Goal: Task Accomplishment & Management: Manage account settings

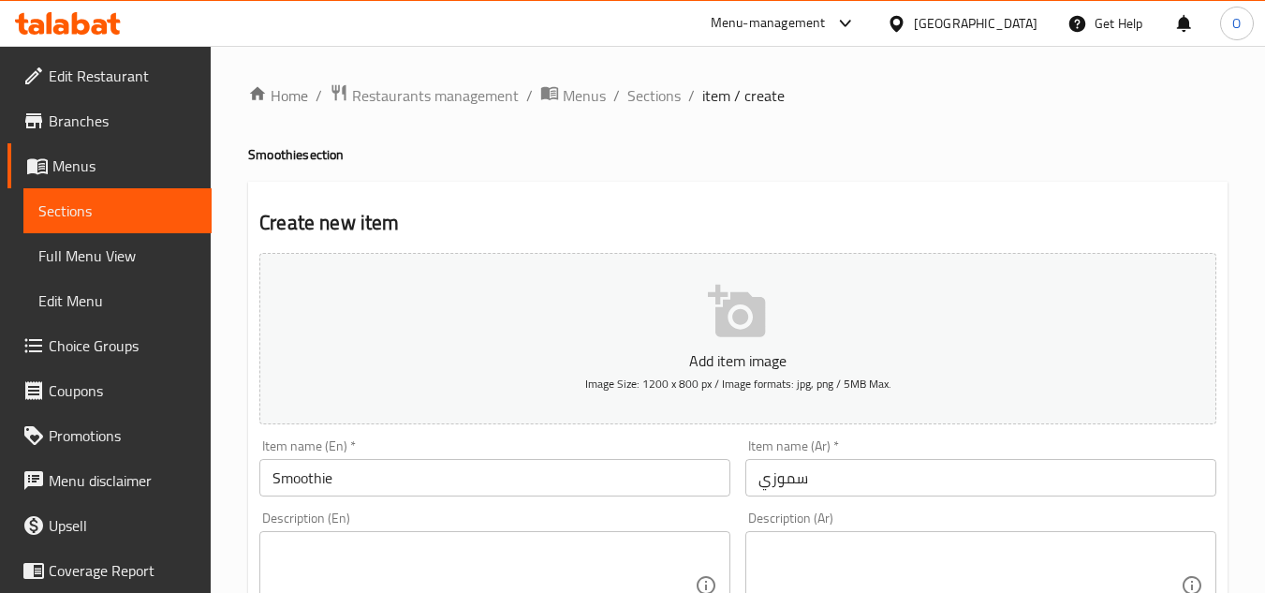
scroll to position [941, 0]
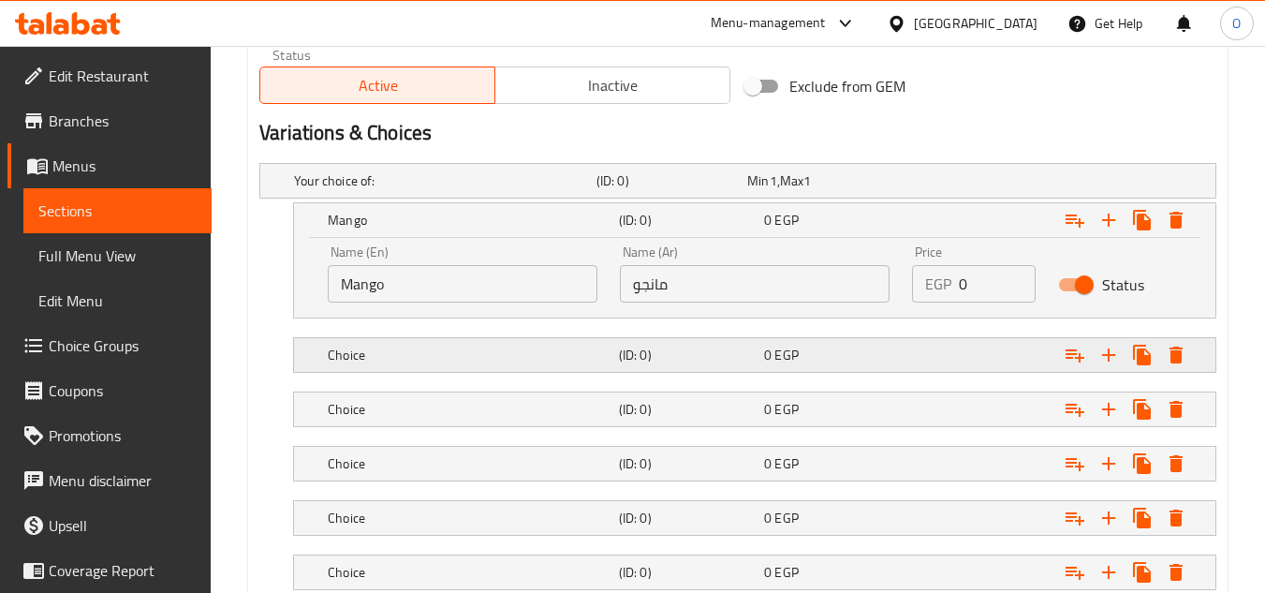
click at [417, 201] on div "Choice (ID: 0) 0 EGP" at bounding box center [743, 180] width 907 height 41
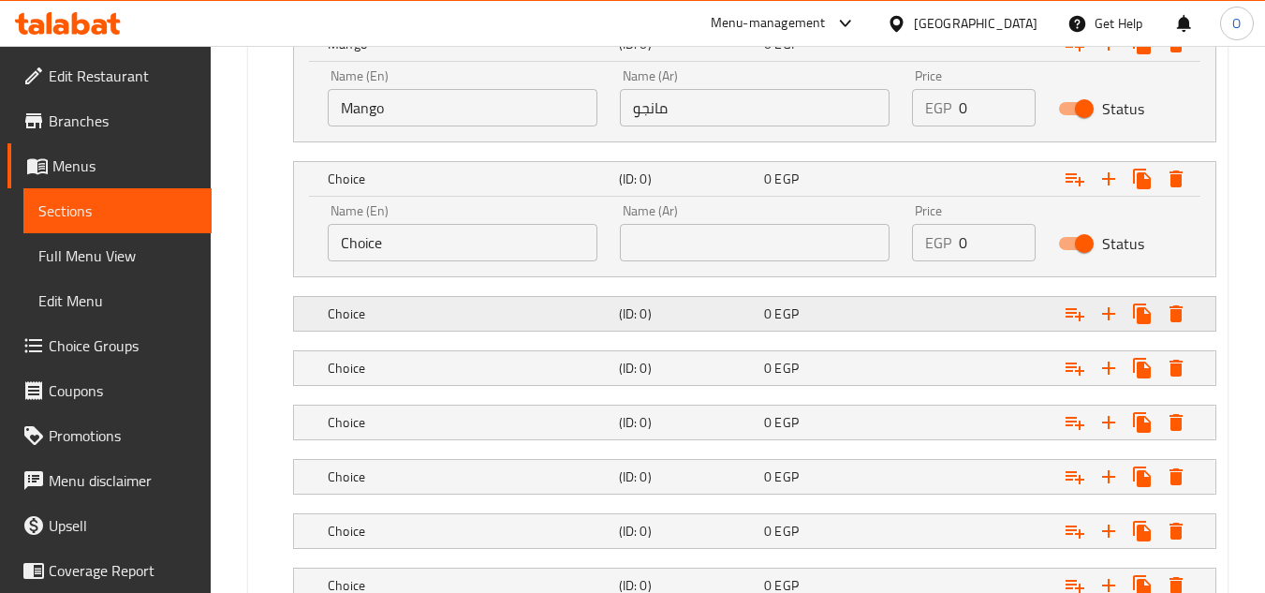
scroll to position [1129, 0]
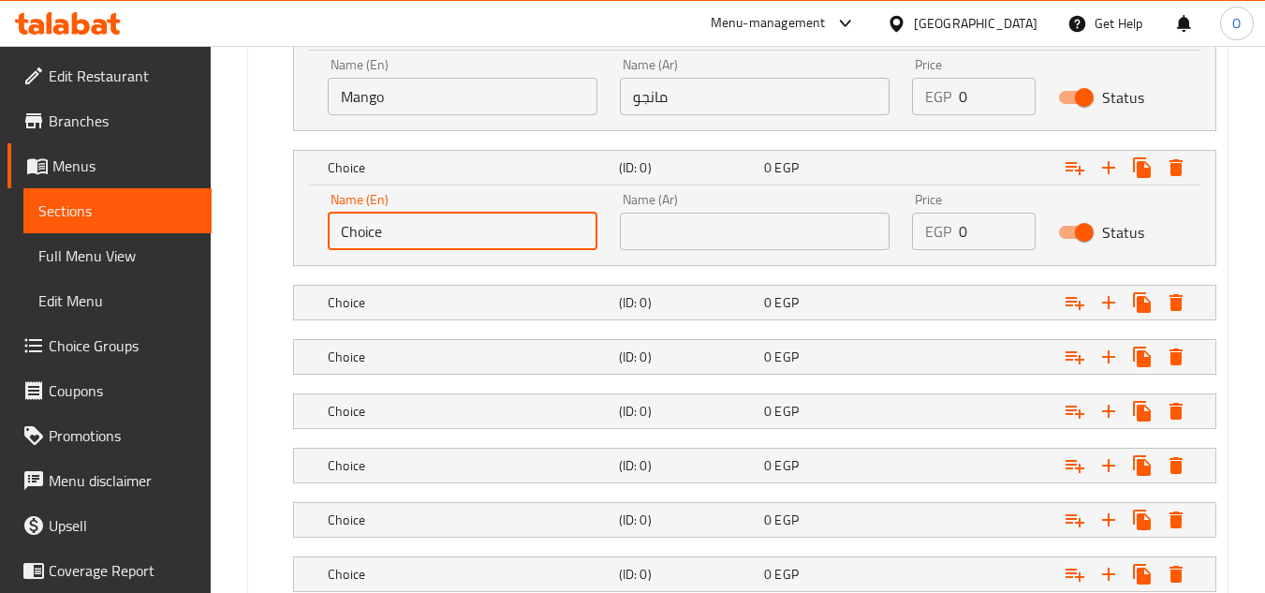
click at [432, 240] on input "Choice" at bounding box center [463, 231] width 270 height 37
paste input "Strawberry"
type input "Strawberry"
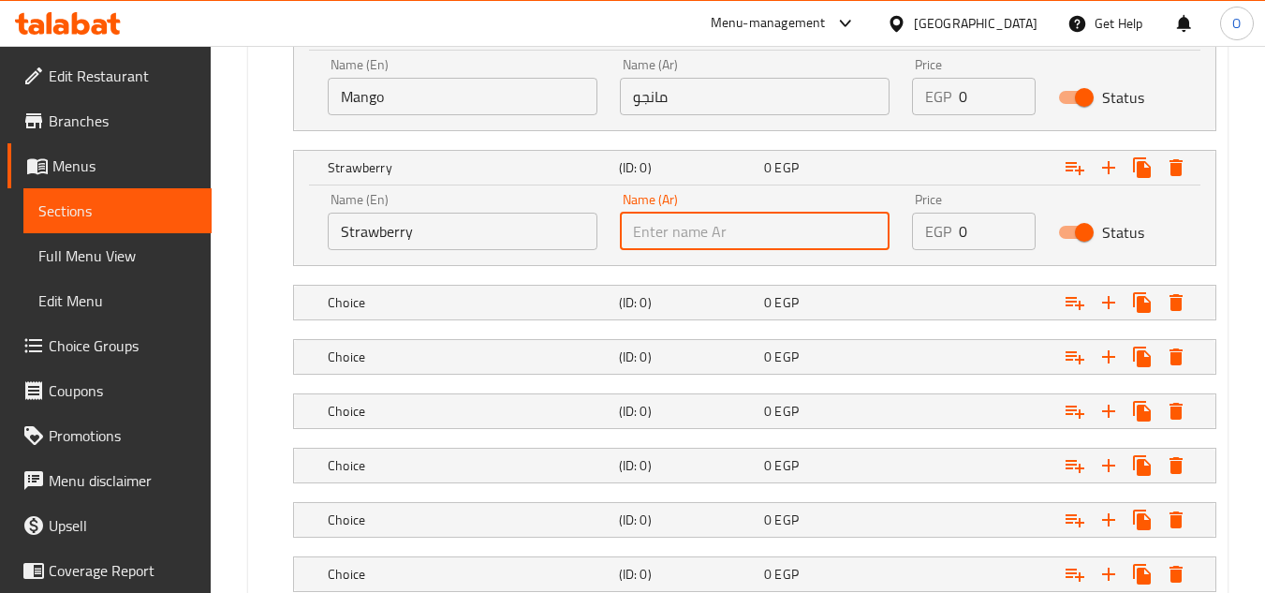
click at [681, 223] on input "text" at bounding box center [755, 231] width 270 height 37
paste input "فراوله"
type input "فراوله"
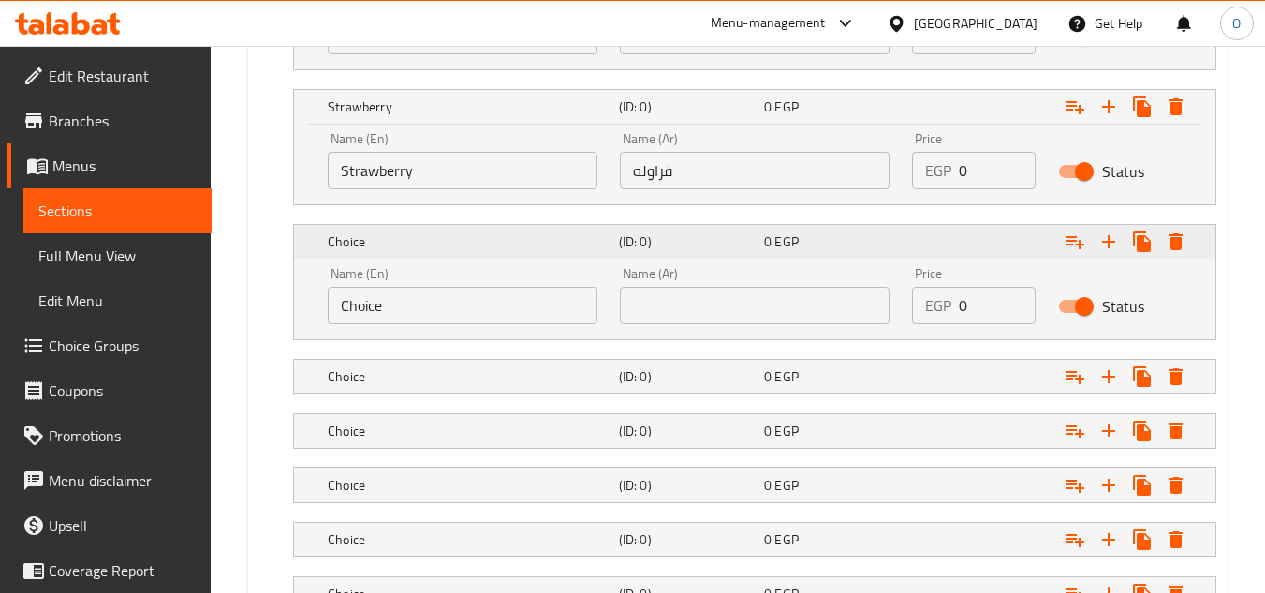
scroll to position [1222, 0]
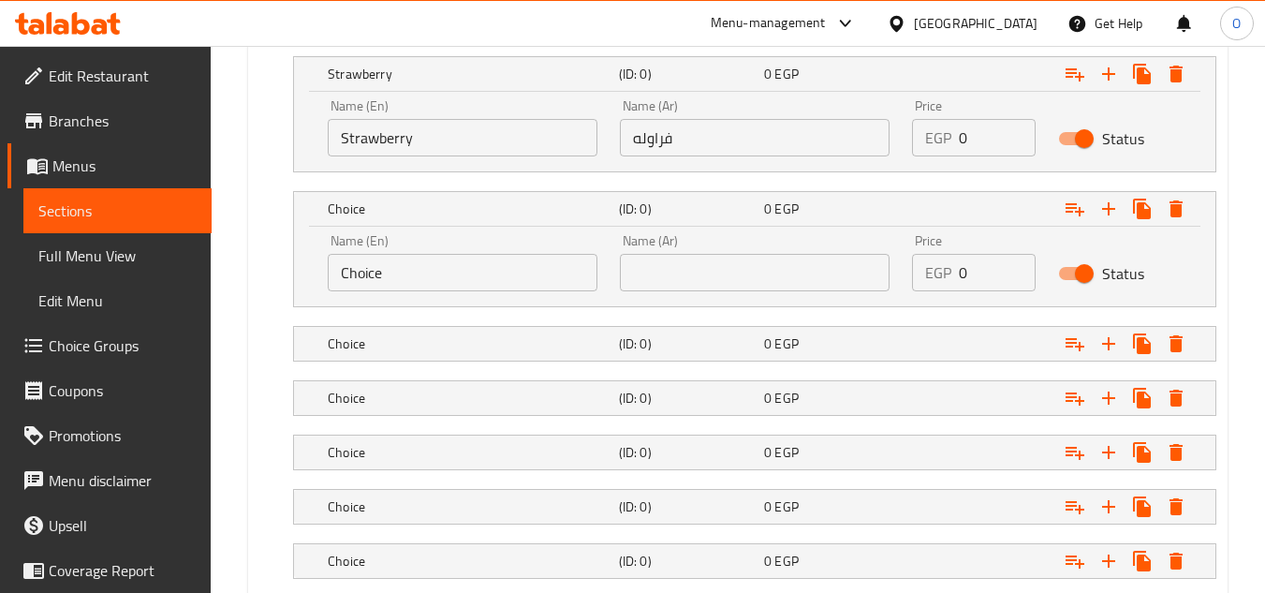
click at [414, 277] on input "Choice" at bounding box center [463, 272] width 270 height 37
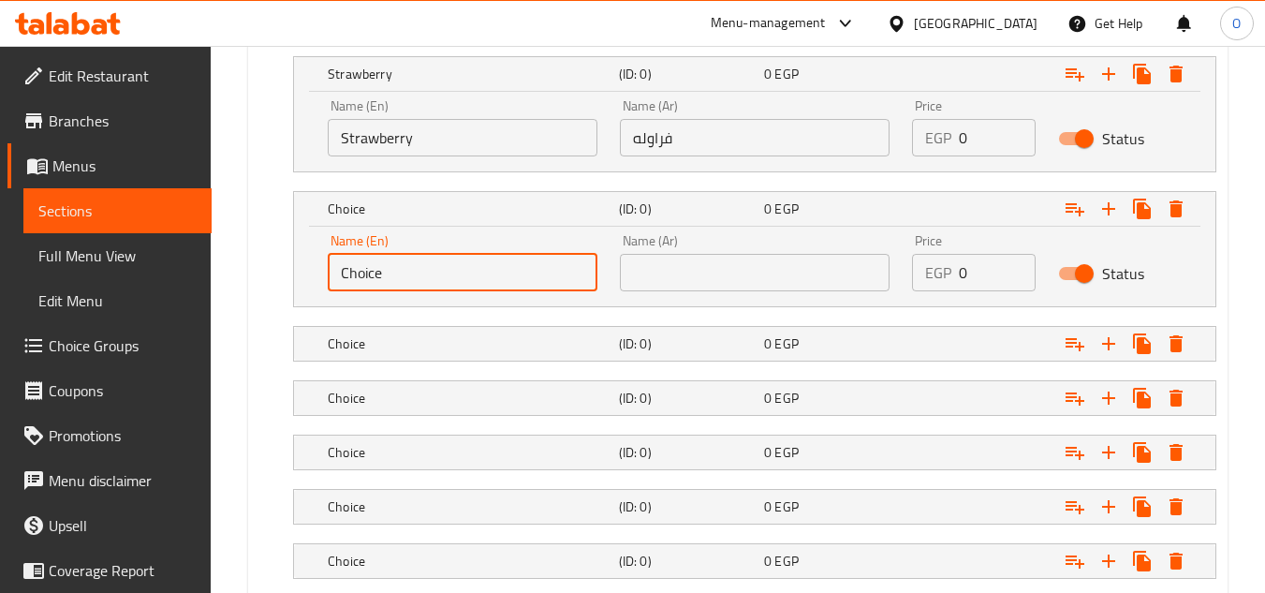
click at [414, 277] on input "Choice" at bounding box center [463, 272] width 270 height 37
paste input "Orang"
type input "Orange"
click at [717, 282] on input "text" at bounding box center [755, 272] width 270 height 37
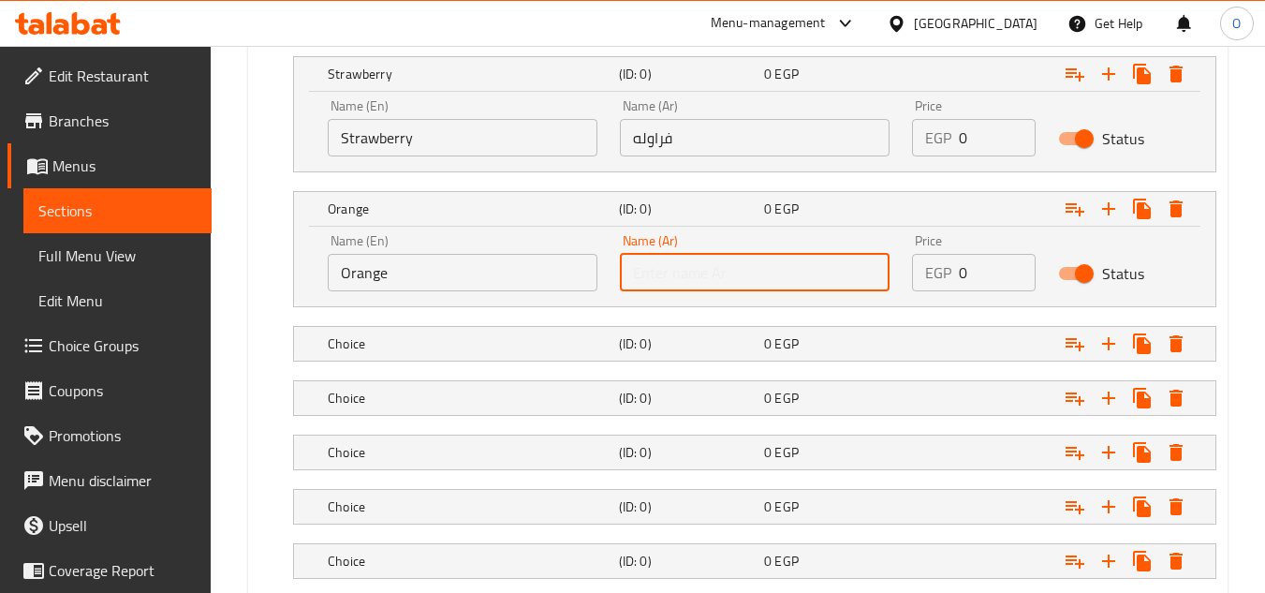
paste input "برتقال"
type input "برتقال"
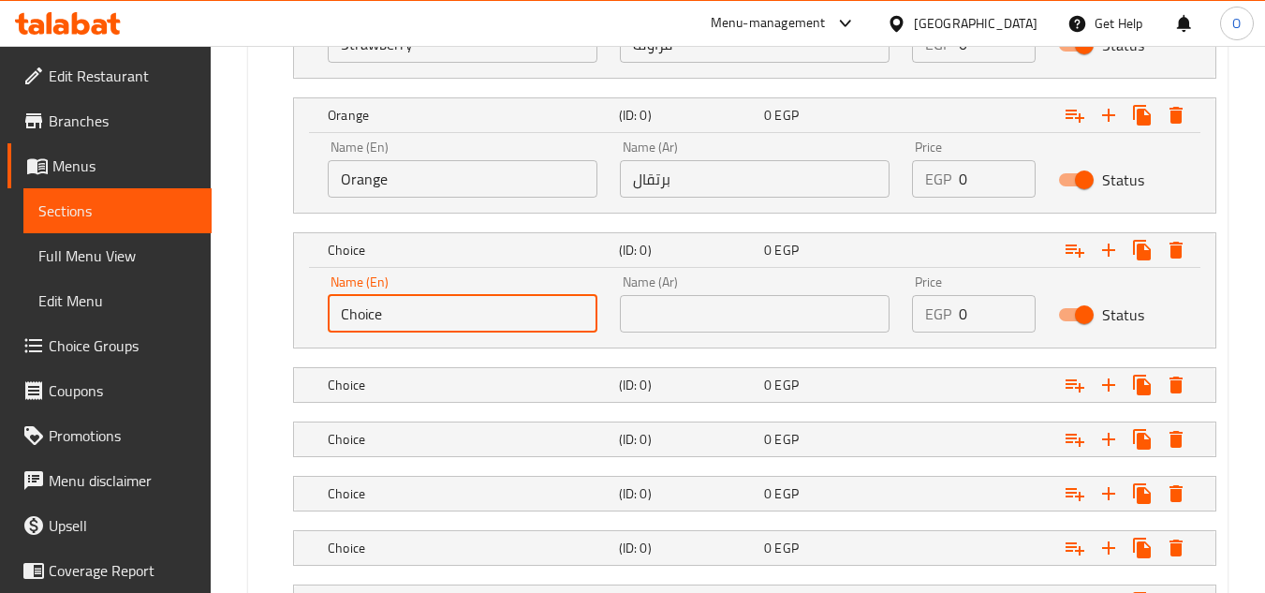
click at [461, 331] on input "Choice" at bounding box center [463, 313] width 270 height 37
paste input "Guava"
type input "Guava"
click at [676, 306] on input "text" at bounding box center [755, 313] width 270 height 37
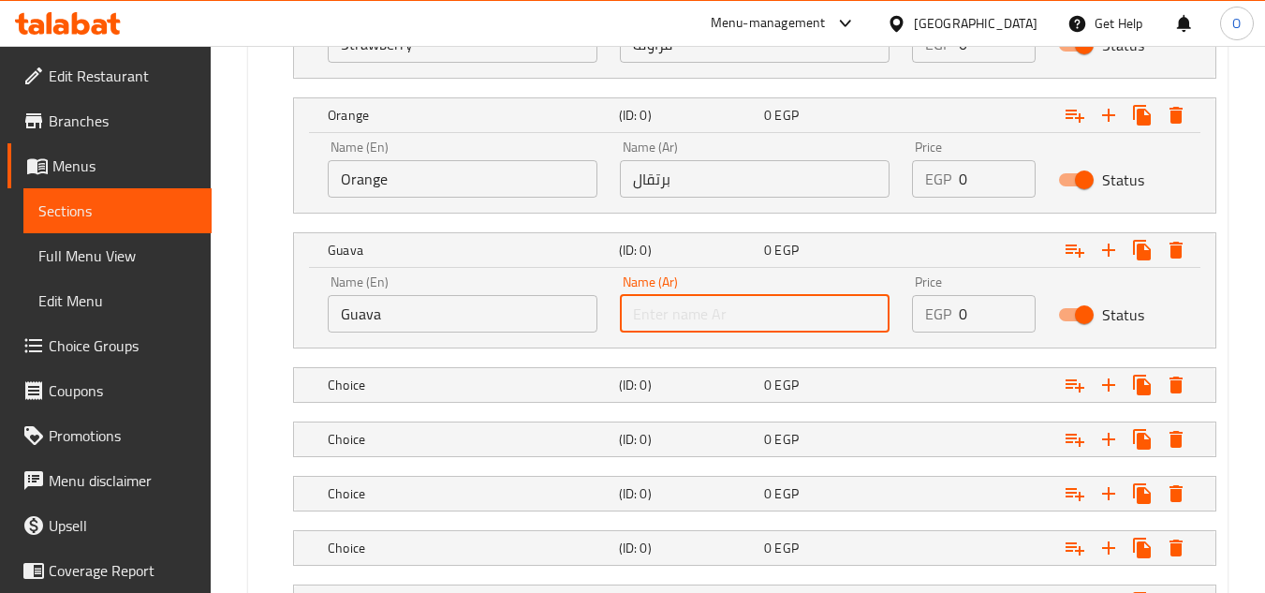
paste input "جوافة"
type input "جوافة"
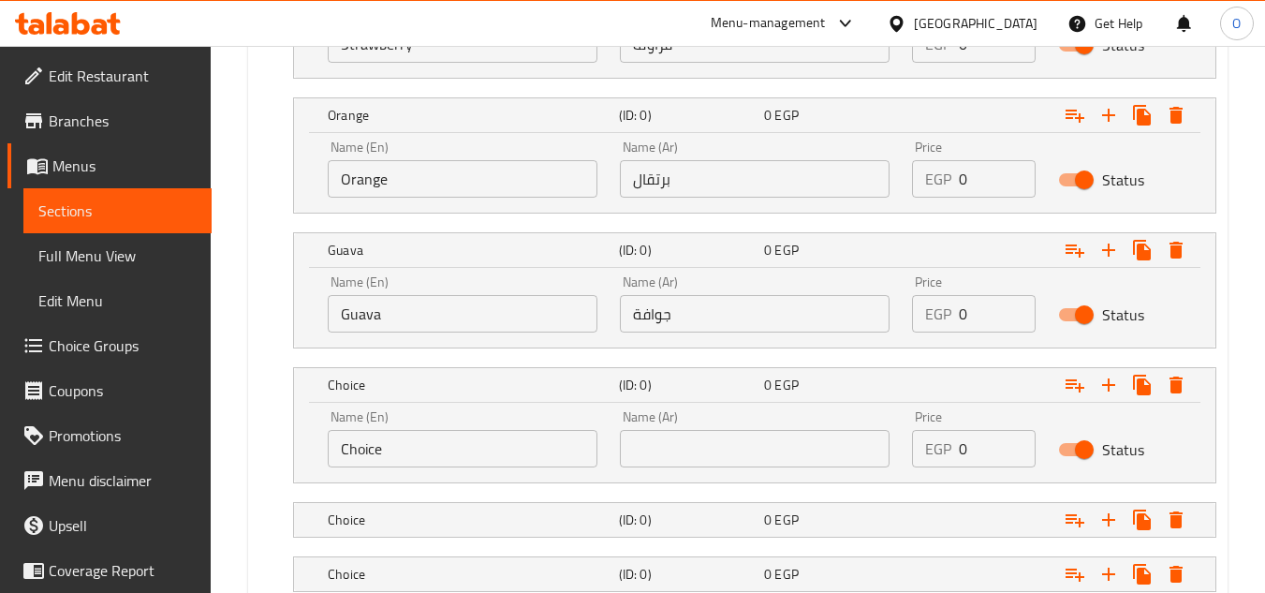
click at [453, 436] on input "Choice" at bounding box center [463, 448] width 270 height 37
paste input "Lemon"
type input "Lemon"
click at [703, 456] on input "text" at bounding box center [755, 448] width 270 height 37
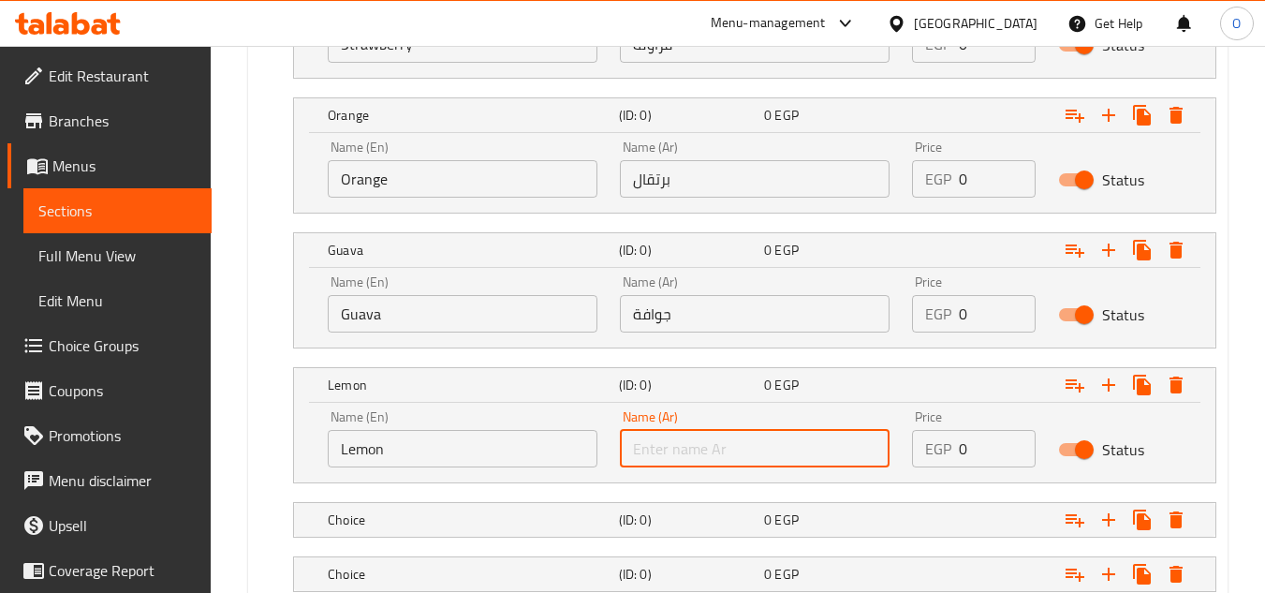
paste input "ليمون"
type input "ليمون"
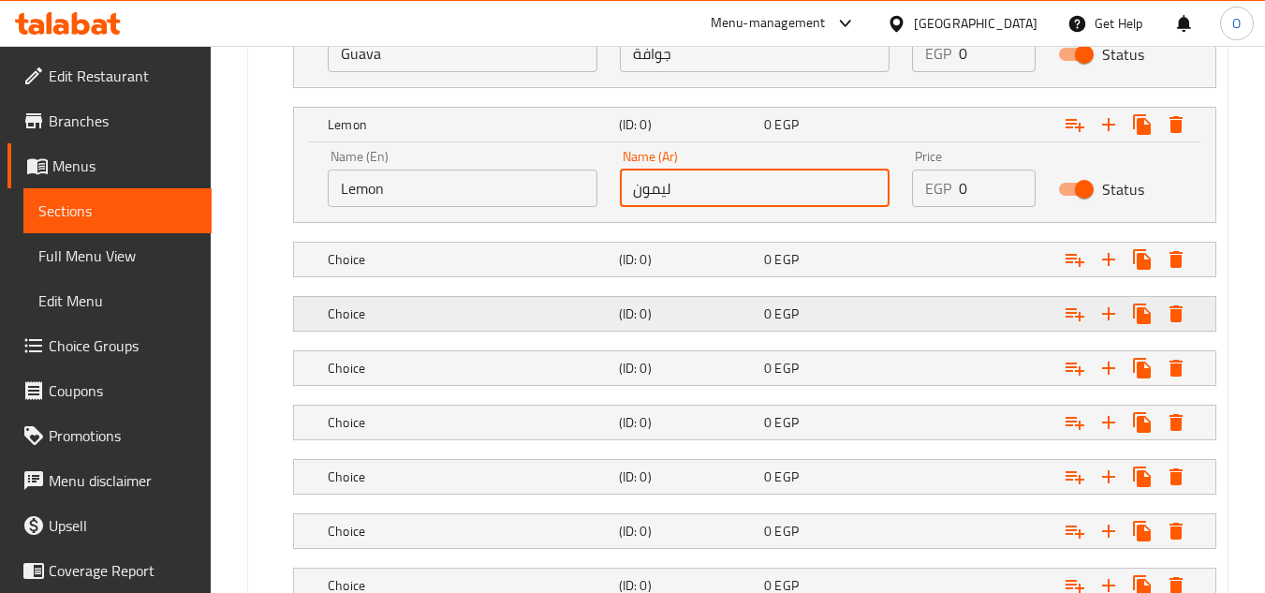
scroll to position [1597, 0]
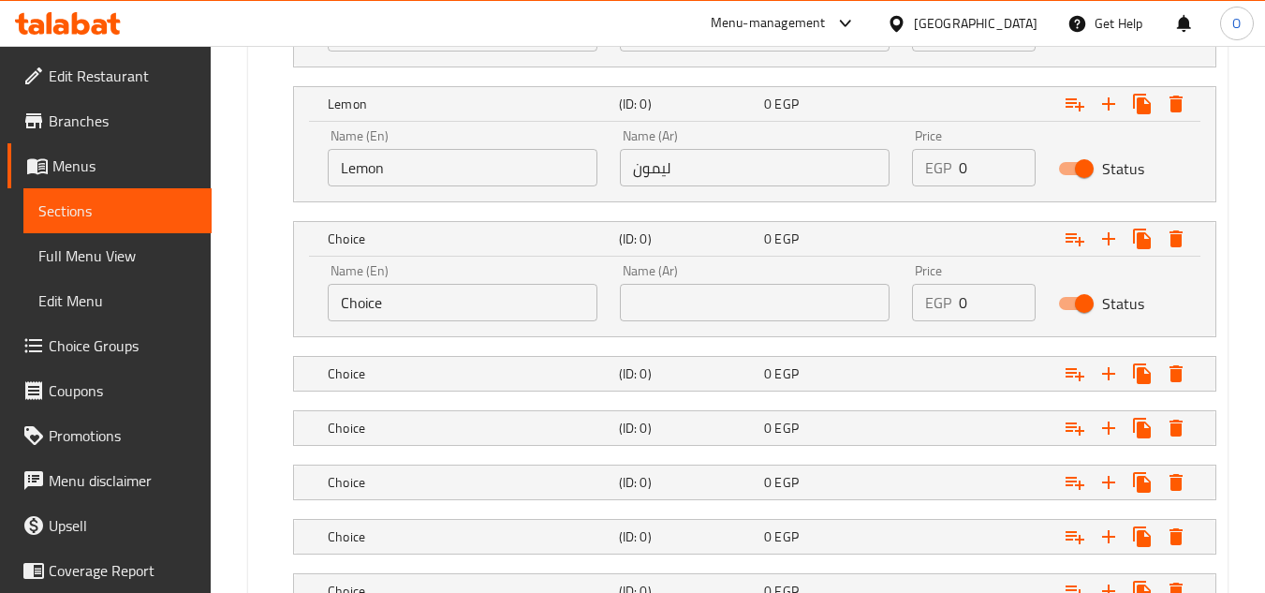
click at [423, 317] on input "Choice" at bounding box center [463, 302] width 270 height 37
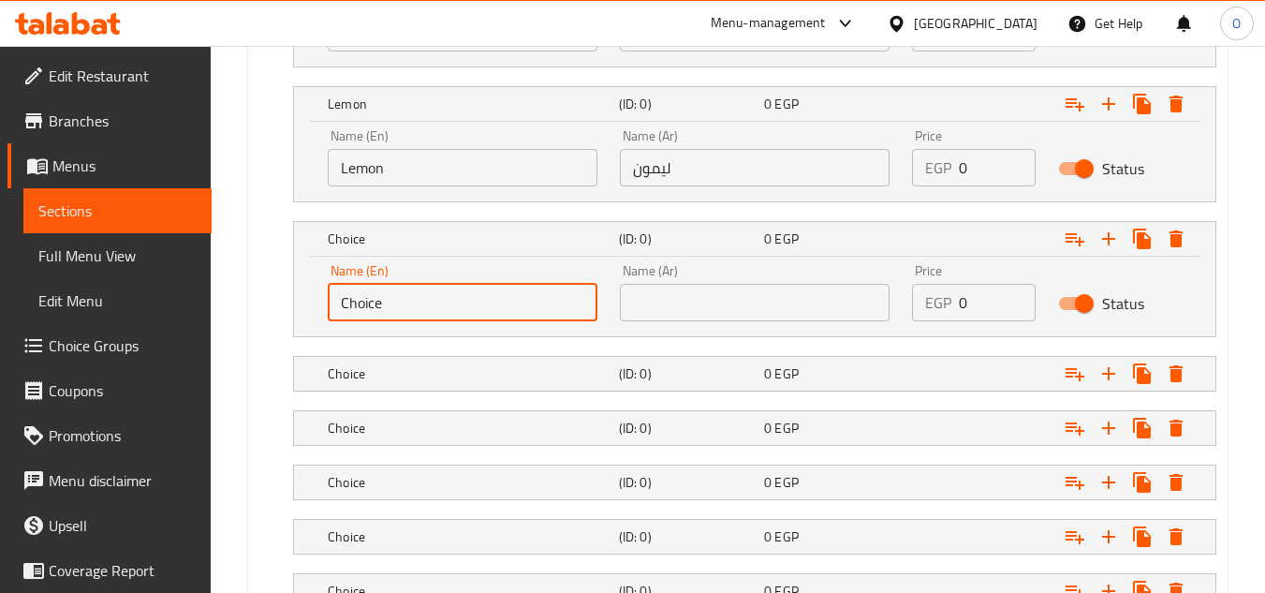
click at [423, 317] on input "Choice" at bounding box center [463, 302] width 270 height 37
paste input "Pineappl"
type input "Pineapple"
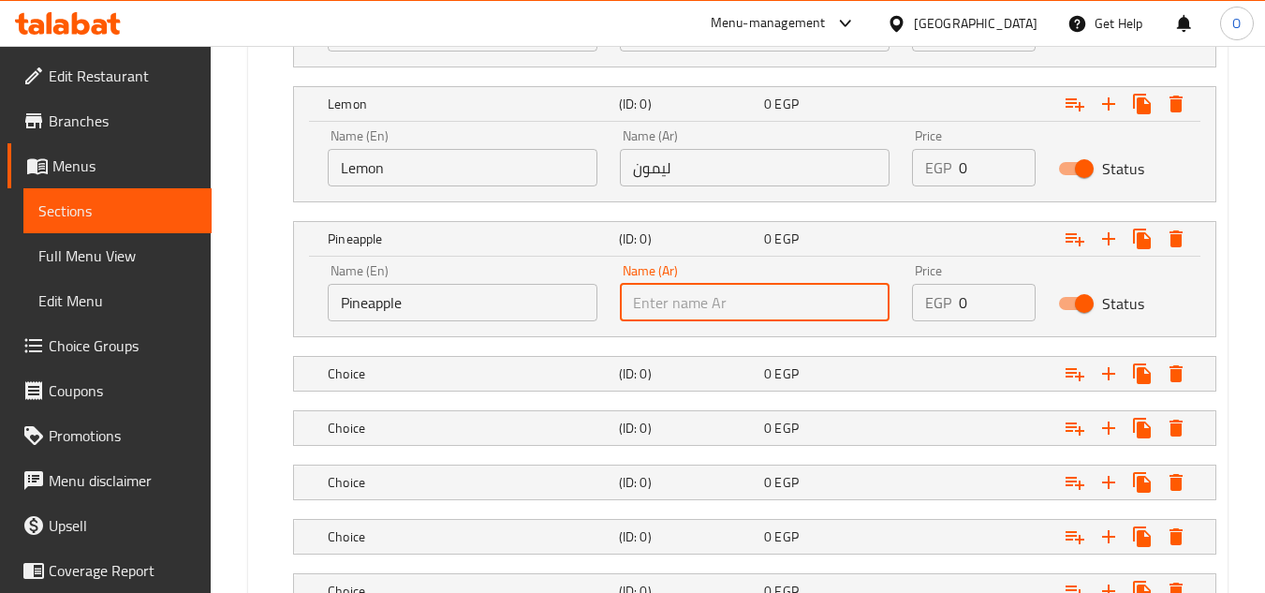
click at [710, 301] on input "text" at bounding box center [755, 302] width 270 height 37
paste input "أناناس"
type input "أناناس"
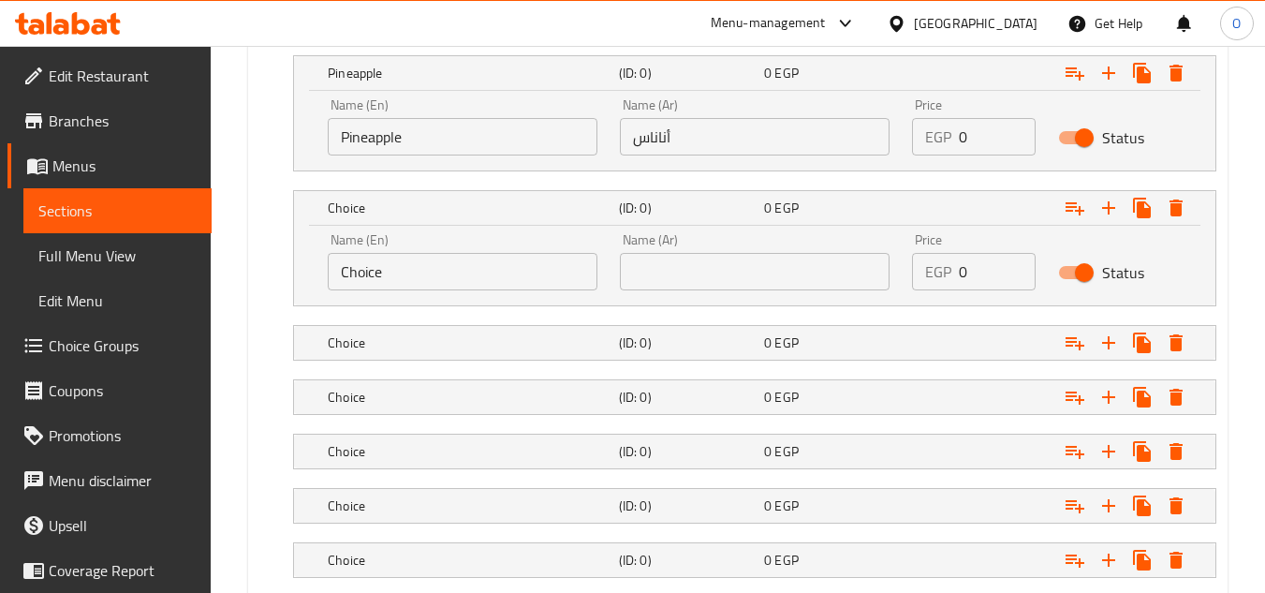
scroll to position [1784, 0]
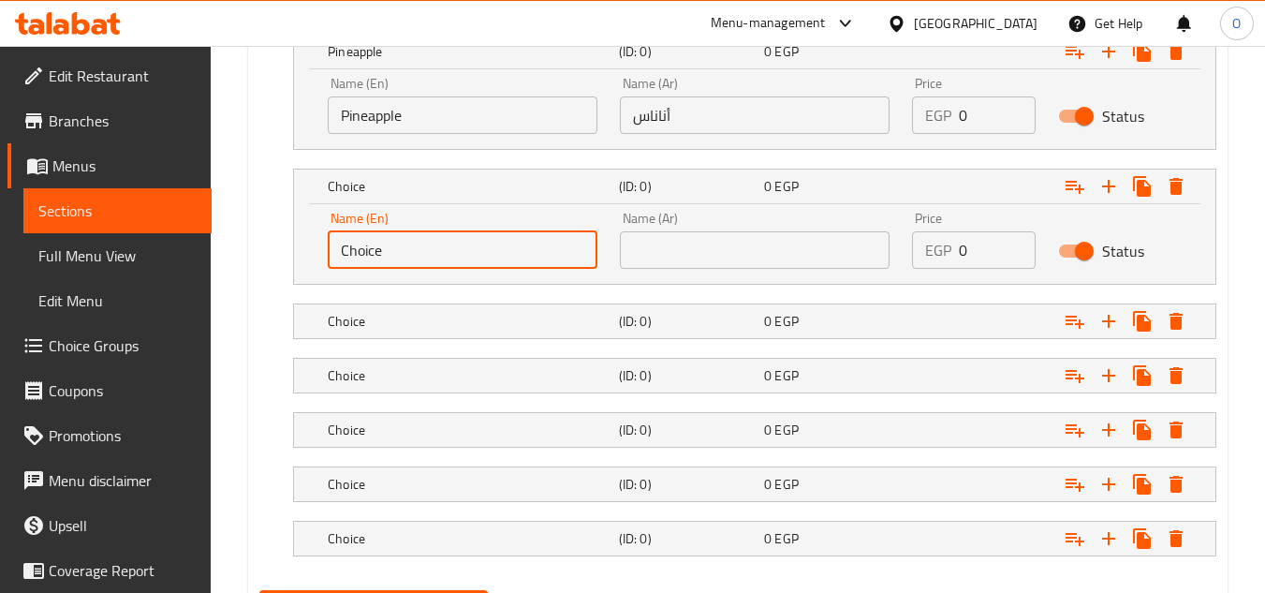
click at [445, 250] on input "Choice" at bounding box center [463, 249] width 270 height 37
paste input "Lemon With Mint"
type input "Lemon With Mint"
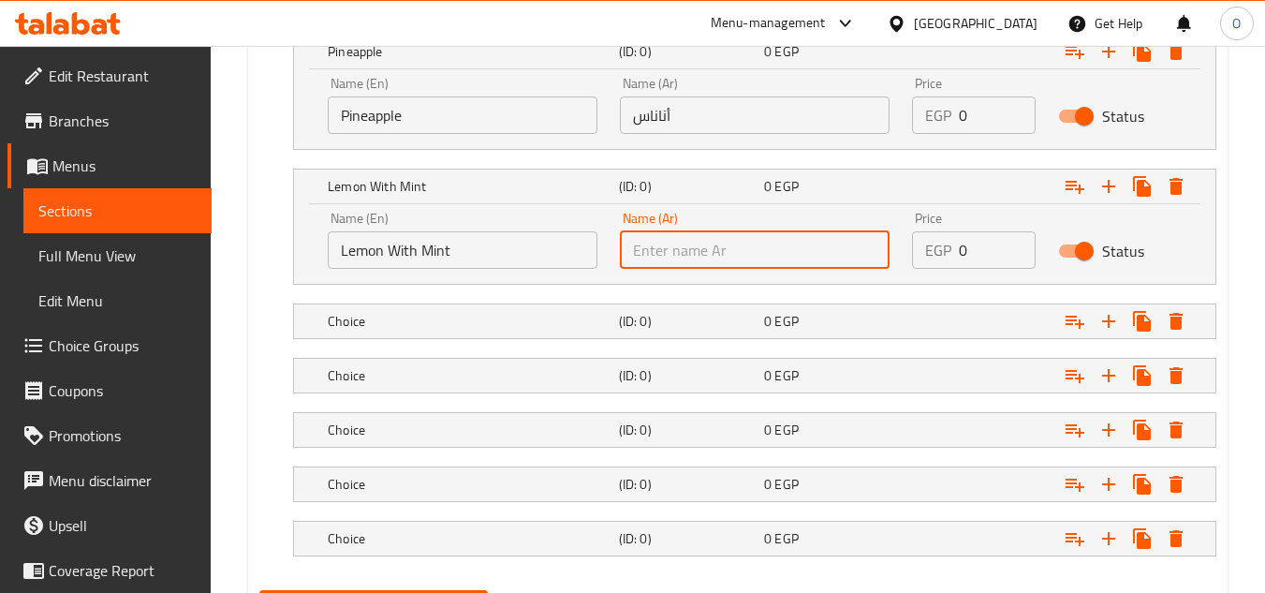
click at [698, 253] on input "text" at bounding box center [755, 249] width 270 height 37
paste input "ليمون نعناع"
type input "ليمون نعناع"
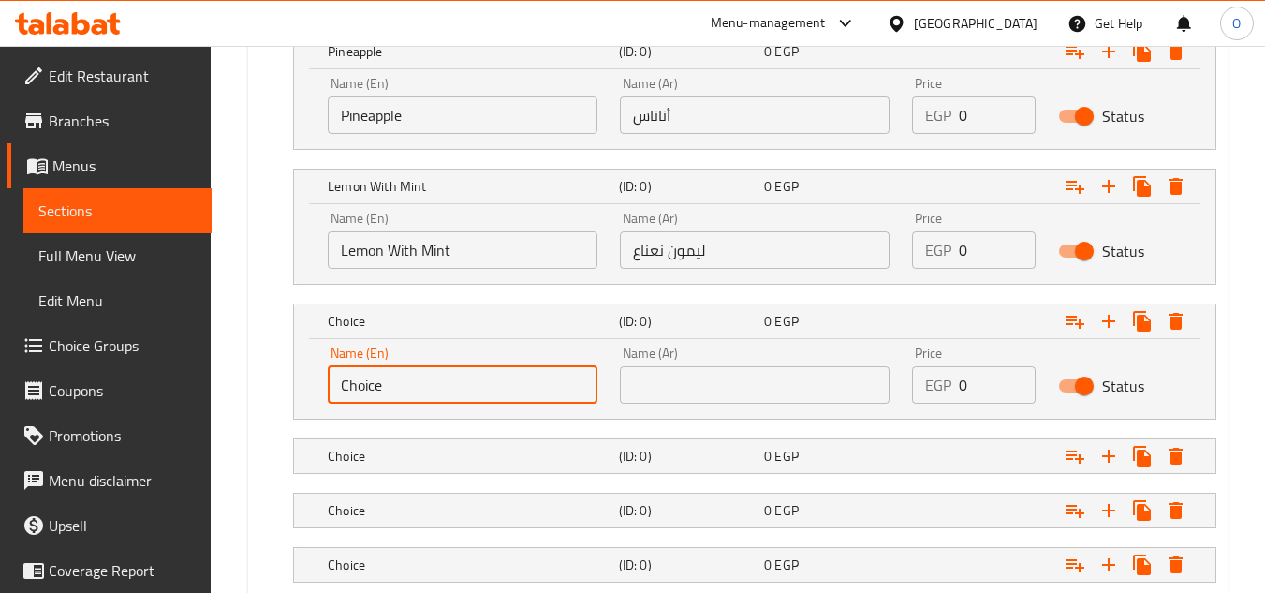
click at [404, 397] on input "Choice" at bounding box center [463, 384] width 270 height 37
click at [403, 397] on input "Choice" at bounding box center [463, 384] width 270 height 37
paste input "Blueberry"
click at [403, 397] on input "ChoiceBlueberry" at bounding box center [463, 384] width 270 height 37
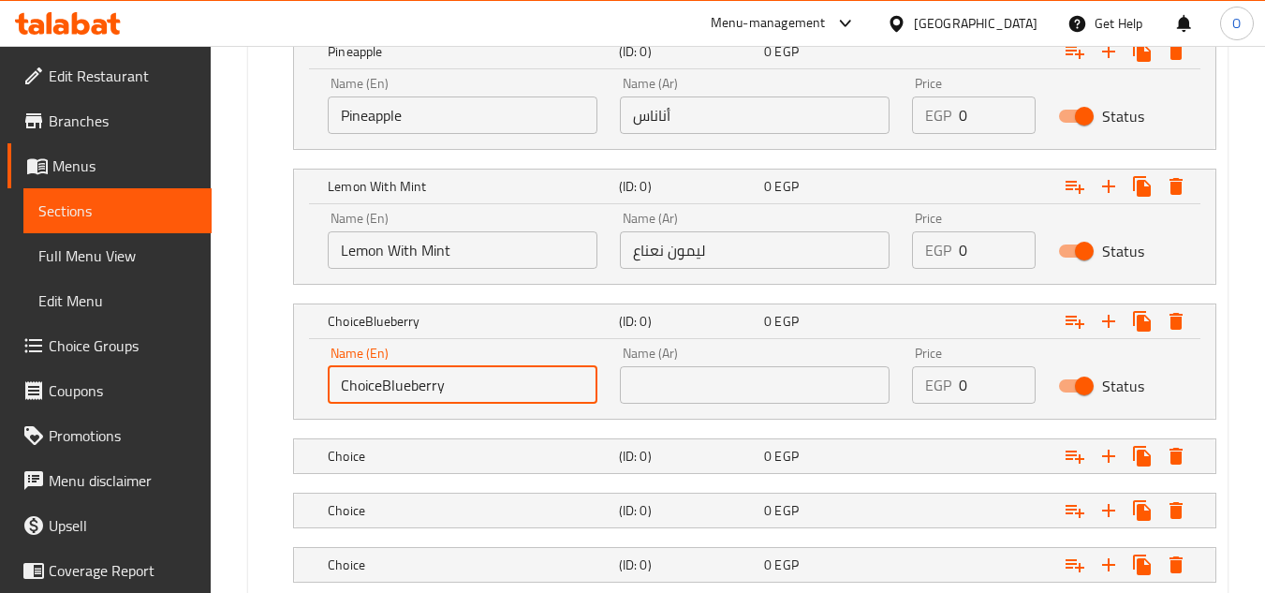
paste input "text"
type input "Blueberry"
click at [658, 374] on input "text" at bounding box center [755, 384] width 270 height 37
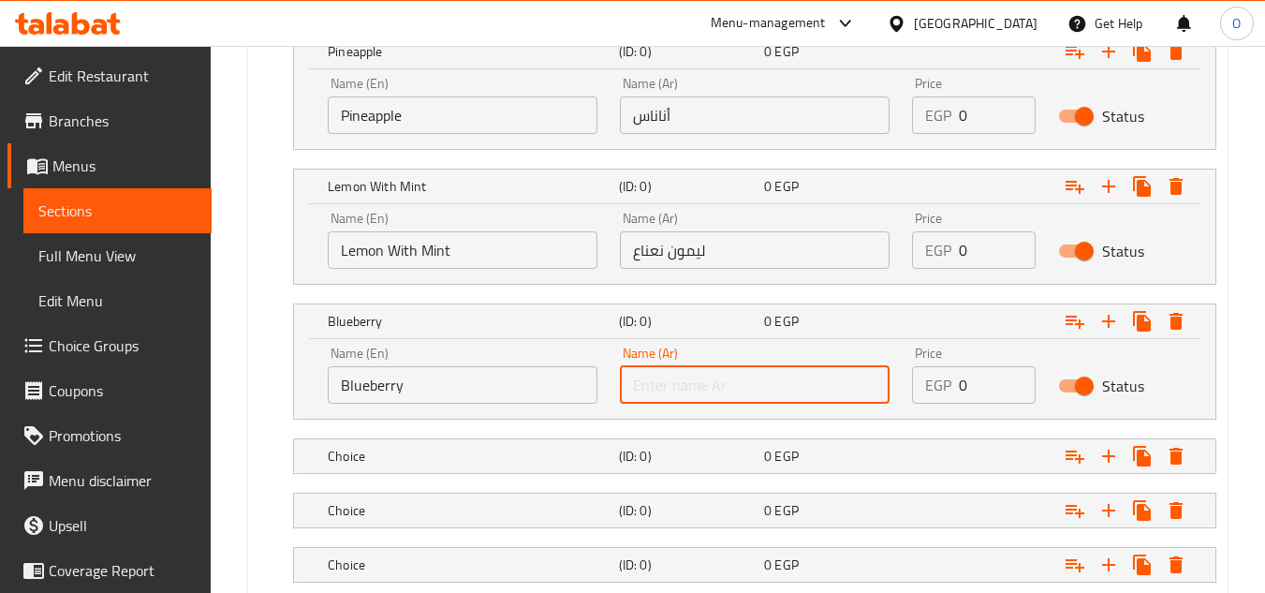
paste input "بلوبيري"
type input "بلوبيري"
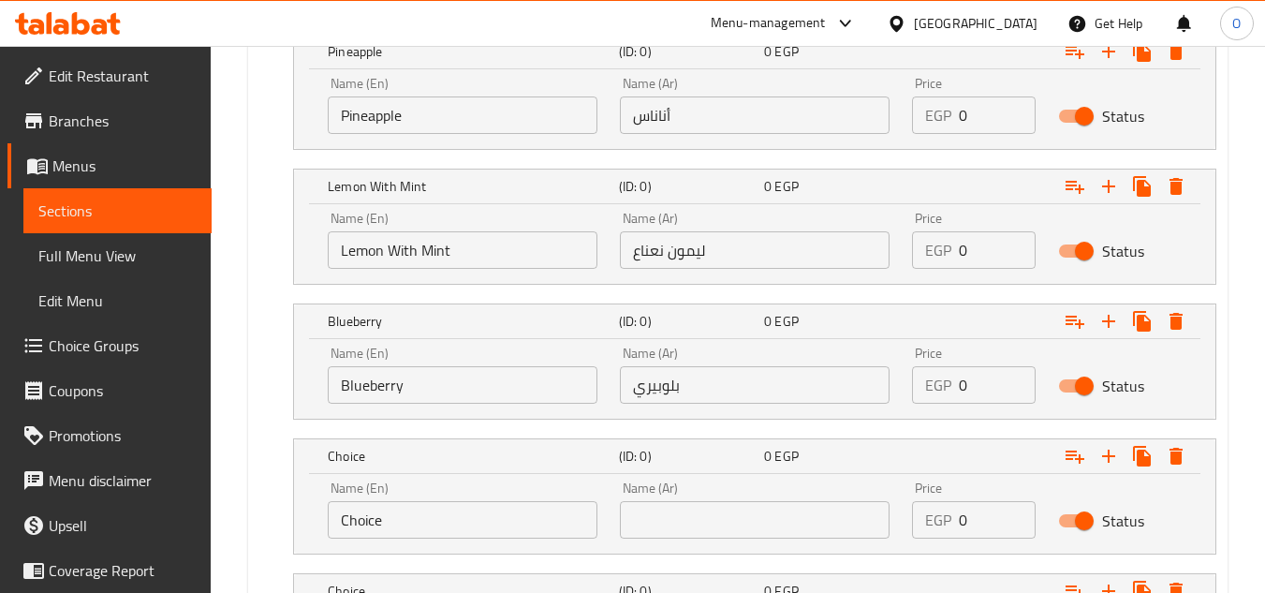
click at [412, 532] on input "Choice" at bounding box center [463, 519] width 270 height 37
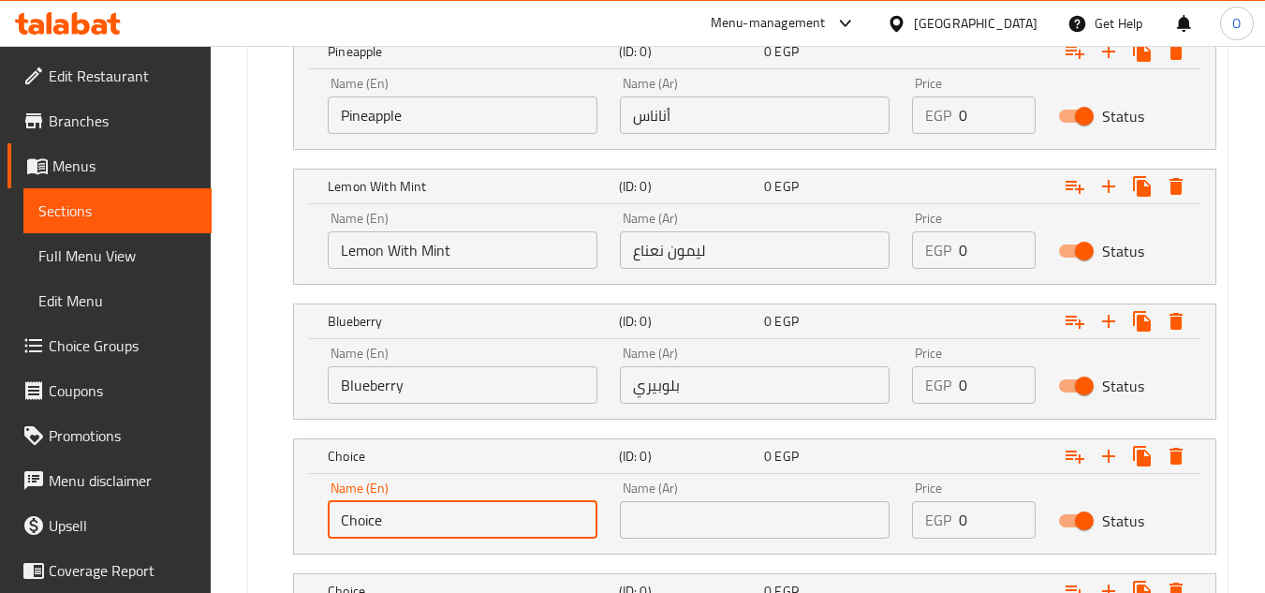
click at [412, 532] on input "Choice" at bounding box center [463, 519] width 270 height 37
paste input "Raspberry"
type input "Raspberry"
click at [695, 516] on input "text" at bounding box center [755, 519] width 270 height 37
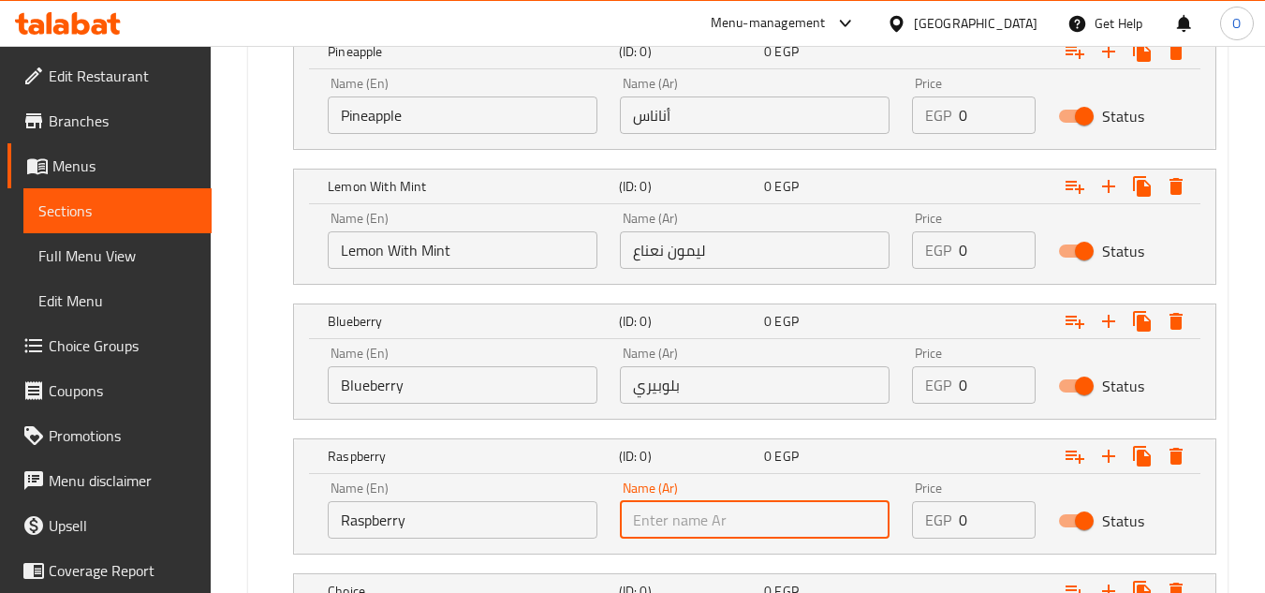
paste input "[PERSON_NAME]"
type input "[PERSON_NAME]"
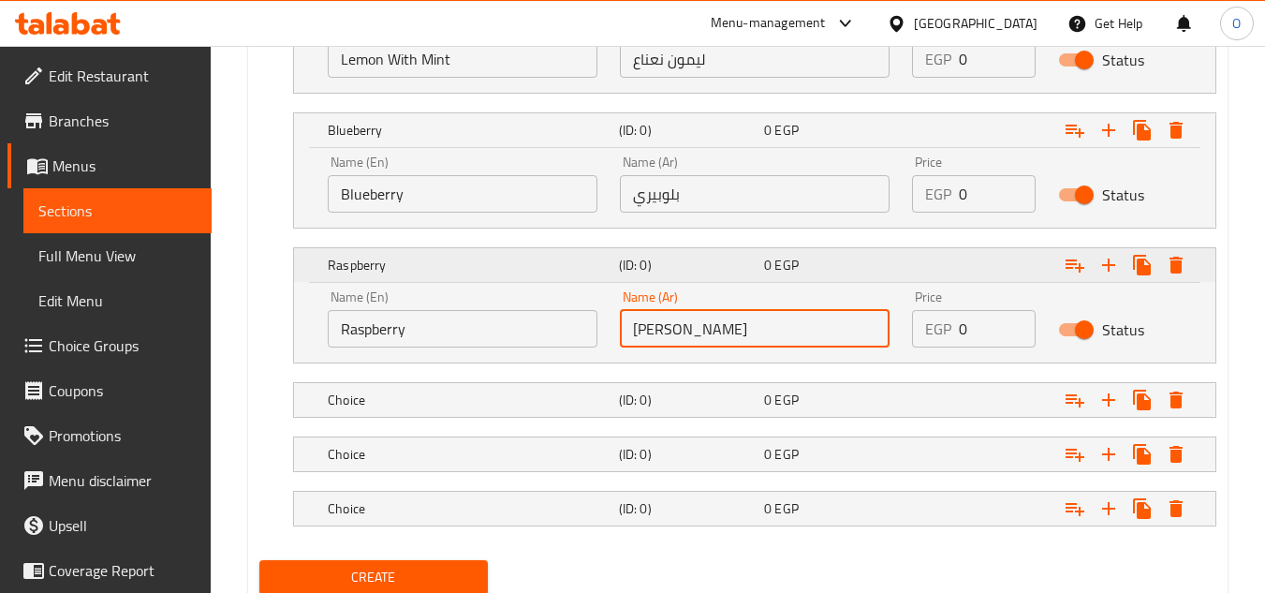
scroll to position [2041, 0]
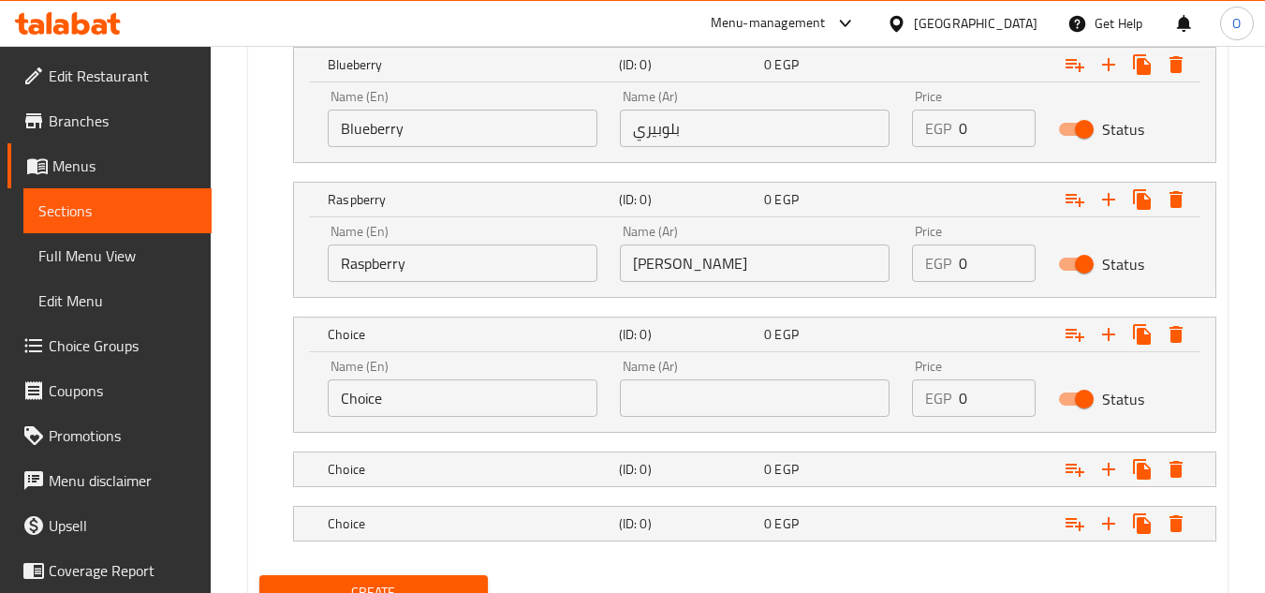
click at [435, 411] on input "Choice" at bounding box center [463, 397] width 270 height 37
paste input "Mixberry"
type input "Mixberry"
click at [673, 406] on input "text" at bounding box center [755, 397] width 270 height 37
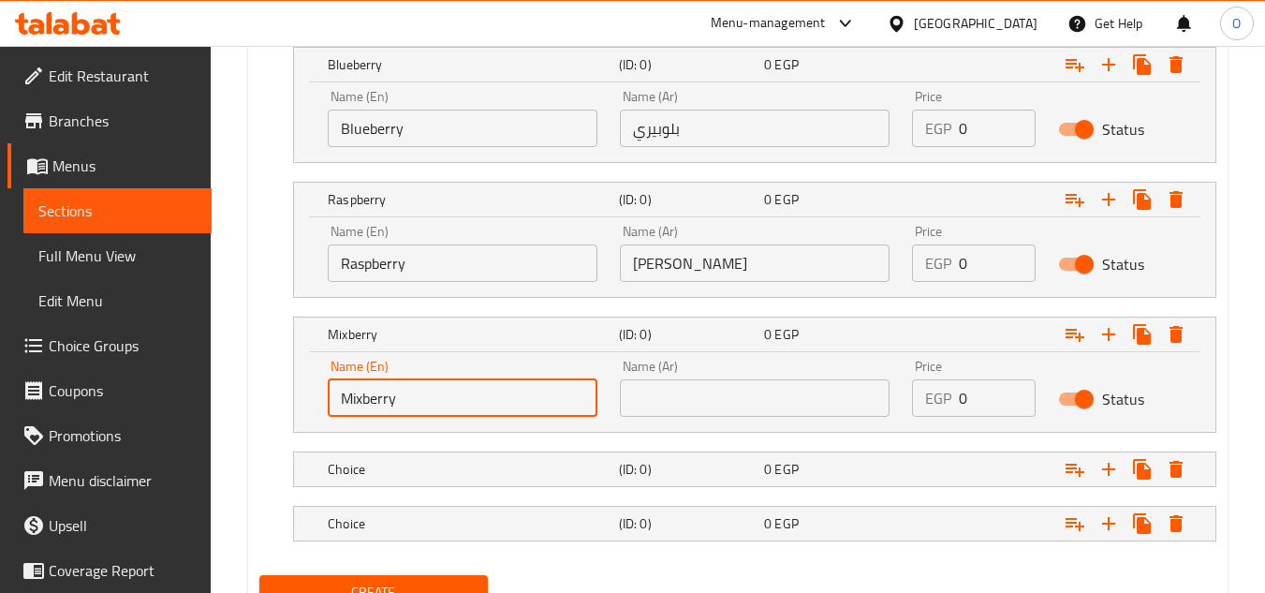
paste input "[PERSON_NAME]"
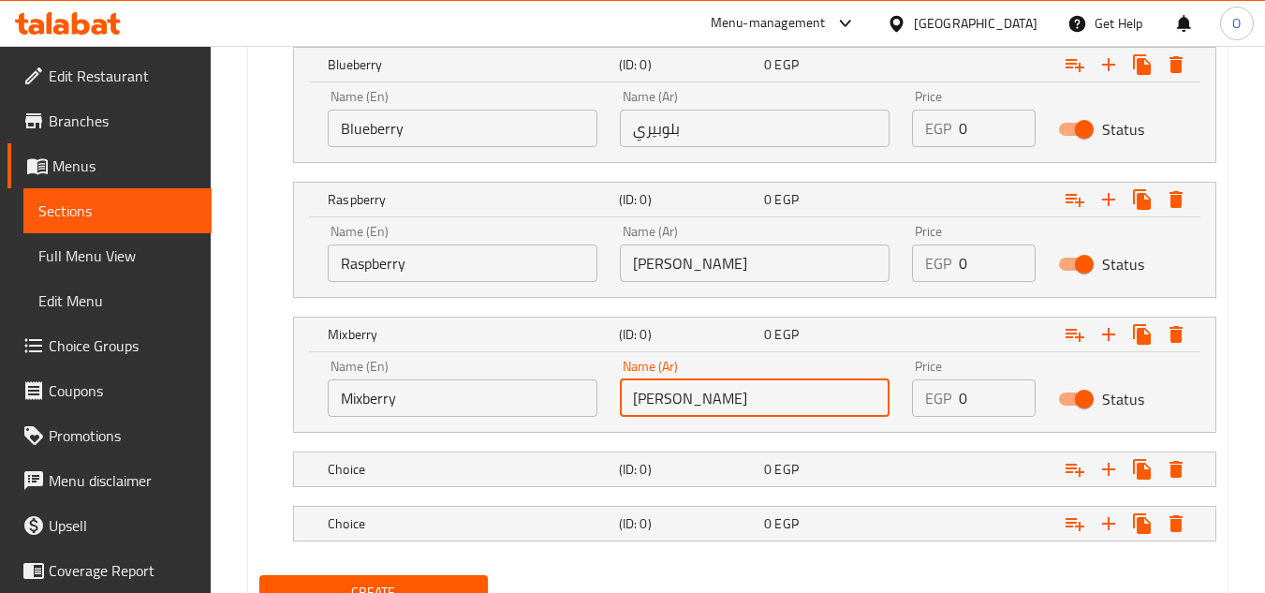
type input "[PERSON_NAME]"
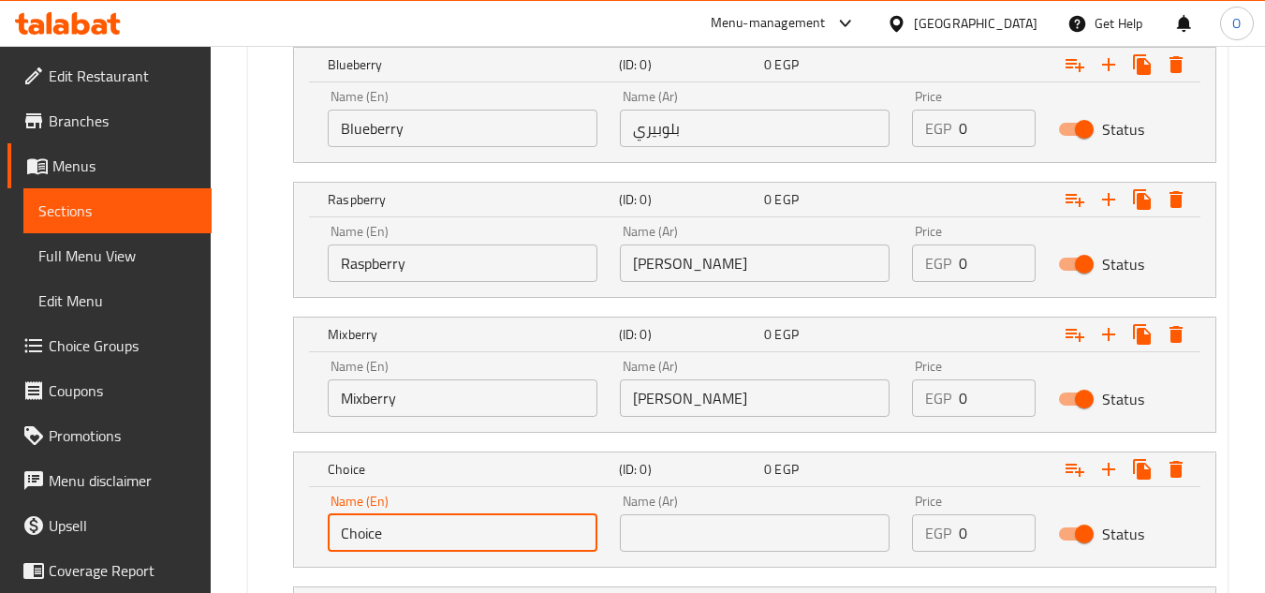
click at [414, 537] on input "Choice" at bounding box center [463, 532] width 270 height 37
paste input "Kiwi"
type input "Kiwi"
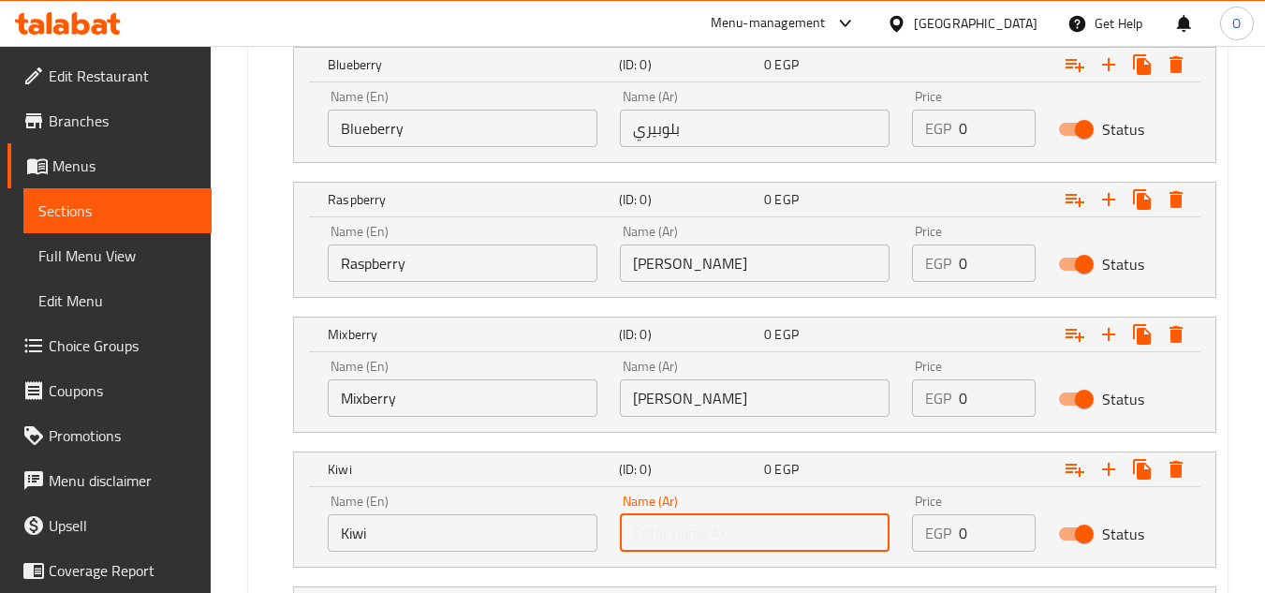
click at [657, 547] on input "text" at bounding box center [755, 532] width 270 height 37
paste input "كيوي"
type input "كيوي"
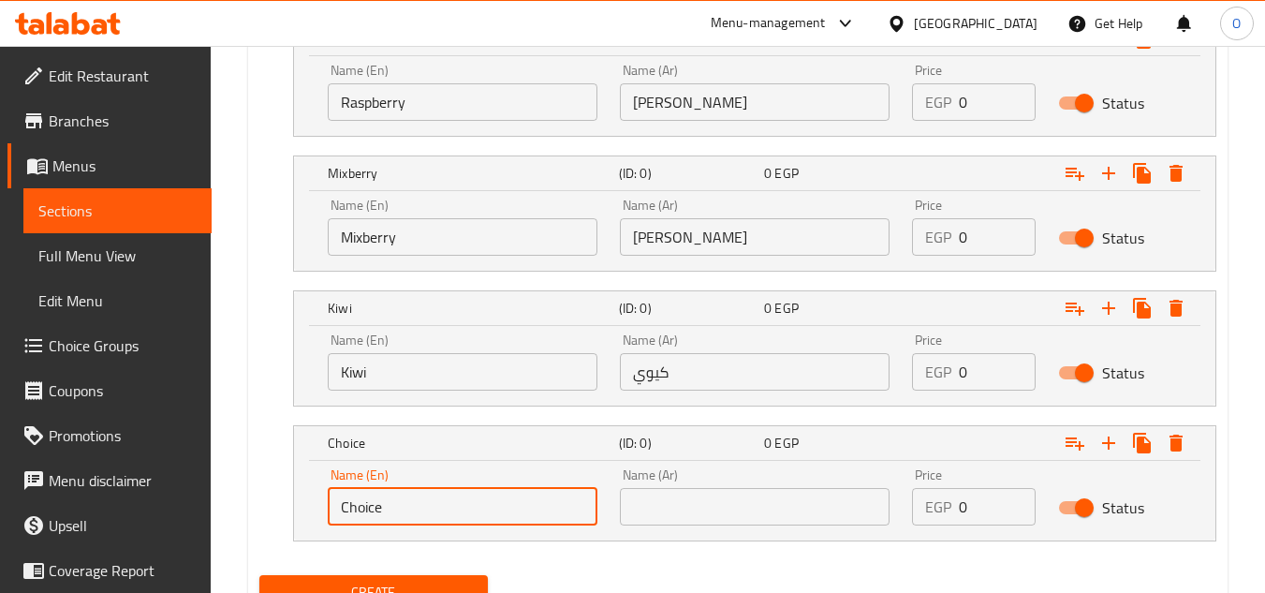
click at [415, 505] on input "Choice" at bounding box center [463, 506] width 270 height 37
paste input "Peach"
type input "Peache"
click at [667, 511] on input "text" at bounding box center [755, 506] width 270 height 37
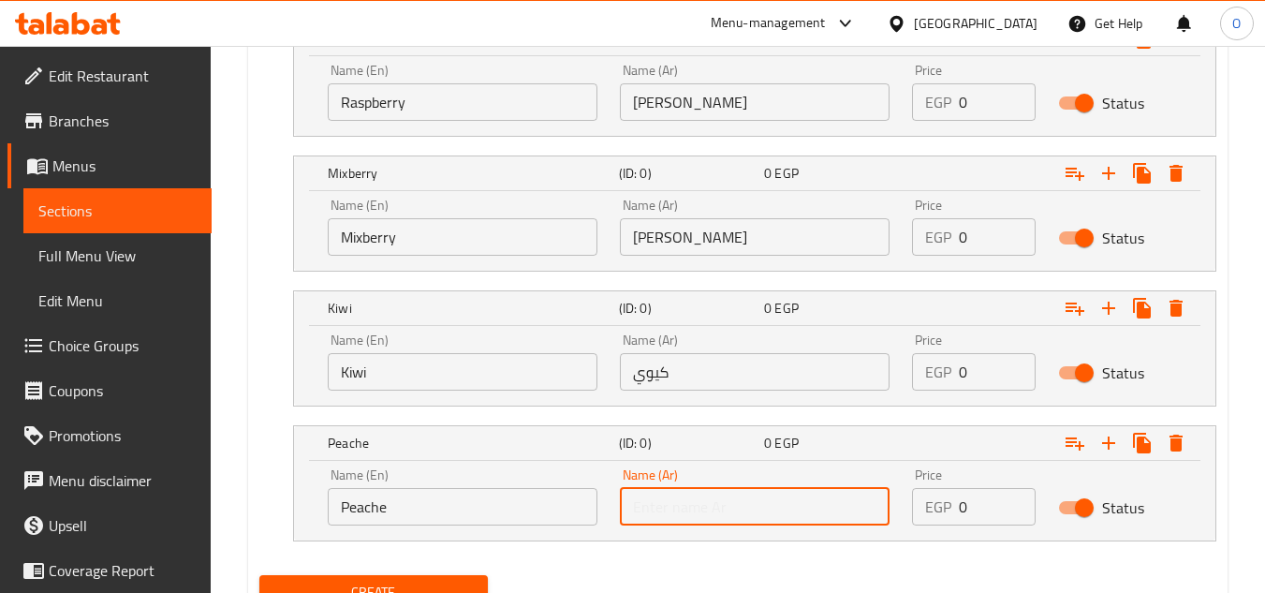
paste input "خوخ"
type input "خوخ"
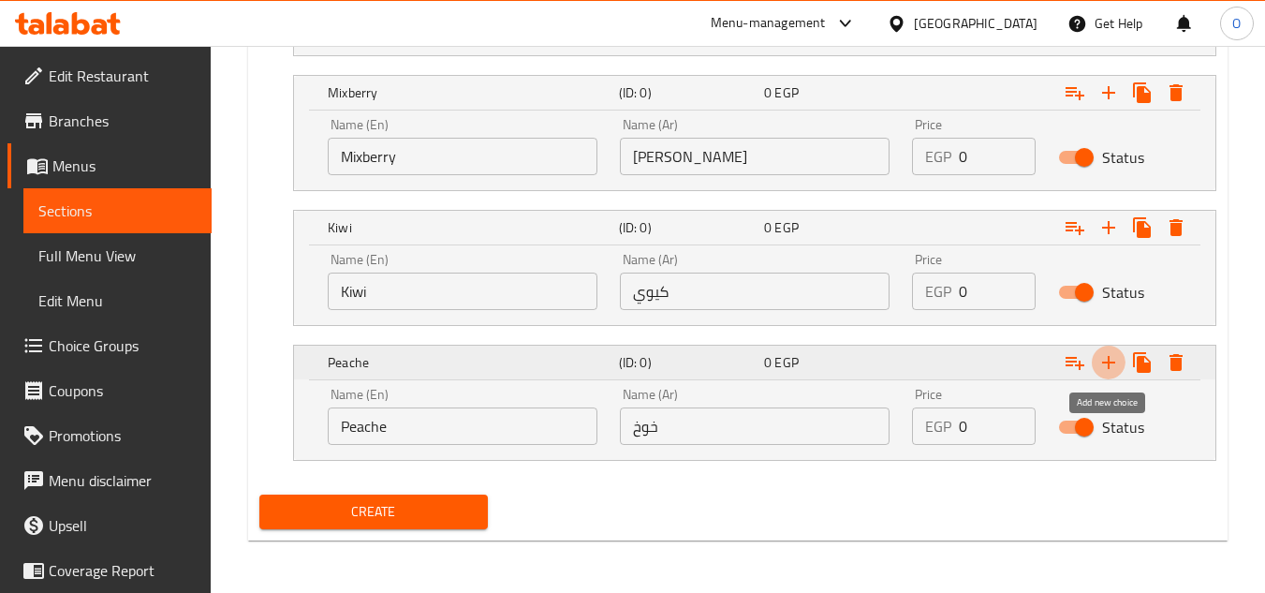
click at [1105, 349] on button "Expand" at bounding box center [1109, 363] width 34 height 34
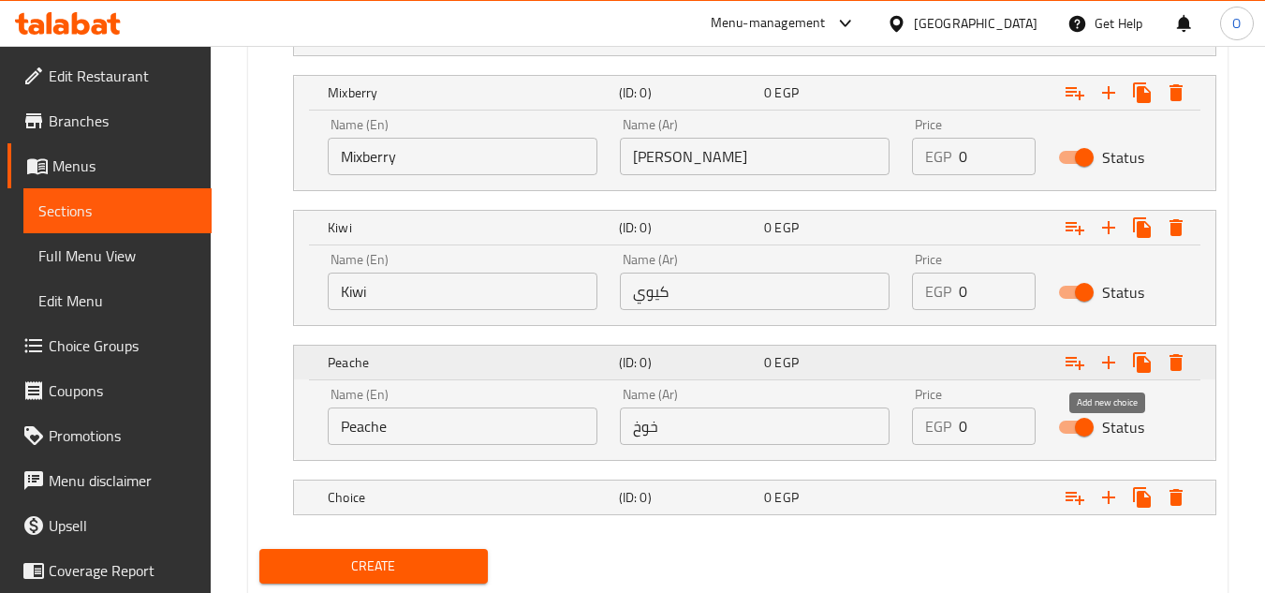
click at [1105, 349] on button "Expand" at bounding box center [1109, 363] width 34 height 34
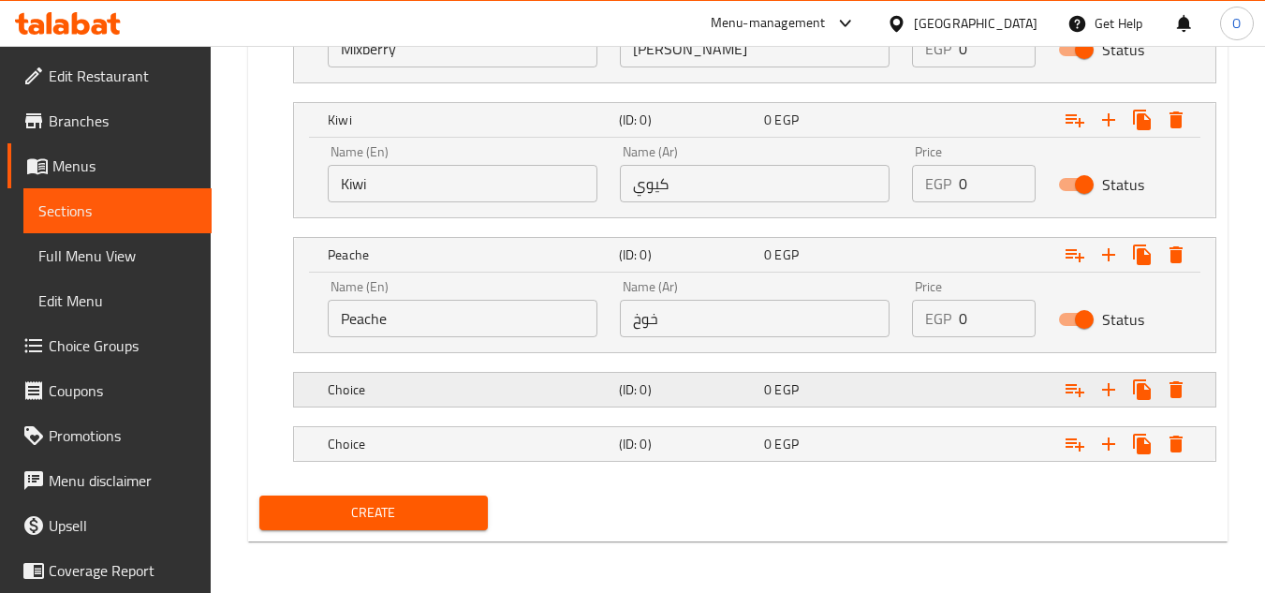
scroll to position [2391, 0]
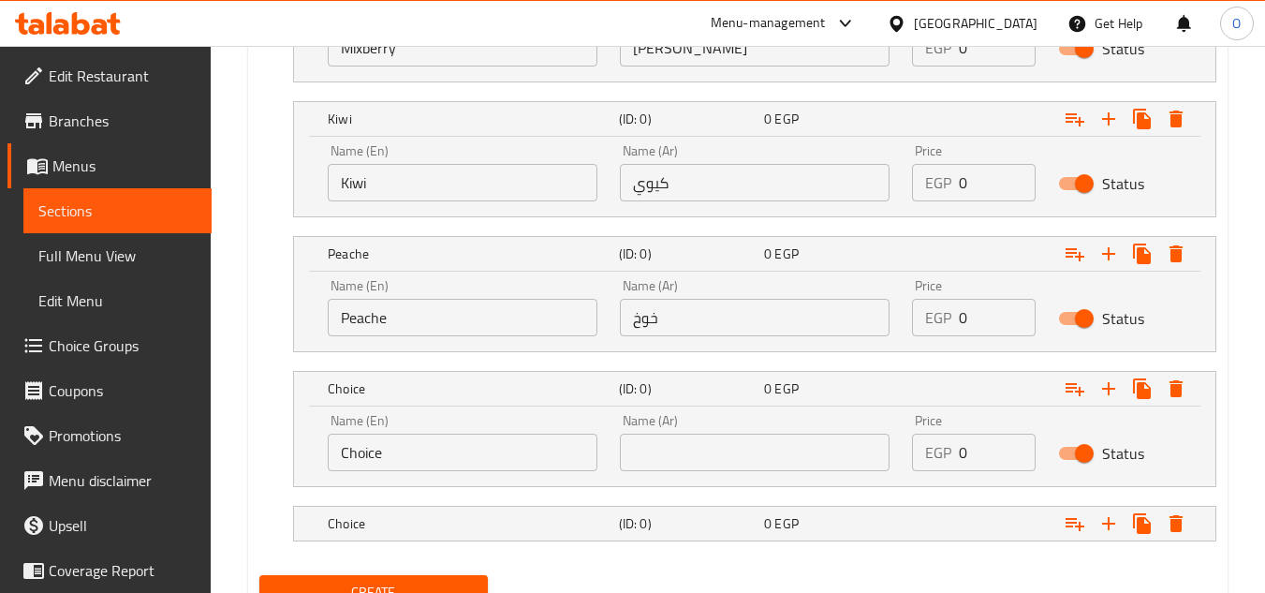
click at [410, 474] on div "Name (En) Choice Name (En)" at bounding box center [463, 443] width 292 height 80
click at [404, 459] on input "Choice" at bounding box center [463, 452] width 270 height 37
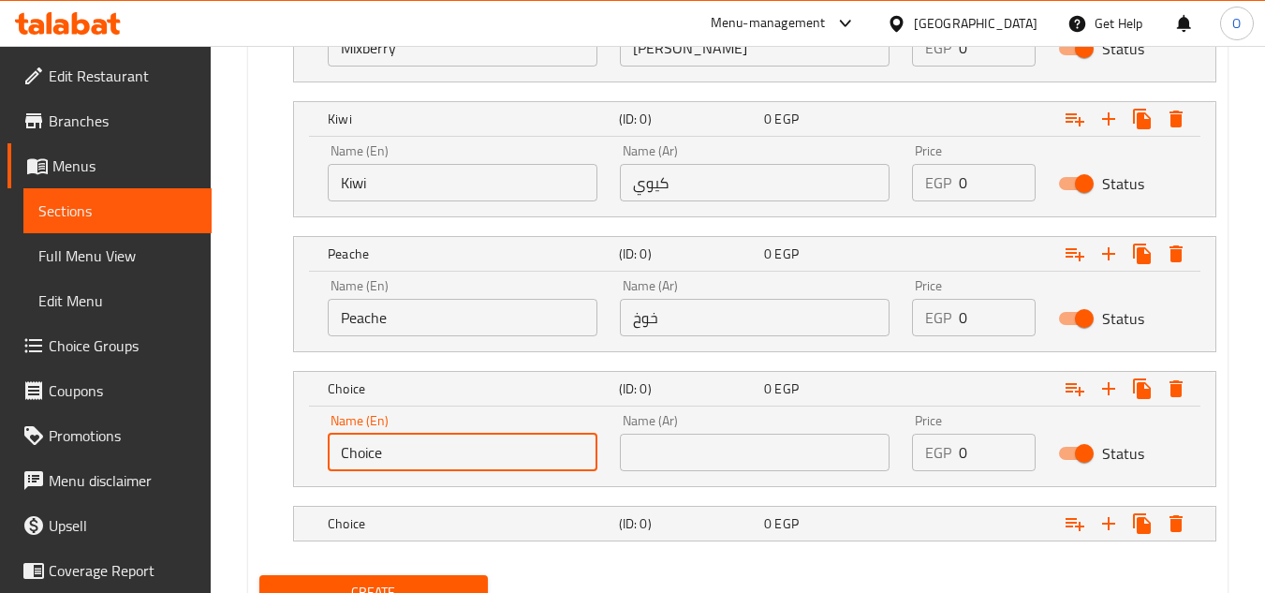
click at [404, 459] on input "Choice" at bounding box center [463, 452] width 270 height 37
paste input "Passionfruit"
type input "Passionfruit"
click at [679, 453] on input "text" at bounding box center [755, 452] width 270 height 37
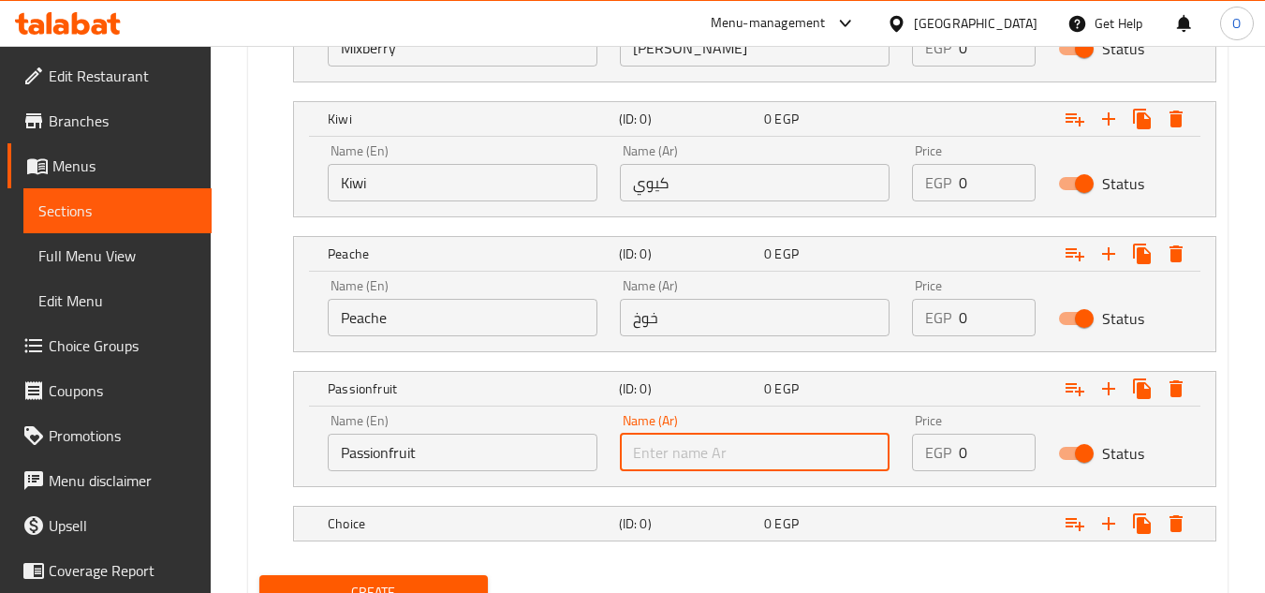
paste input "باشون فروت"
type input "باشون فروت"
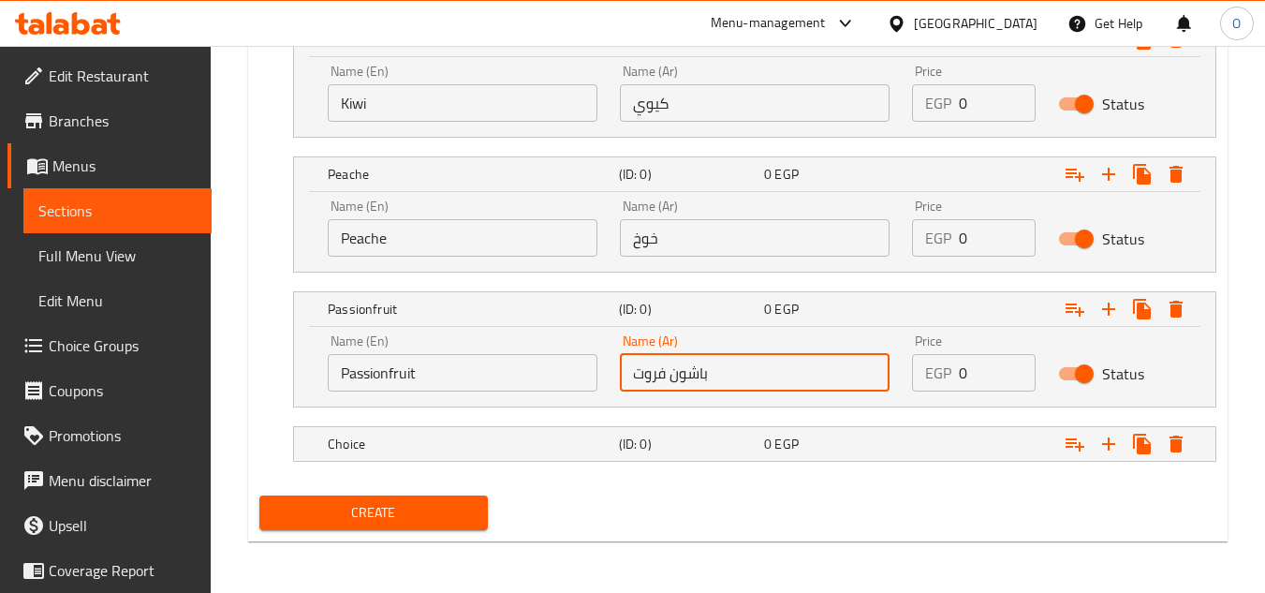
scroll to position [2472, 0]
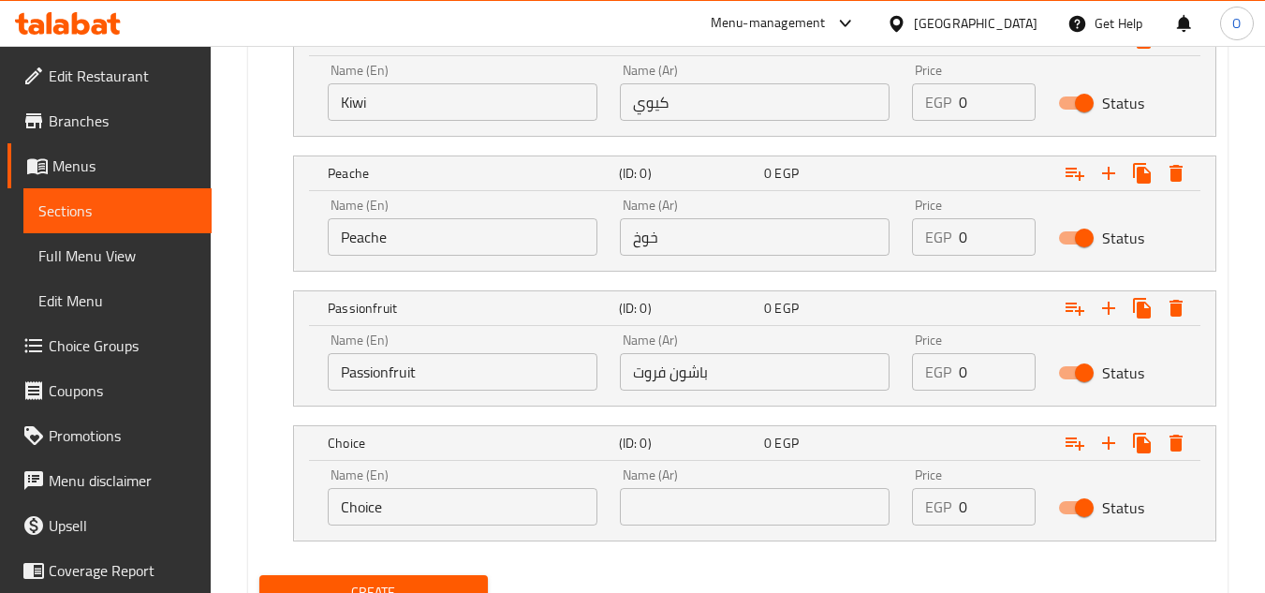
click at [450, 501] on input "Choice" at bounding box center [463, 506] width 270 height 37
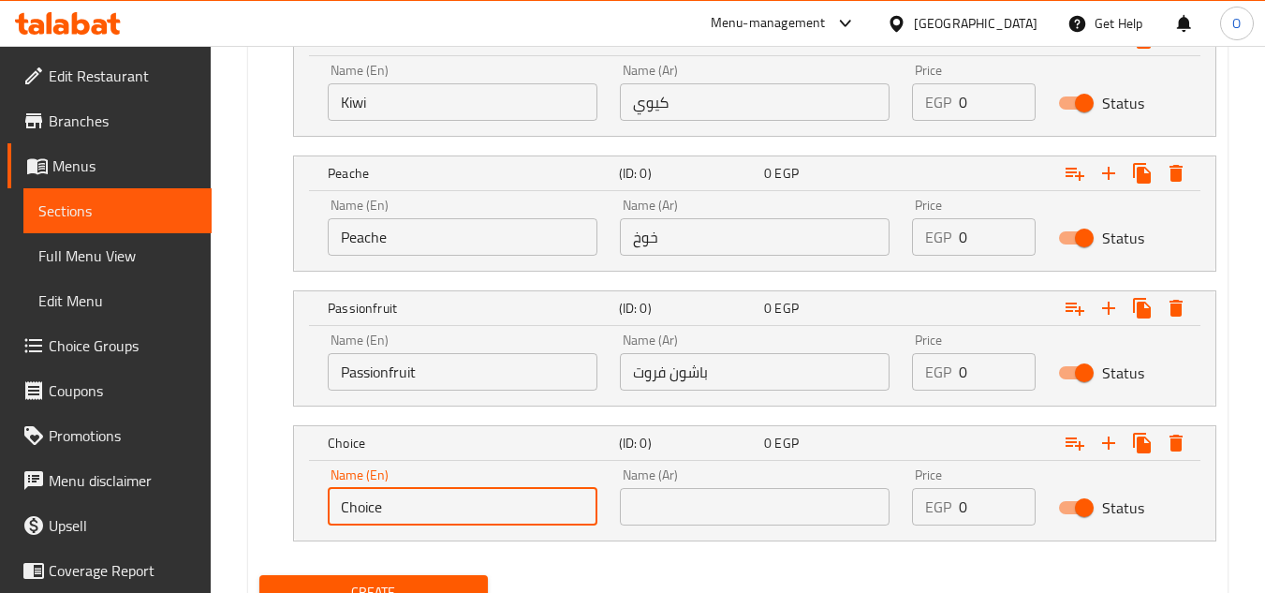
click at [450, 501] on input "Choice" at bounding box center [463, 506] width 270 height 37
paste input "Tropical"
type input "Tropical"
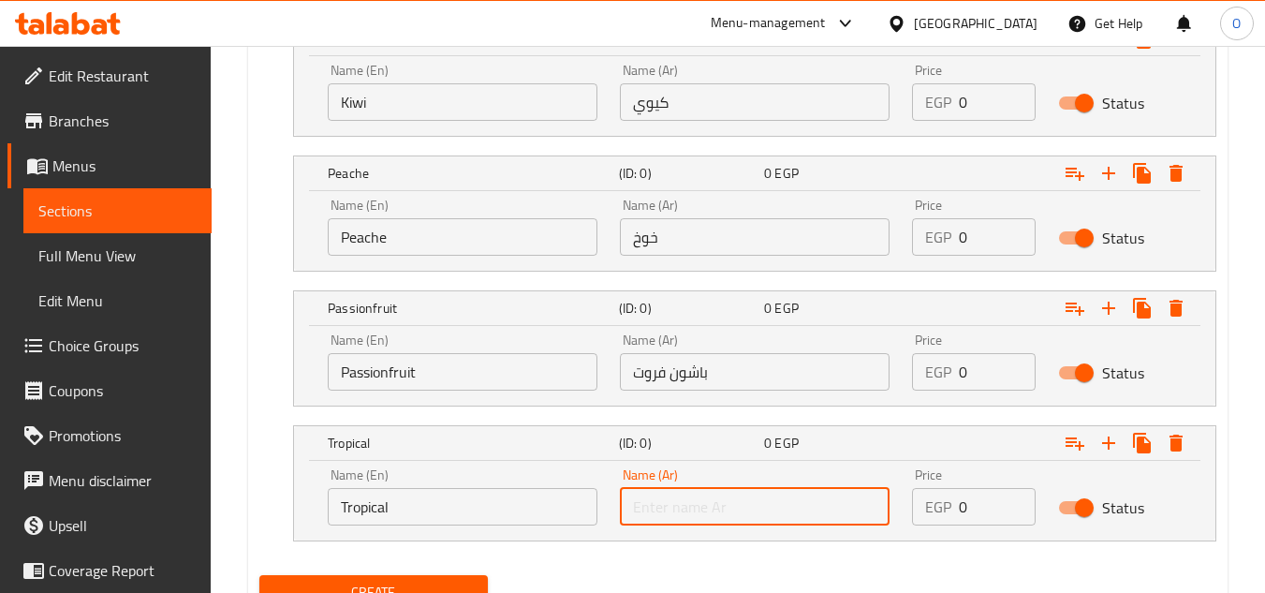
click at [728, 499] on input "text" at bounding box center [755, 506] width 270 height 37
paste input "تروبيكال"
type input "تروبيكال"
click at [1098, 438] on icon "Expand" at bounding box center [1109, 443] width 22 height 22
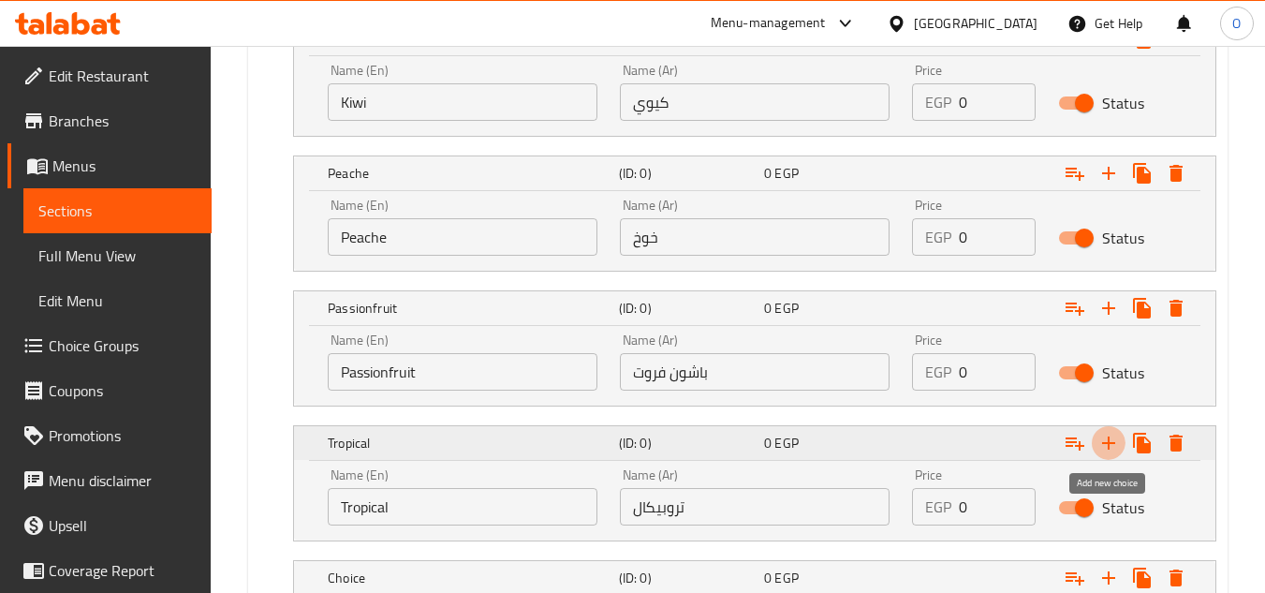
click at [1098, 438] on icon "Expand" at bounding box center [1109, 443] width 22 height 22
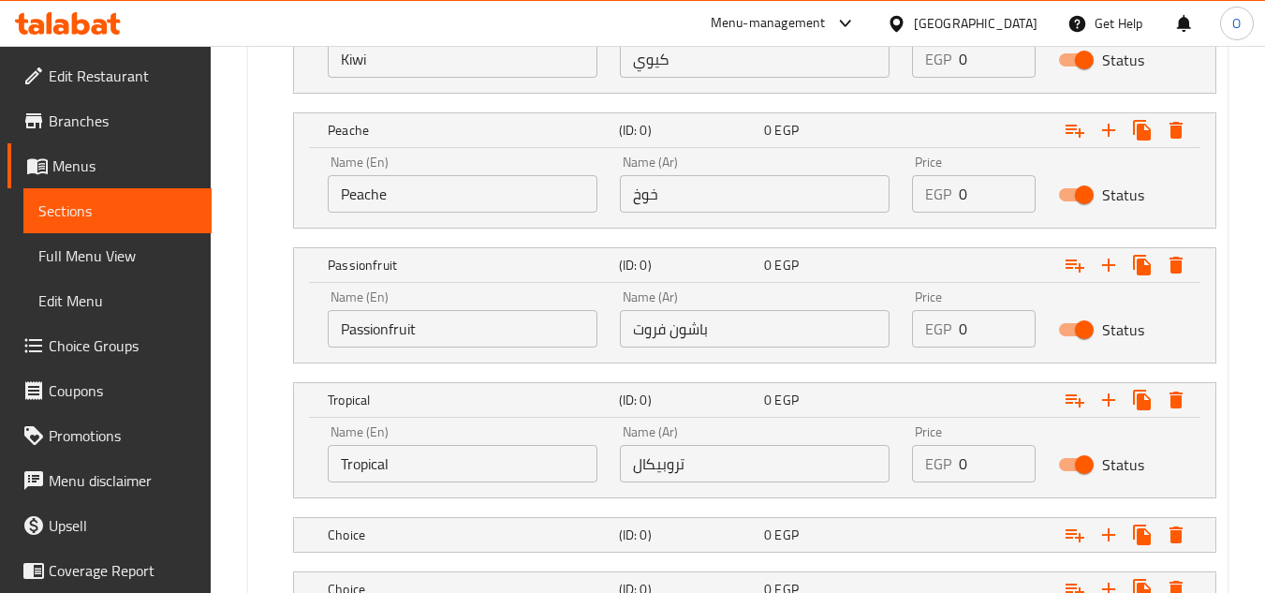
scroll to position [2661, 0]
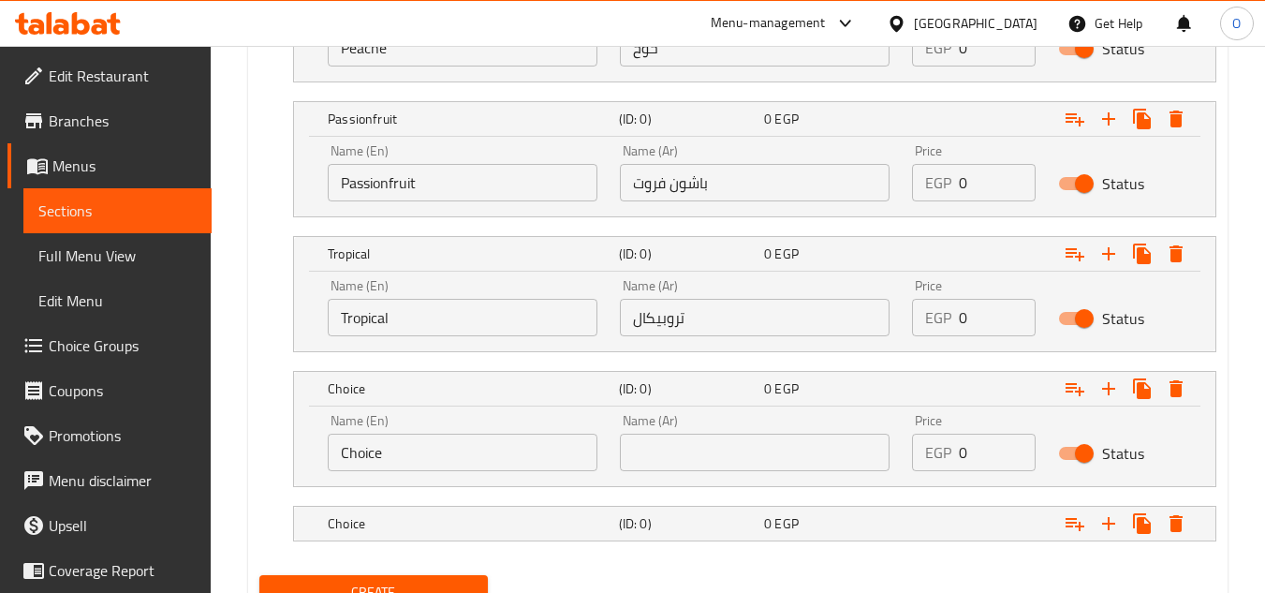
click at [414, 437] on input "Choice" at bounding box center [463, 452] width 270 height 37
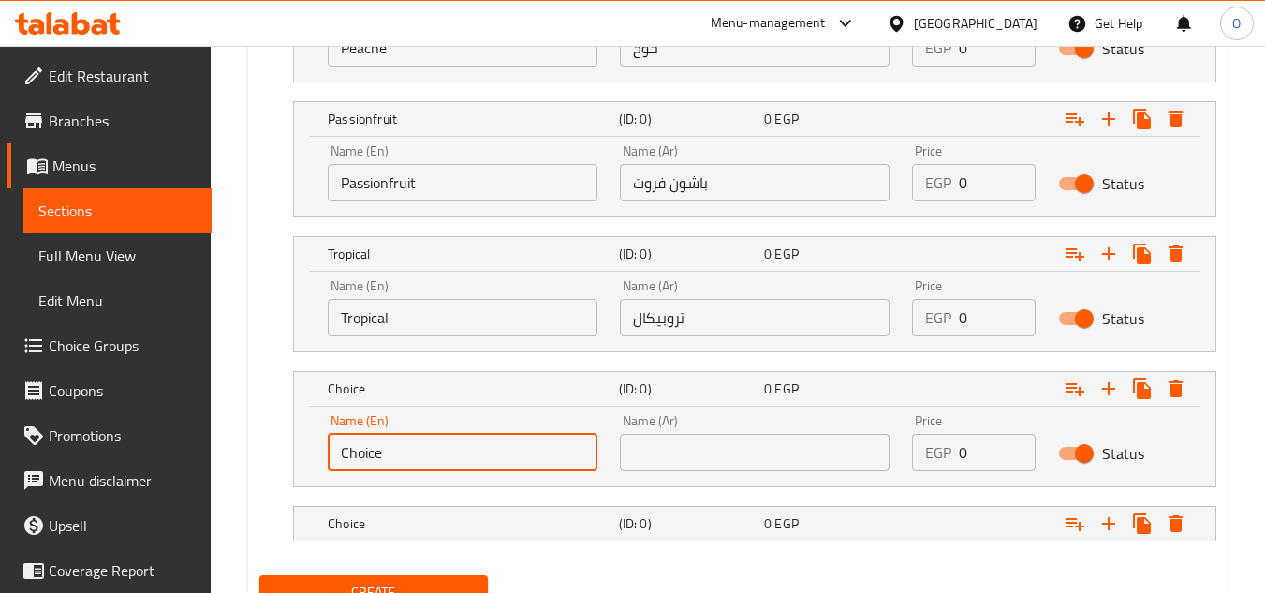
paste input "Watermelon"
type input "Watermelon"
click at [683, 468] on input "text" at bounding box center [755, 452] width 270 height 37
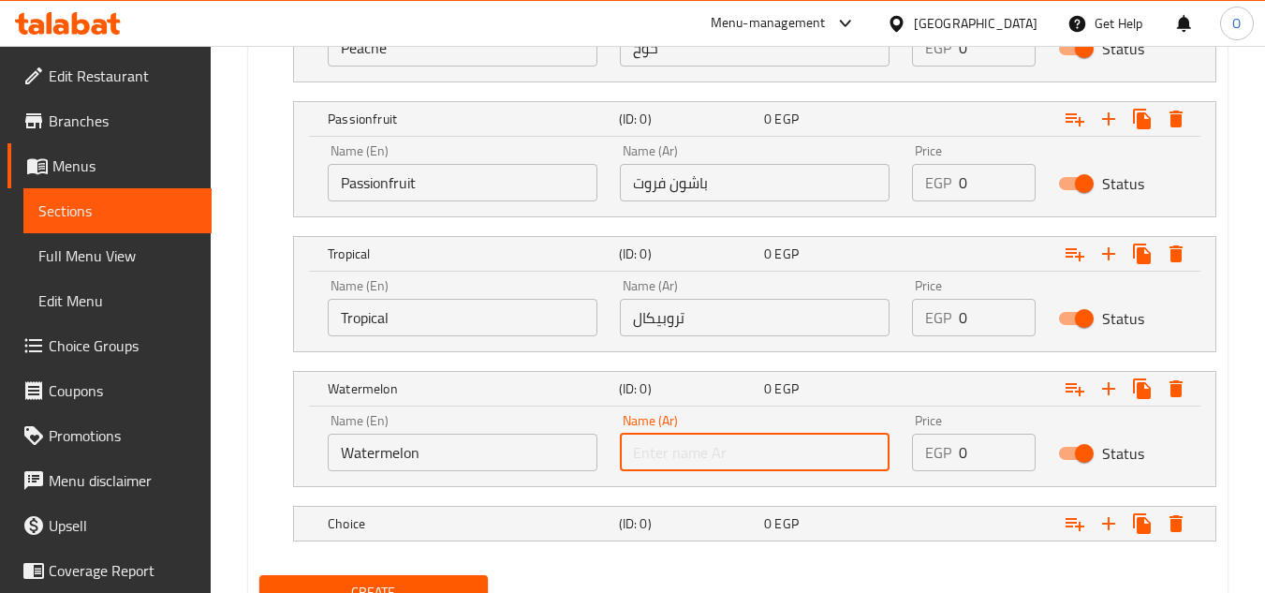
paste input "بطيخ"
type input "بطيخ"
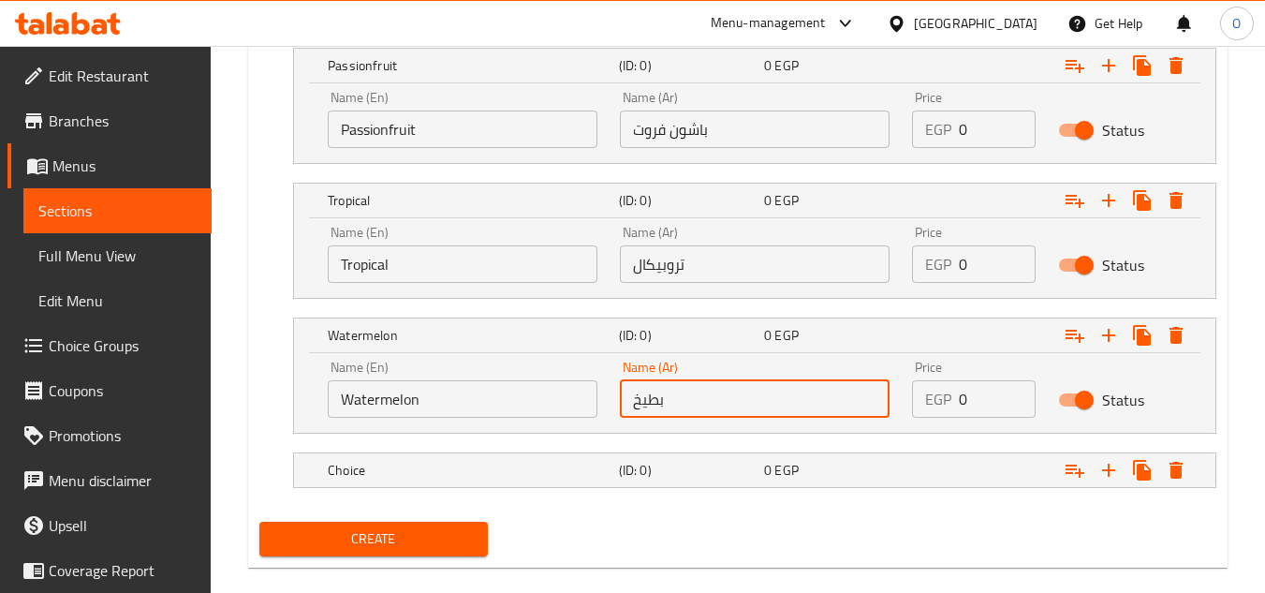
scroll to position [2742, 0]
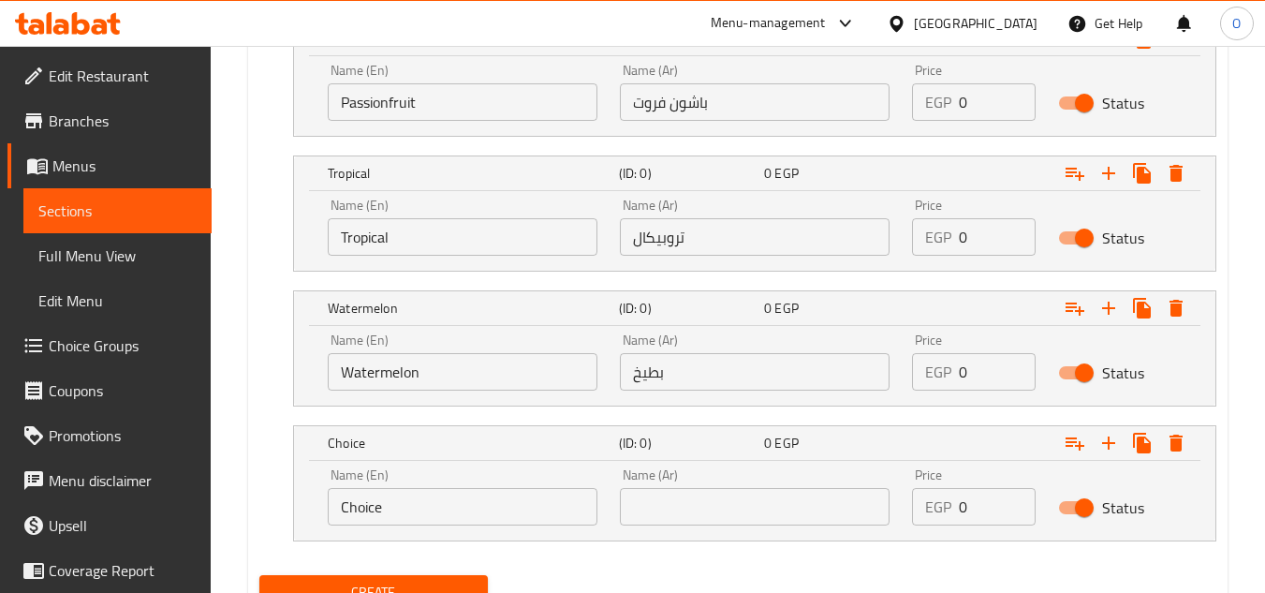
click at [434, 495] on input "Choice" at bounding box center [463, 506] width 270 height 37
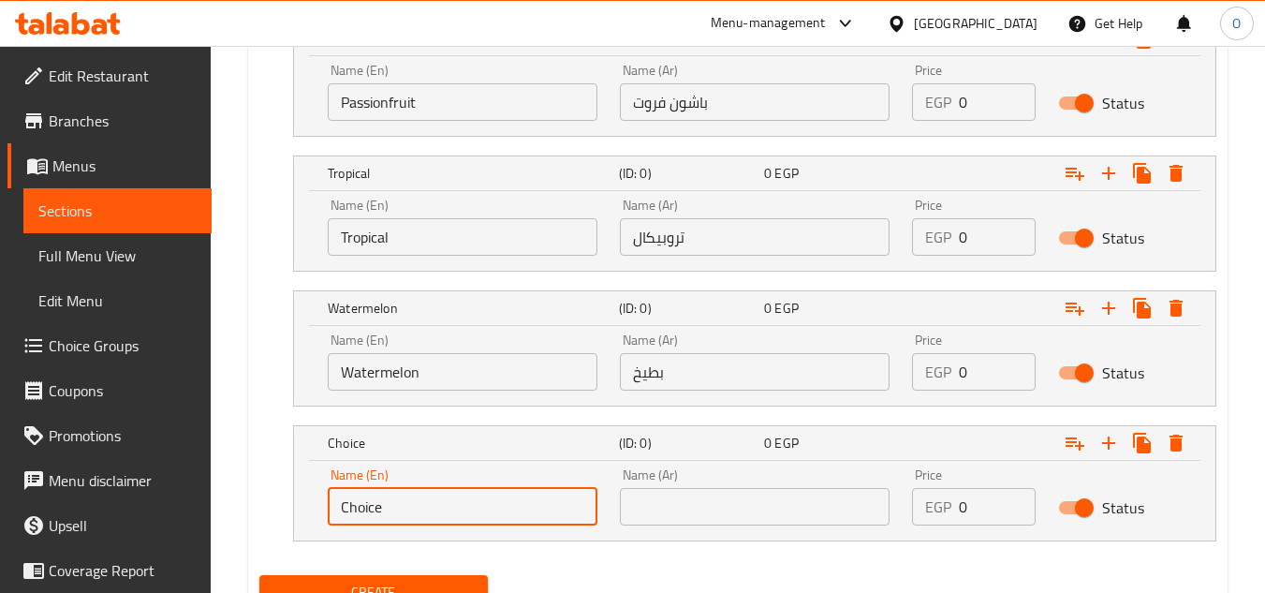
click at [434, 495] on input "Choice" at bounding box center [463, 506] width 270 height 37
paste input "antaloup"
type input "Cantaloupe"
click at [756, 505] on input "text" at bounding box center [755, 506] width 270 height 37
paste input "كنتالوب"
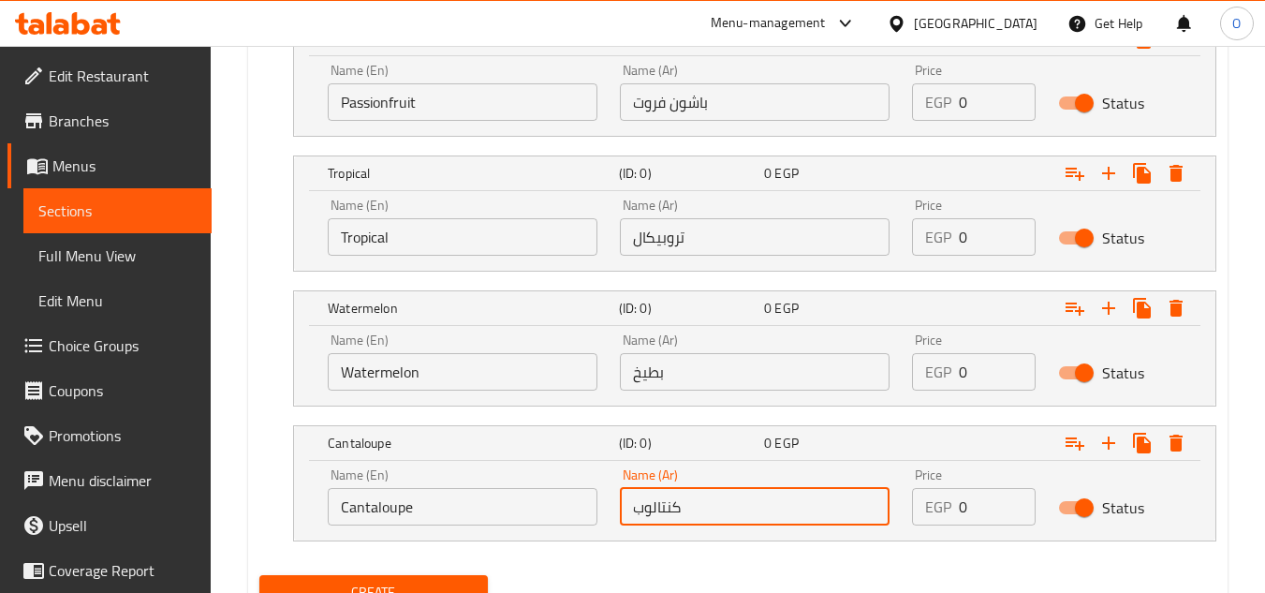
type input "كنتالوب"
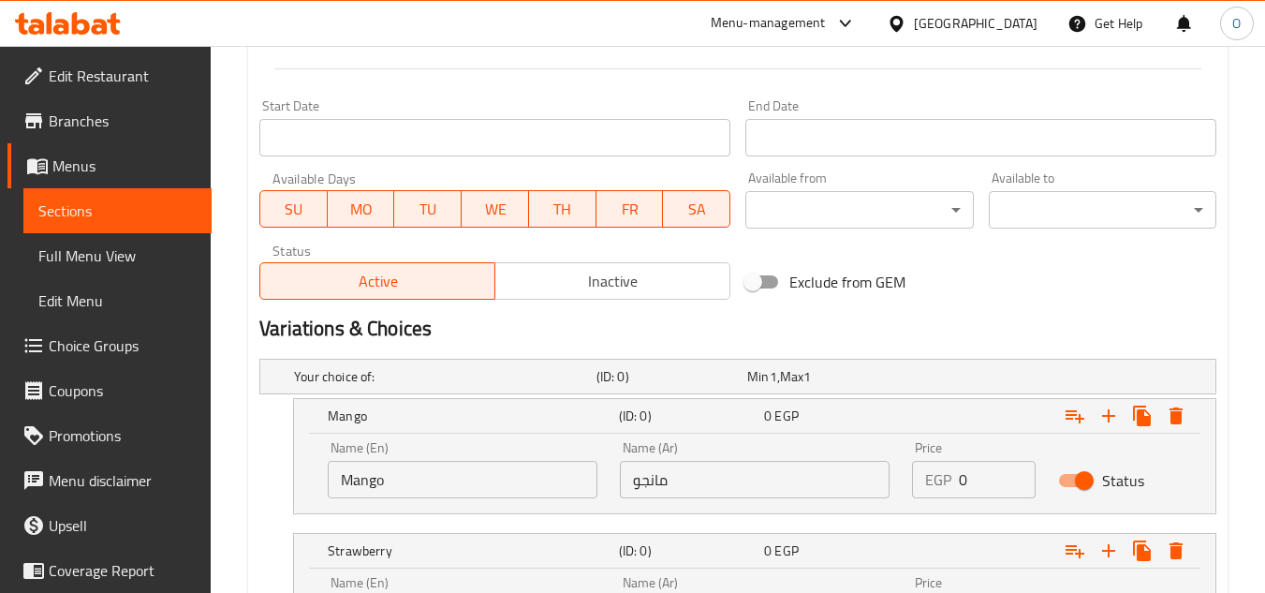
scroll to position [681, 0]
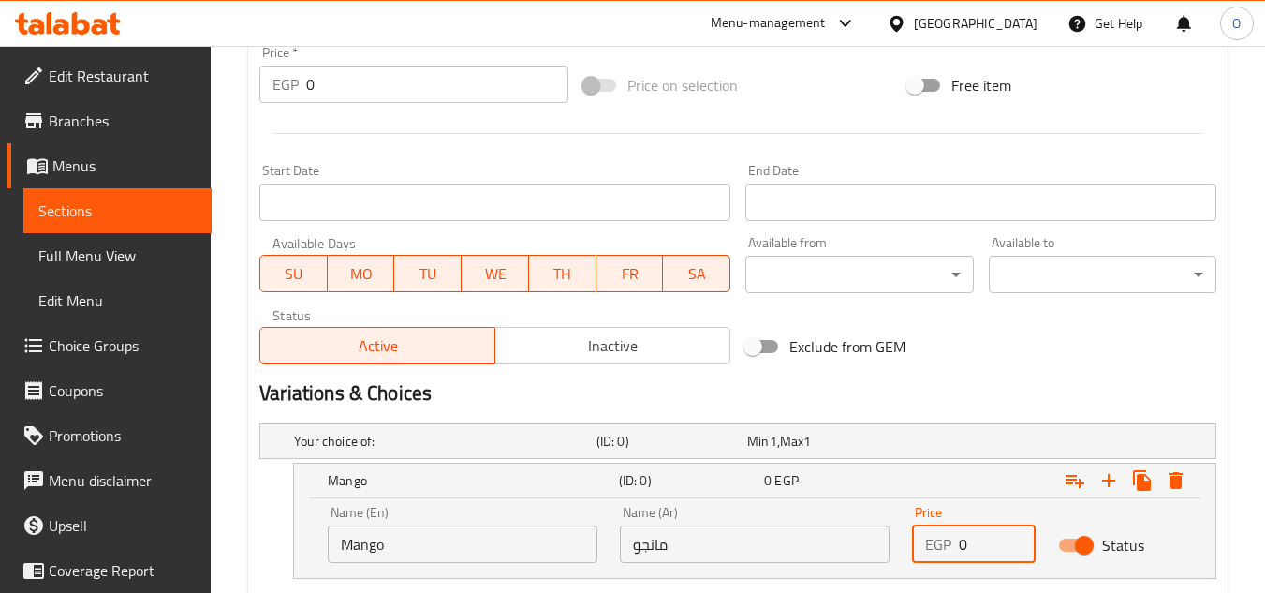
drag, startPoint x: 975, startPoint y: 540, endPoint x: 954, endPoint y: 544, distance: 22.0
click at [954, 544] on div "EGP 0 Price" at bounding box center [974, 543] width 124 height 37
paste input "number"
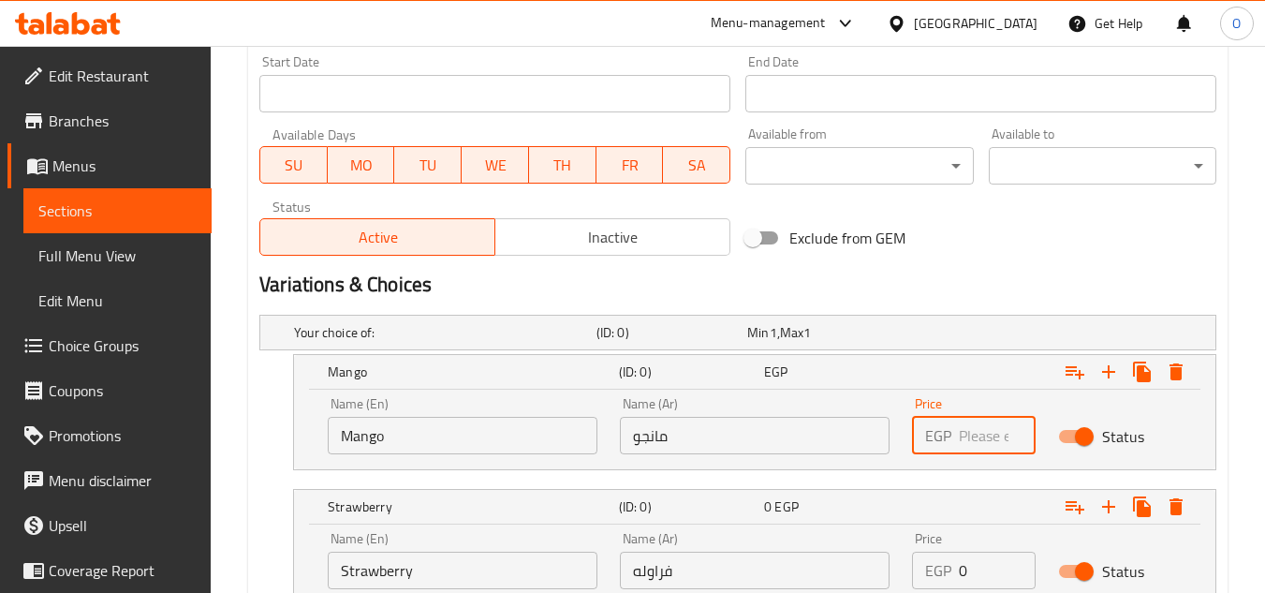
scroll to position [868, 0]
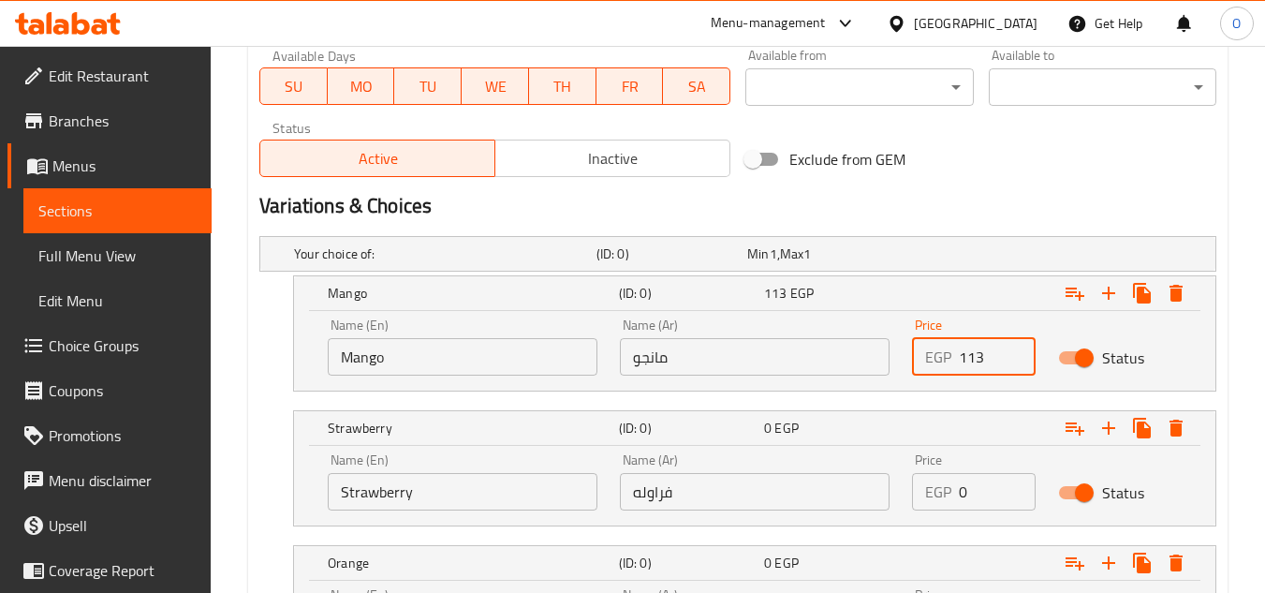
click at [1006, 363] on input "113" at bounding box center [997, 356] width 77 height 37
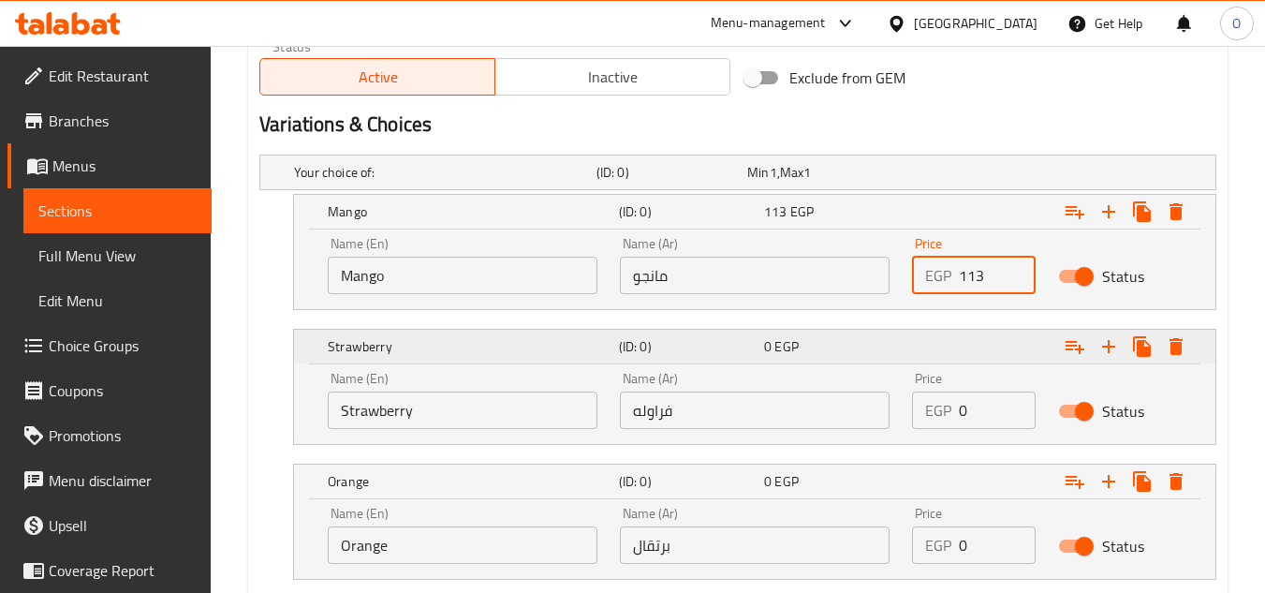
scroll to position [1056, 0]
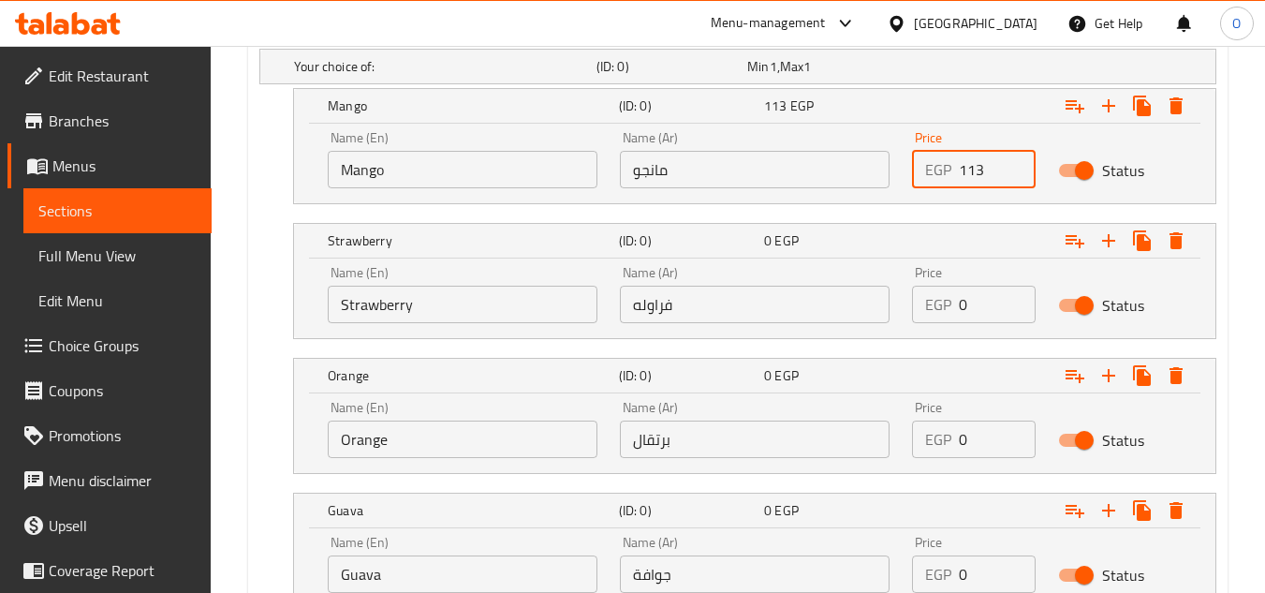
type input "113"
drag, startPoint x: 975, startPoint y: 303, endPoint x: 936, endPoint y: 307, distance: 39.6
click at [939, 307] on div "EGP 0 Price" at bounding box center [974, 304] width 124 height 37
paste input "113"
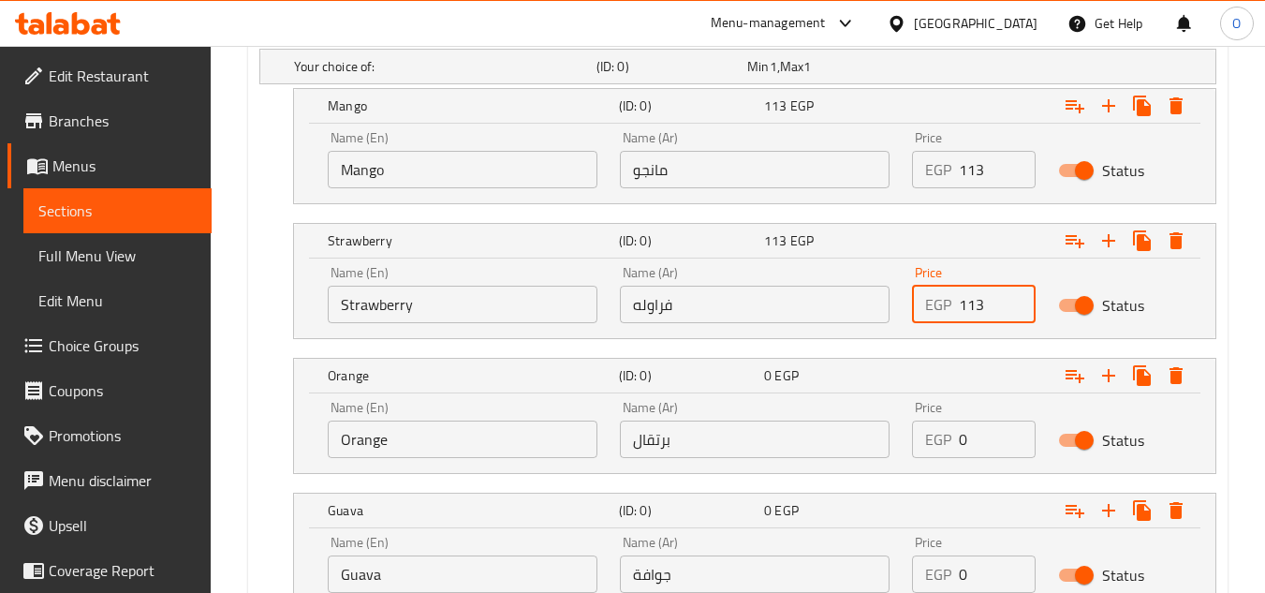
type input "113"
drag, startPoint x: 957, startPoint y: 444, endPoint x: 948, endPoint y: 446, distance: 9.6
click at [948, 446] on div "EGP 0 Price" at bounding box center [974, 439] width 124 height 37
paste input "113"
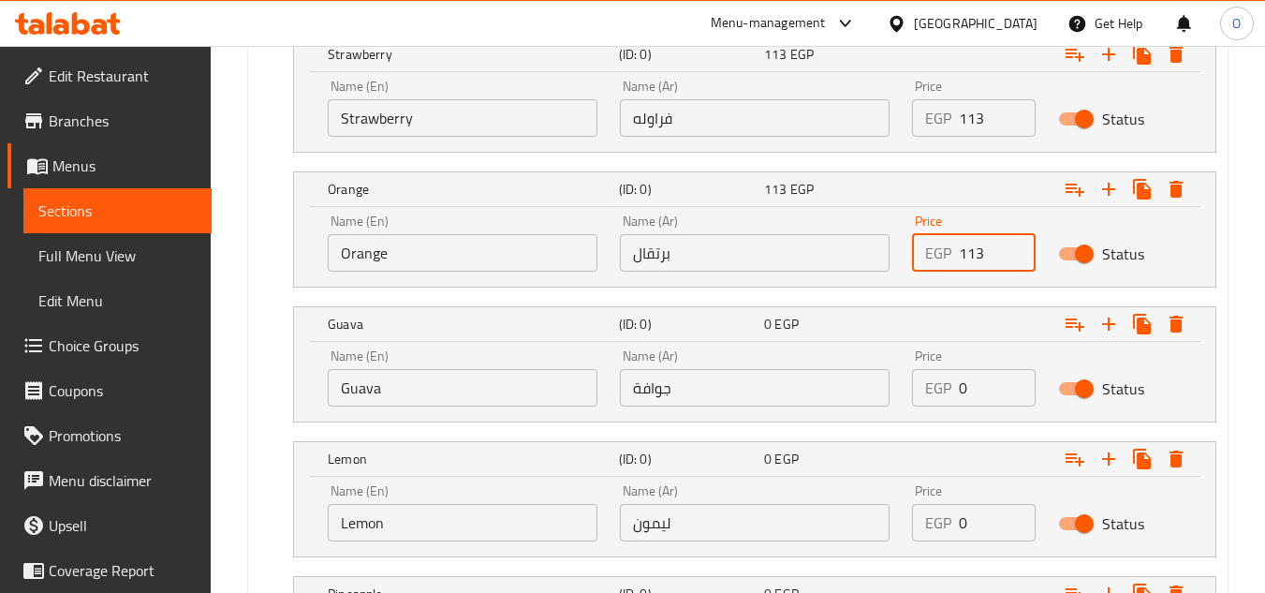
scroll to position [1243, 0]
type input "113"
drag, startPoint x: 975, startPoint y: 400, endPoint x: 956, endPoint y: 402, distance: 18.8
click at [956, 402] on div "EGP 0 Price" at bounding box center [974, 386] width 124 height 37
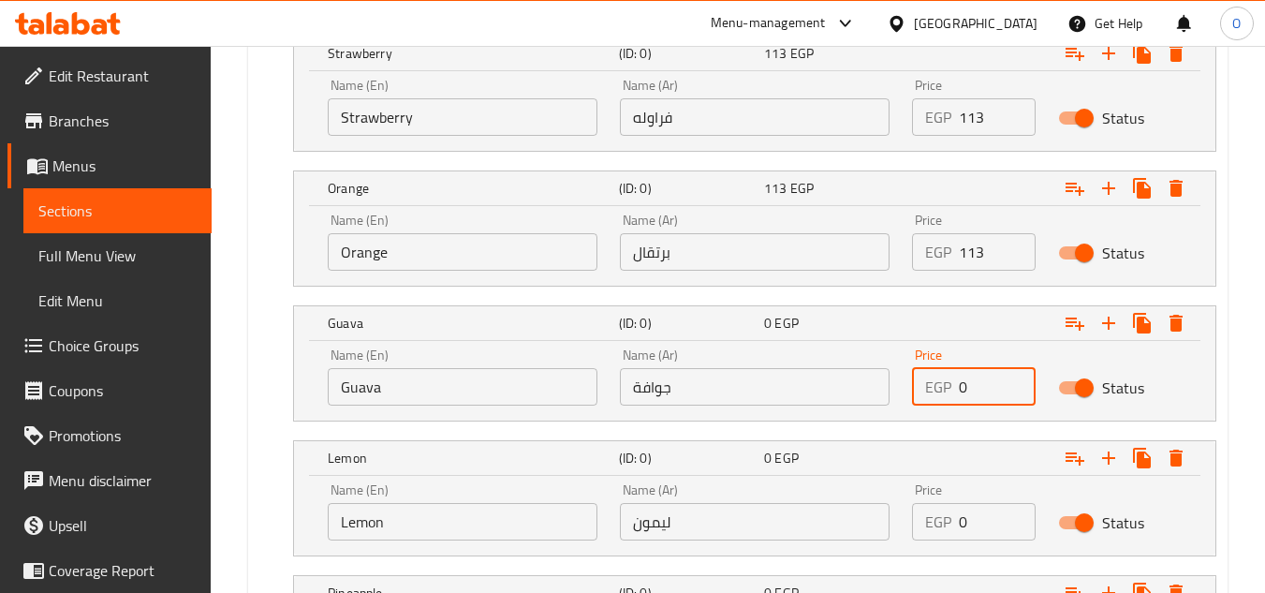
paste input "113"
type input "113"
click at [957, 531] on div "EGP 0 Price" at bounding box center [974, 521] width 124 height 37
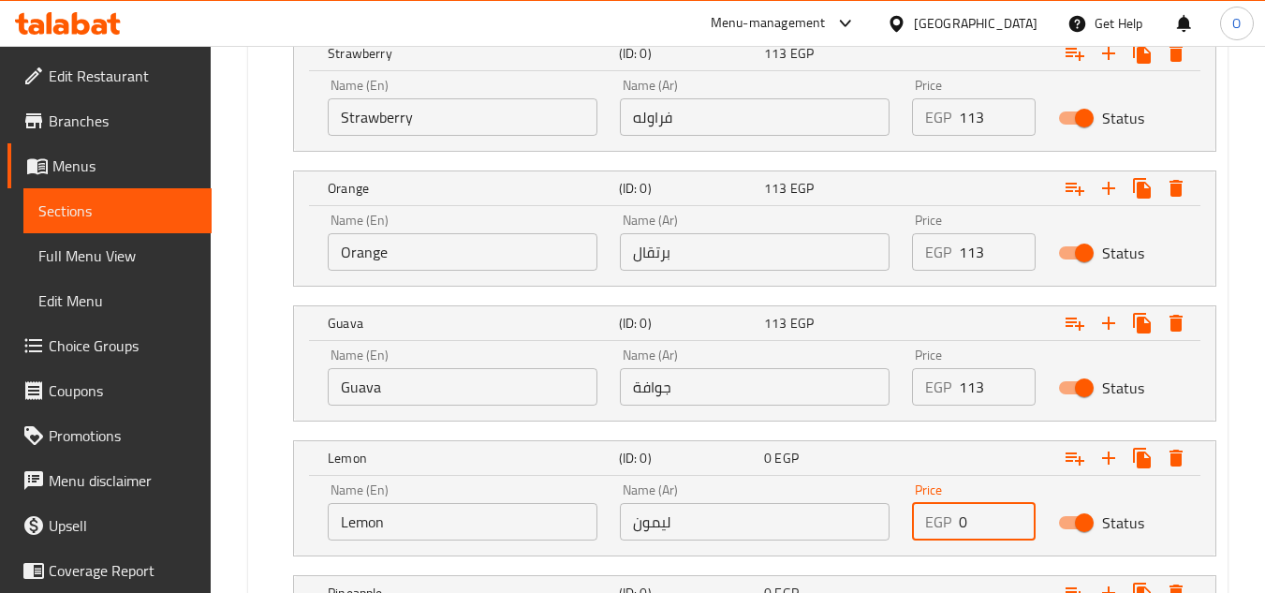
paste input "113"
type input "113"
click at [969, 432] on nav at bounding box center [737, 432] width 957 height 15
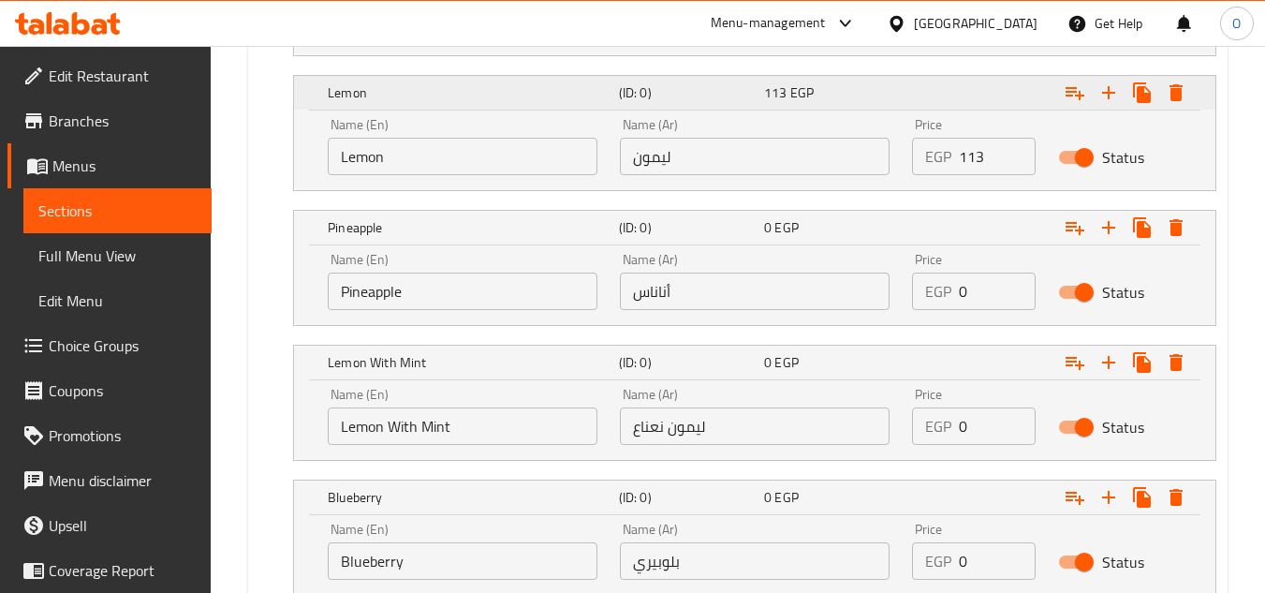
scroll to position [1618, 0]
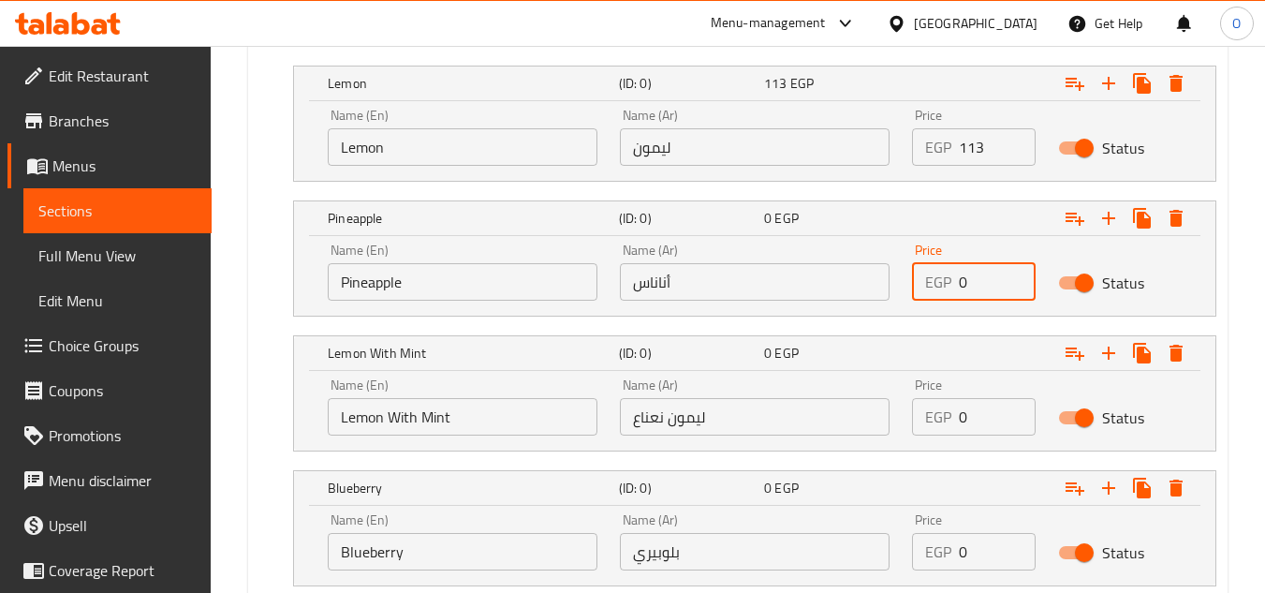
drag, startPoint x: 962, startPoint y: 291, endPoint x: 933, endPoint y: 277, distance: 32.3
click at [934, 277] on div "EGP 0 Price" at bounding box center [974, 281] width 124 height 37
paste input "113"
type input "113"
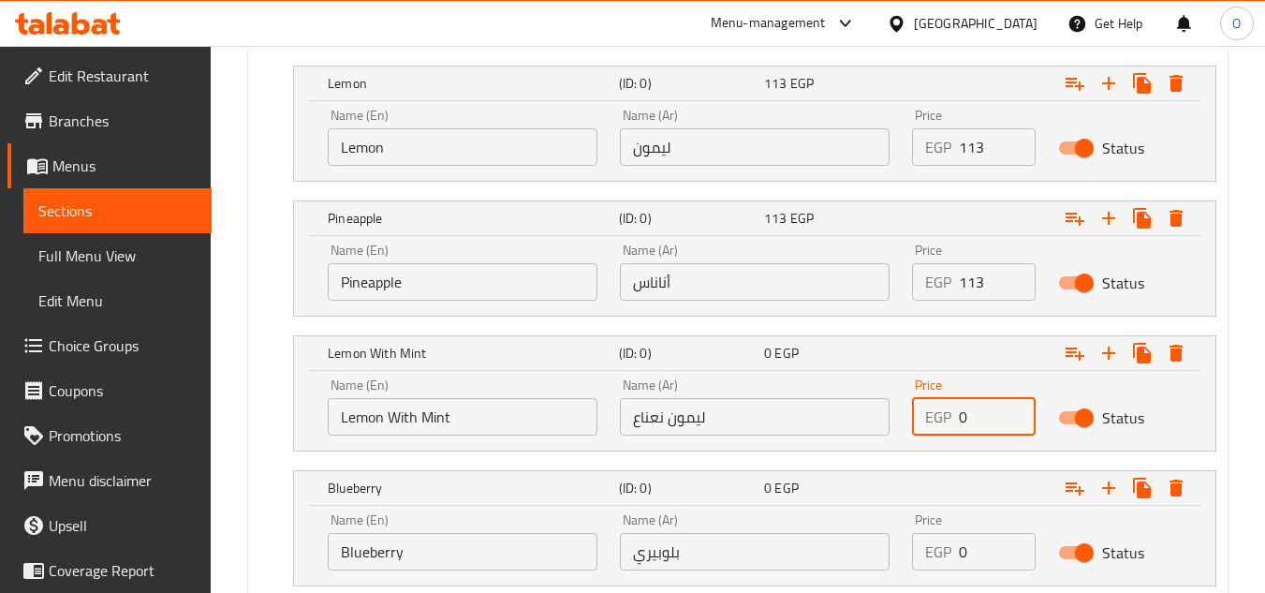
drag, startPoint x: 963, startPoint y: 424, endPoint x: 927, endPoint y: 428, distance: 35.8
click at [927, 428] on div "EGP 0 Price" at bounding box center [974, 416] width 124 height 37
paste input "113"
type input "113"
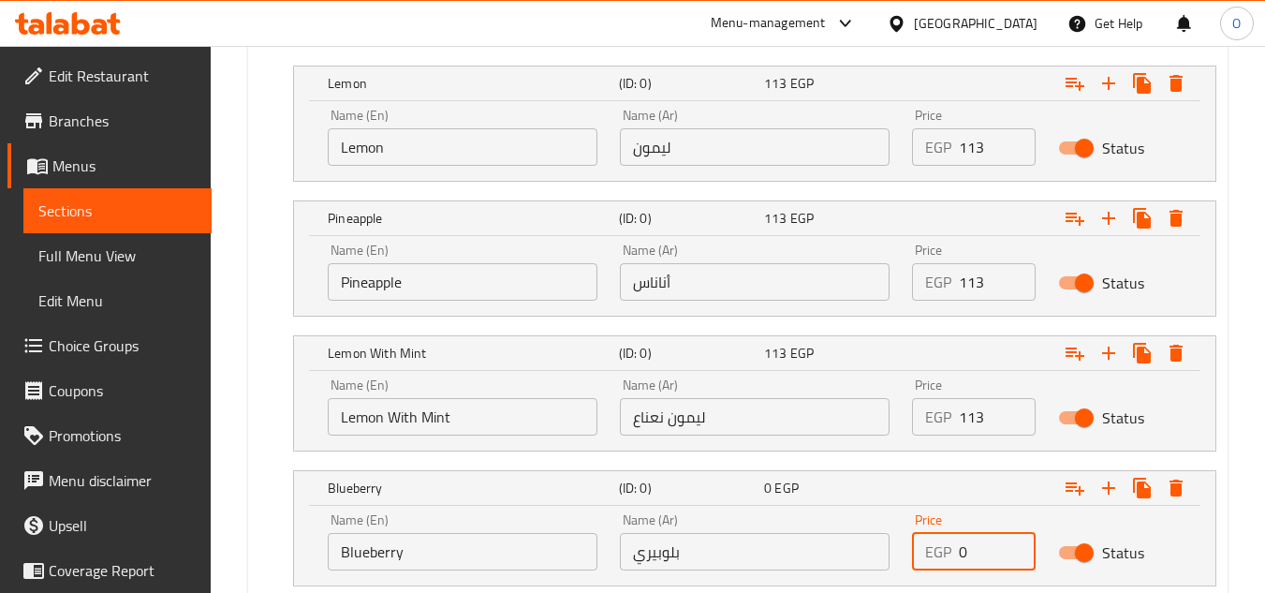
drag, startPoint x: 967, startPoint y: 560, endPoint x: 938, endPoint y: 565, distance: 29.4
click at [938, 565] on div "EGP 0 Price" at bounding box center [974, 551] width 124 height 37
paste input "113"
type input "113"
click at [1234, 353] on div "Home / Restaurants management / Menus / Sections / item / create Smoothie secti…" at bounding box center [738, 112] width 1055 height 3369
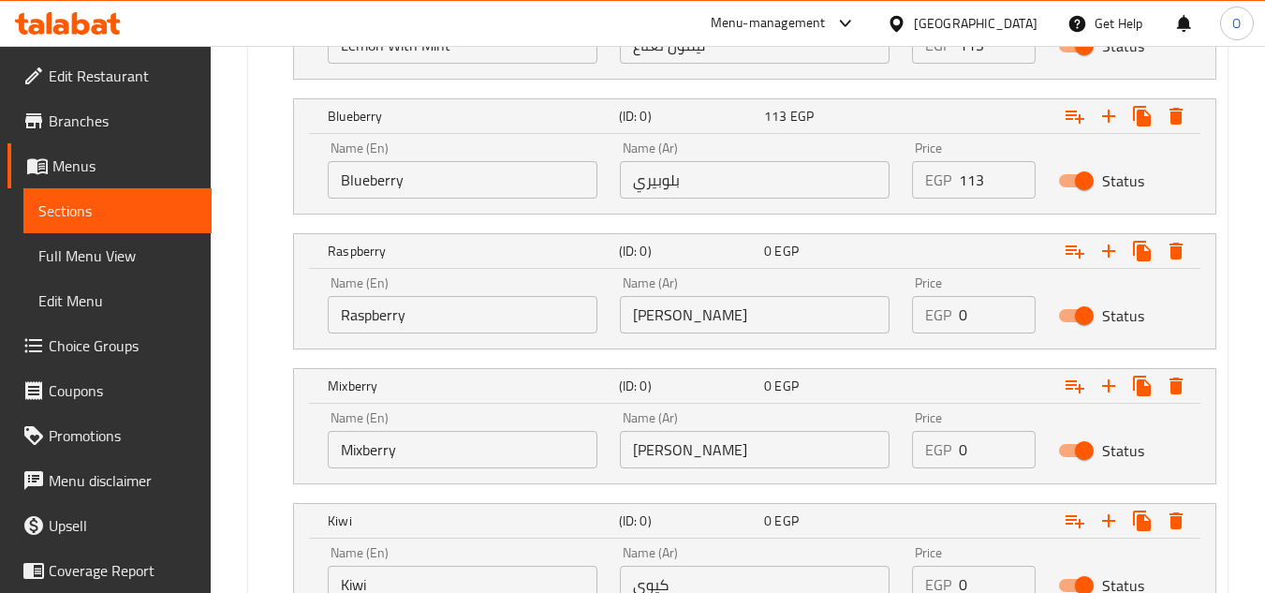
scroll to position [2086, 0]
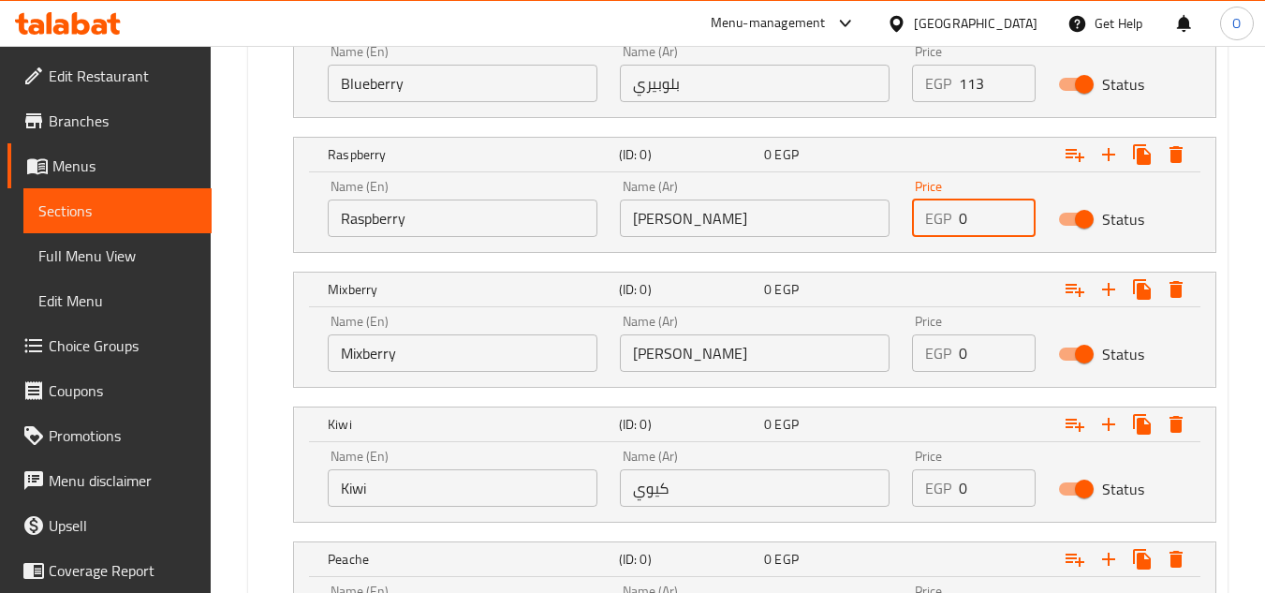
click at [929, 230] on div "EGP 0 Price" at bounding box center [974, 218] width 124 height 37
paste input "113"
type input "113"
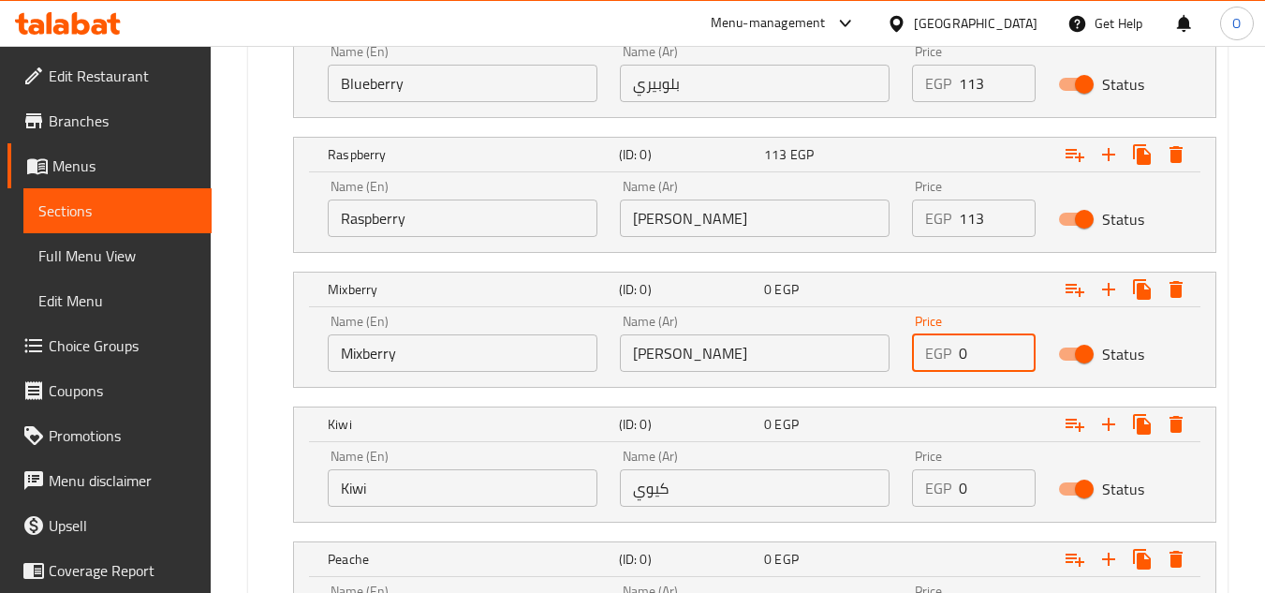
drag, startPoint x: 975, startPoint y: 363, endPoint x: 918, endPoint y: 368, distance: 57.3
click at [918, 368] on div "EGP 0 Price" at bounding box center [974, 352] width 124 height 37
paste input "113"
type input "113"
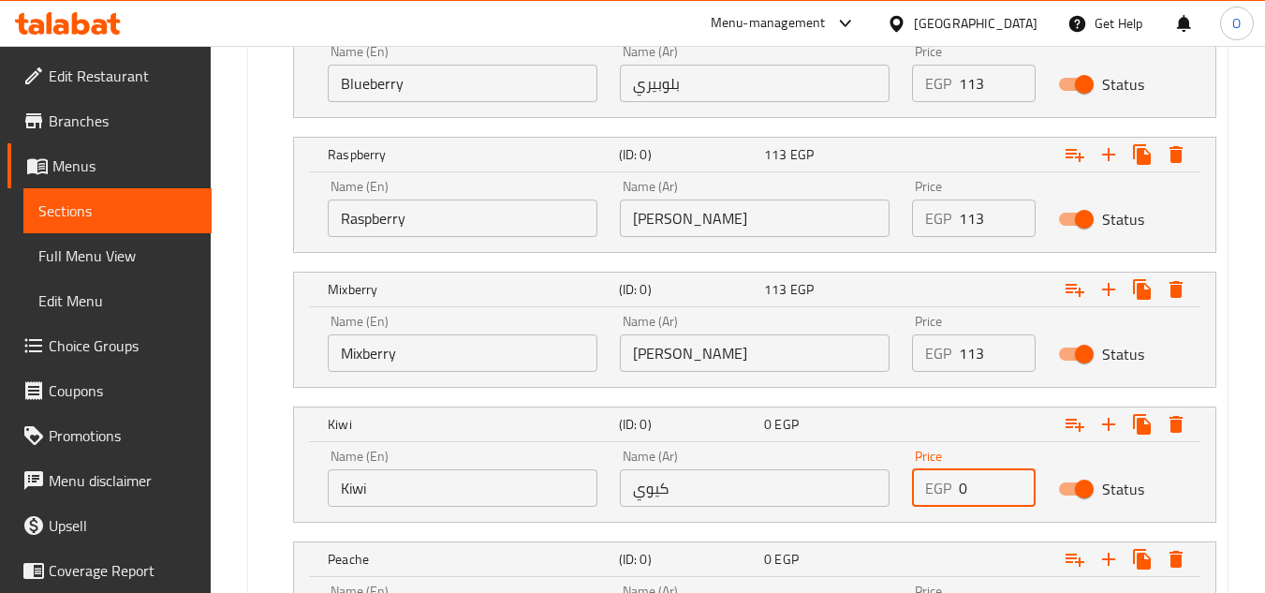
drag, startPoint x: 969, startPoint y: 501, endPoint x: 893, endPoint y: 484, distance: 77.7
click at [893, 484] on div "Name (En) Kiwi Name (En) Name (Ar) كيوي Name (Ar) Price EGP 0 Price Status" at bounding box center [755, 478] width 877 height 80
paste input "113"
type input "113"
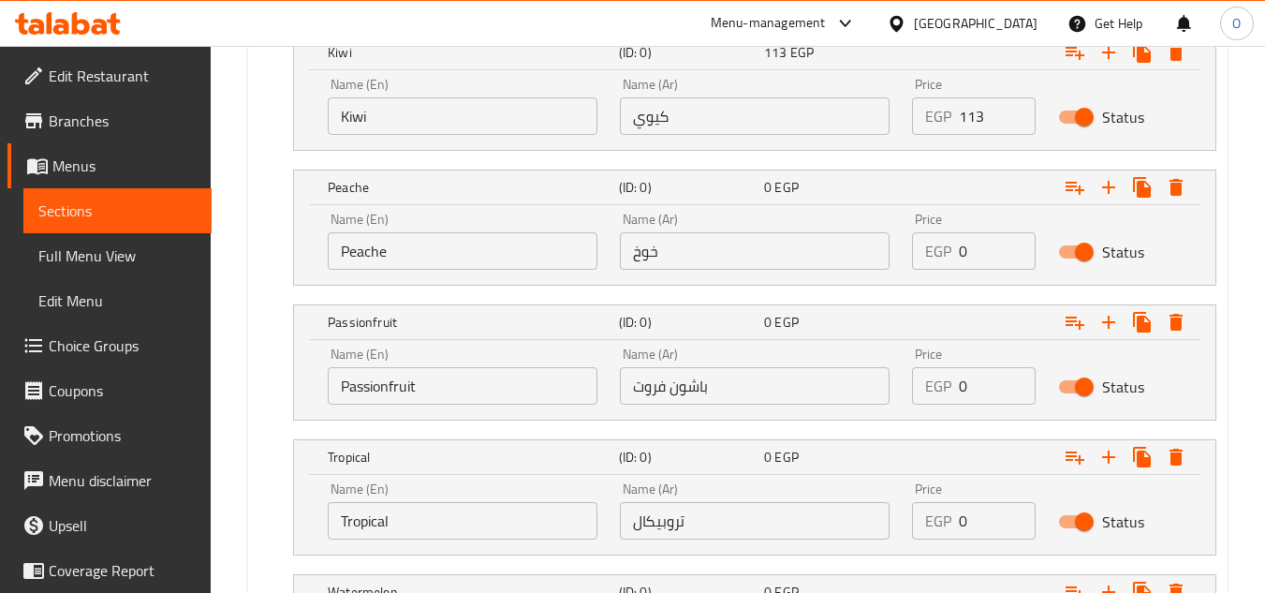
scroll to position [2461, 0]
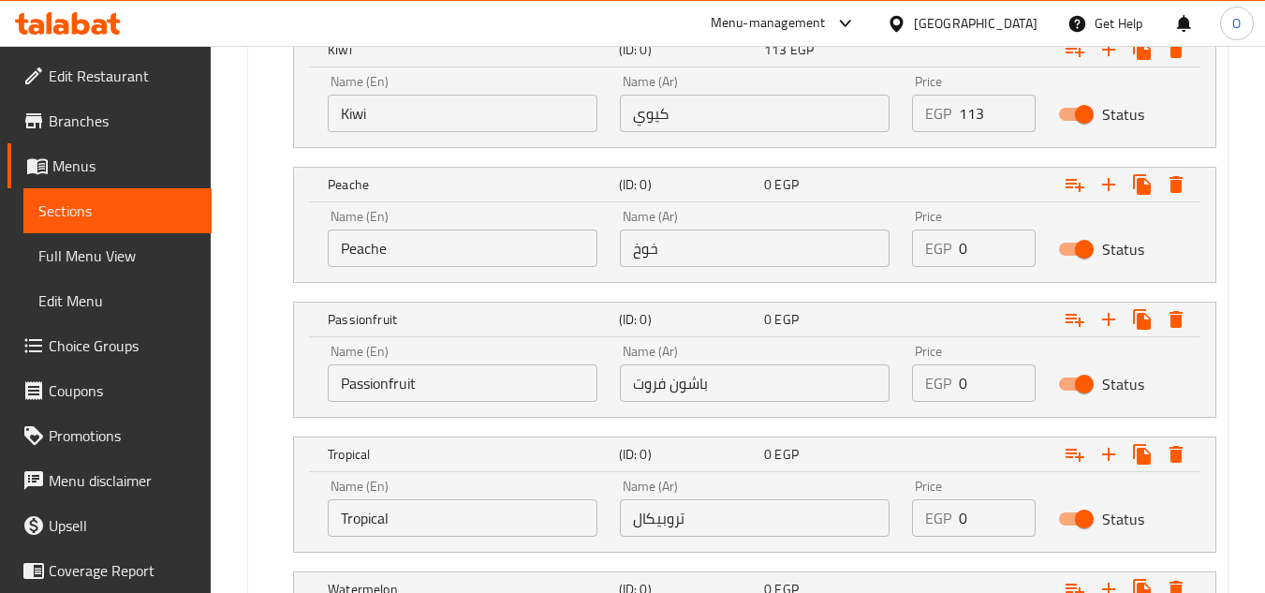
drag, startPoint x: 984, startPoint y: 244, endPoint x: 909, endPoint y: 255, distance: 75.6
click at [909, 255] on div "Price EGP 0 Price" at bounding box center [974, 239] width 146 height 80
paste input "113"
type input "113"
drag, startPoint x: 978, startPoint y: 377, endPoint x: 920, endPoint y: 400, distance: 62.3
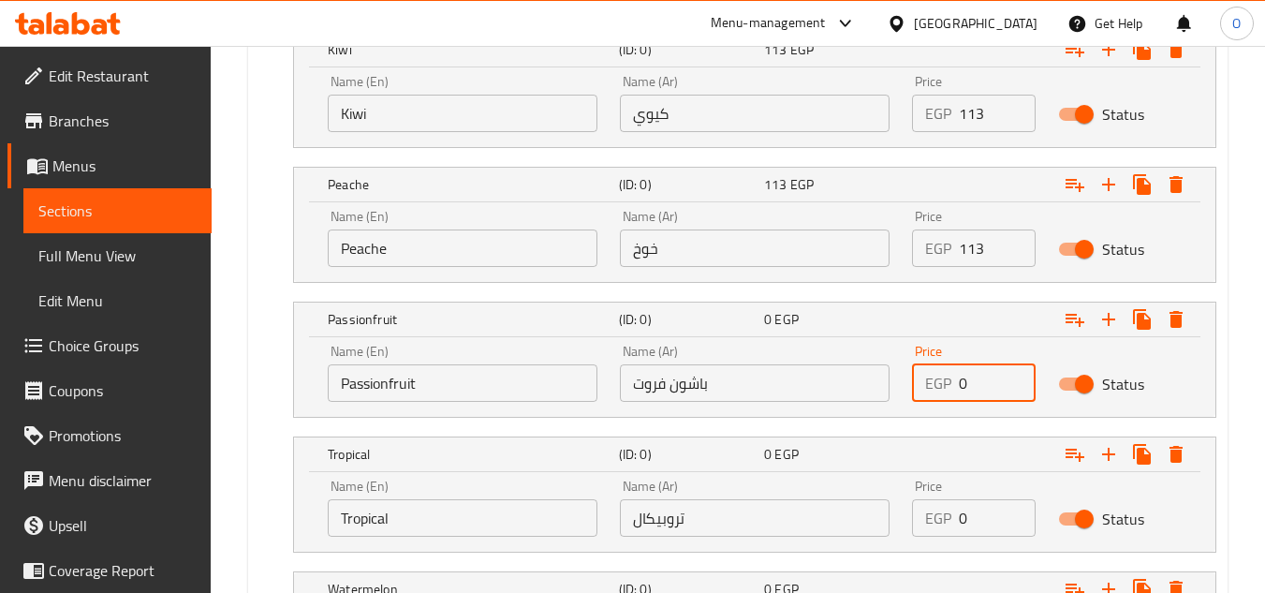
click at [920, 400] on div "EGP 0 Price" at bounding box center [974, 382] width 124 height 37
paste input "113"
type input "113"
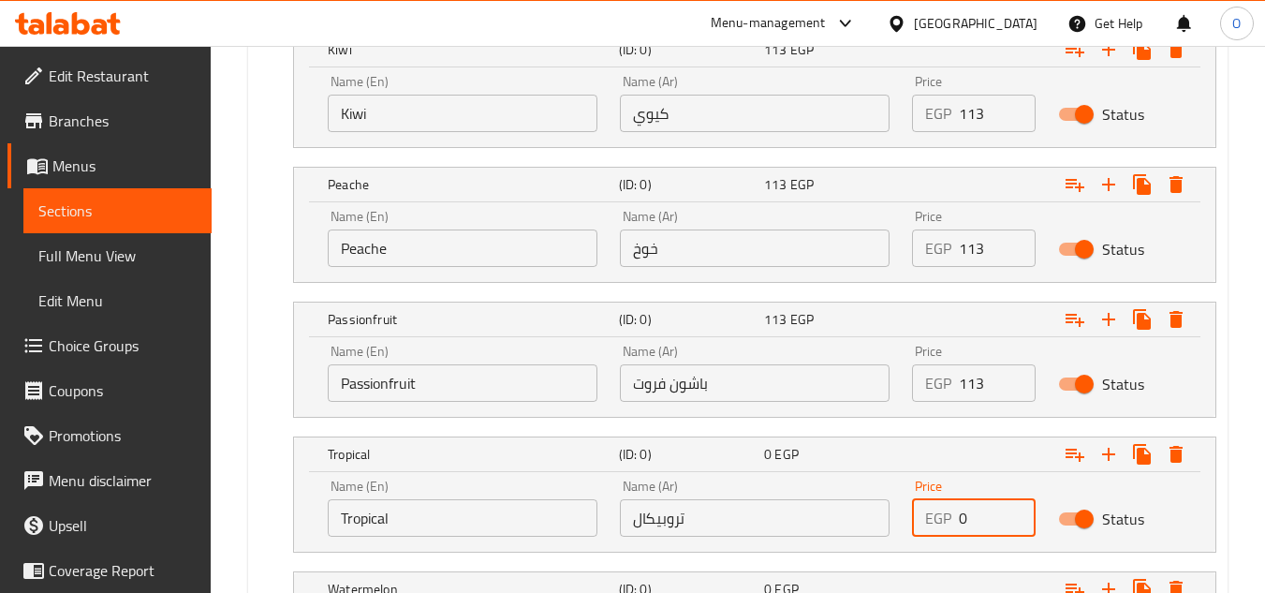
drag, startPoint x: 974, startPoint y: 508, endPoint x: 937, endPoint y: 515, distance: 38.2
click at [937, 515] on div "EGP 0 Price" at bounding box center [974, 517] width 124 height 37
paste input "113"
type input "113"
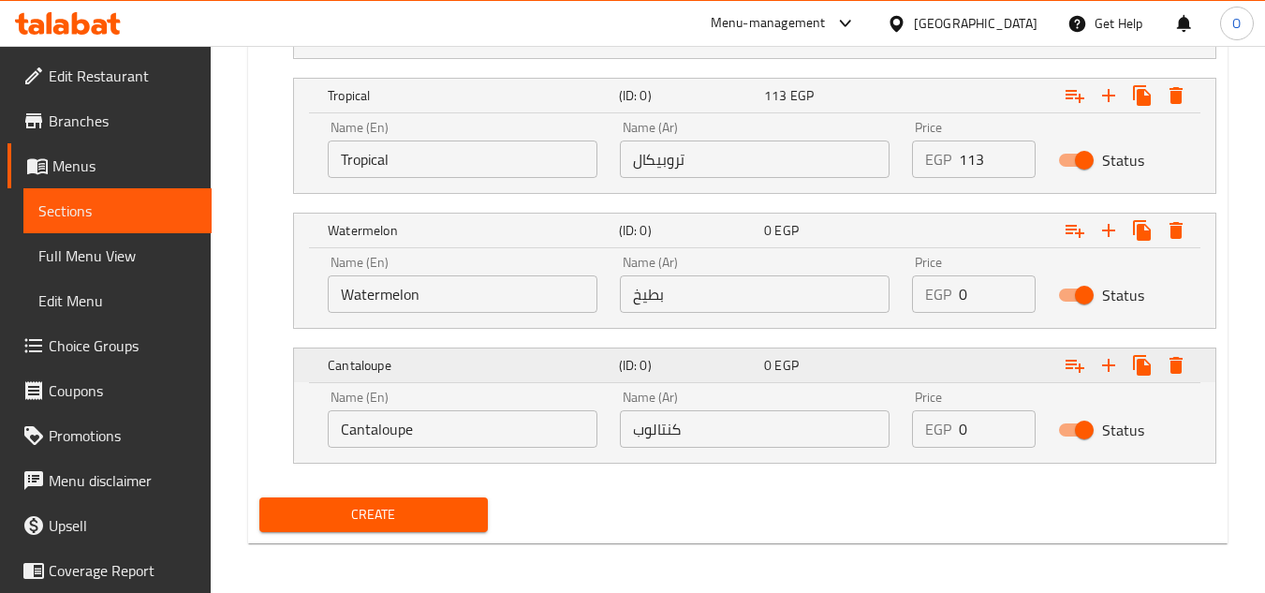
scroll to position [2822, 0]
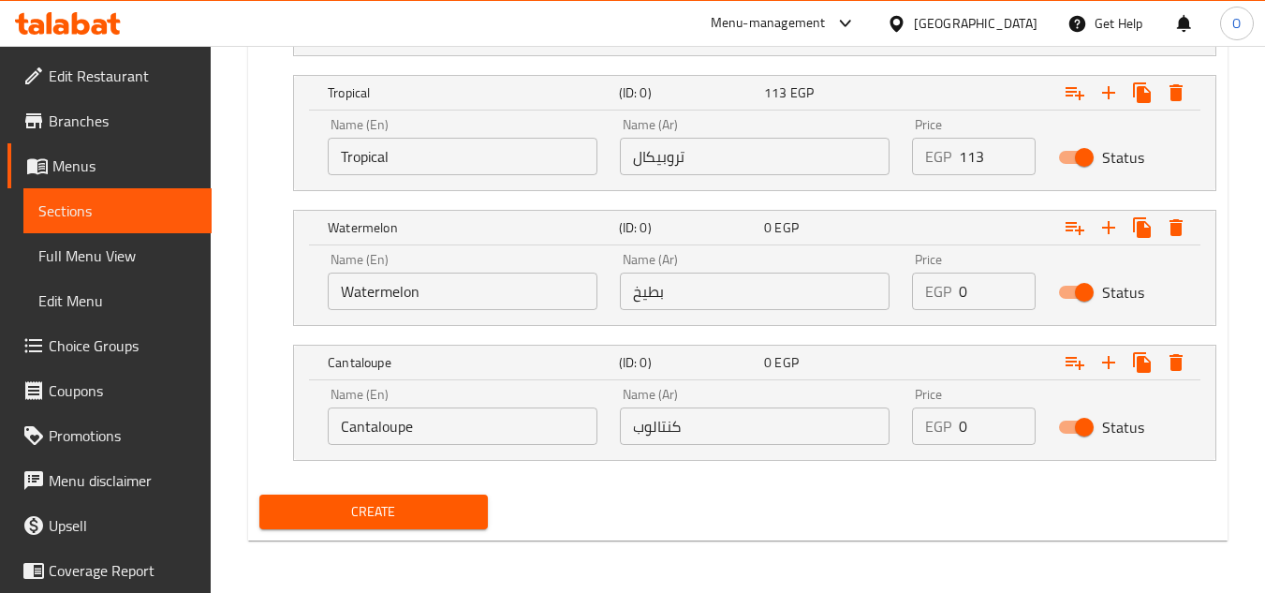
drag, startPoint x: 929, startPoint y: 301, endPoint x: 903, endPoint y: 301, distance: 26.2
click at [903, 301] on div "Price EGP 0 Price" at bounding box center [974, 282] width 146 height 80
paste input "113"
type input "113"
drag, startPoint x: 933, startPoint y: 437, endPoint x: 890, endPoint y: 436, distance: 43.1
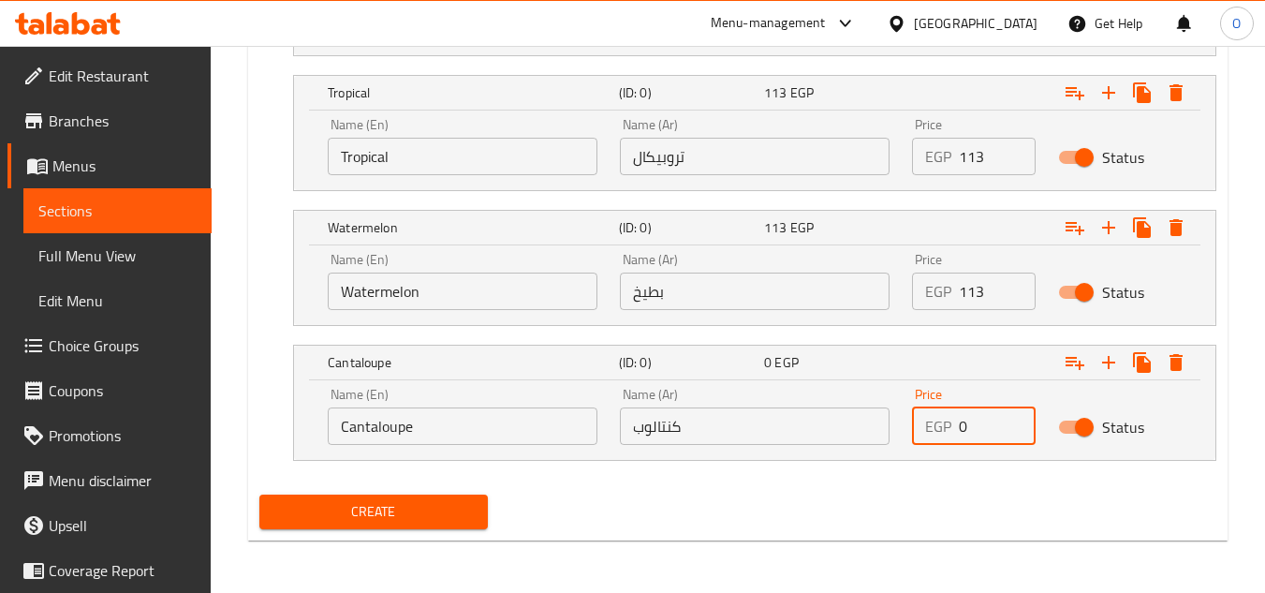
click at [890, 436] on div "Name (En) Cantaloupe Name (En) Name (Ar) كنتالوب Name (Ar) Price EGP 0 Price St…" at bounding box center [755, 417] width 877 height 80
paste input "113"
type input "113"
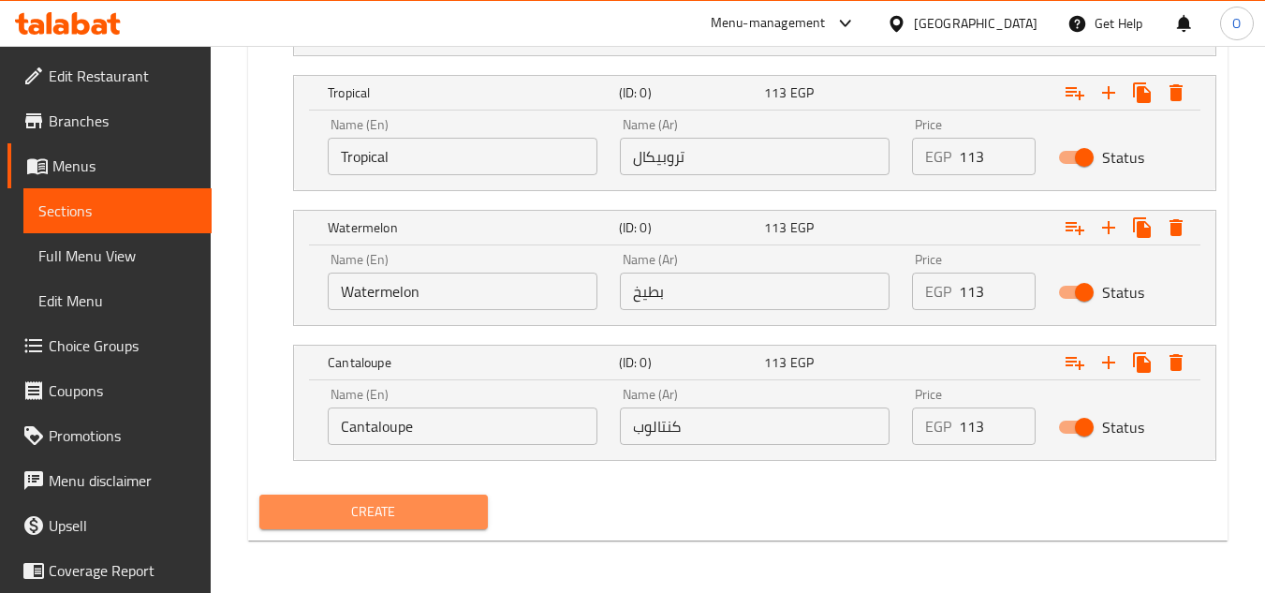
click at [295, 512] on span "Create" at bounding box center [373, 511] width 198 height 23
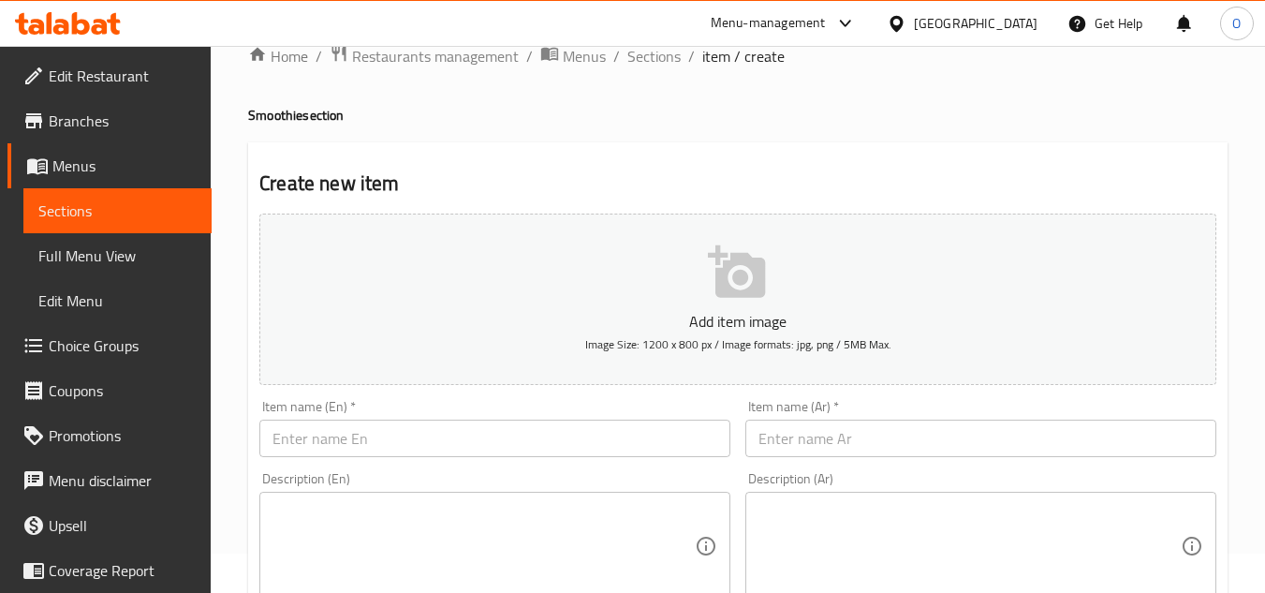
scroll to position [0, 0]
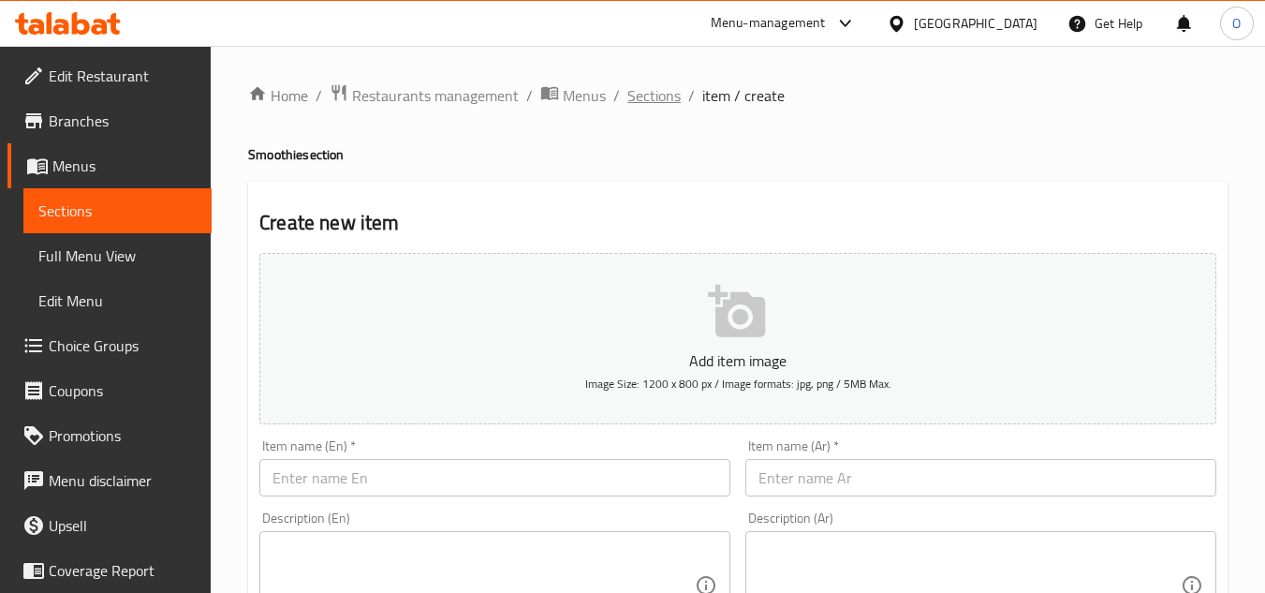
click at [671, 86] on span "Sections" at bounding box center [654, 95] width 53 height 22
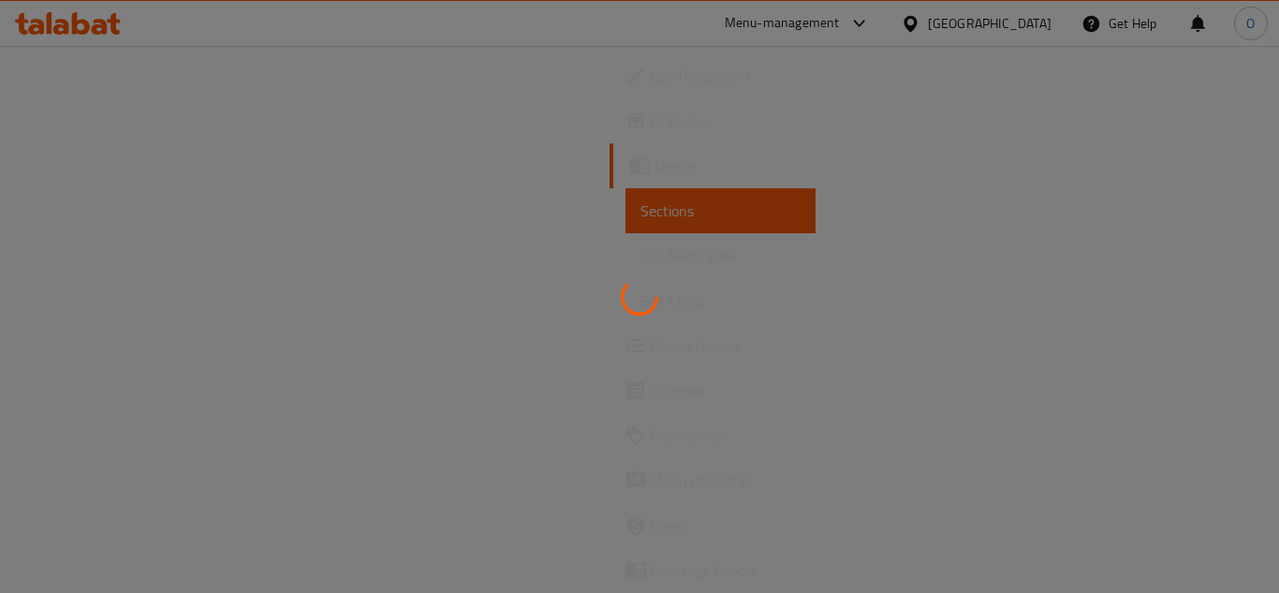
click at [551, 248] on div at bounding box center [639, 296] width 1279 height 593
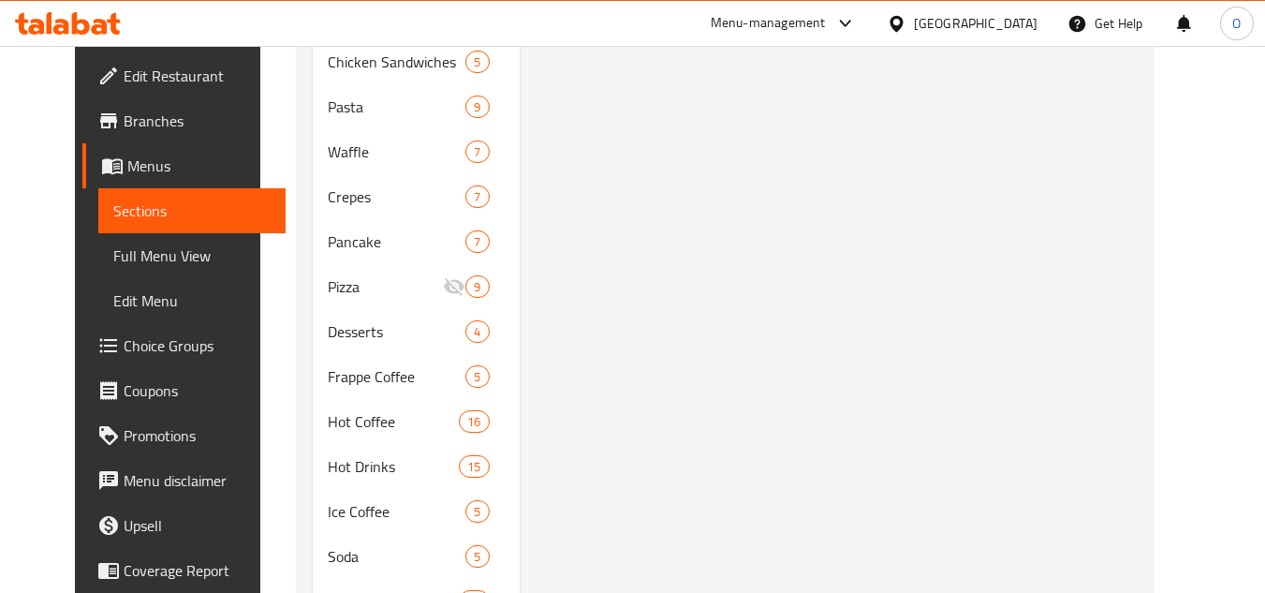
scroll to position [749, 0]
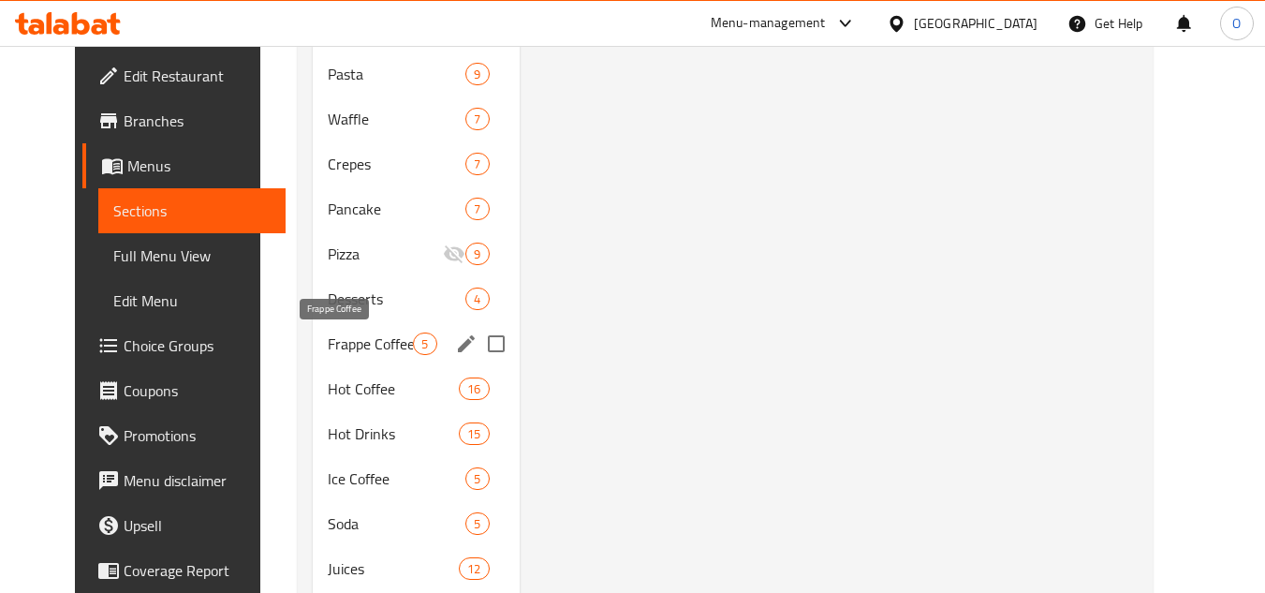
click at [378, 338] on span "Frappe Coffee" at bounding box center [370, 344] width 85 height 22
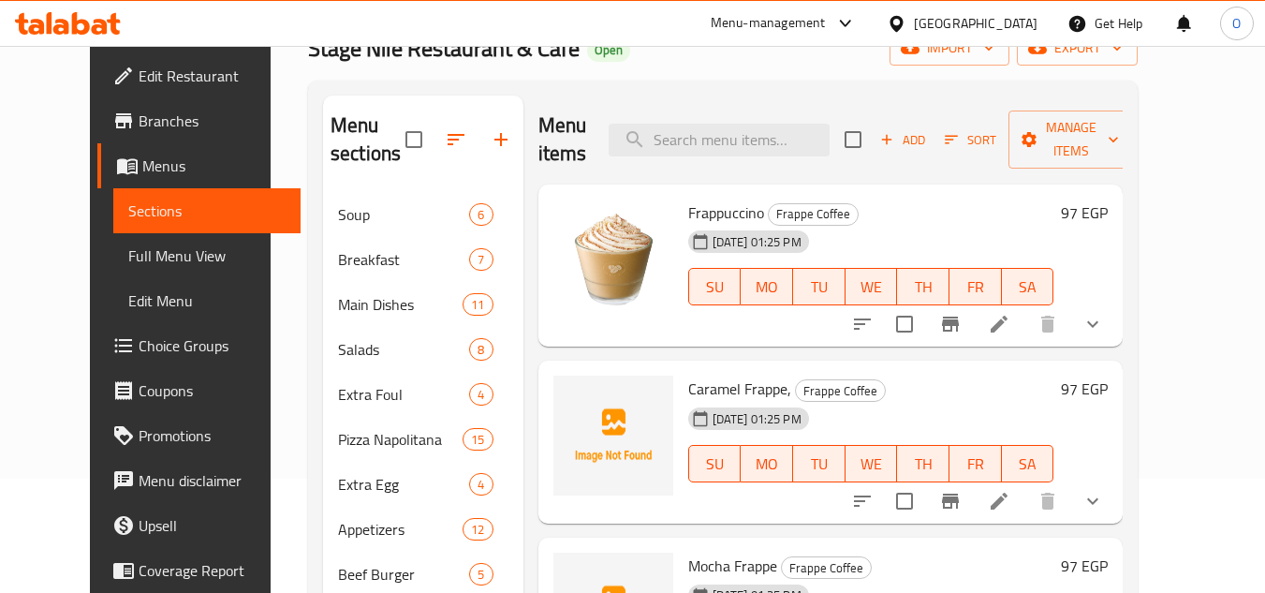
scroll to position [94, 0]
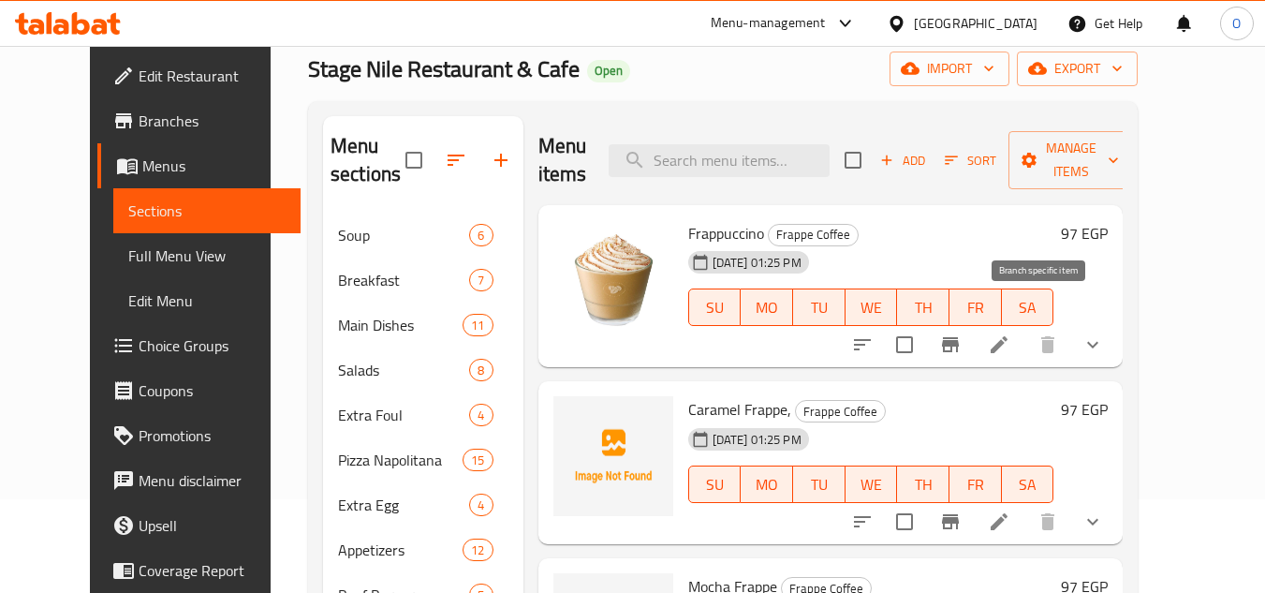
click at [959, 337] on icon "Branch-specific-item" at bounding box center [950, 344] width 17 height 15
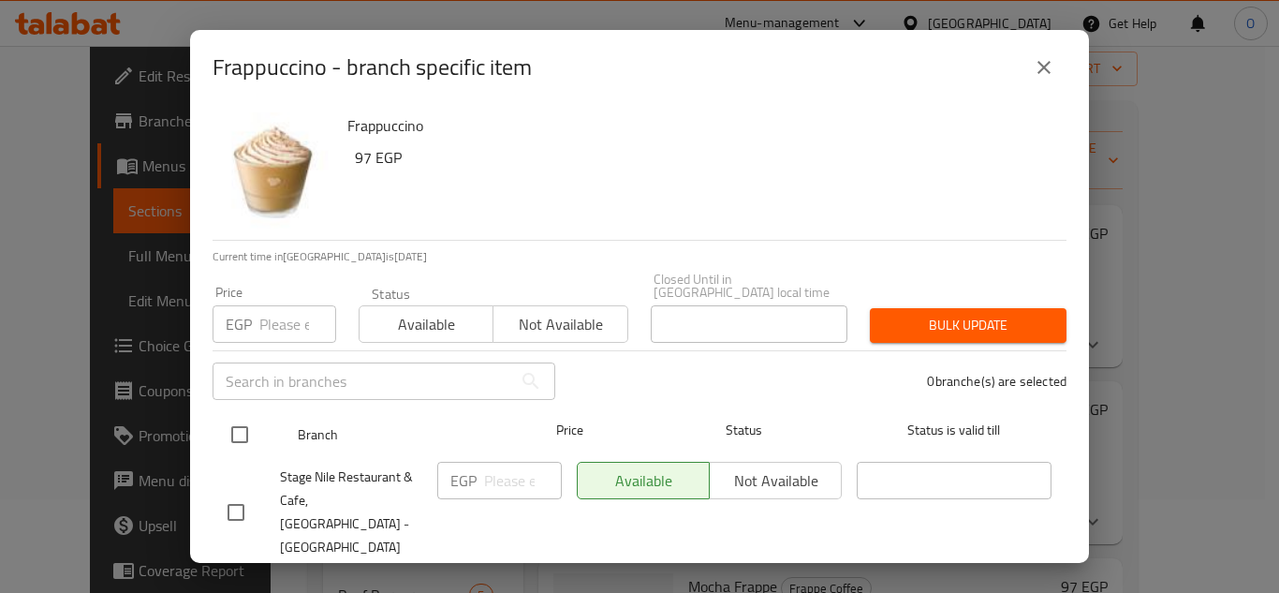
click at [251, 420] on input "checkbox" at bounding box center [239, 434] width 39 height 39
checkbox input "true"
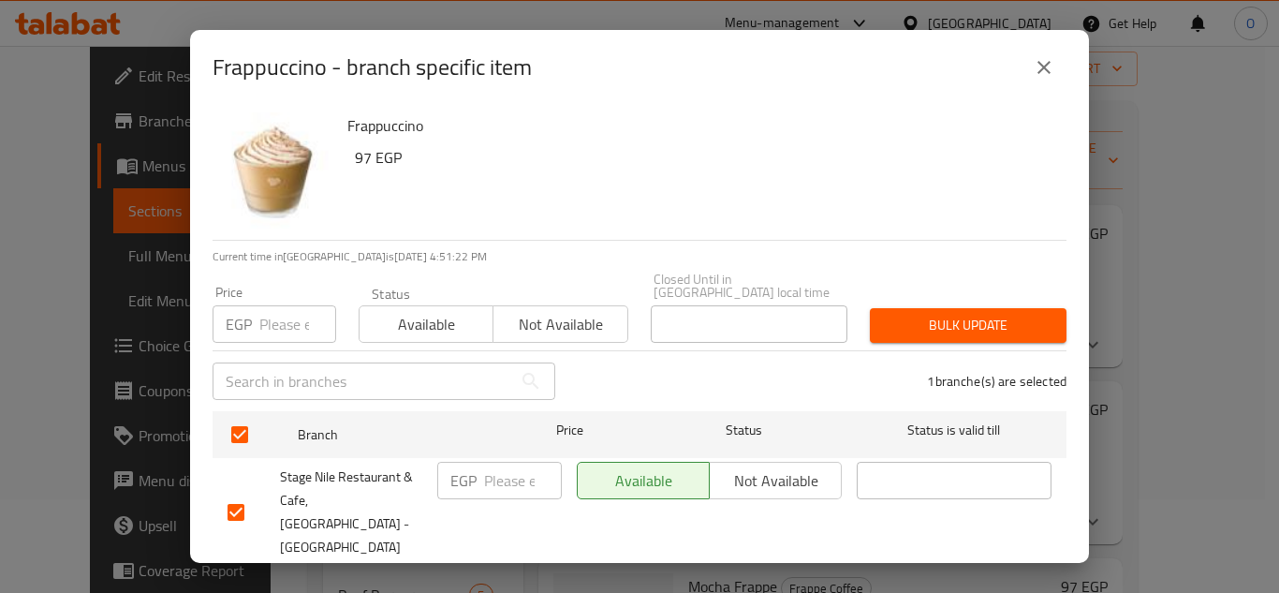
click at [287, 313] on input "number" at bounding box center [297, 323] width 77 height 37
type input "159"
click at [949, 308] on button "Bulk update" at bounding box center [968, 325] width 197 height 35
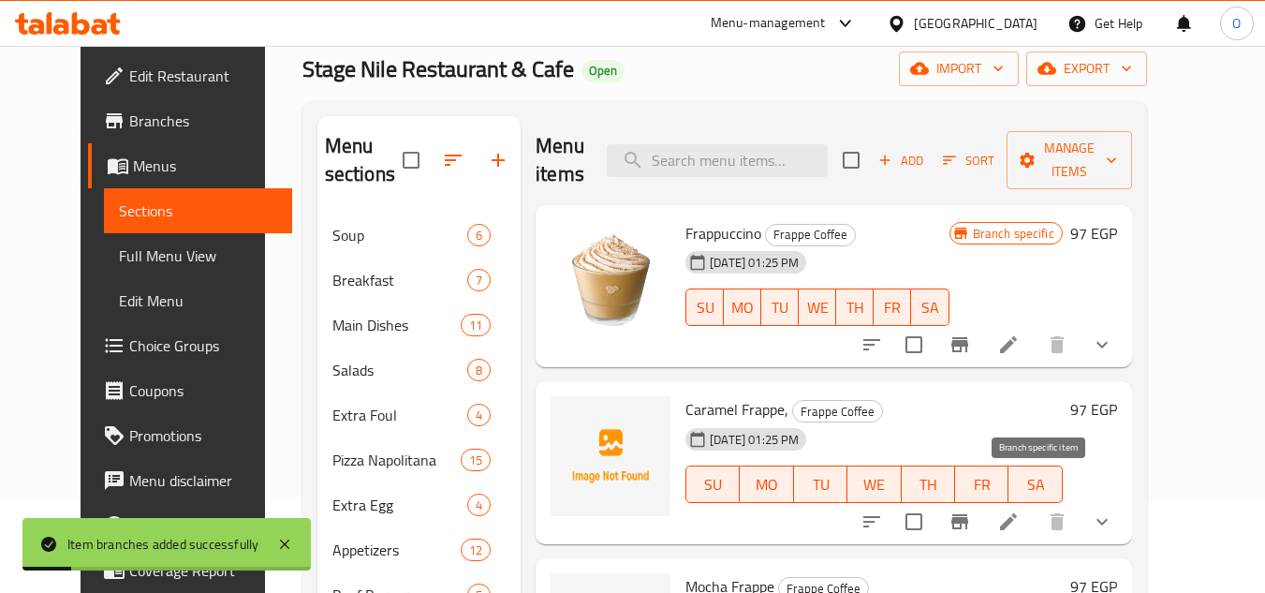
click at [983, 509] on button "Branch-specific-item" at bounding box center [960, 521] width 45 height 45
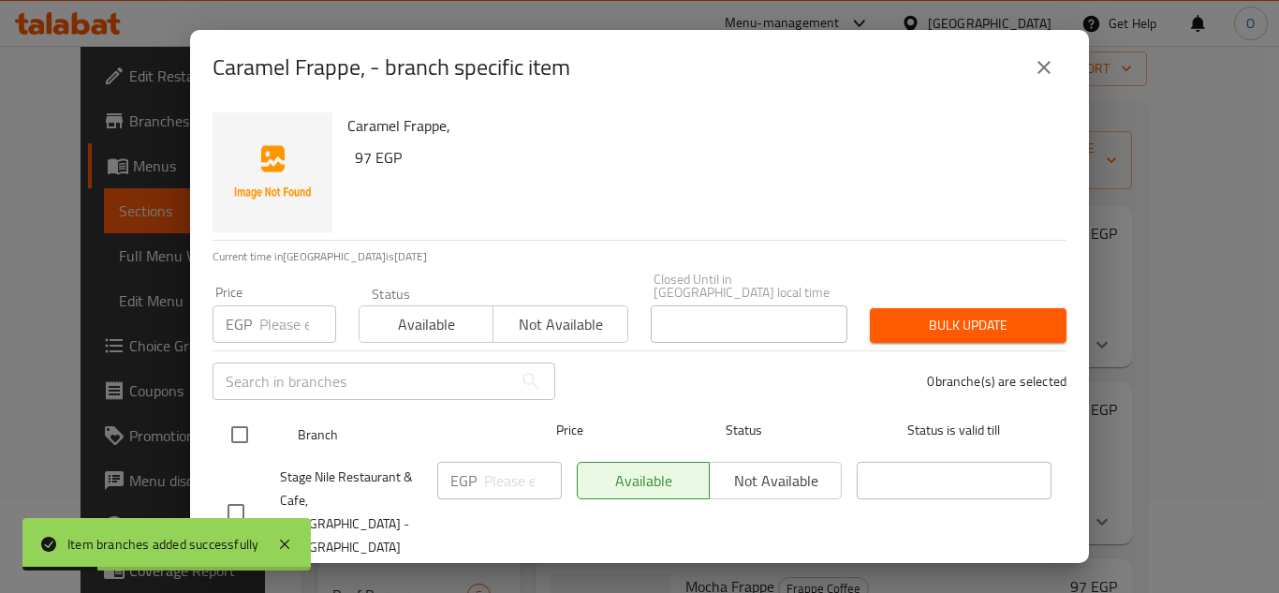
click at [246, 420] on input "checkbox" at bounding box center [239, 434] width 39 height 39
checkbox input "true"
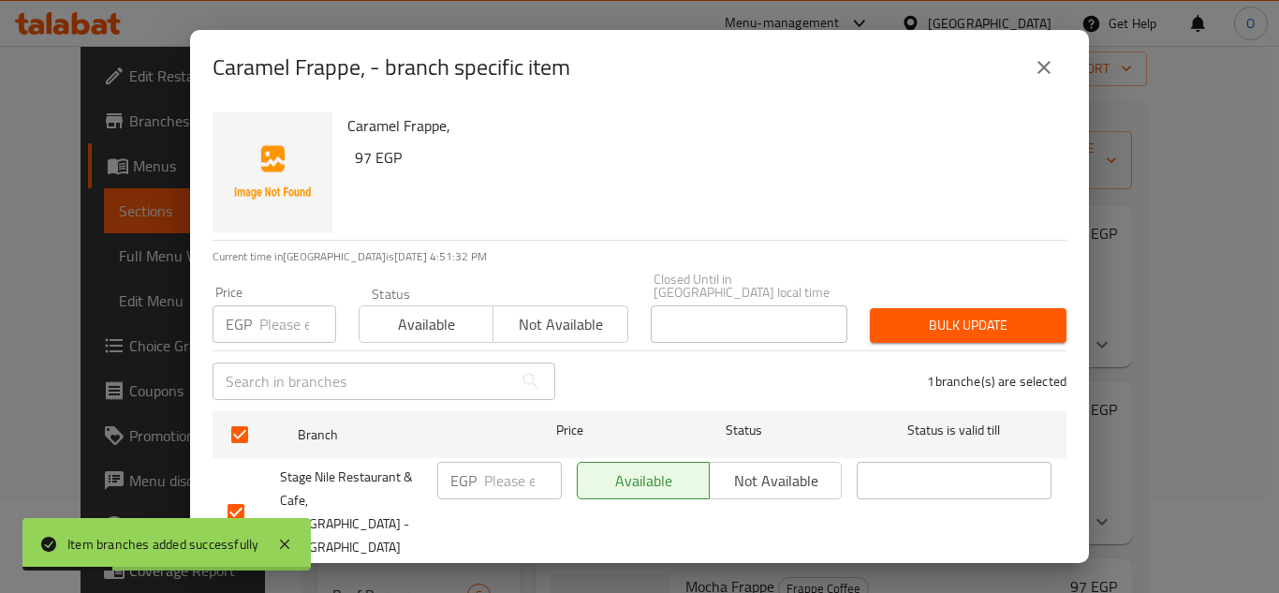
click at [287, 314] on input "number" at bounding box center [297, 323] width 77 height 37
type input "159"
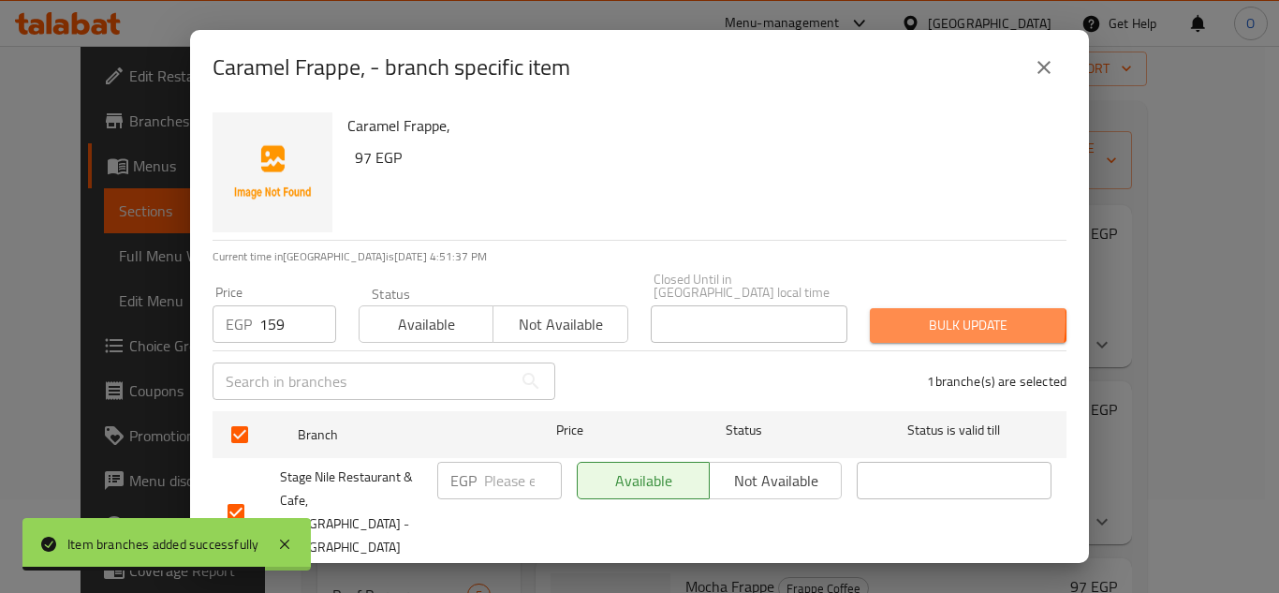
click at [885, 314] on span "Bulk update" at bounding box center [968, 325] width 167 height 23
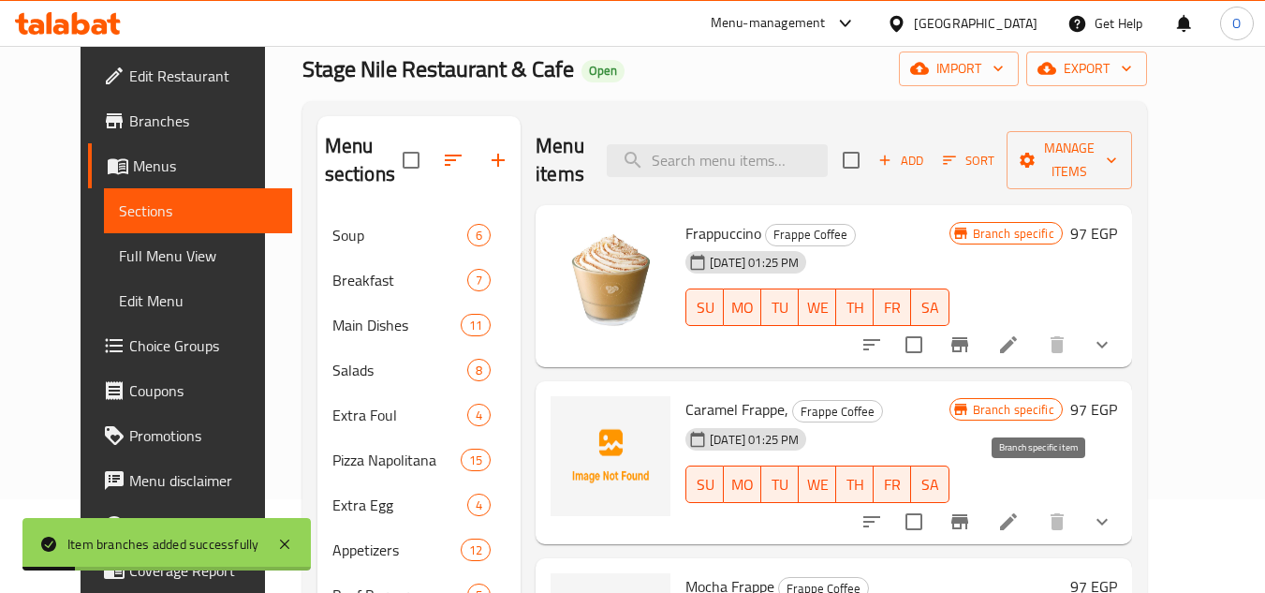
click at [971, 510] on icon "Branch-specific-item" at bounding box center [960, 521] width 22 height 22
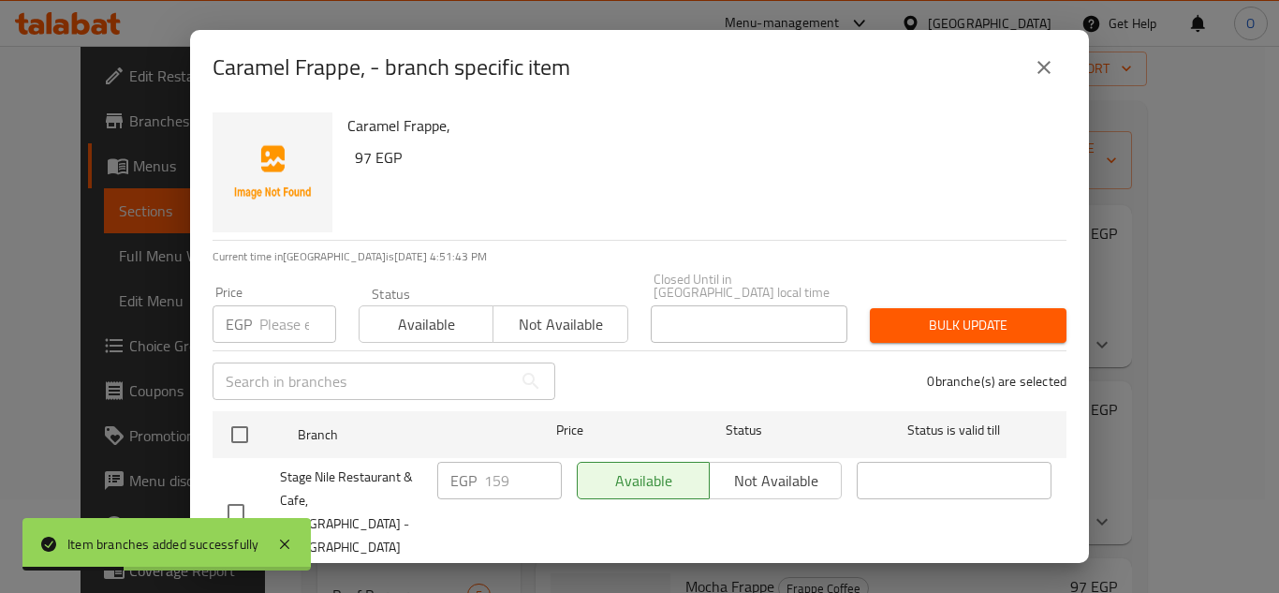
click at [1052, 80] on button "close" at bounding box center [1044, 67] width 45 height 45
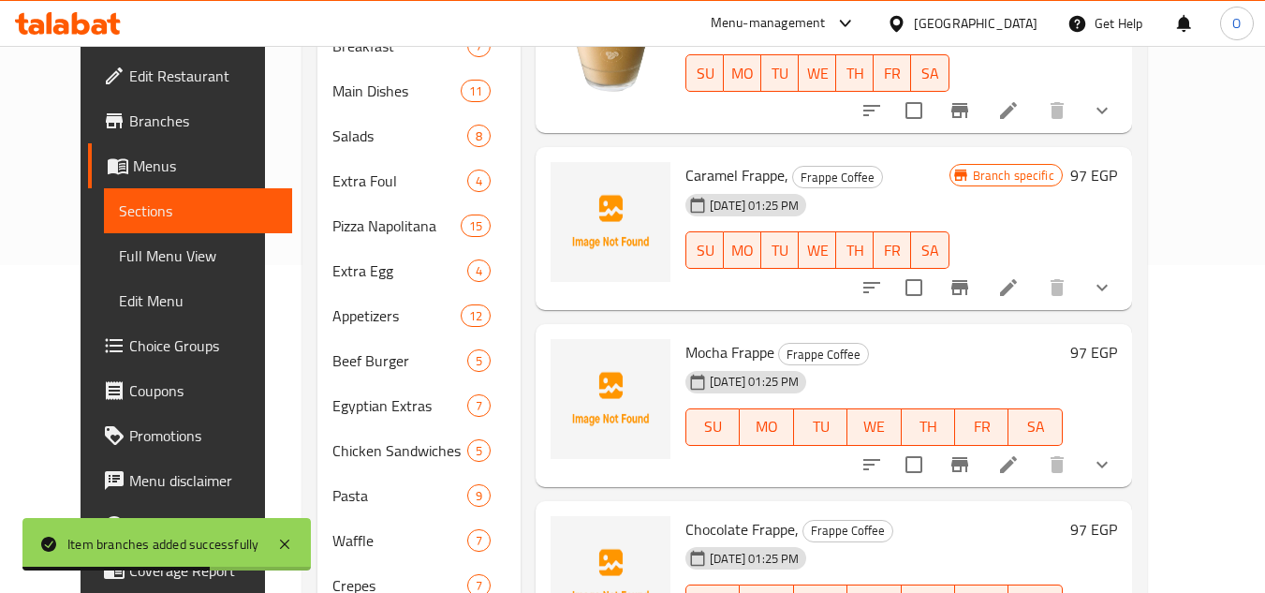
scroll to position [375, 0]
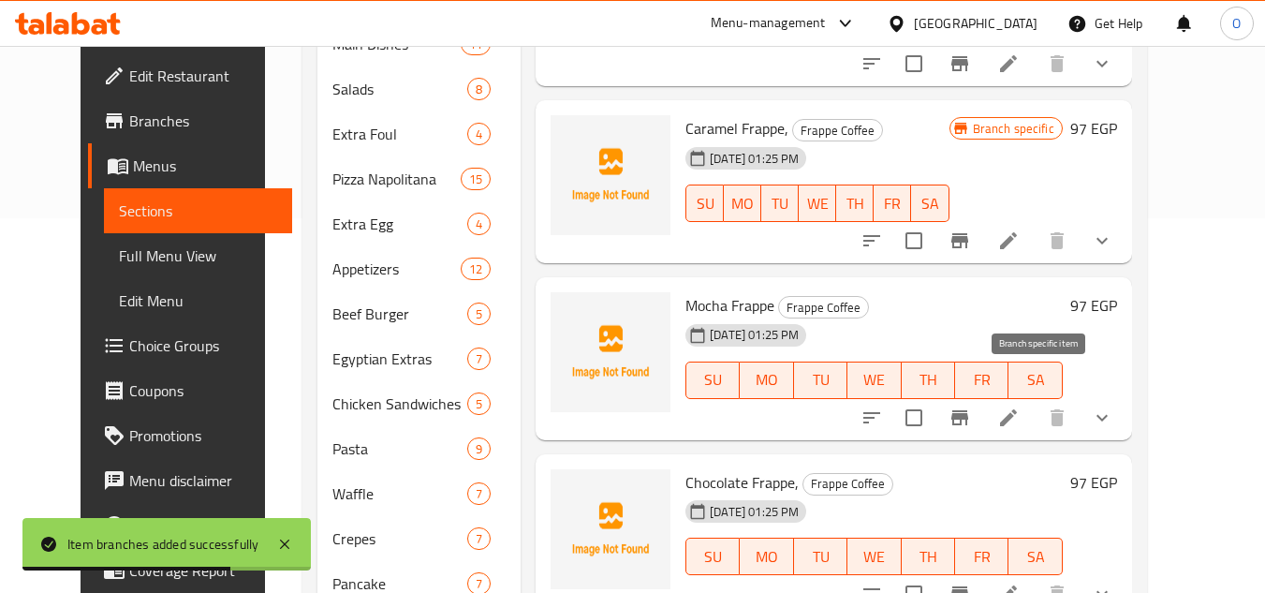
click at [969, 410] on icon "Branch-specific-item" at bounding box center [960, 417] width 17 height 15
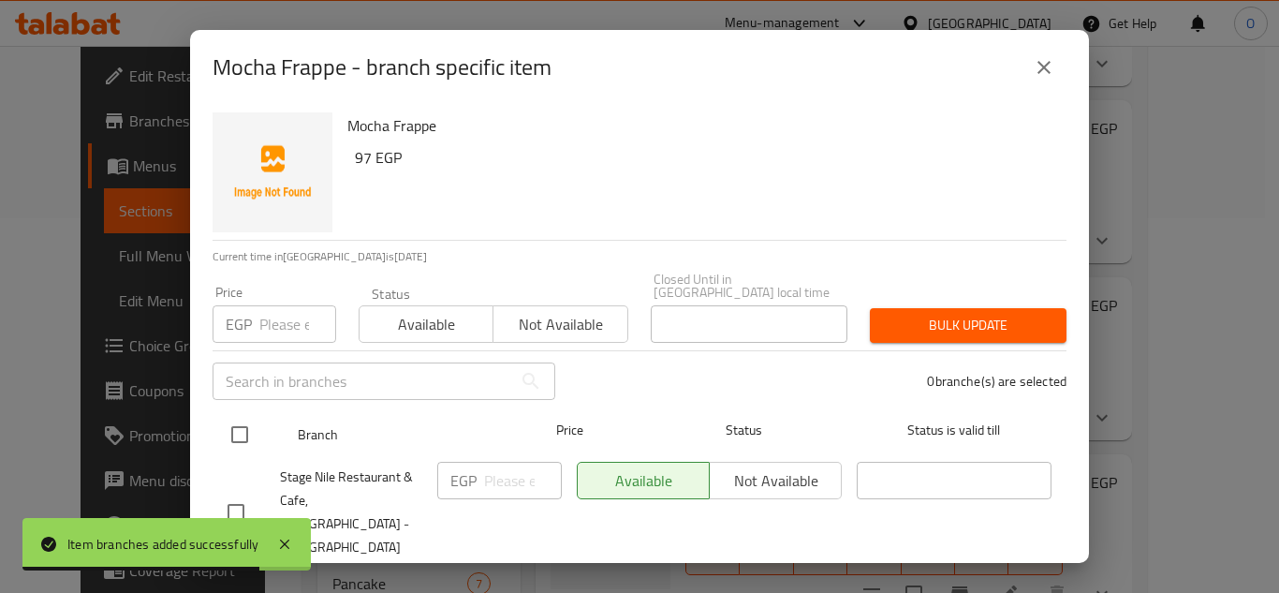
click at [244, 415] on input "checkbox" at bounding box center [239, 434] width 39 height 39
checkbox input "true"
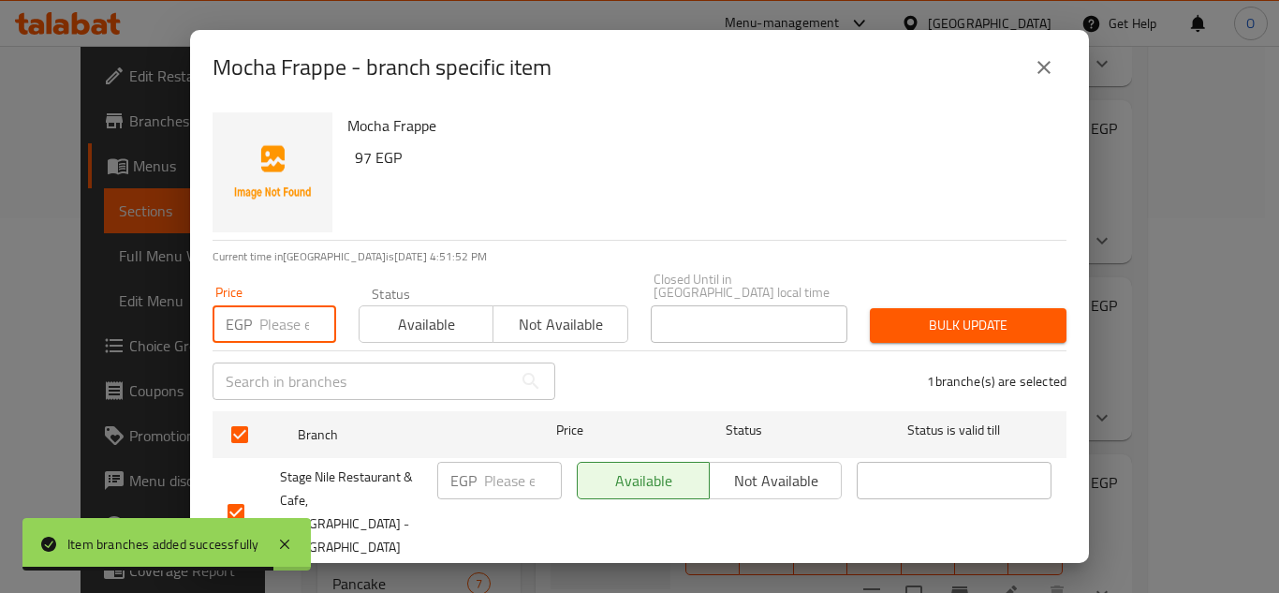
click at [279, 323] on input "number" at bounding box center [297, 323] width 77 height 37
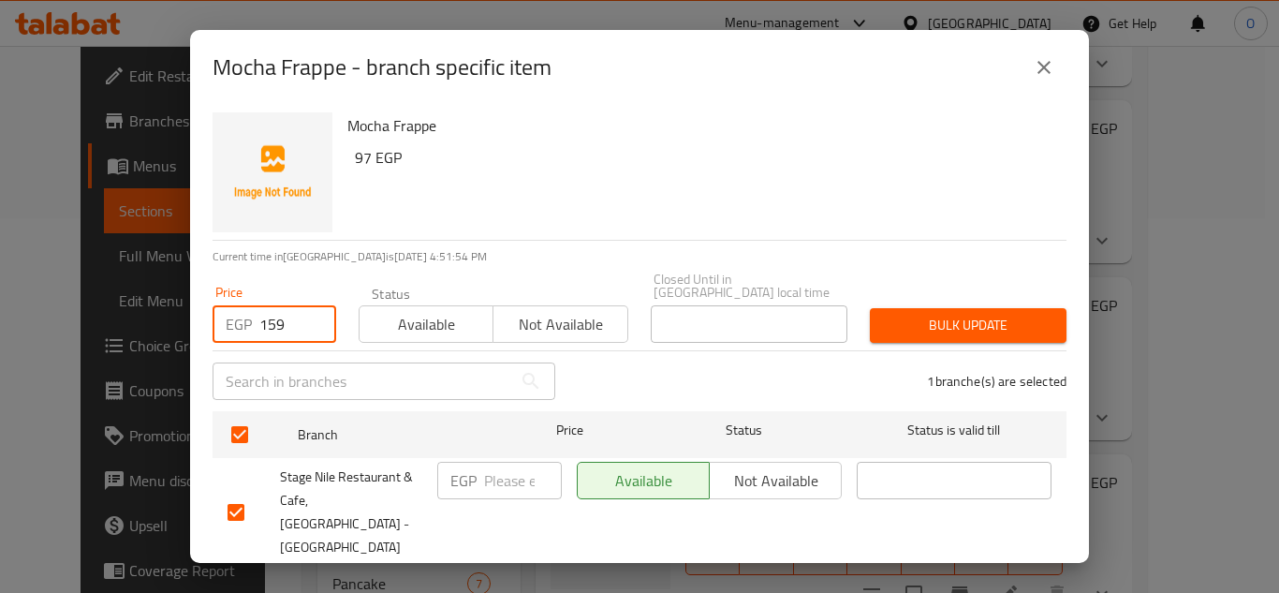
type input "159"
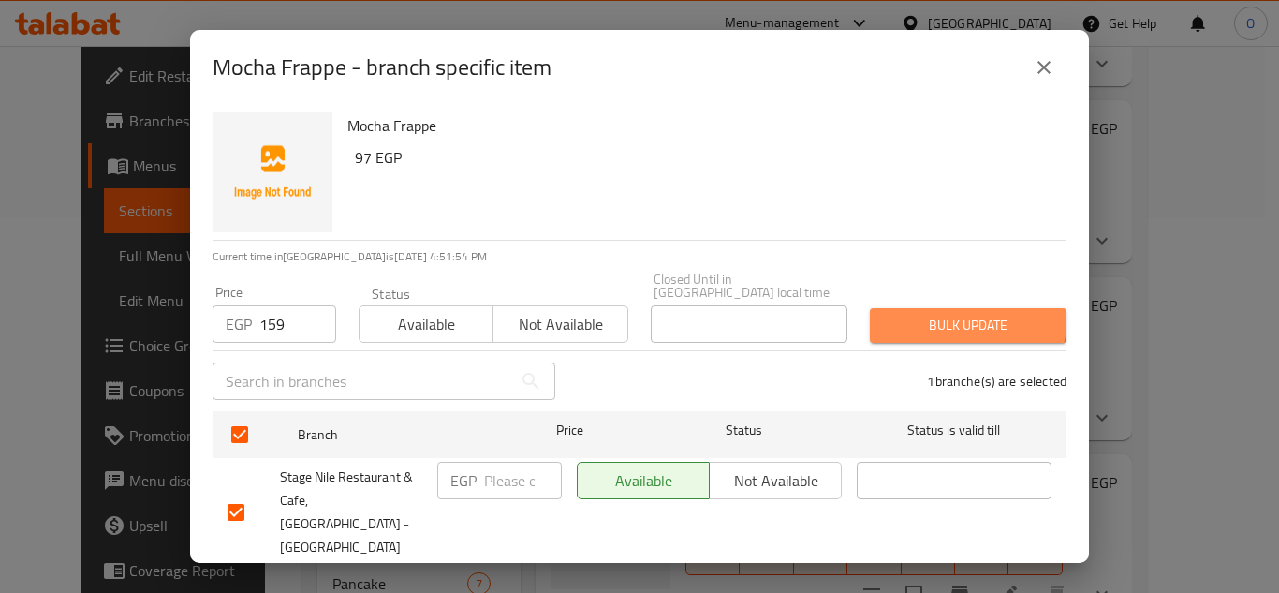
click at [913, 308] on button "Bulk update" at bounding box center [968, 325] width 197 height 35
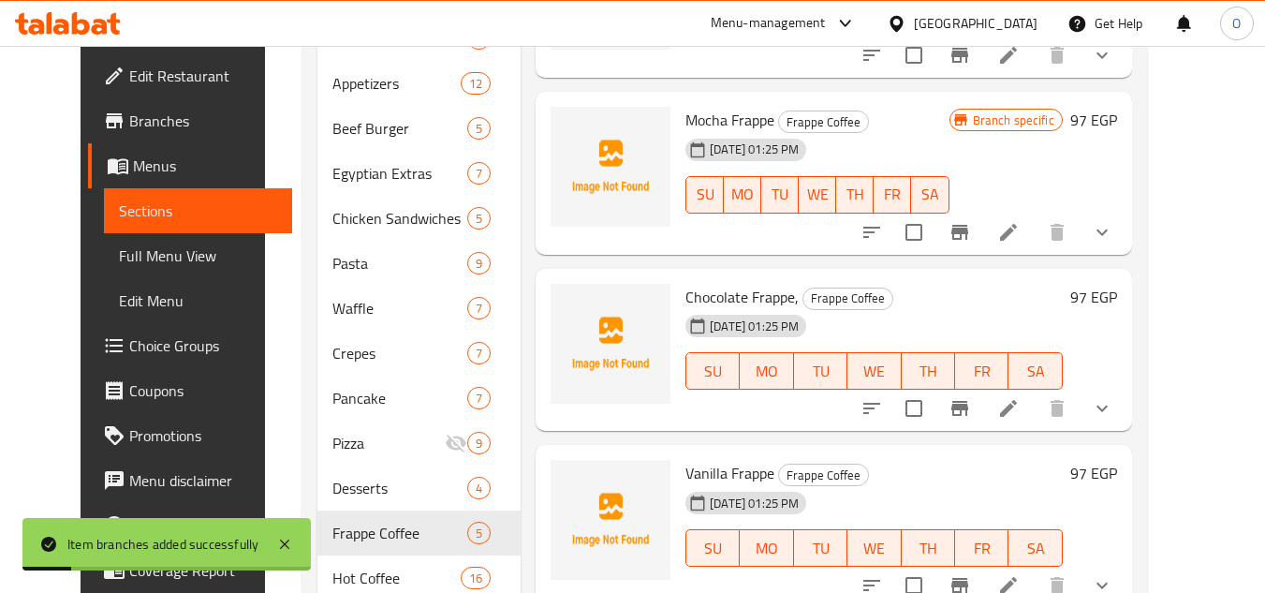
scroll to position [562, 0]
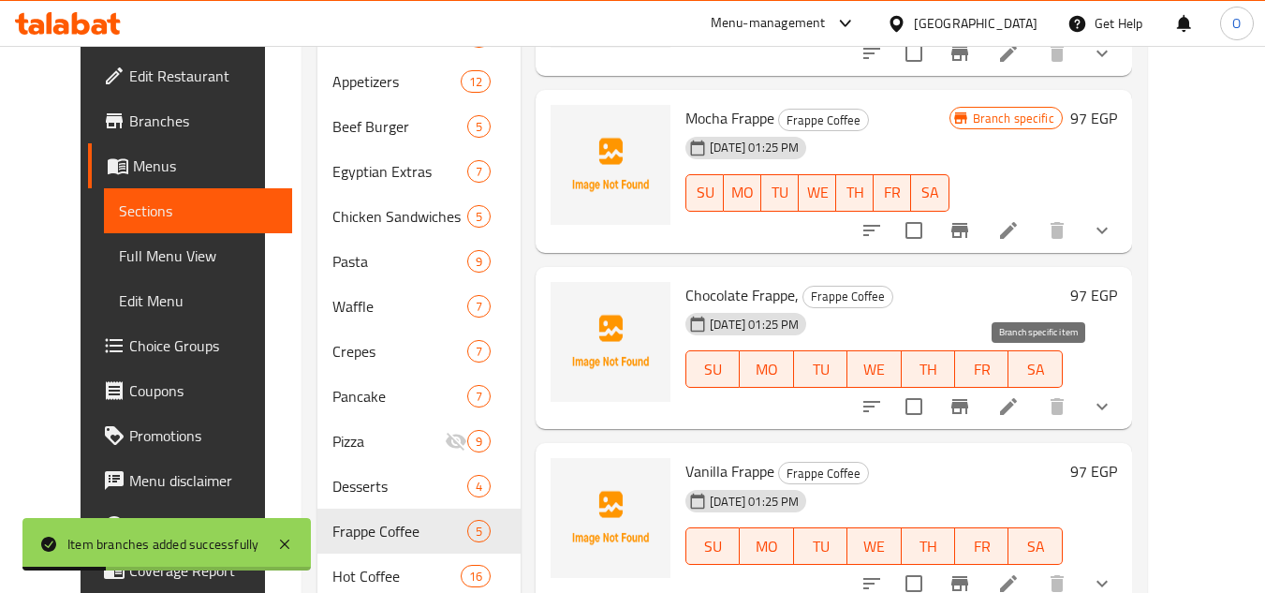
click at [971, 395] on icon "Branch-specific-item" at bounding box center [960, 406] width 22 height 22
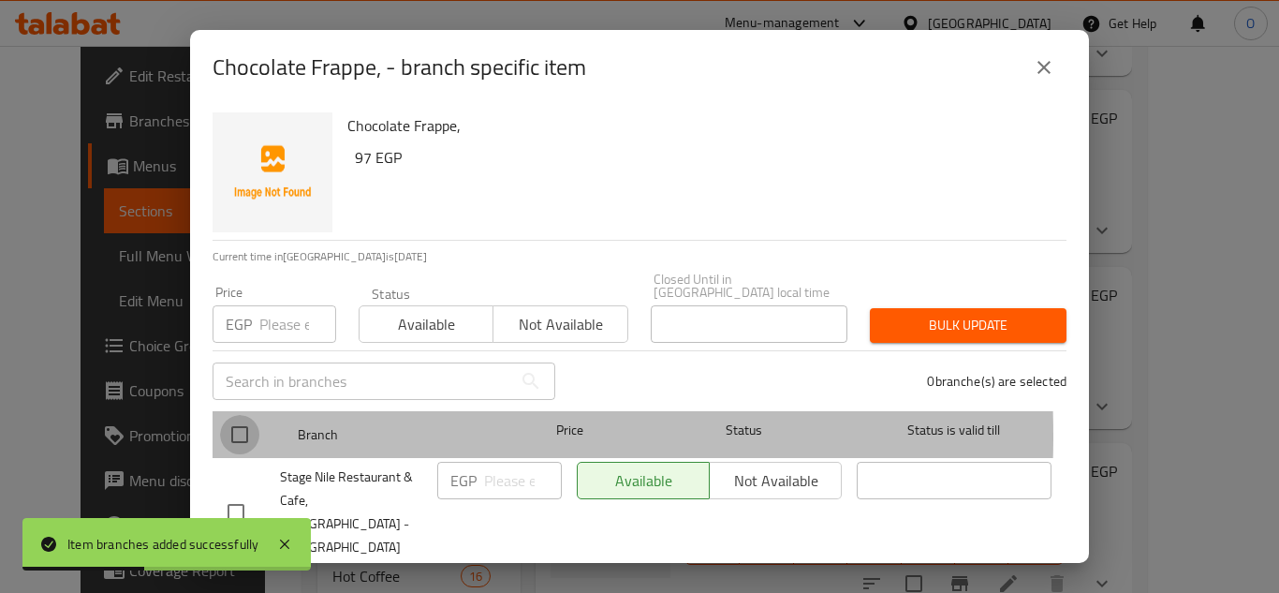
click at [234, 422] on input "checkbox" at bounding box center [239, 434] width 39 height 39
checkbox input "true"
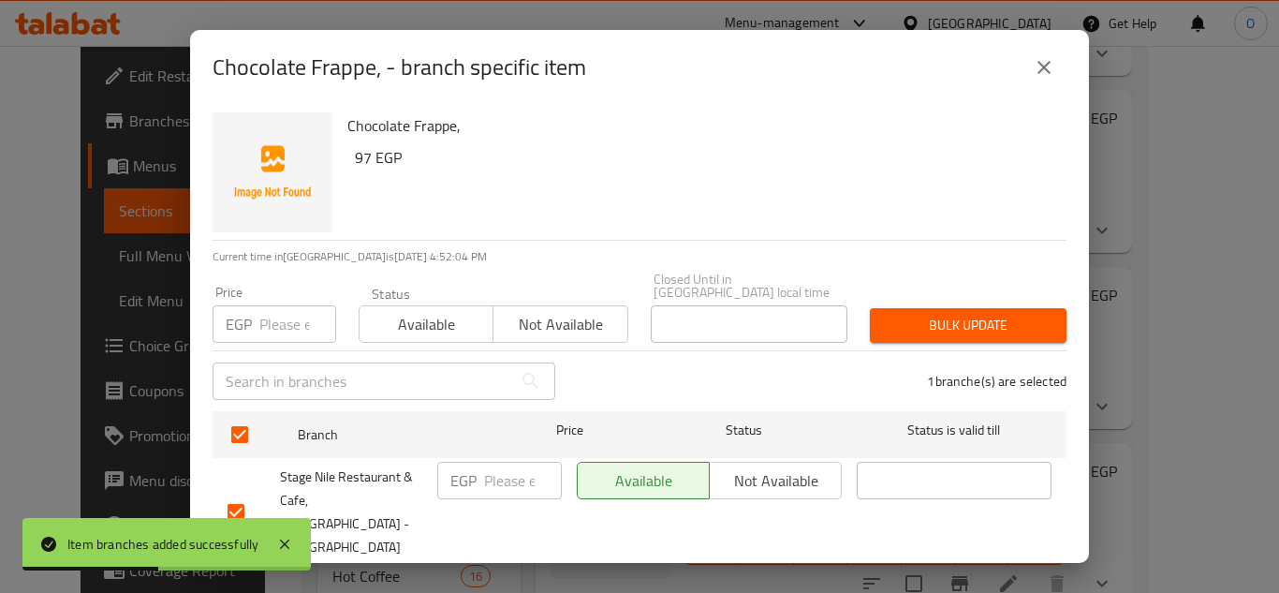
click at [286, 322] on input "number" at bounding box center [297, 323] width 77 height 37
type input "159"
click at [871, 308] on button "Bulk update" at bounding box center [968, 325] width 197 height 35
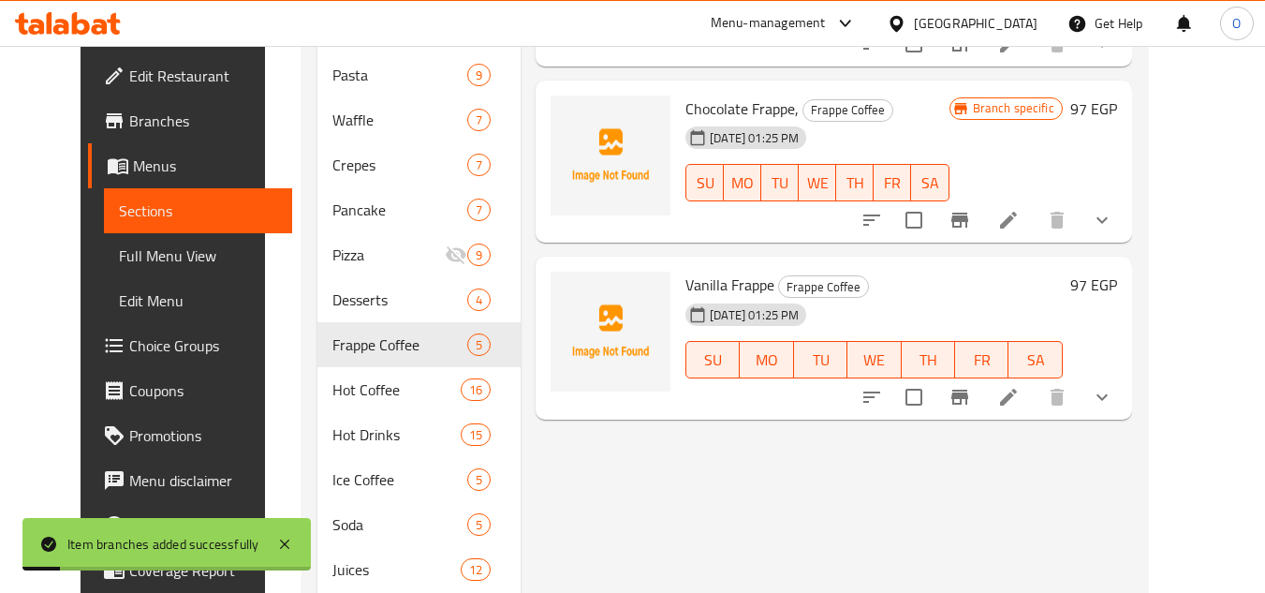
scroll to position [749, 0]
click at [969, 389] on icon "Branch-specific-item" at bounding box center [960, 396] width 17 height 15
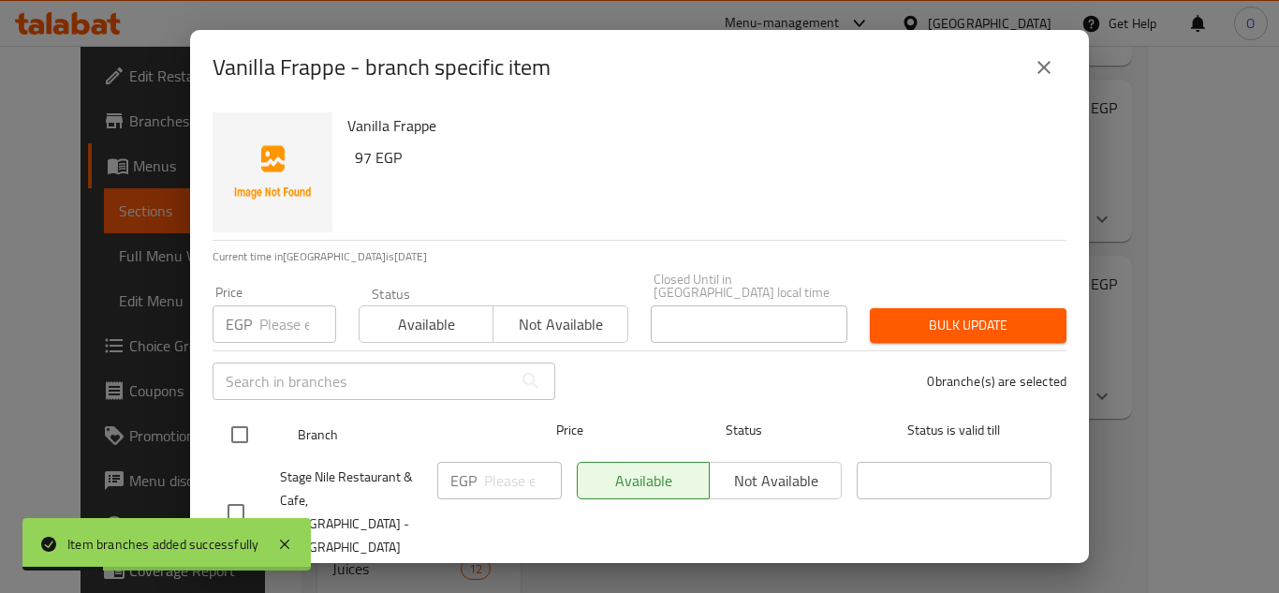
click at [229, 426] on input "checkbox" at bounding box center [239, 434] width 39 height 39
checkbox input "true"
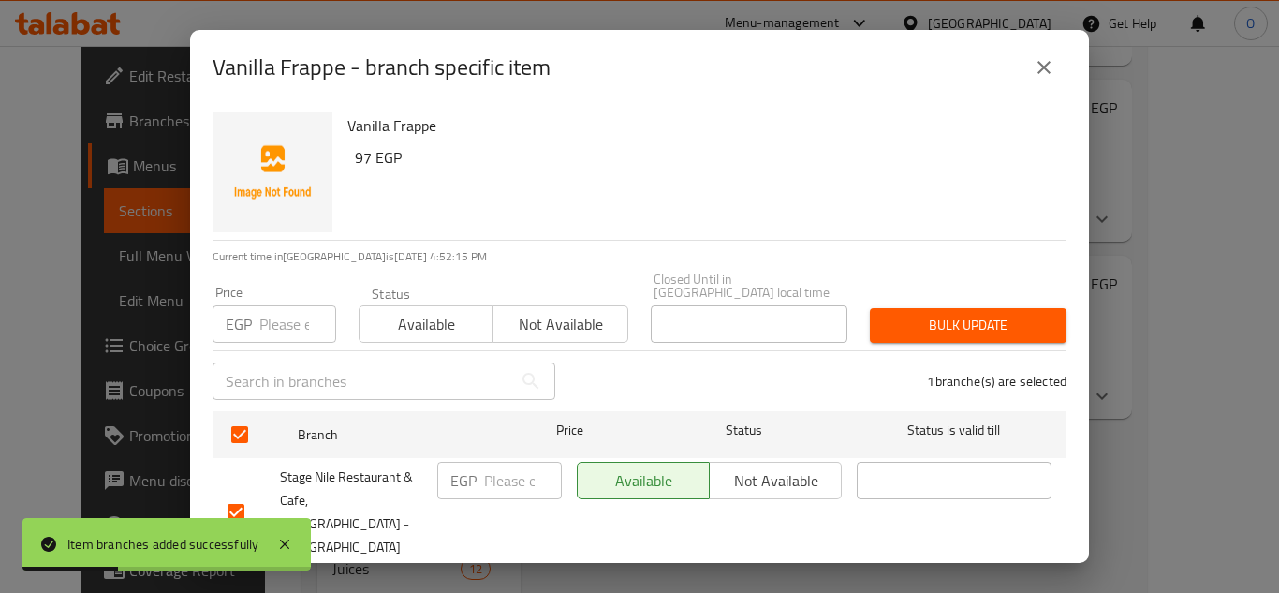
click at [290, 313] on input "number" at bounding box center [297, 323] width 77 height 37
type input "159"
click at [896, 314] on span "Bulk update" at bounding box center [968, 325] width 167 height 23
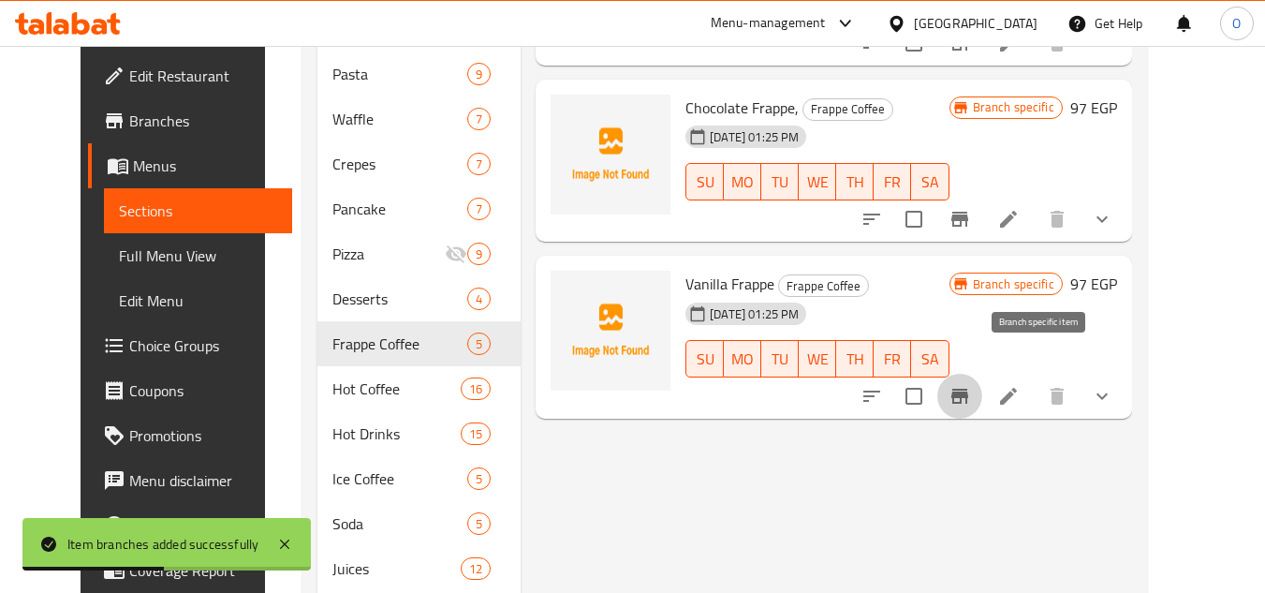
click at [971, 385] on icon "Branch-specific-item" at bounding box center [960, 396] width 22 height 22
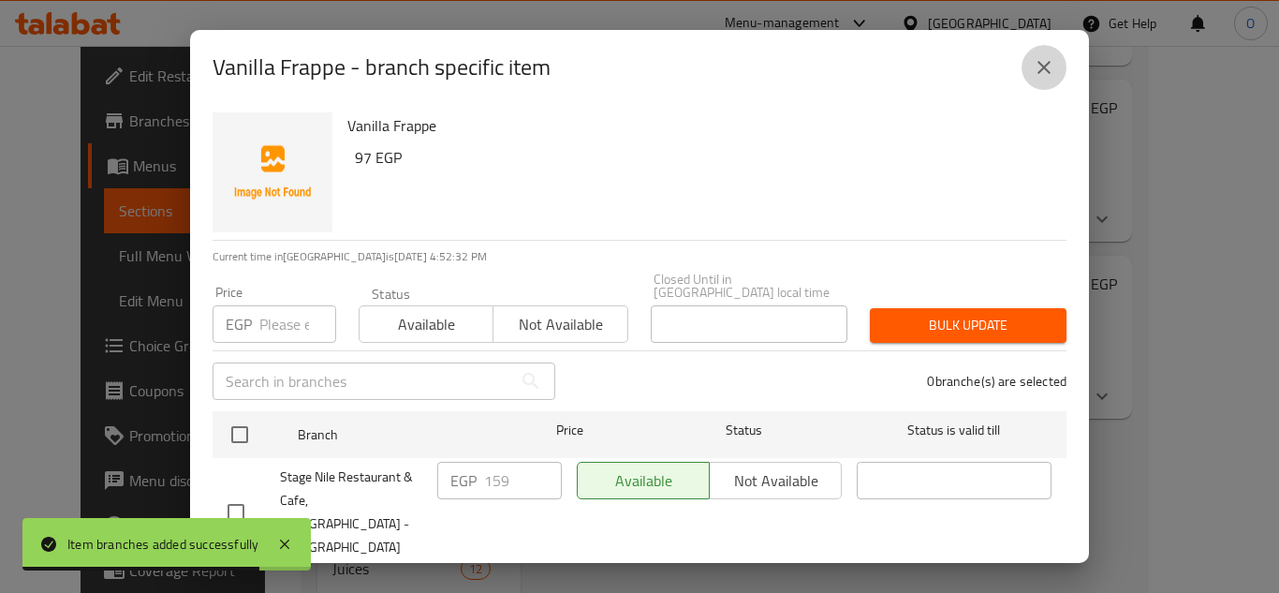
click at [1056, 62] on button "close" at bounding box center [1044, 67] width 45 height 45
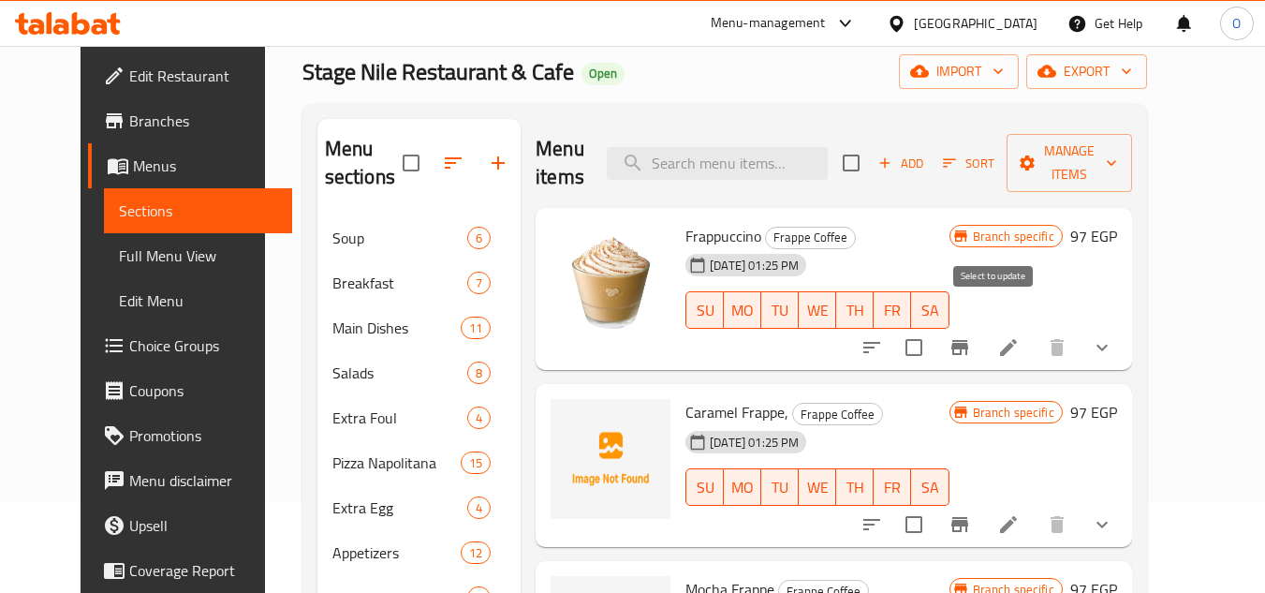
scroll to position [0, 0]
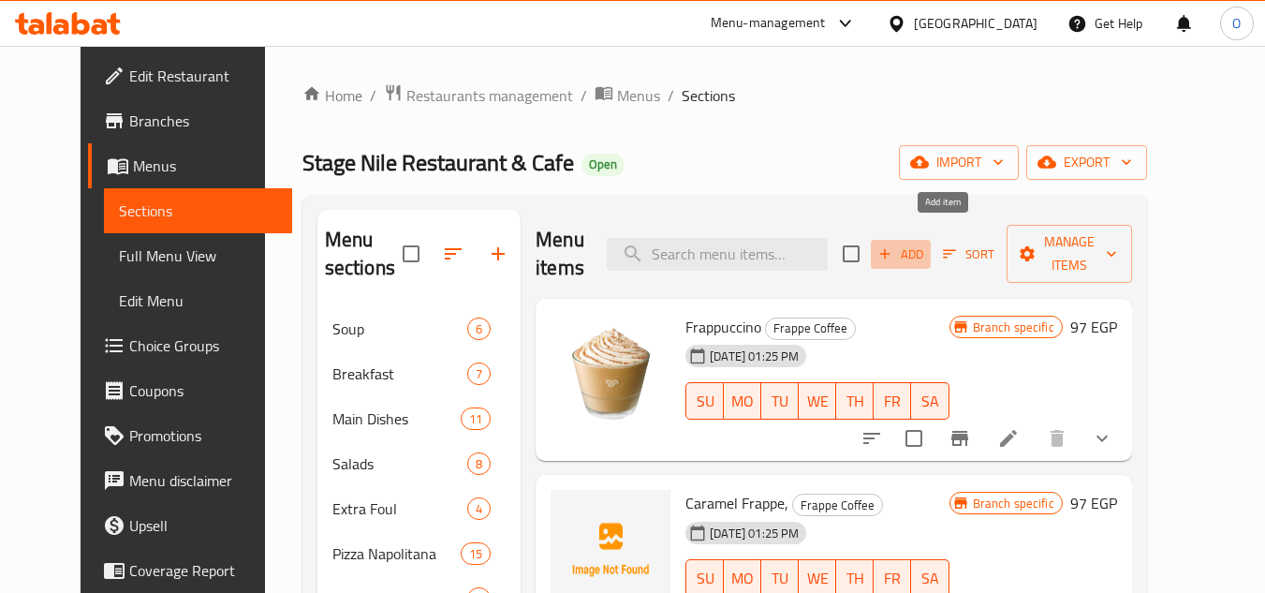
click at [926, 249] on span "Add" at bounding box center [901, 255] width 51 height 22
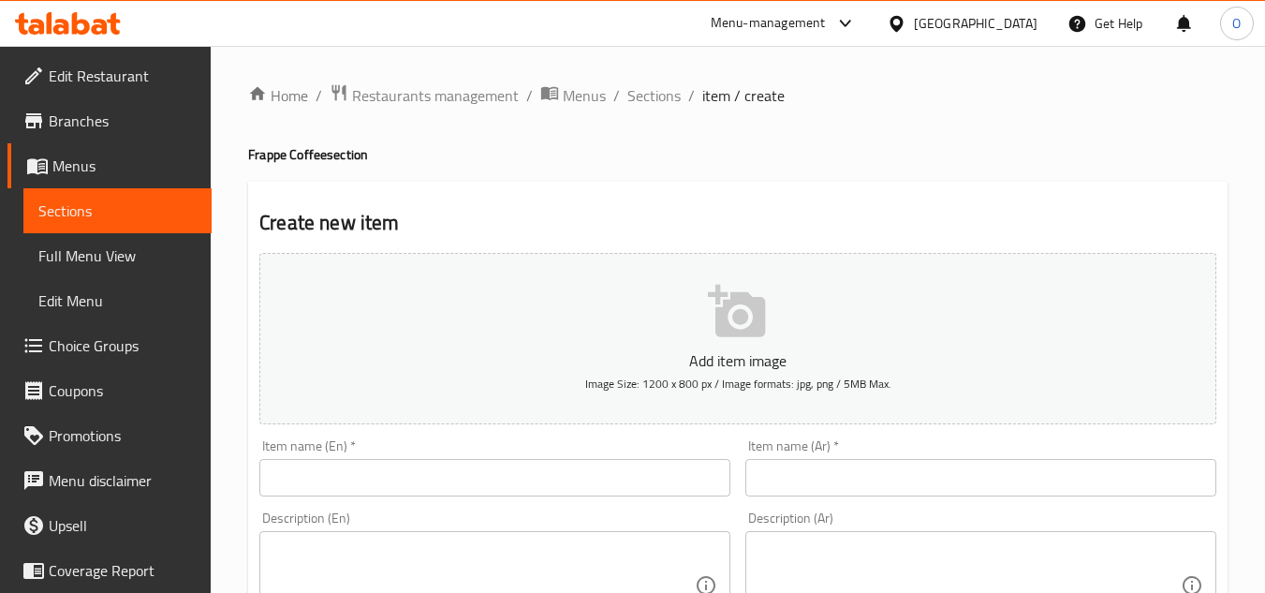
click at [454, 472] on input "text" at bounding box center [494, 477] width 471 height 37
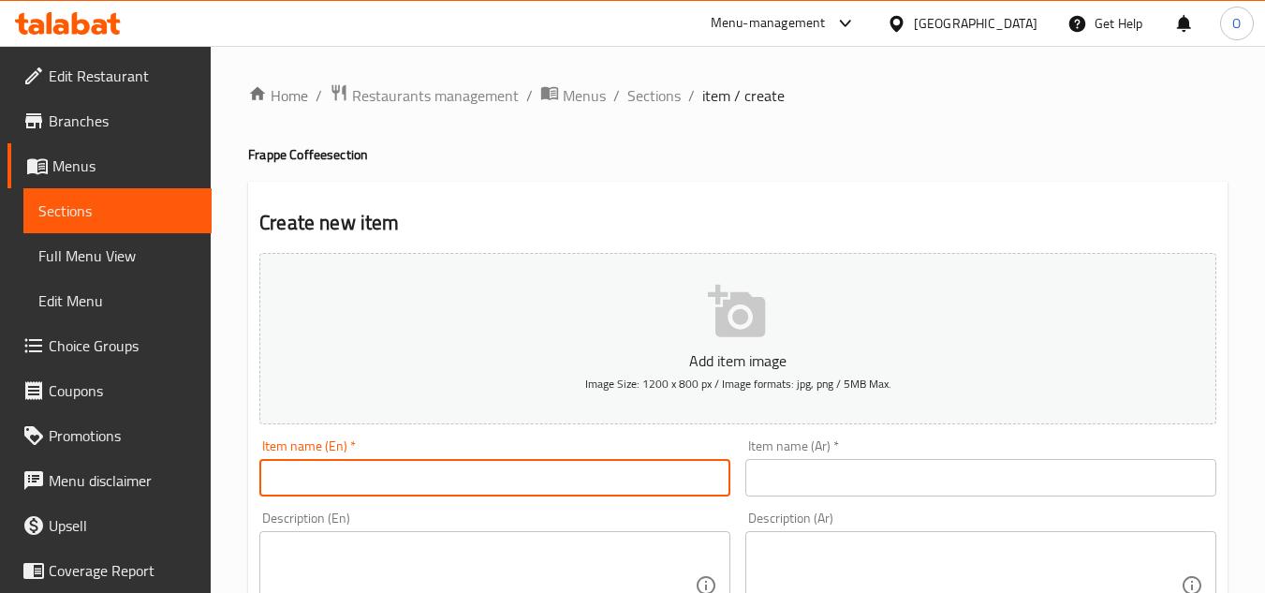
paste input "Solted Caramel Frappe"
type input "Solted Caramel Frappe"
click at [922, 483] on input "text" at bounding box center [981, 477] width 471 height 37
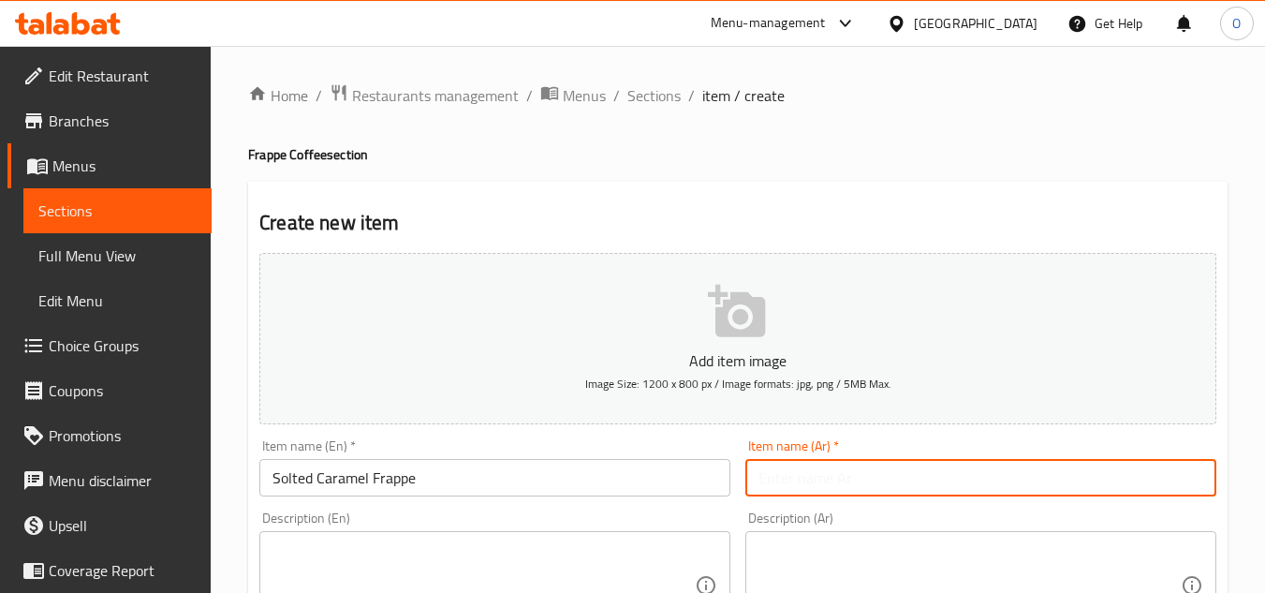
paste input "فرابيه الكراميل المملح"
type input "فرابيه الكراميل المملح"
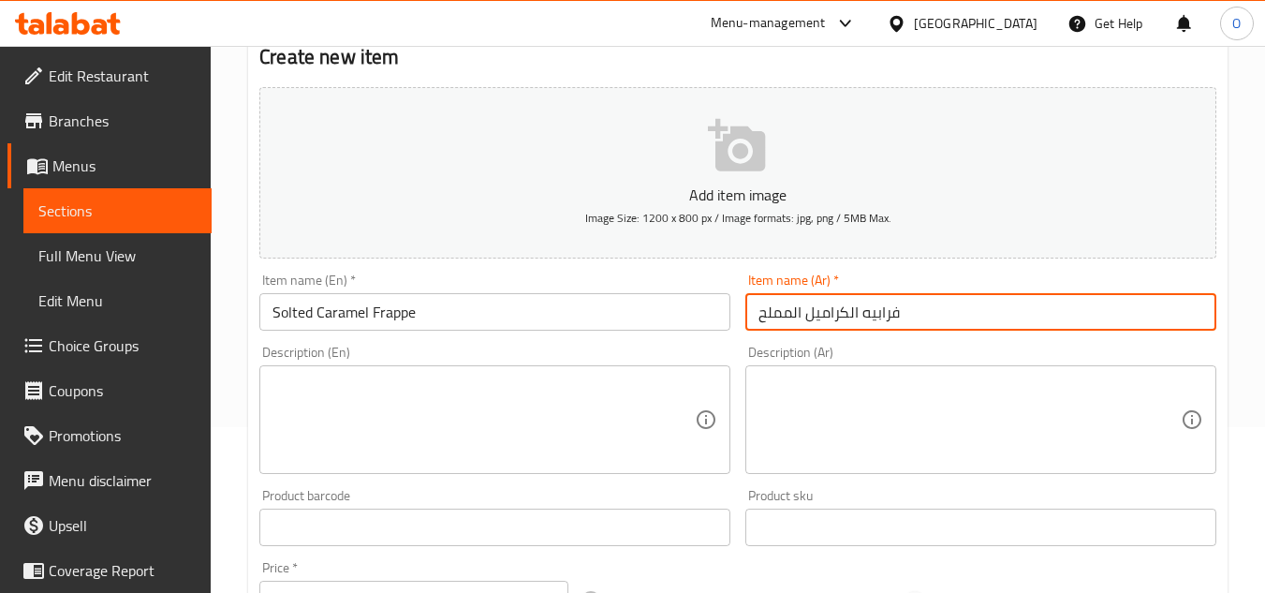
scroll to position [468, 0]
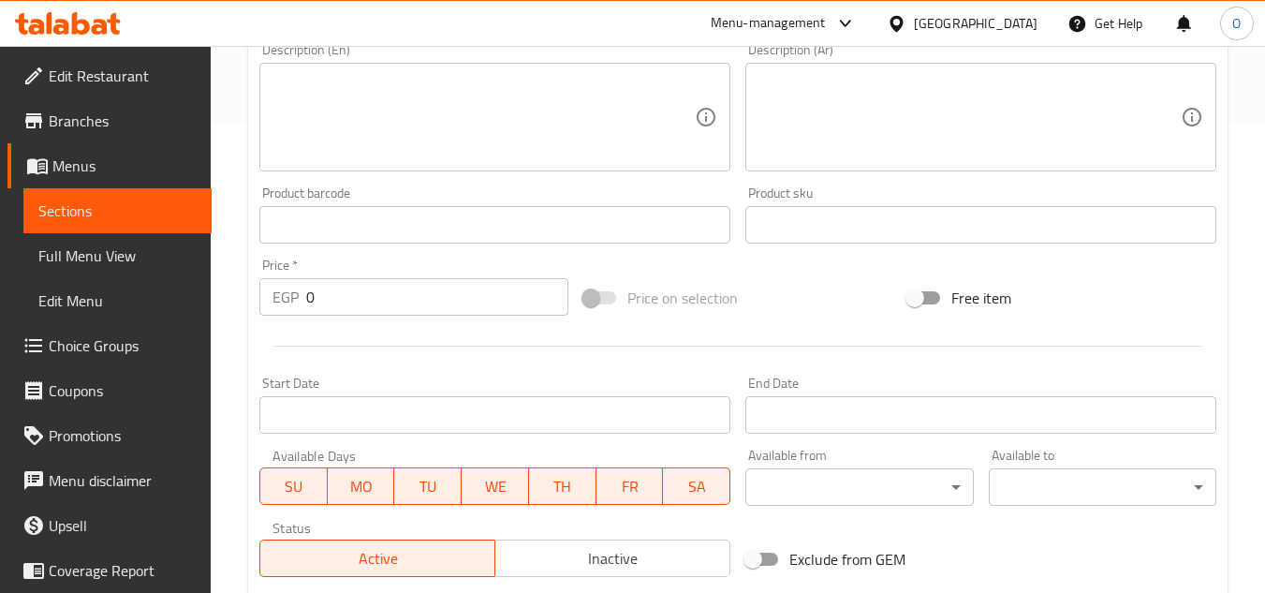
drag, startPoint x: 323, startPoint y: 296, endPoint x: 268, endPoint y: 295, distance: 55.3
click at [268, 295] on div "EGP 0 Price *" at bounding box center [413, 296] width 309 height 37
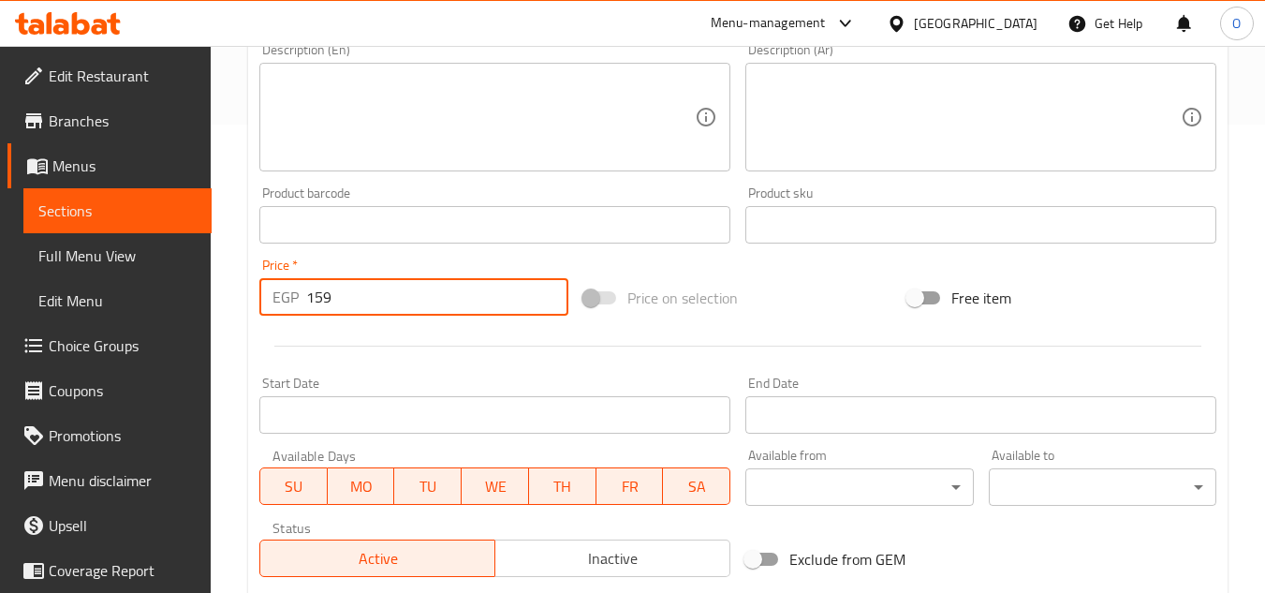
type input "159"
click at [553, 360] on div at bounding box center [738, 346] width 972 height 46
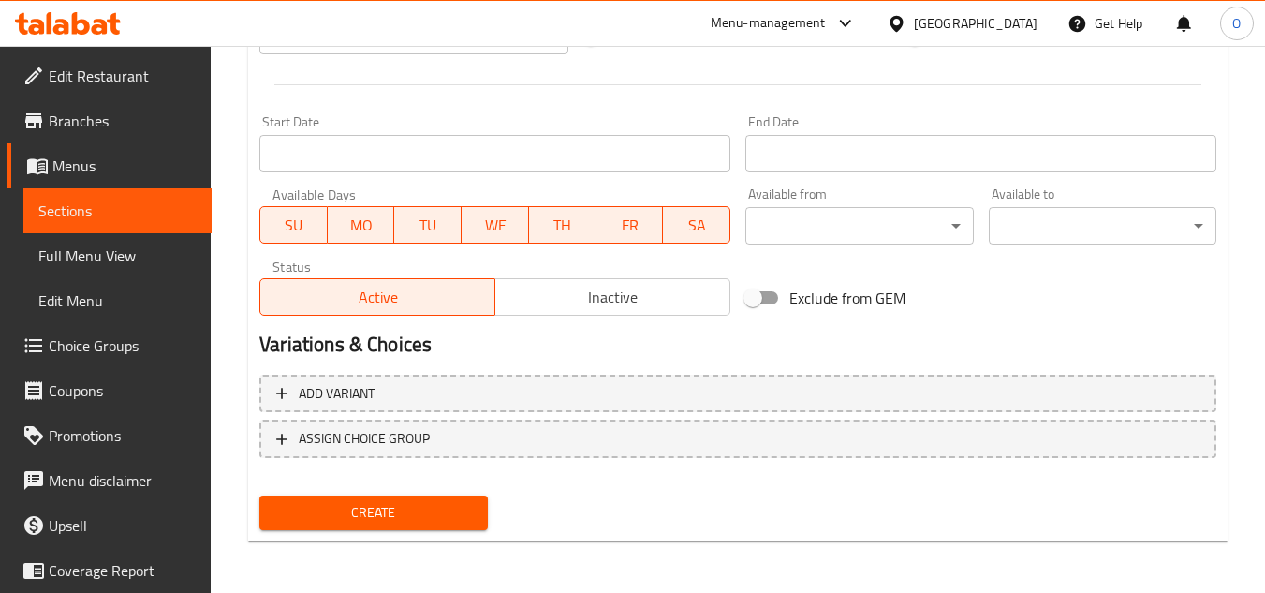
scroll to position [731, 0]
click at [363, 505] on span "Create" at bounding box center [373, 511] width 198 height 23
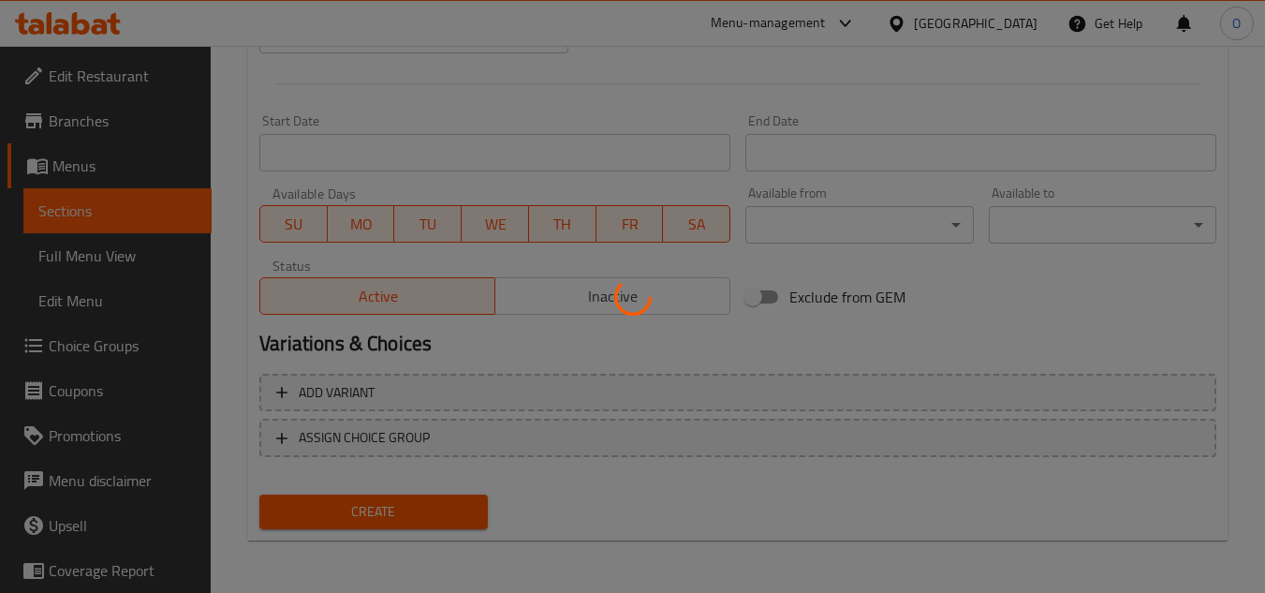
type input "0"
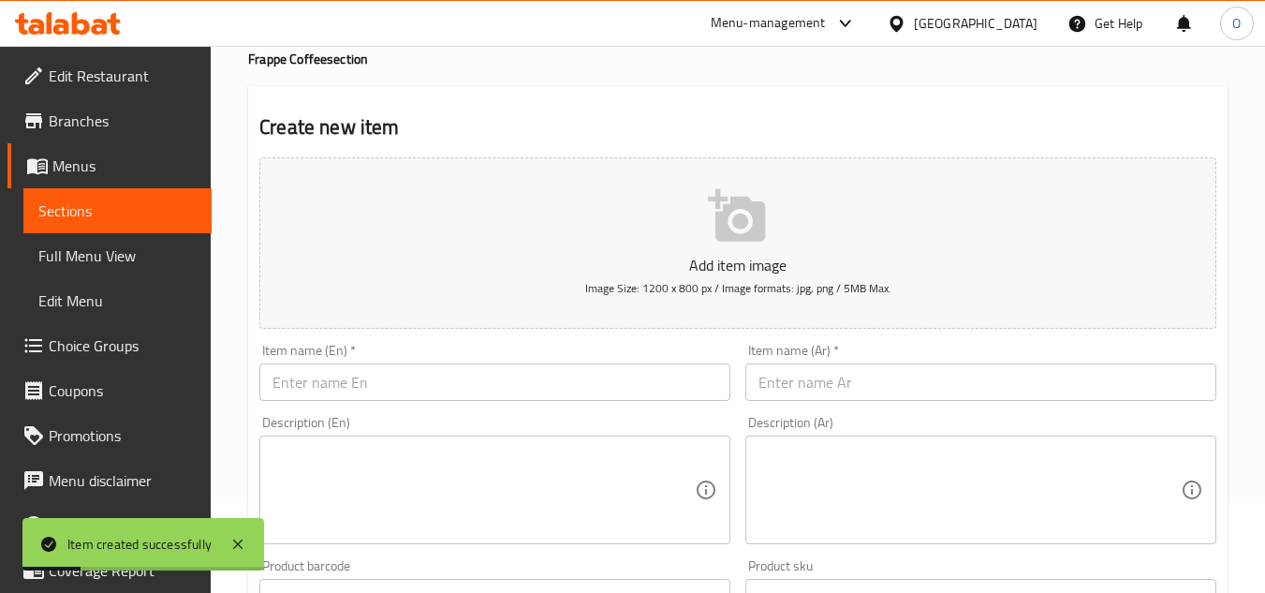
scroll to position [0, 0]
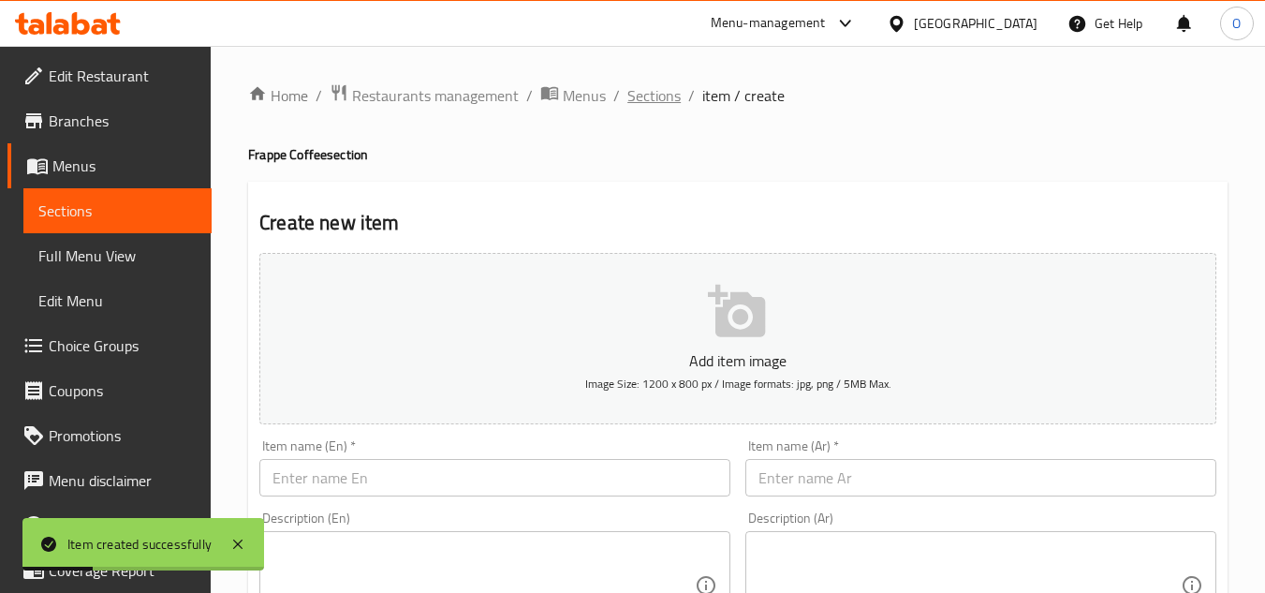
click at [650, 95] on span "Sections" at bounding box center [654, 95] width 53 height 22
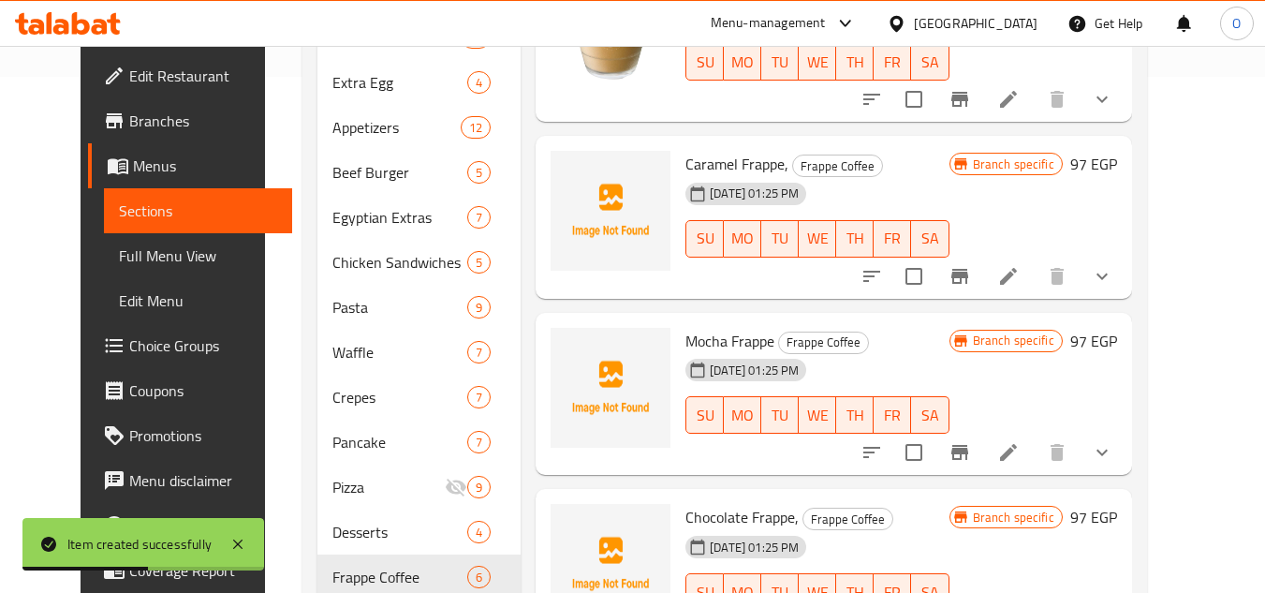
scroll to position [474, 0]
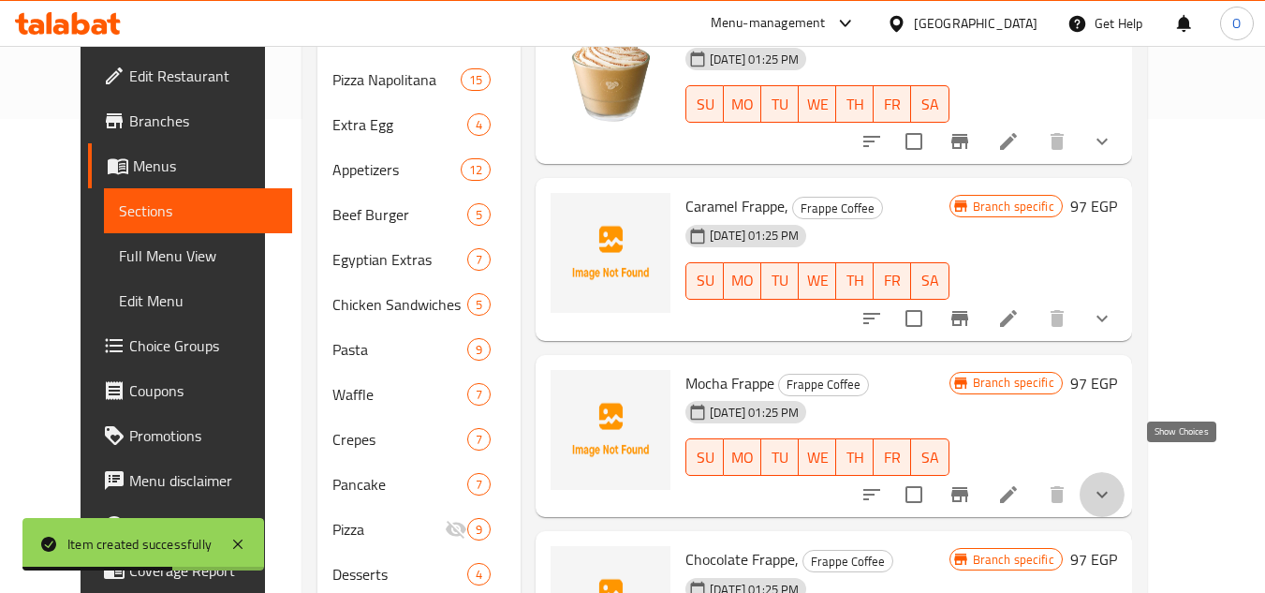
click at [1114, 483] on icon "show more" at bounding box center [1102, 494] width 22 height 22
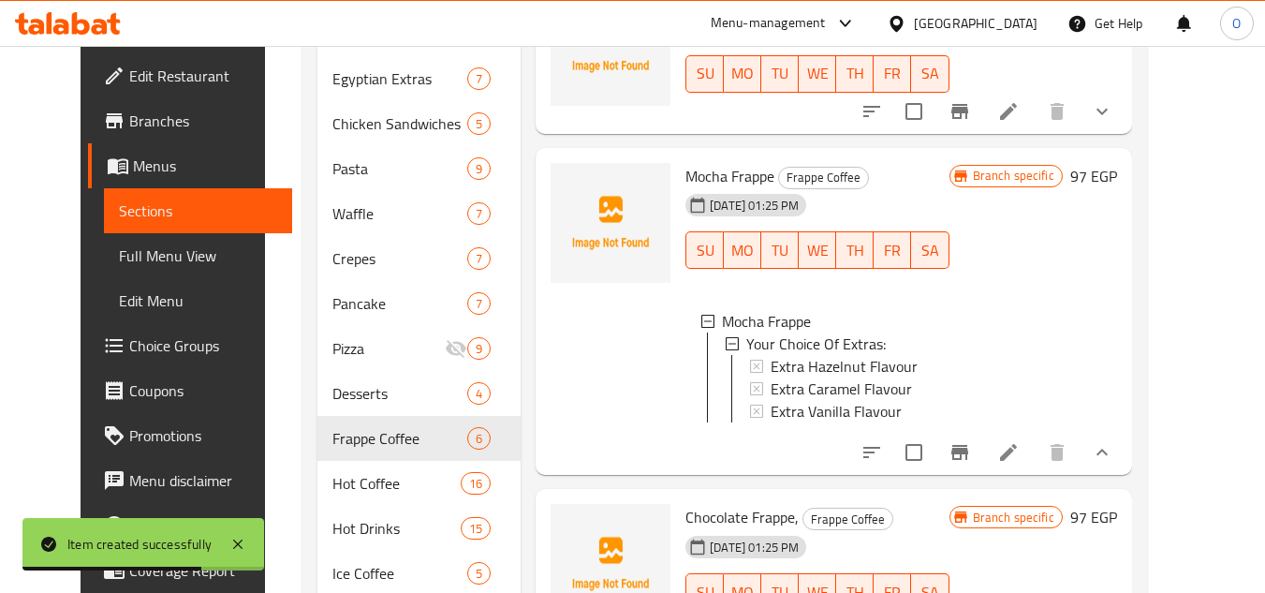
scroll to position [755, 0]
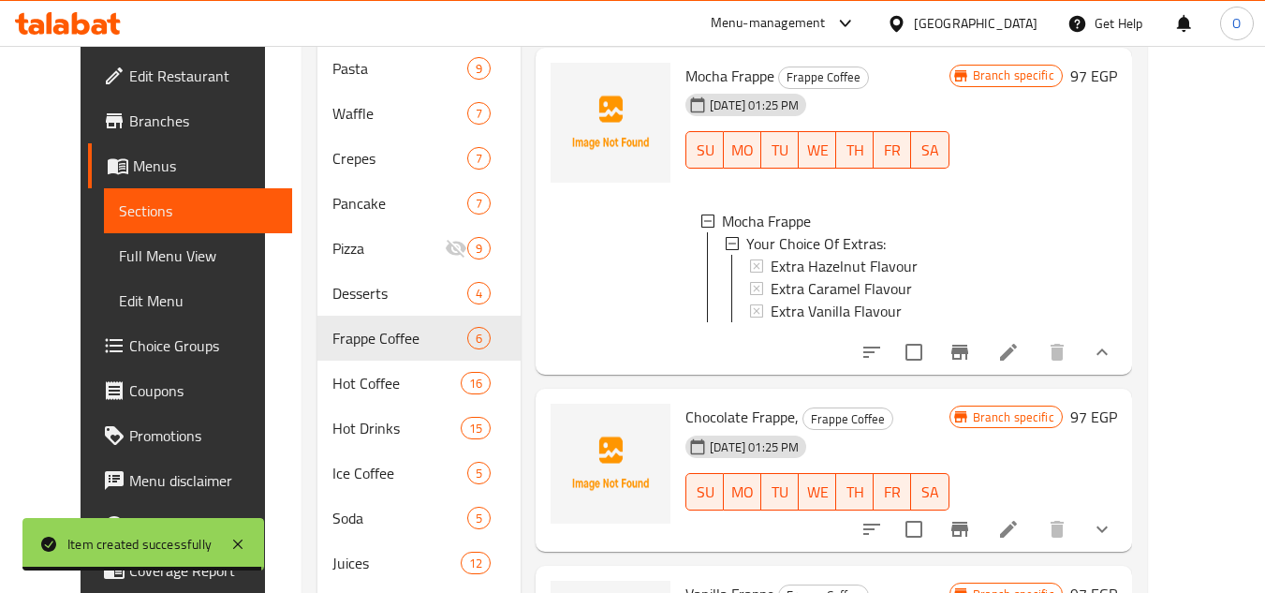
click at [1035, 362] on li at bounding box center [1009, 352] width 52 height 34
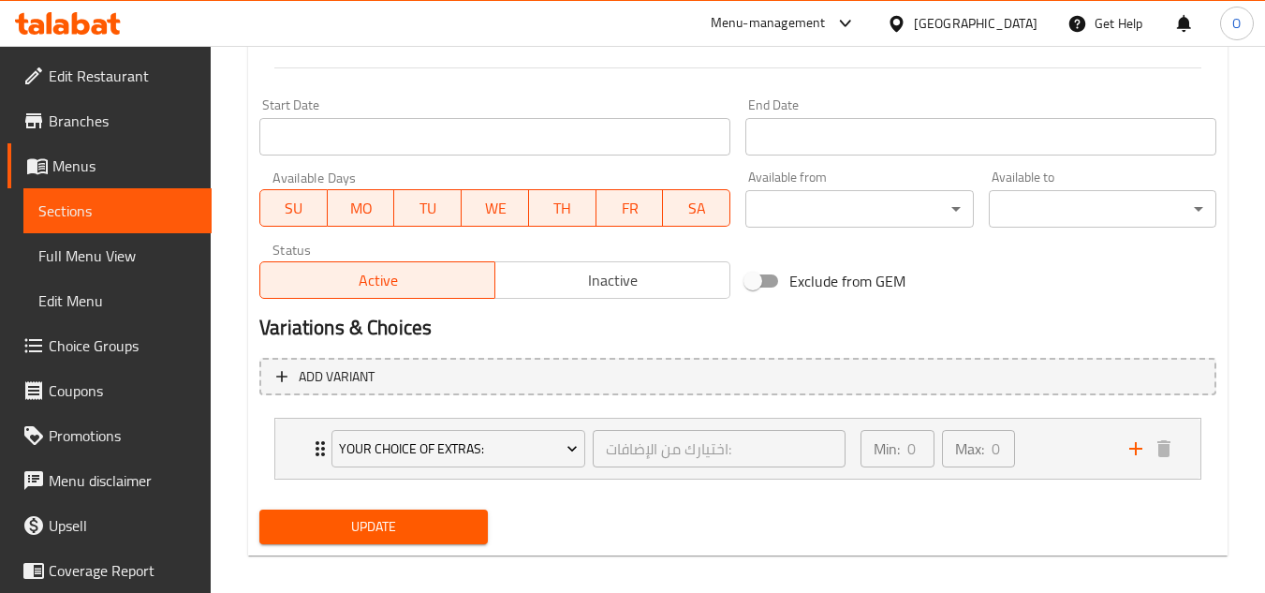
scroll to position [762, 0]
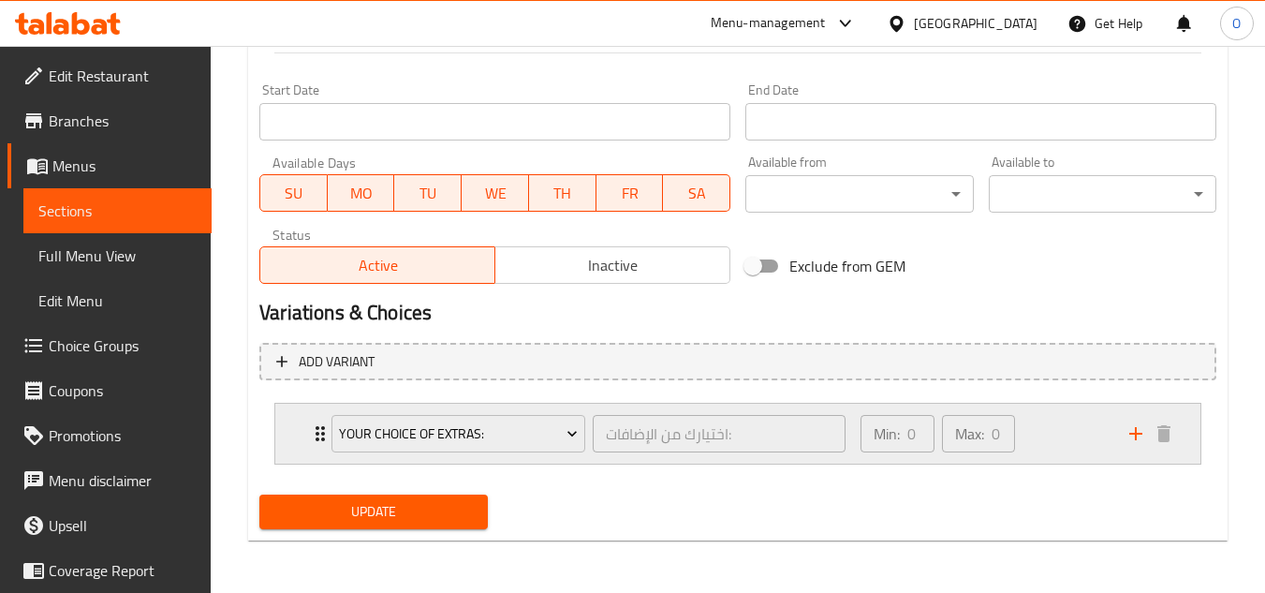
click at [1080, 450] on div "Min: 0 ​ Max: 0 ​" at bounding box center [984, 434] width 269 height 60
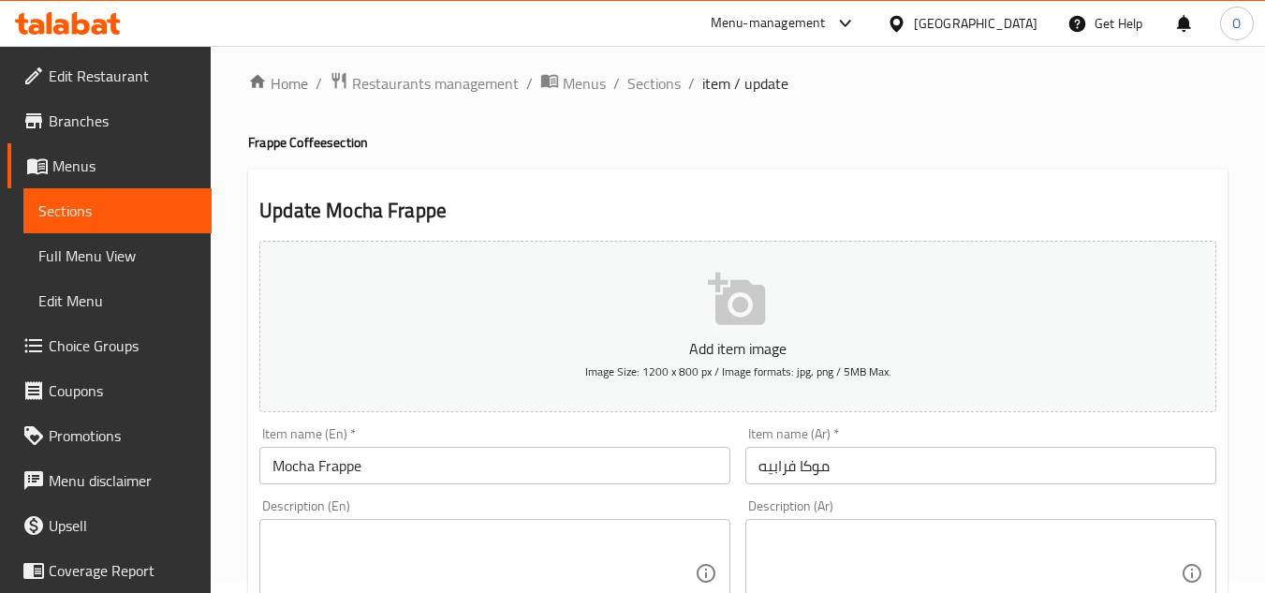
scroll to position [0, 0]
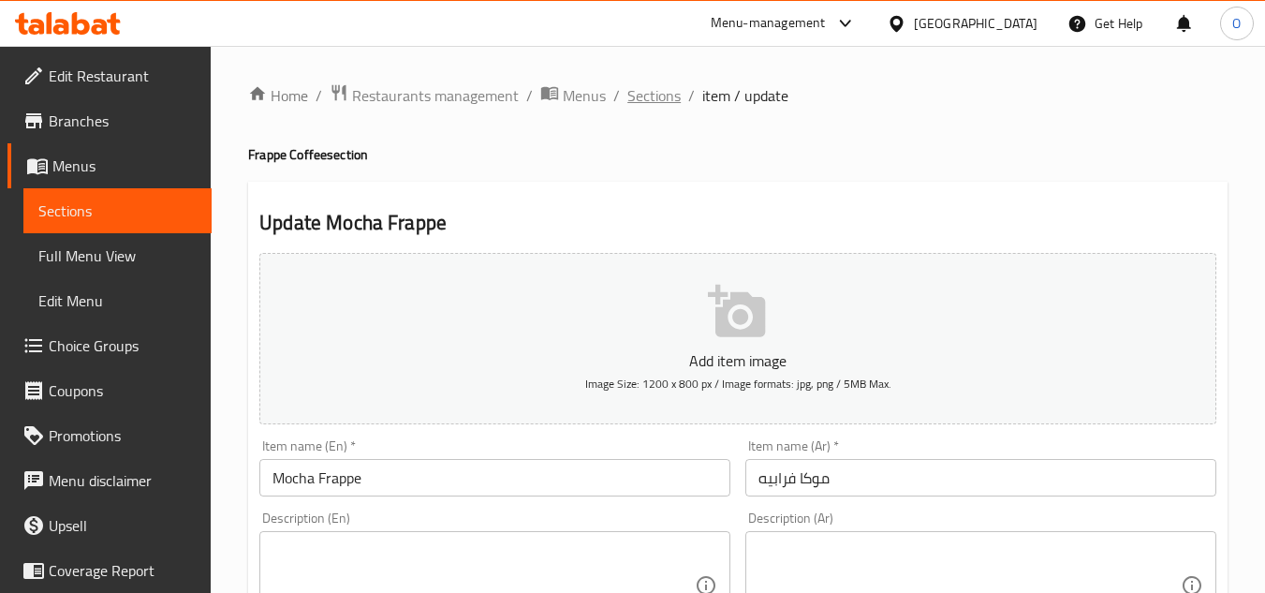
click at [656, 93] on span "Sections" at bounding box center [654, 95] width 53 height 22
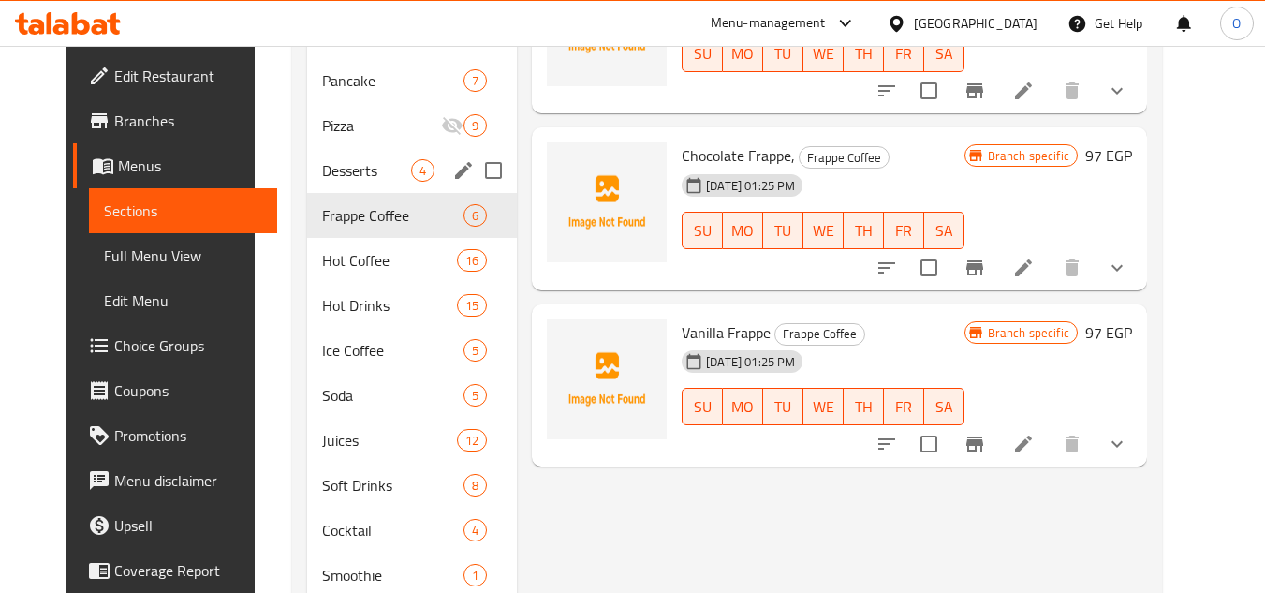
scroll to position [937, 0]
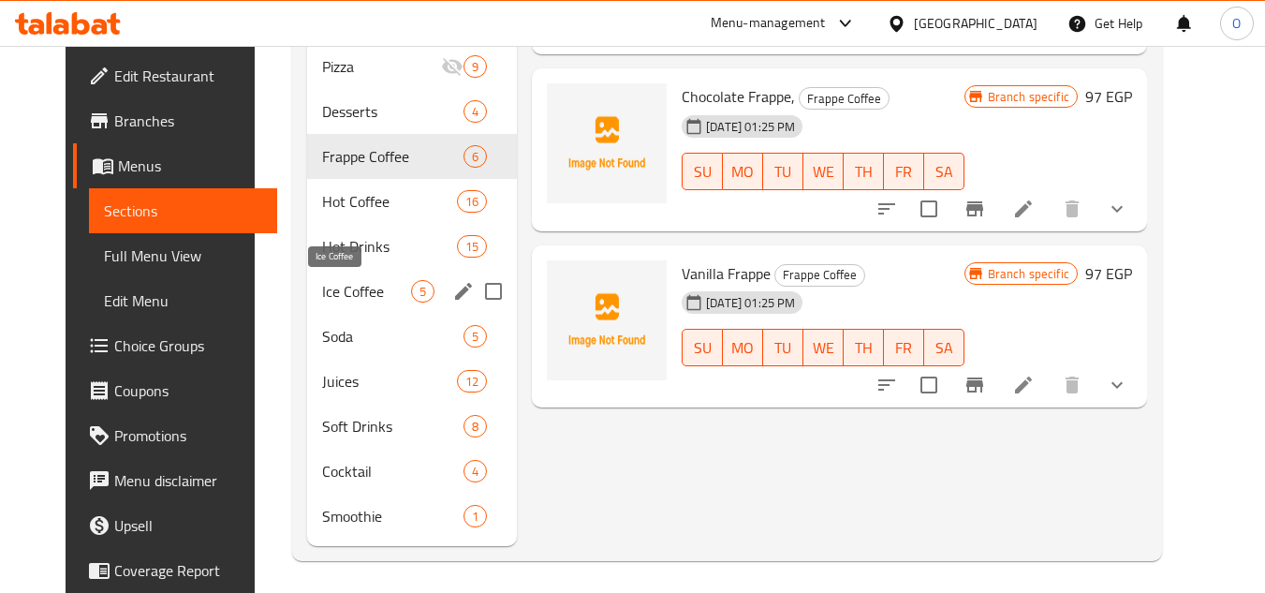
click at [333, 296] on span "Ice Coffee" at bounding box center [366, 291] width 89 height 22
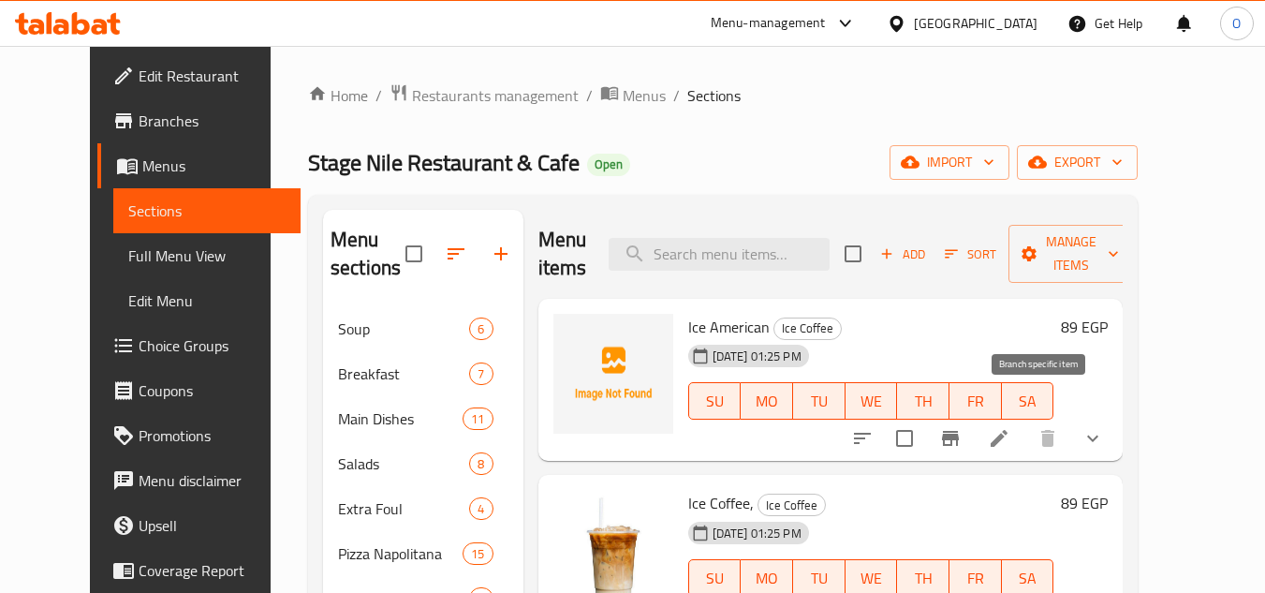
click at [962, 427] on icon "Branch-specific-item" at bounding box center [950, 438] width 22 height 22
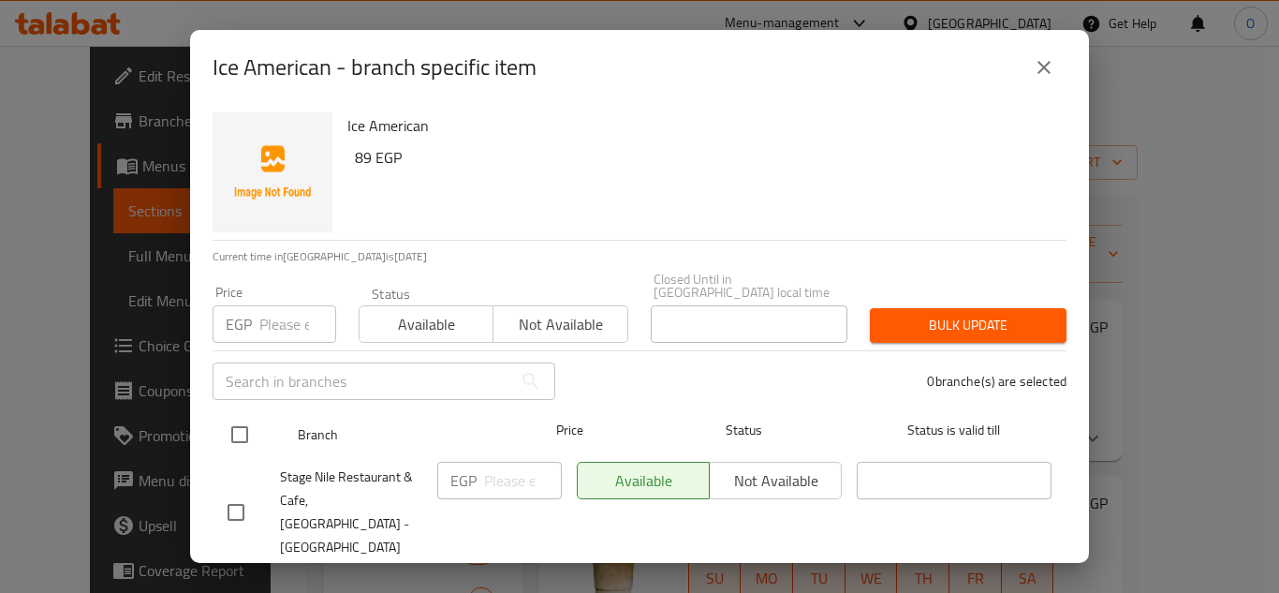
click at [249, 425] on input "checkbox" at bounding box center [239, 434] width 39 height 39
checkbox input "true"
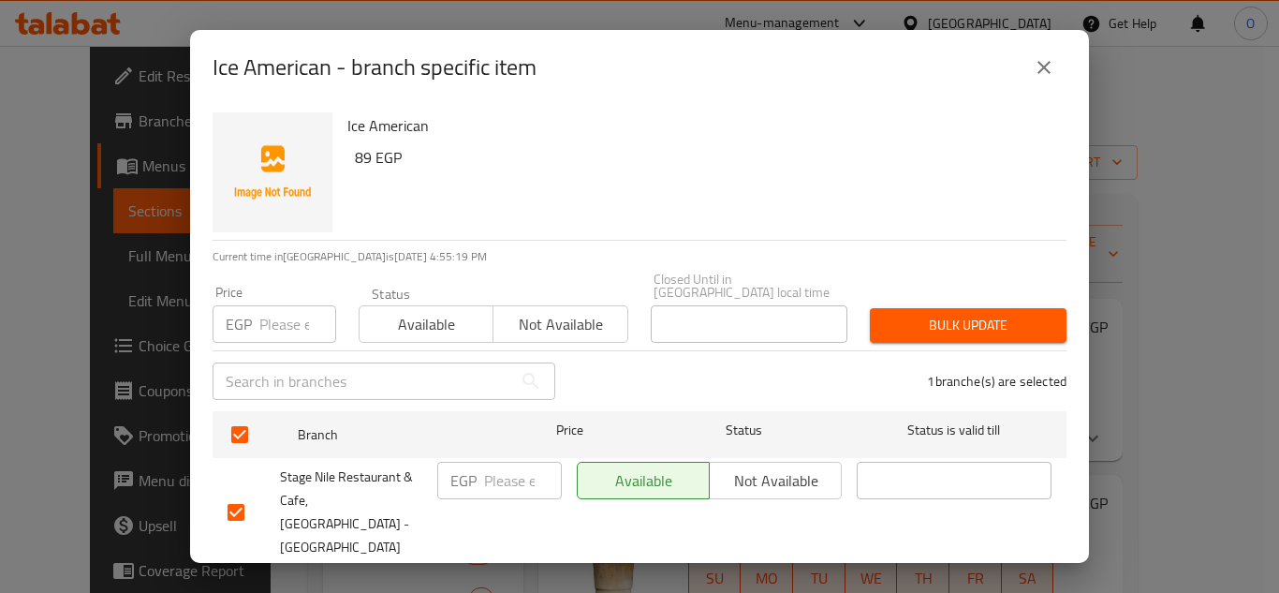
click at [279, 305] on input "number" at bounding box center [297, 323] width 77 height 37
type input "151"
click at [923, 317] on span "Bulk update" at bounding box center [968, 325] width 167 height 23
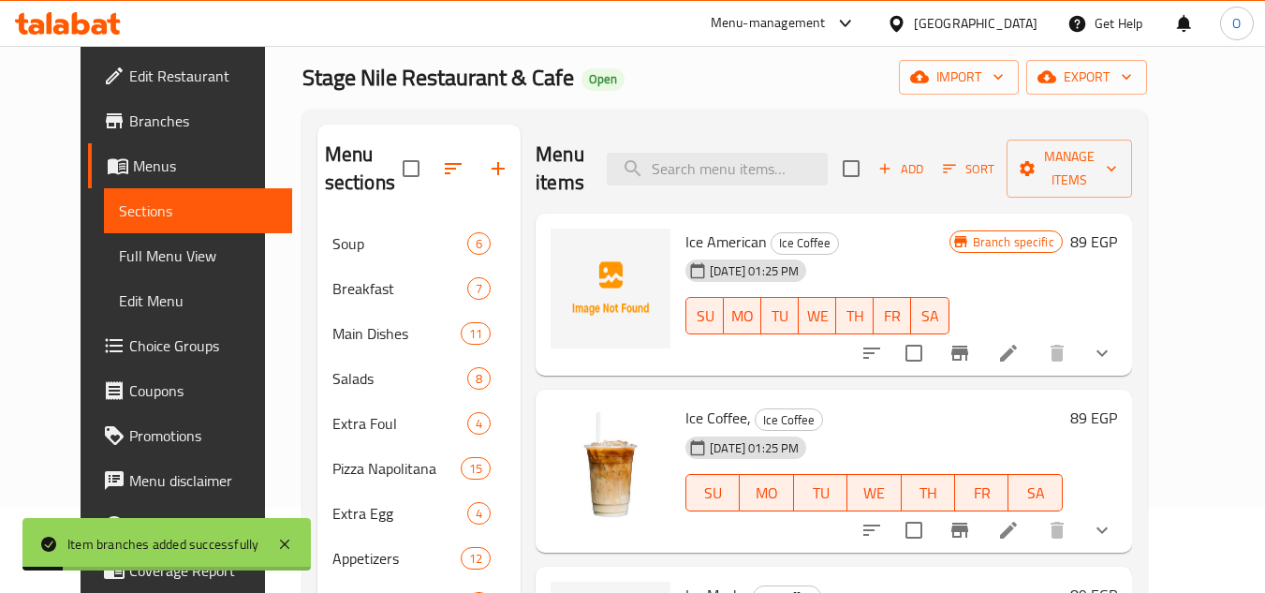
scroll to position [187, 0]
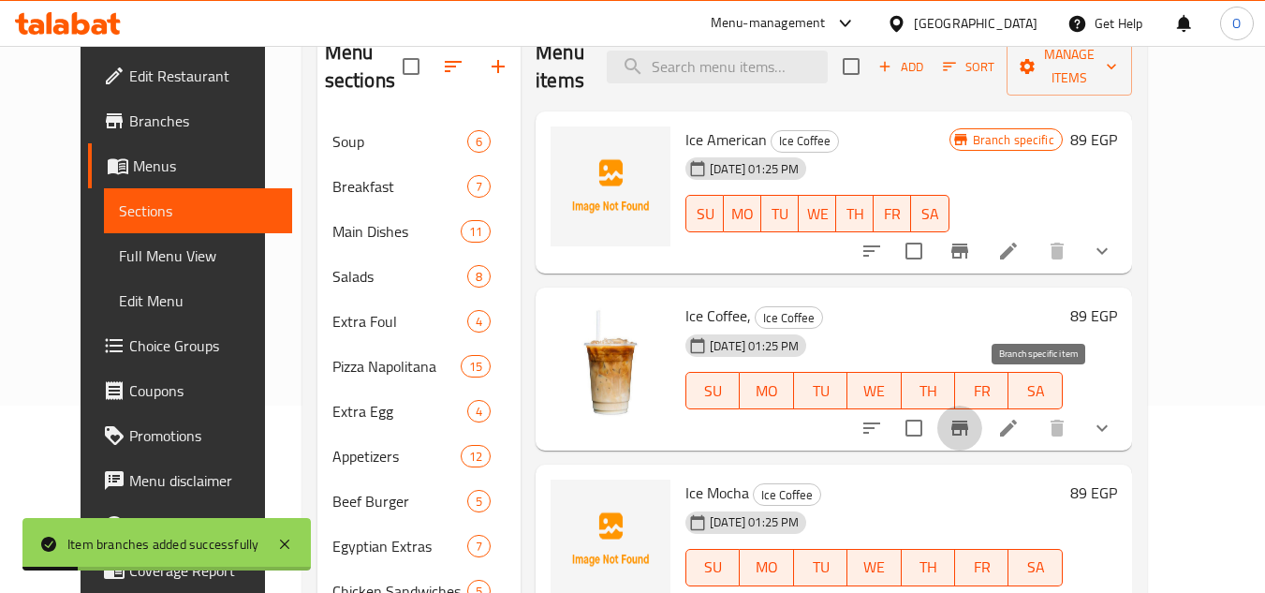
click at [969, 421] on icon "Branch-specific-item" at bounding box center [960, 428] width 17 height 15
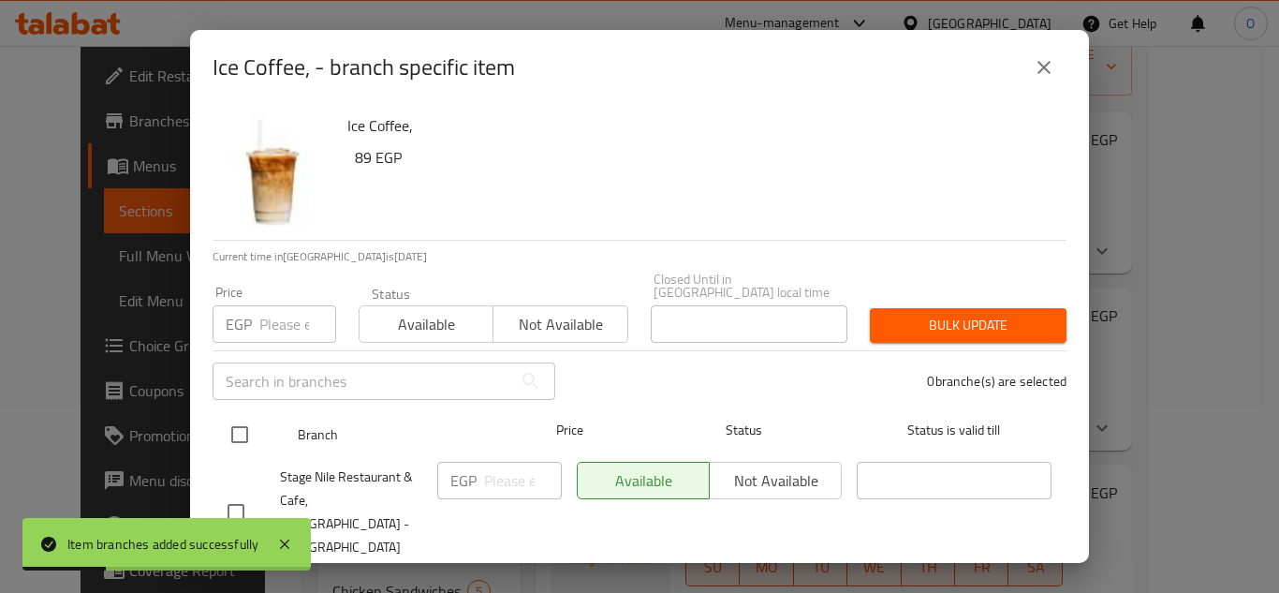
click at [228, 415] on input "checkbox" at bounding box center [239, 434] width 39 height 39
checkbox input "true"
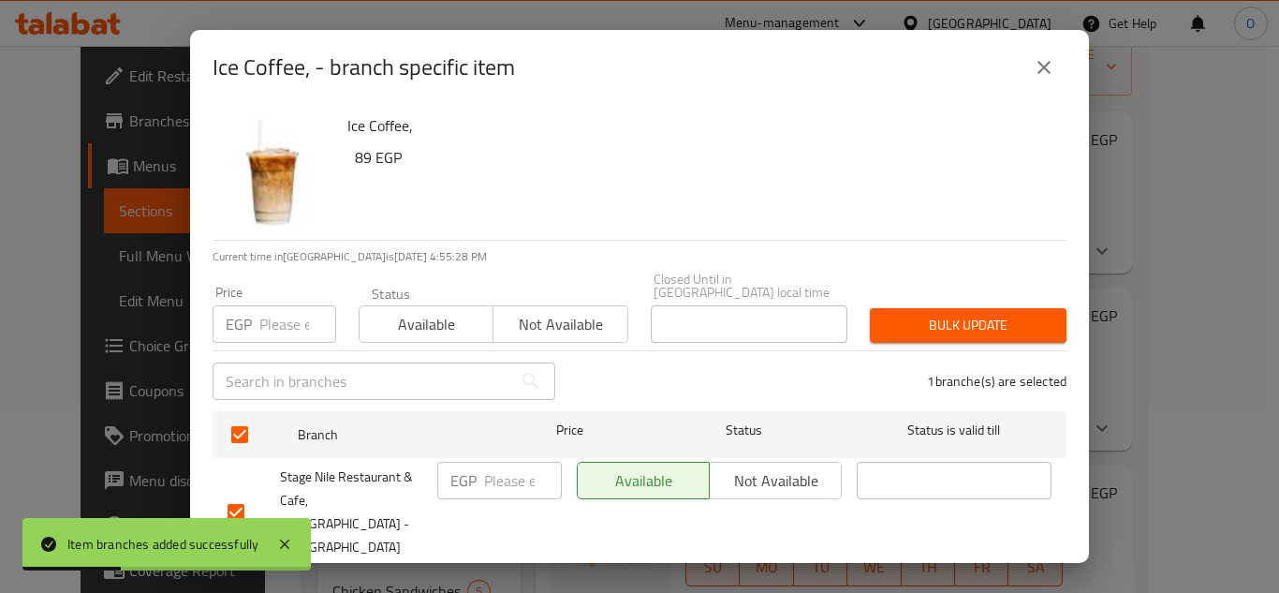
click at [276, 323] on input "number" at bounding box center [297, 323] width 77 height 37
type input "151"
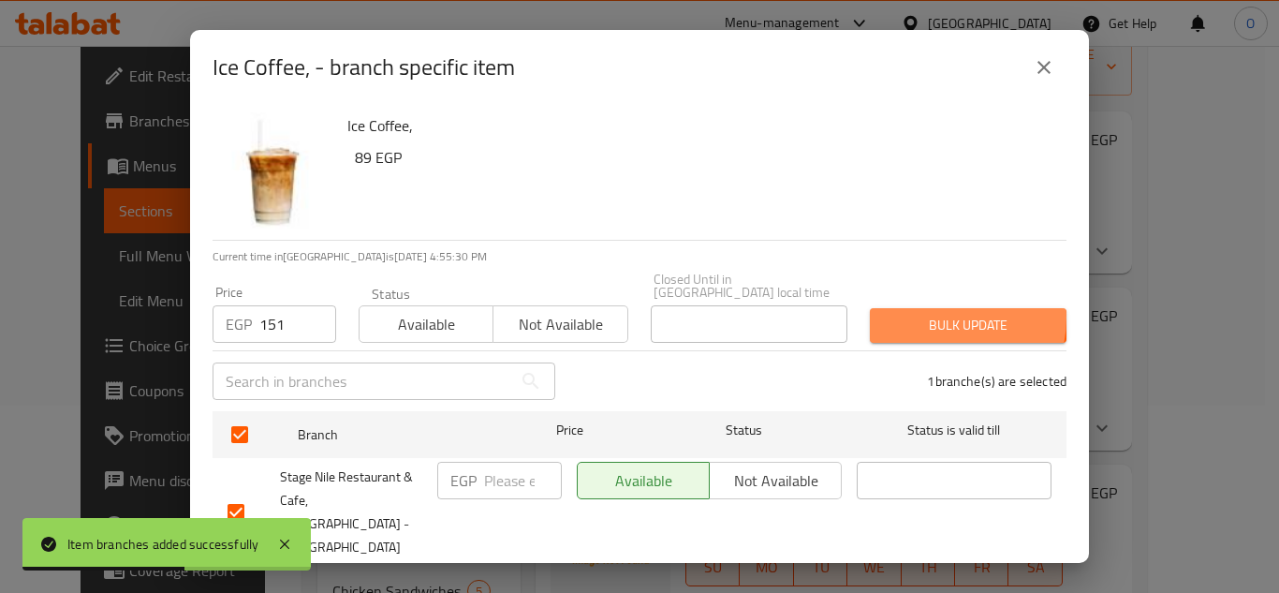
click at [925, 314] on span "Bulk update" at bounding box center [968, 325] width 167 height 23
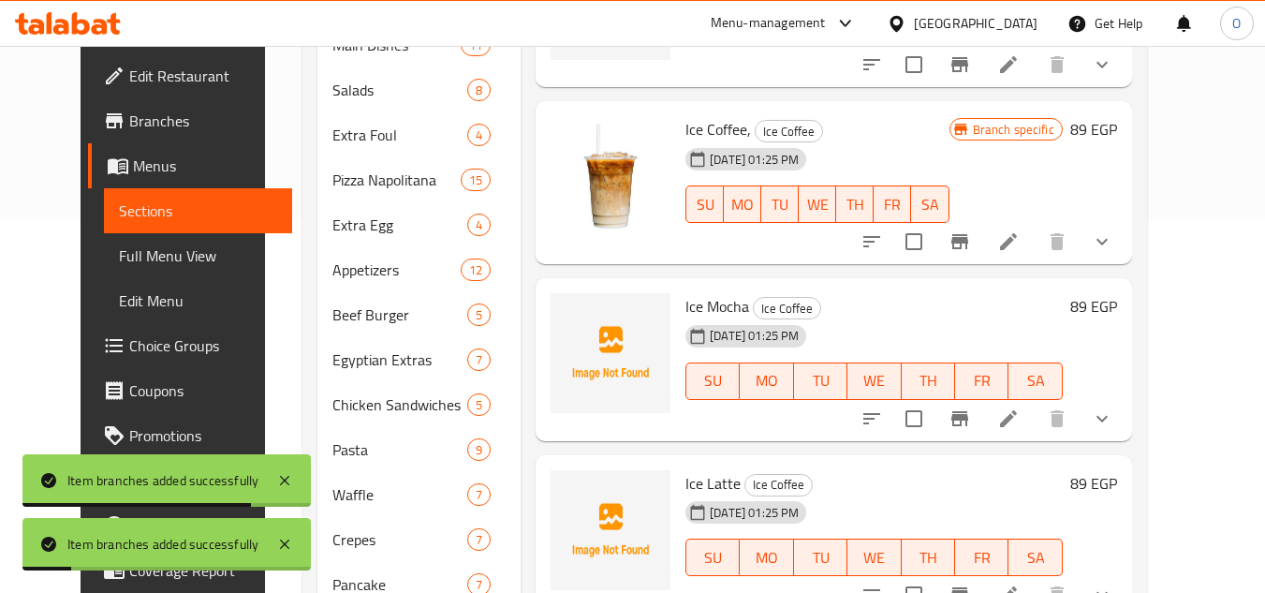
scroll to position [375, 0]
click at [971, 407] on icon "Branch-specific-item" at bounding box center [960, 418] width 22 height 22
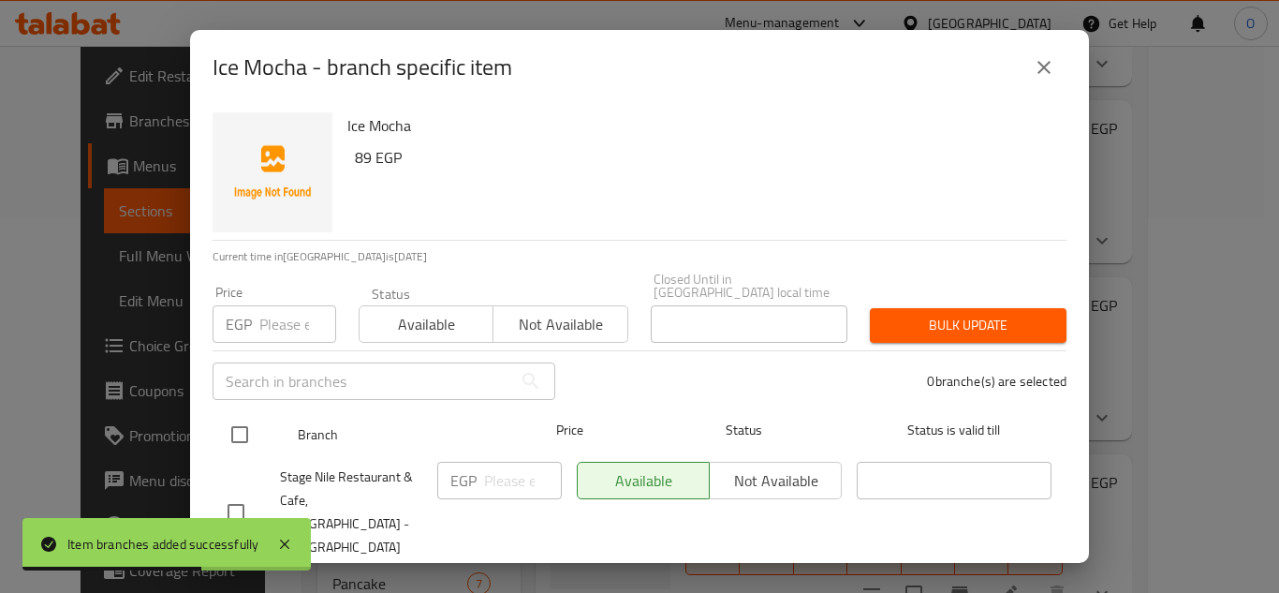
click at [233, 418] on input "checkbox" at bounding box center [239, 434] width 39 height 39
checkbox input "true"
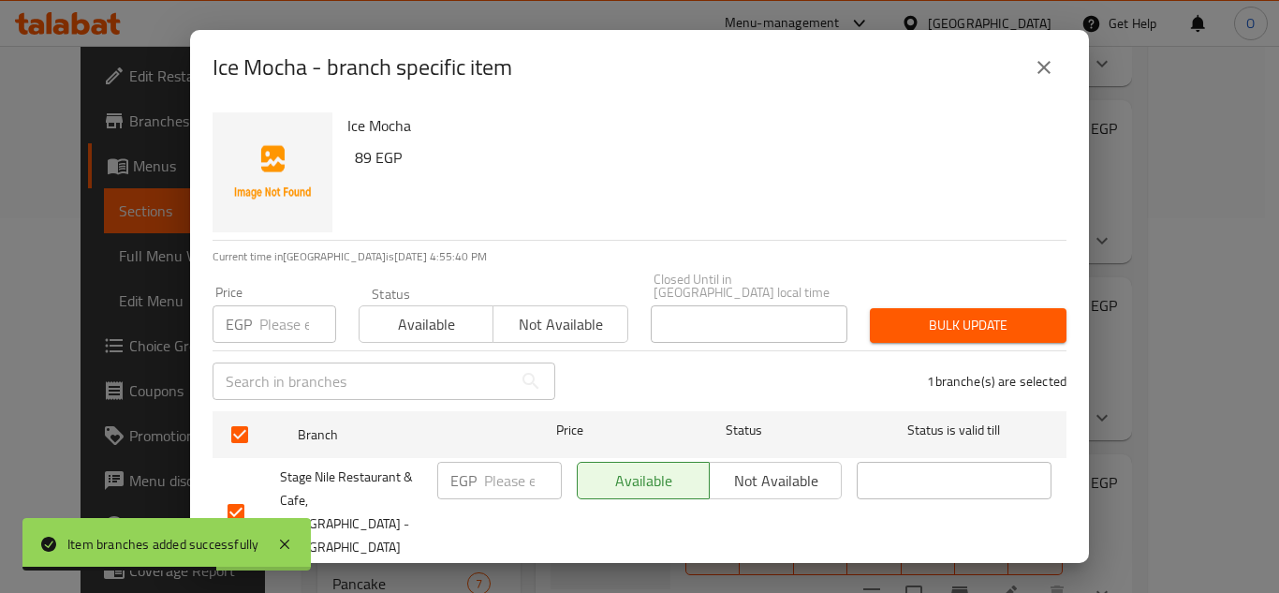
click at [296, 305] on input "number" at bounding box center [297, 323] width 77 height 37
type input "151"
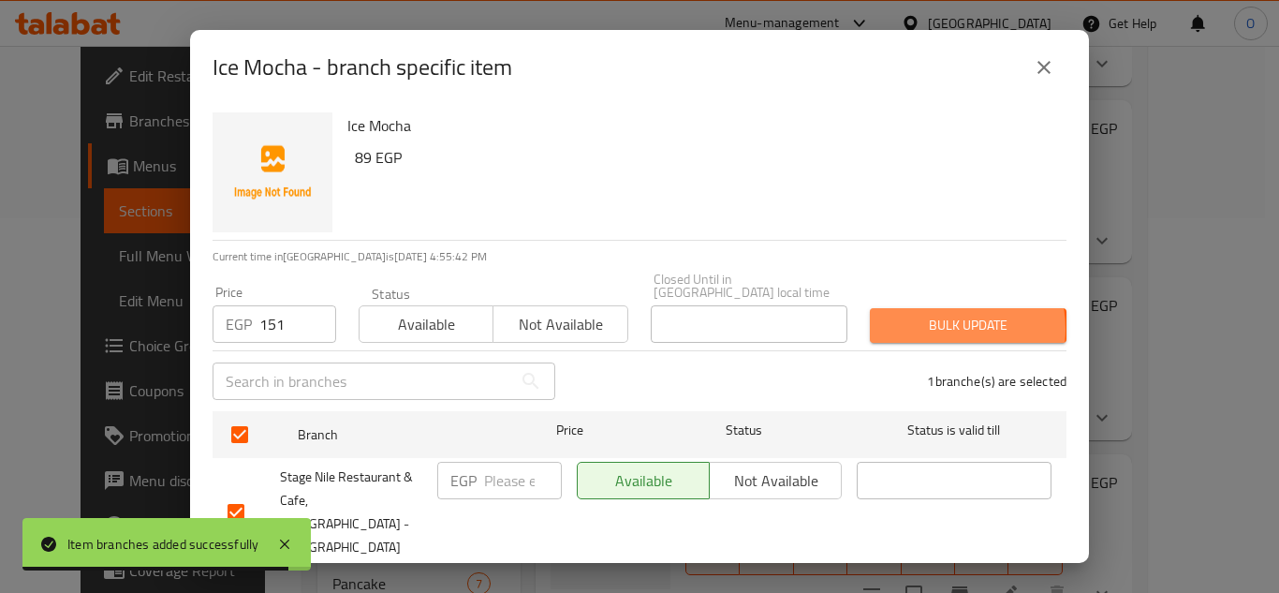
click at [926, 316] on span "Bulk update" at bounding box center [968, 325] width 167 height 23
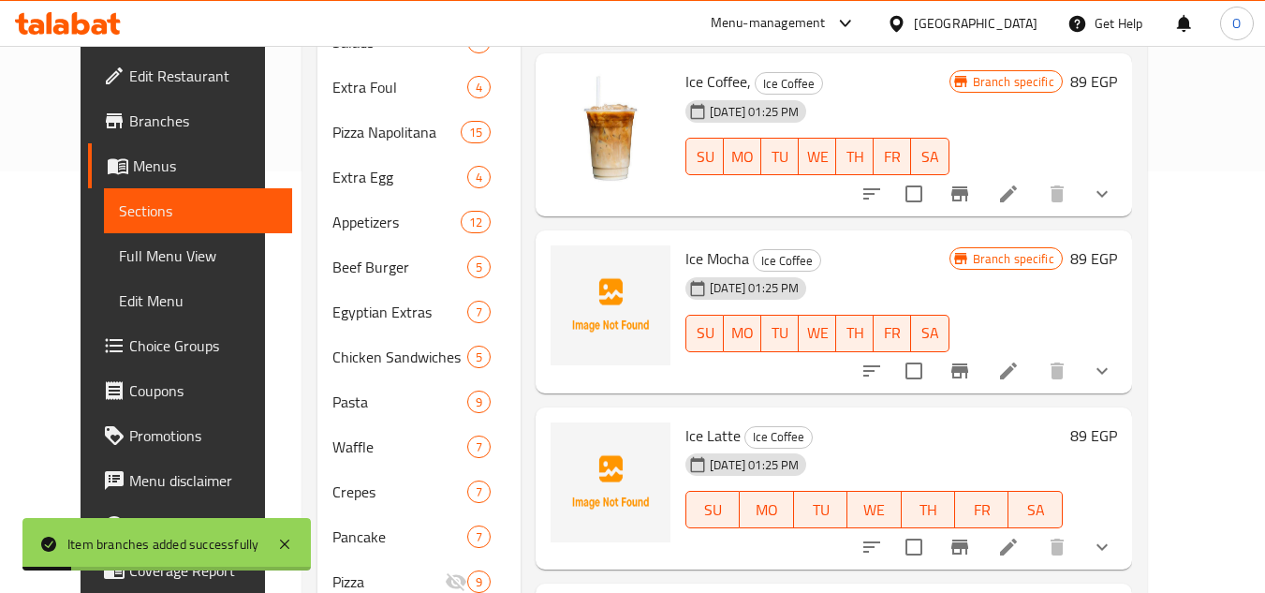
scroll to position [468, 0]
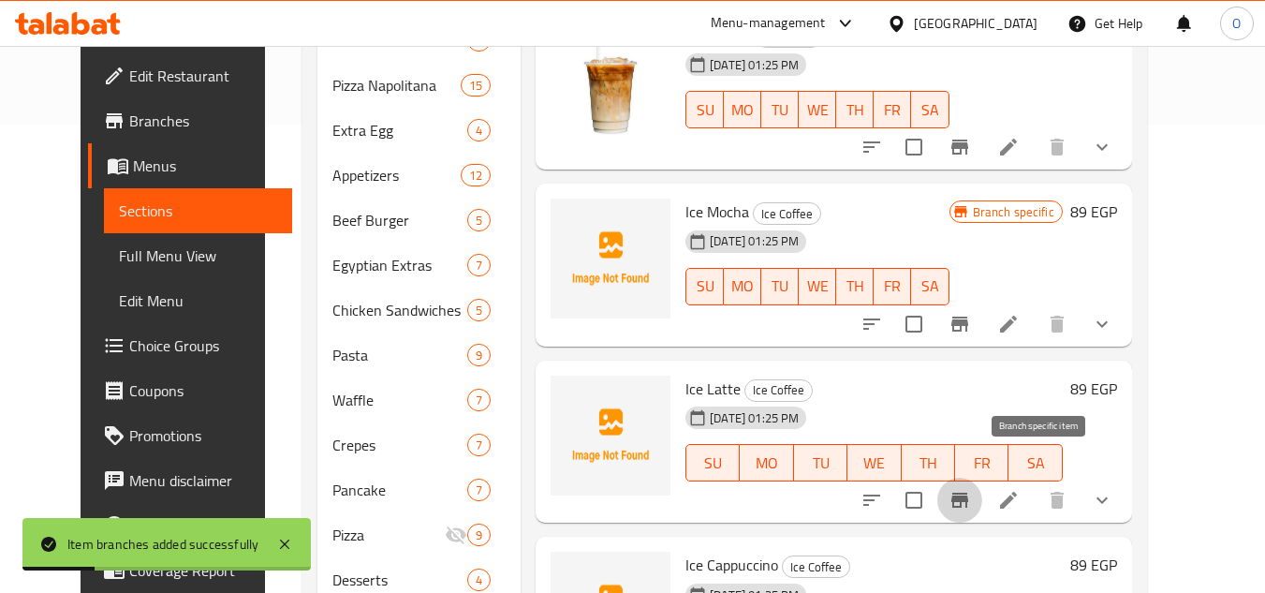
click at [983, 478] on button "Branch-specific-item" at bounding box center [960, 500] width 45 height 45
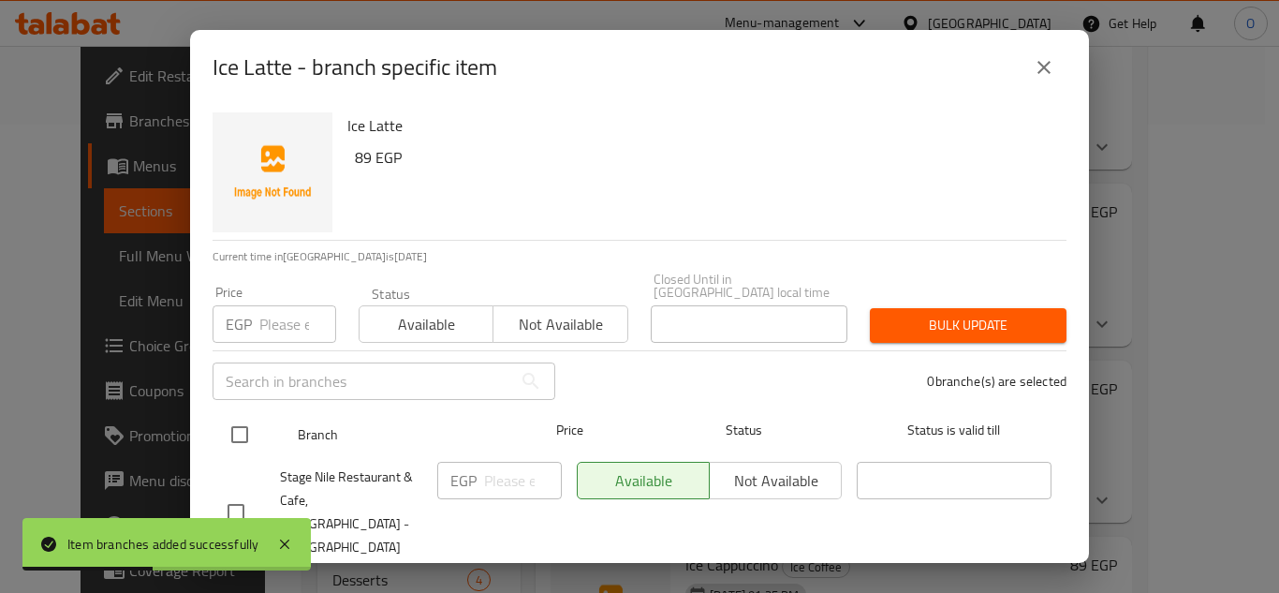
click at [243, 415] on input "checkbox" at bounding box center [239, 434] width 39 height 39
checkbox input "true"
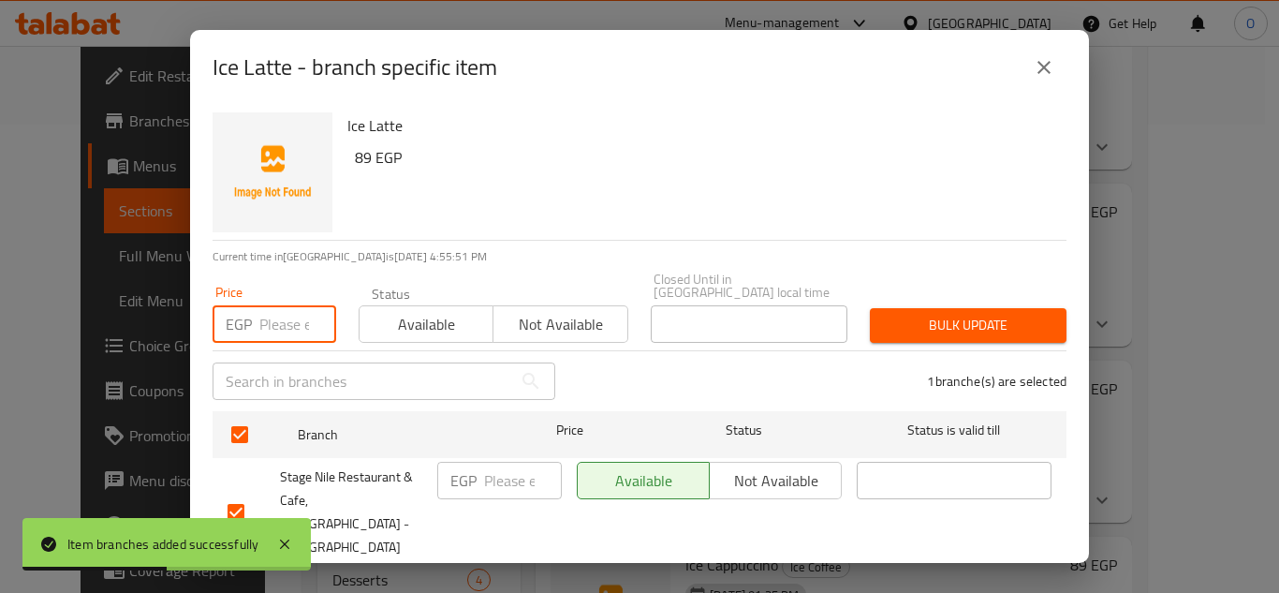
click at [280, 319] on input "number" at bounding box center [297, 323] width 77 height 37
type input "151"
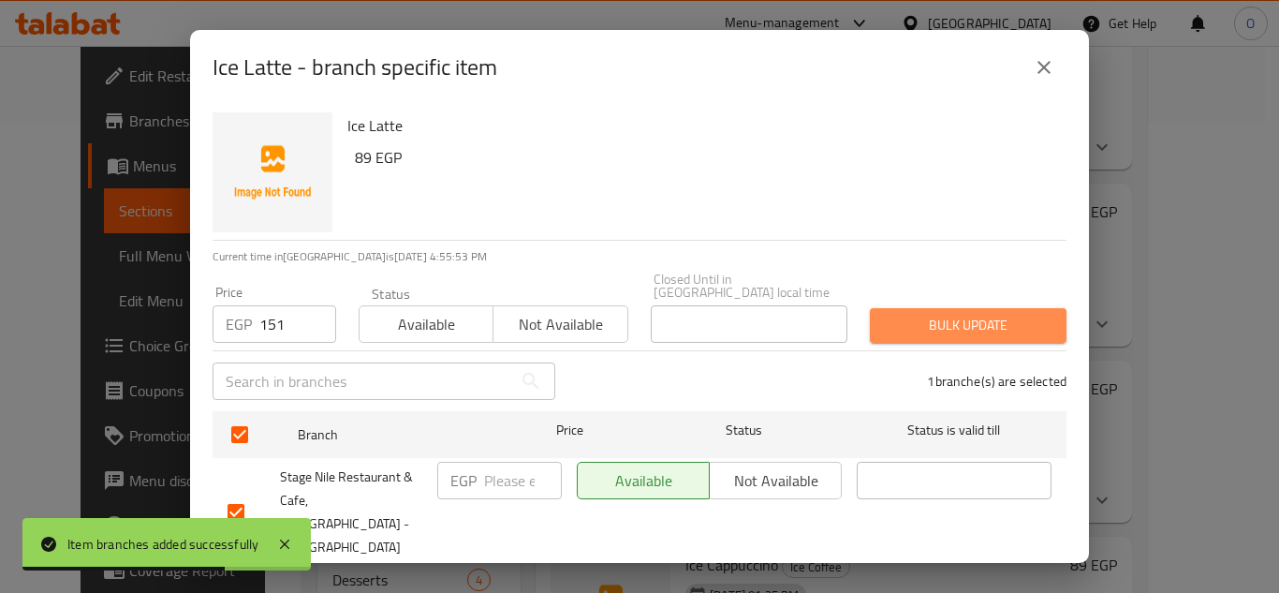
click at [987, 314] on span "Bulk update" at bounding box center [968, 325] width 167 height 23
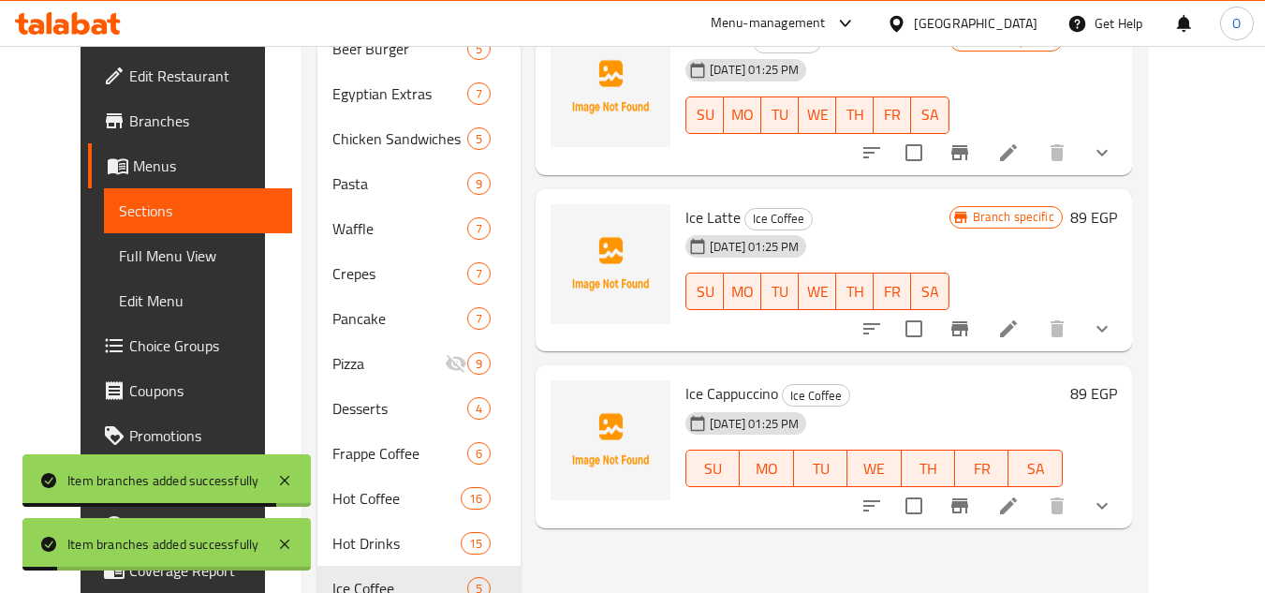
scroll to position [656, 0]
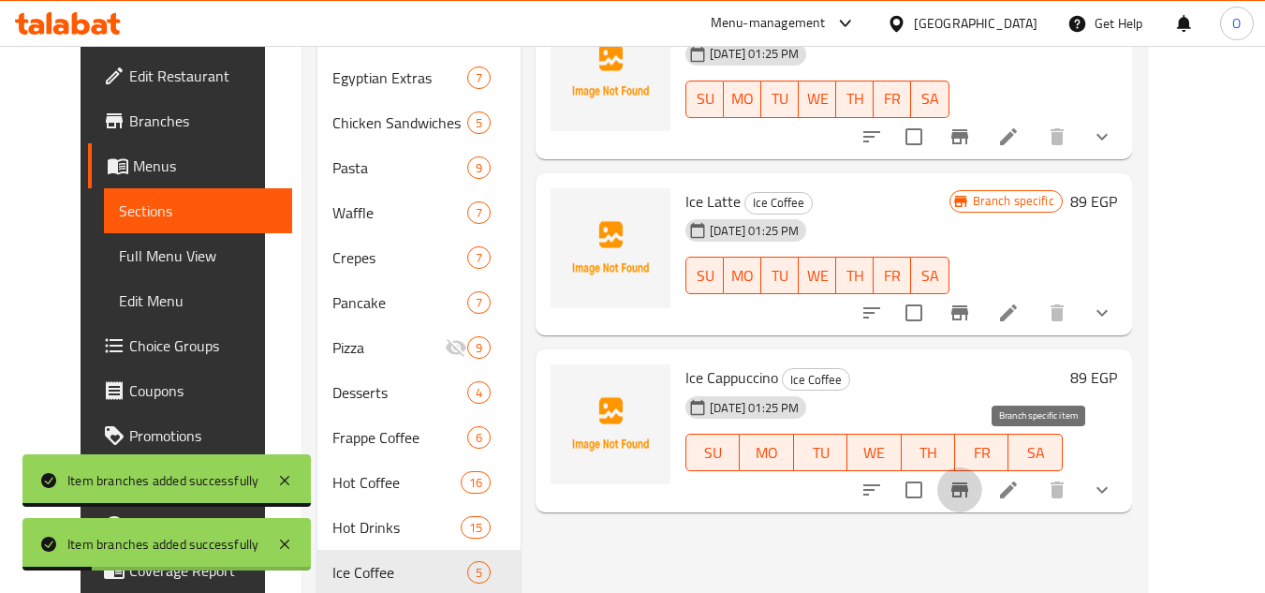
click at [971, 479] on icon "Branch-specific-item" at bounding box center [960, 490] width 22 height 22
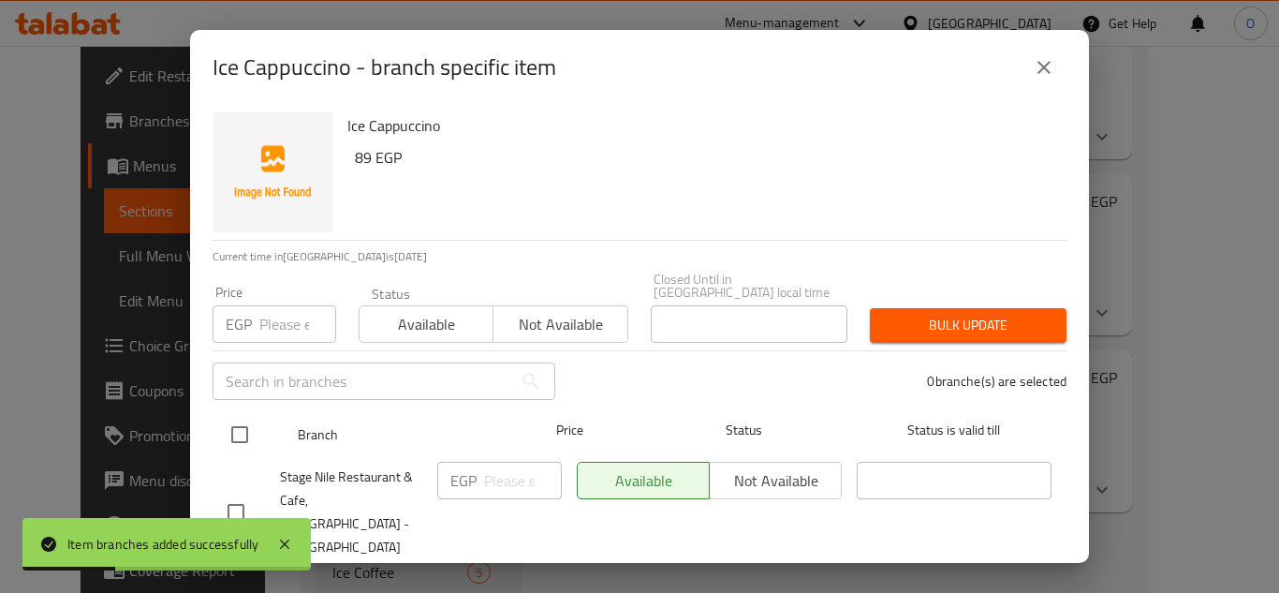
click at [252, 423] on input "checkbox" at bounding box center [239, 434] width 39 height 39
checkbox input "true"
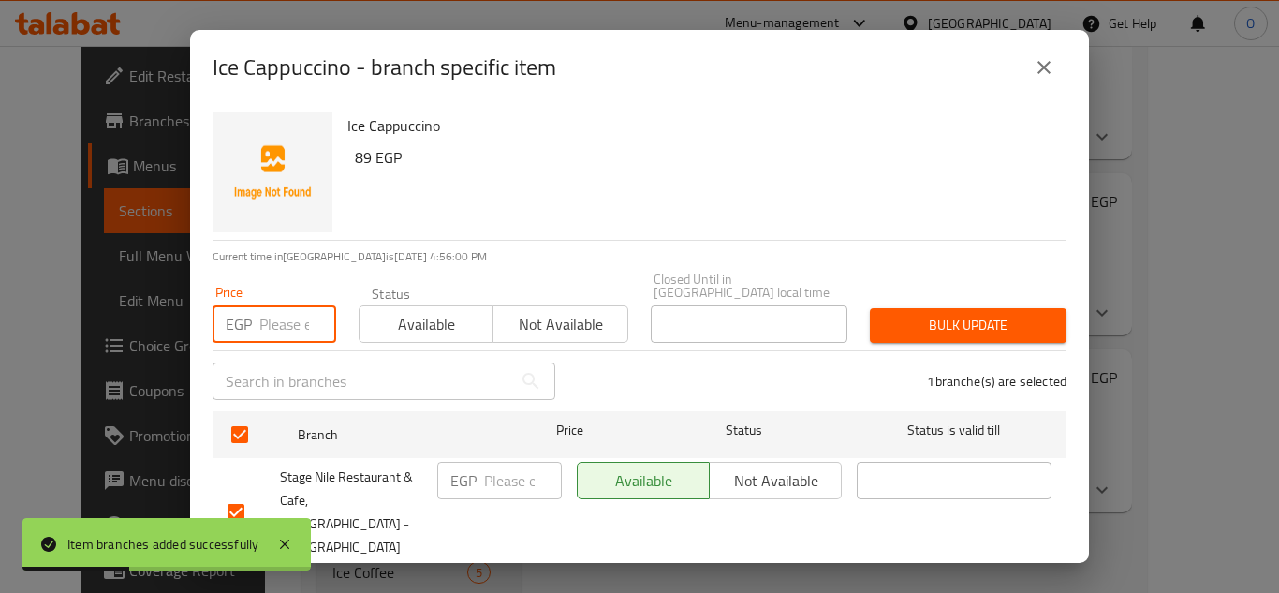
click at [298, 305] on input "number" at bounding box center [297, 323] width 77 height 37
type input "151"
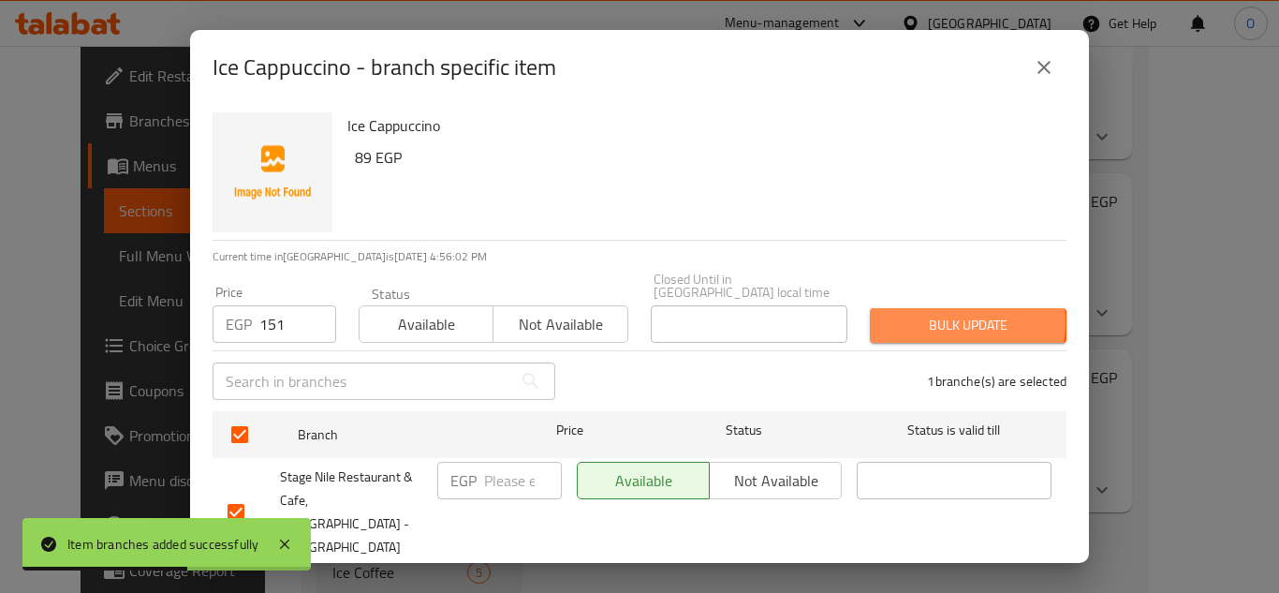
click at [941, 314] on span "Bulk update" at bounding box center [968, 325] width 167 height 23
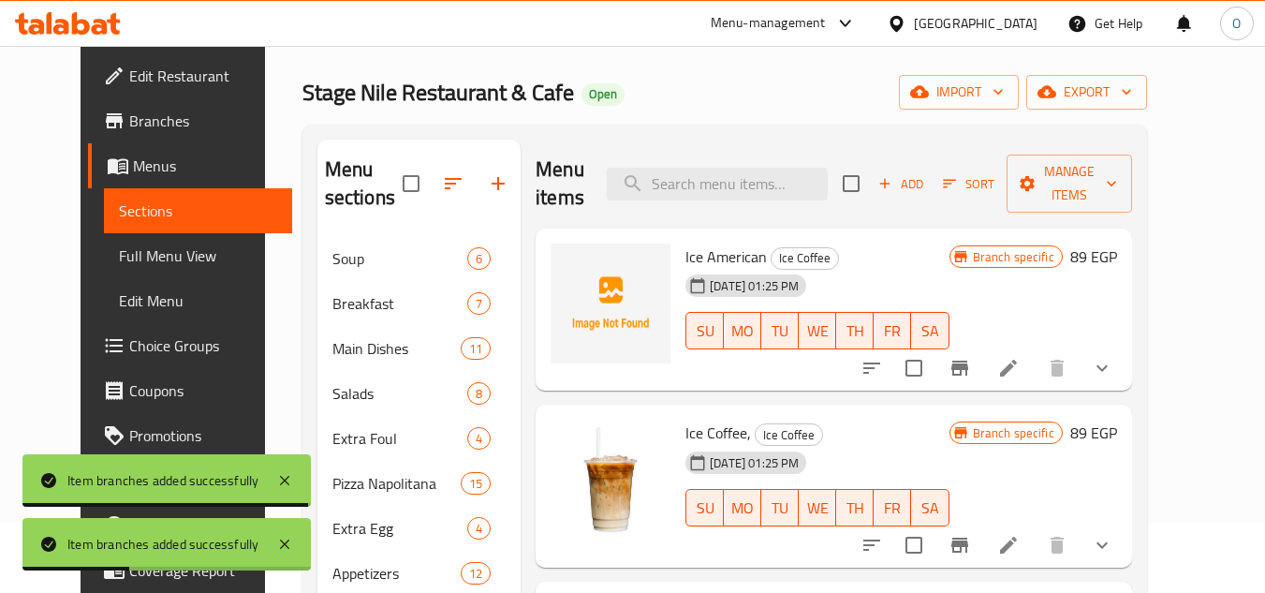
scroll to position [0, 0]
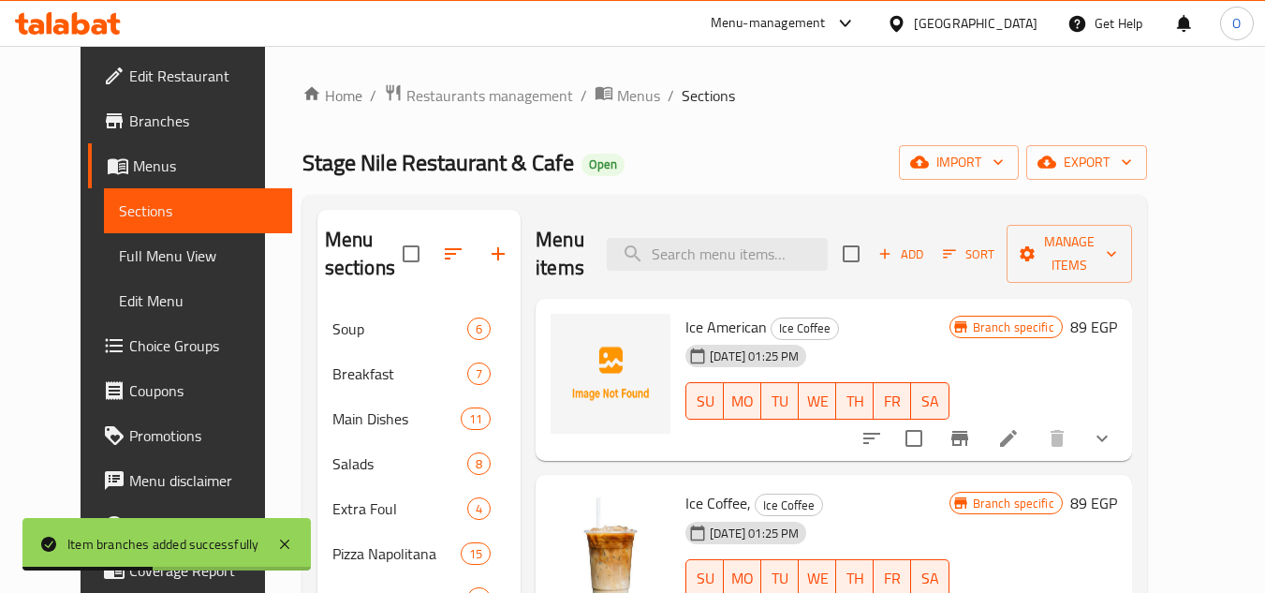
click at [926, 244] on span "Add" at bounding box center [901, 255] width 51 height 22
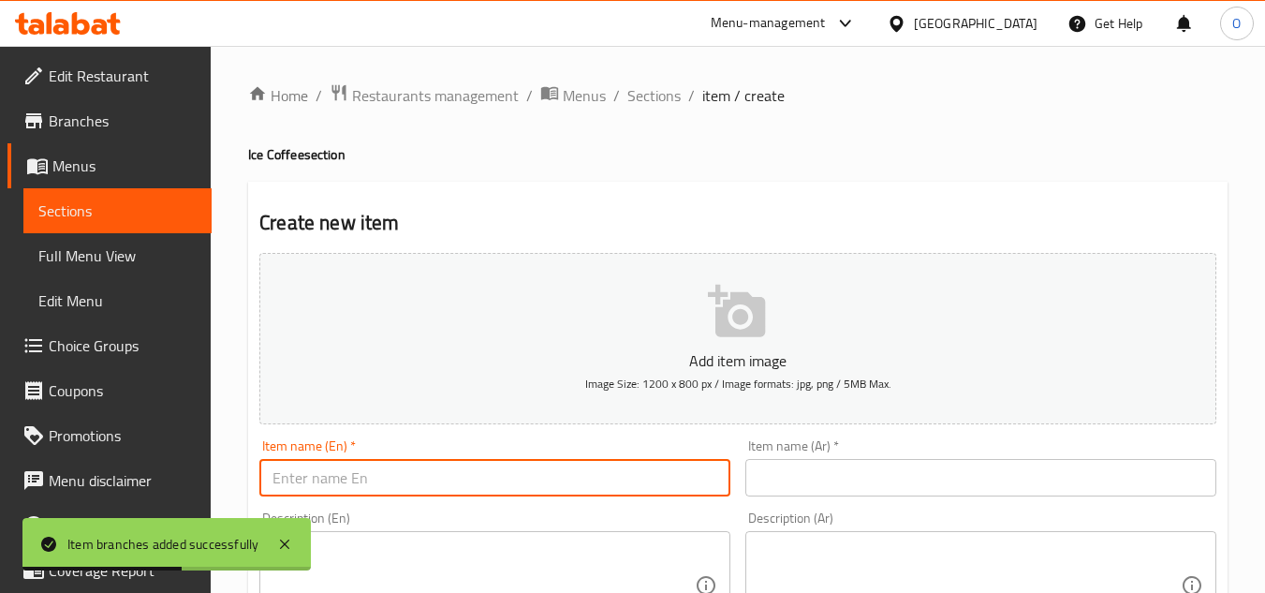
click at [531, 480] on input "text" at bounding box center [494, 477] width 471 height 37
paste input "Ice Spanish Latte"
type input "Ice Spanish Latte"
click at [811, 471] on input "text" at bounding box center [981, 477] width 471 height 37
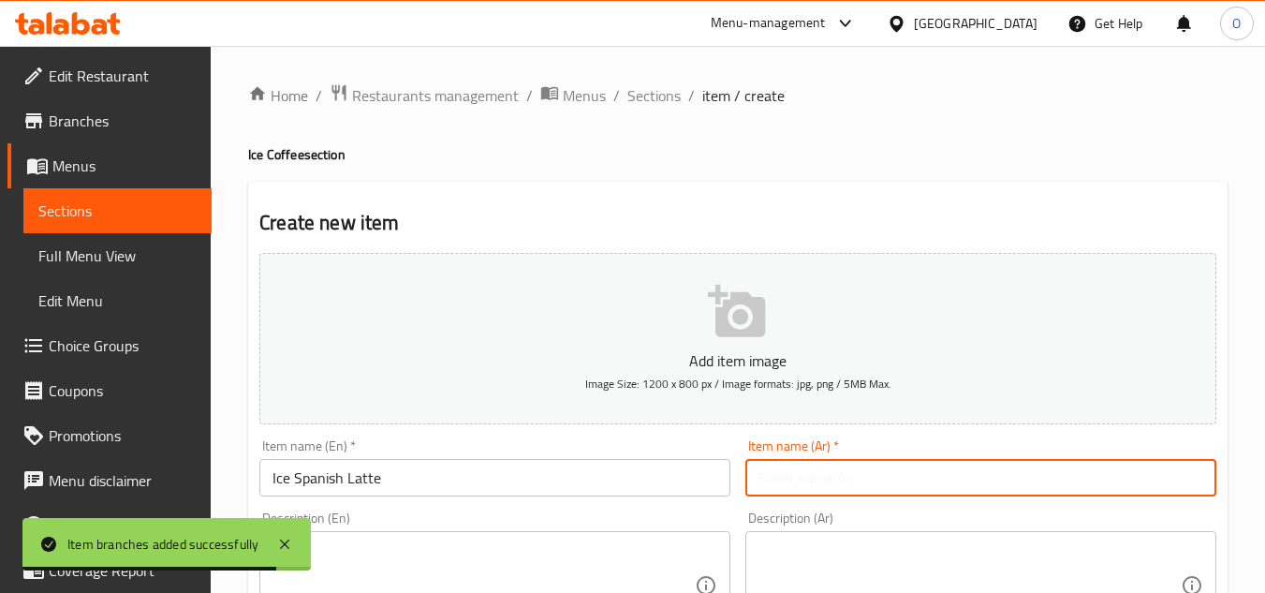
paste input "لاتيه إسباني مثلج"
type input "لاتيه إسباني مثلج"
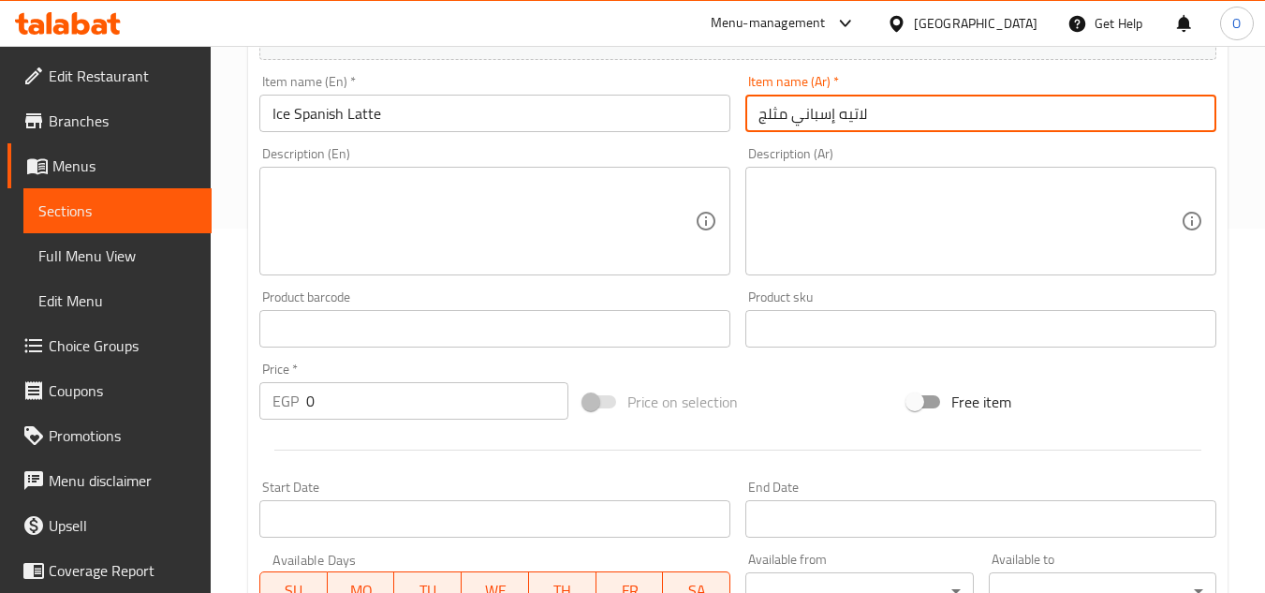
scroll to position [375, 0]
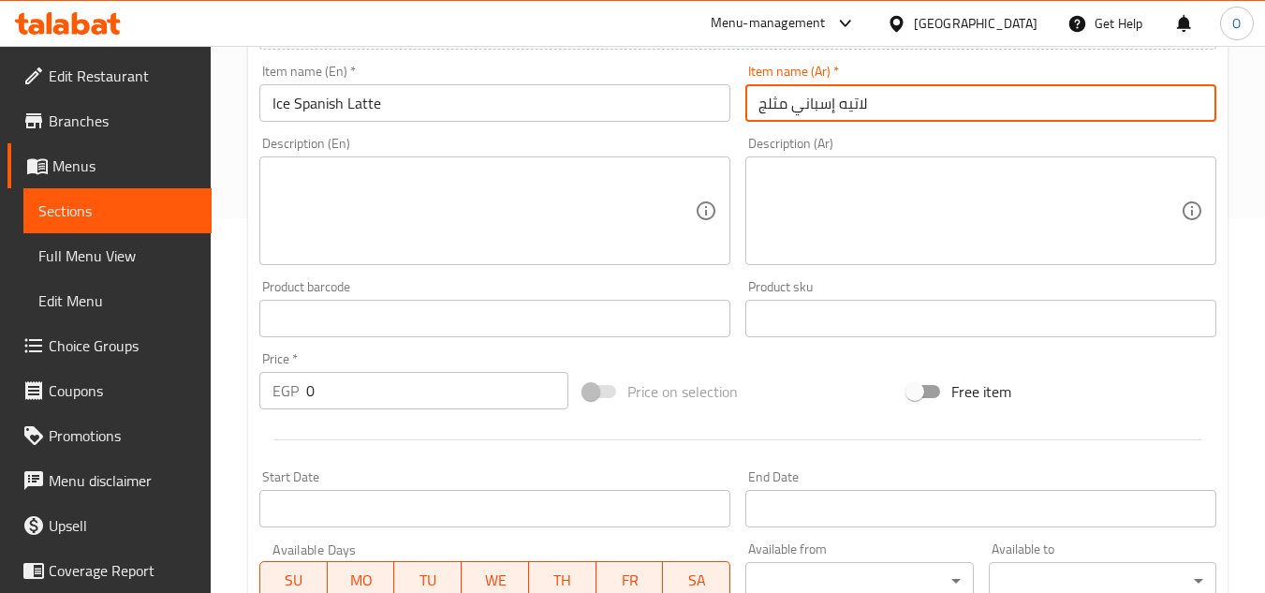
drag, startPoint x: 314, startPoint y: 389, endPoint x: 288, endPoint y: 387, distance: 26.3
click at [288, 387] on div "EGP 0 Price *" at bounding box center [413, 390] width 309 height 37
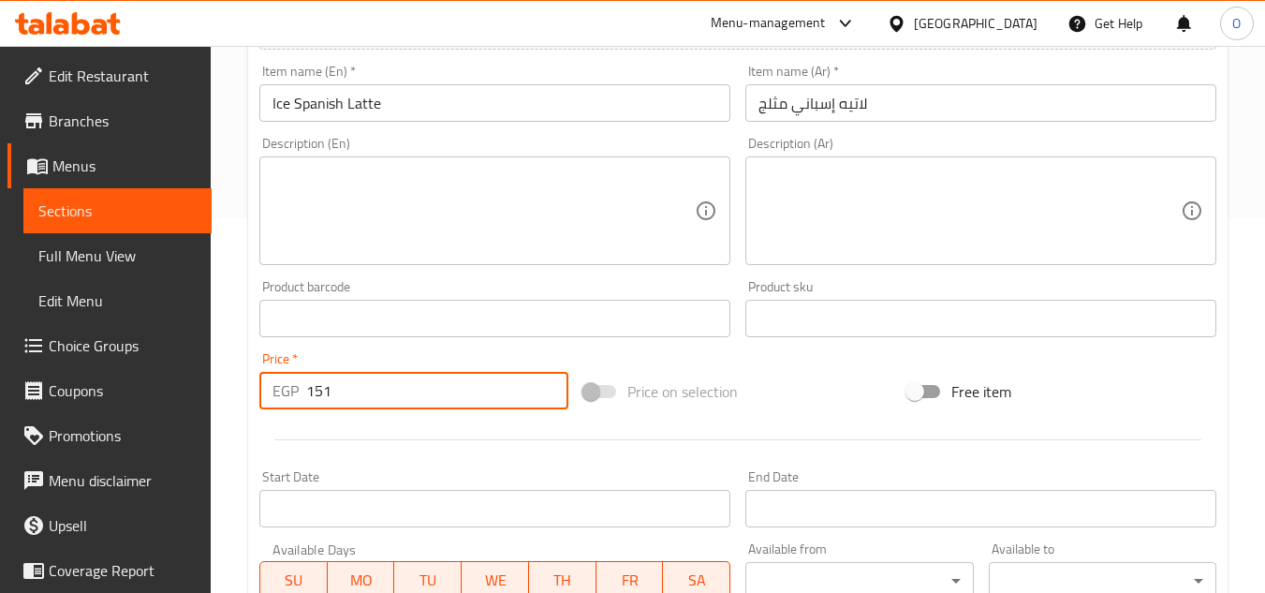
type input "151"
click at [305, 425] on div at bounding box center [738, 440] width 972 height 46
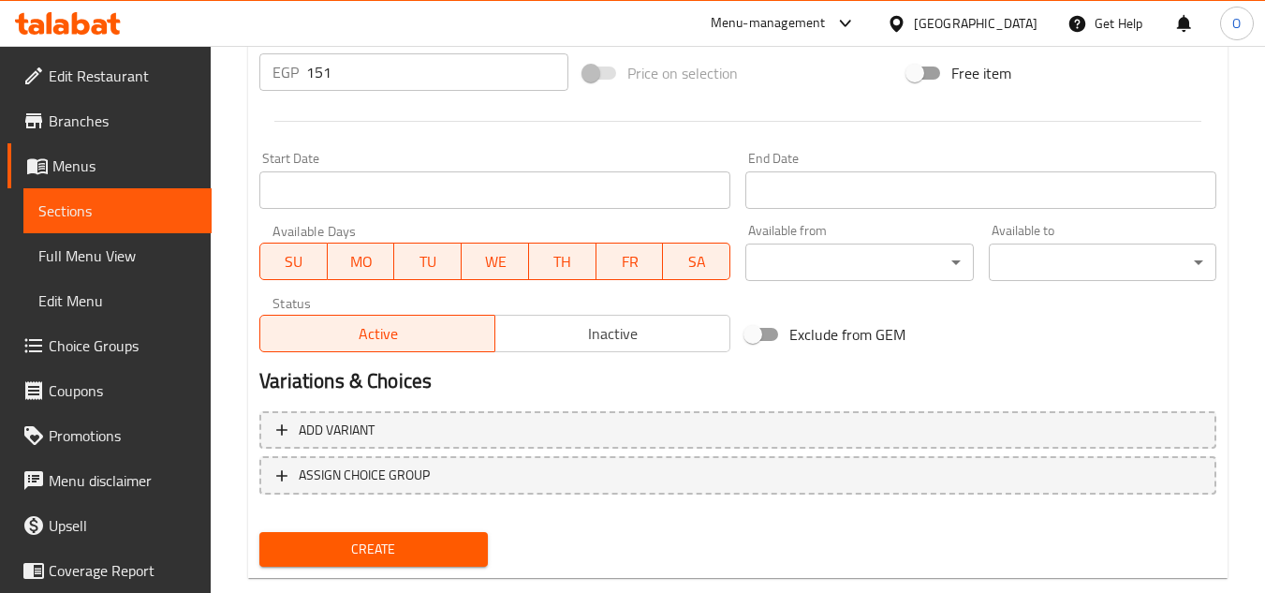
scroll to position [731, 0]
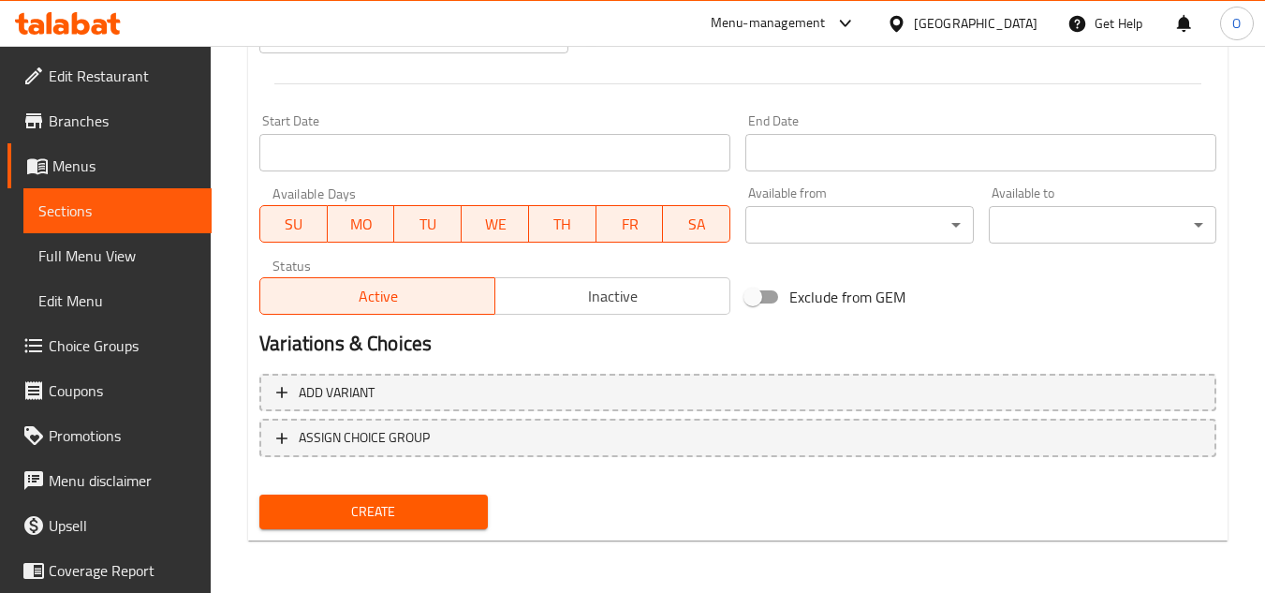
click at [340, 520] on span "Create" at bounding box center [373, 511] width 198 height 23
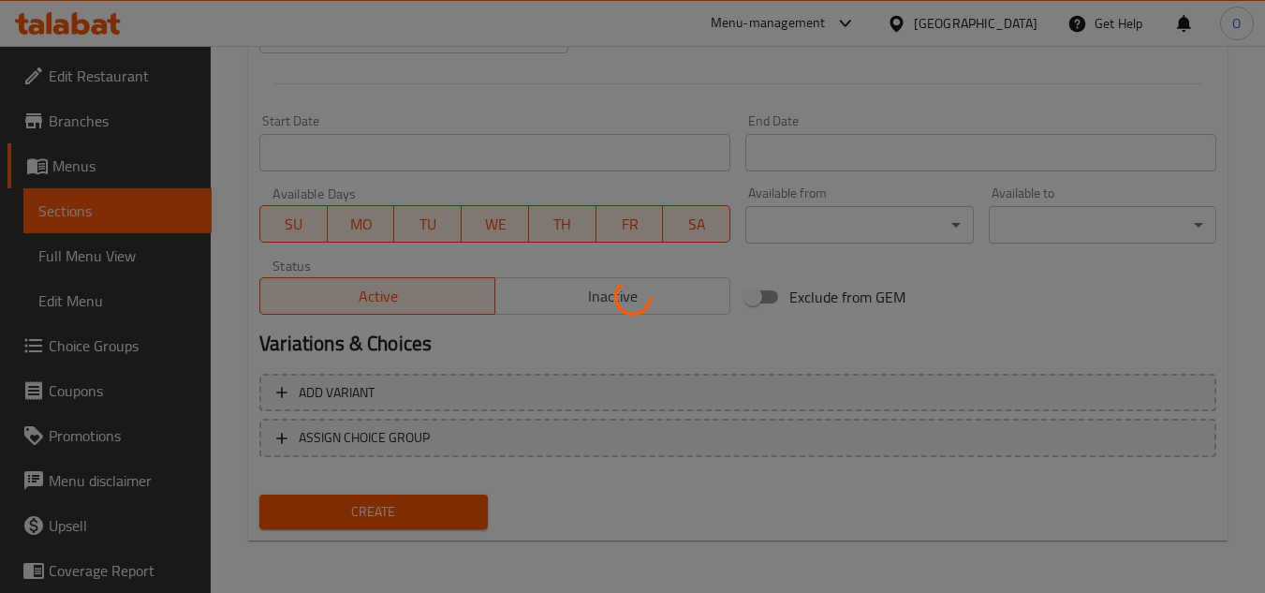
type input "0"
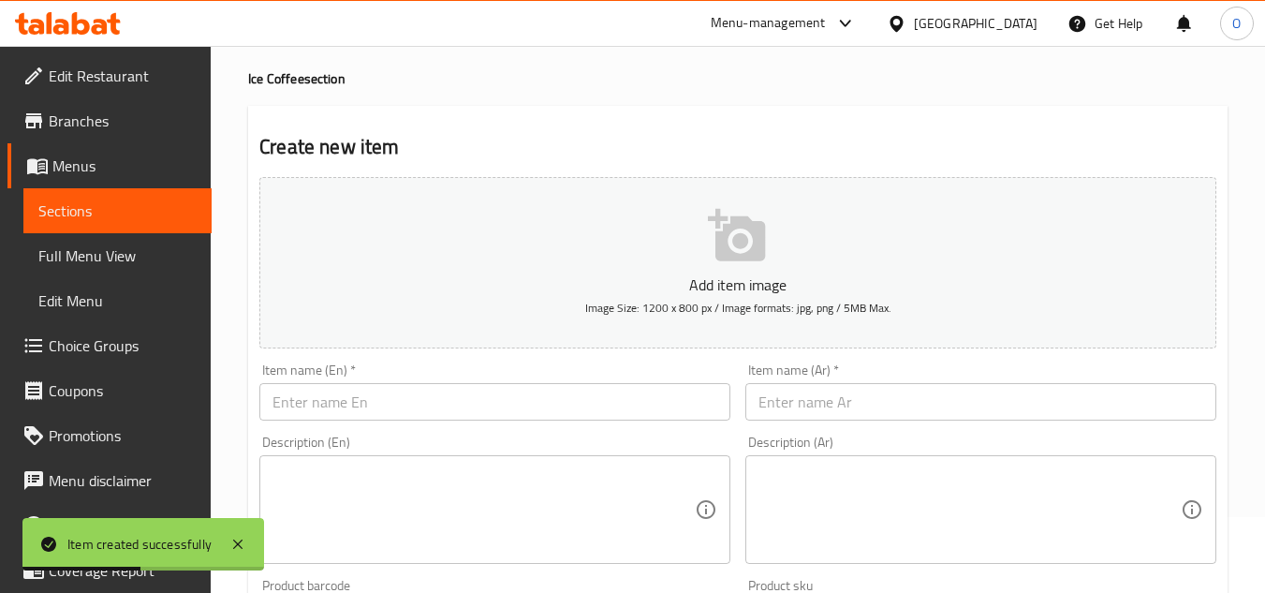
scroll to position [0, 0]
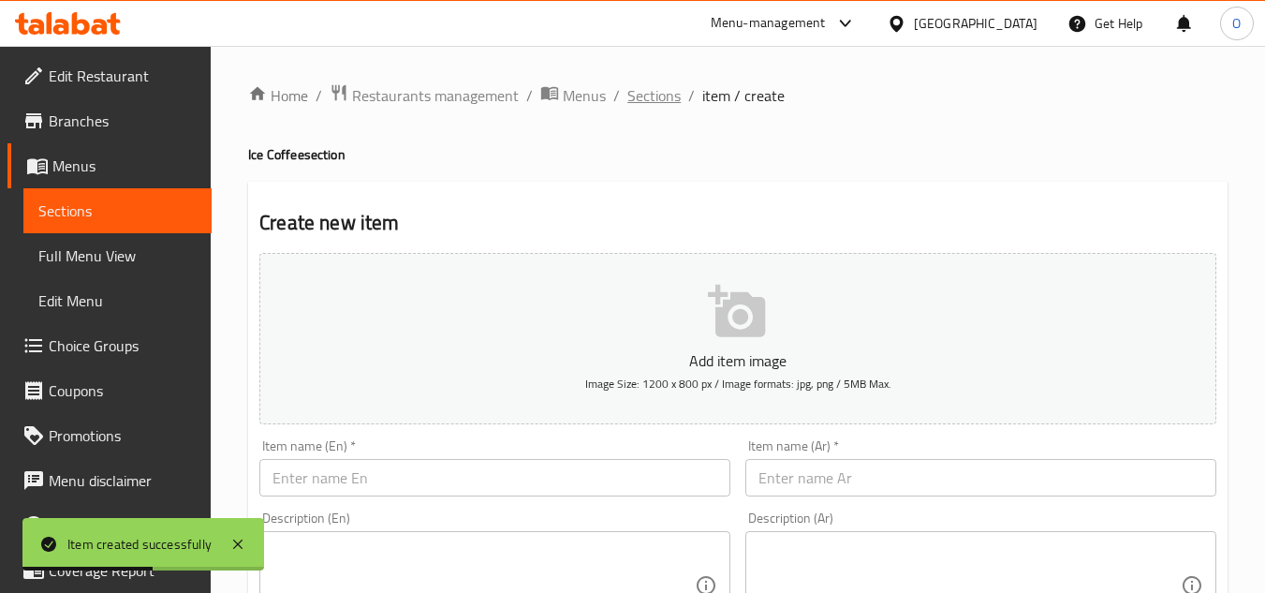
click at [629, 96] on span "Sections" at bounding box center [654, 95] width 53 height 22
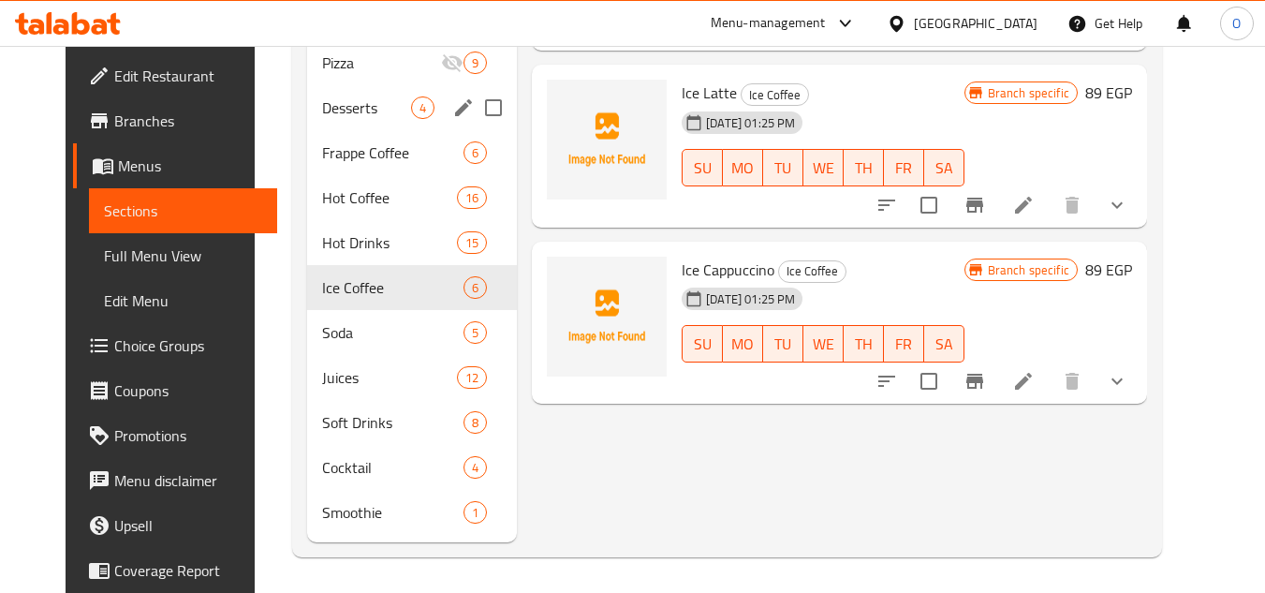
scroll to position [942, 0]
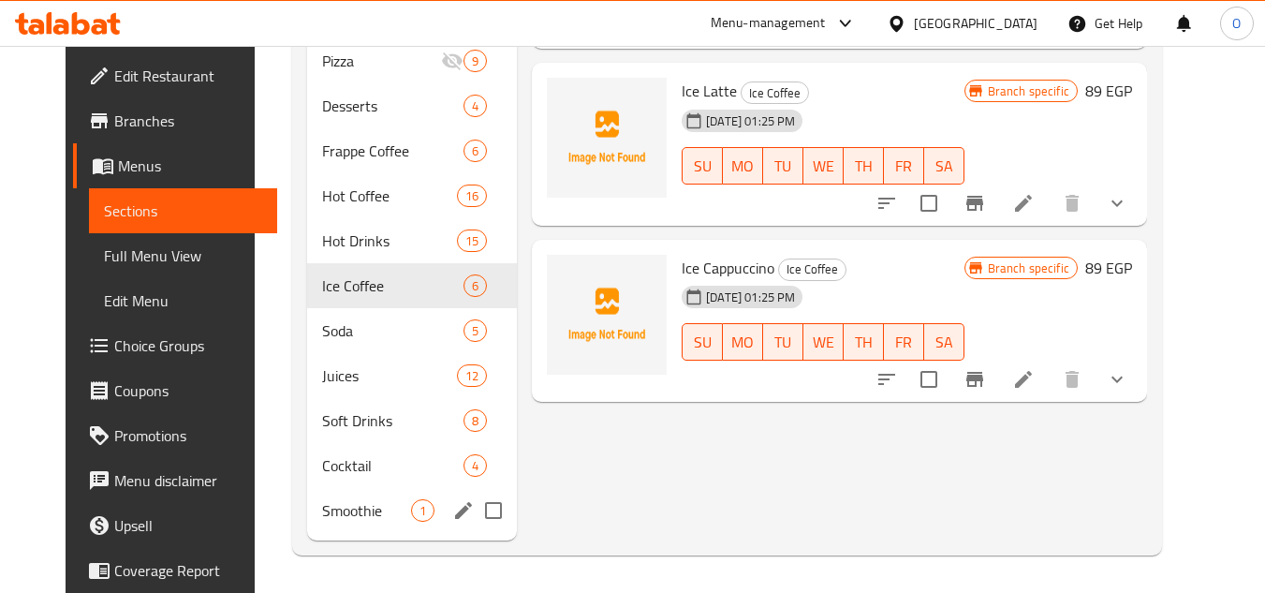
click at [325, 497] on div "Smoothie 1" at bounding box center [412, 510] width 210 height 45
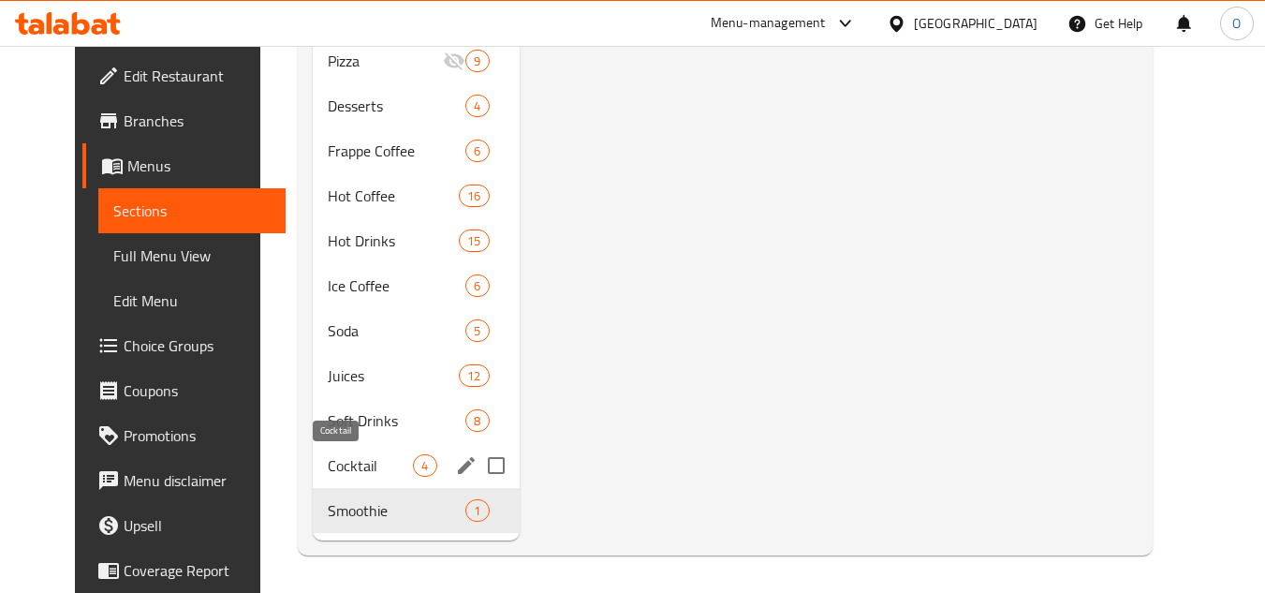
click at [328, 459] on span "Cocktail" at bounding box center [370, 465] width 85 height 22
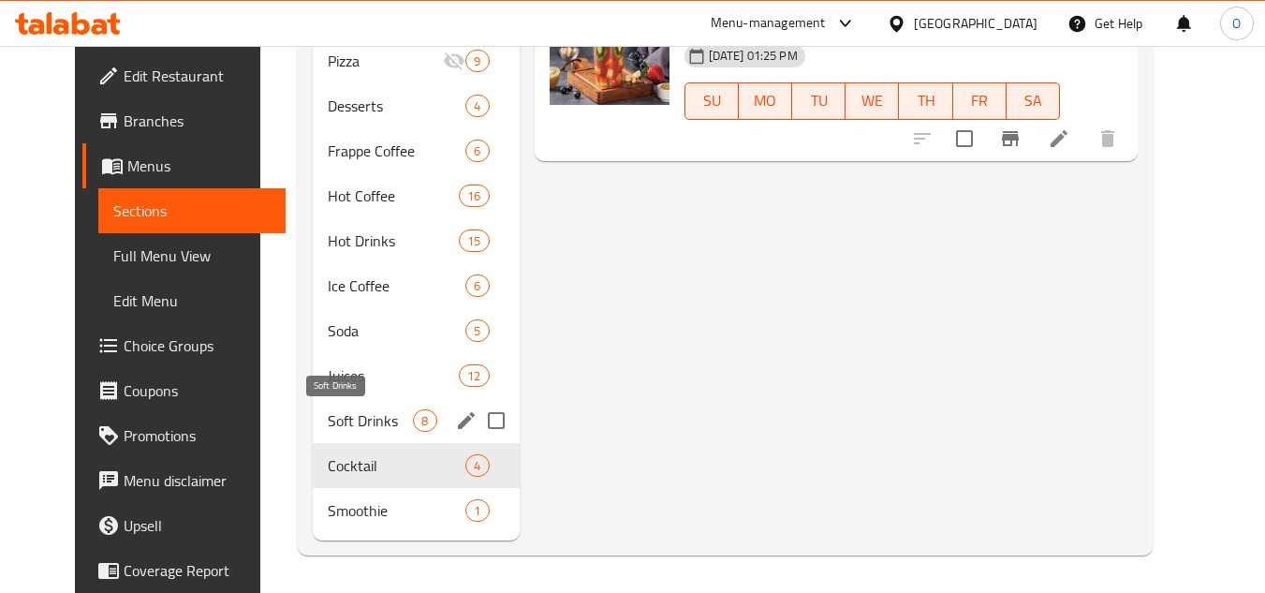
click at [330, 411] on span "Soft Drinks" at bounding box center [370, 420] width 85 height 22
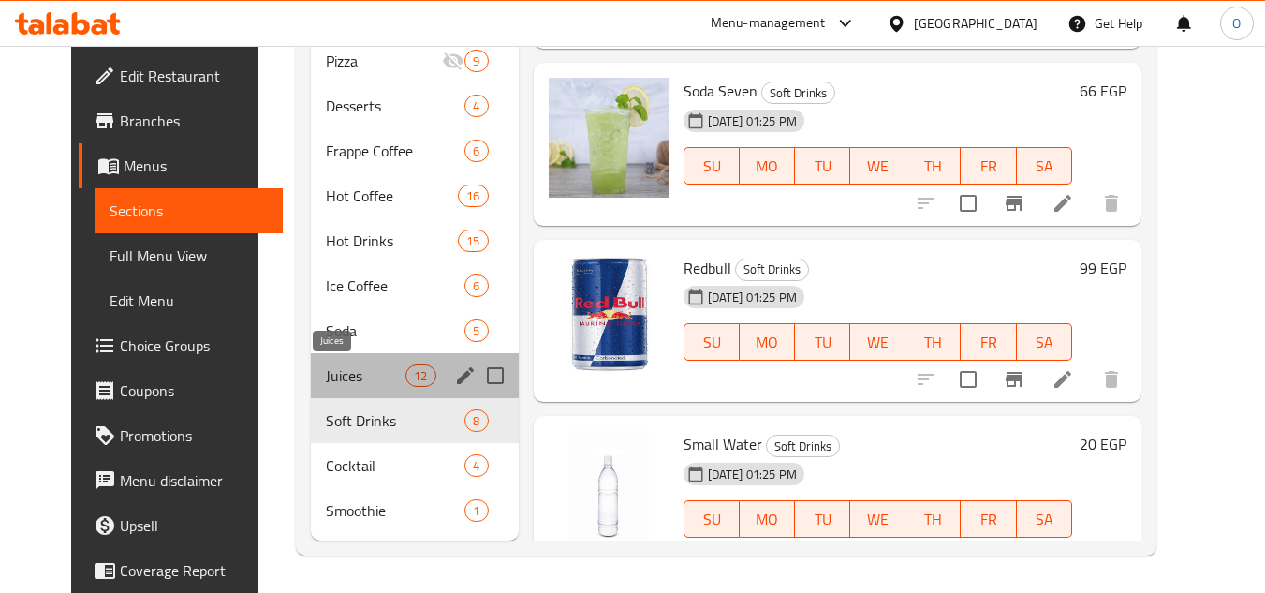
click at [333, 371] on span "Juices" at bounding box center [366, 375] width 80 height 22
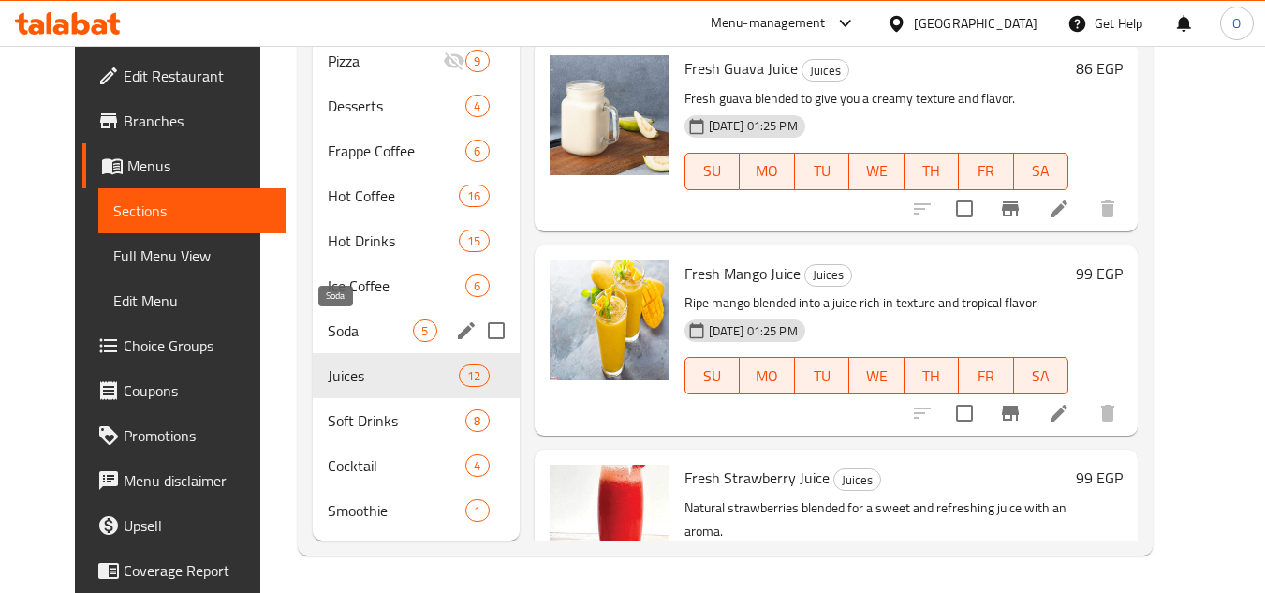
click at [334, 339] on span "Soda" at bounding box center [370, 330] width 85 height 22
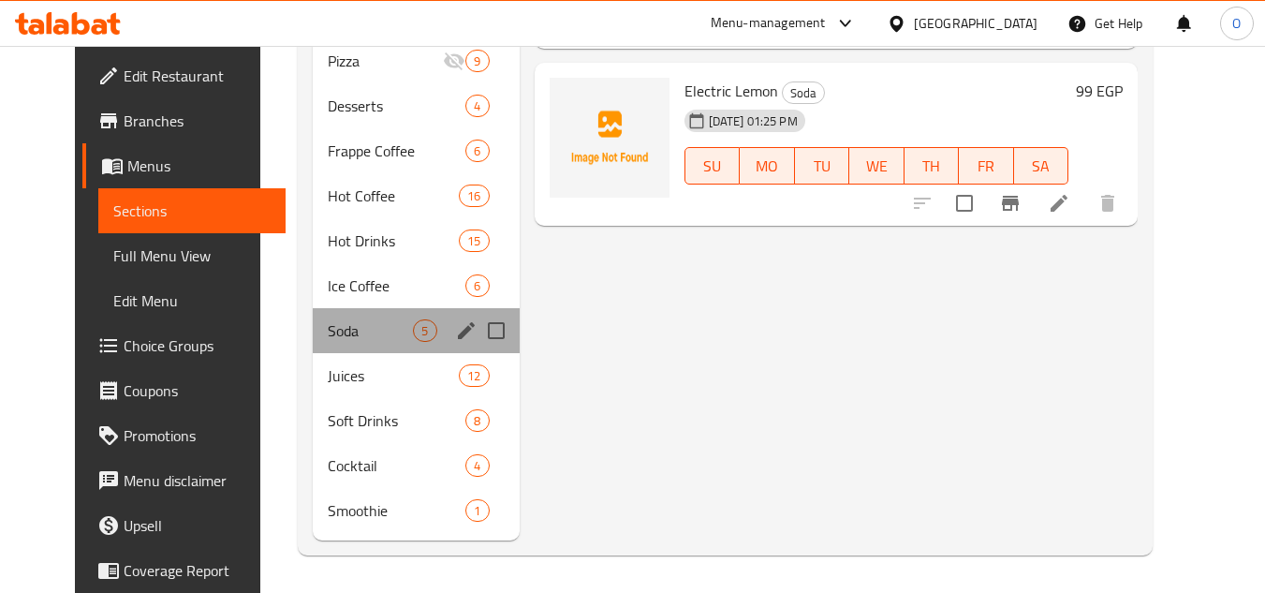
click at [333, 309] on div "Soda 5" at bounding box center [416, 330] width 206 height 45
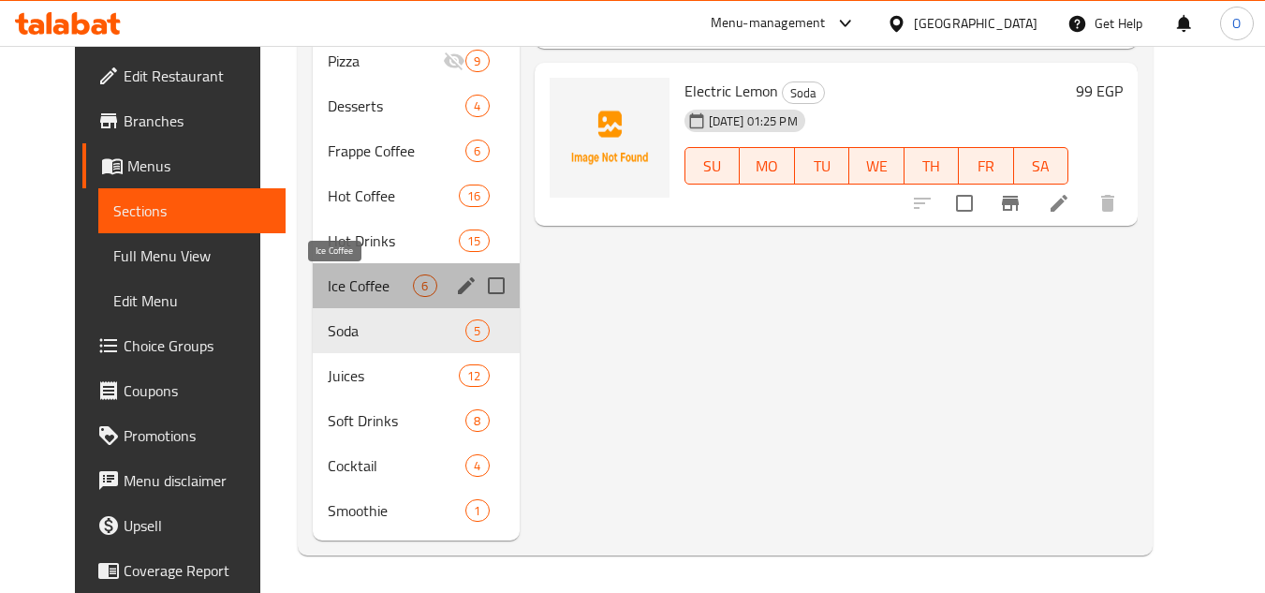
click at [331, 276] on span "Ice Coffee" at bounding box center [370, 285] width 85 height 22
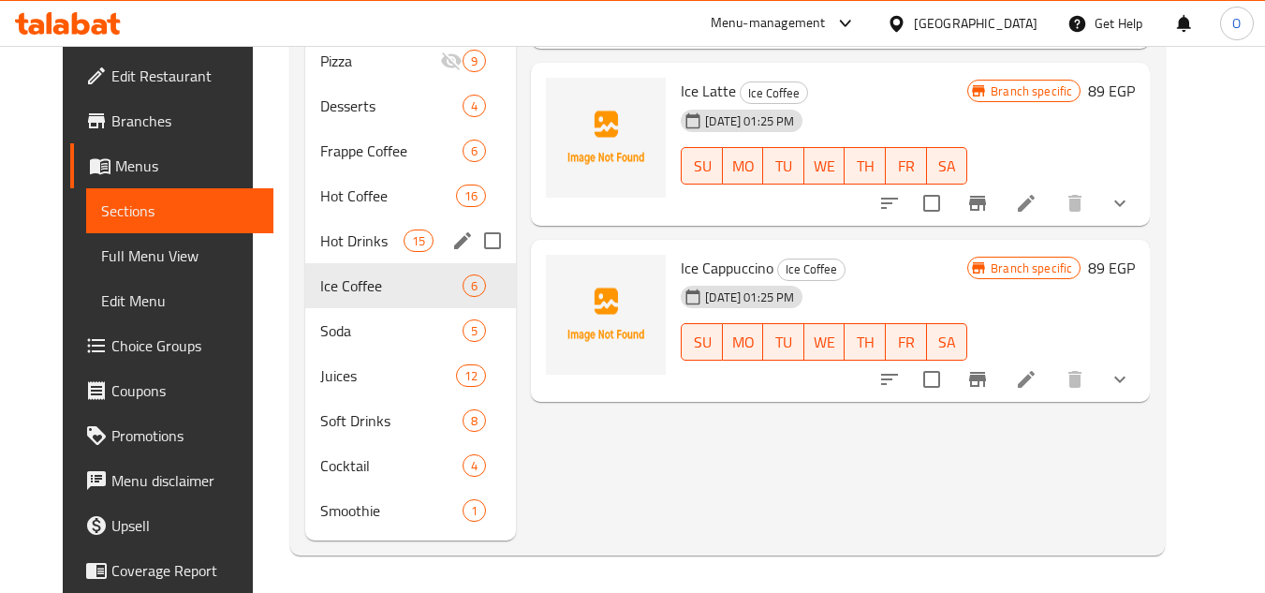
click at [331, 255] on div "Hot Drinks 15" at bounding box center [411, 240] width 212 height 45
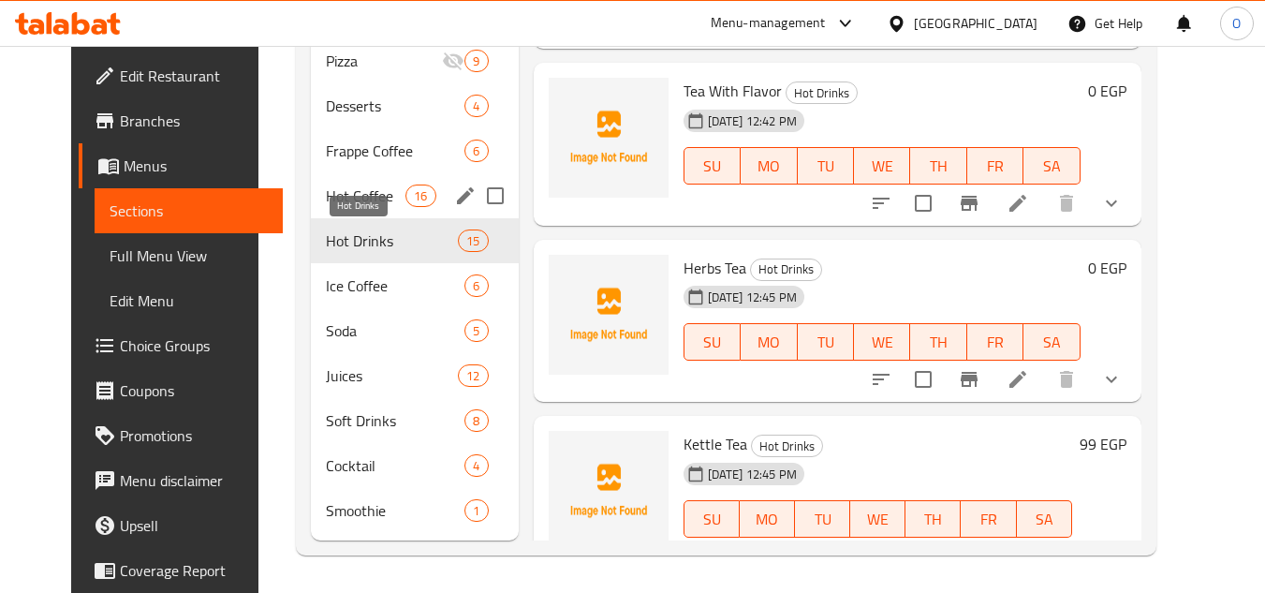
click at [331, 214] on div "Hot Coffee 16" at bounding box center [415, 195] width 208 height 45
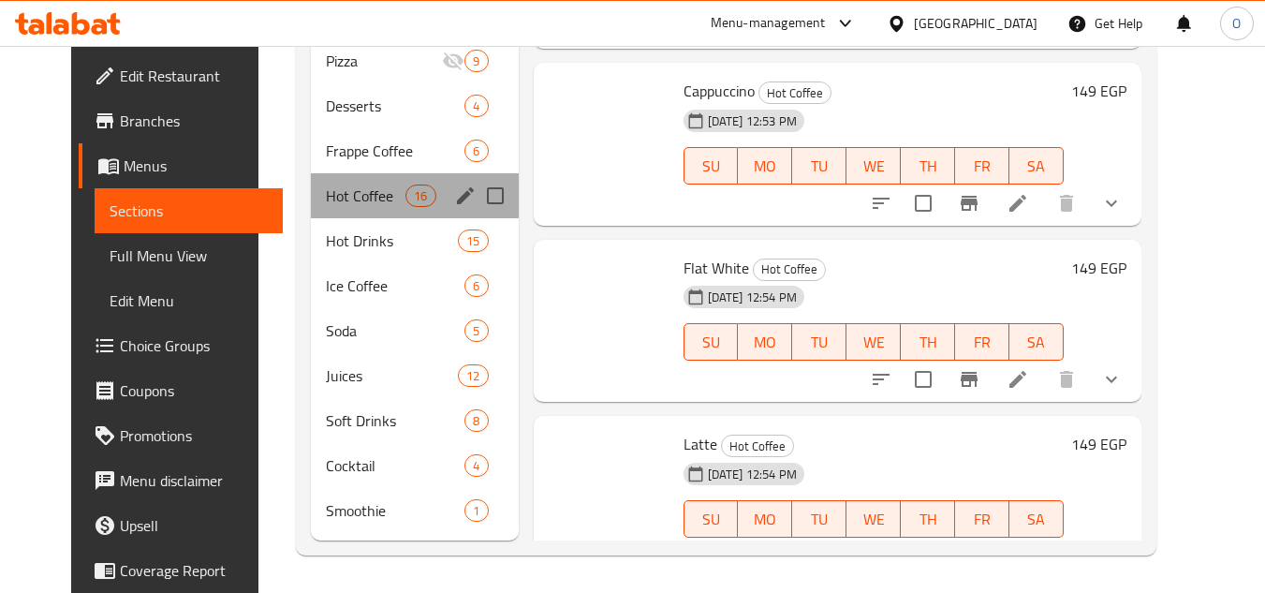
click at [333, 200] on span "Hot Coffee" at bounding box center [366, 196] width 80 height 22
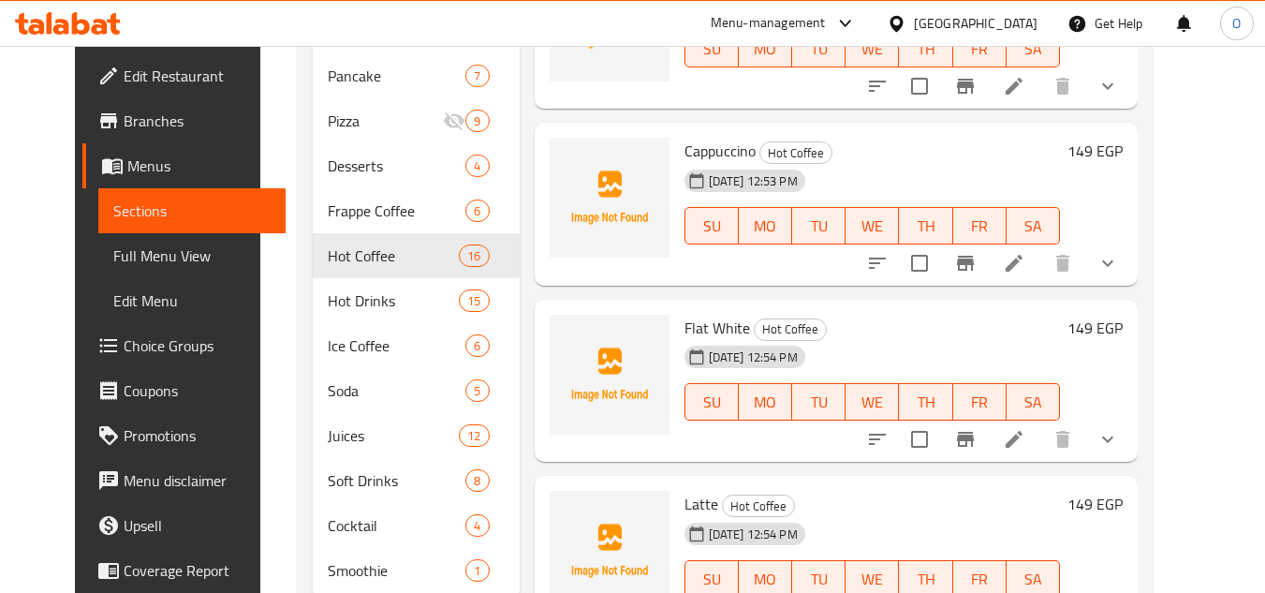
scroll to position [942, 0]
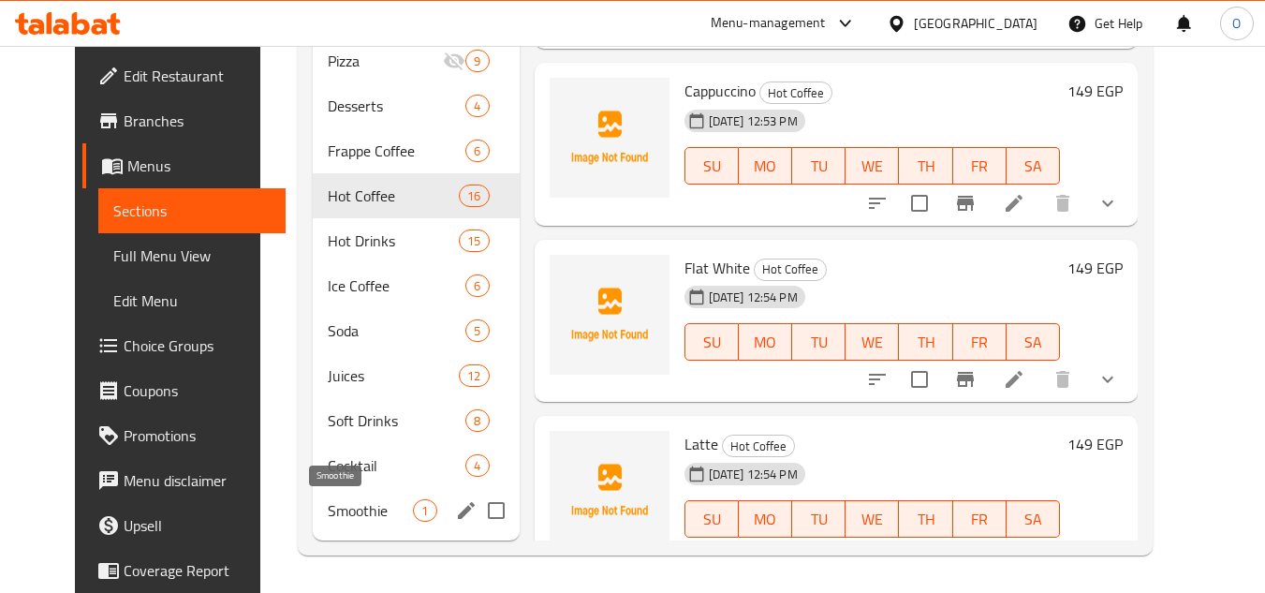
click at [328, 505] on span "Smoothie" at bounding box center [370, 510] width 85 height 22
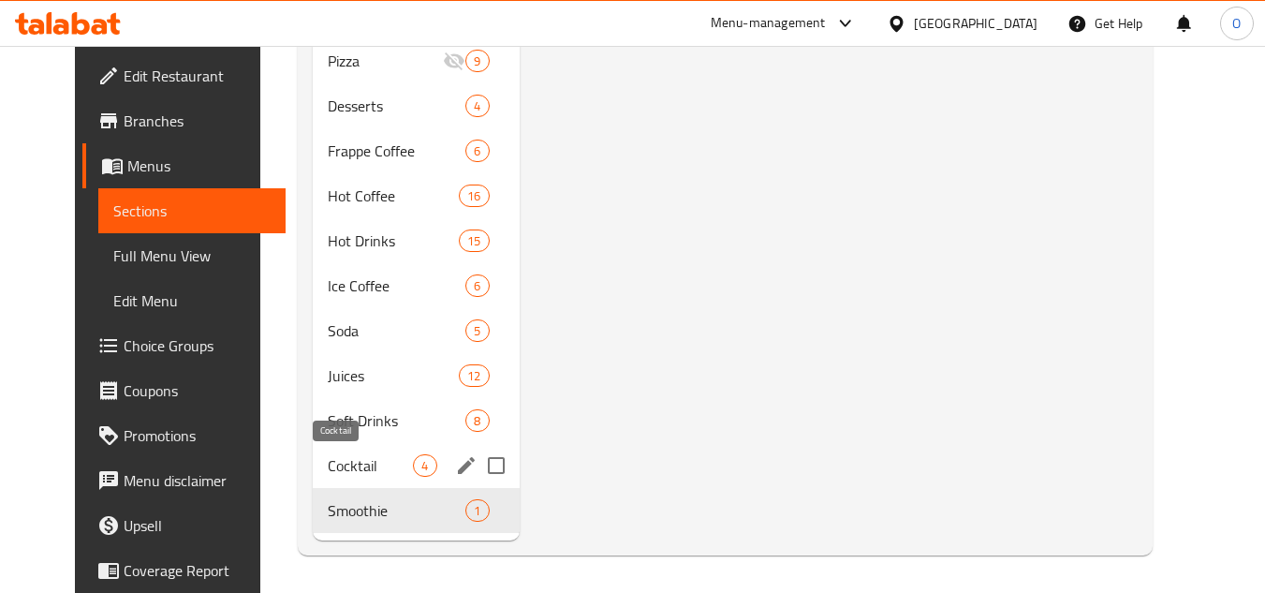
click at [328, 467] on span "Cocktail" at bounding box center [370, 465] width 85 height 22
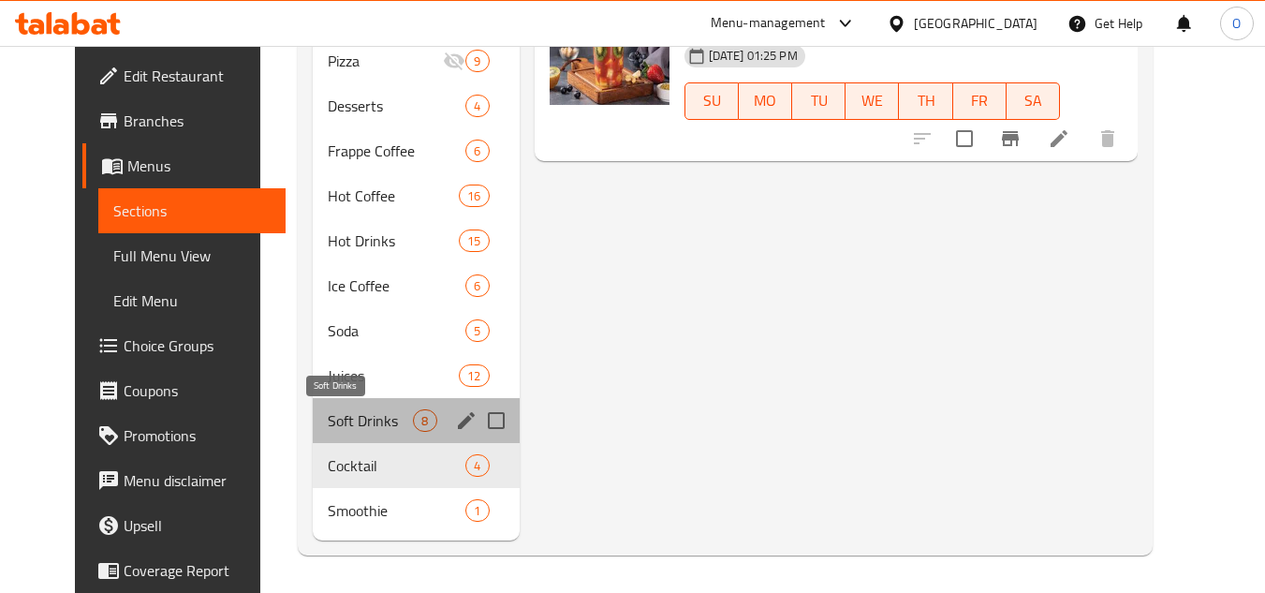
click at [328, 417] on span "Soft Drinks" at bounding box center [370, 420] width 85 height 22
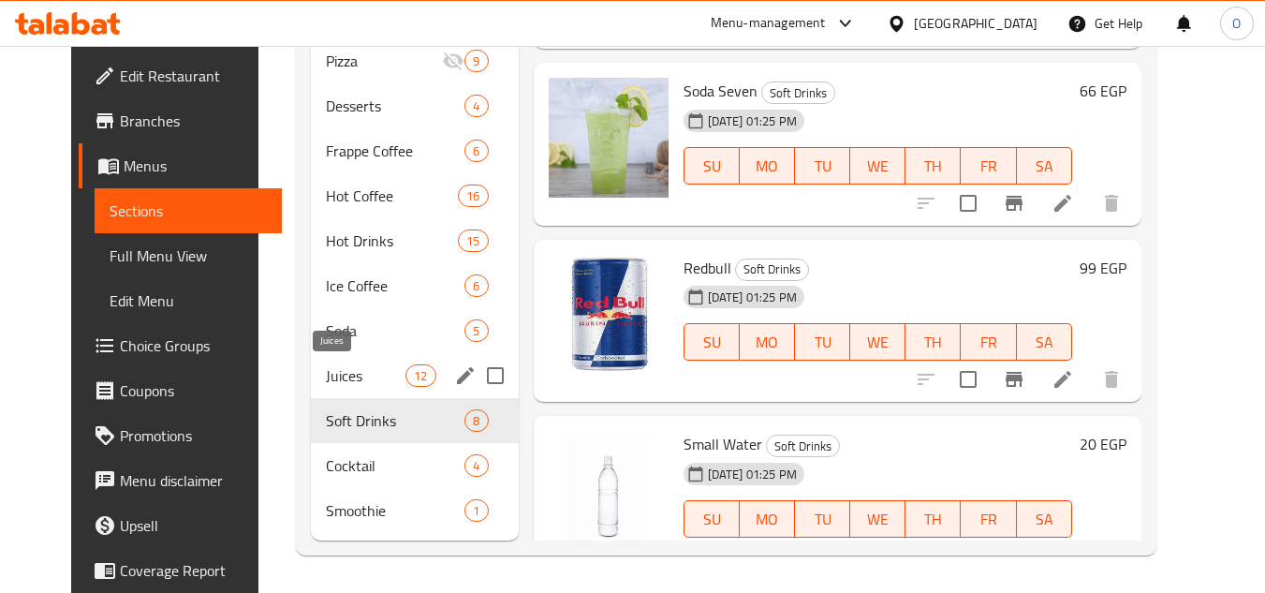
click at [326, 368] on span "Juices" at bounding box center [366, 375] width 80 height 22
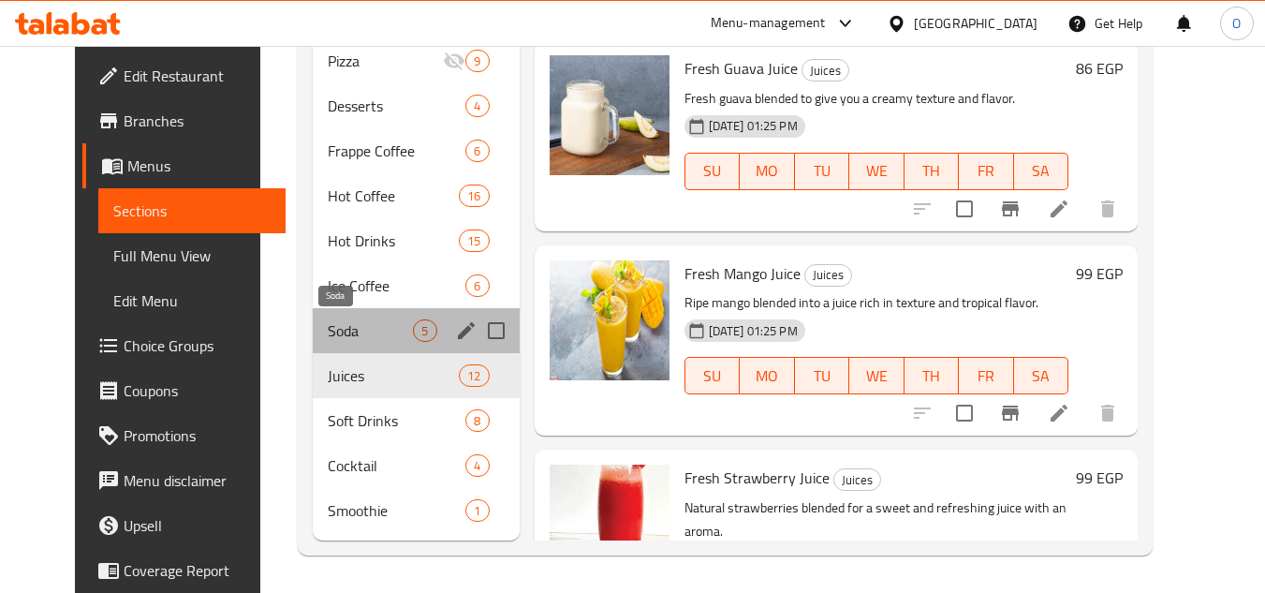
click at [328, 326] on span "Soda" at bounding box center [370, 330] width 85 height 22
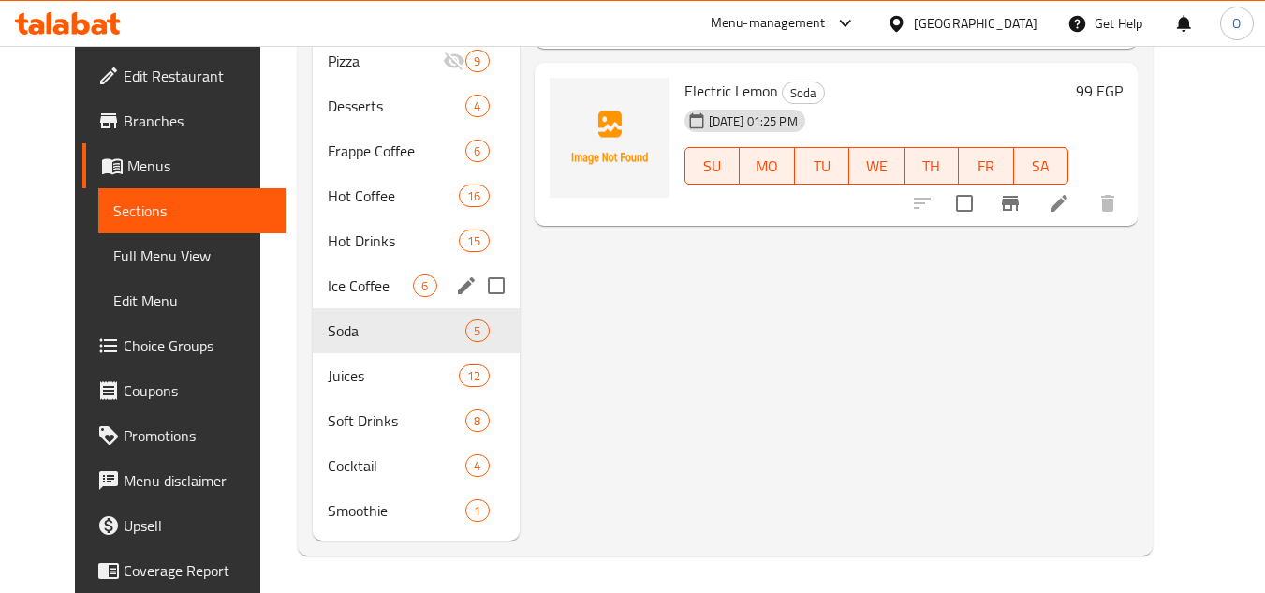
click at [328, 295] on span "Ice Coffee" at bounding box center [370, 285] width 85 height 22
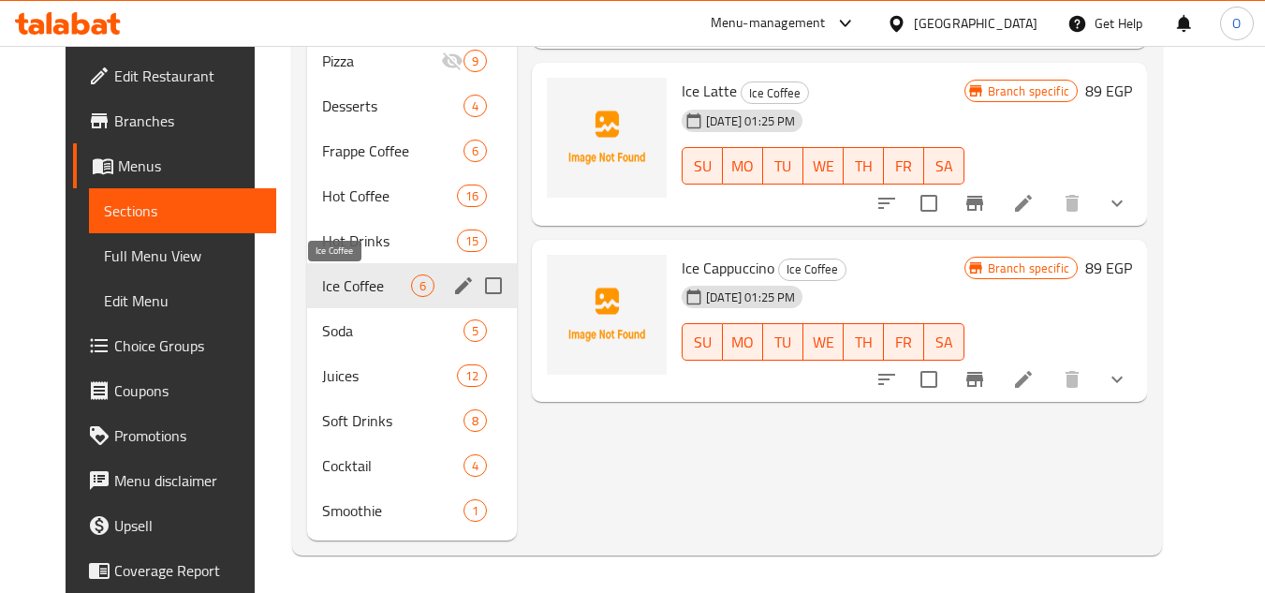
click at [337, 272] on div "Ice Coffee 6" at bounding box center [412, 285] width 210 height 45
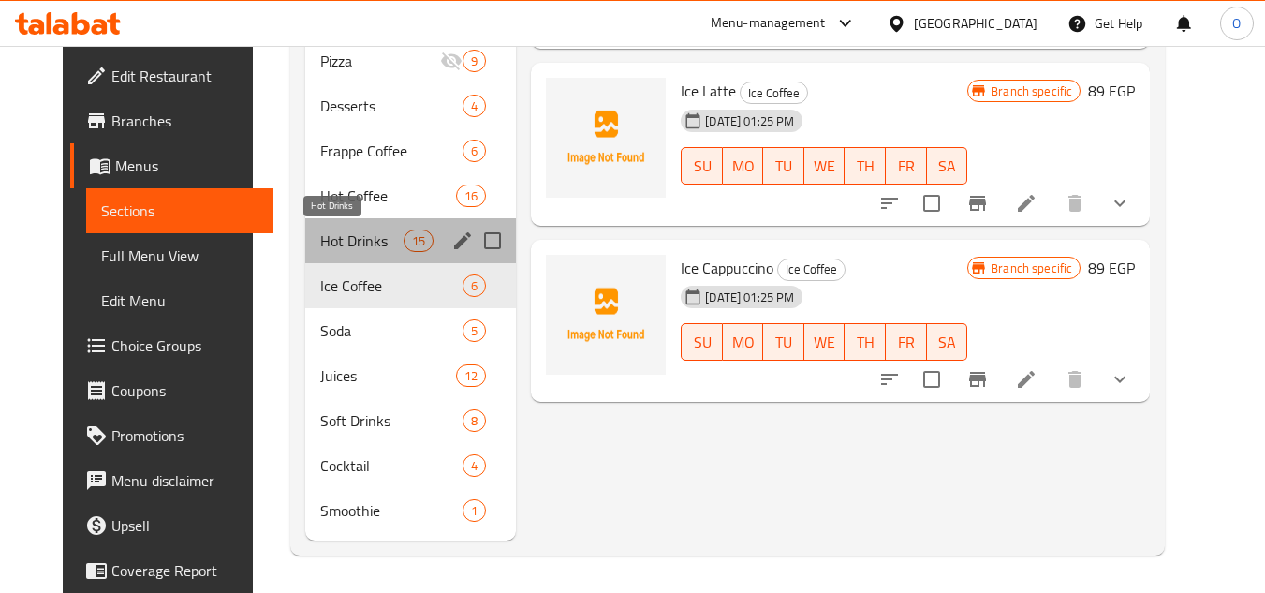
click at [348, 234] on span "Hot Drinks" at bounding box center [361, 240] width 83 height 22
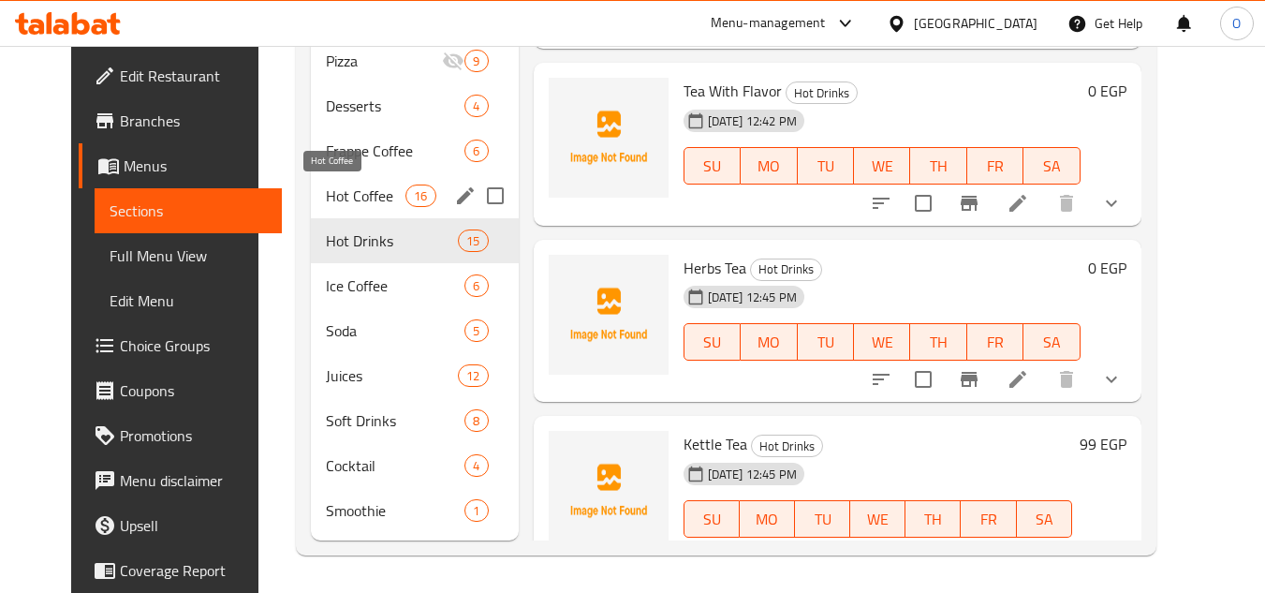
click at [363, 183] on div "Hot Coffee 16" at bounding box center [415, 195] width 208 height 45
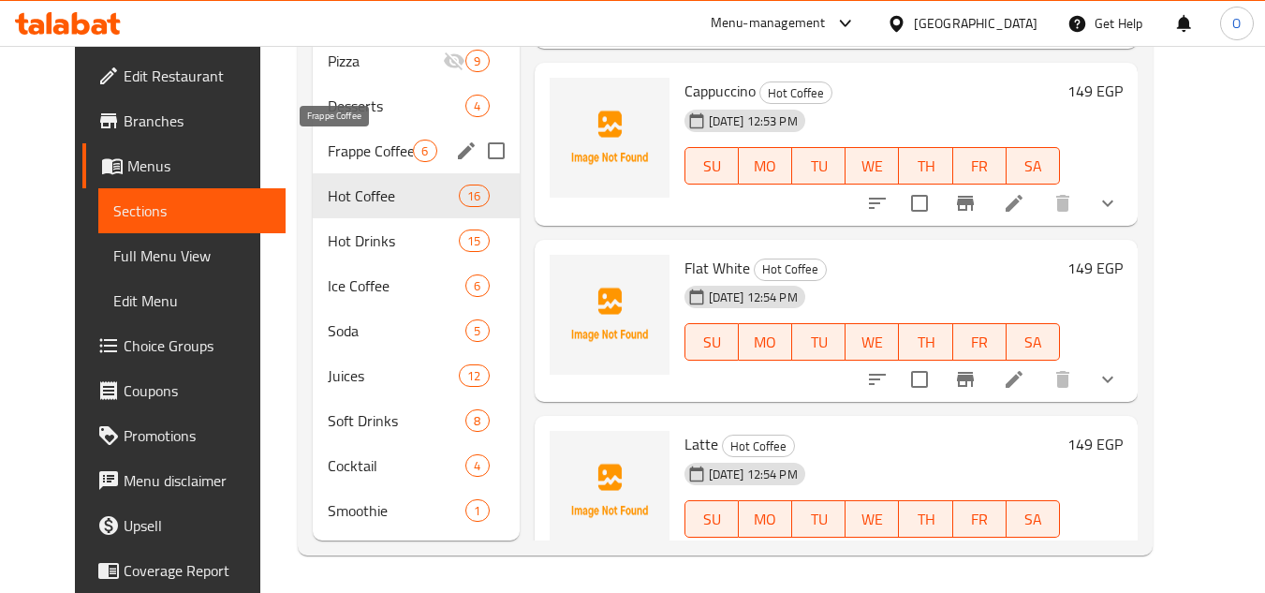
click at [372, 154] on span "Frappe Coffee" at bounding box center [370, 151] width 85 height 22
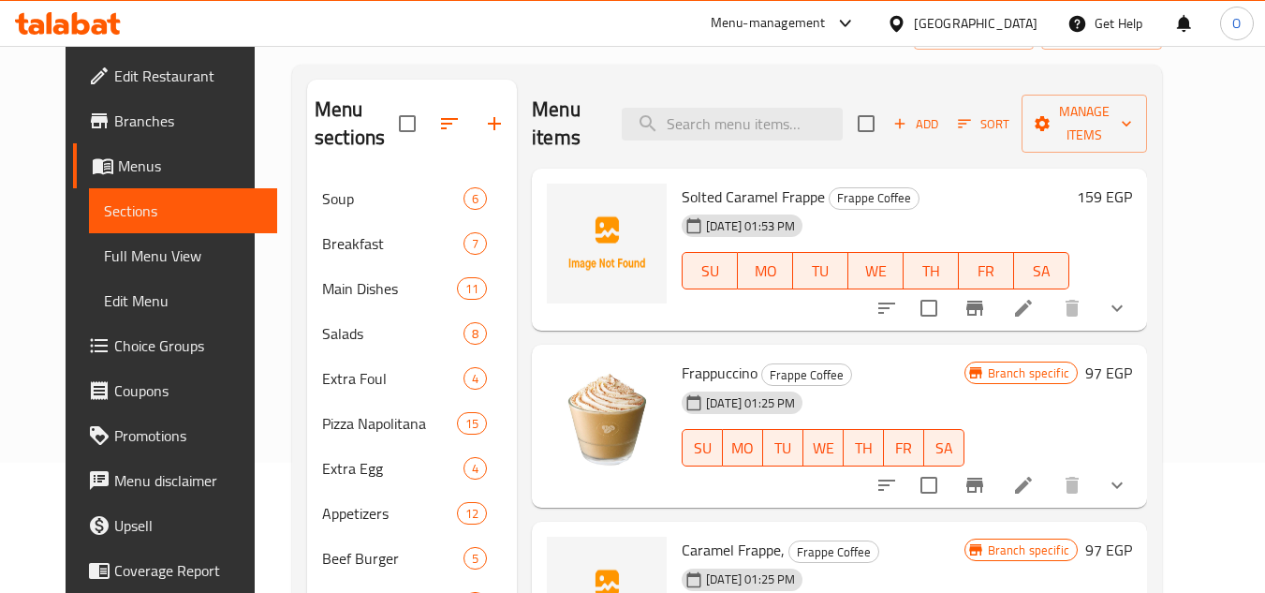
scroll to position [99, 0]
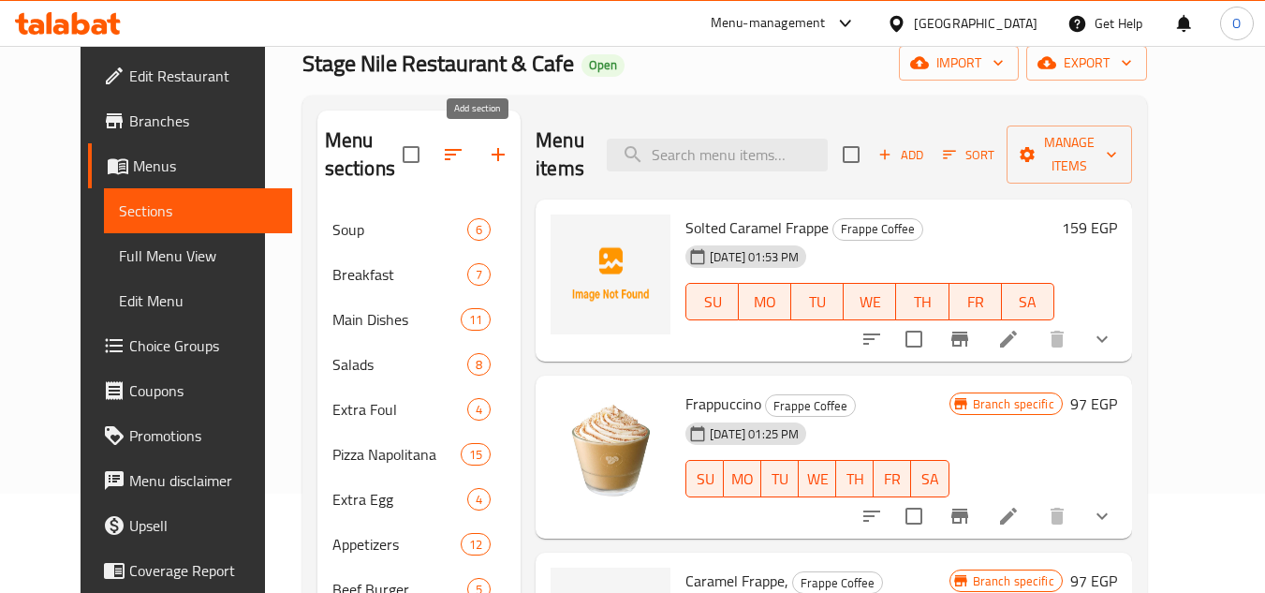
click at [487, 148] on icon "button" at bounding box center [498, 154] width 22 height 22
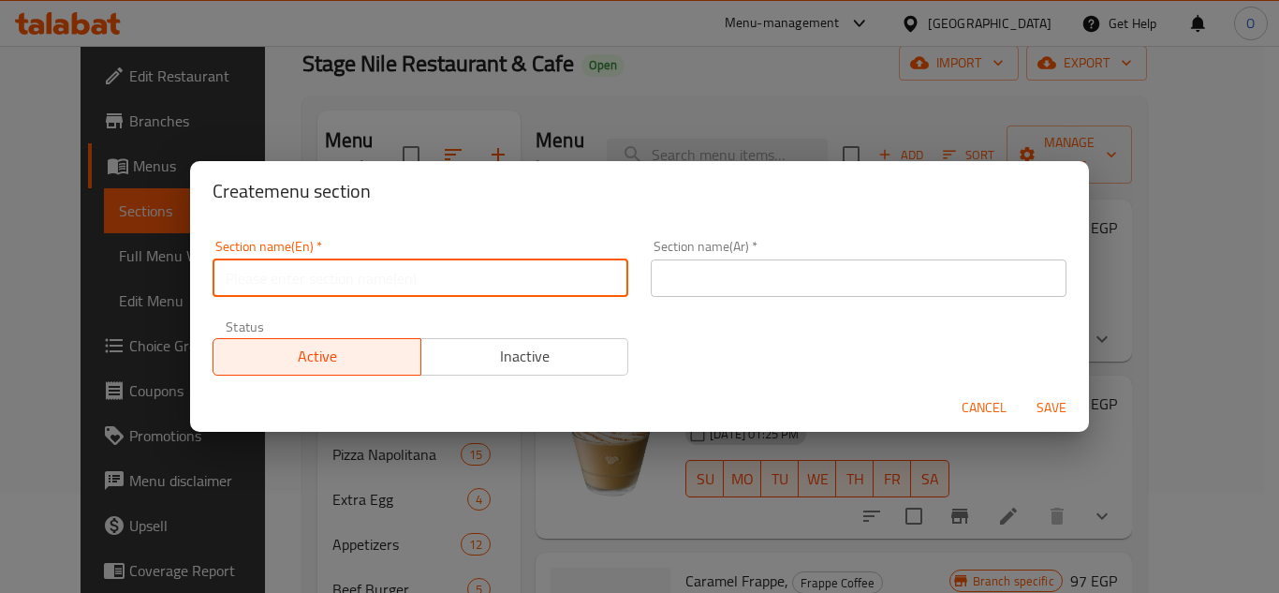
click at [510, 278] on input "text" at bounding box center [421, 277] width 416 height 37
paste input "Milkshack"
type input "Milkshack"
click at [787, 289] on input "text" at bounding box center [859, 277] width 416 height 37
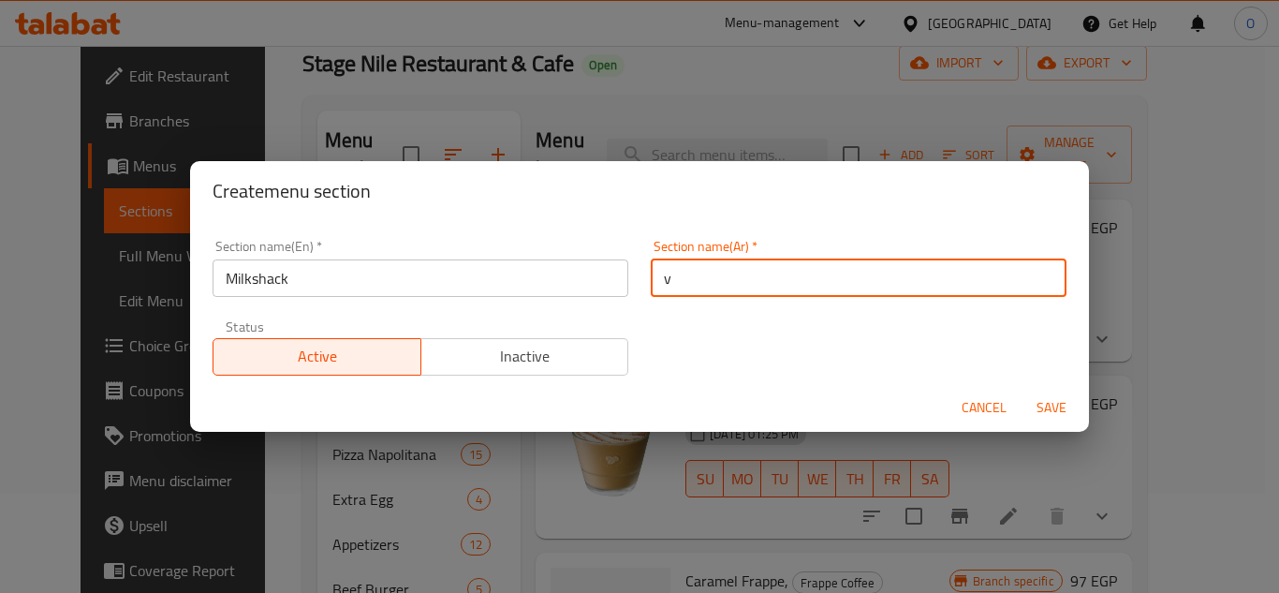
click at [905, 279] on input "v" at bounding box center [859, 277] width 416 height 37
paste input "ميلك شيك"
type input "ميلك شيك"
click at [1041, 411] on span "Save" at bounding box center [1051, 407] width 45 height 23
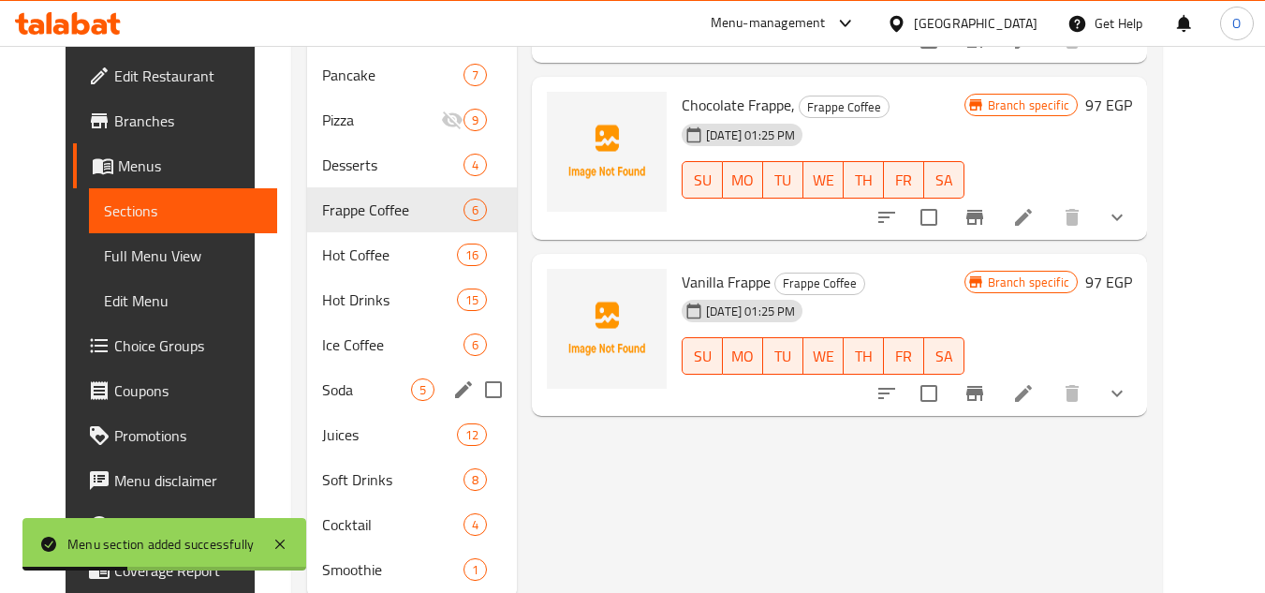
scroll to position [987, 0]
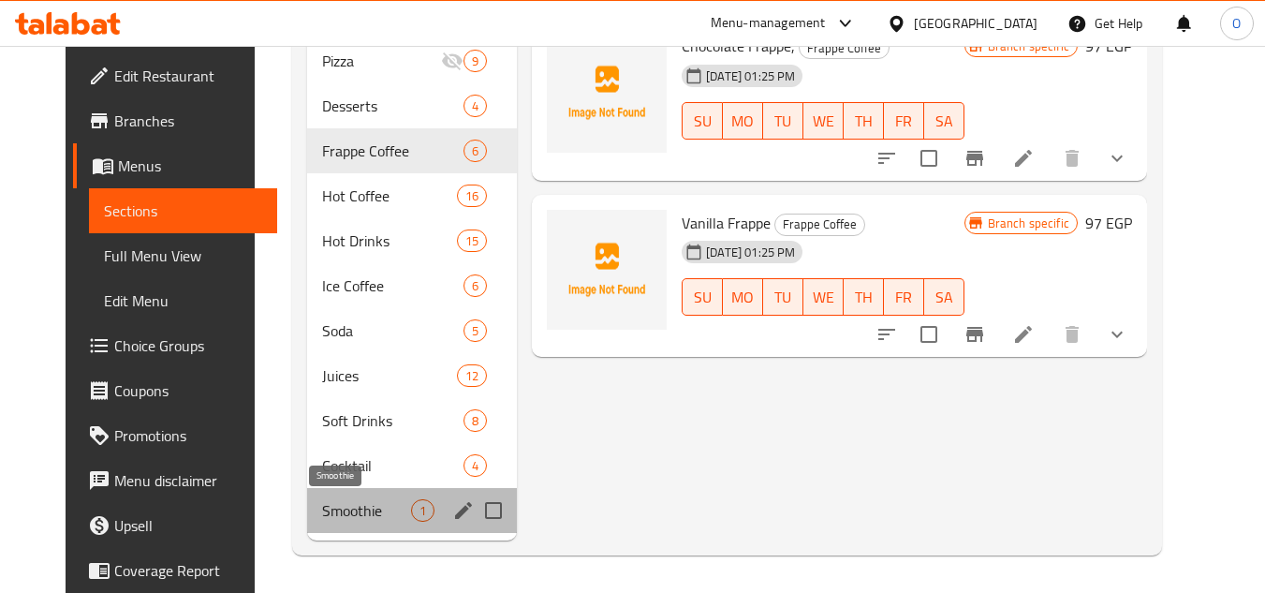
click at [333, 502] on span "Smoothie" at bounding box center [366, 510] width 89 height 22
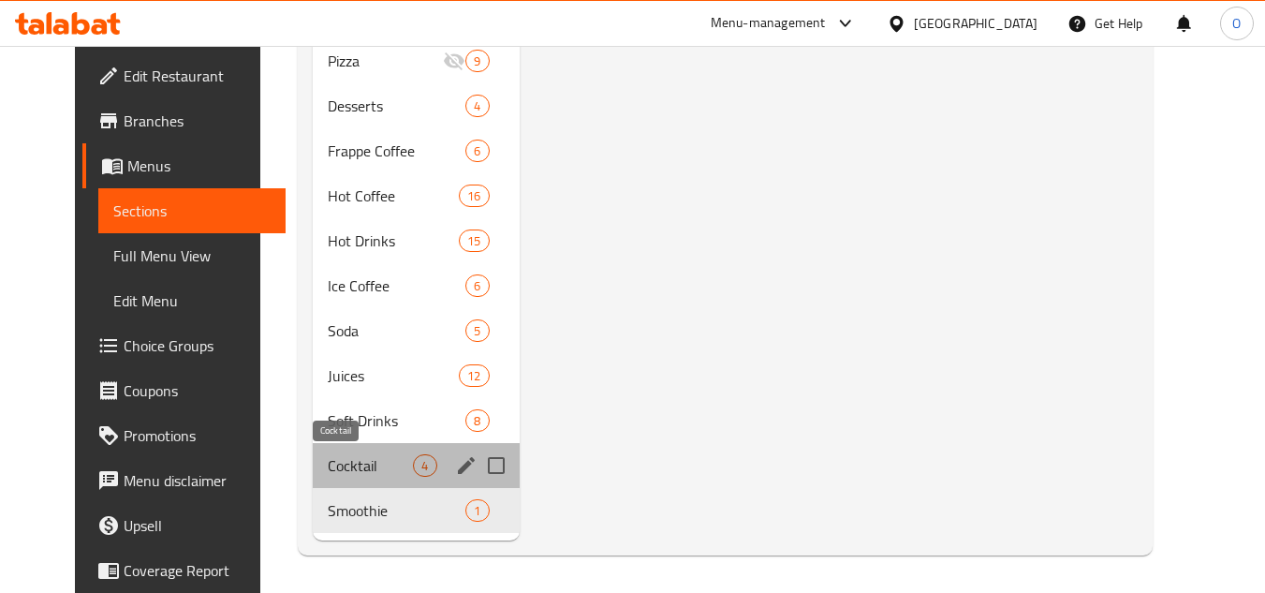
click at [333, 468] on span "Cocktail" at bounding box center [370, 465] width 85 height 22
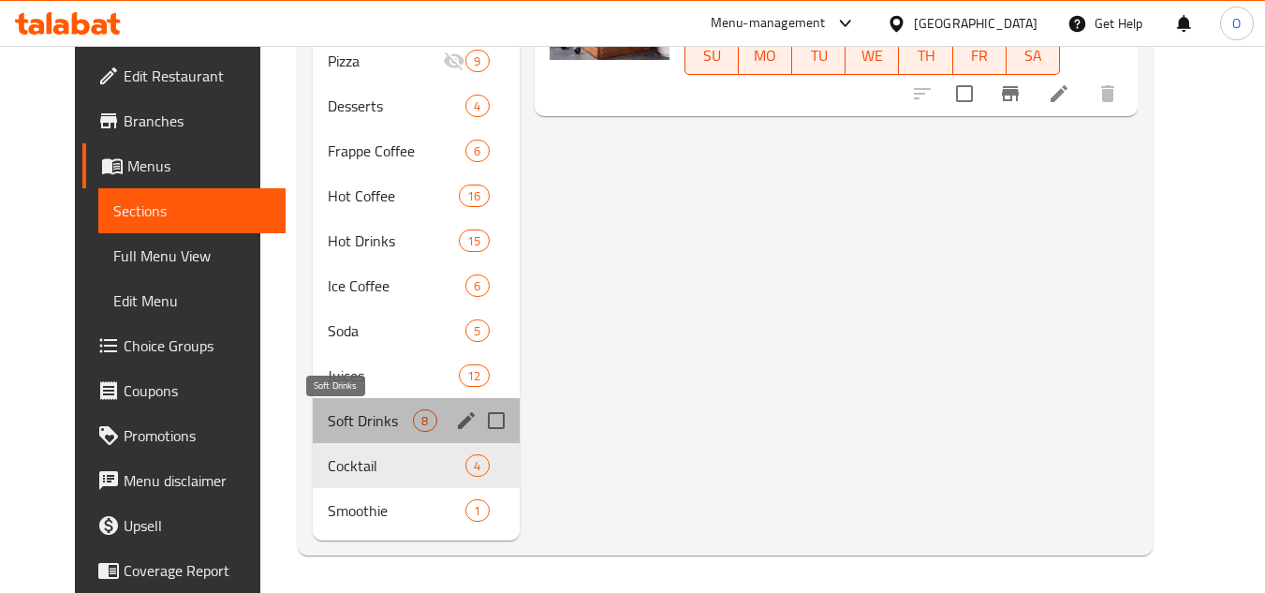
click at [337, 416] on span "Soft Drinks" at bounding box center [370, 420] width 85 height 22
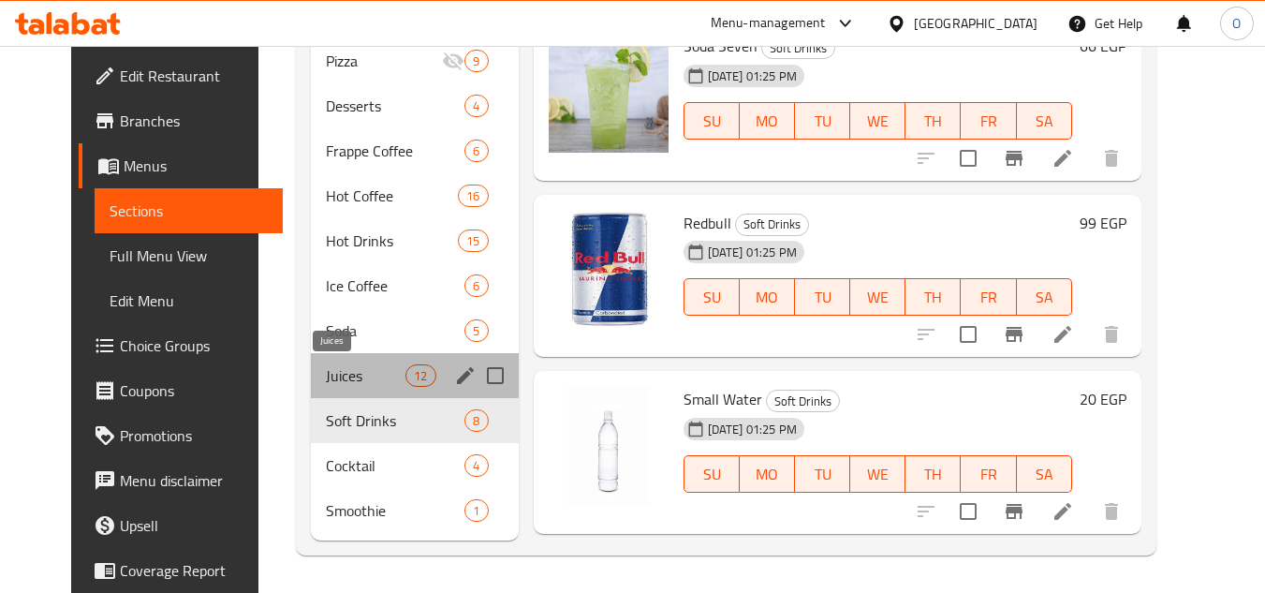
click at [339, 385] on span "Juices" at bounding box center [366, 375] width 80 height 22
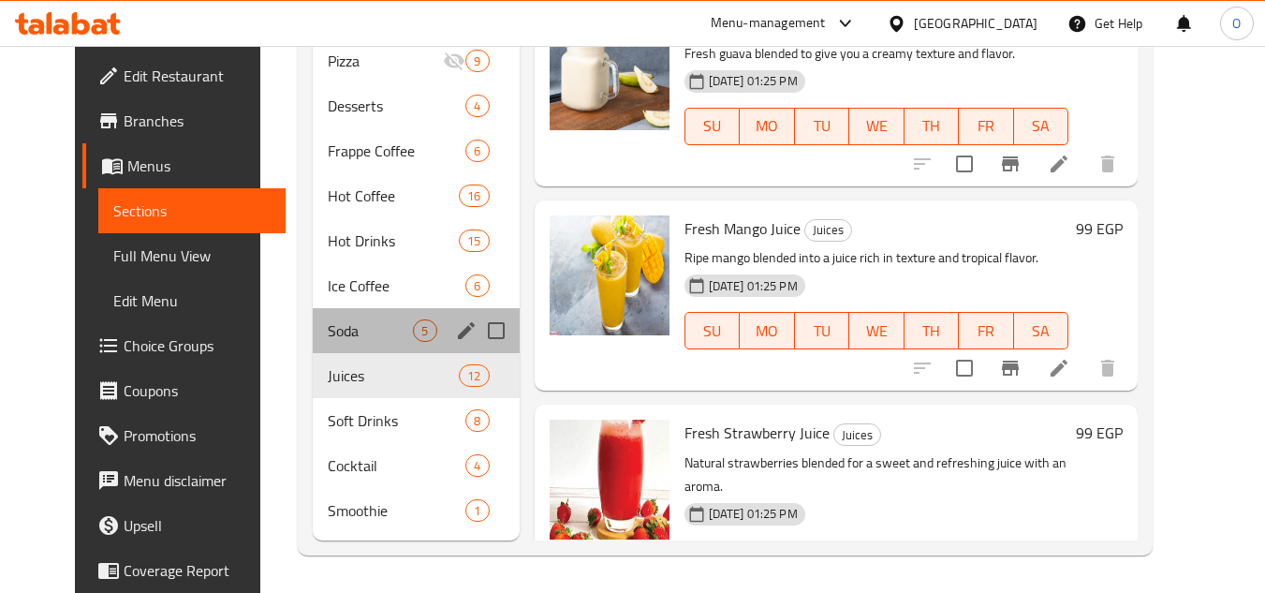
click at [338, 347] on div "Soda 5" at bounding box center [416, 330] width 206 height 45
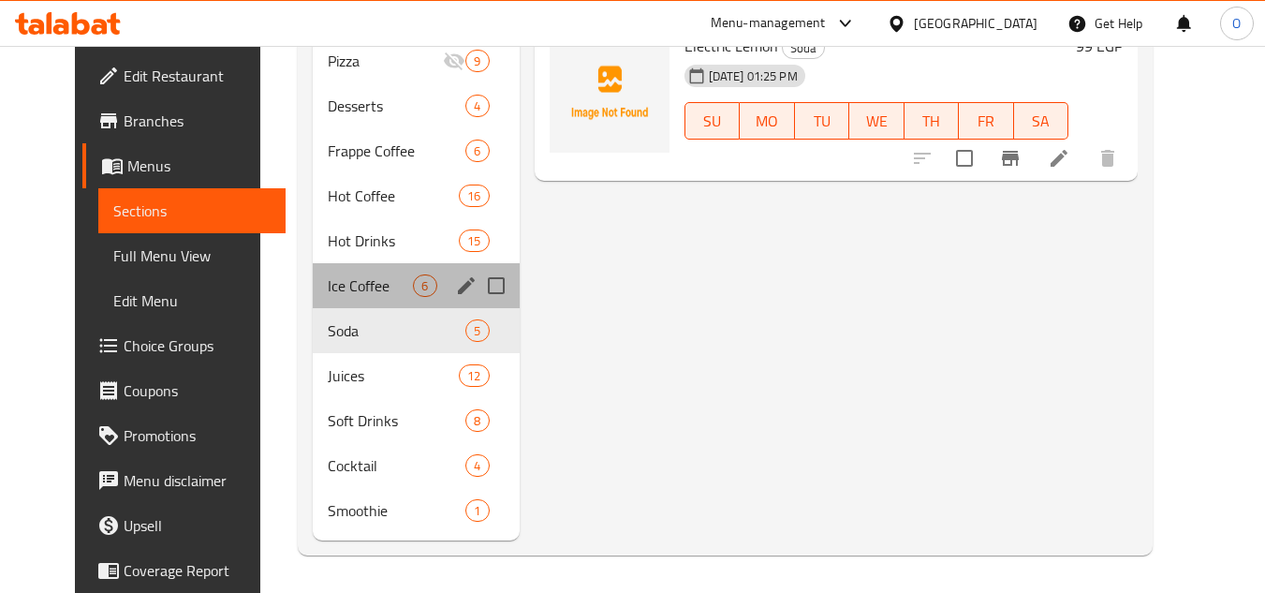
click at [332, 267] on div "Ice Coffee 6" at bounding box center [416, 285] width 206 height 45
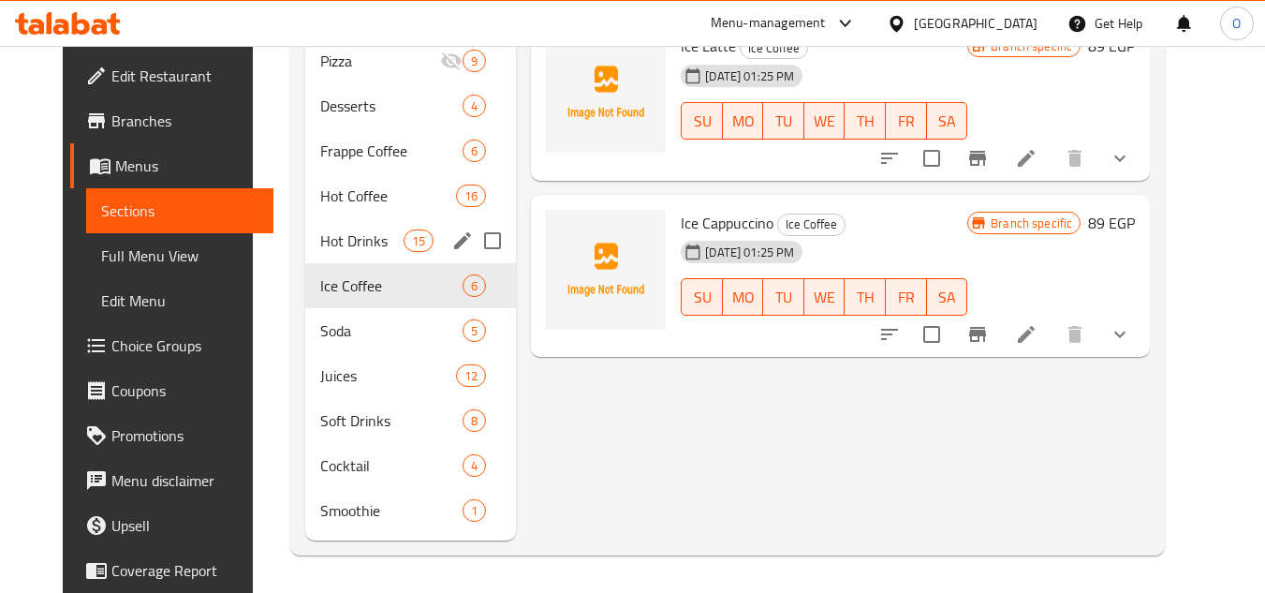
click at [323, 220] on div "Hot Drinks 15" at bounding box center [411, 240] width 212 height 45
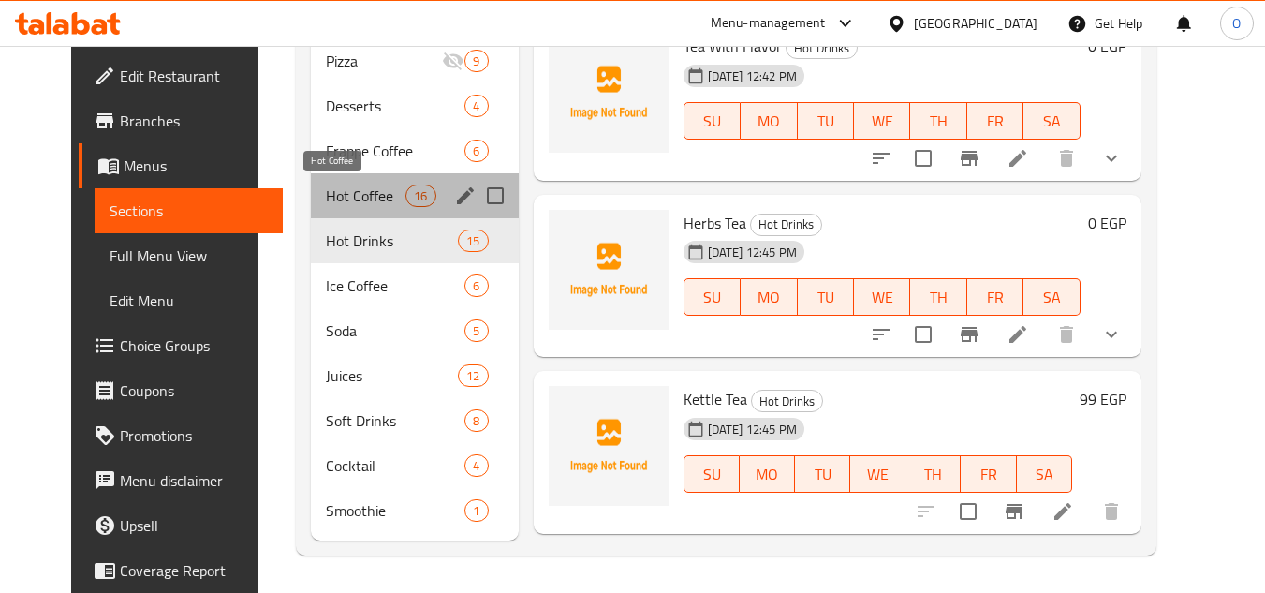
click at [345, 185] on span "Hot Coffee" at bounding box center [366, 196] width 80 height 22
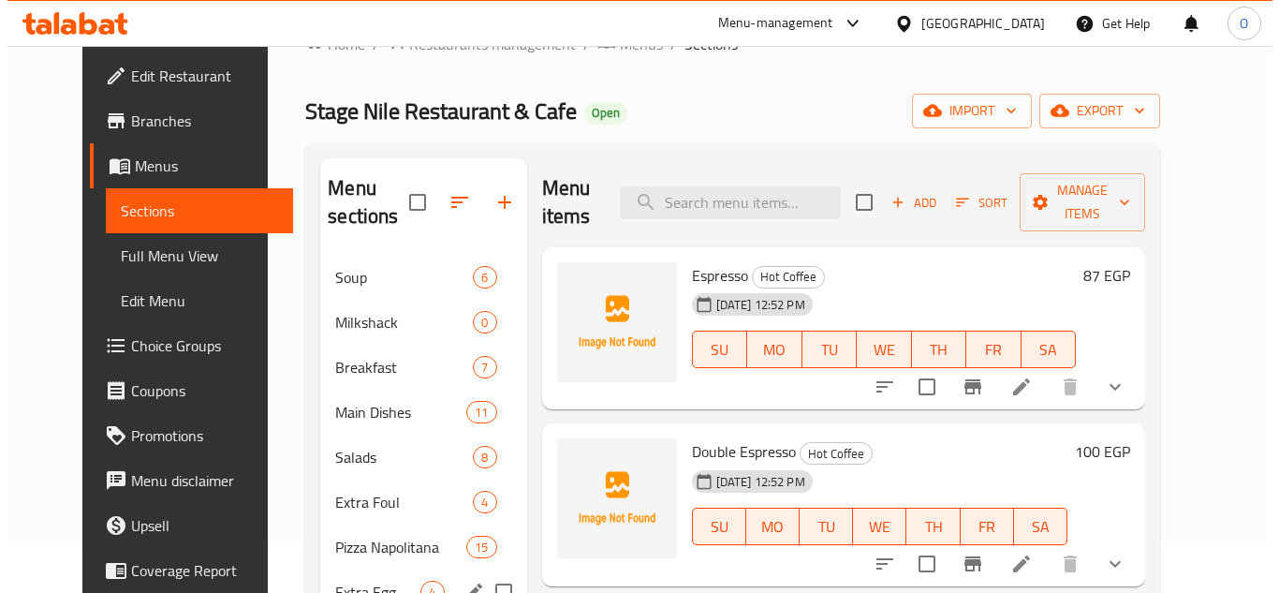
scroll to position [51, 0]
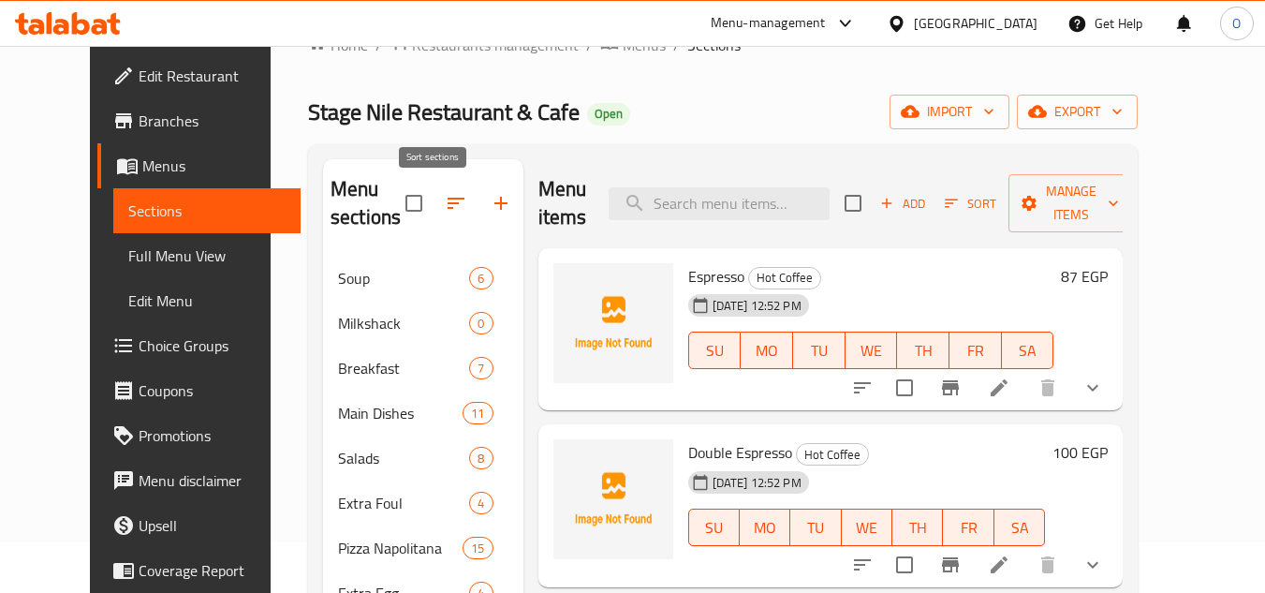
click at [445, 210] on icon "button" at bounding box center [456, 203] width 22 height 22
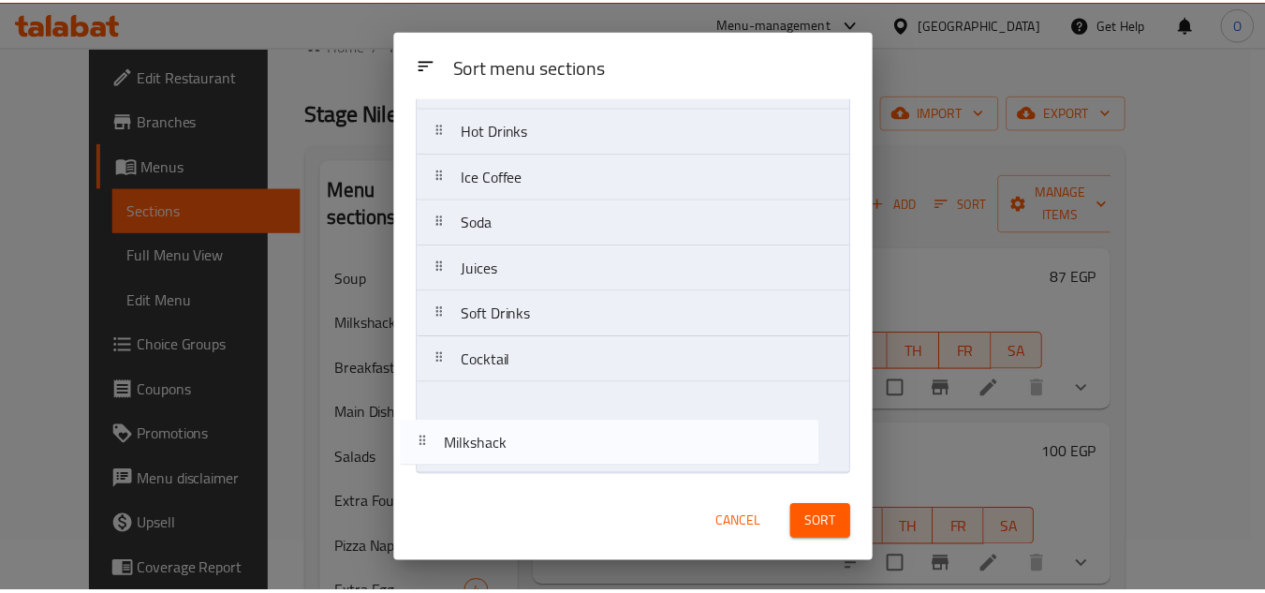
scroll to position [916, 0]
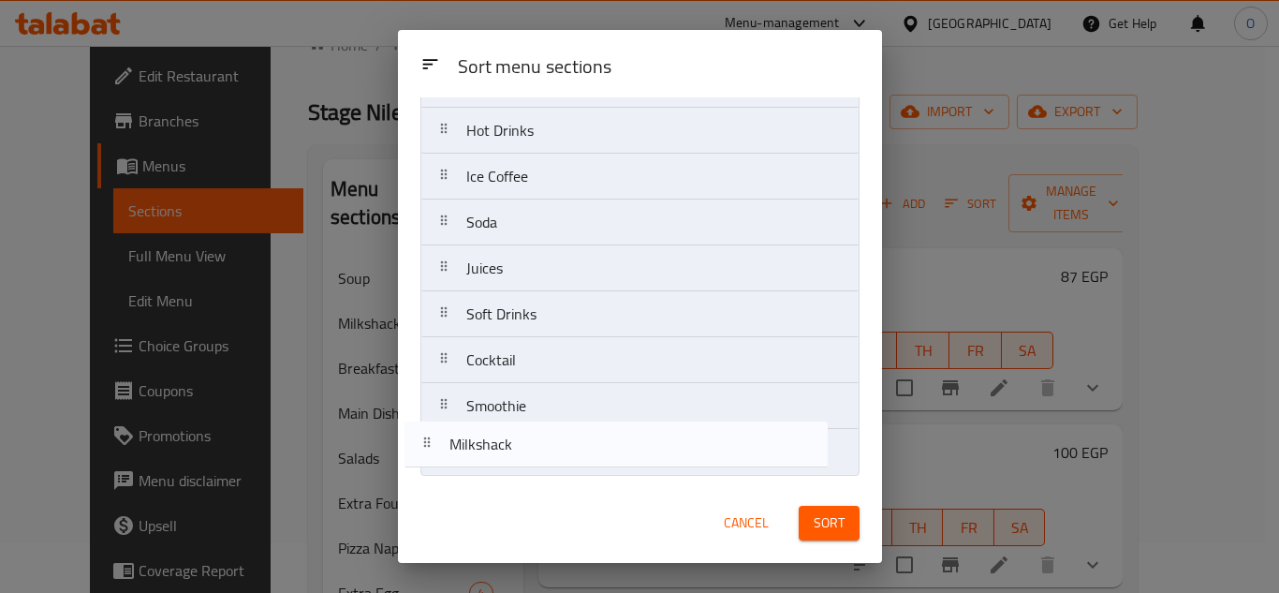
drag, startPoint x: 551, startPoint y: 223, endPoint x: 533, endPoint y: 457, distance: 234.8
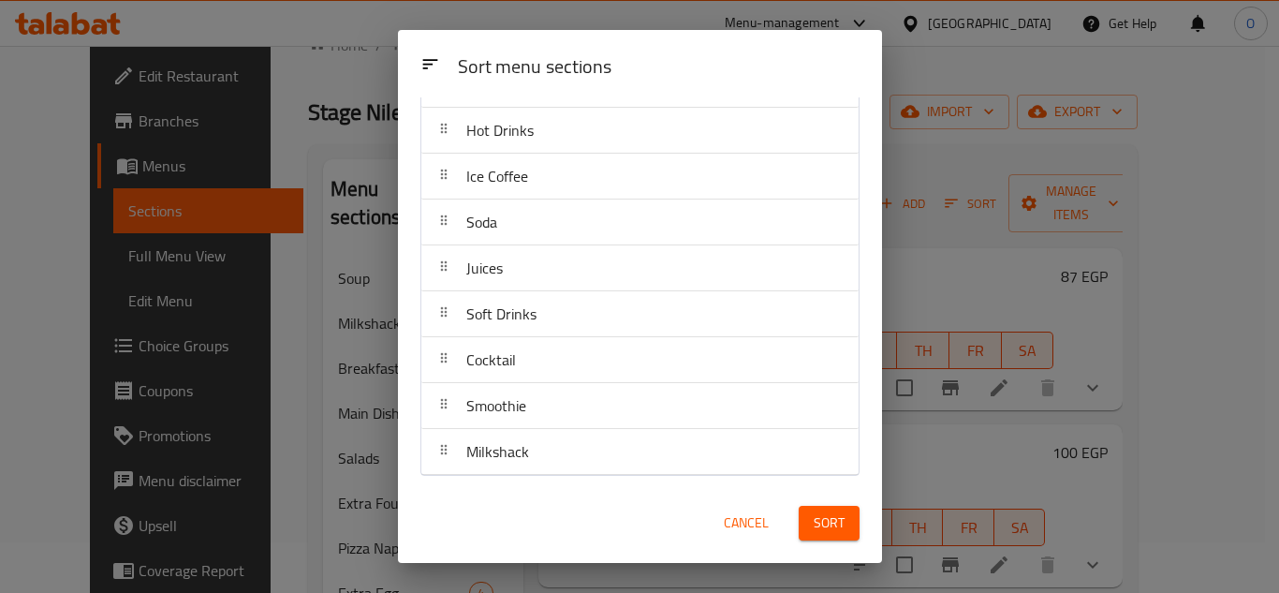
click at [808, 514] on button "Sort" at bounding box center [829, 523] width 61 height 35
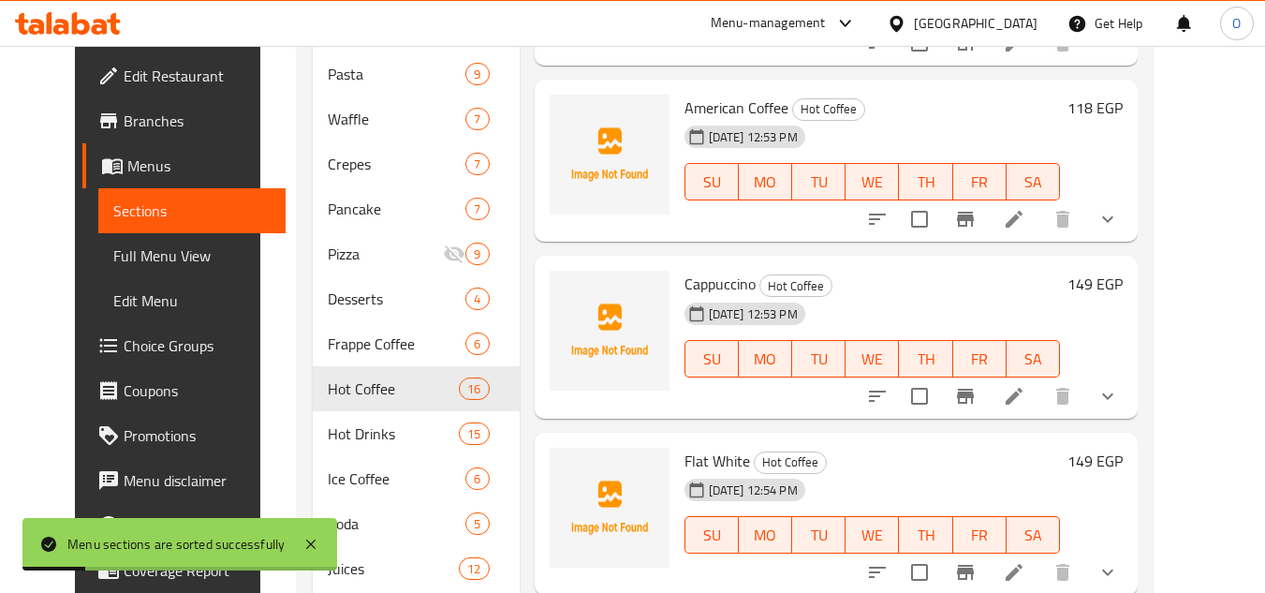
scroll to position [987, 0]
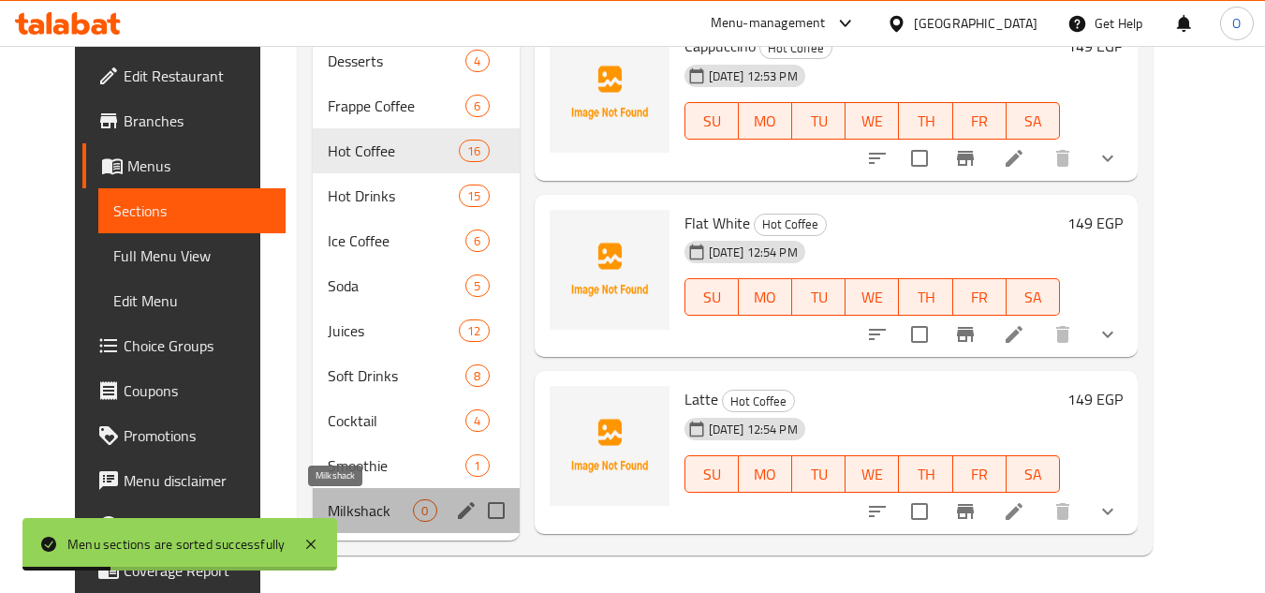
click at [348, 512] on span "Milkshack" at bounding box center [370, 510] width 85 height 22
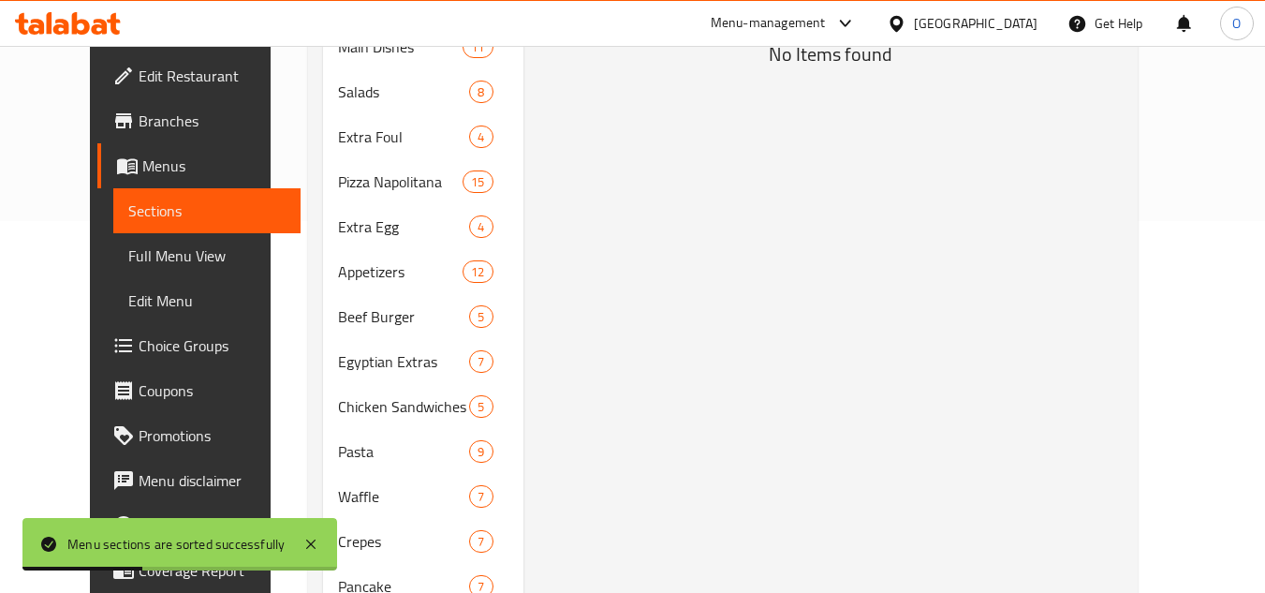
scroll to position [144, 0]
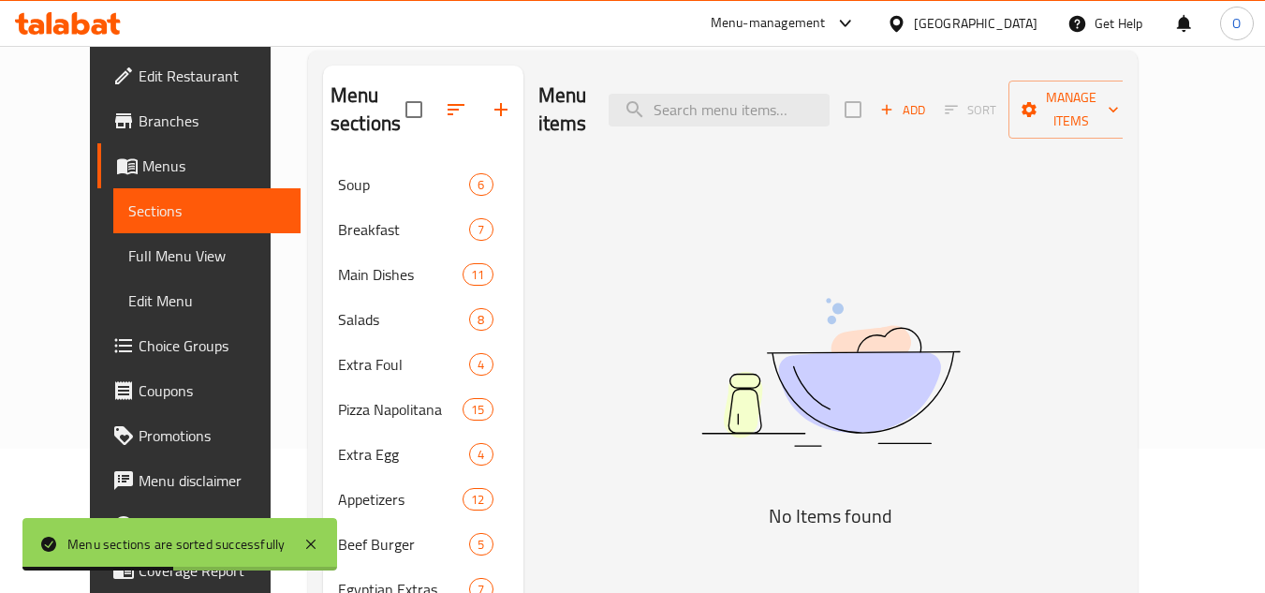
click at [928, 99] on span "Add" at bounding box center [903, 110] width 51 height 22
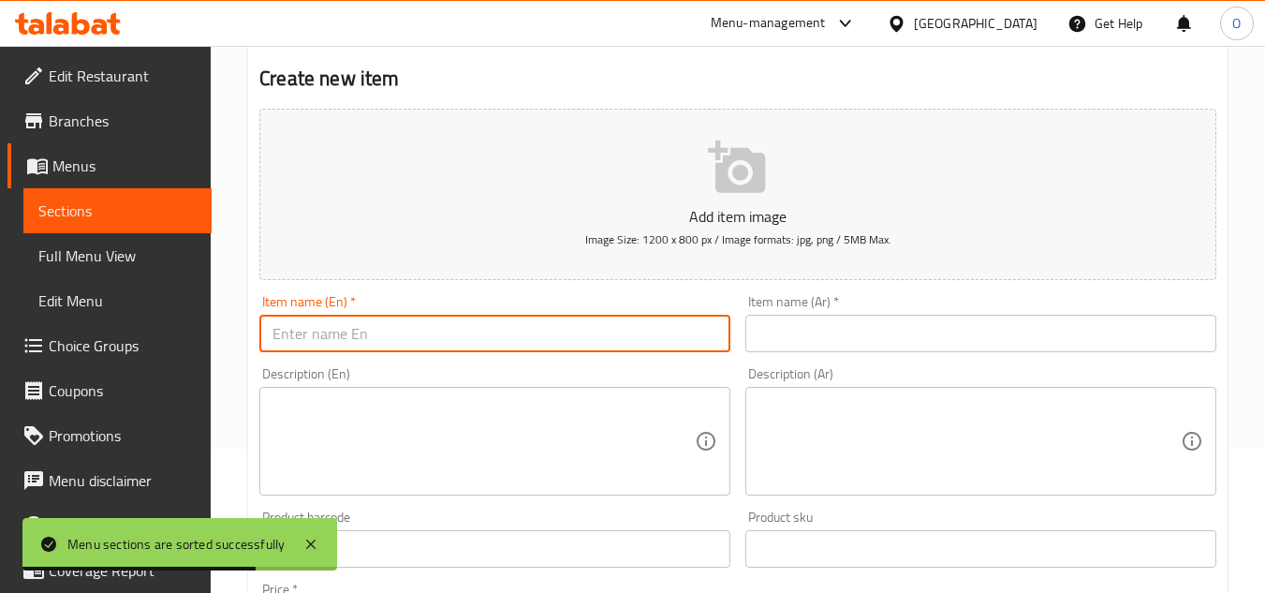
click at [350, 338] on input "text" at bounding box center [494, 333] width 471 height 37
paste input "Milkshack"
type input "Milkshack"
click at [833, 344] on input "text" at bounding box center [981, 333] width 471 height 37
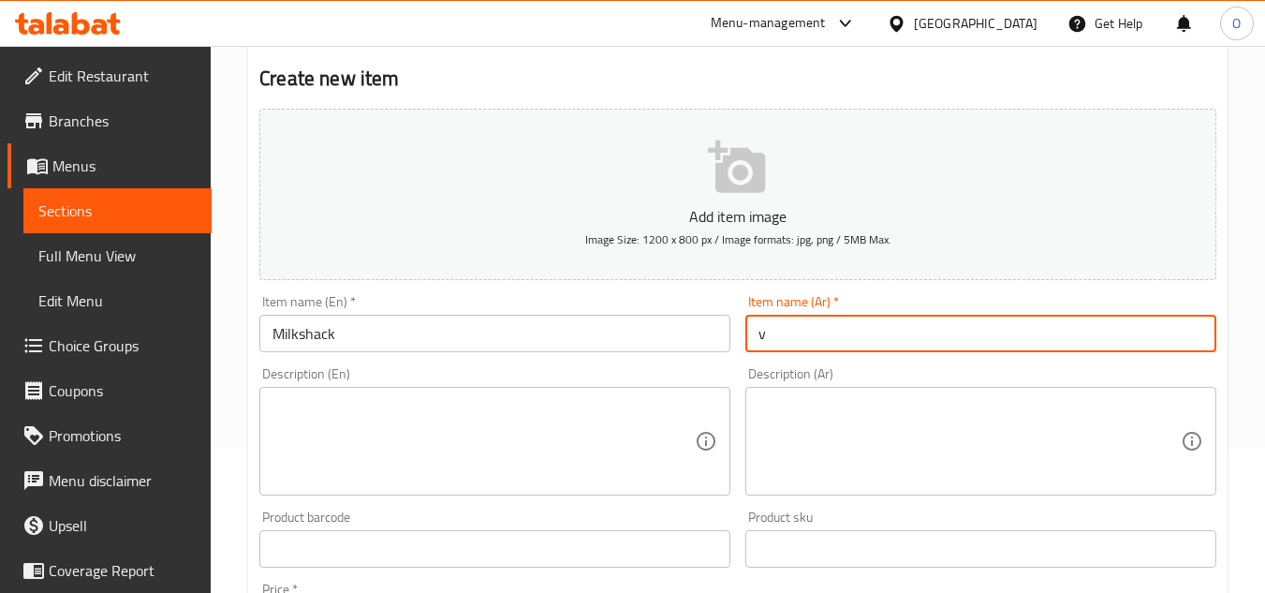
click at [834, 347] on input "v" at bounding box center [981, 333] width 471 height 37
paste input "ميلك تشيك"
type input "ميلك تشيك"
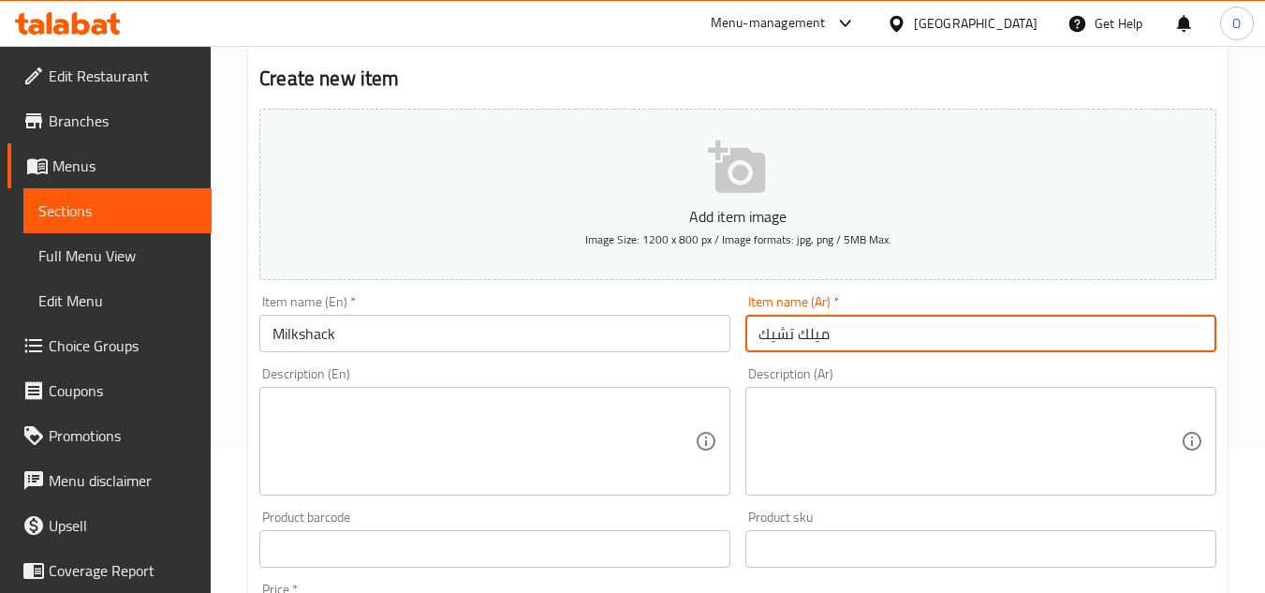
click at [544, 484] on textarea at bounding box center [484, 441] width 422 height 89
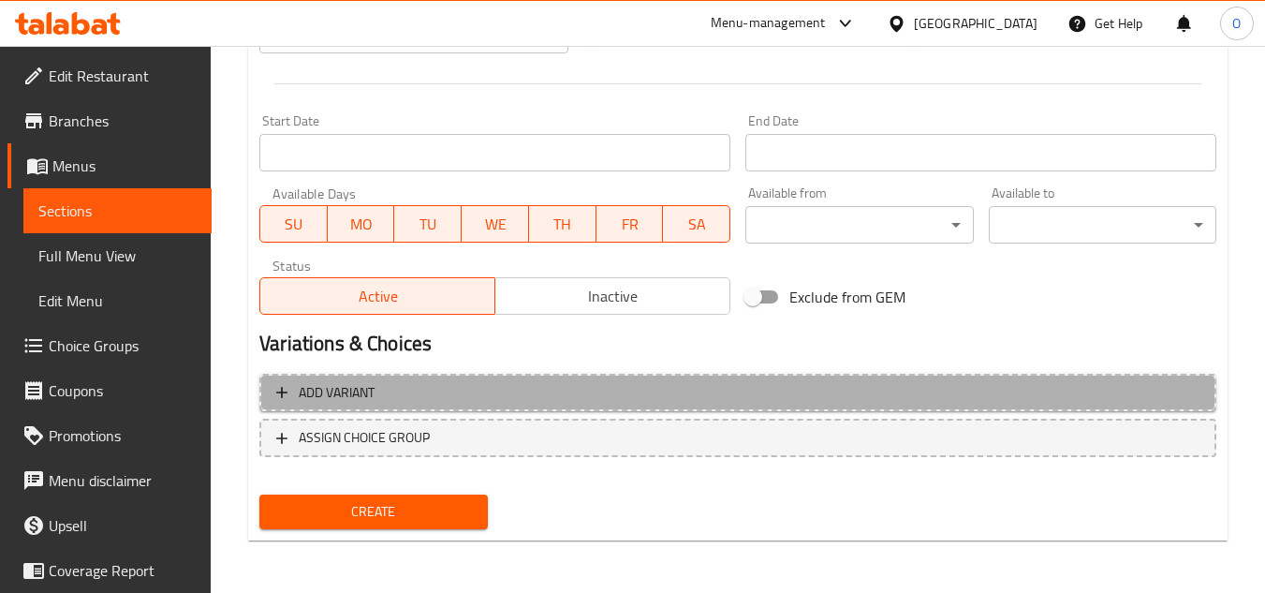
click at [1025, 384] on span "Add variant" at bounding box center [738, 392] width 924 height 23
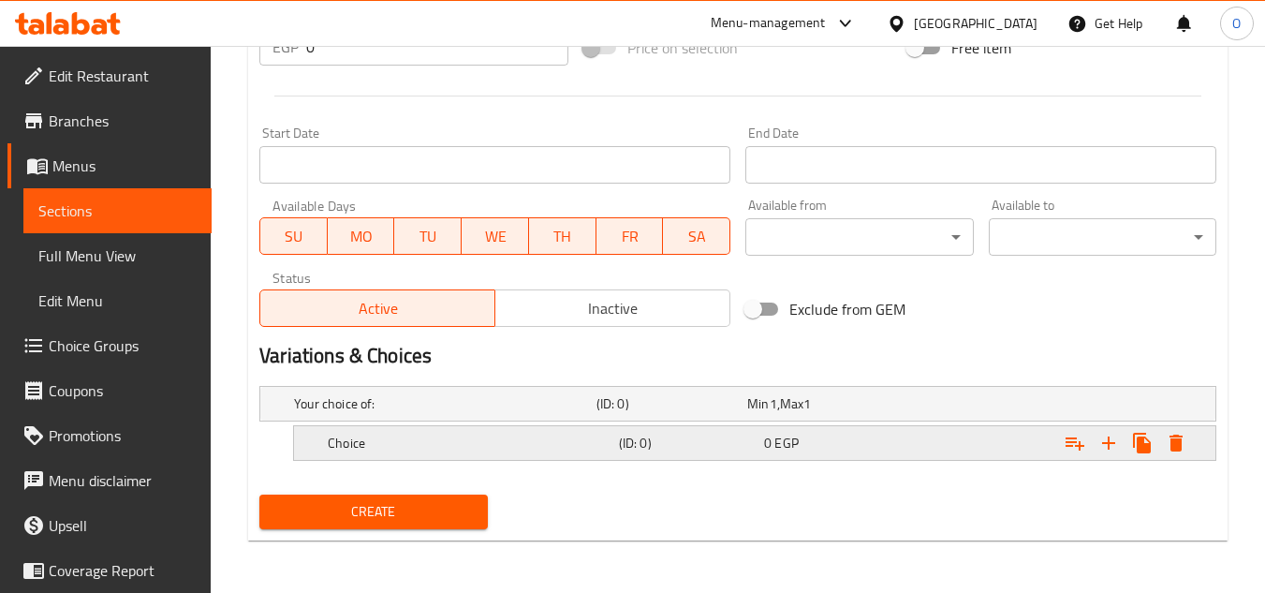
click at [1105, 443] on icon "Expand" at bounding box center [1108, 442] width 13 height 13
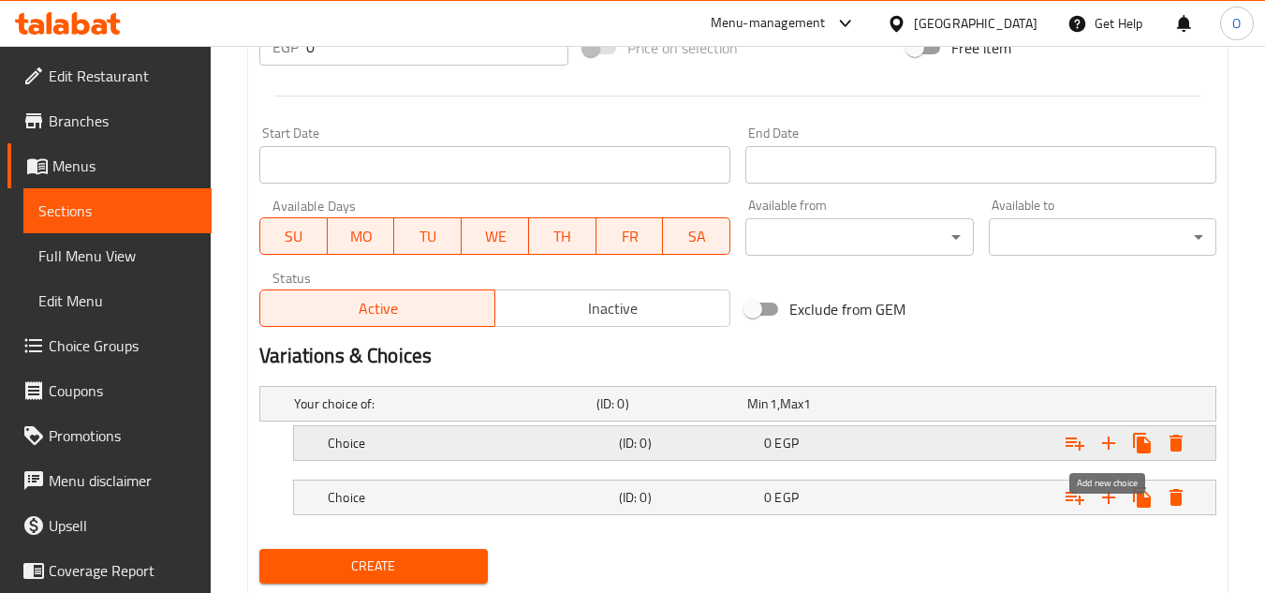
click at [1105, 443] on icon "Expand" at bounding box center [1108, 442] width 13 height 13
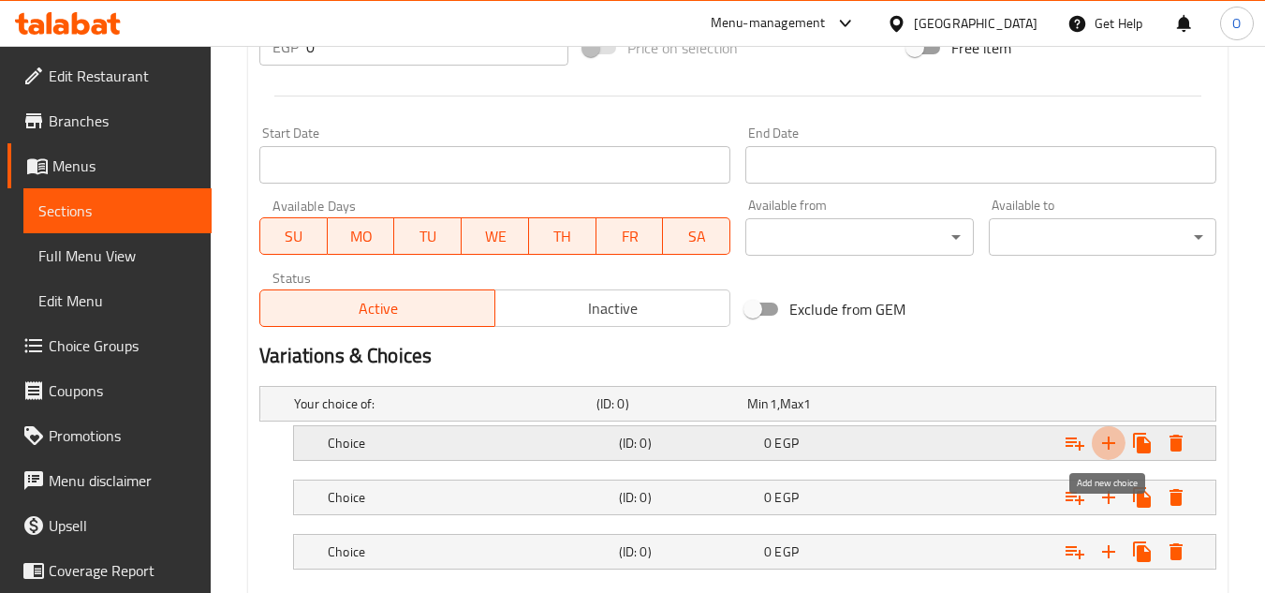
click at [1105, 443] on icon "Expand" at bounding box center [1108, 442] width 13 height 13
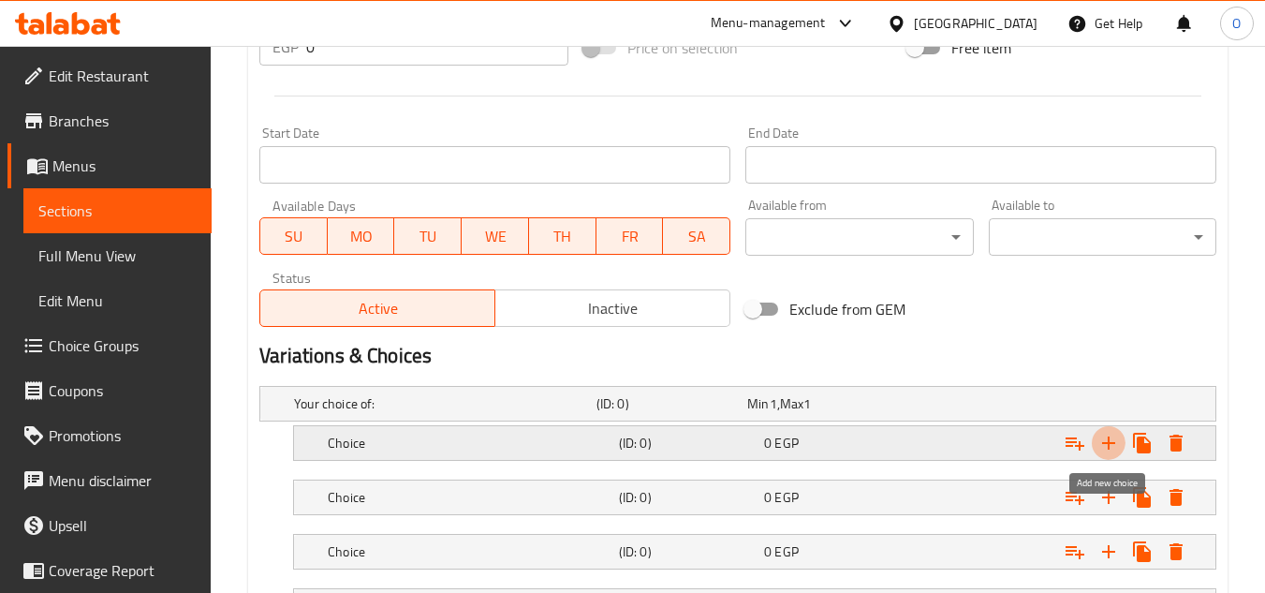
click at [1105, 443] on icon "Expand" at bounding box center [1108, 442] width 13 height 13
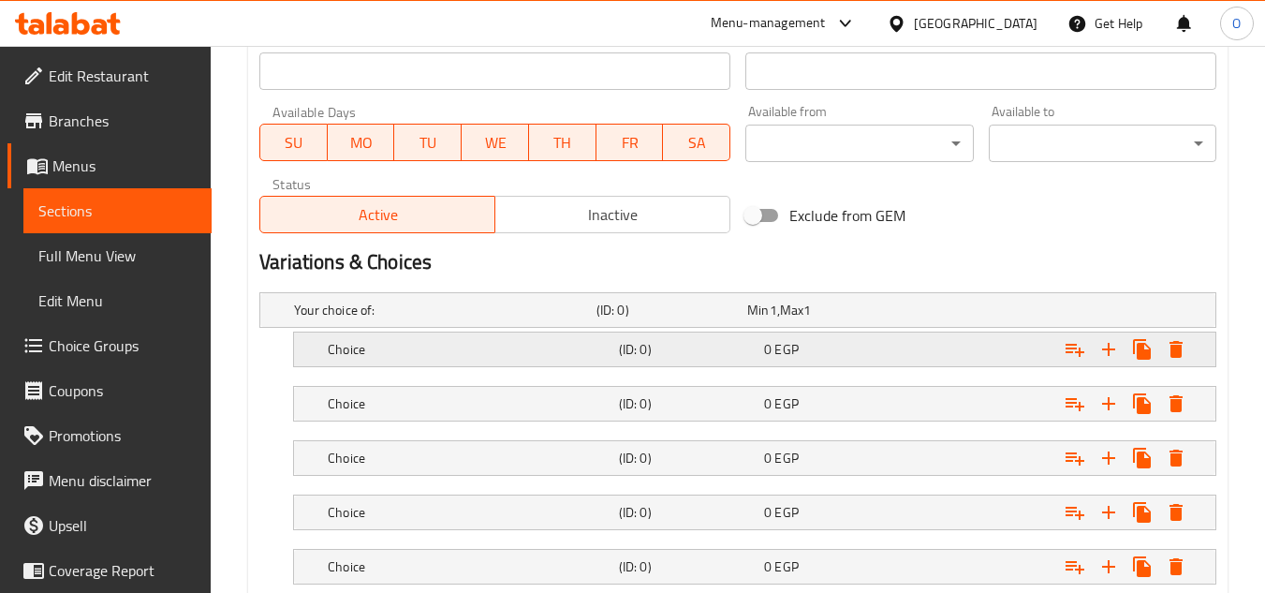
click at [447, 319] on h5 "Choice" at bounding box center [441, 310] width 295 height 19
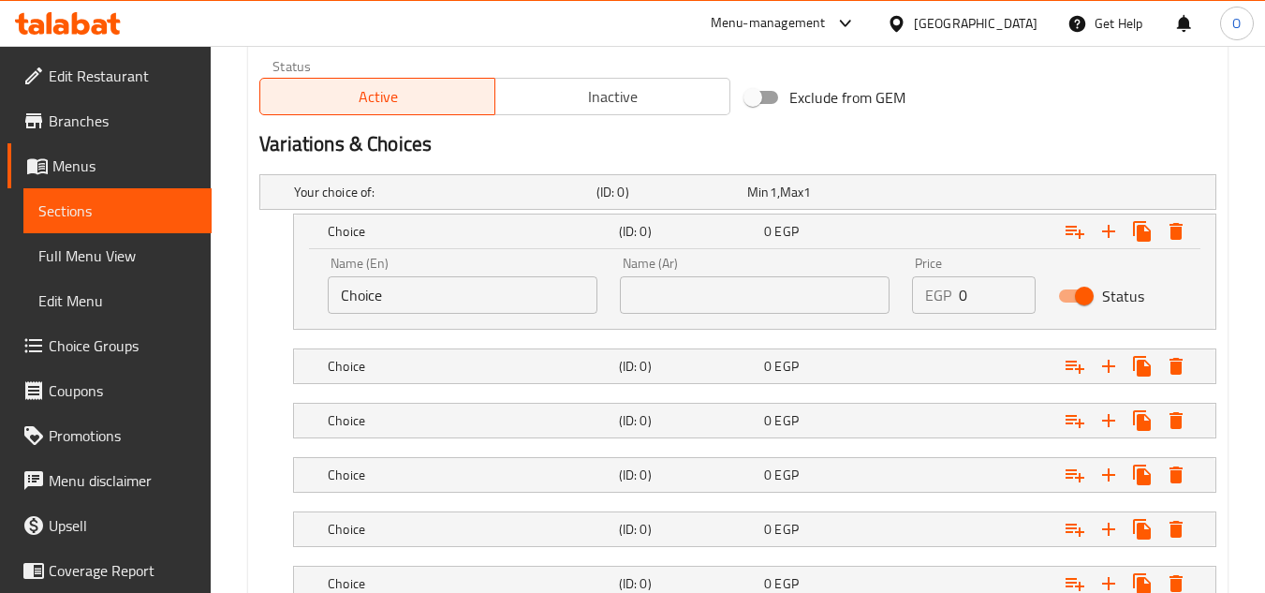
scroll to position [1093, 0]
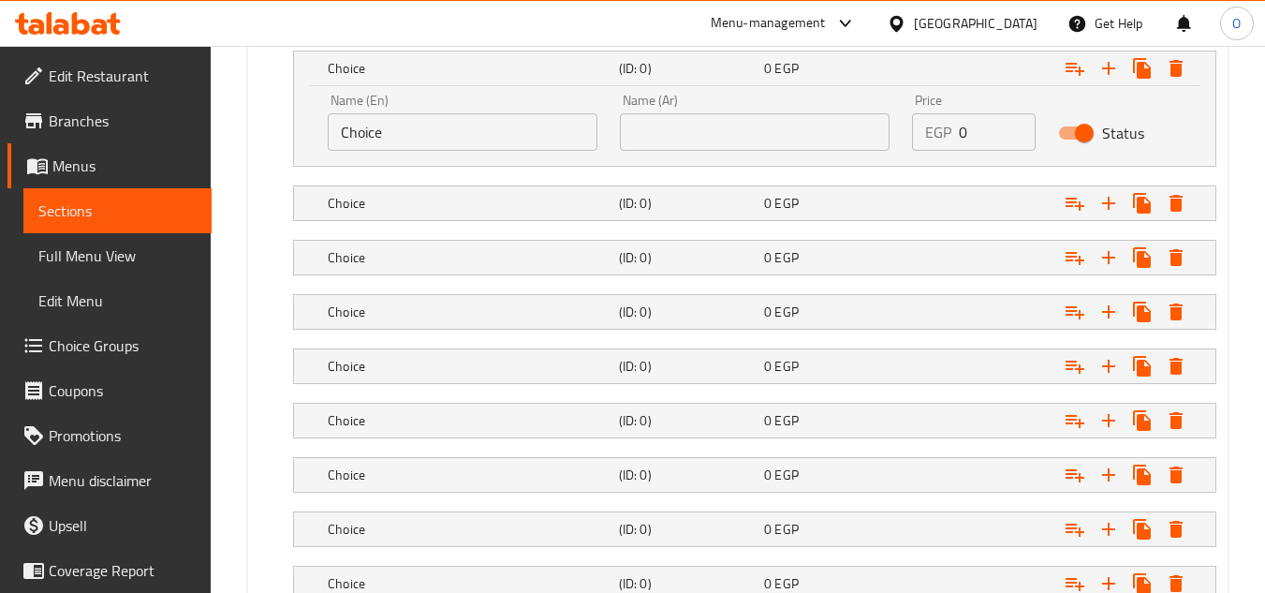
click at [432, 138] on input "Choice" at bounding box center [463, 131] width 270 height 37
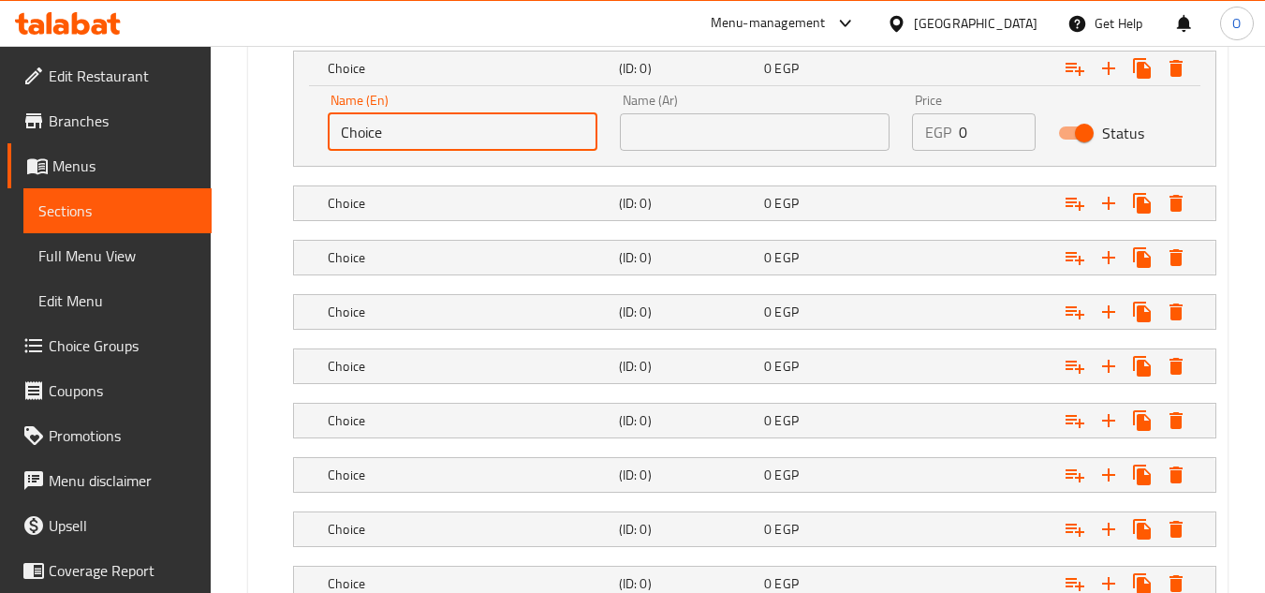
click at [432, 138] on input "Choice" at bounding box center [463, 131] width 270 height 37
paste input "Milkshake Vanilla"
click at [393, 123] on input "Milkshake Vanilla" at bounding box center [463, 131] width 270 height 37
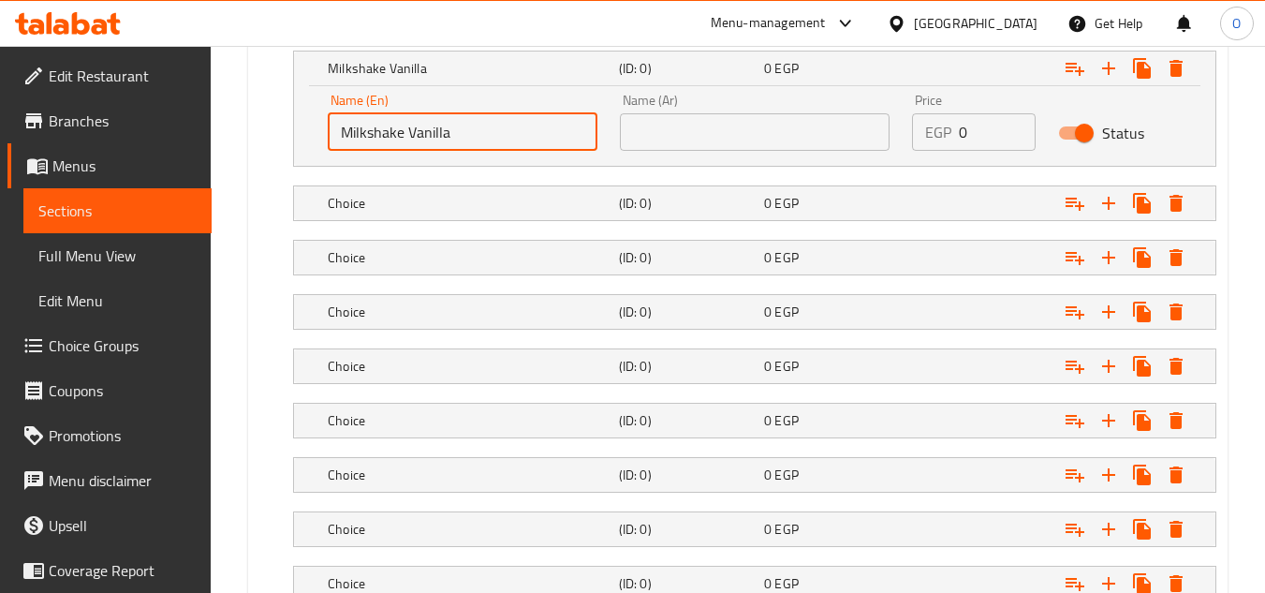
click at [393, 123] on input "Milkshake Vanilla" at bounding box center [463, 131] width 270 height 37
paste input "text"
type input "Vanilla"
click at [783, 134] on input "text" at bounding box center [755, 131] width 270 height 37
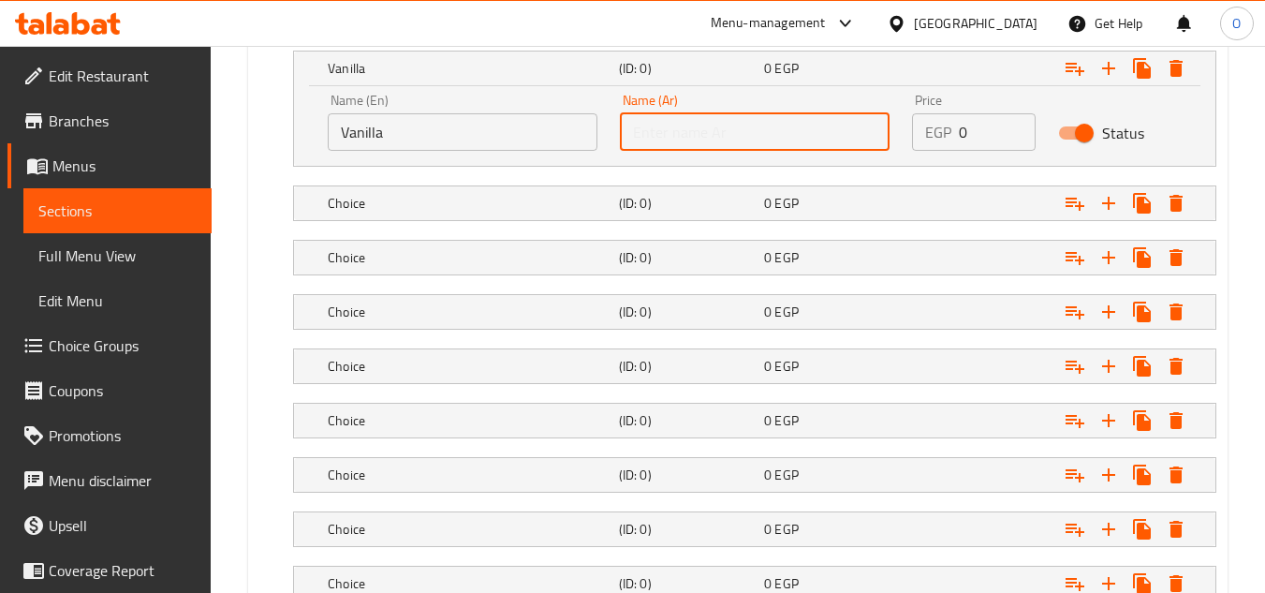
paste input "فانيليا"
type input "فانيليا"
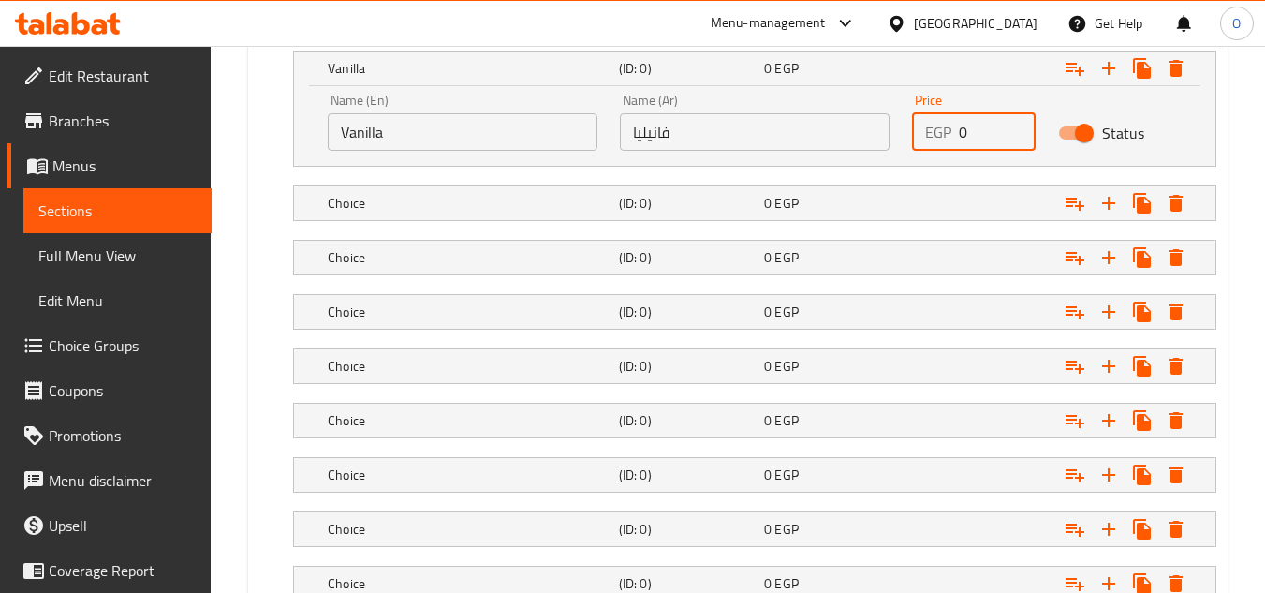
drag, startPoint x: 972, startPoint y: 130, endPoint x: 949, endPoint y: 134, distance: 23.7
click at [949, 134] on div "EGP 0 Price" at bounding box center [974, 131] width 124 height 37
paste input "159"
type input "159"
click at [419, 38] on h5 "Choice" at bounding box center [441, 29] width 295 height 19
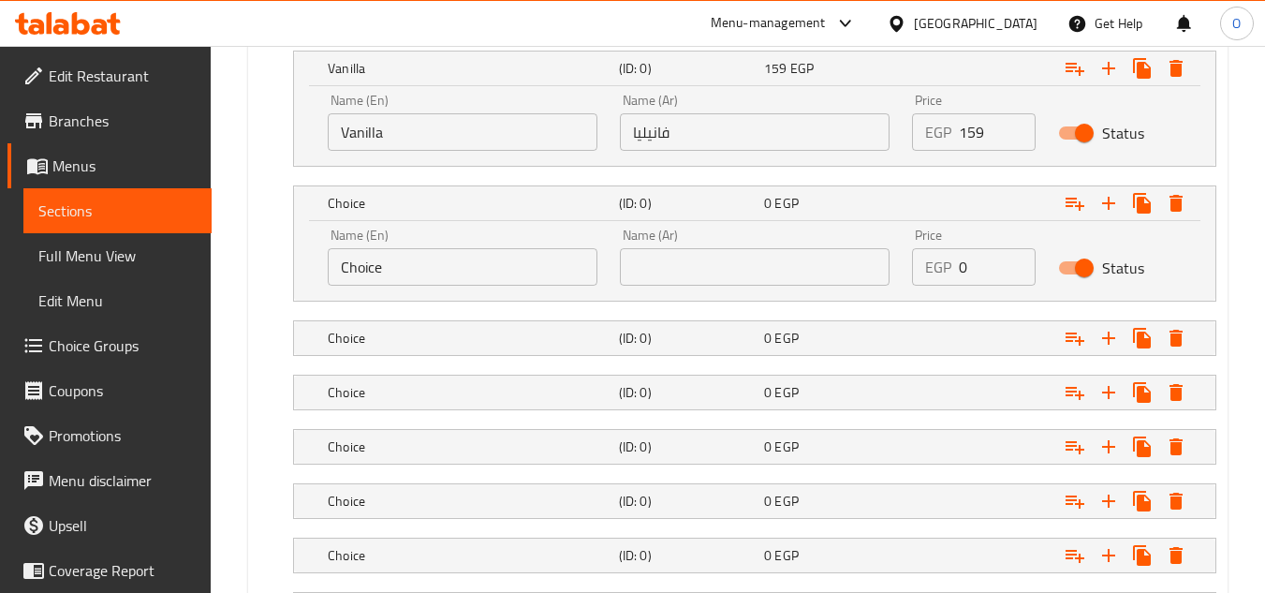
click at [377, 288] on div "Name (En) Choice Name (En)" at bounding box center [463, 257] width 292 height 80
click at [380, 277] on input "Choice" at bounding box center [463, 266] width 270 height 37
paste input "aramel"
type input "Caramel"
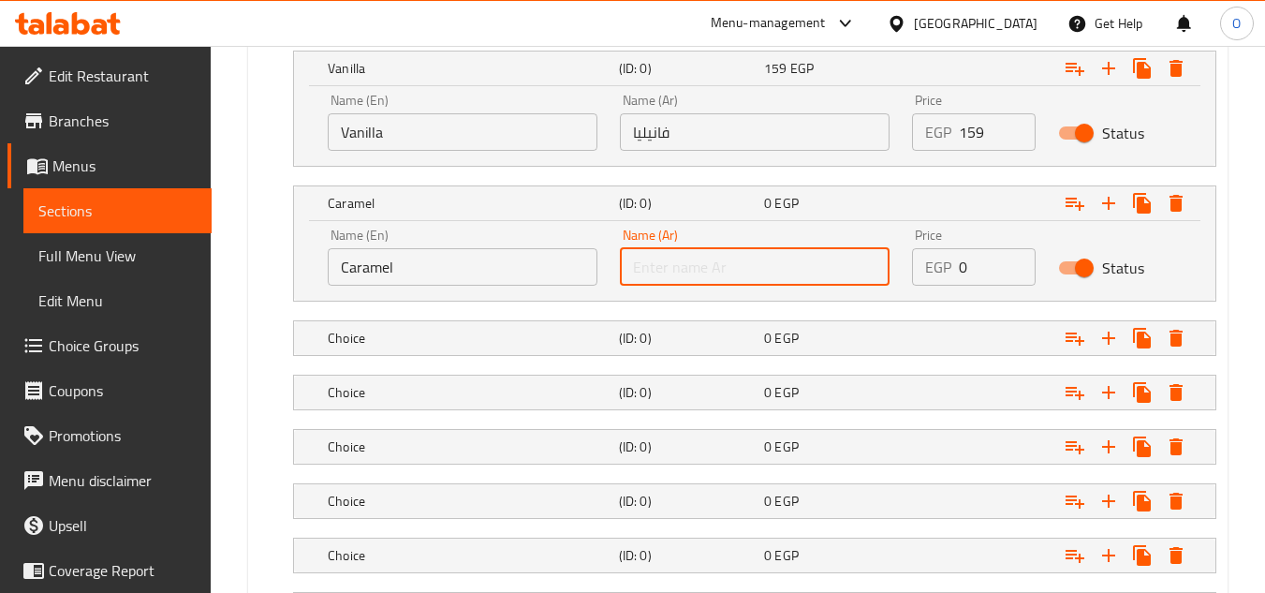
click at [759, 283] on input "text" at bounding box center [755, 266] width 270 height 37
paste input "كراميل"
type input "كراميل"
click at [397, 38] on h5 "Choice" at bounding box center [441, 29] width 295 height 19
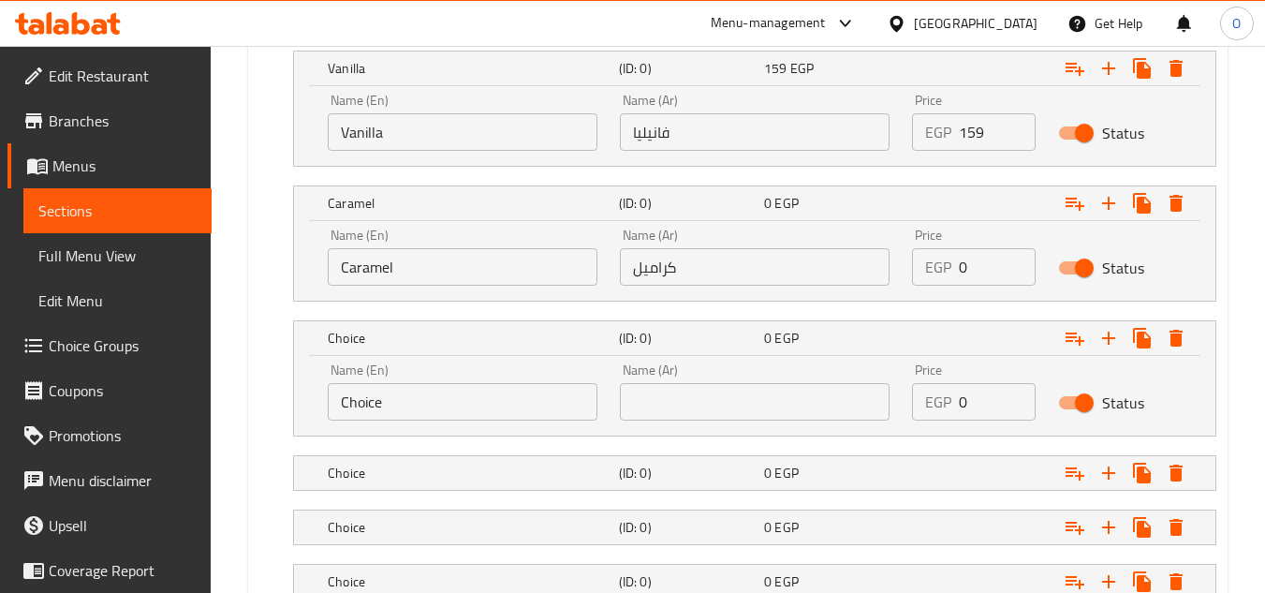
click at [397, 407] on input "Choice" at bounding box center [463, 401] width 270 height 37
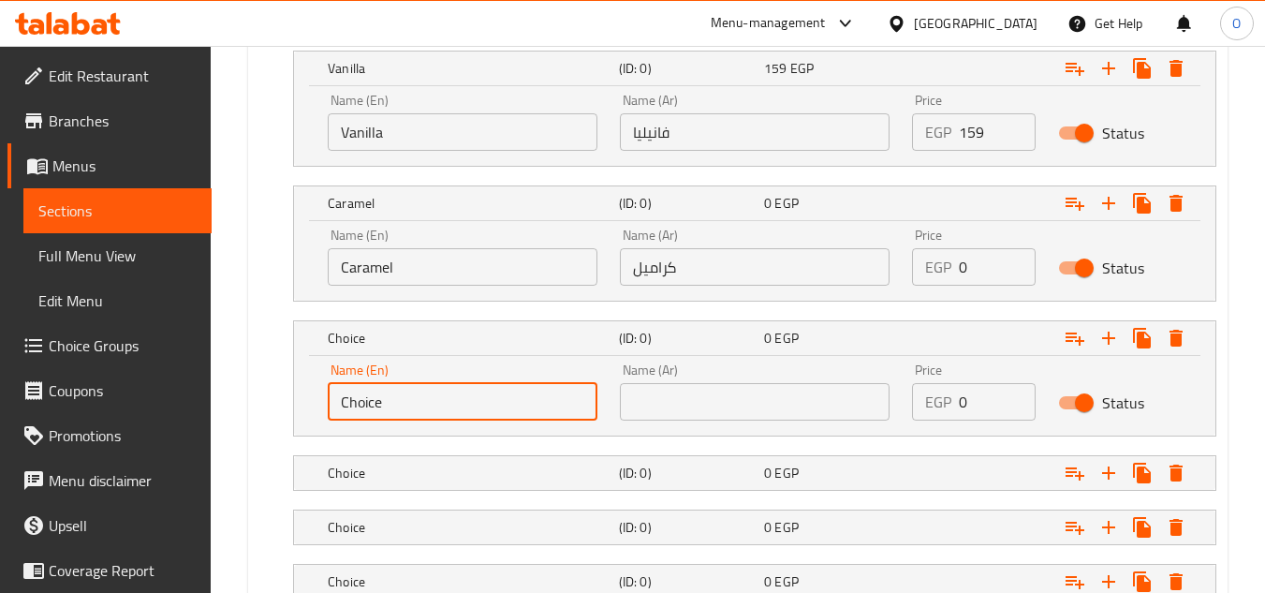
click at [397, 407] on input "Choice" at bounding box center [463, 401] width 270 height 37
paste input "Espresso"
type input "Espresso"
click at [680, 393] on input "text" at bounding box center [755, 401] width 270 height 37
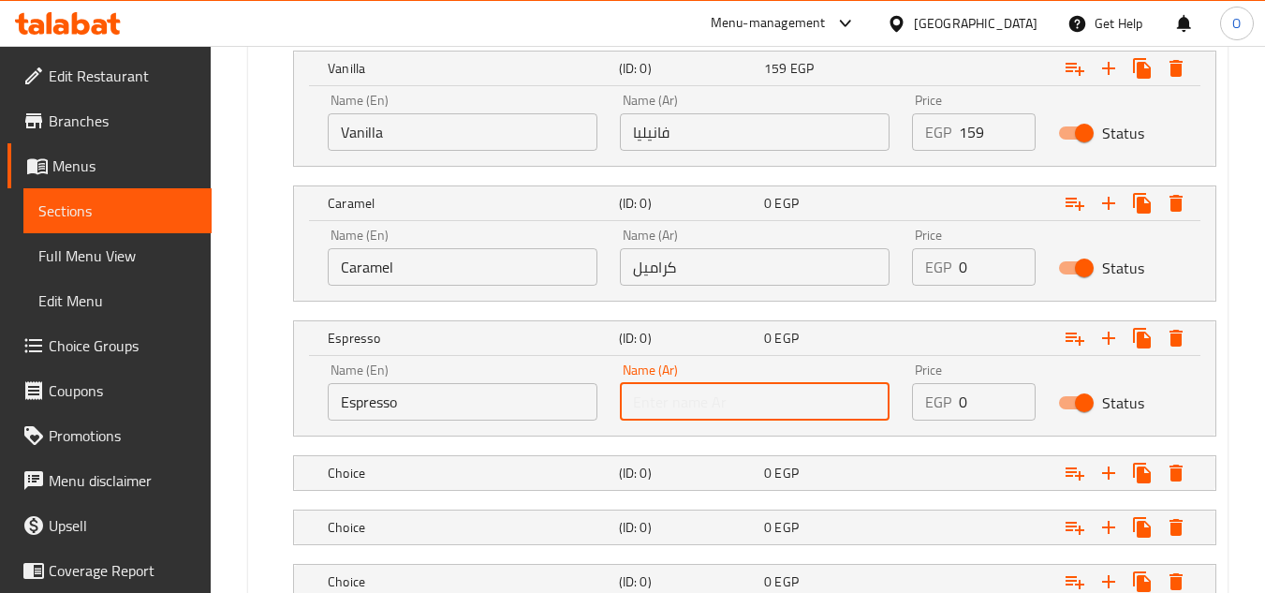
paste input "اسبريسو"
type input "اسبريسو"
click at [481, 38] on h5 "Choice" at bounding box center [441, 29] width 295 height 19
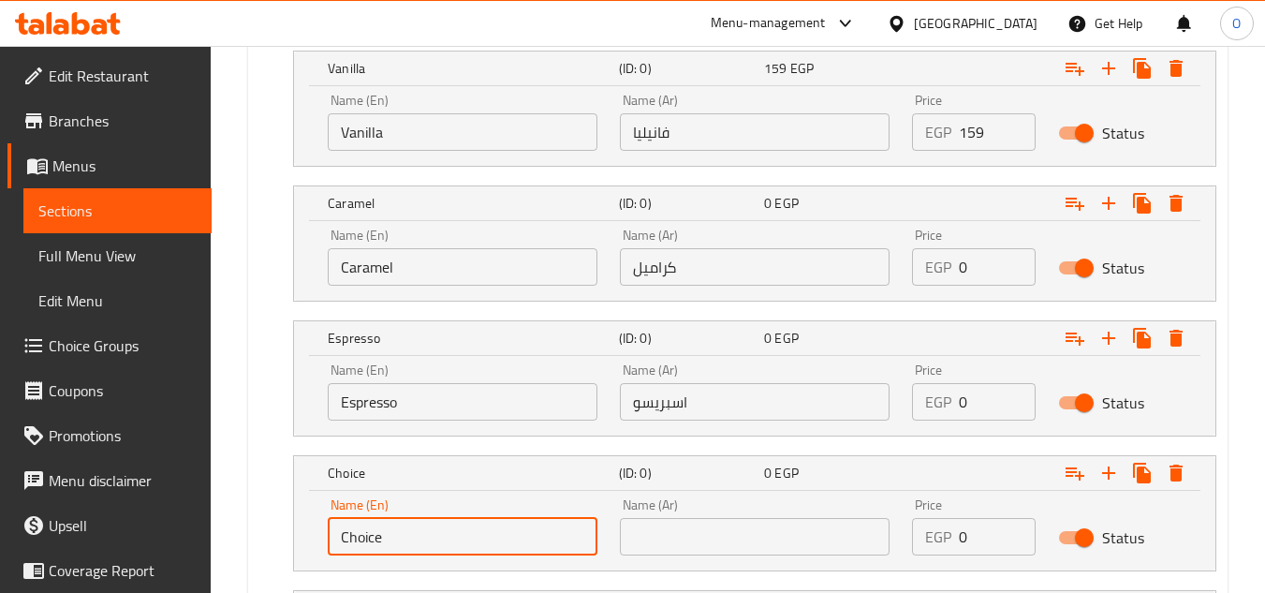
click at [432, 530] on input "Choice" at bounding box center [463, 536] width 270 height 37
paste input "colat"
type input "Chocolate"
click at [658, 518] on input "text" at bounding box center [755, 536] width 270 height 37
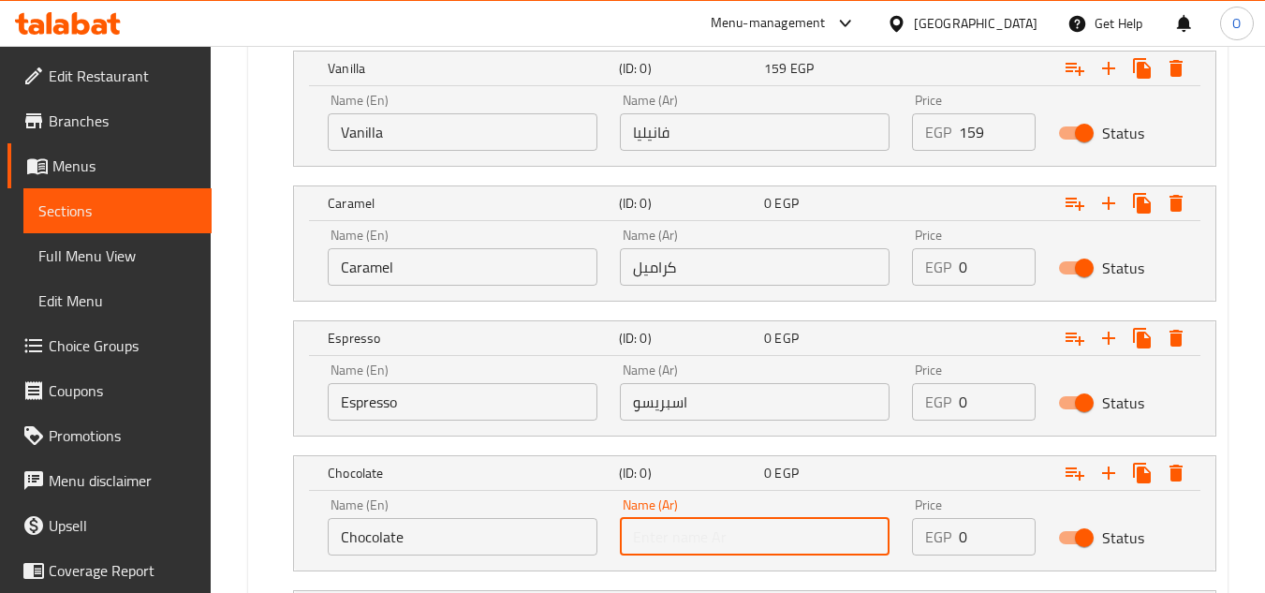
paste input "شوكليت"
type input "شوكليت"
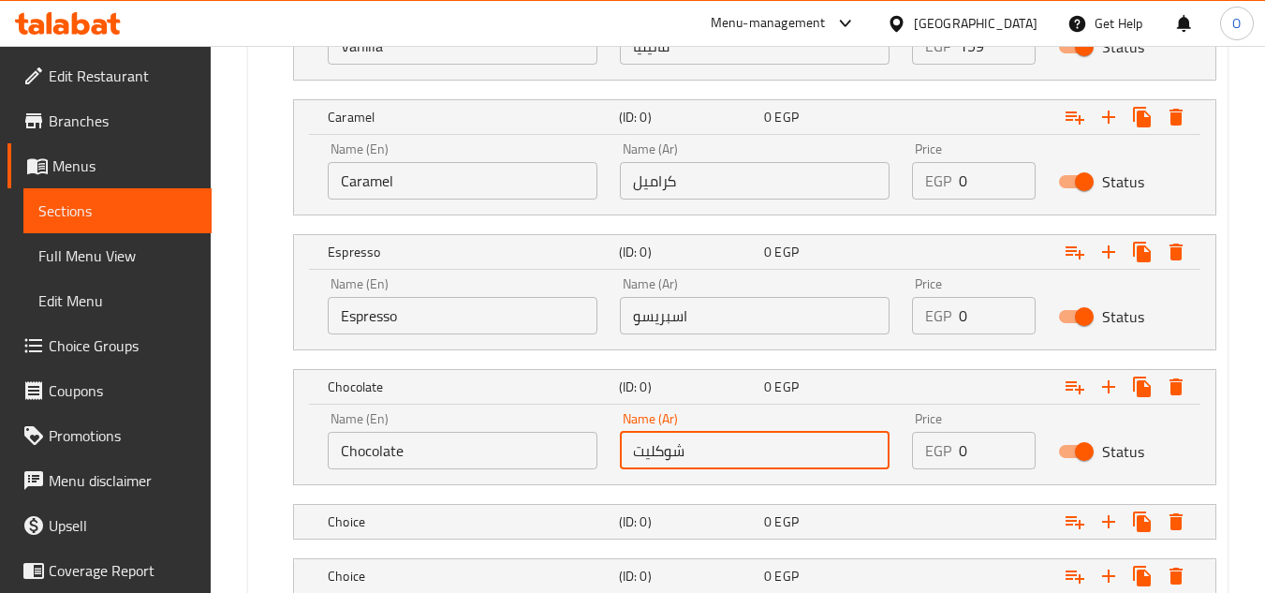
scroll to position [1468, 0]
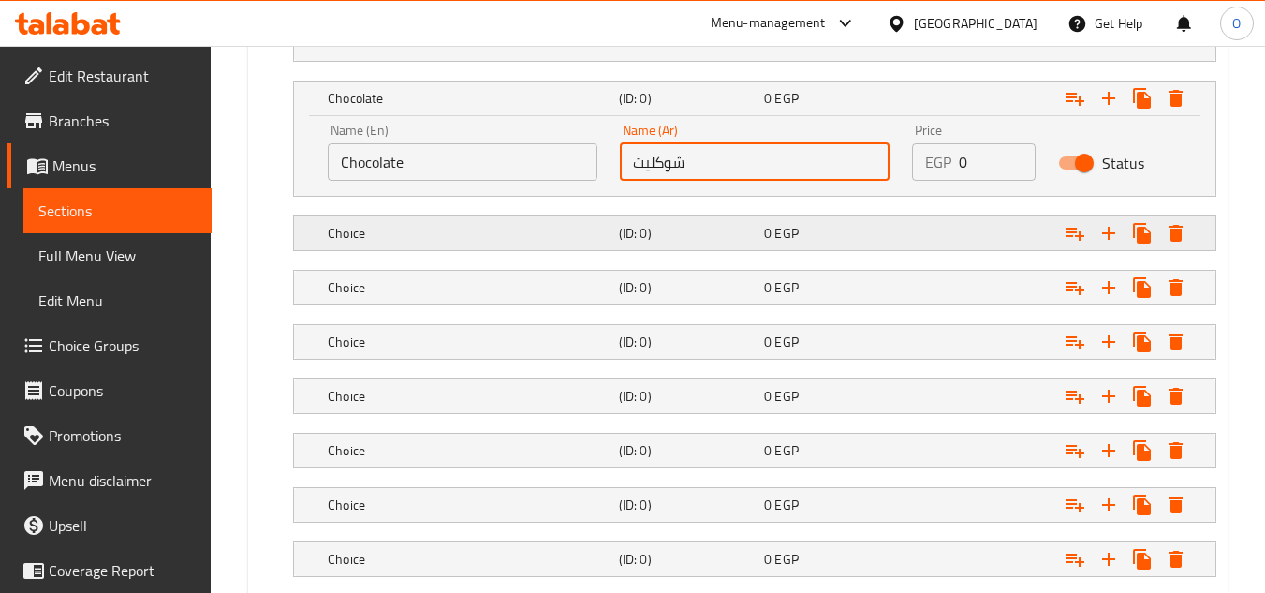
drag, startPoint x: 422, startPoint y: 220, endPoint x: 413, endPoint y: 231, distance: 14.6
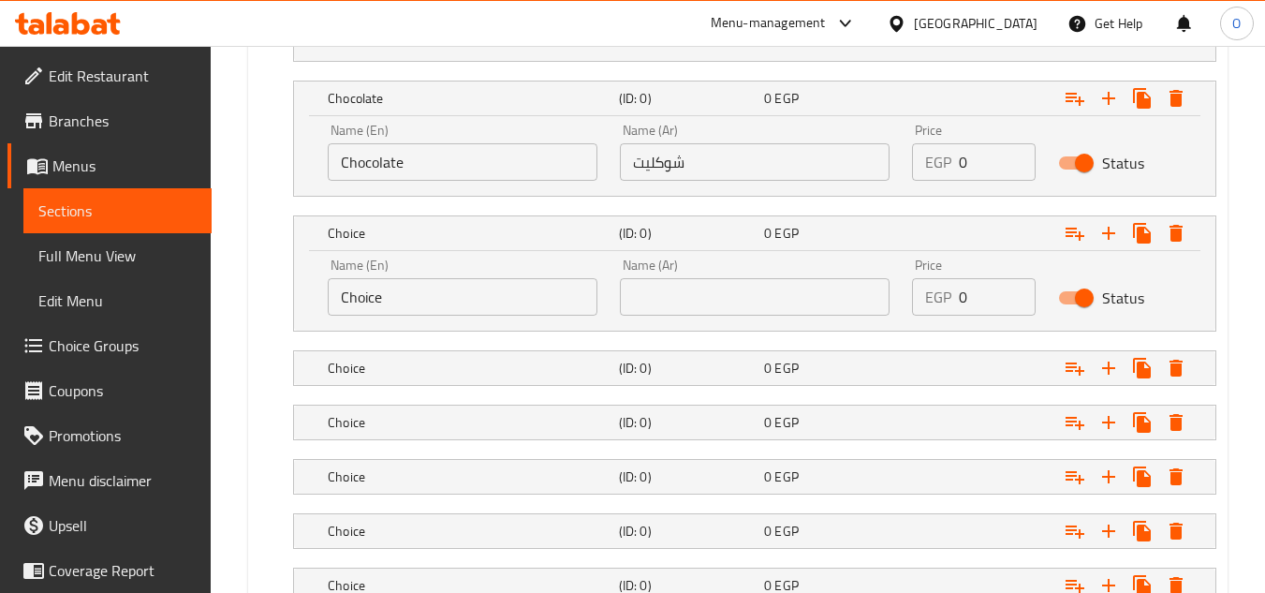
click at [374, 301] on input "Choice" at bounding box center [463, 296] width 270 height 37
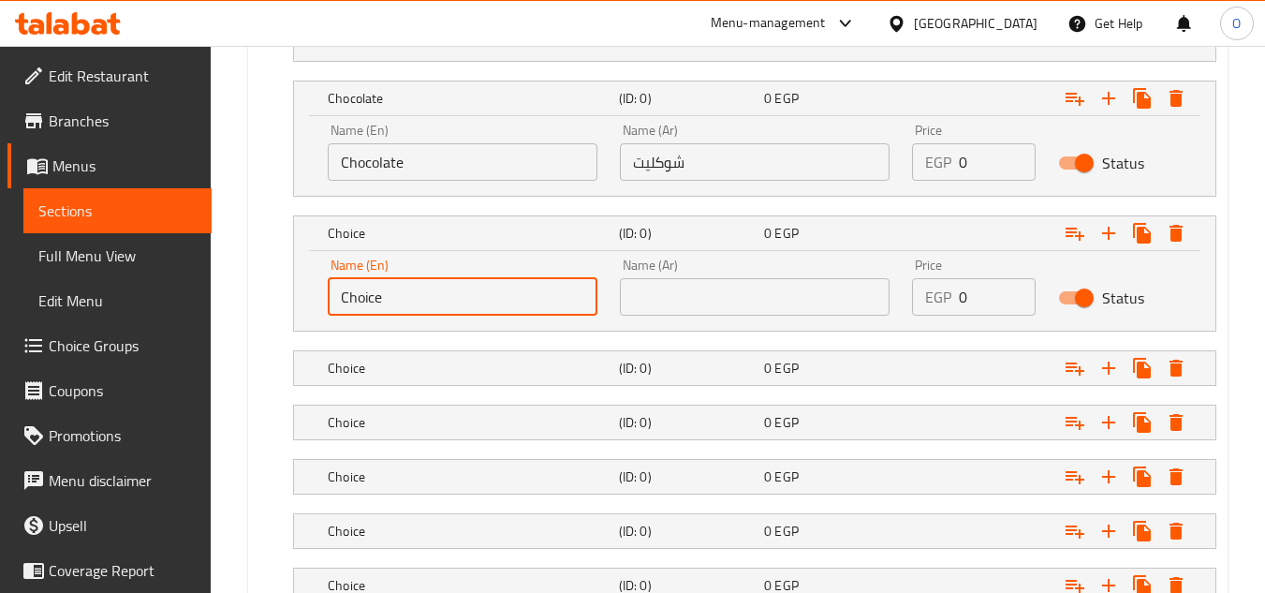
click at [374, 301] on input "Choice" at bounding box center [463, 296] width 270 height 37
paste input "Strawberry"
type input "Strawberry"
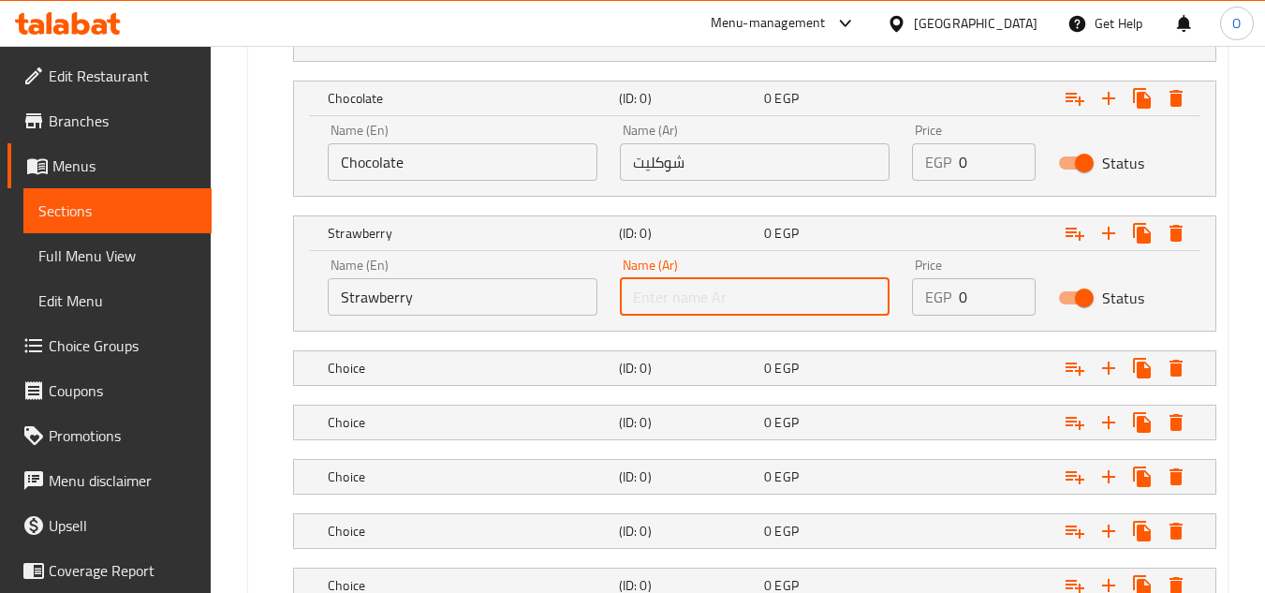
click at [708, 292] on input "text" at bounding box center [755, 296] width 270 height 37
paste input "فراوله"
type input "فراوله"
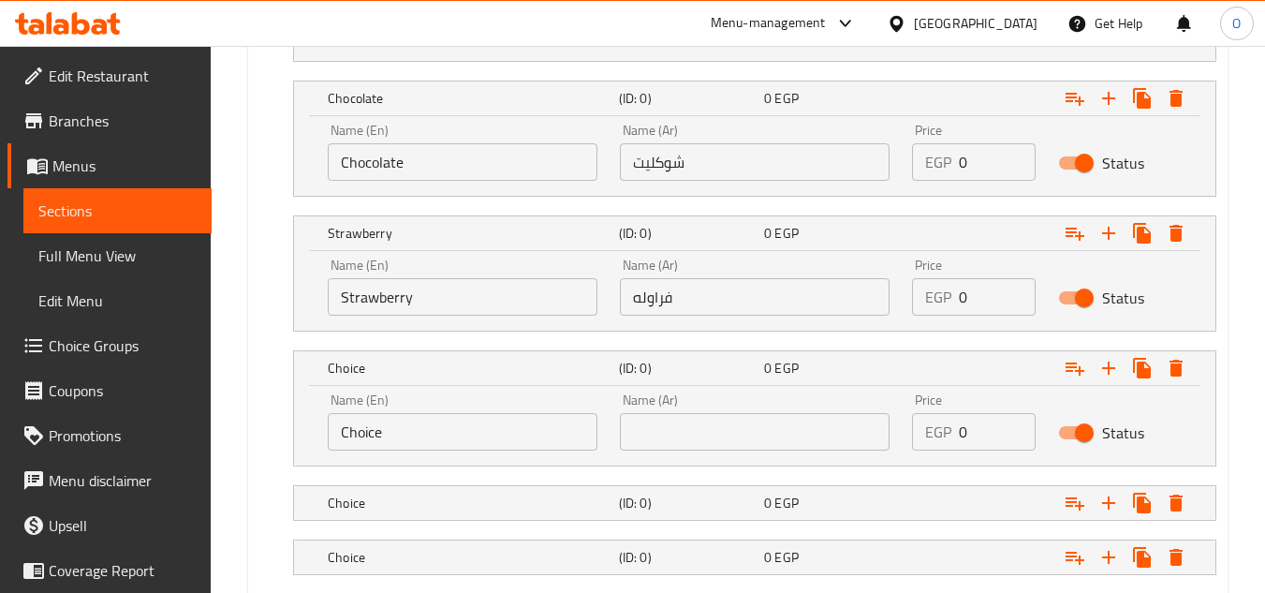
click at [451, 441] on input "Choice" at bounding box center [463, 431] width 270 height 37
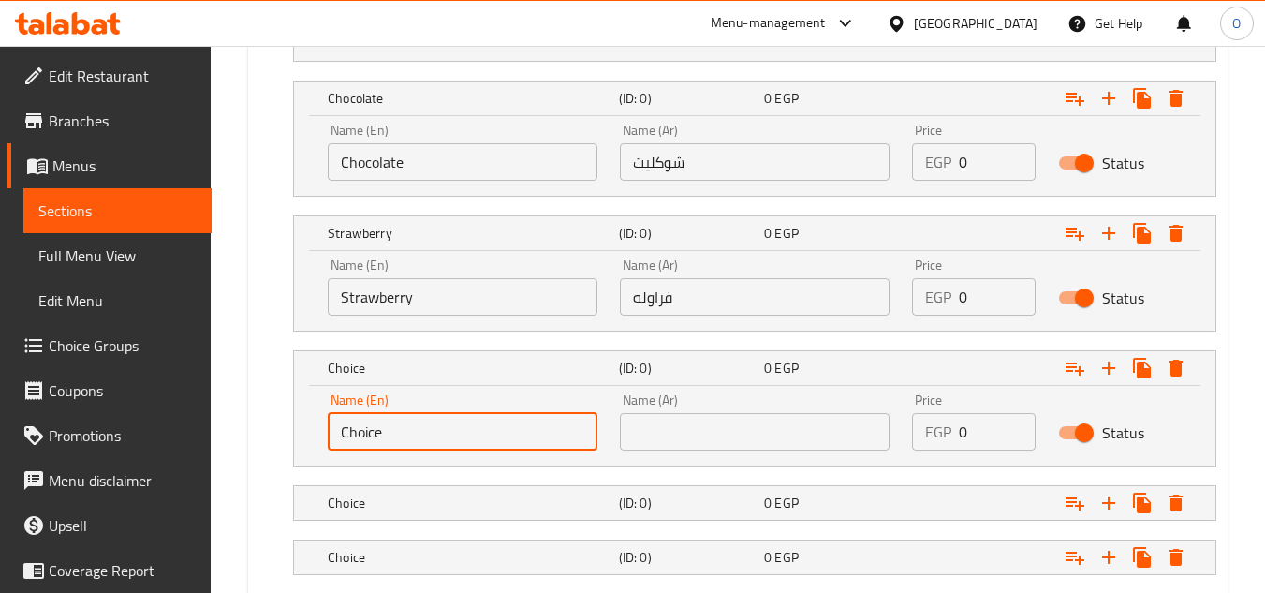
click at [451, 441] on input "Choice" at bounding box center [463, 431] width 270 height 37
paste input "Mango"
type input "Mango"
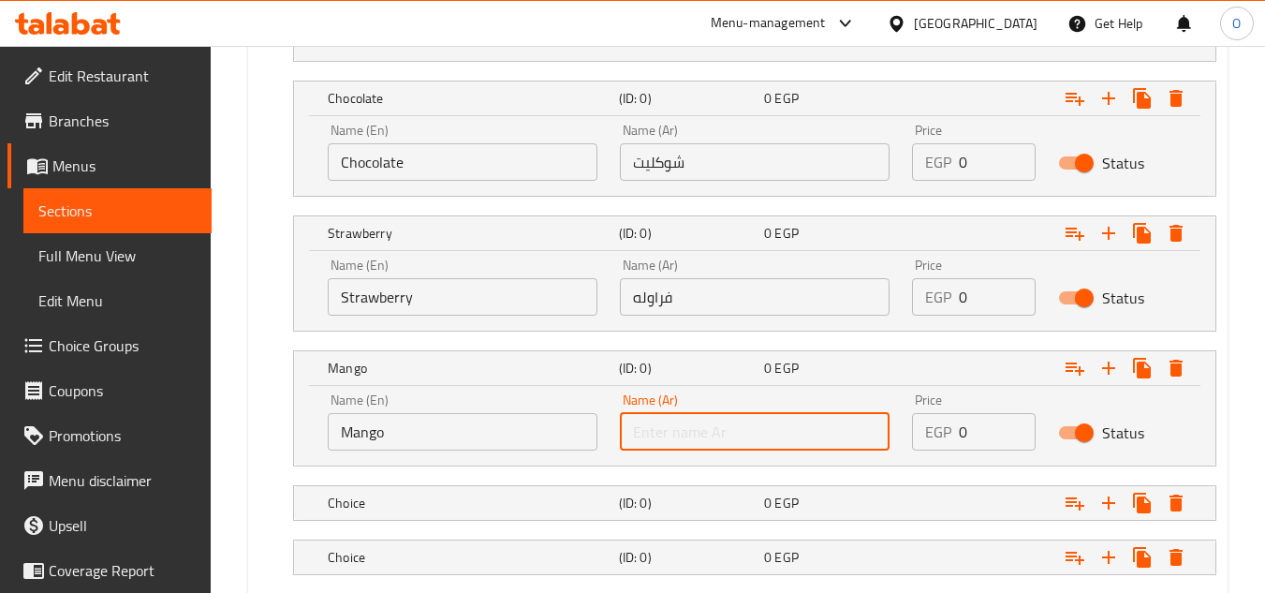
drag, startPoint x: 684, startPoint y: 432, endPoint x: 672, endPoint y: 432, distance: 12.2
click at [684, 432] on input "text" at bounding box center [755, 431] width 270 height 37
paste input "مانجو"
type input "مانجو"
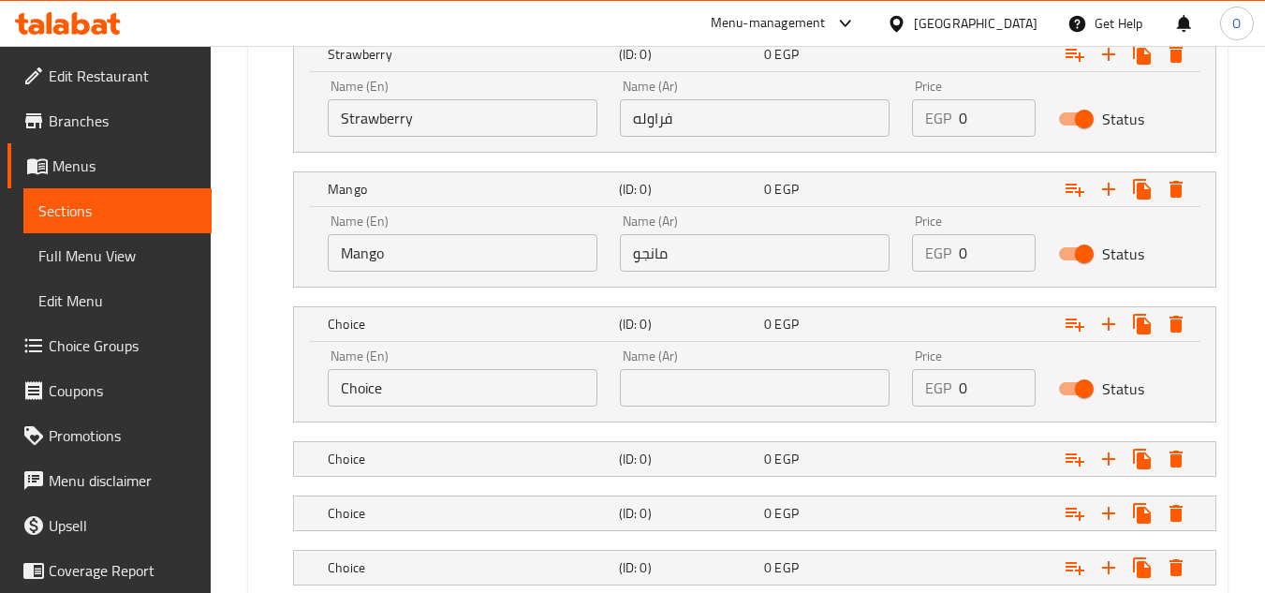
scroll to position [1655, 0]
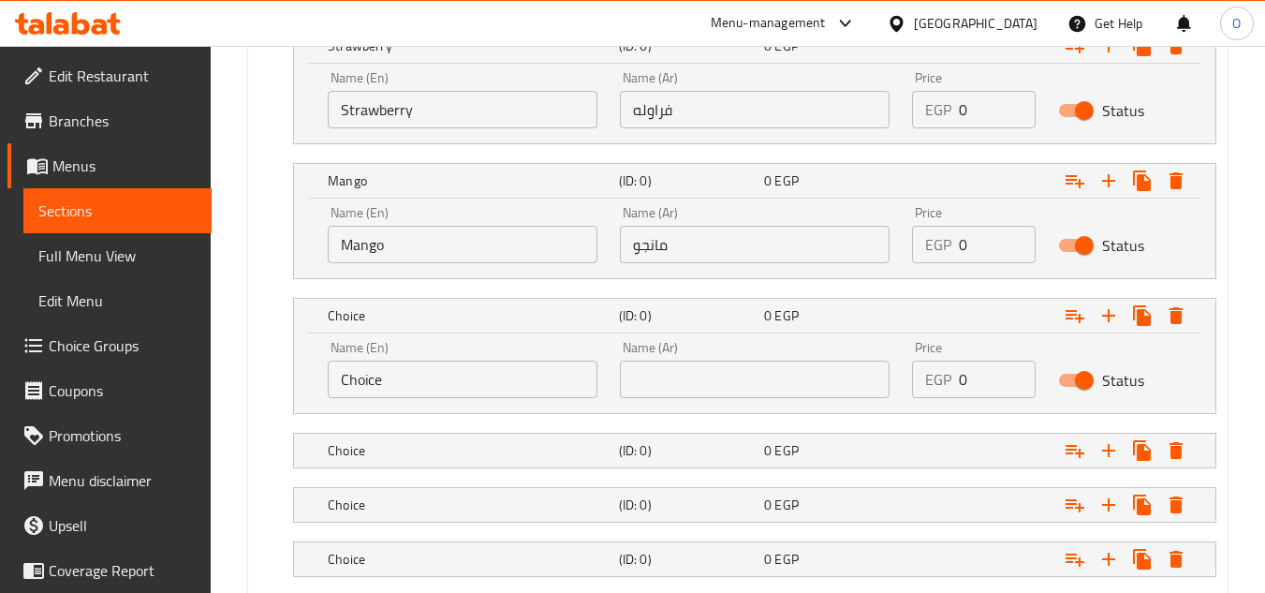
click at [405, 372] on input "Choice" at bounding box center [463, 379] width 270 height 37
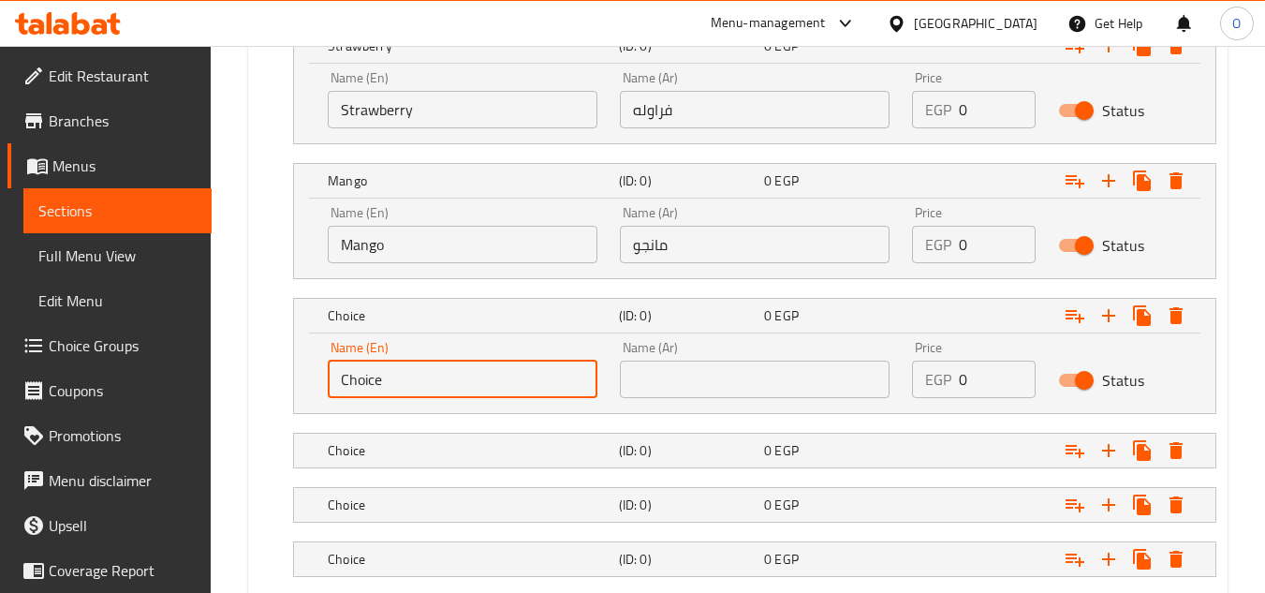
click at [405, 372] on input "Choice" at bounding box center [463, 379] width 270 height 37
paste input "Banana"
type input "Banana"
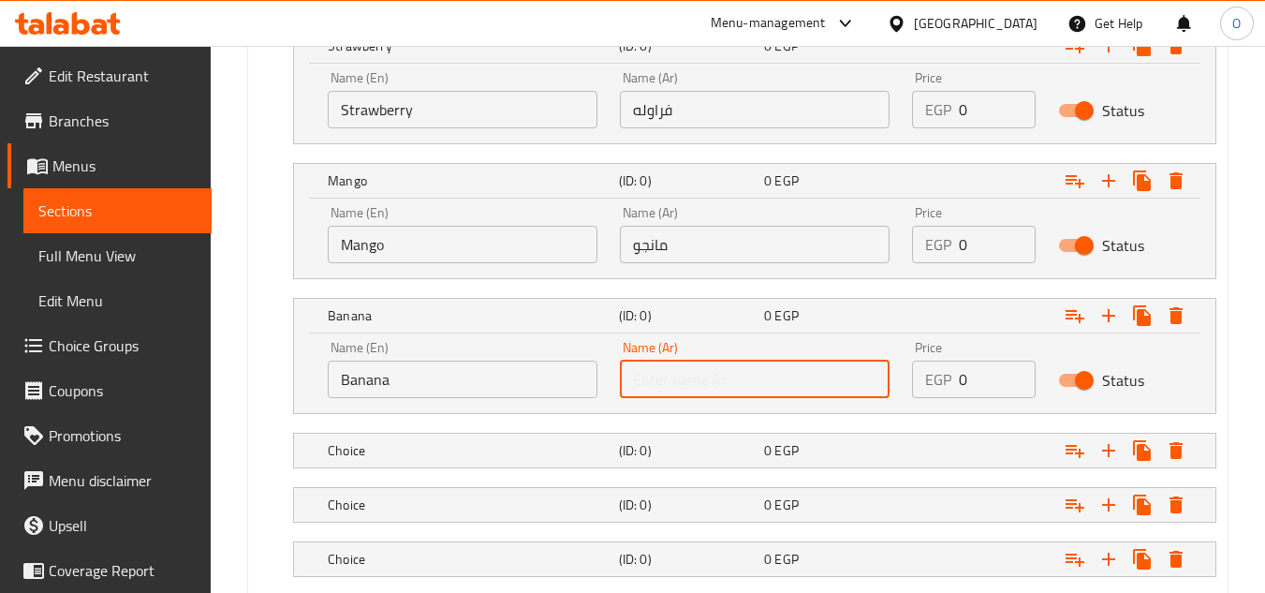
click at [657, 361] on input "text" at bounding box center [755, 379] width 270 height 37
paste input "موز"
type input "موز"
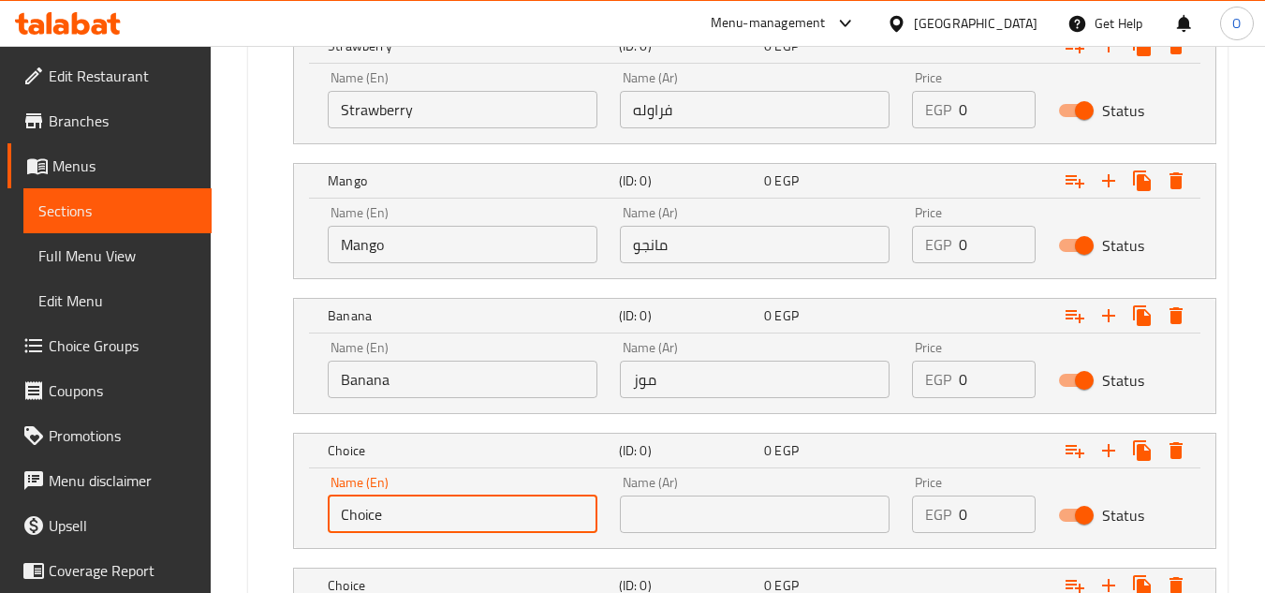
click at [423, 523] on input "Choice" at bounding box center [463, 513] width 270 height 37
paste input "MixBerry"
type input "MixBerry"
click at [669, 505] on input "text" at bounding box center [755, 513] width 270 height 37
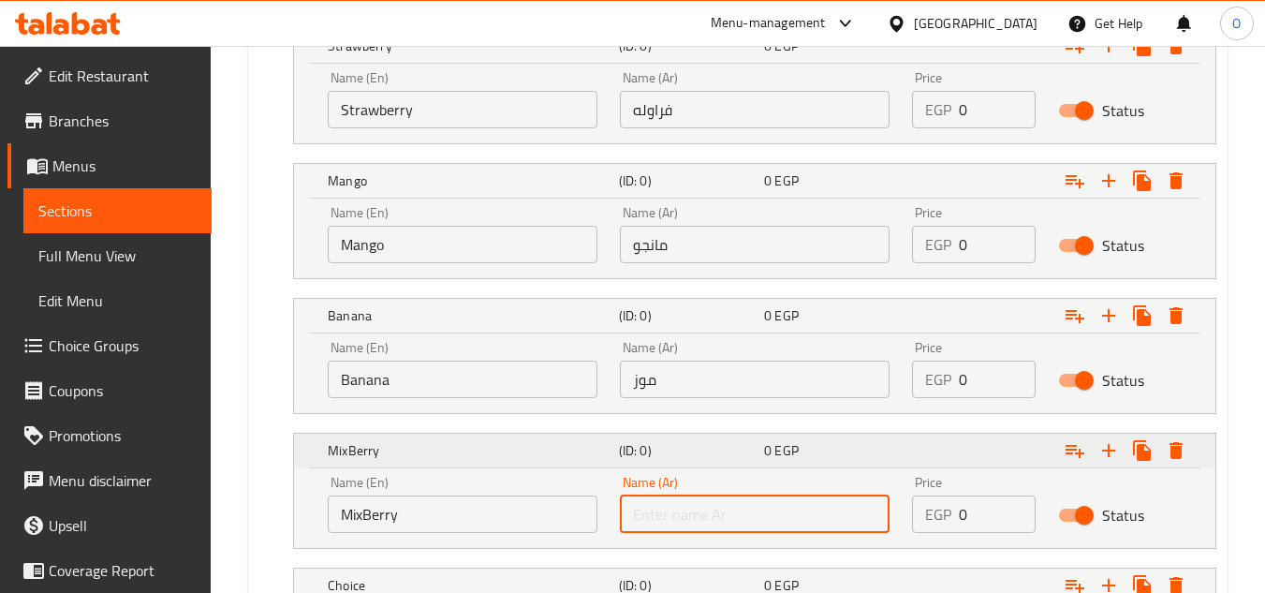
paste input "[PERSON_NAME]"
type input "[PERSON_NAME]"
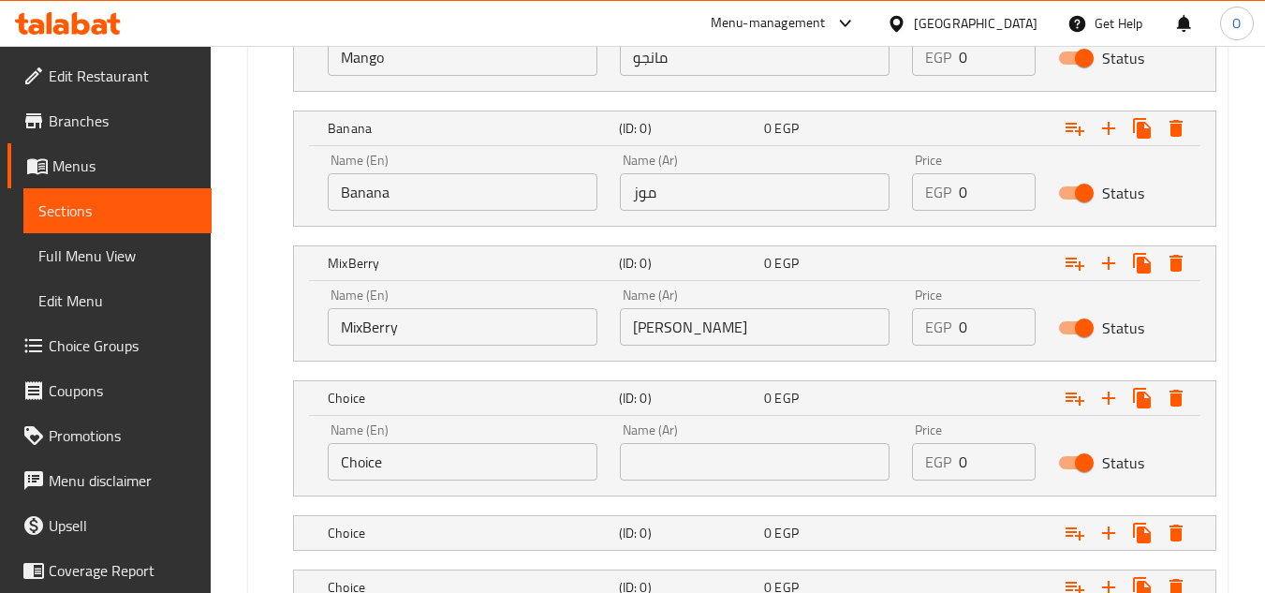
click at [406, 455] on input "Choice" at bounding box center [463, 461] width 270 height 37
paste input "BlueBerry"
type input "BlueBerry"
click at [651, 452] on input "text" at bounding box center [755, 461] width 270 height 37
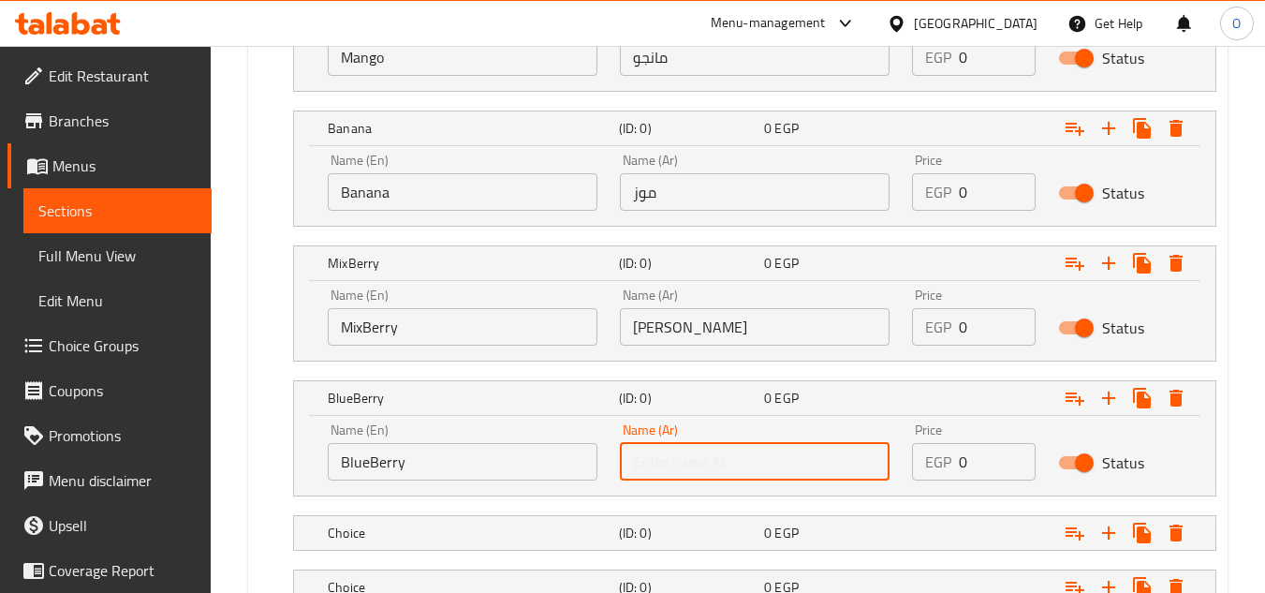
paste input "بلوبيري"
type input "بلوبيري"
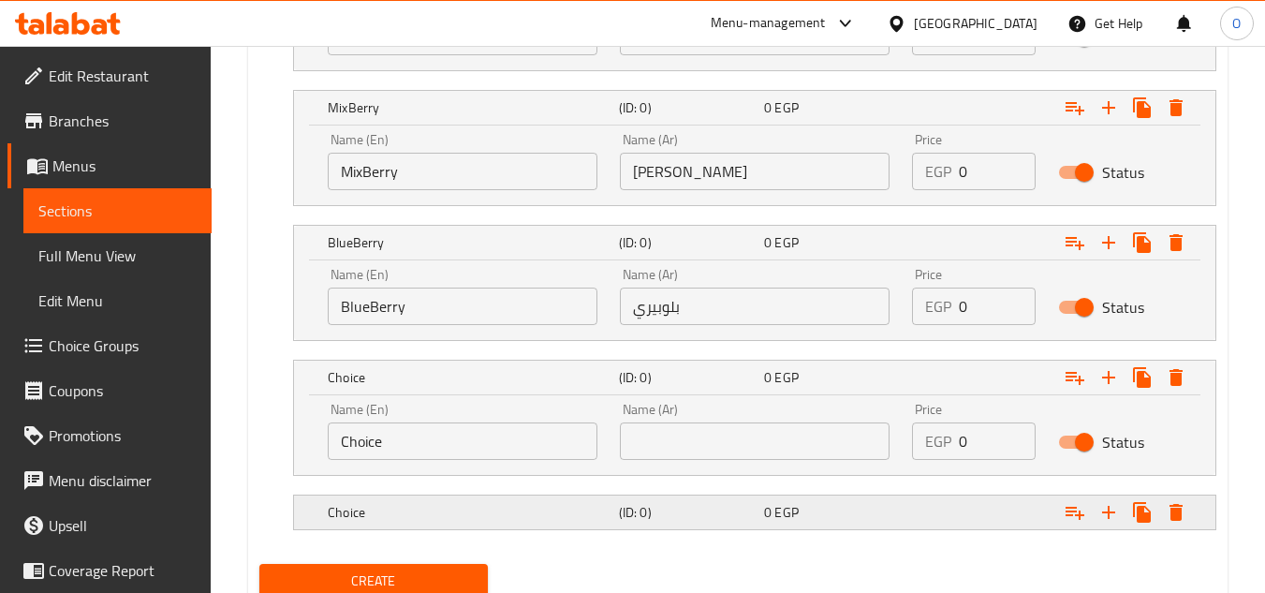
scroll to position [2067, 0]
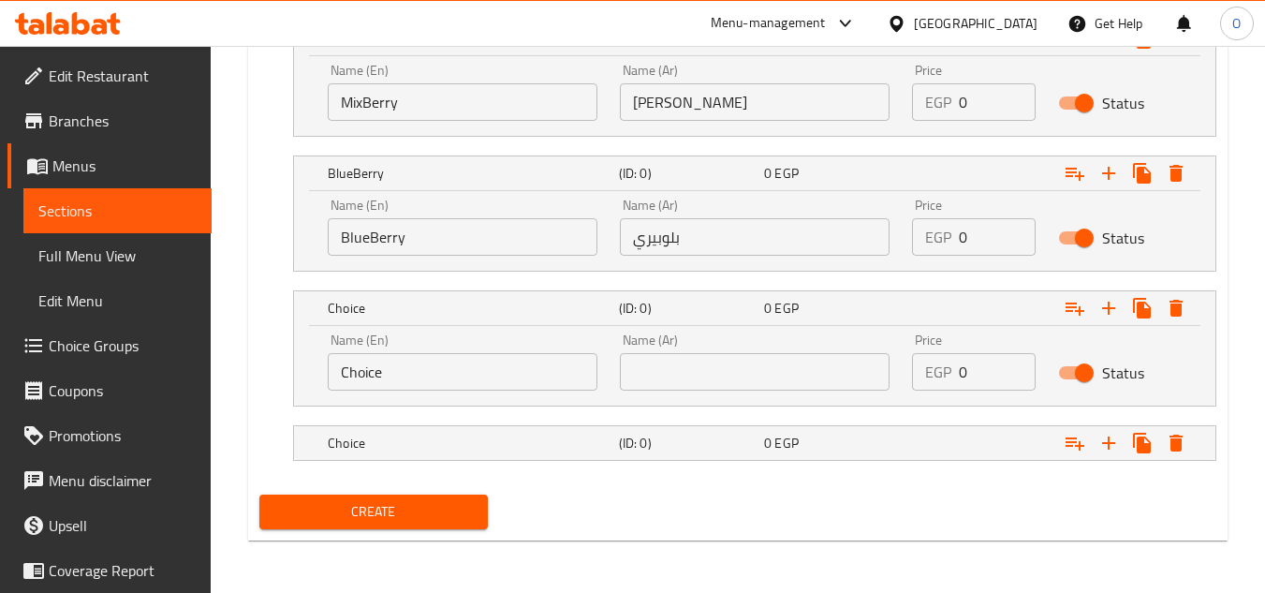
click at [415, 378] on input "Choice" at bounding box center [463, 371] width 270 height 37
paste input "Passion"
type input "Passion"
click at [696, 362] on input "text" at bounding box center [755, 371] width 270 height 37
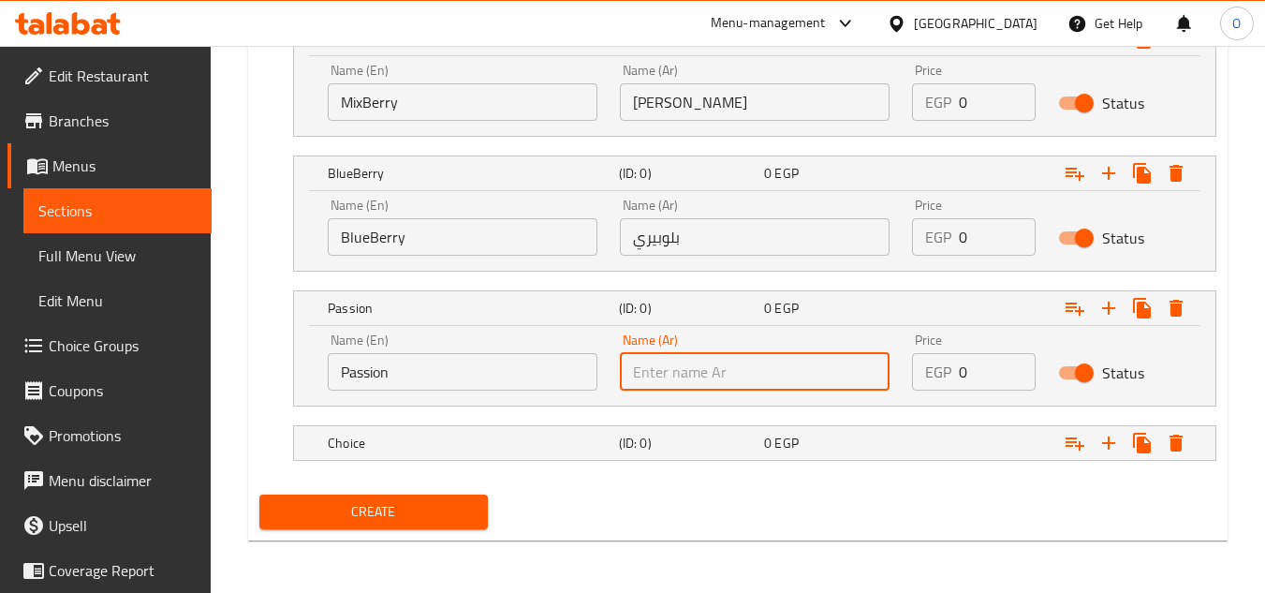
paste input "باشون"
type input "باشون"
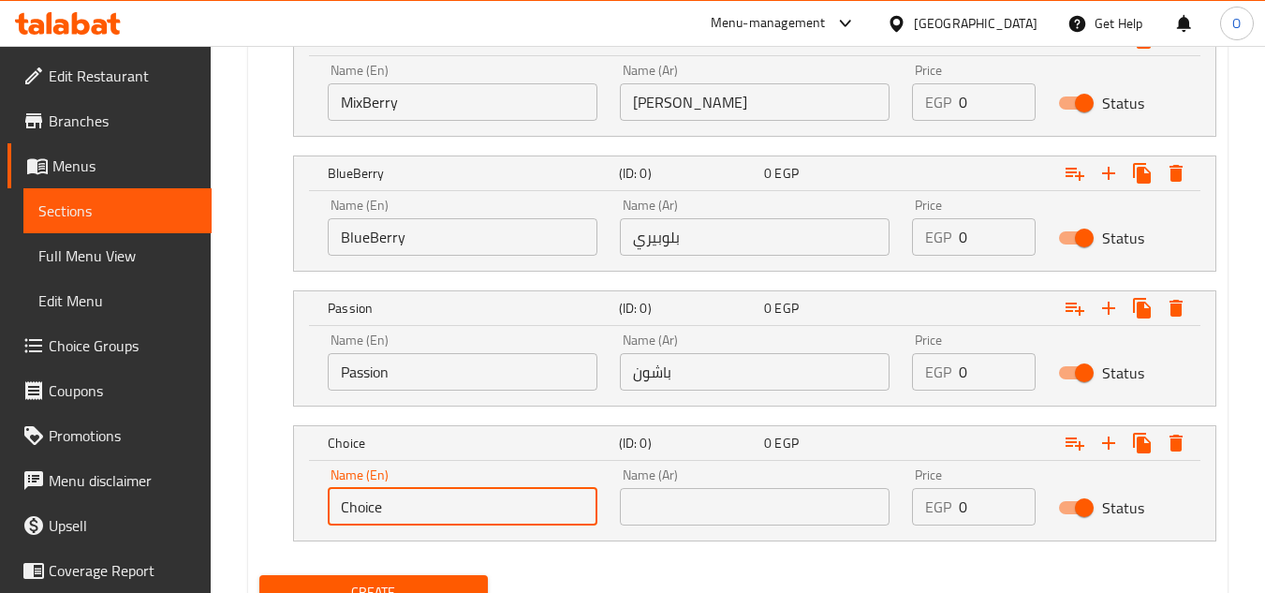
click at [433, 520] on input "Choice" at bounding box center [463, 506] width 270 height 37
click at [432, 520] on input "Choice" at bounding box center [463, 506] width 270 height 37
paste input "Peach"
type input "Peach"
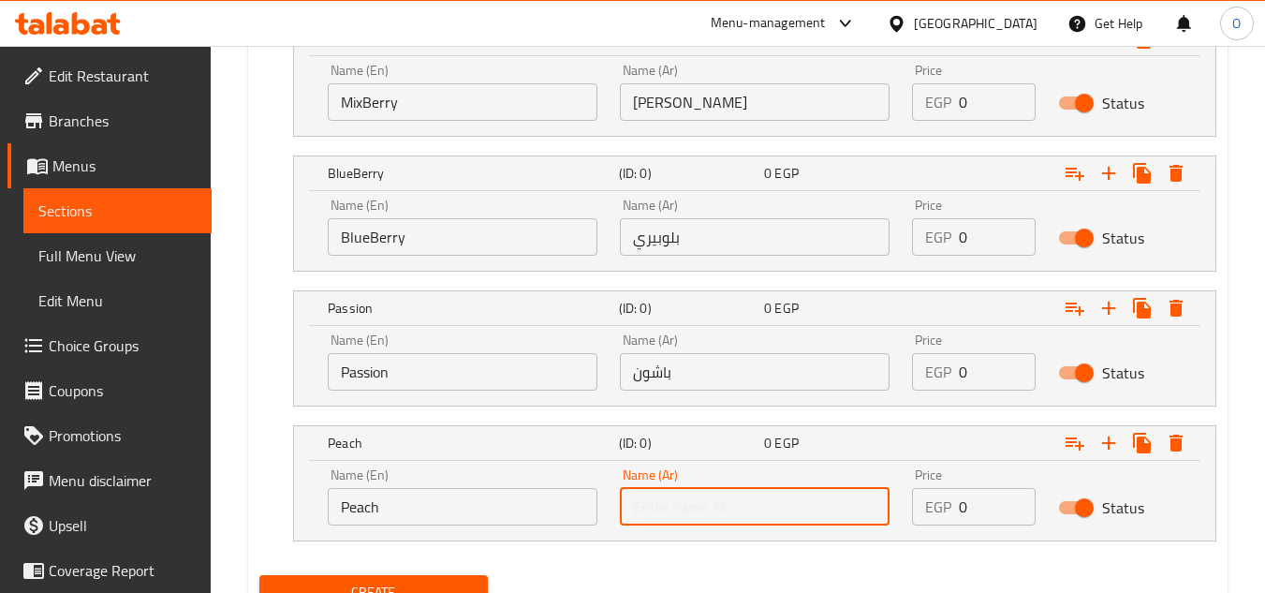
click at [729, 510] on input "text" at bounding box center [755, 506] width 270 height 37
paste input "خوخ"
type input "خوخ"
click at [1110, 439] on icon "Expand" at bounding box center [1109, 443] width 22 height 22
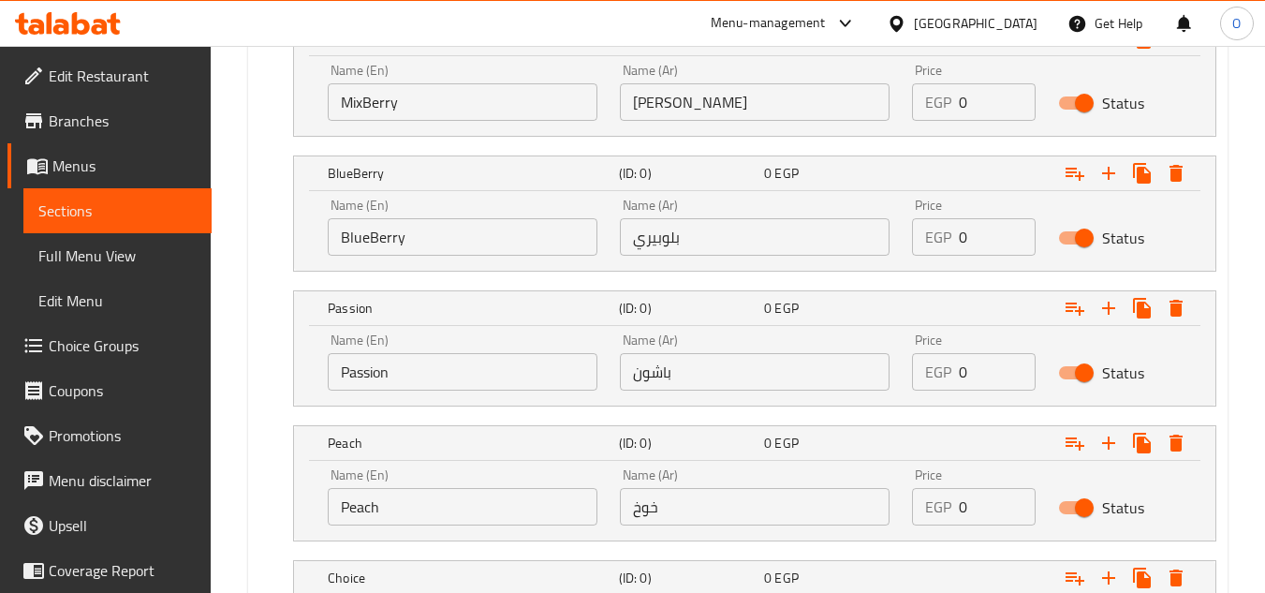
scroll to position [2202, 0]
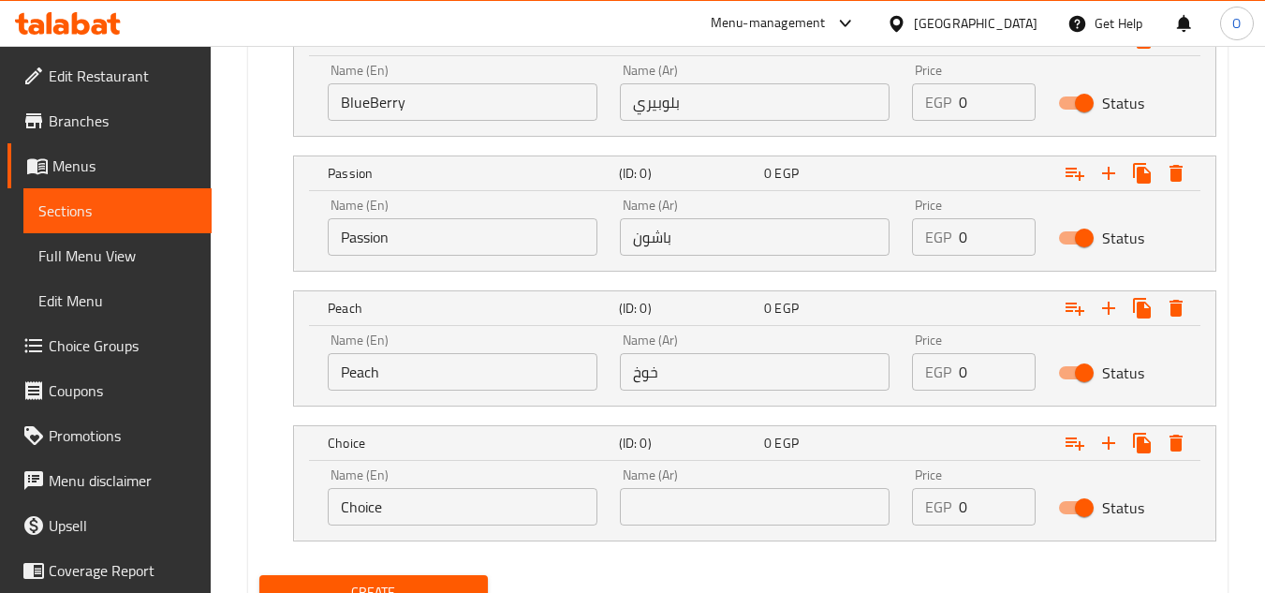
click at [688, 502] on input "text" at bounding box center [755, 506] width 270 height 37
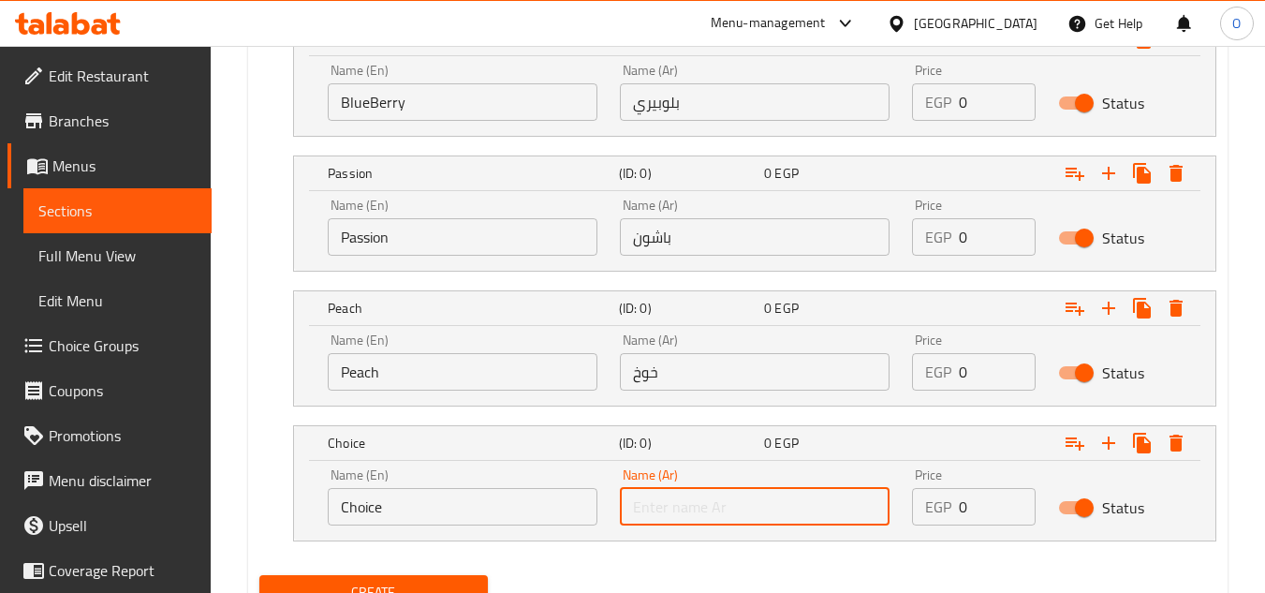
paste input "بستاشيو"
type input "بستاشيو"
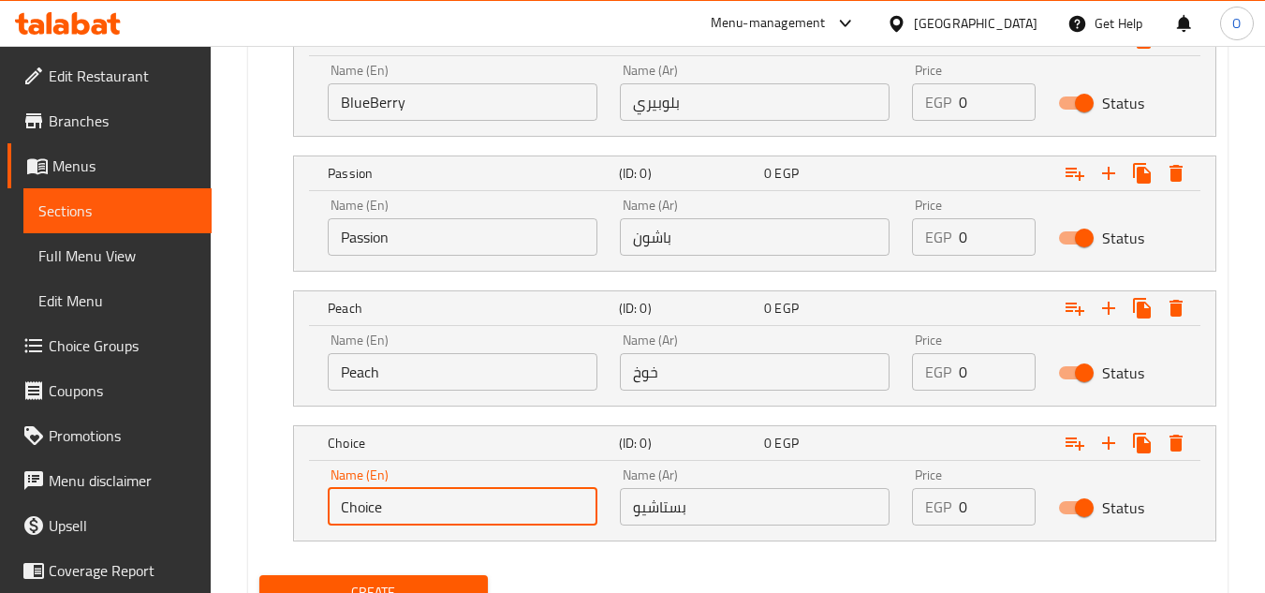
click at [427, 503] on input "Choice" at bounding box center [463, 506] width 270 height 37
paste input "Pistachio"
type input "Pistachio"
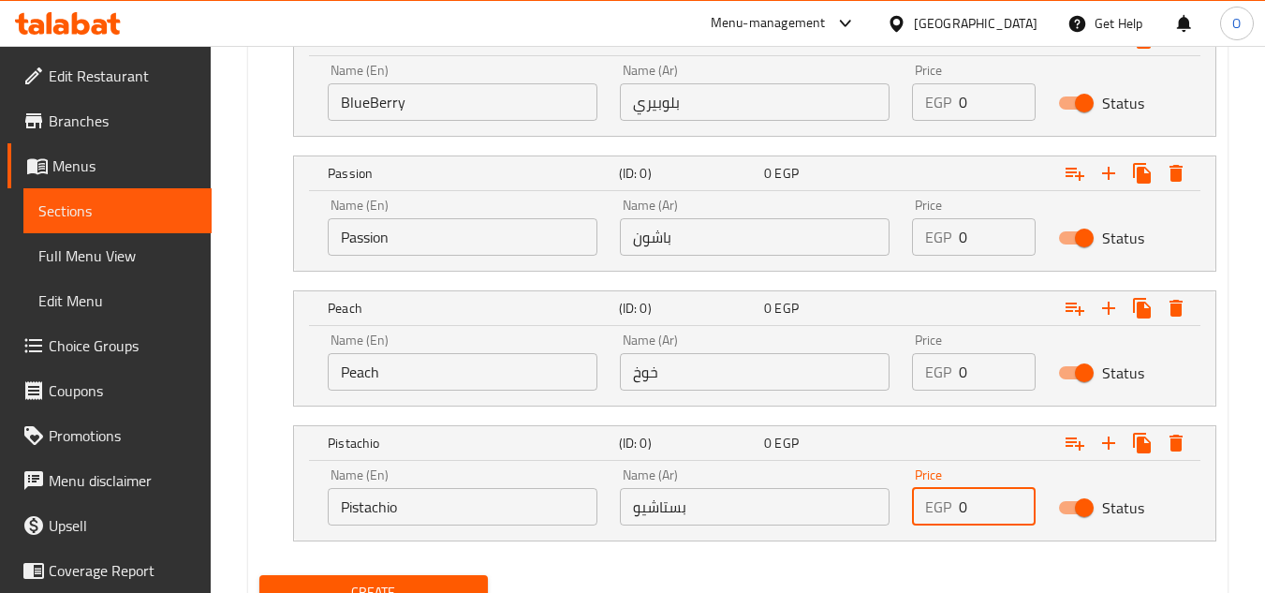
drag, startPoint x: 980, startPoint y: 507, endPoint x: 952, endPoint y: 503, distance: 28.3
click at [952, 503] on div "EGP 0 Price" at bounding box center [974, 506] width 124 height 37
paste input "159"
type input "159"
drag, startPoint x: 969, startPoint y: 360, endPoint x: 922, endPoint y: 360, distance: 47.8
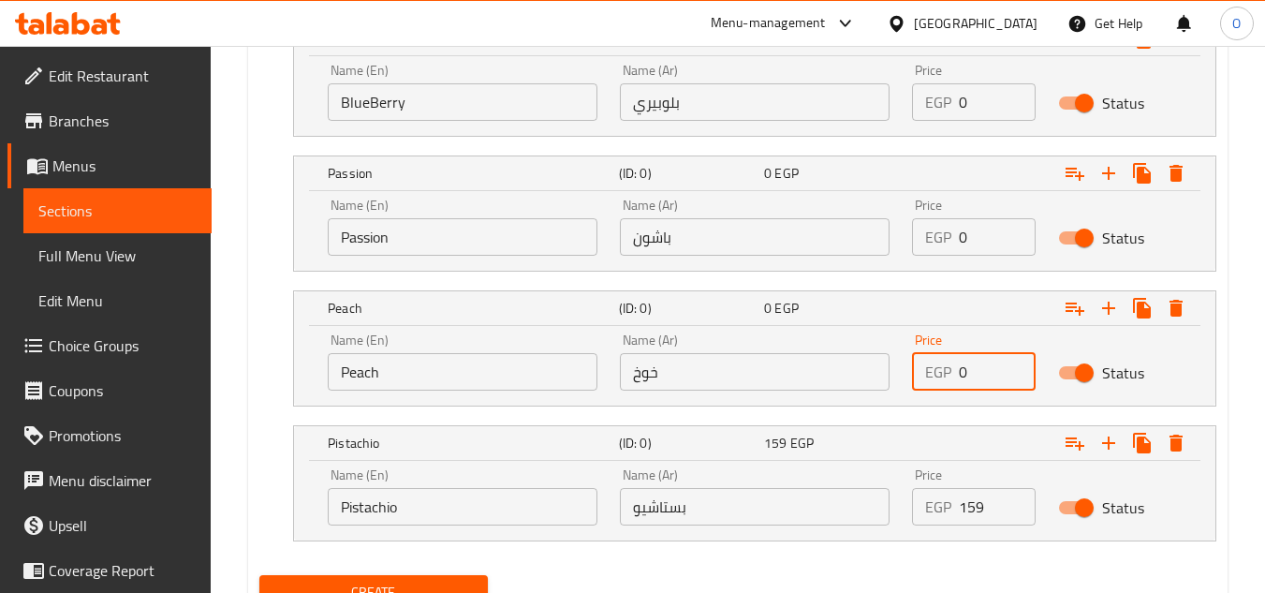
click at [922, 360] on div "EGP 0 Price" at bounding box center [974, 371] width 124 height 37
paste input "159"
type input "159"
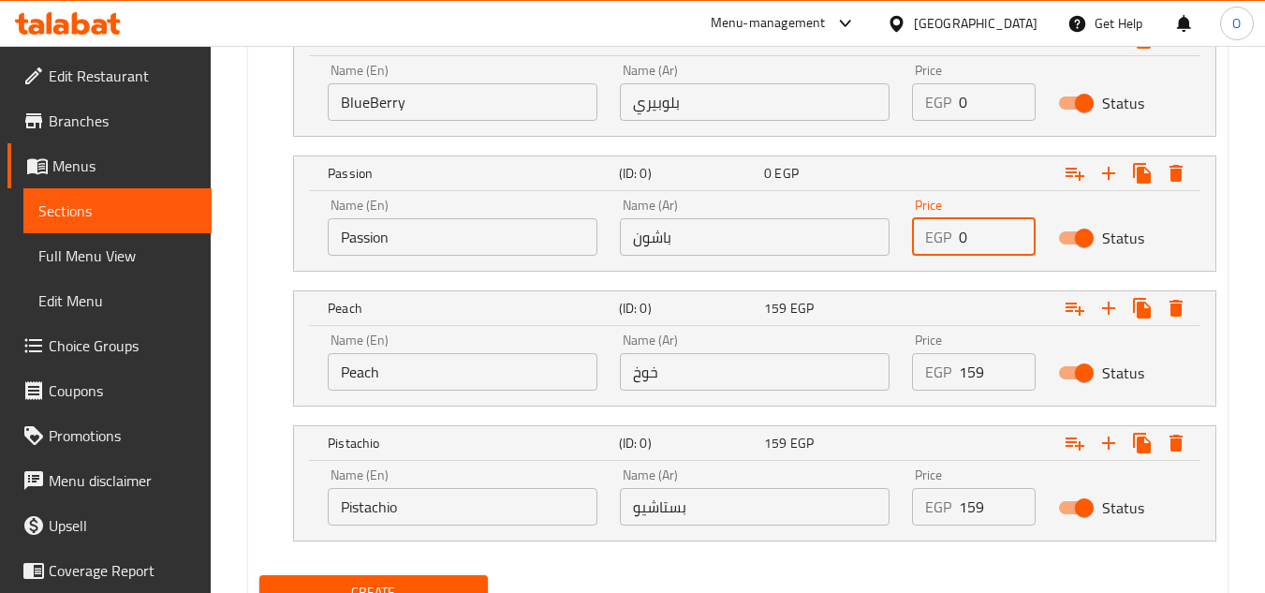
drag, startPoint x: 971, startPoint y: 232, endPoint x: 943, endPoint y: 235, distance: 28.2
click at [943, 235] on div "EGP 0 Price" at bounding box center [974, 236] width 124 height 37
paste input "159"
type input "159"
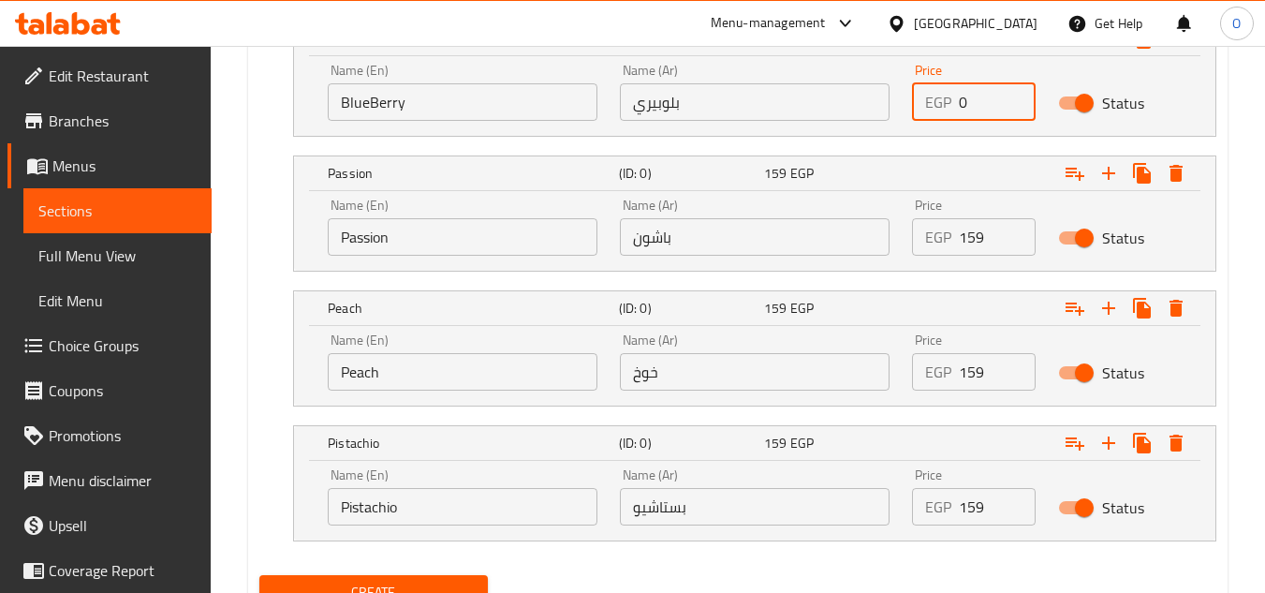
drag, startPoint x: 980, startPoint y: 96, endPoint x: 949, endPoint y: 110, distance: 33.6
click at [949, 110] on div "EGP 0 Price" at bounding box center [974, 101] width 124 height 37
paste input "159"
type input "159"
click at [940, 146] on nav at bounding box center [737, 148] width 957 height 15
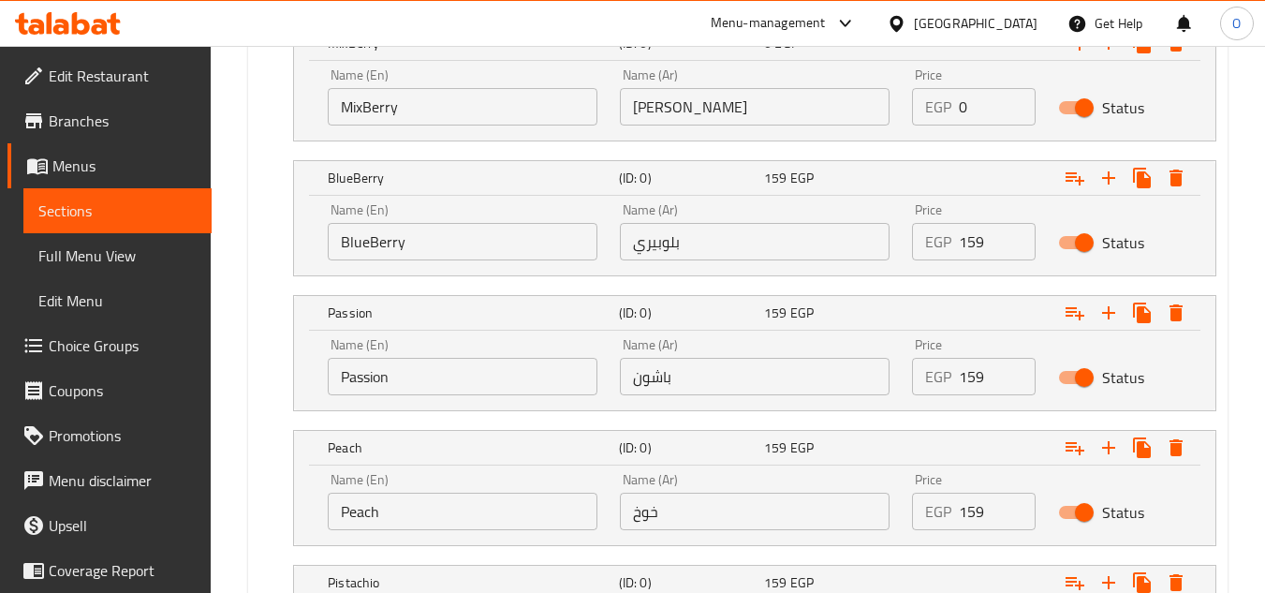
scroll to position [1827, 0]
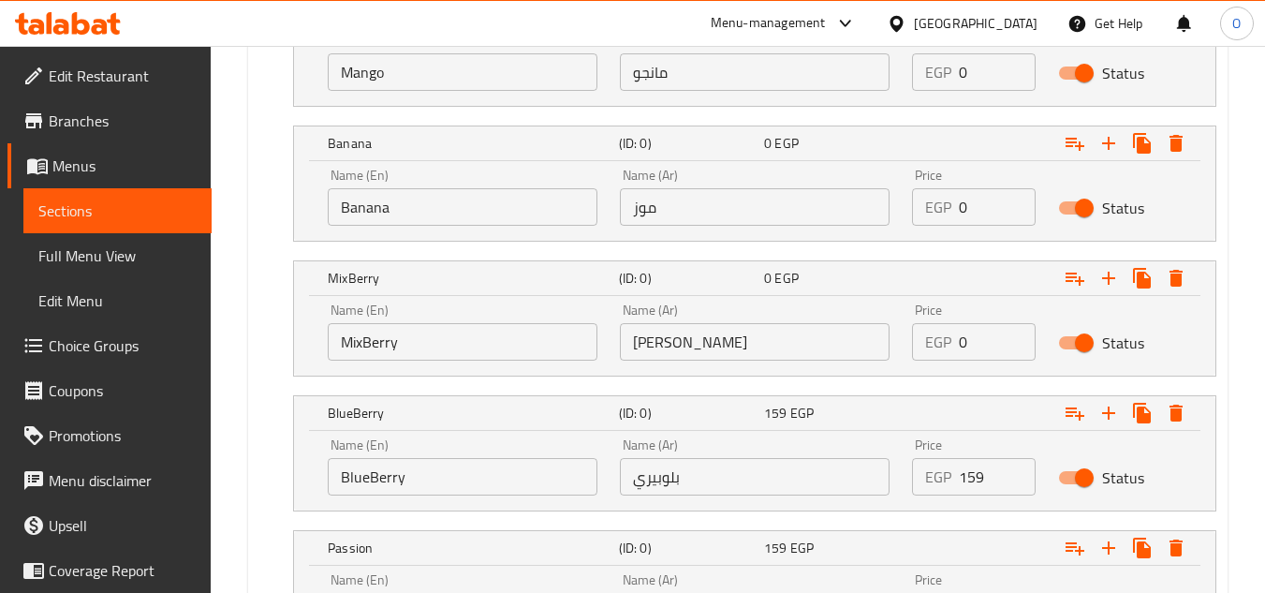
drag, startPoint x: 979, startPoint y: 340, endPoint x: 945, endPoint y: 340, distance: 33.7
click at [945, 340] on div "EGP 0 Price" at bounding box center [974, 341] width 124 height 37
paste input "159"
type input "159"
drag, startPoint x: 986, startPoint y: 202, endPoint x: 922, endPoint y: 219, distance: 66.8
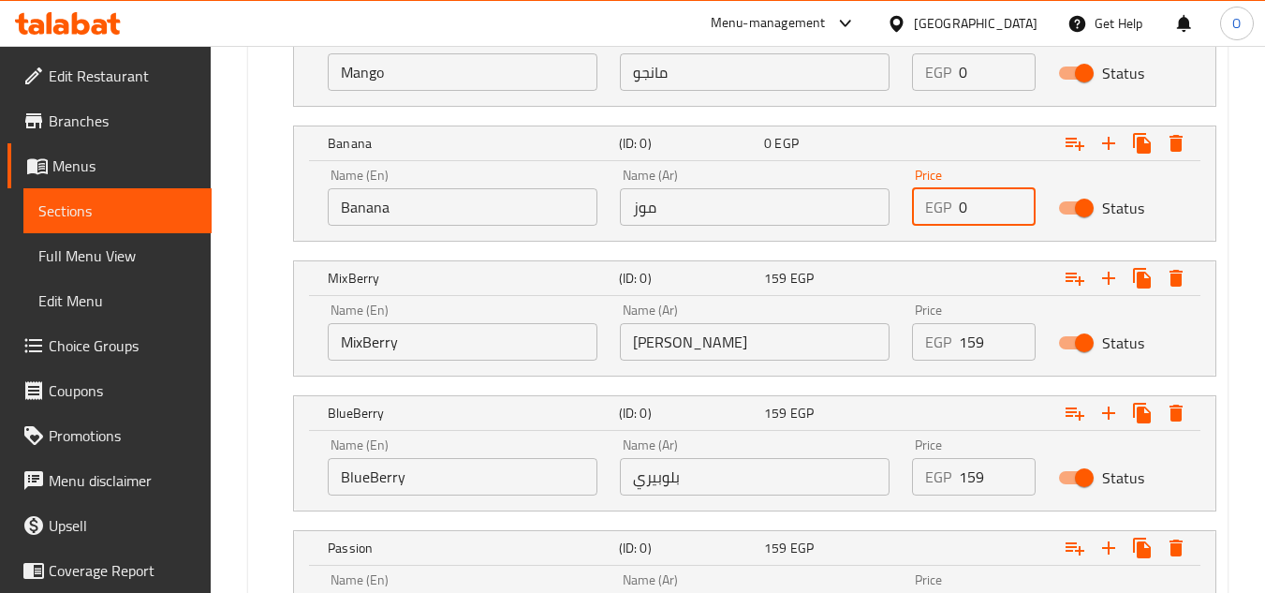
click at [941, 204] on div "EGP 0 Price" at bounding box center [974, 206] width 124 height 37
paste input "159"
type input "159"
click at [887, 254] on nav at bounding box center [737, 252] width 957 height 15
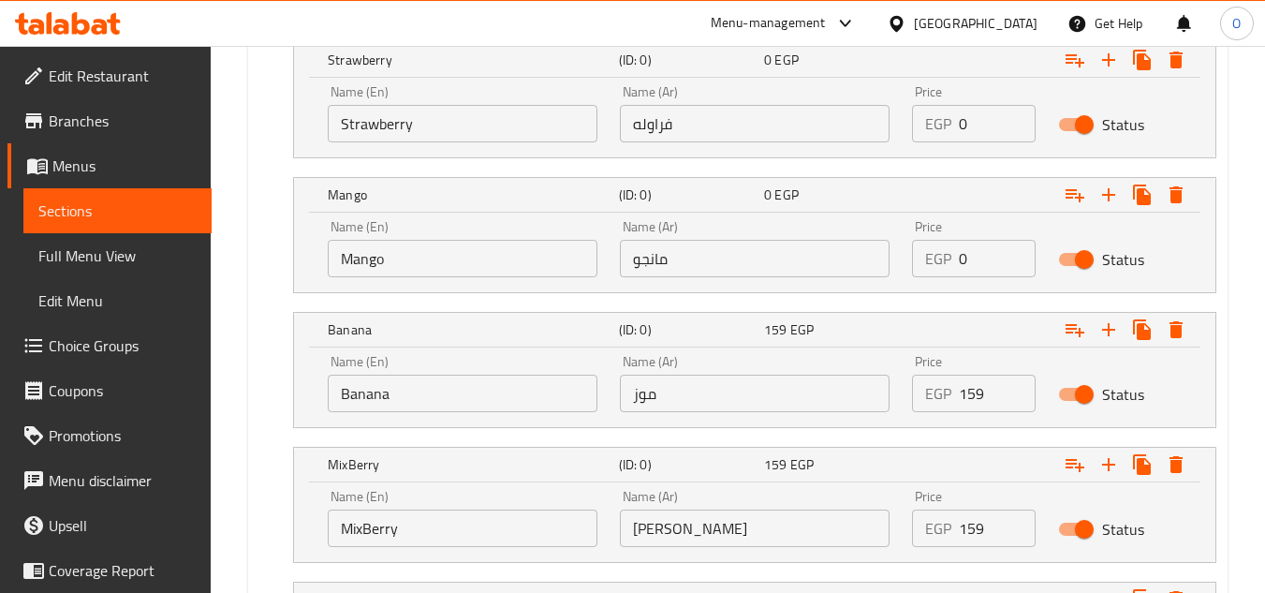
scroll to position [1640, 0]
drag, startPoint x: 971, startPoint y: 262, endPoint x: 949, endPoint y: 260, distance: 22.6
click at [949, 260] on div "EGP 0 Price" at bounding box center [974, 259] width 124 height 37
paste input "159"
type input "159"
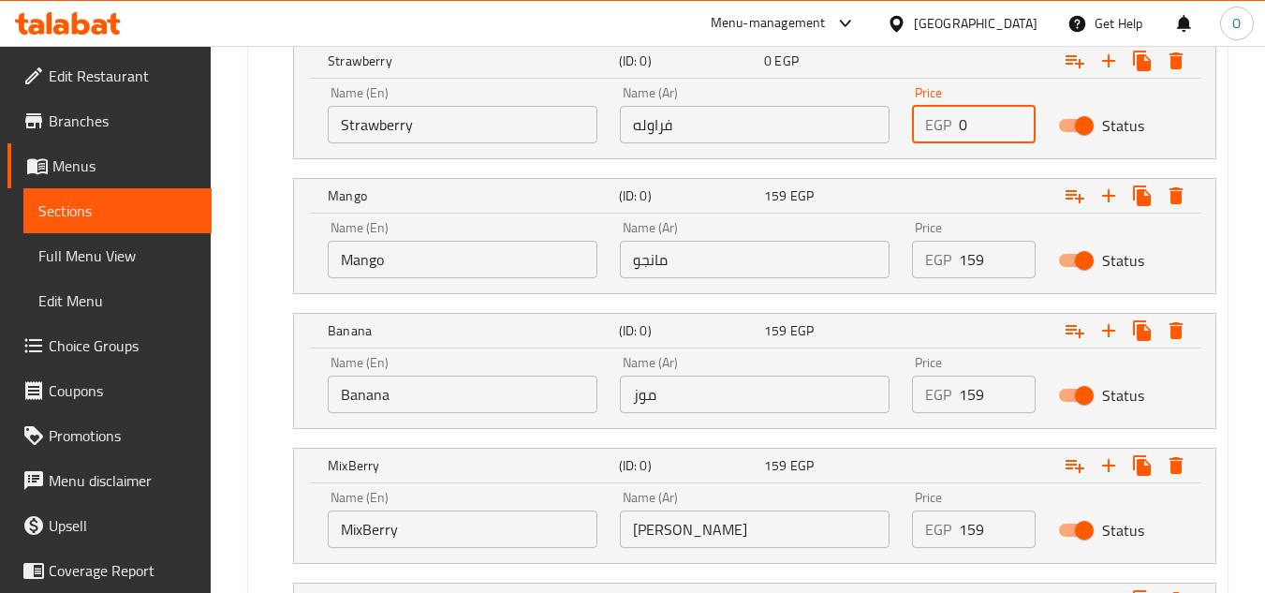
paste input "159"
drag, startPoint x: 985, startPoint y: 124, endPoint x: 922, endPoint y: 124, distance: 63.7
click at [922, 124] on div "EGP 159 Price" at bounding box center [974, 124] width 124 height 37
type input "159"
click at [915, 170] on nav at bounding box center [737, 170] width 957 height 15
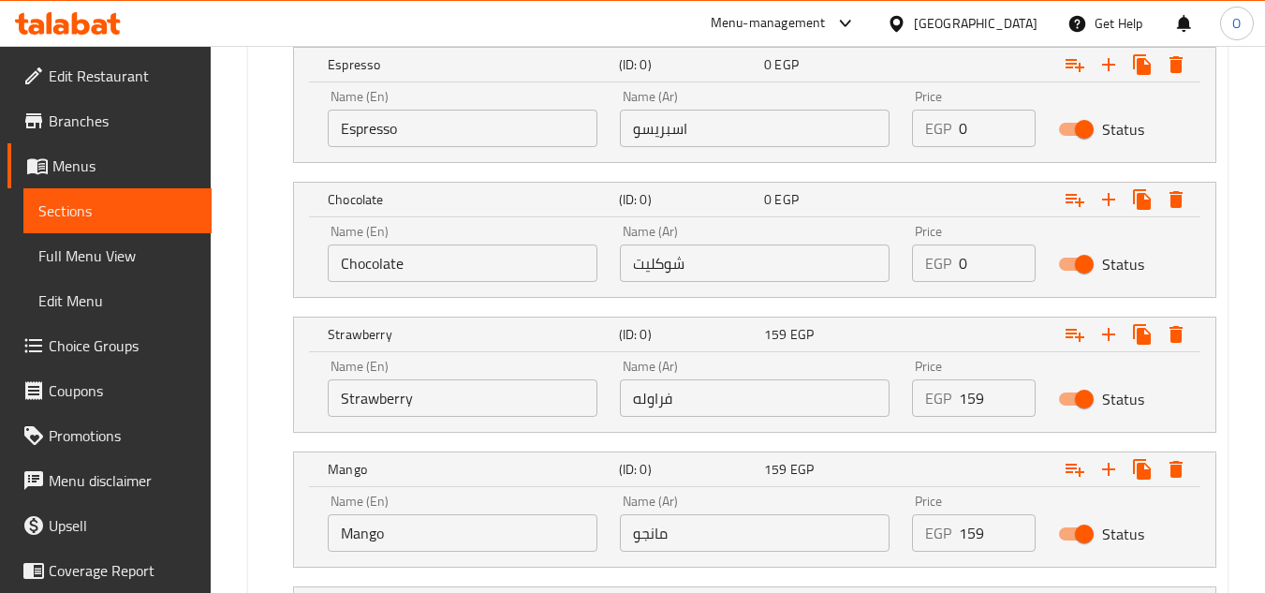
scroll to position [1359, 0]
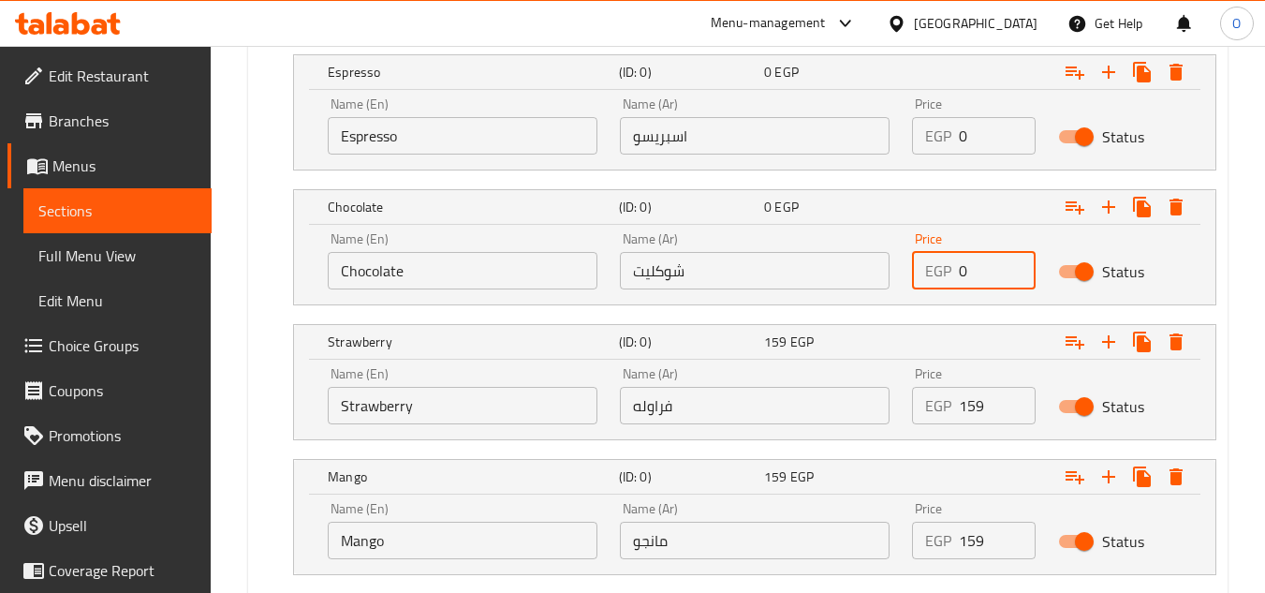
drag, startPoint x: 963, startPoint y: 284, endPoint x: 942, endPoint y: 277, distance: 21.6
click at [942, 277] on div "EGP 0 Price" at bounding box center [974, 270] width 124 height 37
paste input "159"
type input "159"
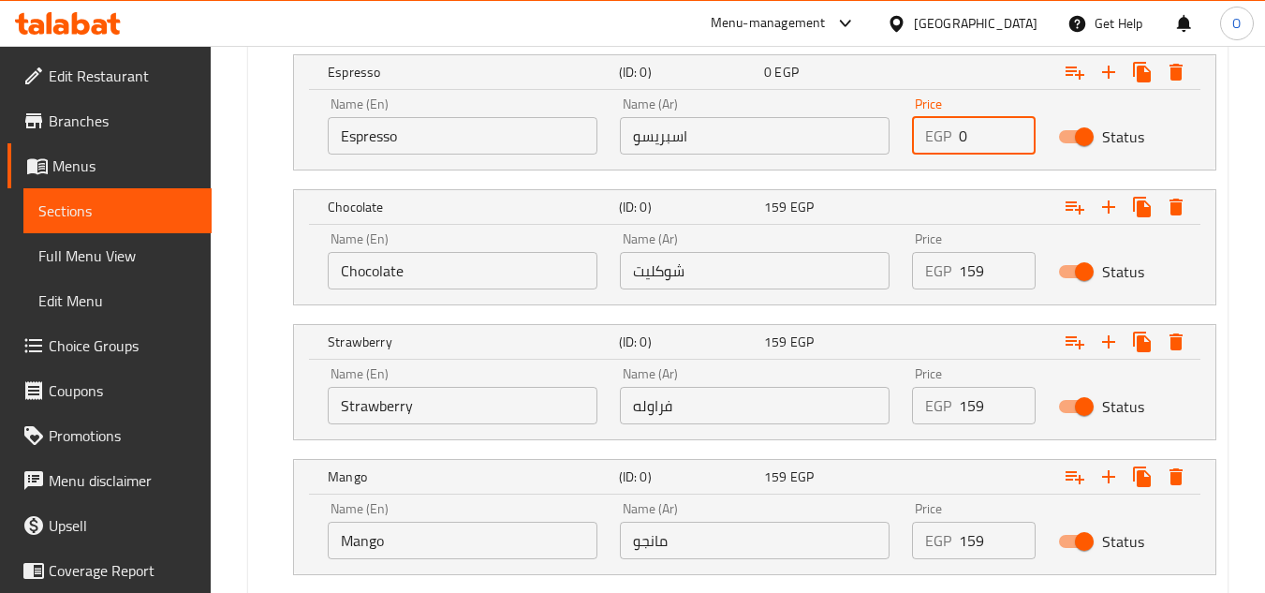
drag, startPoint x: 975, startPoint y: 129, endPoint x: 940, endPoint y: 131, distance: 34.7
click at [940, 131] on div "EGP 0 Price" at bounding box center [974, 135] width 124 height 37
paste input "159"
type input "159"
click at [925, 178] on nav at bounding box center [737, 181] width 957 height 15
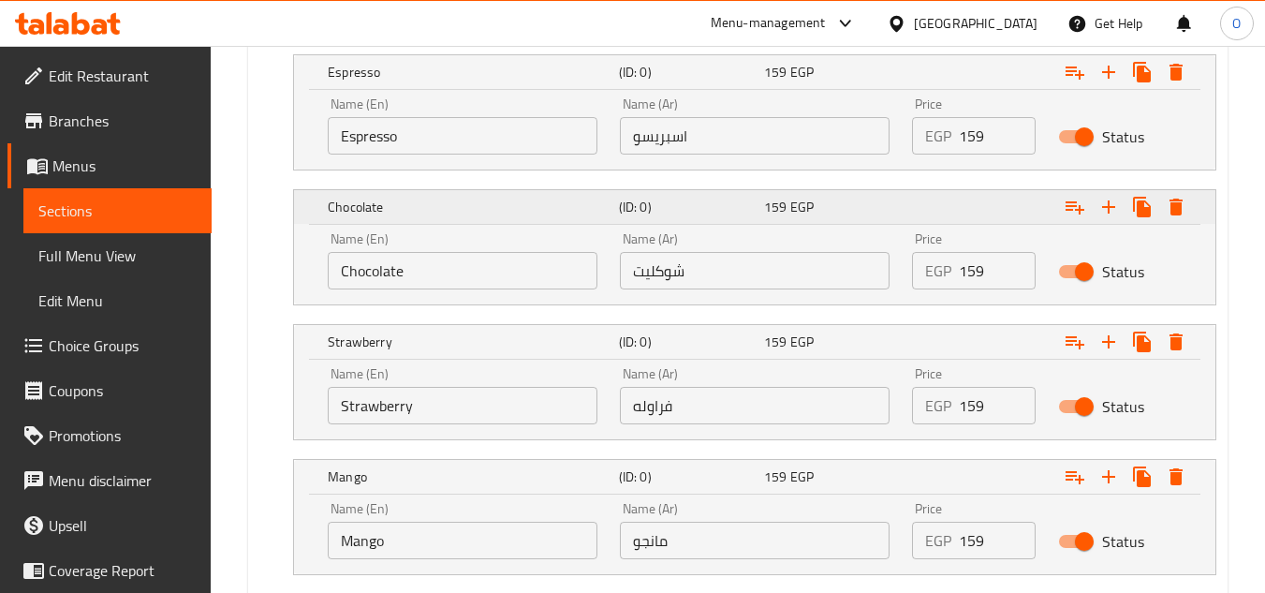
scroll to position [984, 0]
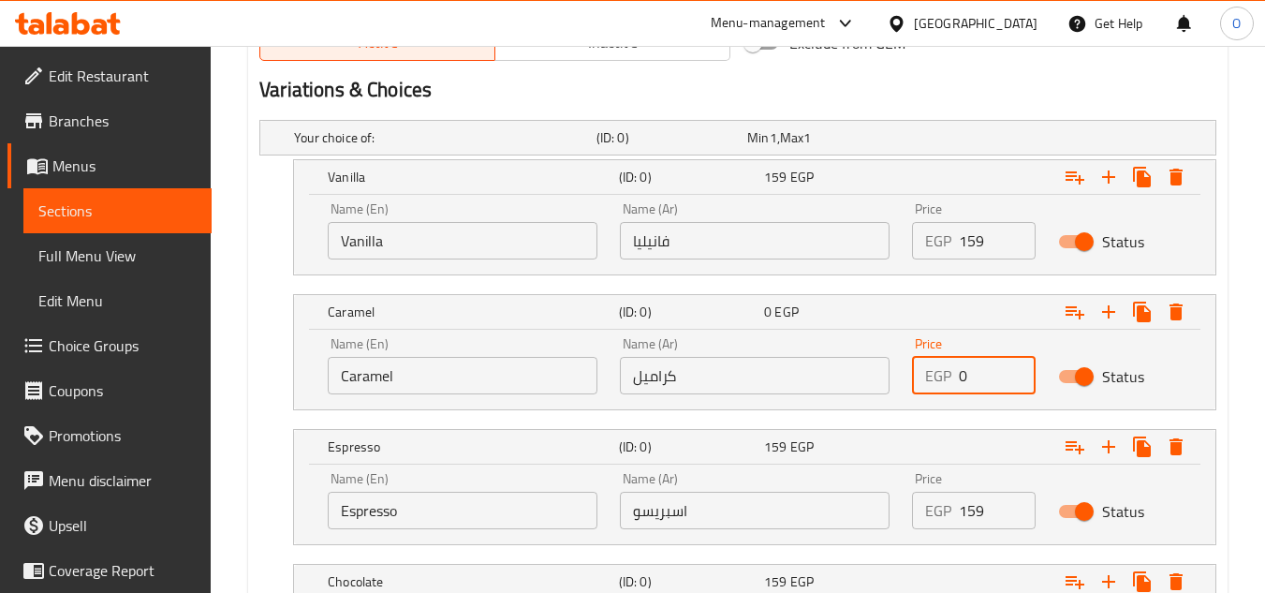
drag, startPoint x: 965, startPoint y: 383, endPoint x: 942, endPoint y: 382, distance: 22.5
click at [942, 382] on div "EGP 0 Price" at bounding box center [974, 375] width 124 height 37
paste input "159"
type input "159"
click at [1240, 280] on div "Home / Restaurants management / Menus / Sections / item / create Milkshack sect…" at bounding box center [738, 476] width 1055 height 2830
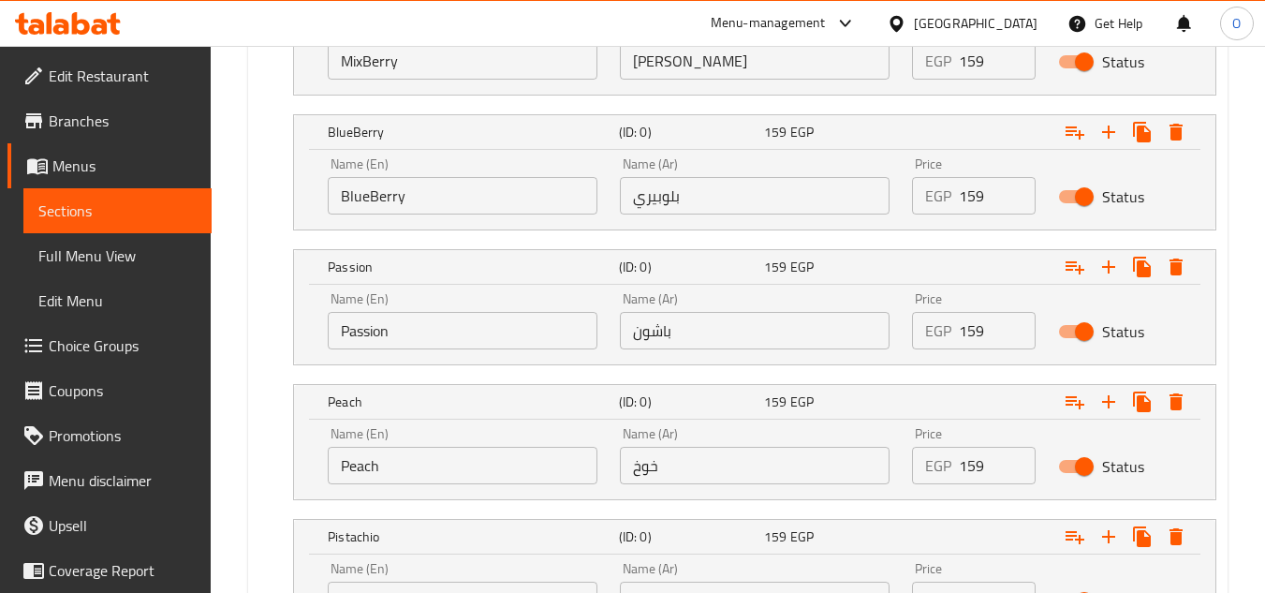
scroll to position [2283, 0]
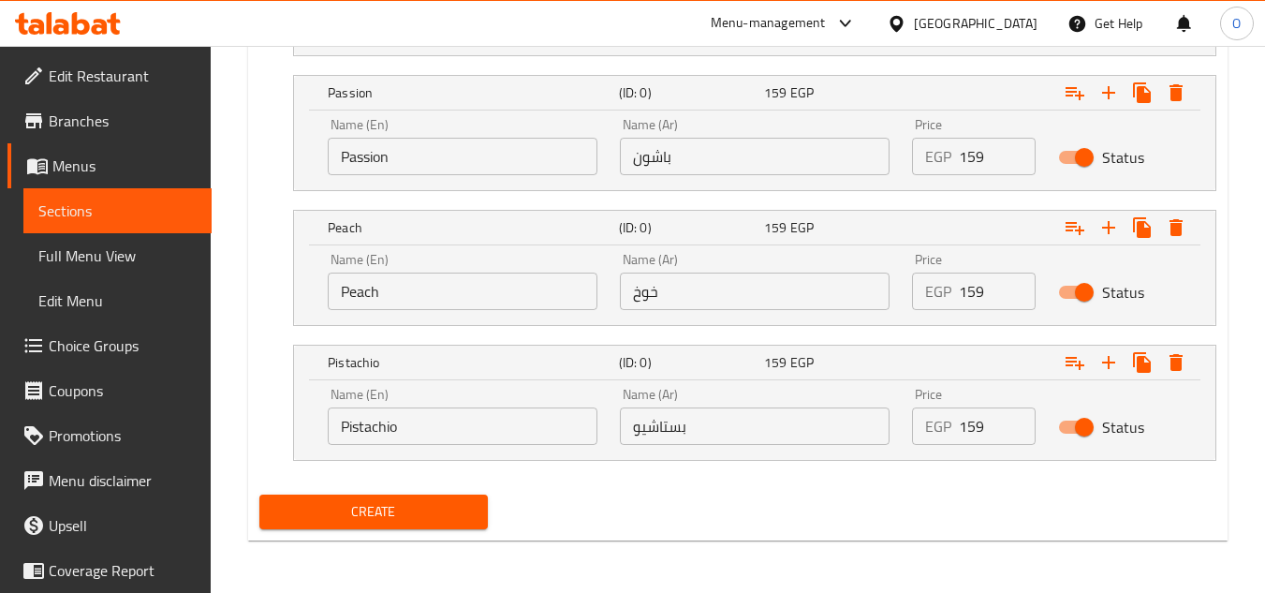
click at [372, 505] on span "Create" at bounding box center [373, 511] width 198 height 23
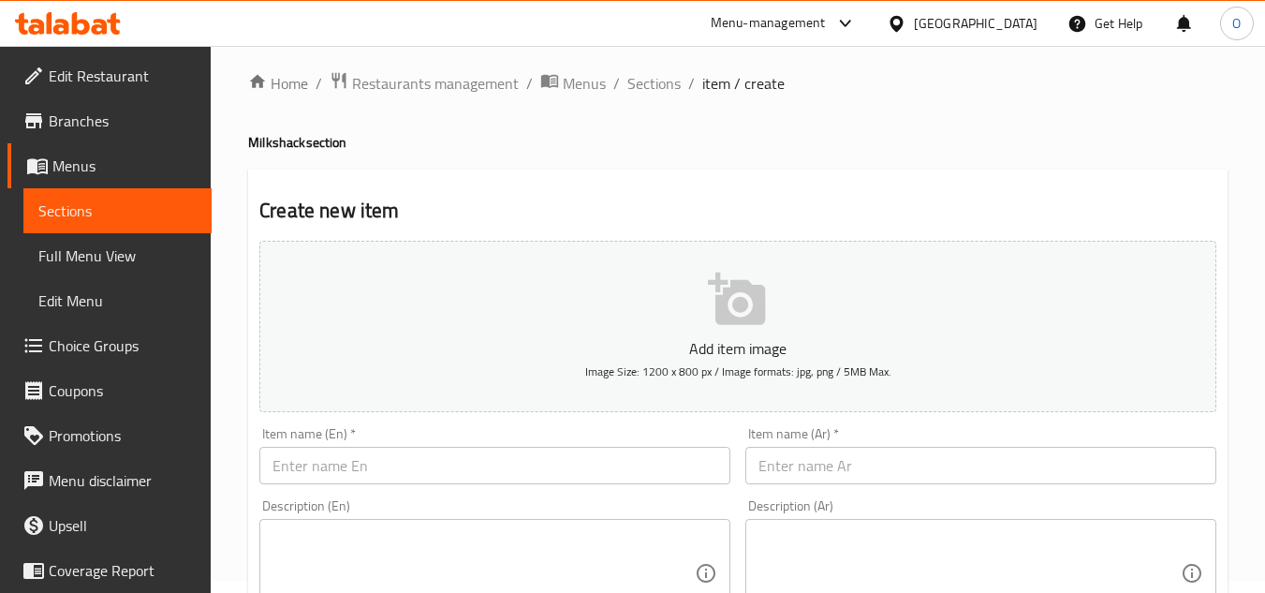
scroll to position [0, 0]
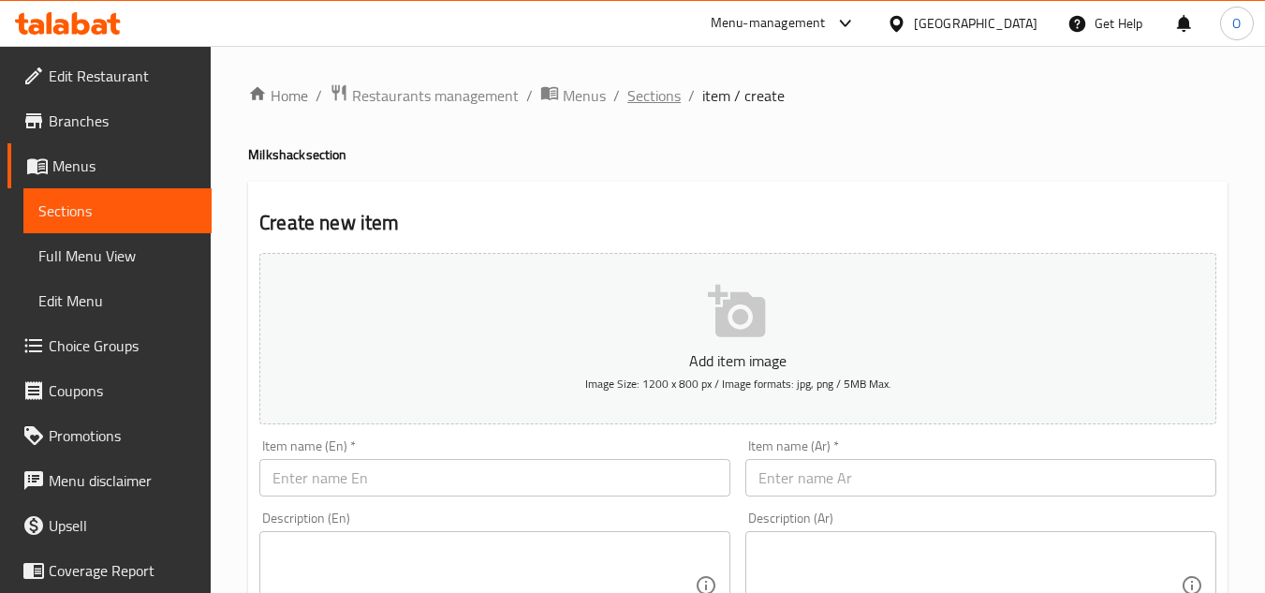
click at [665, 92] on span "Sections" at bounding box center [654, 95] width 53 height 22
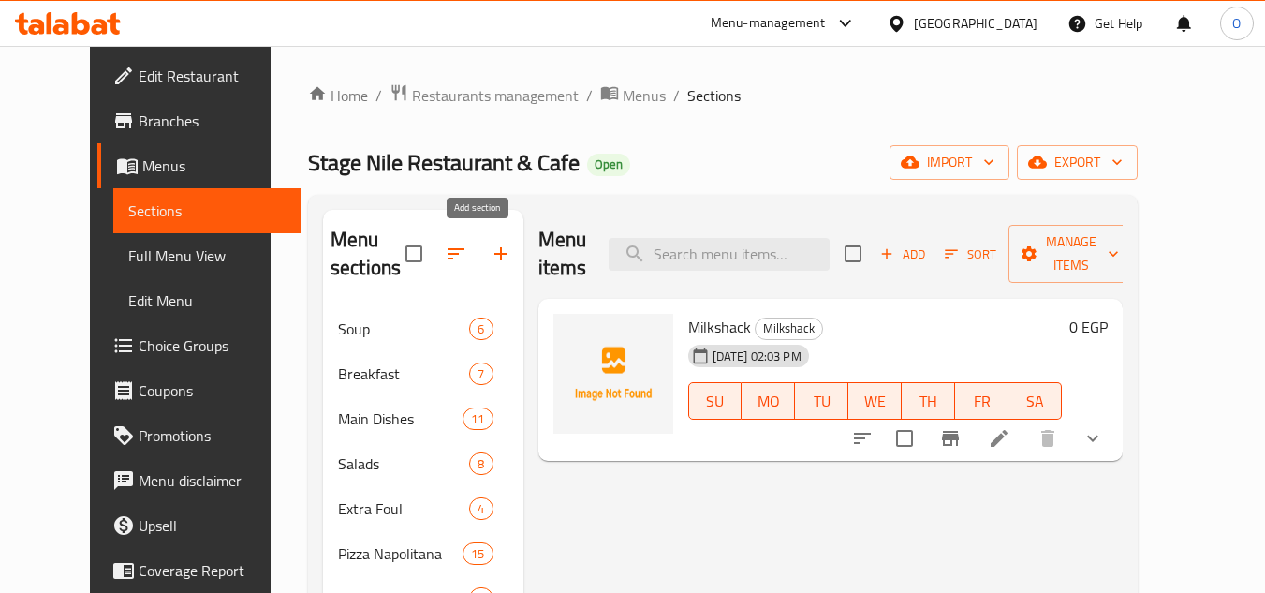
click at [490, 257] on icon "button" at bounding box center [501, 254] width 22 height 22
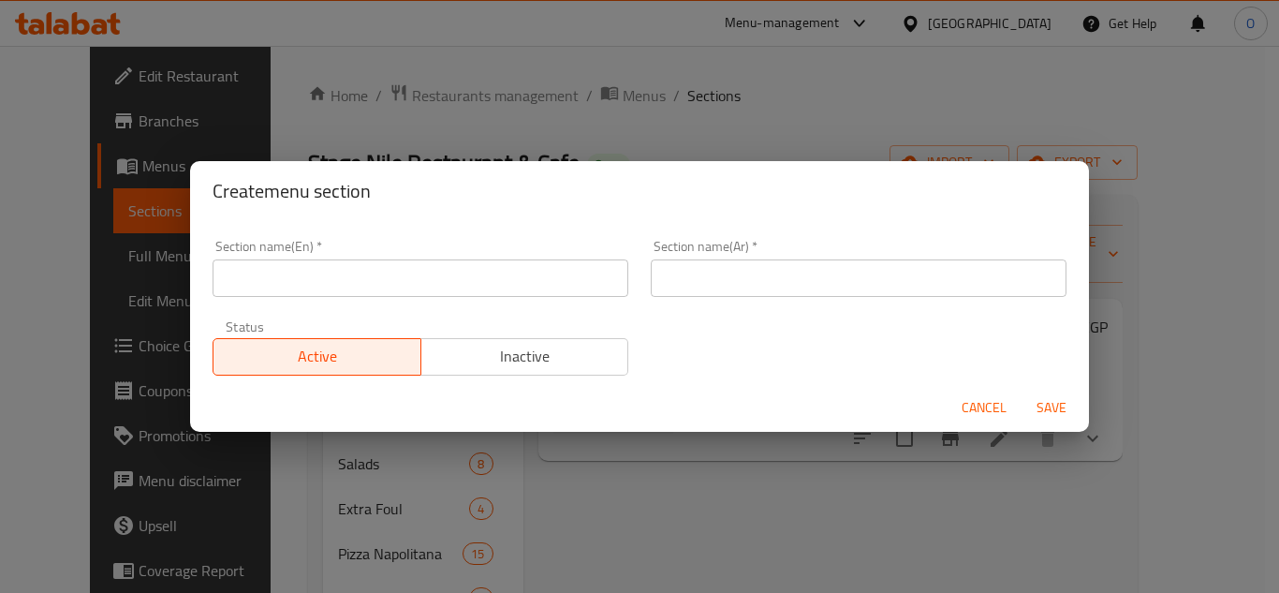
click at [429, 275] on input "text" at bounding box center [421, 277] width 416 height 37
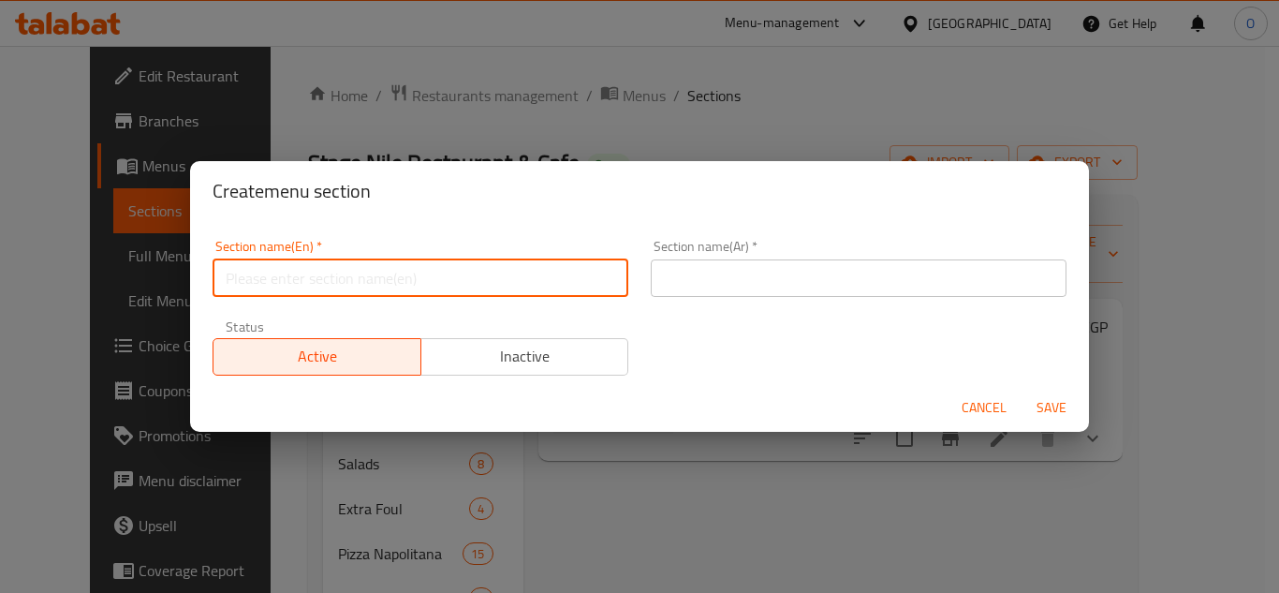
paste input "Voghurt"
type input "Voghurt"
drag, startPoint x: 740, startPoint y: 293, endPoint x: 700, endPoint y: 293, distance: 40.3
click at [740, 293] on input "text" at bounding box center [859, 277] width 416 height 37
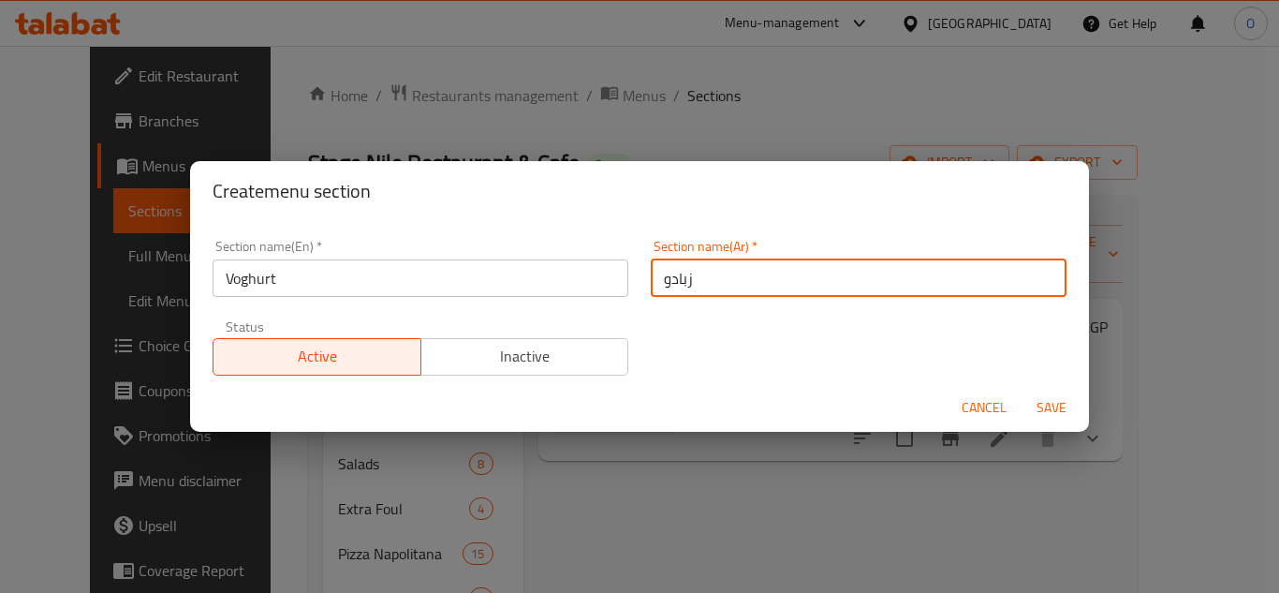
type input "زبادو"
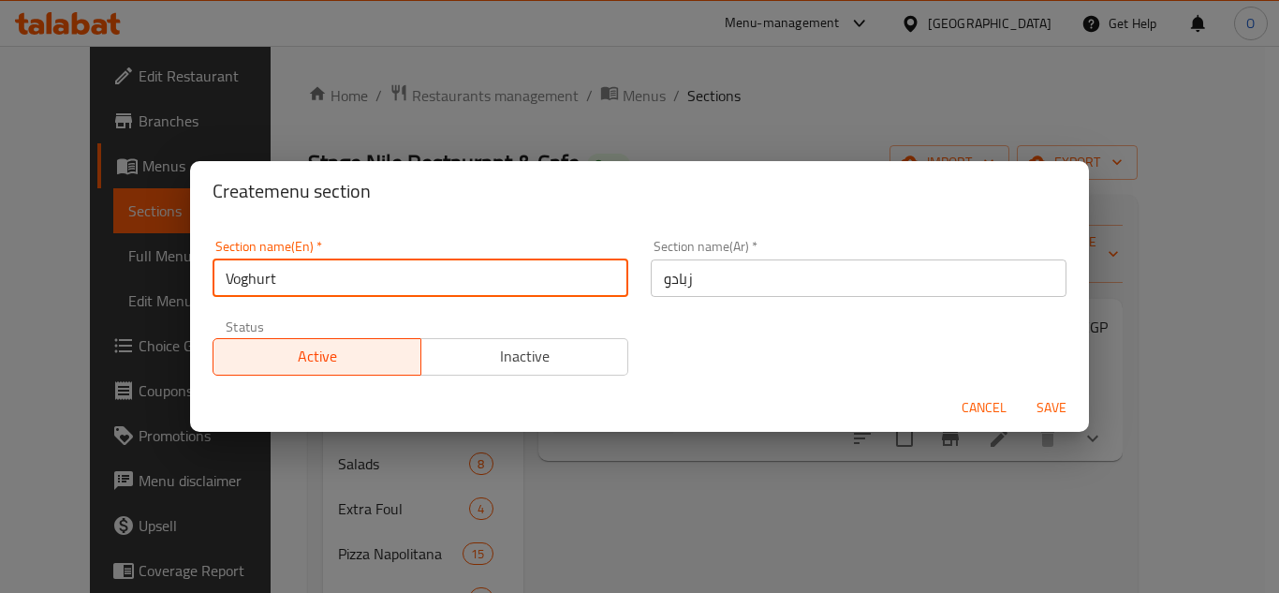
drag, startPoint x: 230, startPoint y: 285, endPoint x: 218, endPoint y: 287, distance: 12.3
click at [218, 287] on input "Voghurt" at bounding box center [421, 277] width 416 height 37
drag, startPoint x: 233, startPoint y: 274, endPoint x: 250, endPoint y: 255, distance: 25.9
click at [222, 277] on input "yoghurt" at bounding box center [421, 277] width 416 height 37
type input "Yoghurt"
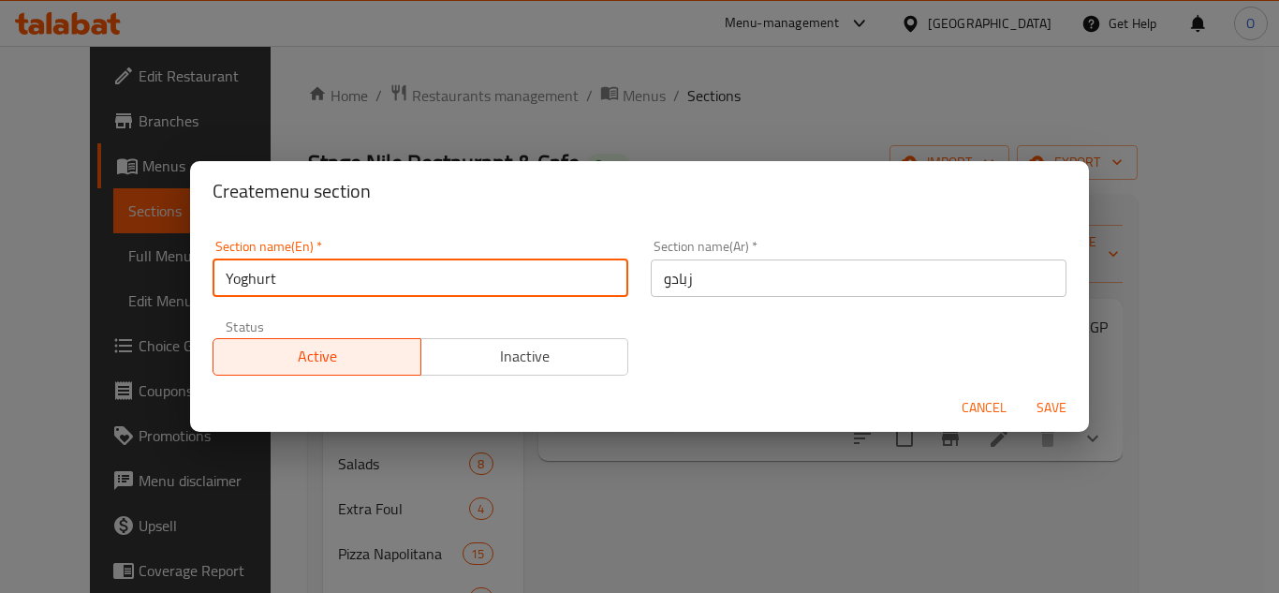
click at [1061, 415] on span "Save" at bounding box center [1051, 407] width 45 height 23
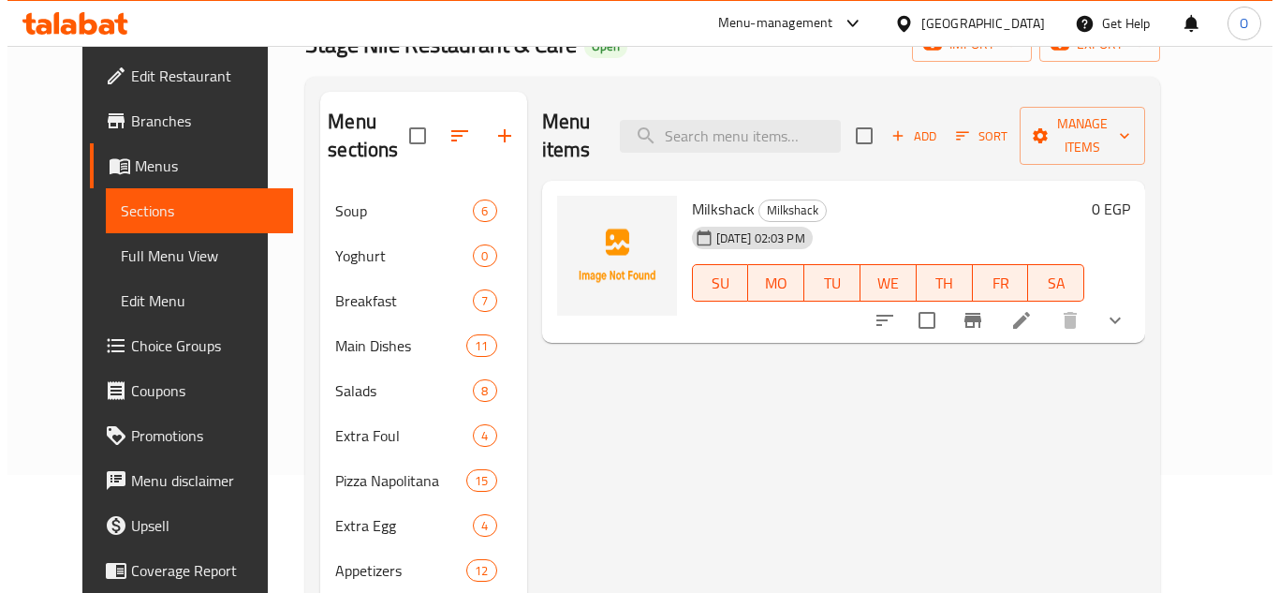
scroll to position [96, 0]
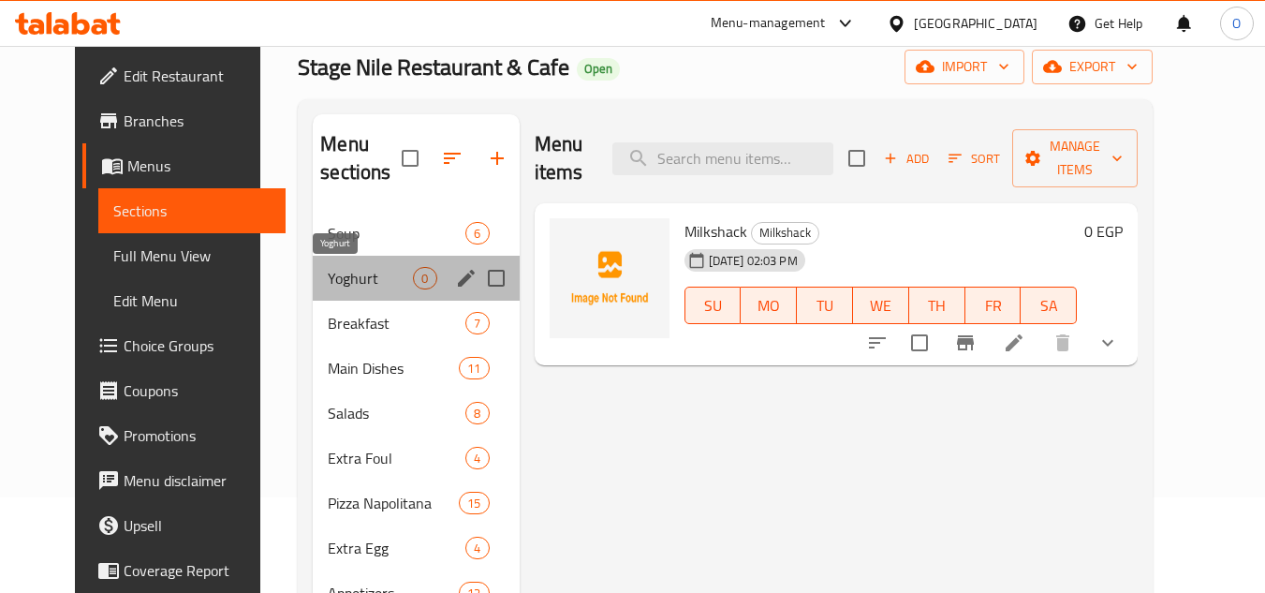
click at [360, 276] on span "Yoghurt" at bounding box center [370, 278] width 85 height 22
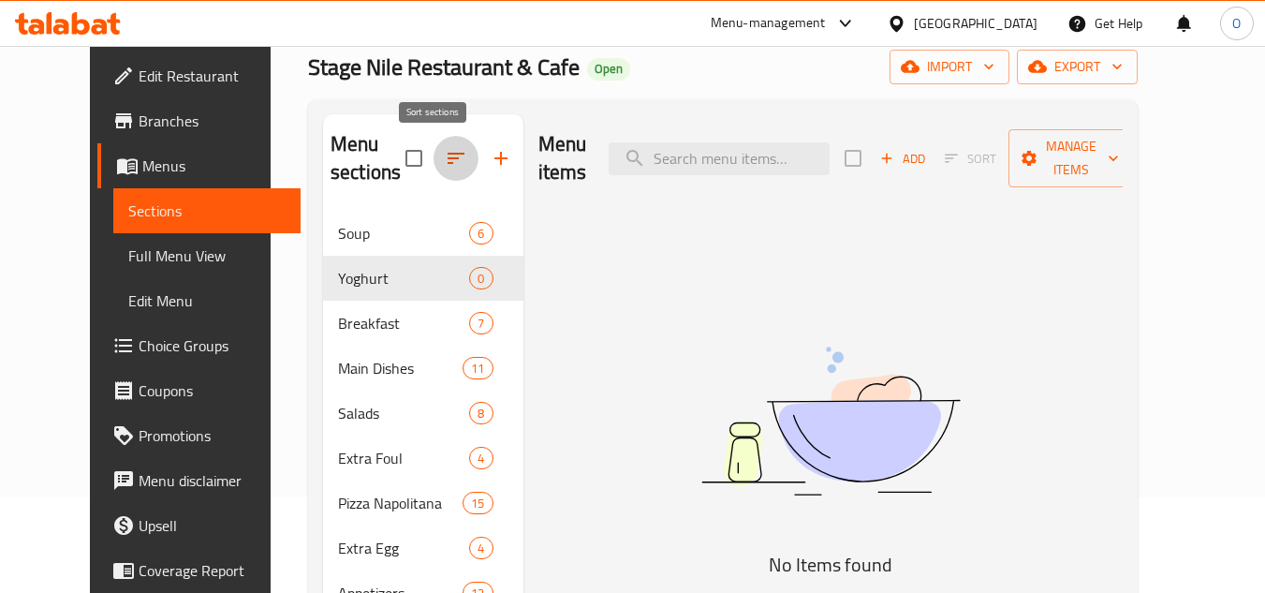
click at [434, 173] on button "button" at bounding box center [456, 158] width 45 height 45
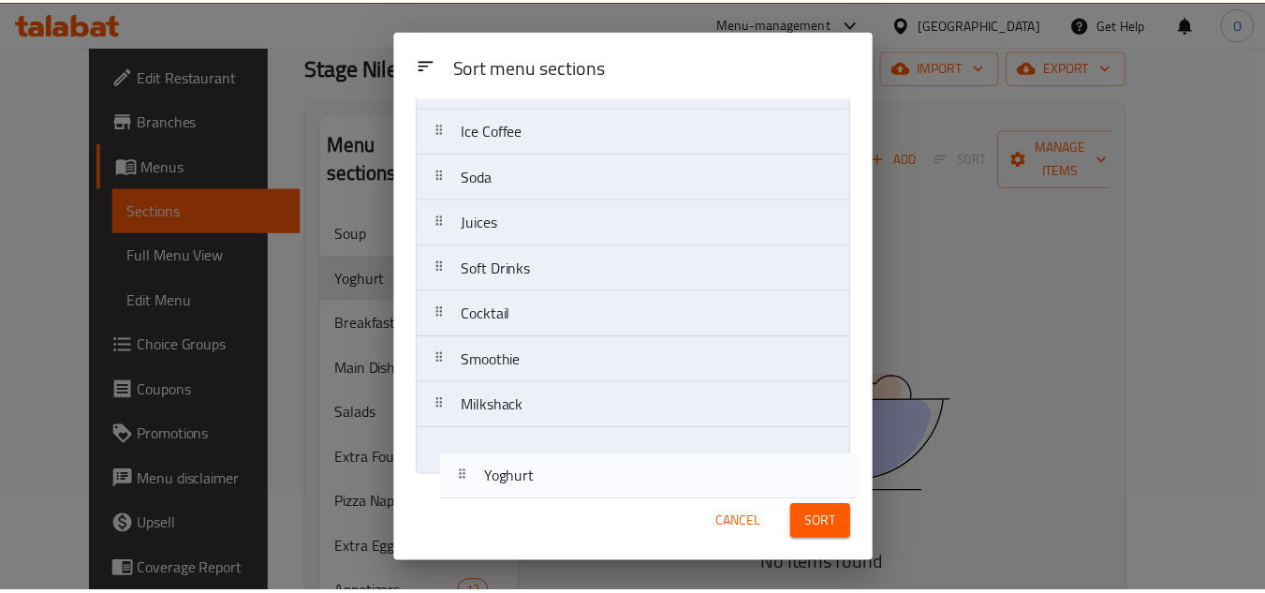
scroll to position [962, 0]
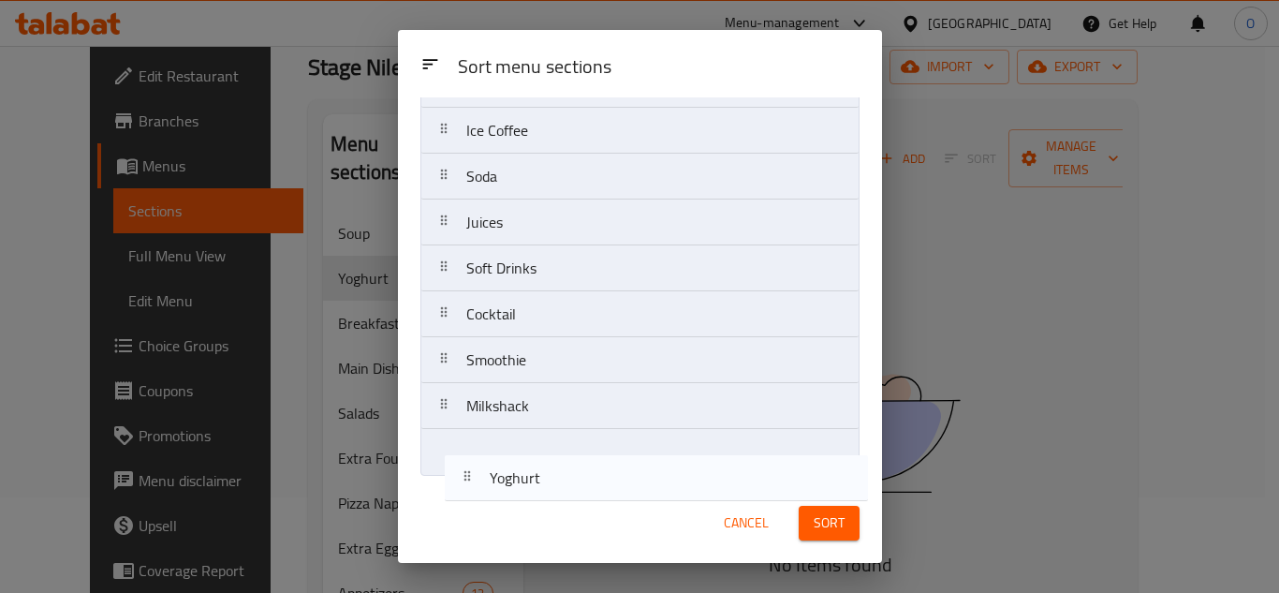
drag, startPoint x: 467, startPoint y: 222, endPoint x: 480, endPoint y: 457, distance: 235.4
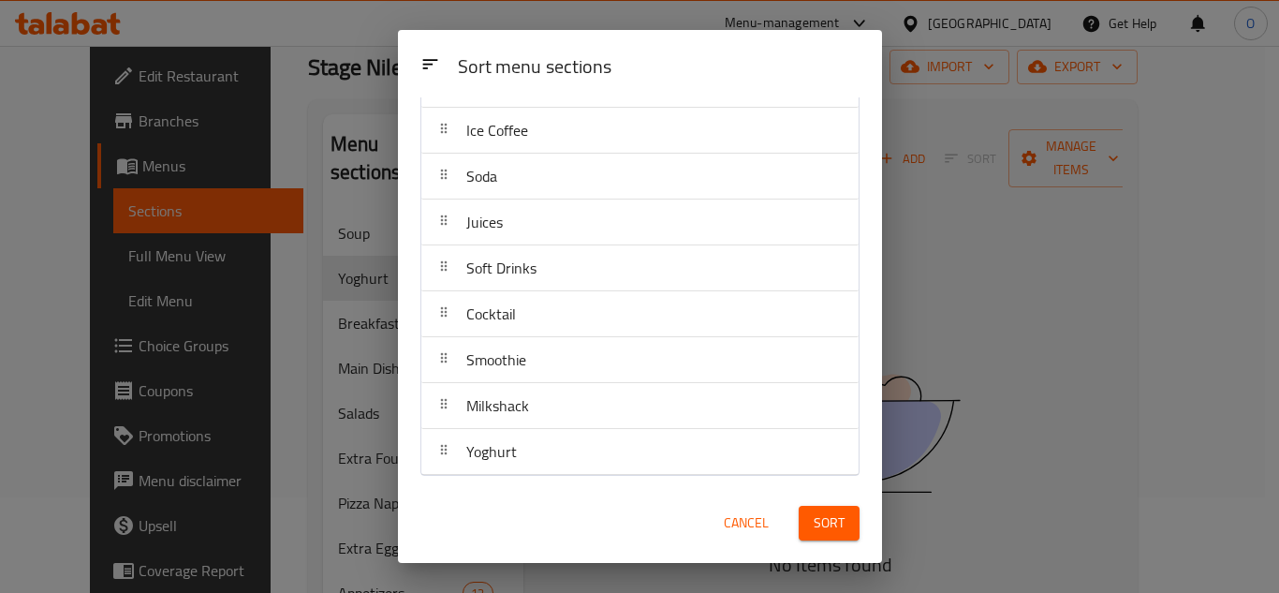
click at [846, 521] on button "Sort" at bounding box center [829, 523] width 61 height 35
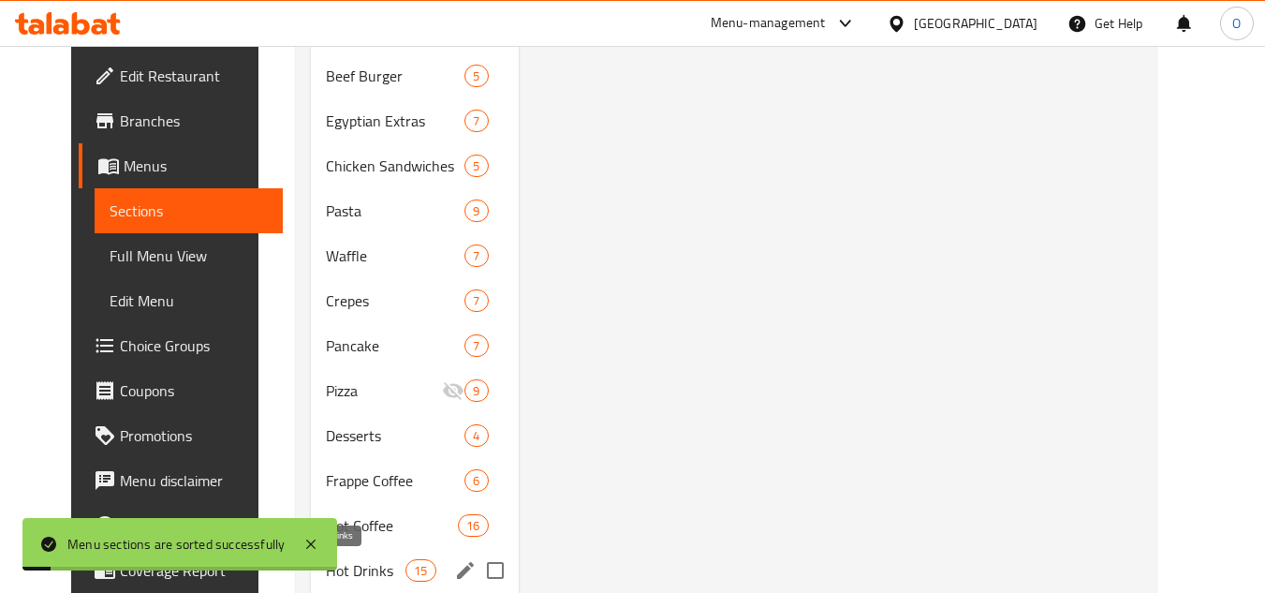
scroll to position [1032, 0]
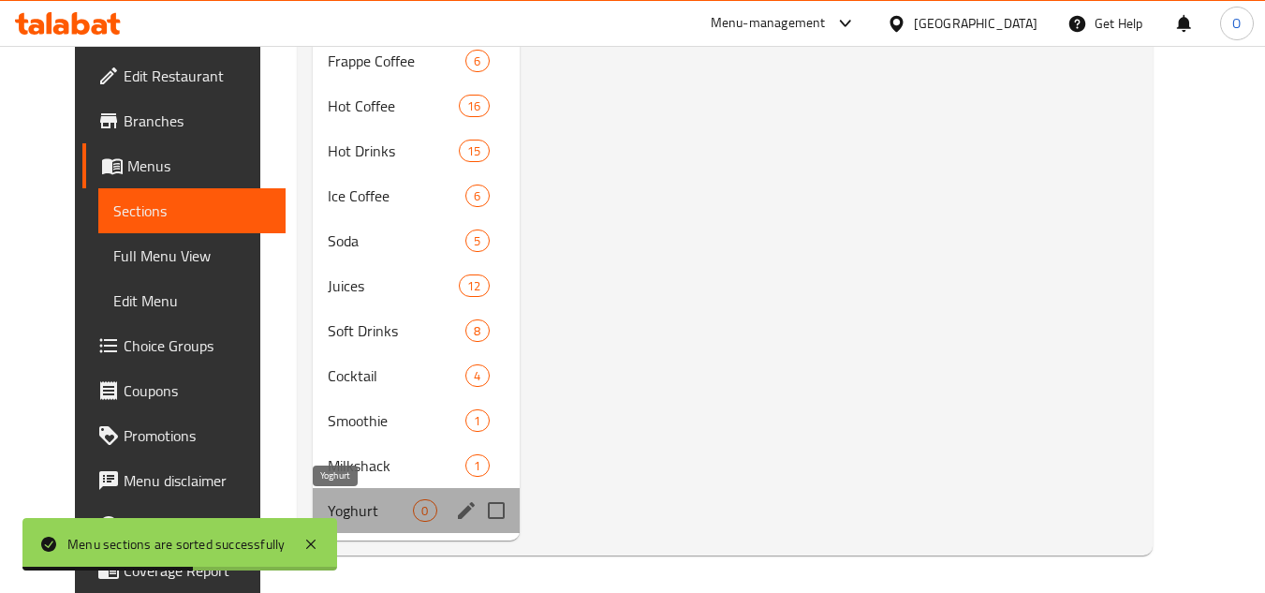
click at [367, 509] on span "Yoghurt" at bounding box center [370, 510] width 85 height 22
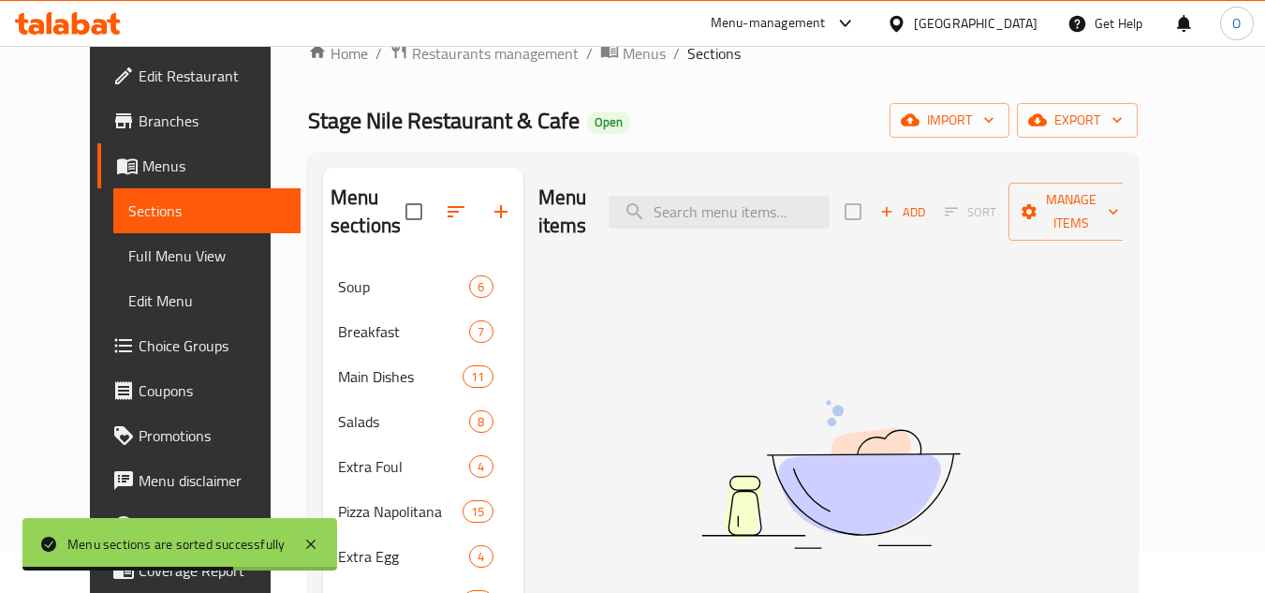
scroll to position [0, 0]
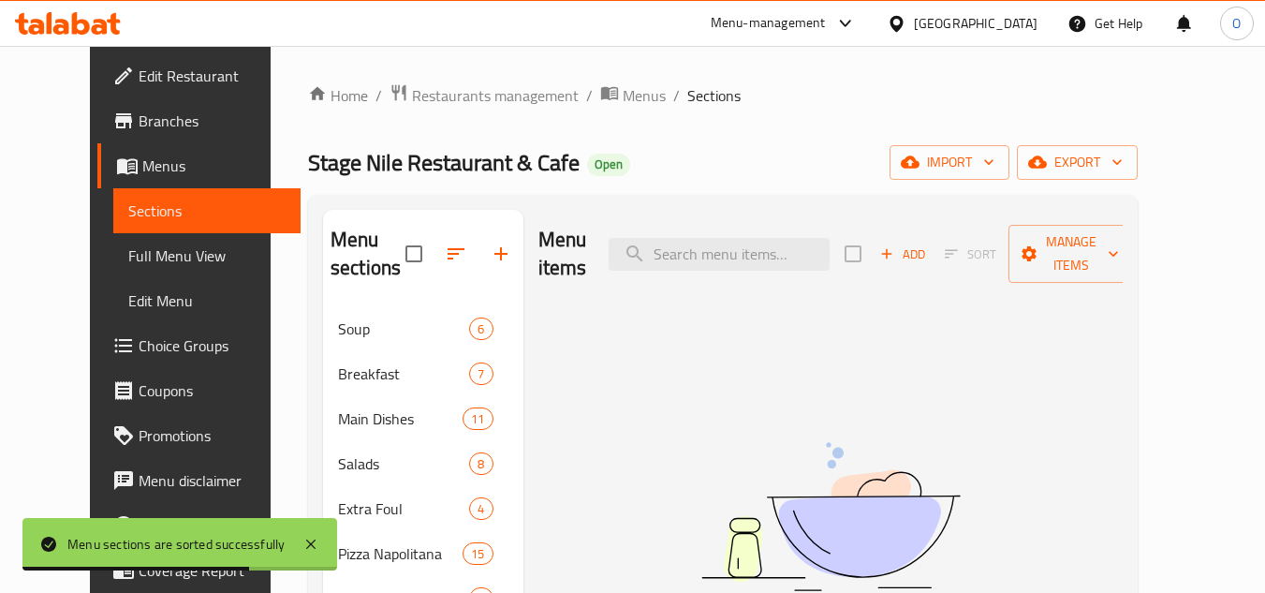
click at [928, 244] on span "Add" at bounding box center [903, 255] width 51 height 22
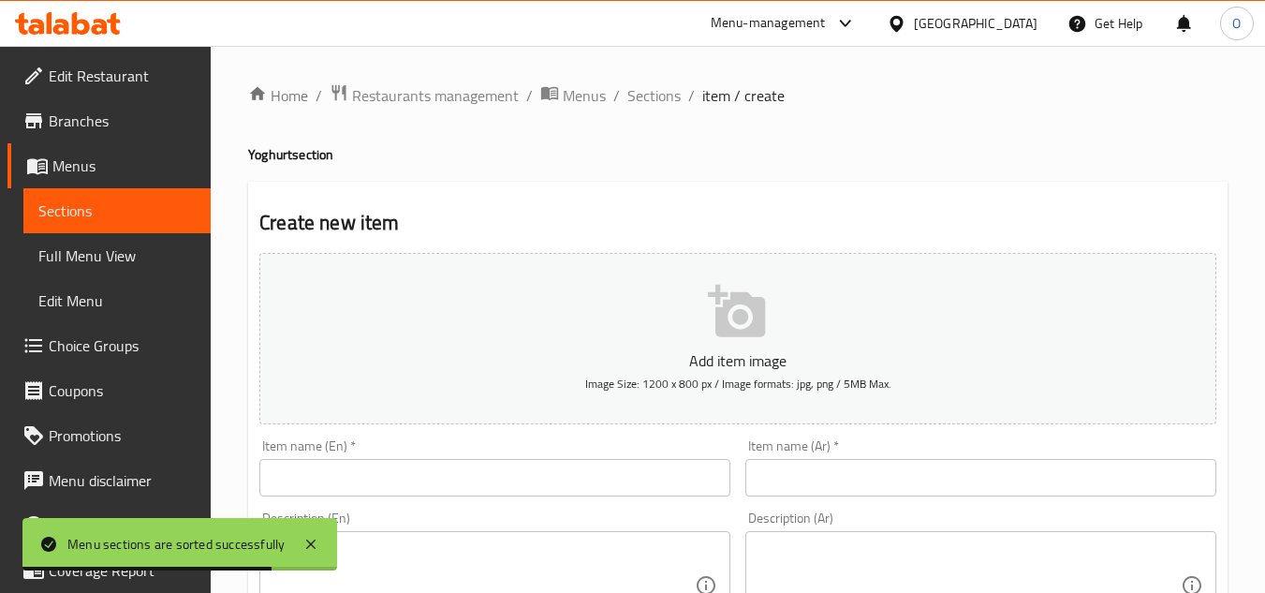
click at [598, 478] on input "text" at bounding box center [494, 477] width 471 height 37
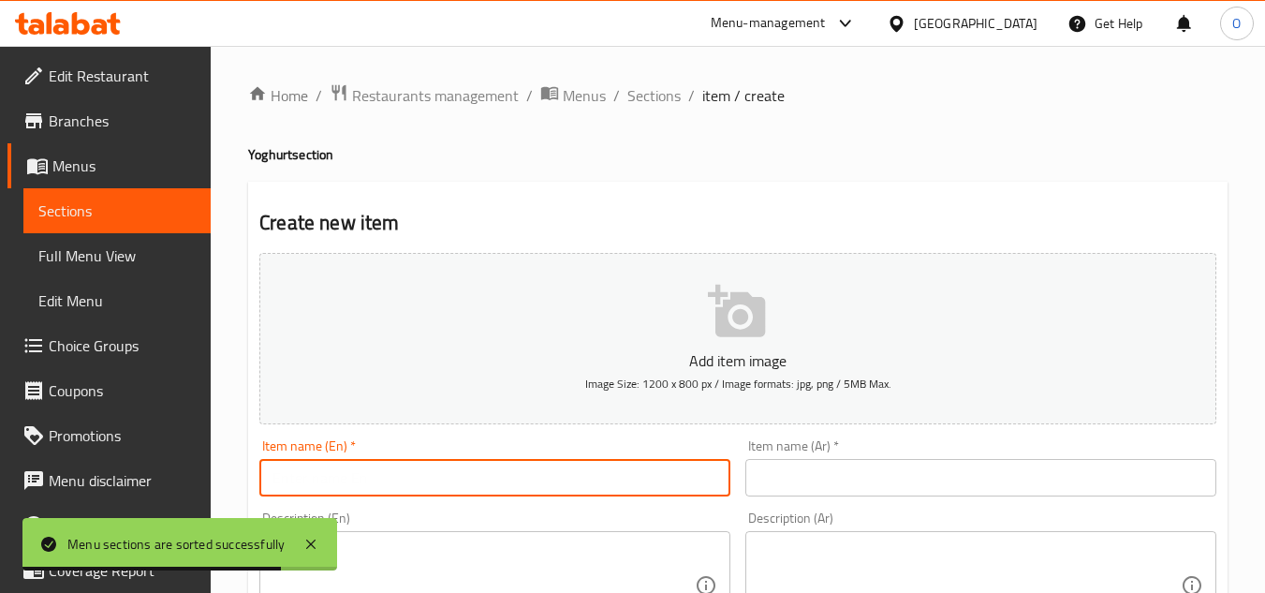
paste input "Yoghurt"
type input "Yoghurt"
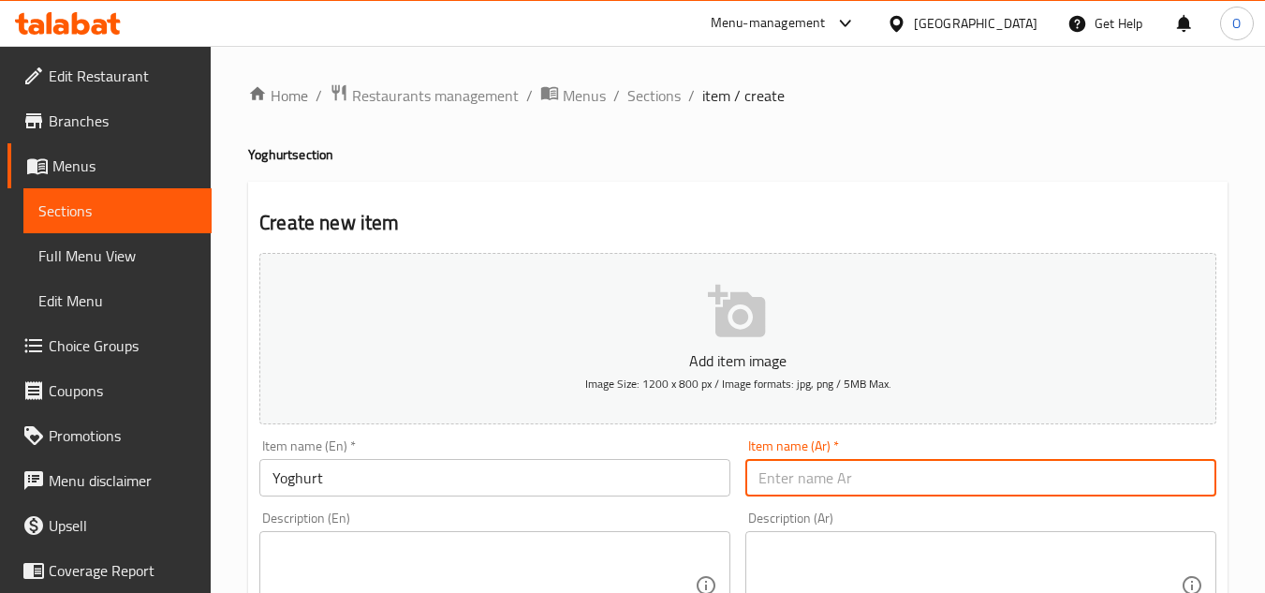
click at [804, 474] on input "text" at bounding box center [981, 477] width 471 height 37
type input "."
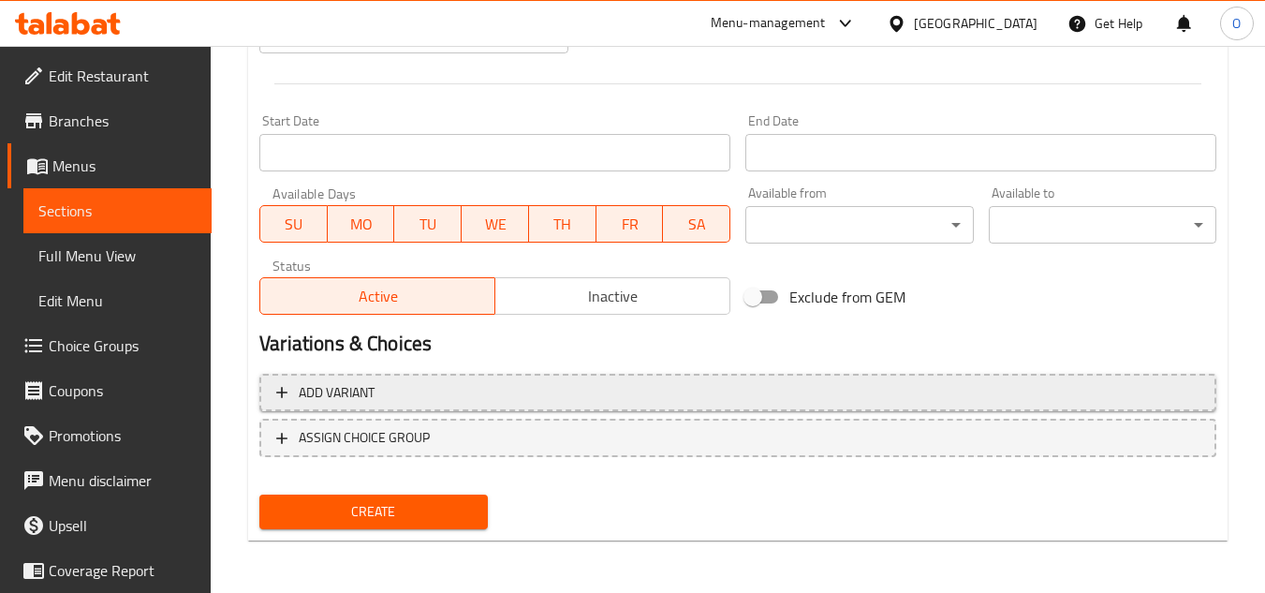
type input "زبادو"
click at [1016, 387] on span "Add variant" at bounding box center [738, 392] width 924 height 23
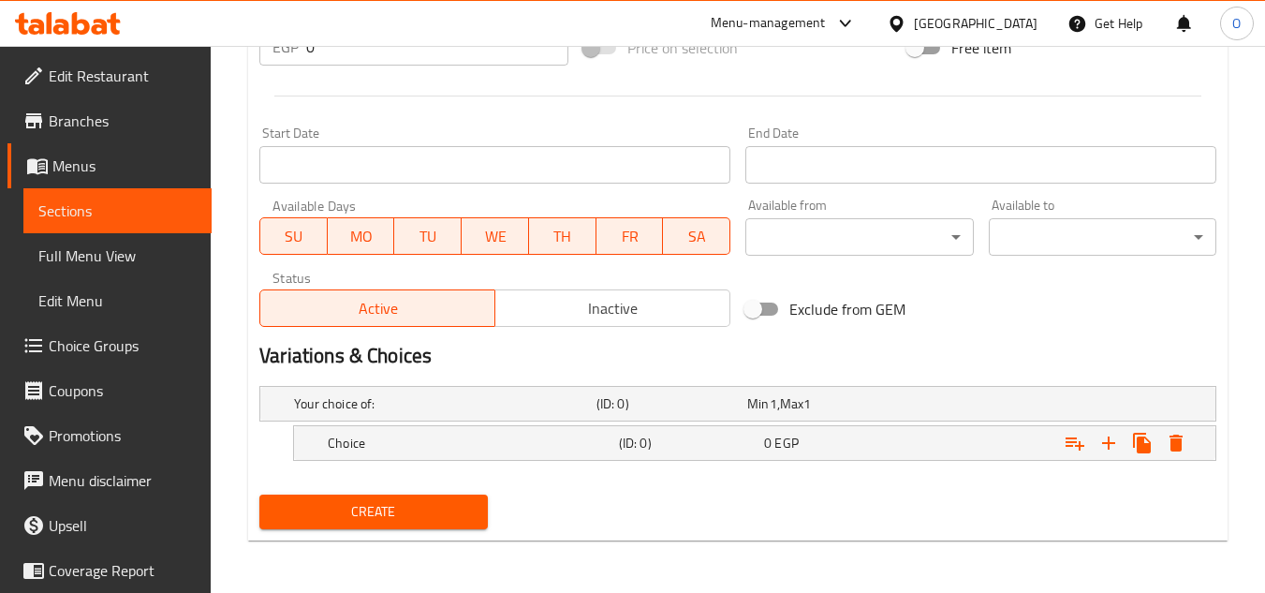
scroll to position [718, 0]
click at [1016, 387] on div "Your choice of: (ID: 0) Min 1 , Max 1" at bounding box center [743, 403] width 907 height 41
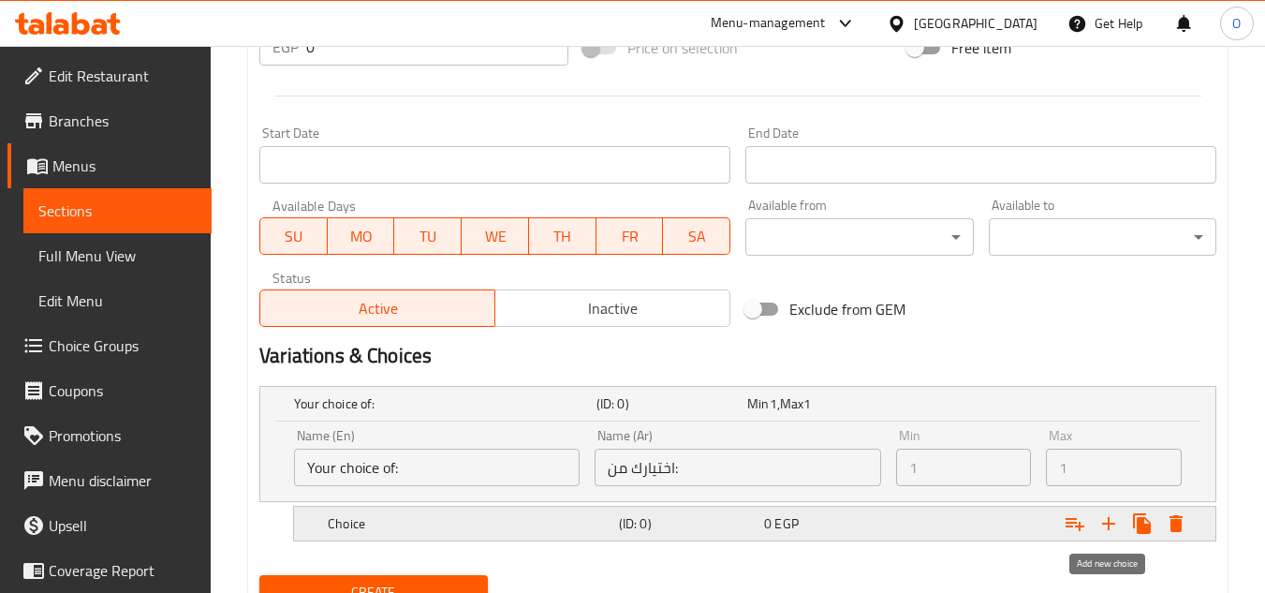
click at [1106, 521] on icon "Expand" at bounding box center [1109, 523] width 22 height 22
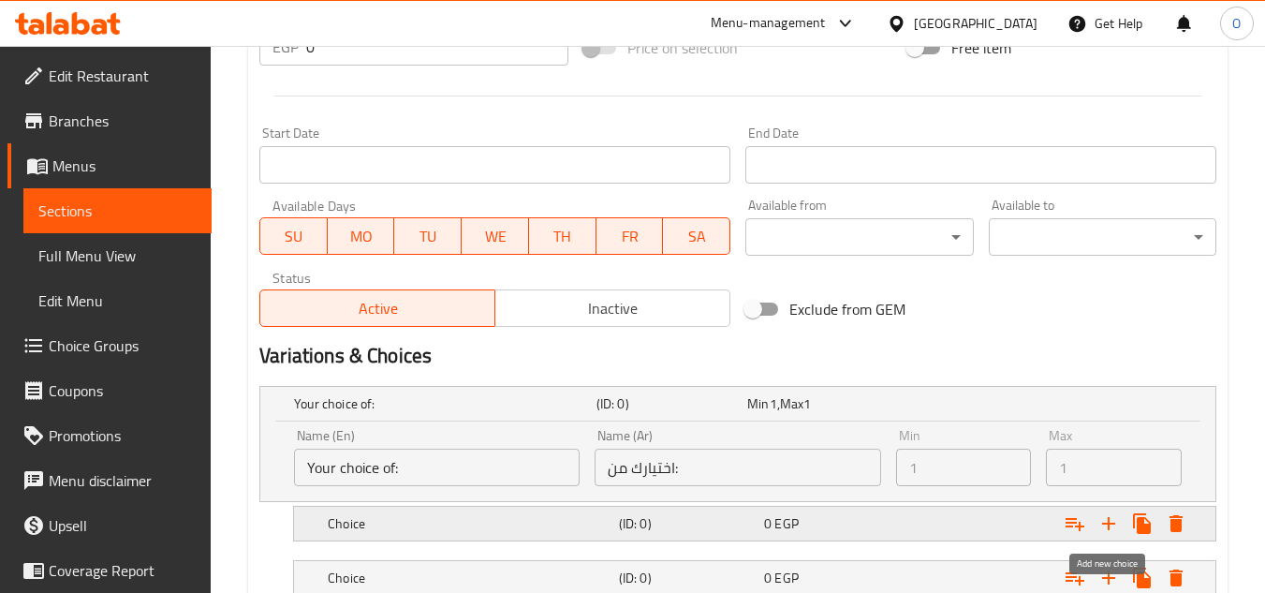
click at [1106, 521] on icon "Expand" at bounding box center [1109, 523] width 22 height 22
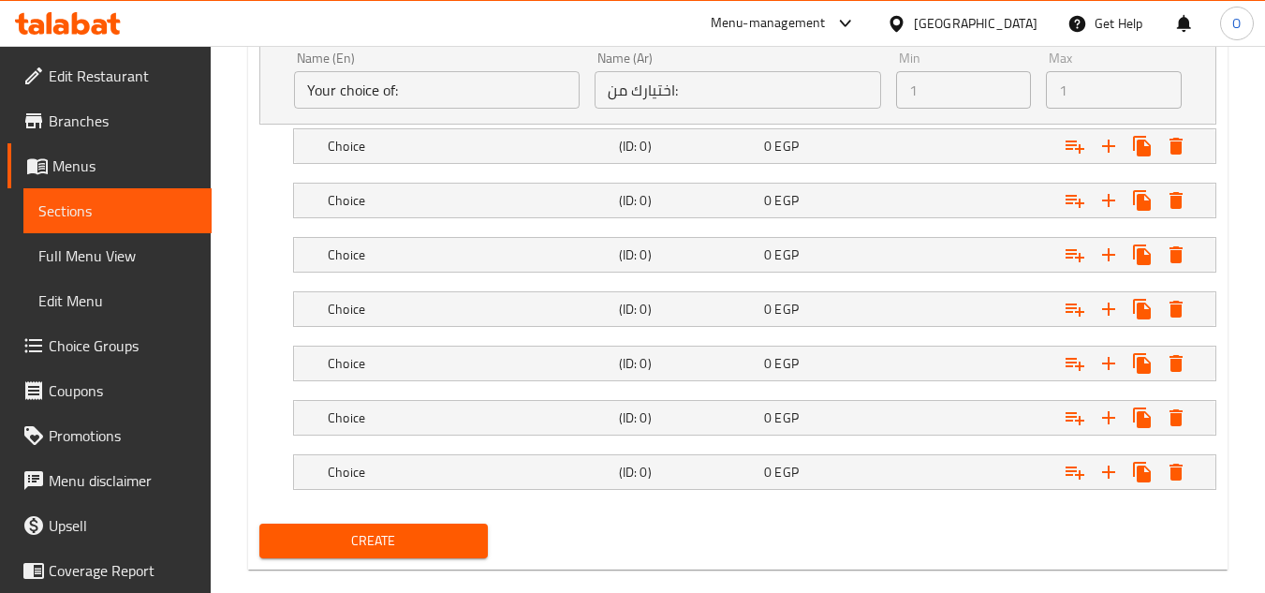
scroll to position [1125, 0]
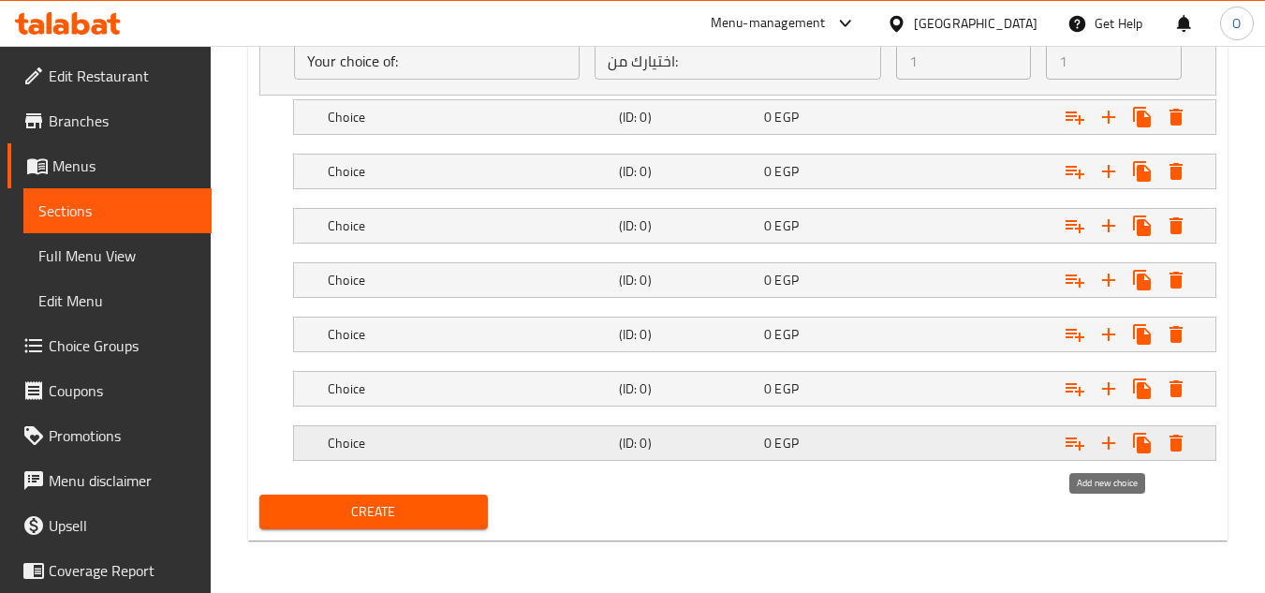
click at [1111, 450] on icon "Expand" at bounding box center [1109, 443] width 22 height 22
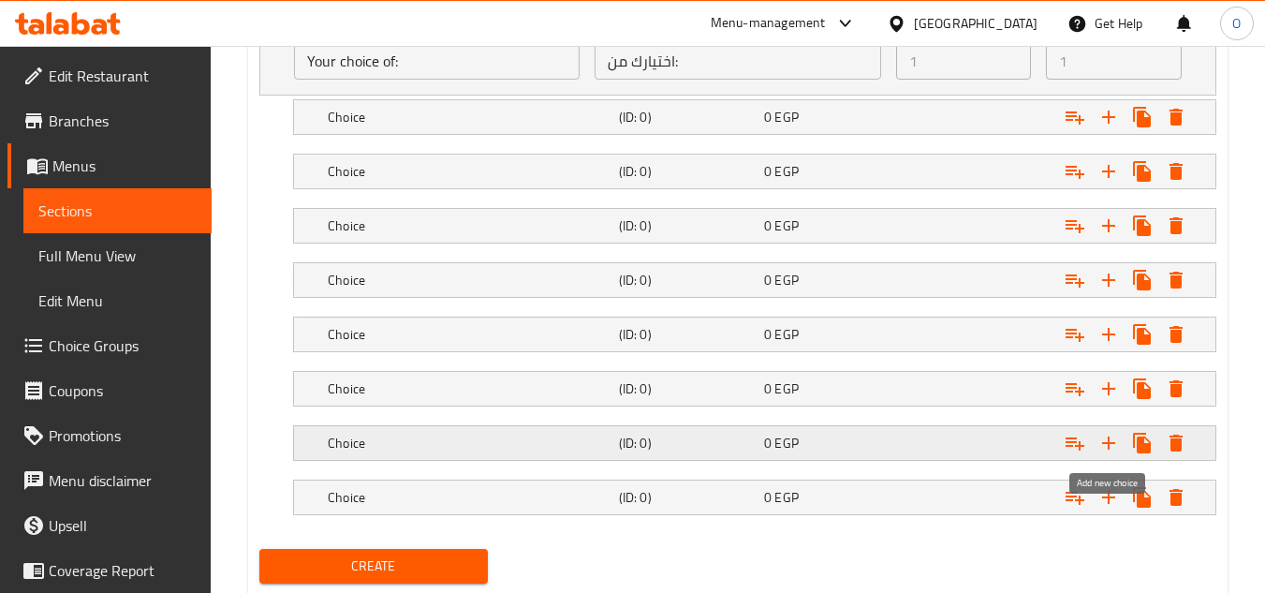
click at [1111, 450] on icon "Expand" at bounding box center [1109, 443] width 22 height 22
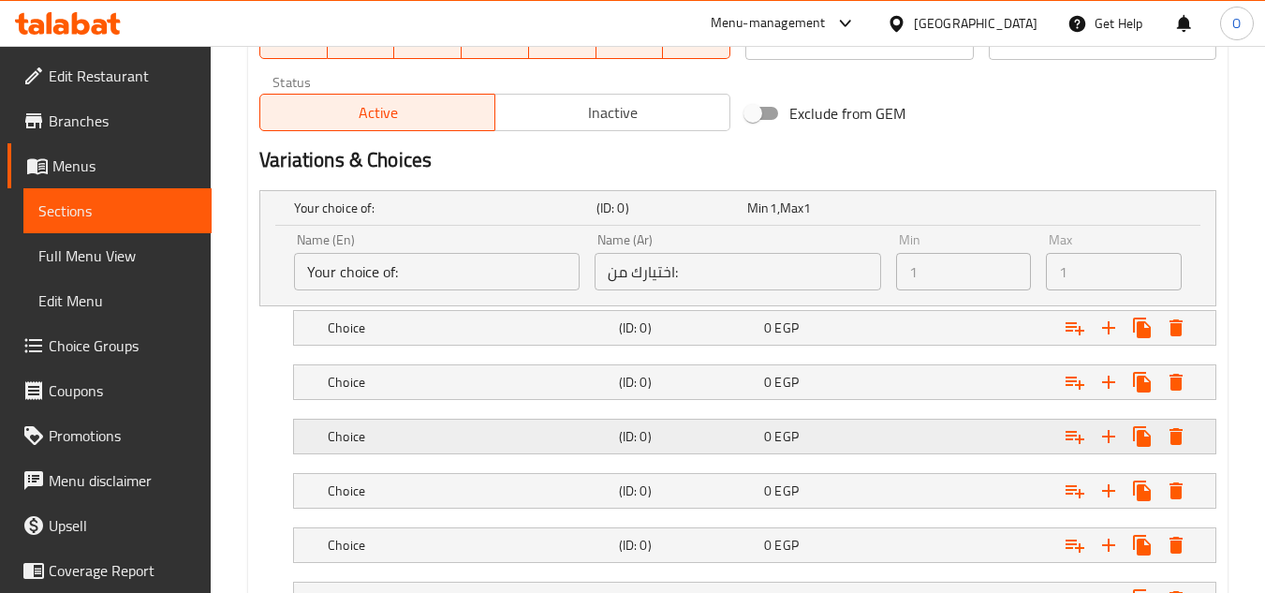
scroll to position [938, 0]
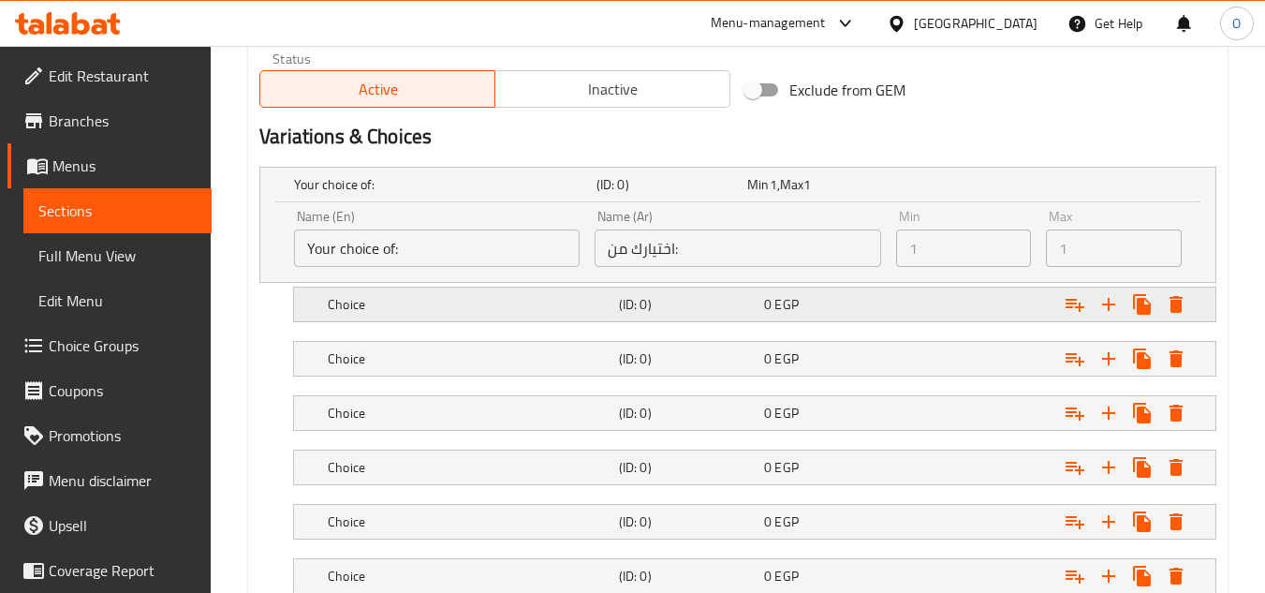
click at [415, 194] on h5 "Choice" at bounding box center [441, 184] width 295 height 19
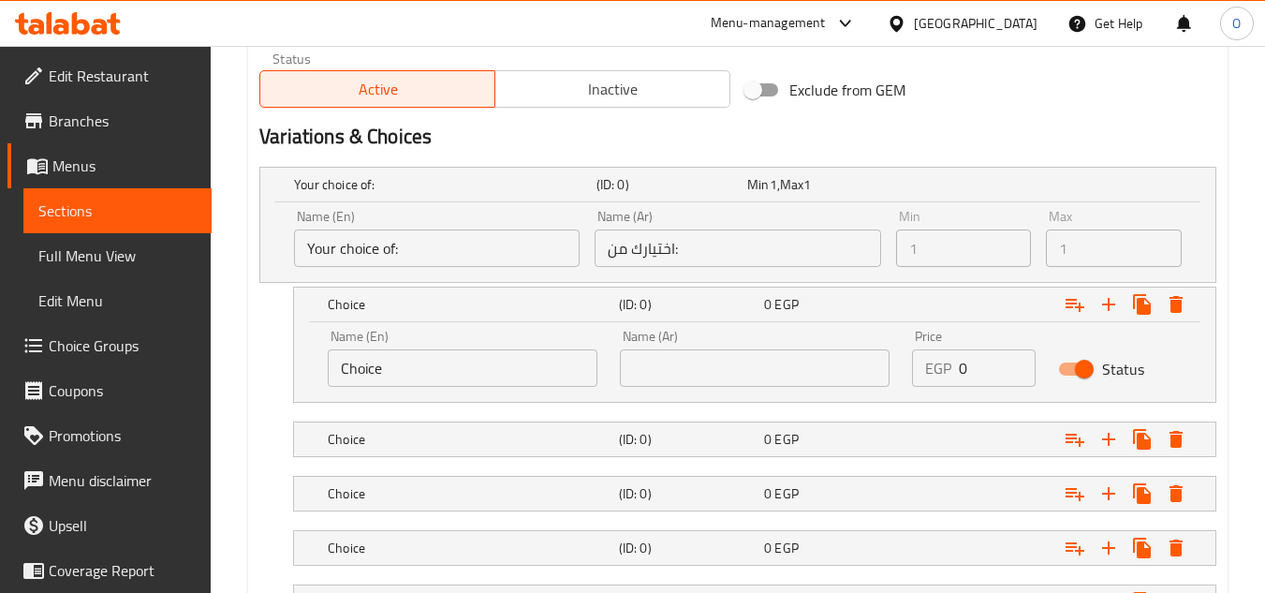
click at [410, 369] on input "Choice" at bounding box center [463, 367] width 270 height 37
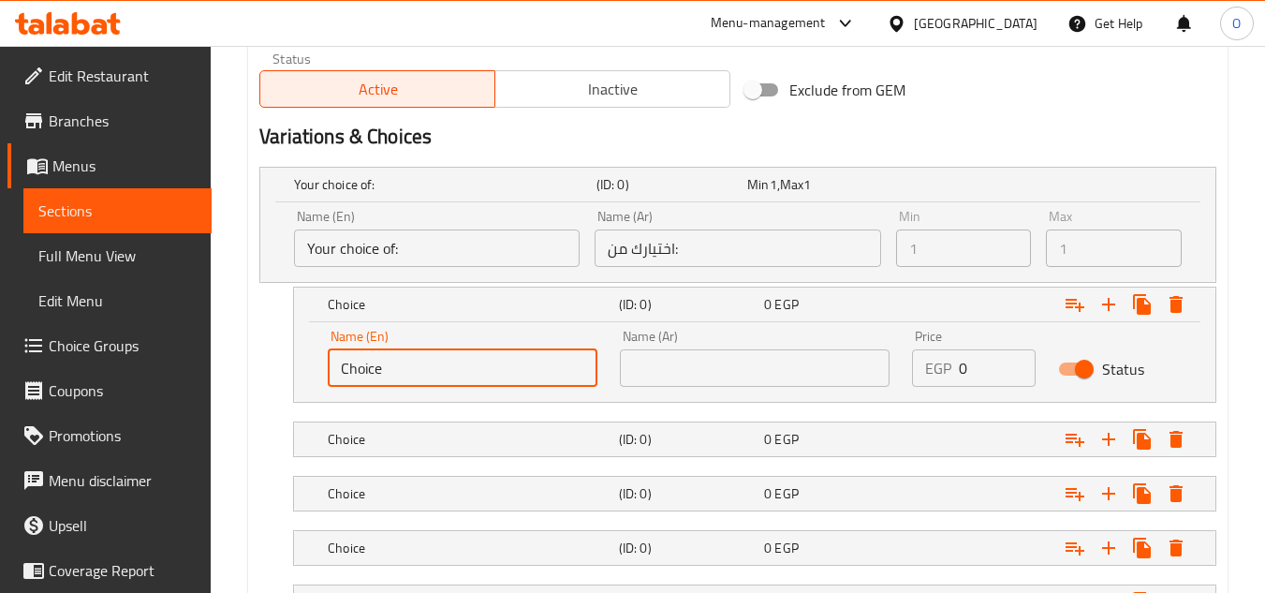
click at [410, 369] on input "Choice" at bounding box center [463, 367] width 270 height 37
paste input "Yoghurt Strawberry"
drag, startPoint x: 395, startPoint y: 367, endPoint x: 319, endPoint y: 370, distance: 75.9
click at [319, 370] on div "Name (En) Yoghurt Strawberry Name (En)" at bounding box center [463, 358] width 292 height 80
type input "Strawberry"
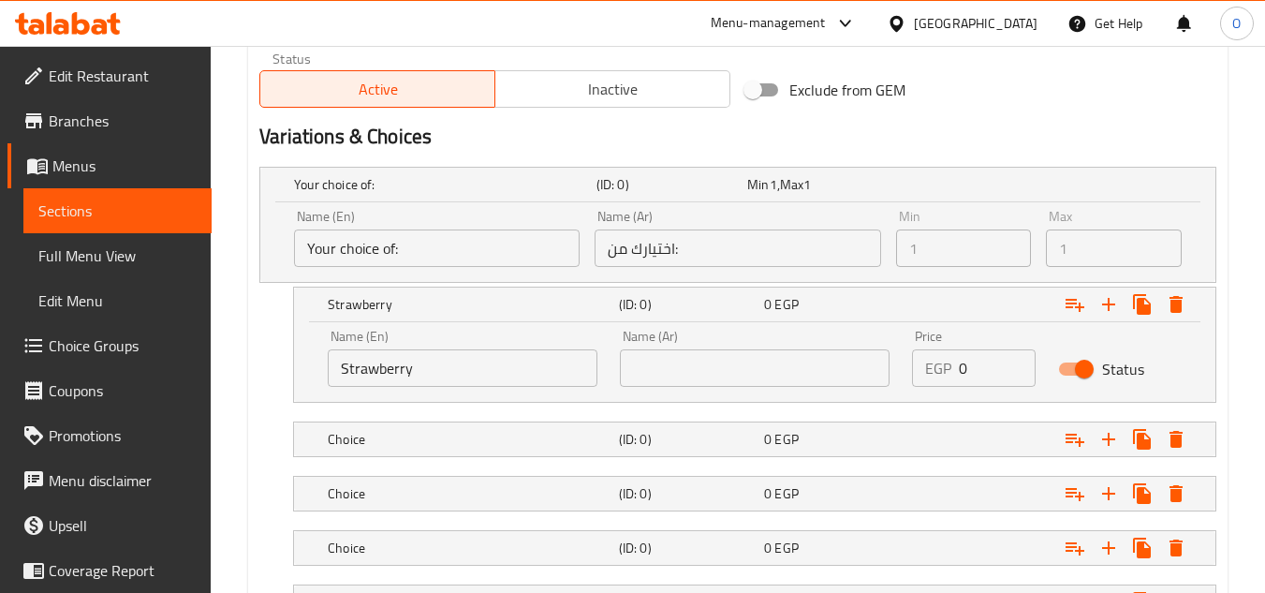
click at [692, 338] on div "Name (Ar) Name (Ar)" at bounding box center [755, 358] width 270 height 57
click at [679, 368] on input "text" at bounding box center [755, 367] width 270 height 37
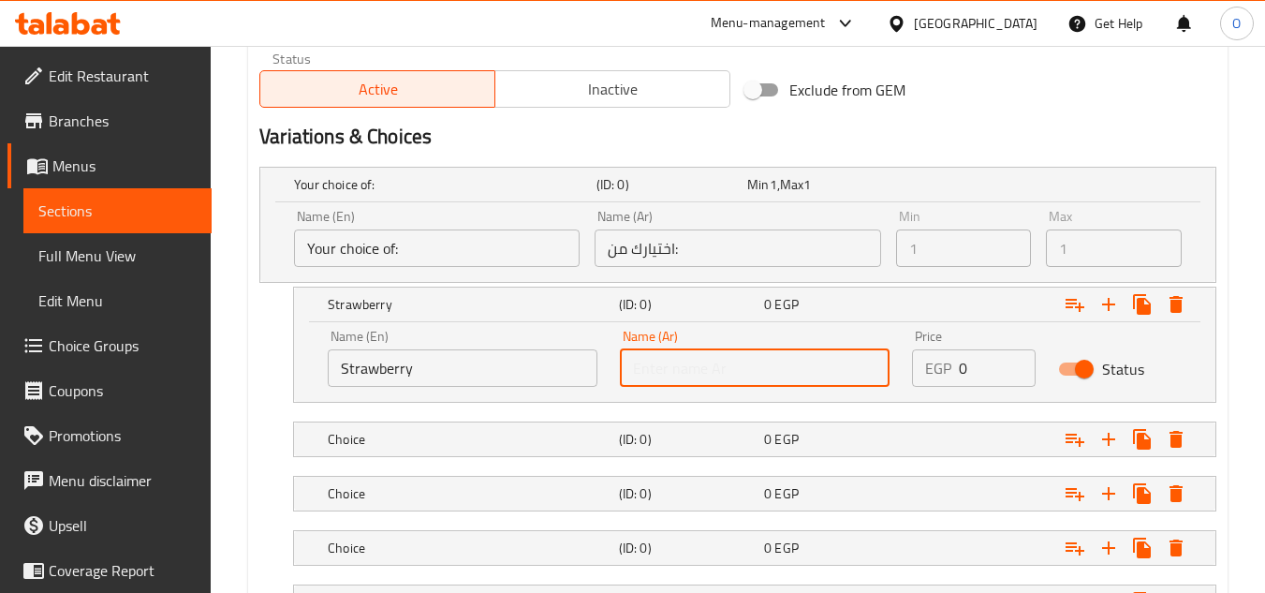
paste input "فراولة"
type input "فراولة"
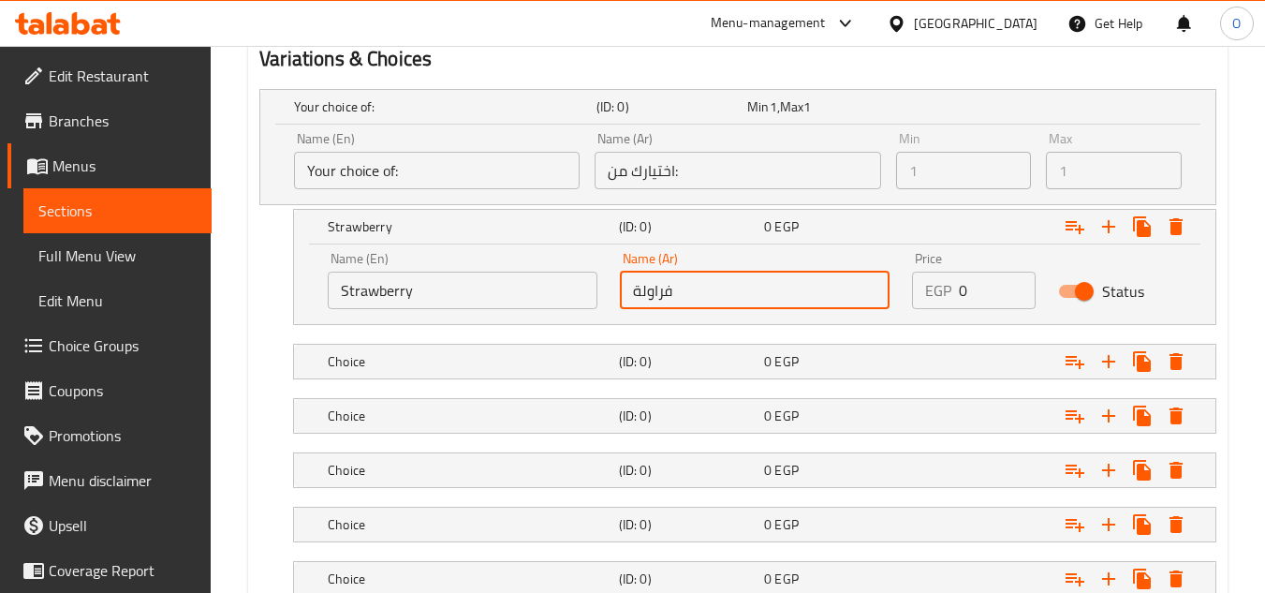
scroll to position [1219, 0]
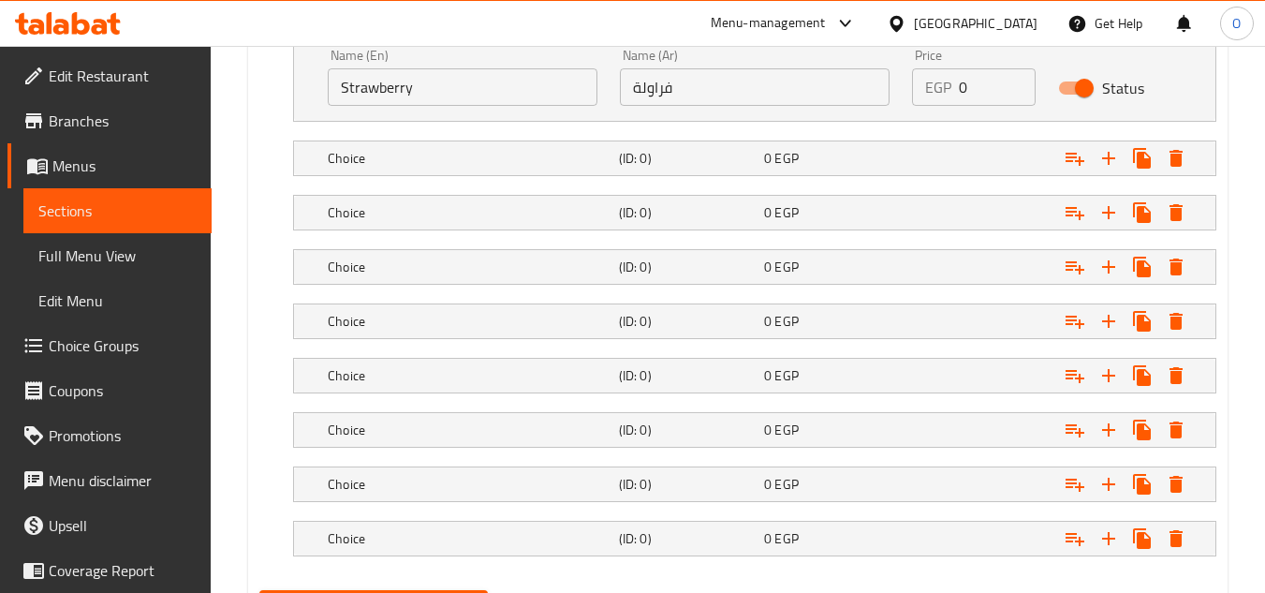
drag, startPoint x: 409, startPoint y: 165, endPoint x: 409, endPoint y: 193, distance: 28.1
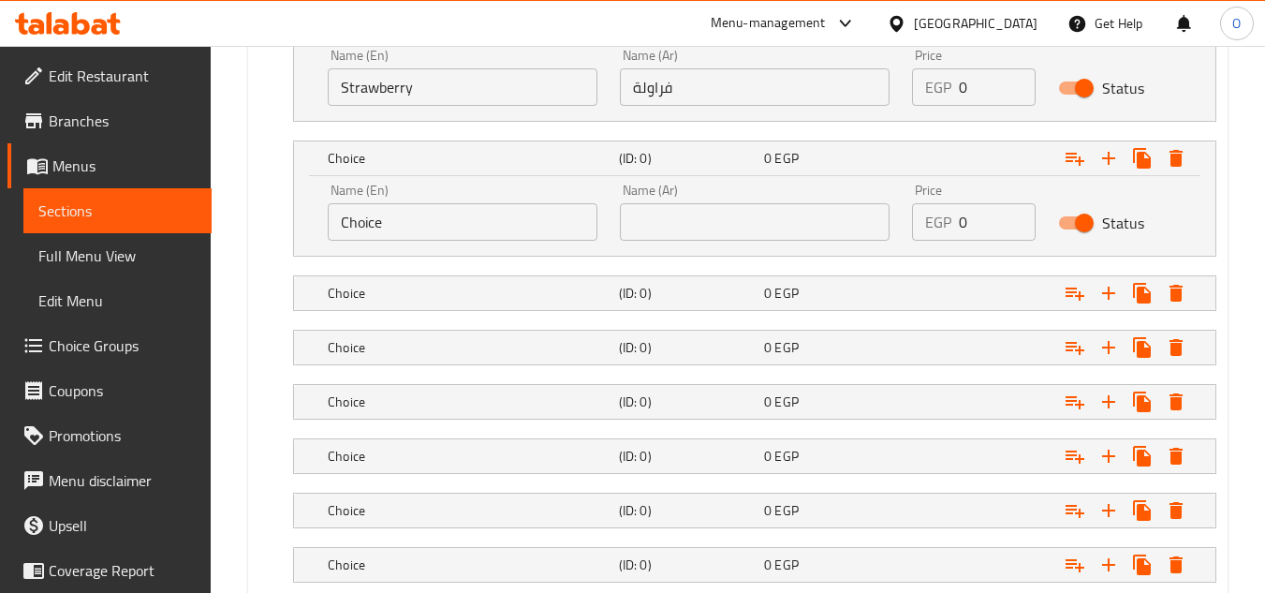
click at [408, 233] on input "Choice" at bounding box center [463, 221] width 270 height 37
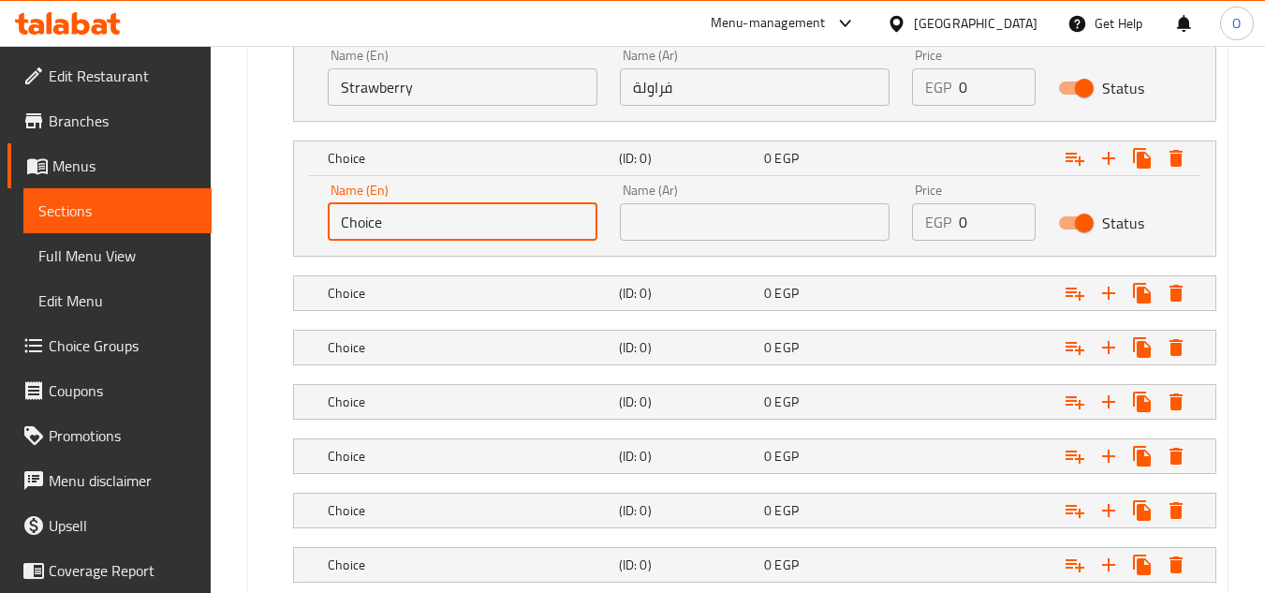
click at [408, 233] on input "Choice" at bounding box center [463, 221] width 270 height 37
paste input "Honey"
type input "Honey"
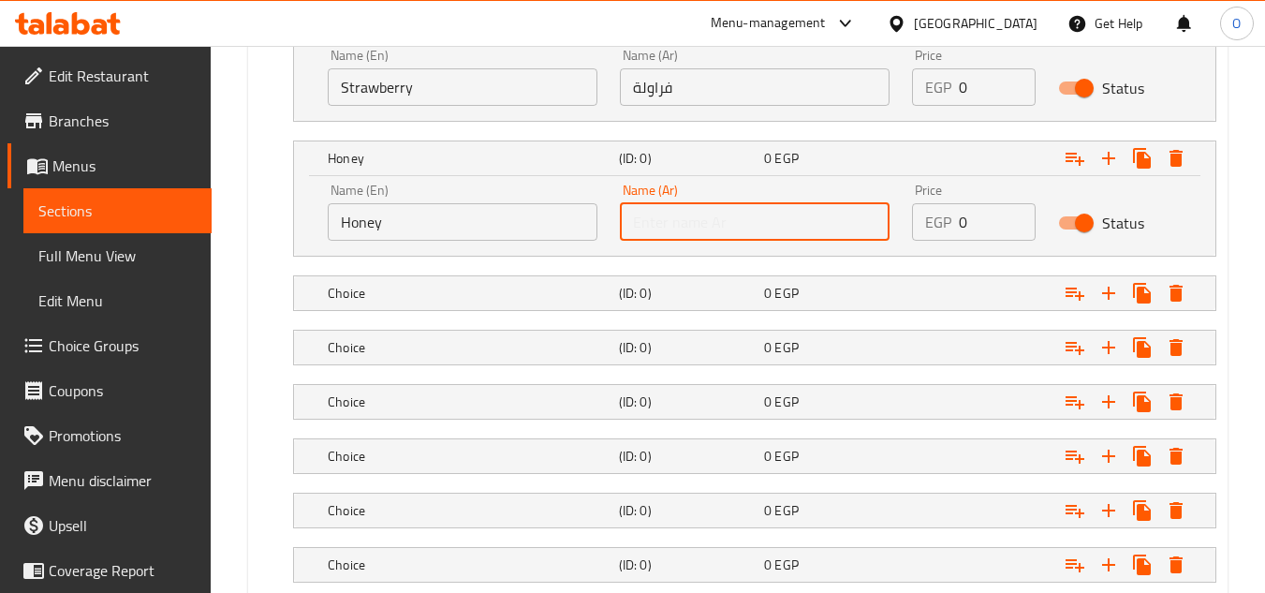
click at [689, 230] on input "text" at bounding box center [755, 221] width 270 height 37
paste input "عسل"
type input "عسل"
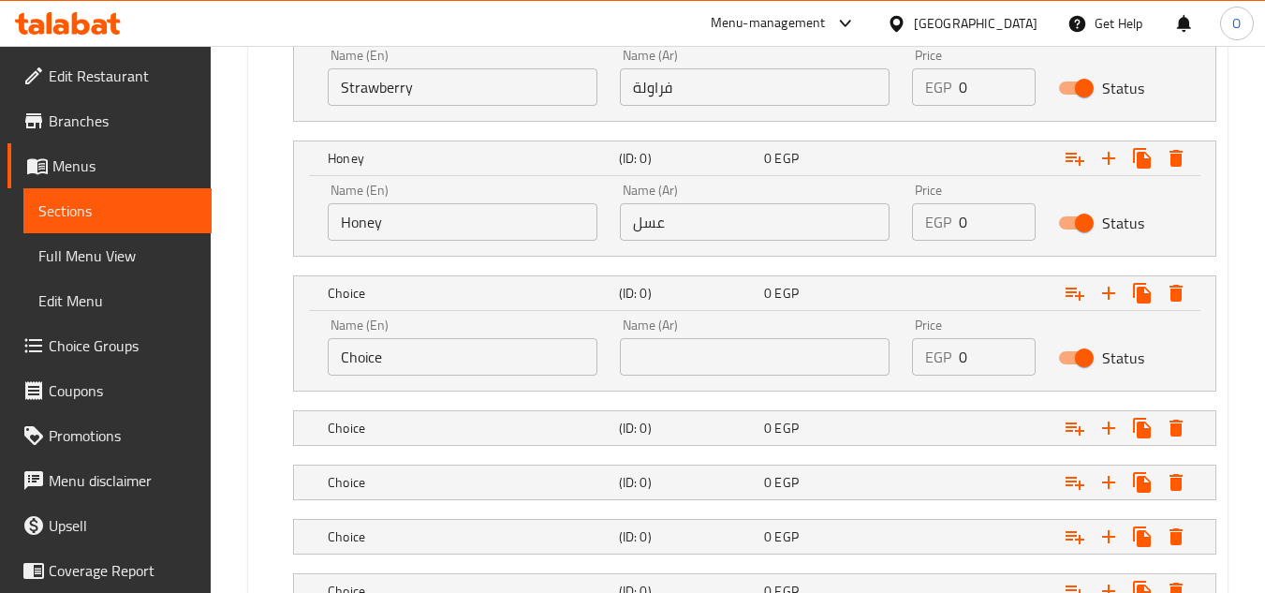
click at [443, 354] on input "Choice" at bounding box center [463, 356] width 270 height 37
paste input "Blueberry"
type input "Blueberry"
click at [696, 363] on input "text" at bounding box center [755, 356] width 270 height 37
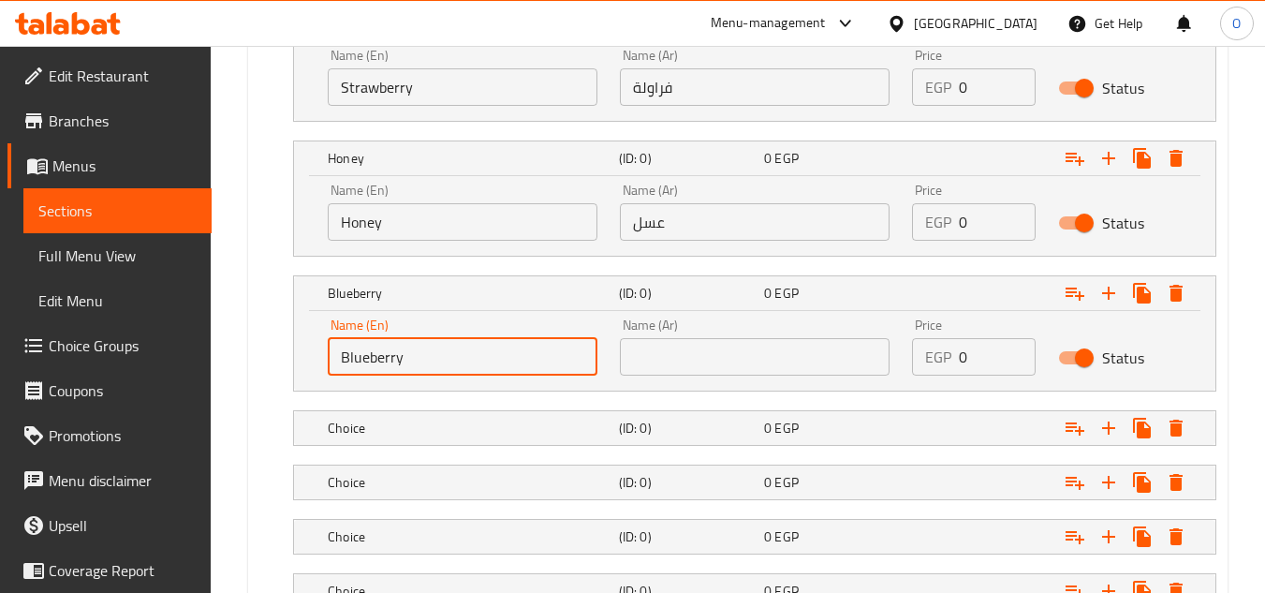
paste input "بلوبيري"
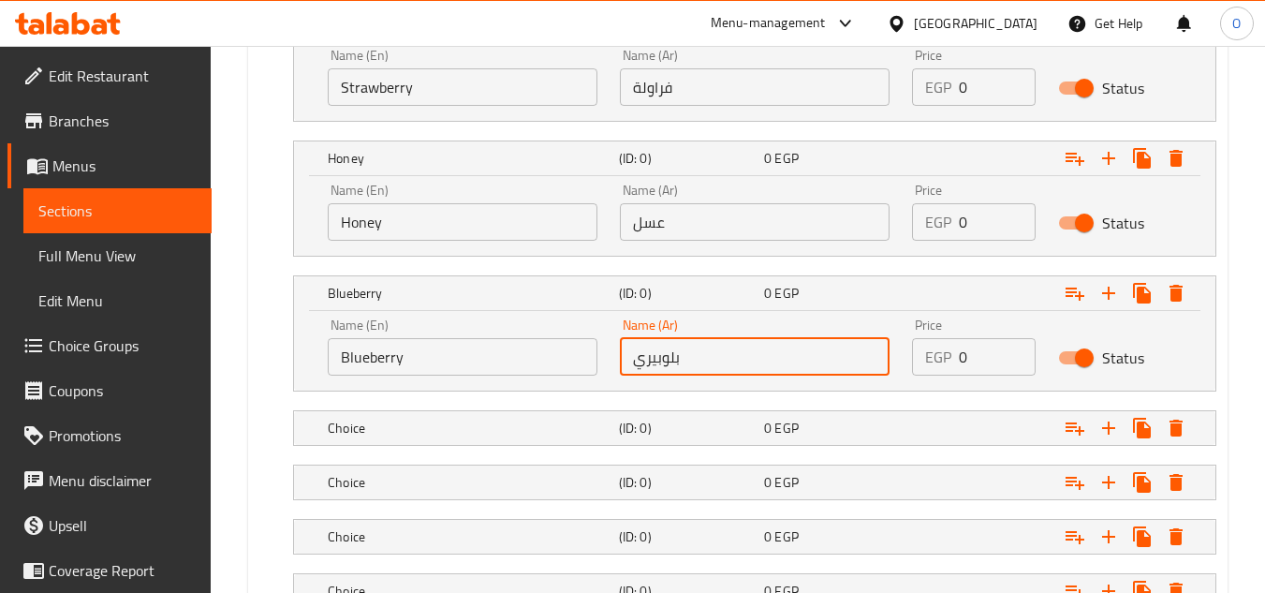
type input "بلوبيري"
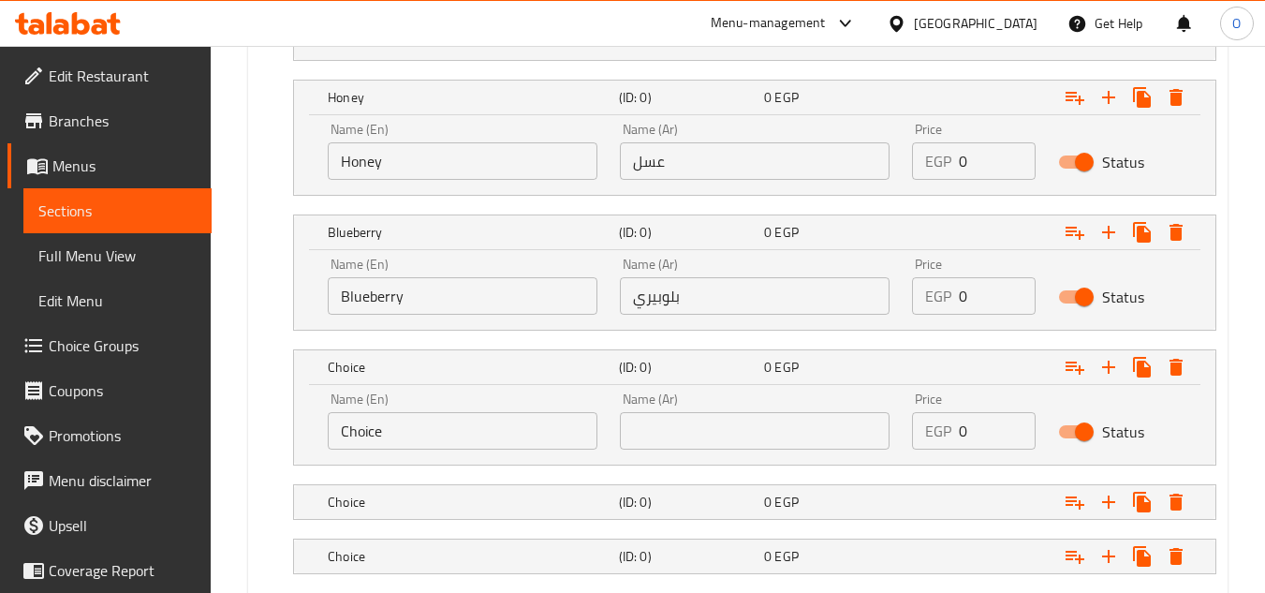
scroll to position [1312, 0]
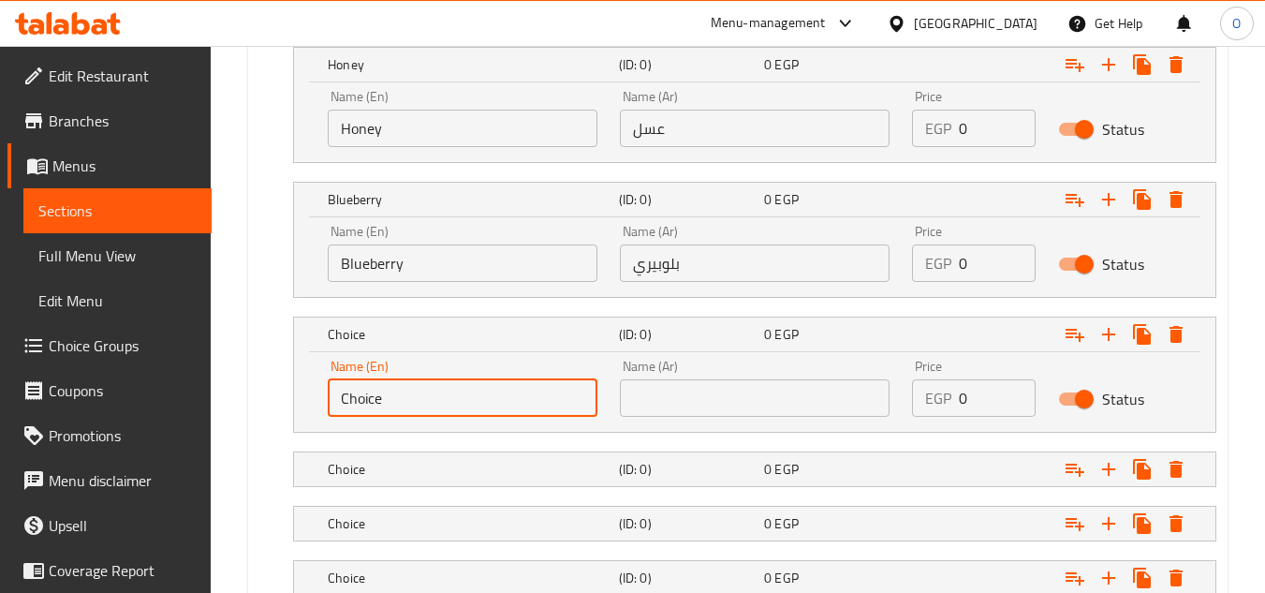
click at [430, 404] on input "Choice" at bounding box center [463, 397] width 270 height 37
paste
type input "Peach"
click at [697, 412] on input "text" at bounding box center [755, 397] width 270 height 37
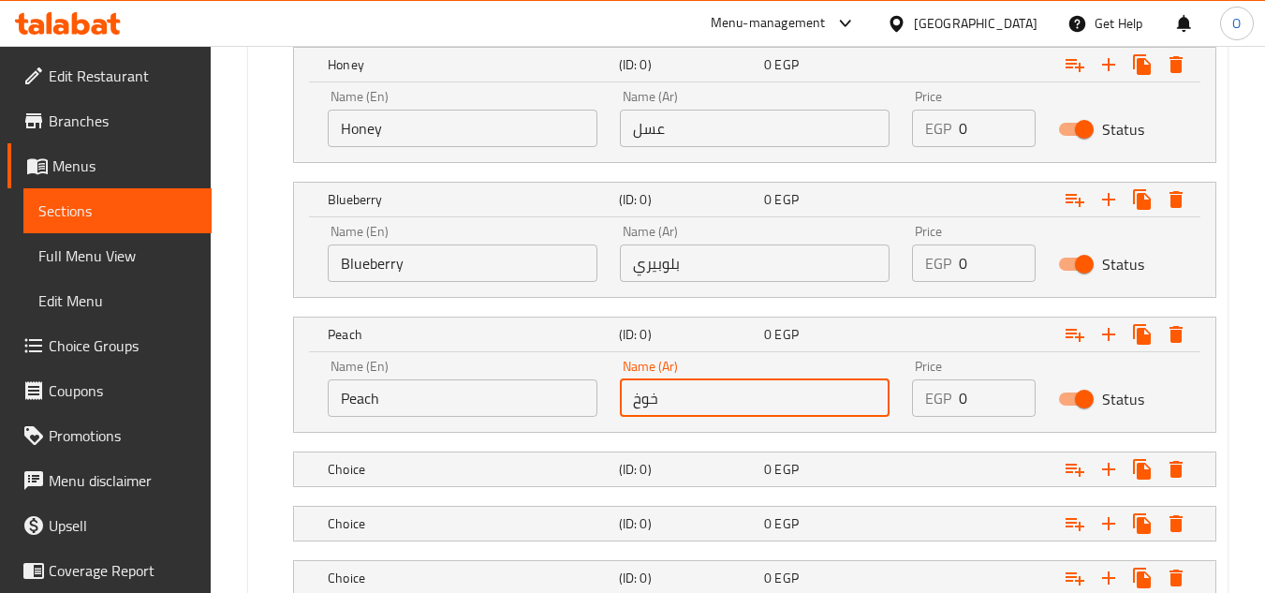
type input "خوخ"
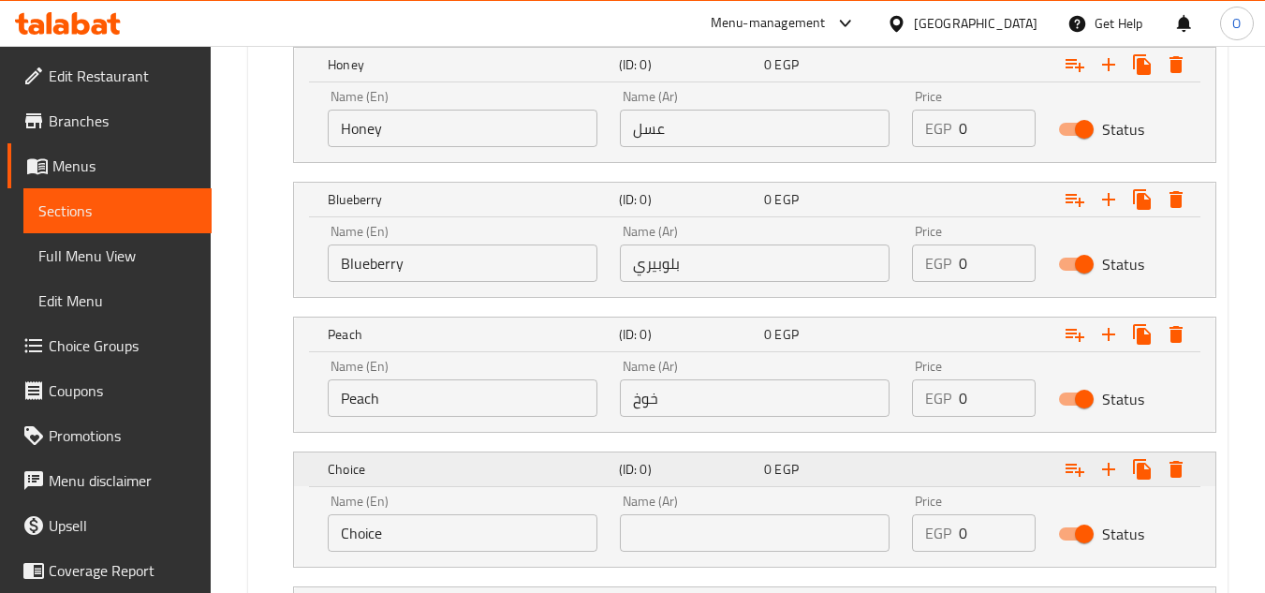
scroll to position [1593, 0]
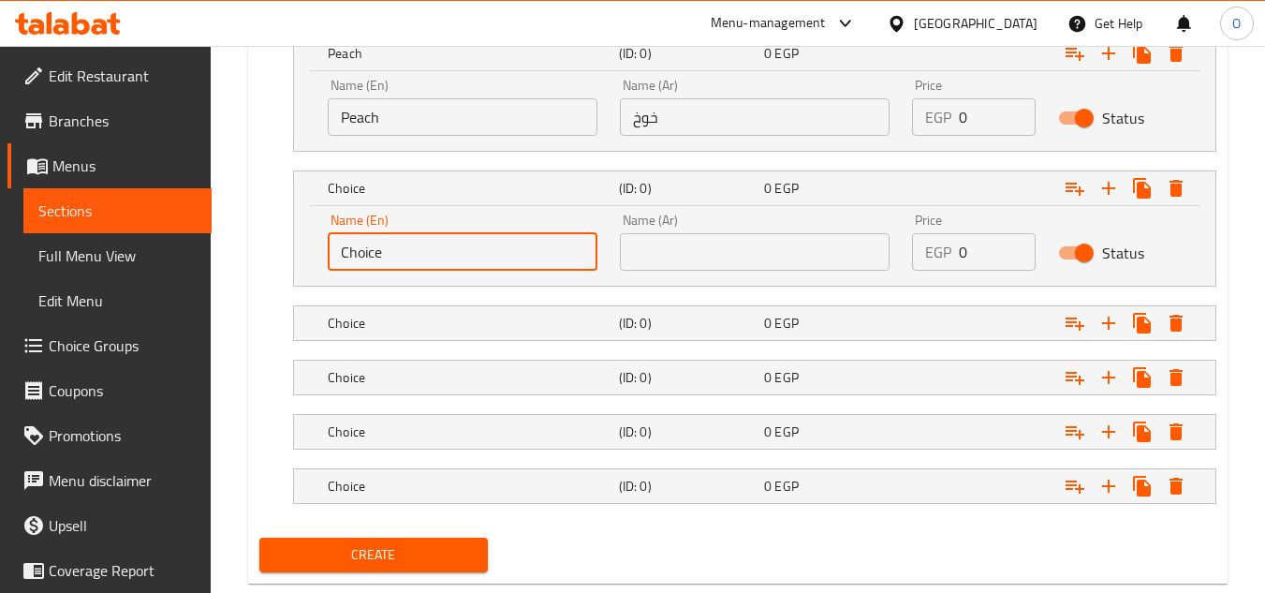
drag, startPoint x: 436, startPoint y: 239, endPoint x: 285, endPoint y: 260, distance: 152.3
click at [285, 260] on div "Choice (ID: 0) 0 EGP Name (En) Choice Name (En) Name (Ar) Name (Ar) Price EGP 0…" at bounding box center [737, 228] width 957 height 116
type input "Passion Fruit"
click at [705, 248] on input "text" at bounding box center [755, 251] width 270 height 37
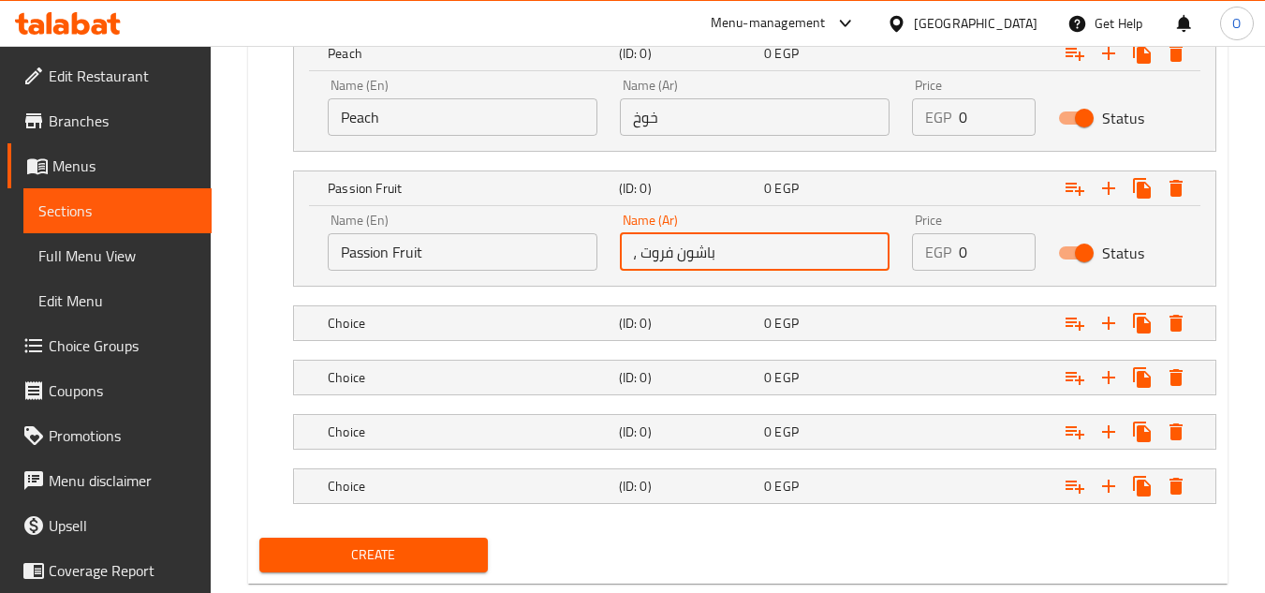
drag, startPoint x: 637, startPoint y: 264, endPoint x: 623, endPoint y: 266, distance: 14.2
click at [623, 266] on input "، باشون فروت" at bounding box center [755, 251] width 270 height 37
type input "باشون فروت"
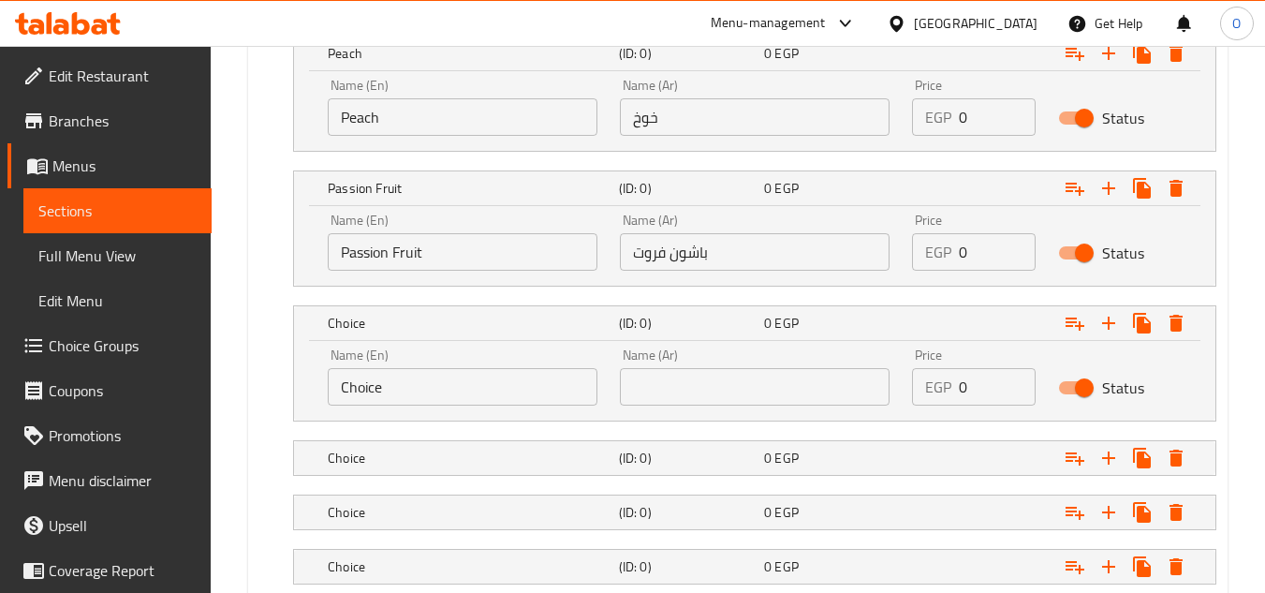
click at [452, 392] on input "Choice" at bounding box center [463, 386] width 270 height 37
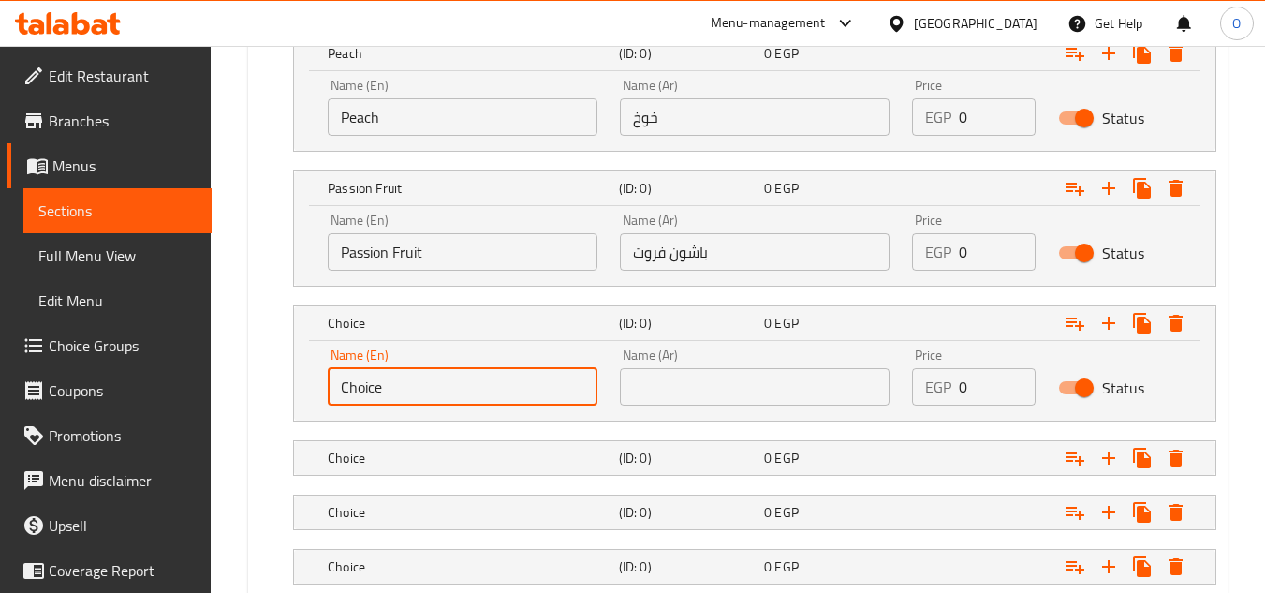
click at [452, 392] on input "Choice" at bounding box center [463, 386] width 270 height 37
type input "Raspberry"
click at [709, 381] on input "text" at bounding box center [755, 386] width 270 height 37
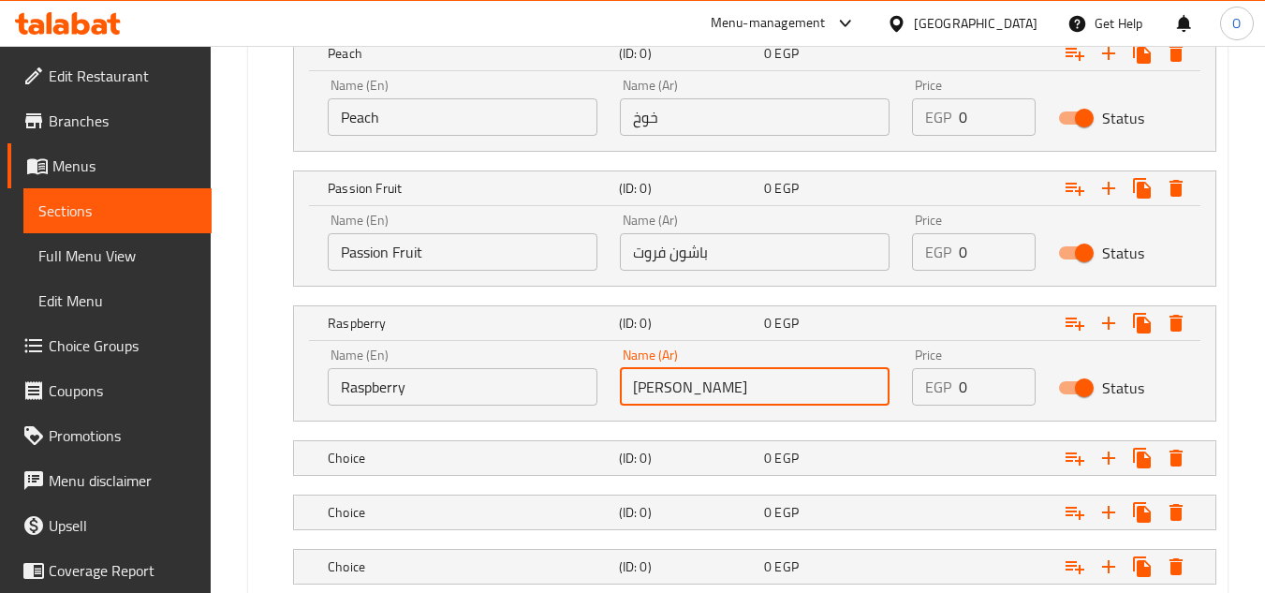
type input "[PERSON_NAME]"
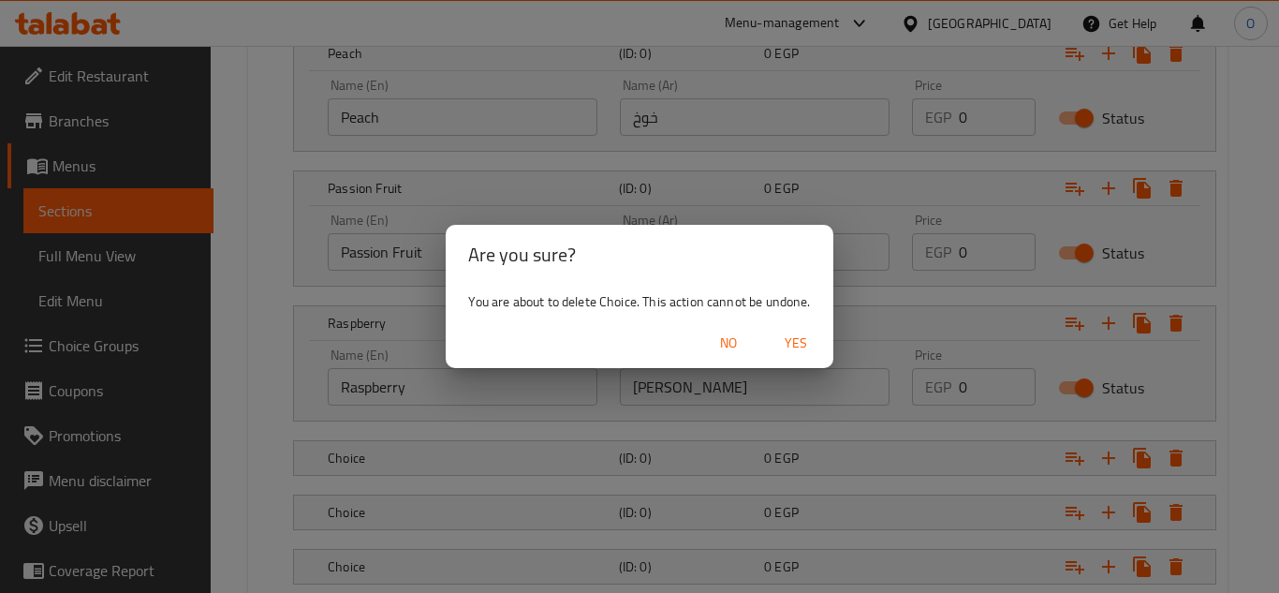
click at [799, 336] on span "Yes" at bounding box center [796, 343] width 45 height 23
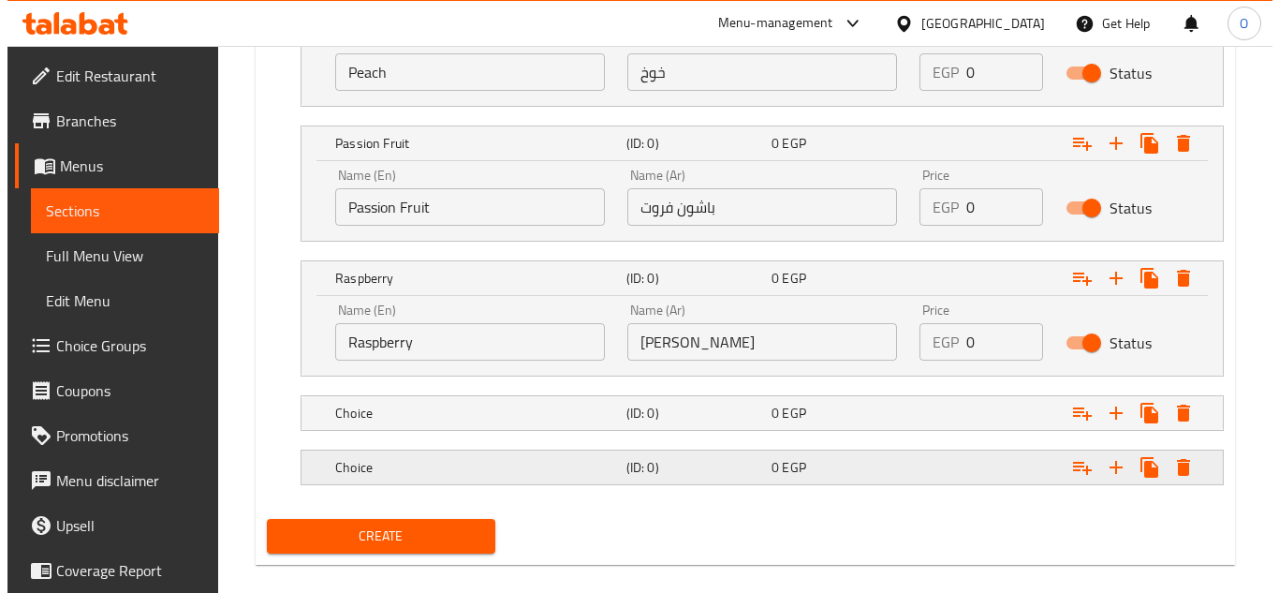
scroll to position [1663, 0]
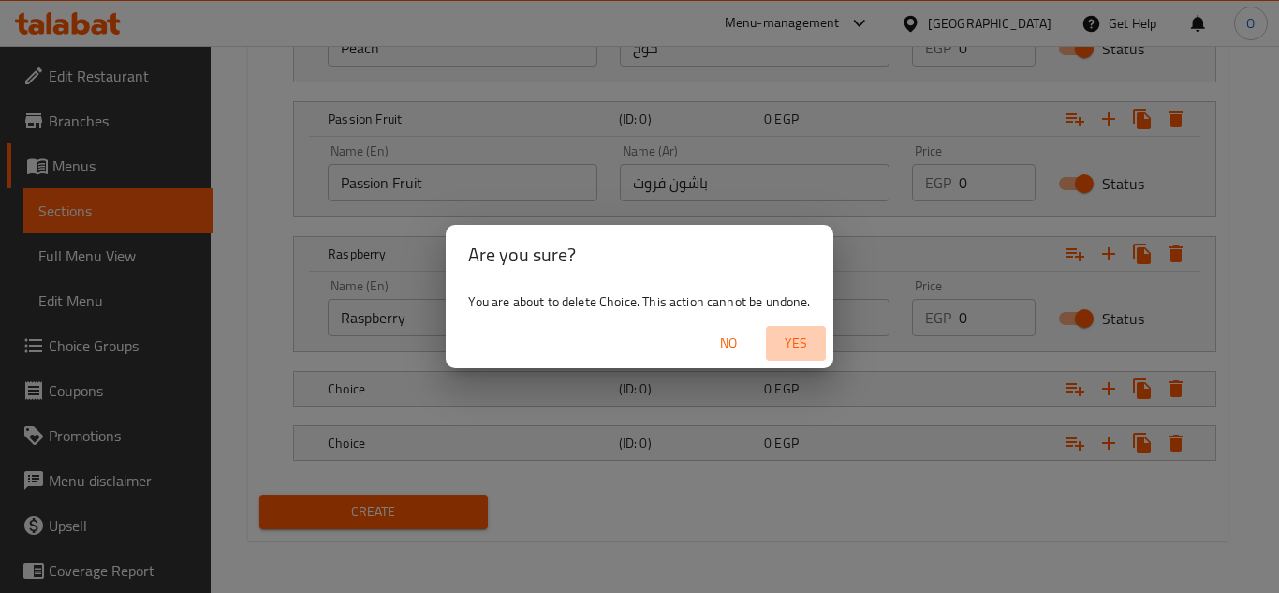
click at [804, 343] on span "Yes" at bounding box center [796, 343] width 45 height 23
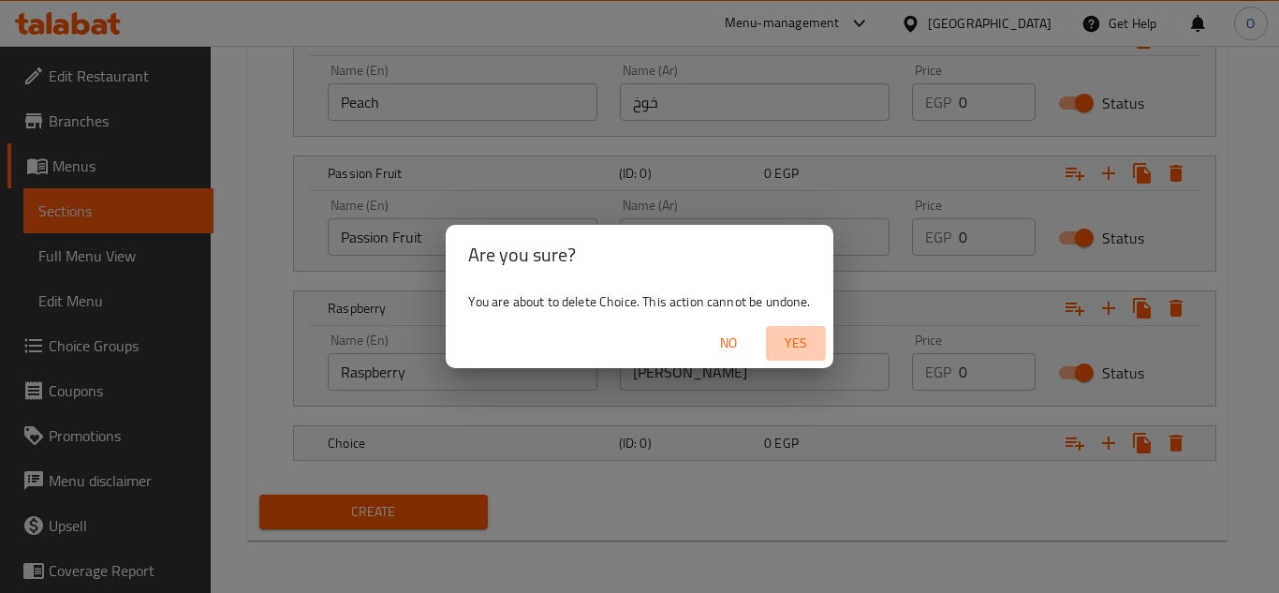
click at [804, 350] on span "Yes" at bounding box center [796, 343] width 45 height 23
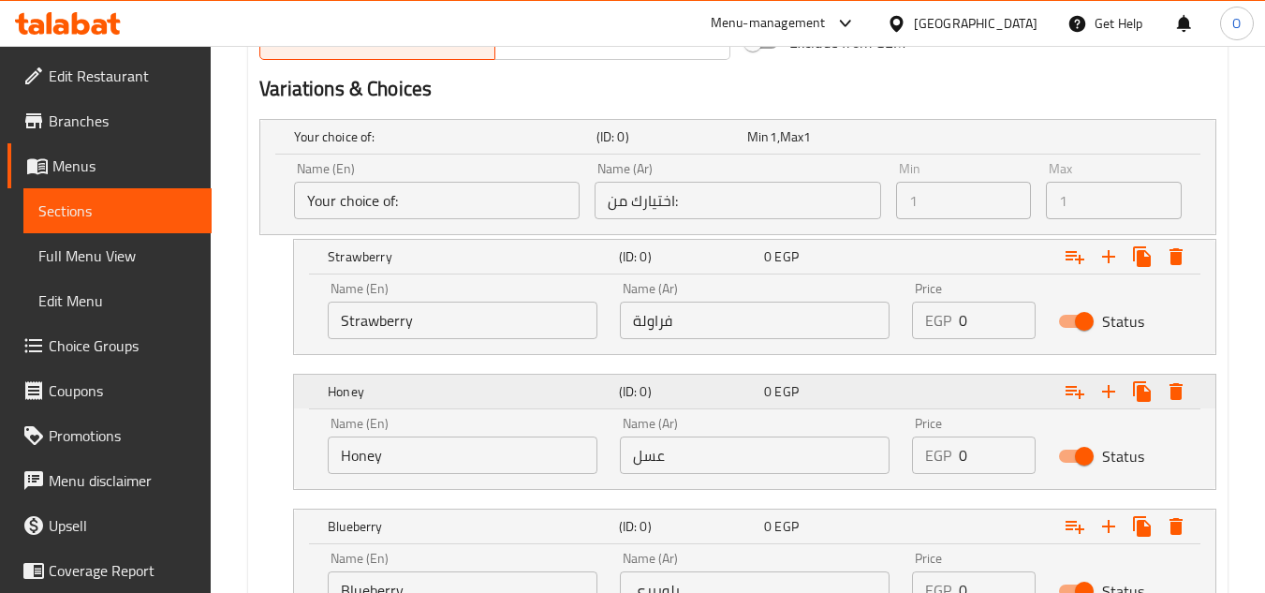
scroll to position [992, 0]
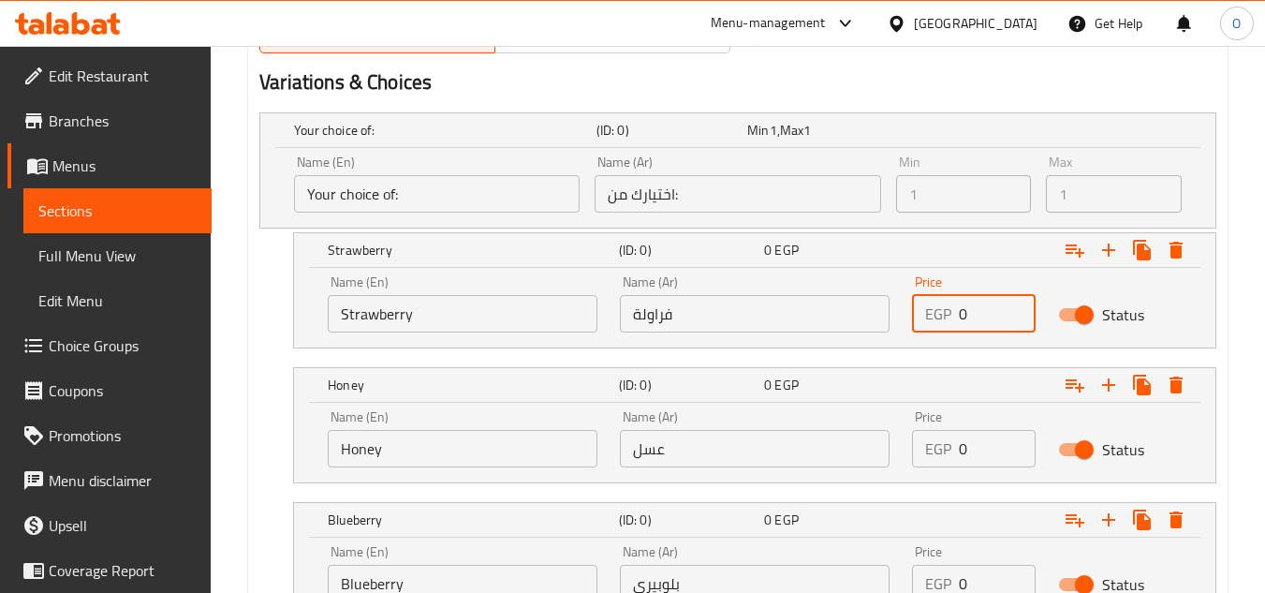
drag, startPoint x: 975, startPoint y: 322, endPoint x: 961, endPoint y: 322, distance: 14.1
click at [961, 322] on input "0" at bounding box center [997, 313] width 77 height 37
drag, startPoint x: 988, startPoint y: 322, endPoint x: 958, endPoint y: 316, distance: 30.7
click at [958, 316] on div "EGP 136 Price" at bounding box center [974, 313] width 124 height 37
type input "136"
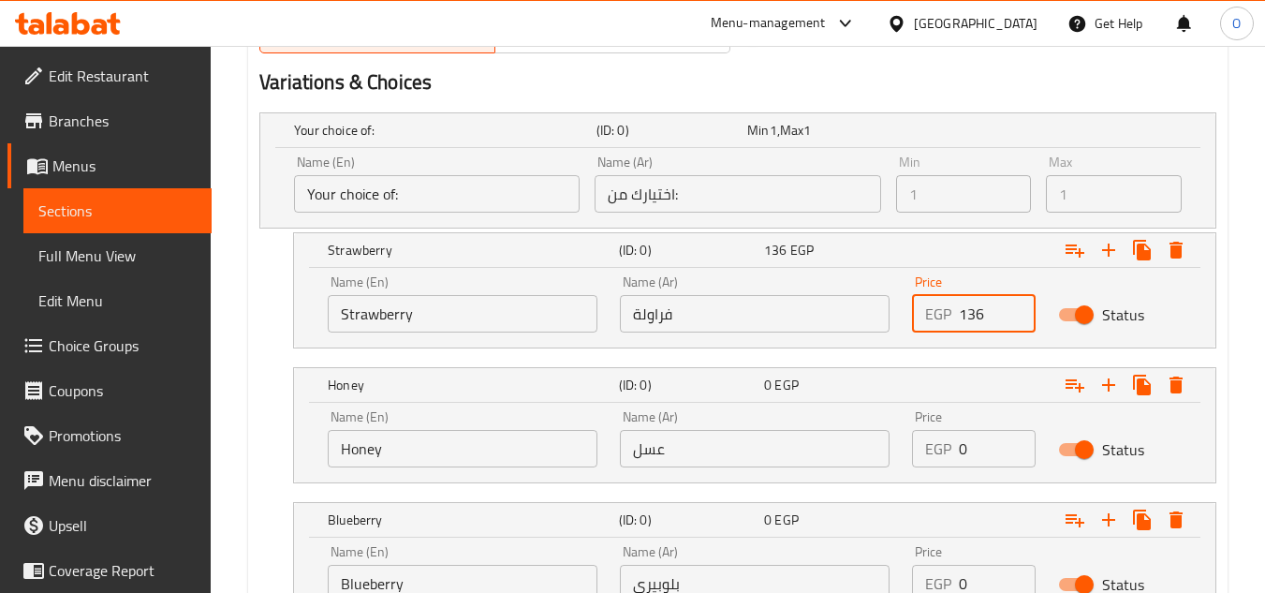
drag, startPoint x: 972, startPoint y: 444, endPoint x: 921, endPoint y: 452, distance: 52.2
click at [925, 451] on div "EGP 0 Price" at bounding box center [974, 448] width 124 height 37
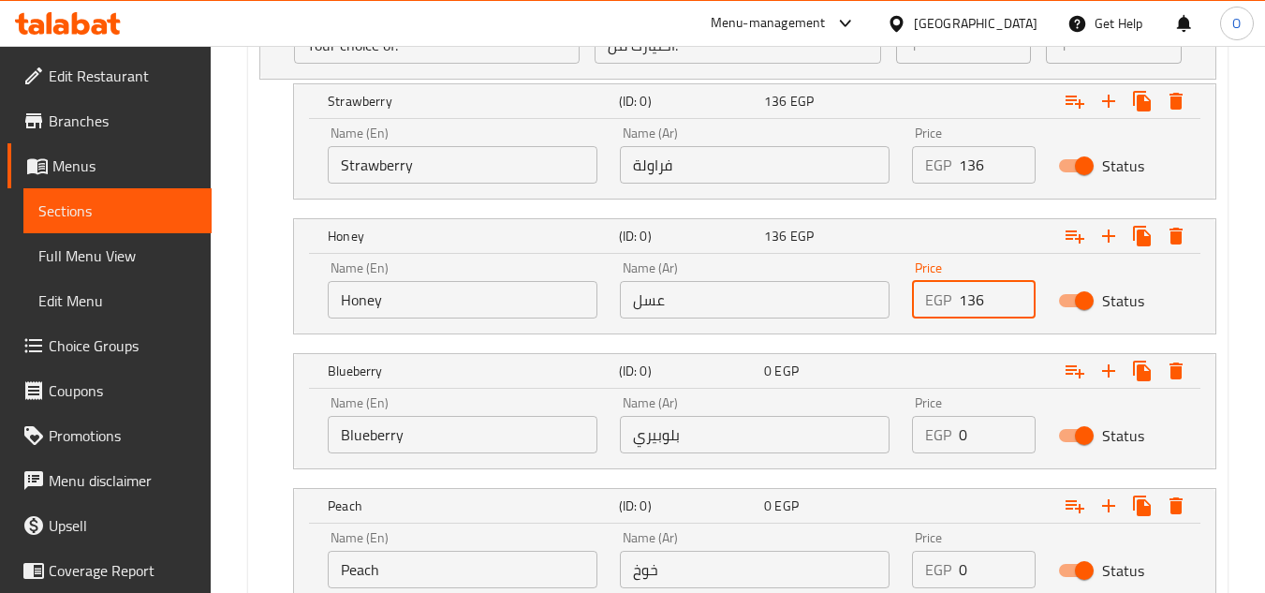
scroll to position [1179, 0]
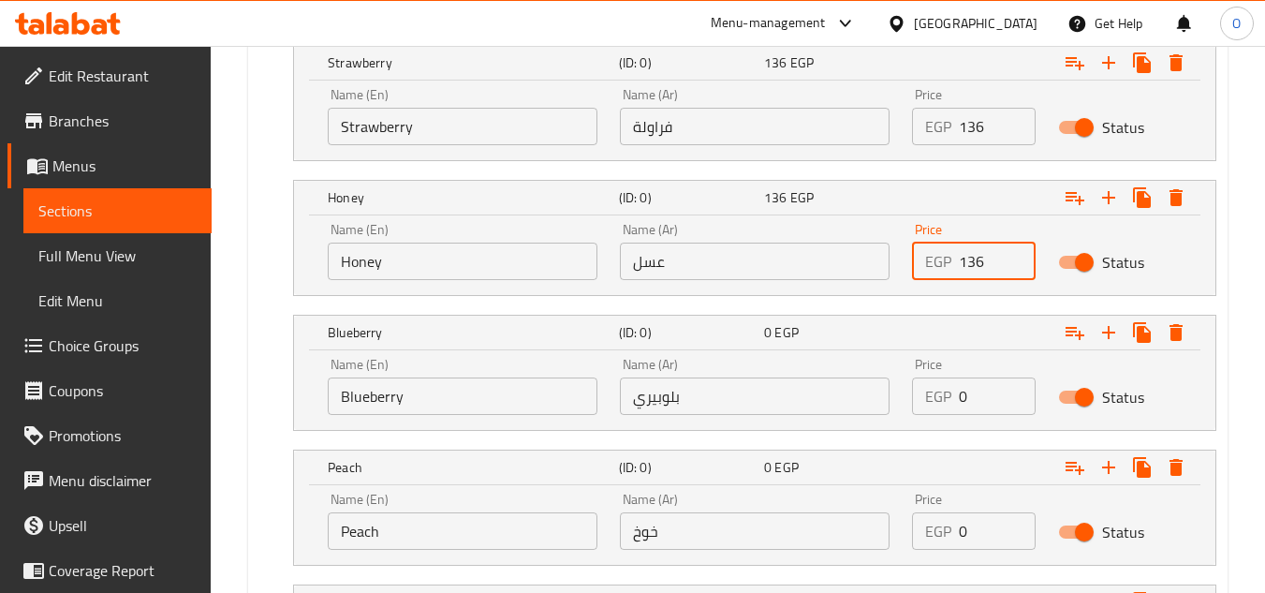
type input "136"
drag, startPoint x: 984, startPoint y: 395, endPoint x: 927, endPoint y: 397, distance: 56.2
click at [928, 397] on div "EGP 0 Price" at bounding box center [974, 395] width 124 height 37
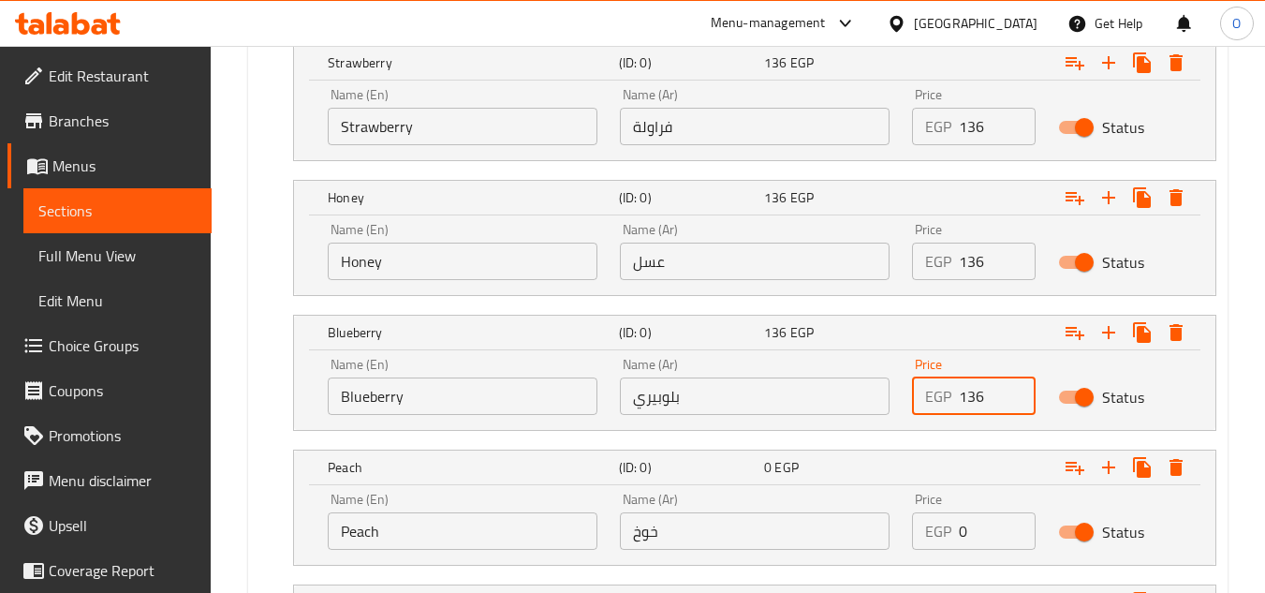
type input "136"
click at [901, 537] on div "Price EGP 0 Price" at bounding box center [974, 521] width 146 height 80
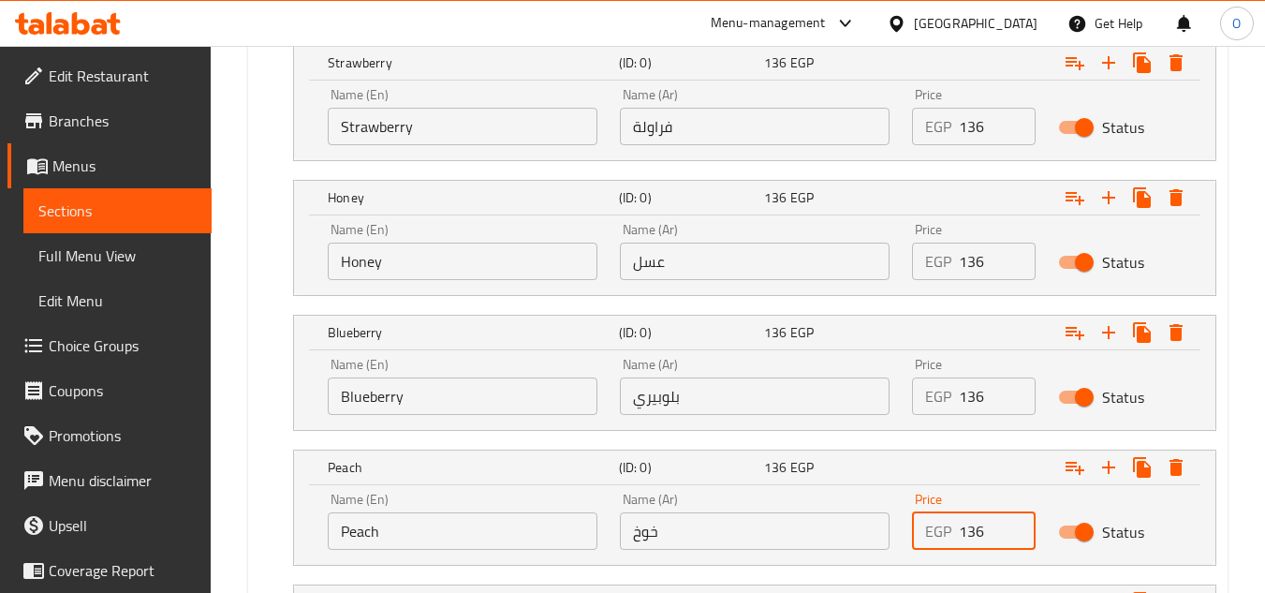
type input "136"
click at [968, 436] on nav at bounding box center [737, 442] width 957 height 15
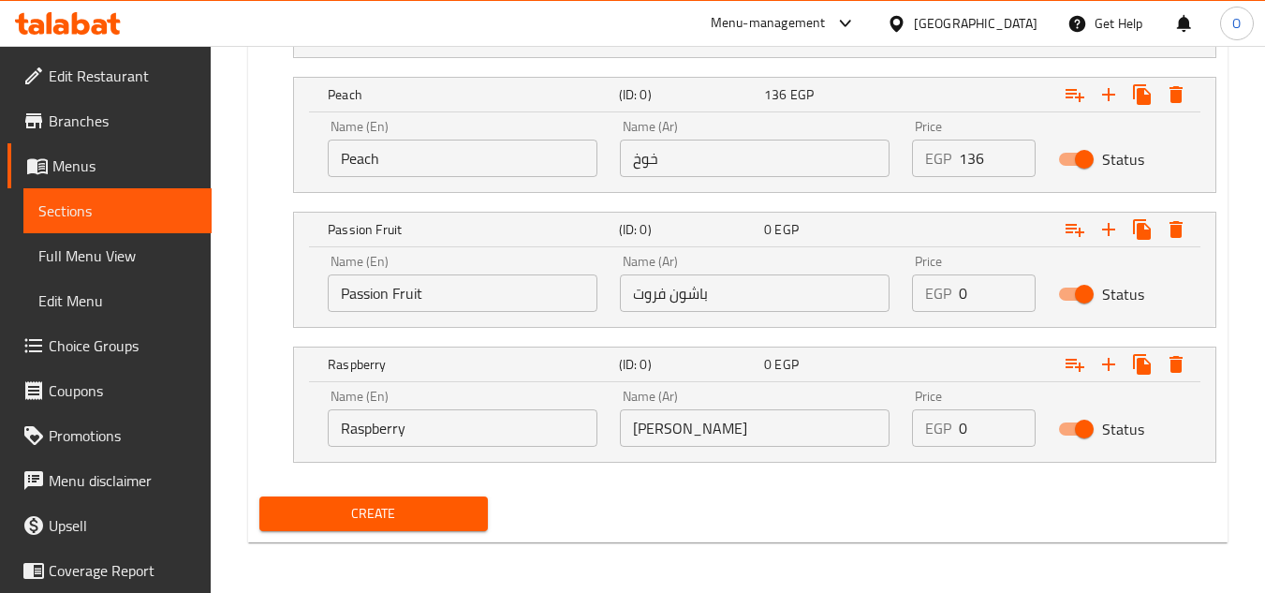
scroll to position [1554, 0]
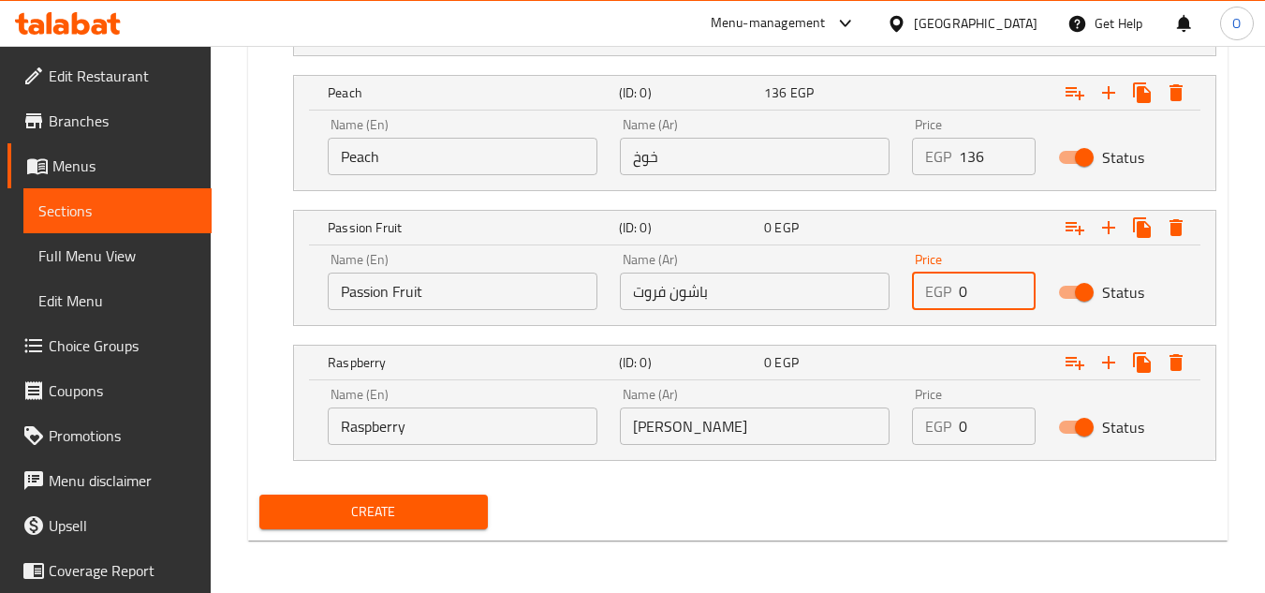
drag, startPoint x: 963, startPoint y: 301, endPoint x: 928, endPoint y: 300, distance: 34.7
click at [930, 300] on div "EGP 0 Price" at bounding box center [974, 291] width 124 height 37
type input "136"
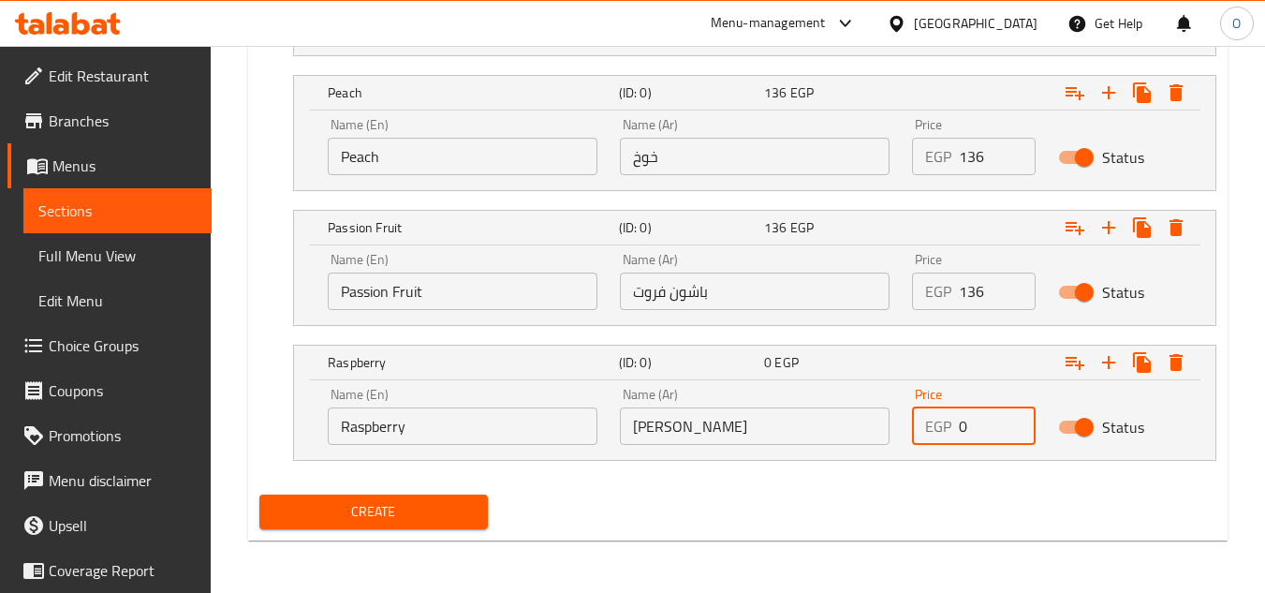
drag, startPoint x: 975, startPoint y: 430, endPoint x: 882, endPoint y: 436, distance: 93.0
click at [882, 436] on div "Name (En) Raspberry Name (En) Name (Ar) [PERSON_NAME] Name (Ar) Price EGP 0 Pri…" at bounding box center [755, 417] width 877 height 80
type input "136"
click at [421, 511] on span "Create" at bounding box center [373, 511] width 198 height 23
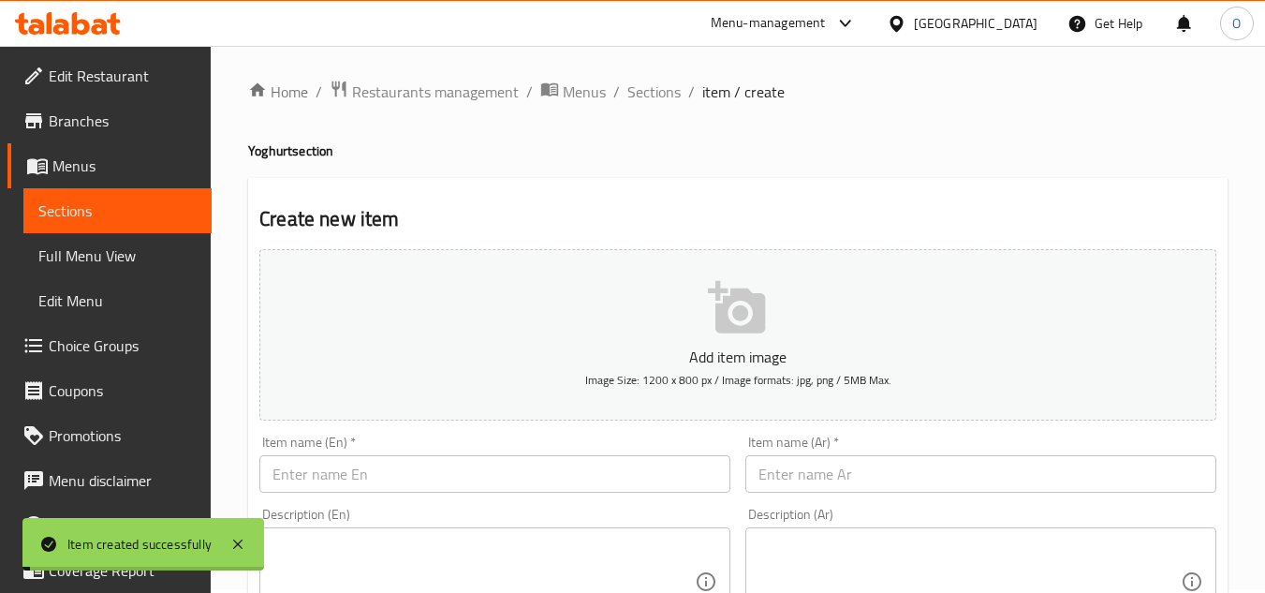
scroll to position [0, 0]
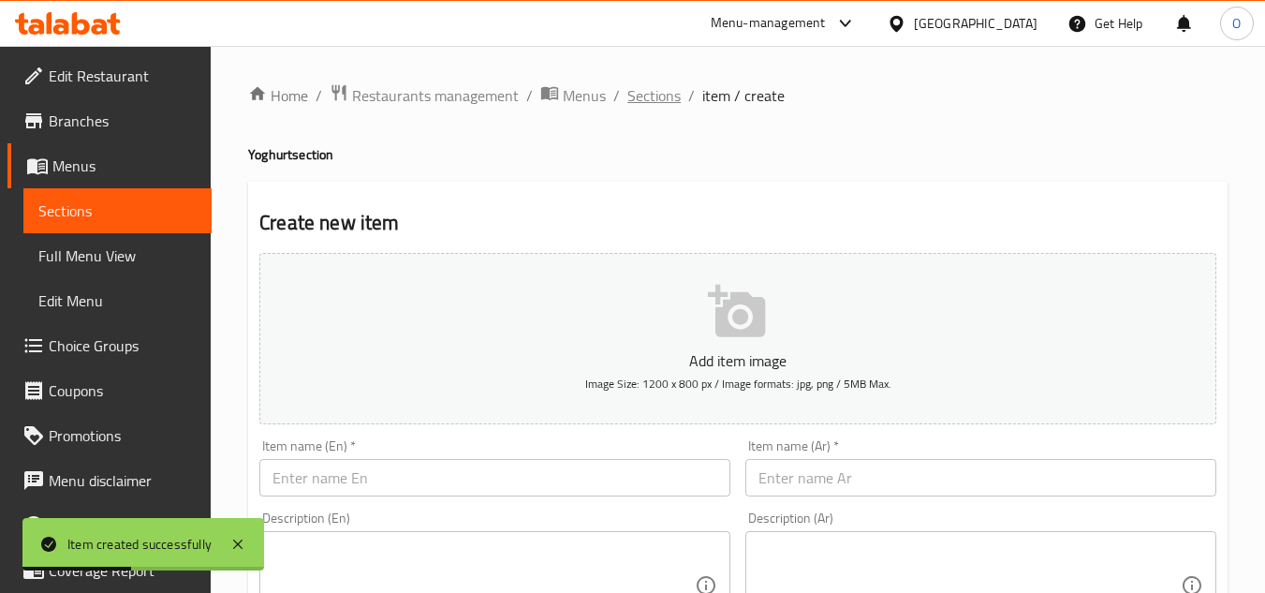
click at [665, 102] on span "Sections" at bounding box center [654, 95] width 53 height 22
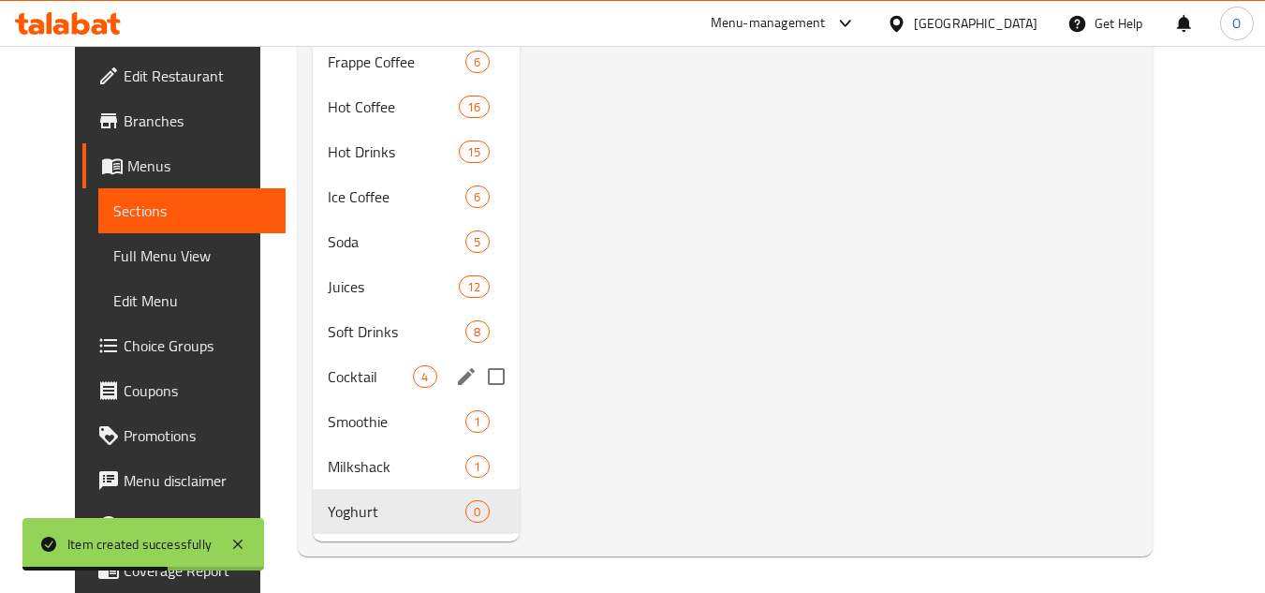
scroll to position [1032, 0]
click at [328, 243] on span "Soda" at bounding box center [370, 240] width 85 height 22
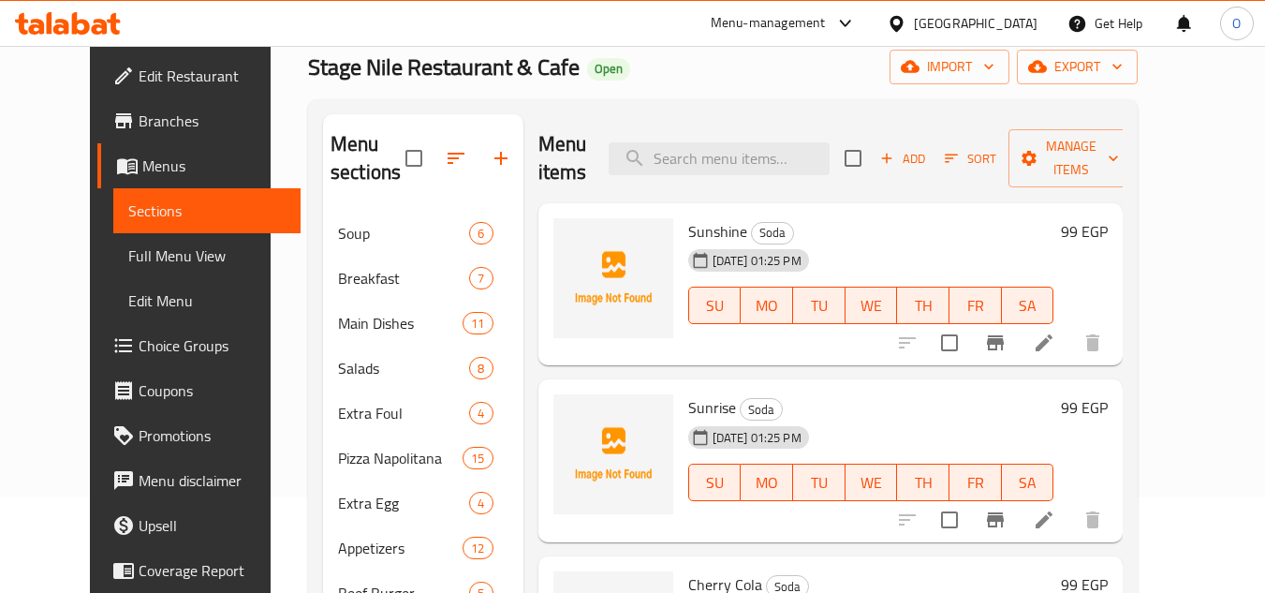
scroll to position [94, 0]
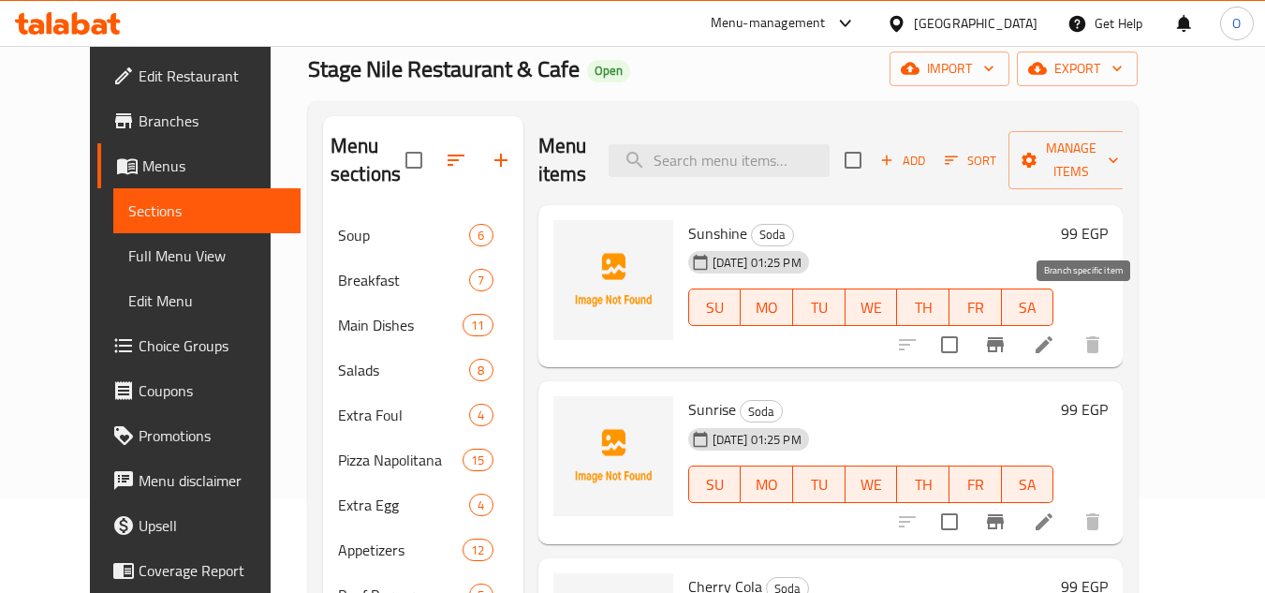
click at [1004, 337] on icon "Branch-specific-item" at bounding box center [995, 344] width 17 height 15
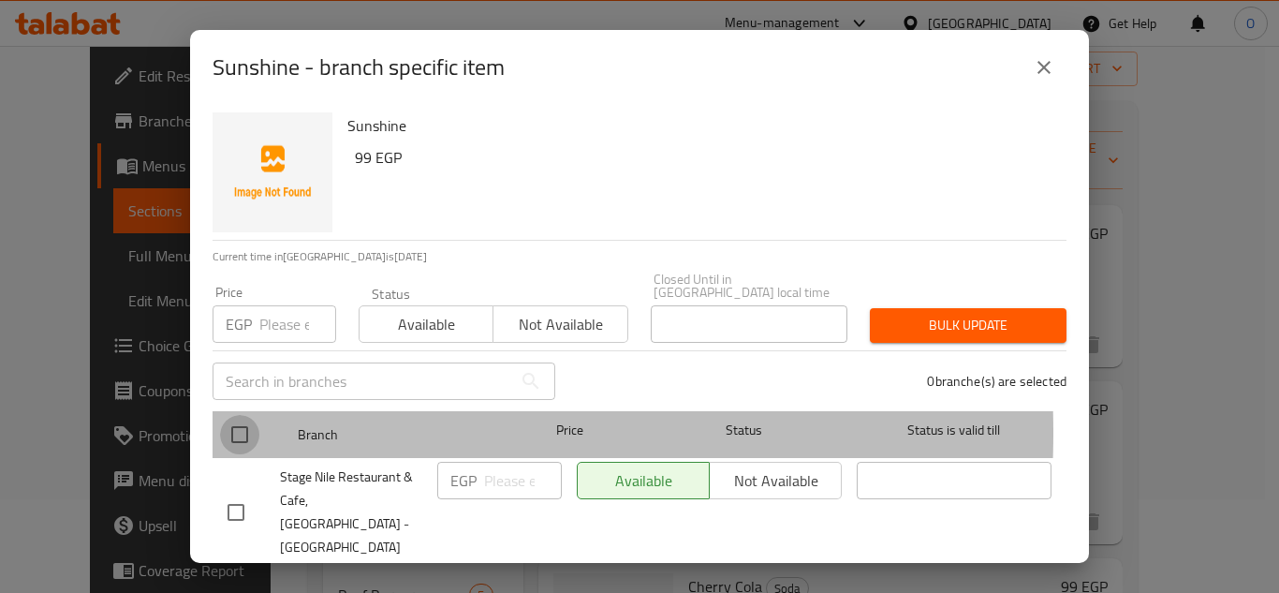
click at [244, 419] on input "checkbox" at bounding box center [239, 434] width 39 height 39
checkbox input "true"
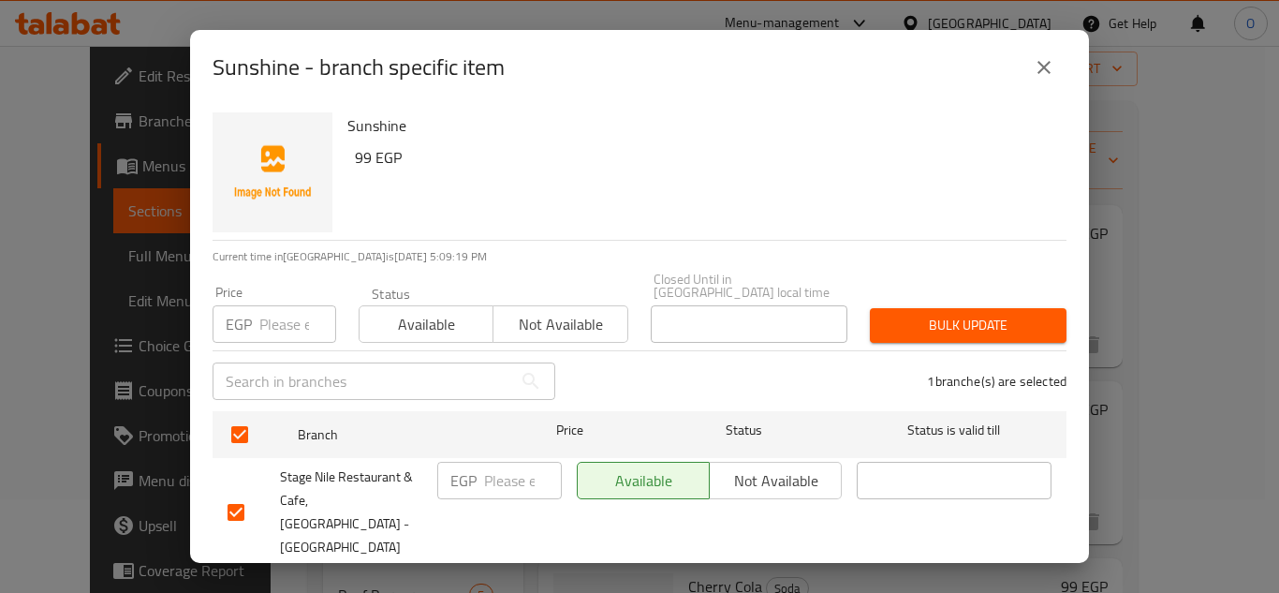
click at [275, 319] on input "number" at bounding box center [297, 323] width 77 height 37
type input "129"
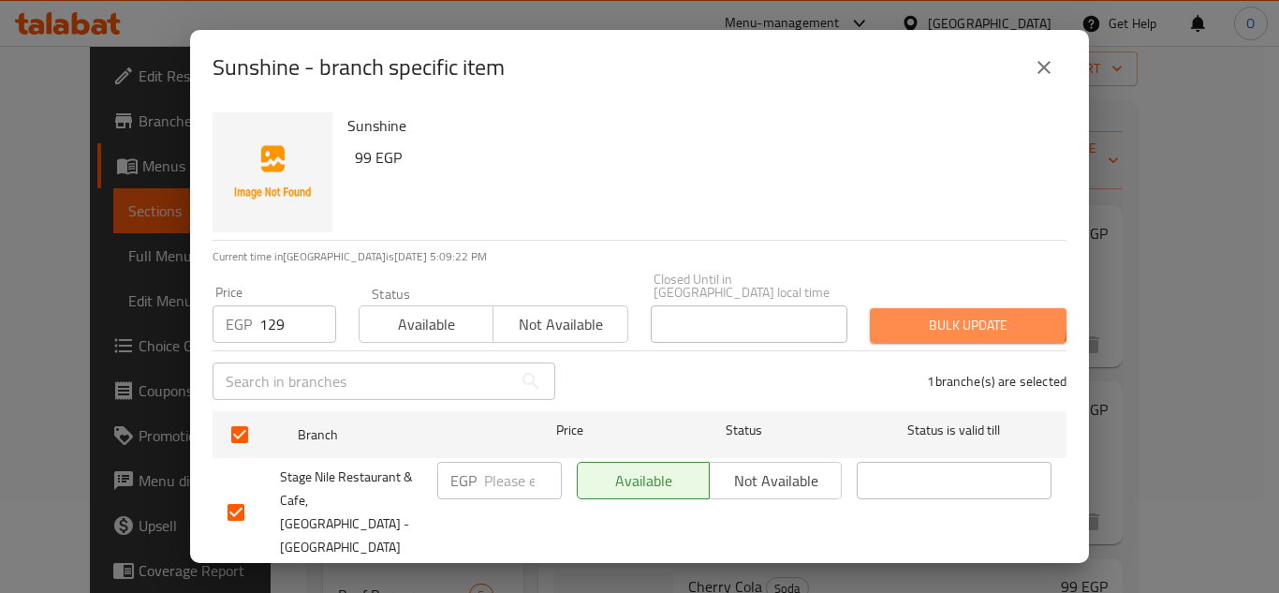
click at [904, 308] on button "Bulk update" at bounding box center [968, 325] width 197 height 35
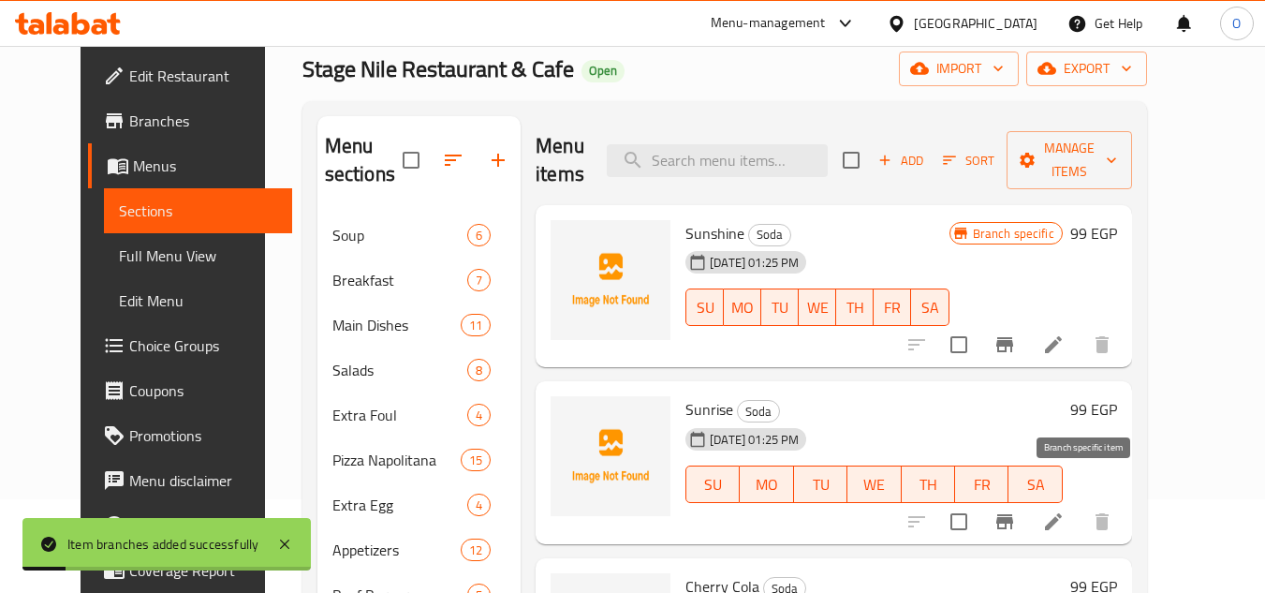
click at [1013, 514] on icon "Branch-specific-item" at bounding box center [1005, 521] width 17 height 15
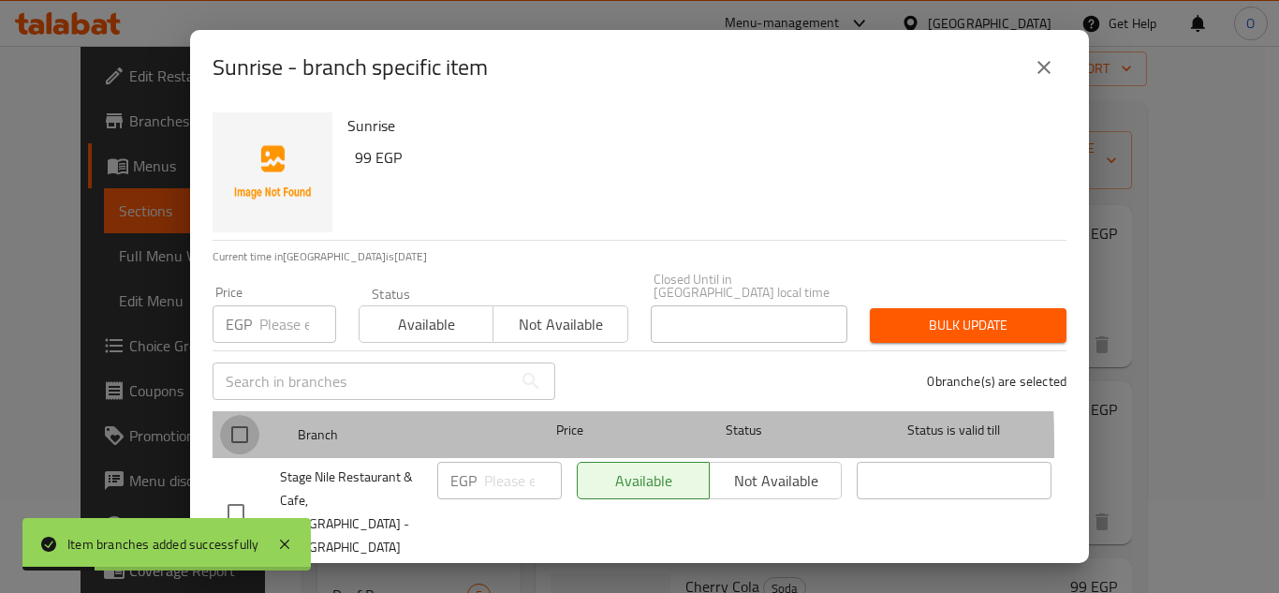
click at [227, 432] on input "checkbox" at bounding box center [239, 434] width 39 height 39
checkbox input "true"
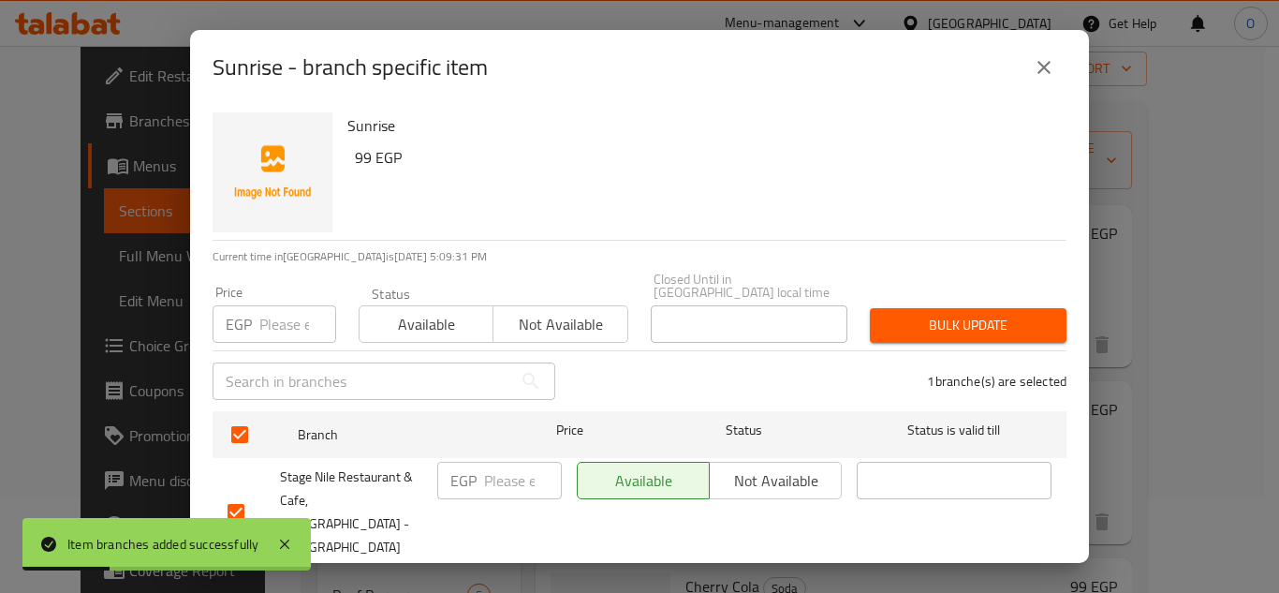
click at [288, 316] on input "number" at bounding box center [297, 323] width 77 height 37
type input "129"
click at [982, 320] on span "Bulk update" at bounding box center [968, 325] width 167 height 23
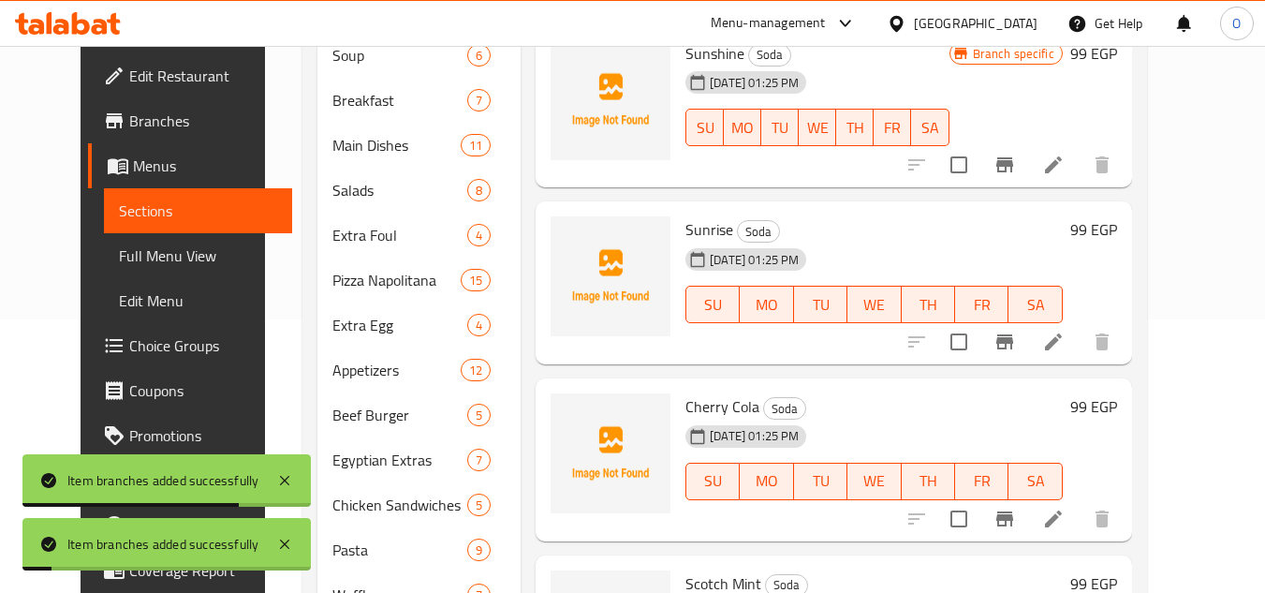
scroll to position [281, 0]
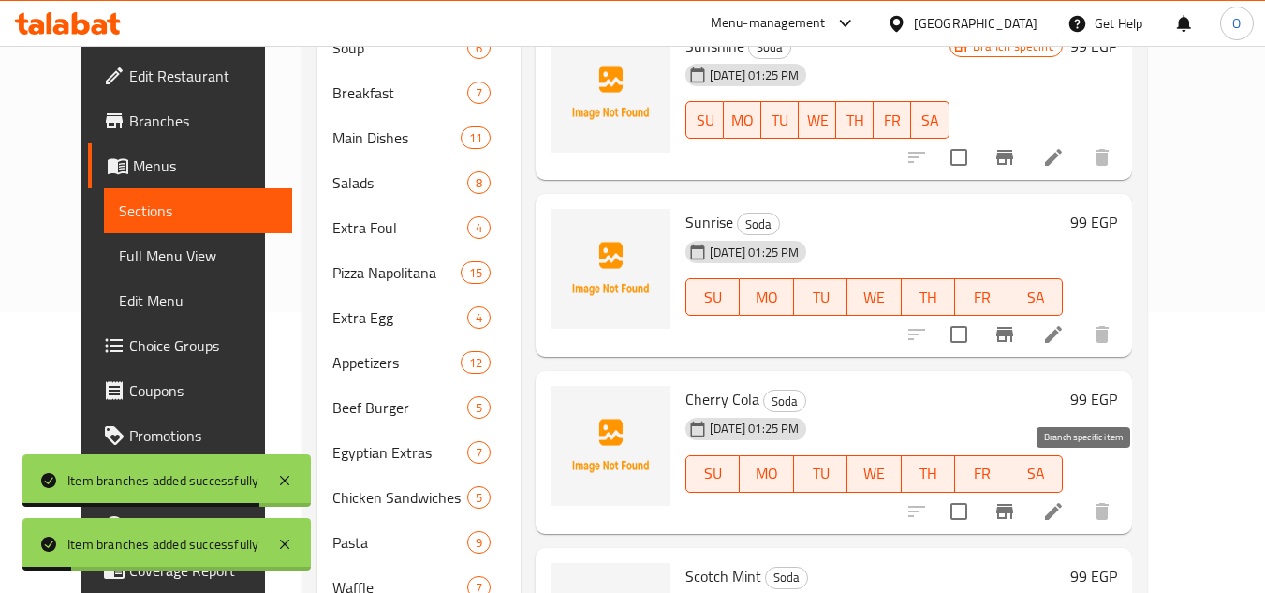
click at [1016, 500] on icon "Branch-specific-item" at bounding box center [1005, 511] width 22 height 22
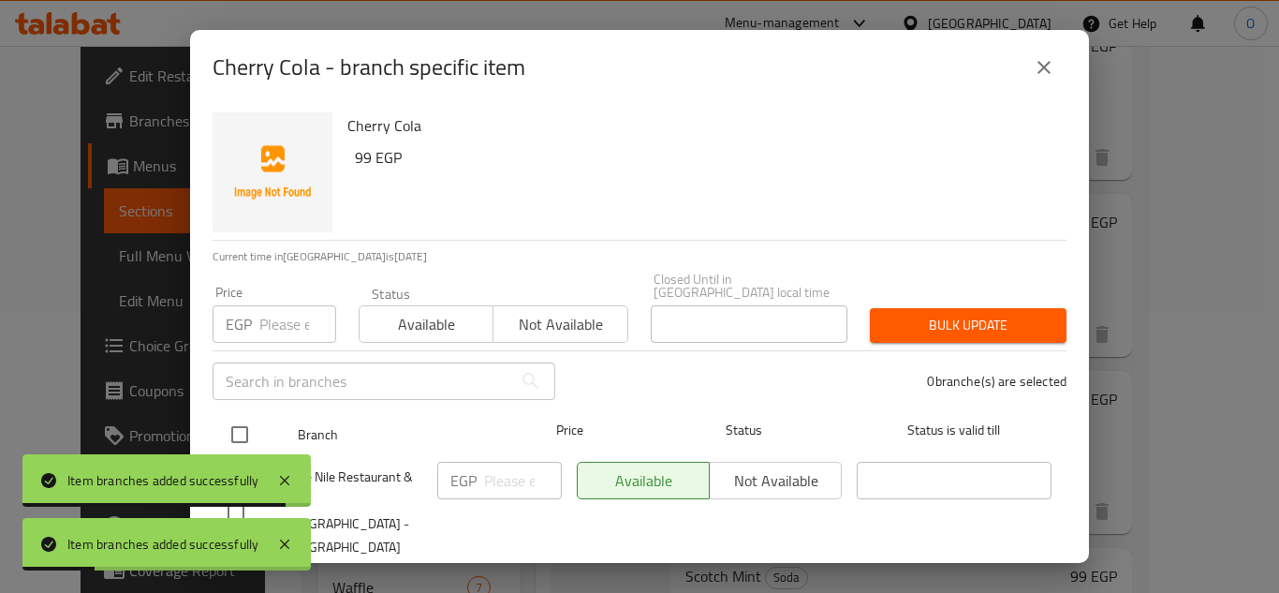
click at [250, 422] on input "checkbox" at bounding box center [239, 434] width 39 height 39
checkbox input "true"
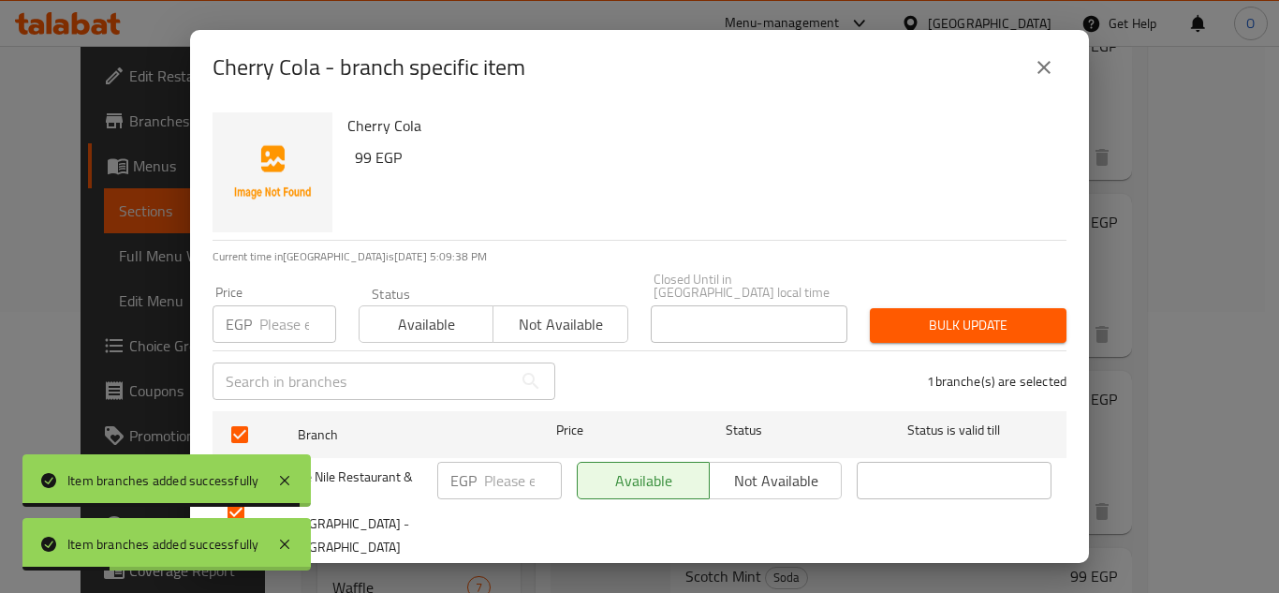
click at [298, 306] on input "number" at bounding box center [297, 323] width 77 height 37
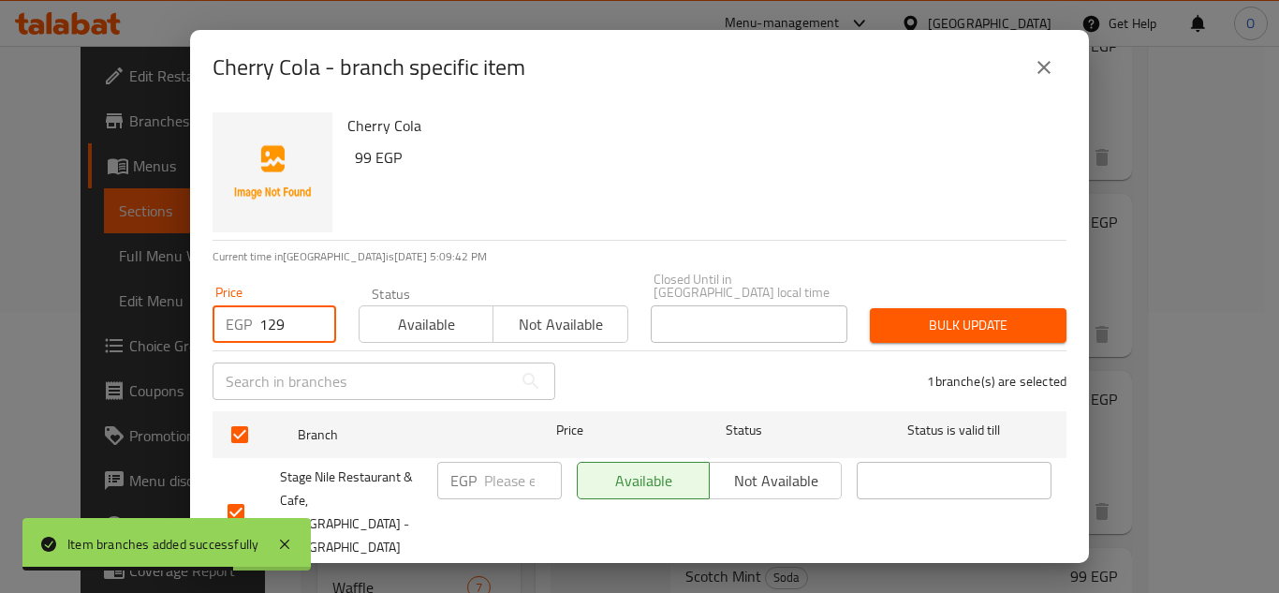
type input "129"
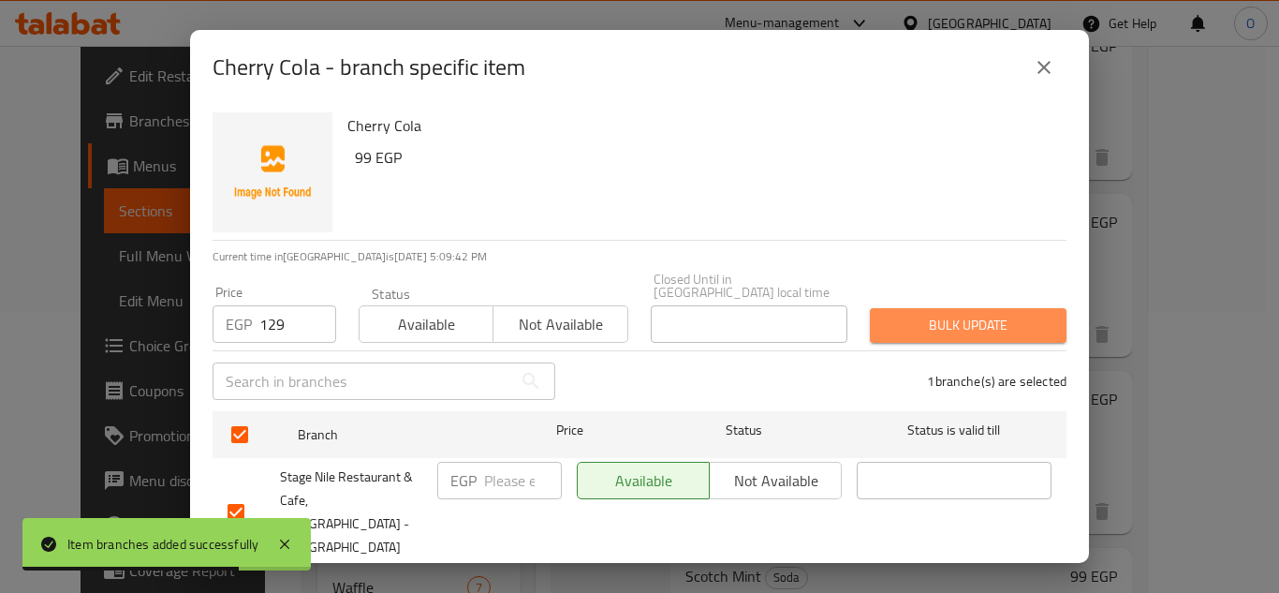
click at [1000, 314] on span "Bulk update" at bounding box center [968, 325] width 167 height 23
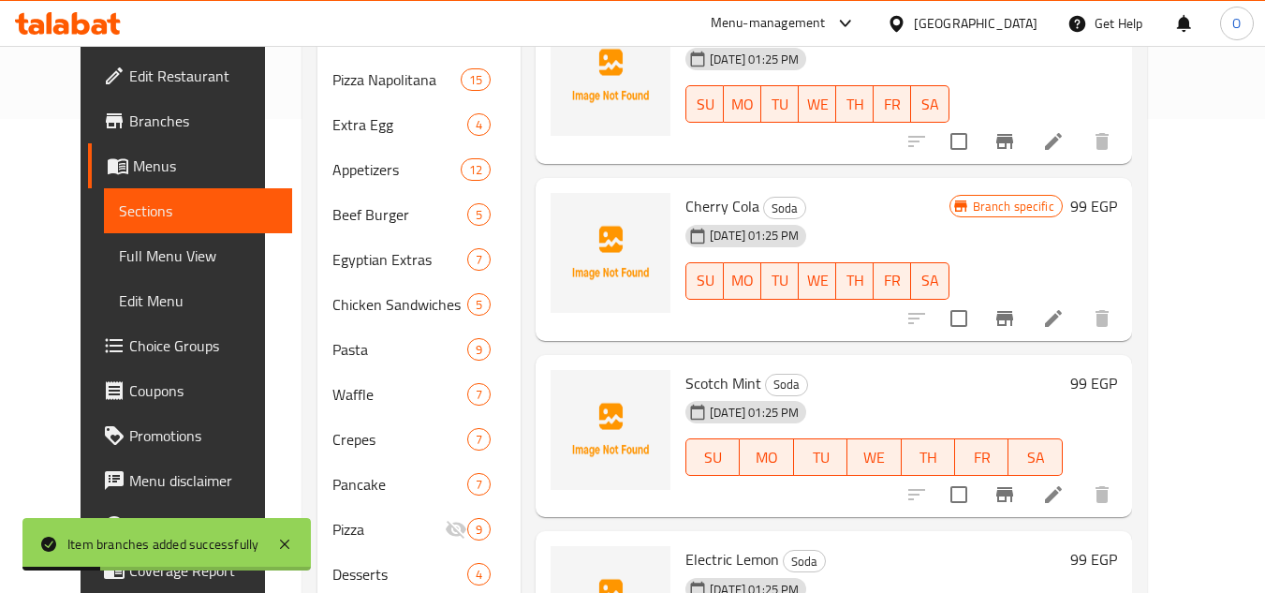
scroll to position [562, 0]
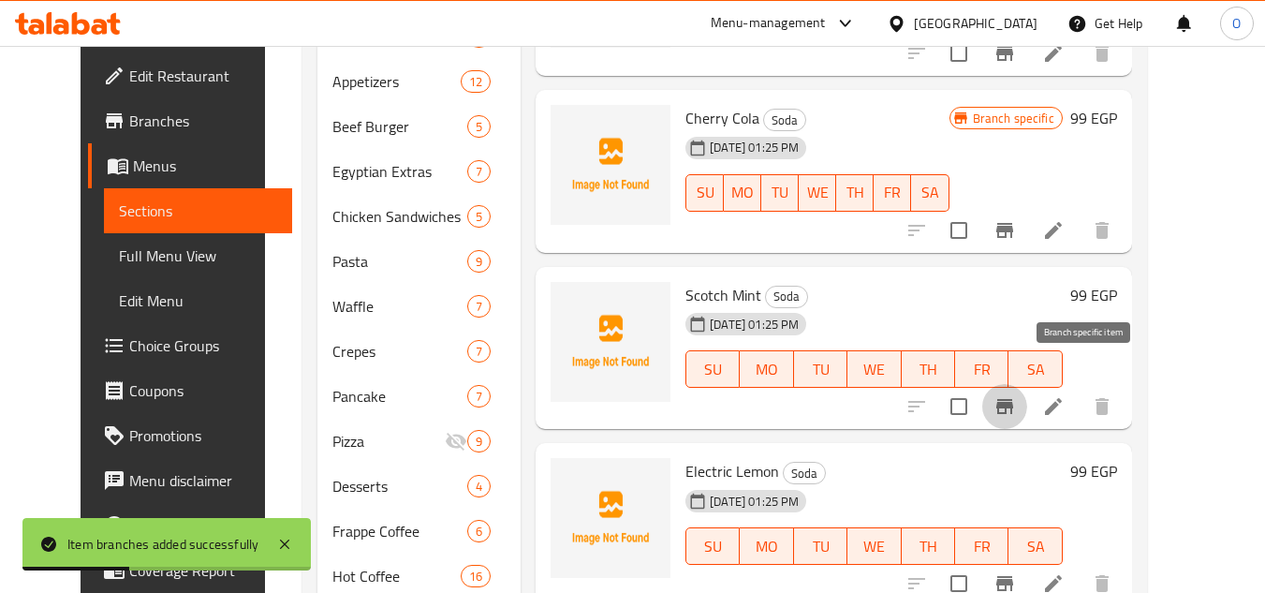
click at [1028, 384] on button "Branch-specific-item" at bounding box center [1005, 406] width 45 height 45
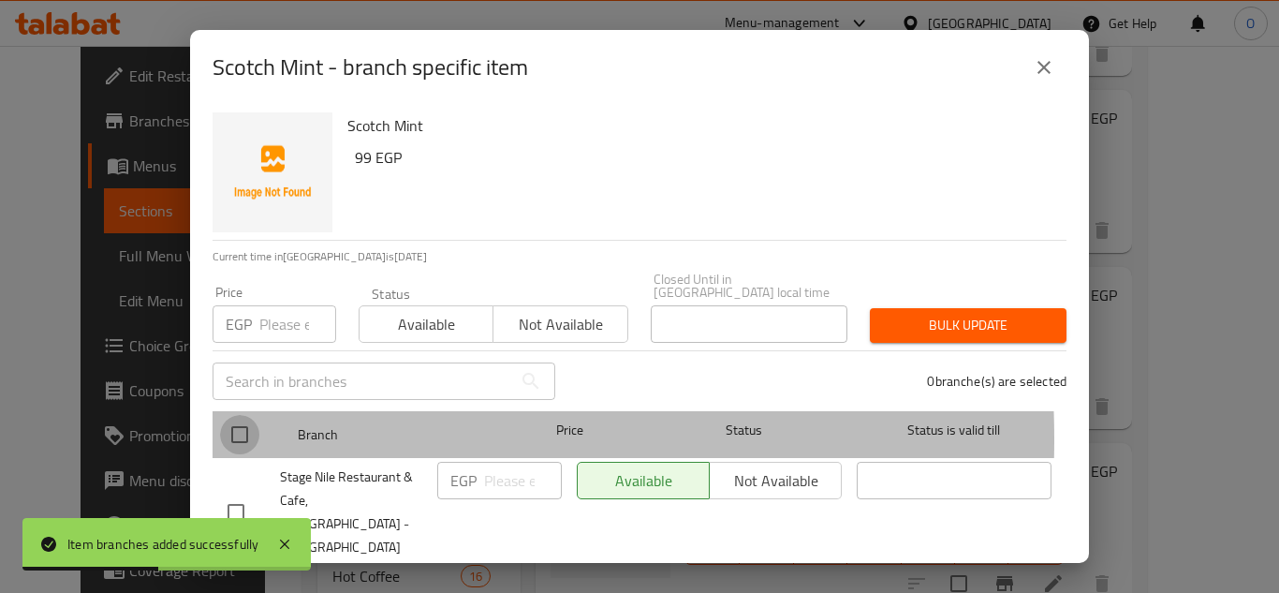
click at [241, 426] on input "checkbox" at bounding box center [239, 434] width 39 height 39
checkbox input "true"
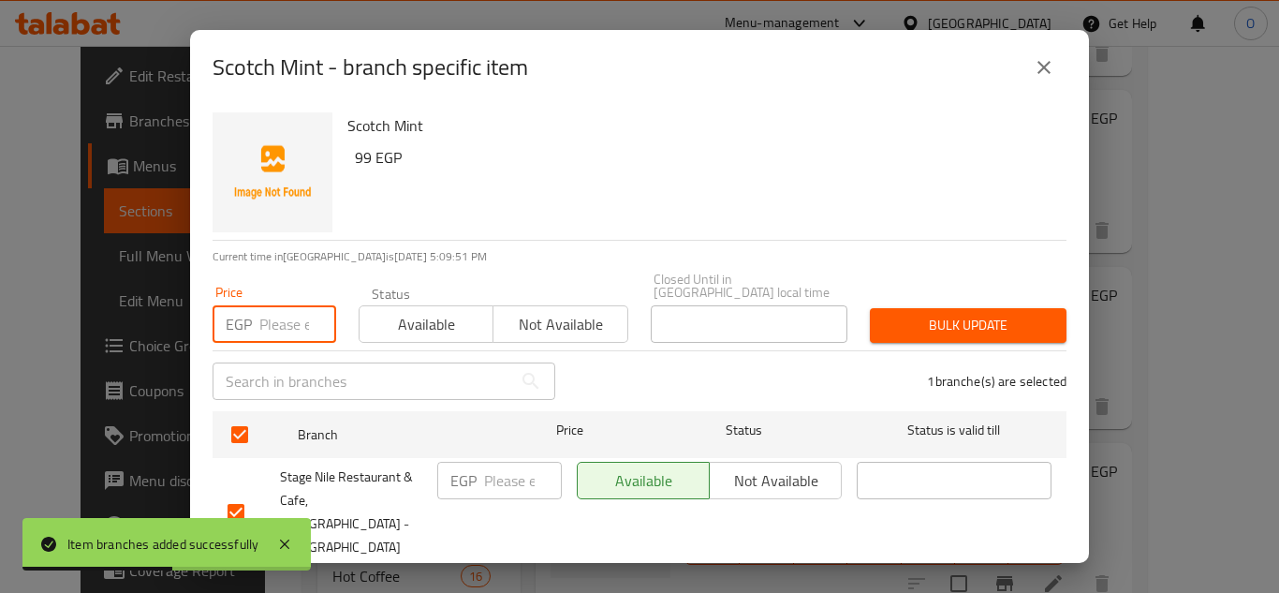
click at [282, 321] on input "number" at bounding box center [297, 323] width 77 height 37
type input "129"
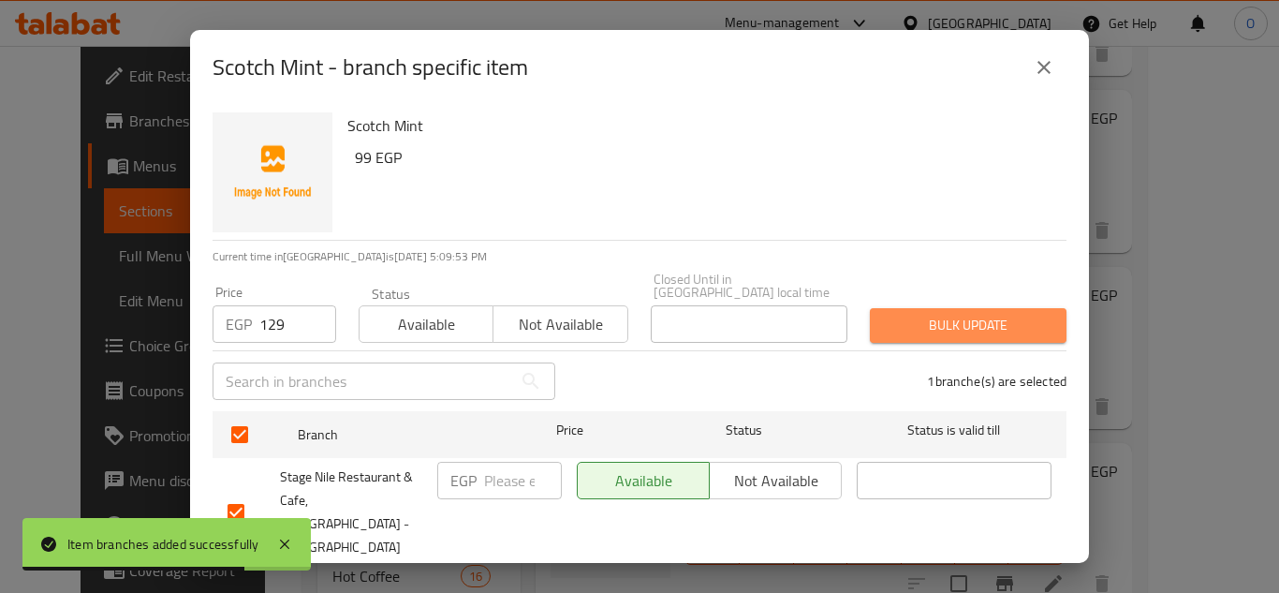
click at [1044, 328] on button "Bulk update" at bounding box center [968, 325] width 197 height 35
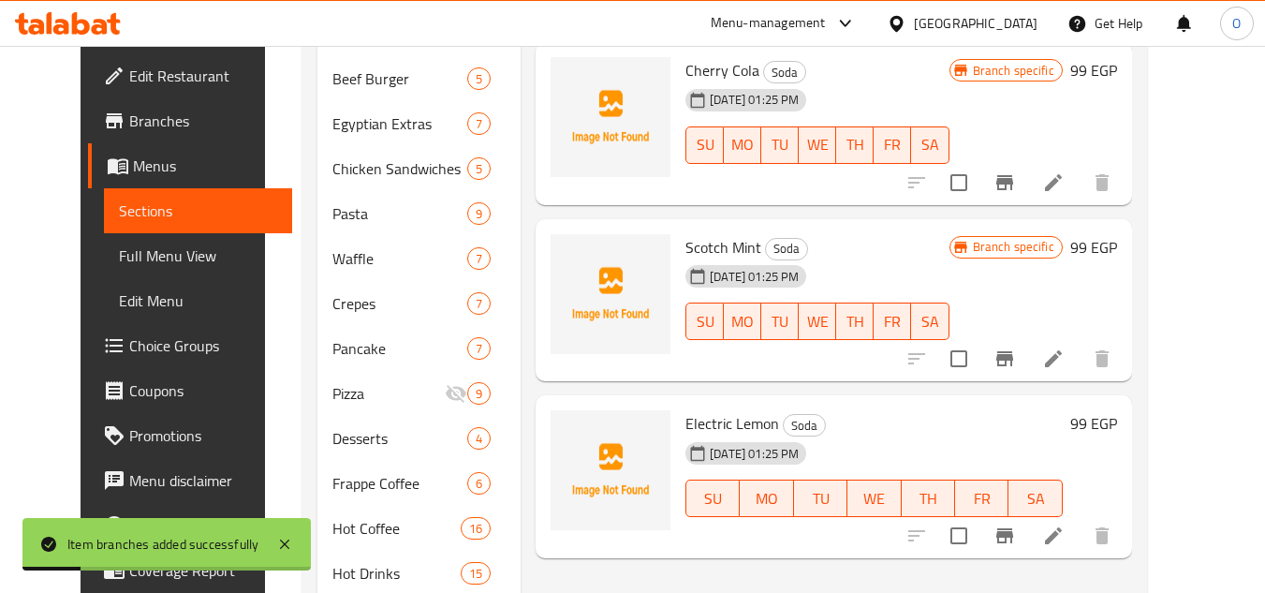
scroll to position [656, 0]
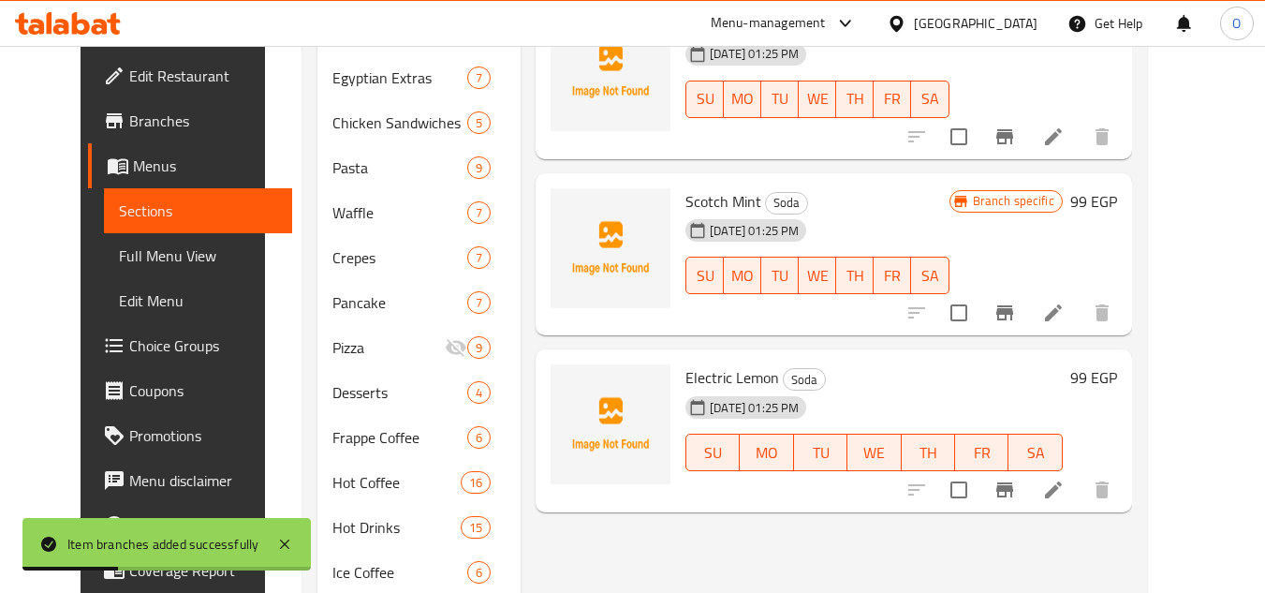
click at [1013, 482] on icon "Branch-specific-item" at bounding box center [1005, 489] width 17 height 15
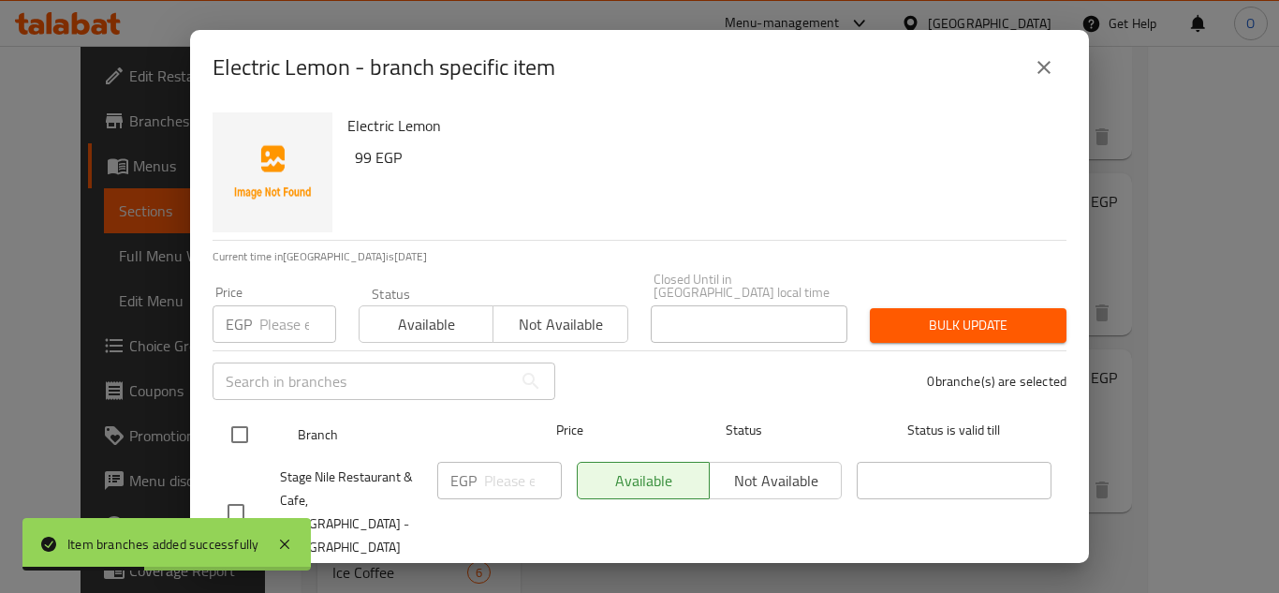
click at [234, 416] on input "checkbox" at bounding box center [239, 434] width 39 height 39
checkbox input "true"
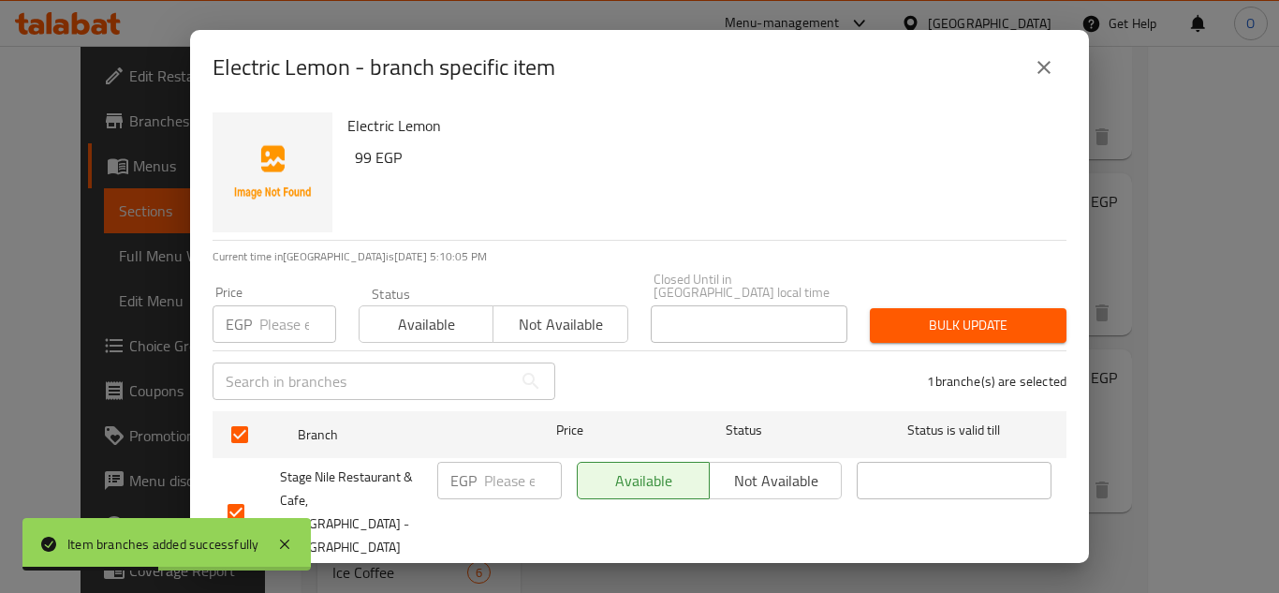
click at [276, 308] on input "number" at bounding box center [297, 323] width 77 height 37
type input "129"
click at [899, 314] on span "Bulk update" at bounding box center [968, 325] width 167 height 23
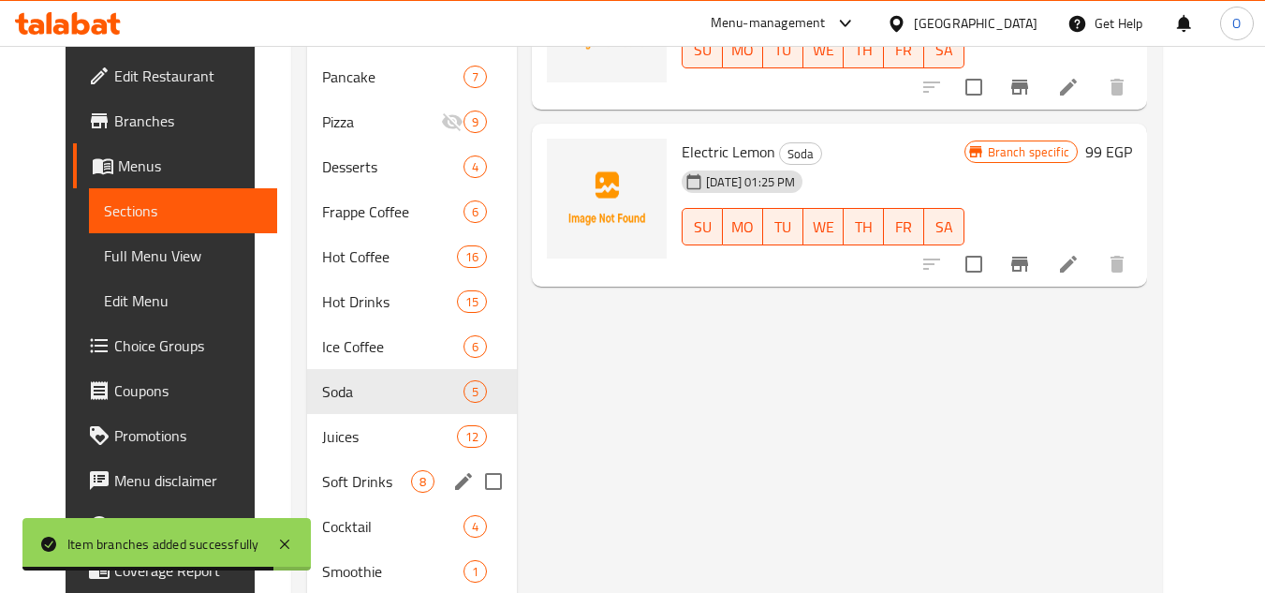
scroll to position [937, 0]
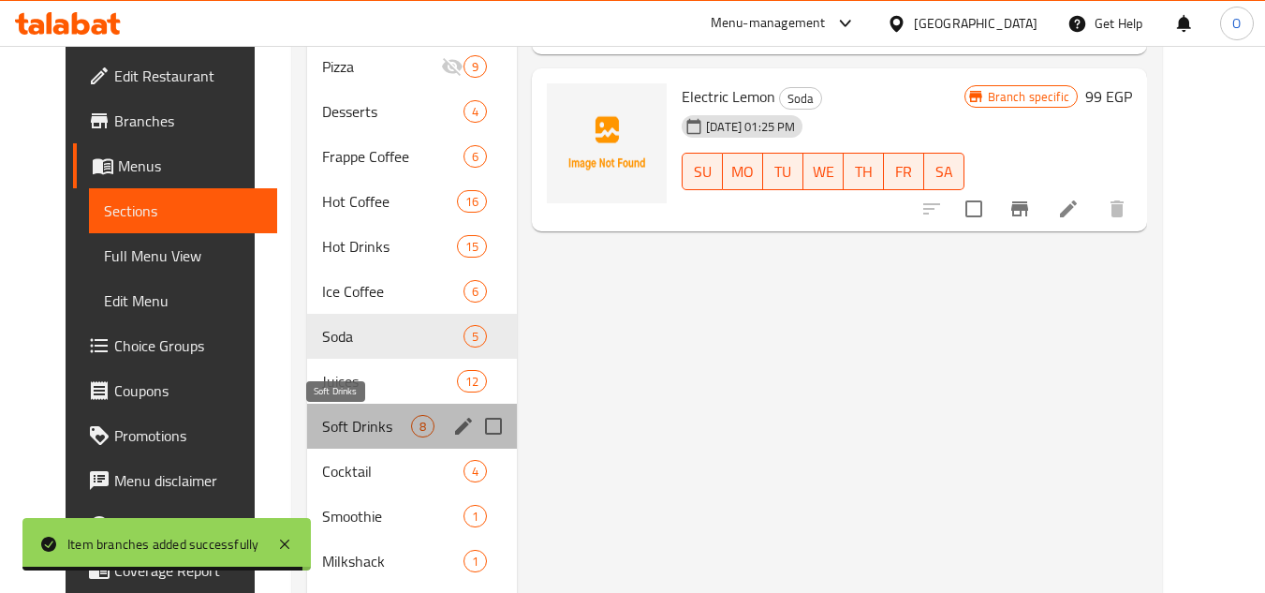
click at [349, 431] on span "Soft Drinks" at bounding box center [366, 426] width 89 height 22
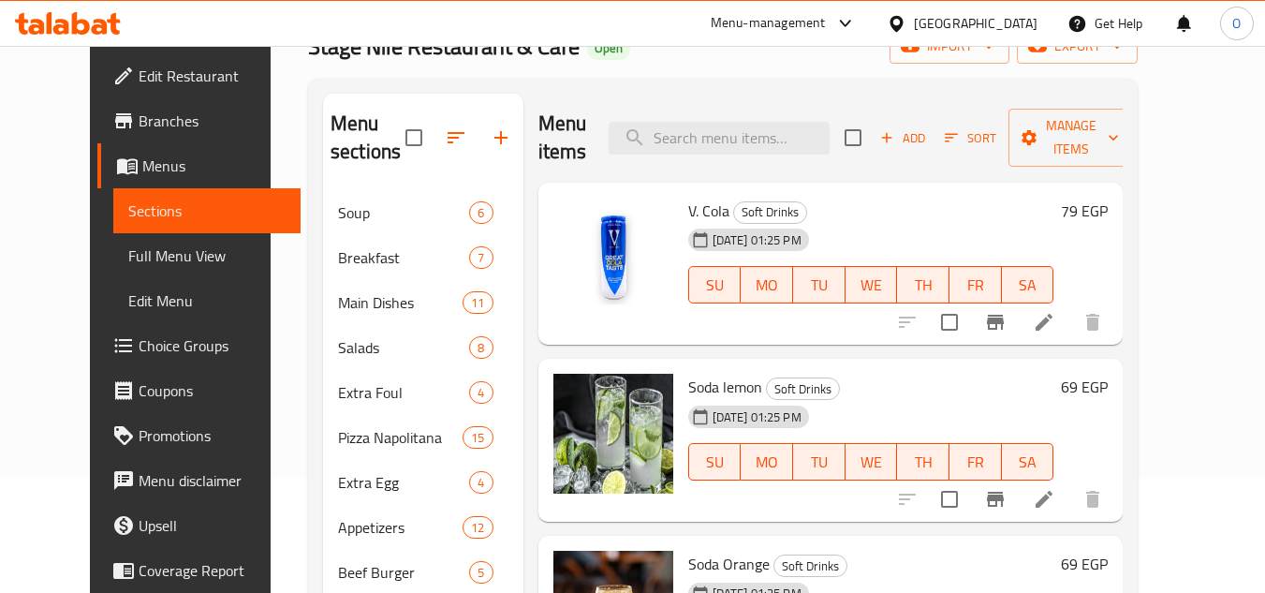
scroll to position [94, 0]
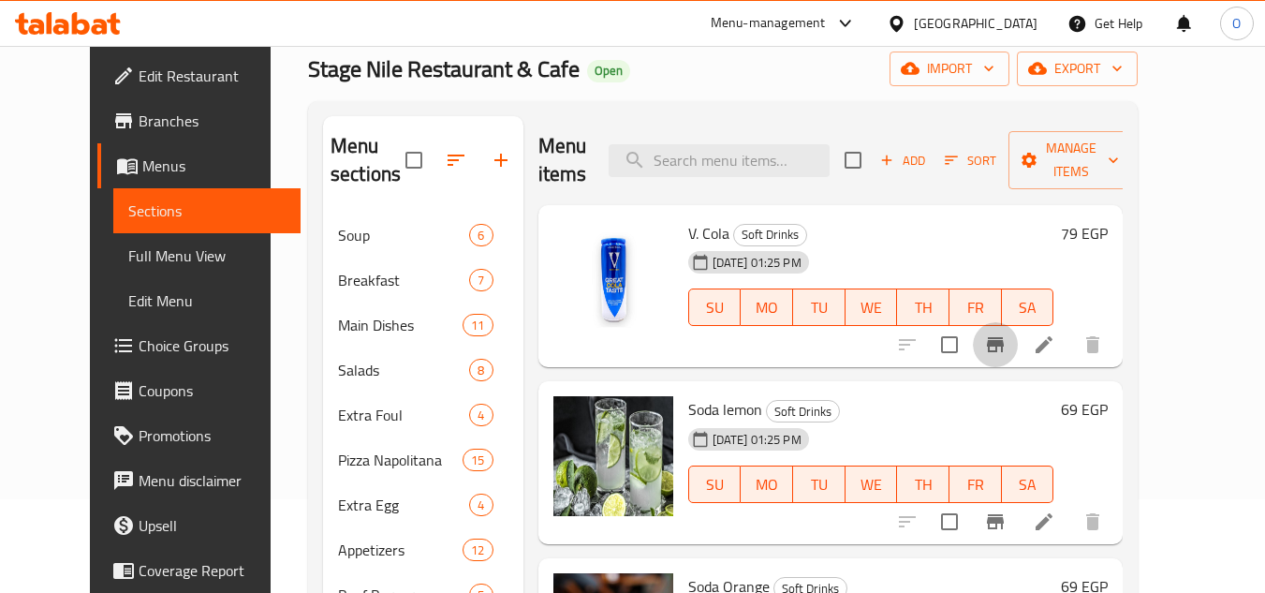
click at [1007, 337] on icon "Branch-specific-item" at bounding box center [995, 344] width 22 height 22
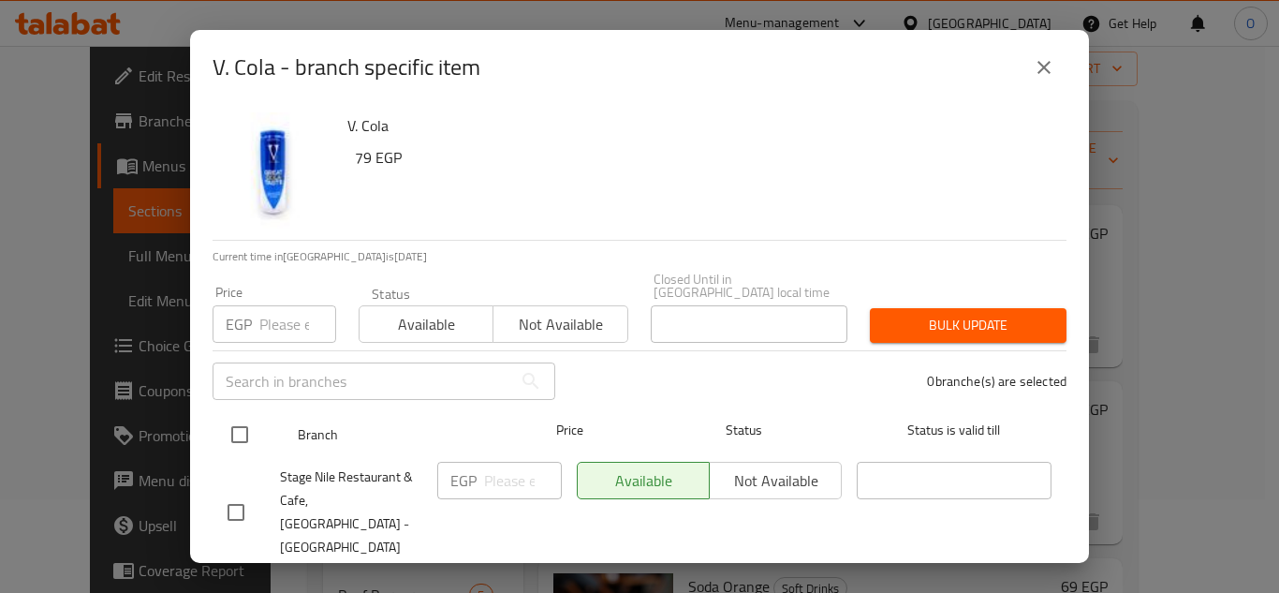
click at [236, 415] on input "checkbox" at bounding box center [239, 434] width 39 height 39
checkbox input "true"
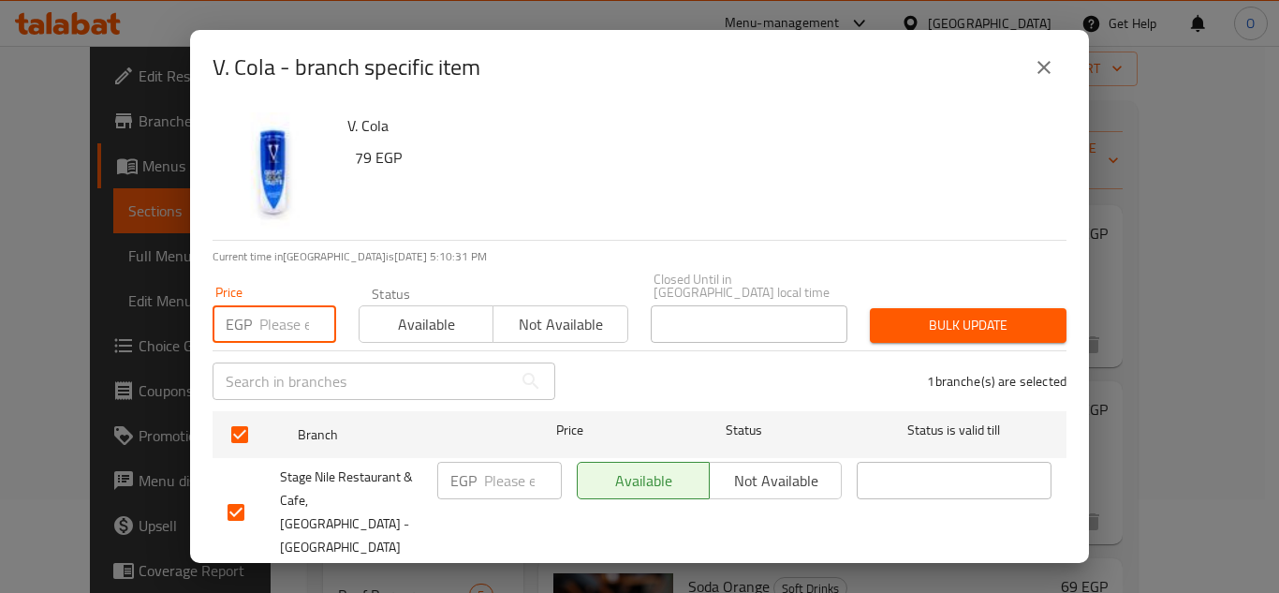
click at [290, 306] on input "number" at bounding box center [297, 323] width 77 height 37
type input "105"
click at [904, 314] on span "Bulk update" at bounding box center [968, 325] width 167 height 23
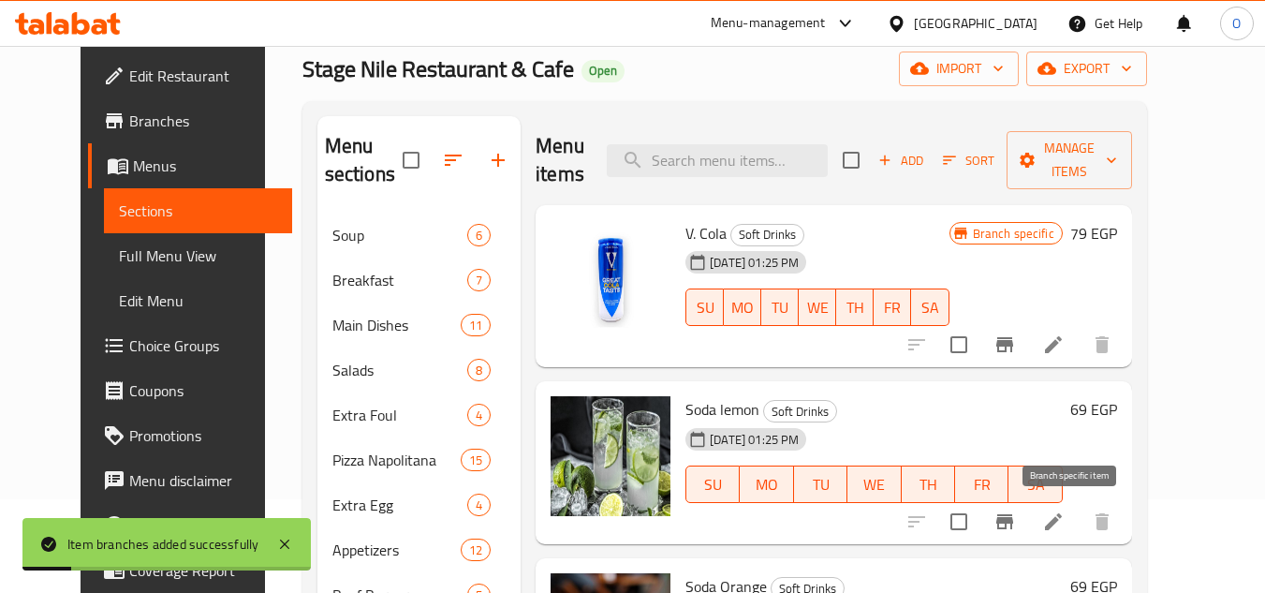
click at [1016, 523] on icon "Branch-specific-item" at bounding box center [1005, 521] width 22 height 22
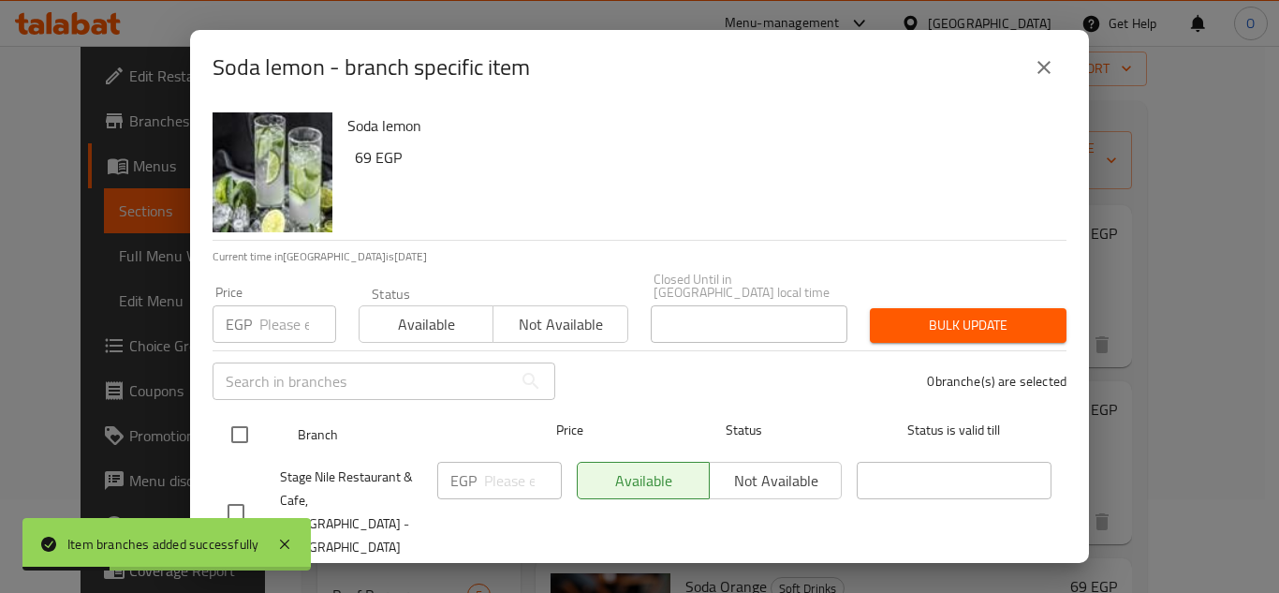
click at [244, 419] on input "checkbox" at bounding box center [239, 434] width 39 height 39
checkbox input "true"
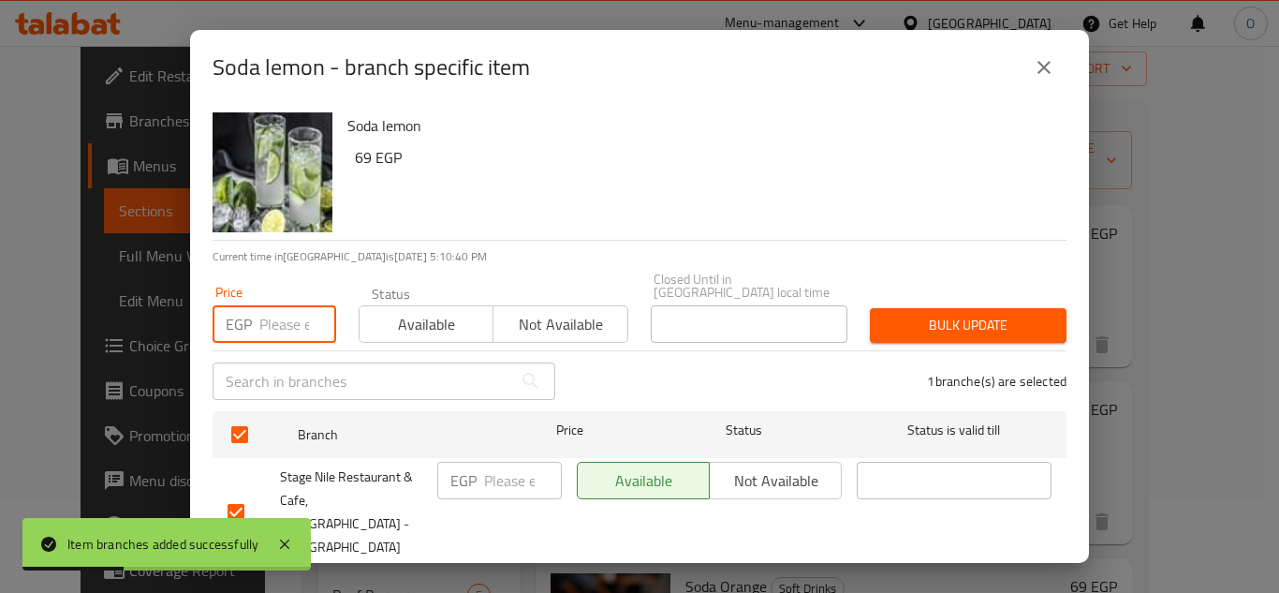
click at [276, 321] on input "number" at bounding box center [297, 323] width 77 height 37
type input "99"
click at [957, 318] on span "Bulk update" at bounding box center [968, 325] width 167 height 23
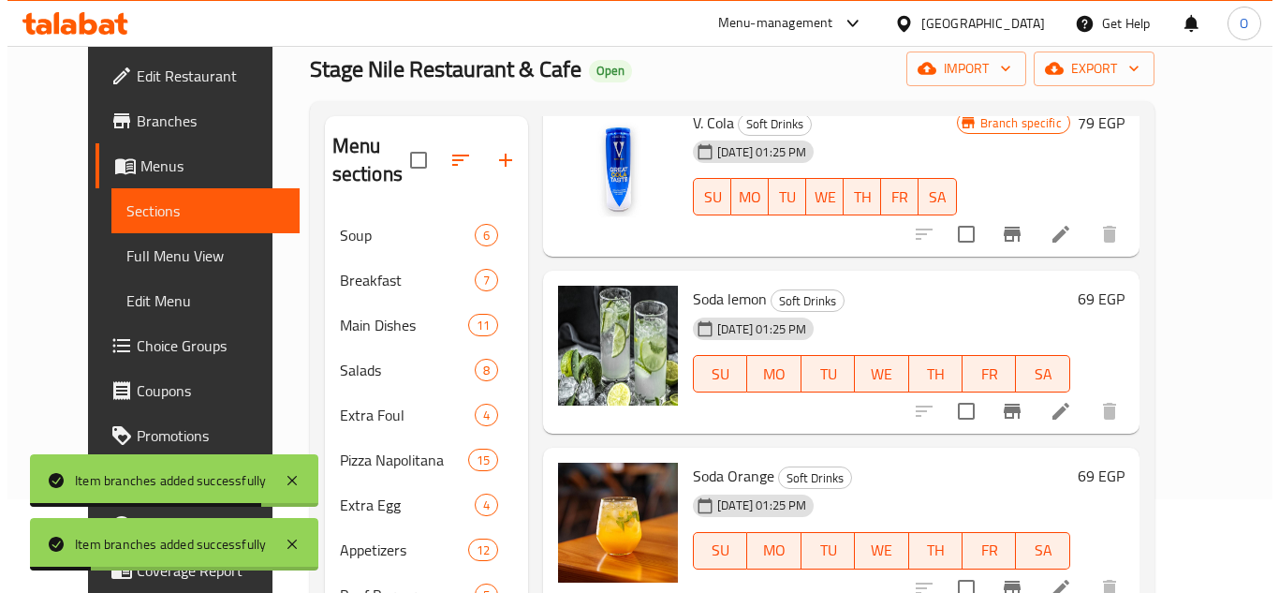
scroll to position [126, 0]
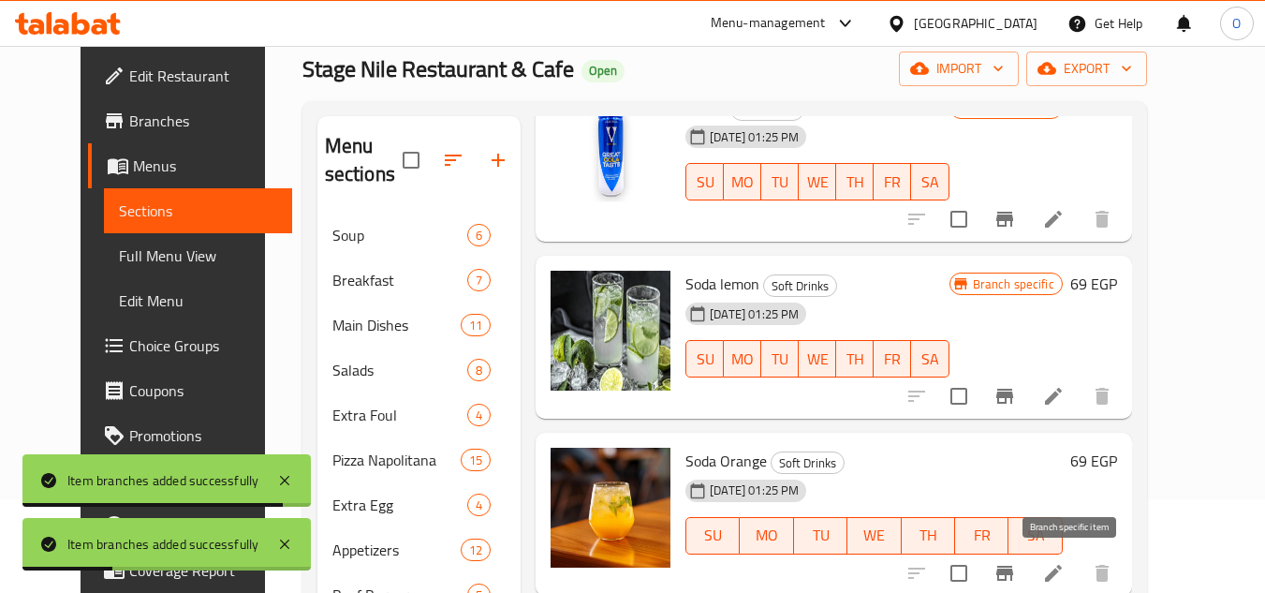
click at [1013, 569] on icon "Branch-specific-item" at bounding box center [1005, 573] width 17 height 15
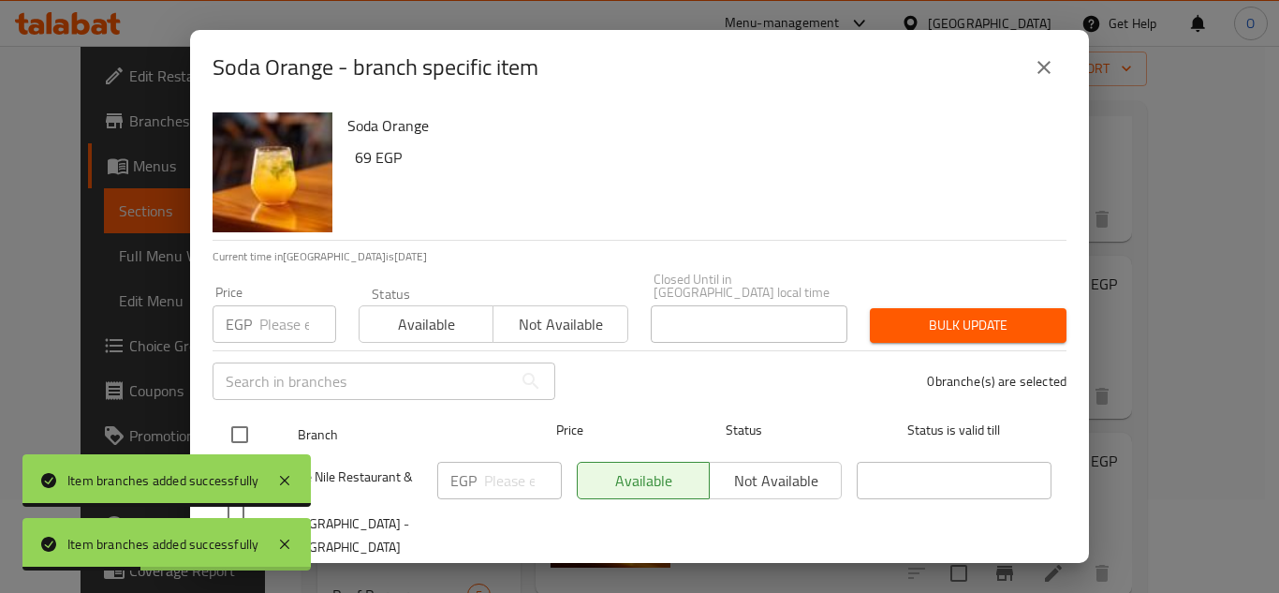
click at [245, 421] on input "checkbox" at bounding box center [239, 434] width 39 height 39
checkbox input "true"
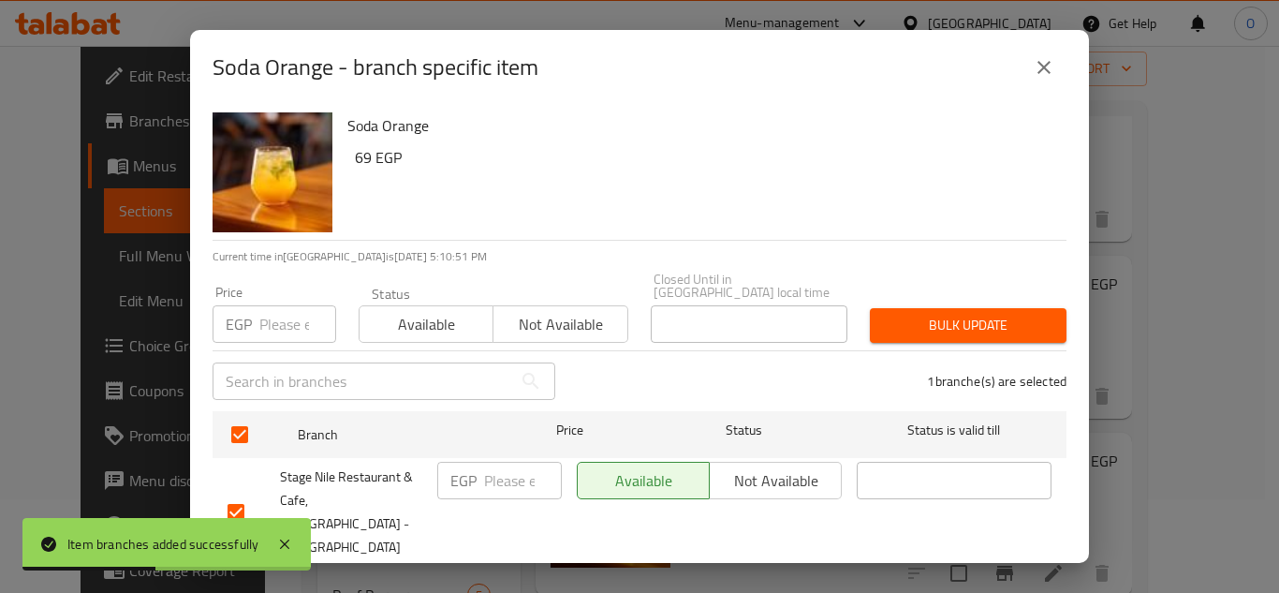
click at [281, 316] on input "number" at bounding box center [297, 323] width 77 height 37
type input "99"
click at [928, 314] on span "Bulk update" at bounding box center [968, 325] width 167 height 23
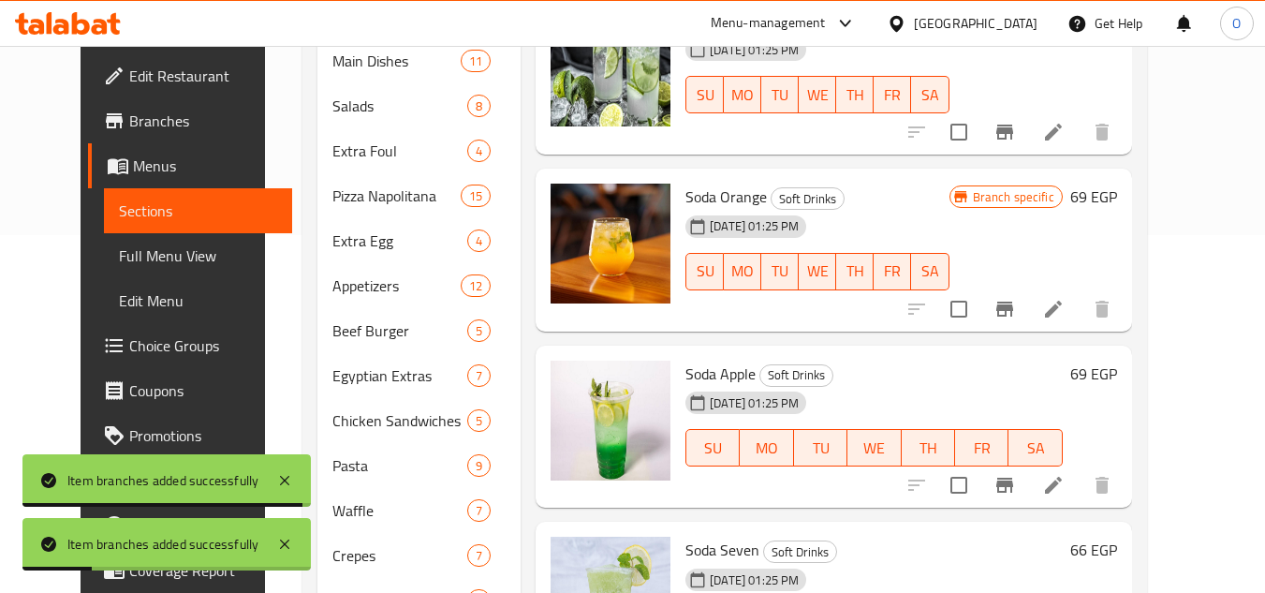
scroll to position [471, 0]
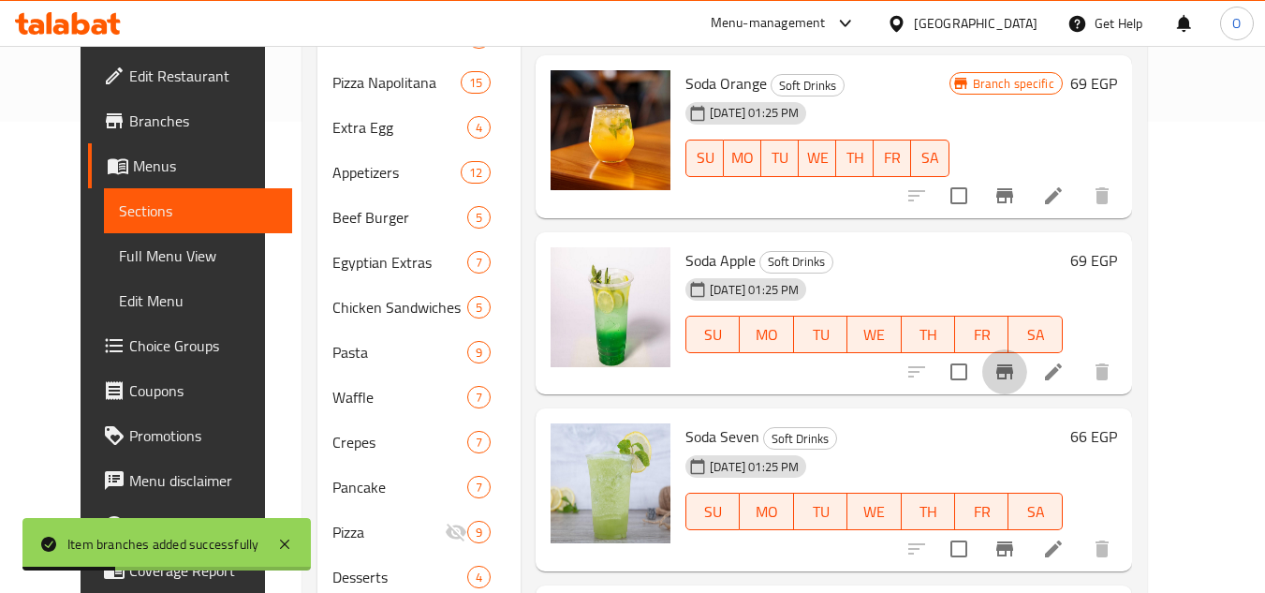
click at [1016, 376] on icon "Branch-specific-item" at bounding box center [1005, 372] width 22 height 22
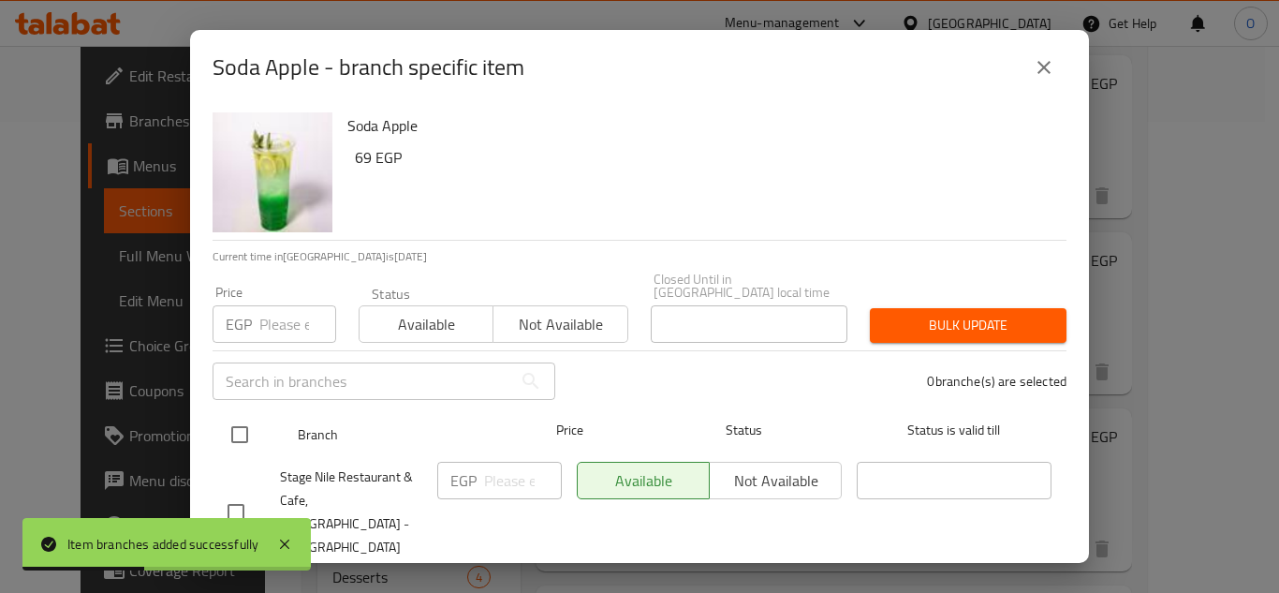
click at [232, 415] on input "checkbox" at bounding box center [239, 434] width 39 height 39
checkbox input "true"
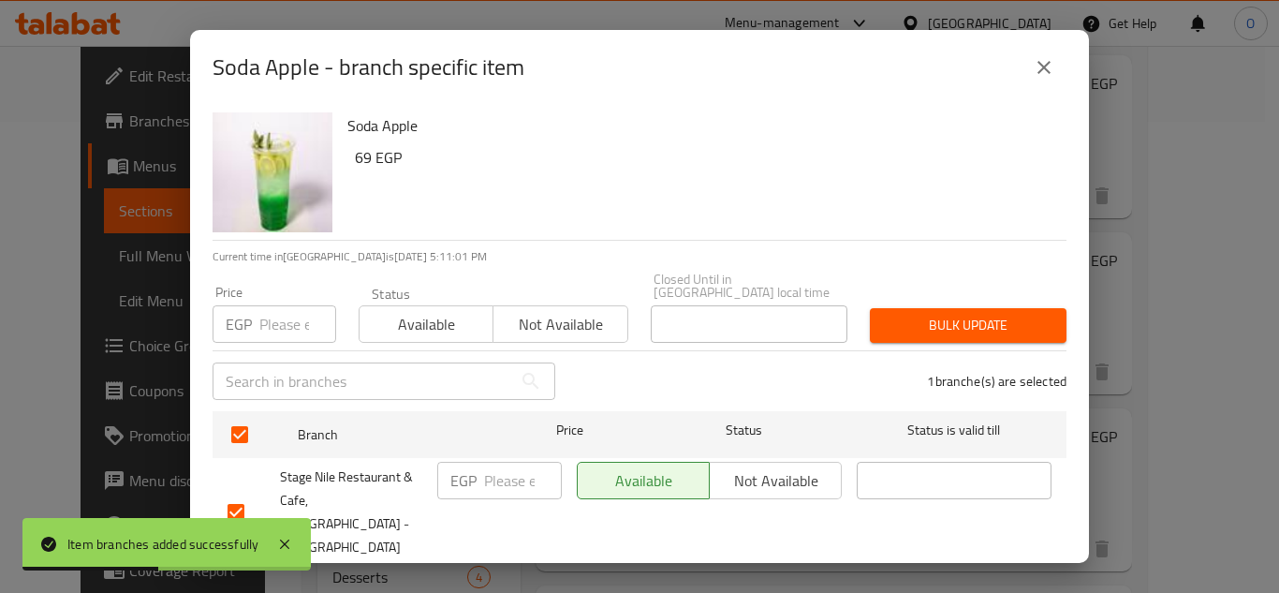
click at [288, 310] on input "number" at bounding box center [297, 323] width 77 height 37
type input "99"
click at [982, 319] on span "Bulk update" at bounding box center [968, 325] width 167 height 23
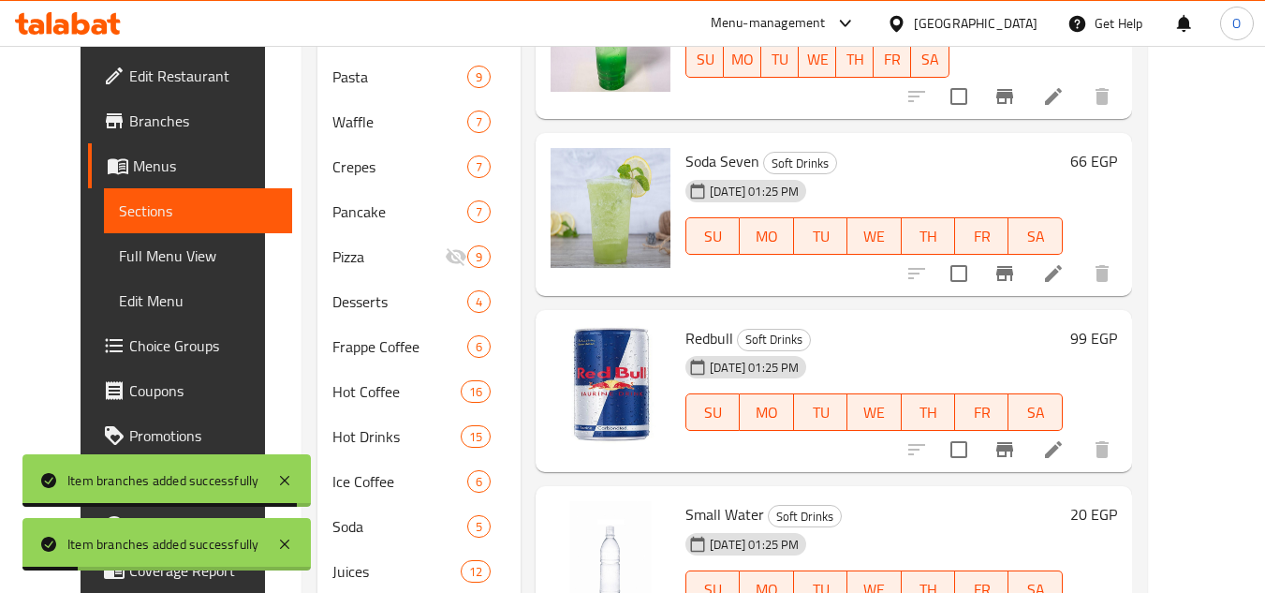
scroll to position [752, 0]
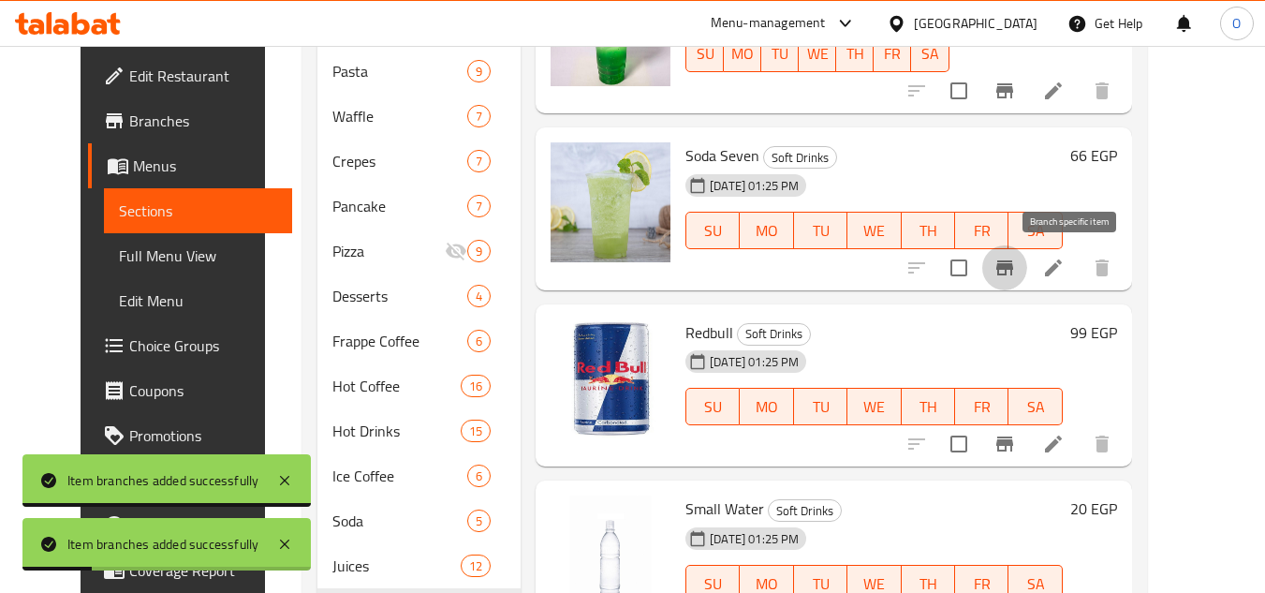
click at [1013, 264] on icon "Branch-specific-item" at bounding box center [1005, 267] width 17 height 15
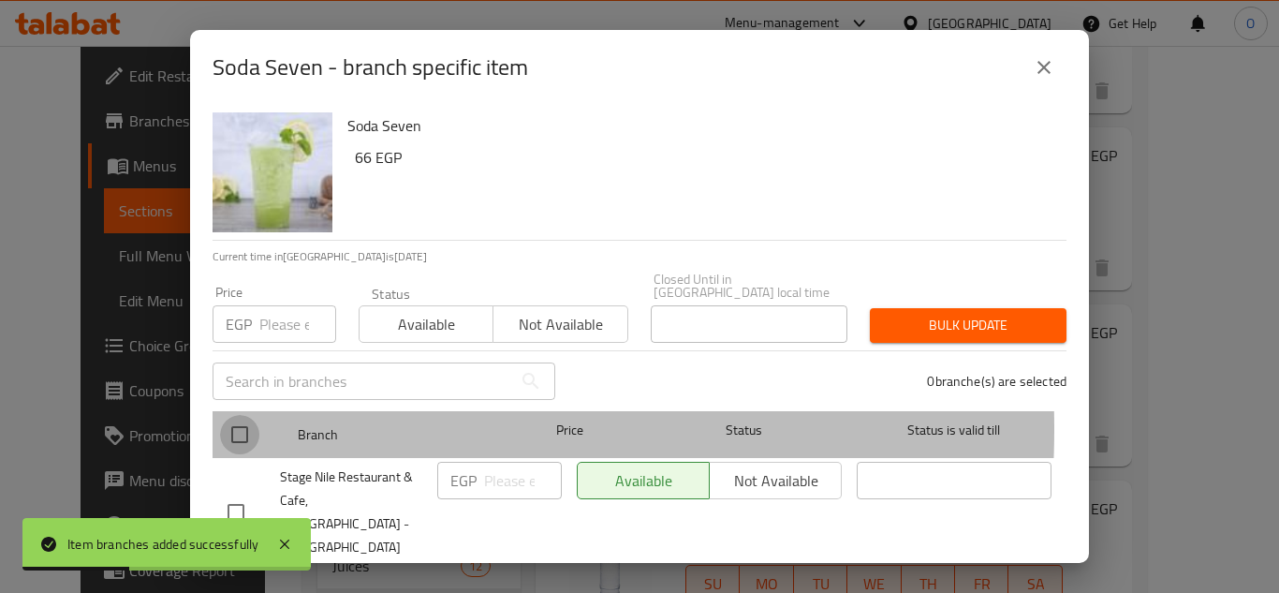
click at [242, 416] on input "checkbox" at bounding box center [239, 434] width 39 height 39
checkbox input "true"
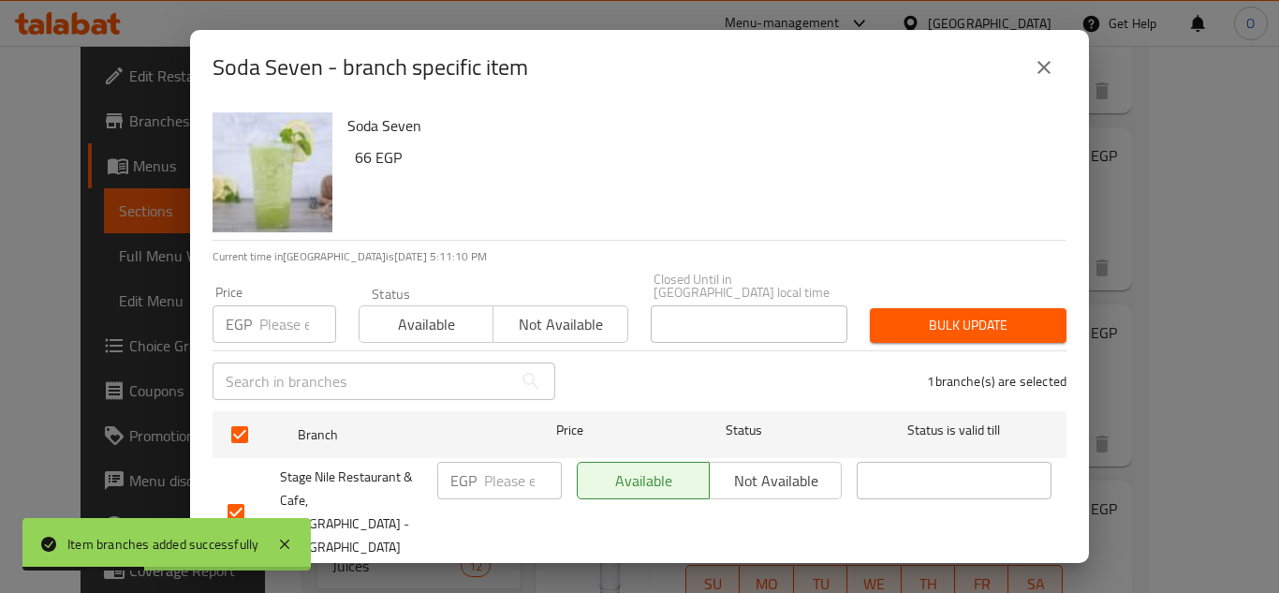
click at [284, 308] on input "number" at bounding box center [297, 323] width 77 height 37
type input "99"
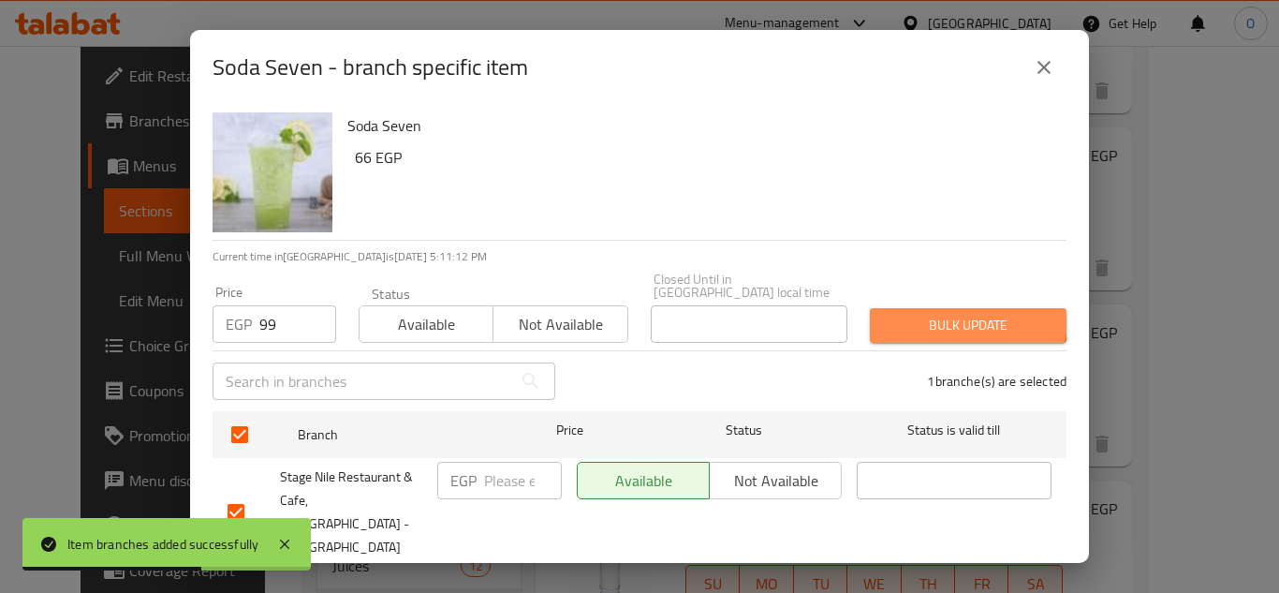
click at [955, 314] on span "Bulk update" at bounding box center [968, 325] width 167 height 23
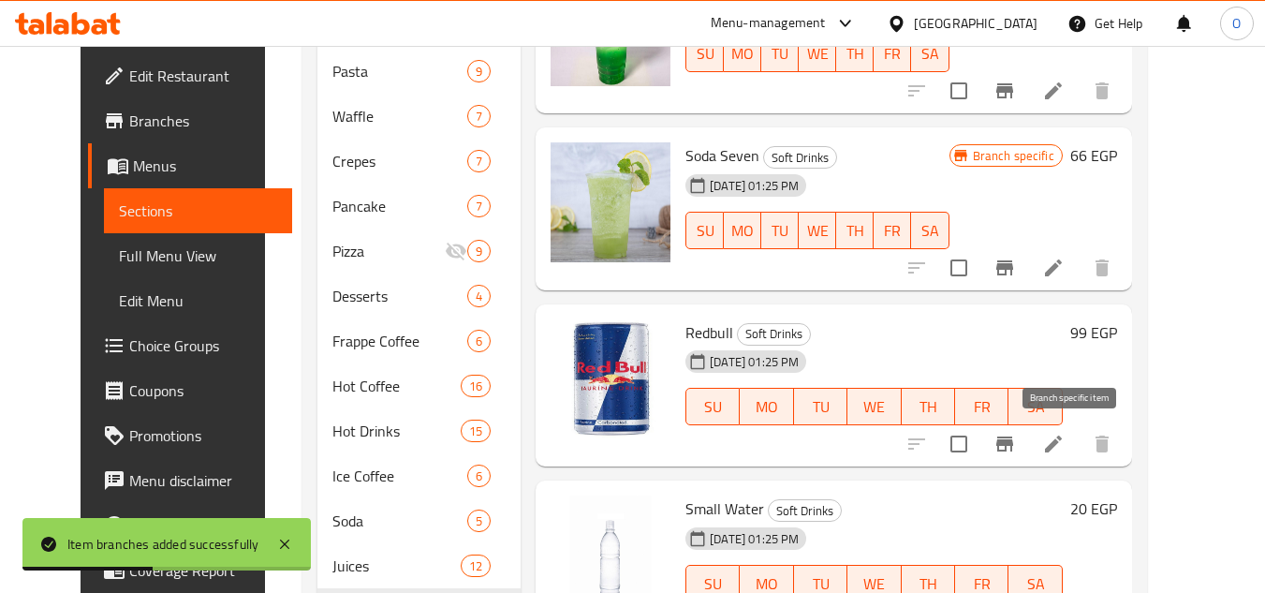
click at [1013, 442] on icon "Branch-specific-item" at bounding box center [1005, 443] width 17 height 15
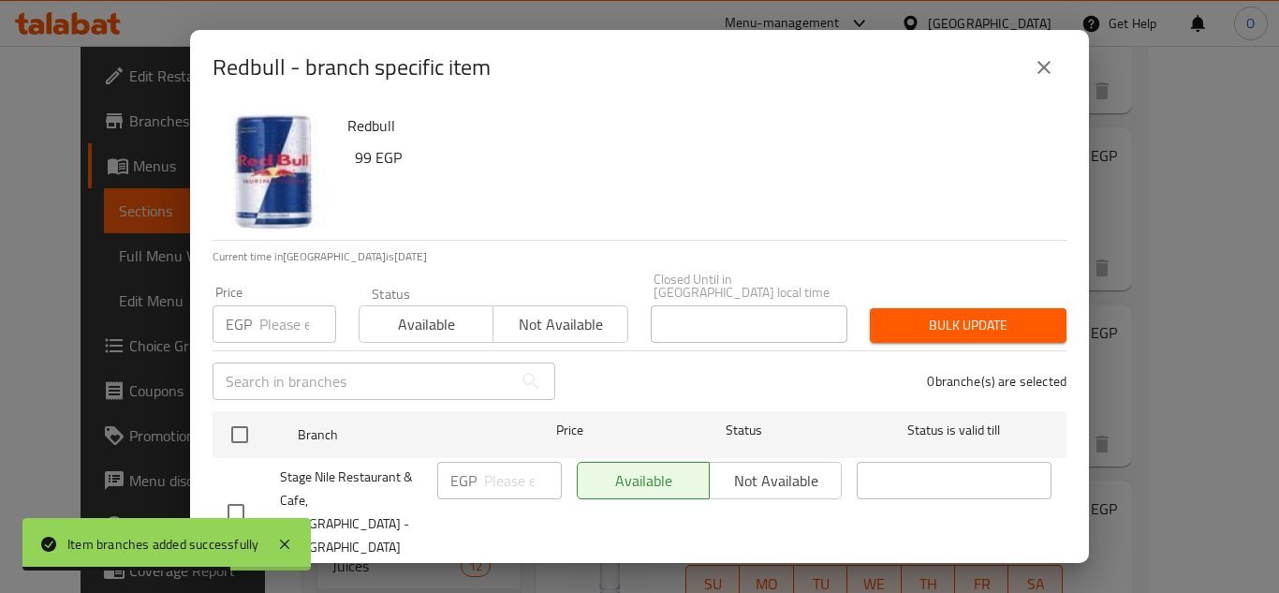
click at [240, 428] on input "checkbox" at bounding box center [239, 434] width 39 height 39
checkbox input "true"
click at [276, 309] on input "number" at bounding box center [297, 323] width 77 height 37
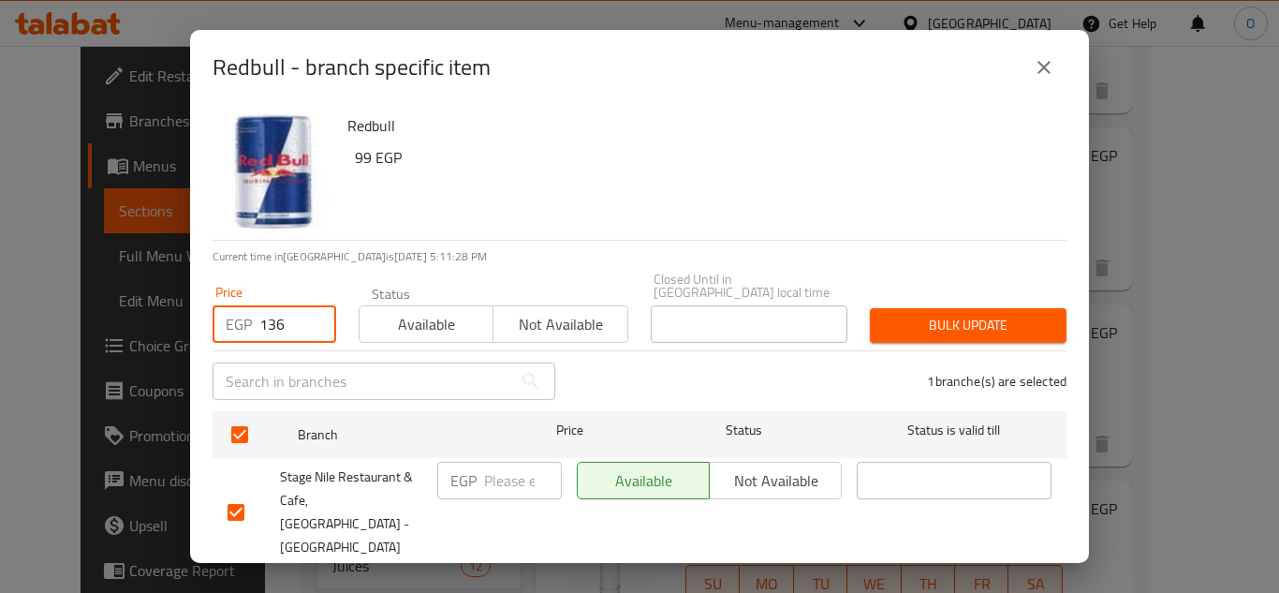
type input "136"
click at [903, 314] on span "Bulk update" at bounding box center [968, 325] width 167 height 23
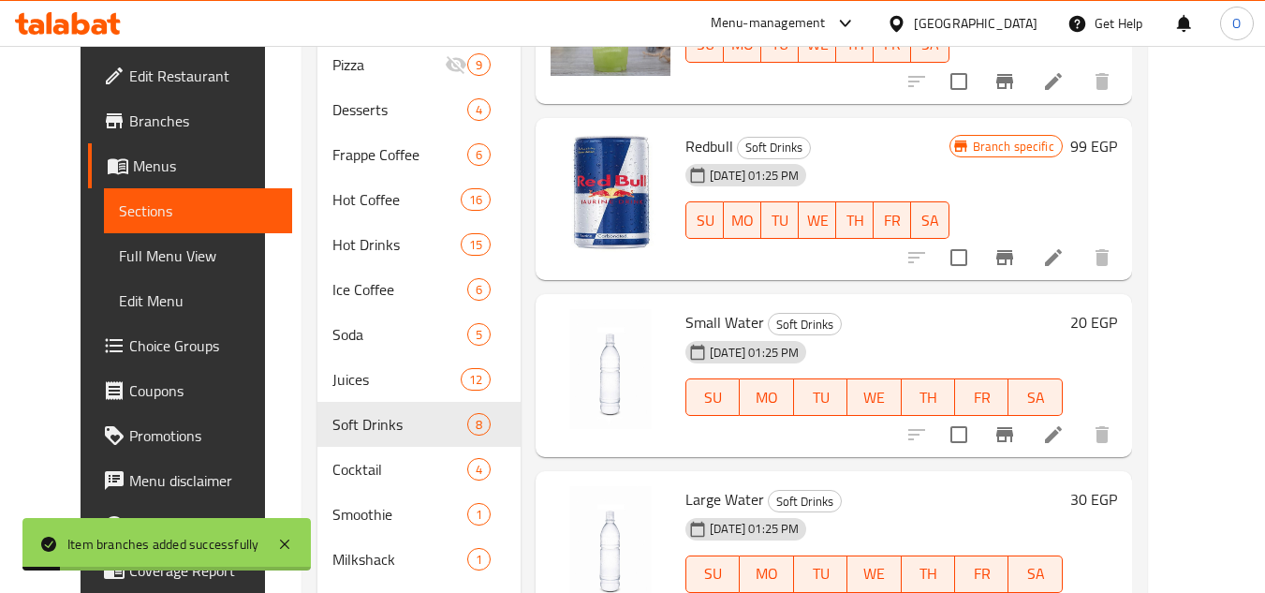
scroll to position [939, 0]
click at [1013, 440] on icon "Branch-specific-item" at bounding box center [1005, 433] width 17 height 15
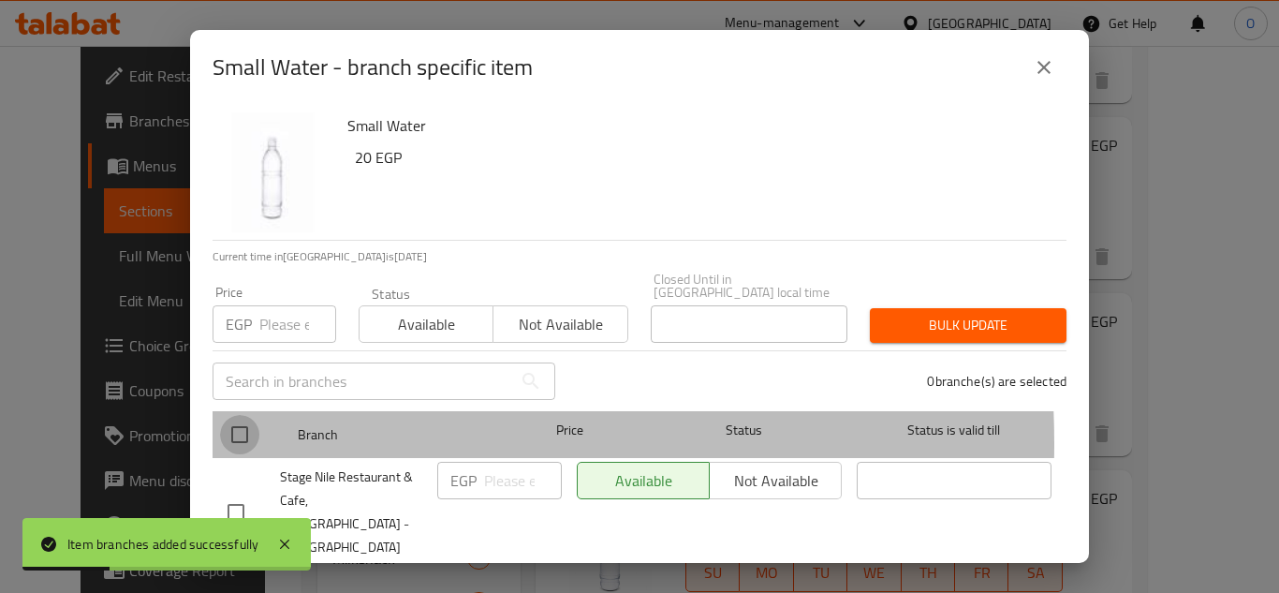
click at [242, 431] on input "checkbox" at bounding box center [239, 434] width 39 height 39
checkbox input "true"
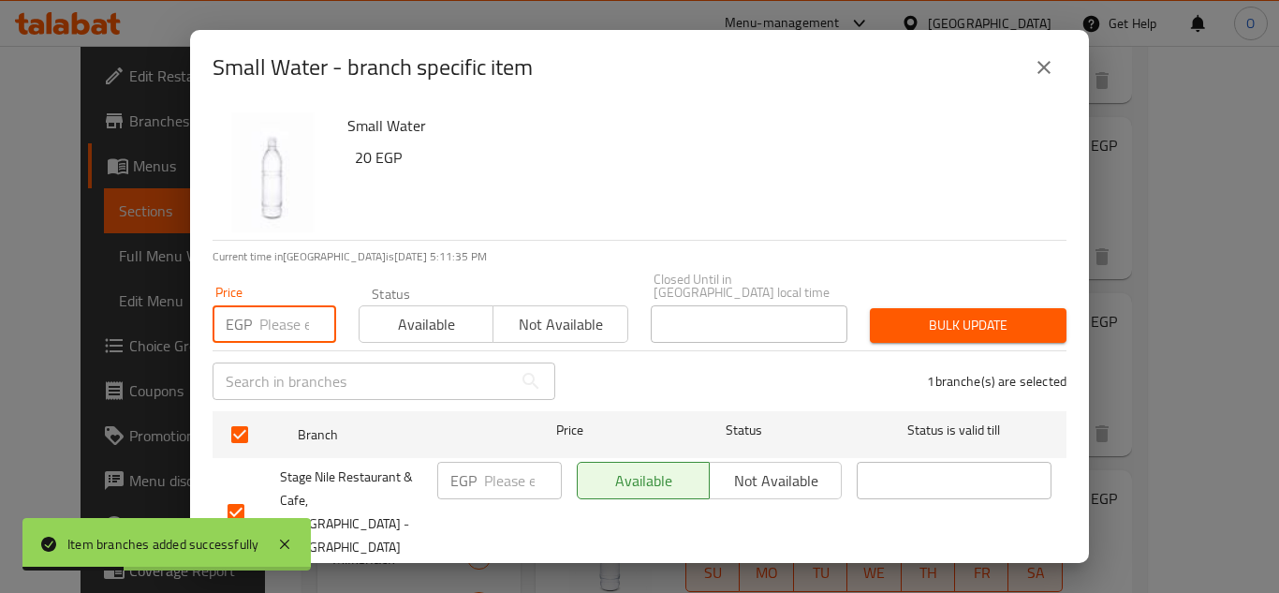
click at [277, 319] on input "number" at bounding box center [297, 323] width 77 height 37
type input "20"
click at [925, 320] on span "Bulk update" at bounding box center [968, 325] width 167 height 23
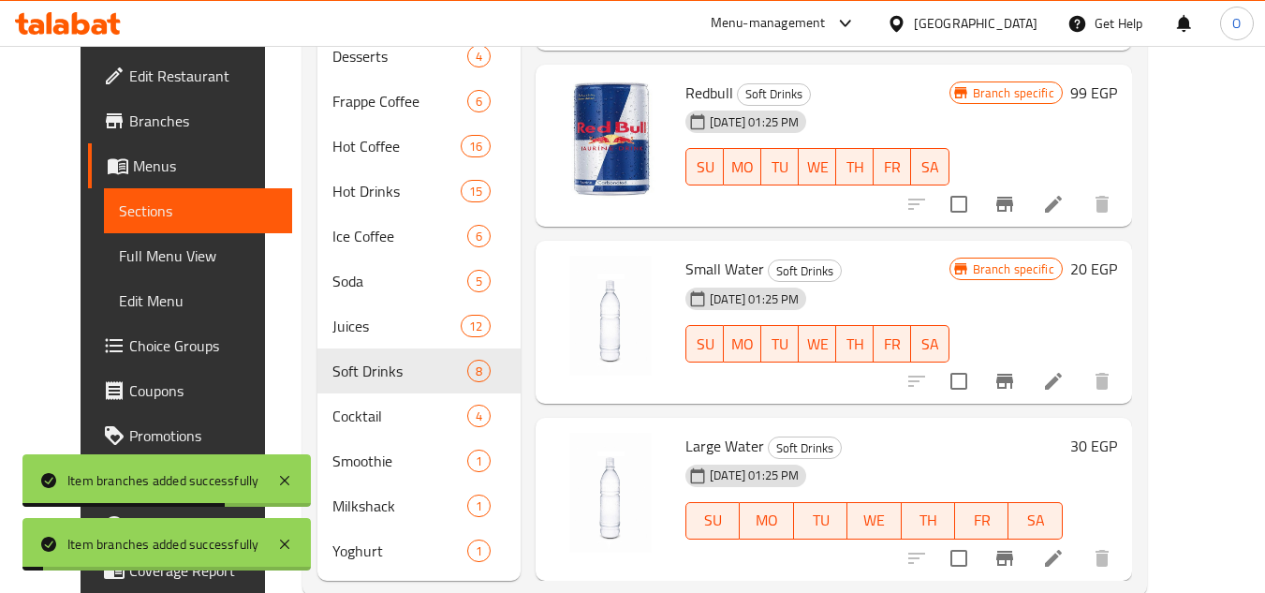
scroll to position [1032, 0]
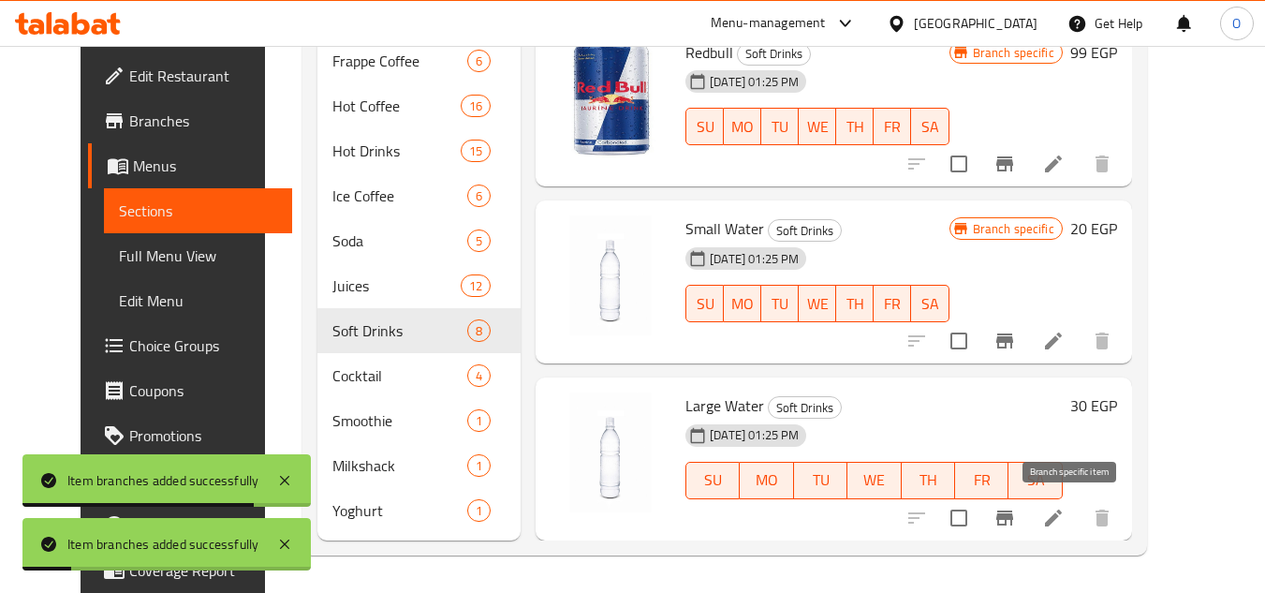
click at [1016, 522] on icon "Branch-specific-item" at bounding box center [1005, 518] width 22 height 22
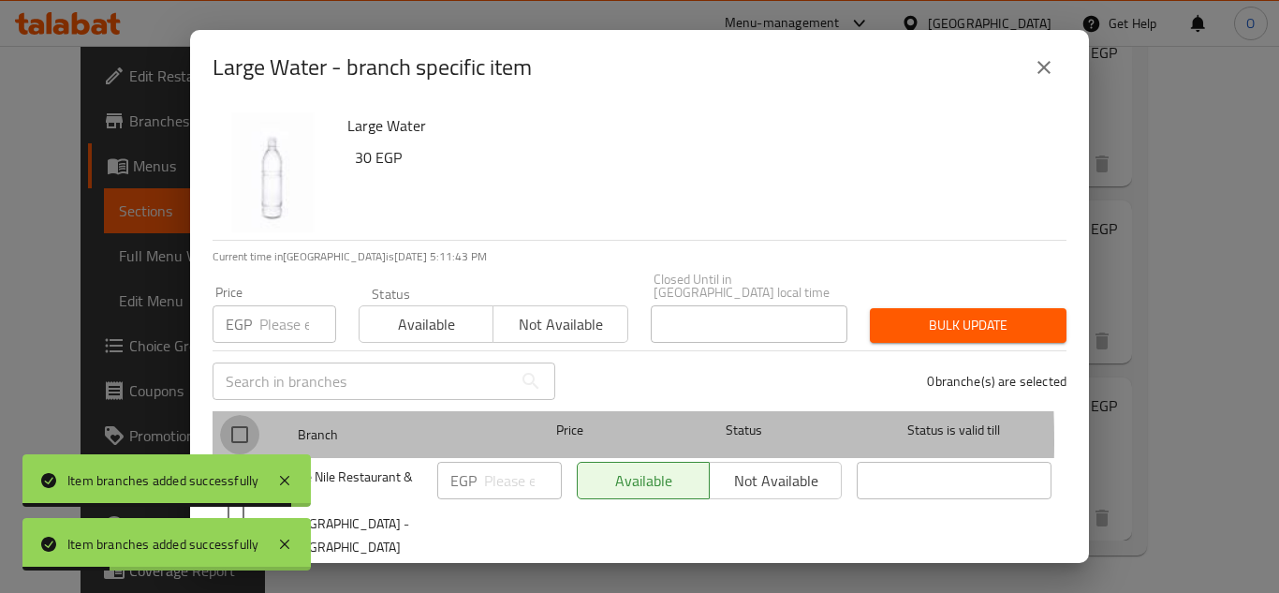
click at [244, 428] on input "checkbox" at bounding box center [239, 434] width 39 height 39
checkbox input "true"
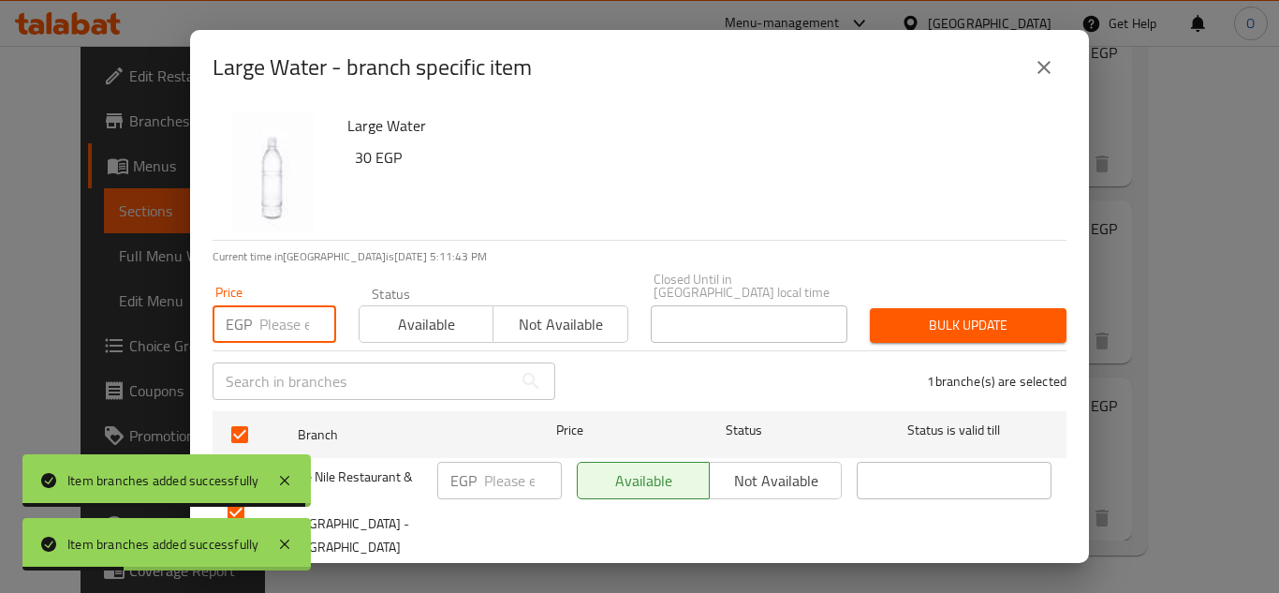
click at [289, 319] on input "number" at bounding box center [297, 323] width 77 height 37
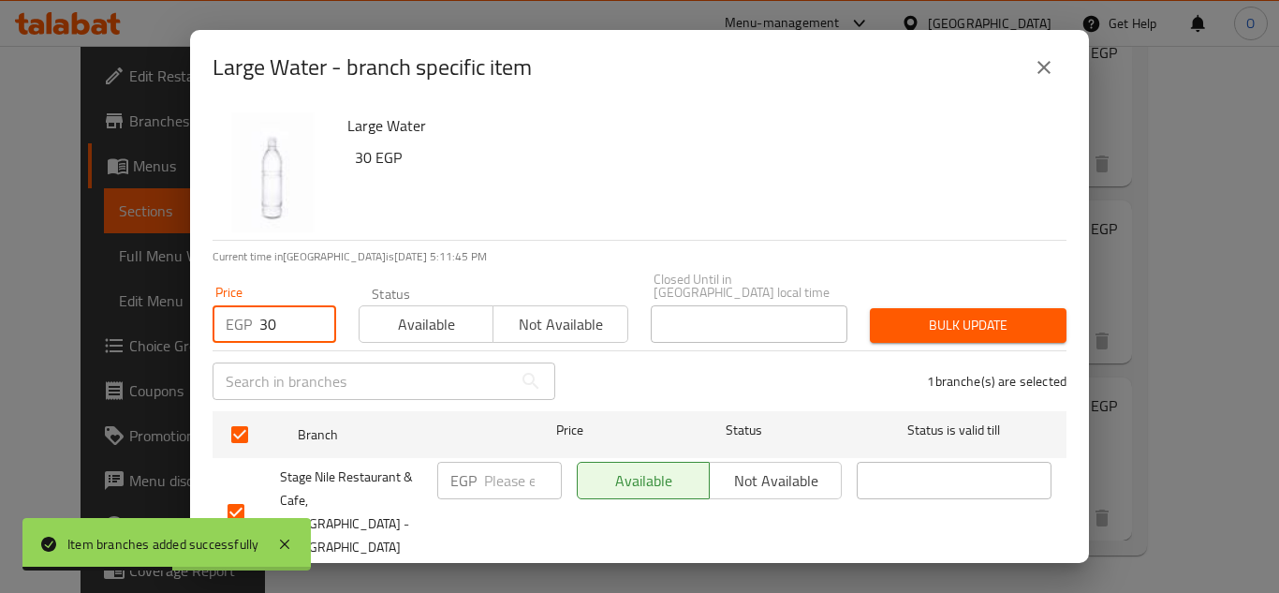
type input "30"
click at [900, 270] on div "Price EGP 30 Price Status Available Not available Closed Until in [GEOGRAPHIC_D…" at bounding box center [639, 307] width 877 height 93
click at [900, 314] on span "Bulk update" at bounding box center [968, 325] width 167 height 23
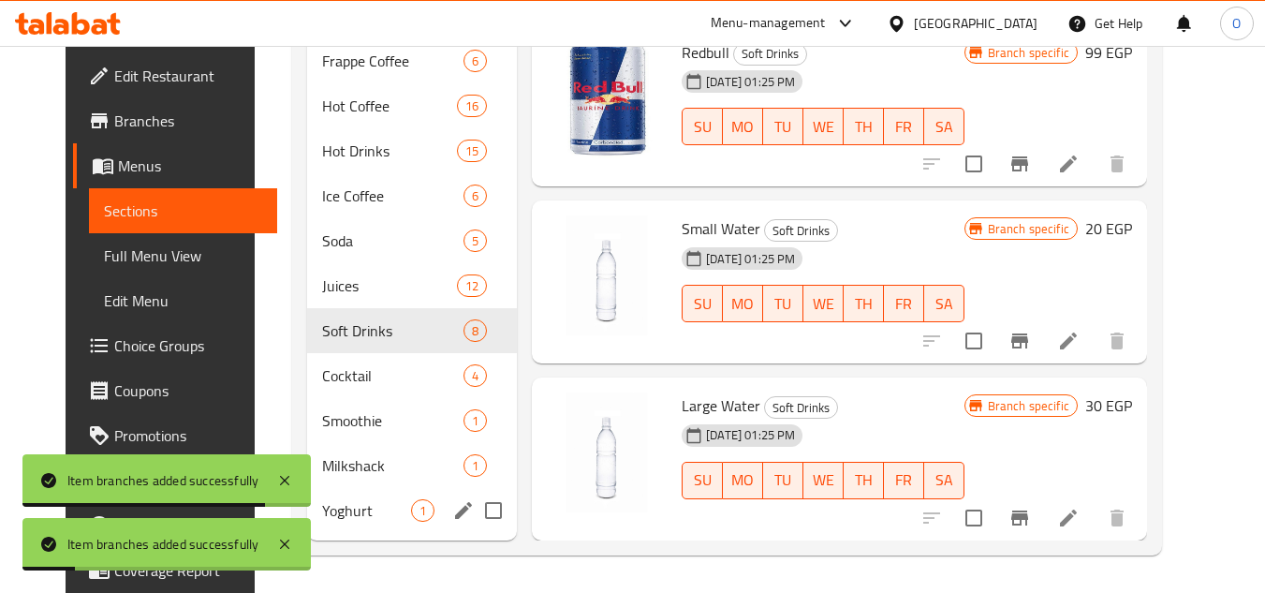
click at [333, 495] on div "Yoghurt 1" at bounding box center [412, 510] width 210 height 45
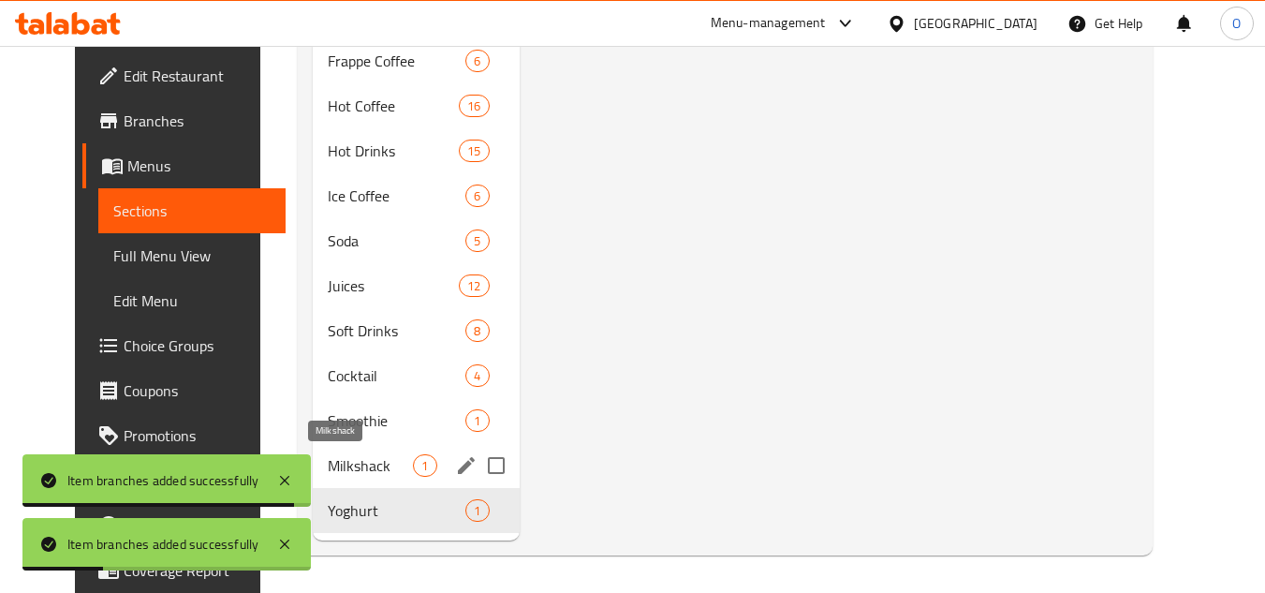
click at [344, 466] on span "Milkshack" at bounding box center [370, 465] width 85 height 22
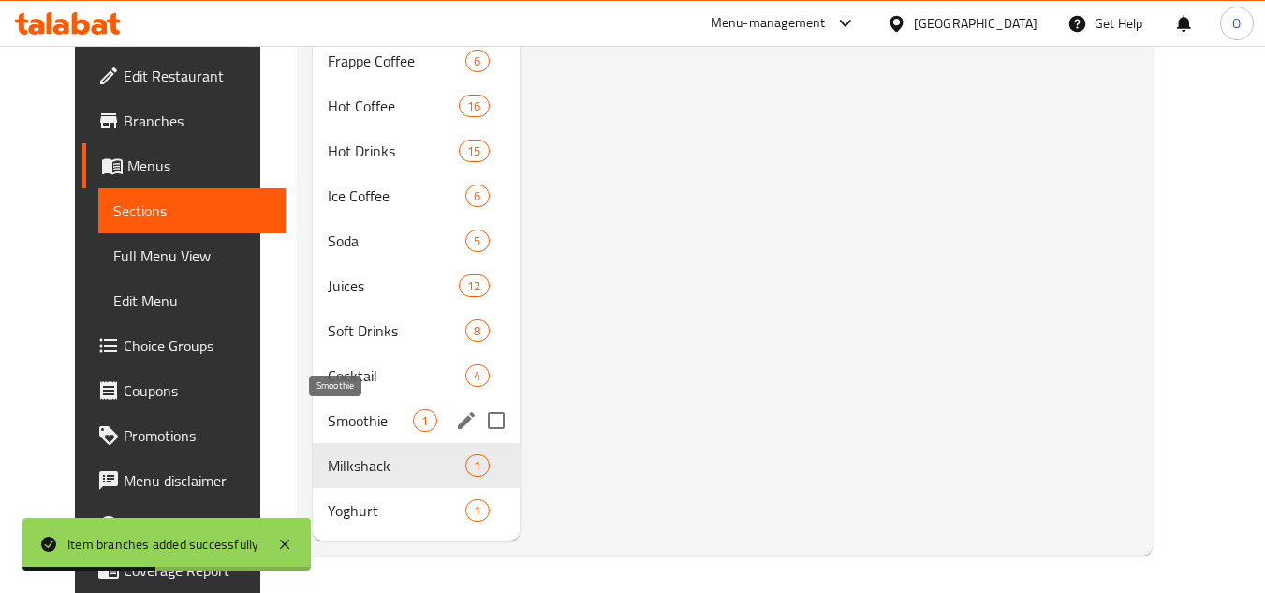
click at [354, 423] on span "Smoothie" at bounding box center [370, 420] width 85 height 22
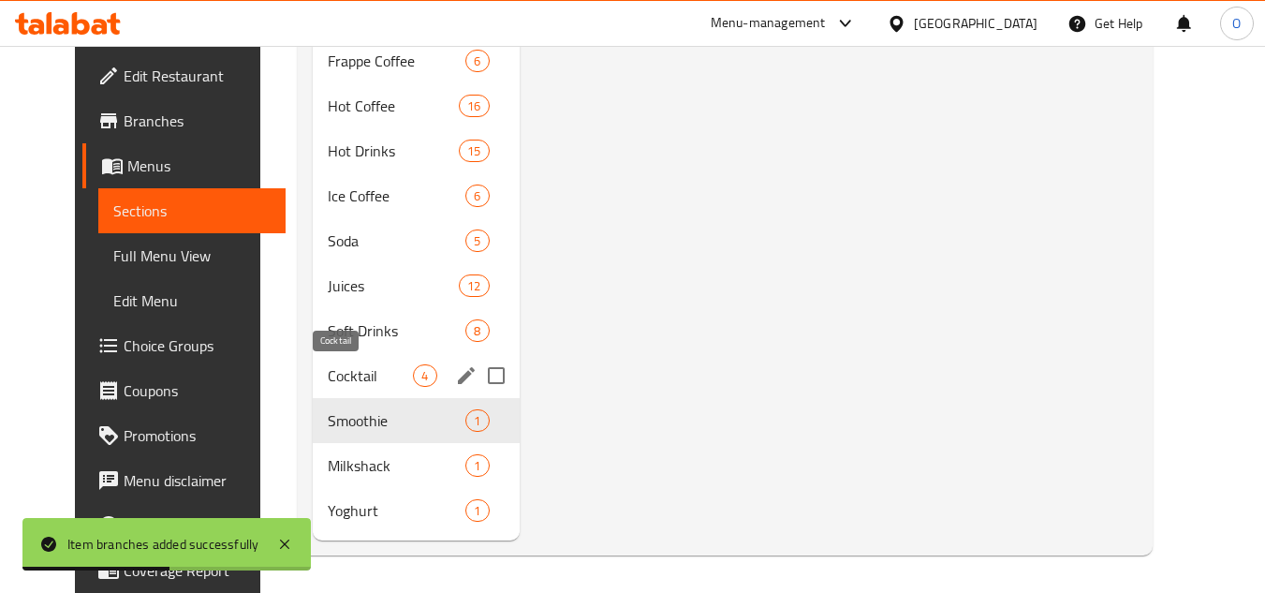
click at [354, 374] on span "Cocktail" at bounding box center [370, 375] width 85 height 22
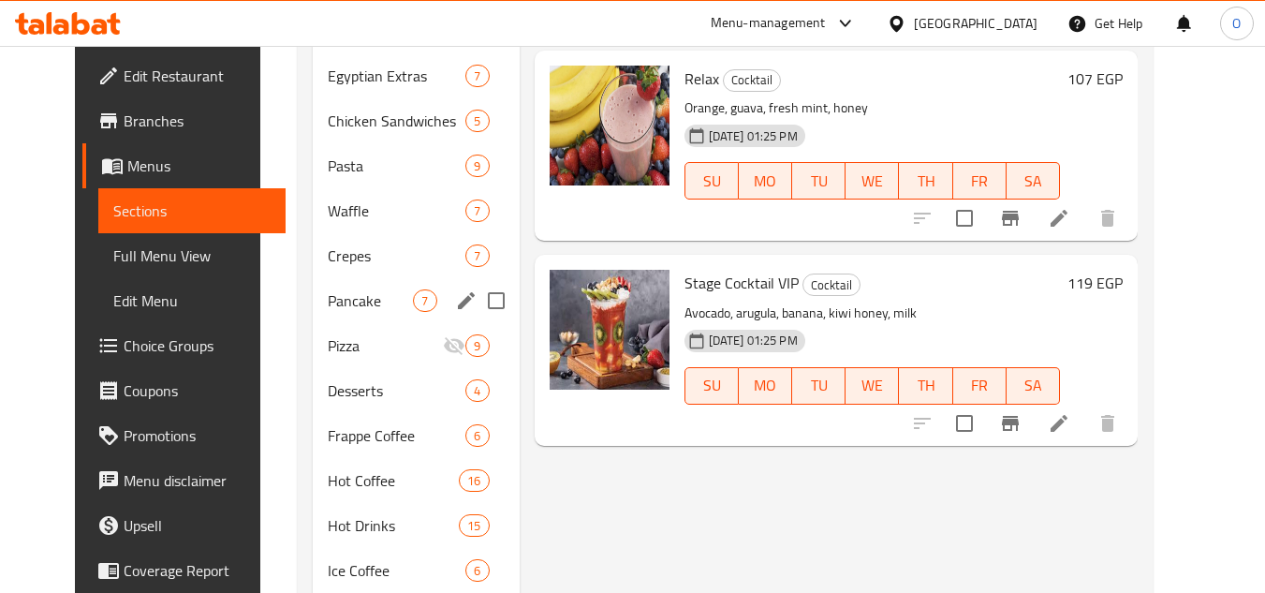
scroll to position [564, 0]
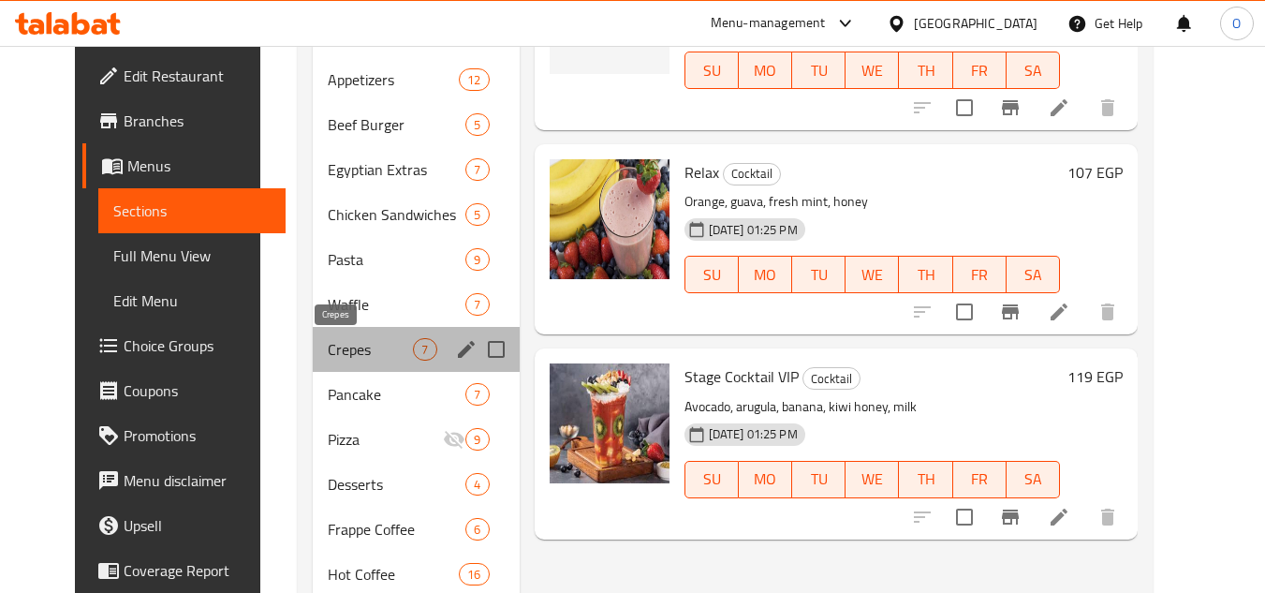
click at [332, 356] on span "Crepes" at bounding box center [370, 349] width 85 height 22
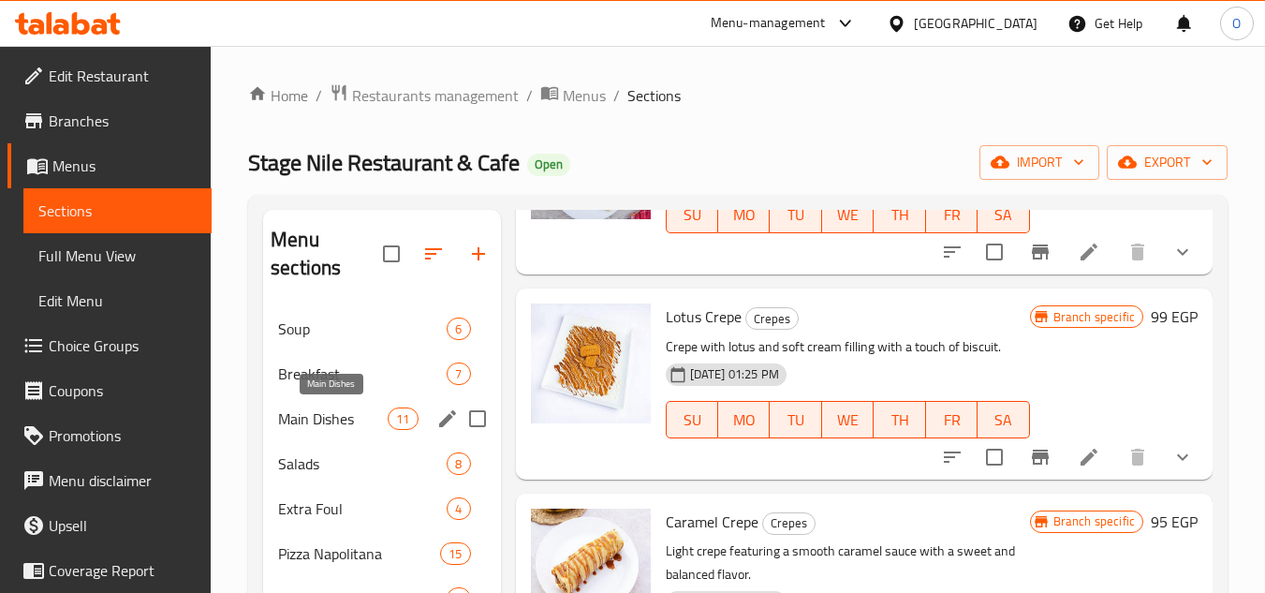
scroll to position [94, 0]
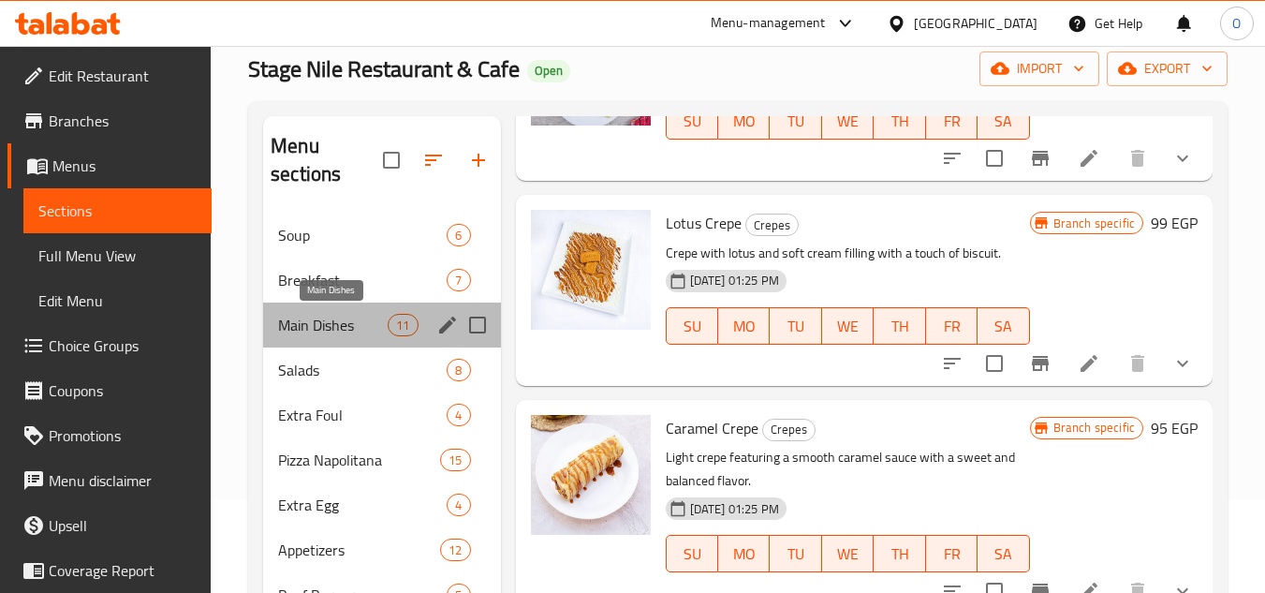
click at [335, 332] on span "Main Dishes" at bounding box center [333, 325] width 110 height 22
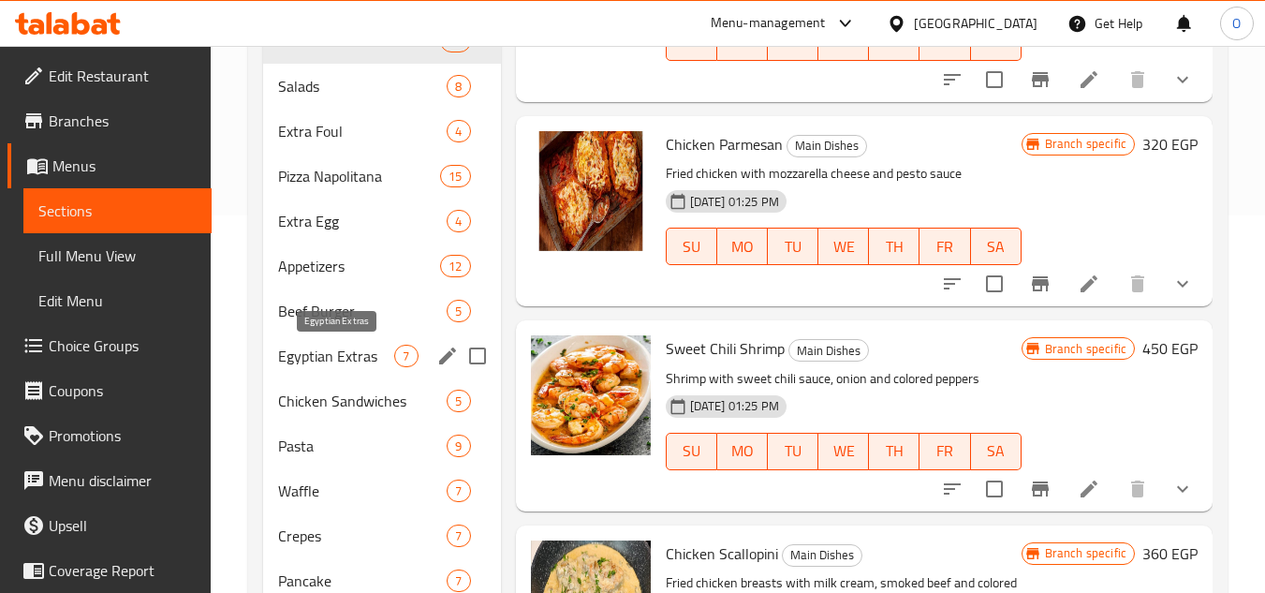
scroll to position [377, 0]
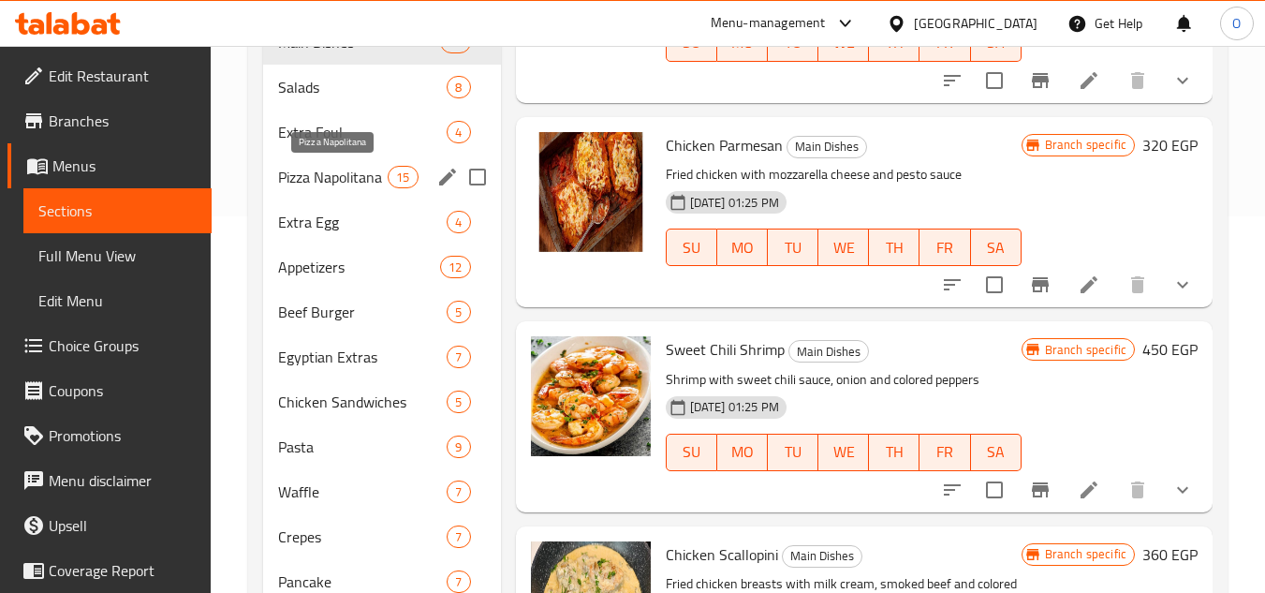
click at [347, 170] on span "Pizza Napolitana" at bounding box center [333, 177] width 110 height 22
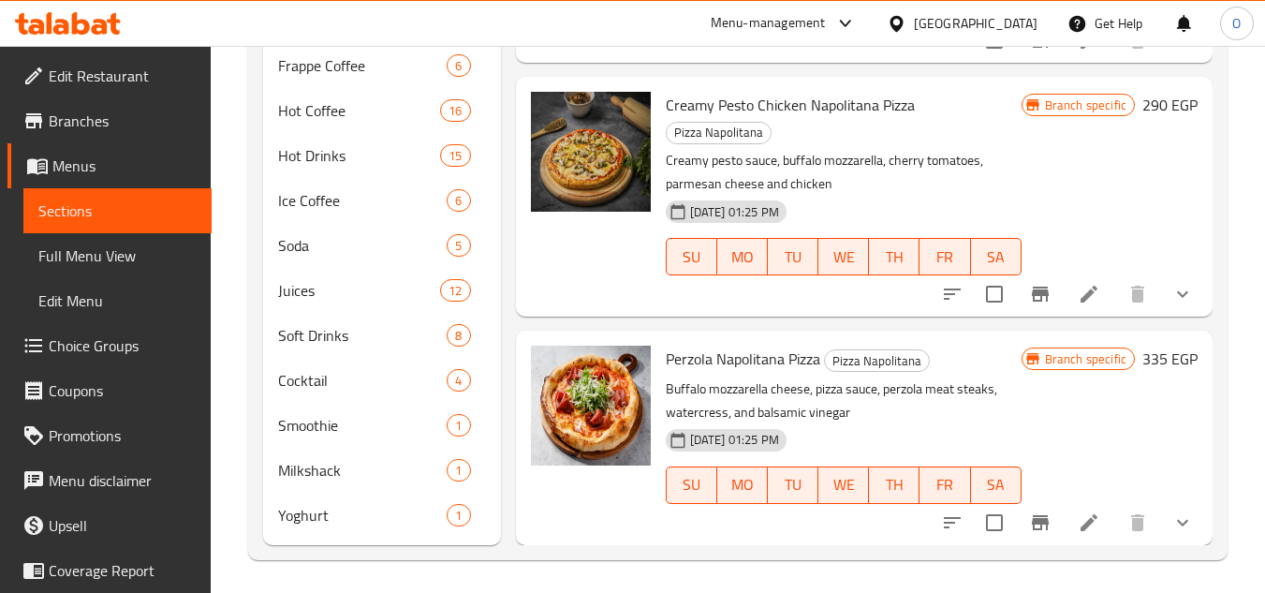
scroll to position [1032, 0]
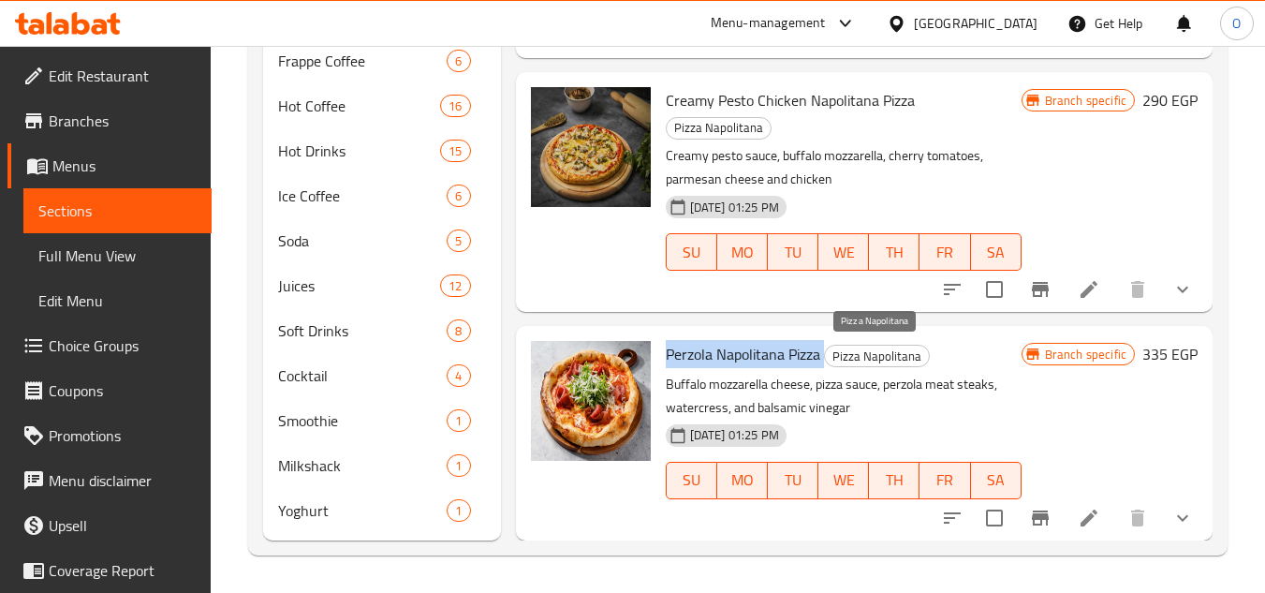
drag, startPoint x: 668, startPoint y: 357, endPoint x: 824, endPoint y: 359, distance: 156.4
click at [824, 359] on h6 "Perzola Napolitana Pizza Pizza Napolitana" at bounding box center [844, 354] width 356 height 26
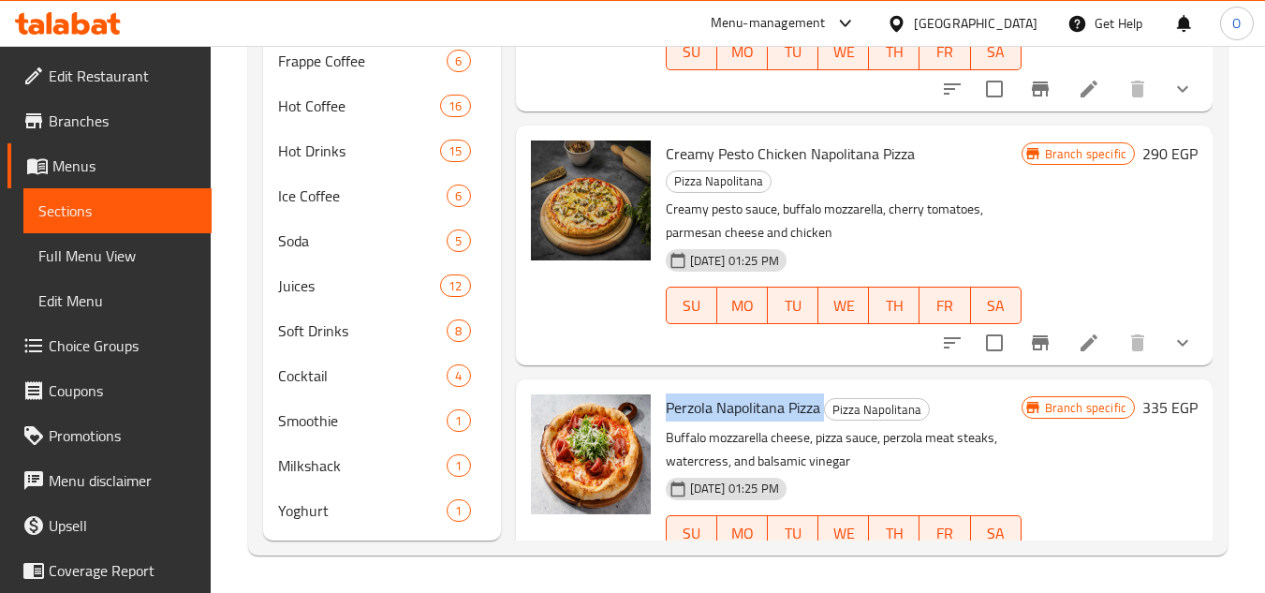
scroll to position [2042, 0]
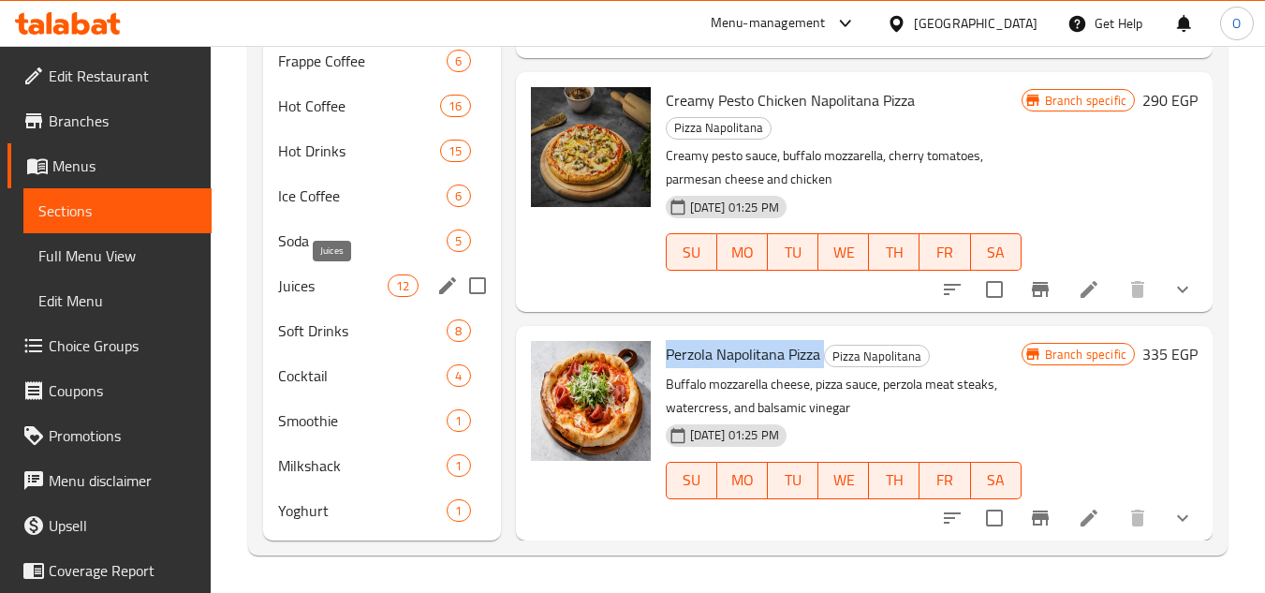
click at [340, 292] on span "Juices" at bounding box center [333, 285] width 110 height 22
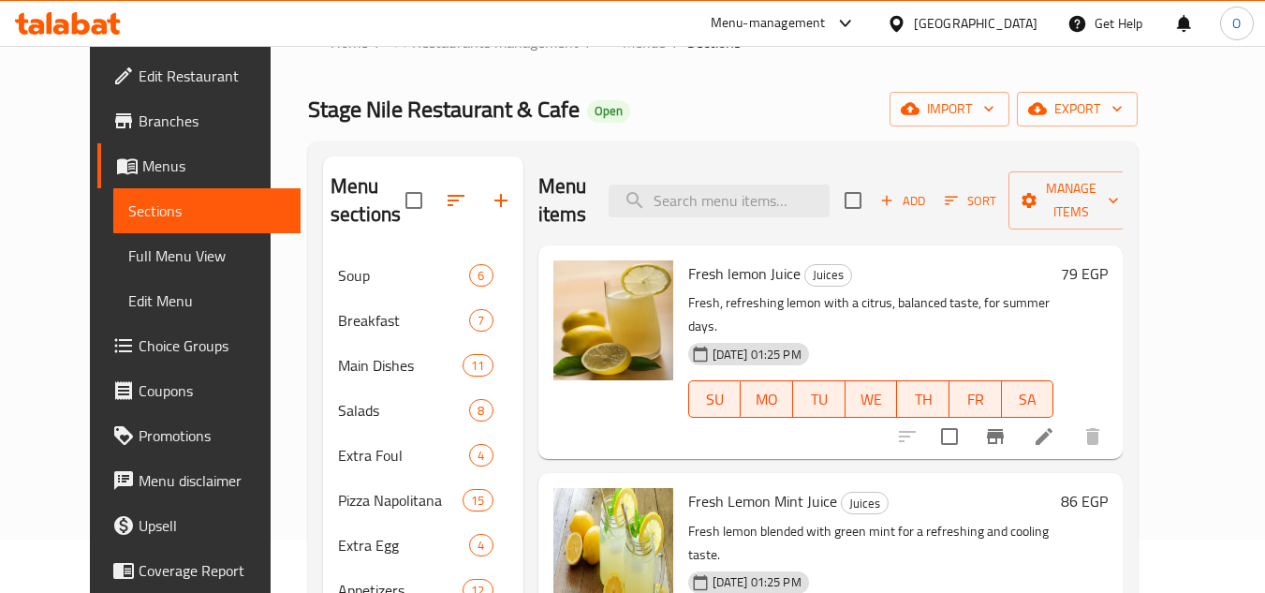
scroll to position [2, 0]
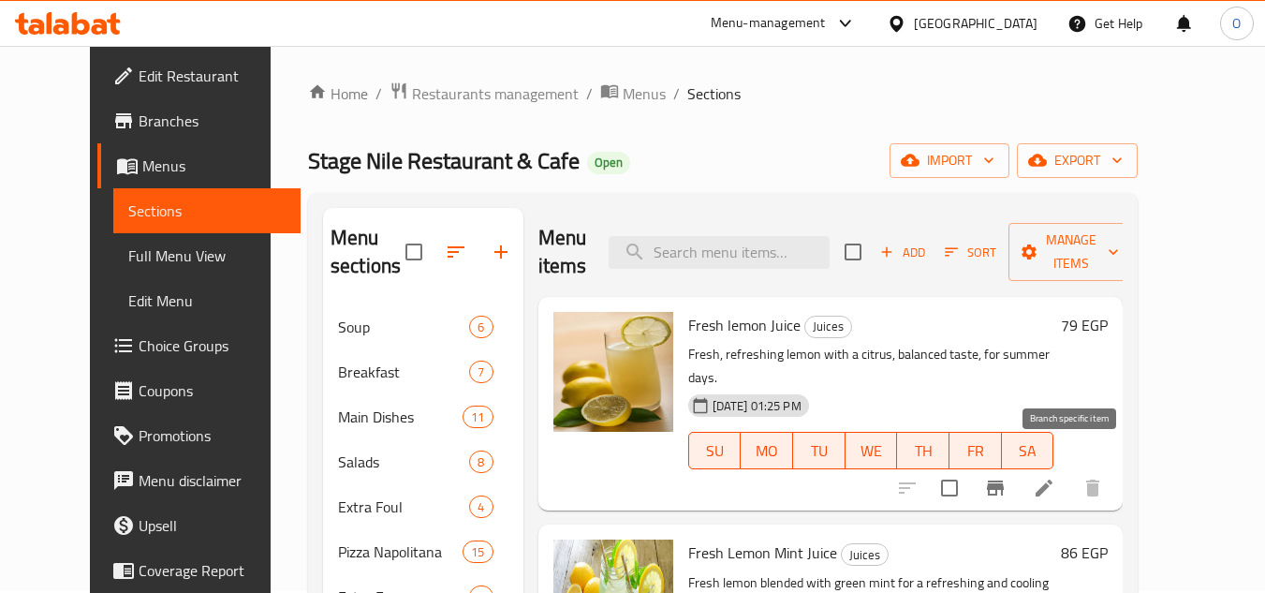
click at [1018, 466] on button "Branch-specific-item" at bounding box center [995, 488] width 45 height 45
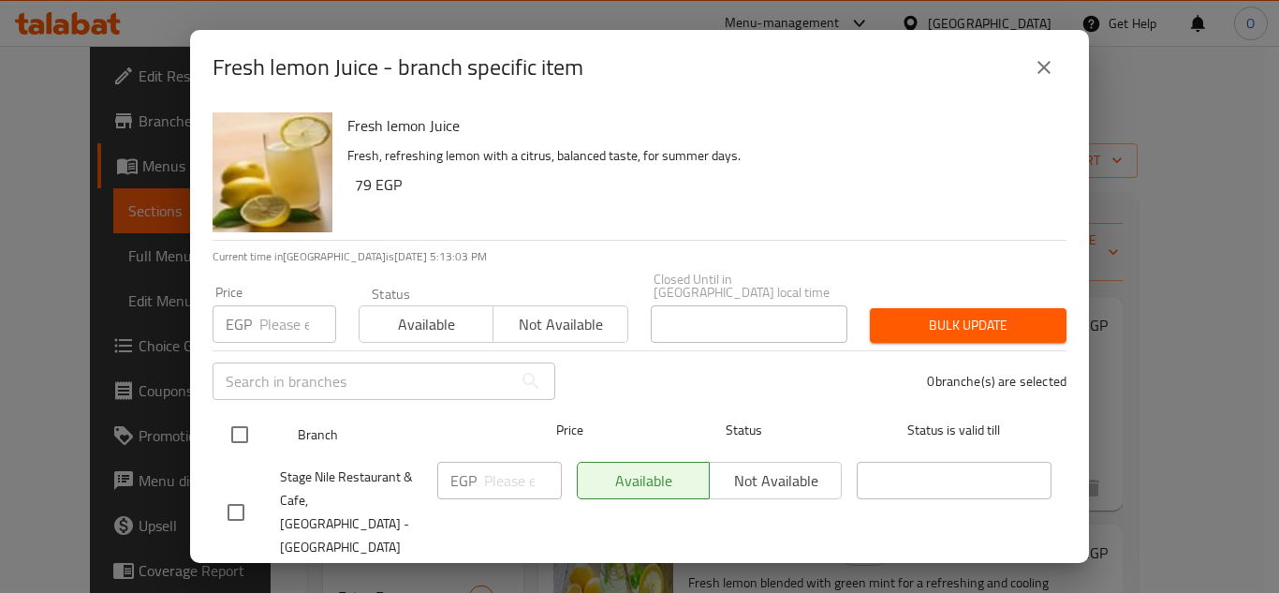
click at [231, 415] on input "checkbox" at bounding box center [239, 434] width 39 height 39
checkbox input "true"
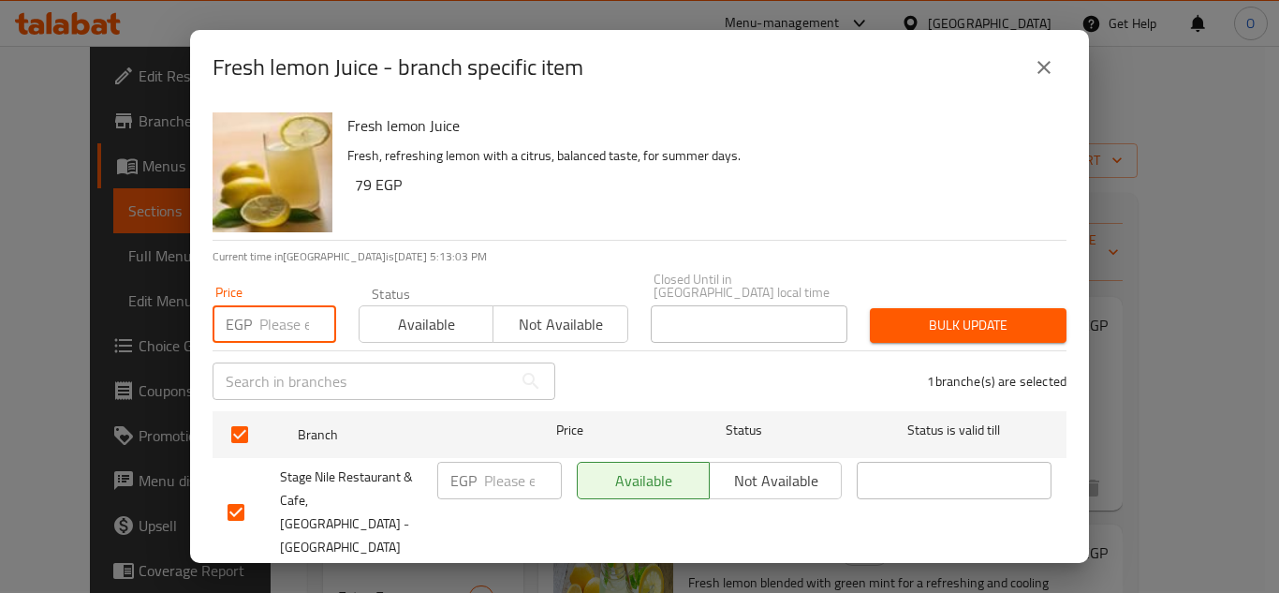
click at [270, 318] on input "number" at bounding box center [297, 323] width 77 height 37
type input "89"
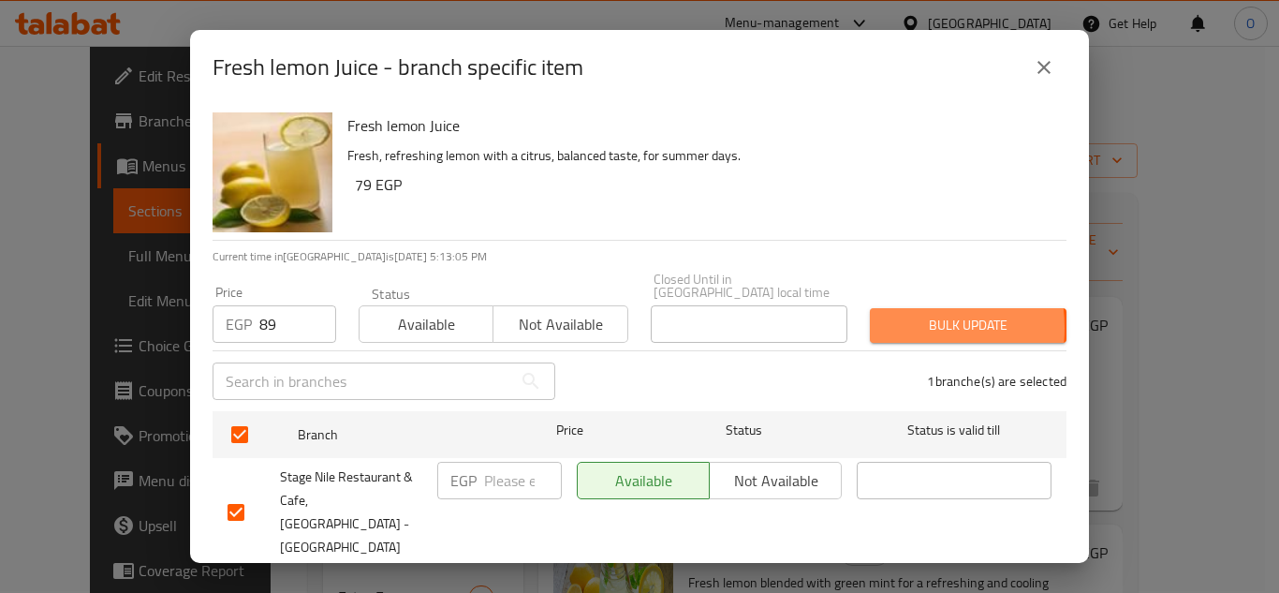
click at [885, 316] on span "Bulk update" at bounding box center [968, 325] width 167 height 23
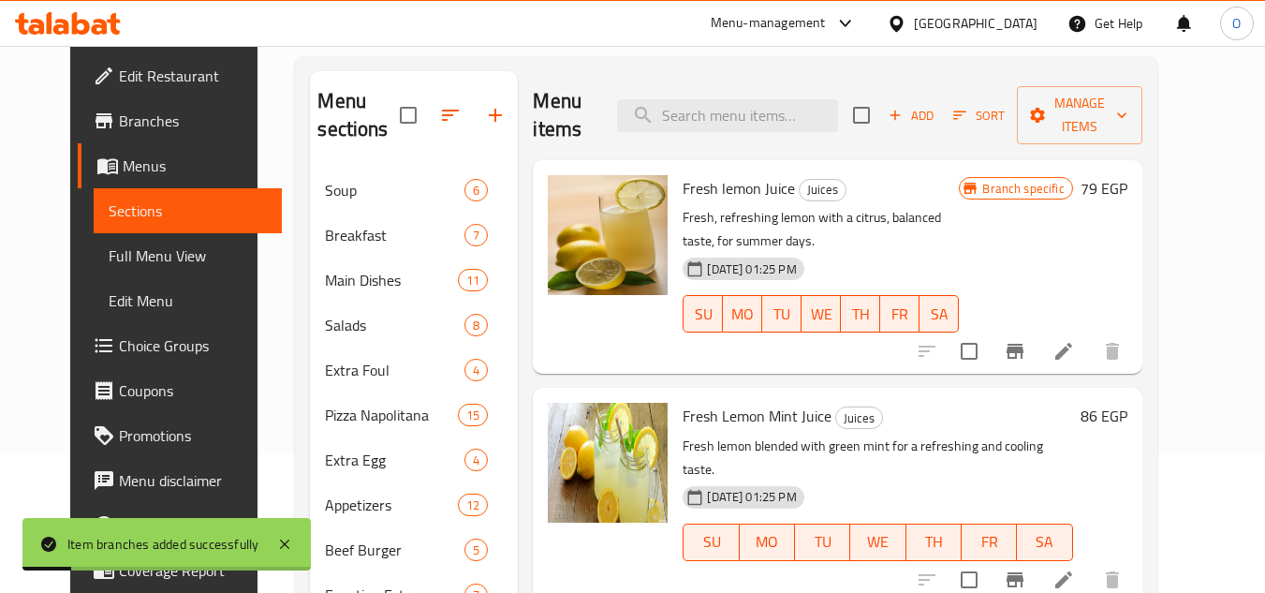
scroll to position [189, 0]
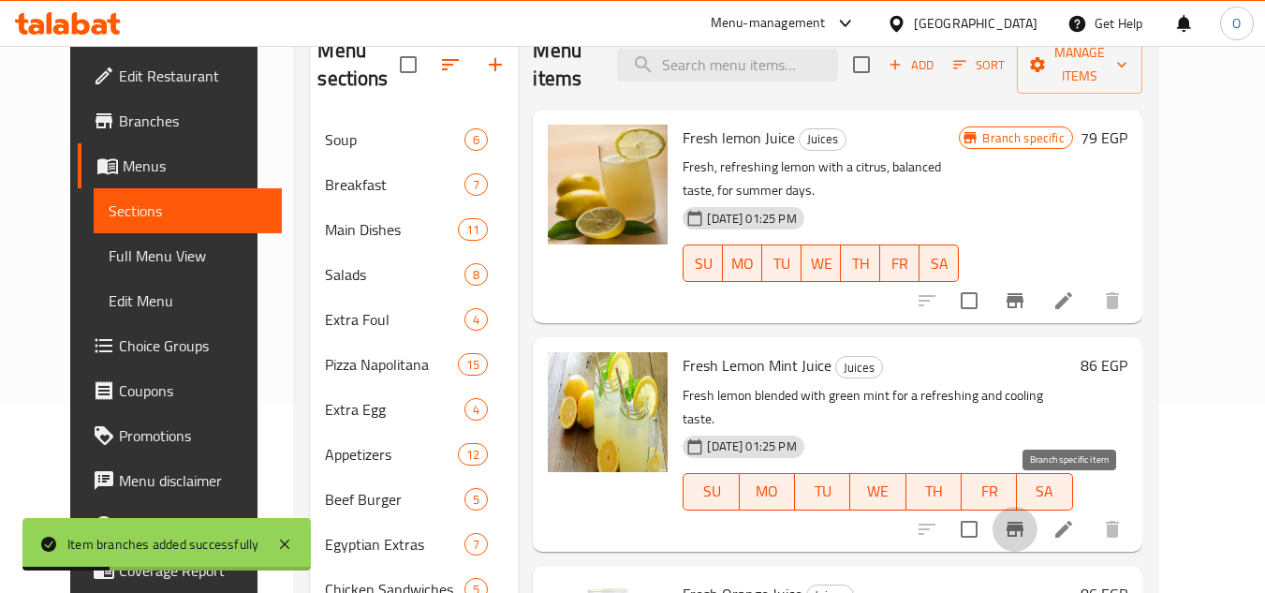
click at [1027, 518] on icon "Branch-specific-item" at bounding box center [1015, 529] width 22 height 22
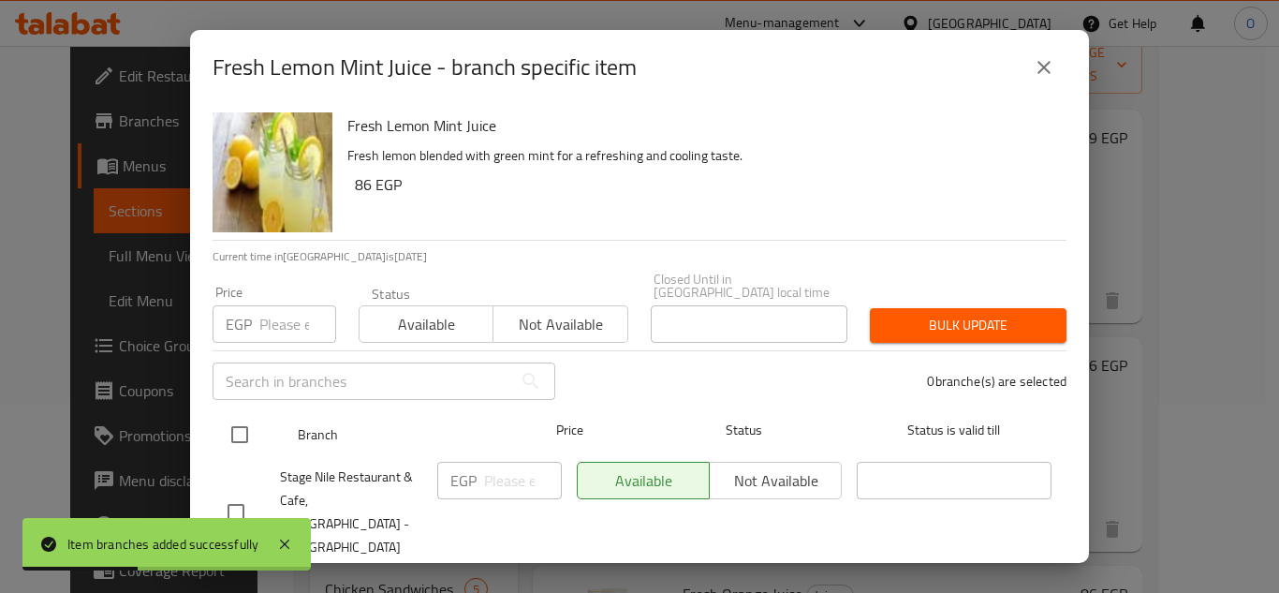
click at [256, 415] on input "checkbox" at bounding box center [239, 434] width 39 height 39
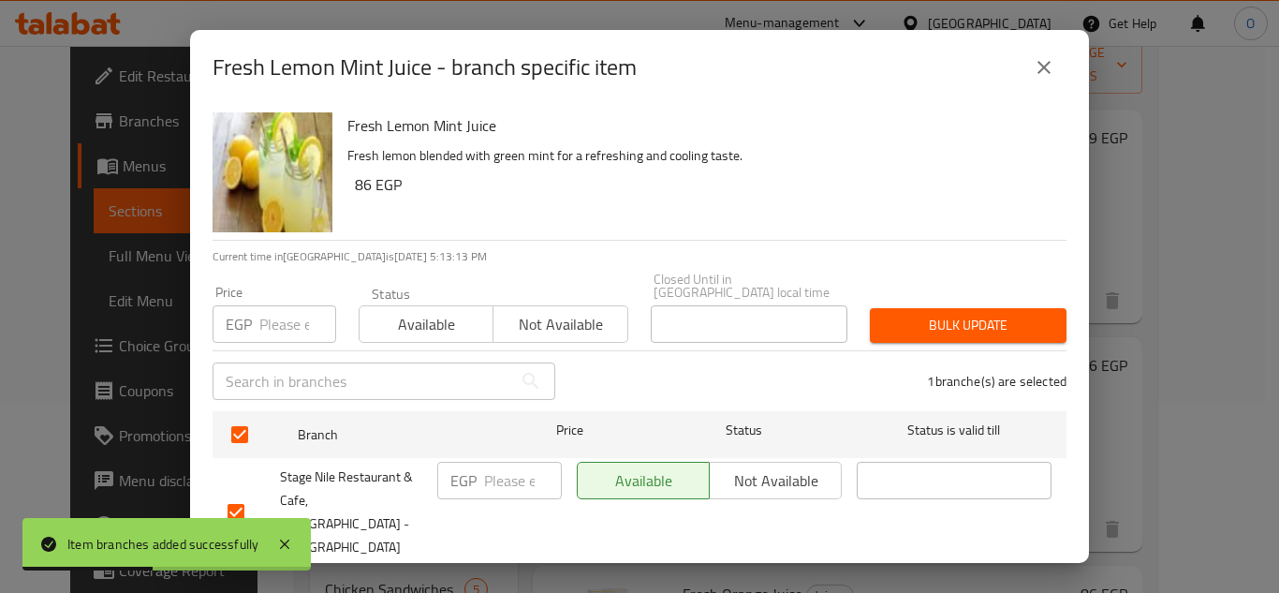
click at [269, 305] on input "number" at bounding box center [297, 323] width 77 height 37
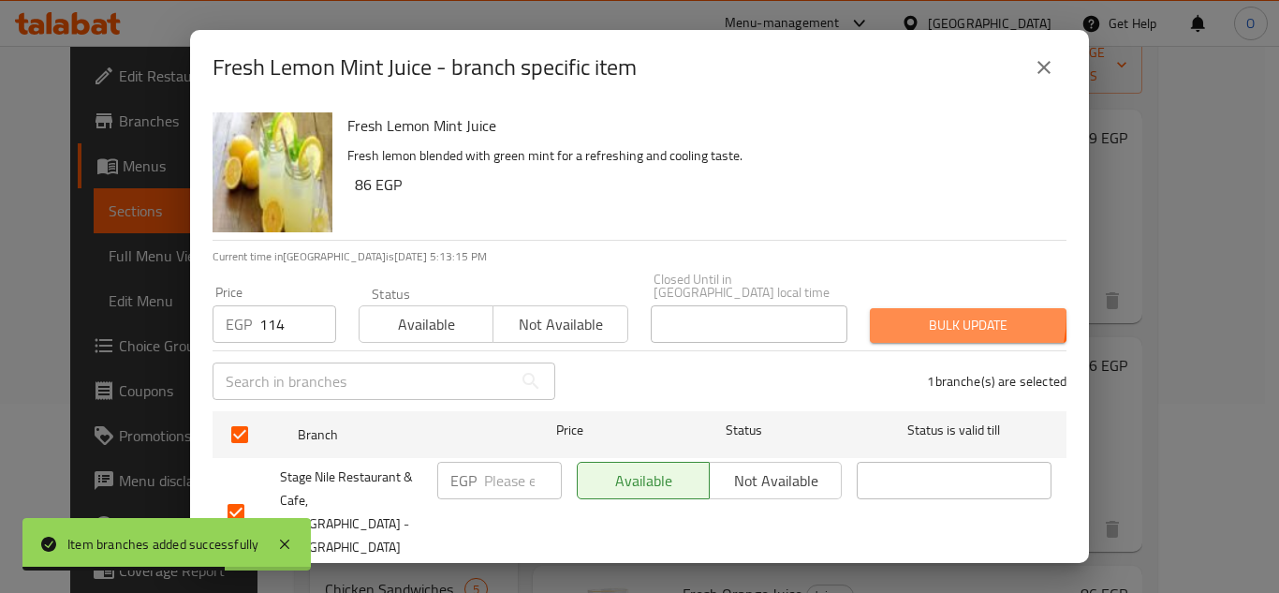
click at [906, 314] on span "Bulk update" at bounding box center [968, 325] width 167 height 23
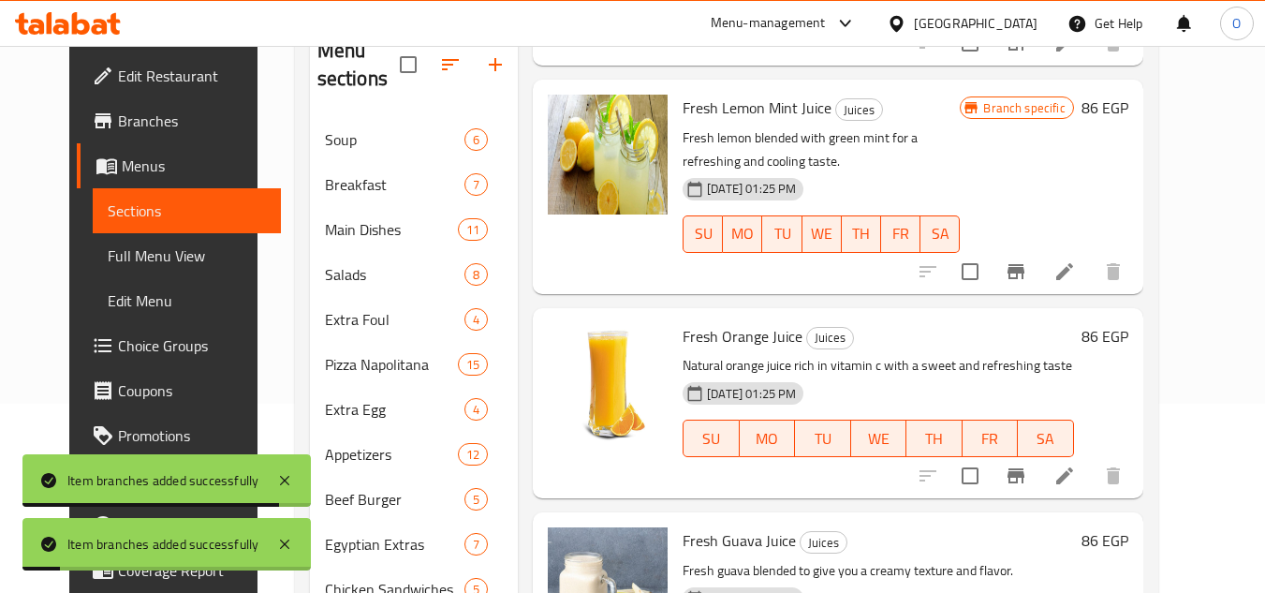
scroll to position [375, 0]
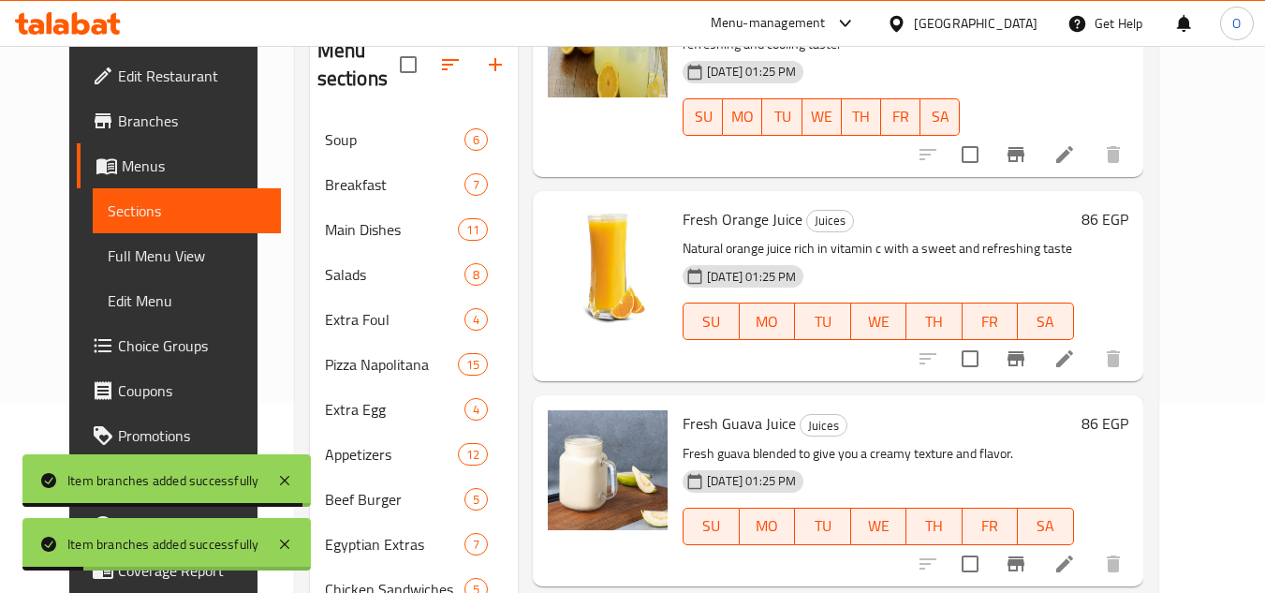
click at [1028, 367] on icon "Branch-specific-item" at bounding box center [1016, 359] width 22 height 22
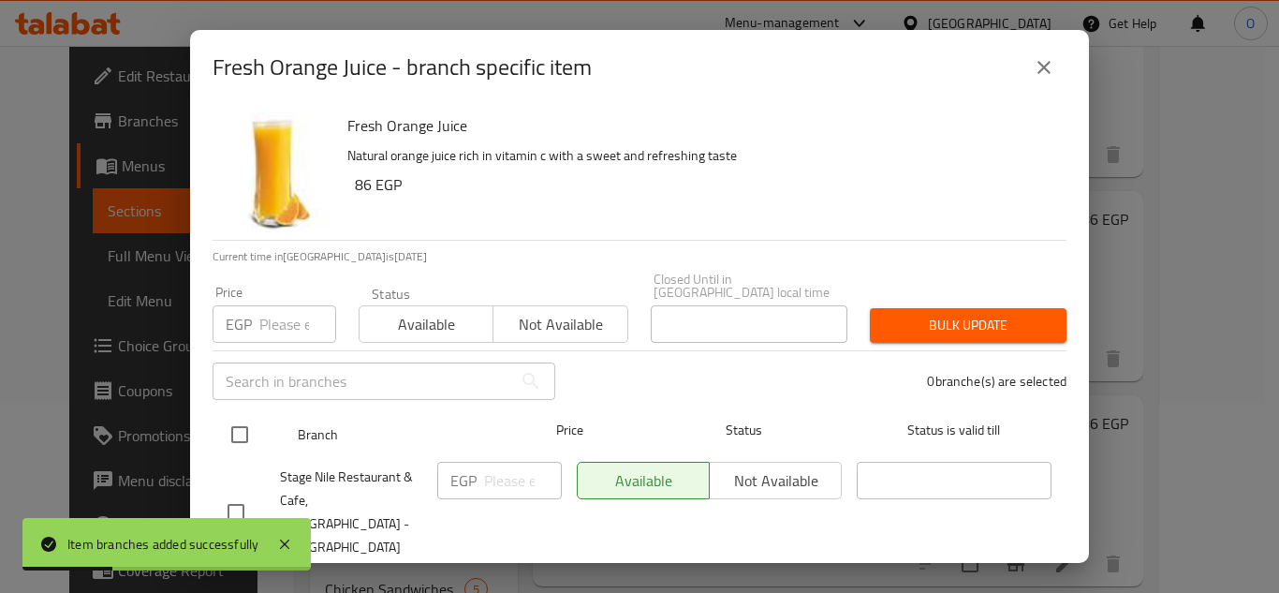
click at [238, 415] on input "checkbox" at bounding box center [239, 434] width 39 height 39
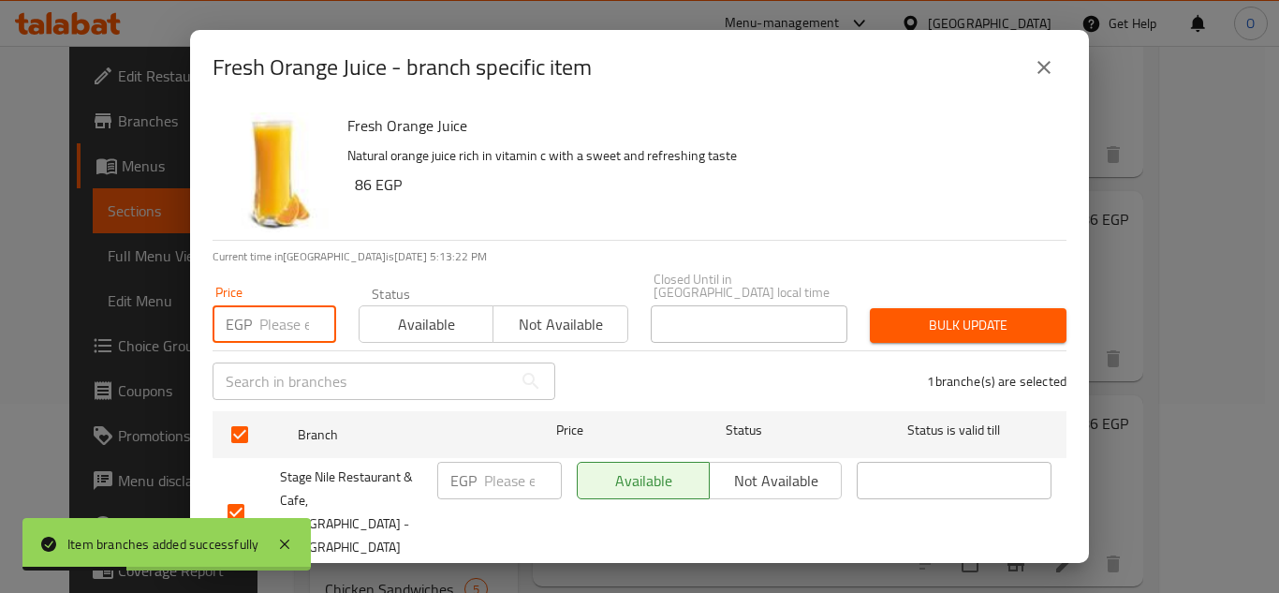
click at [270, 320] on input "number" at bounding box center [297, 323] width 77 height 37
click at [936, 317] on span "Bulk update" at bounding box center [968, 325] width 167 height 23
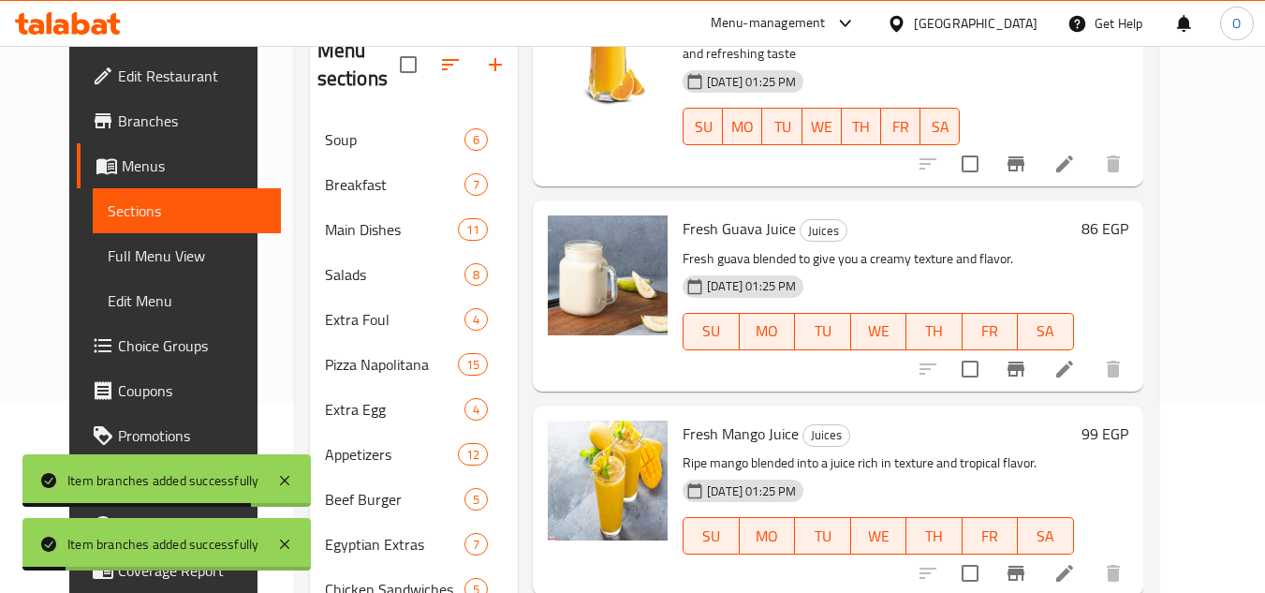
scroll to position [656, 0]
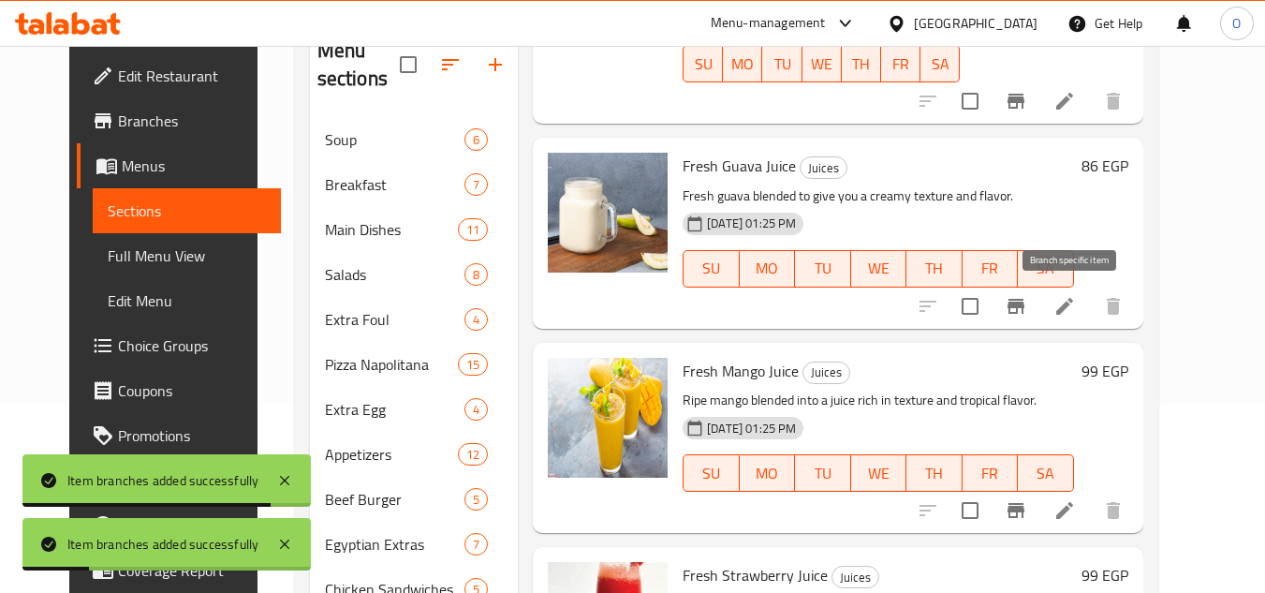
click at [1025, 311] on icon "Branch-specific-item" at bounding box center [1016, 306] width 17 height 15
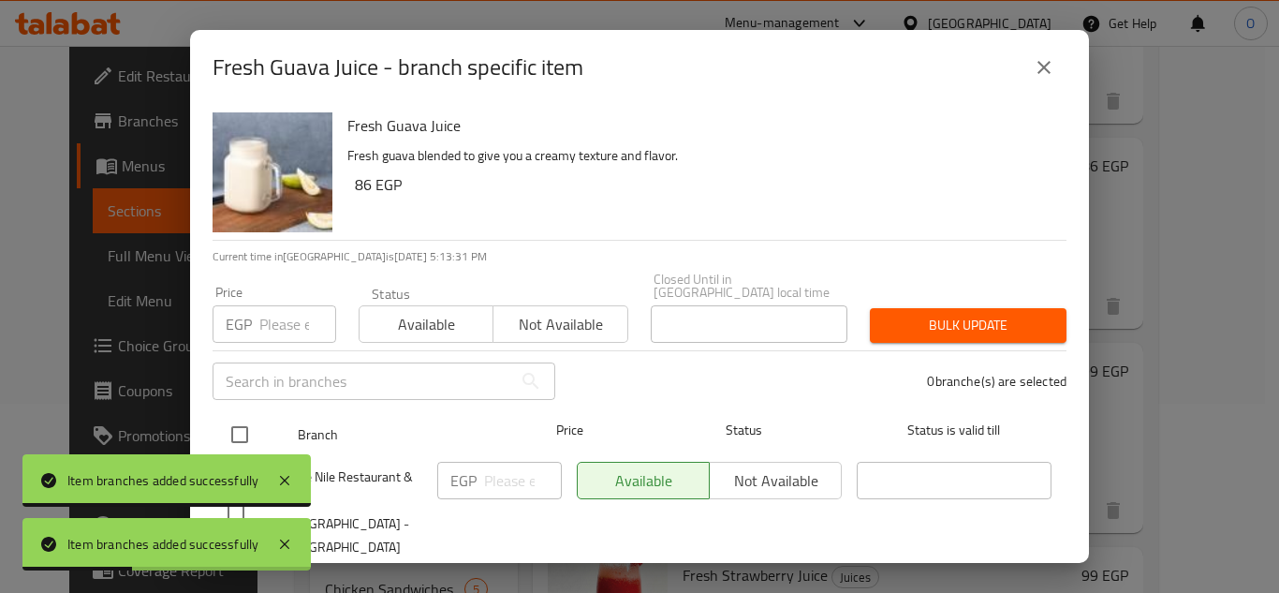
click at [229, 415] on input "checkbox" at bounding box center [239, 434] width 39 height 39
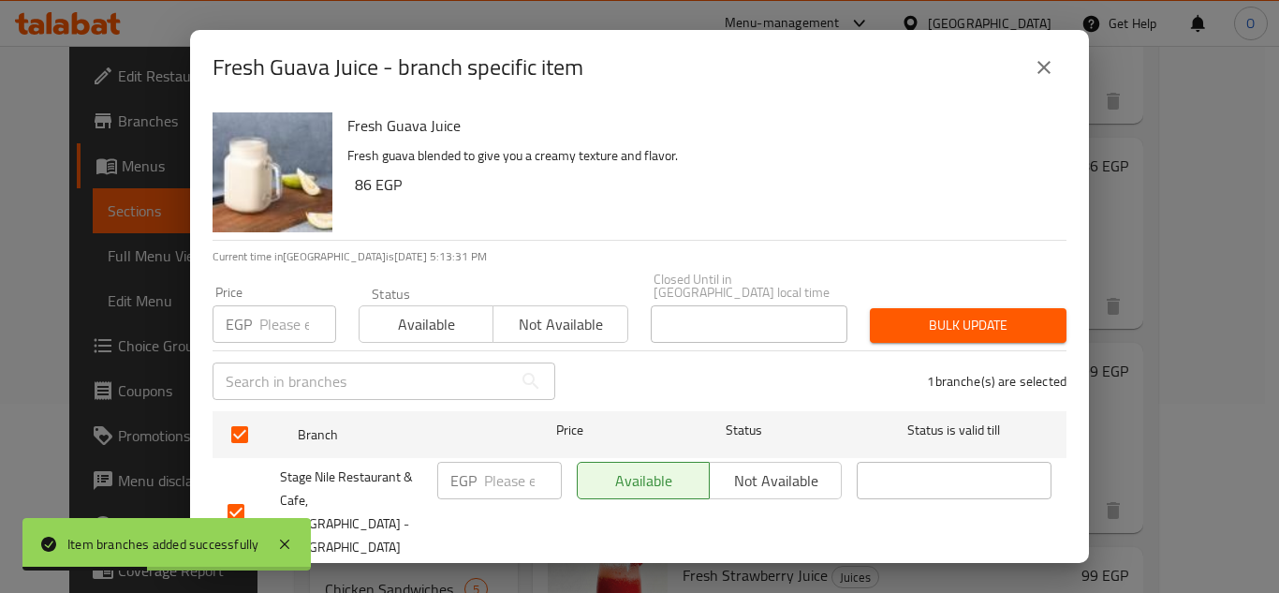
click at [281, 316] on input "number" at bounding box center [297, 323] width 77 height 37
click at [947, 315] on span "Bulk update" at bounding box center [968, 325] width 167 height 23
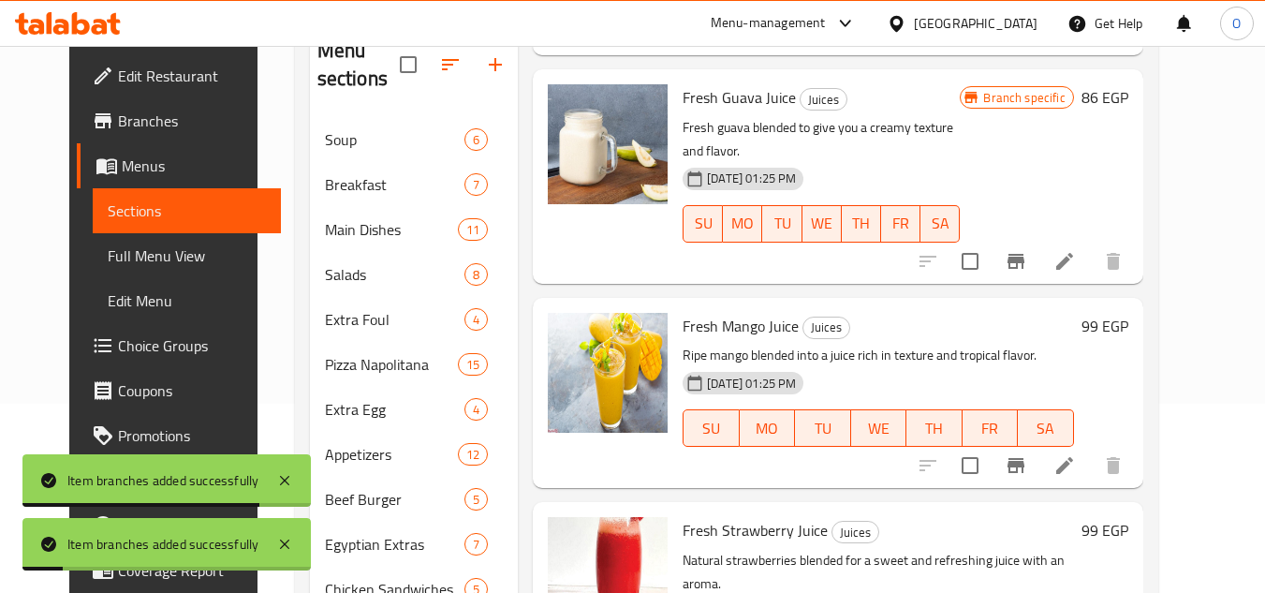
scroll to position [843, 0]
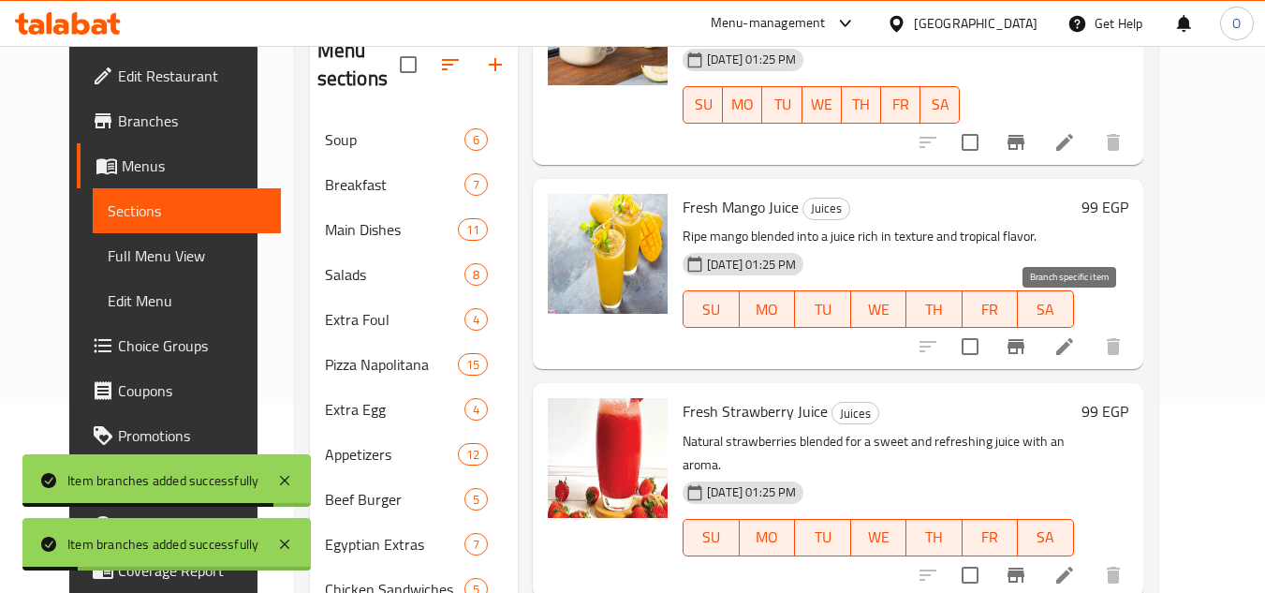
click at [1039, 336] on button "Branch-specific-item" at bounding box center [1016, 346] width 45 height 45
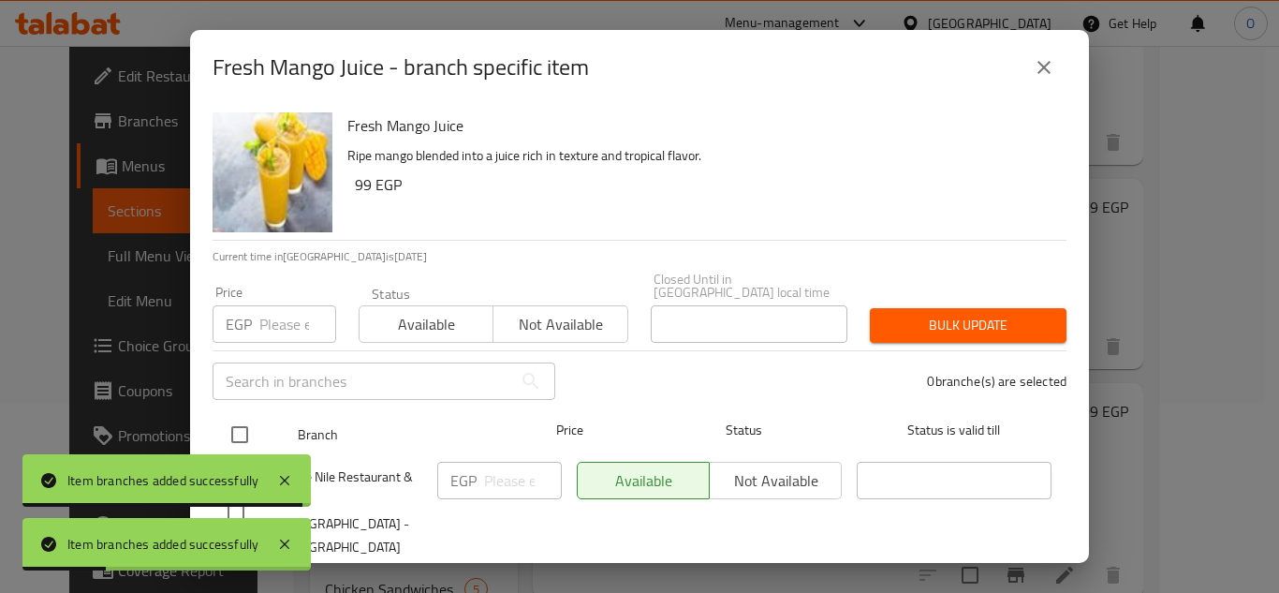
click at [240, 417] on input "checkbox" at bounding box center [239, 434] width 39 height 39
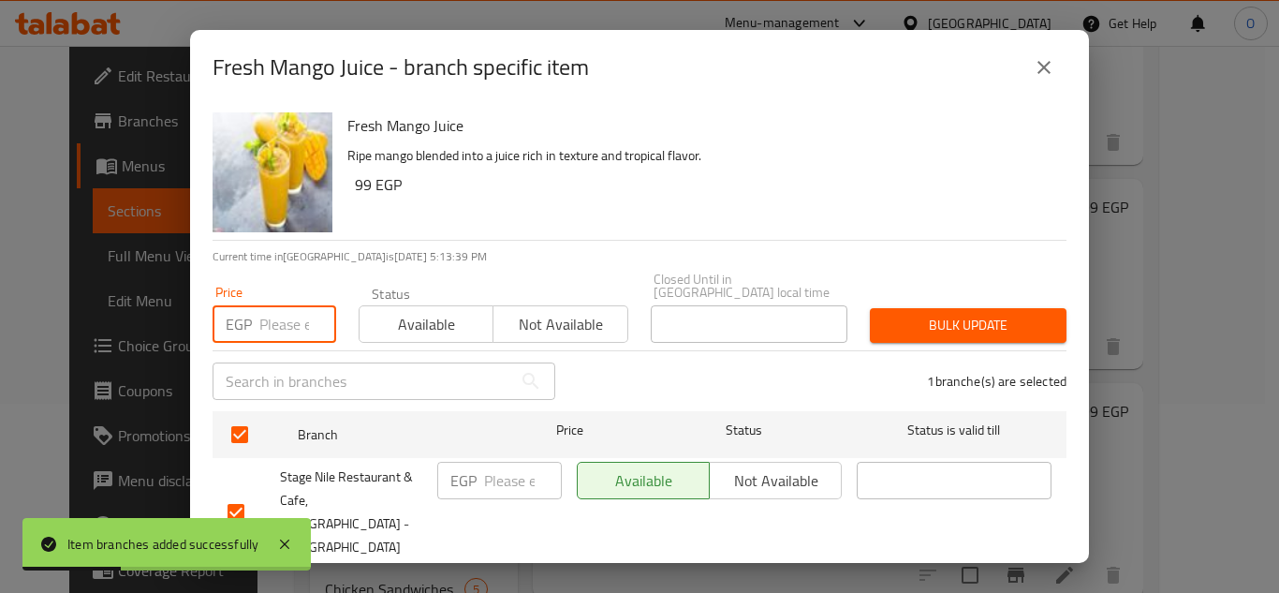
click at [266, 305] on input "number" at bounding box center [297, 323] width 77 height 37
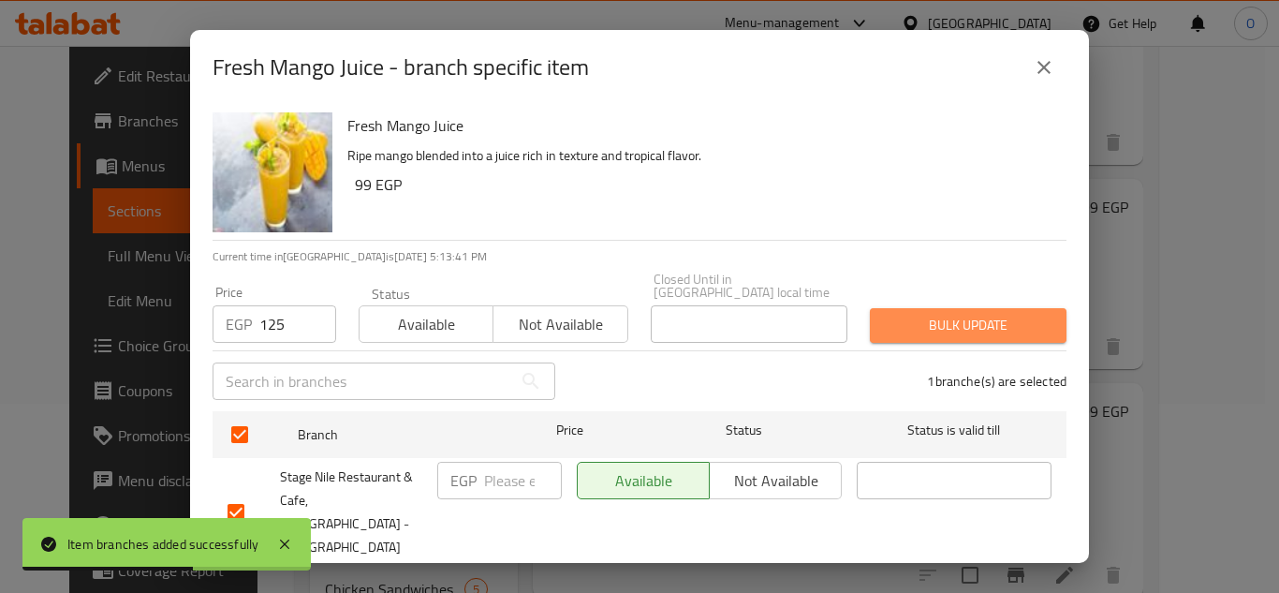
click at [967, 314] on span "Bulk update" at bounding box center [968, 325] width 167 height 23
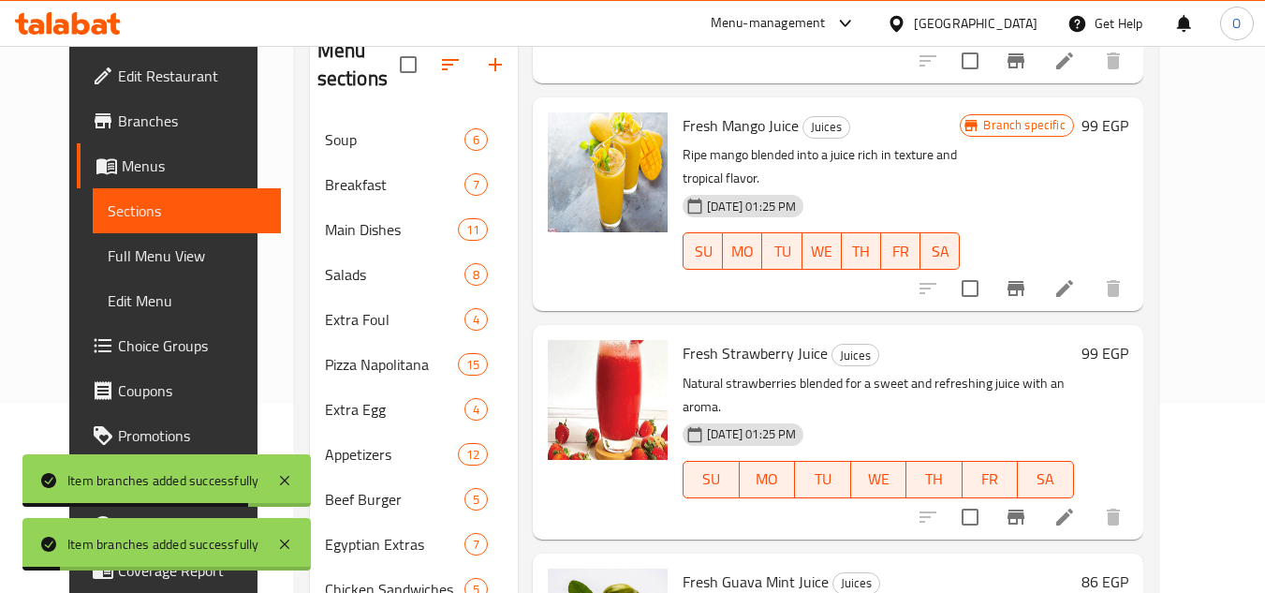
scroll to position [1030, 0]
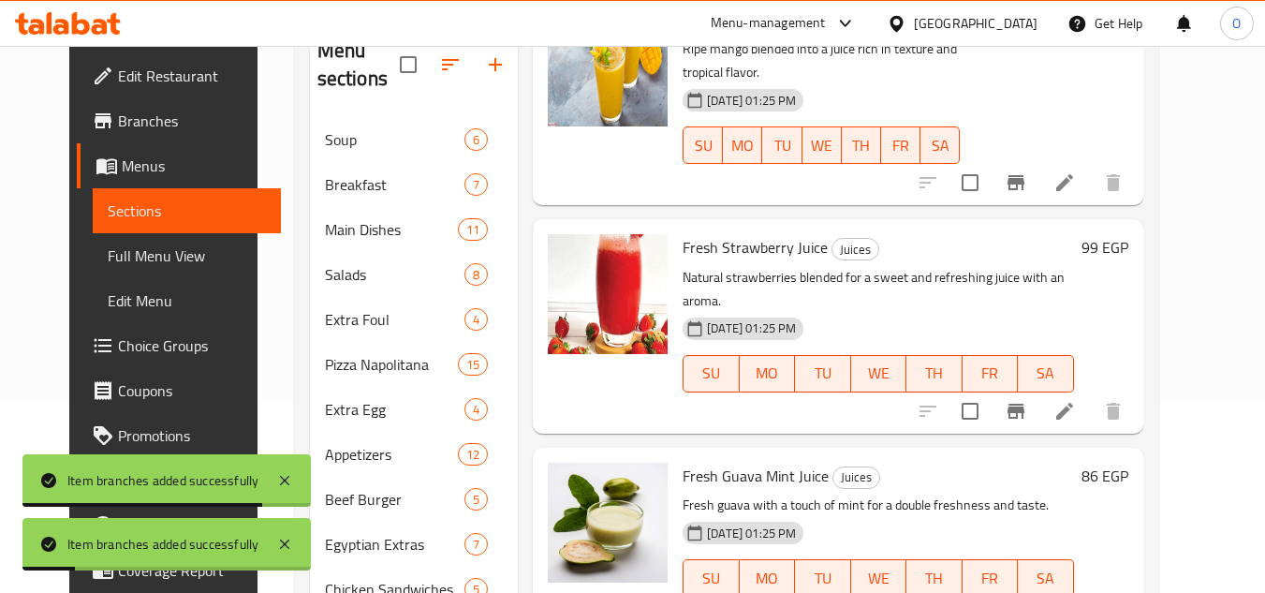
click at [1025, 404] on icon "Branch-specific-item" at bounding box center [1016, 411] width 17 height 15
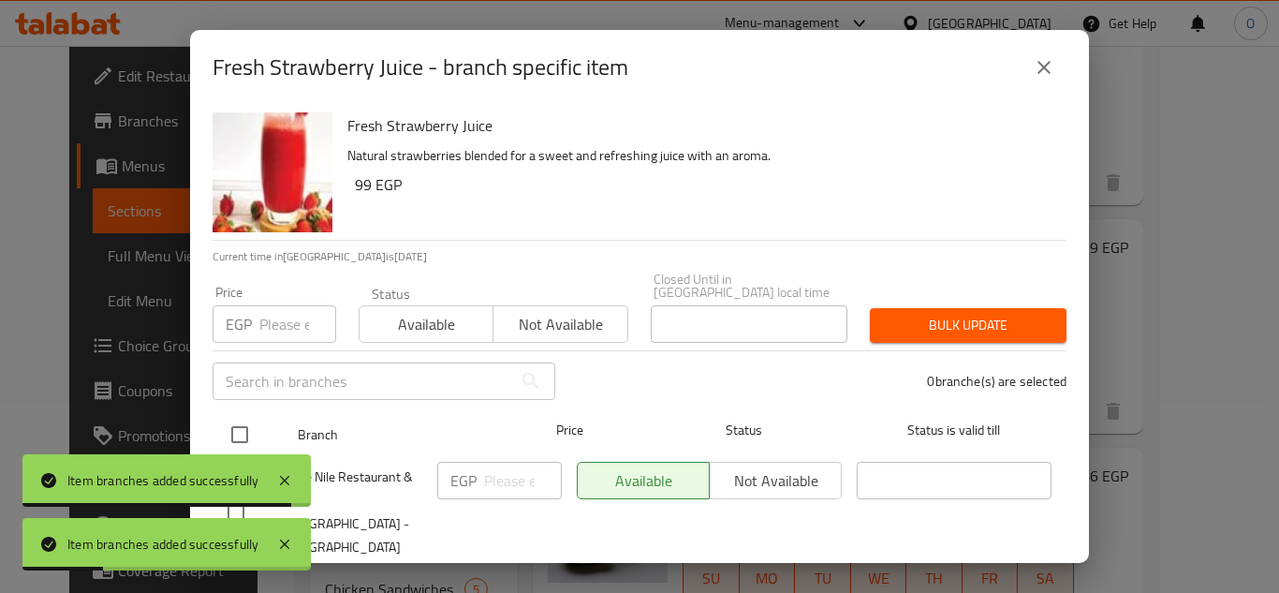
click at [242, 415] on input "checkbox" at bounding box center [239, 434] width 39 height 39
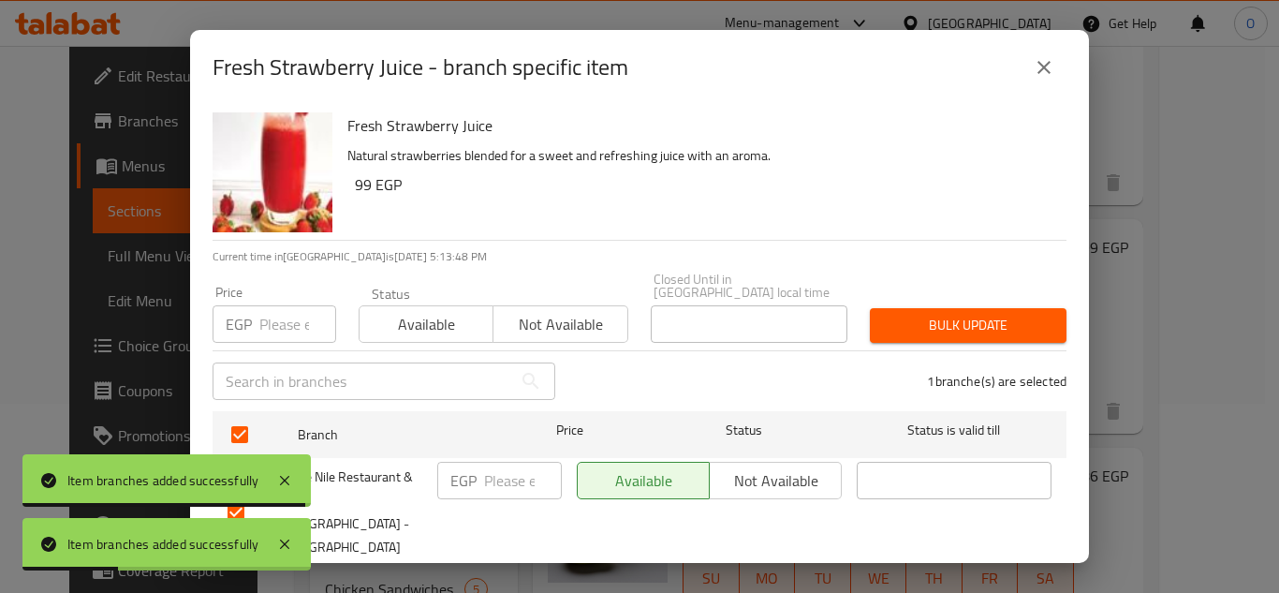
click at [265, 324] on input "number" at bounding box center [297, 323] width 77 height 37
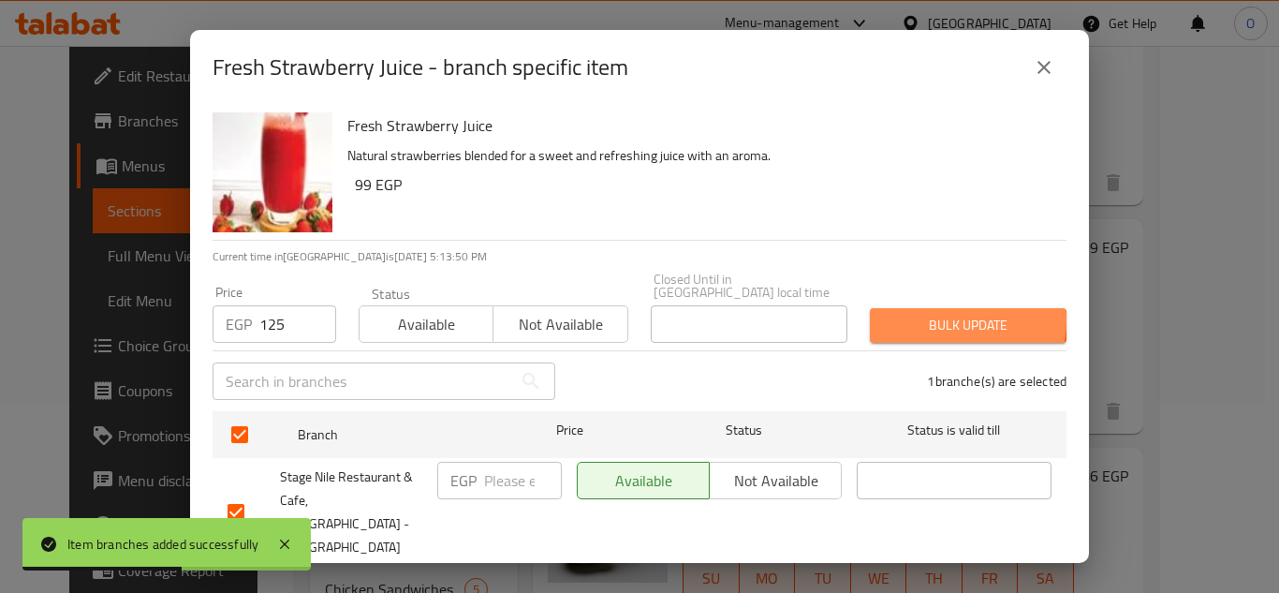
click at [941, 314] on span "Bulk update" at bounding box center [968, 325] width 167 height 23
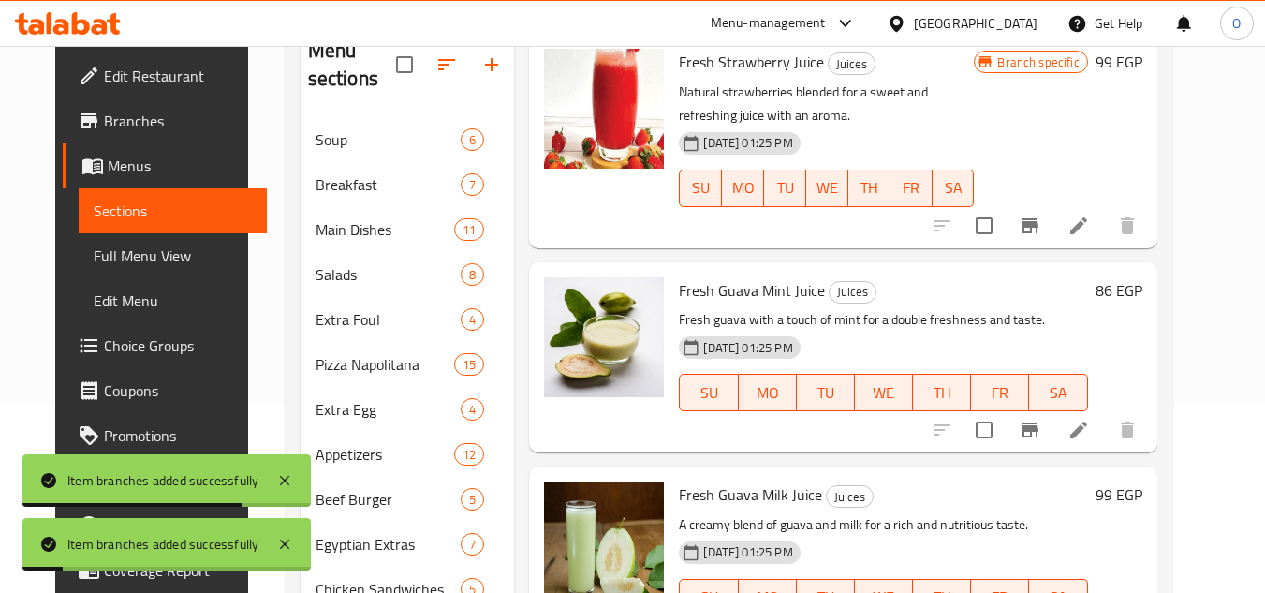
scroll to position [1218, 0]
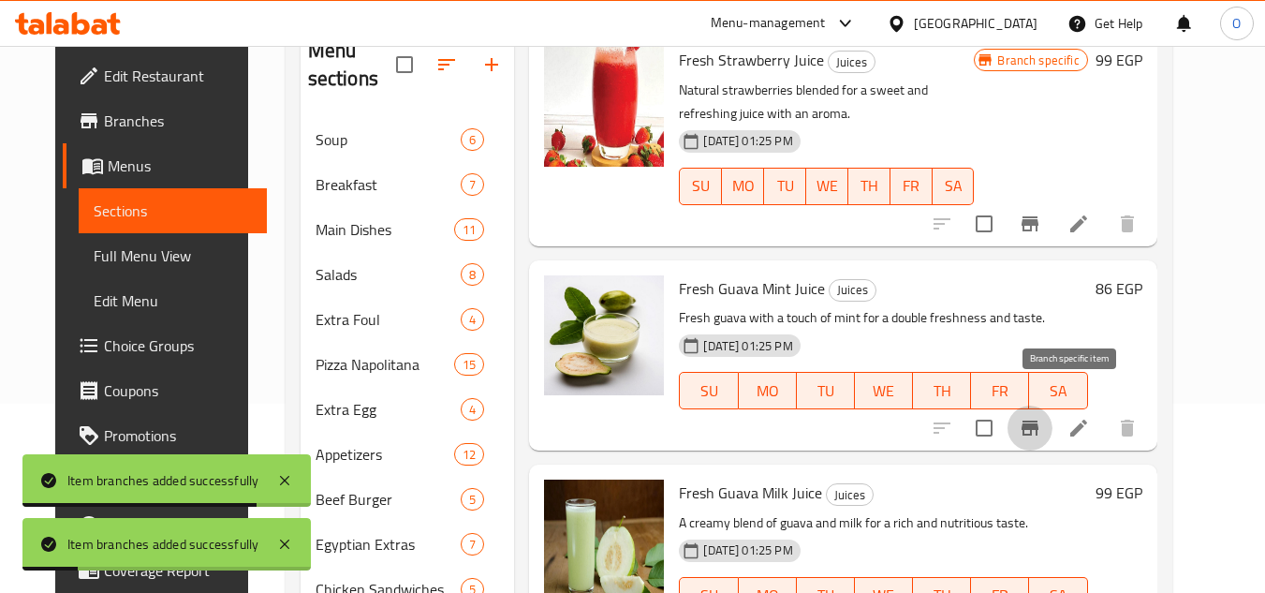
click at [1053, 416] on button "Branch-specific-item" at bounding box center [1030, 428] width 45 height 45
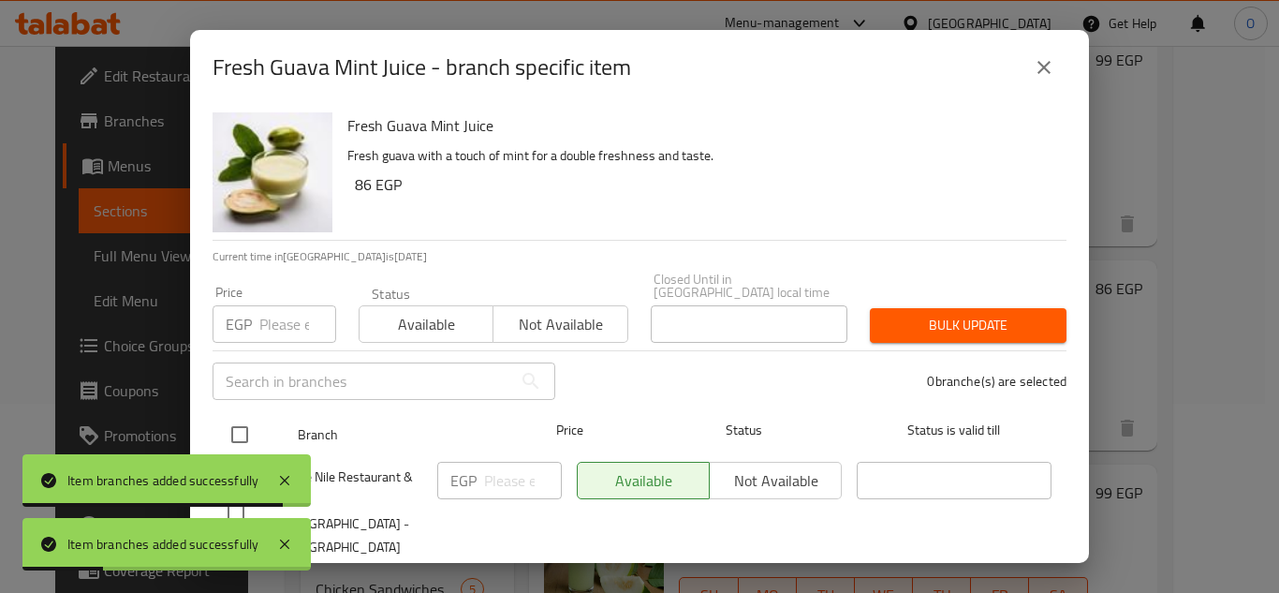
click at [236, 419] on input "checkbox" at bounding box center [239, 434] width 39 height 39
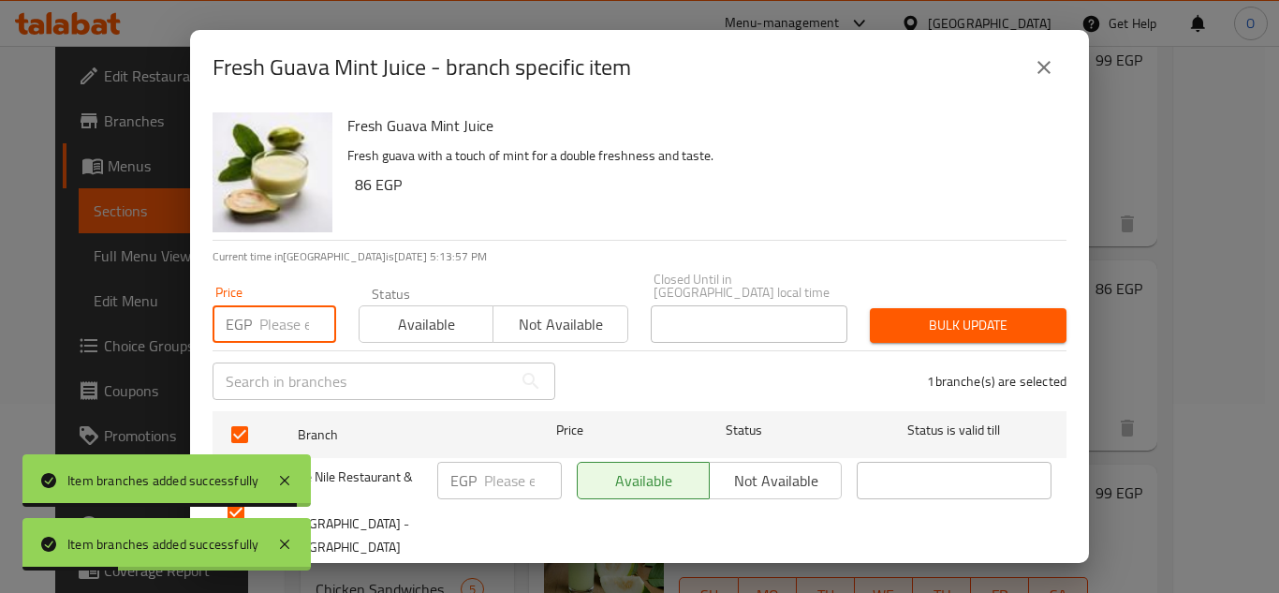
click at [291, 305] on input "number" at bounding box center [297, 323] width 77 height 37
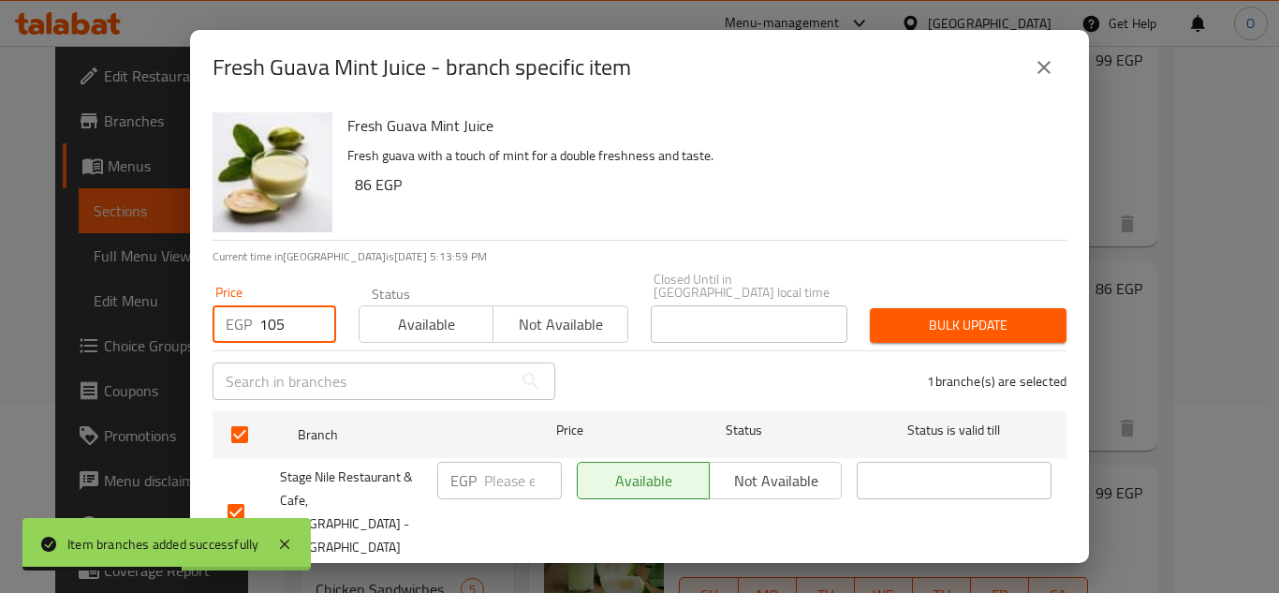
click at [910, 314] on span "Bulk update" at bounding box center [968, 325] width 167 height 23
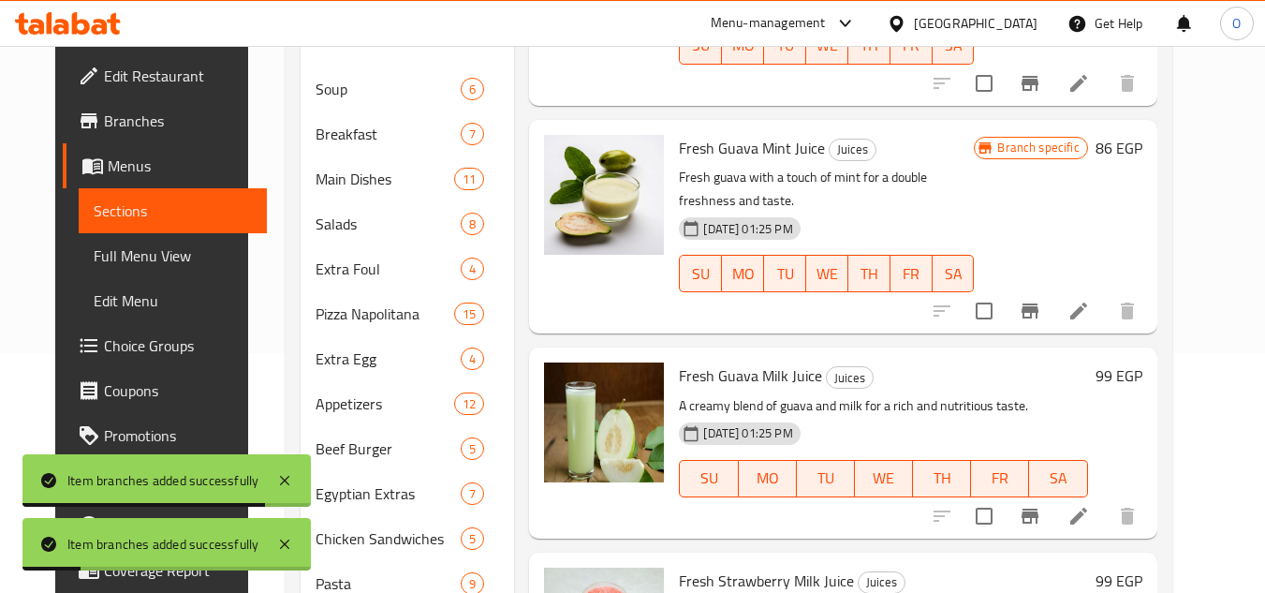
scroll to position [283, 0]
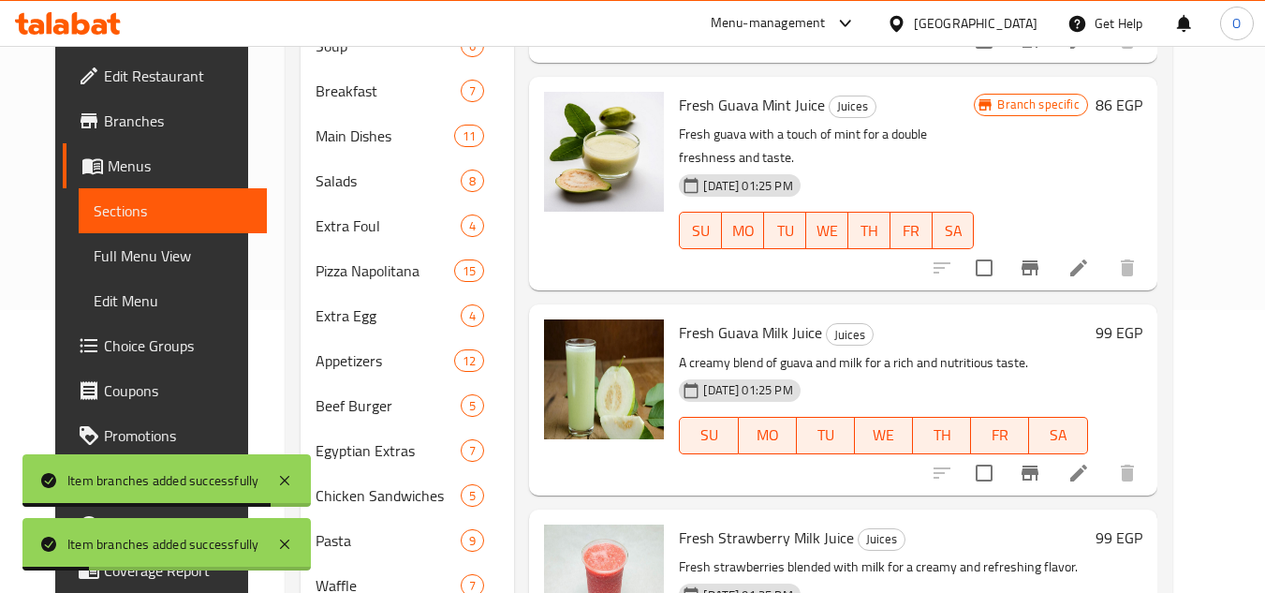
click at [1039, 466] on icon "Branch-specific-item" at bounding box center [1030, 473] width 17 height 15
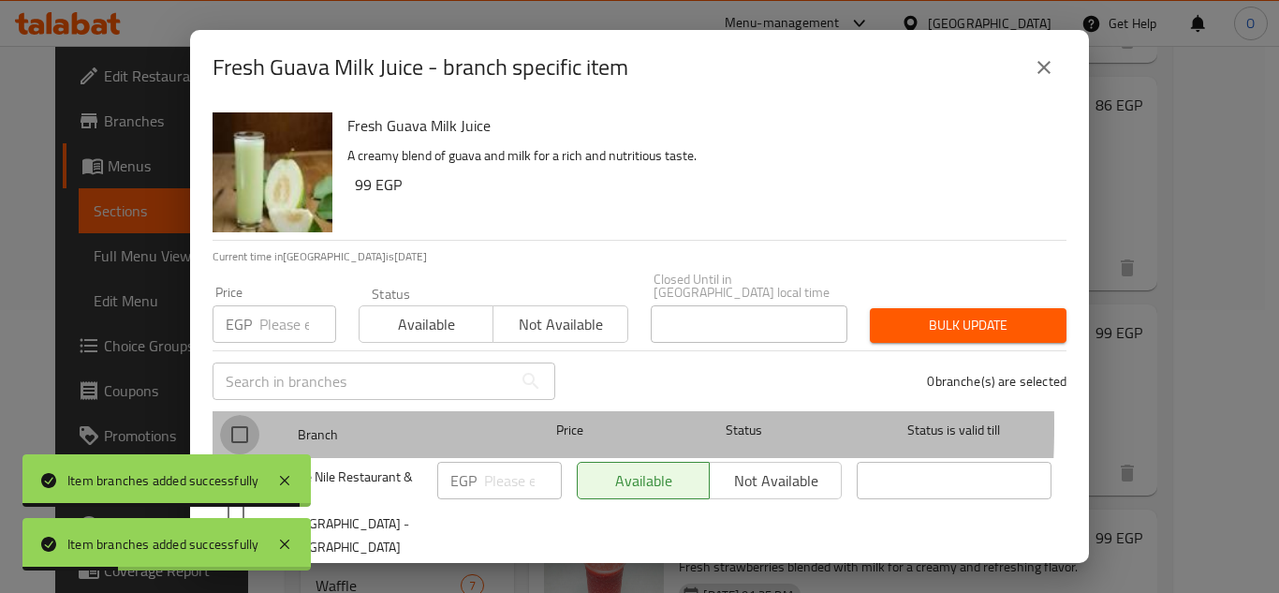
drag, startPoint x: 242, startPoint y: 412, endPoint x: 283, endPoint y: 338, distance: 84.7
click at [238, 415] on input "checkbox" at bounding box center [239, 434] width 39 height 39
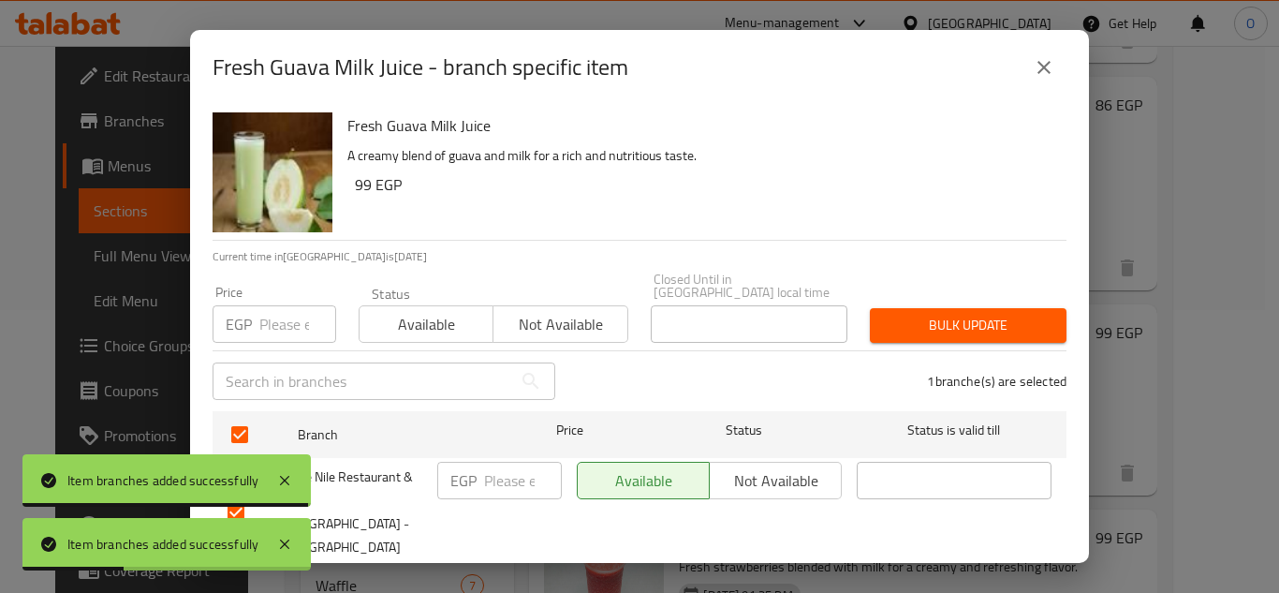
click at [292, 322] on input "number" at bounding box center [297, 323] width 77 height 37
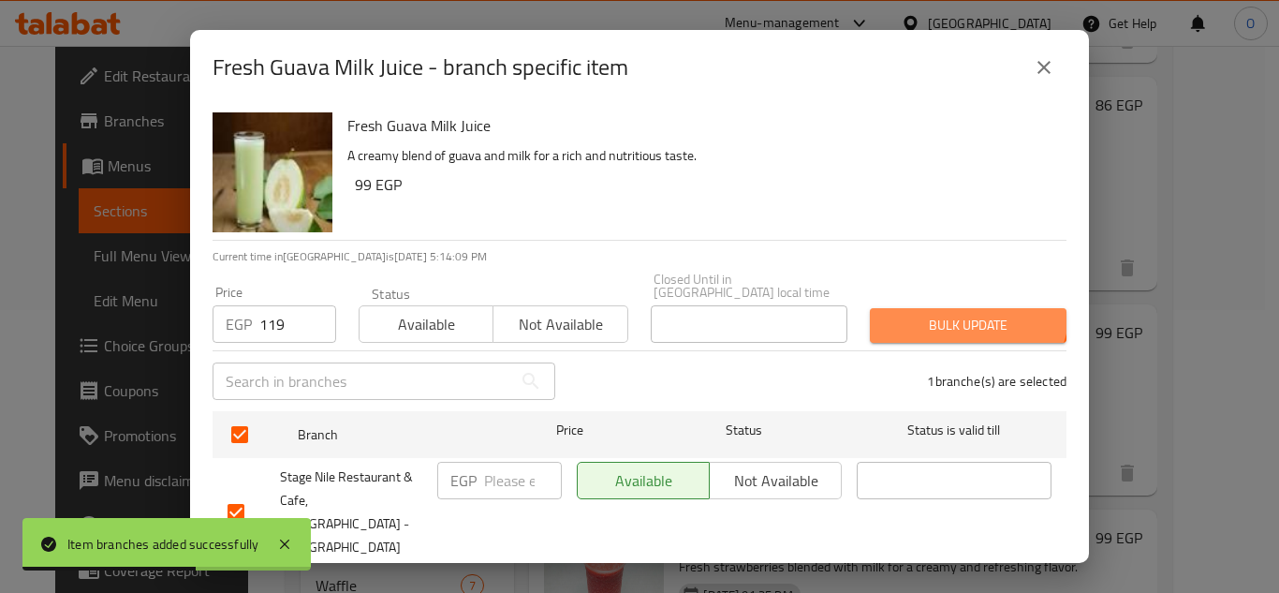
drag, startPoint x: 953, startPoint y: 295, endPoint x: 916, endPoint y: 298, distance: 36.6
click at [952, 308] on button "Bulk update" at bounding box center [968, 325] width 197 height 35
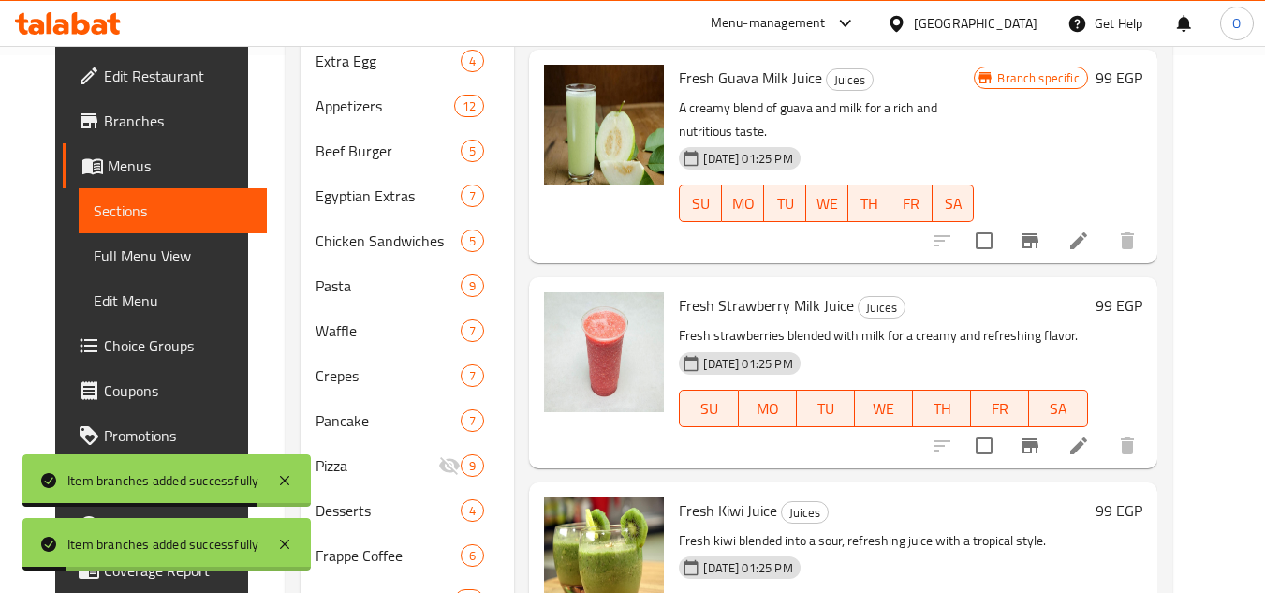
scroll to position [564, 0]
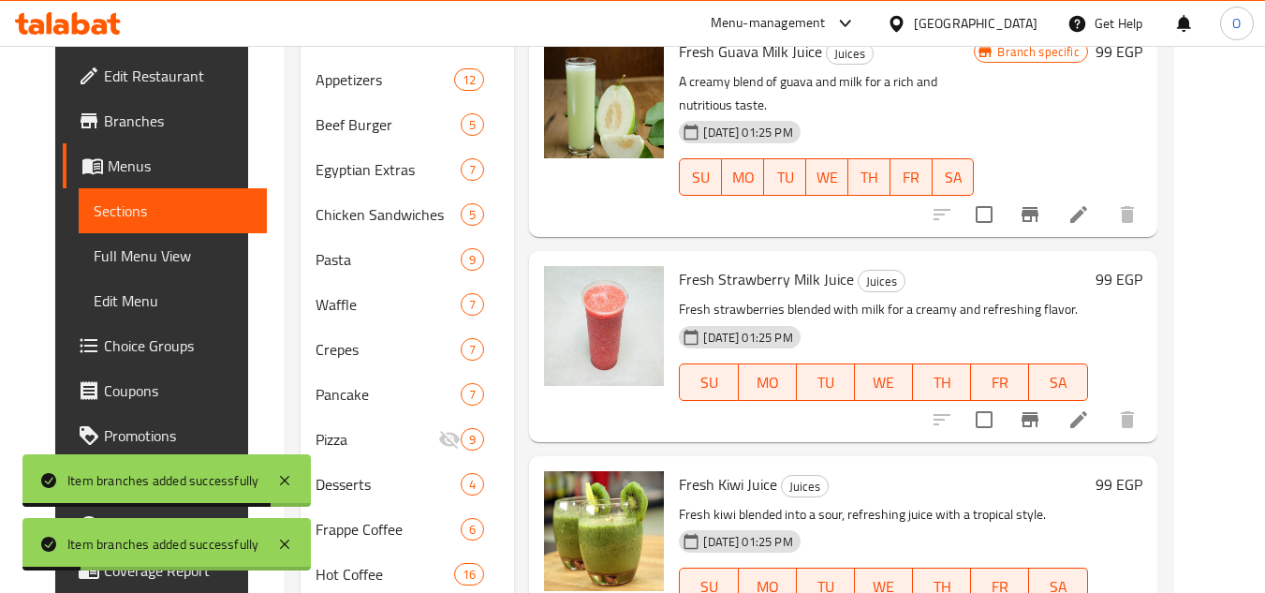
click at [1042, 408] on icon "Branch-specific-item" at bounding box center [1030, 419] width 22 height 22
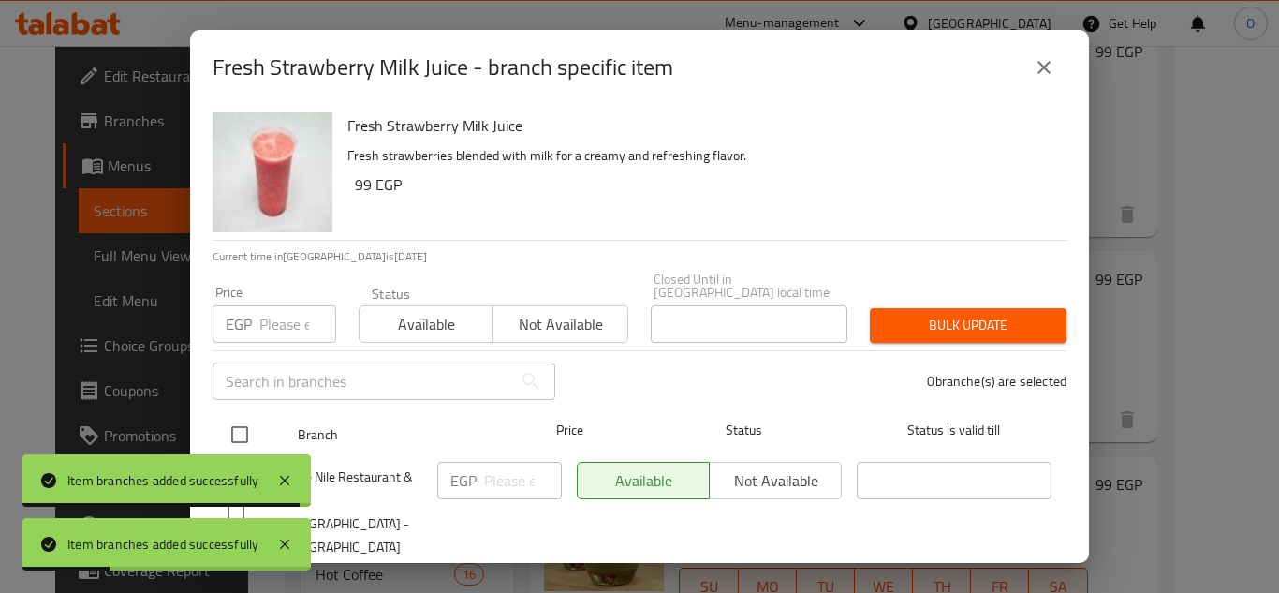
click at [242, 428] on input "checkbox" at bounding box center [239, 434] width 39 height 39
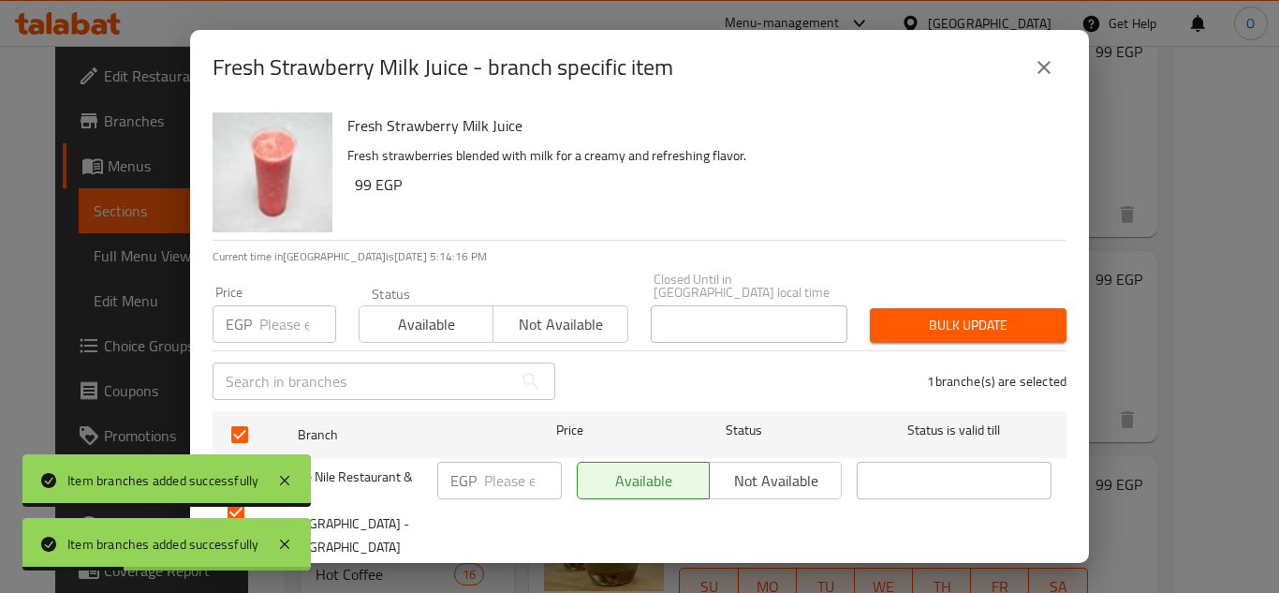
click at [280, 332] on div "Price EGP Price" at bounding box center [274, 314] width 146 height 80
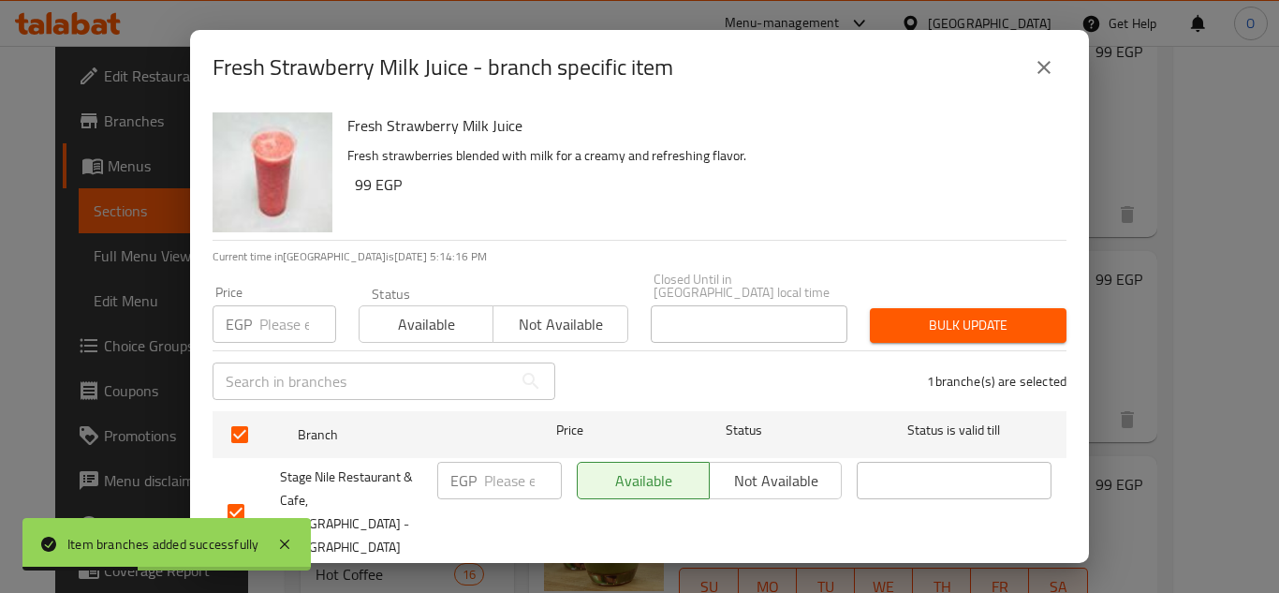
click at [284, 313] on input "number" at bounding box center [297, 323] width 77 height 37
click at [942, 314] on span "Bulk update" at bounding box center [968, 325] width 167 height 23
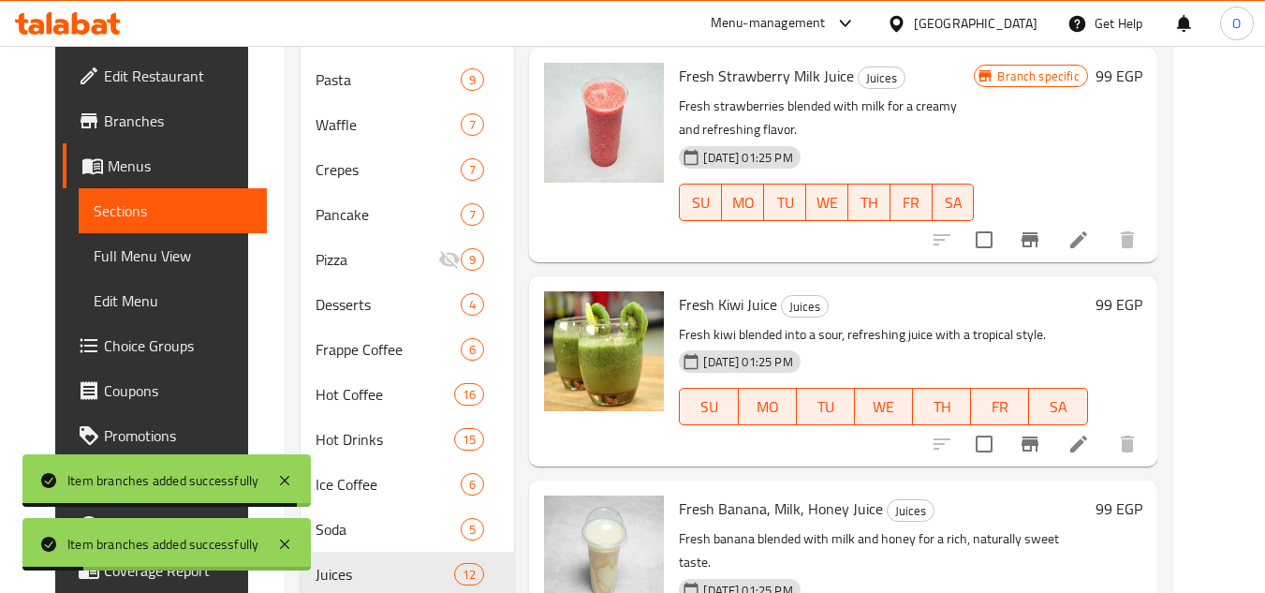
scroll to position [751, 0]
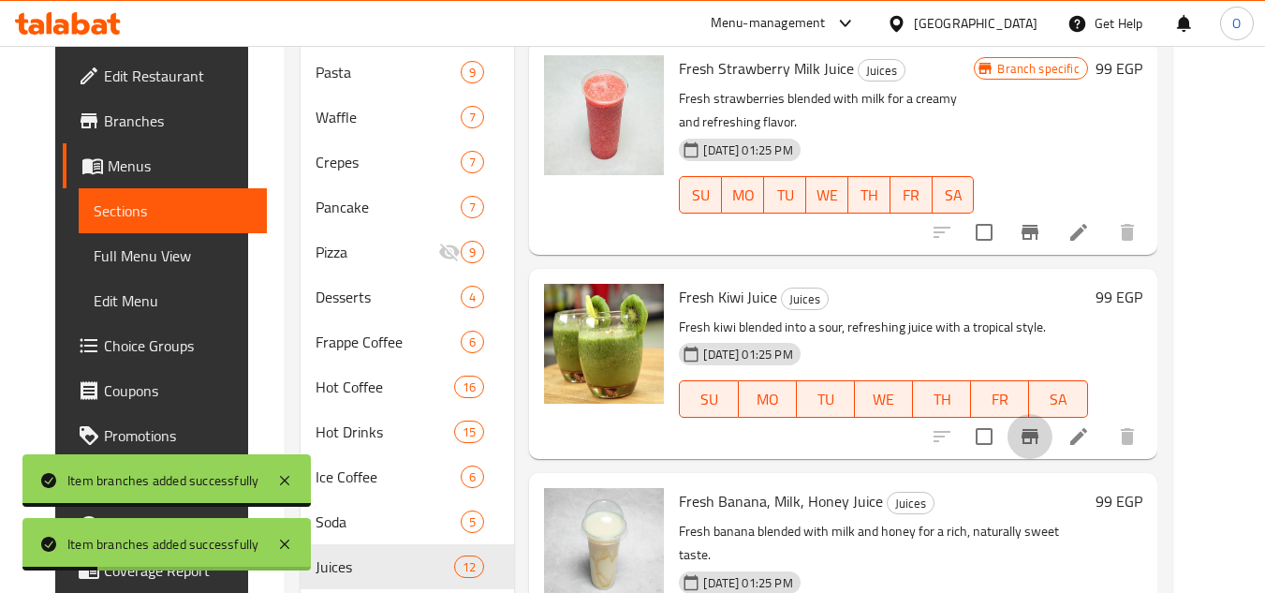
click at [1042, 425] on icon "Branch-specific-item" at bounding box center [1030, 436] width 22 height 22
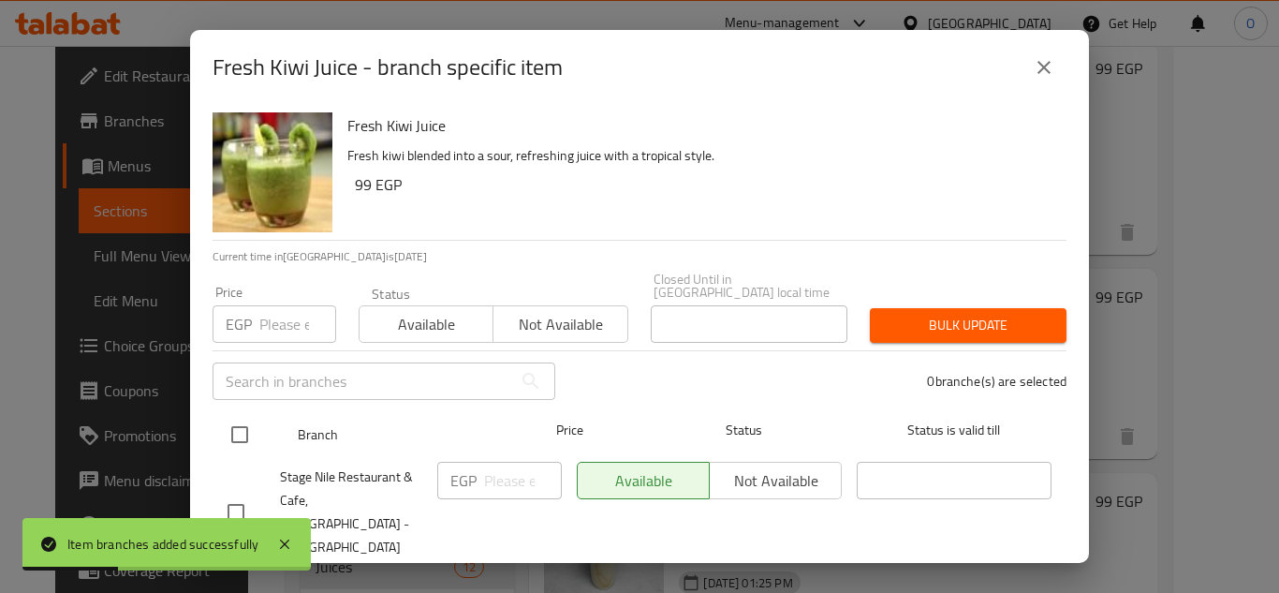
click at [229, 427] on input "checkbox" at bounding box center [239, 434] width 39 height 39
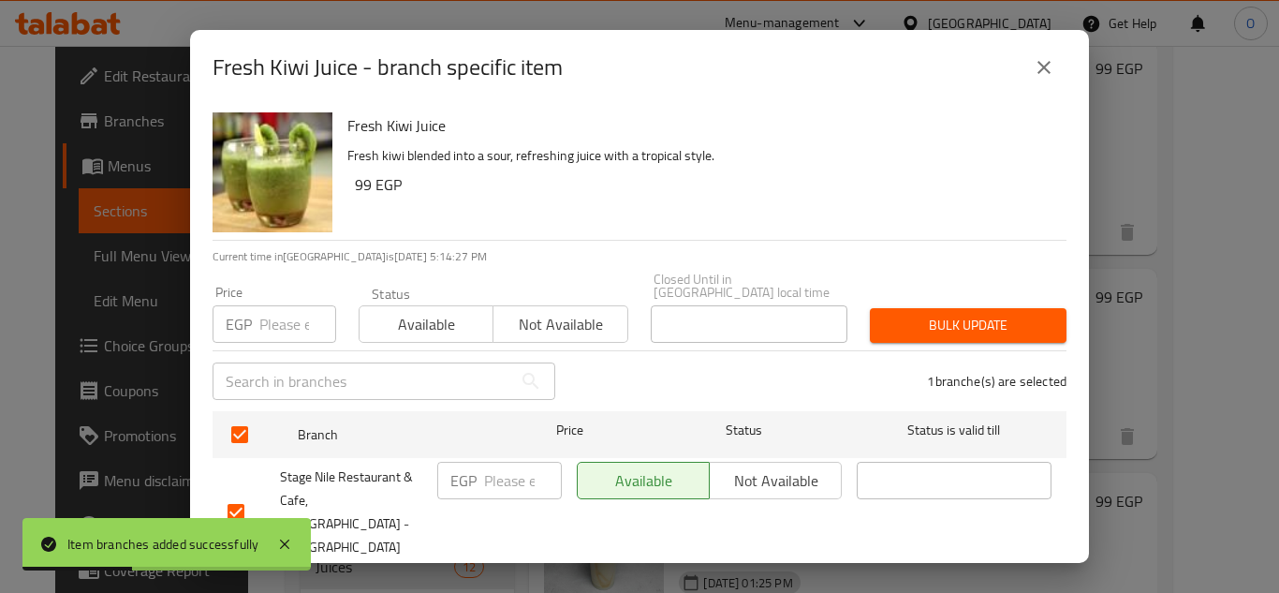
click at [290, 311] on input "number" at bounding box center [297, 323] width 77 height 37
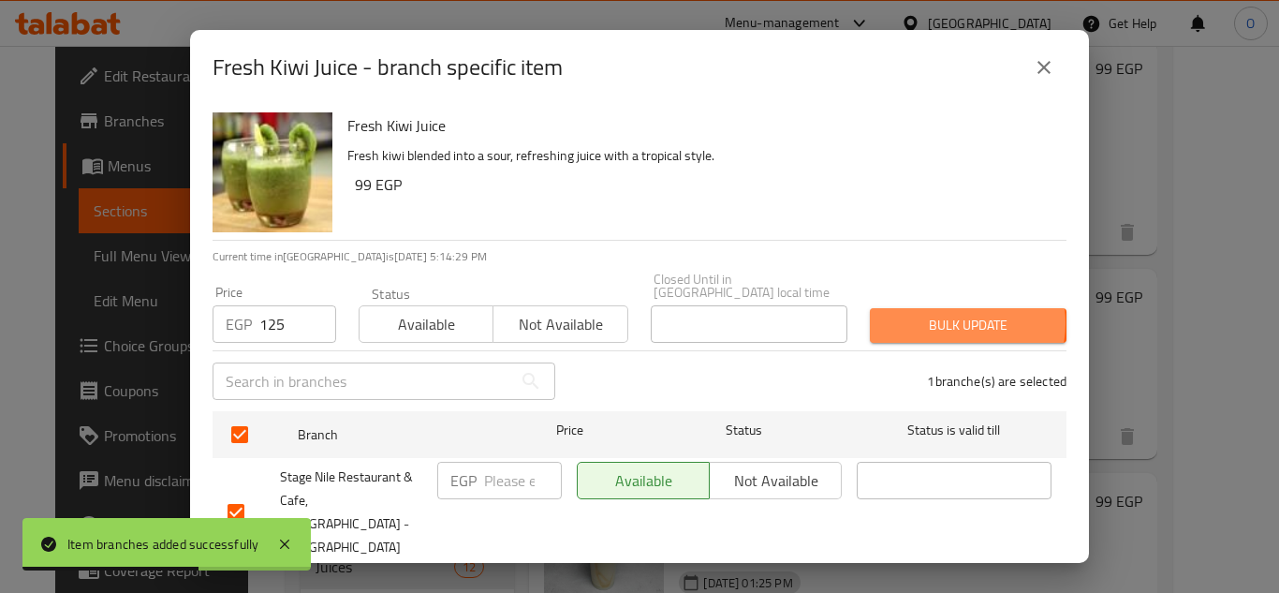
click at [935, 314] on span "Bulk update" at bounding box center [968, 325] width 167 height 23
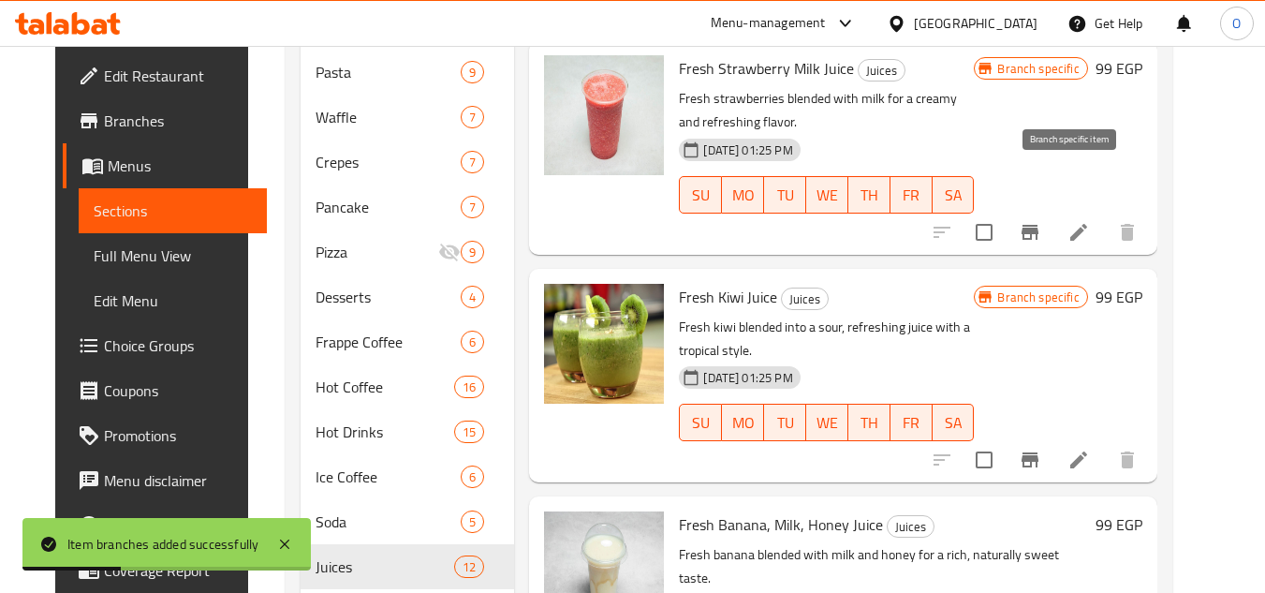
click at [1039, 225] on icon "Branch-specific-item" at bounding box center [1030, 232] width 17 height 15
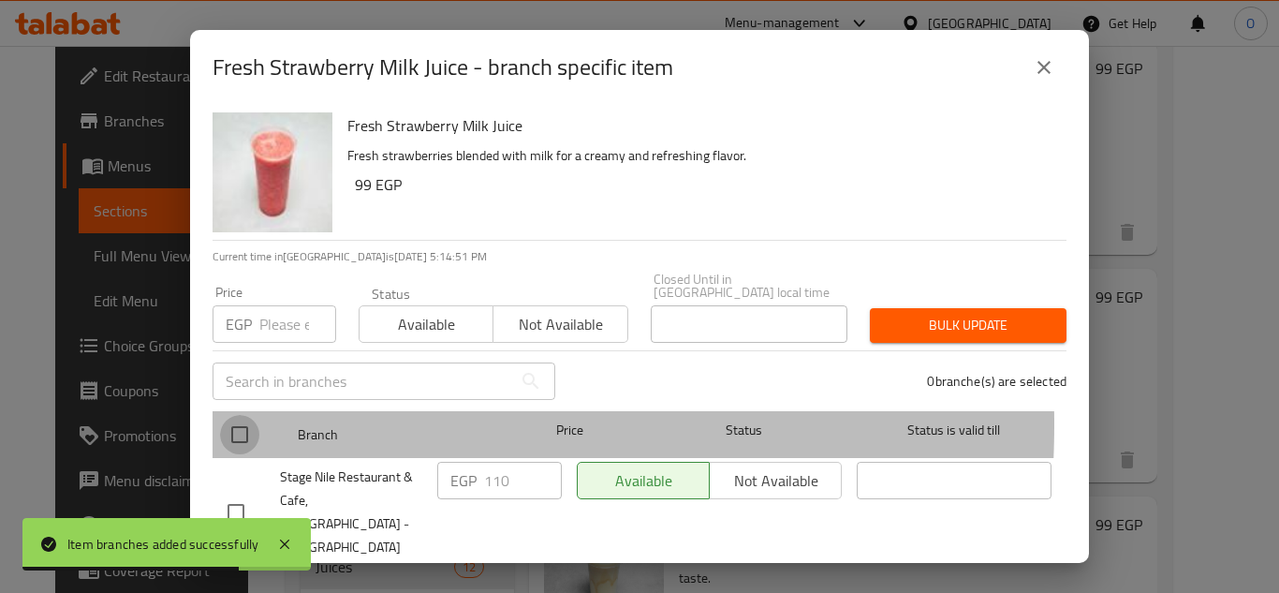
click at [243, 415] on input "checkbox" at bounding box center [239, 434] width 39 height 39
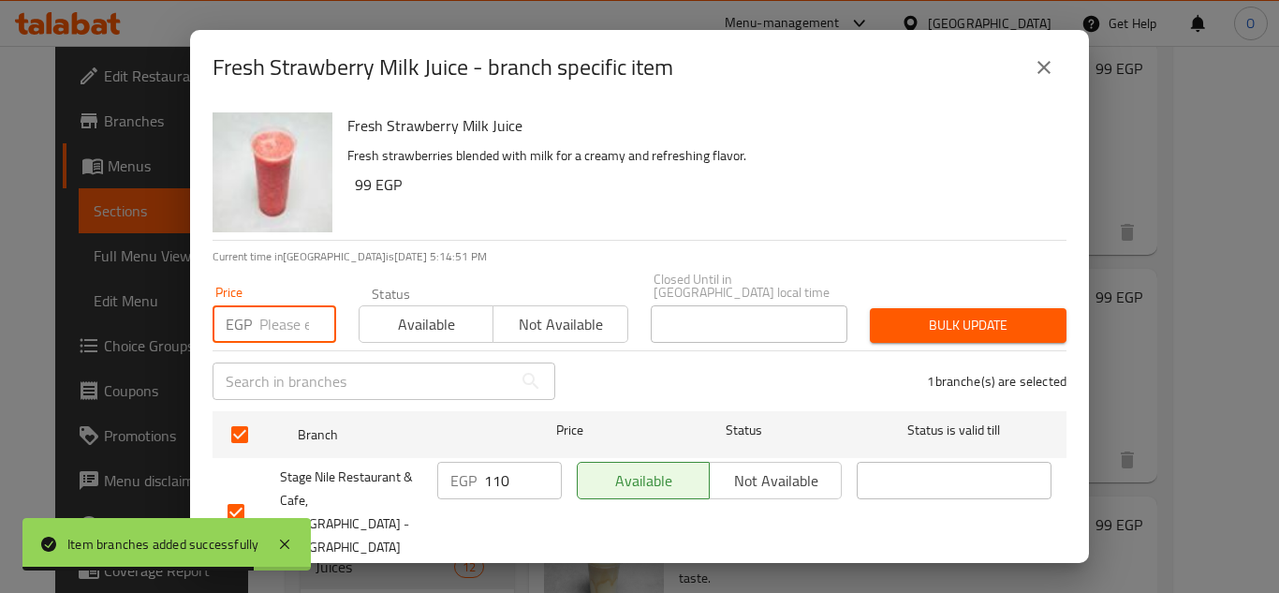
click at [275, 305] on input "number" at bounding box center [297, 323] width 77 height 37
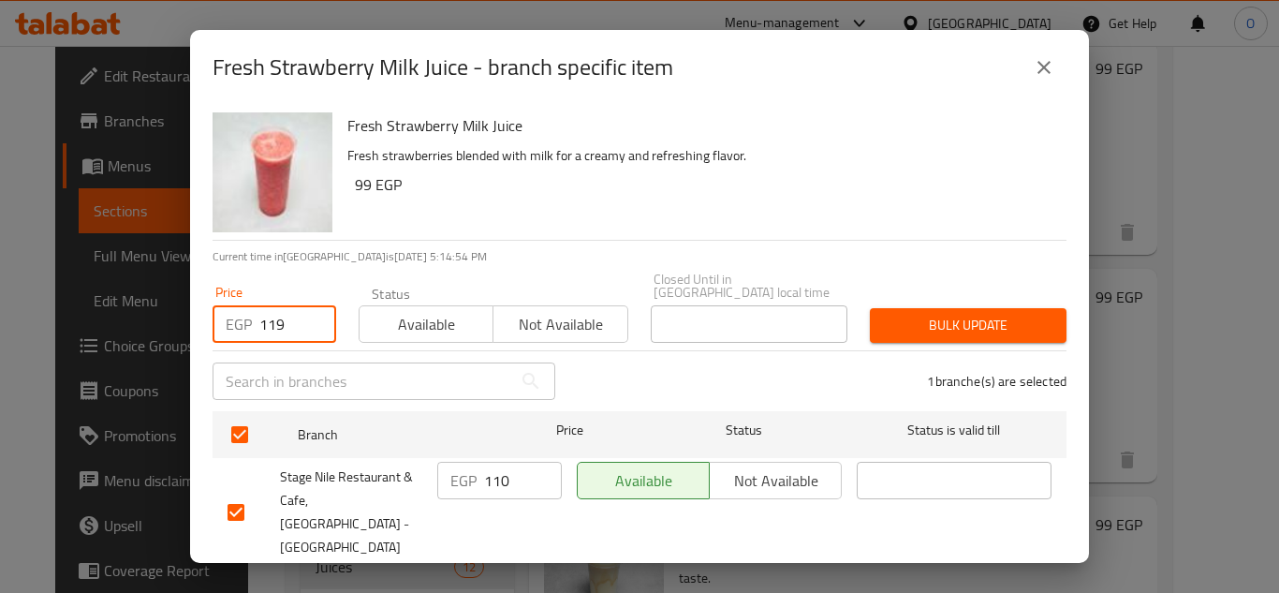
click at [941, 314] on span "Bulk update" at bounding box center [968, 325] width 167 height 23
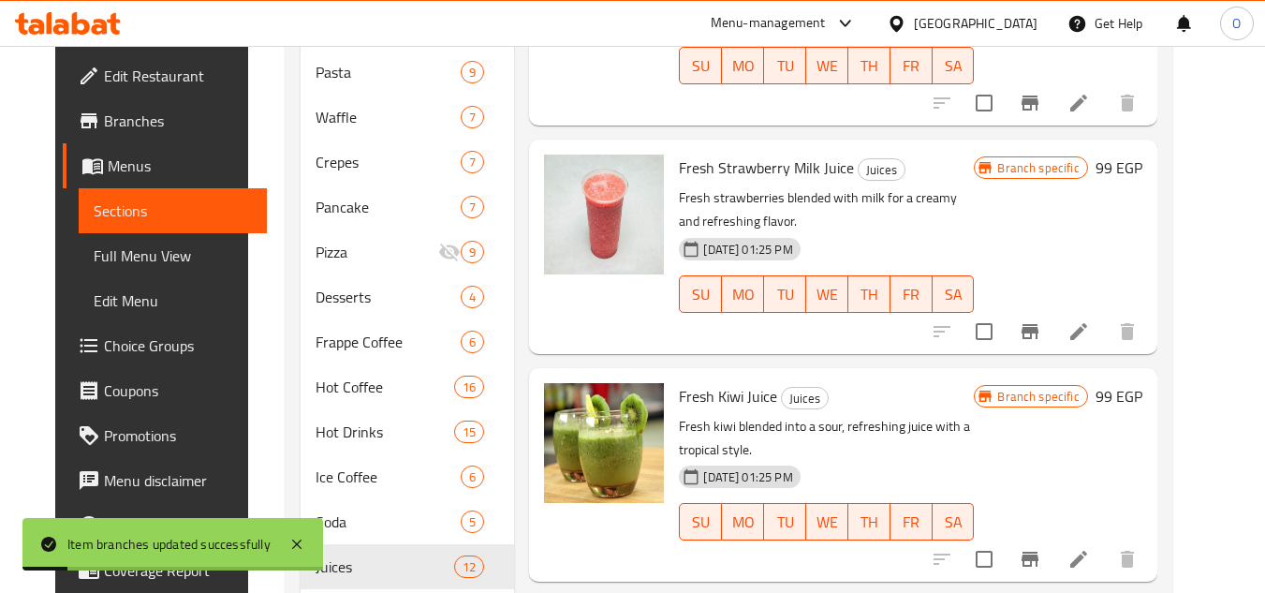
scroll to position [1050, 0]
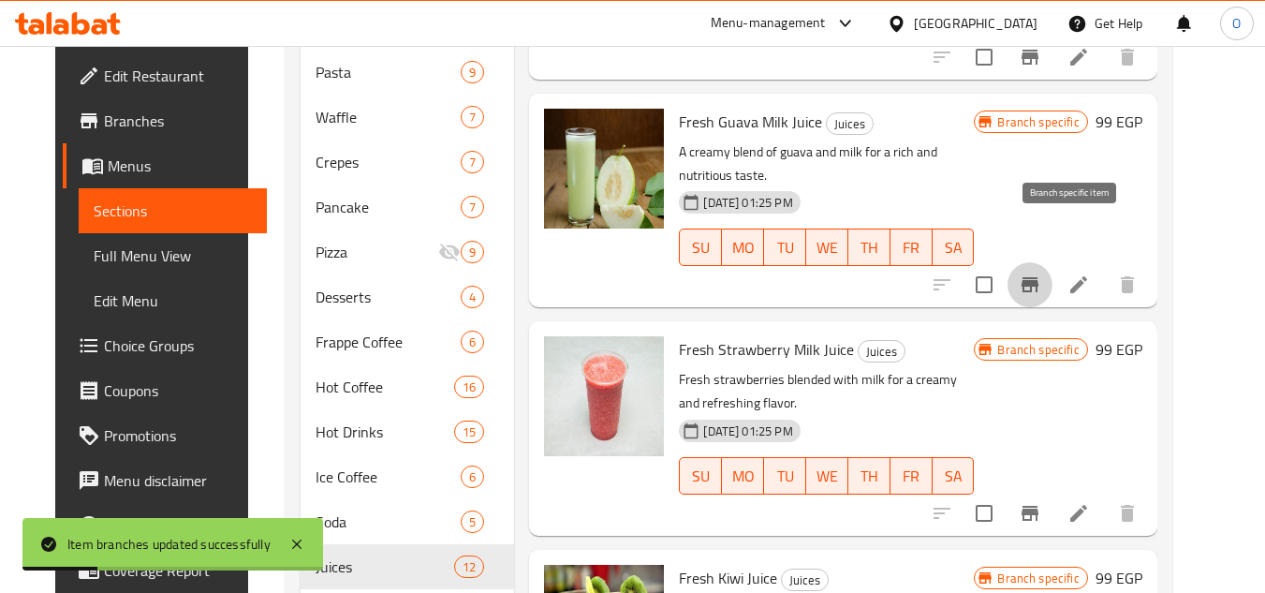
click at [1039, 277] on icon "Branch-specific-item" at bounding box center [1030, 284] width 17 height 15
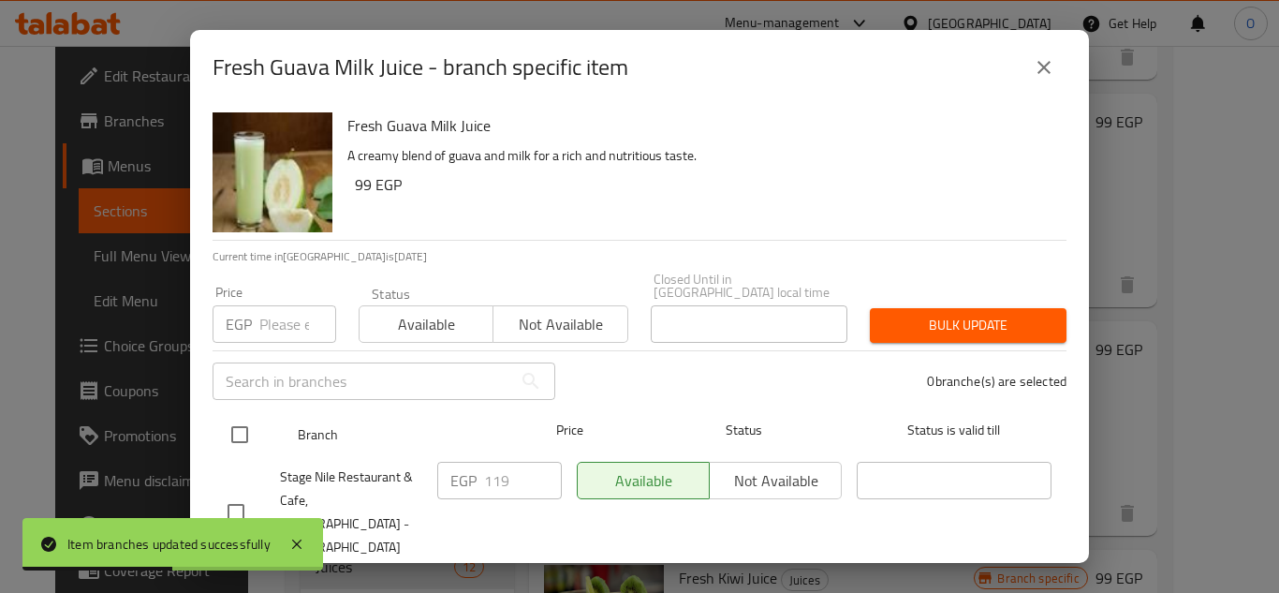
click at [244, 419] on input "checkbox" at bounding box center [239, 434] width 39 height 39
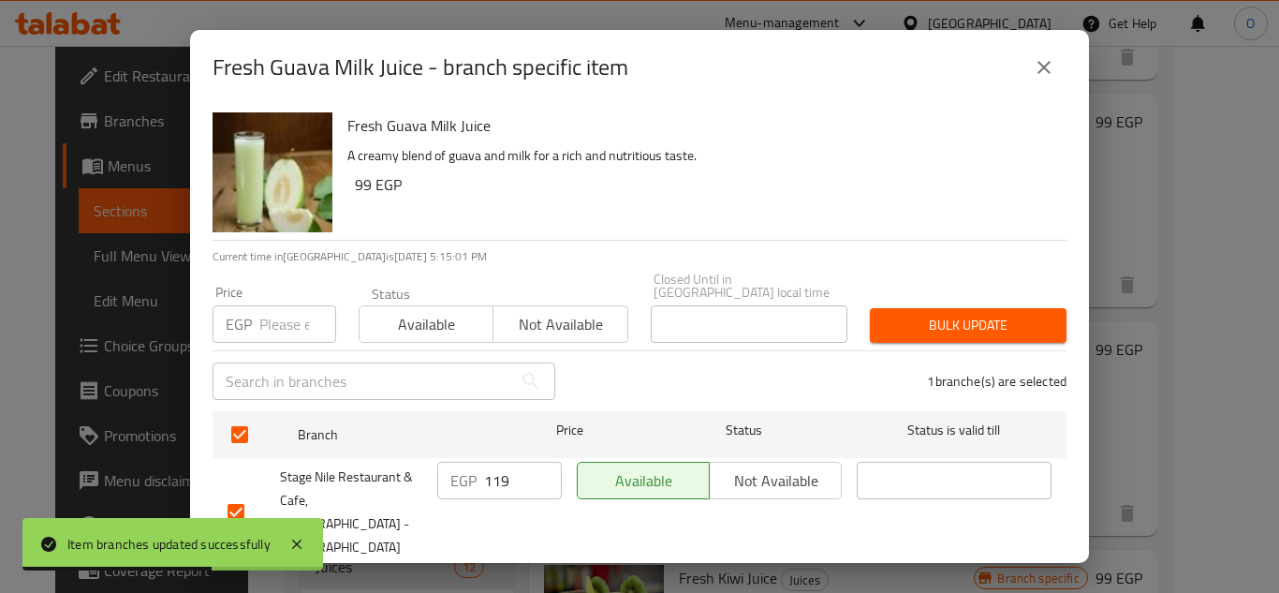
click at [1045, 62] on icon "close" at bounding box center [1044, 67] width 22 height 22
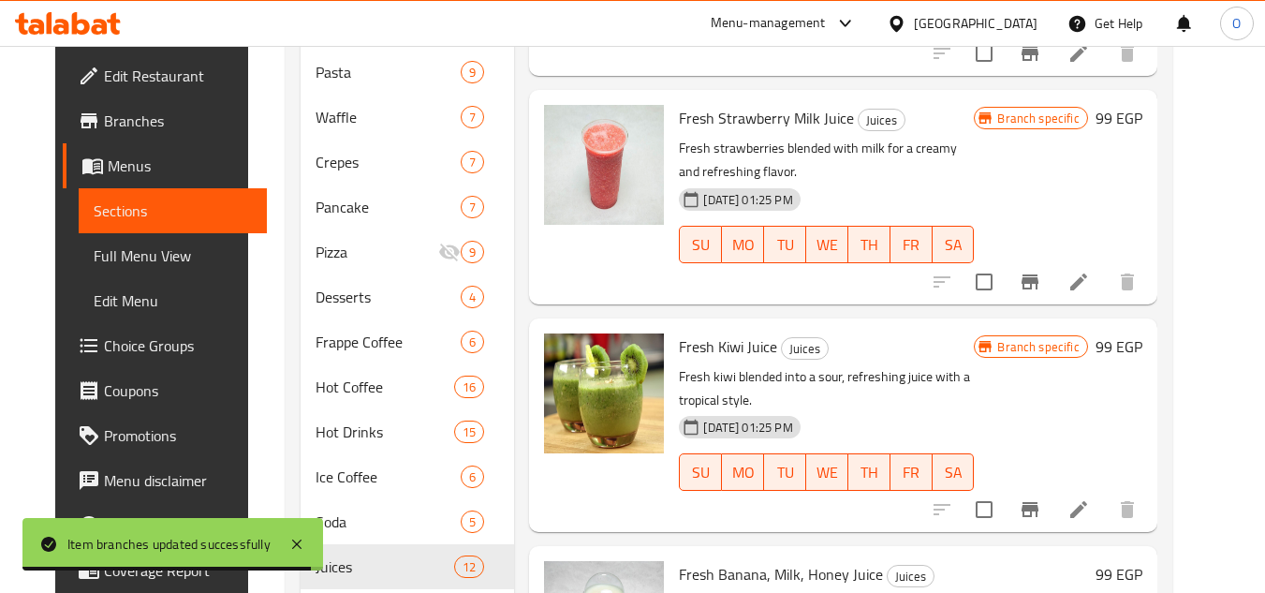
scroll to position [1331, 0]
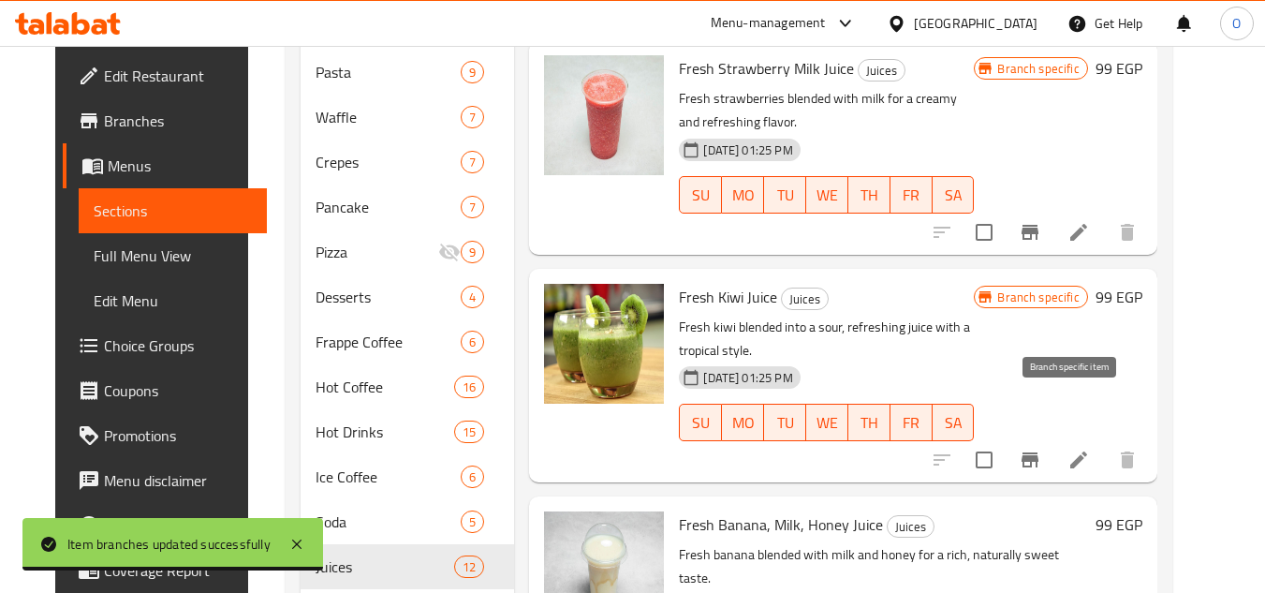
click at [1039, 452] on icon "Branch-specific-item" at bounding box center [1030, 459] width 17 height 15
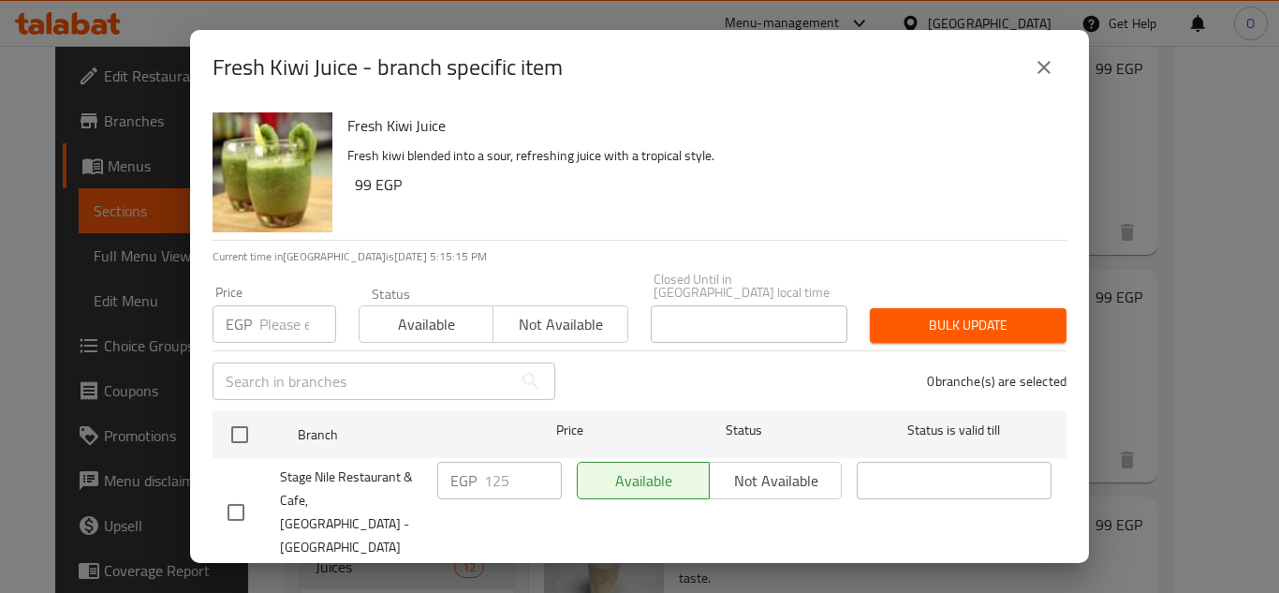
click at [1049, 58] on icon "close" at bounding box center [1044, 67] width 22 height 22
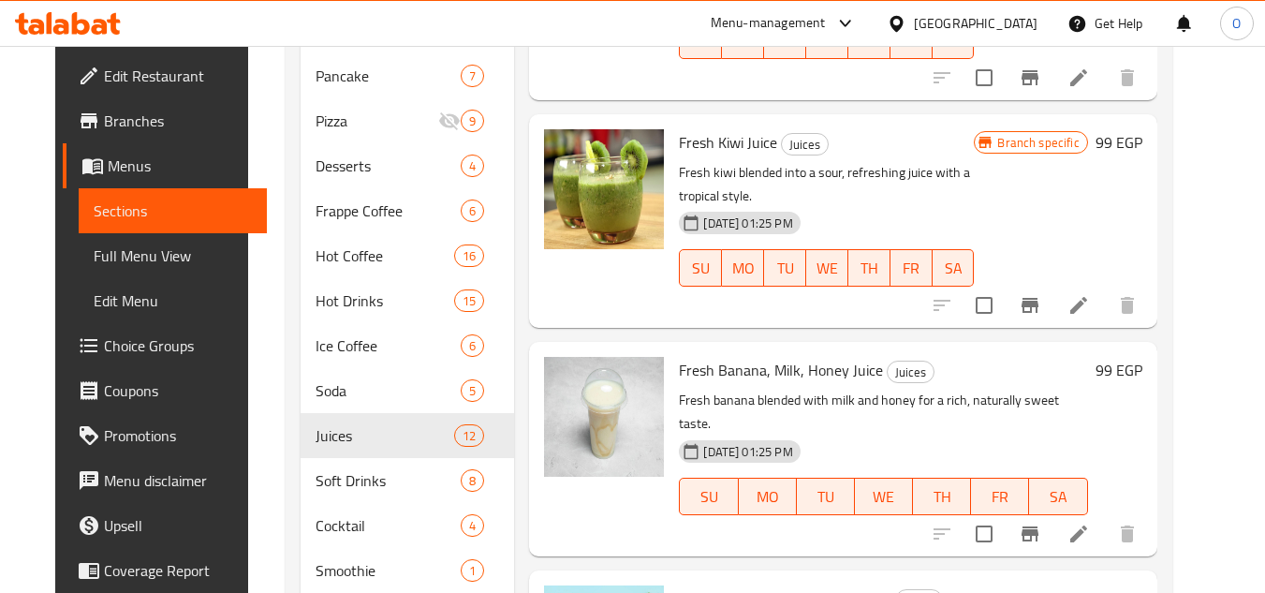
scroll to position [939, 0]
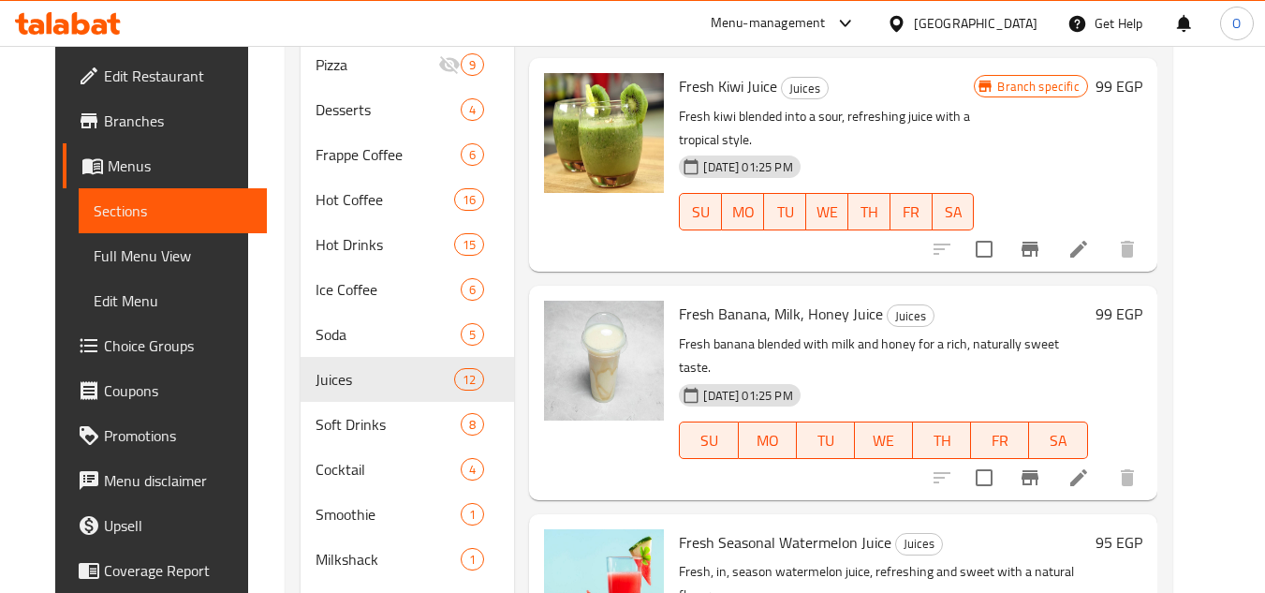
click at [1042, 466] on icon "Branch-specific-item" at bounding box center [1030, 477] width 22 height 22
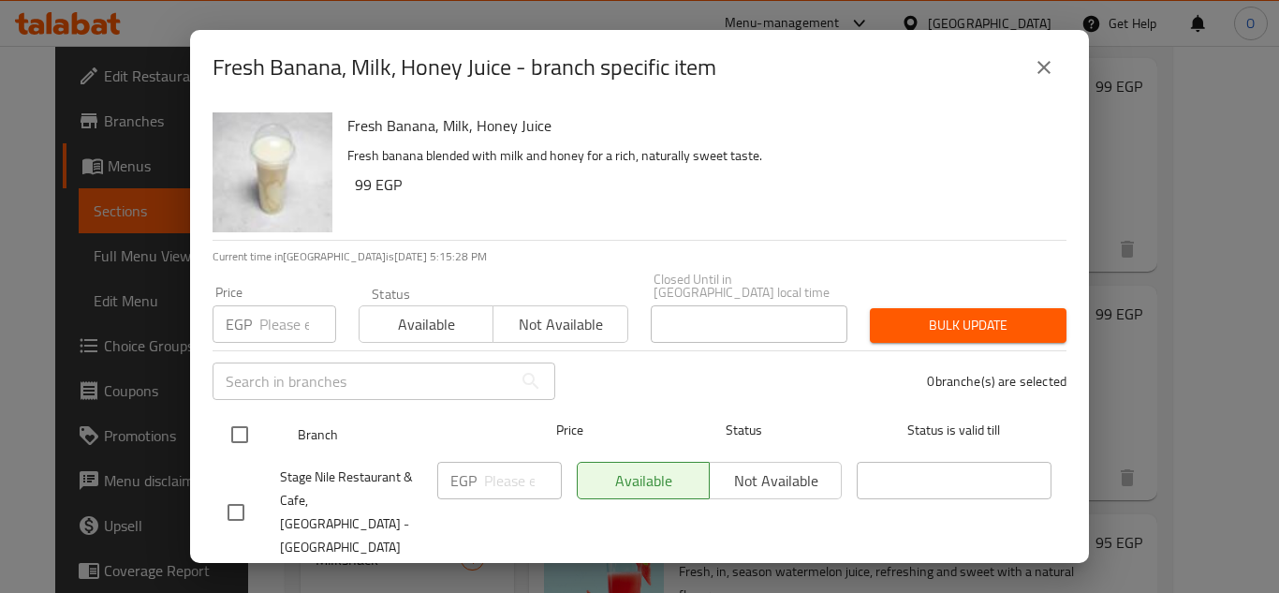
click at [231, 415] on input "checkbox" at bounding box center [239, 434] width 39 height 39
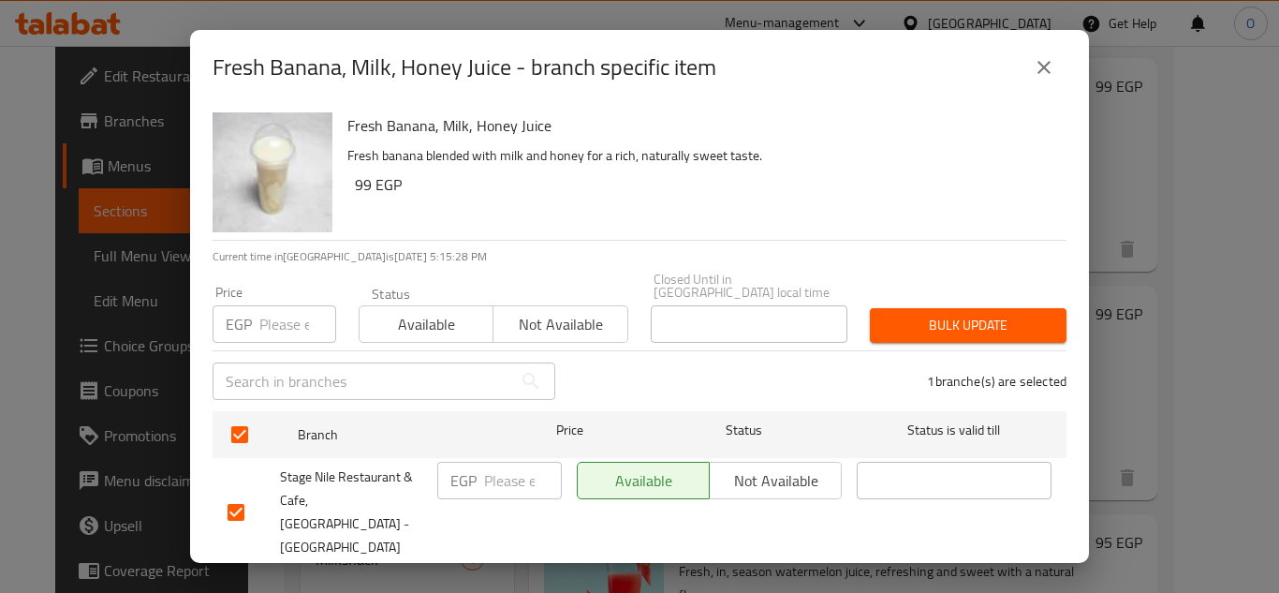
click at [269, 313] on input "number" at bounding box center [297, 323] width 77 height 37
click at [939, 314] on span "Bulk update" at bounding box center [968, 325] width 167 height 23
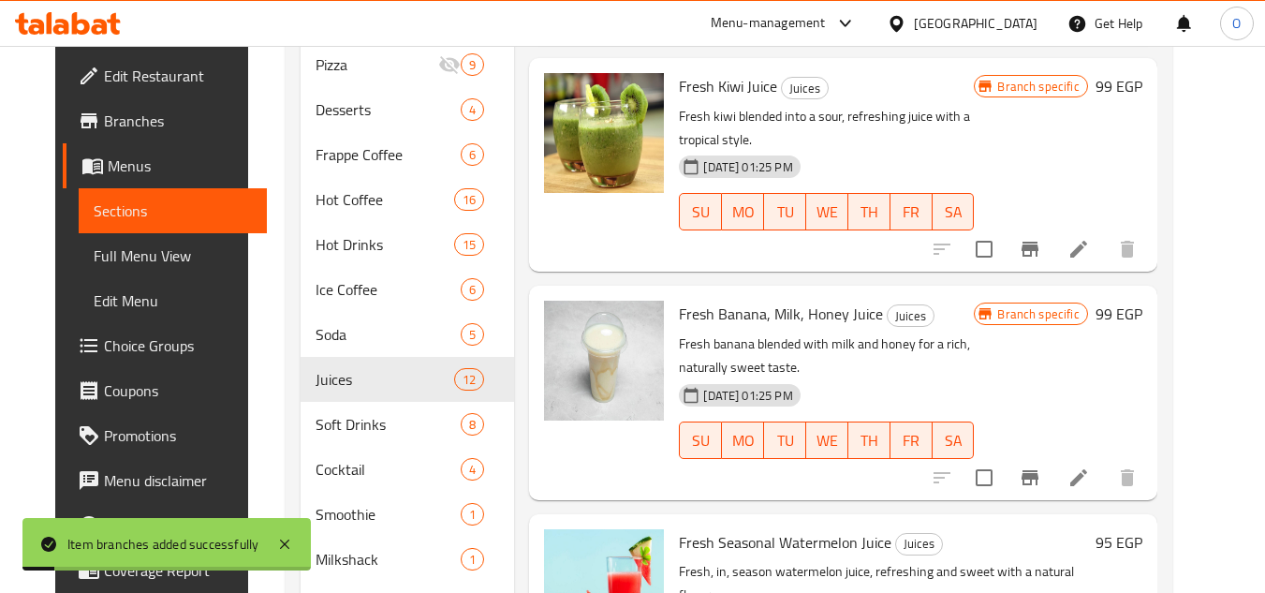
scroll to position [1378, 0]
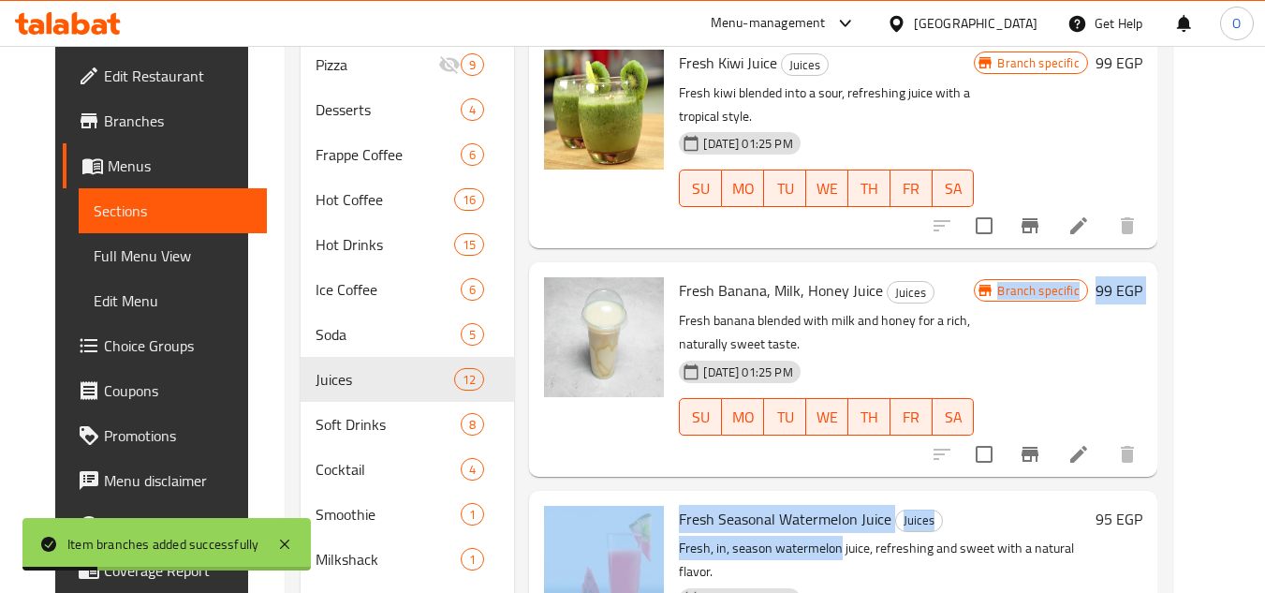
drag, startPoint x: 826, startPoint y: 512, endPoint x: 820, endPoint y: 383, distance: 129.4
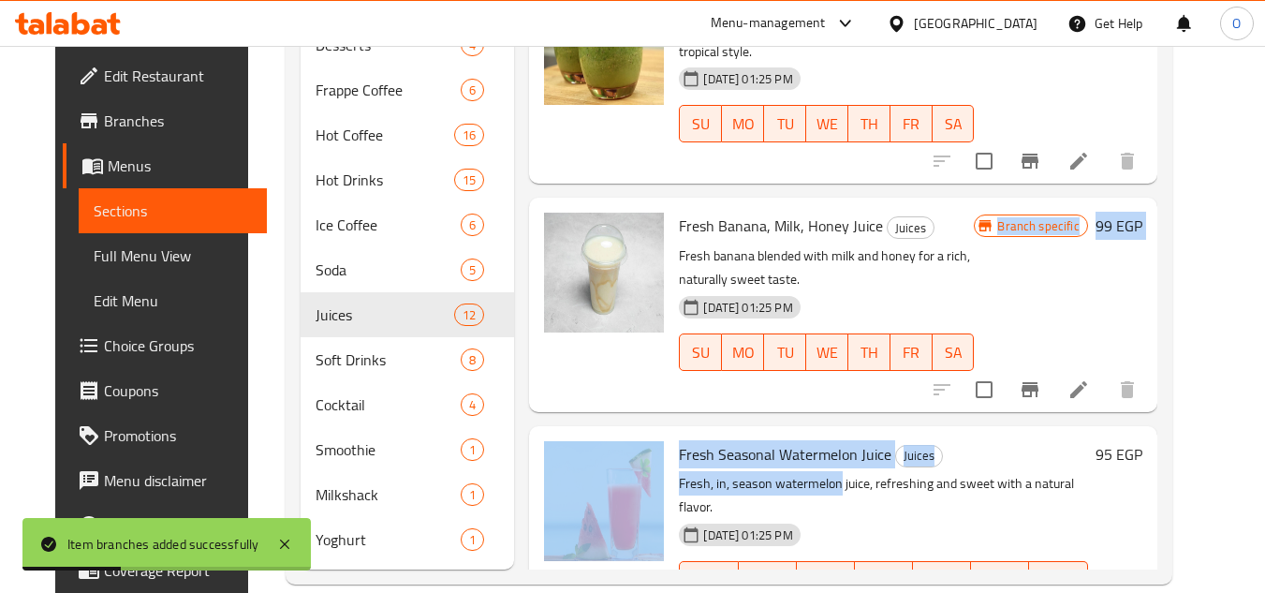
scroll to position [1032, 0]
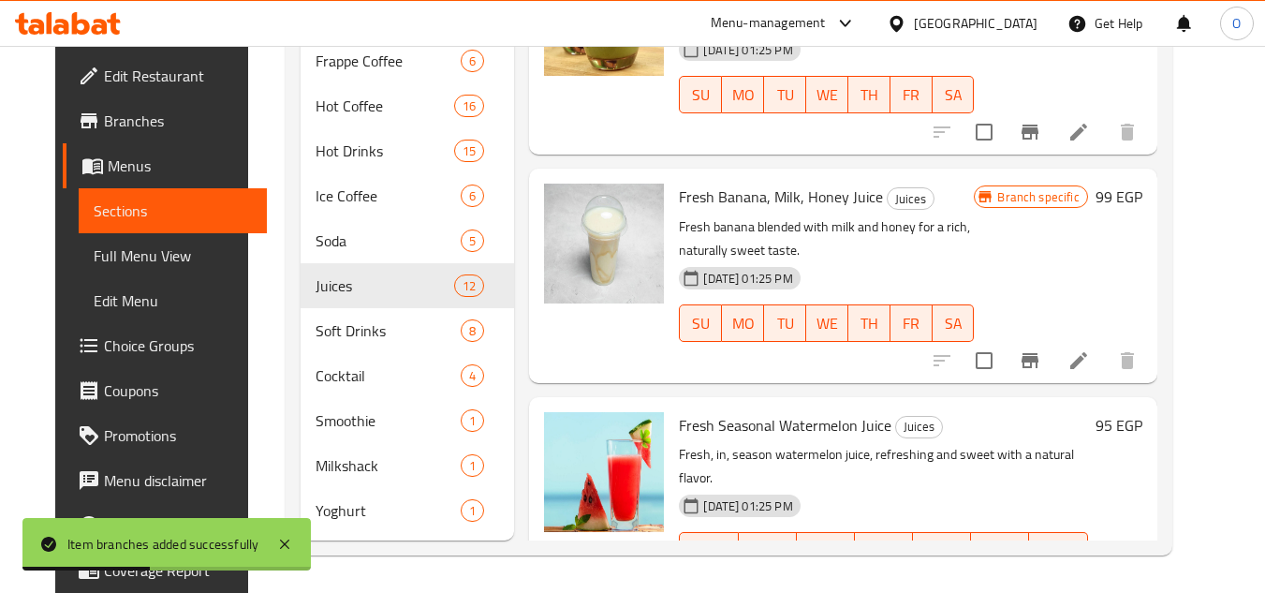
click at [838, 443] on p "Fresh, in, season watermelon juice, refreshing and sweet with a natural flavor." at bounding box center [883, 466] width 408 height 47
click at [1042, 577] on icon "Branch-specific-item" at bounding box center [1030, 588] width 22 height 22
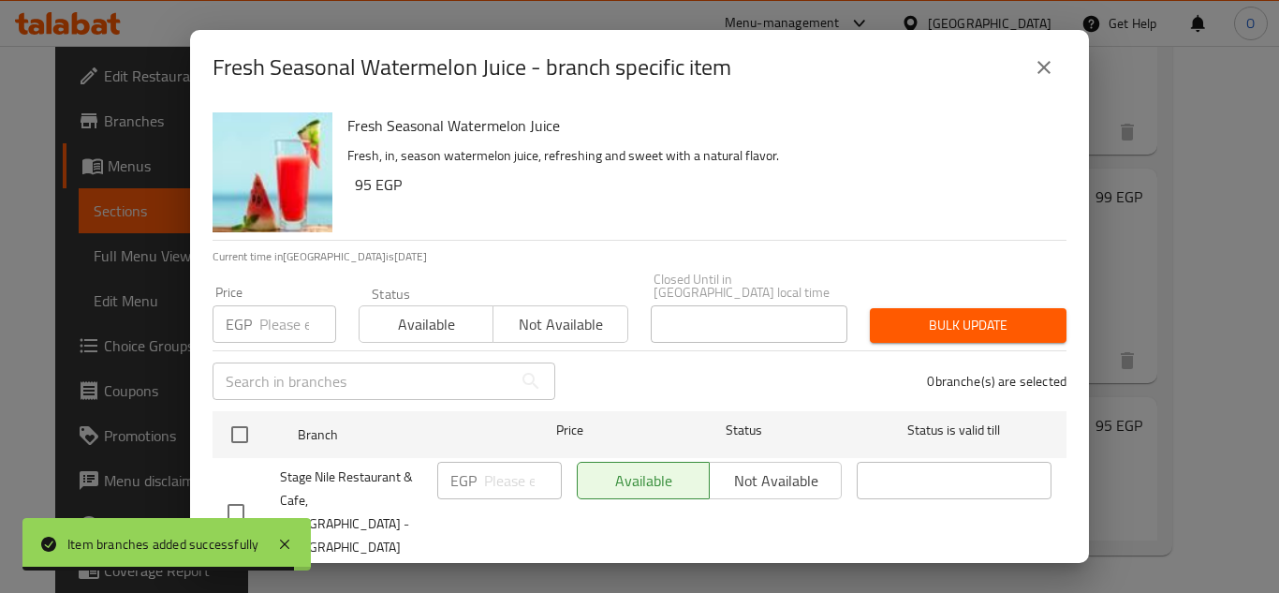
drag, startPoint x: 245, startPoint y: 416, endPoint x: 275, endPoint y: 334, distance: 86.8
click at [244, 416] on input "checkbox" at bounding box center [239, 434] width 39 height 39
click at [269, 305] on input "number" at bounding box center [297, 323] width 77 height 37
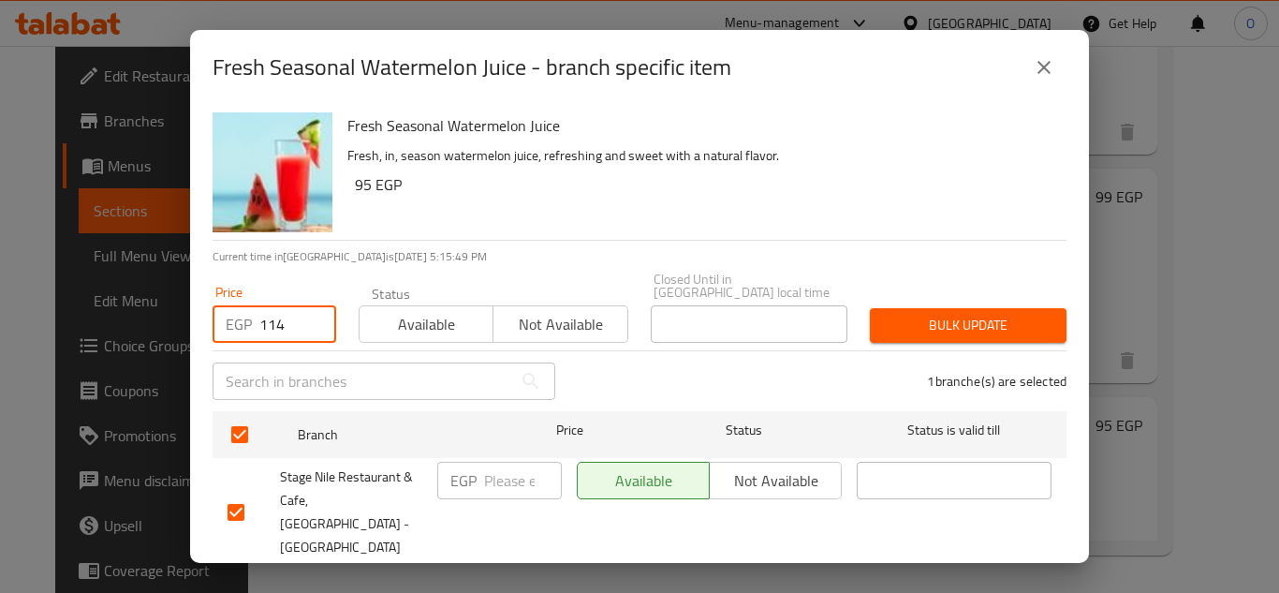
click at [910, 308] on button "Bulk update" at bounding box center [968, 325] width 197 height 35
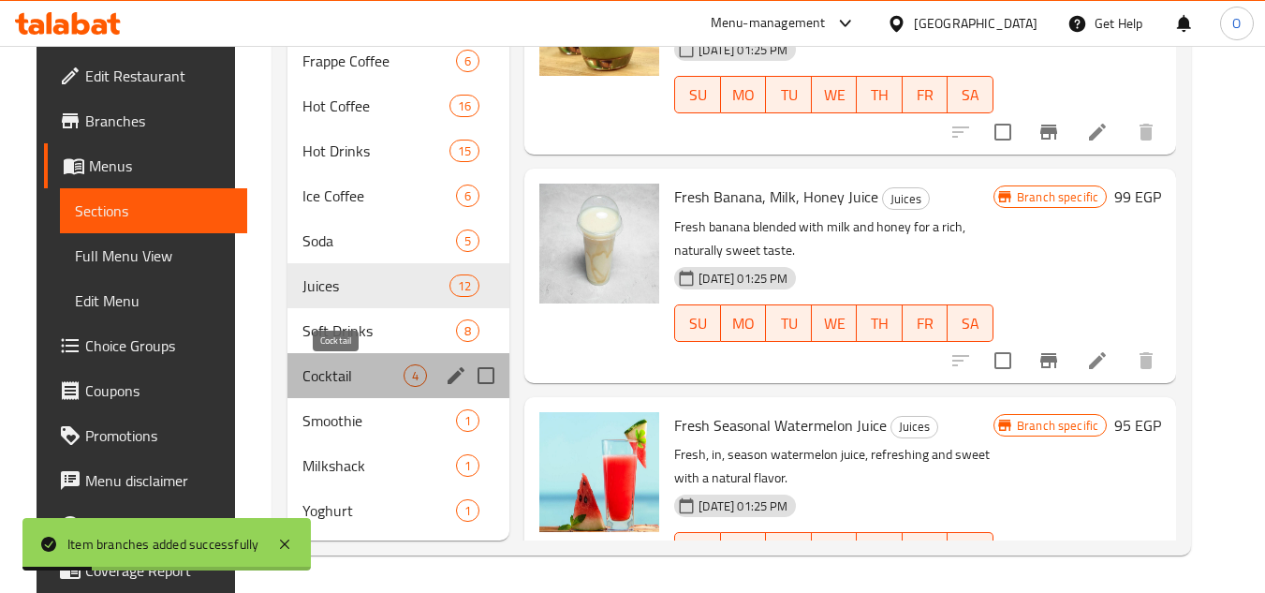
click at [335, 381] on span "Cocktail" at bounding box center [353, 375] width 101 height 22
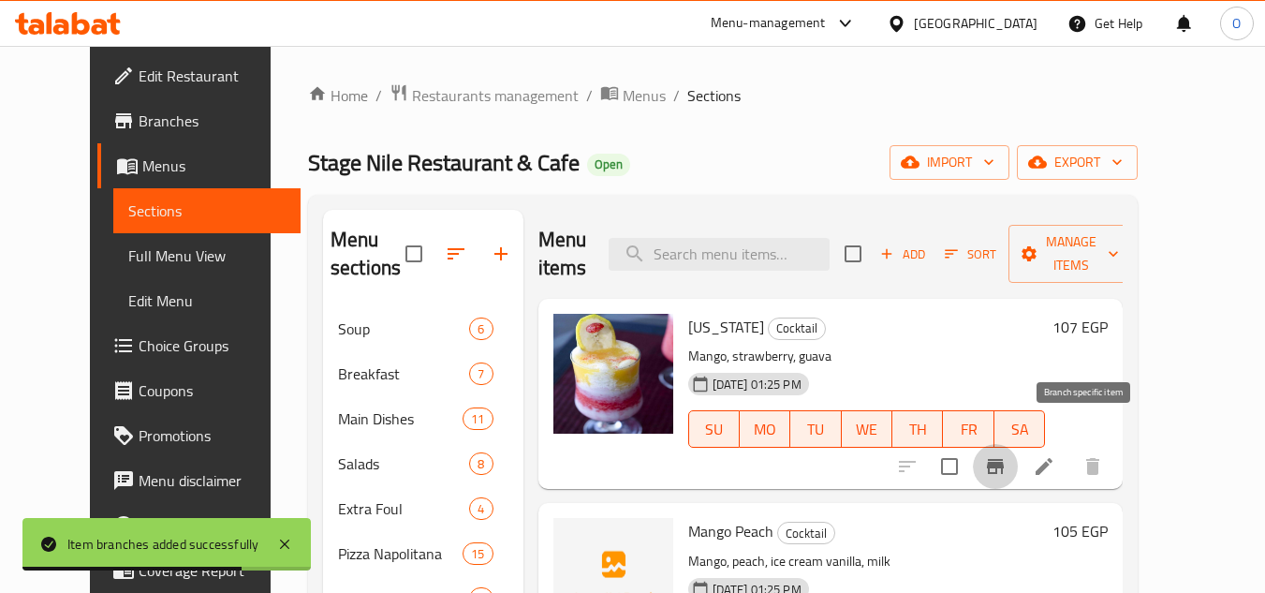
click at [1004, 459] on icon "Branch-specific-item" at bounding box center [995, 466] width 17 height 15
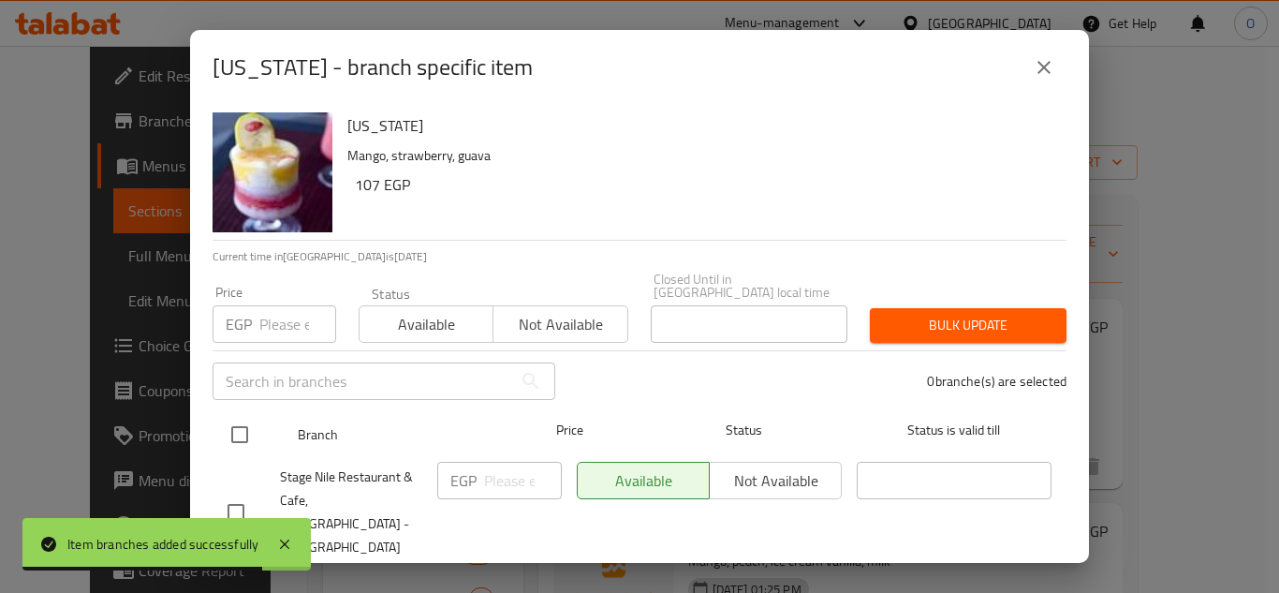
click at [229, 421] on input "checkbox" at bounding box center [239, 434] width 39 height 39
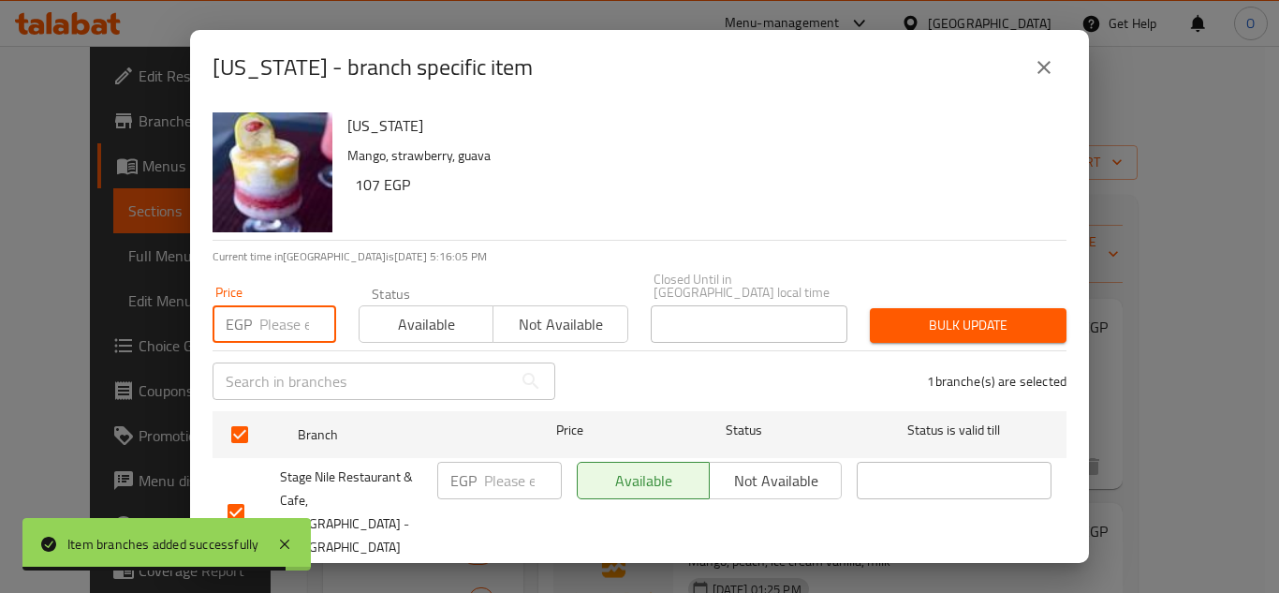
click at [270, 306] on input "number" at bounding box center [297, 323] width 77 height 37
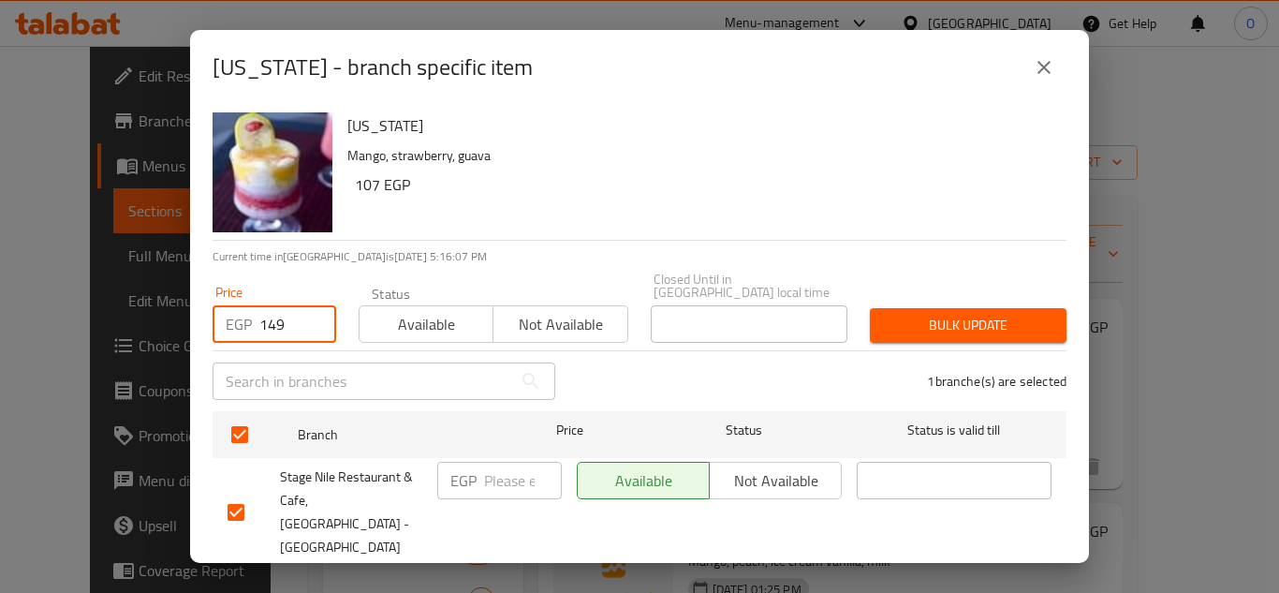
click at [874, 297] on div "Bulk update" at bounding box center [968, 325] width 219 height 57
click at [885, 314] on span "Bulk update" at bounding box center [968, 325] width 167 height 23
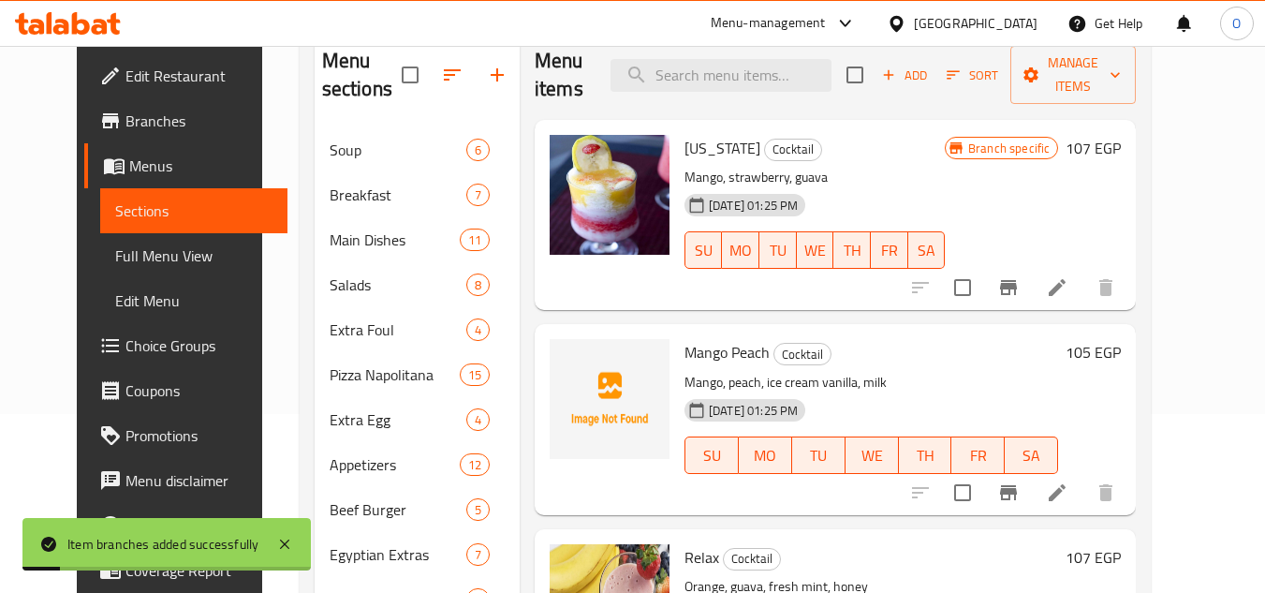
scroll to position [187, 0]
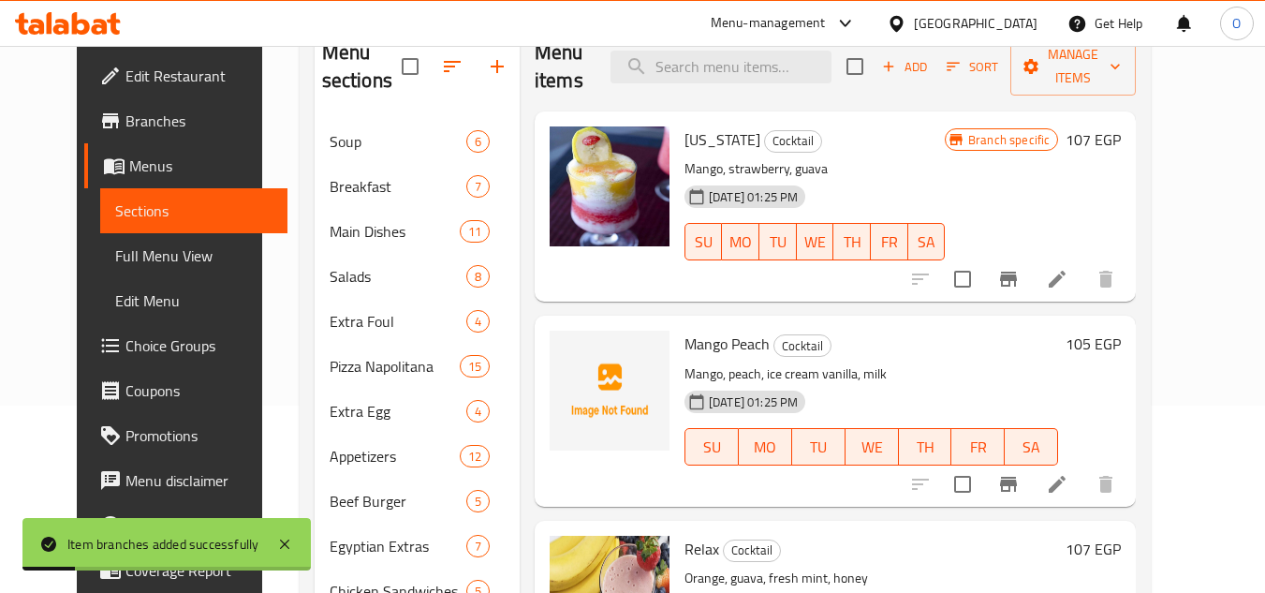
click at [1020, 473] on icon "Branch-specific-item" at bounding box center [1009, 484] width 22 height 22
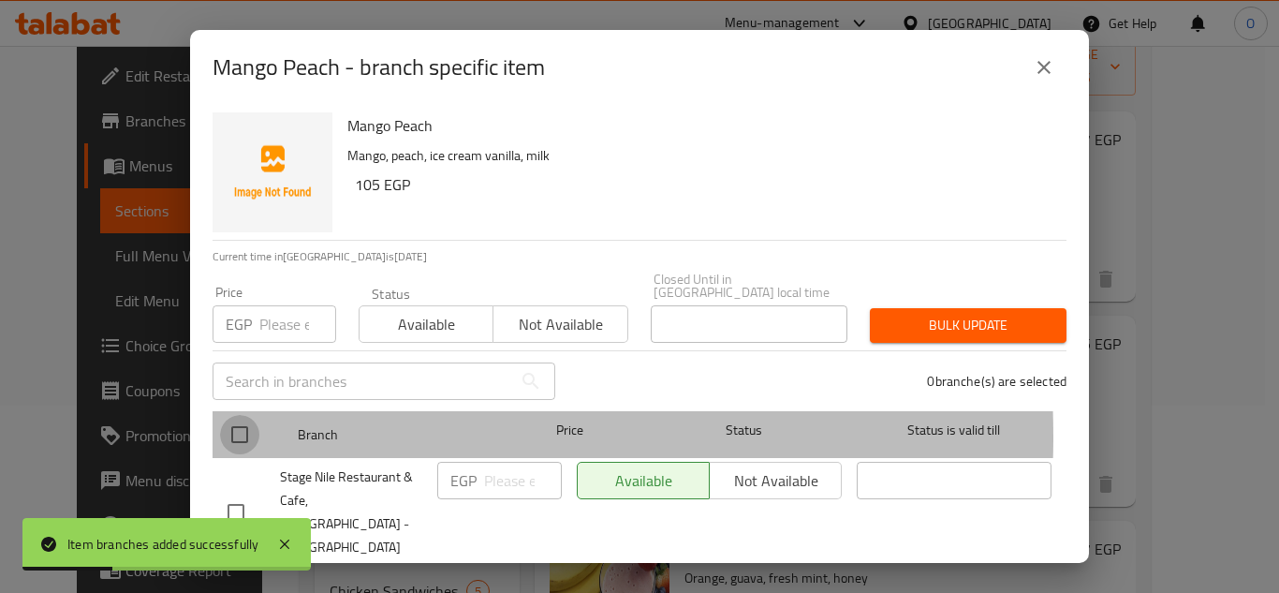
click at [249, 423] on input "checkbox" at bounding box center [239, 434] width 39 height 39
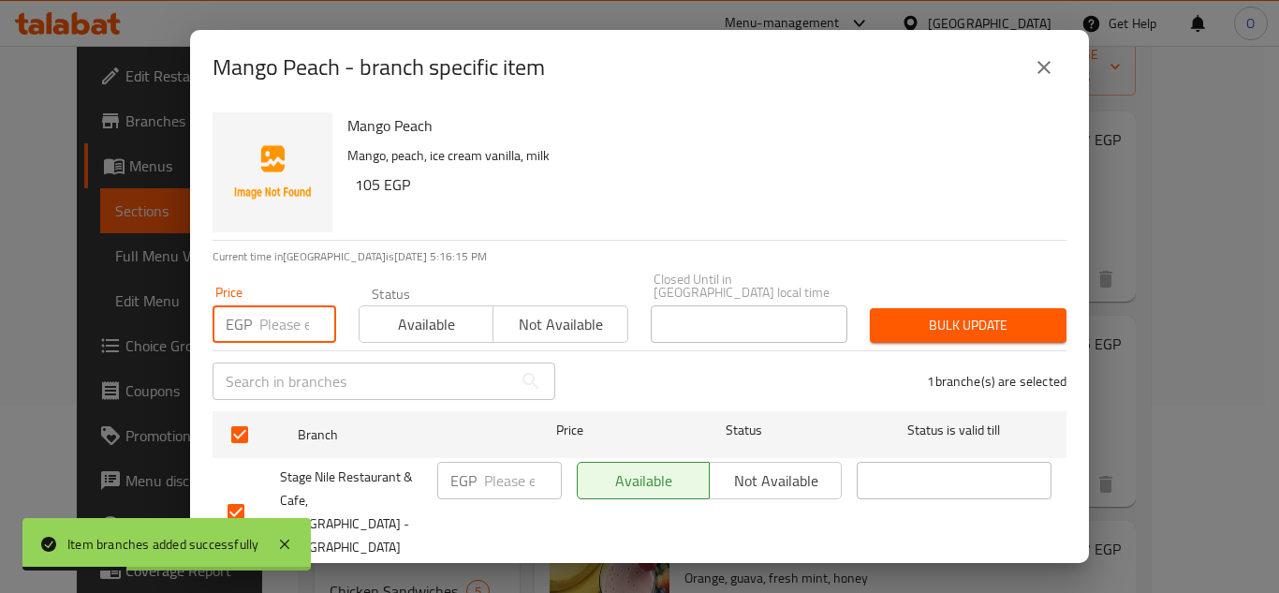
click at [268, 305] on input "number" at bounding box center [297, 323] width 77 height 37
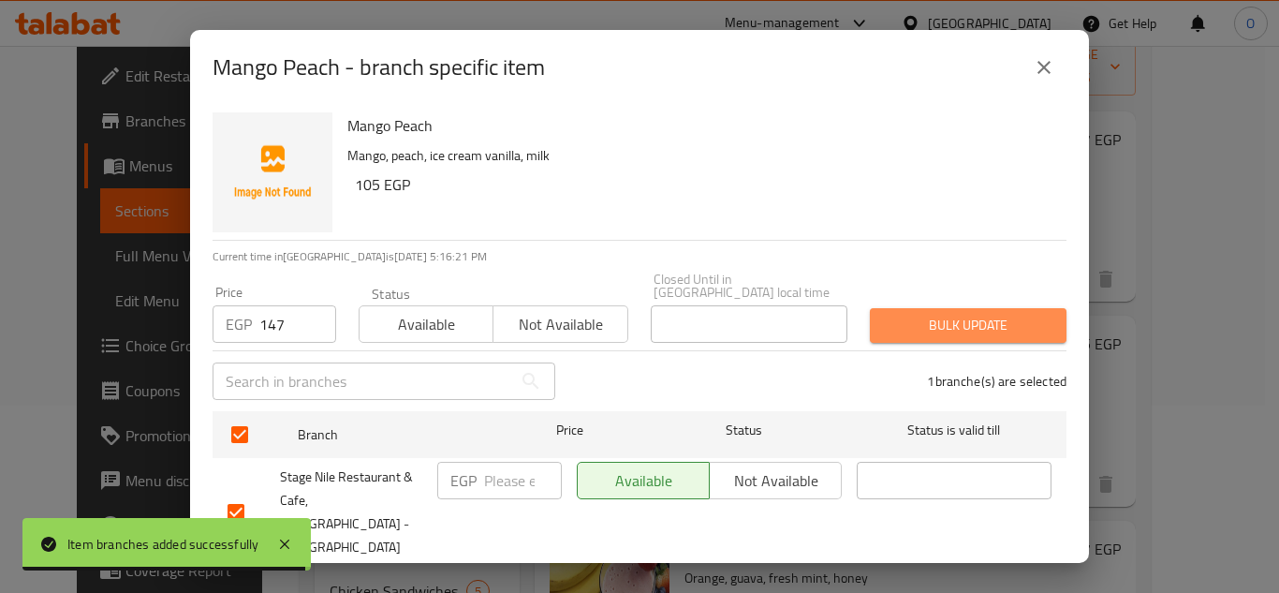
click at [1000, 314] on span "Bulk update" at bounding box center [968, 325] width 167 height 23
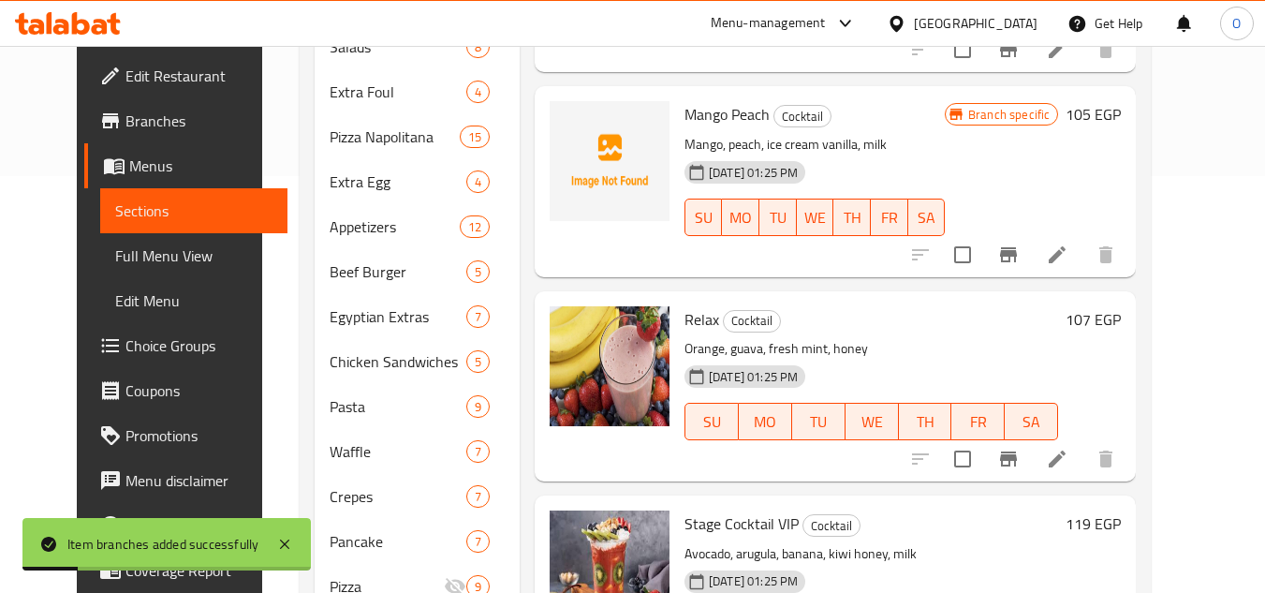
scroll to position [468, 0]
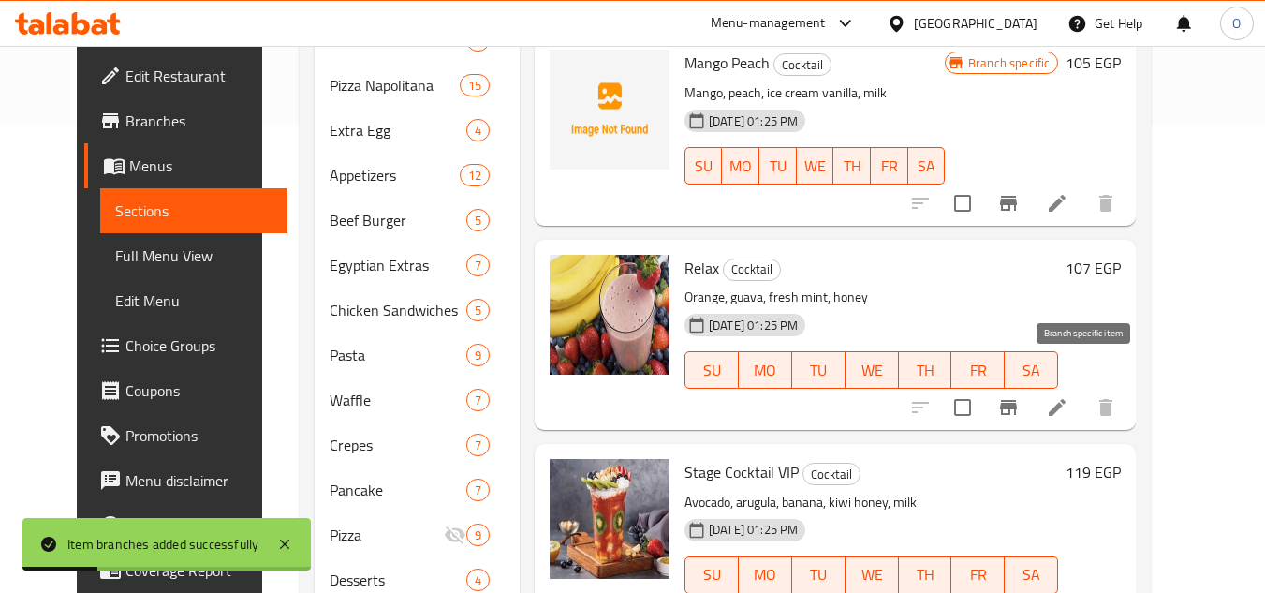
click at [1017, 400] on icon "Branch-specific-item" at bounding box center [1008, 407] width 17 height 15
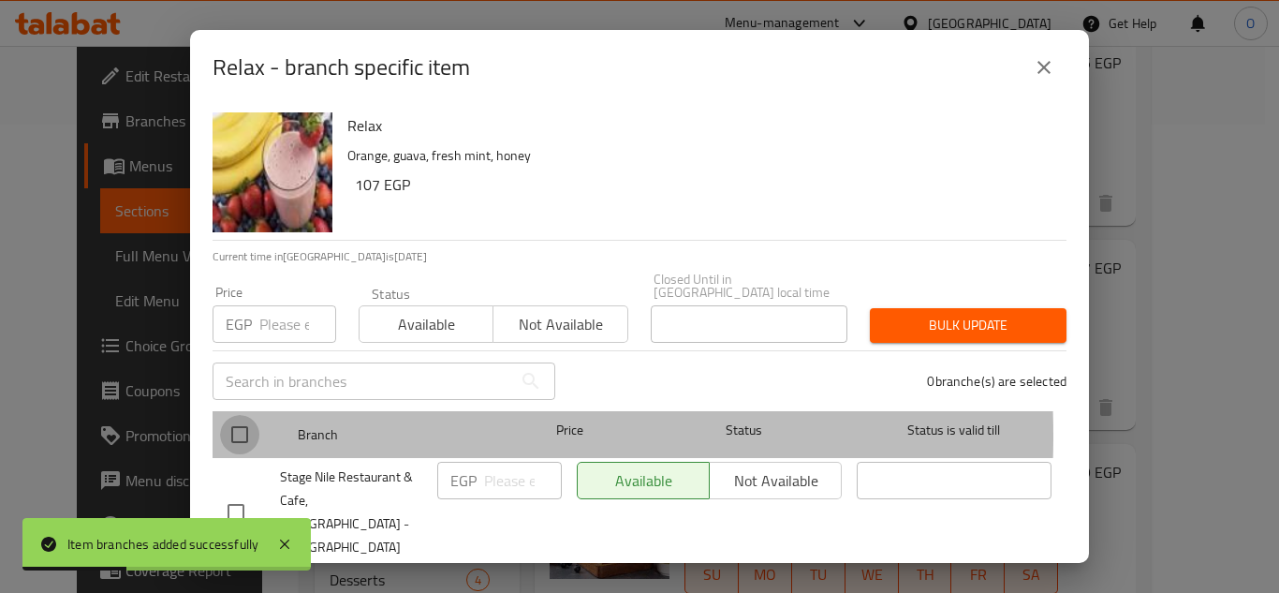
click at [244, 422] on input "checkbox" at bounding box center [239, 434] width 39 height 39
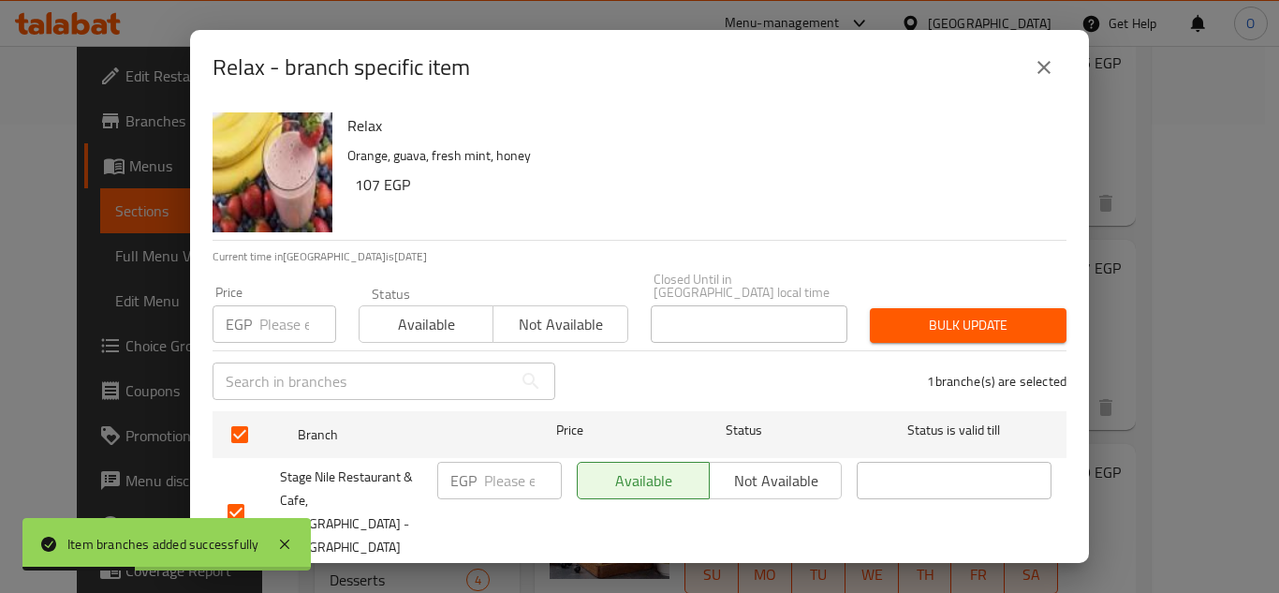
click at [273, 305] on input "number" at bounding box center [297, 323] width 77 height 37
click at [928, 314] on span "Bulk update" at bounding box center [968, 325] width 167 height 23
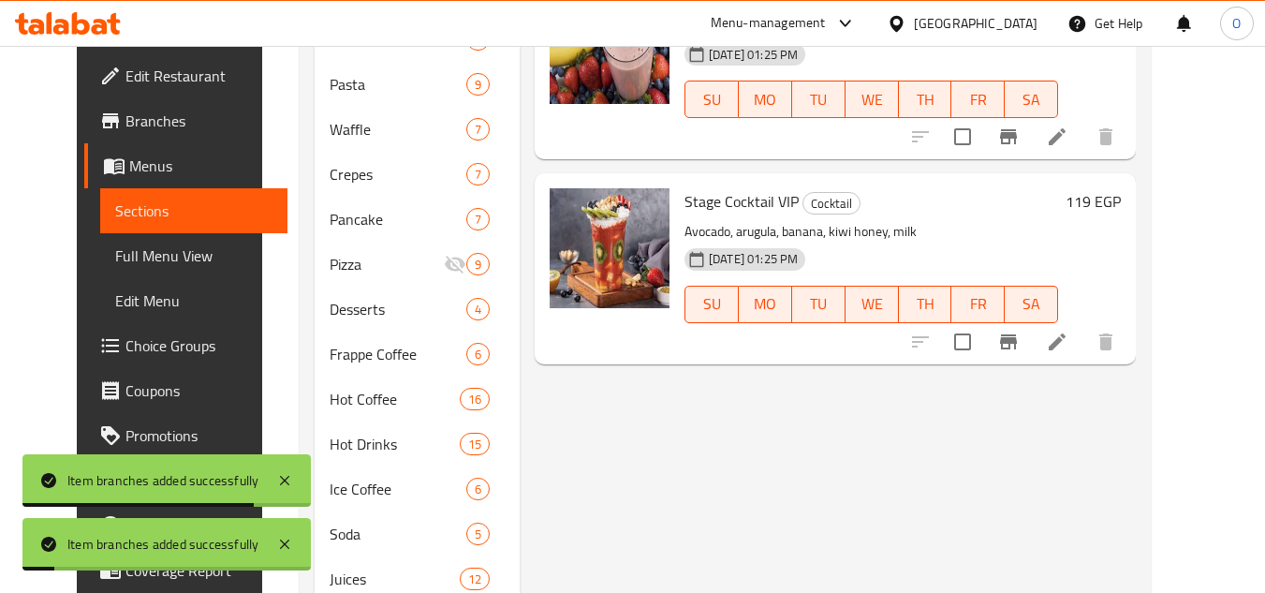
scroll to position [749, 0]
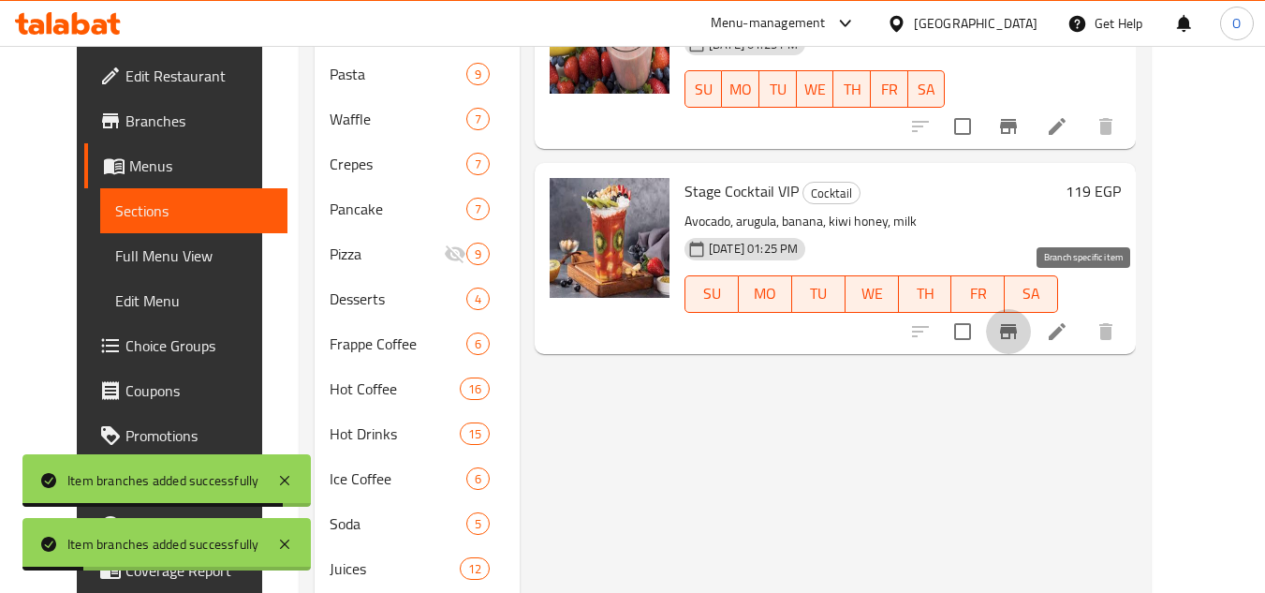
click at [1020, 320] on icon "Branch-specific-item" at bounding box center [1009, 331] width 22 height 22
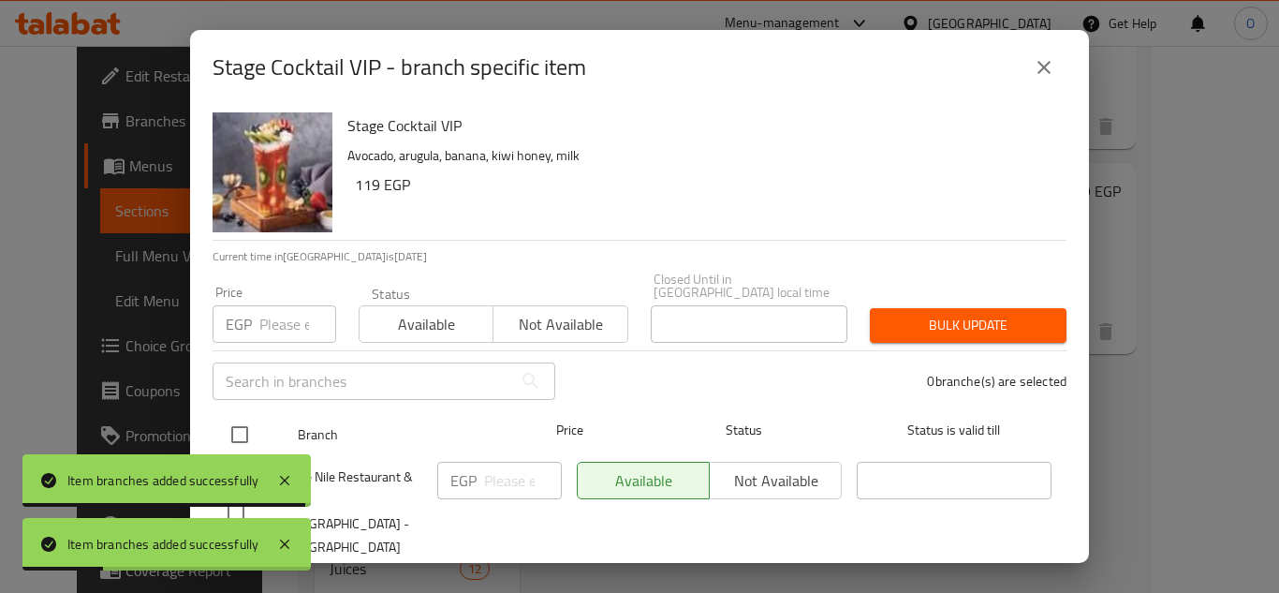
click at [227, 416] on input "checkbox" at bounding box center [239, 434] width 39 height 39
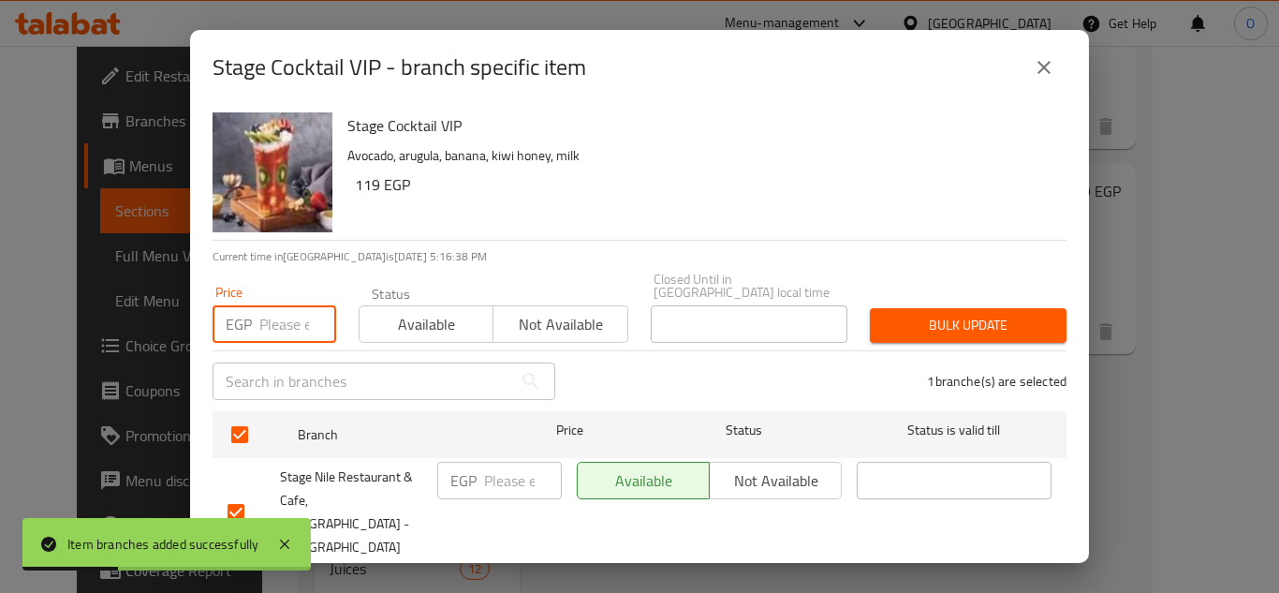
click at [299, 305] on input "number" at bounding box center [297, 323] width 77 height 37
click at [922, 314] on span "Bulk update" at bounding box center [968, 325] width 167 height 23
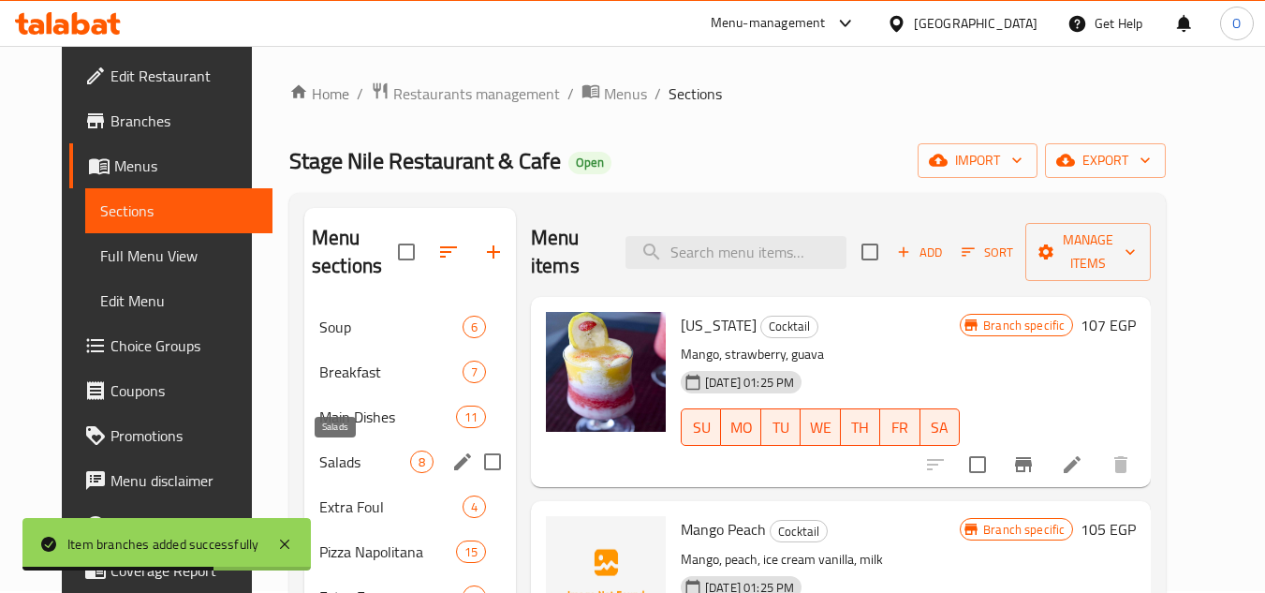
scroll to position [0, 0]
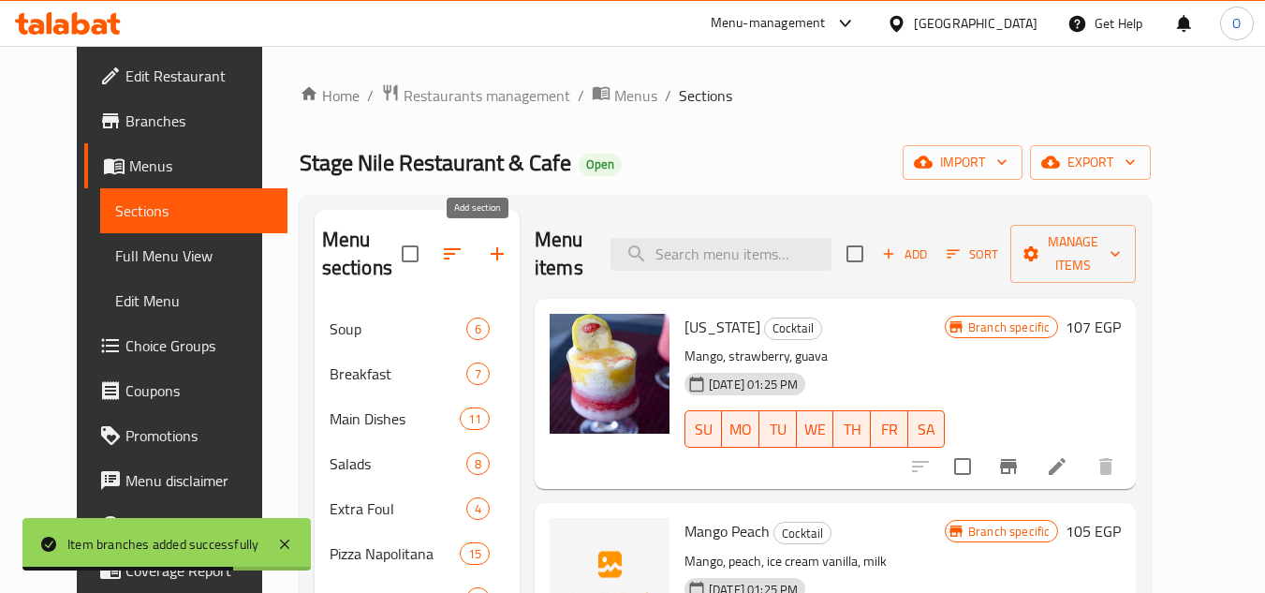
click at [486, 245] on icon "button" at bounding box center [497, 254] width 22 height 22
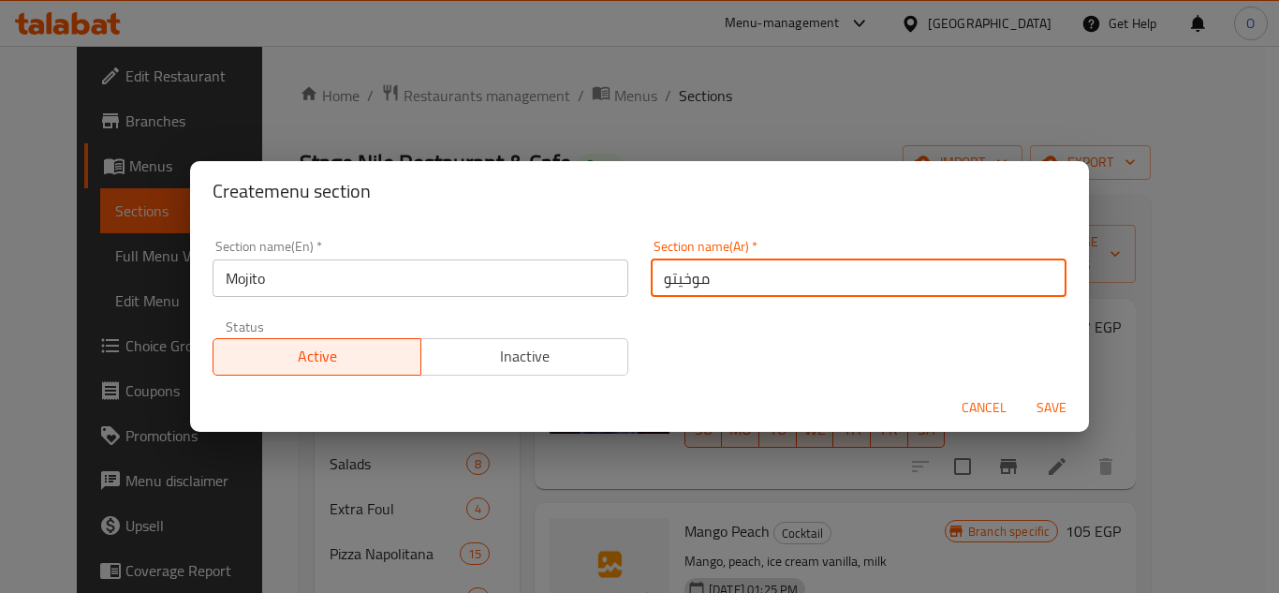
click at [1076, 406] on button "Save" at bounding box center [1052, 408] width 60 height 35
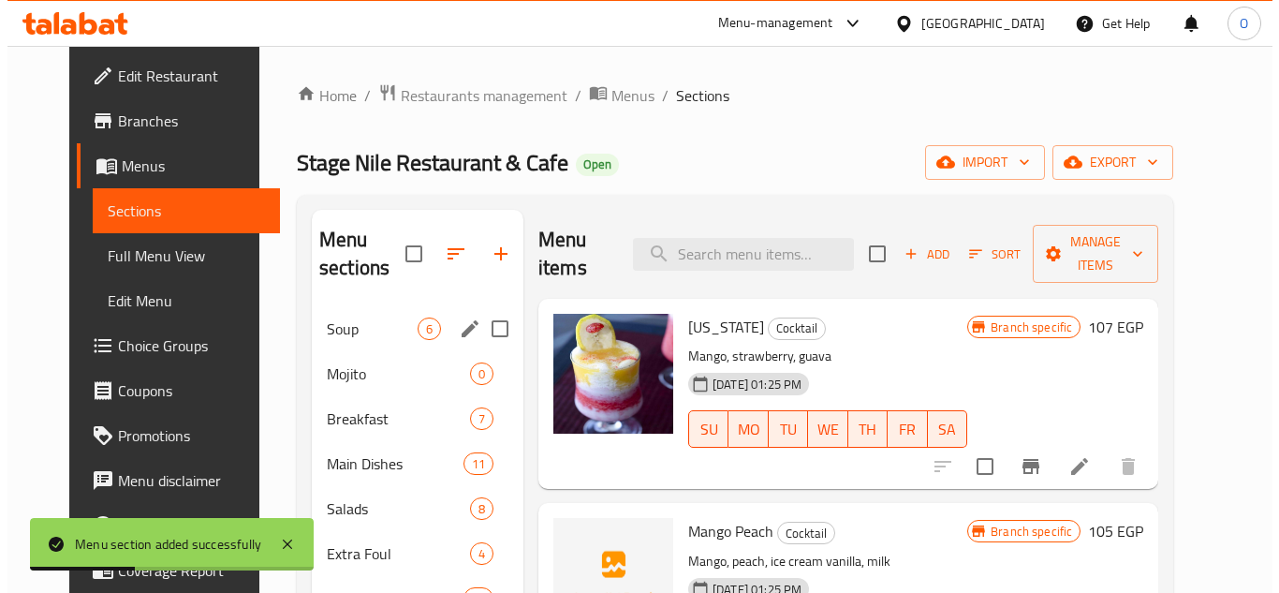
scroll to position [94, 0]
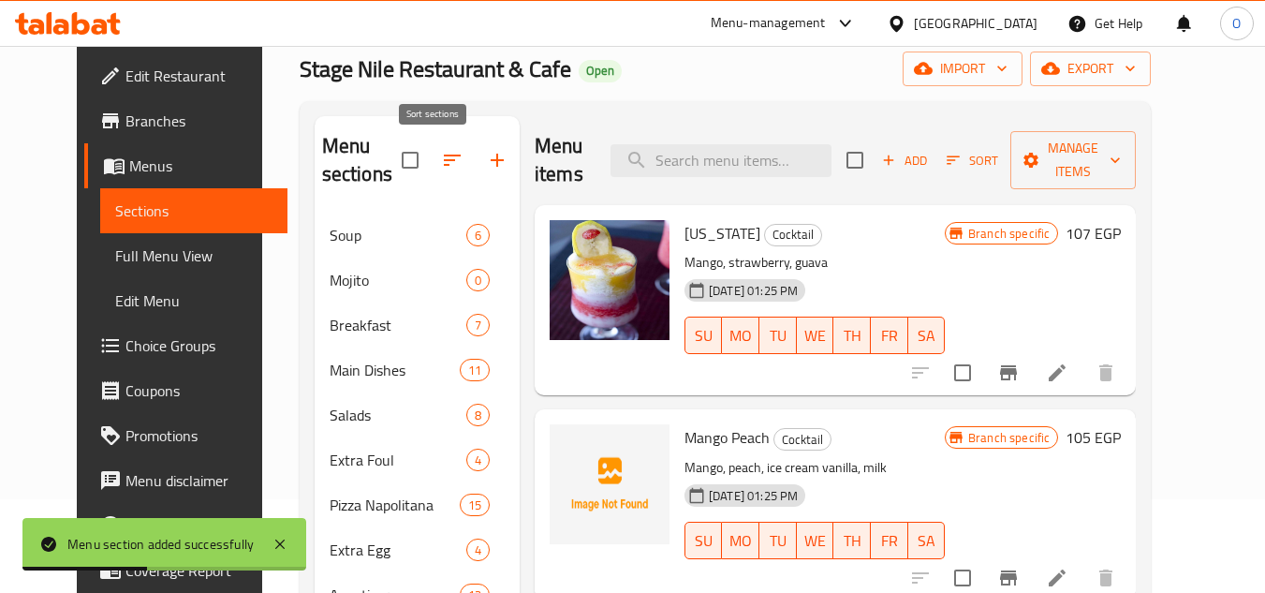
click at [441, 160] on icon "button" at bounding box center [452, 160] width 22 height 22
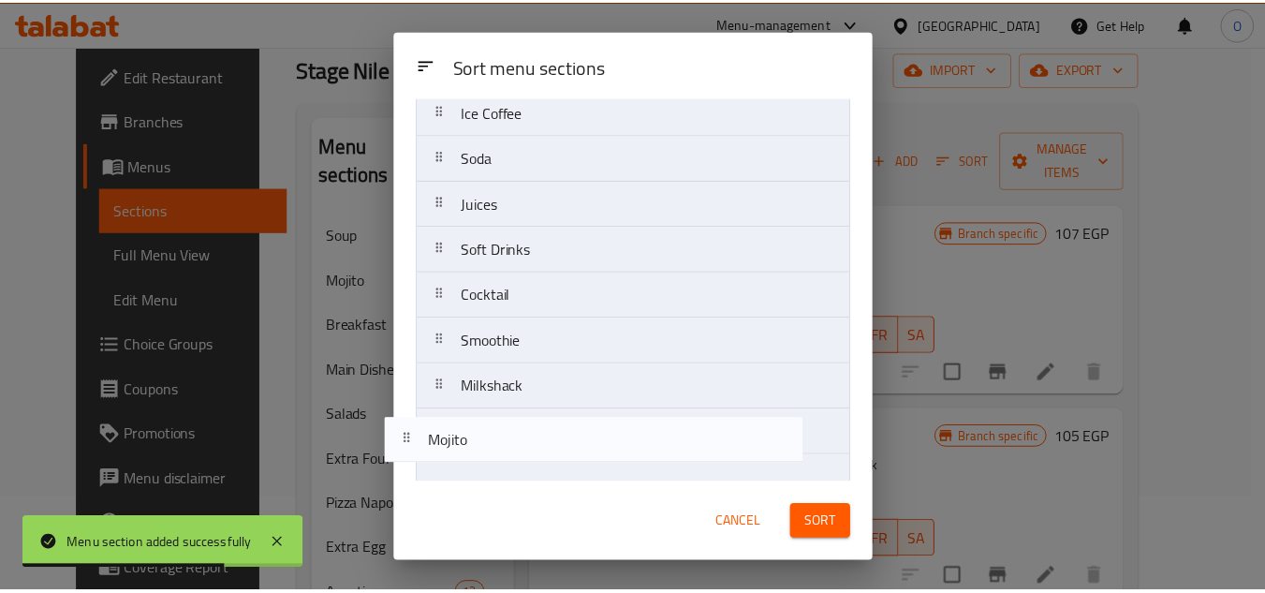
scroll to position [1008, 0]
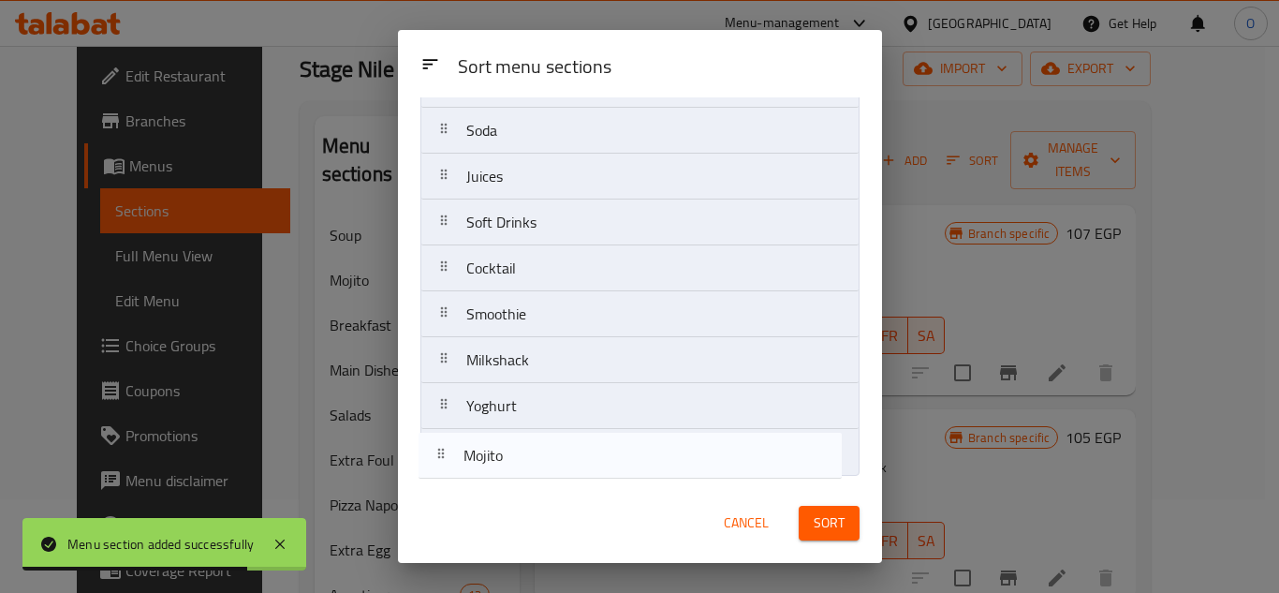
drag, startPoint x: 562, startPoint y: 222, endPoint x: 564, endPoint y: 463, distance: 240.7
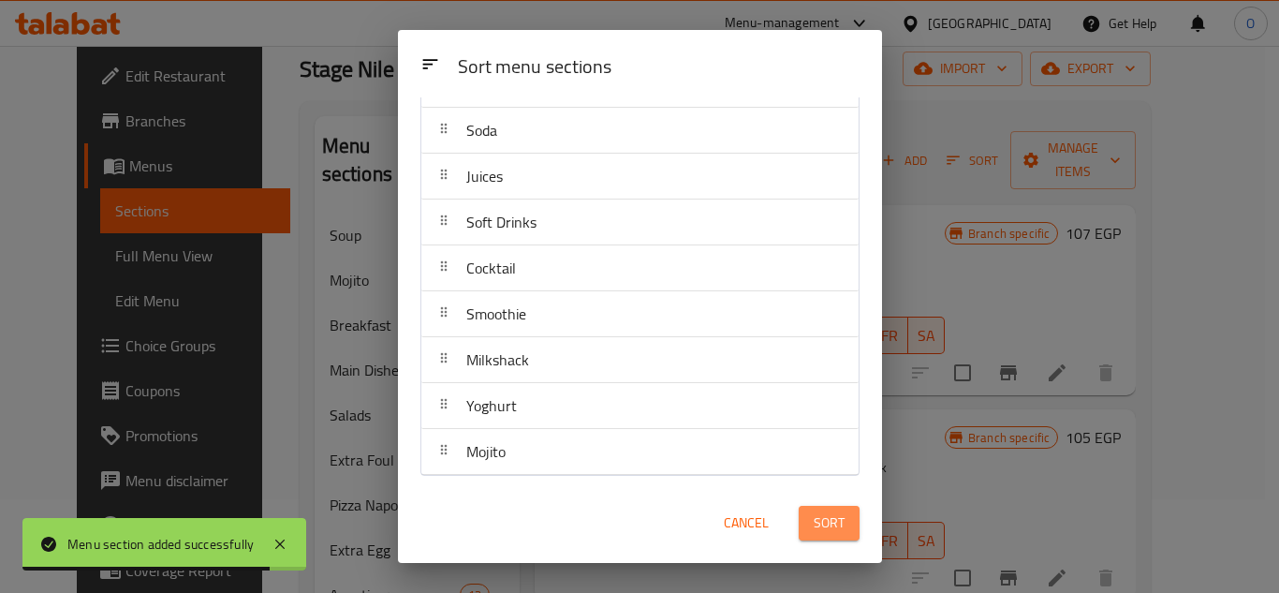
click at [817, 509] on button "Sort" at bounding box center [829, 523] width 61 height 35
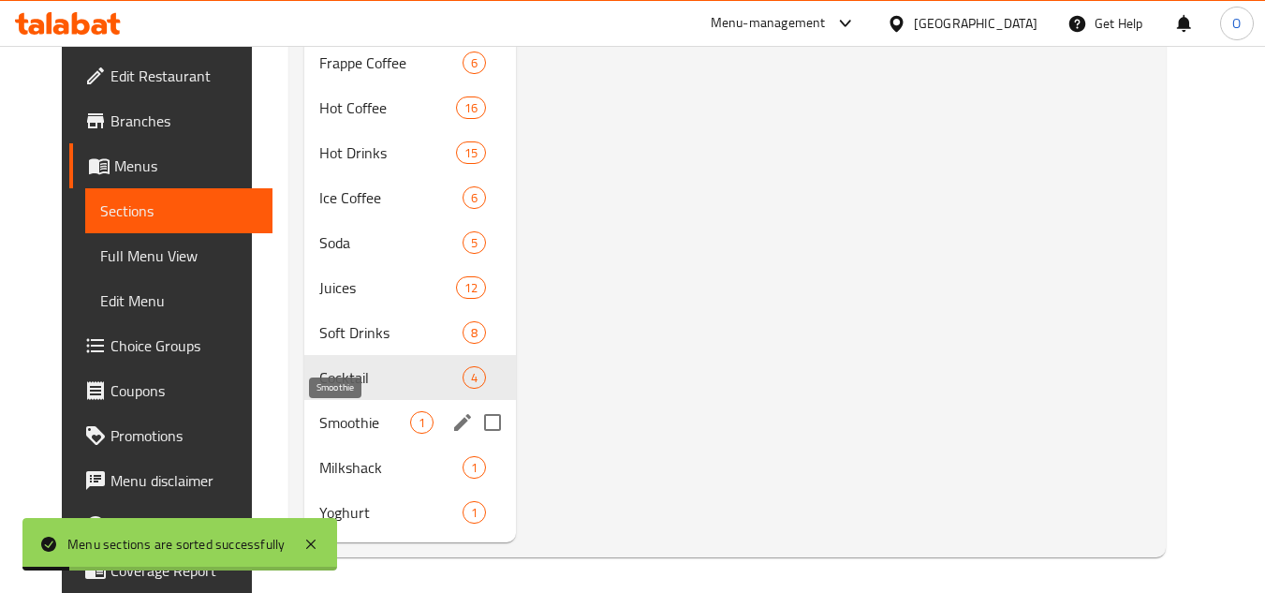
scroll to position [1077, 0]
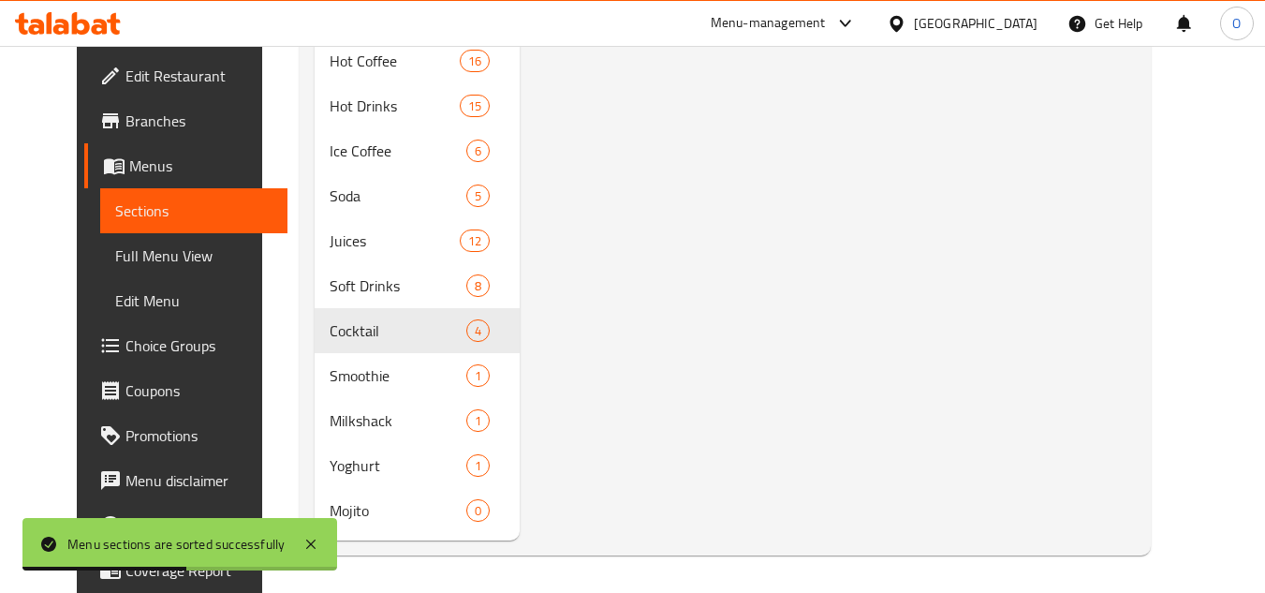
click at [339, 520] on span "Mojito" at bounding box center [398, 510] width 137 height 22
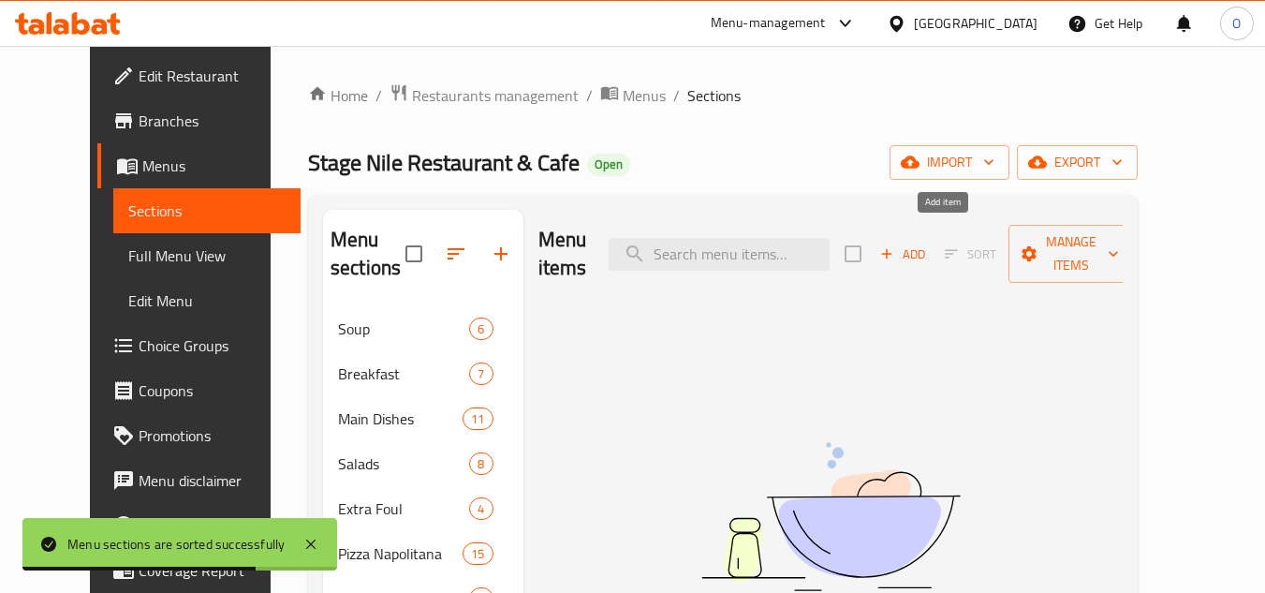
click at [928, 249] on span "Add" at bounding box center [903, 255] width 51 height 22
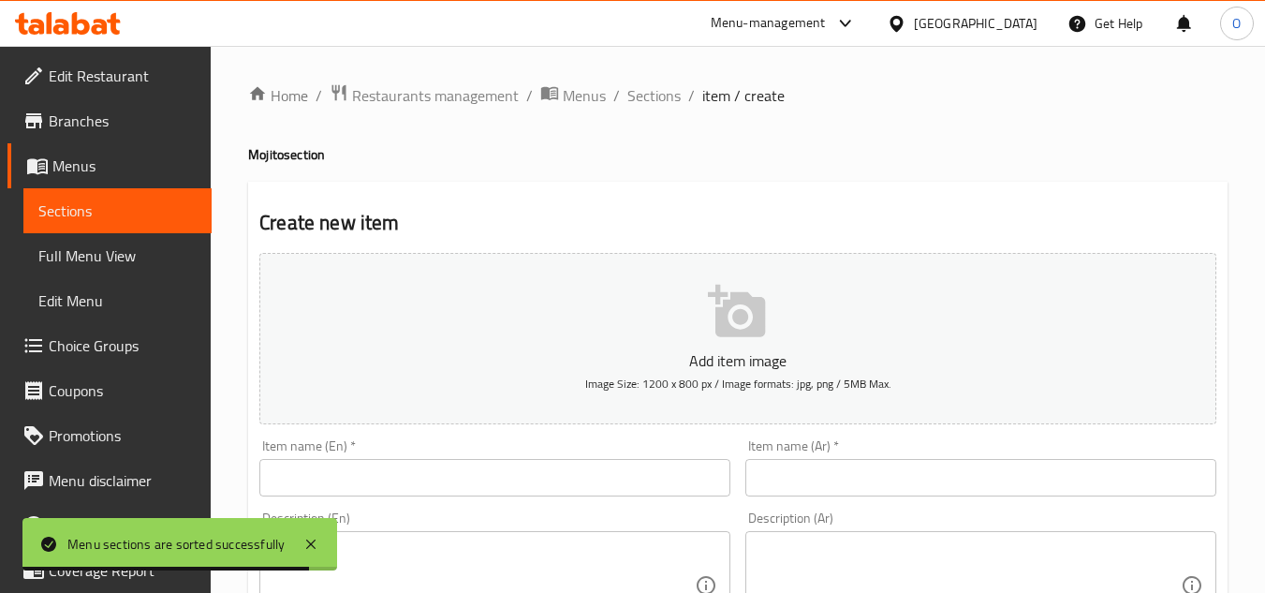
click at [337, 476] on input "text" at bounding box center [494, 477] width 471 height 37
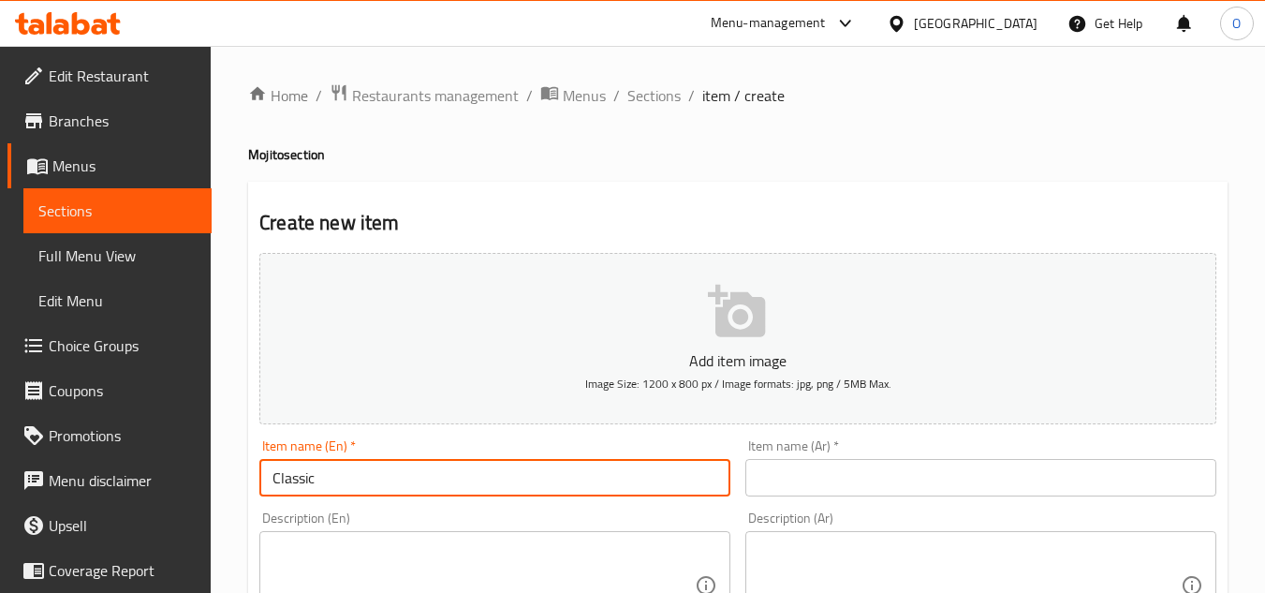
click at [892, 472] on input "text" at bounding box center [981, 477] width 471 height 37
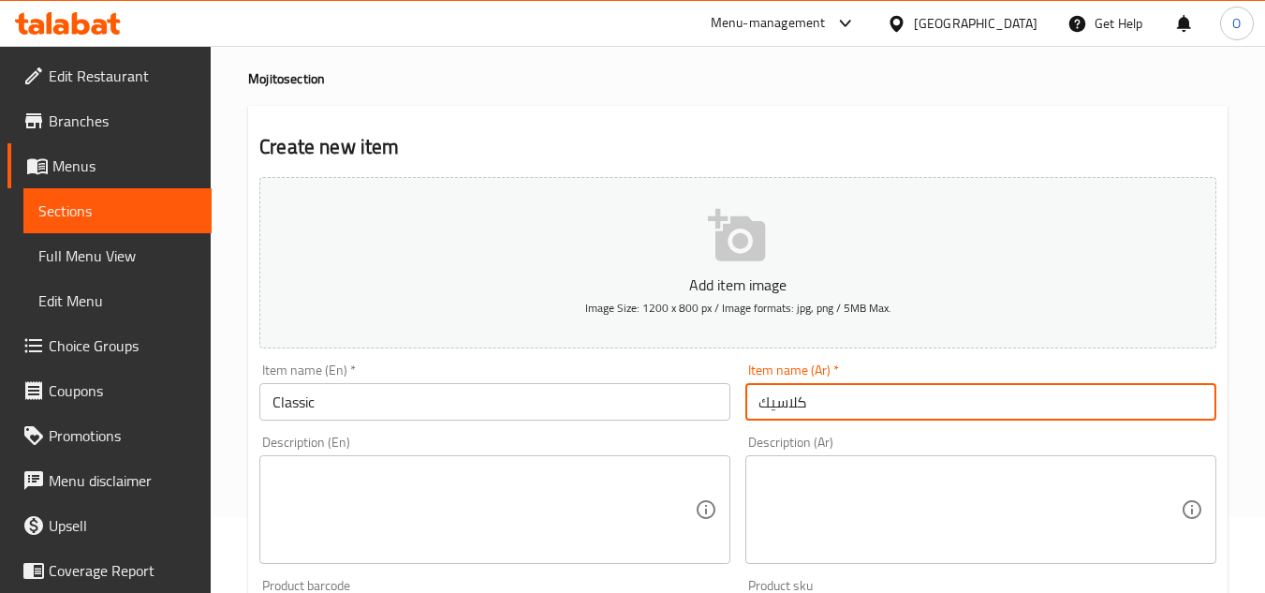
scroll to position [75, 0]
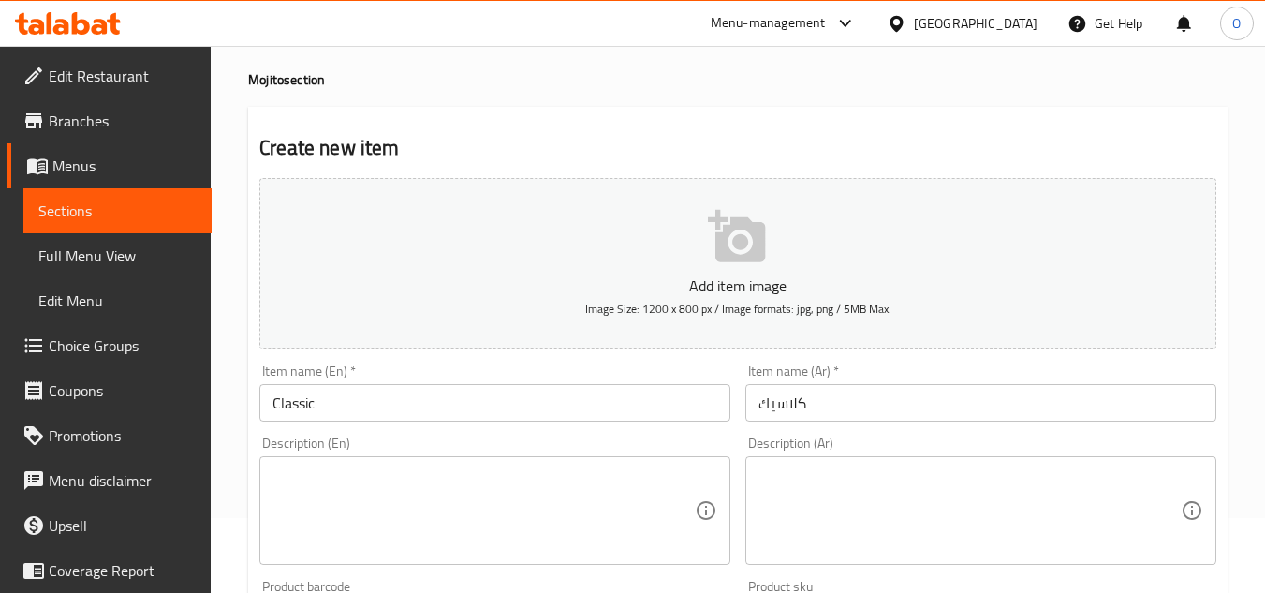
click at [261, 84] on h4 "Mojito section" at bounding box center [738, 79] width 980 height 19
copy h4 "Mojito"
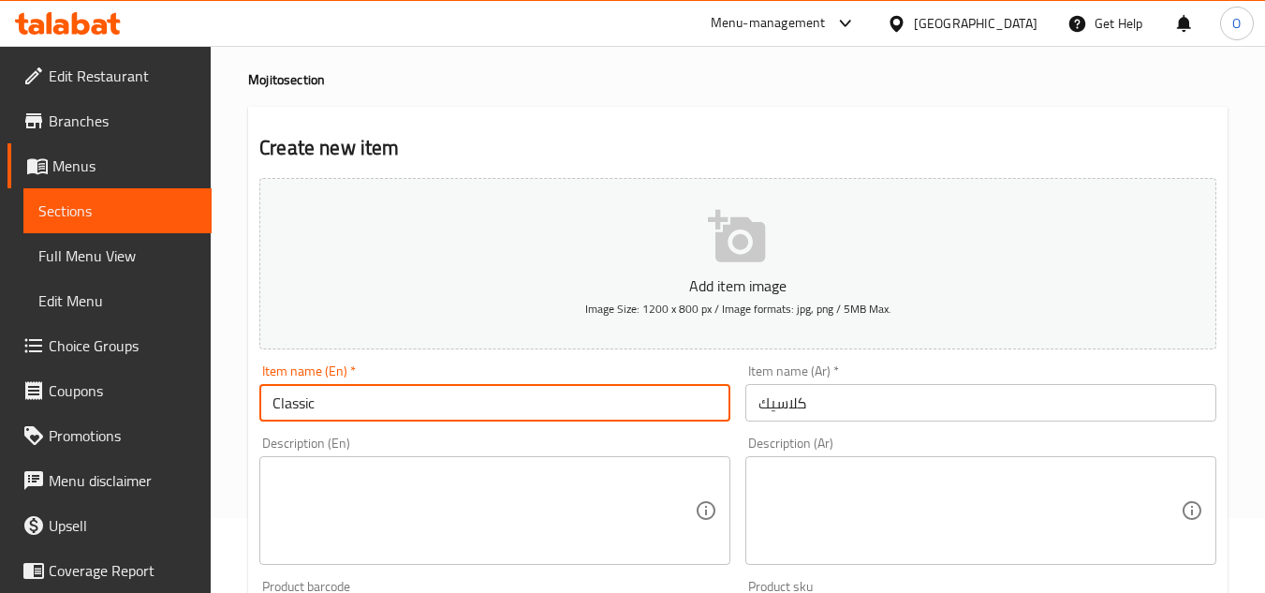
click at [296, 402] on input "Classic" at bounding box center [494, 402] width 471 height 37
click at [791, 392] on input "كلاسيك" at bounding box center [981, 402] width 471 height 37
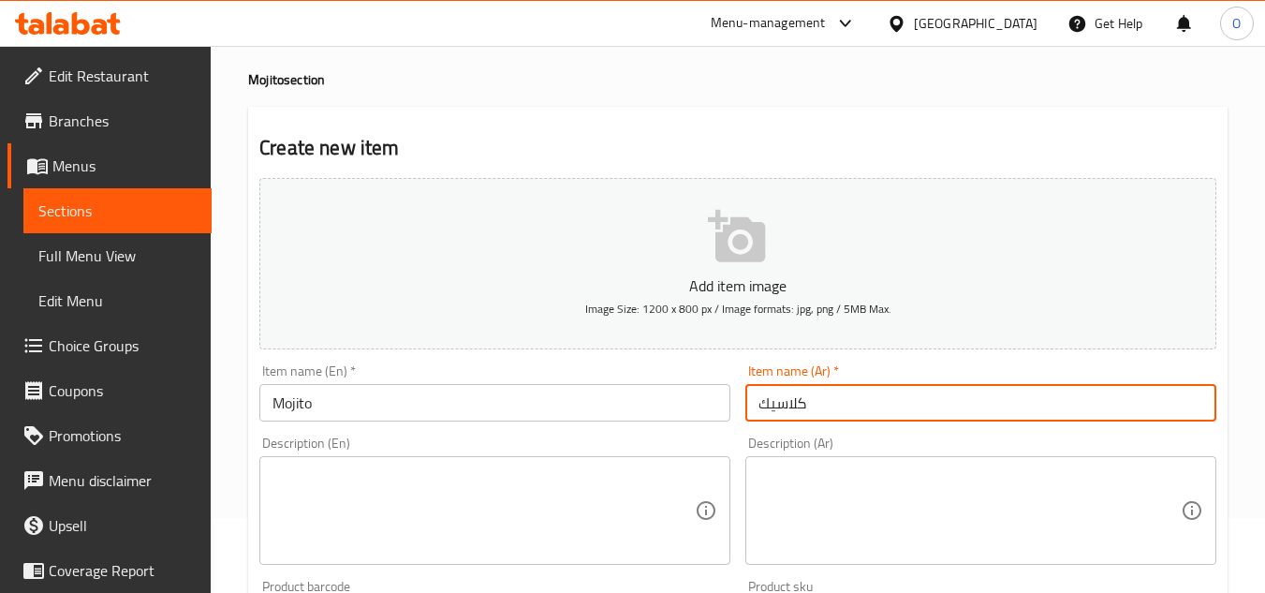
click at [791, 392] on input "كلاسيك" at bounding box center [981, 402] width 471 height 37
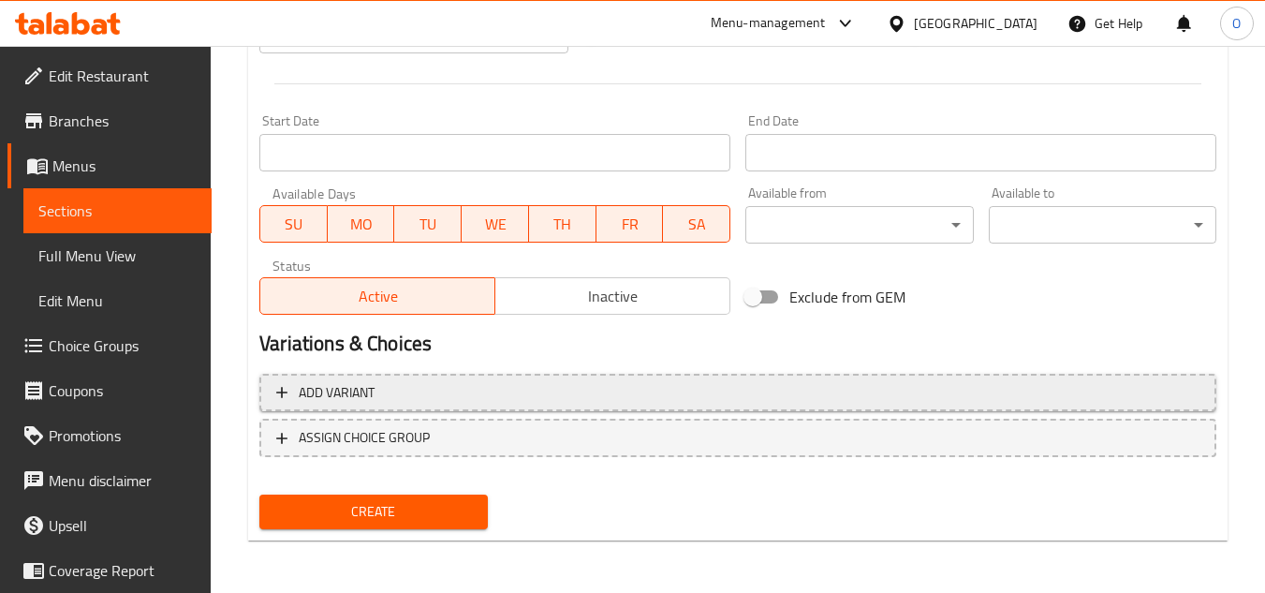
click at [767, 407] on button "Add variant" at bounding box center [737, 393] width 957 height 38
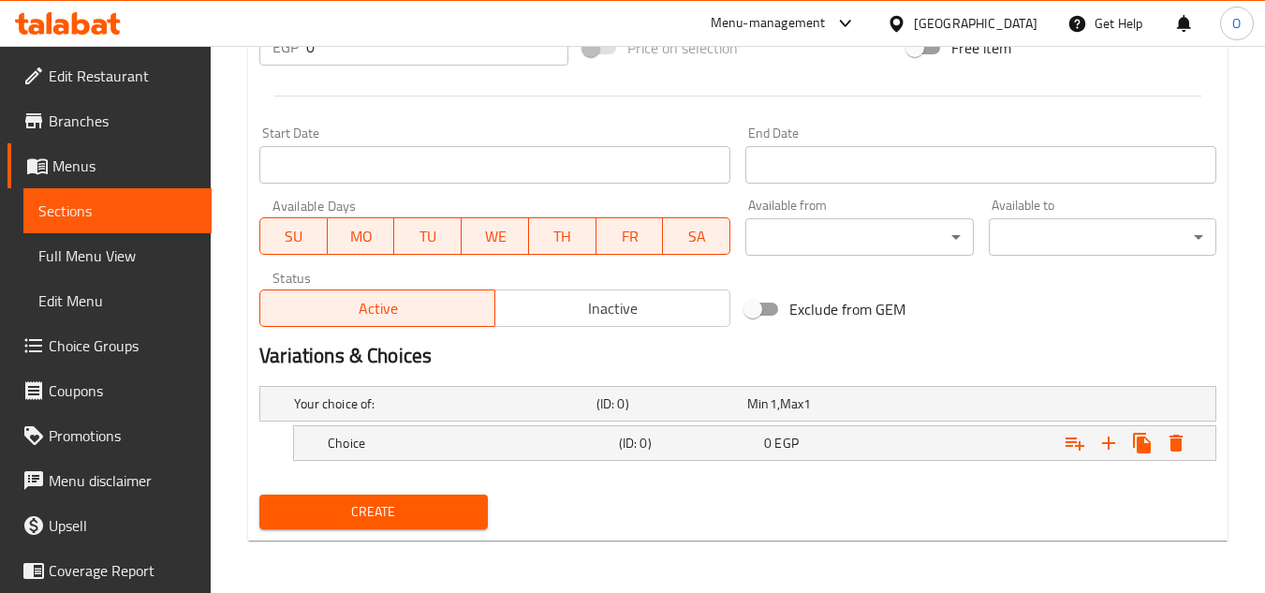
scroll to position [718, 0]
click at [1098, 445] on icon "Expand" at bounding box center [1109, 443] width 22 height 22
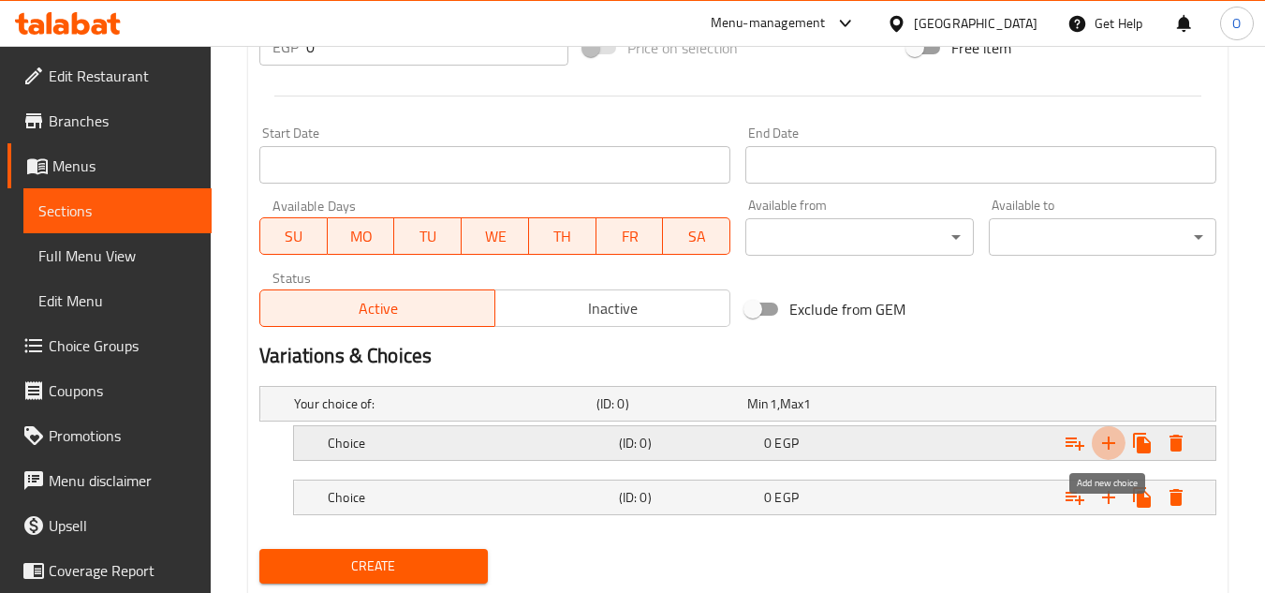
click at [1098, 445] on icon "Expand" at bounding box center [1109, 443] width 22 height 22
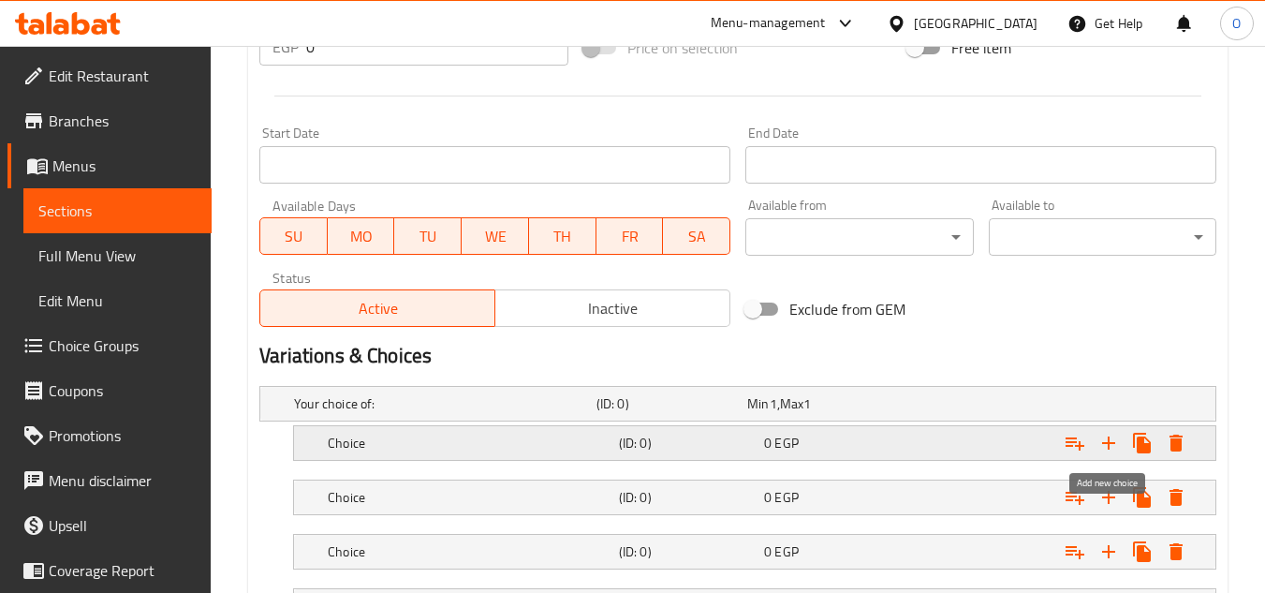
click at [1099, 445] on icon "Expand" at bounding box center [1109, 443] width 22 height 22
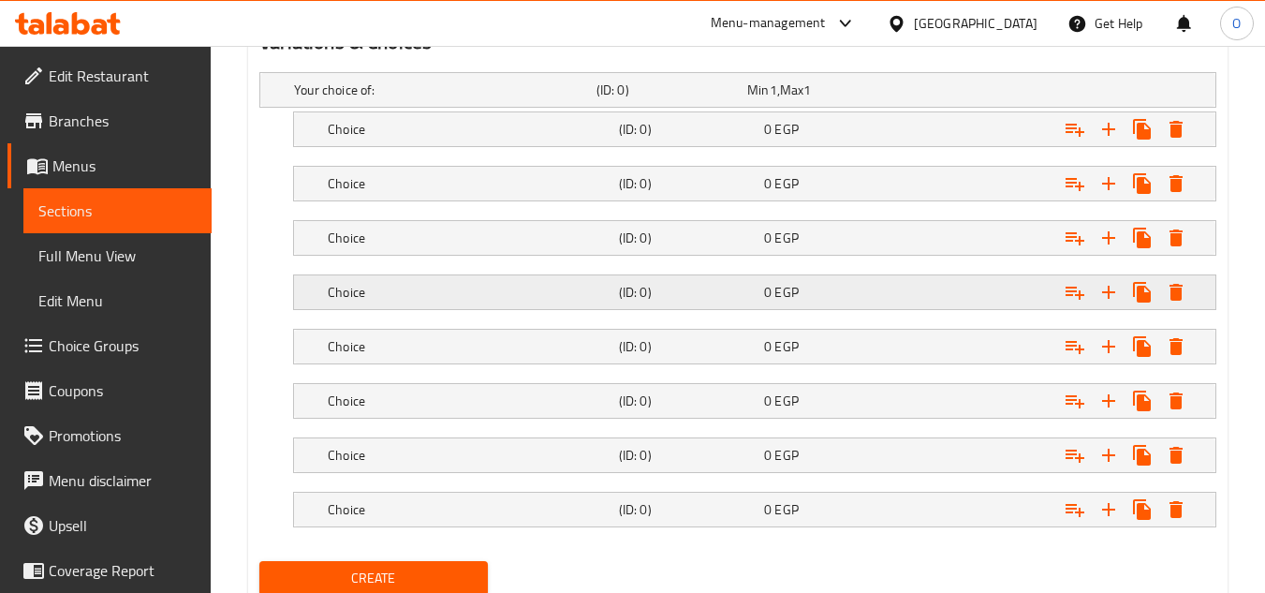
scroll to position [999, 0]
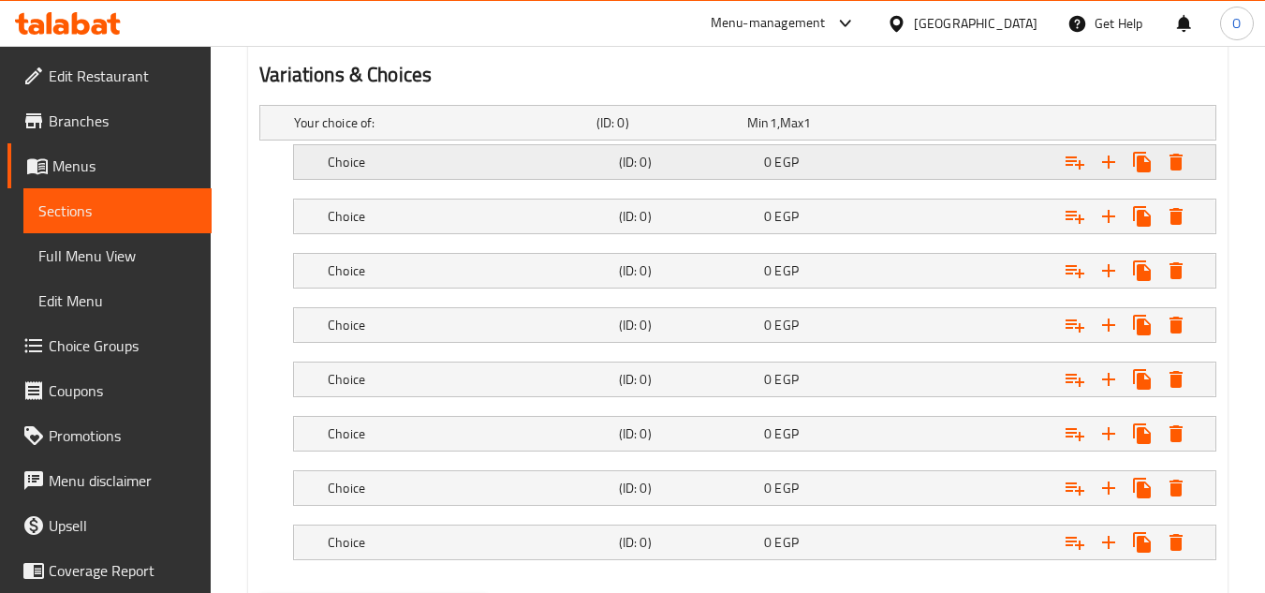
click at [376, 136] on div "Choice" at bounding box center [441, 123] width 303 height 26
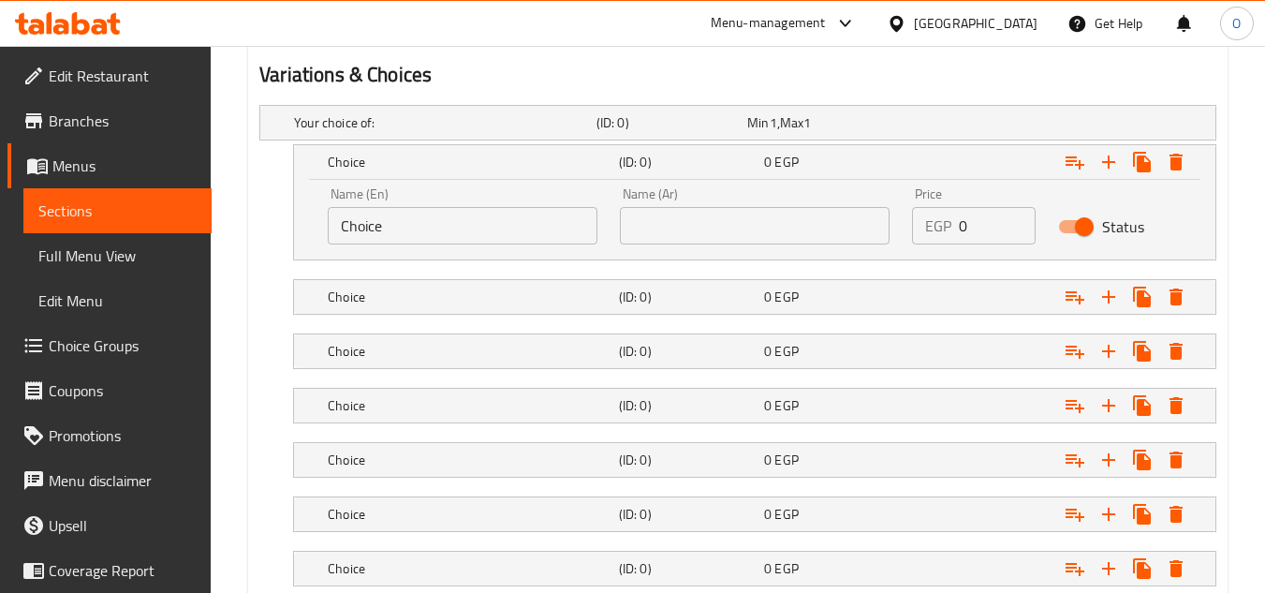
click at [400, 229] on input "Choice" at bounding box center [463, 225] width 270 height 37
click at [724, 231] on input "text" at bounding box center [755, 225] width 270 height 37
click at [408, 274] on nav at bounding box center [737, 271] width 957 height 15
click at [384, 132] on h5 "Choice" at bounding box center [441, 122] width 295 height 19
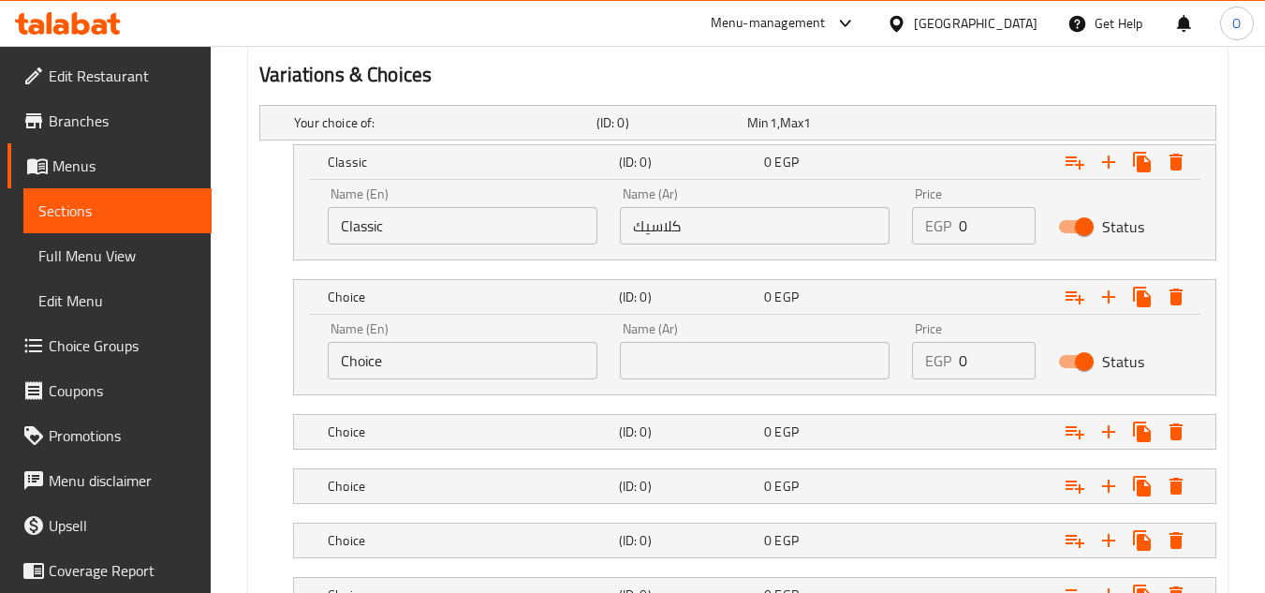
click at [398, 372] on input "Choice" at bounding box center [463, 360] width 270 height 37
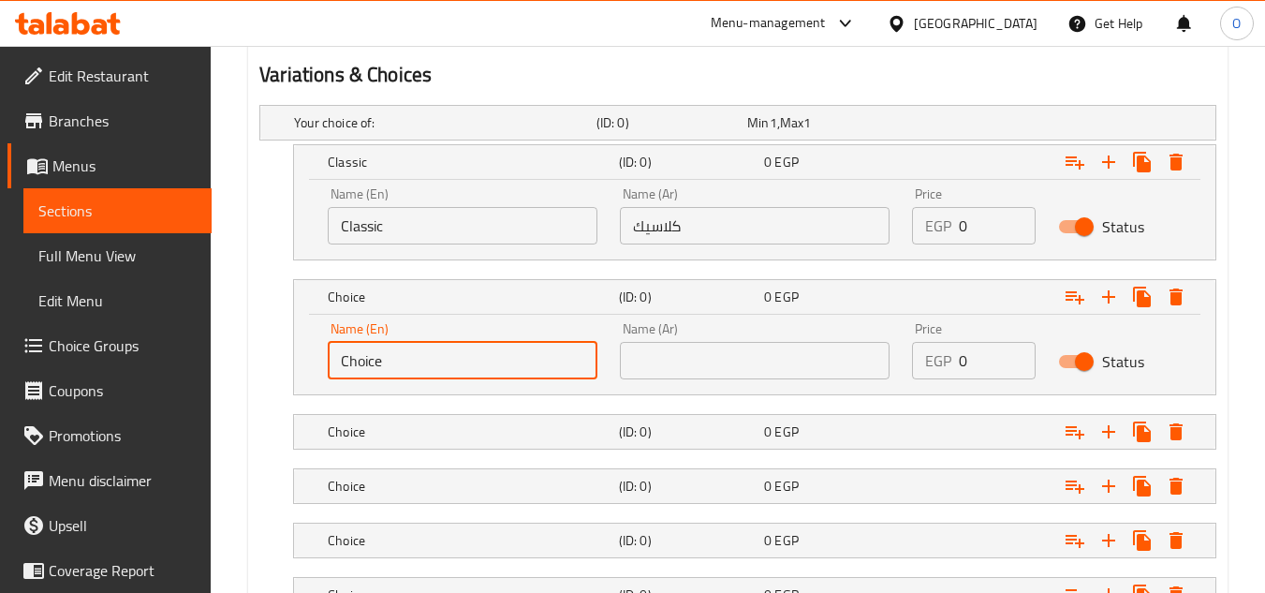
click at [397, 372] on input "Choice" at bounding box center [463, 360] width 270 height 37
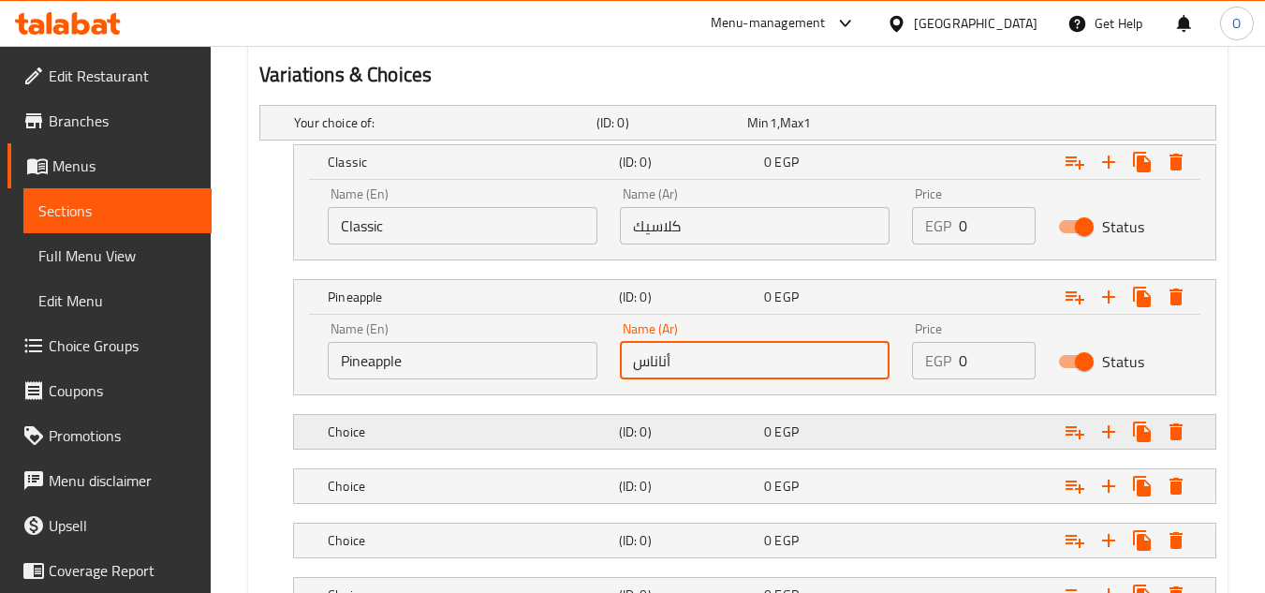
click at [473, 132] on h5 "Choice" at bounding box center [441, 122] width 295 height 19
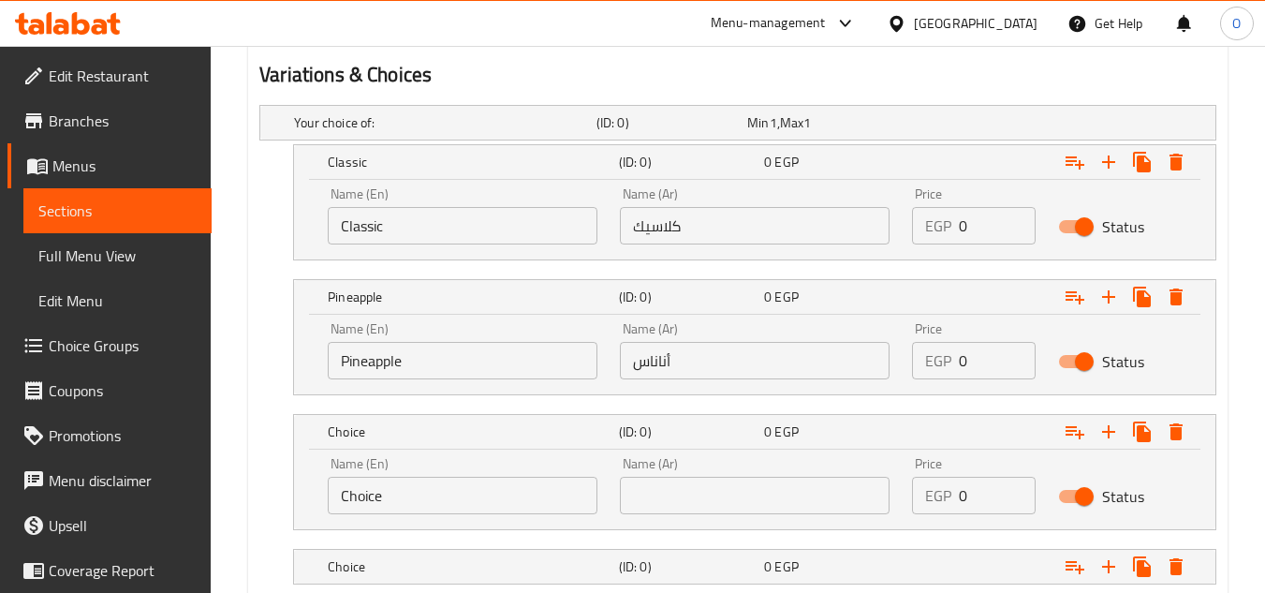
click at [445, 509] on input "Choice" at bounding box center [463, 495] width 270 height 37
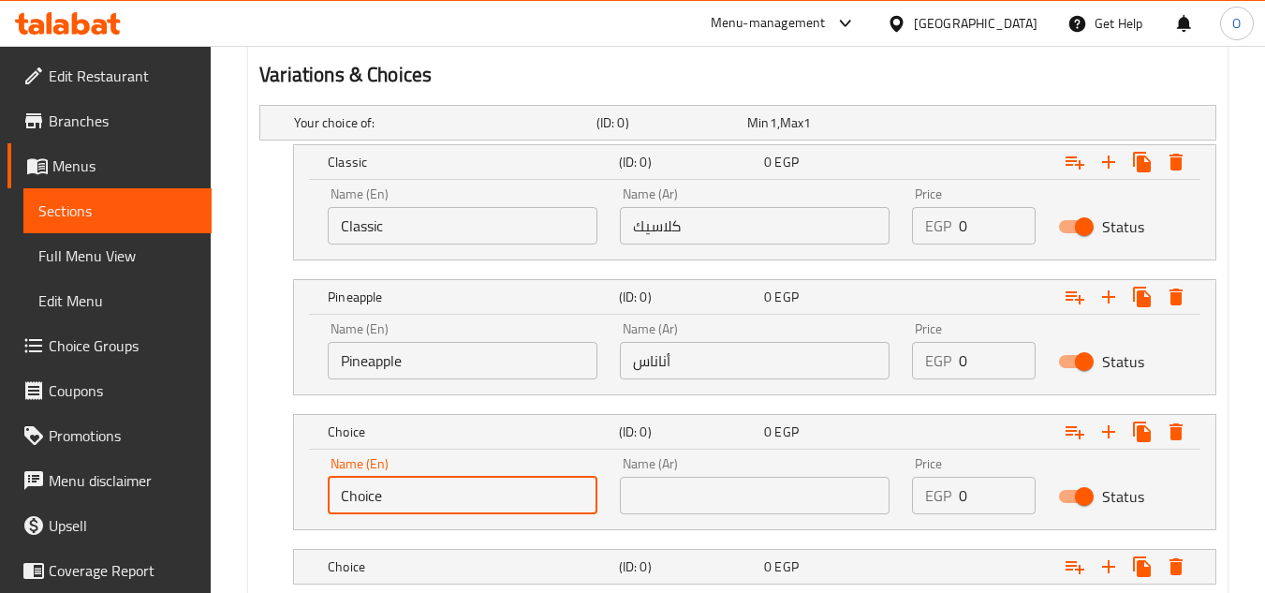
click at [444, 509] on input "Choice" at bounding box center [463, 495] width 270 height 37
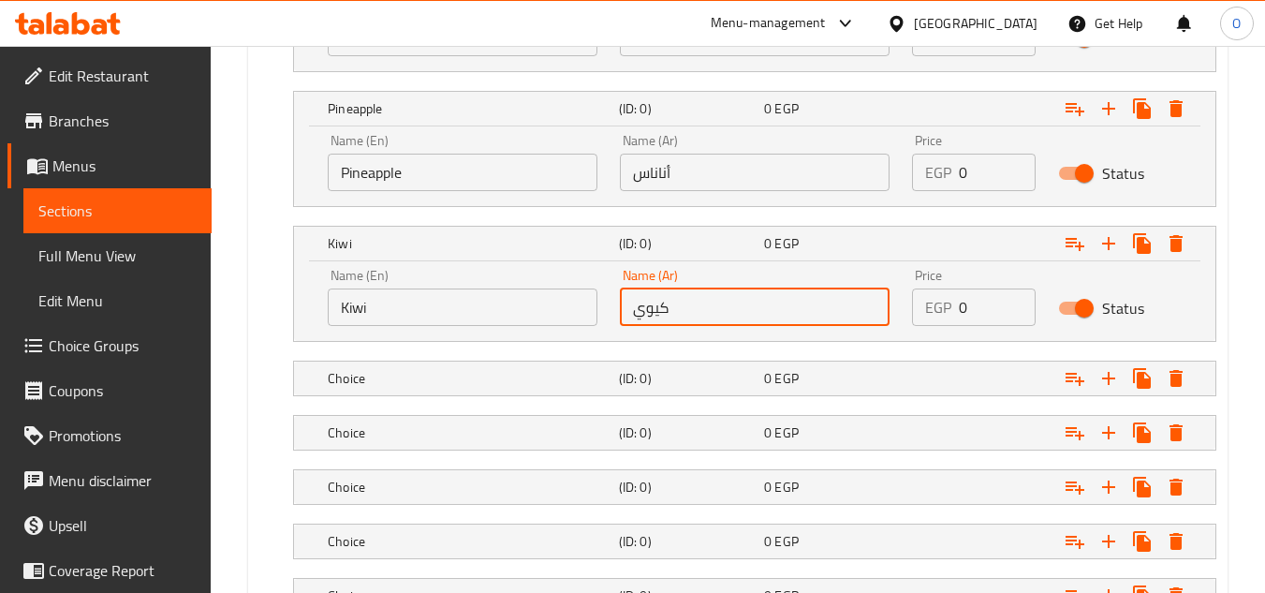
scroll to position [1280, 0]
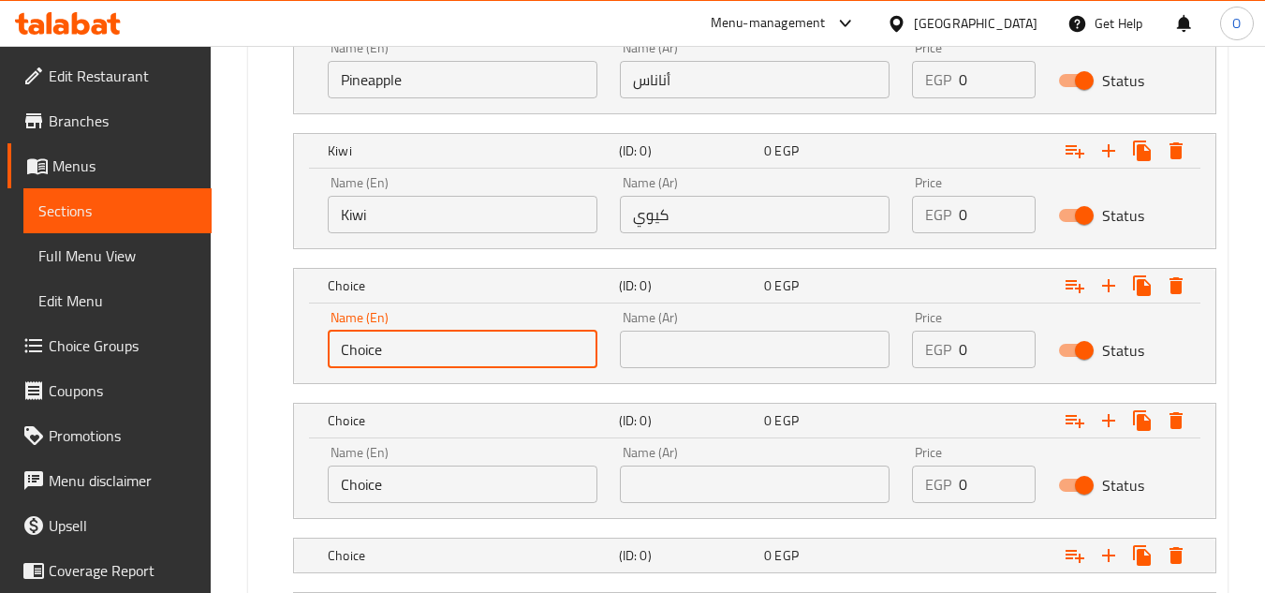
click at [421, 348] on input "Choice" at bounding box center [463, 349] width 270 height 37
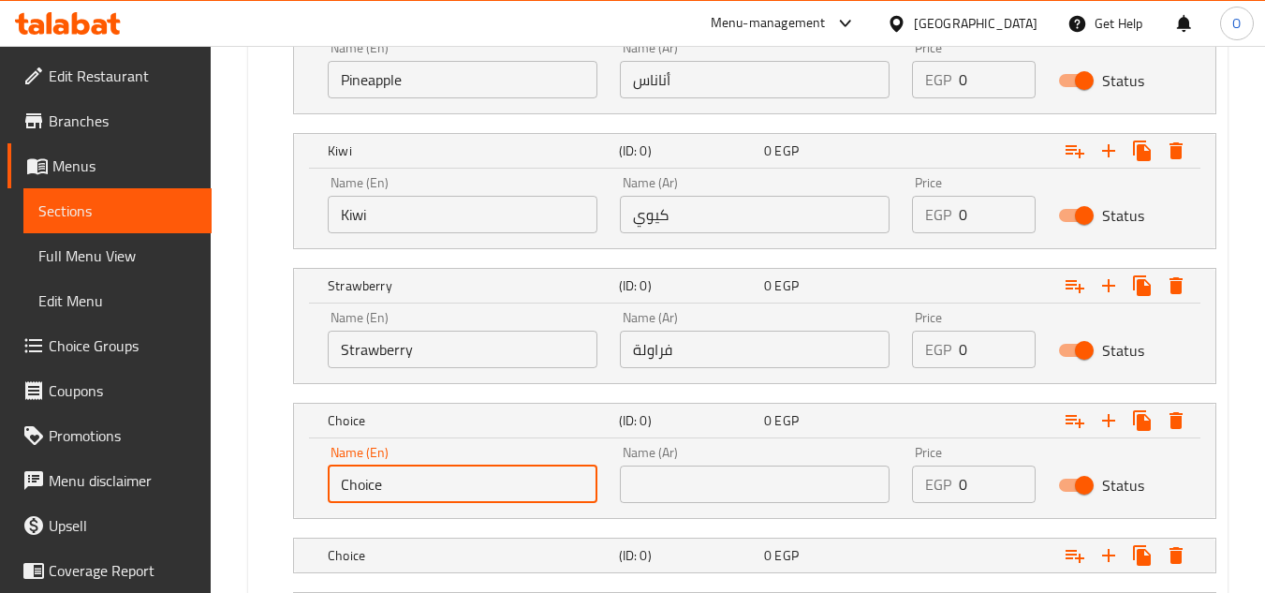
click at [428, 477] on input "Choice" at bounding box center [463, 484] width 270 height 37
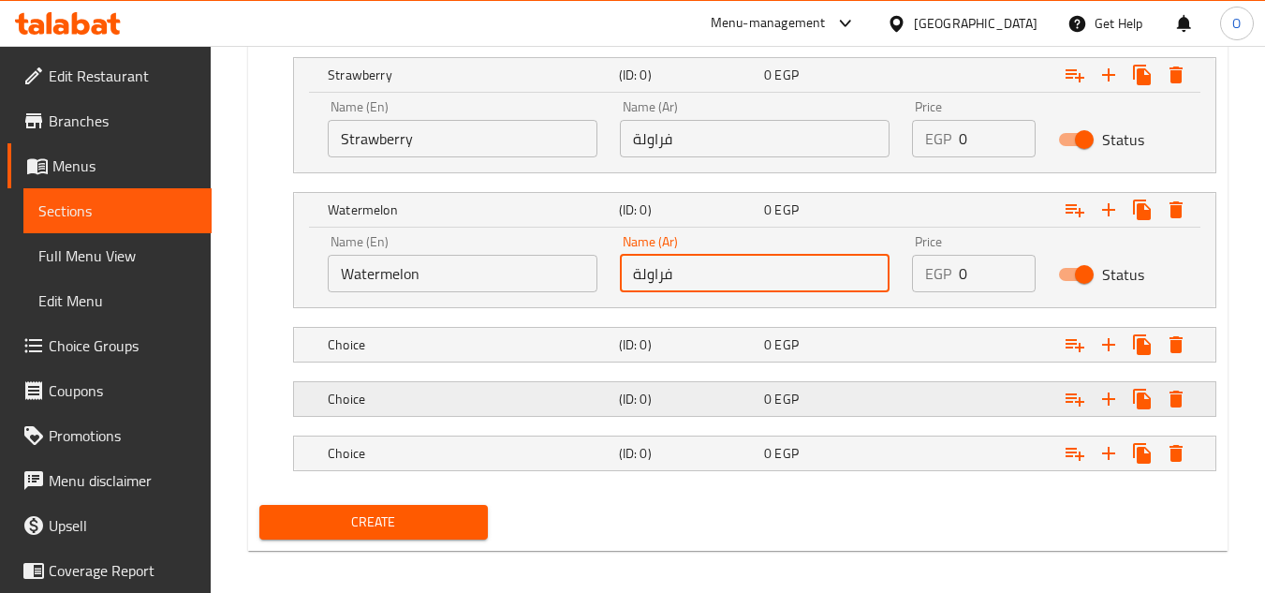
scroll to position [1501, 0]
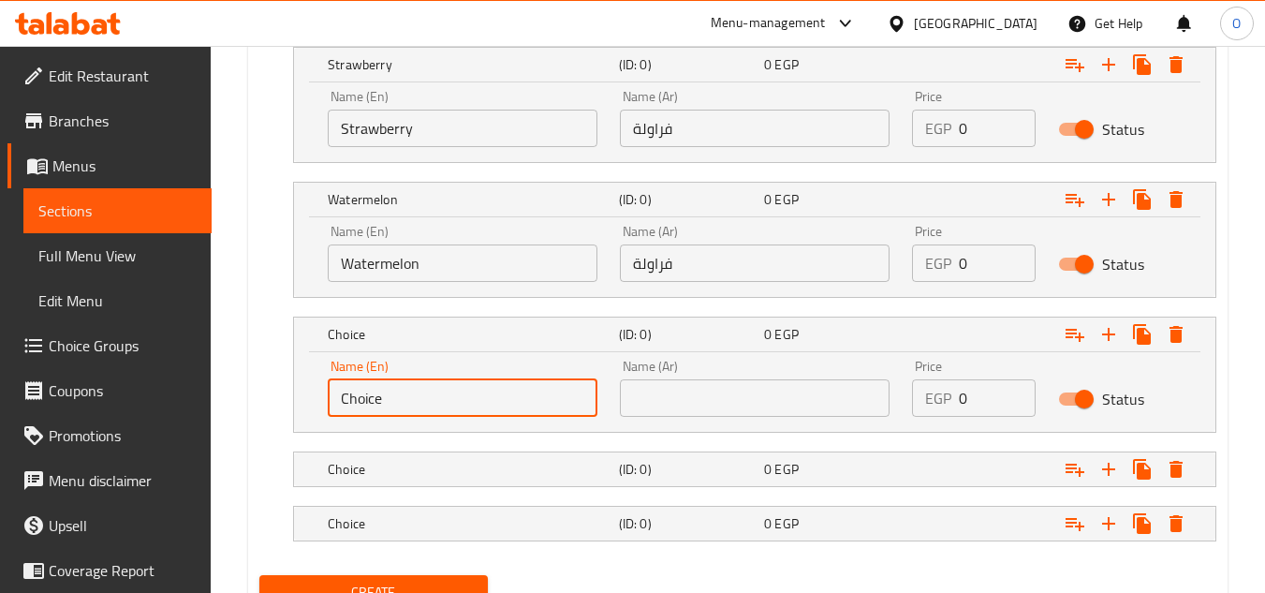
click at [413, 401] on input "Choice" at bounding box center [463, 397] width 270 height 37
click at [412, 401] on input "Choice" at bounding box center [463, 397] width 270 height 37
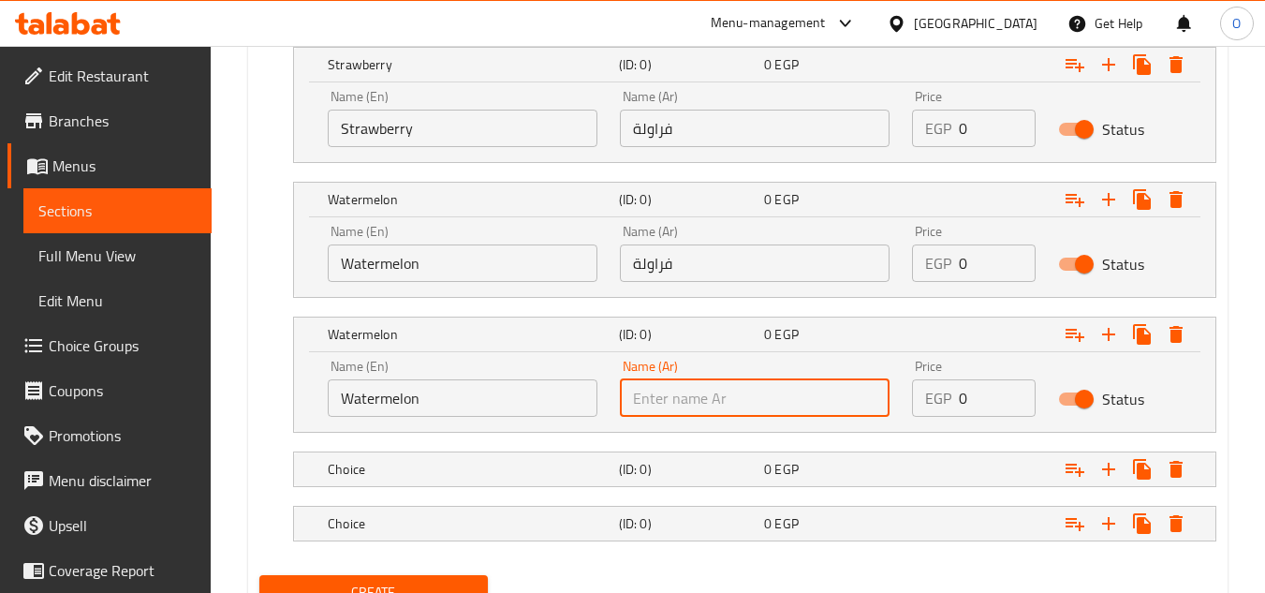
click at [446, 405] on input "Watermelon" at bounding box center [463, 397] width 270 height 37
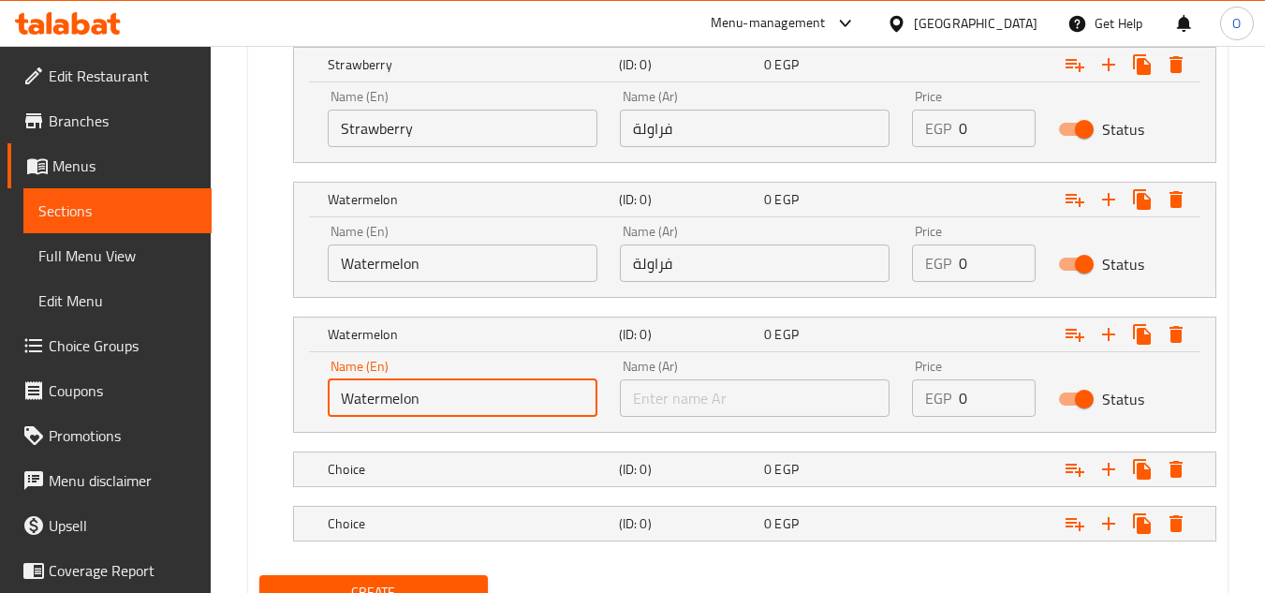
click at [446, 405] on input "Watermelon" at bounding box center [463, 397] width 270 height 37
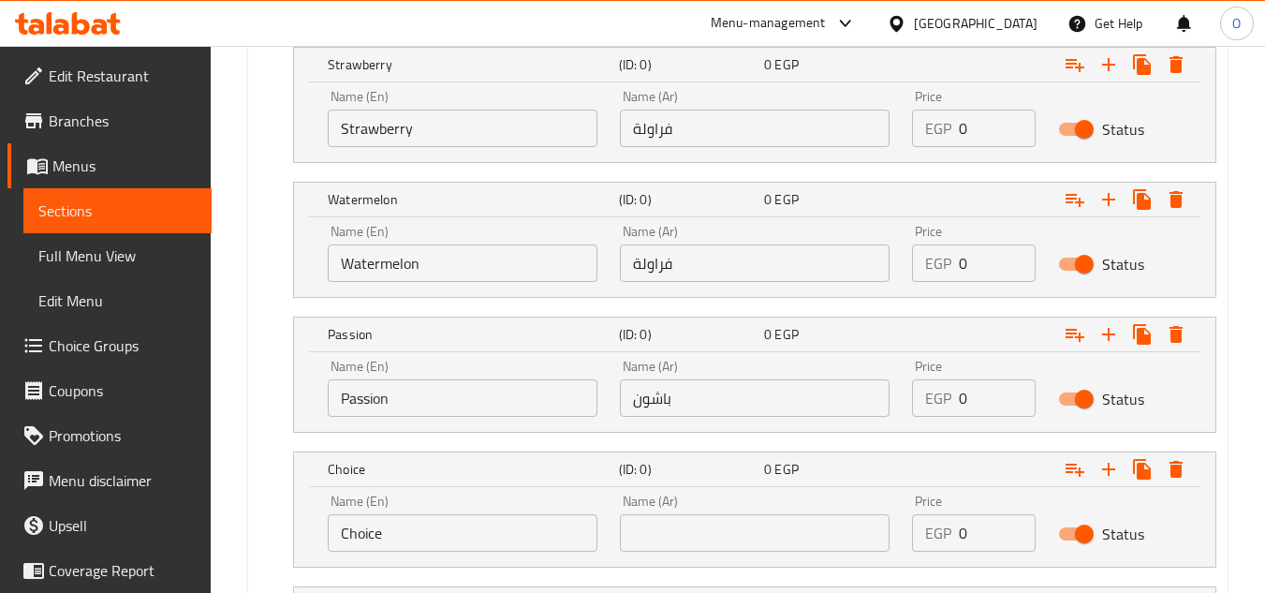
click at [446, 529] on input "Choice" at bounding box center [463, 532] width 270 height 37
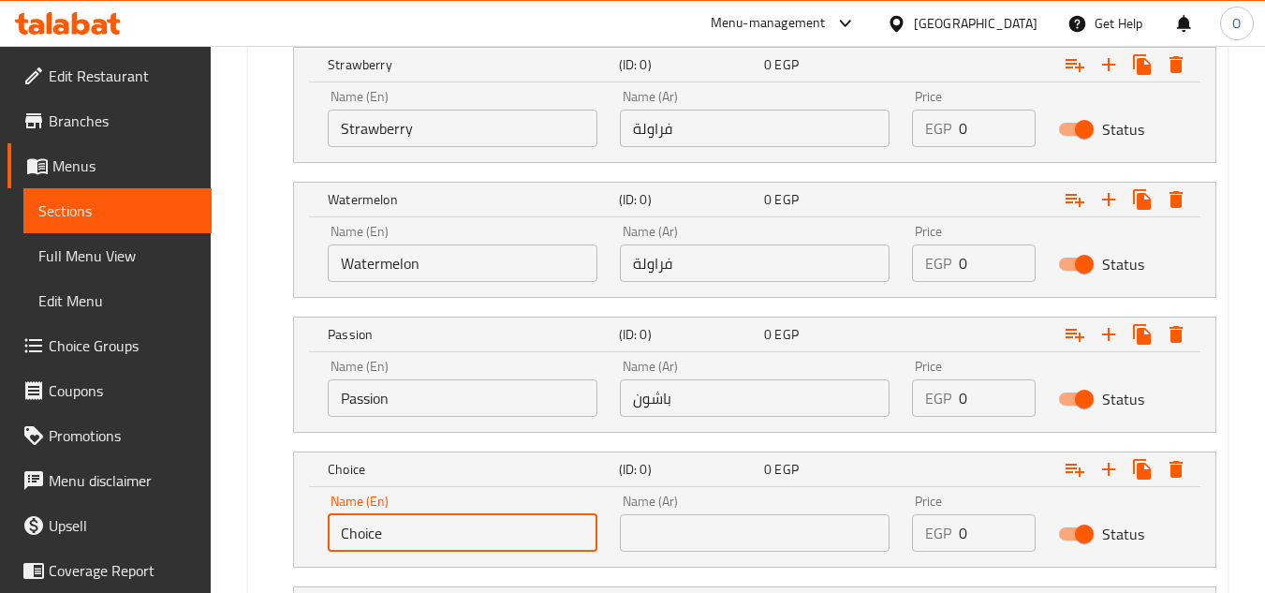
click at [446, 529] on input "Choice" at bounding box center [463, 532] width 270 height 37
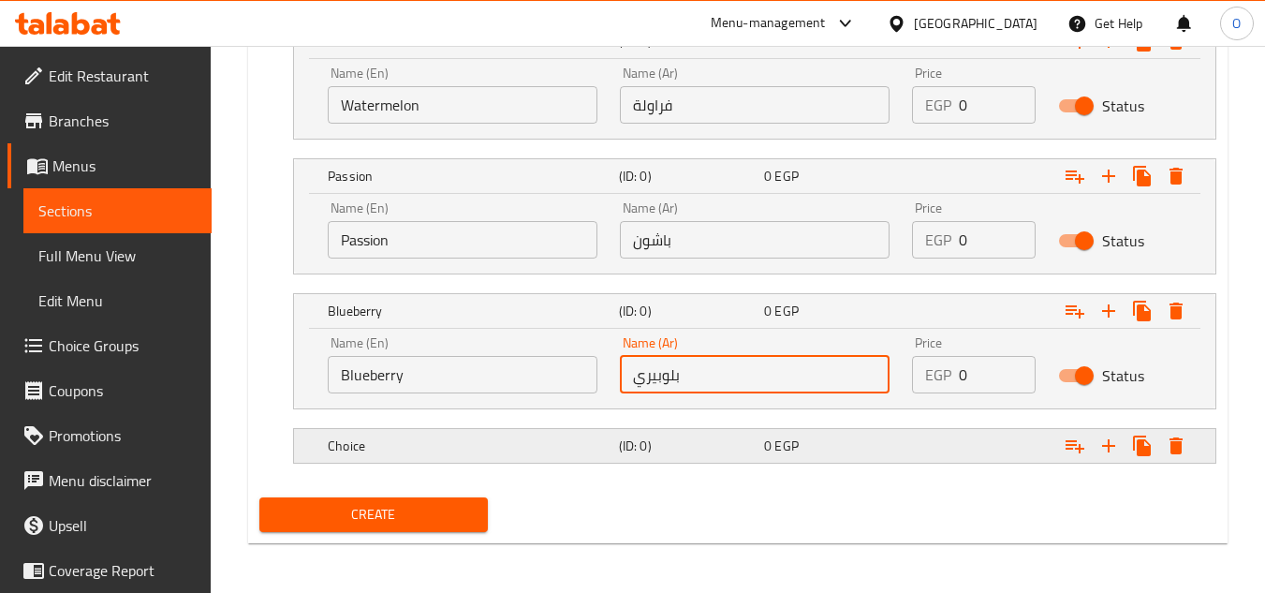
scroll to position [1663, 0]
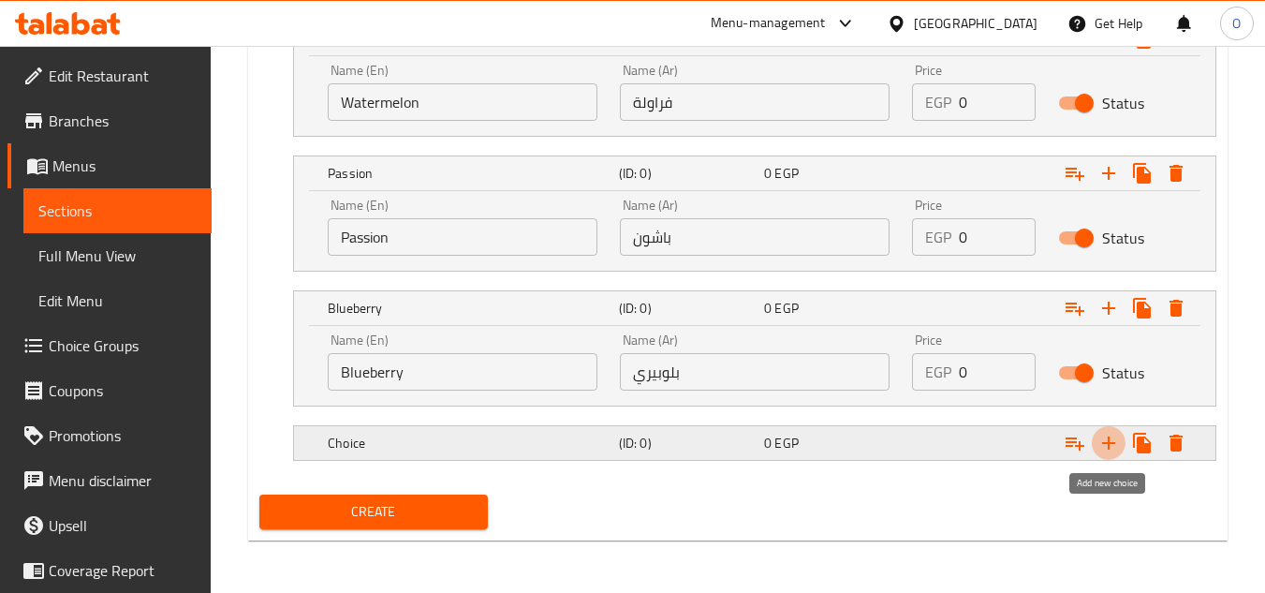
click at [1114, 438] on icon "Expand" at bounding box center [1109, 443] width 22 height 22
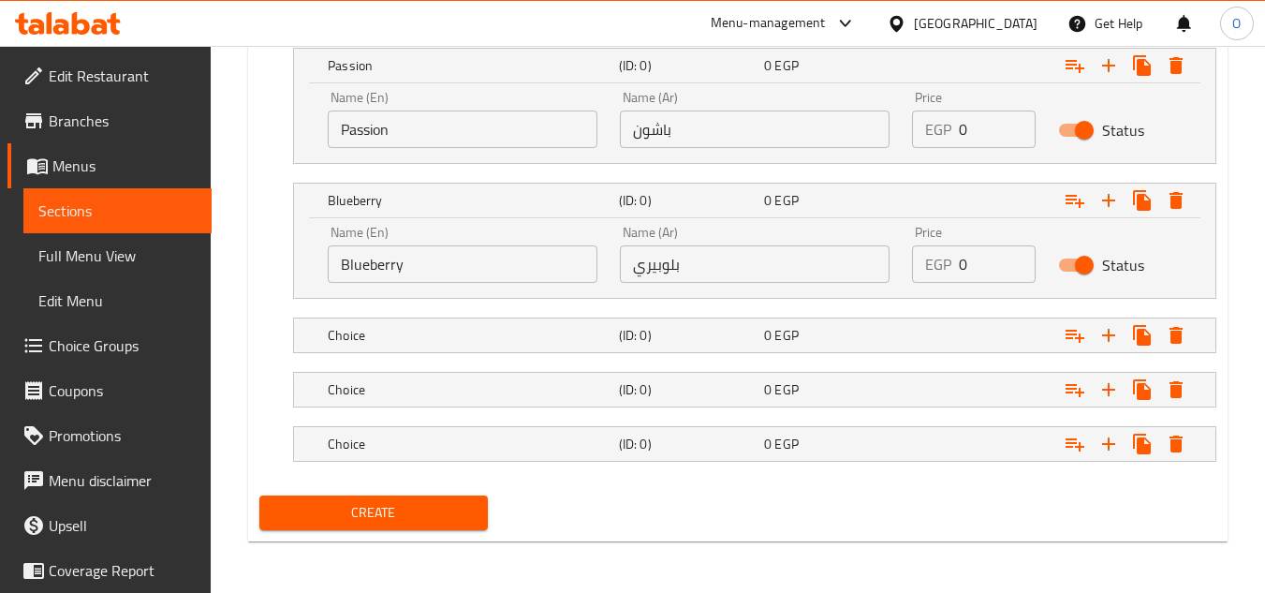
scroll to position [1771, 0]
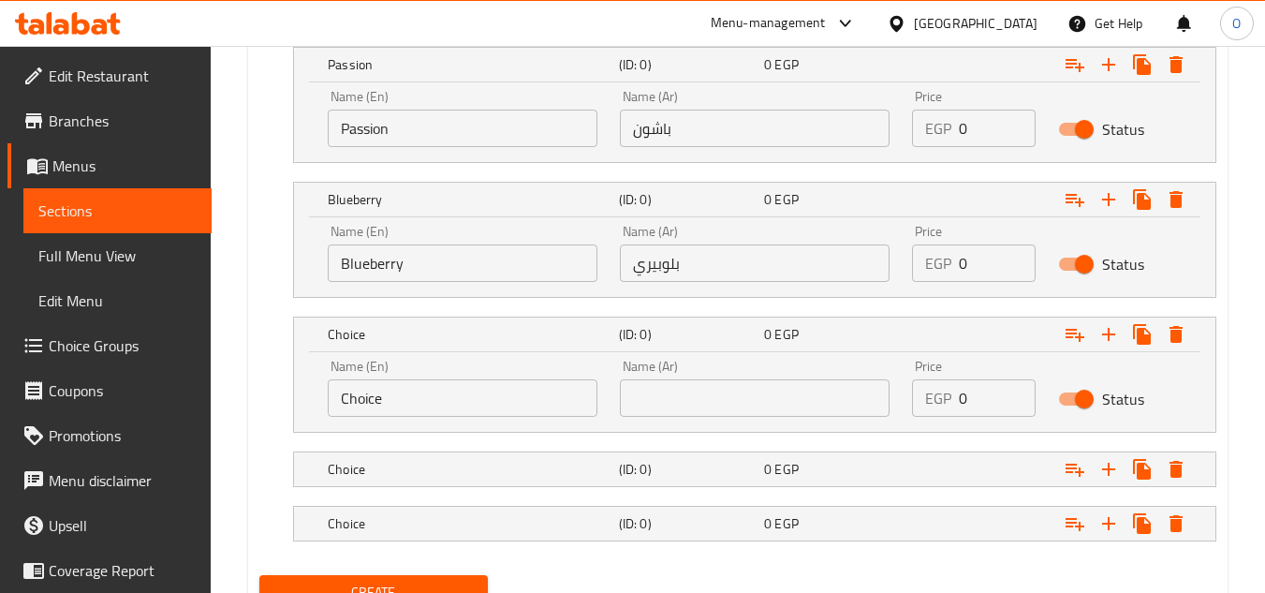
click at [393, 401] on input "Choice" at bounding box center [463, 397] width 270 height 37
drag, startPoint x: 393, startPoint y: 401, endPoint x: 381, endPoint y: 409, distance: 14.8
click at [382, 408] on input "Choice" at bounding box center [463, 397] width 270 height 37
click at [381, 408] on input "Choice" at bounding box center [463, 397] width 270 height 37
click at [378, 408] on input "Choice" at bounding box center [463, 397] width 270 height 37
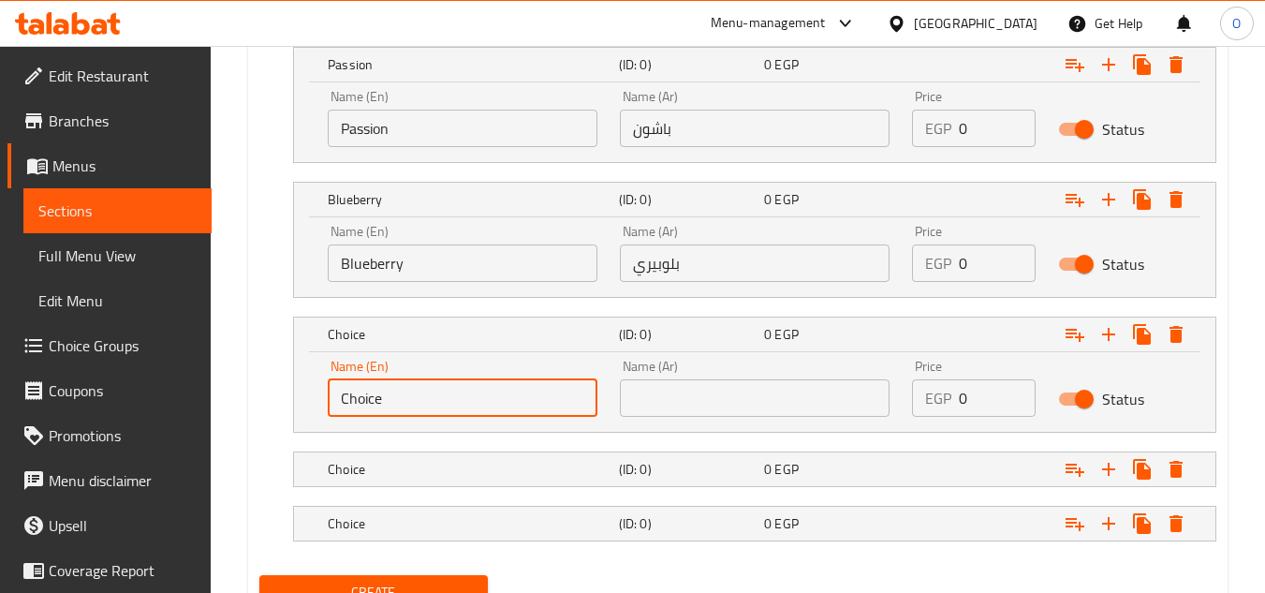
drag, startPoint x: 378, startPoint y: 408, endPoint x: 343, endPoint y: 410, distance: 35.6
click at [343, 410] on input "Choice" at bounding box center [463, 397] width 270 height 37
click at [342, 408] on input "Choice" at bounding box center [463, 397] width 270 height 37
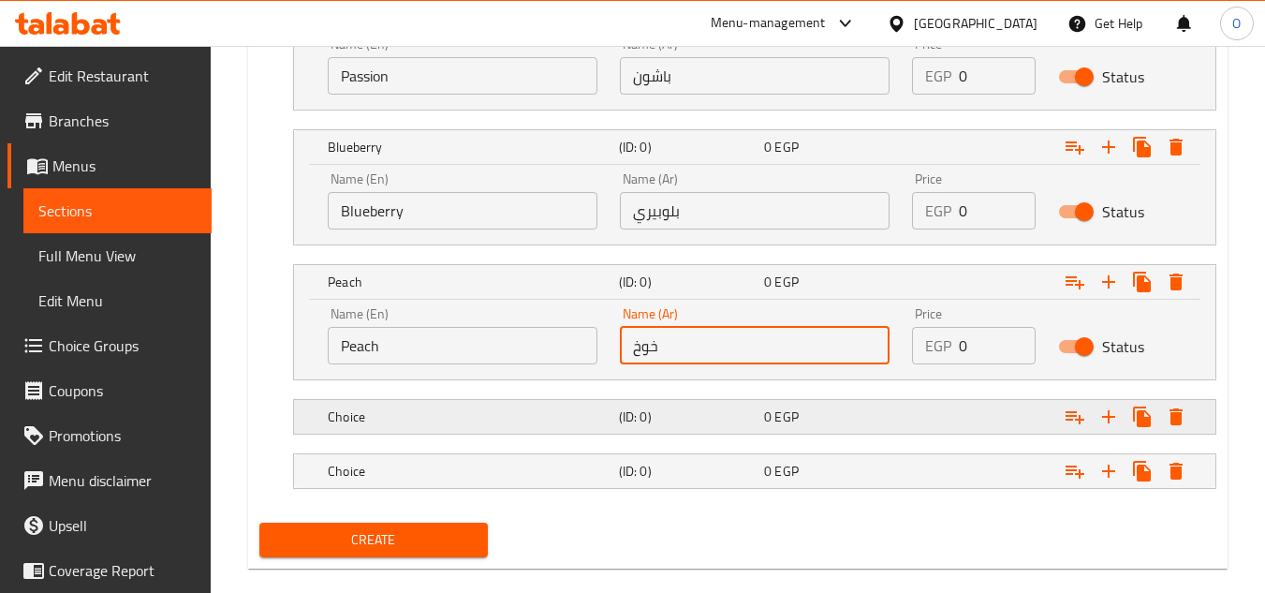
scroll to position [1852, 0]
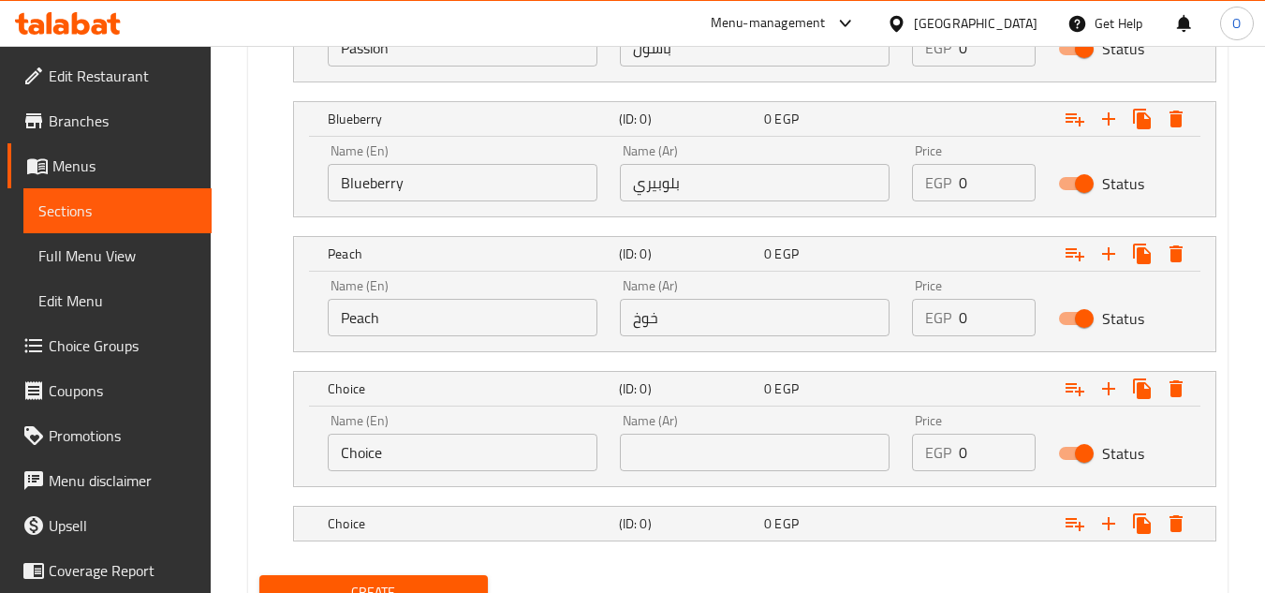
click at [410, 457] on input "Choice" at bounding box center [463, 452] width 270 height 37
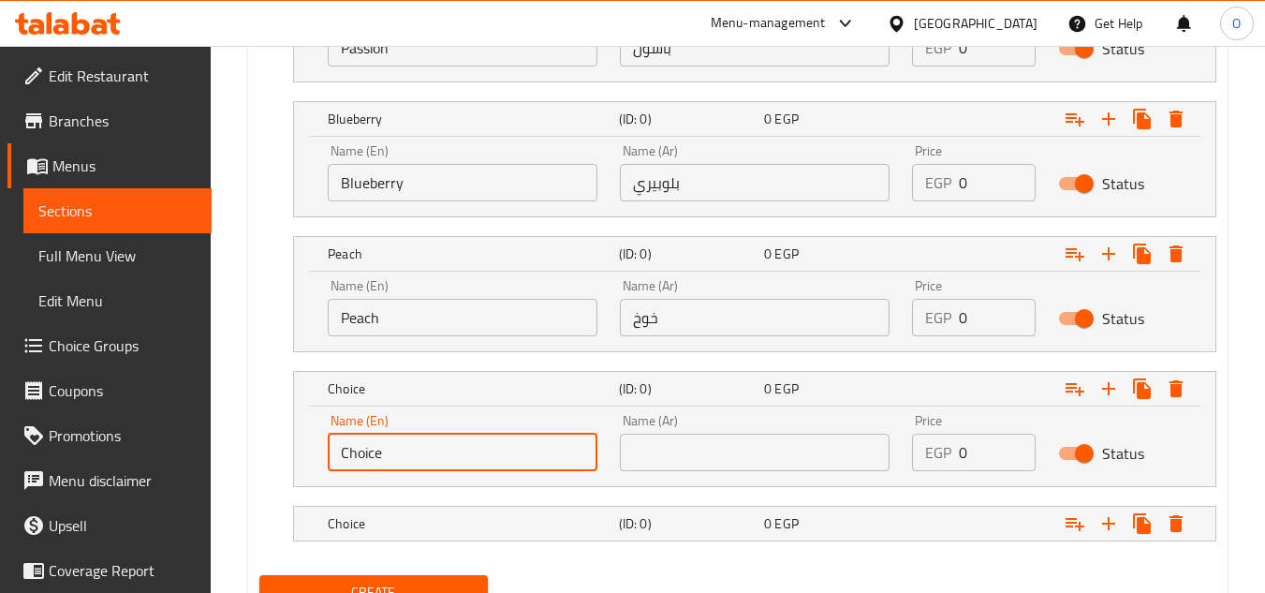
click at [409, 457] on input "Choice" at bounding box center [463, 452] width 270 height 37
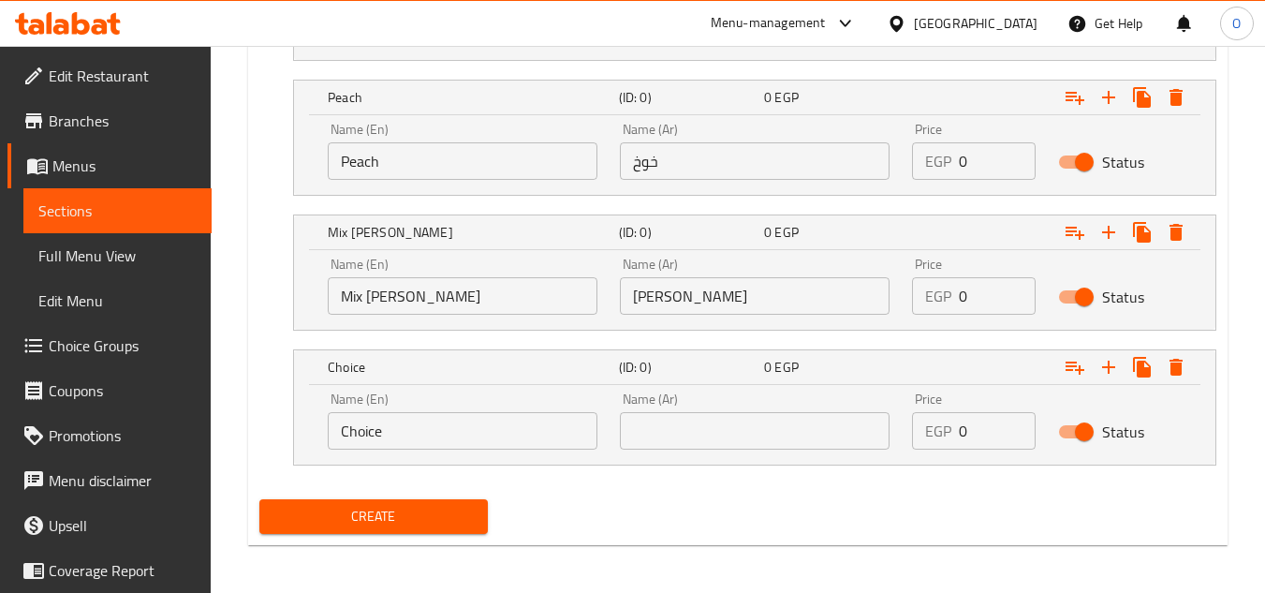
scroll to position [2013, 0]
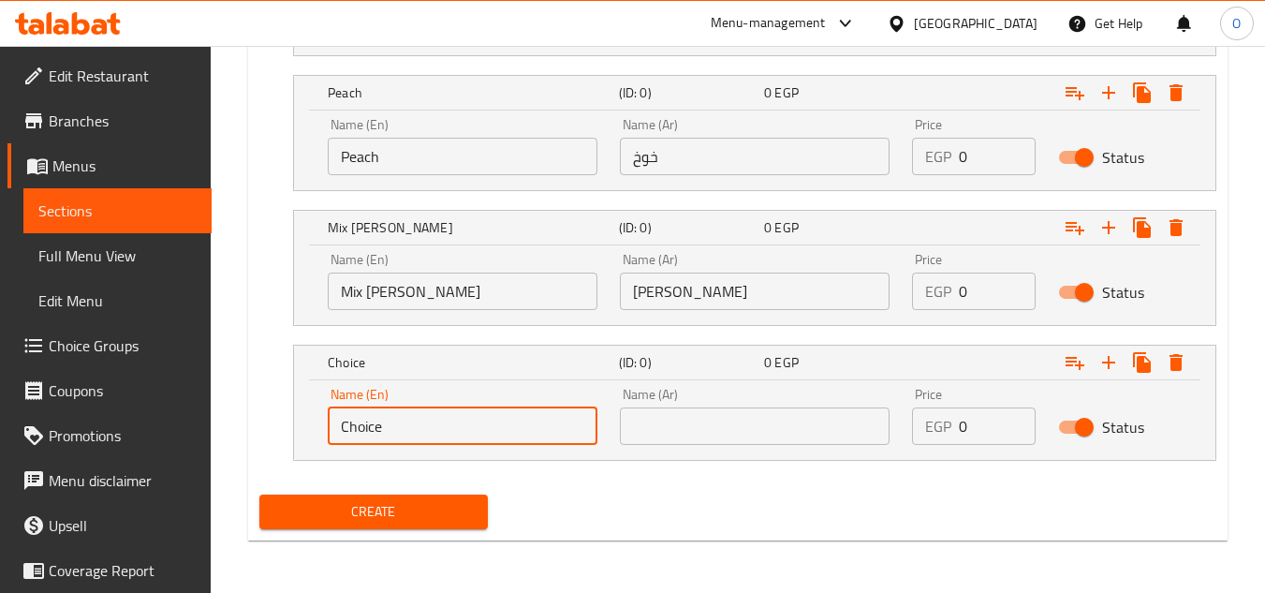
click at [437, 440] on input "Choice" at bounding box center [463, 425] width 270 height 37
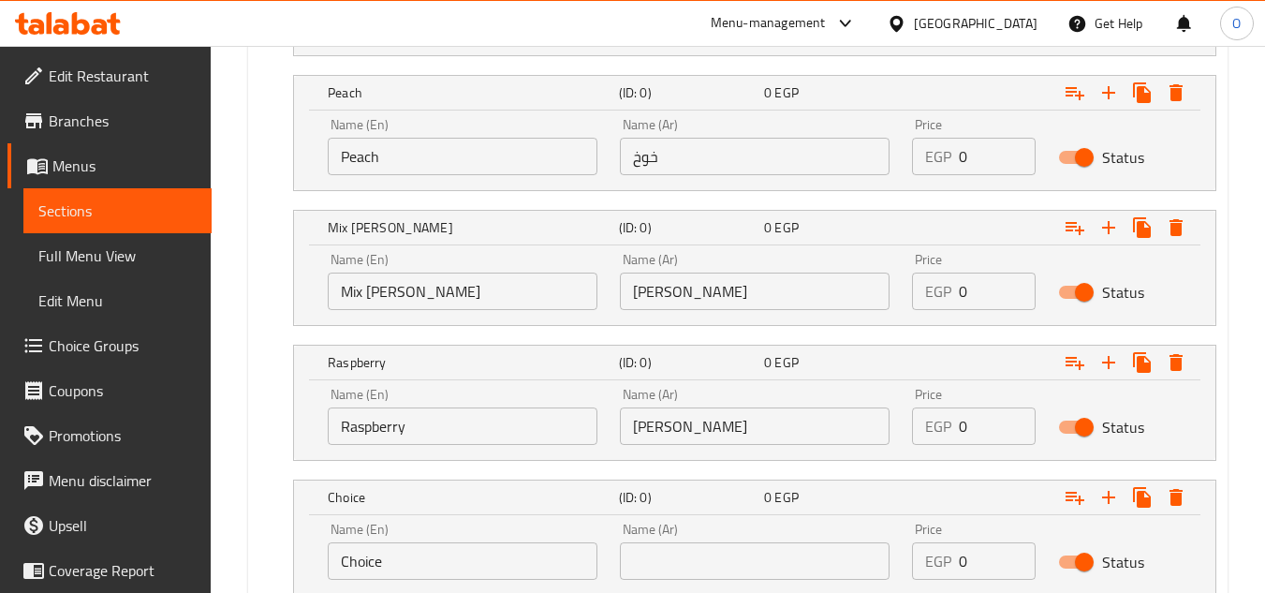
click at [408, 551] on input "Choice" at bounding box center [463, 560] width 270 height 37
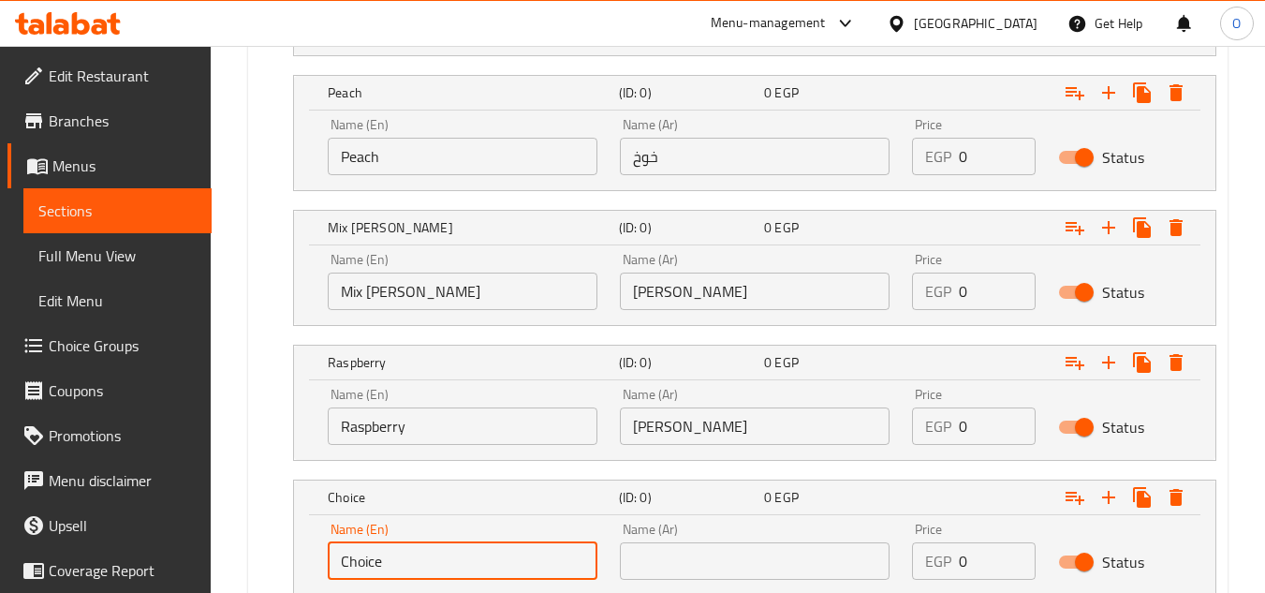
click at [407, 552] on input "Choice" at bounding box center [463, 560] width 270 height 37
drag, startPoint x: 407, startPoint y: 552, endPoint x: 393, endPoint y: 564, distance: 18.6
click at [393, 564] on input "Choice" at bounding box center [463, 560] width 270 height 37
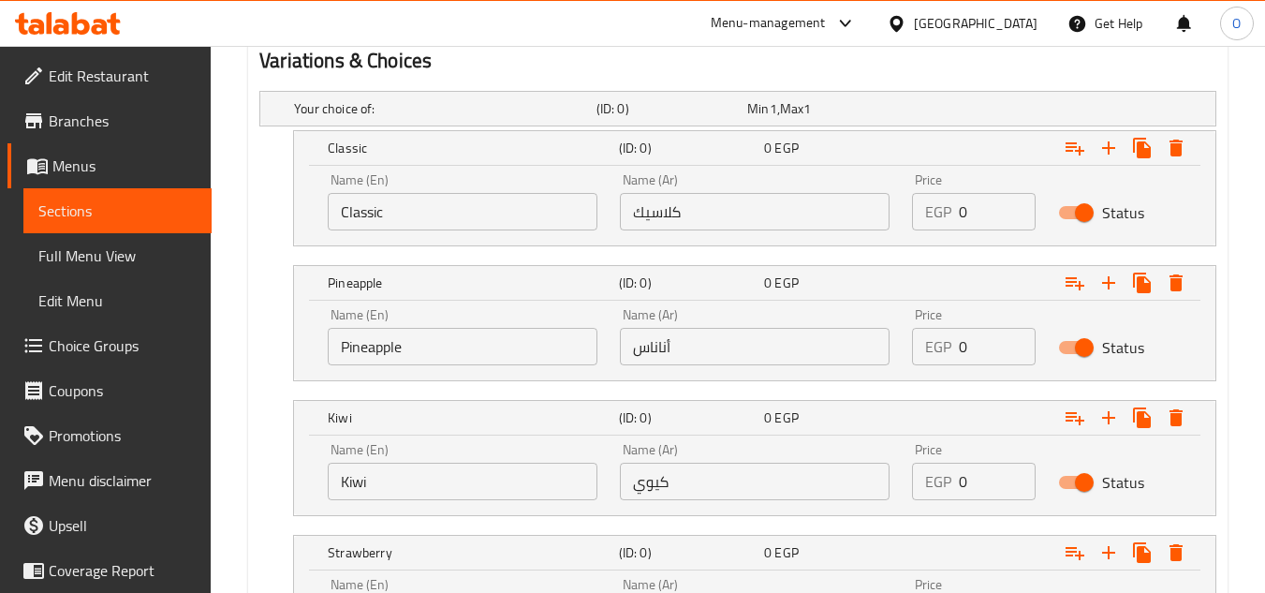
scroll to position [983, 0]
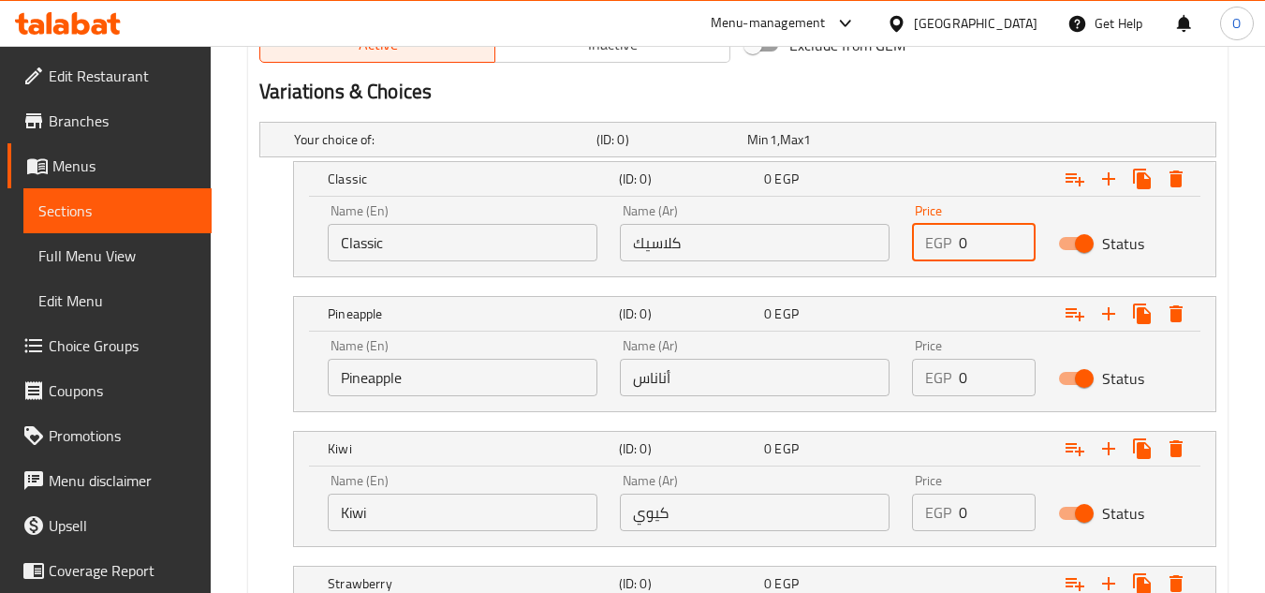
drag, startPoint x: 979, startPoint y: 243, endPoint x: 955, endPoint y: 244, distance: 23.4
click at [955, 244] on div "EGP 0 Price" at bounding box center [974, 242] width 124 height 37
click at [996, 244] on input "128" at bounding box center [997, 242] width 77 height 37
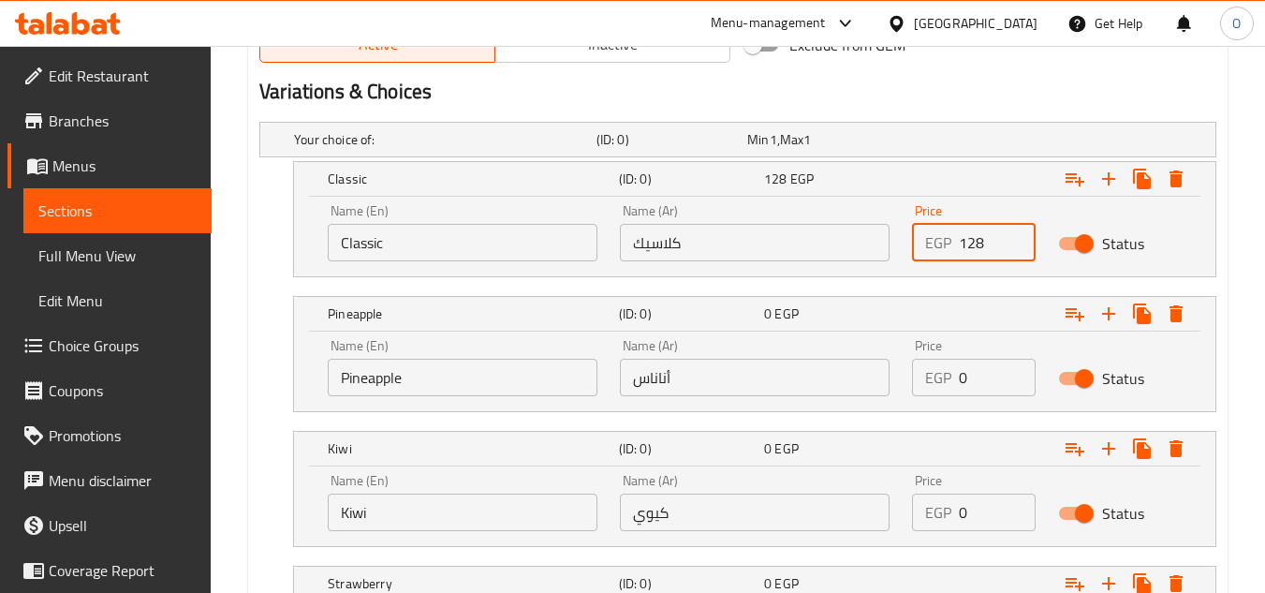
drag, startPoint x: 968, startPoint y: 374, endPoint x: 946, endPoint y: 378, distance: 22.0
click at [947, 377] on div "EGP 0 Price" at bounding box center [974, 377] width 124 height 37
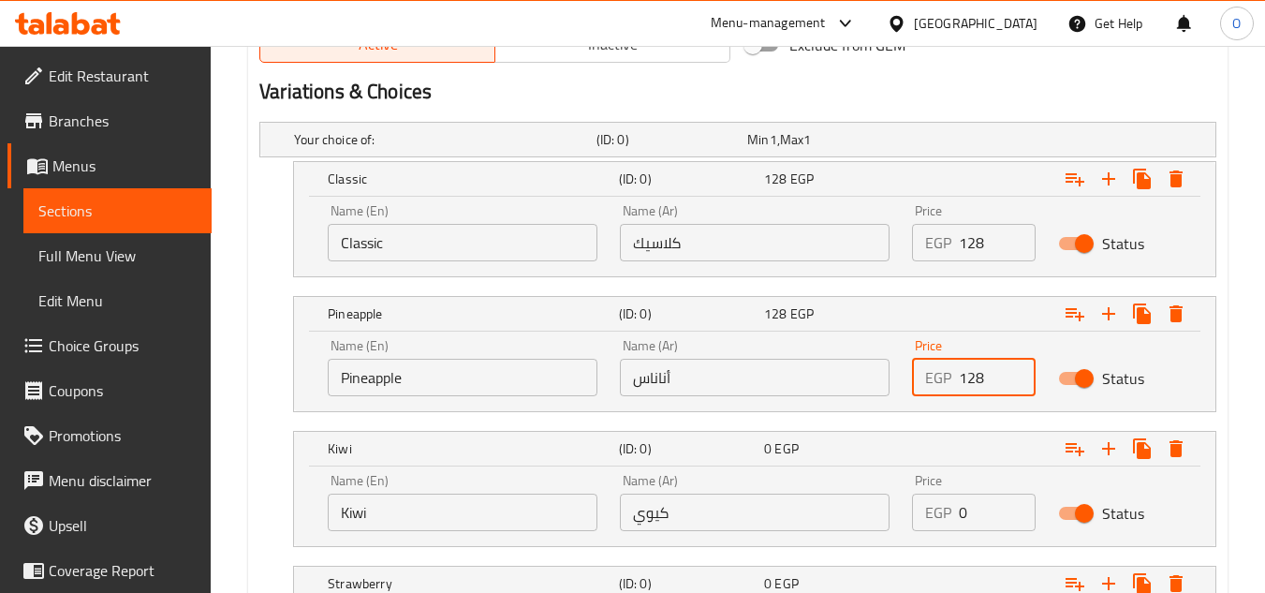
drag, startPoint x: 969, startPoint y: 515, endPoint x: 942, endPoint y: 515, distance: 27.2
click at [942, 515] on div "EGP 0 Price" at bounding box center [974, 512] width 124 height 37
click at [1022, 99] on h2 "Variations & Choices" at bounding box center [737, 92] width 957 height 28
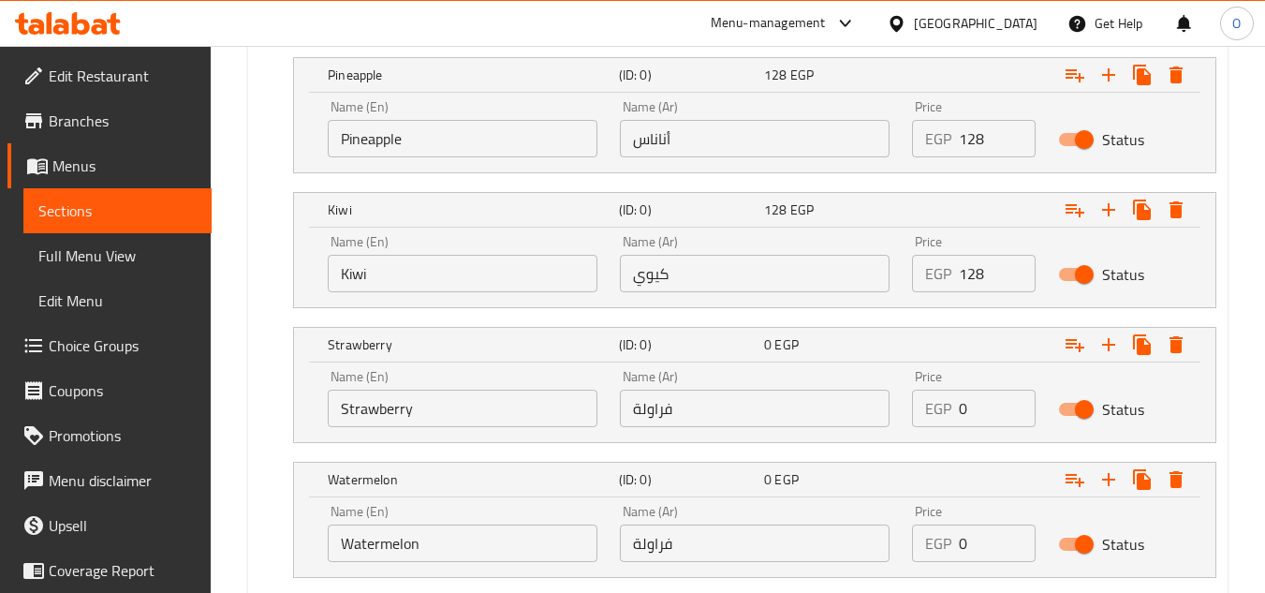
scroll to position [1264, 0]
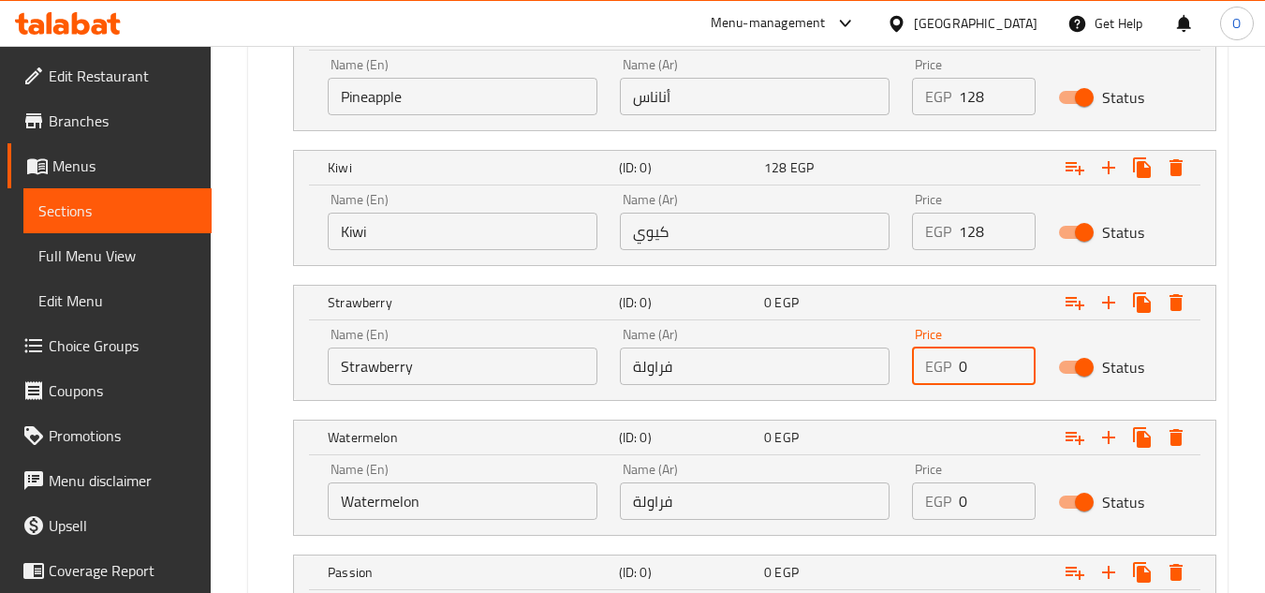
drag, startPoint x: 990, startPoint y: 348, endPoint x: 935, endPoint y: 361, distance: 56.6
click at [935, 361] on div "EGP 0 Price" at bounding box center [974, 366] width 124 height 37
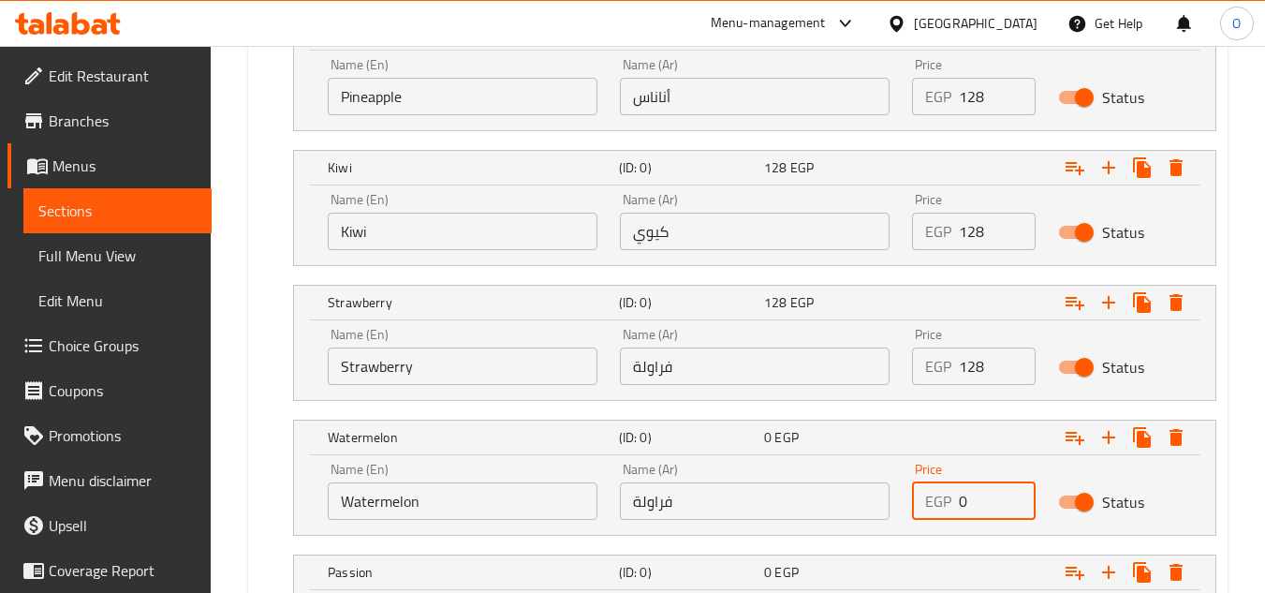
drag, startPoint x: 980, startPoint y: 490, endPoint x: 918, endPoint y: 505, distance: 63.6
click at [918, 505] on div "EGP 0 Price" at bounding box center [974, 500] width 124 height 37
click at [1243, 172] on div "Home / Restaurants management / Menus / Sections / item / create Mojito section…" at bounding box center [738, 129] width 1055 height 2695
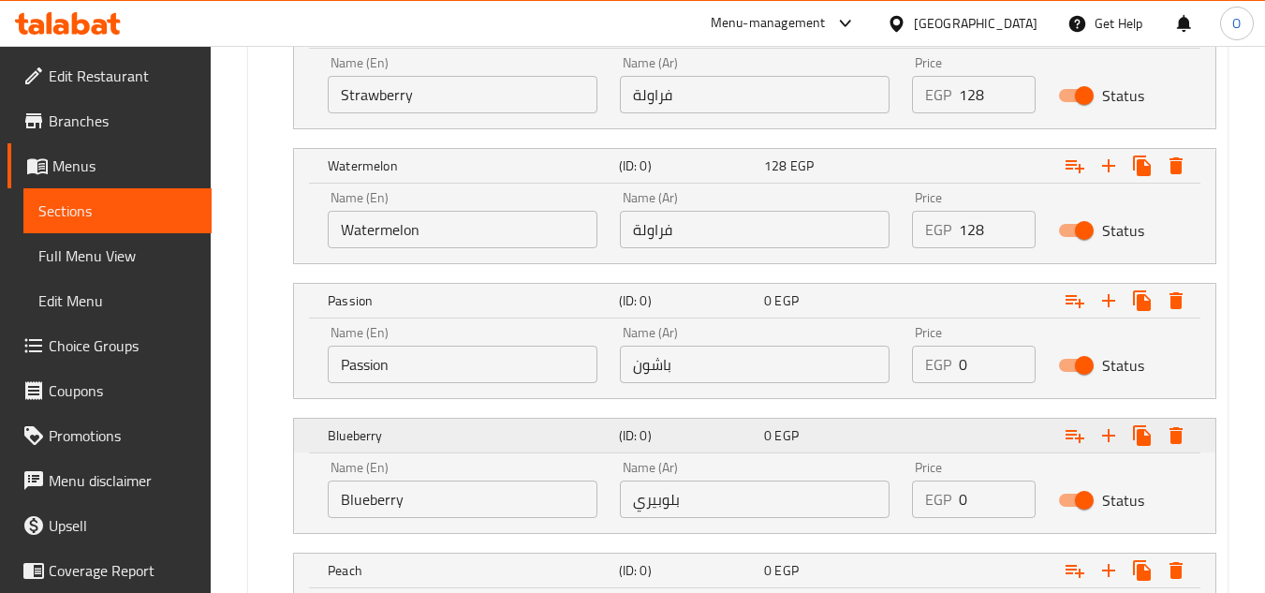
scroll to position [1545, 0]
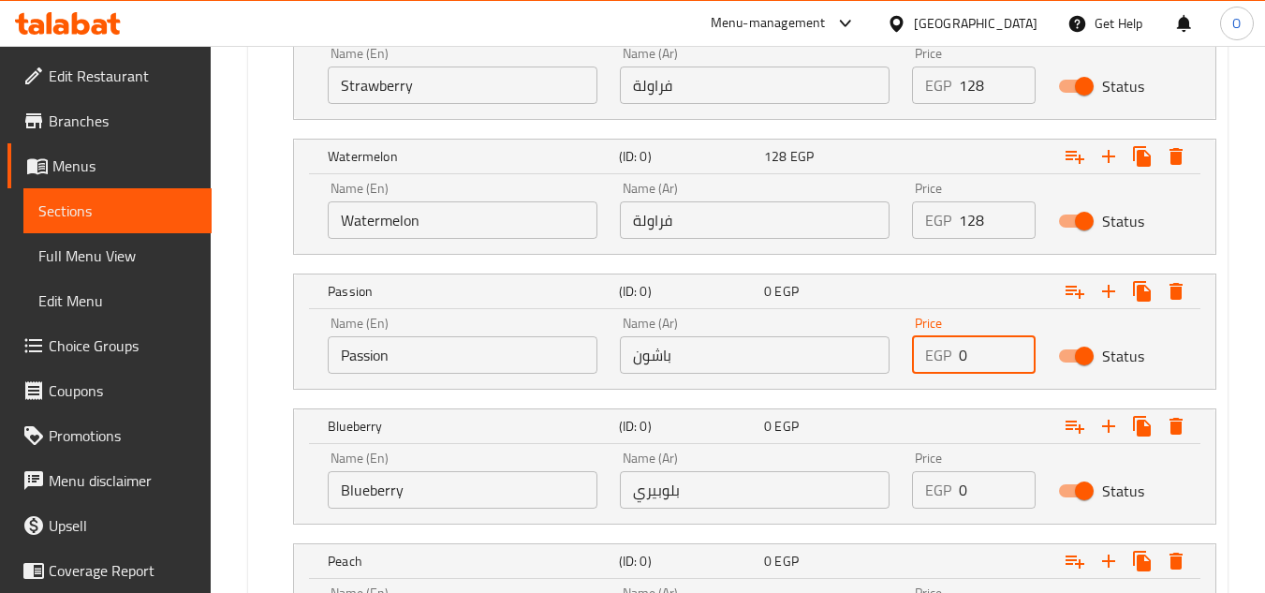
drag, startPoint x: 977, startPoint y: 348, endPoint x: 901, endPoint y: 364, distance: 77.5
click at [904, 363] on div "Price EGP 0 Price" at bounding box center [974, 345] width 146 height 80
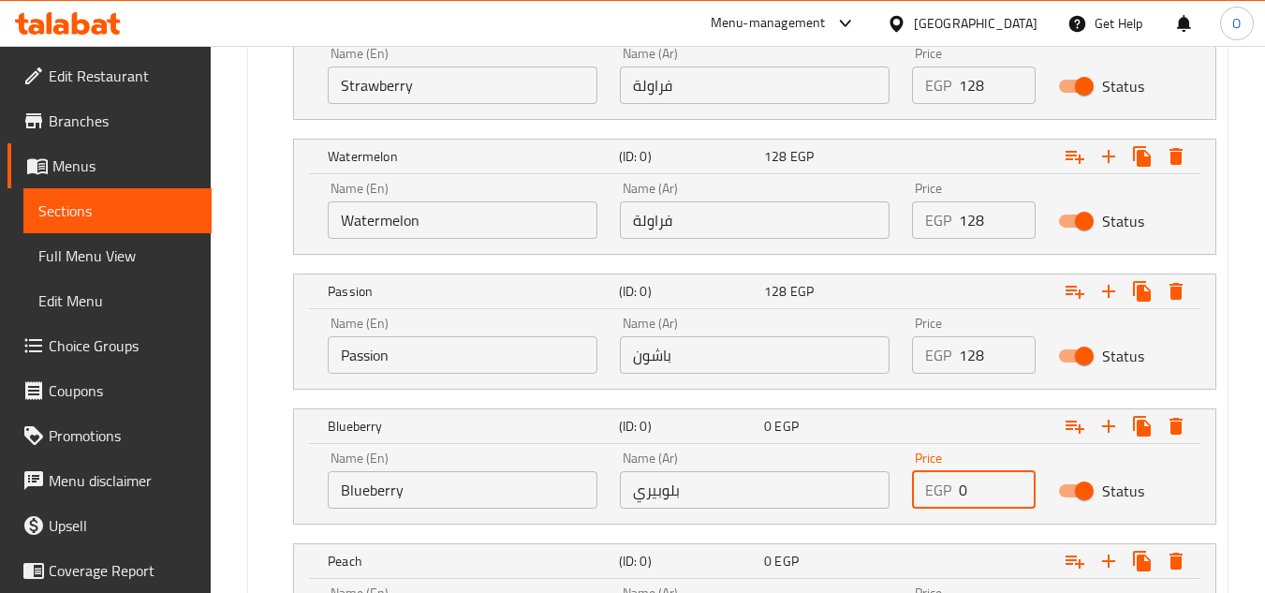
drag, startPoint x: 986, startPoint y: 498, endPoint x: 885, endPoint y: 515, distance: 102.6
click at [885, 515] on div "Name (En) Blueberry Name (En) Name (Ar) بلوبيري Name (Ar) Price EGP 0 Price Sta…" at bounding box center [755, 480] width 877 height 80
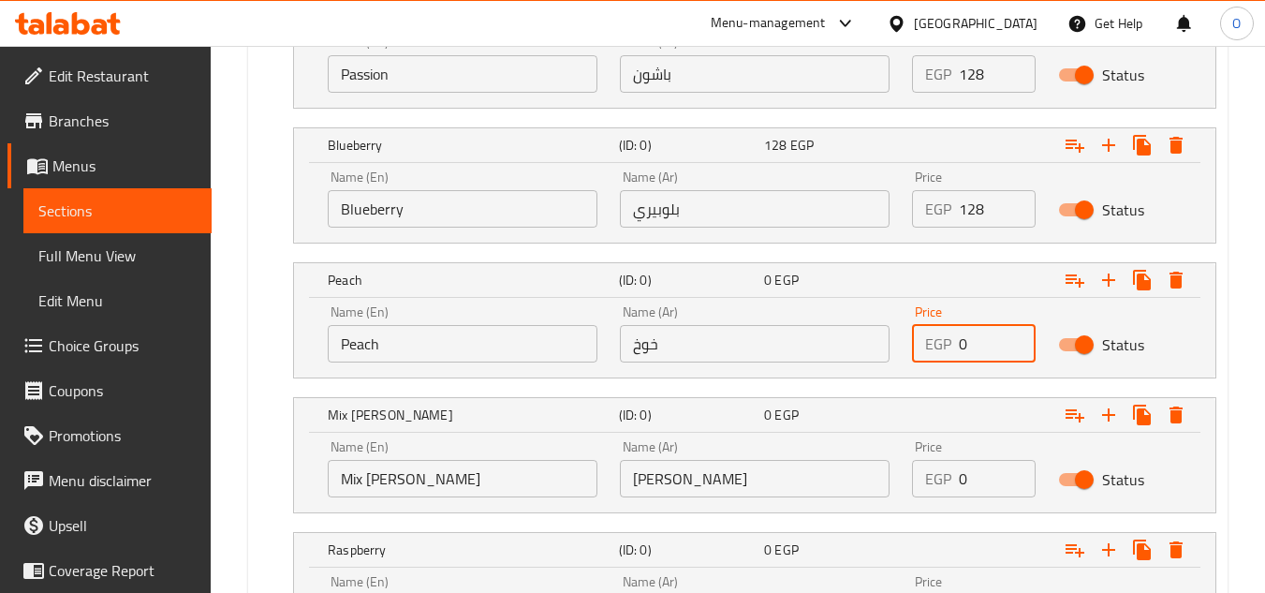
drag, startPoint x: 935, startPoint y: 363, endPoint x: 906, endPoint y: 377, distance: 32.3
click at [924, 369] on div "Price EGP 0 Price" at bounding box center [974, 334] width 146 height 80
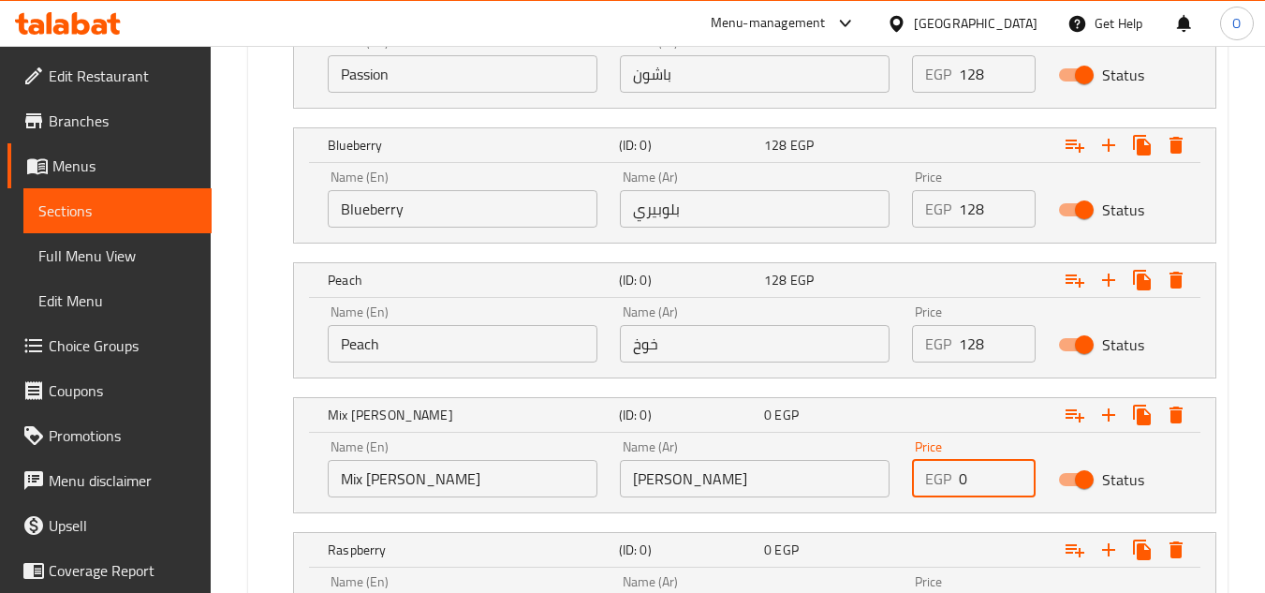
drag, startPoint x: 973, startPoint y: 478, endPoint x: 938, endPoint y: 495, distance: 39.8
click at [938, 495] on div "EGP 0 Price" at bounding box center [974, 478] width 124 height 37
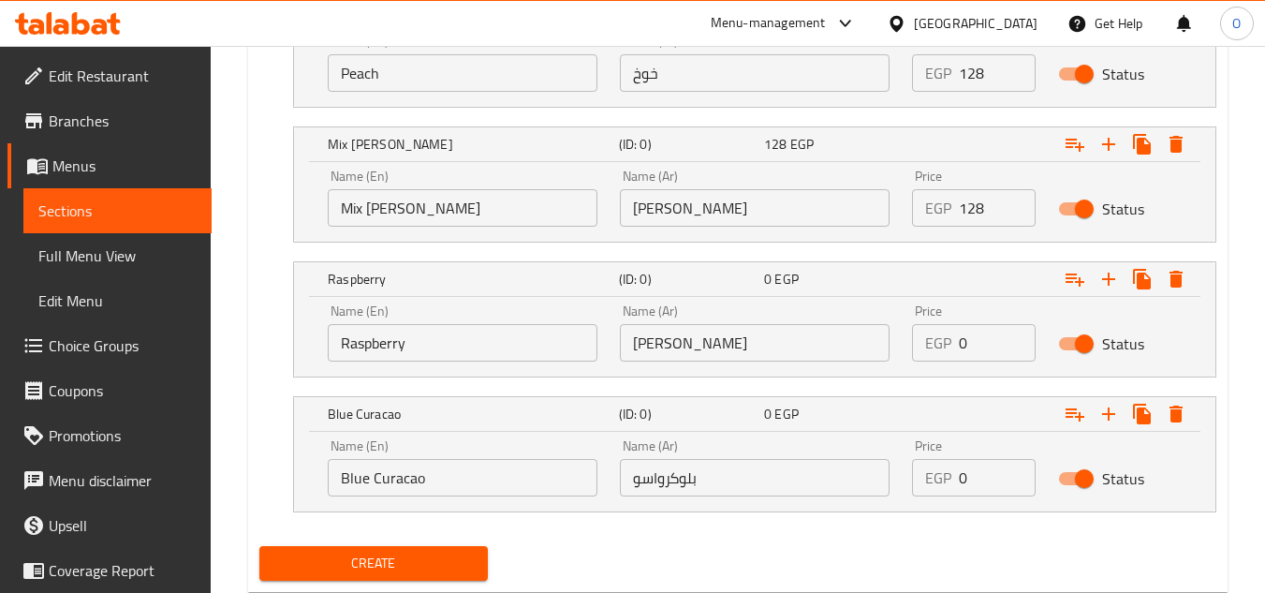
scroll to position [2107, 0]
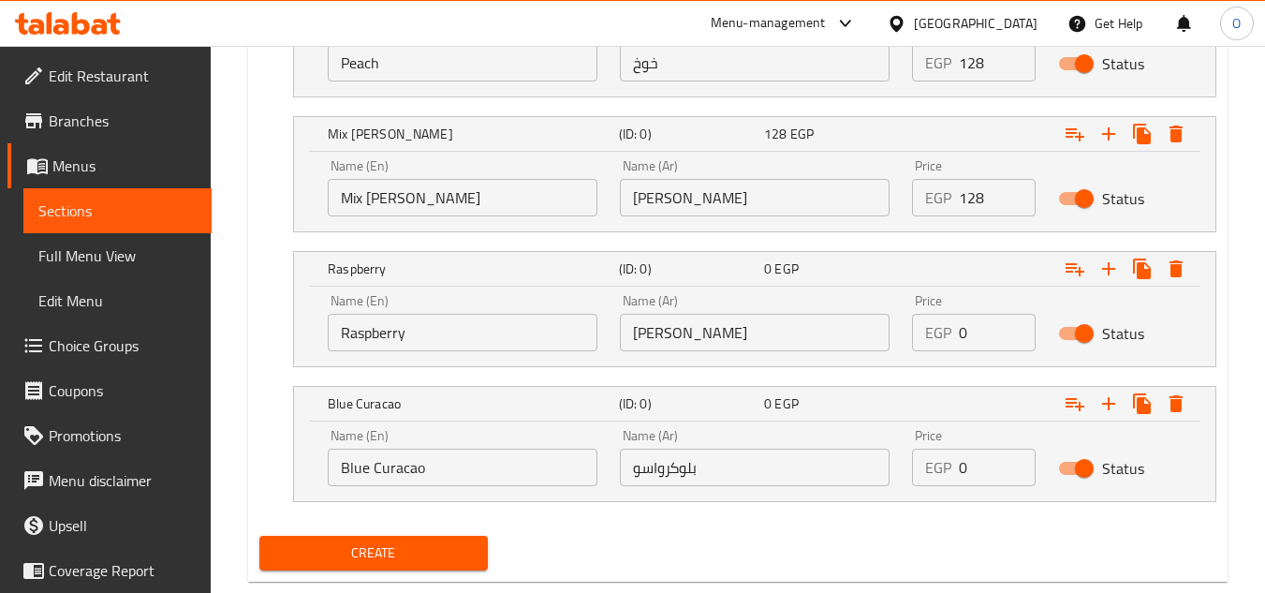
drag, startPoint x: 972, startPoint y: 339, endPoint x: 939, endPoint y: 348, distance: 34.1
click at [946, 347] on div "EGP 0 Price" at bounding box center [974, 332] width 124 height 37
drag, startPoint x: 927, startPoint y: 481, endPoint x: 896, endPoint y: 482, distance: 30.9
click at [896, 482] on div "Name (En) Blue Curacao Name (En) Name (Ar) بلوكرواسو Name (Ar) Price EGP 0 Pric…" at bounding box center [755, 458] width 877 height 80
click at [872, 540] on div "Create" at bounding box center [738, 553] width 972 height 50
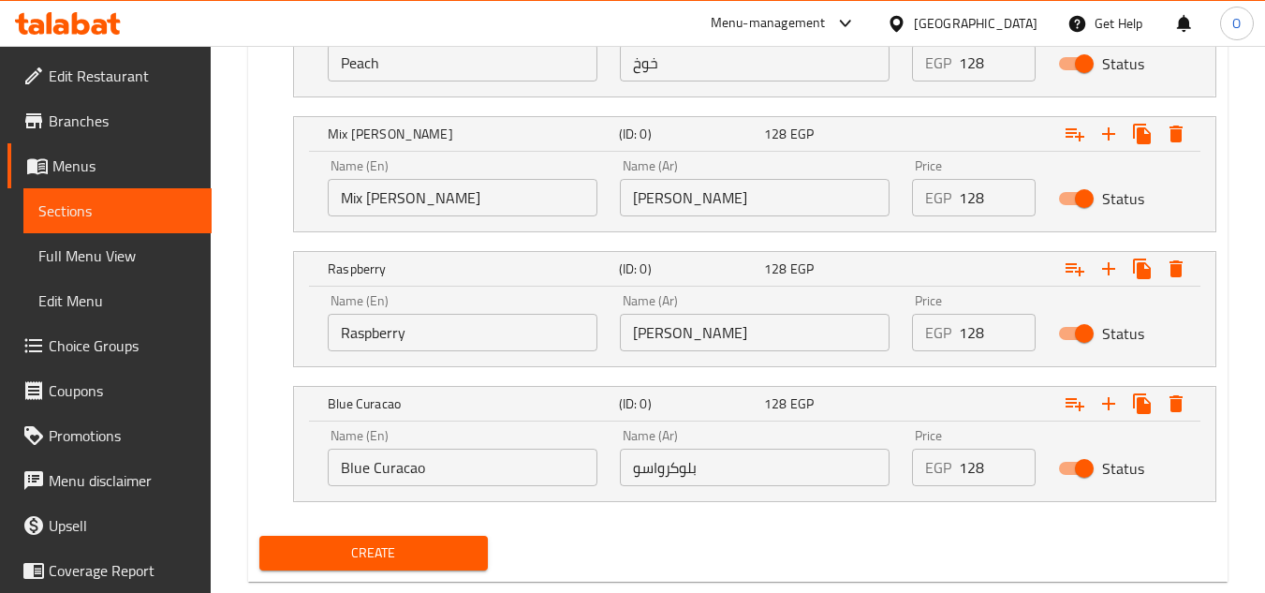
click at [480, 553] on button "Create" at bounding box center [373, 553] width 228 height 35
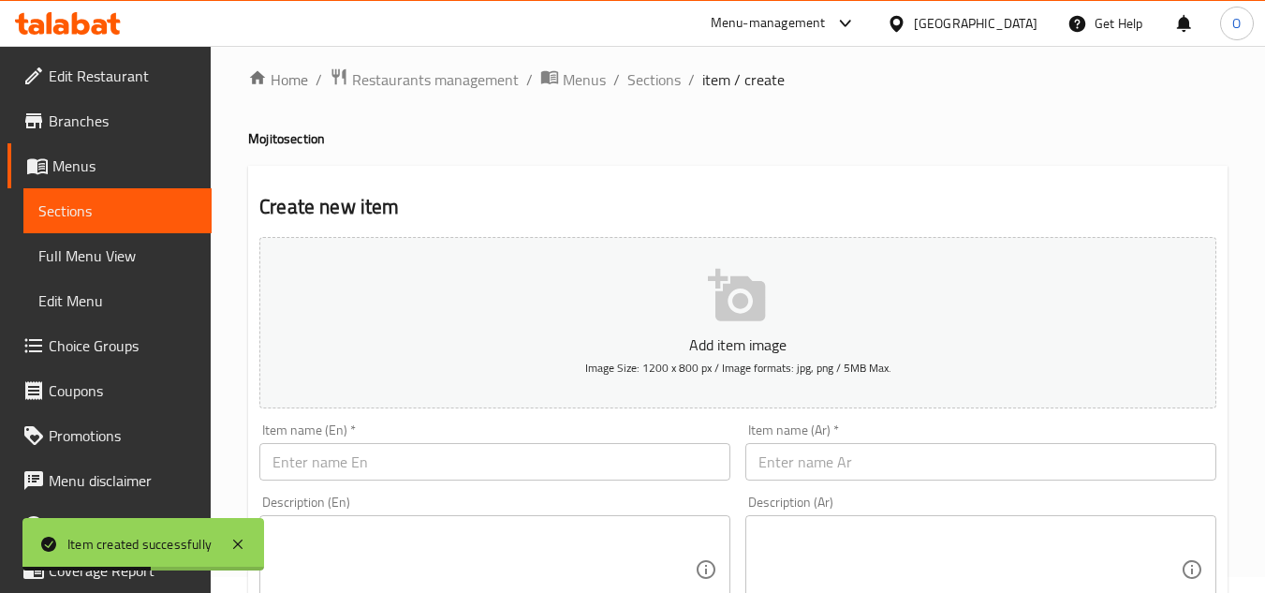
scroll to position [0, 0]
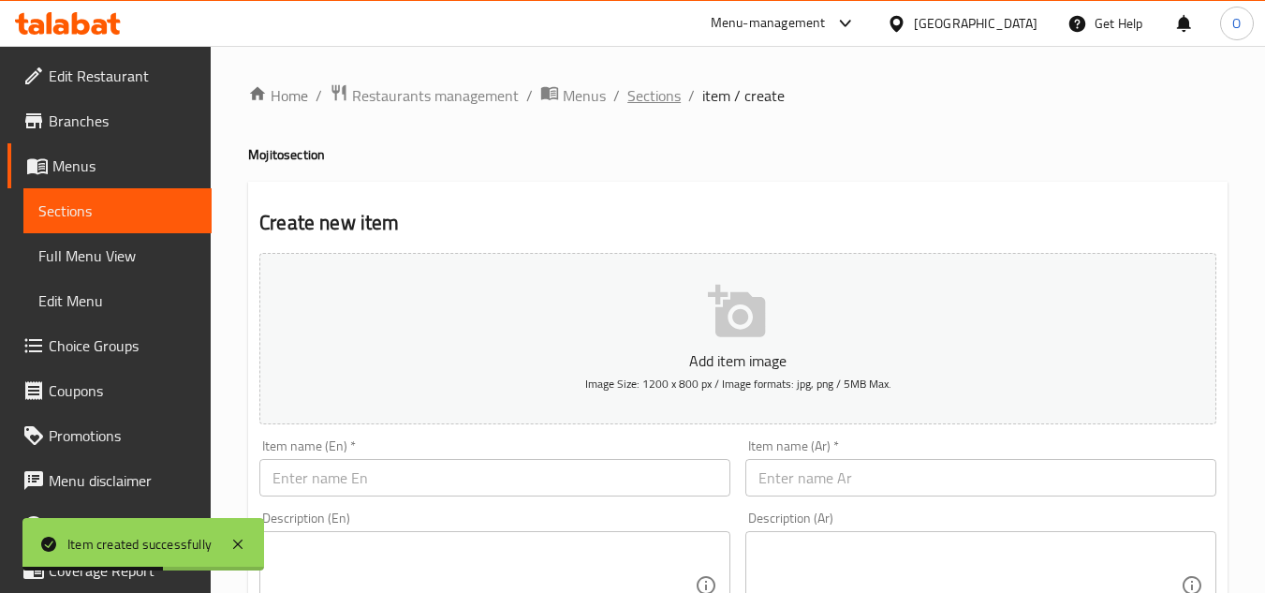
click at [655, 98] on span "Sections" at bounding box center [654, 95] width 53 height 22
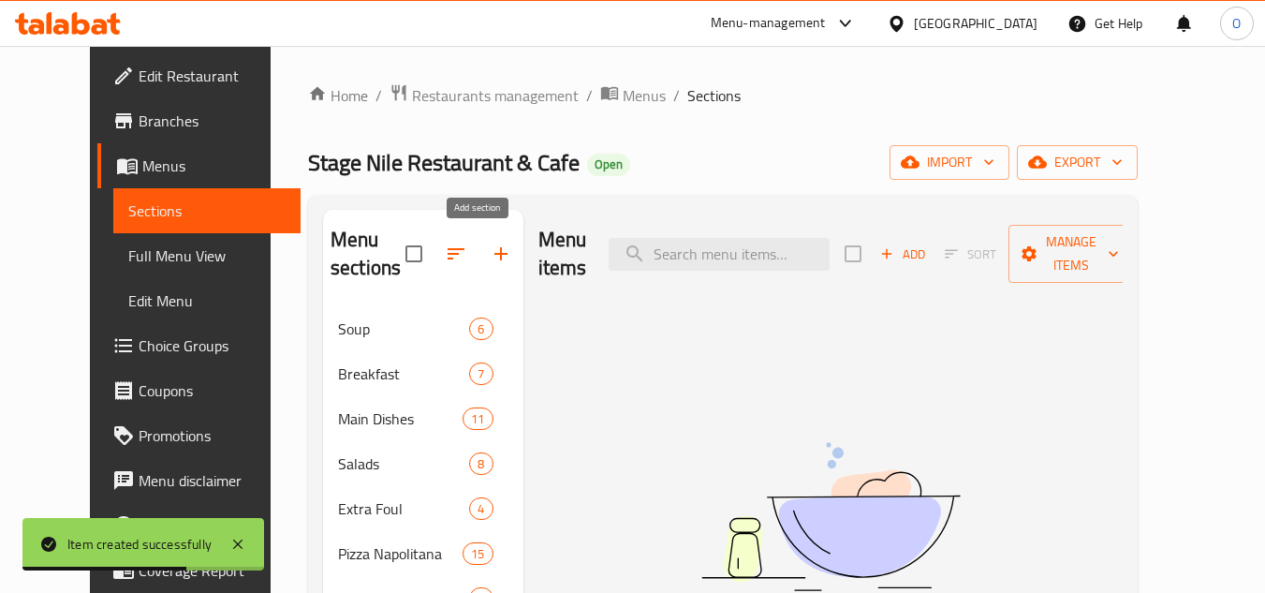
click at [490, 257] on icon "button" at bounding box center [501, 254] width 22 height 22
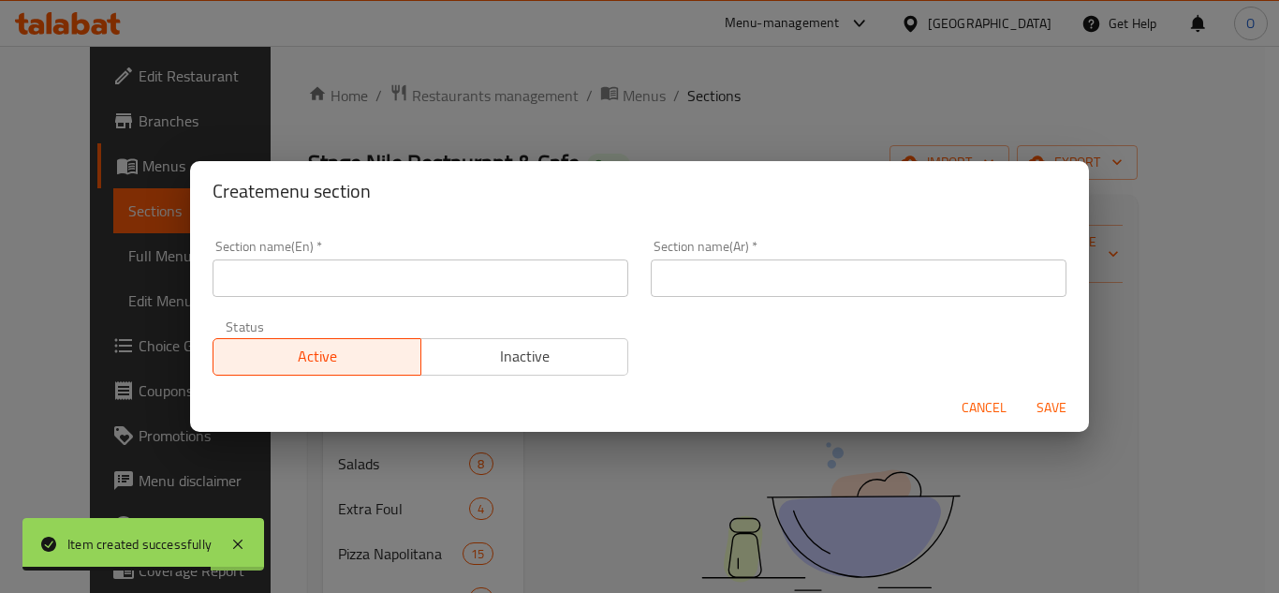
click at [437, 288] on input "text" at bounding box center [421, 277] width 416 height 37
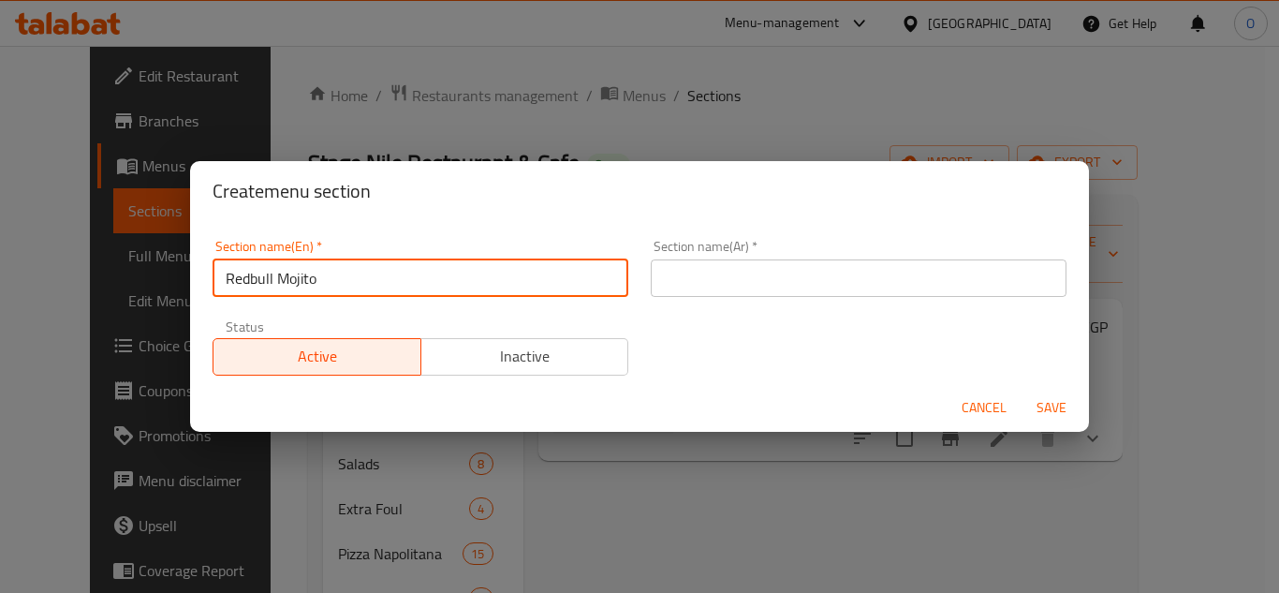
click at [757, 290] on input "text" at bounding box center [859, 277] width 416 height 37
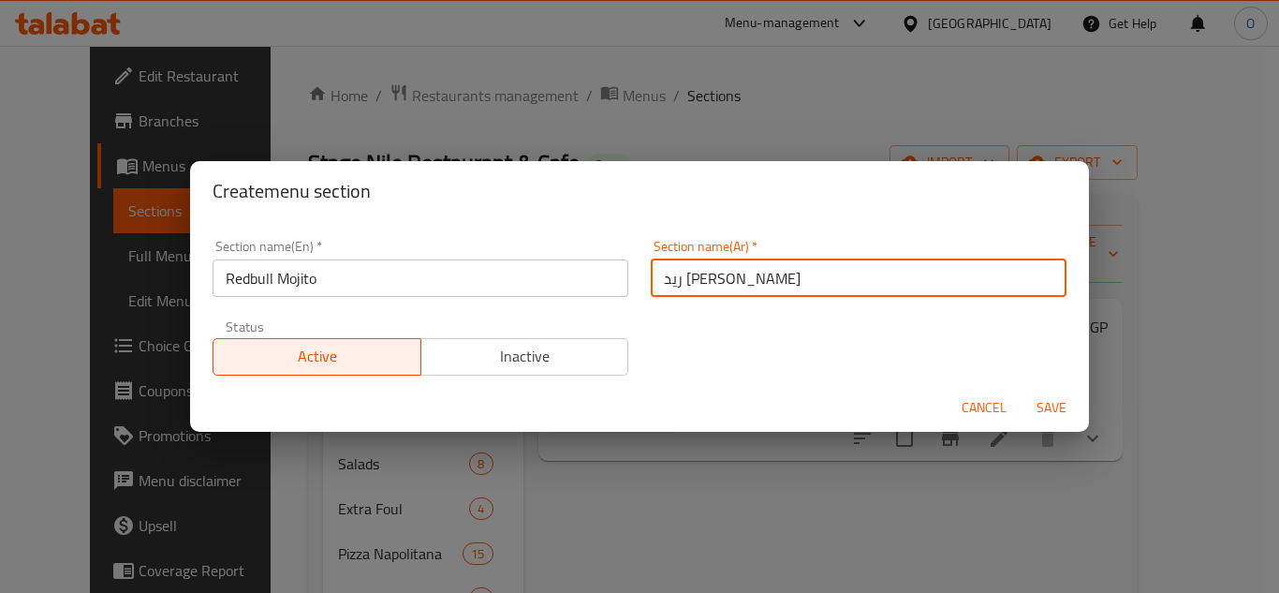
click at [1044, 407] on span "Save" at bounding box center [1051, 407] width 45 height 23
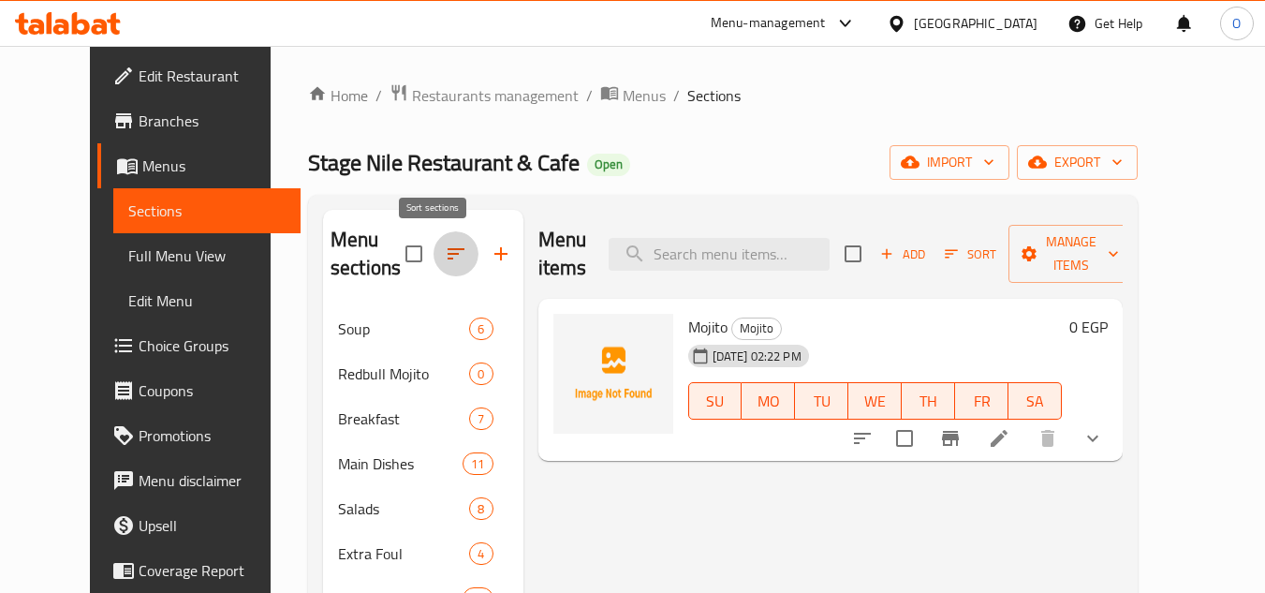
click at [434, 266] on button "button" at bounding box center [456, 253] width 45 height 45
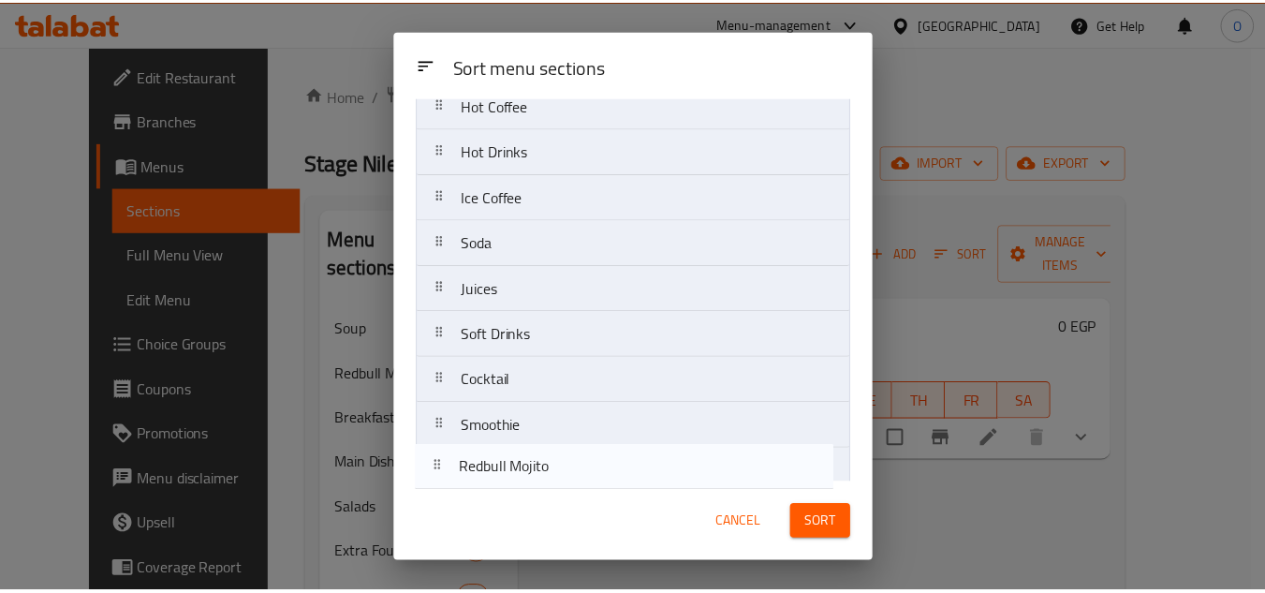
scroll to position [1053, 0]
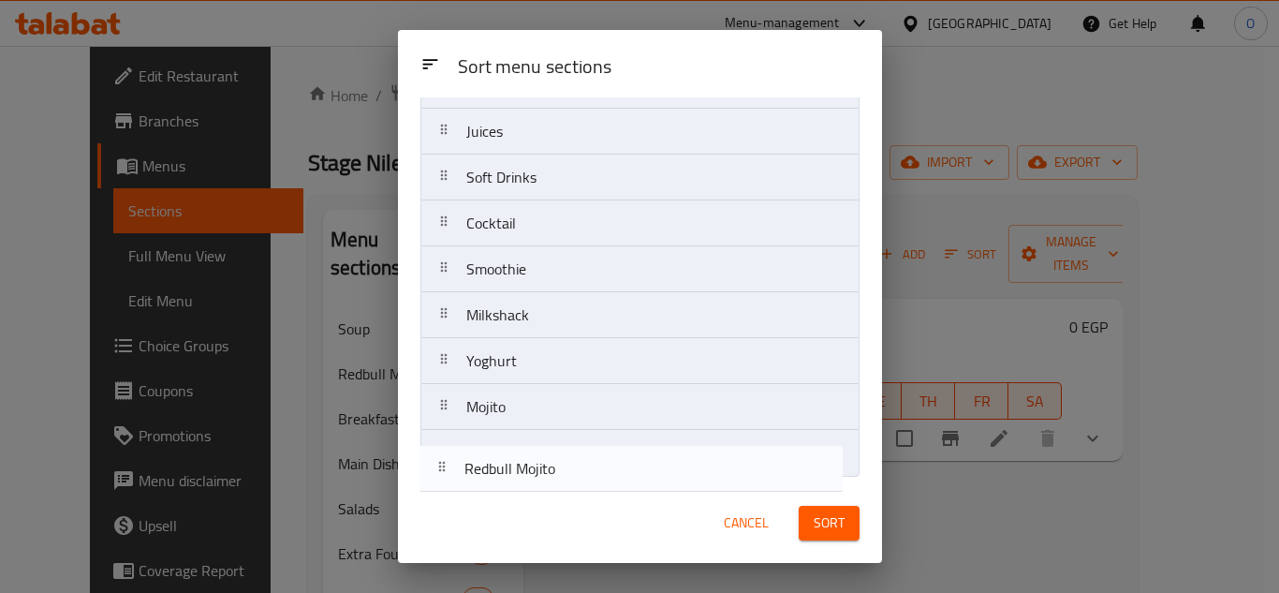
drag, startPoint x: 519, startPoint y: 223, endPoint x: 517, endPoint y: 457, distance: 234.2
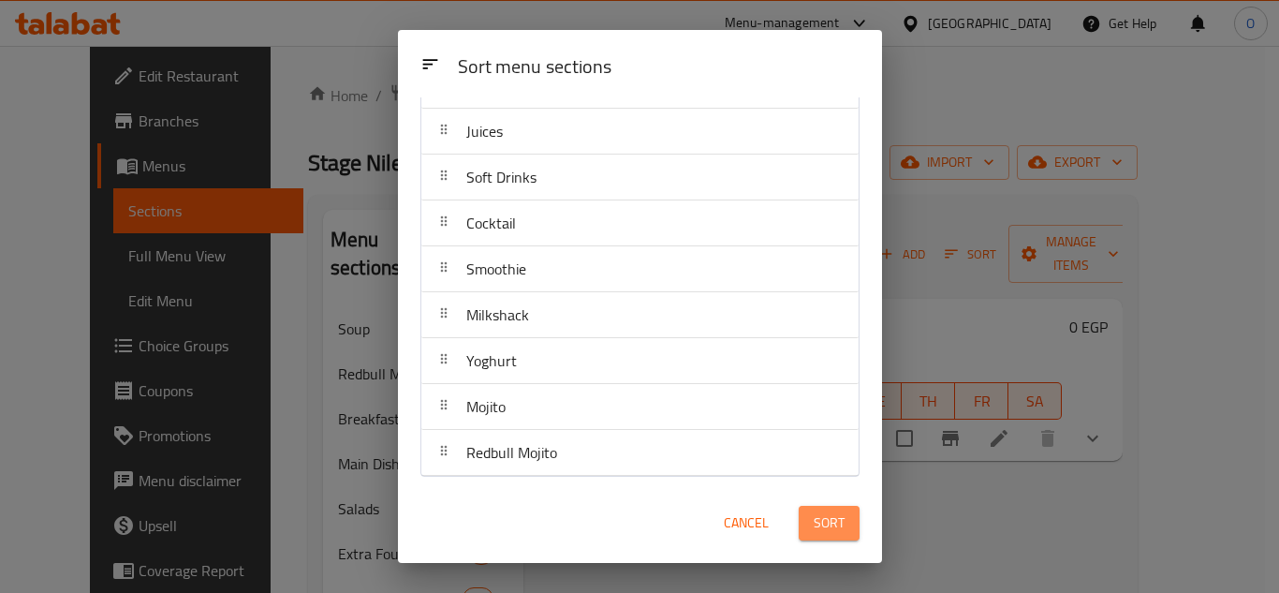
click at [825, 520] on span "Sort" at bounding box center [829, 522] width 31 height 23
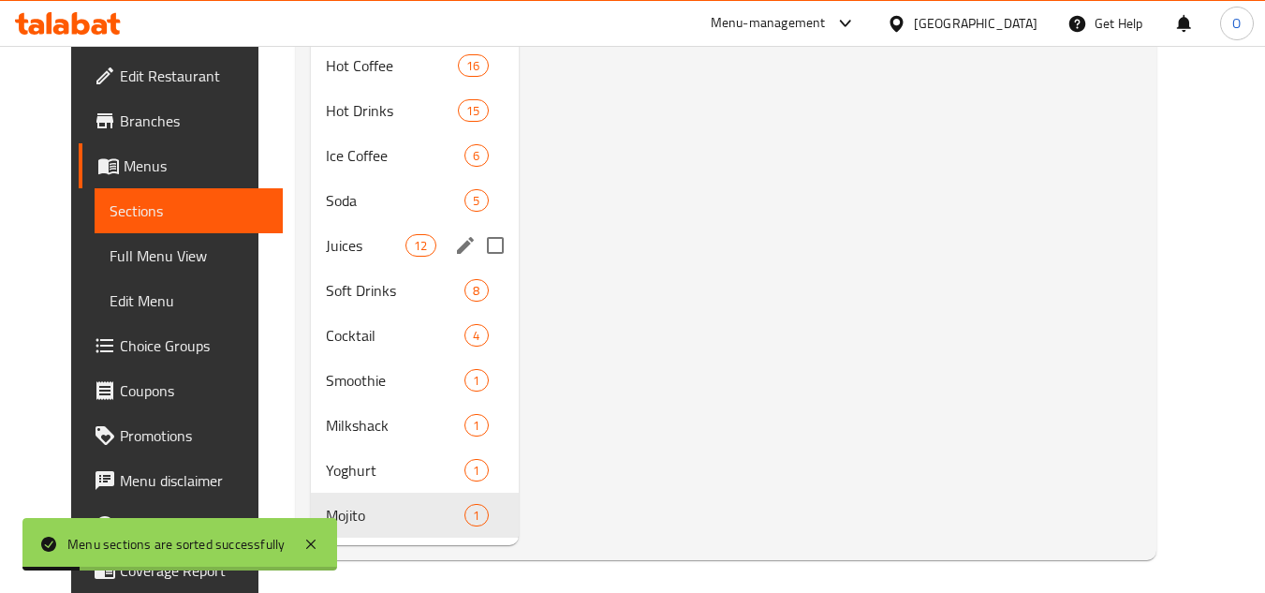
scroll to position [1122, 0]
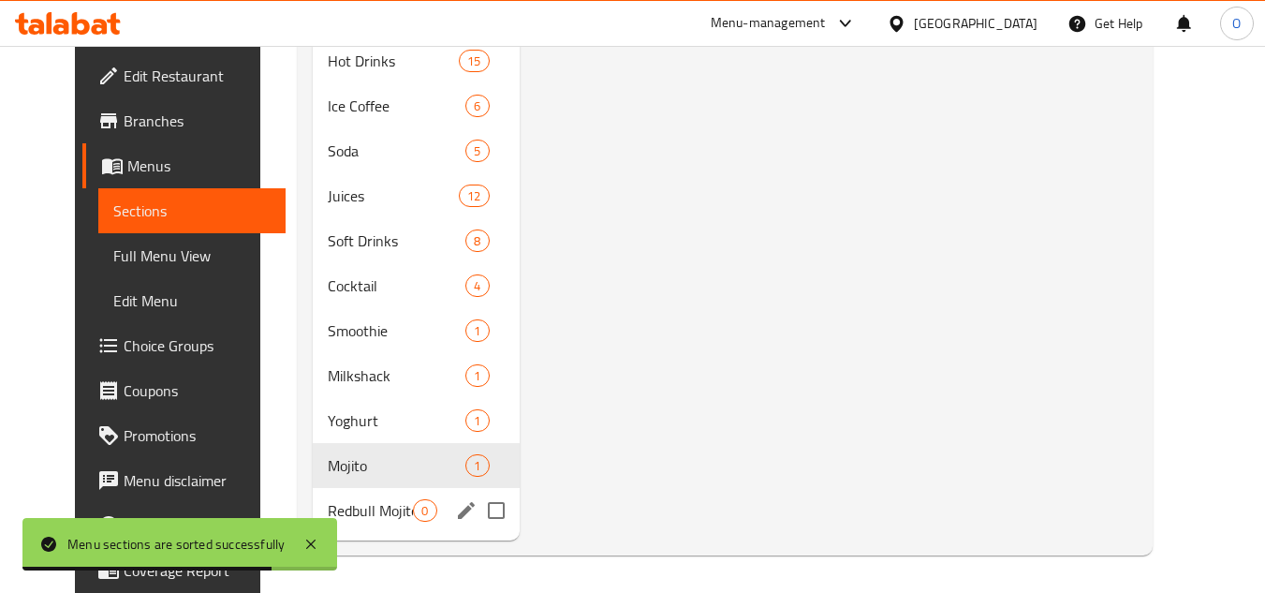
click at [352, 531] on div "Redbull Mojito 0" at bounding box center [416, 510] width 206 height 45
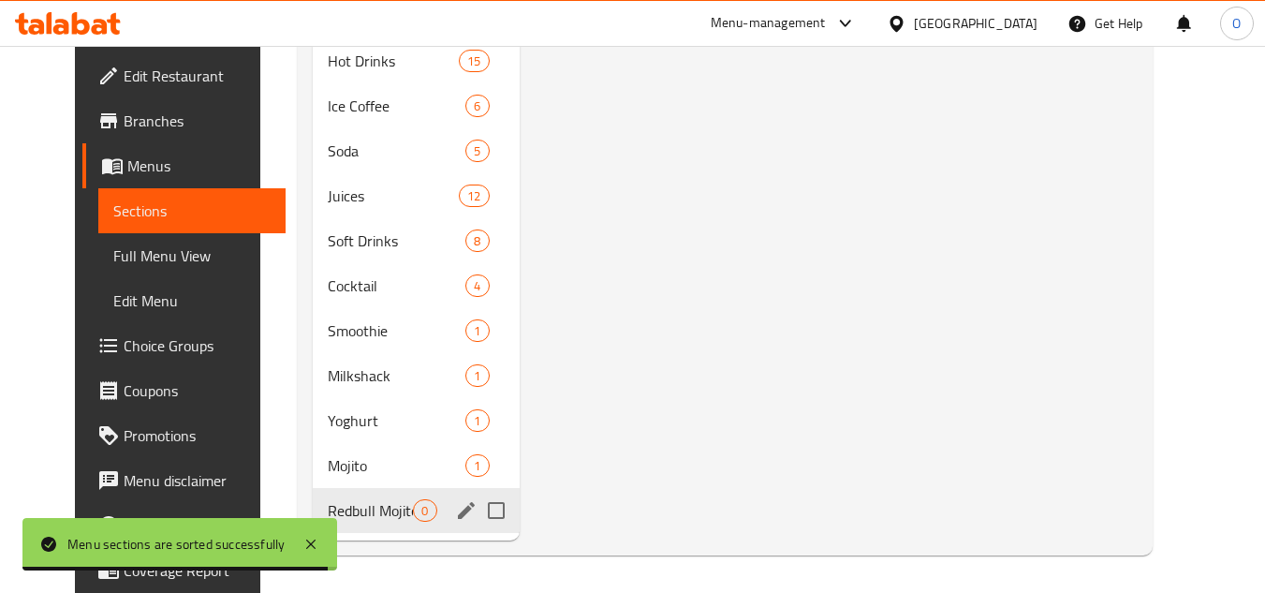
click at [345, 507] on span "Redbull Mojito" at bounding box center [370, 510] width 85 height 22
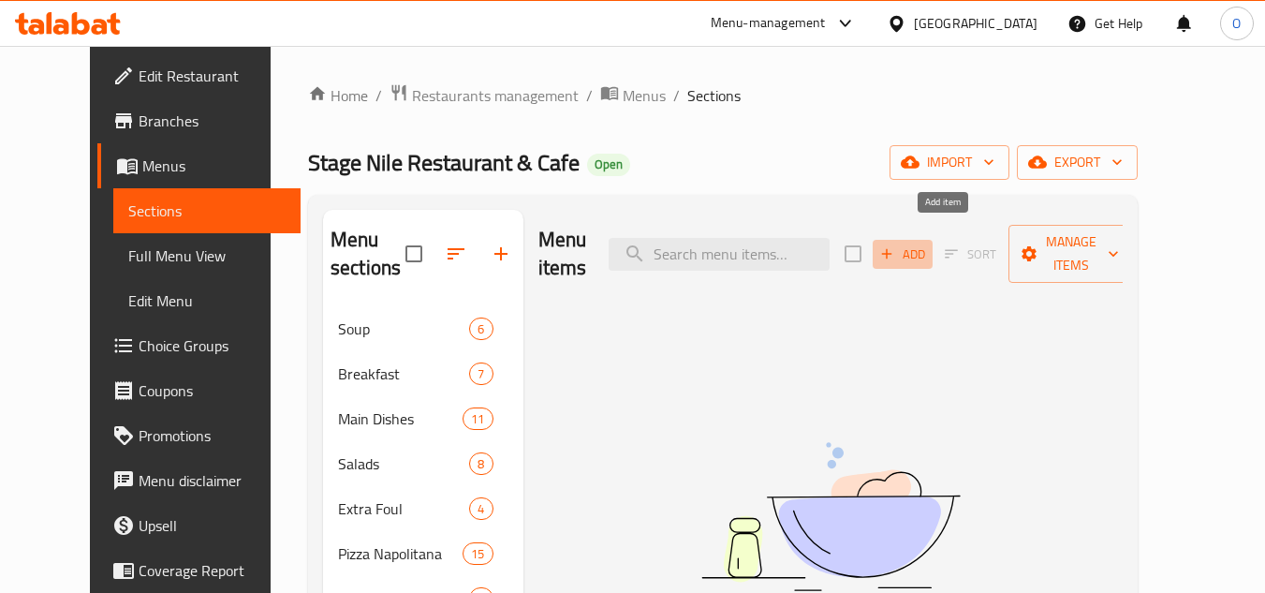
click at [928, 244] on span "Add" at bounding box center [903, 255] width 51 height 22
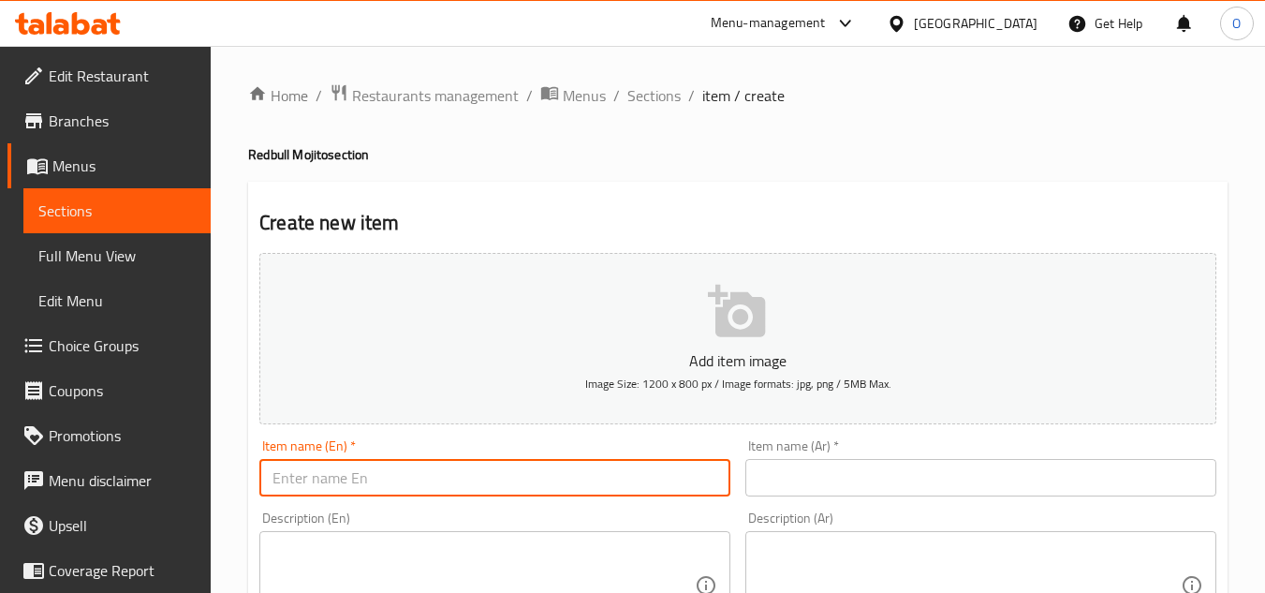
click at [479, 463] on input "text" at bounding box center [494, 477] width 471 height 37
click at [820, 485] on input "text" at bounding box center [981, 477] width 471 height 37
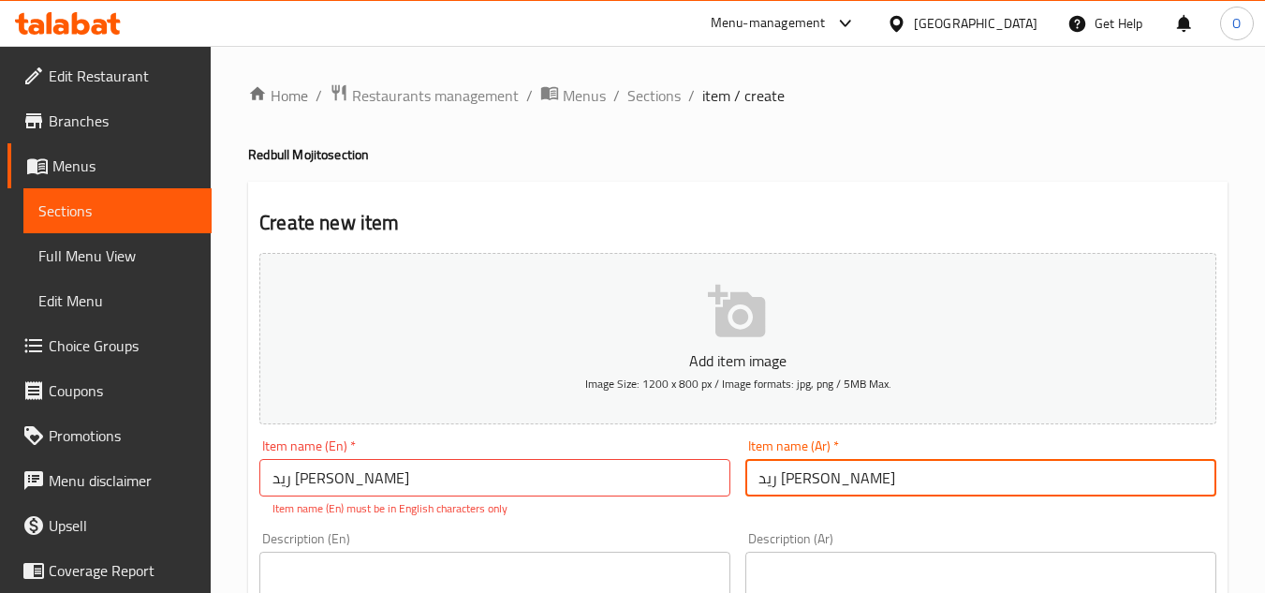
click at [399, 492] on input "ريد [PERSON_NAME]" at bounding box center [494, 477] width 471 height 37
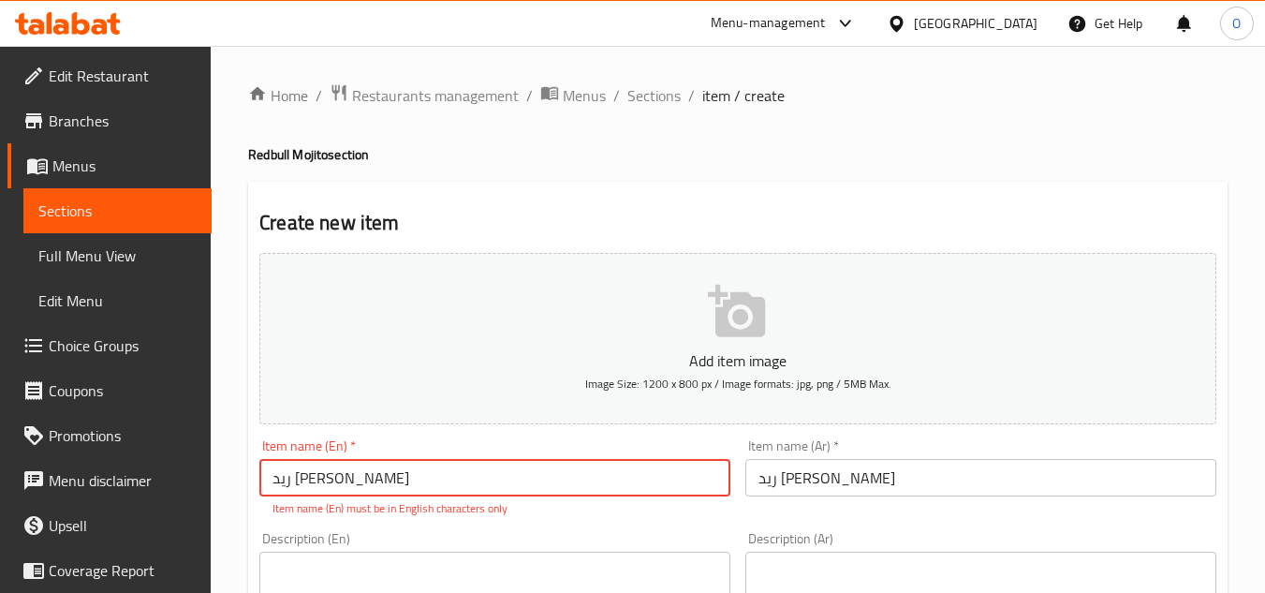
click at [399, 492] on input "ريد [PERSON_NAME]" at bounding box center [494, 477] width 471 height 37
click at [402, 531] on div "Description (En) Description (En)" at bounding box center [495, 596] width 486 height 143
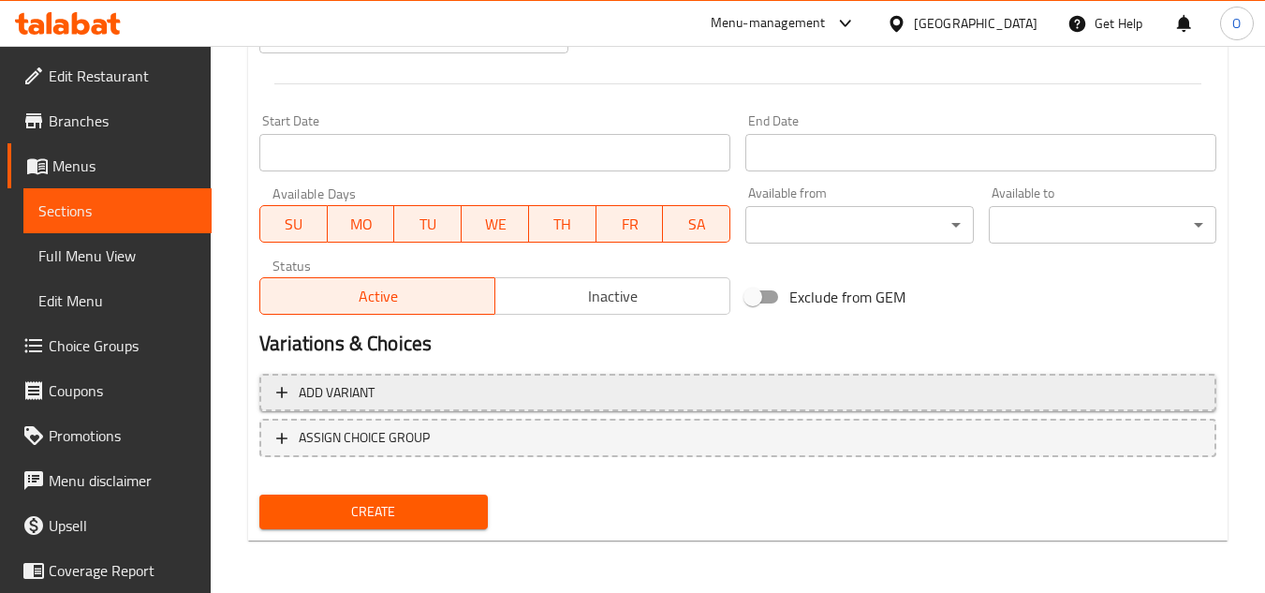
click at [1033, 374] on button "Add variant" at bounding box center [737, 393] width 957 height 38
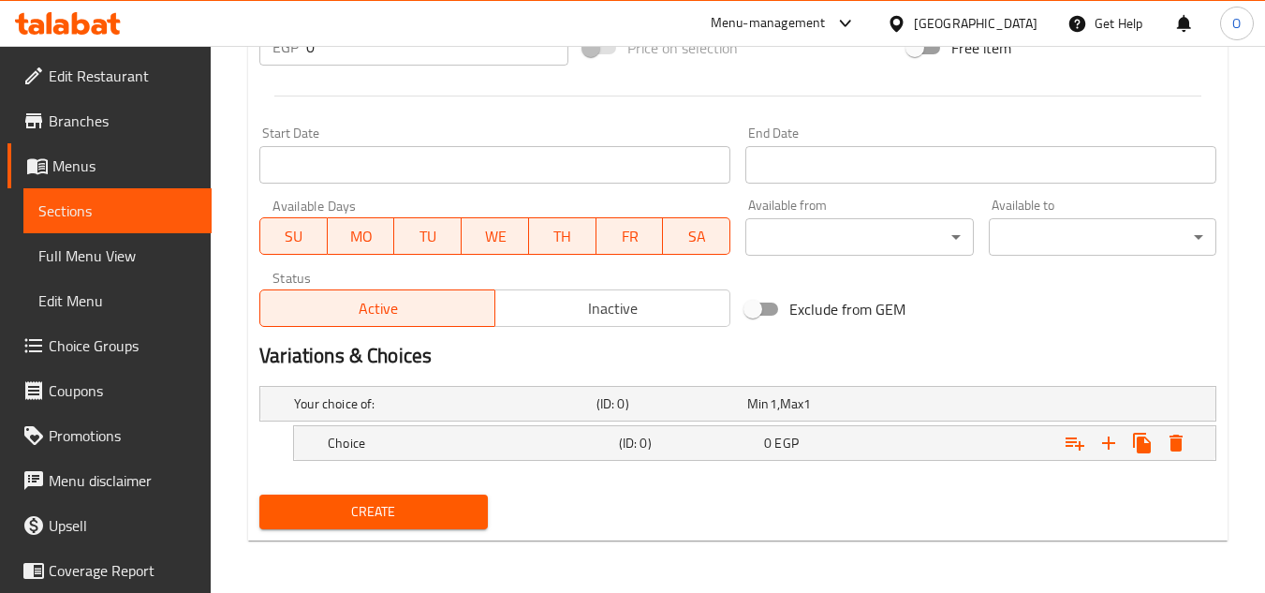
scroll to position [718, 0]
click at [1116, 449] on icon "Expand" at bounding box center [1109, 443] width 22 height 22
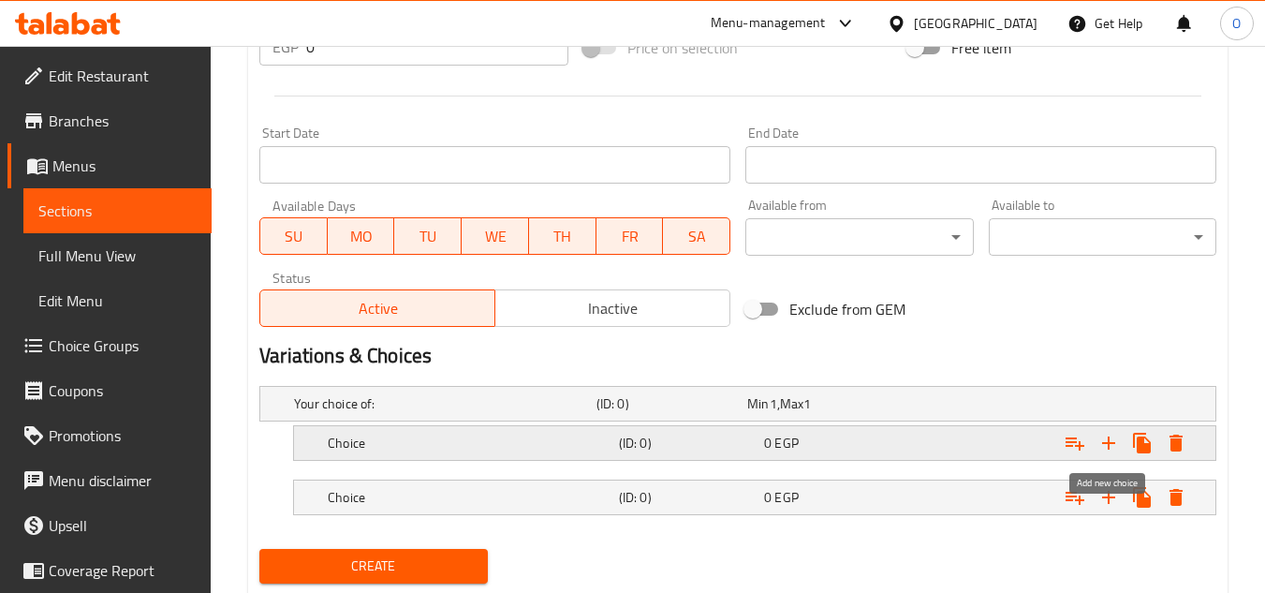
click at [1116, 449] on icon "Expand" at bounding box center [1109, 443] width 22 height 22
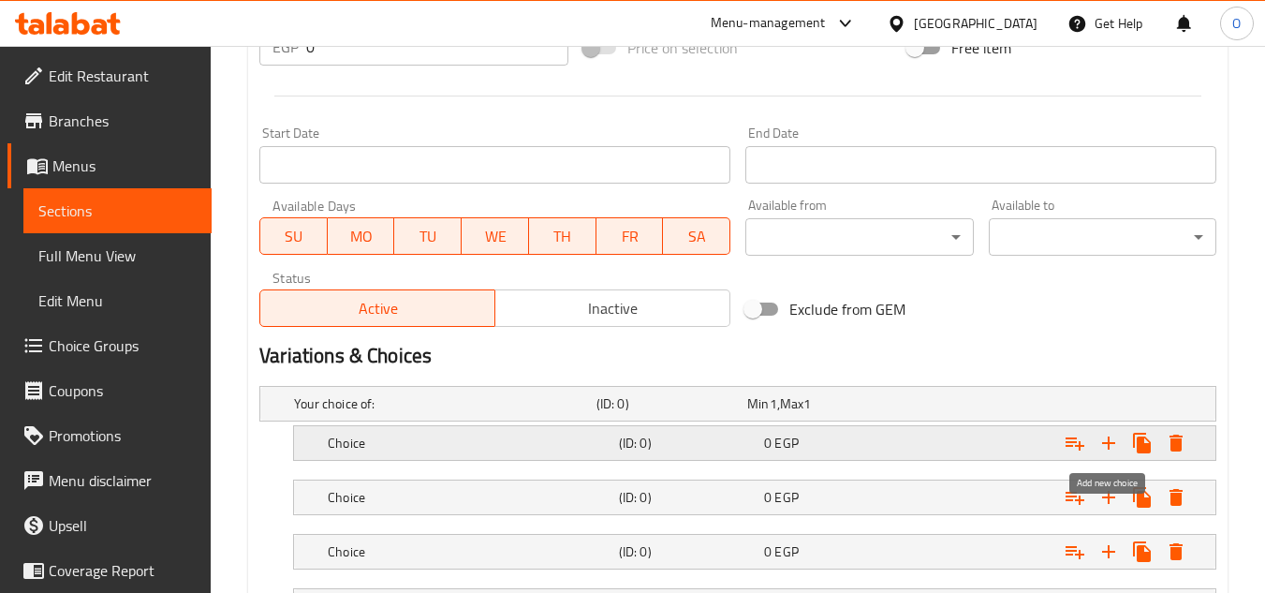
click at [1116, 449] on icon "Expand" at bounding box center [1109, 443] width 22 height 22
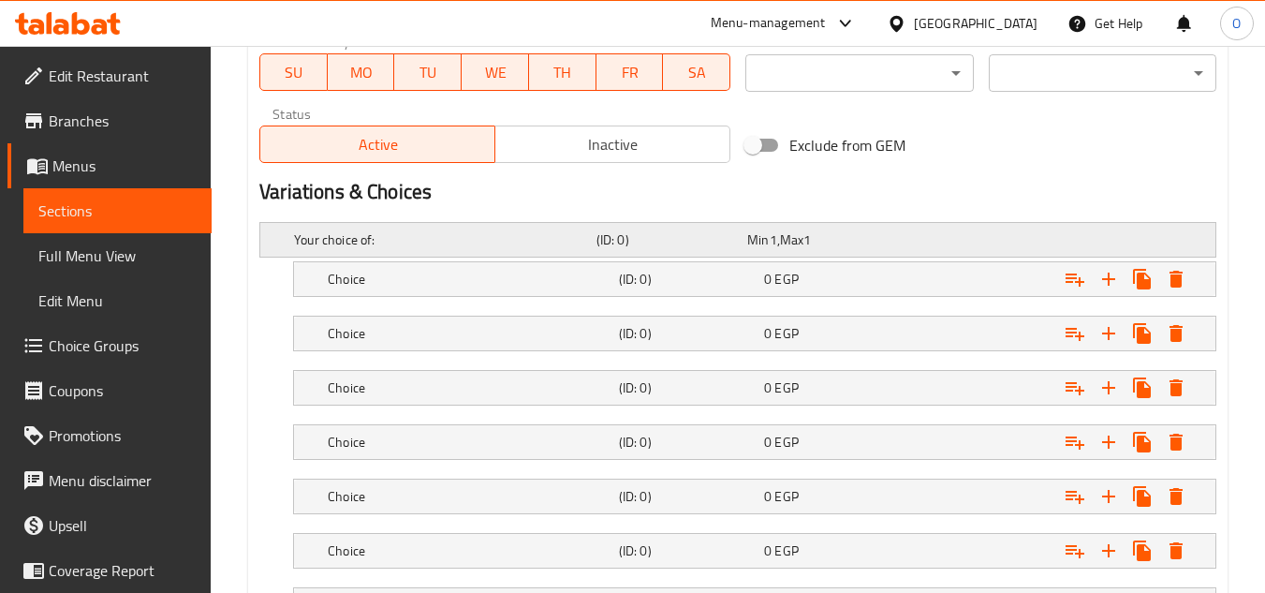
scroll to position [872, 0]
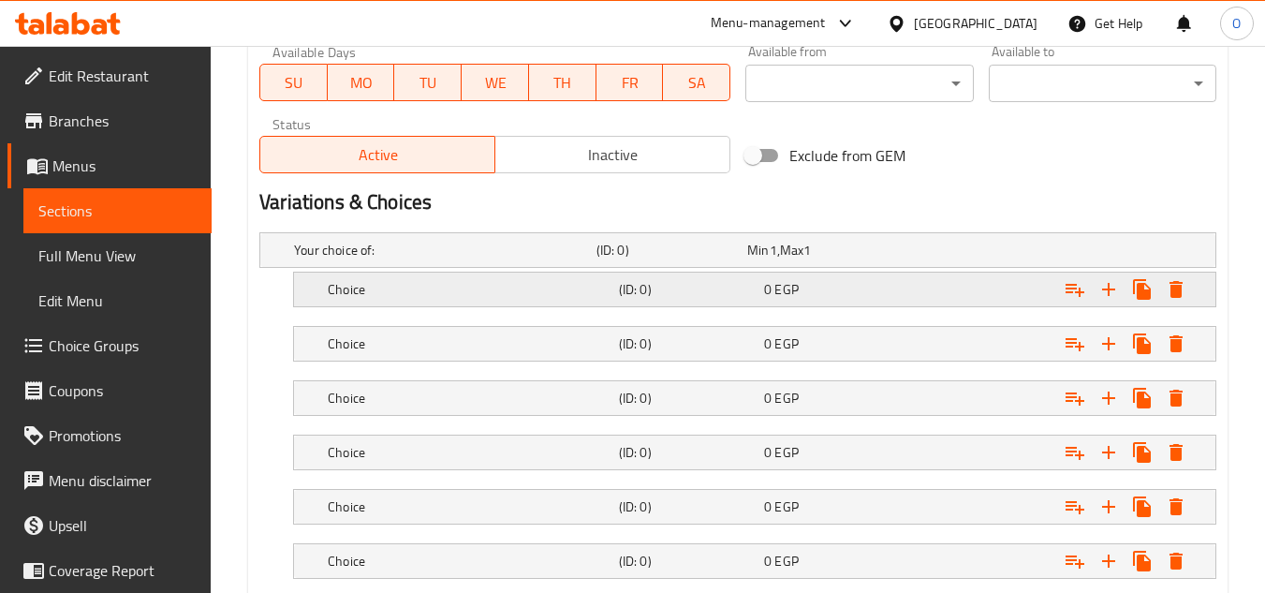
click at [424, 259] on h5 "Choice" at bounding box center [441, 250] width 295 height 19
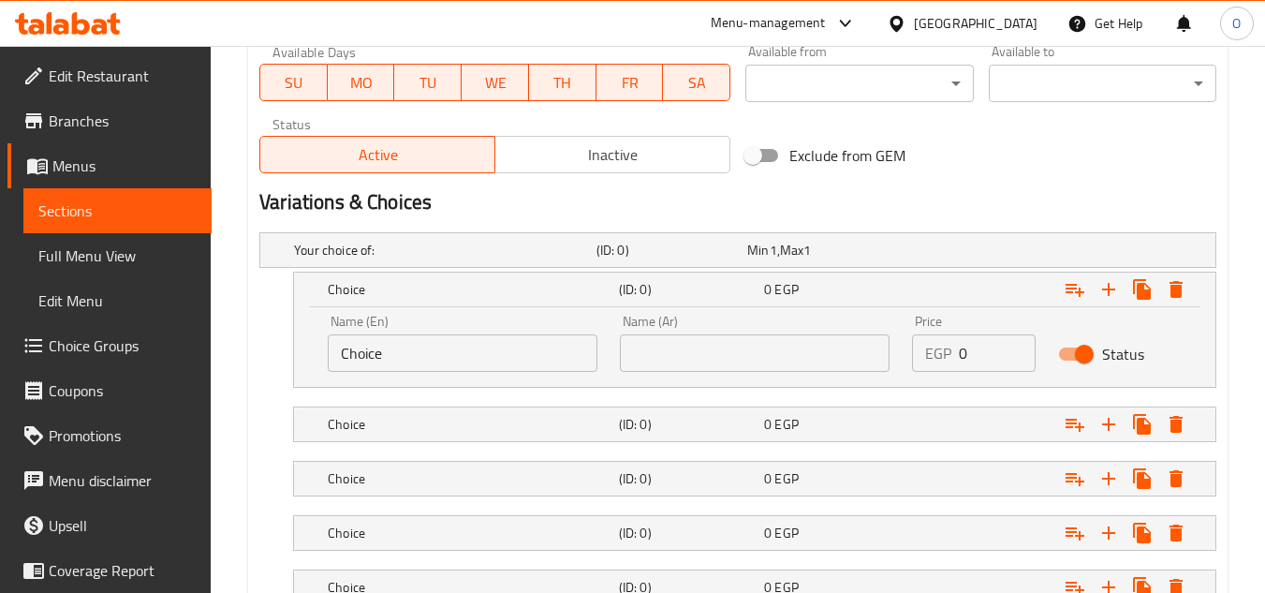
click at [429, 362] on input "Choice" at bounding box center [463, 352] width 270 height 37
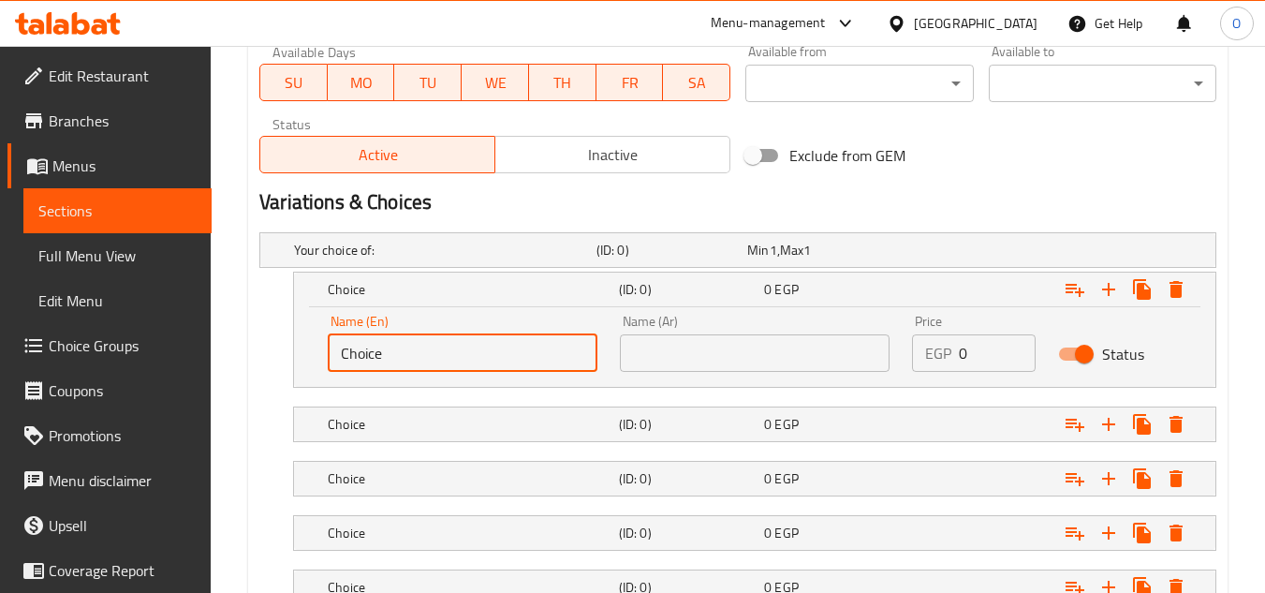
click at [429, 362] on input "Choice" at bounding box center [463, 352] width 270 height 37
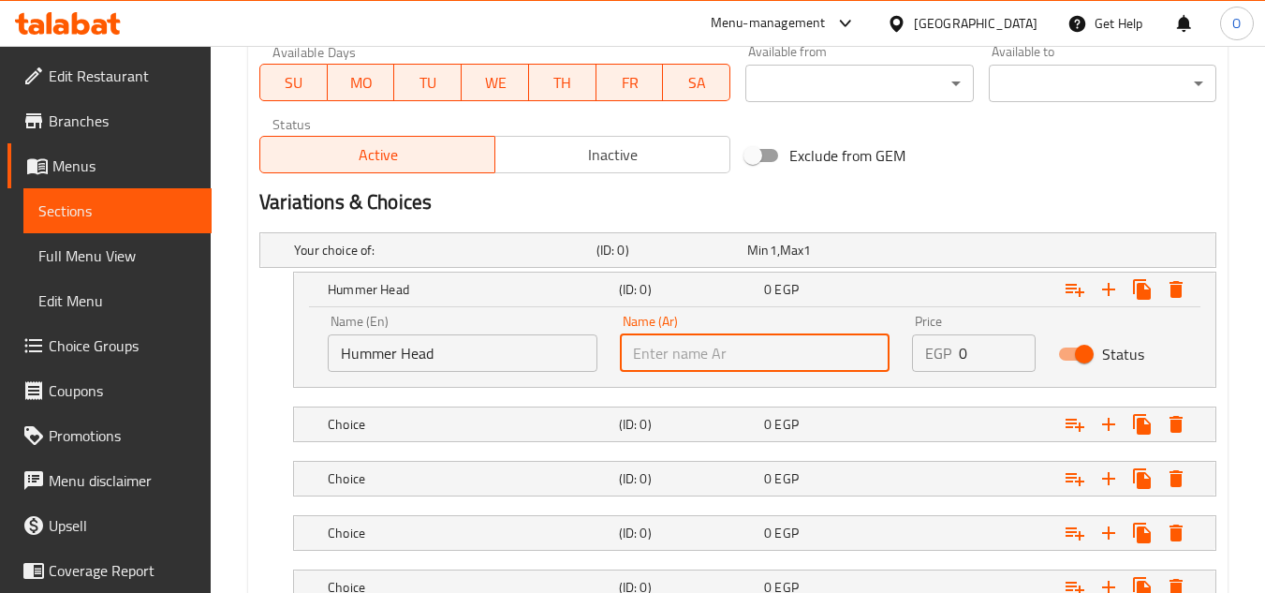
click at [683, 346] on input "text" at bounding box center [755, 352] width 270 height 37
click at [434, 259] on h5 "Choice" at bounding box center [441, 250] width 295 height 19
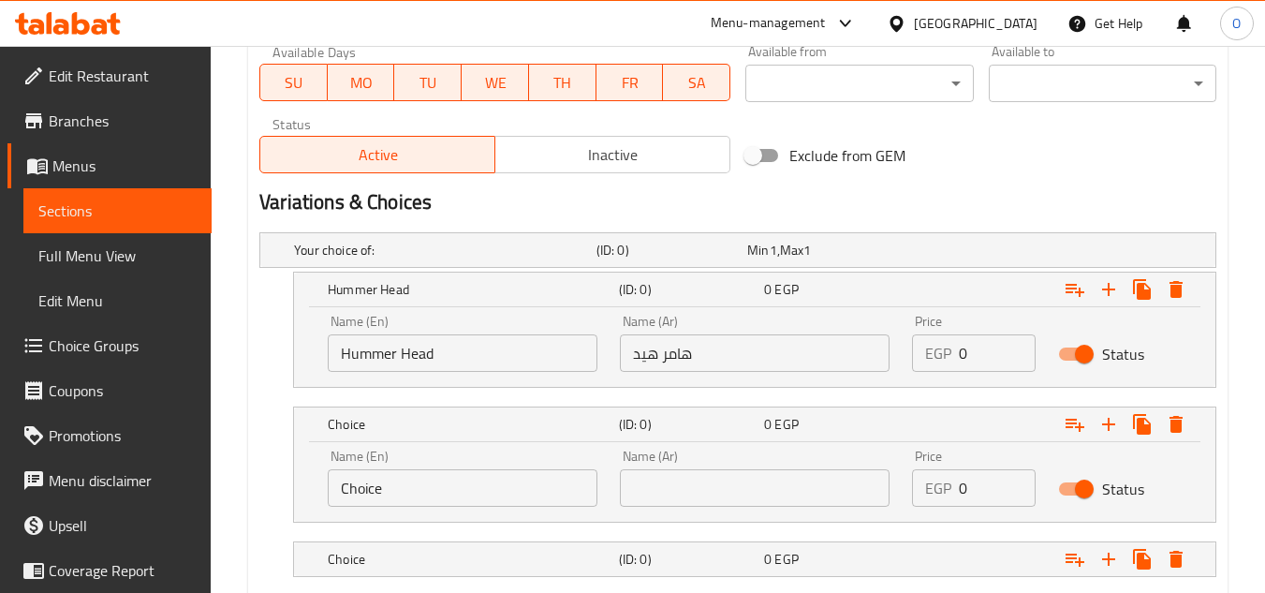
click at [422, 491] on input "Choice" at bounding box center [463, 487] width 270 height 37
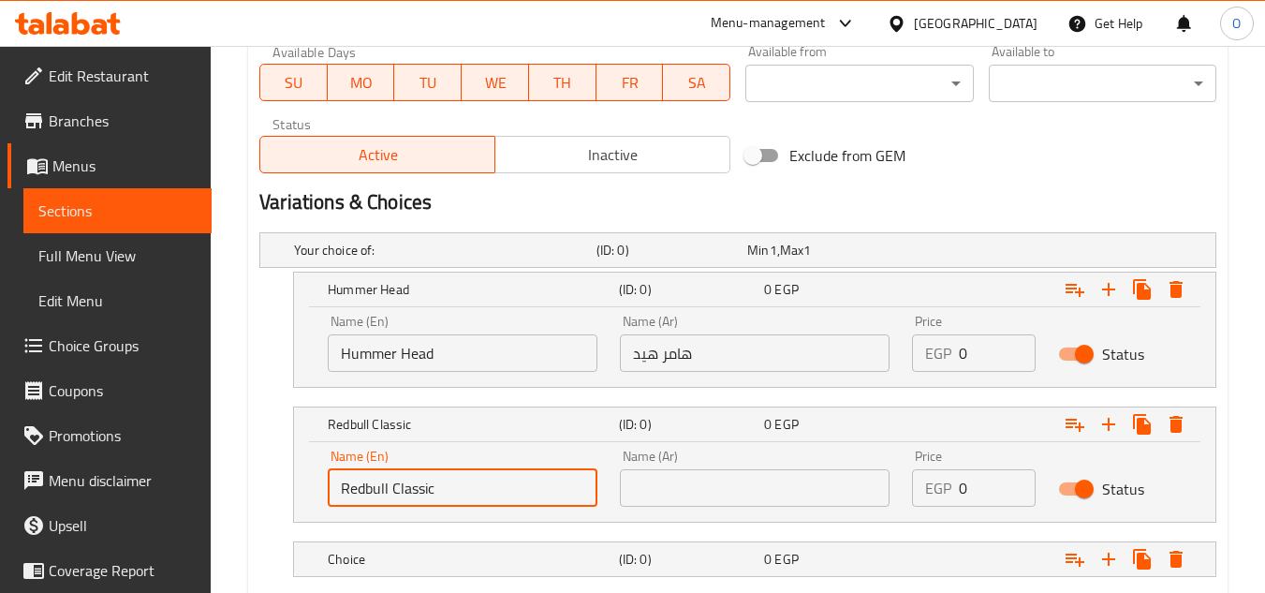
click at [701, 497] on input "text" at bounding box center [755, 487] width 270 height 37
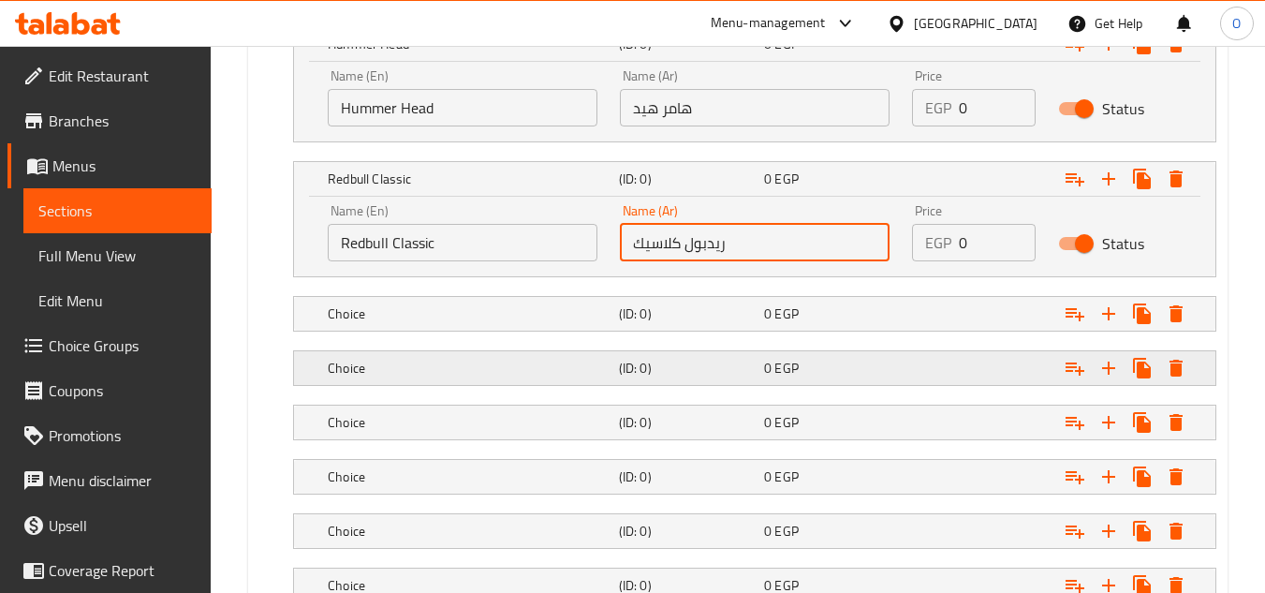
scroll to position [1153, 0]
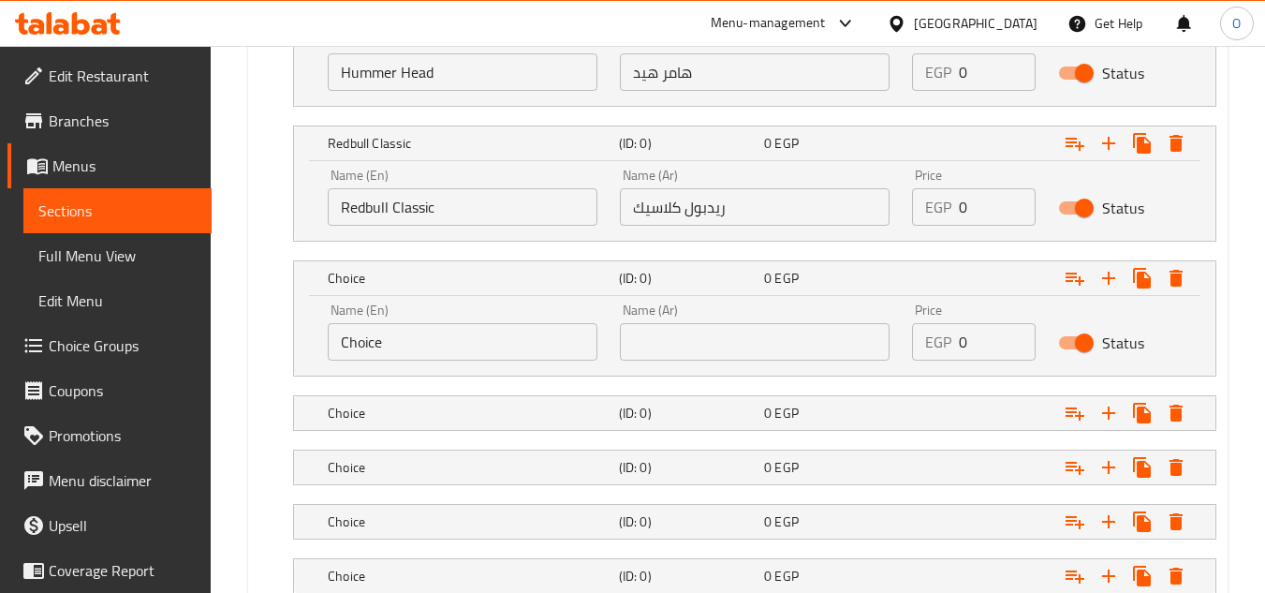
click at [474, 359] on input "Choice" at bounding box center [463, 341] width 270 height 37
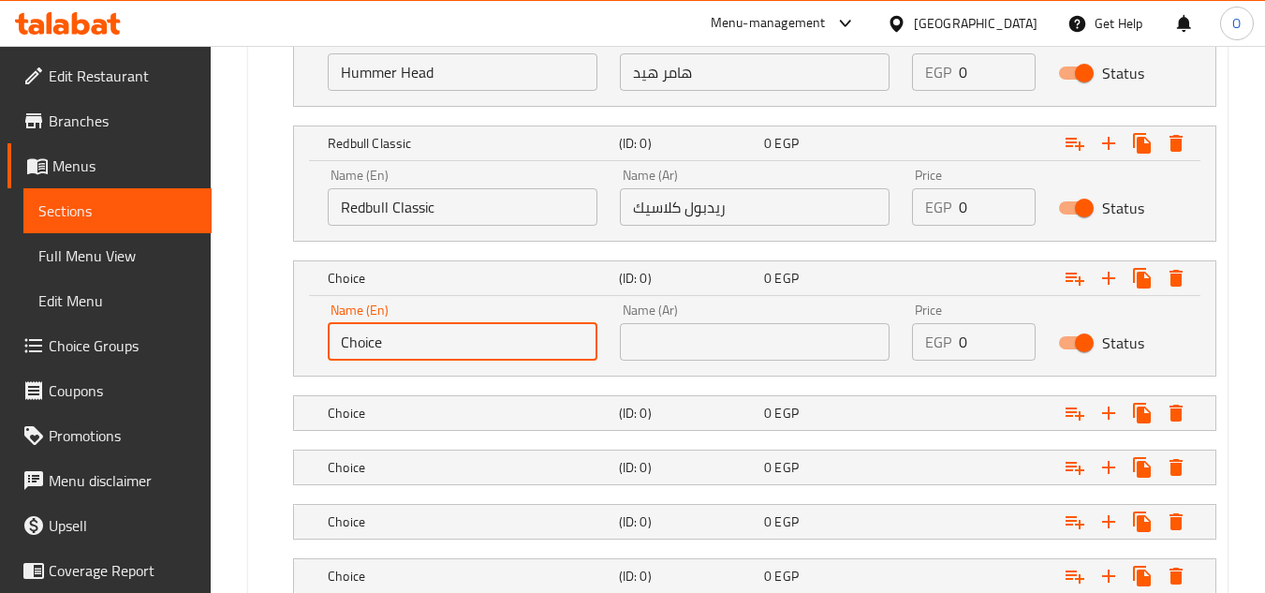
click at [474, 359] on input "Choice" at bounding box center [463, 341] width 270 height 37
click at [765, 354] on input "text" at bounding box center [755, 341] width 270 height 37
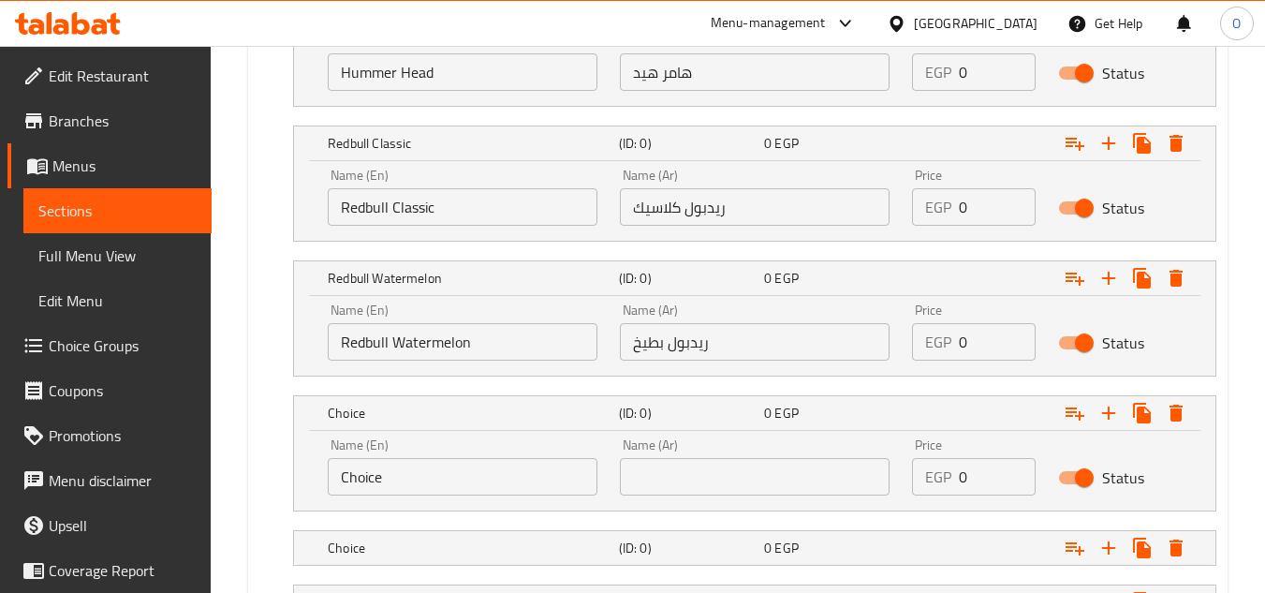
click at [465, 471] on input "Choice" at bounding box center [463, 476] width 270 height 37
click at [718, 474] on input "text" at bounding box center [755, 476] width 270 height 37
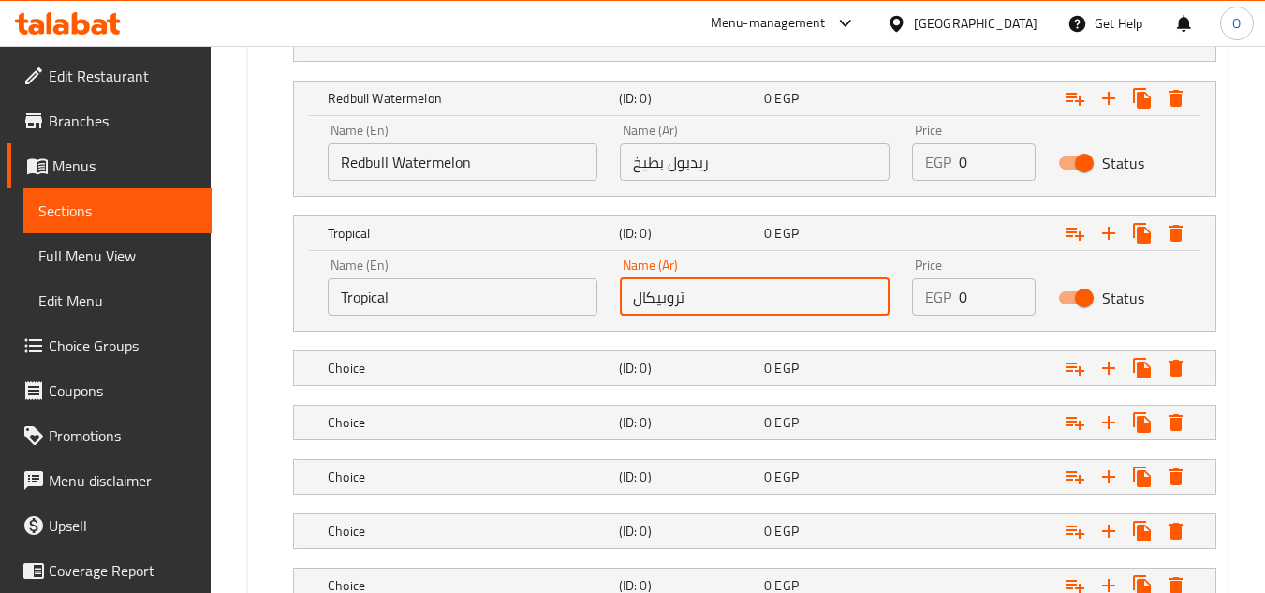
scroll to position [1340, 0]
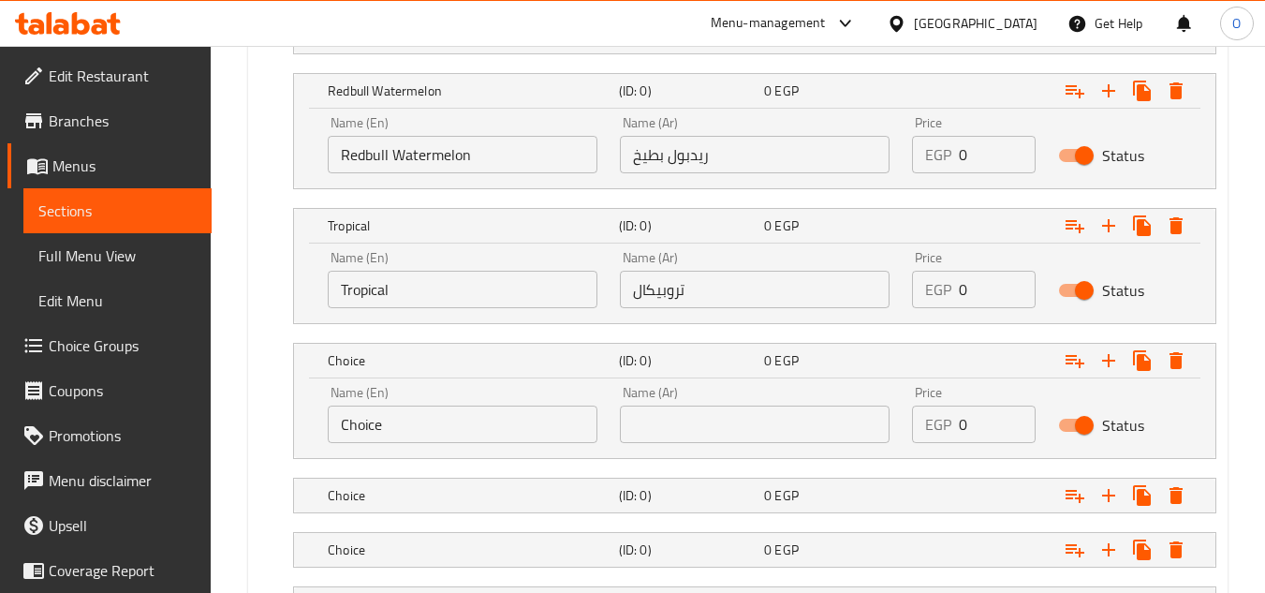
click at [481, 436] on input "Choice" at bounding box center [463, 424] width 270 height 37
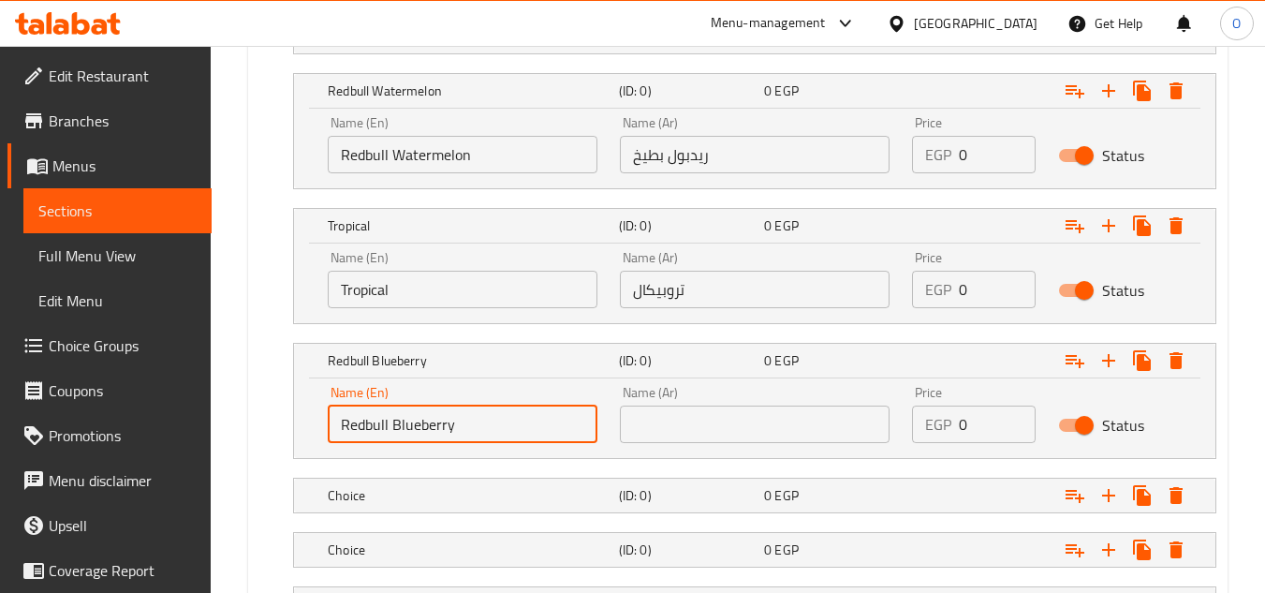
click at [694, 429] on input "text" at bounding box center [755, 424] width 270 height 37
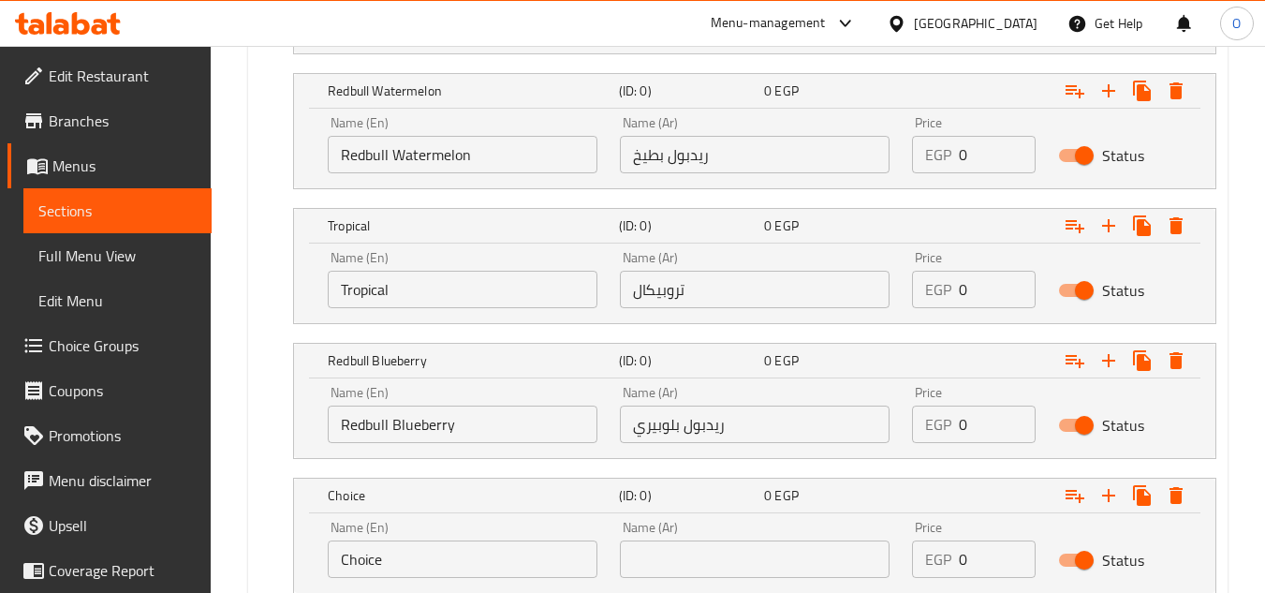
click at [422, 565] on input "Choice" at bounding box center [463, 558] width 270 height 37
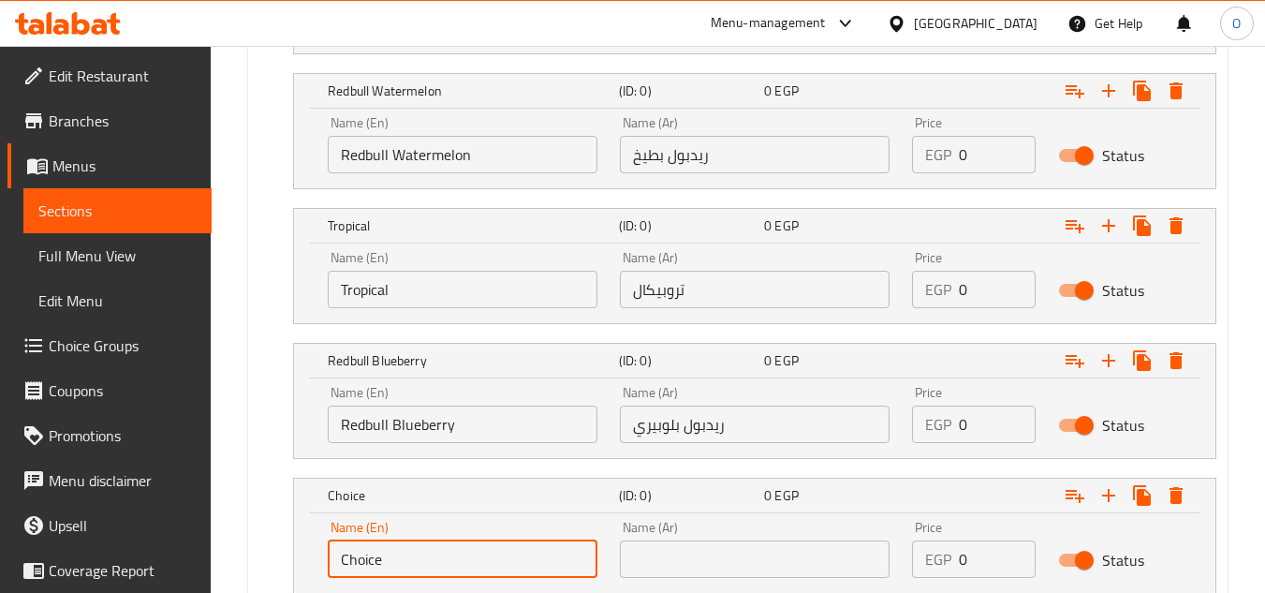
click at [422, 565] on input "Choice" at bounding box center [463, 558] width 270 height 37
click at [718, 565] on input "text" at bounding box center [755, 558] width 270 height 37
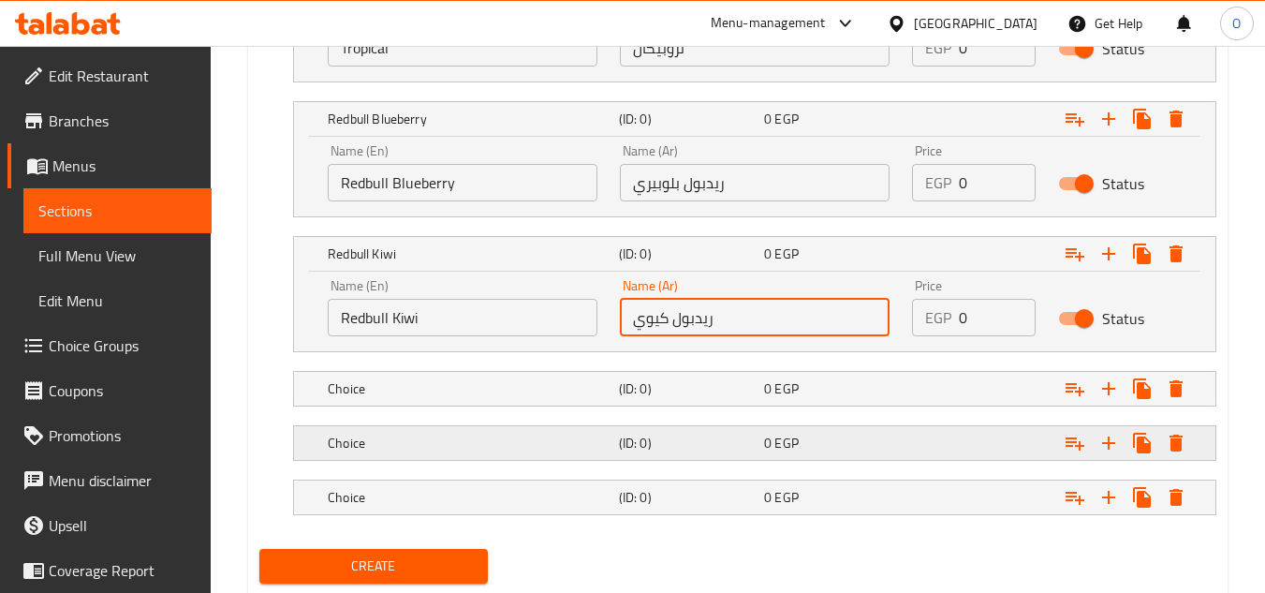
scroll to position [1636, 0]
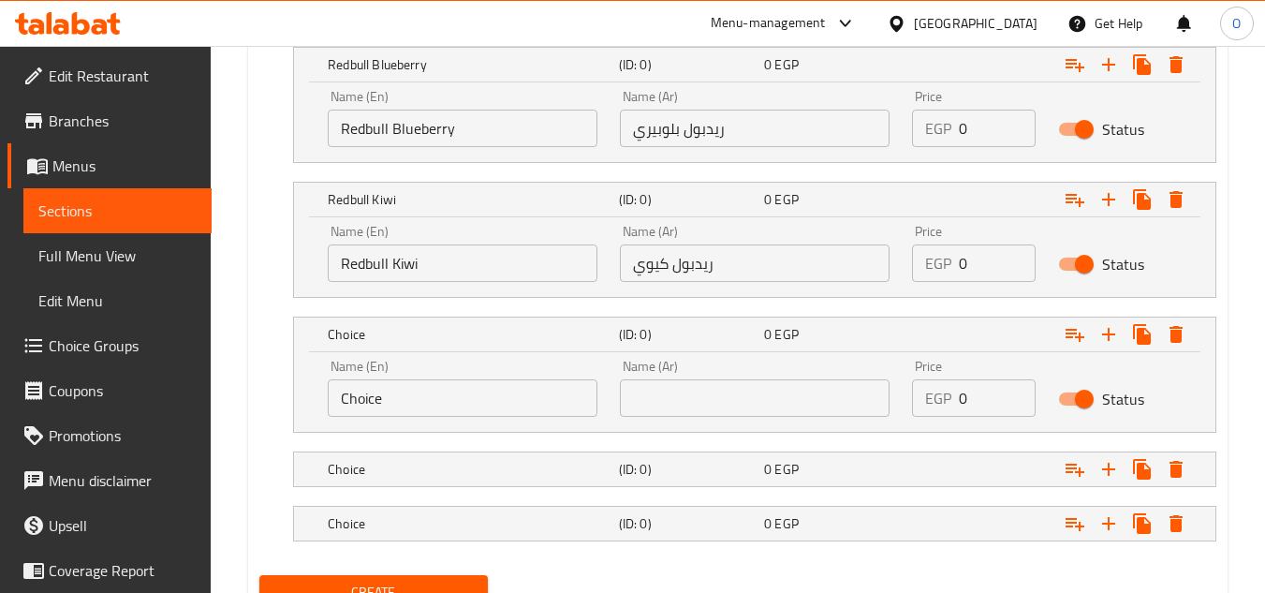
click at [514, 396] on input "Choice" at bounding box center [463, 397] width 270 height 37
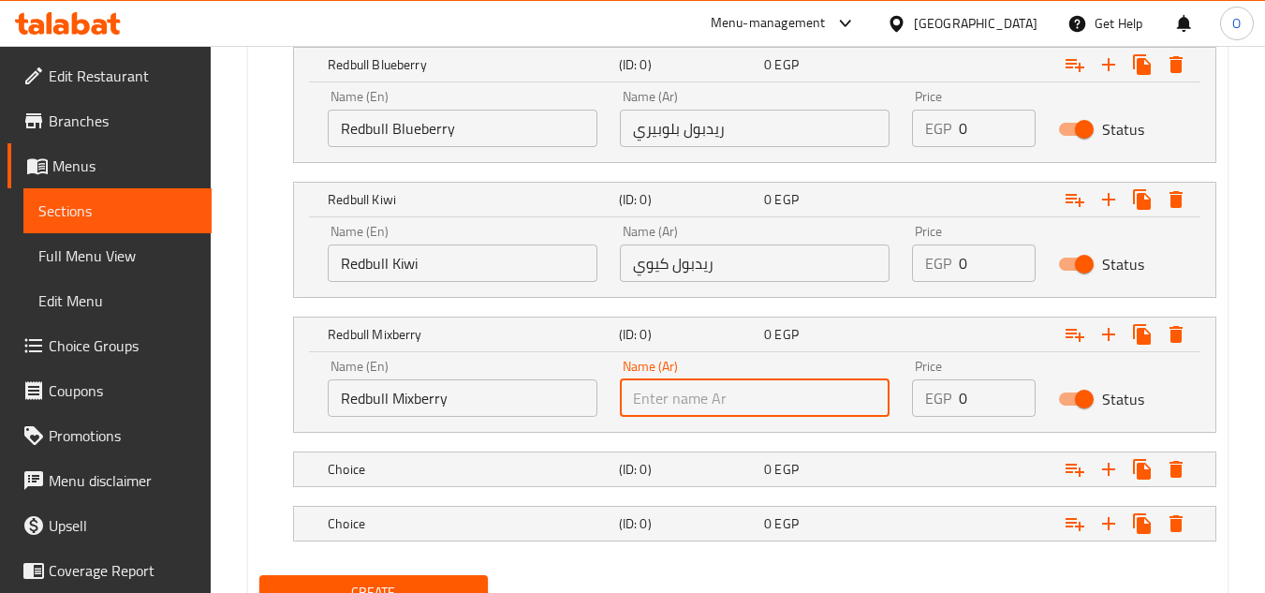
click at [727, 409] on input "text" at bounding box center [755, 397] width 270 height 37
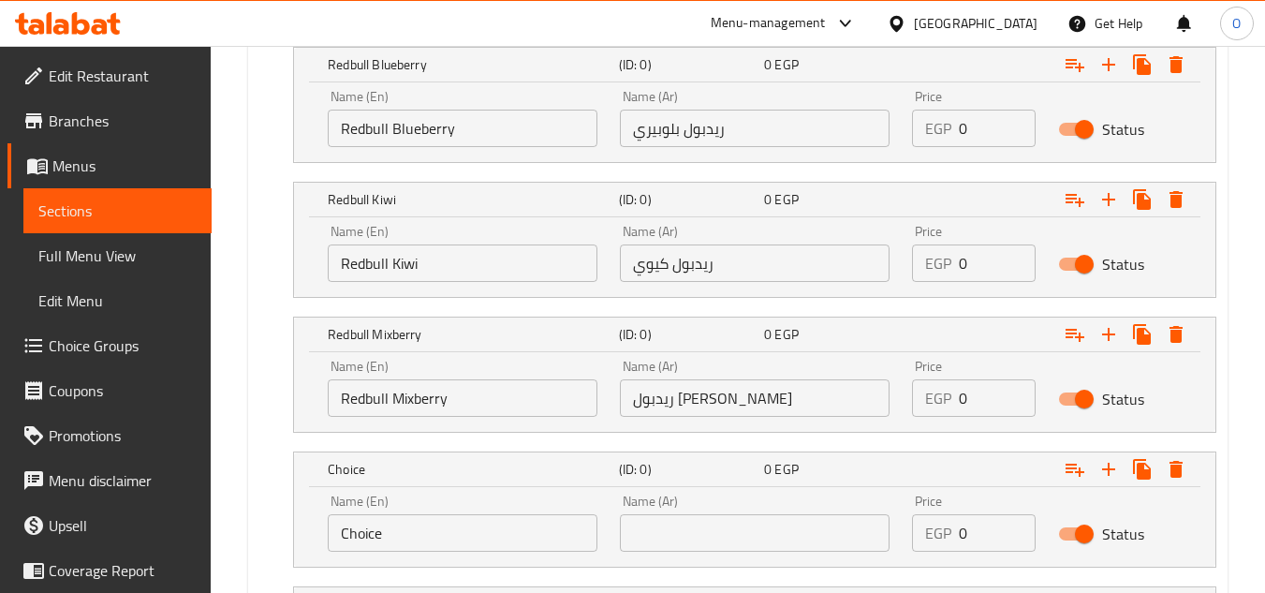
click at [443, 514] on input "Choice" at bounding box center [463, 532] width 270 height 37
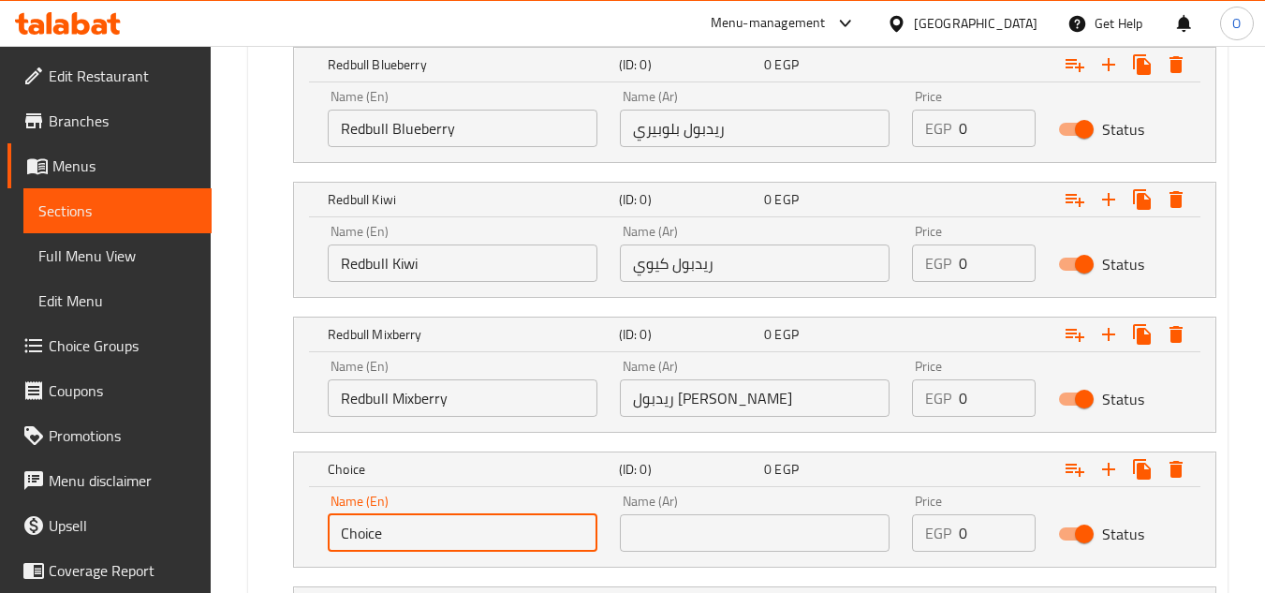
click at [443, 514] on input "Choice" at bounding box center [463, 532] width 270 height 37
click at [711, 532] on input "text" at bounding box center [755, 532] width 270 height 37
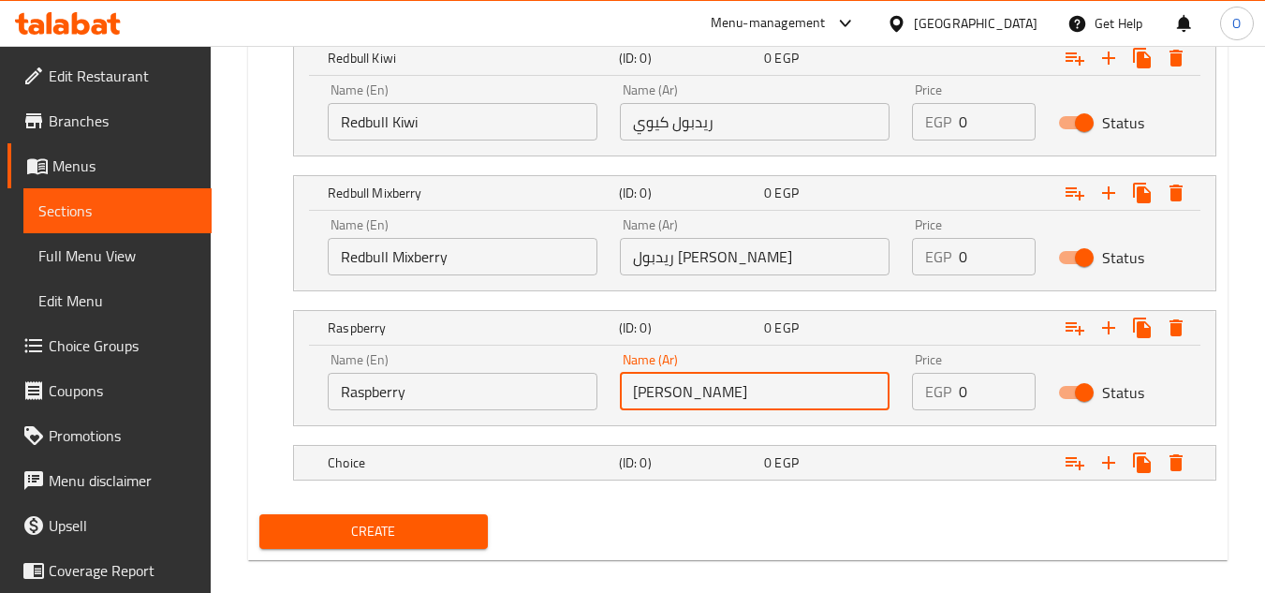
scroll to position [1797, 0]
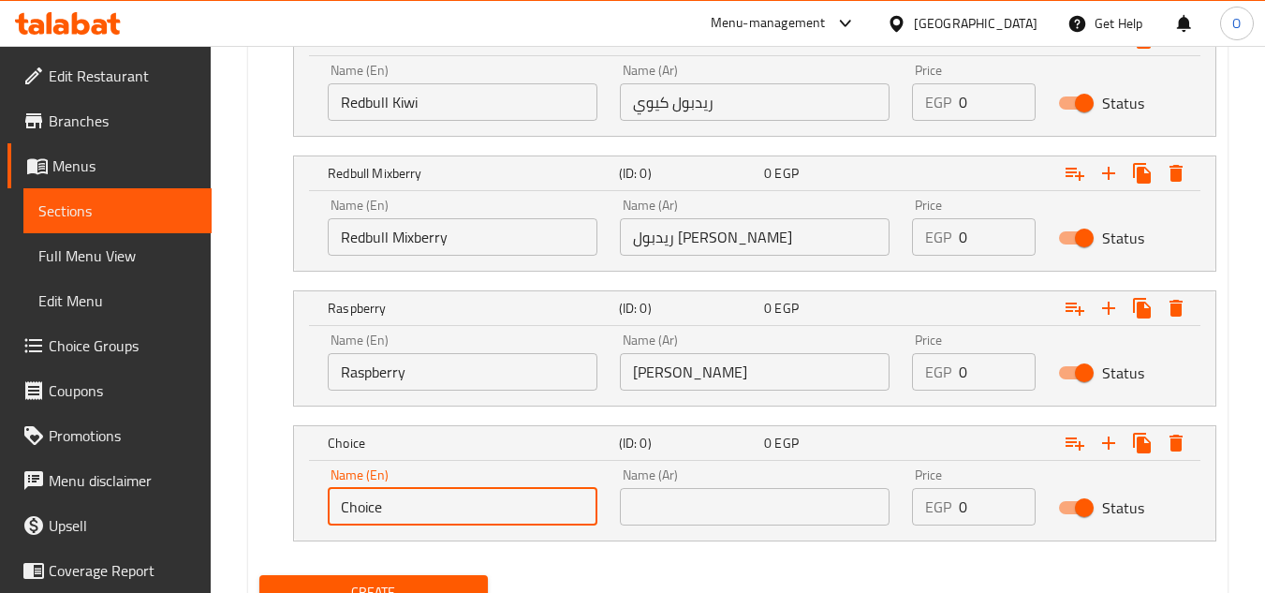
click at [449, 508] on input "Choice" at bounding box center [463, 506] width 270 height 37
click at [709, 518] on input "text" at bounding box center [755, 506] width 270 height 37
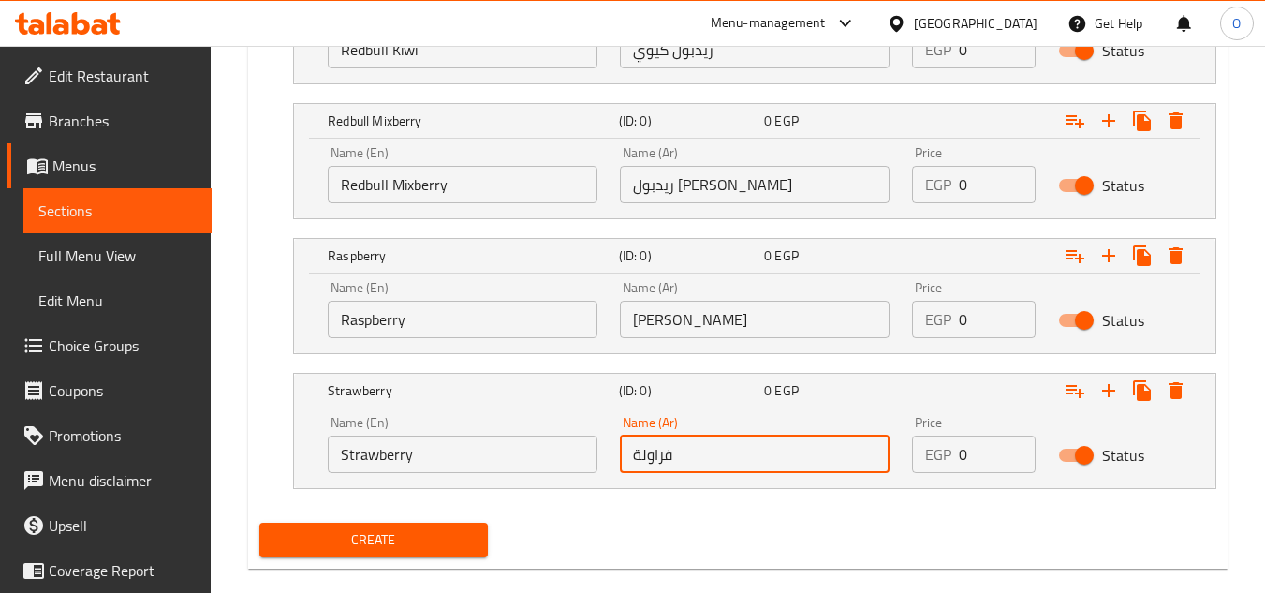
scroll to position [1878, 0]
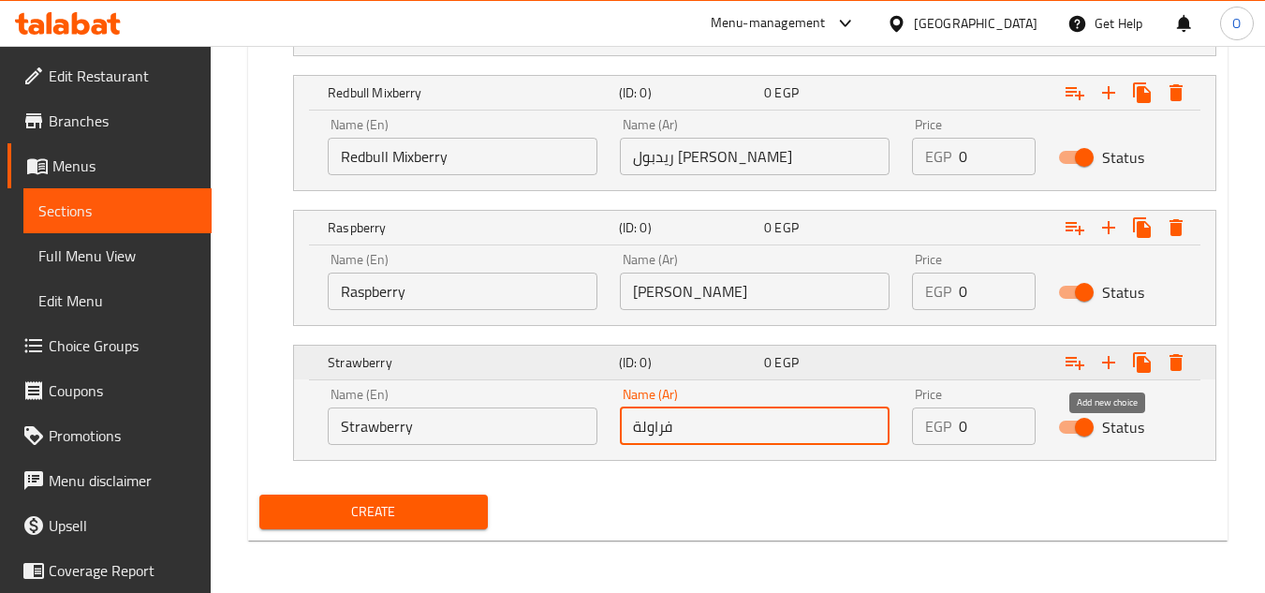
click at [1101, 353] on icon "Expand" at bounding box center [1109, 362] width 22 height 22
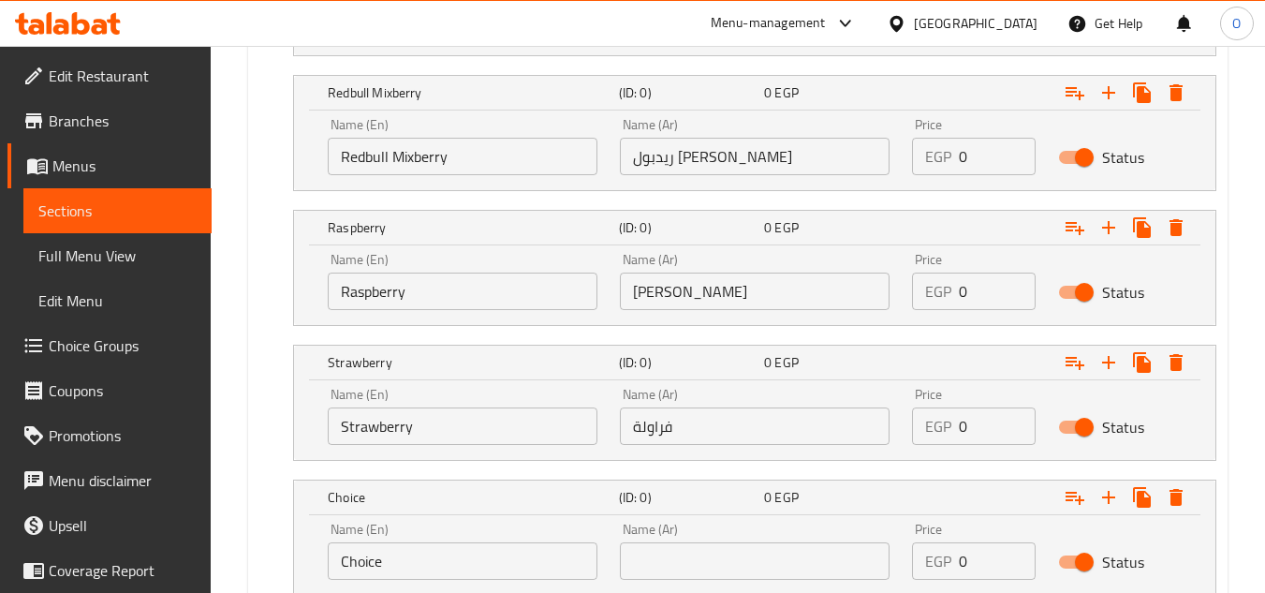
click at [466, 584] on div "Name (En) Choice Name (En)" at bounding box center [463, 551] width 292 height 80
click at [462, 578] on input "Choice" at bounding box center [463, 560] width 270 height 37
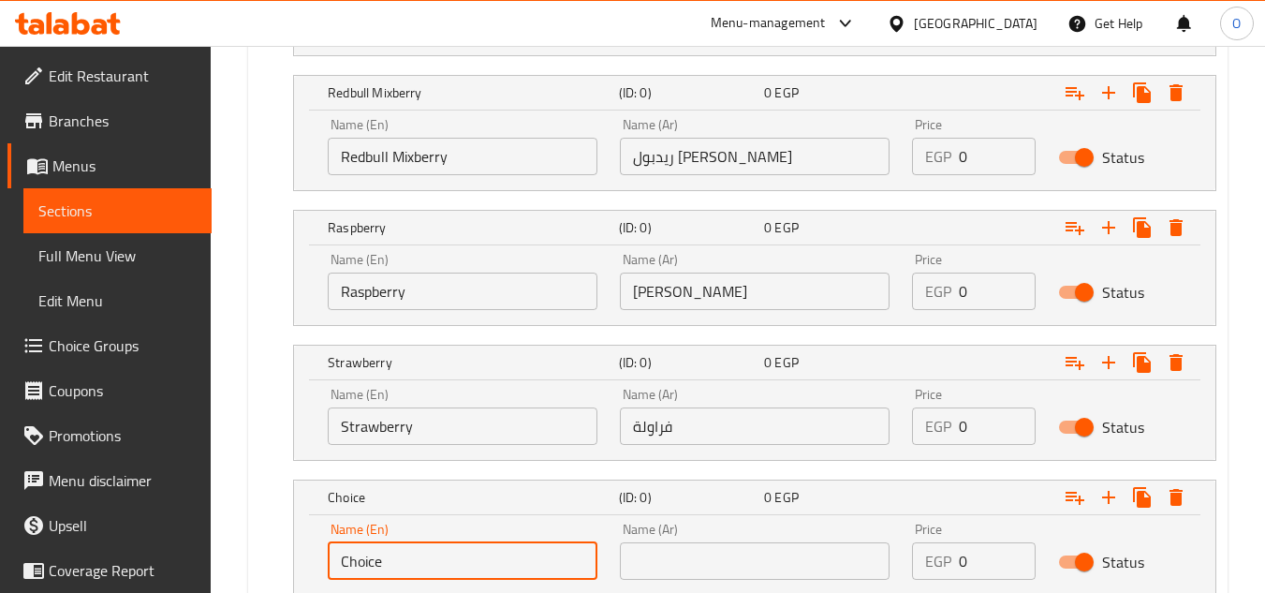
click at [462, 578] on input "Choice" at bounding box center [463, 560] width 270 height 37
click at [699, 571] on input "text" at bounding box center [755, 560] width 270 height 37
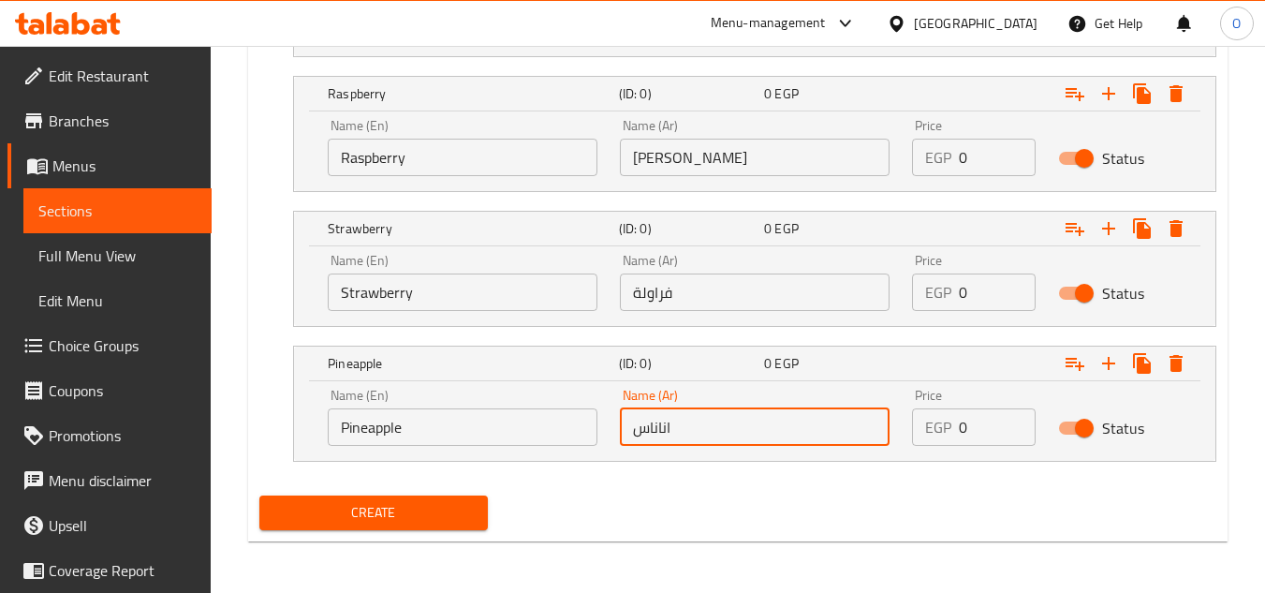
scroll to position [2013, 0]
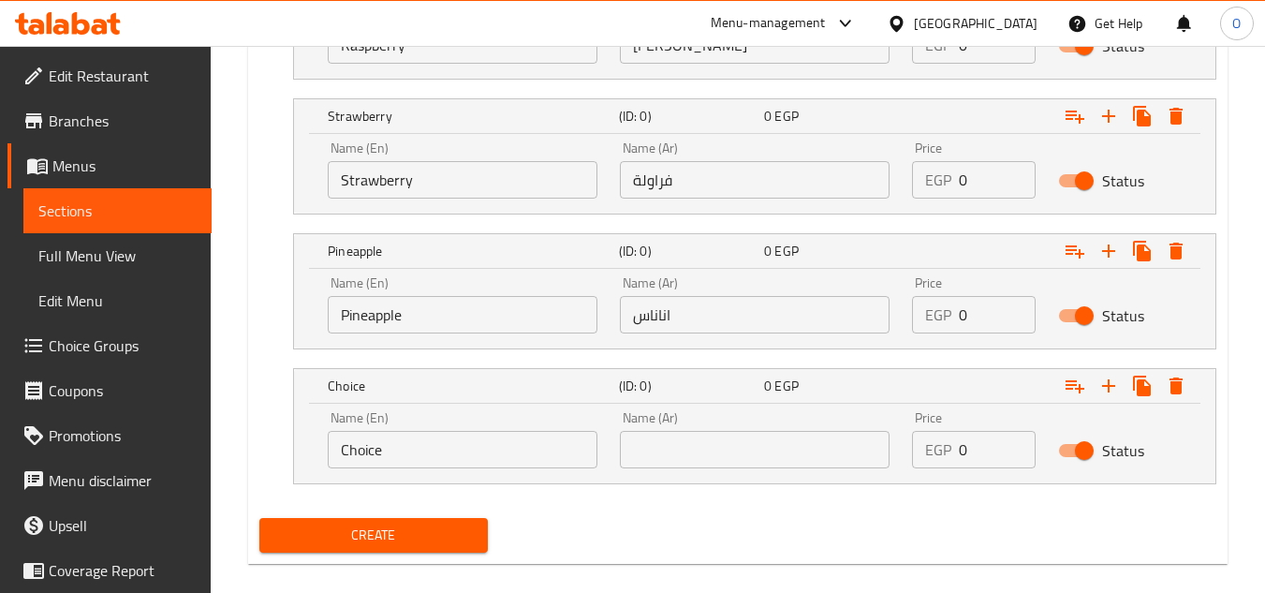
scroll to position [2148, 0]
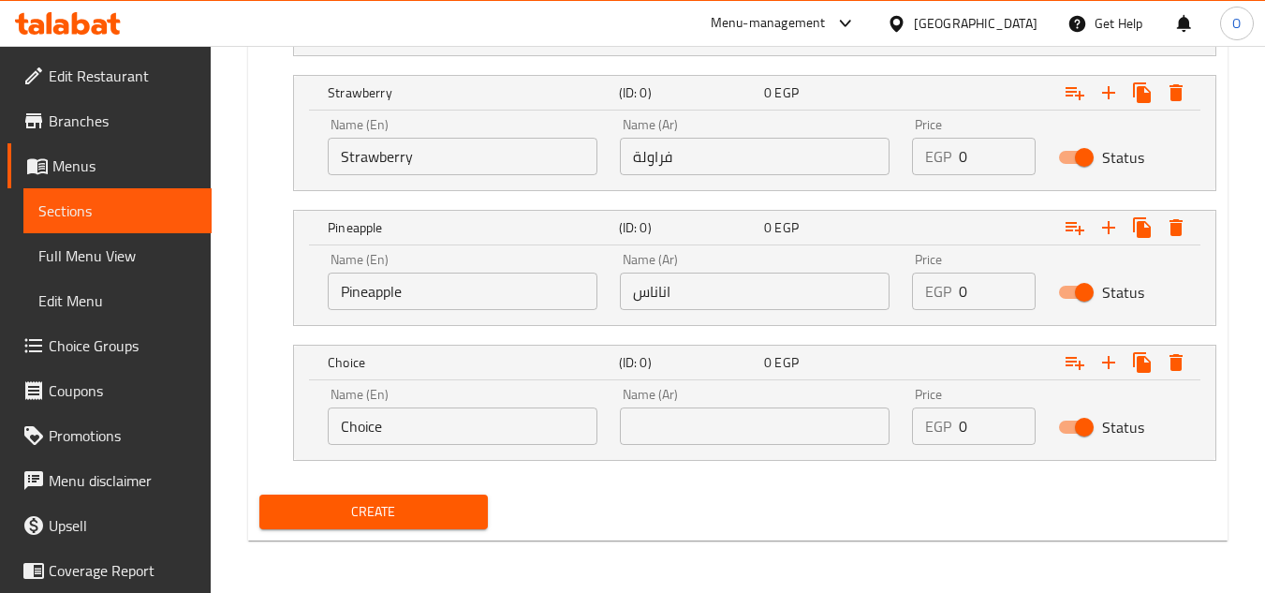
click at [447, 435] on input "Choice" at bounding box center [463, 425] width 270 height 37
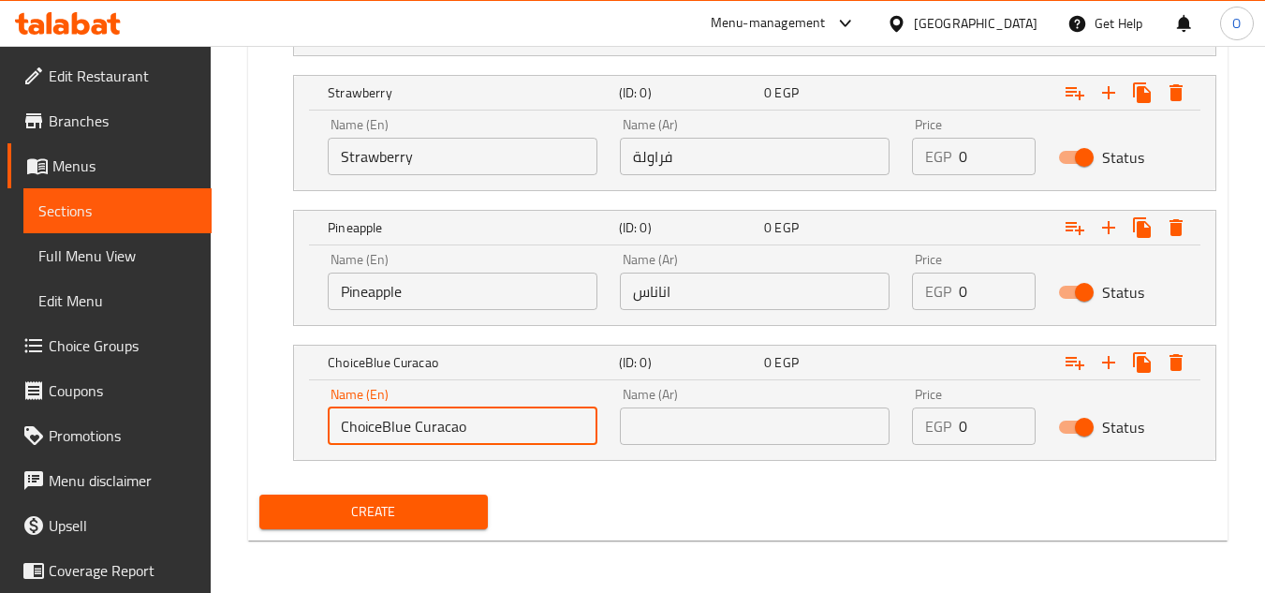
click at [410, 433] on input "ChoiceBlue Curacao" at bounding box center [463, 425] width 270 height 37
click at [408, 433] on input "ChoiceBlue Curacao" at bounding box center [463, 425] width 270 height 37
click at [408, 433] on input "ChoiceBlueBlue CuracaoCuracao" at bounding box center [463, 425] width 270 height 37
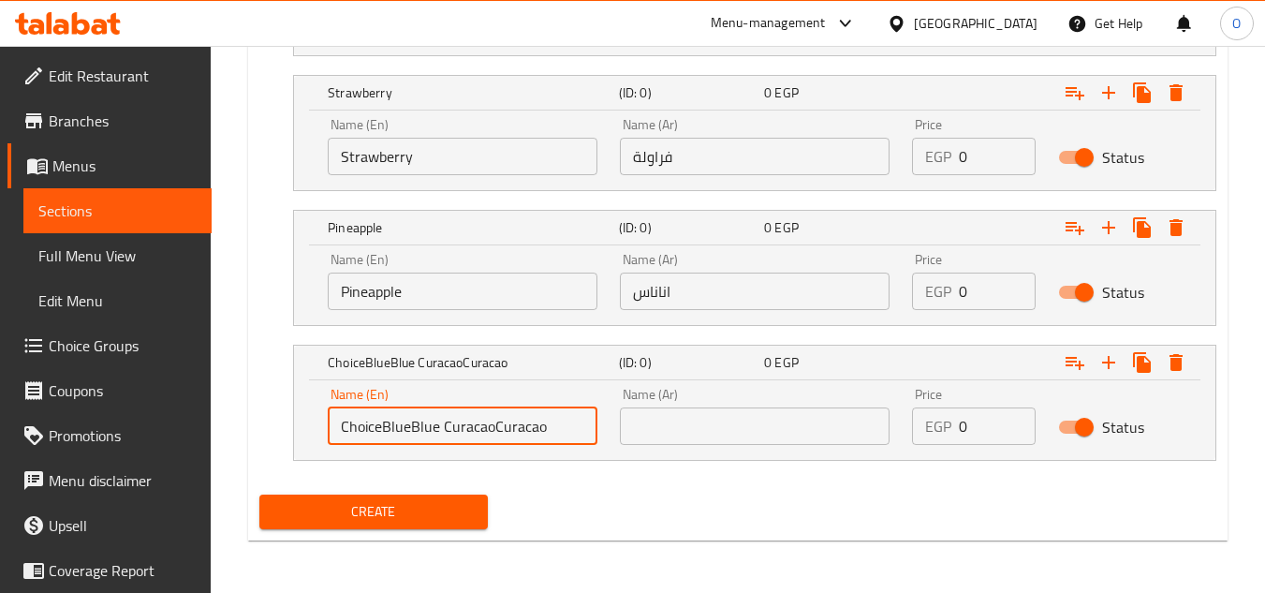
click at [408, 433] on input "ChoiceBlueBlue CuracaoCuracao" at bounding box center [463, 425] width 270 height 37
click at [704, 422] on input "text" at bounding box center [755, 425] width 270 height 37
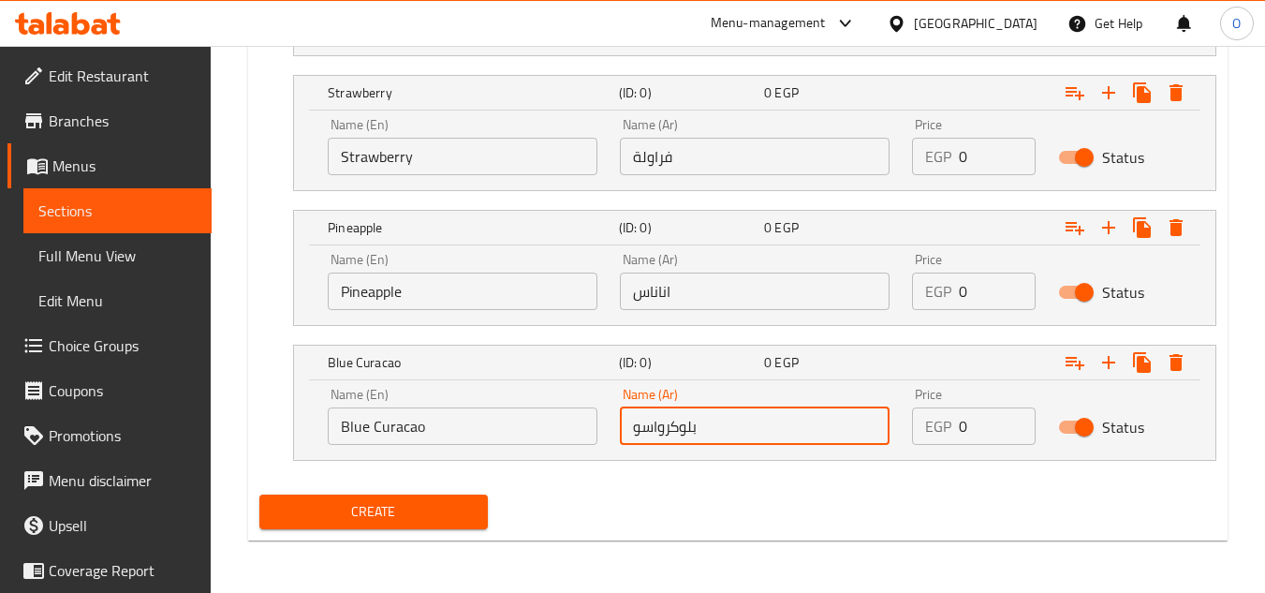
click at [515, 422] on input "Blue Curacao" at bounding box center [463, 425] width 270 height 37
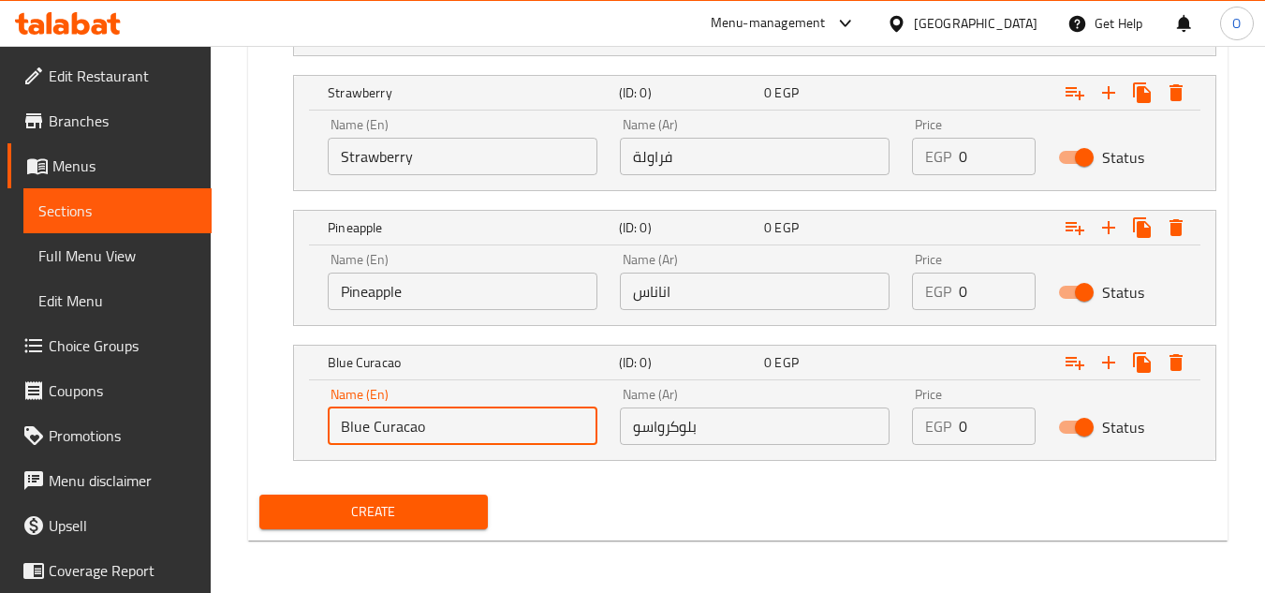
click at [515, 422] on input "Blue Curacao" at bounding box center [463, 425] width 270 height 37
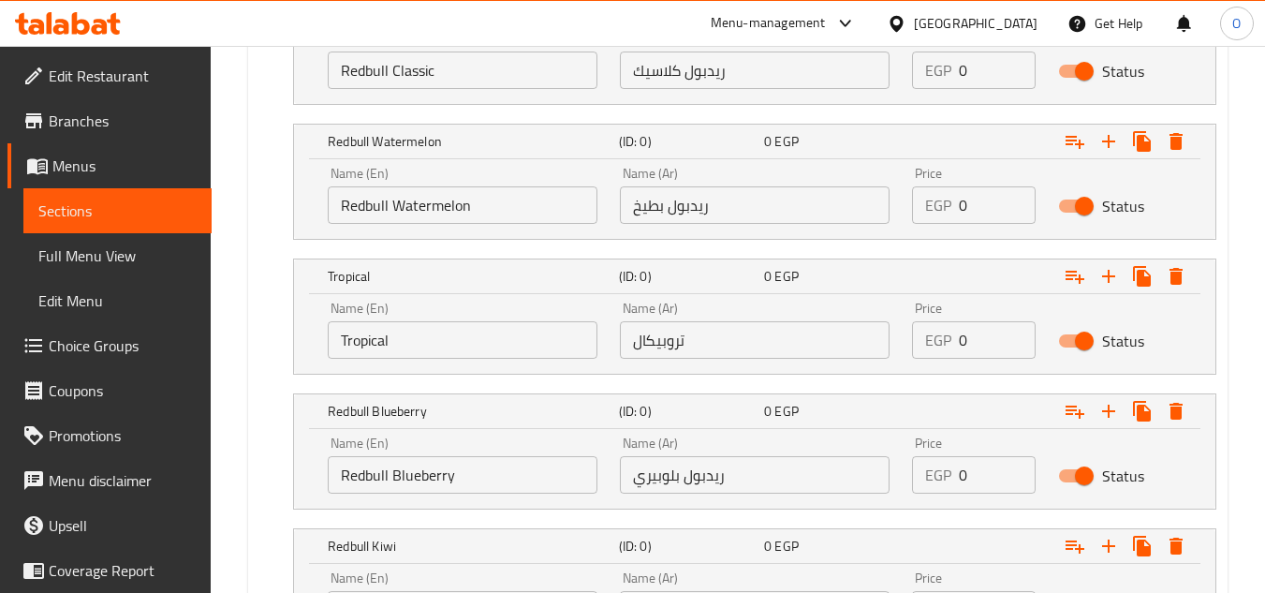
scroll to position [1024, 0]
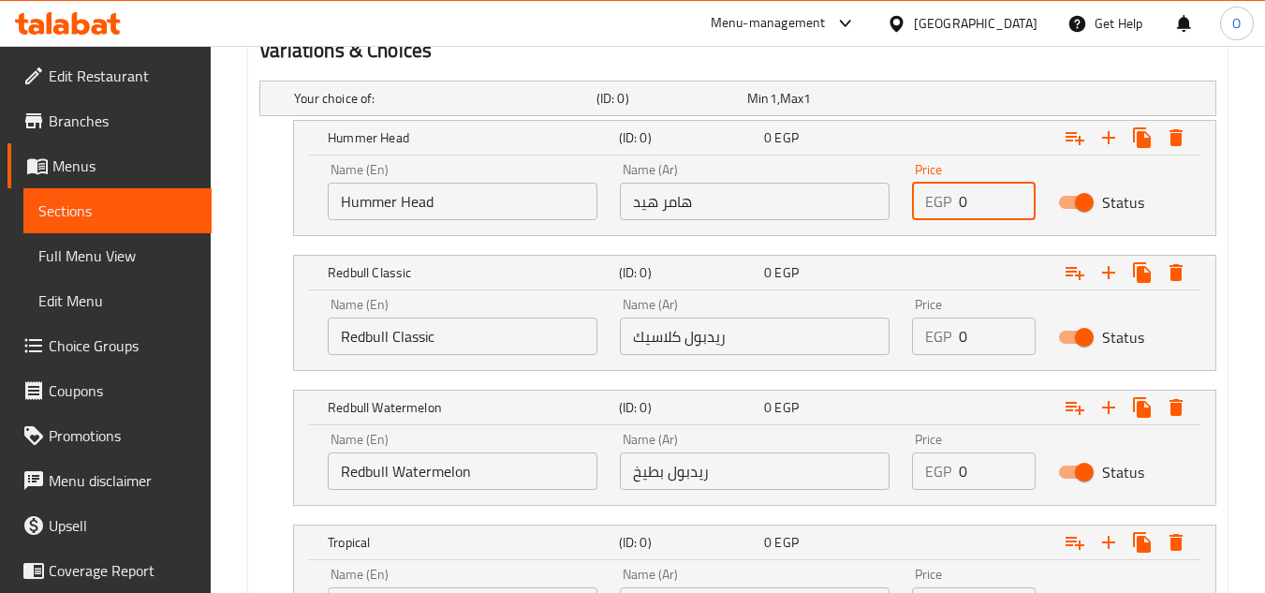
drag, startPoint x: 985, startPoint y: 211, endPoint x: 939, endPoint y: 200, distance: 48.0
click at [939, 200] on div "EGP 0 Price" at bounding box center [974, 201] width 124 height 37
click at [987, 206] on input "159" at bounding box center [997, 201] width 77 height 37
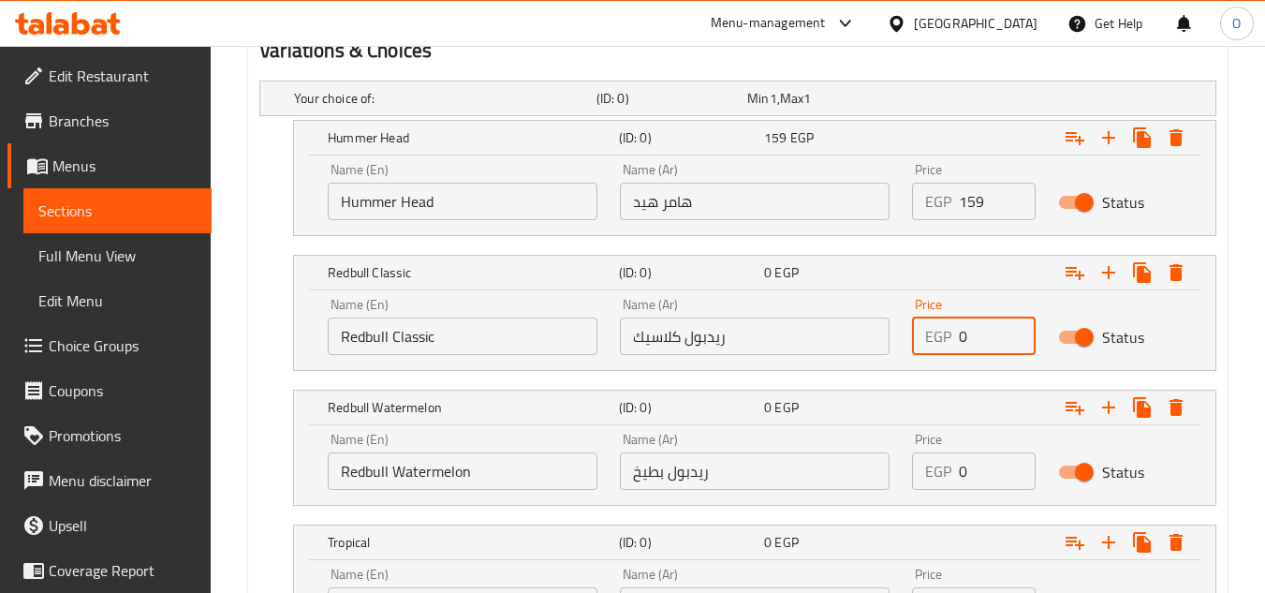
click at [992, 321] on input "0" at bounding box center [997, 336] width 77 height 37
drag, startPoint x: 991, startPoint y: 321, endPoint x: 969, endPoint y: 341, distance: 29.9
click at [975, 326] on input "0" at bounding box center [997, 336] width 77 height 37
drag, startPoint x: 964, startPoint y: 342, endPoint x: 950, endPoint y: 343, distance: 14.1
click at [950, 343] on div "EGP 0 Price" at bounding box center [974, 336] width 124 height 37
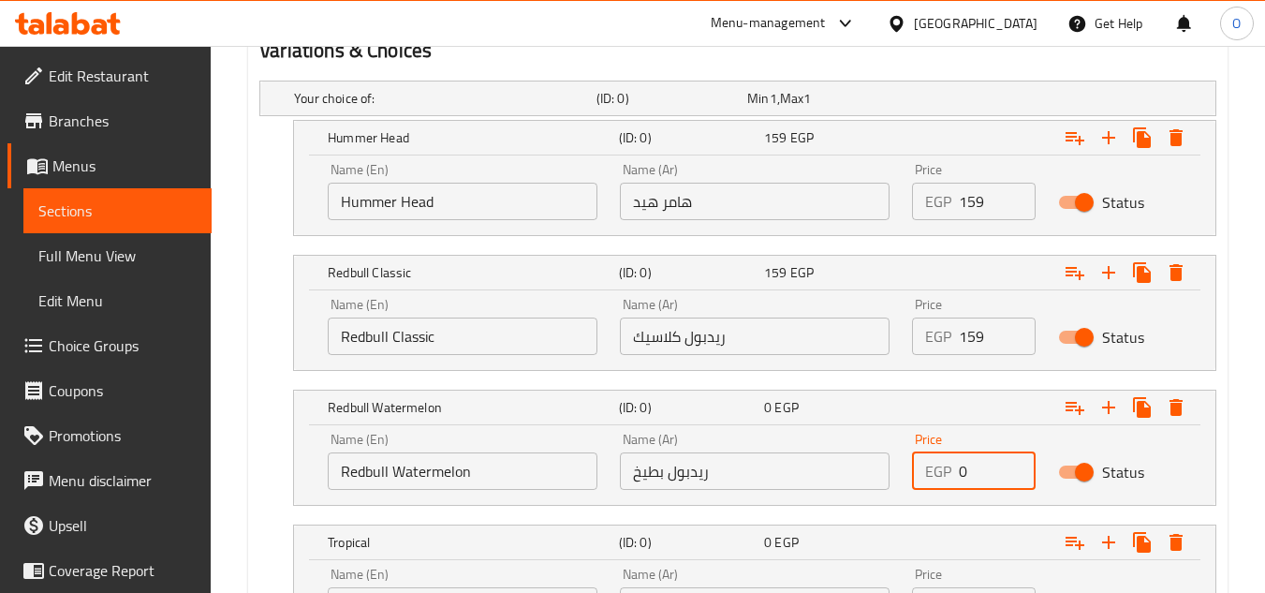
drag, startPoint x: 954, startPoint y: 479, endPoint x: 968, endPoint y: 481, distance: 13.2
click at [968, 481] on input "0" at bounding box center [997, 470] width 77 height 37
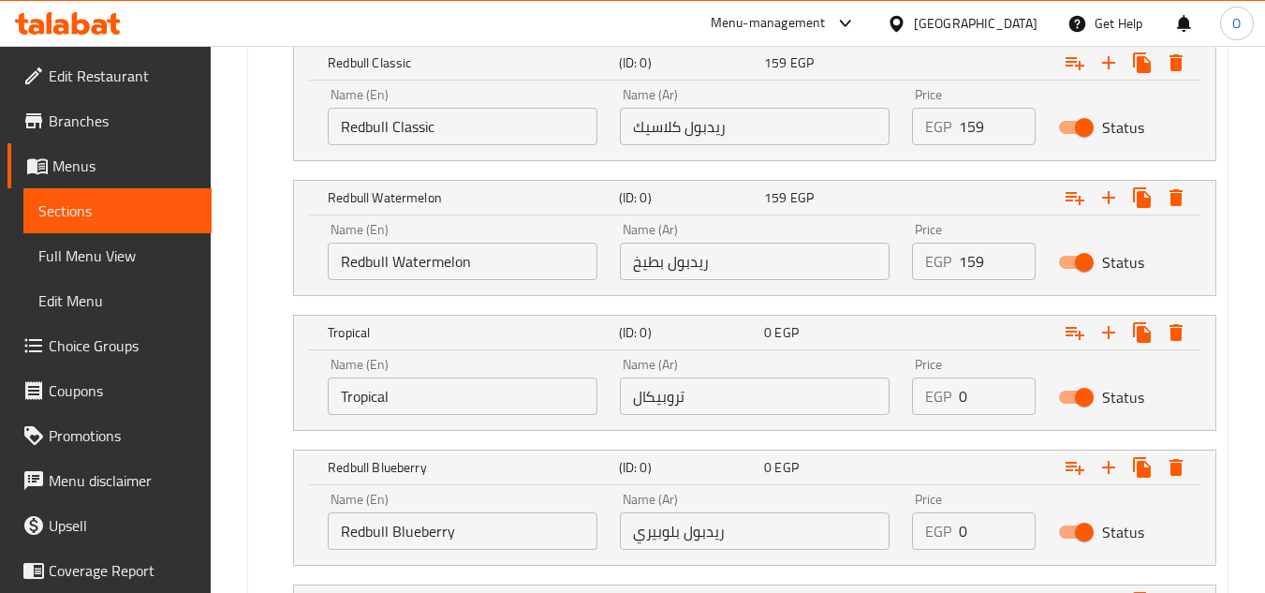
scroll to position [1305, 0]
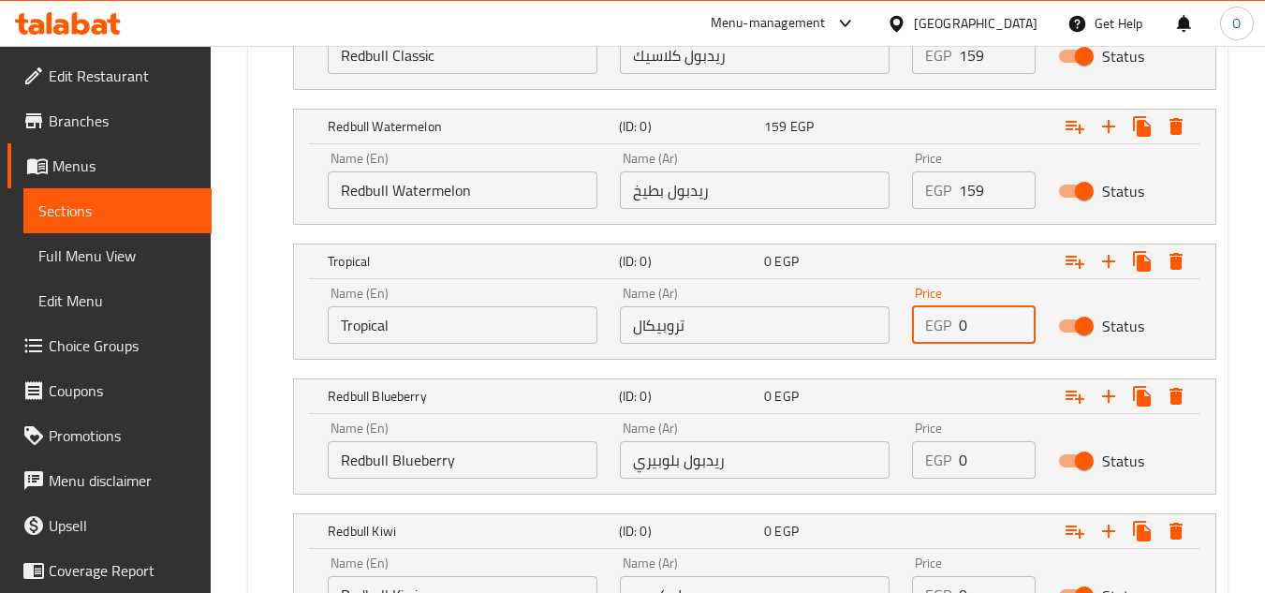
drag, startPoint x: 970, startPoint y: 325, endPoint x: 949, endPoint y: 321, distance: 21.9
click at [949, 321] on div "EGP 0 Price" at bounding box center [974, 324] width 124 height 37
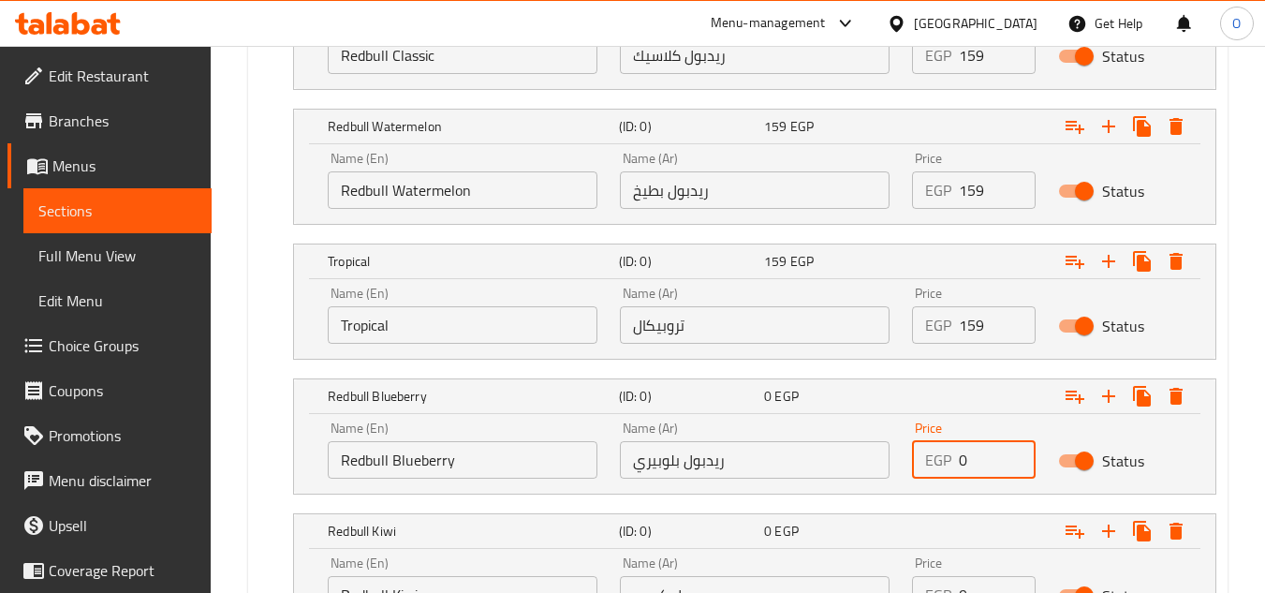
drag, startPoint x: 969, startPoint y: 457, endPoint x: 944, endPoint y: 467, distance: 27.3
click at [944, 466] on div "EGP 0 Price" at bounding box center [974, 459] width 124 height 37
click at [976, 366] on nav at bounding box center [737, 370] width 957 height 15
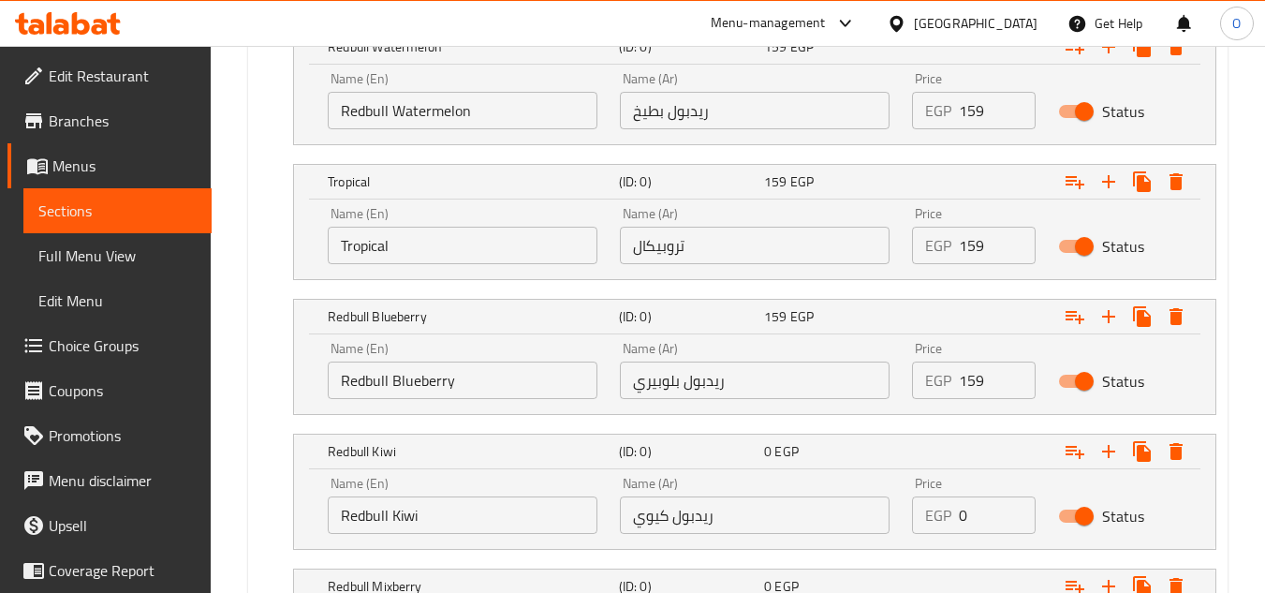
scroll to position [1492, 0]
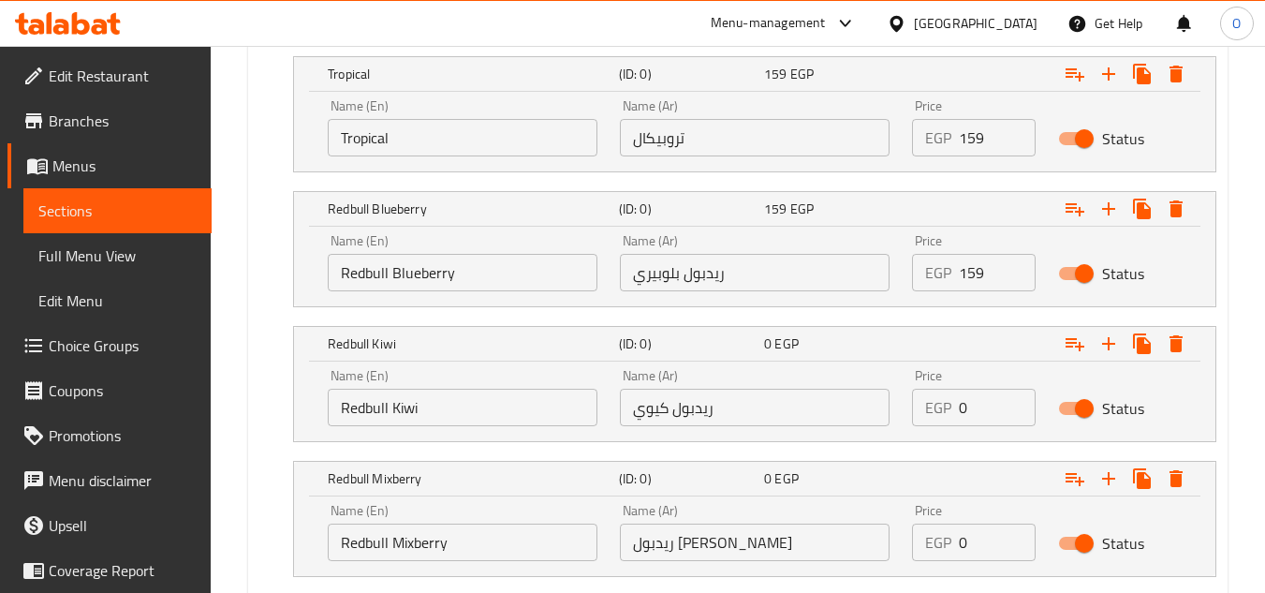
drag, startPoint x: 975, startPoint y: 417, endPoint x: 930, endPoint y: 417, distance: 45.0
click at [930, 417] on div "EGP 0 Price" at bounding box center [974, 407] width 124 height 37
drag, startPoint x: 976, startPoint y: 540, endPoint x: 955, endPoint y: 547, distance: 21.9
click at [955, 547] on div "EGP 0 Price" at bounding box center [974, 542] width 124 height 37
click at [969, 313] on nav at bounding box center [737, 318] width 957 height 15
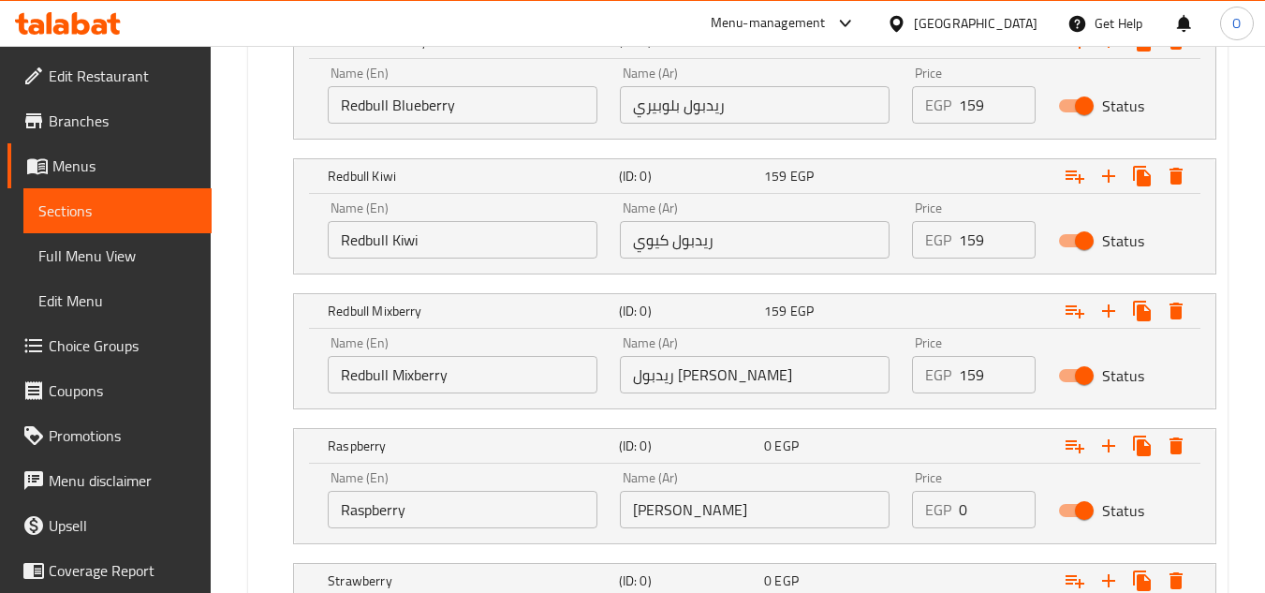
scroll to position [1867, 0]
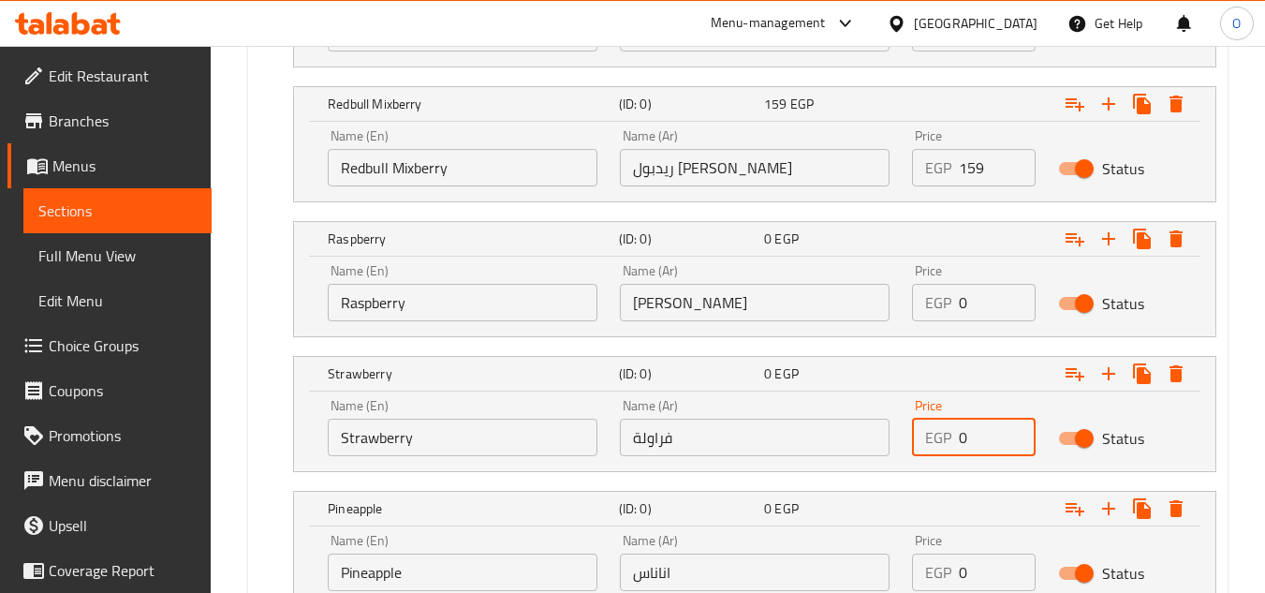
drag, startPoint x: 967, startPoint y: 437, endPoint x: 957, endPoint y: 438, distance: 9.4
click at [957, 438] on div "EGP 0 Price" at bounding box center [974, 437] width 124 height 37
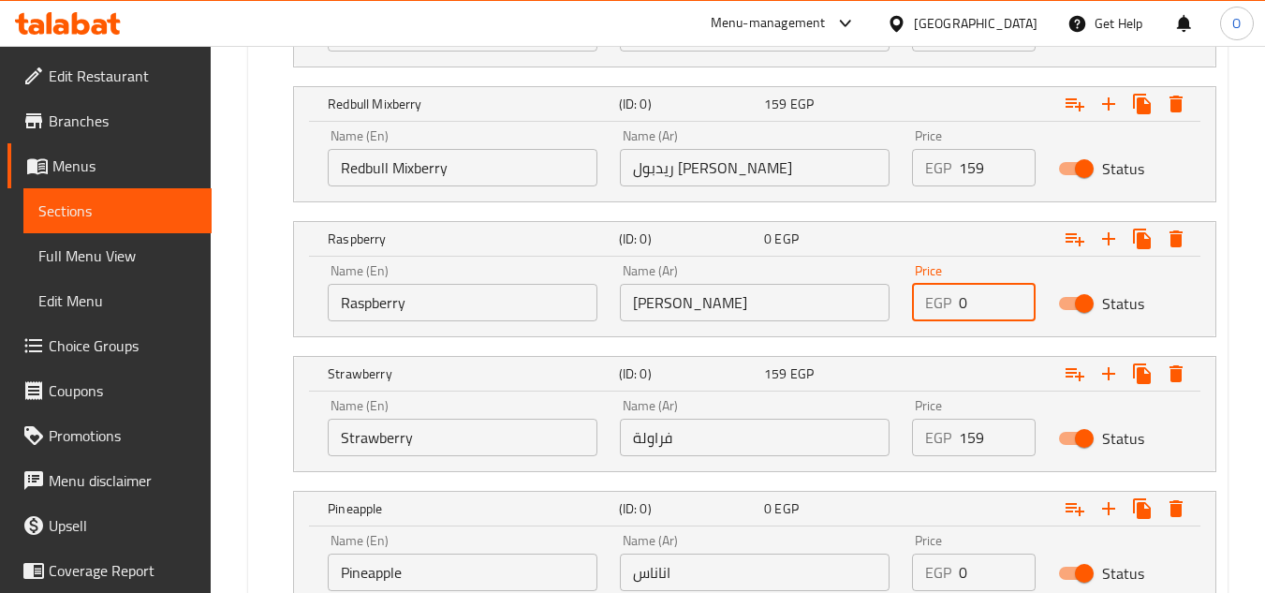
drag, startPoint x: 973, startPoint y: 304, endPoint x: 956, endPoint y: 306, distance: 17.0
click at [956, 306] on div "EGP 0 Price" at bounding box center [974, 302] width 124 height 37
drag, startPoint x: 966, startPoint y: 568, endPoint x: 946, endPoint y: 573, distance: 20.5
click at [946, 573] on div "EGP 0 Price" at bounding box center [974, 572] width 124 height 37
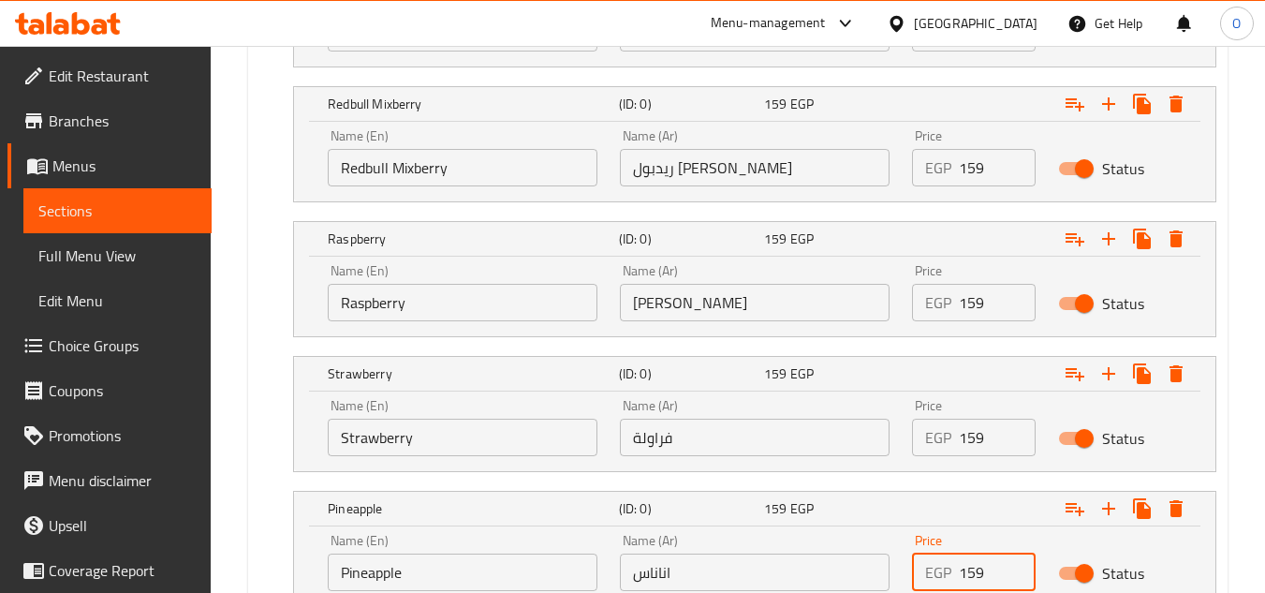
click at [938, 481] on nav at bounding box center [737, 483] width 957 height 15
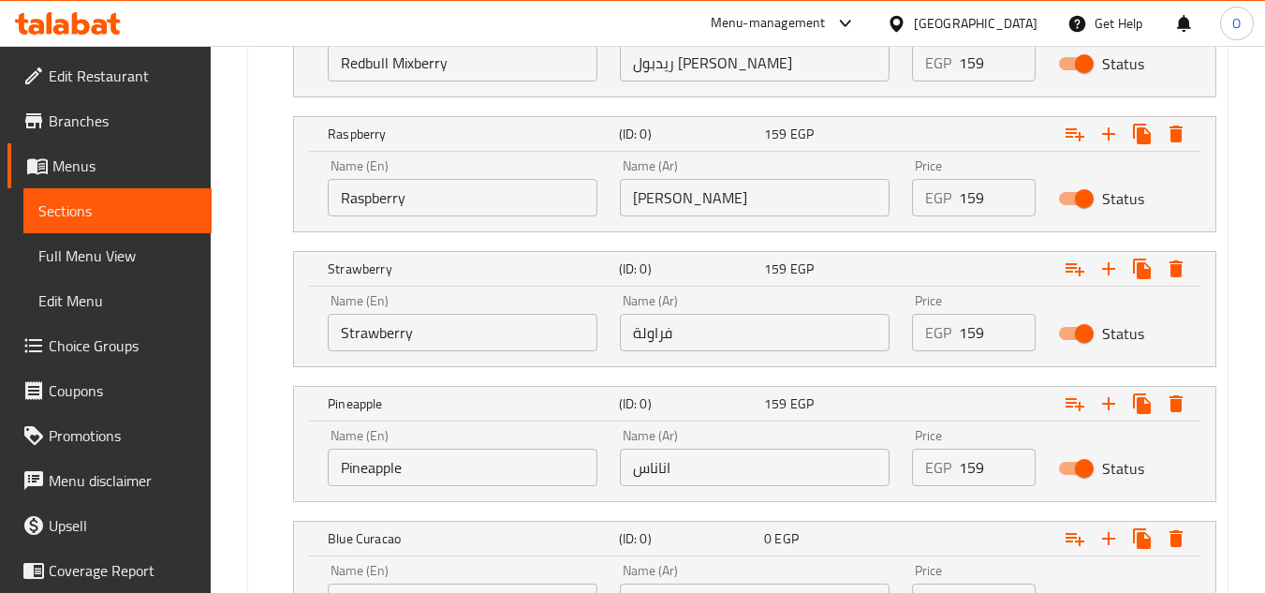
scroll to position [2148, 0]
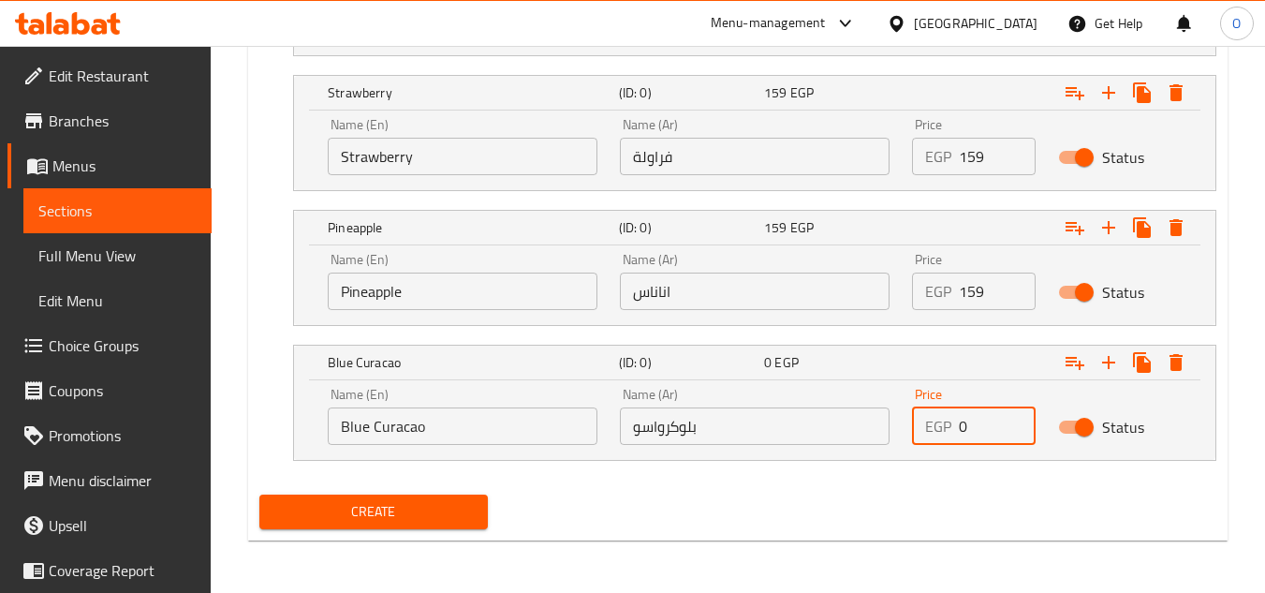
click at [924, 431] on div "EGP 0 Price" at bounding box center [974, 425] width 124 height 37
click at [932, 491] on div "Create" at bounding box center [738, 512] width 972 height 50
click at [428, 432] on input "Blue Curacao" at bounding box center [463, 425] width 270 height 37
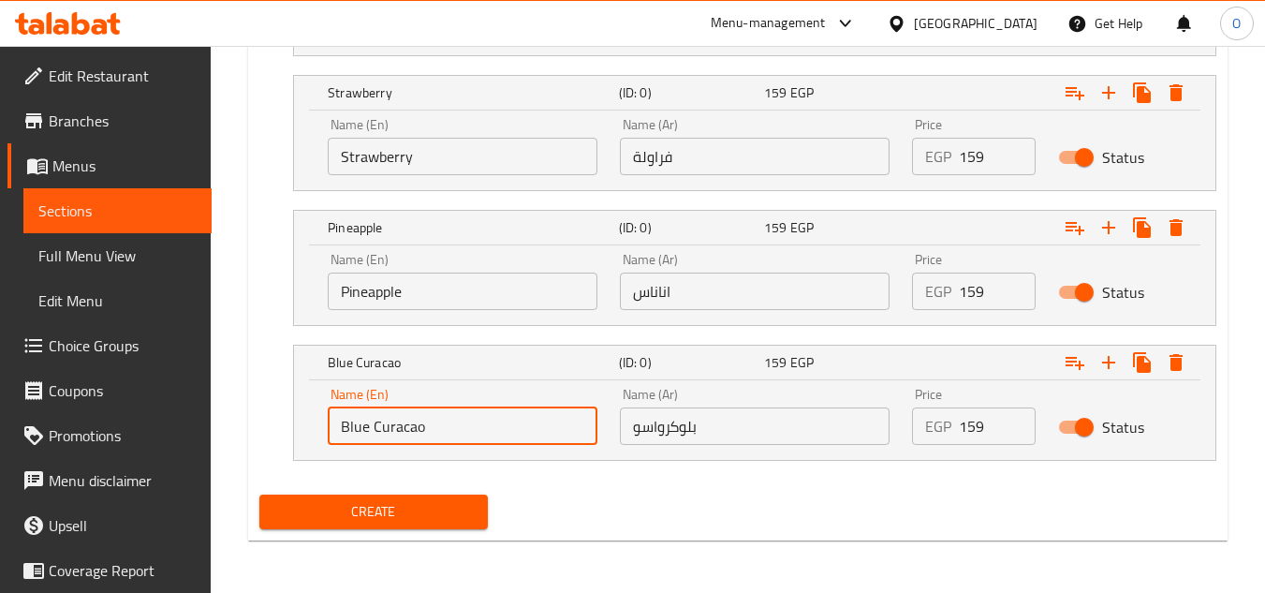
click at [428, 432] on input "Blue Curacao" at bounding box center [463, 425] width 270 height 37
click at [487, 432] on input "Blue Curacao" at bounding box center [463, 425] width 270 height 37
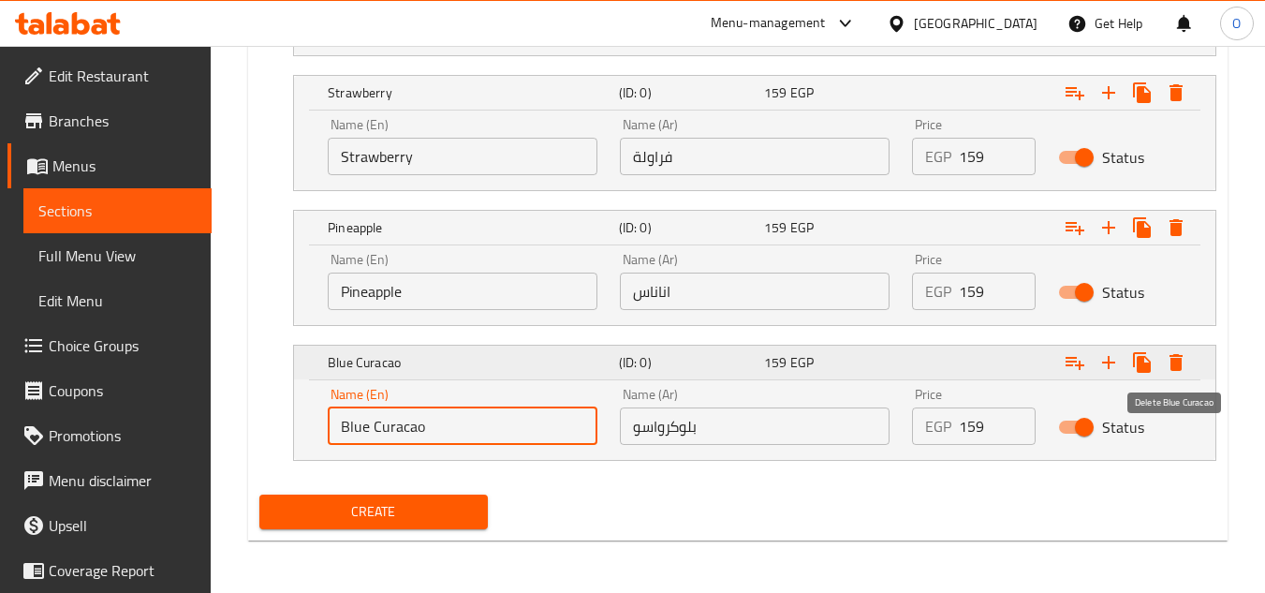
click at [1182, 361] on icon "Expand" at bounding box center [1176, 362] width 22 height 22
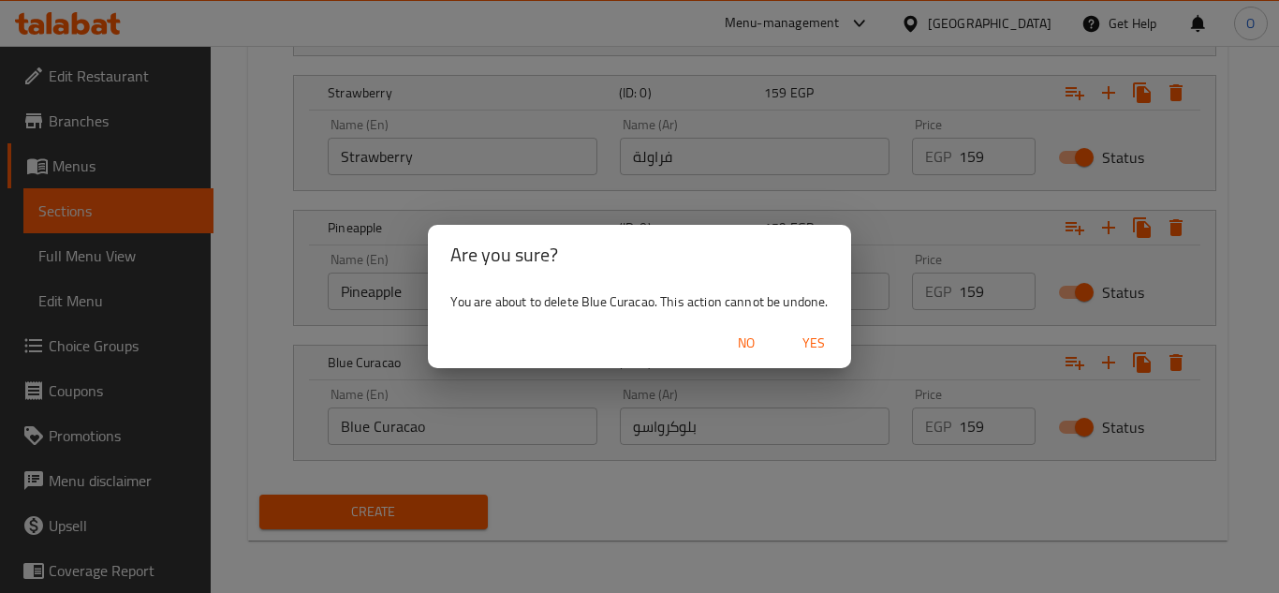
click at [816, 336] on span "Yes" at bounding box center [813, 343] width 45 height 23
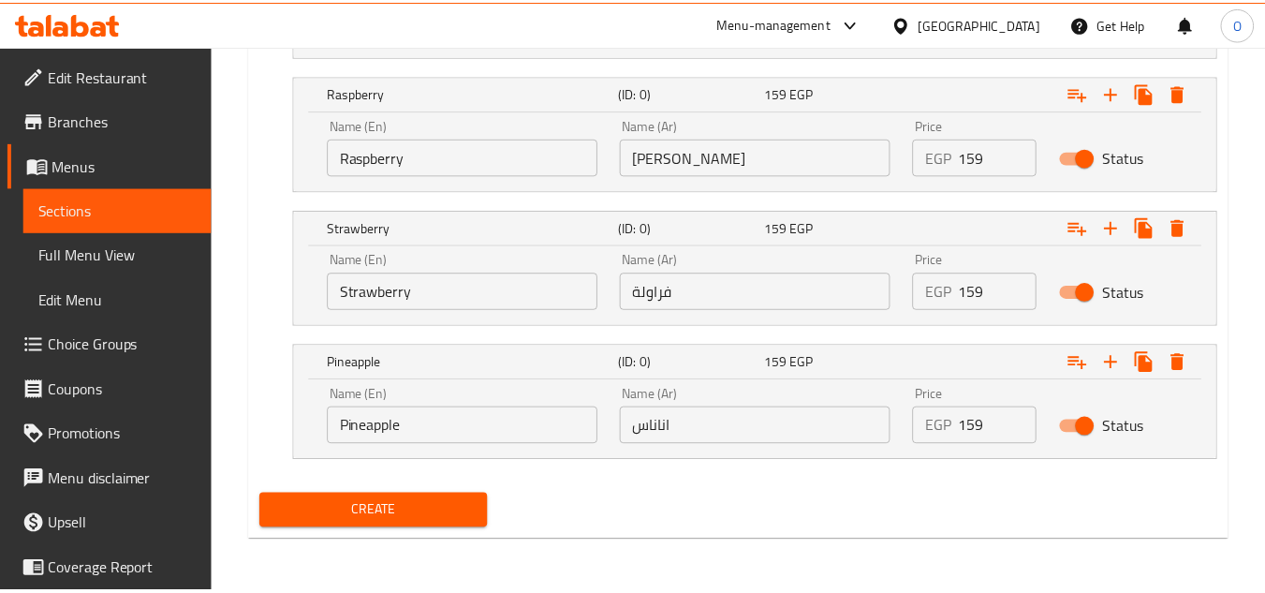
scroll to position [2013, 0]
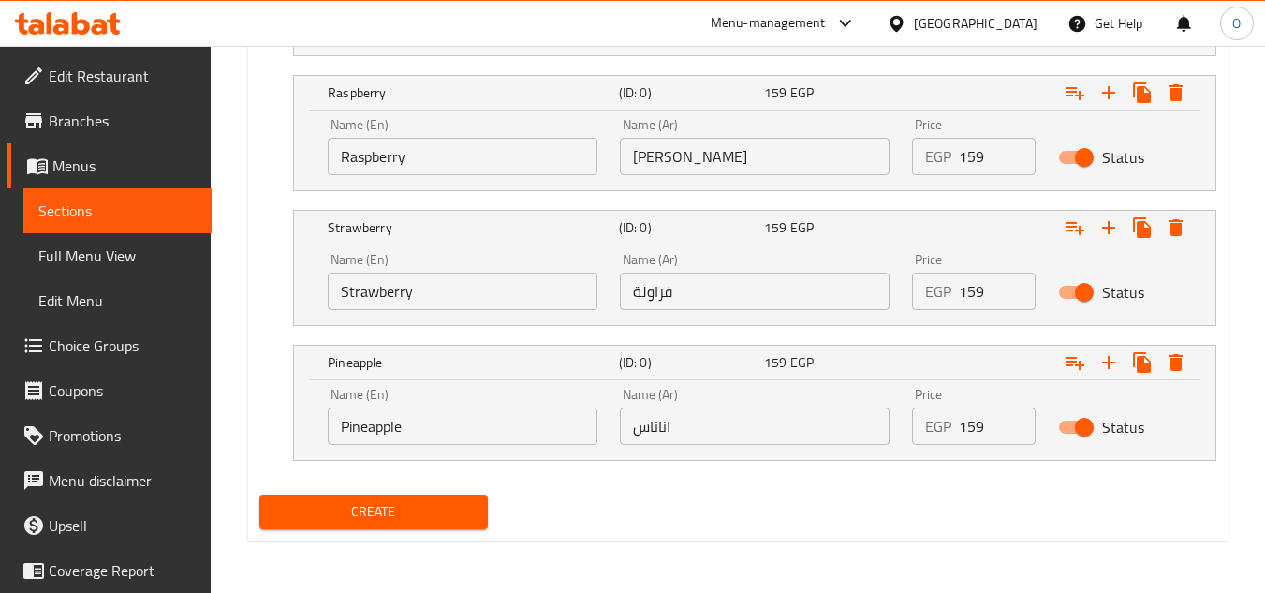
click at [372, 502] on span "Create" at bounding box center [373, 511] width 198 height 23
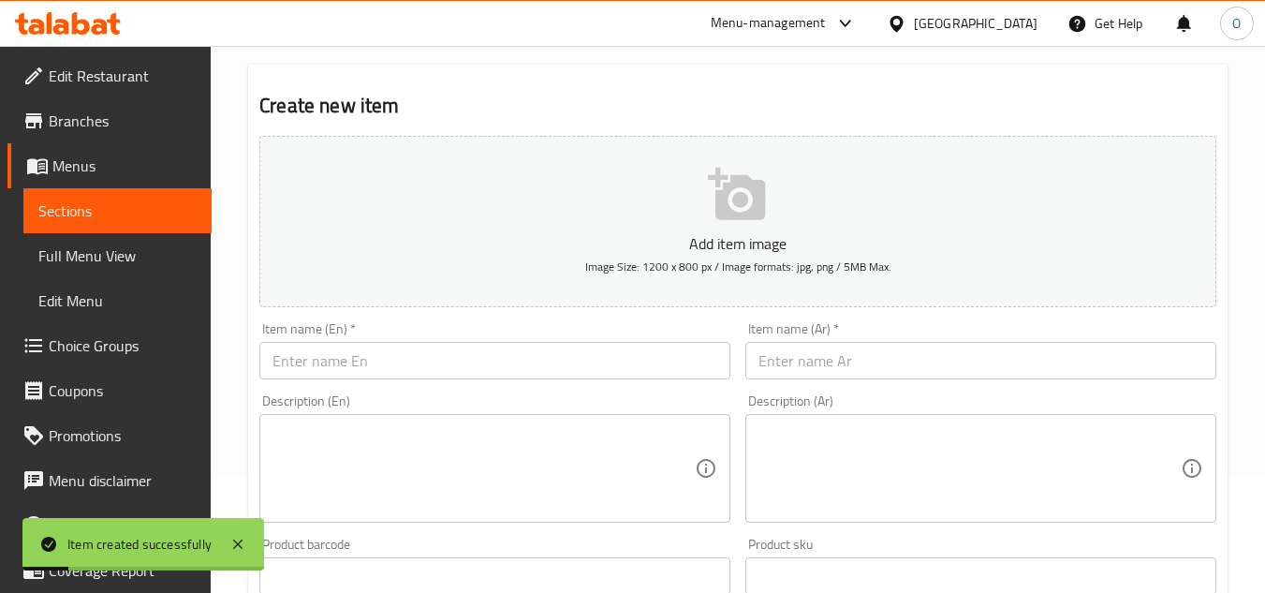
scroll to position [0, 0]
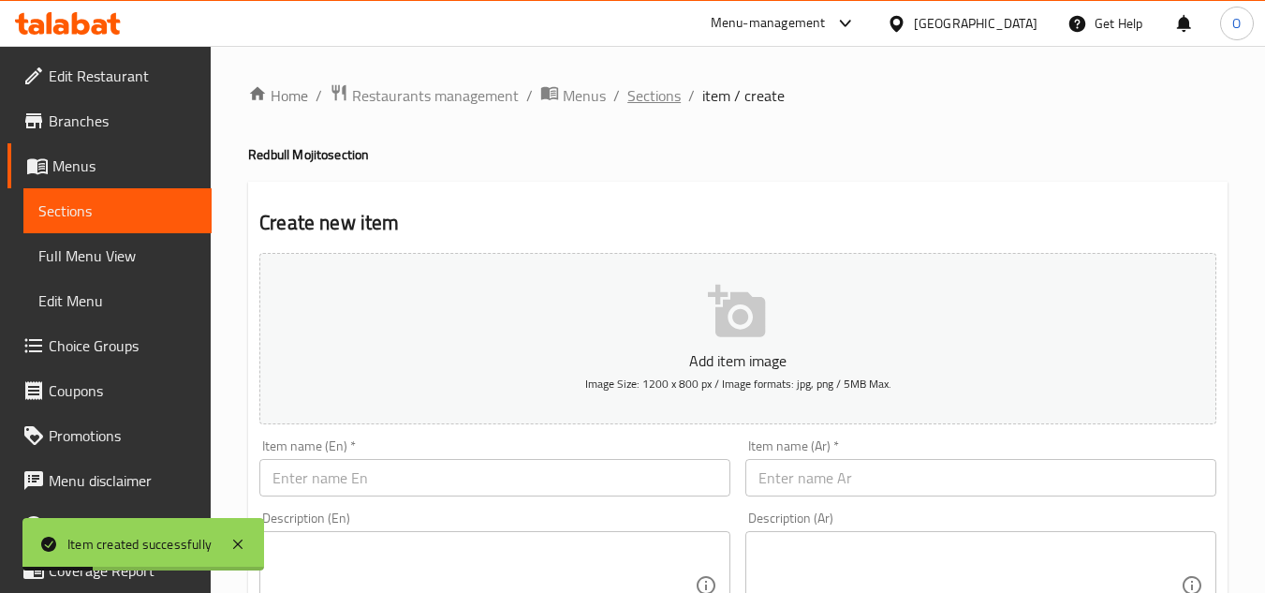
click at [653, 97] on span "Sections" at bounding box center [654, 95] width 53 height 22
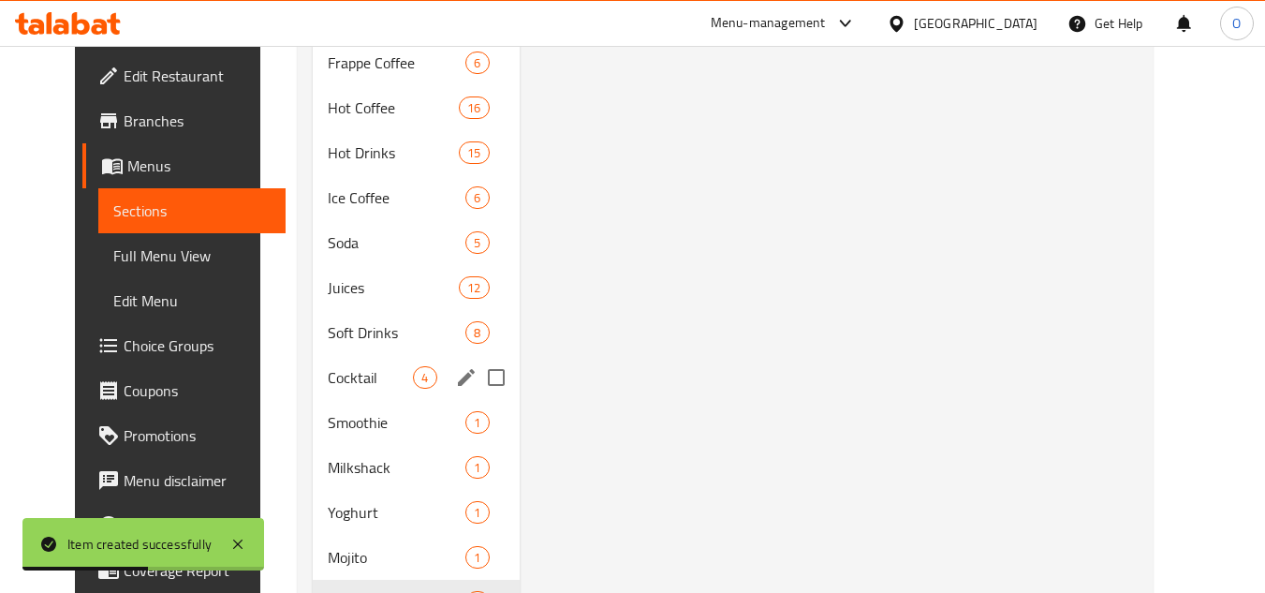
scroll to position [1122, 0]
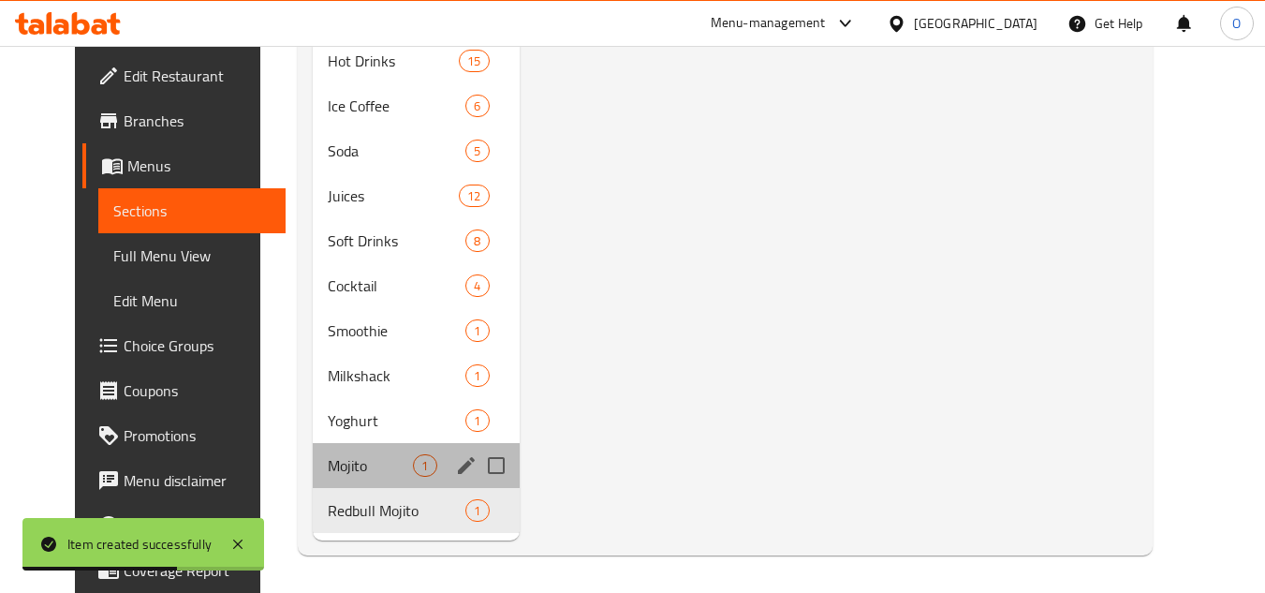
click at [333, 478] on div "Mojito 1" at bounding box center [416, 465] width 206 height 45
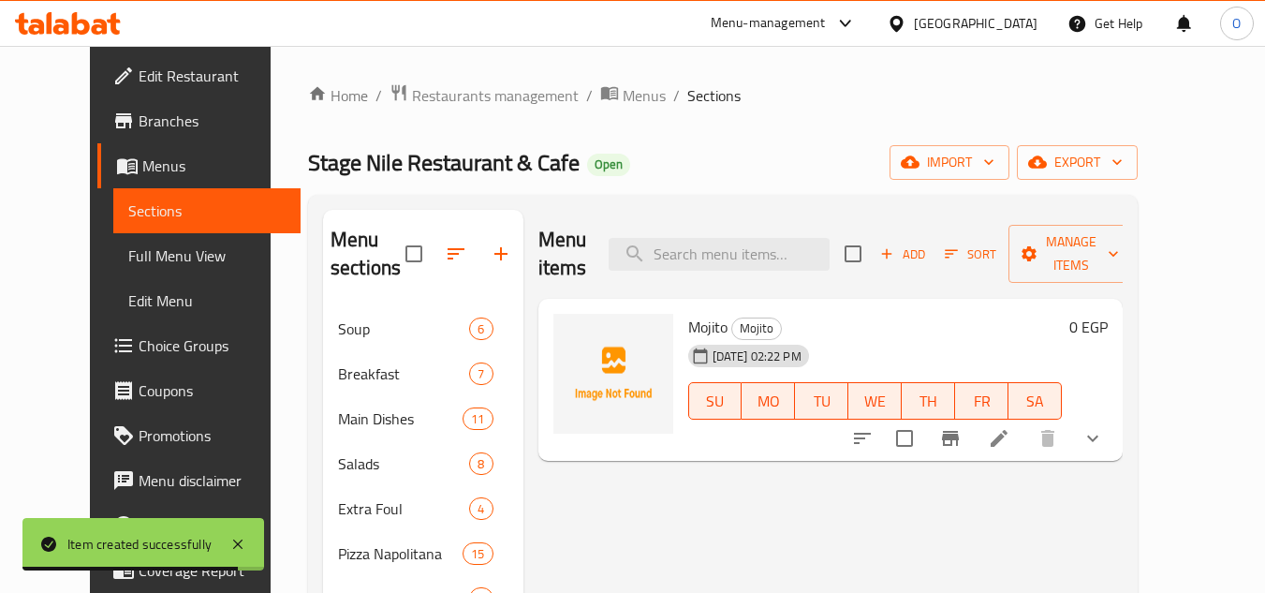
scroll to position [94, 0]
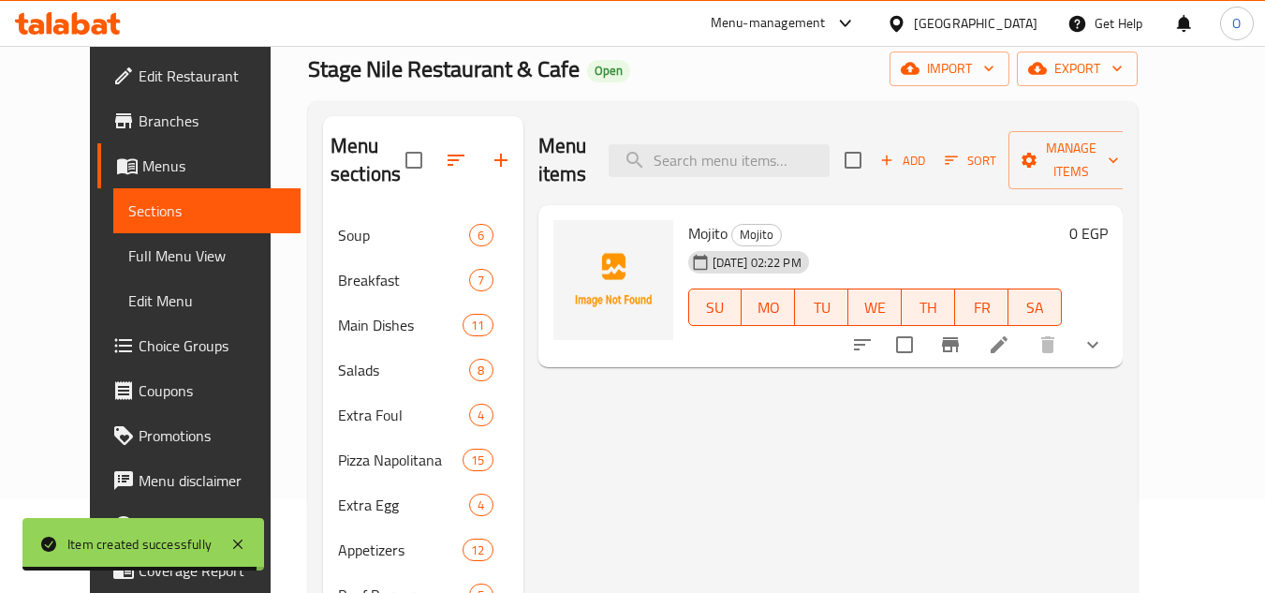
click at [1116, 322] on div at bounding box center [977, 344] width 275 height 45
click at [1104, 333] on icon "show more" at bounding box center [1093, 344] width 22 height 22
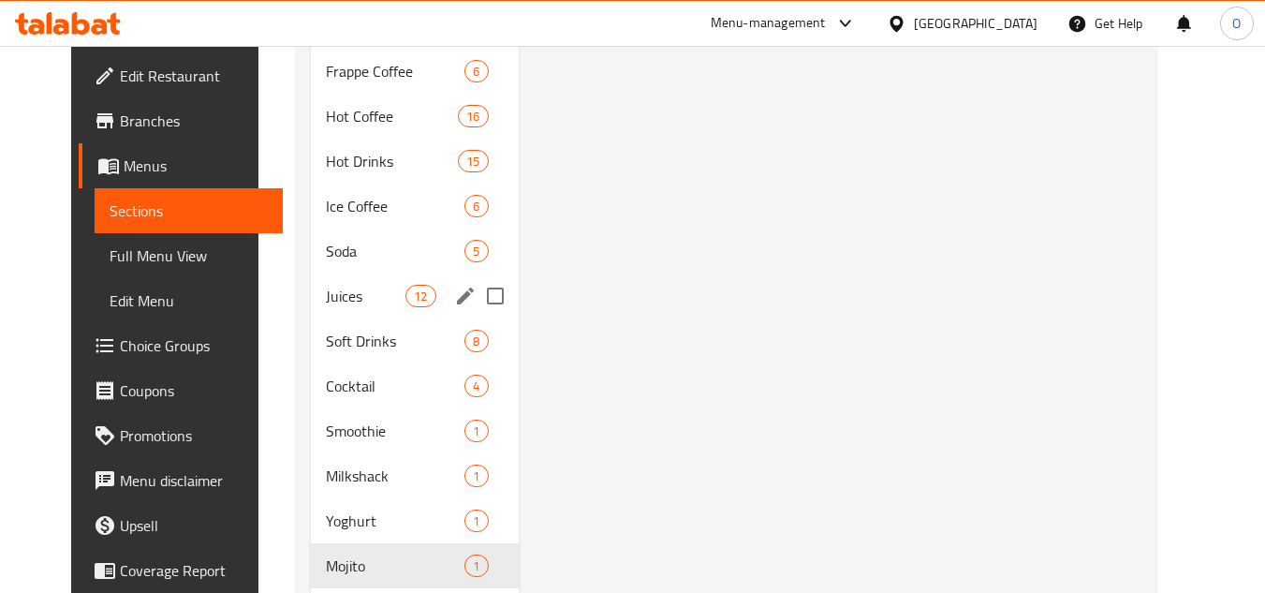
scroll to position [1122, 0]
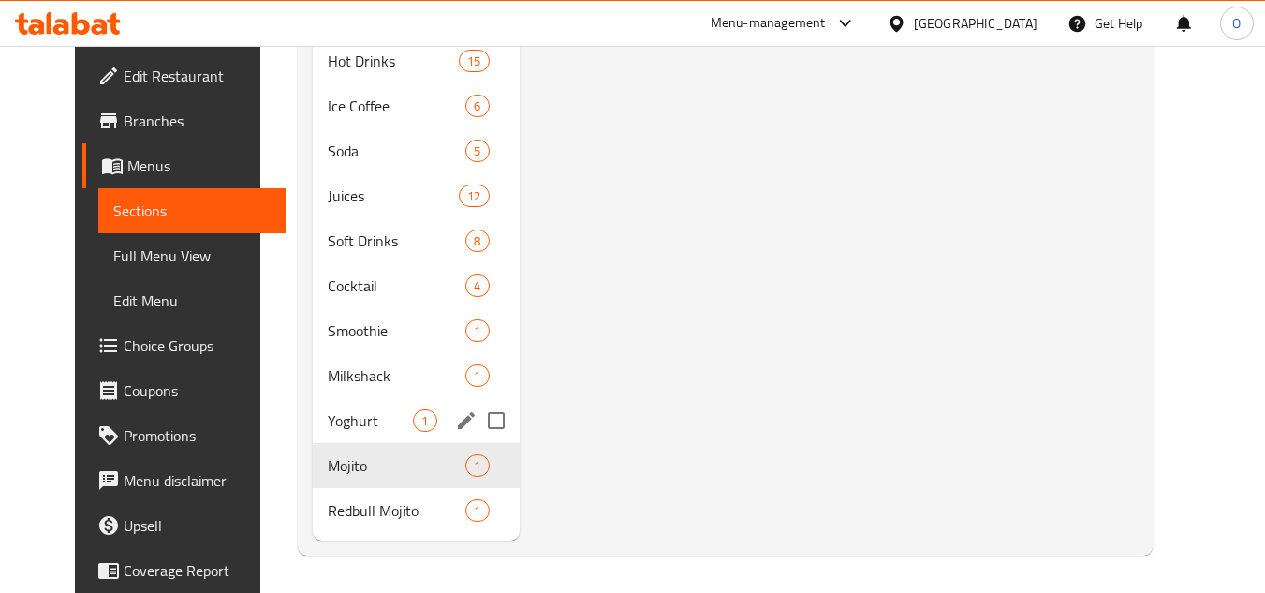
click at [338, 420] on span "Yoghurt" at bounding box center [370, 420] width 85 height 22
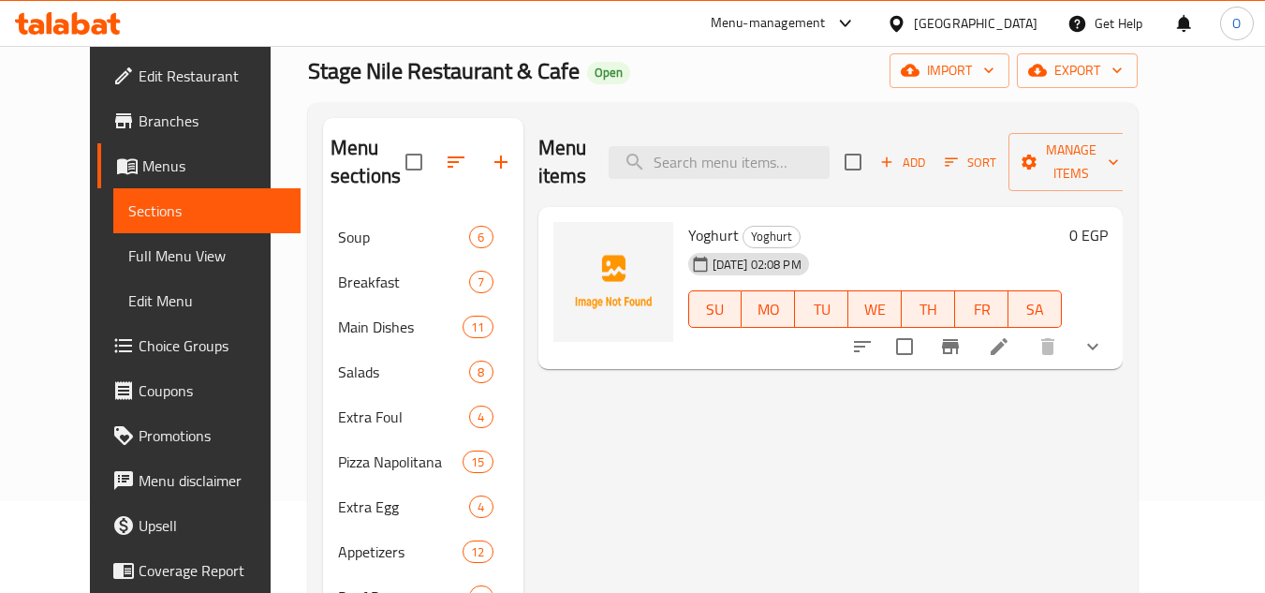
click at [1104, 335] on icon "show more" at bounding box center [1093, 346] width 22 height 22
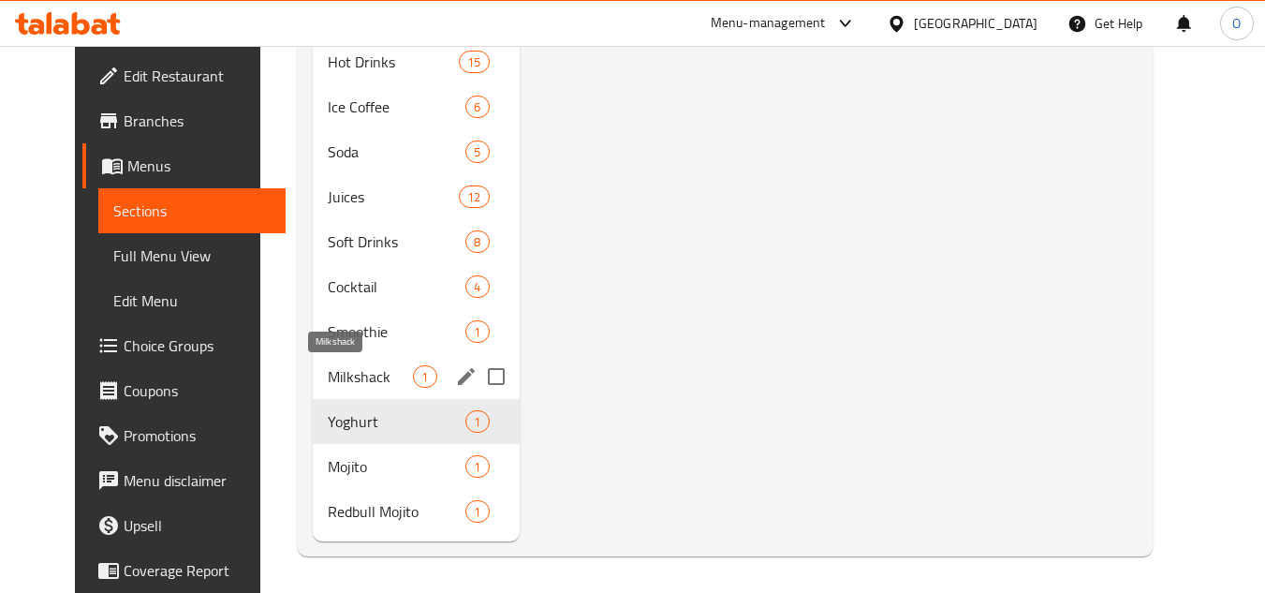
scroll to position [1122, 0]
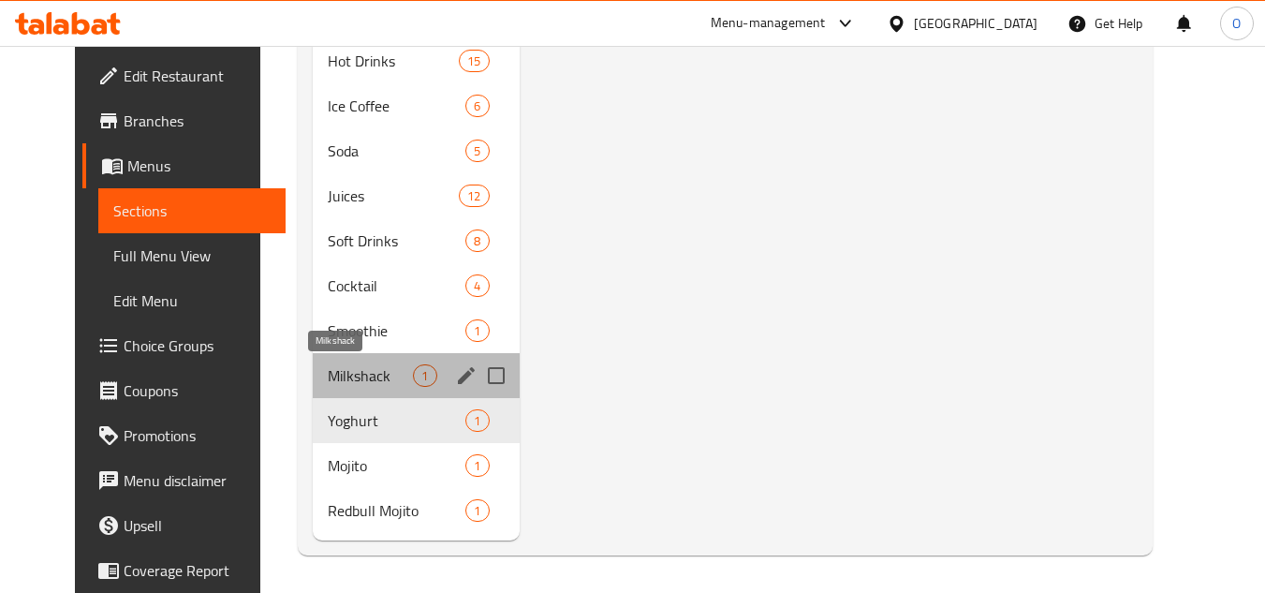
click at [339, 368] on span "Milkshack" at bounding box center [370, 375] width 85 height 22
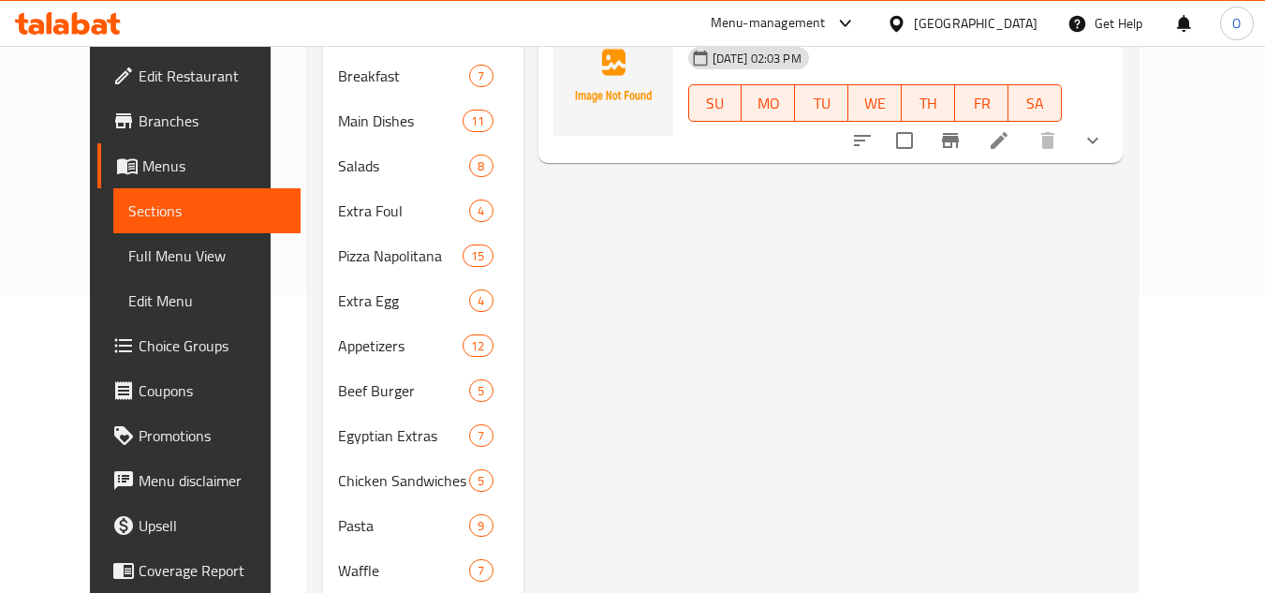
scroll to position [279, 0]
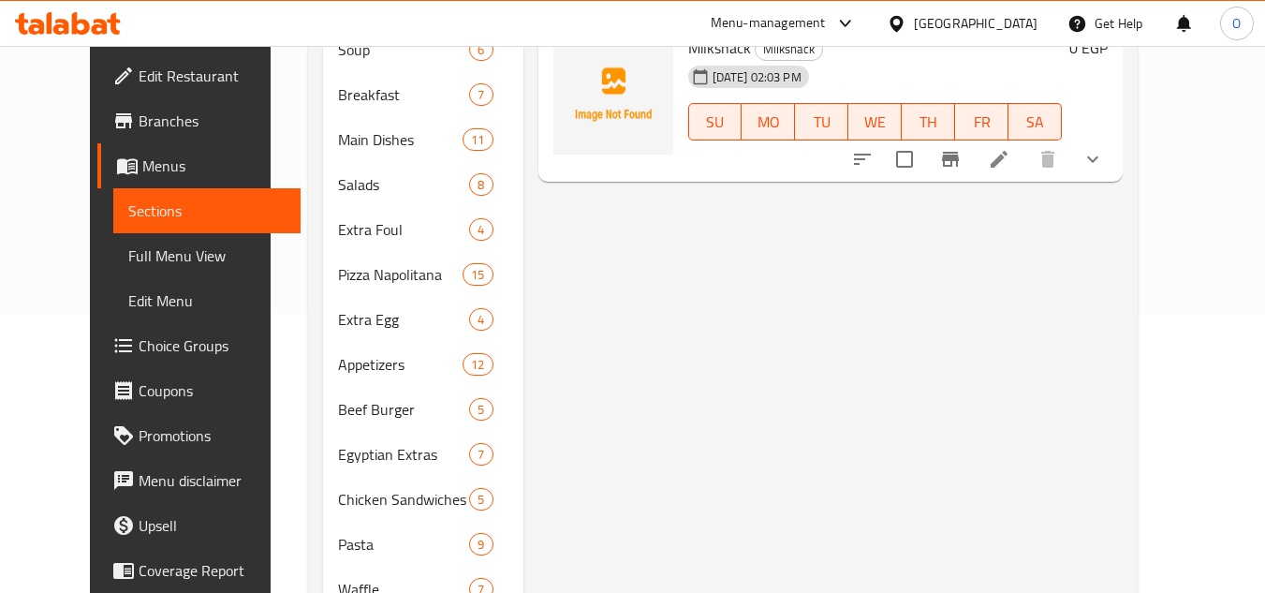
click at [1104, 148] on icon "show more" at bounding box center [1093, 159] width 22 height 22
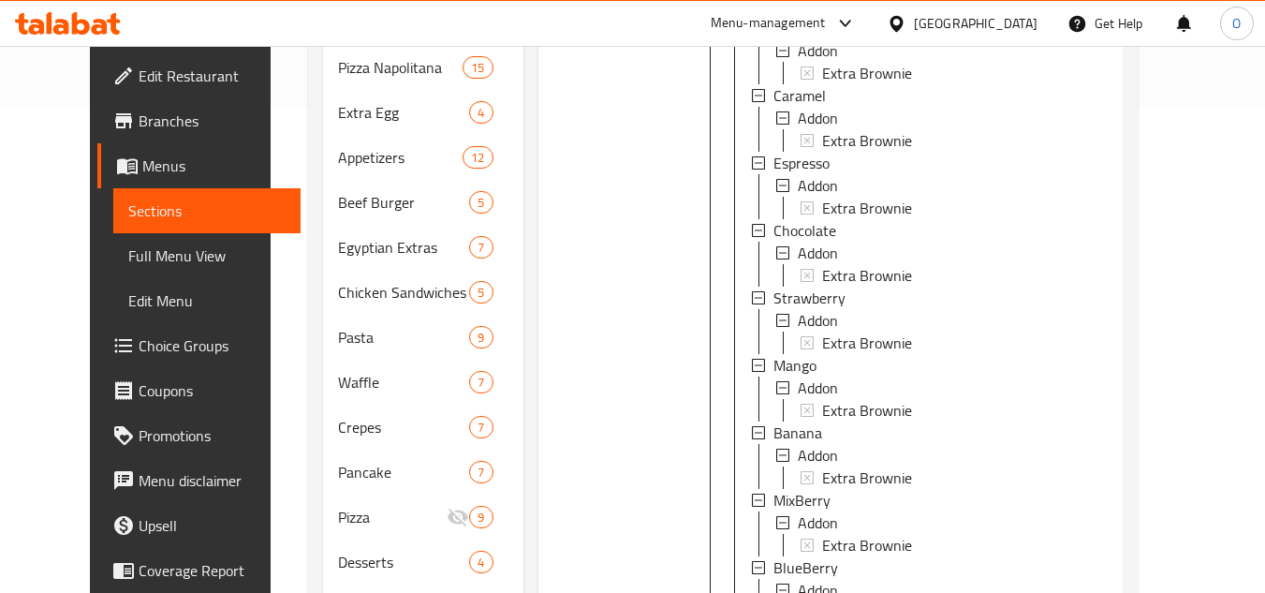
scroll to position [726, 0]
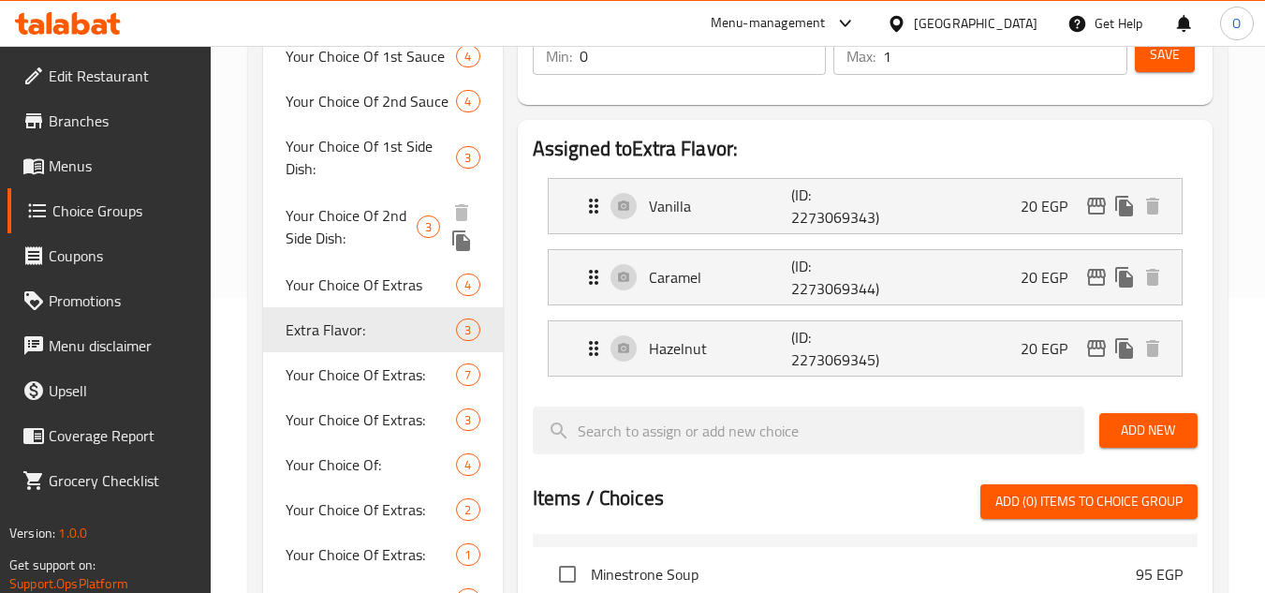
scroll to position [401, 0]
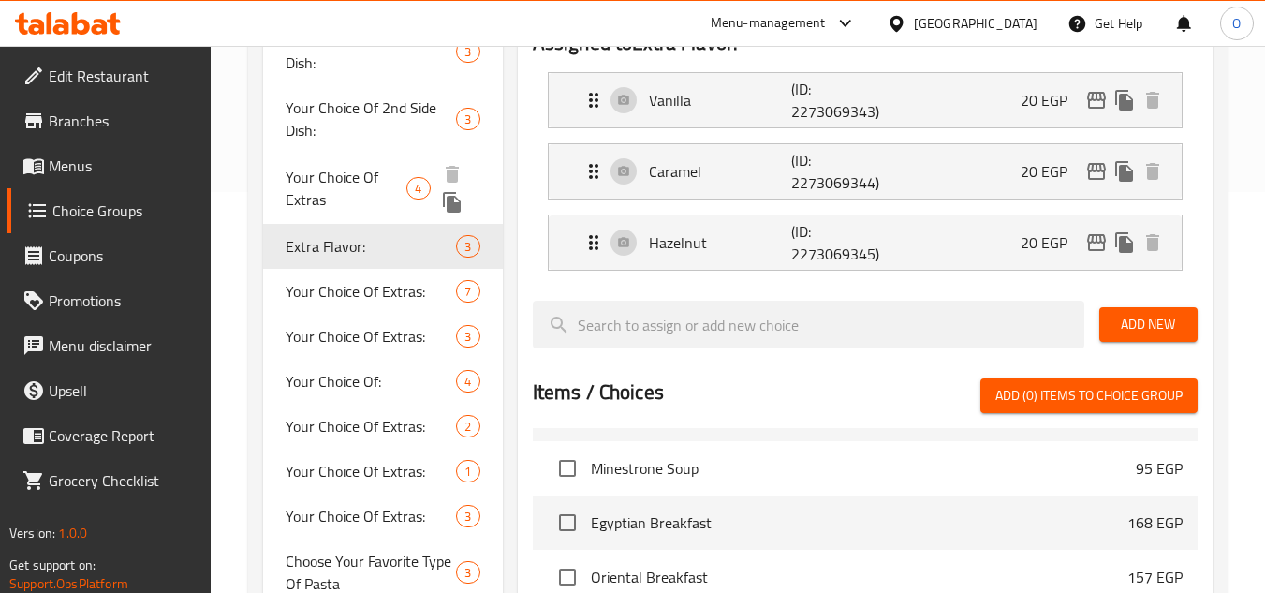
click at [373, 187] on span "Your Choice Of Extras" at bounding box center [346, 188] width 121 height 45
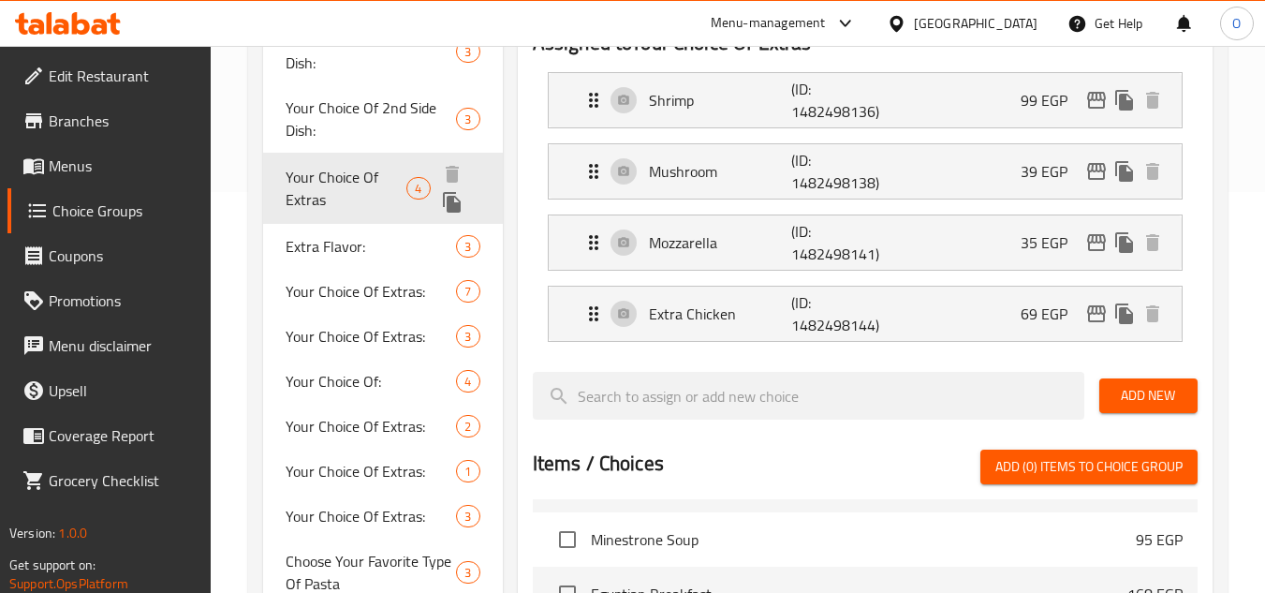
type input "Your Choice Of Extras"
type input "اختيارك من الاضافات"
type input "0"
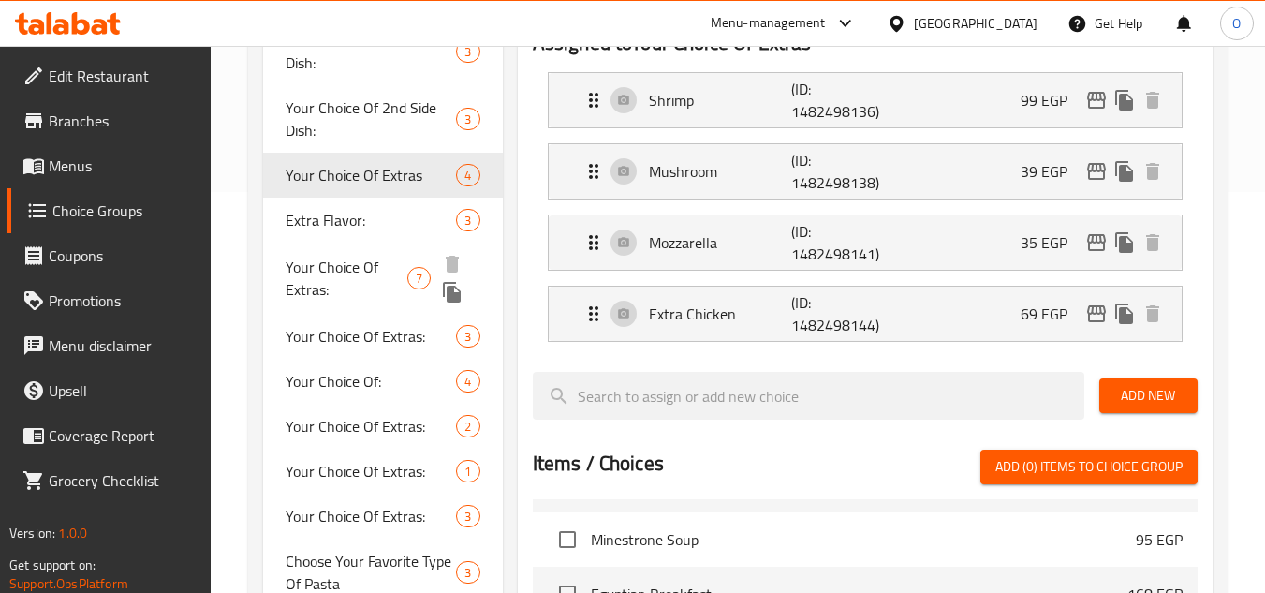
scroll to position [307, 0]
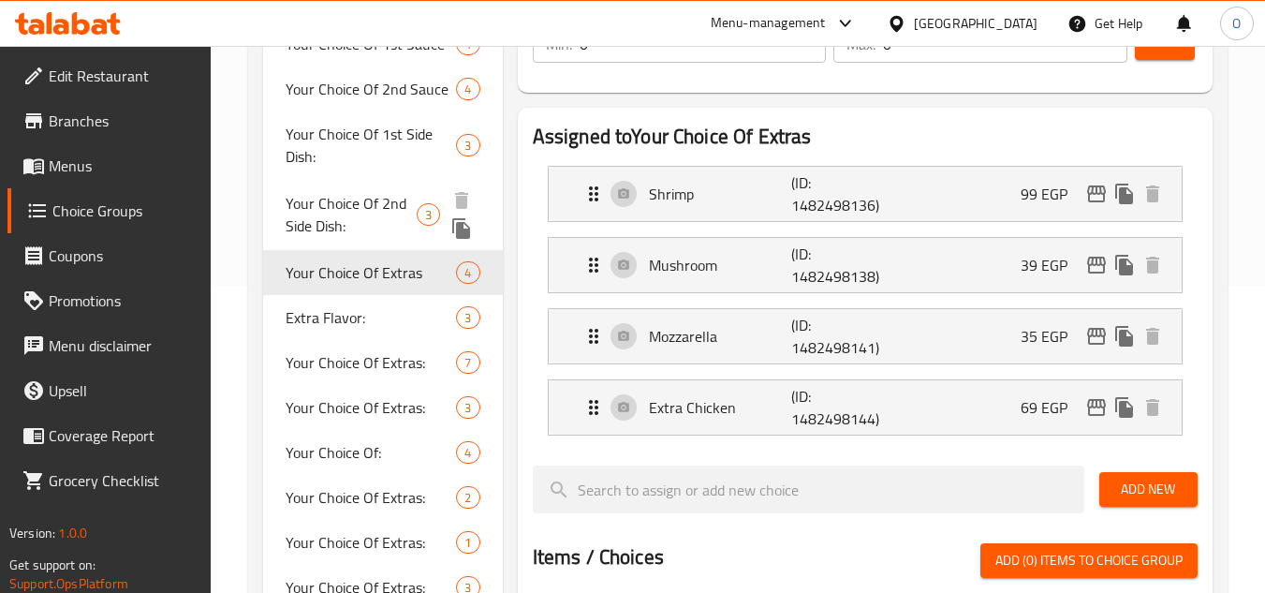
click at [359, 200] on span "Your Choice Of 2nd Side Dish:" at bounding box center [351, 214] width 131 height 45
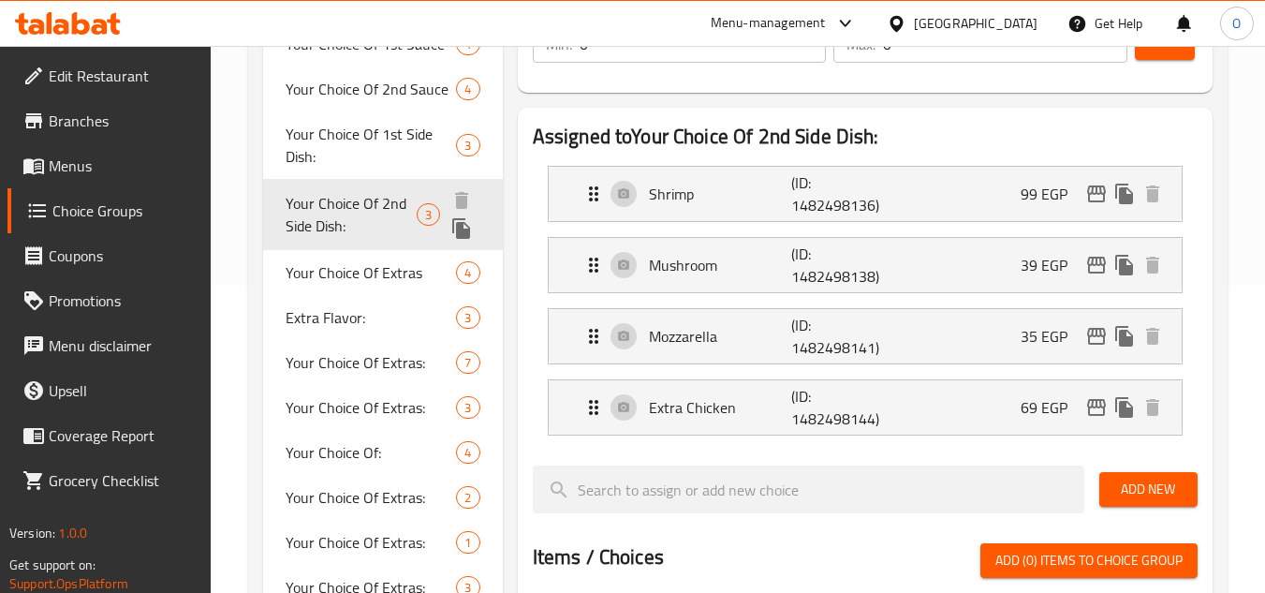
type input "Your Choice Of 2nd Side Dish:"
type input "اختيارك من الطبق الجانبي الثاني:"
type input "1"
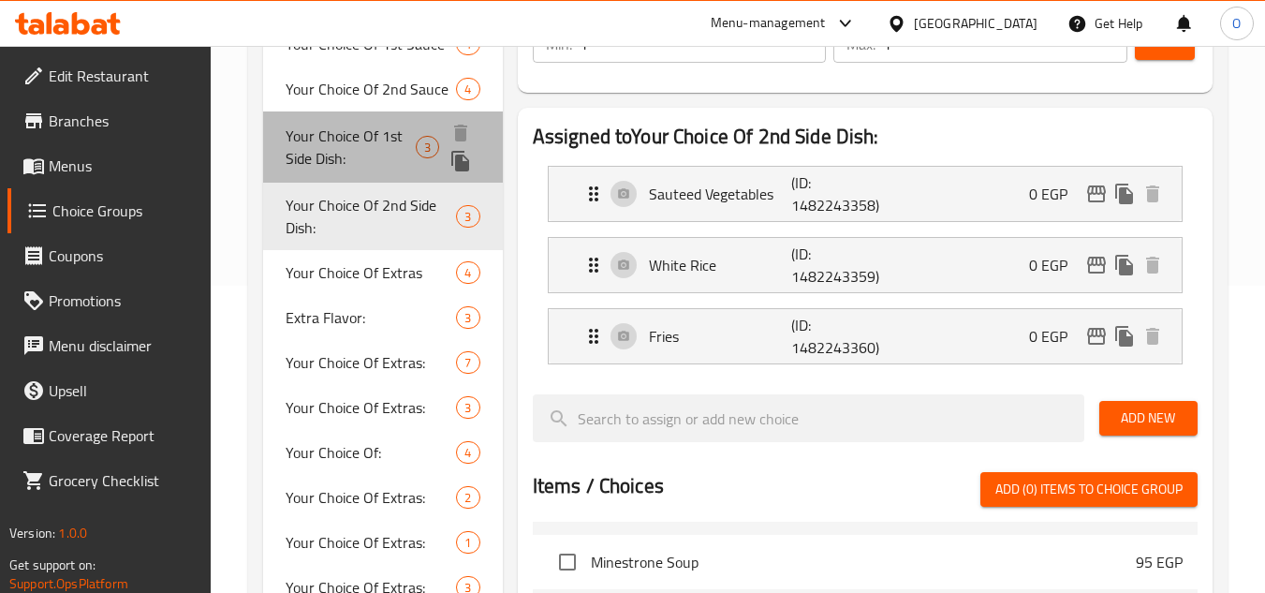
click at [361, 151] on span "Your Choice Of 1st Side Dish:" at bounding box center [351, 147] width 130 height 45
type input "Your Choice Of 1st Side Dish:"
type input "اختيارك من الطبق الجانبي الاول"
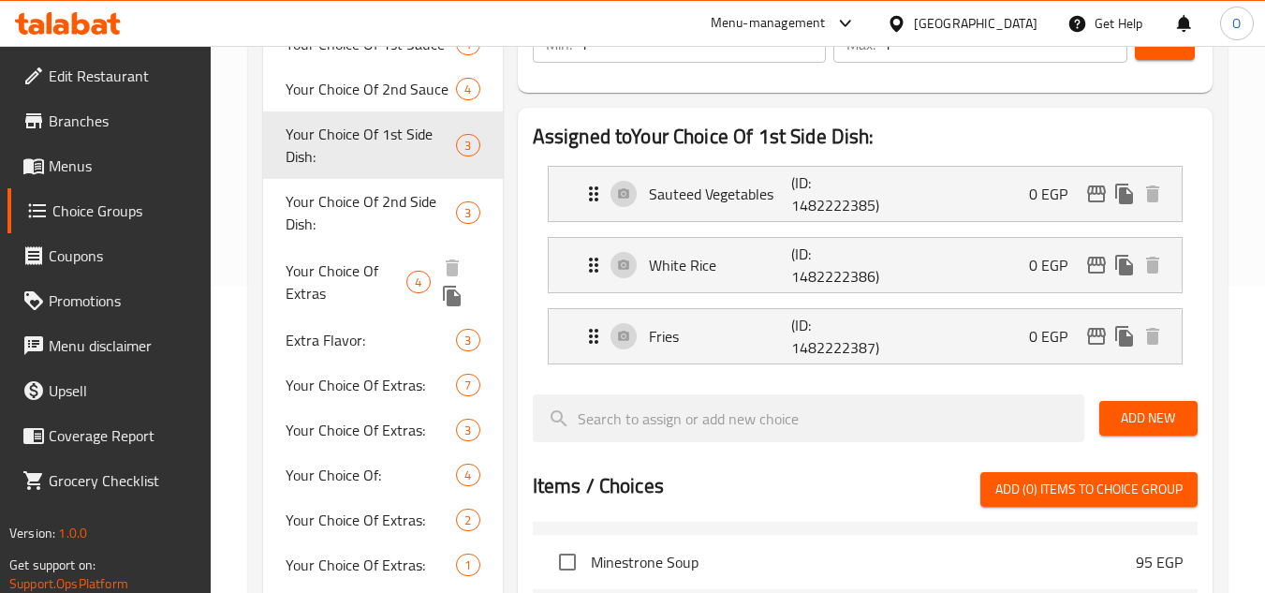
click at [353, 261] on span "Your Choice Of Extras" at bounding box center [346, 281] width 121 height 45
type input "Your Choice Of Extras"
type input "اختيارك من الاضافات"
type input "0"
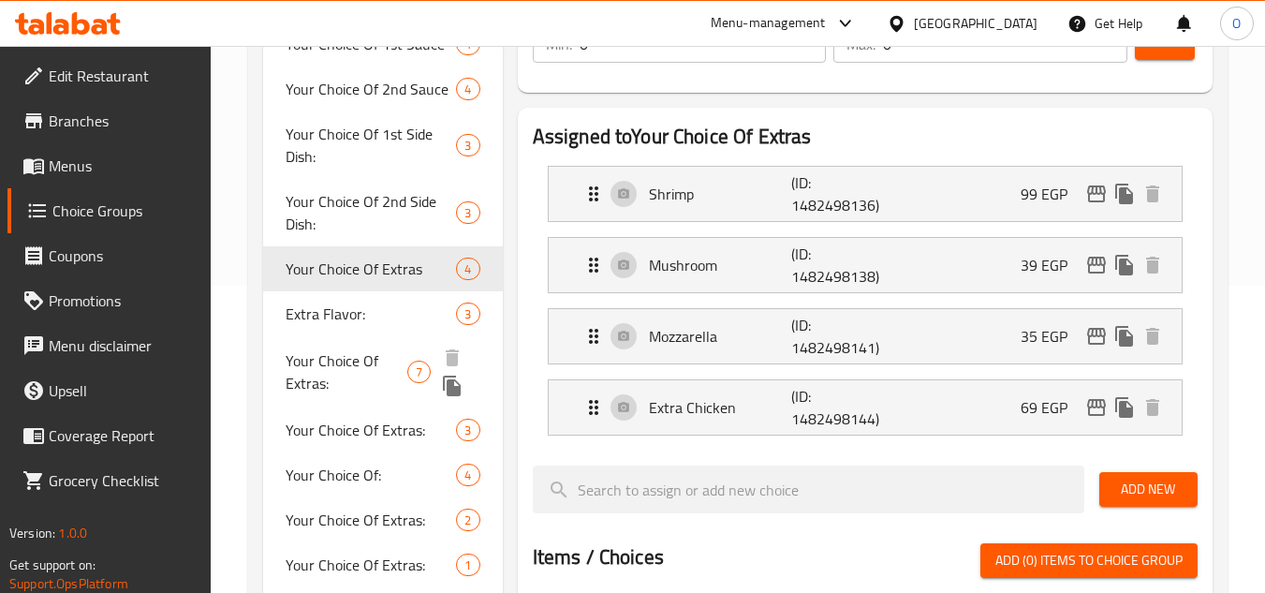
click at [343, 349] on span "Your Choice Of Extras:" at bounding box center [347, 371] width 122 height 45
type input "Your Choice Of Extras:"
type input "اختيارك من الإضافات:"
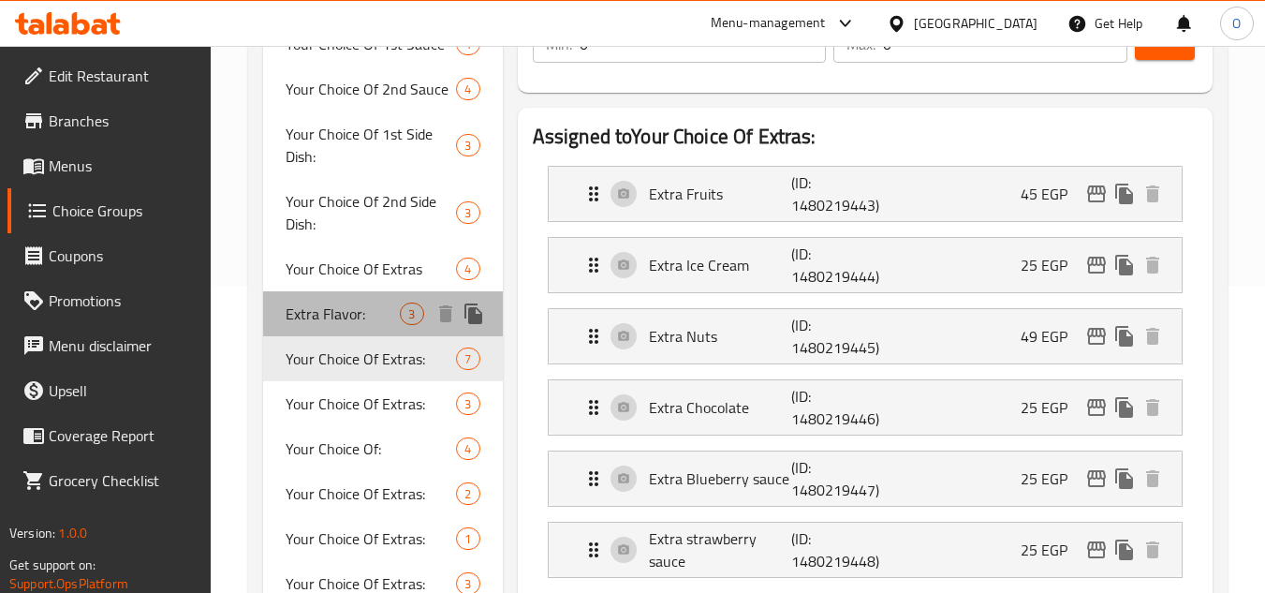
click at [344, 323] on span "Extra Flavor:" at bounding box center [343, 314] width 114 height 22
type input "Extra Flavor:"
type input "اضافة فليفر:"
type input "1"
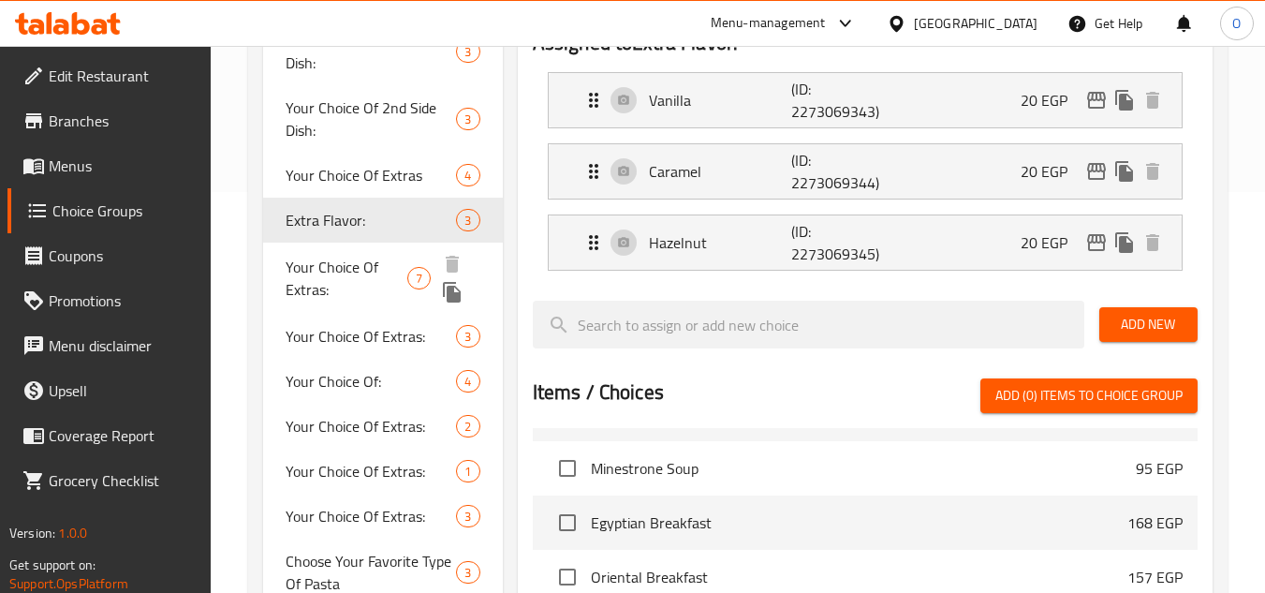
click at [348, 271] on span "Your Choice Of Extras:" at bounding box center [347, 278] width 122 height 45
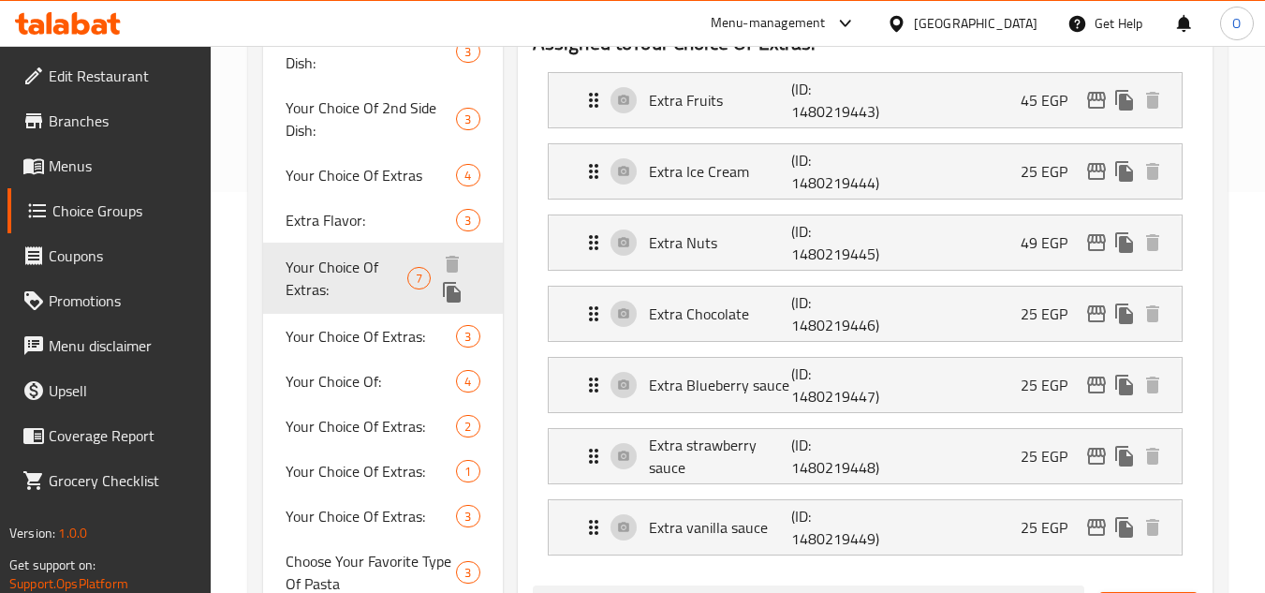
type input "Your Choice Of Extras:"
type input "اختيارك من الإضافات:"
type input "0"
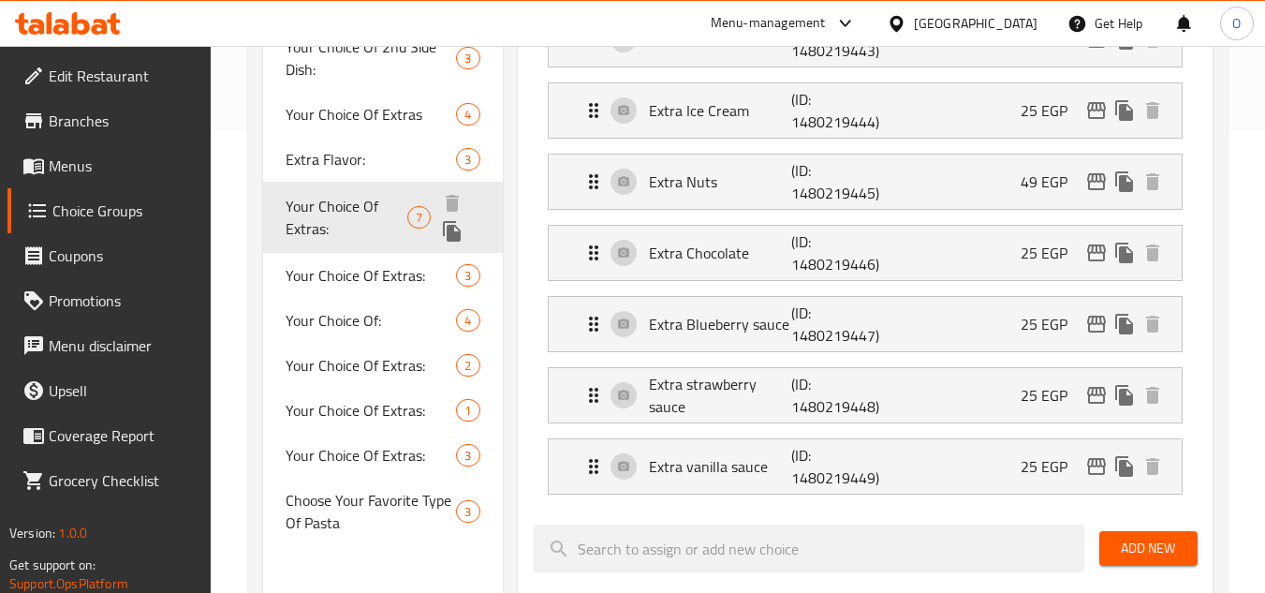
scroll to position [495, 0]
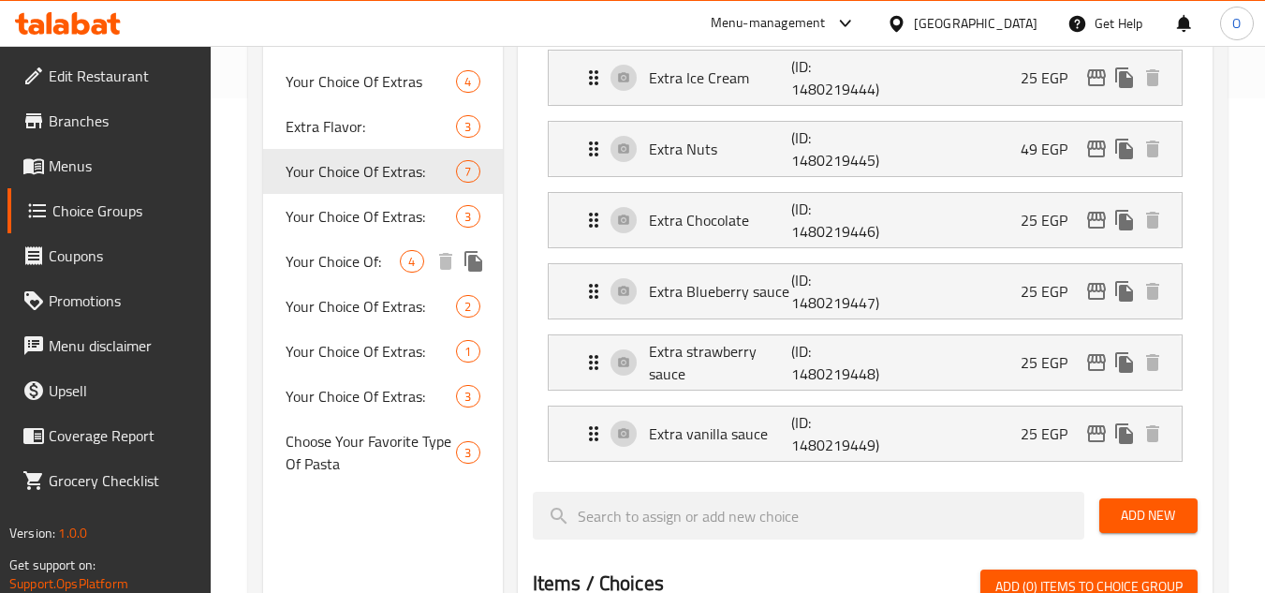
click at [361, 239] on div "Your Choice Of: 4" at bounding box center [382, 261] width 239 height 45
type input "Your Choice Of:"
type input "إختيارك من:"
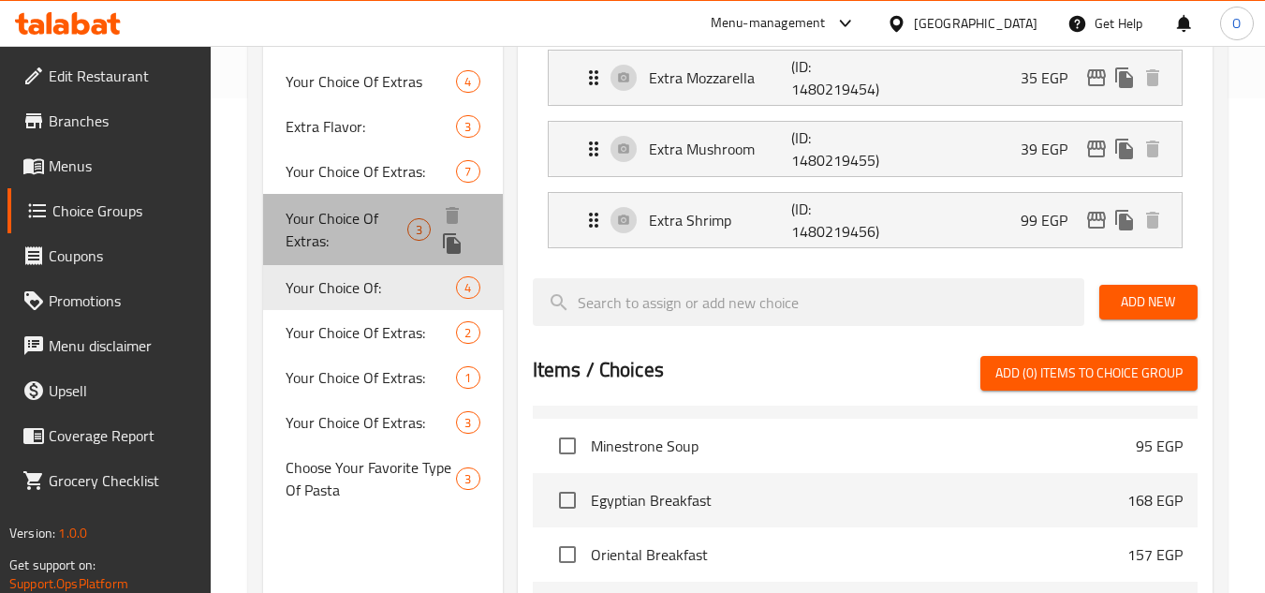
click at [369, 197] on div "Your Choice Of Extras: 3" at bounding box center [382, 229] width 239 height 71
type input "Your Choice Of Extras:"
type input "اختيارك من الإضافات:"
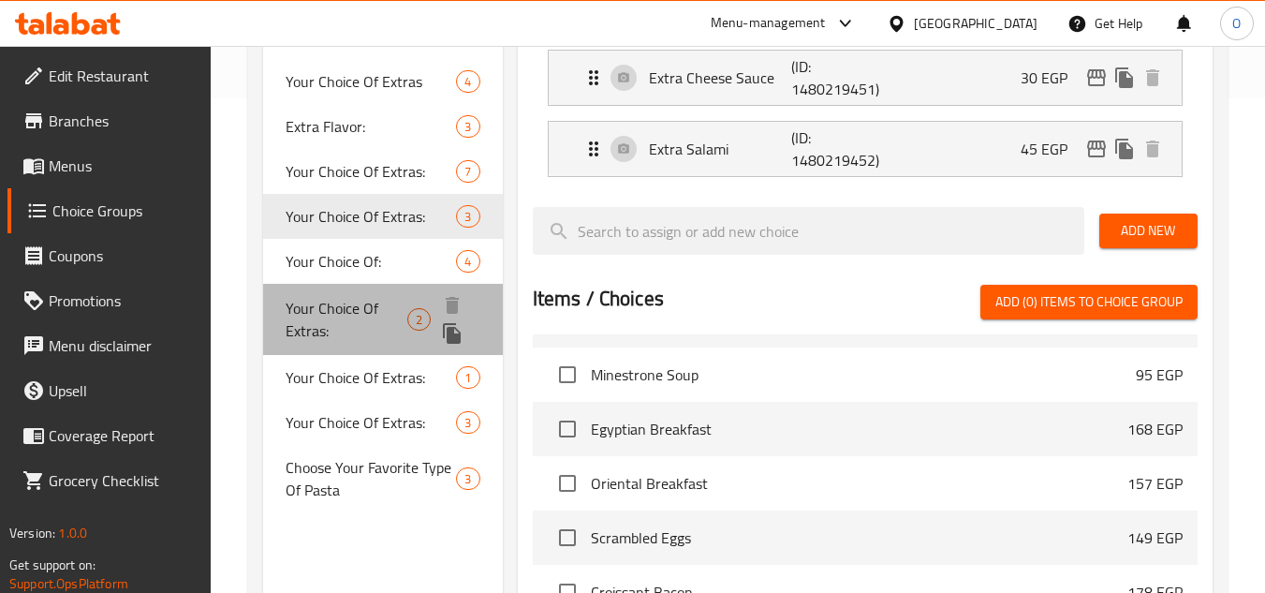
click at [364, 287] on div "Your Choice Of Extras: 2" at bounding box center [382, 319] width 239 height 71
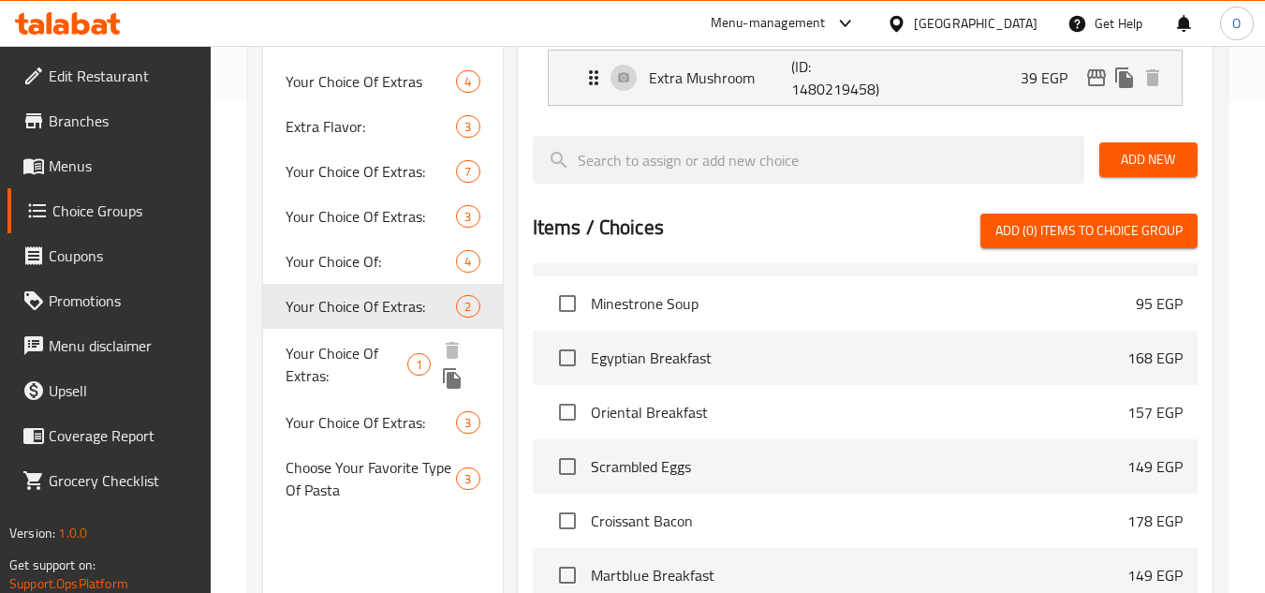
click at [368, 372] on span "Your Choice Of Extras:" at bounding box center [347, 364] width 122 height 45
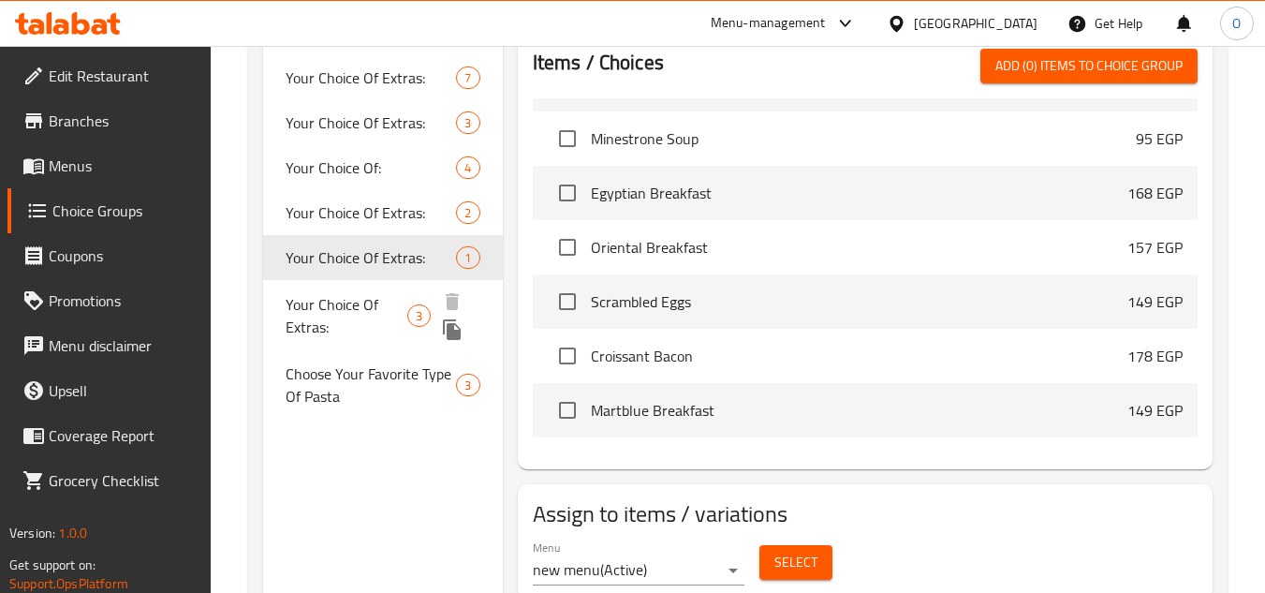
click at [403, 307] on span "Your Choice Of Extras:" at bounding box center [347, 315] width 122 height 45
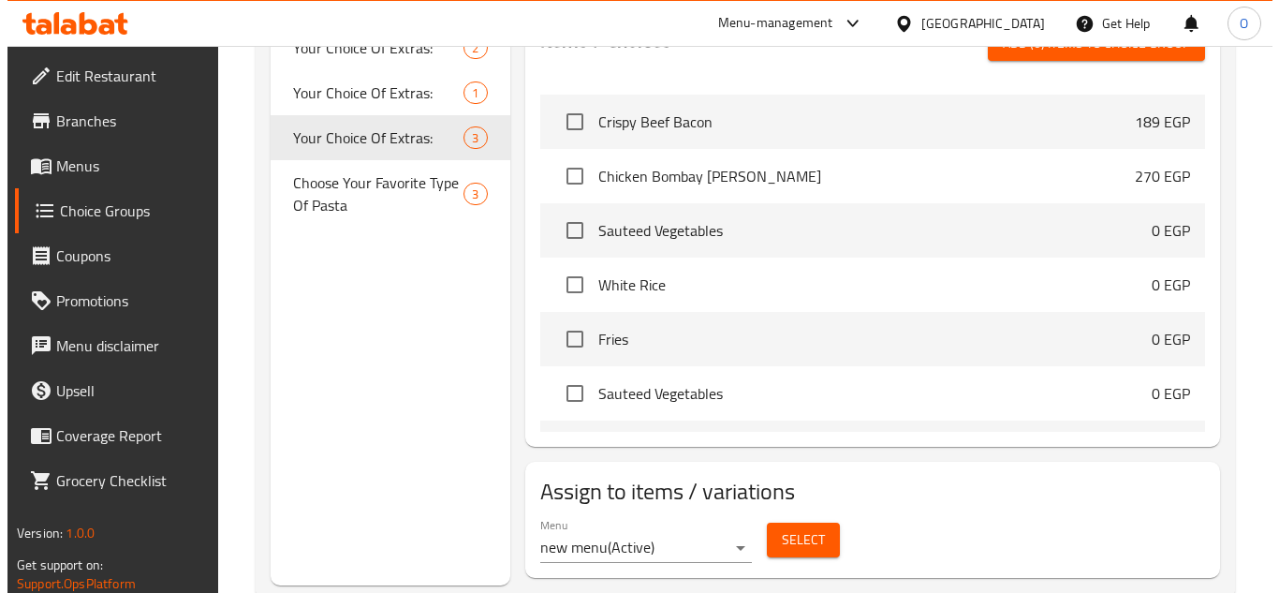
scroll to position [798, 0]
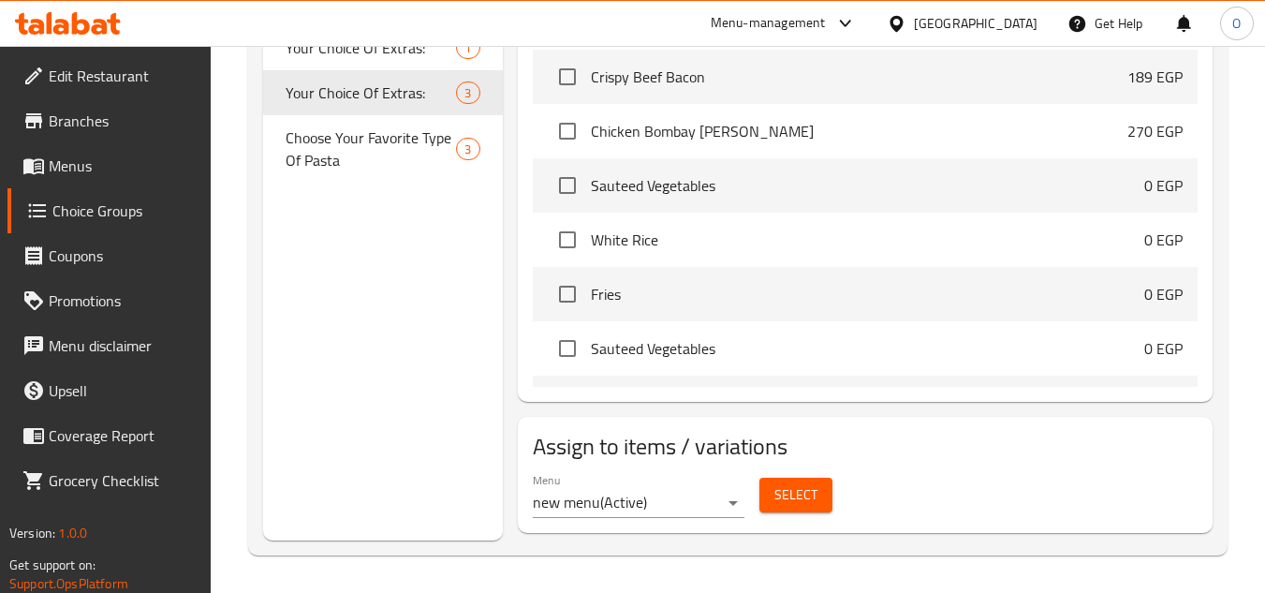
click at [801, 490] on span "Select" at bounding box center [796, 494] width 43 height 23
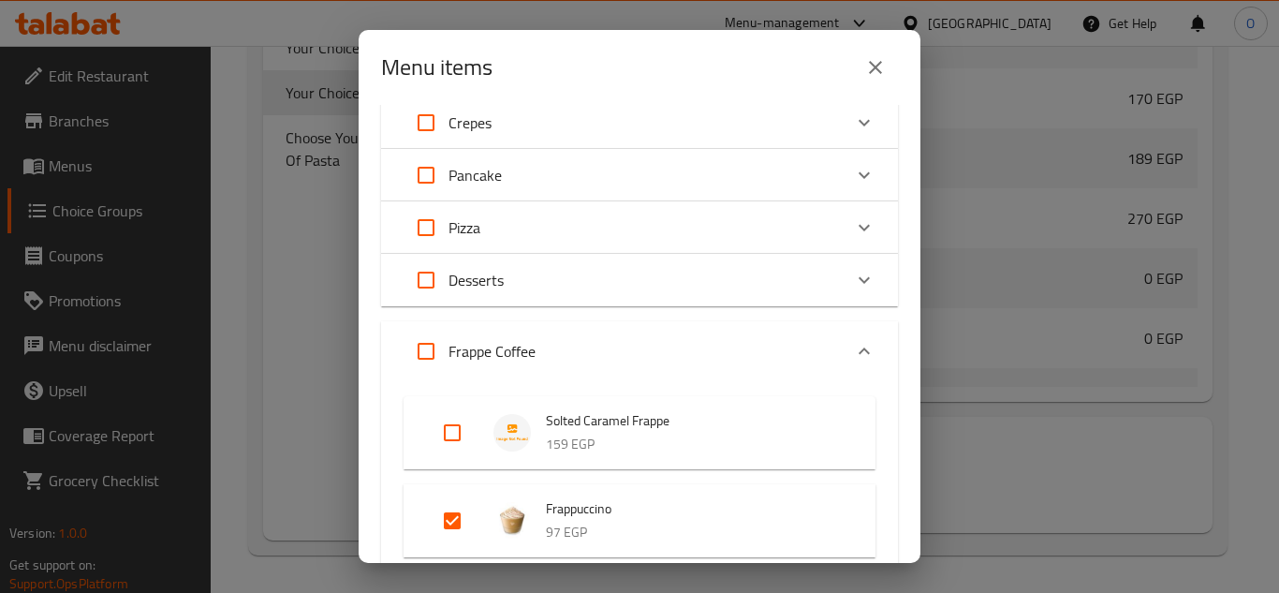
scroll to position [843, 0]
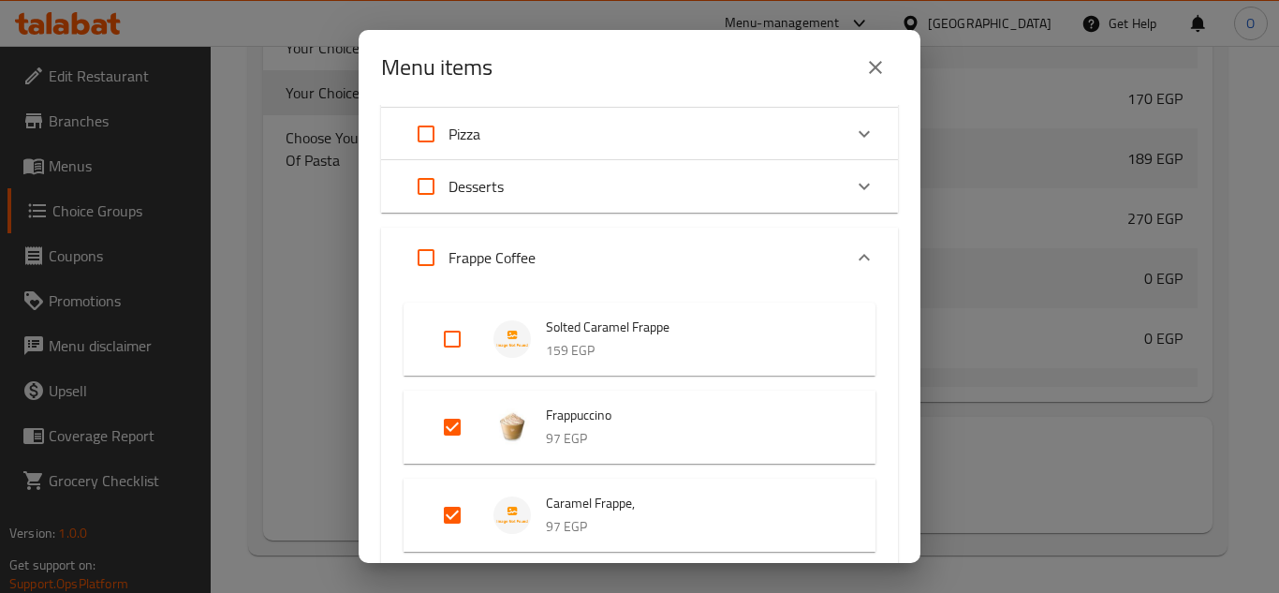
click at [424, 260] on input "Expand" at bounding box center [426, 257] width 45 height 45
checkbox input "true"
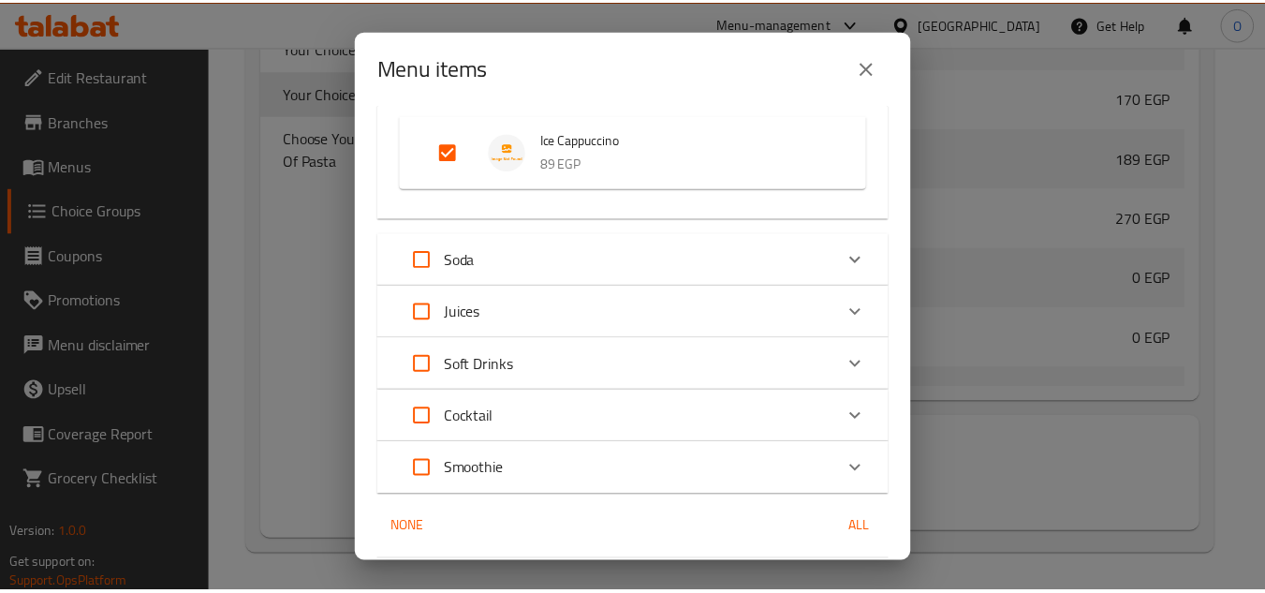
scroll to position [2198, 0]
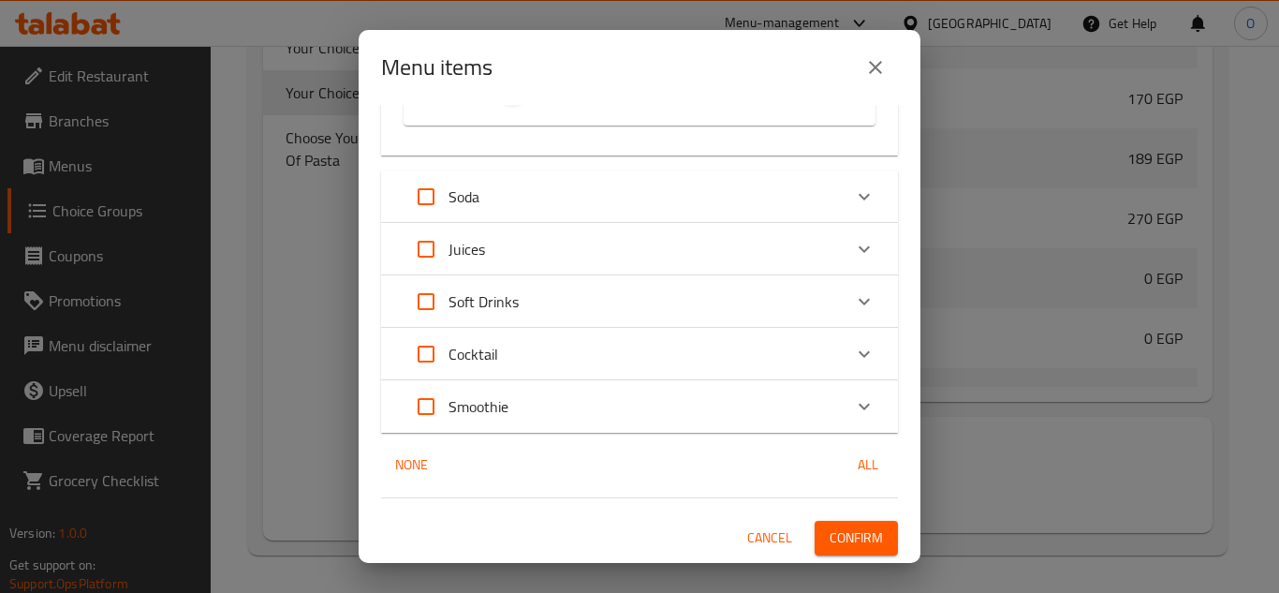
click at [815, 527] on button "Confirm" at bounding box center [856, 538] width 83 height 35
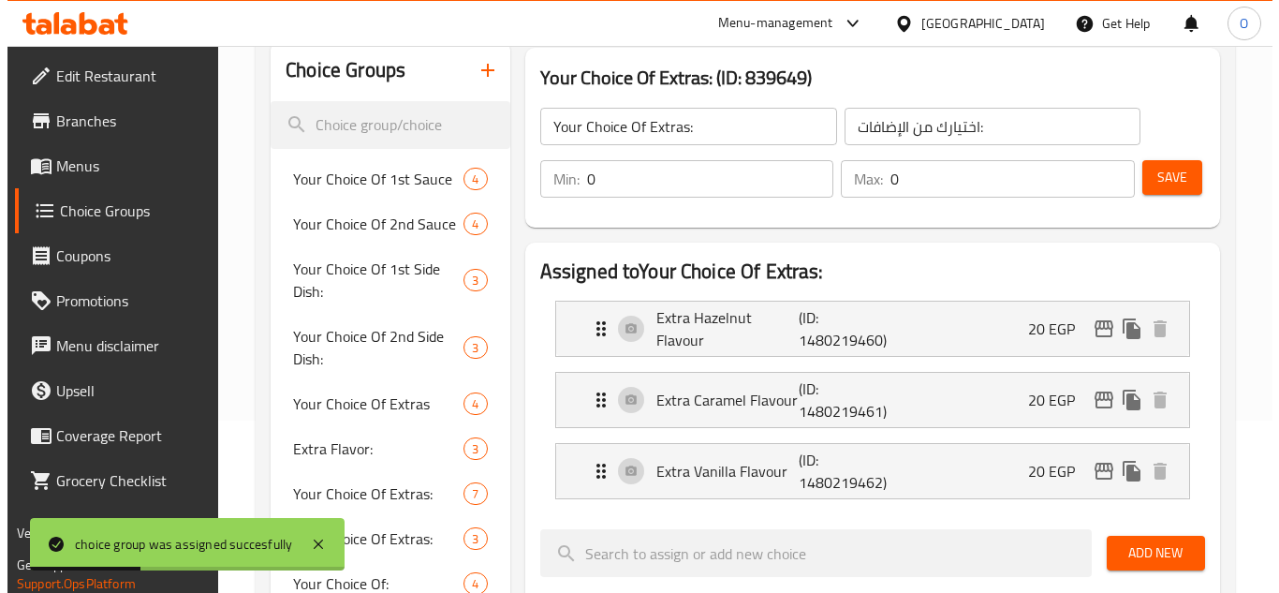
scroll to position [142, 0]
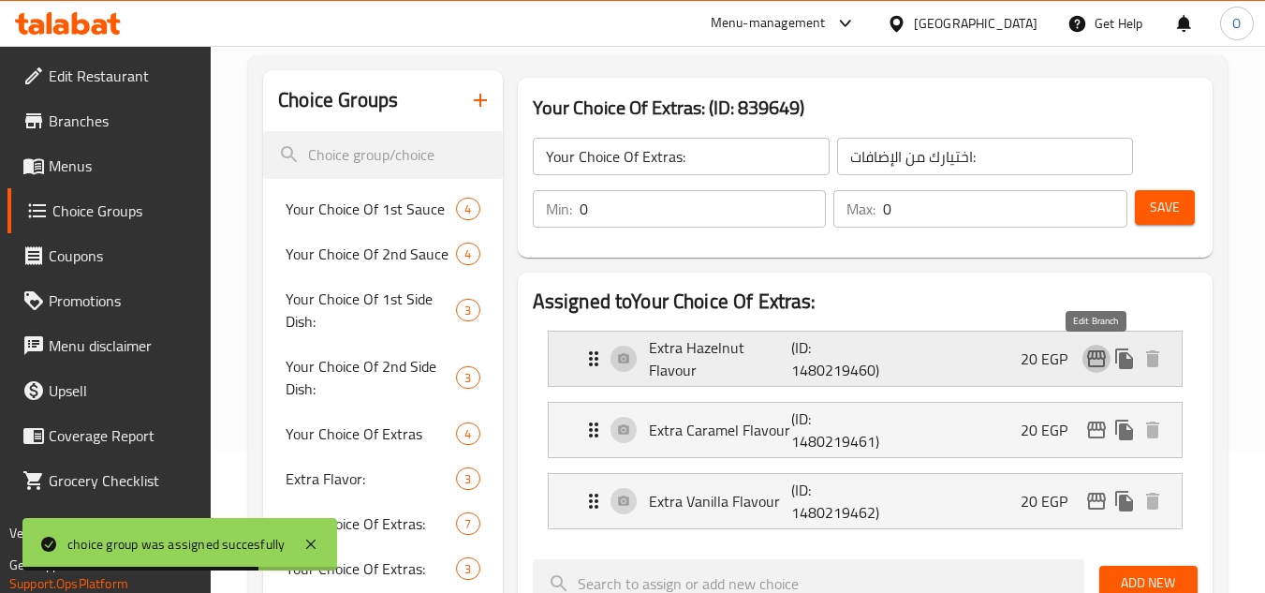
click at [1092, 362] on icon "edit" at bounding box center [1097, 359] width 22 height 22
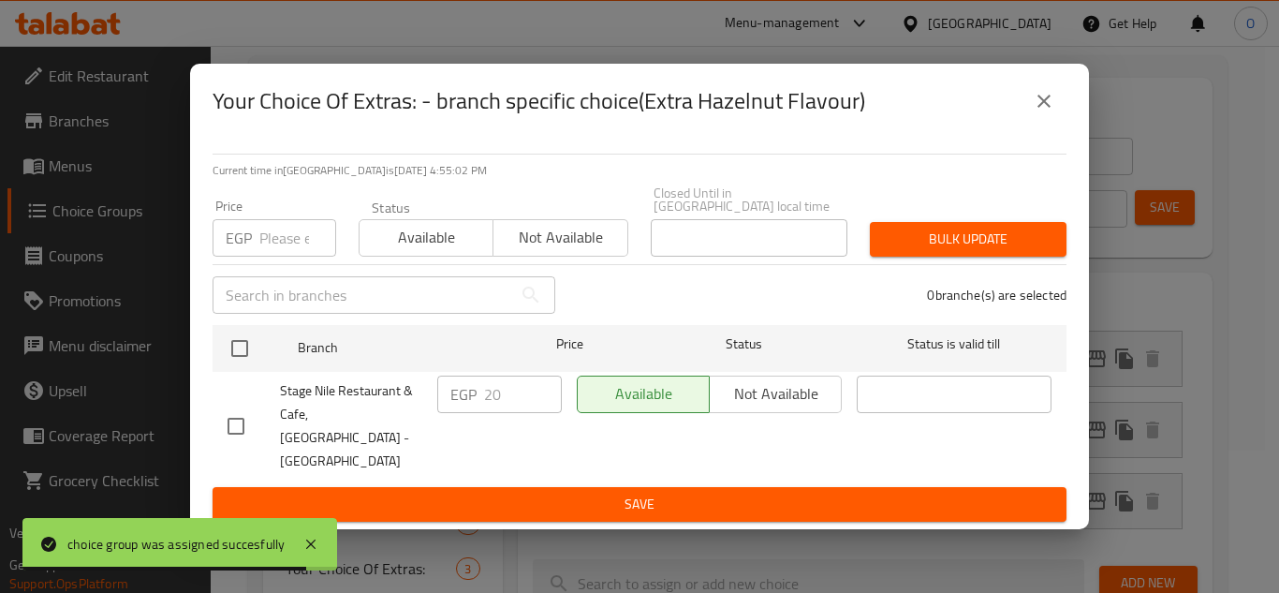
click at [1037, 112] on icon "close" at bounding box center [1044, 101] width 22 height 22
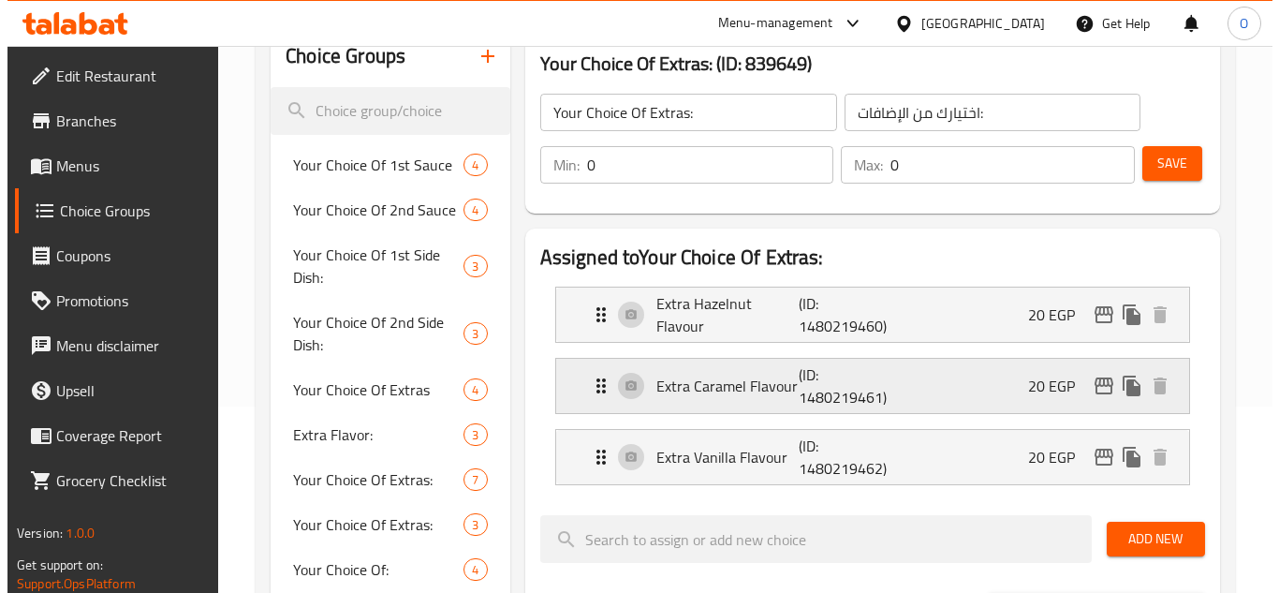
scroll to position [187, 0]
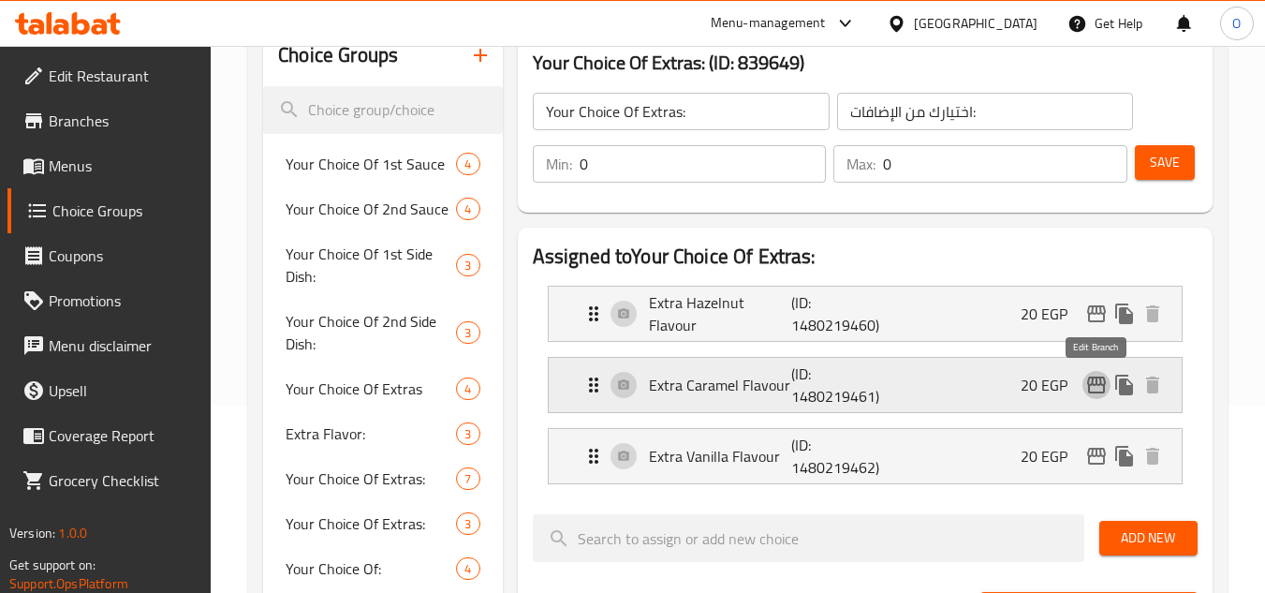
click at [1098, 386] on icon "edit" at bounding box center [1097, 385] width 22 height 22
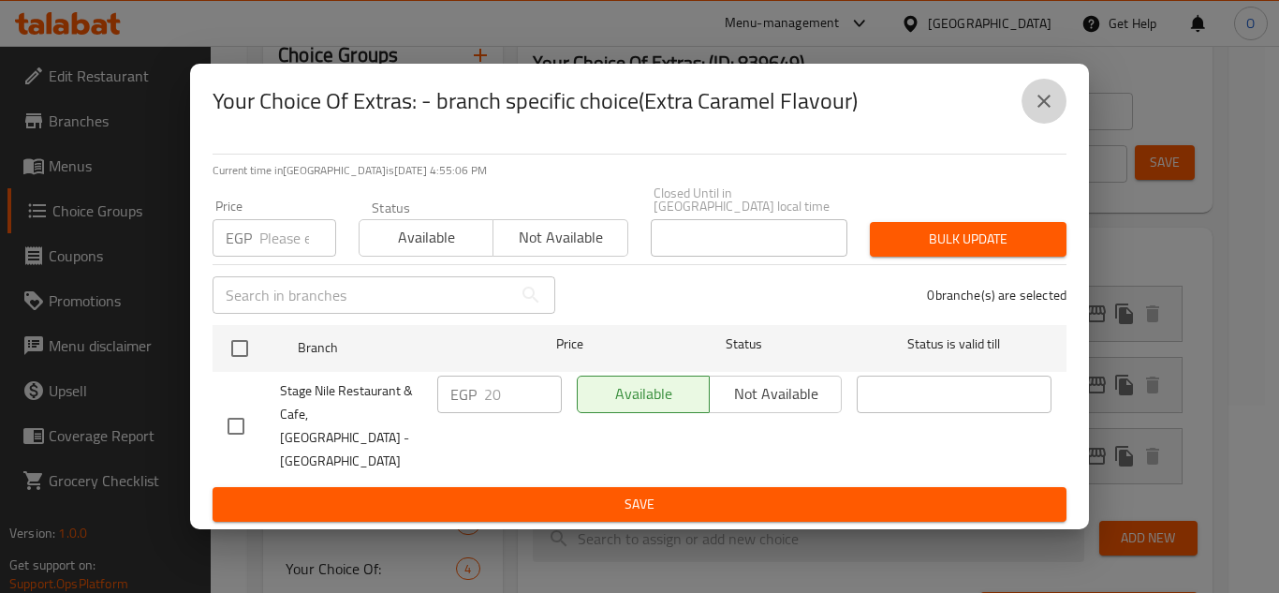
click at [1030, 109] on button "close" at bounding box center [1044, 101] width 45 height 45
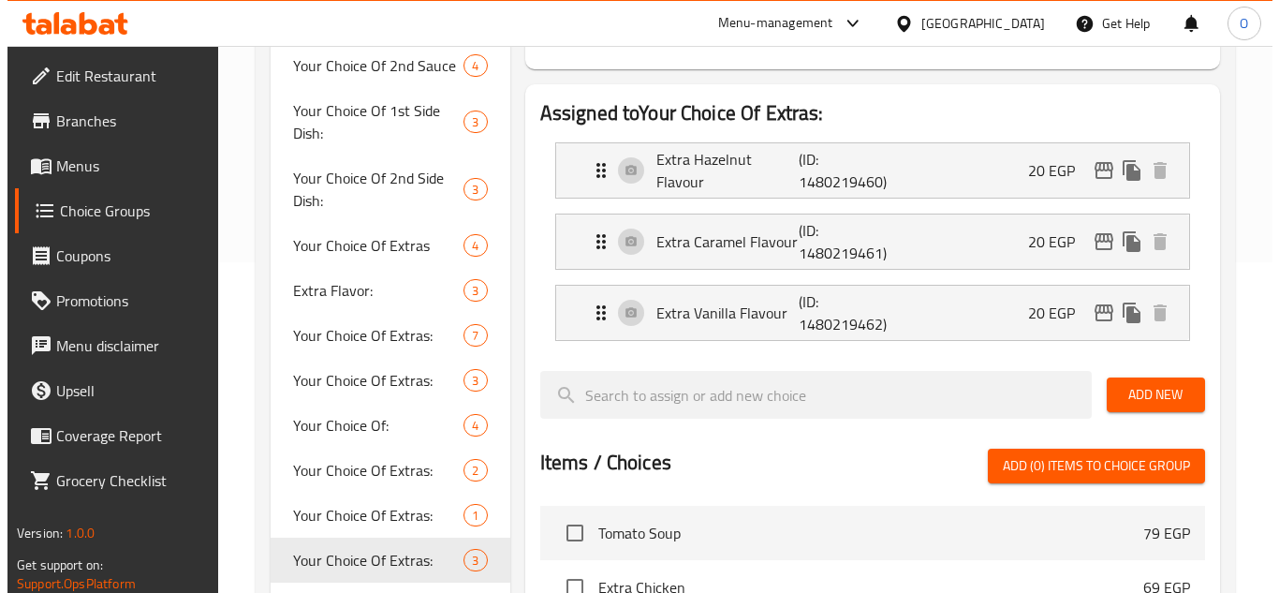
scroll to position [330, 0]
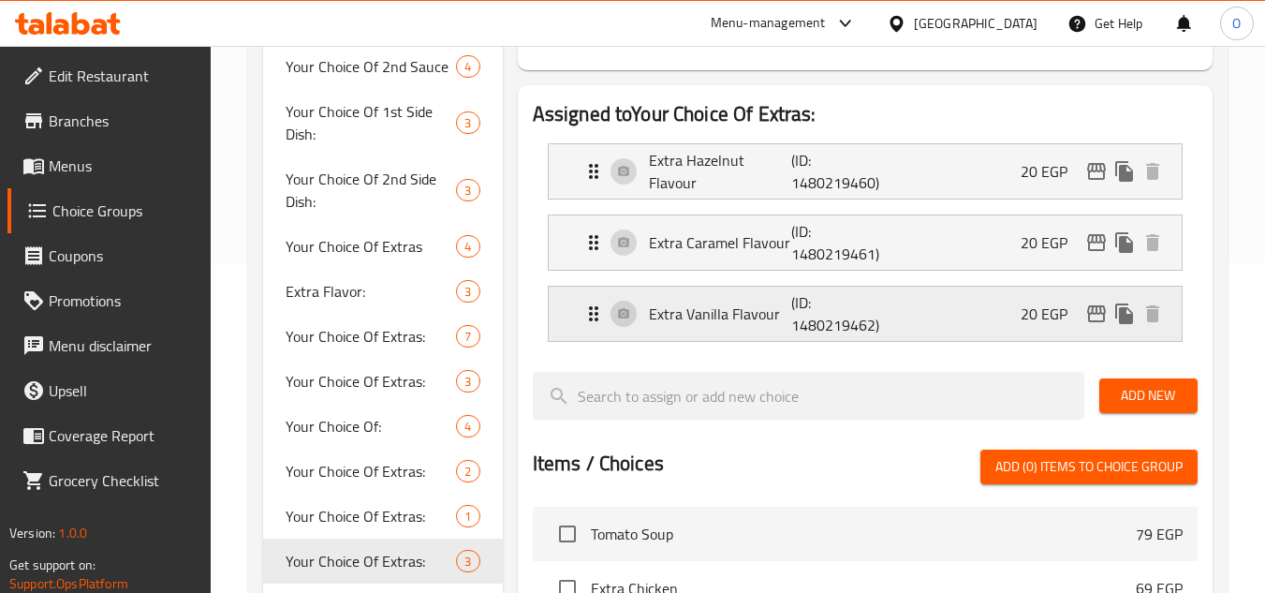
click at [1094, 309] on icon "edit" at bounding box center [1097, 314] width 22 height 22
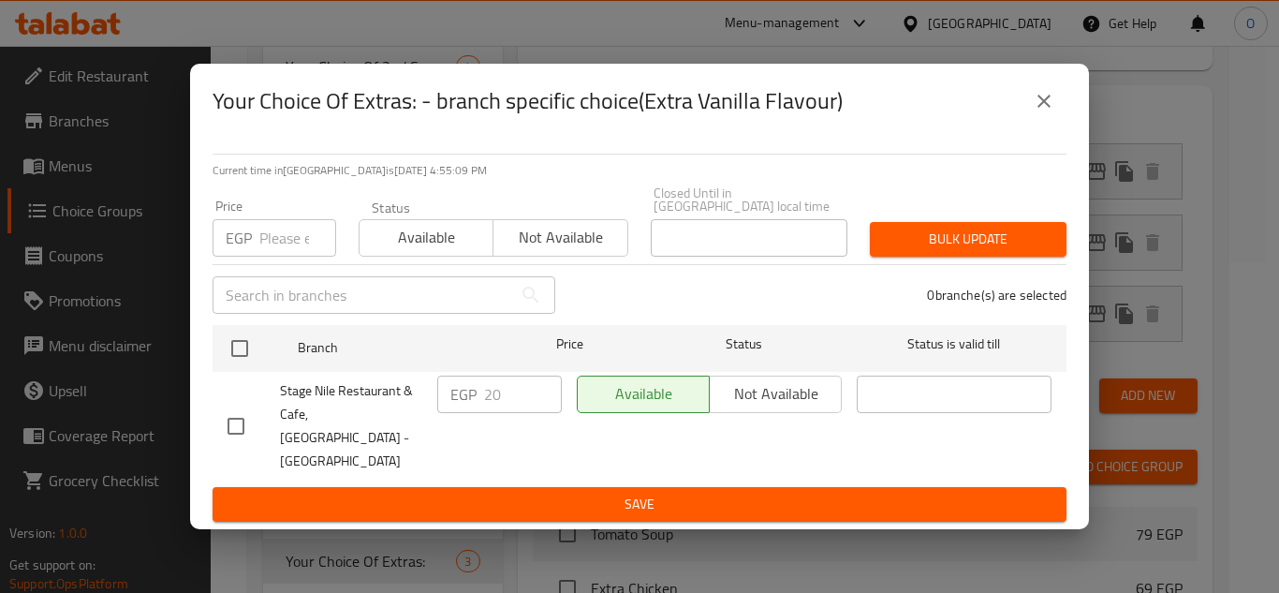
click at [1043, 112] on icon "close" at bounding box center [1044, 101] width 22 height 22
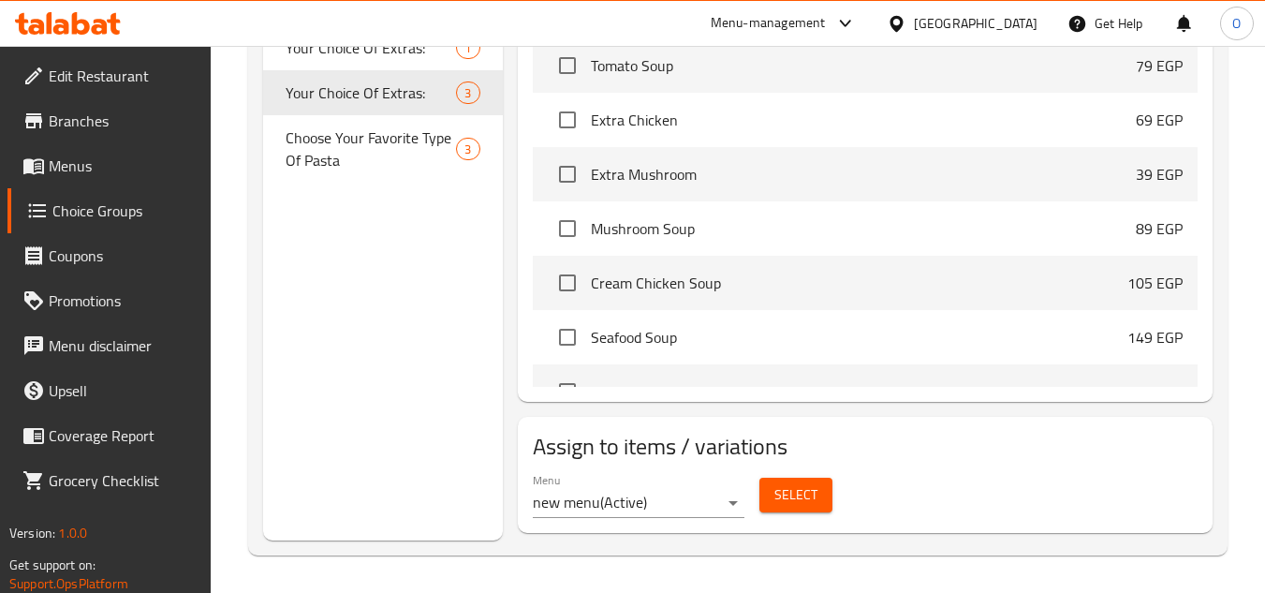
click at [793, 495] on span "Select" at bounding box center [796, 494] width 43 height 23
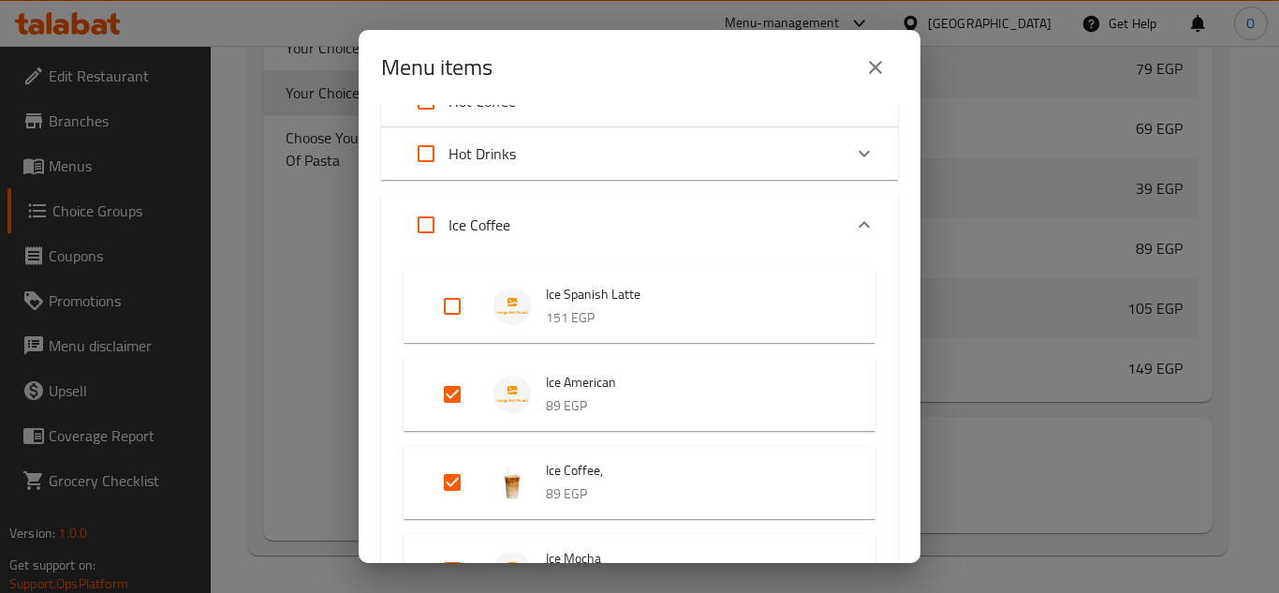
scroll to position [1686, 0]
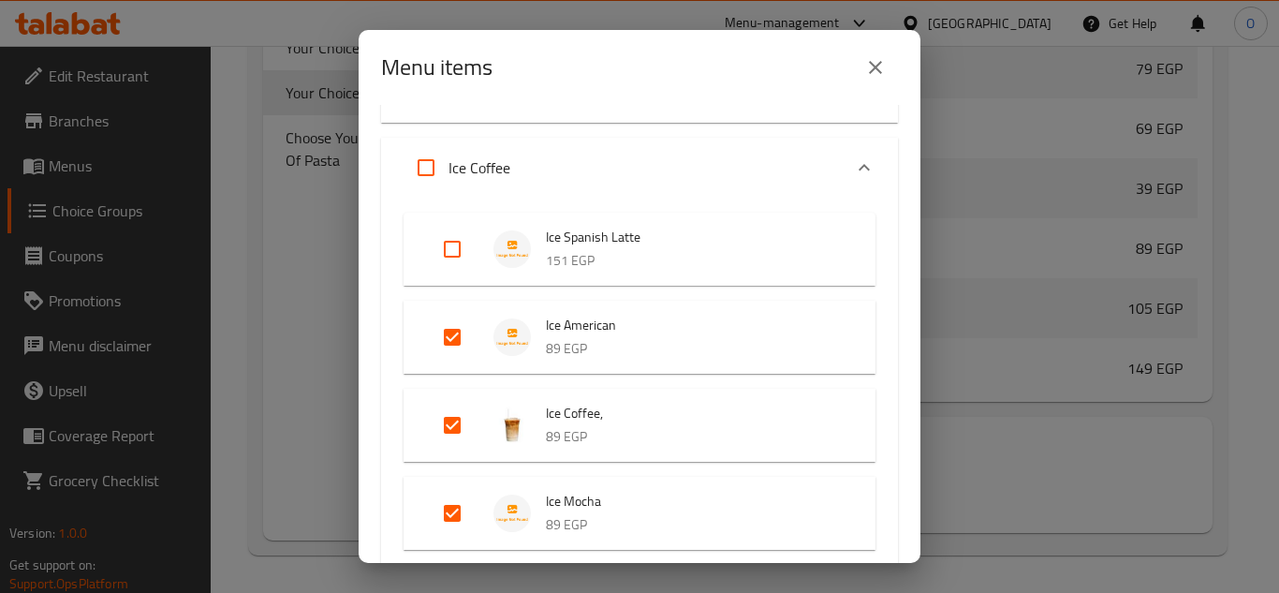
click at [439, 167] on input "Expand" at bounding box center [426, 167] width 45 height 45
checkbox input "true"
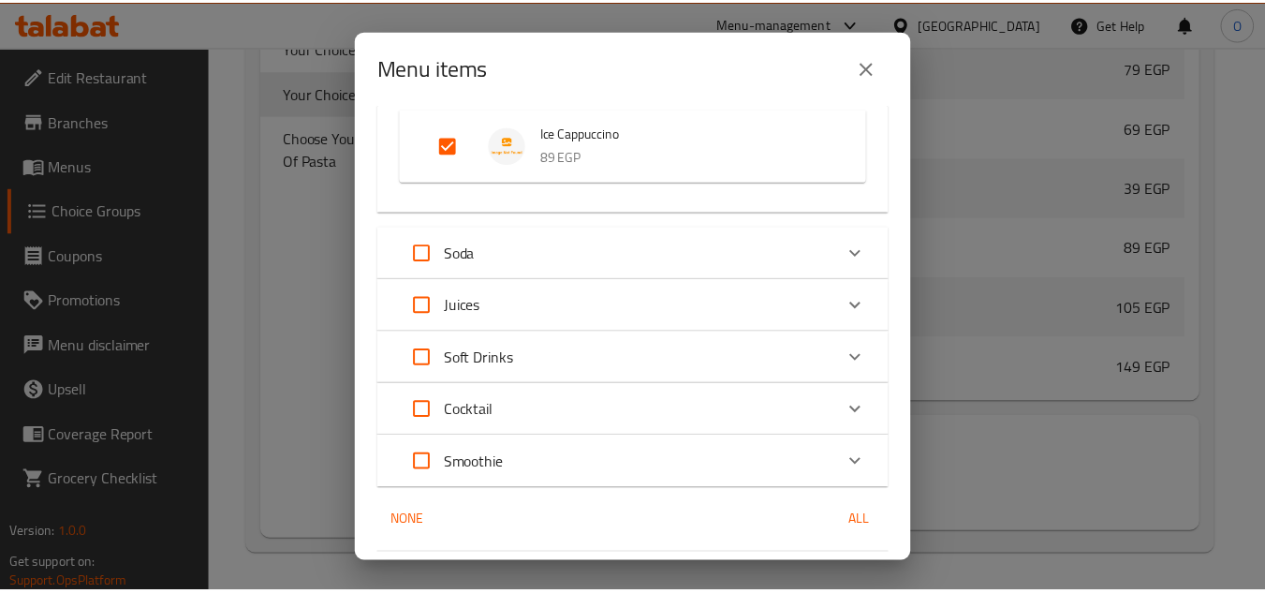
scroll to position [2286, 0]
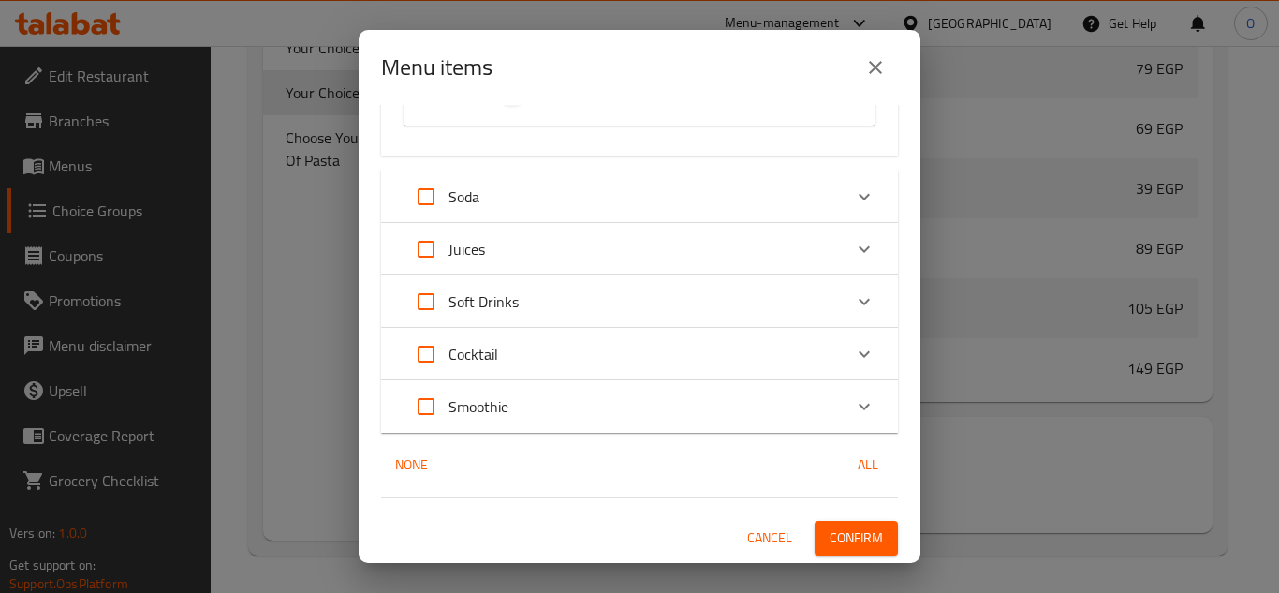
click at [861, 535] on span "Confirm" at bounding box center [856, 537] width 53 height 23
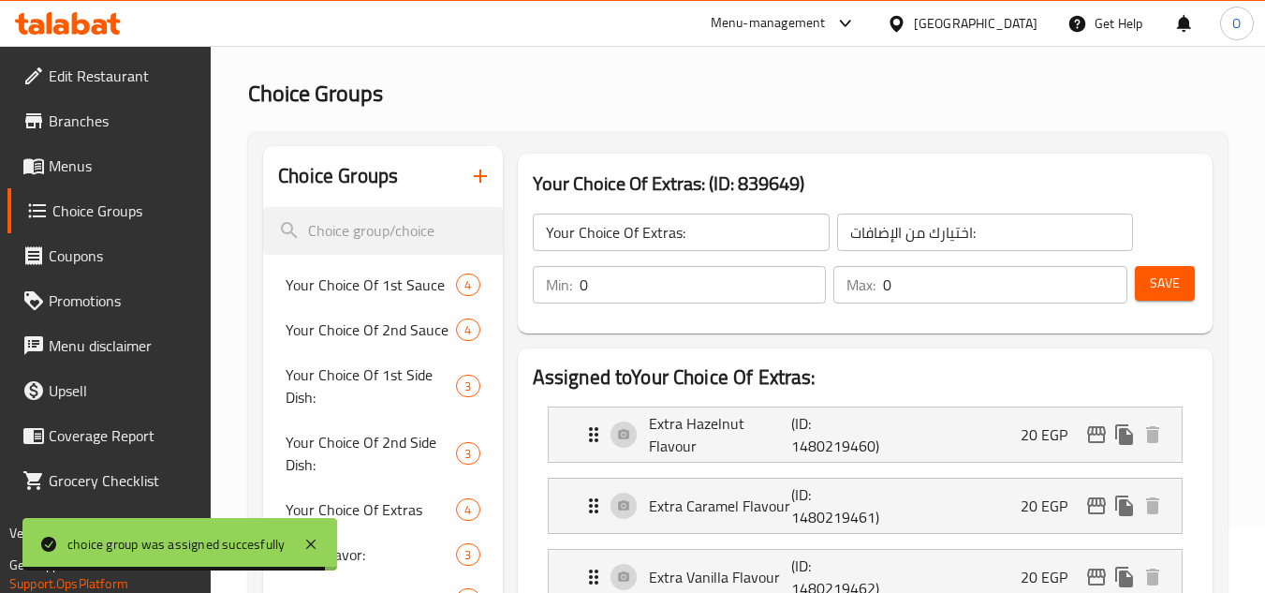
scroll to position [49, 0]
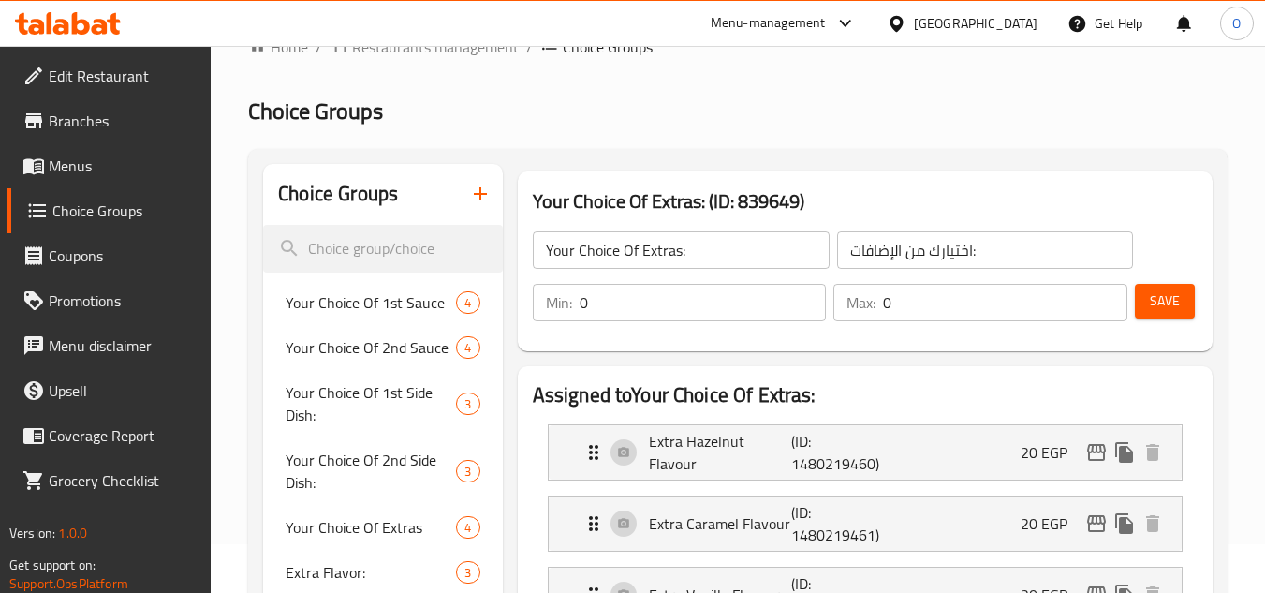
click at [491, 193] on icon "button" at bounding box center [480, 194] width 22 height 22
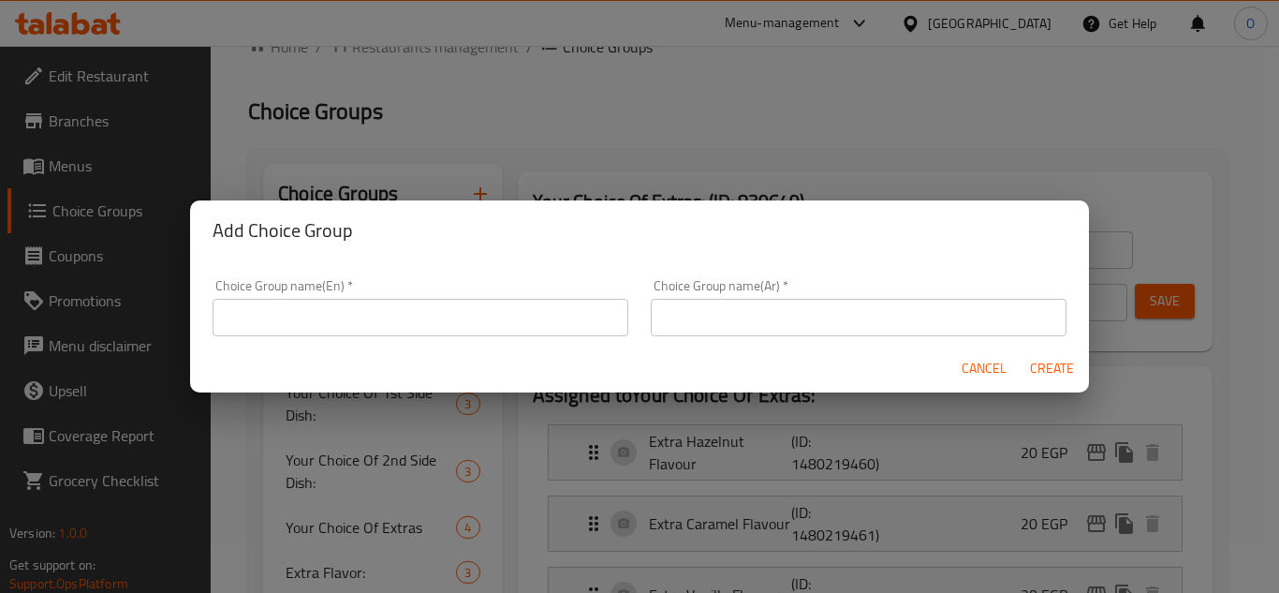
click at [324, 316] on input "text" at bounding box center [421, 317] width 416 height 37
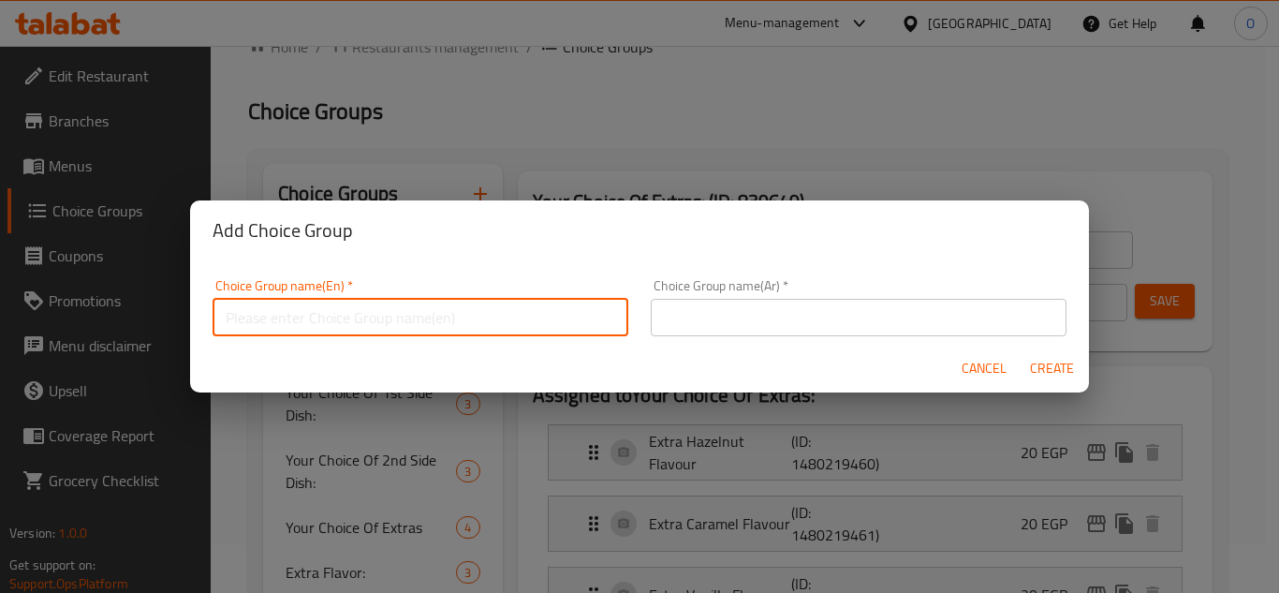
type input "a"
type input "Addon"
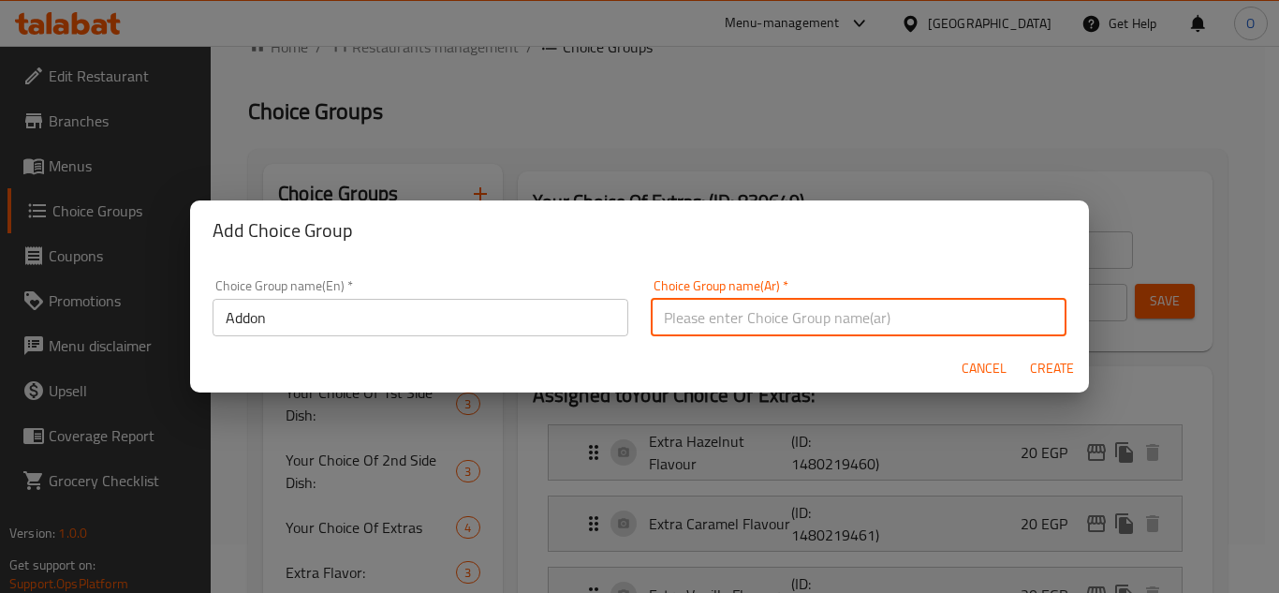
drag, startPoint x: 722, startPoint y: 330, endPoint x: 658, endPoint y: 332, distance: 63.7
click at [722, 330] on input "text" at bounding box center [859, 317] width 416 height 37
type input "اضافة"
click at [1050, 362] on span "Create" at bounding box center [1051, 368] width 45 height 23
type input "Addon"
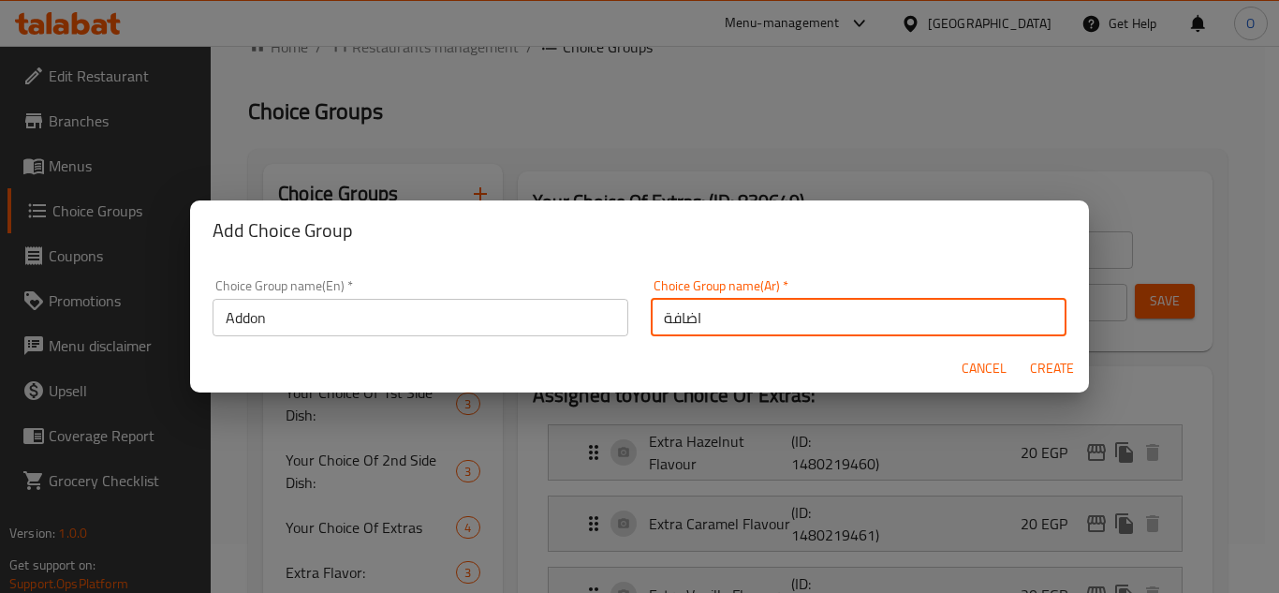
type input "اضافة"
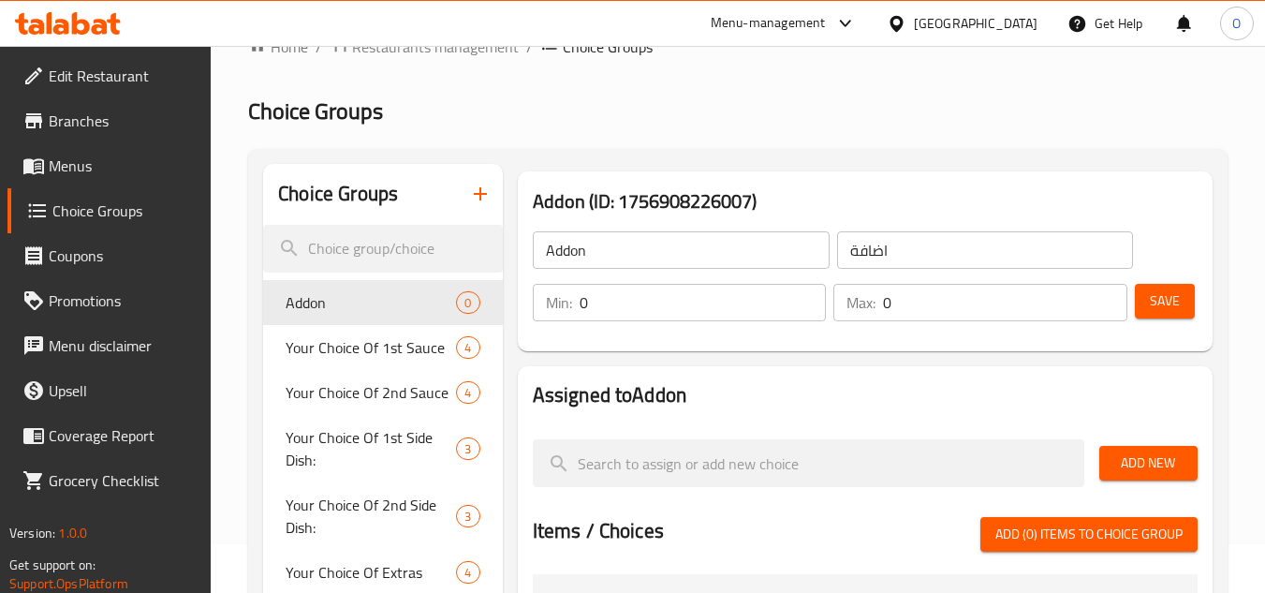
click at [1136, 466] on span "Add New" at bounding box center [1149, 462] width 68 height 23
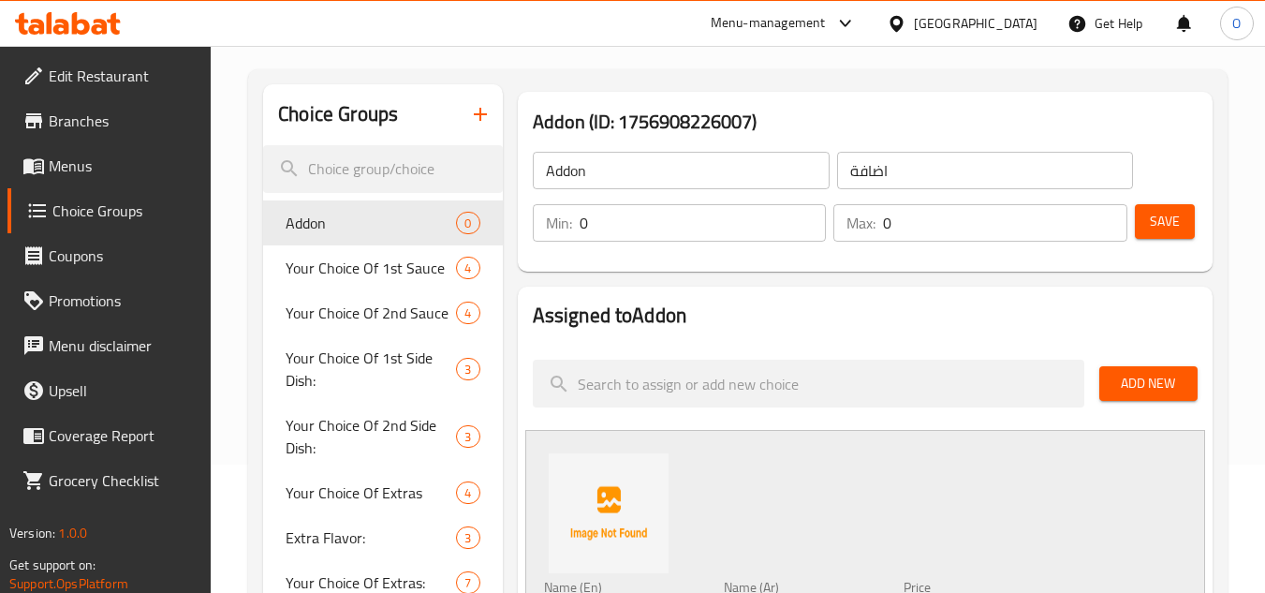
scroll to position [236, 0]
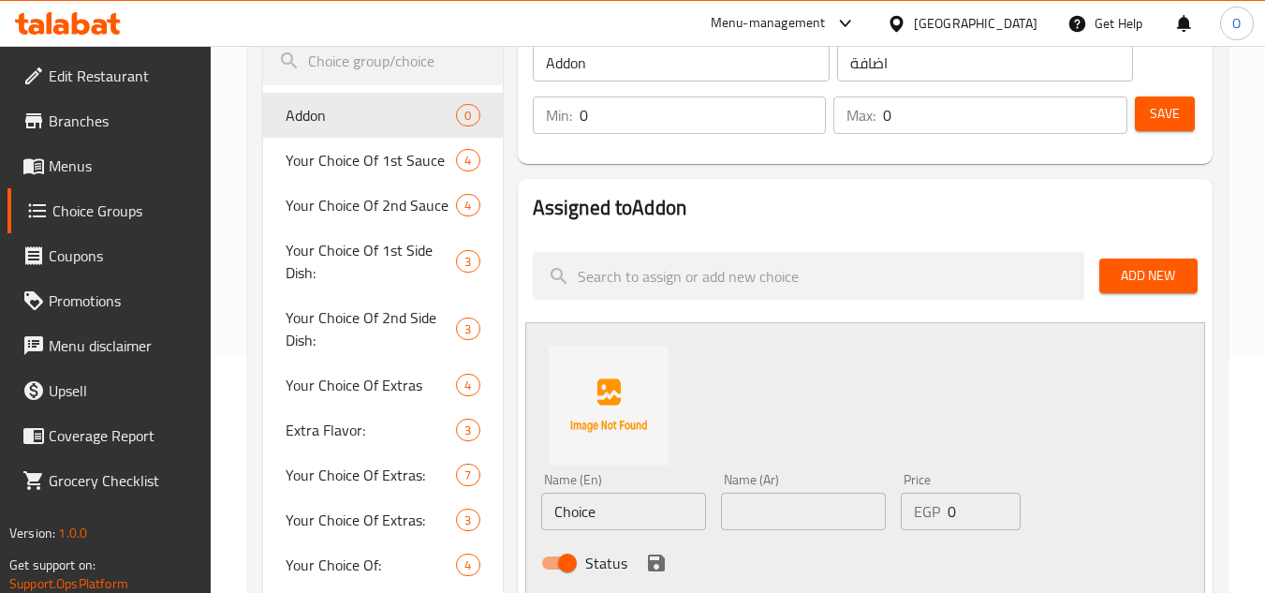
click at [638, 511] on input "Choice" at bounding box center [623, 511] width 165 height 37
paste input "Extra Browni"
type input "Extra Brownie"
click at [806, 528] on input "text" at bounding box center [803, 511] width 165 height 37
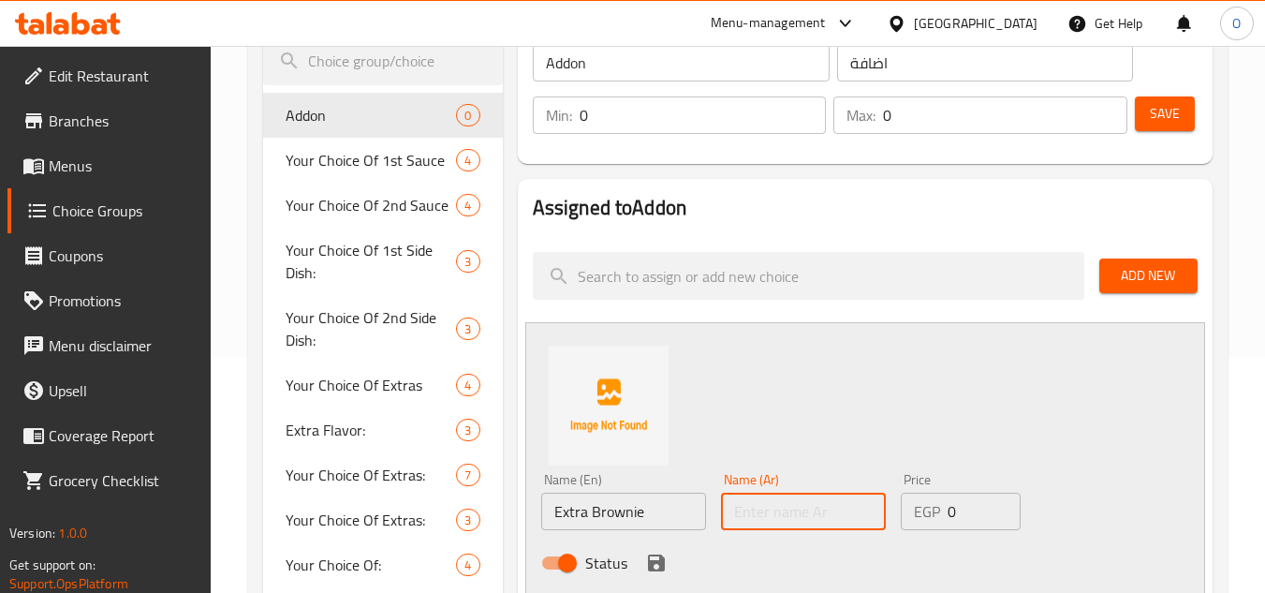
paste input "براوني إضافي"
type input "براوني إضافي"
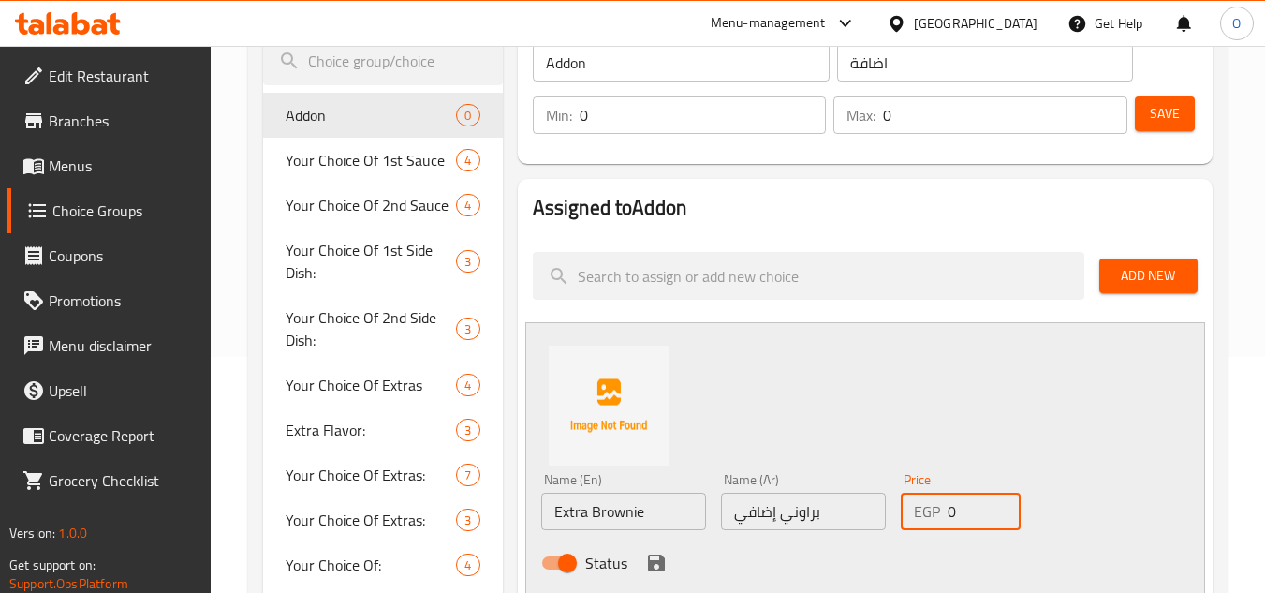
drag, startPoint x: 970, startPoint y: 511, endPoint x: 943, endPoint y: 513, distance: 27.2
click at [943, 513] on div "EGP 0 Price" at bounding box center [961, 511] width 120 height 37
type input "40"
click at [925, 421] on div "Name (En) Extra Brownie Name (En) Name (Ar) براوني إضافي Name (Ar) Price EGP 40…" at bounding box center [865, 459] width 680 height 274
click at [1146, 496] on div "Name (En) Extra Brownie Name (En) Name (Ar) براوني إضافي Name (Ar) Price EGP 40…" at bounding box center [865, 459] width 680 height 274
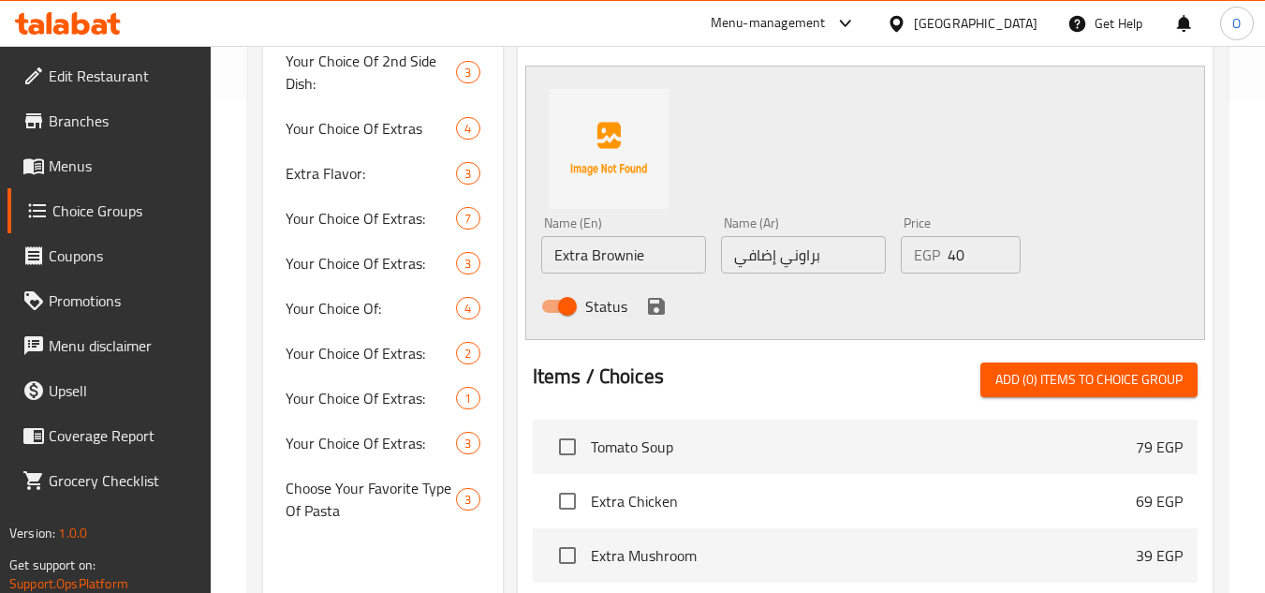
scroll to position [517, 0]
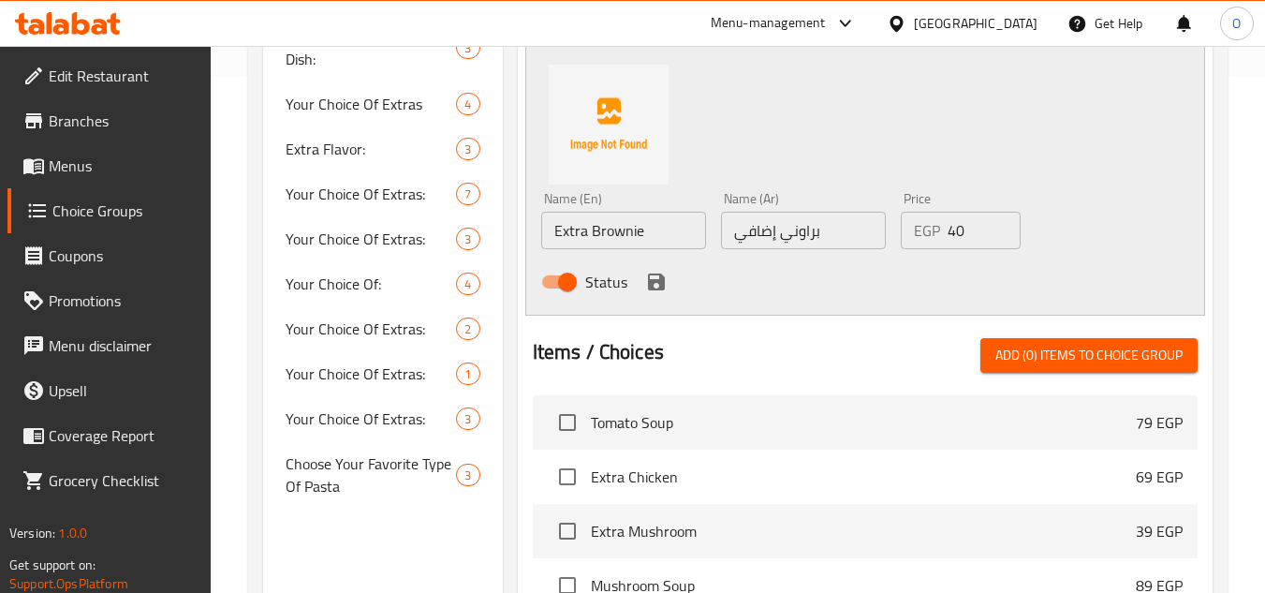
click at [650, 277] on icon "save" at bounding box center [656, 282] width 22 height 22
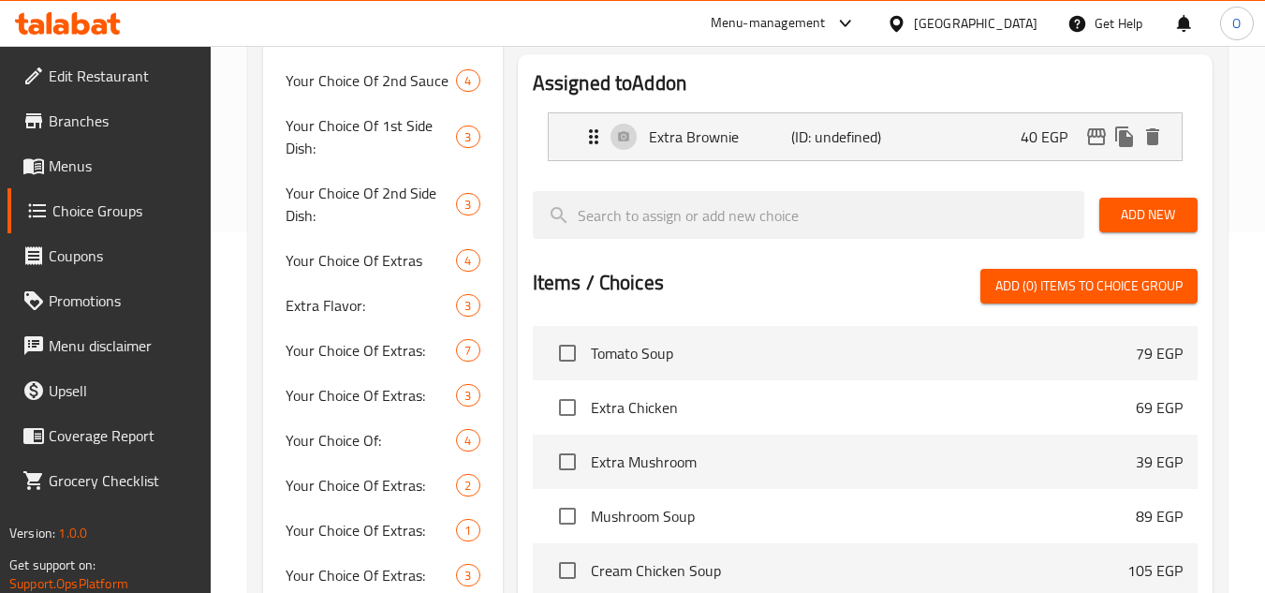
scroll to position [142, 0]
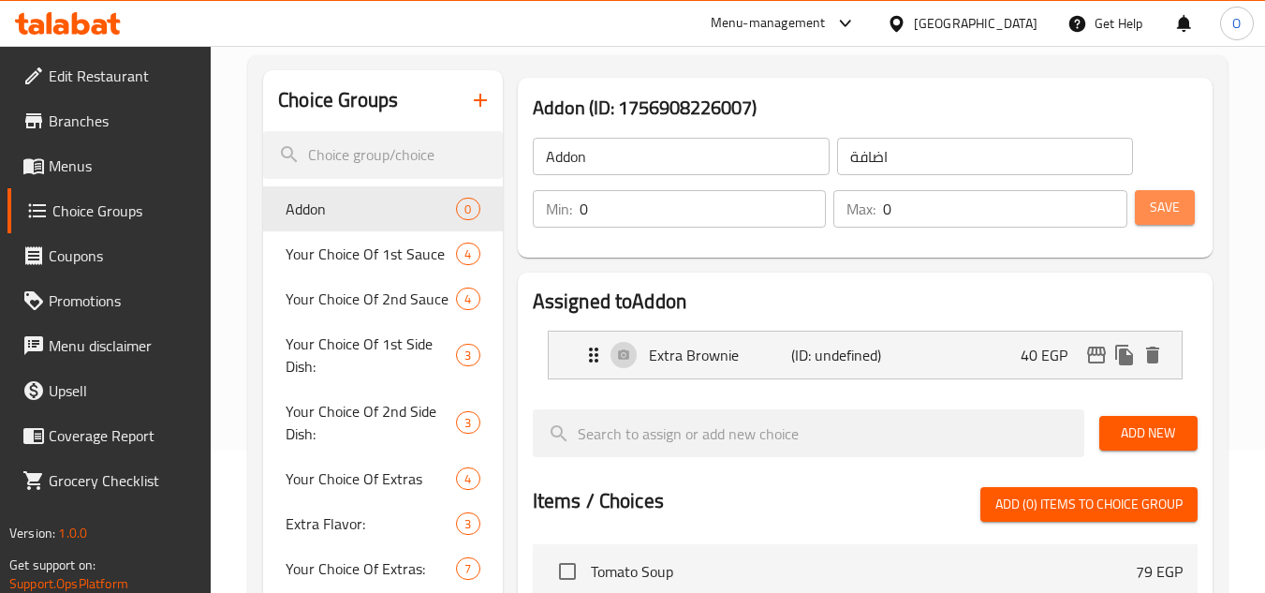
click at [1166, 206] on span "Save" at bounding box center [1165, 207] width 30 height 23
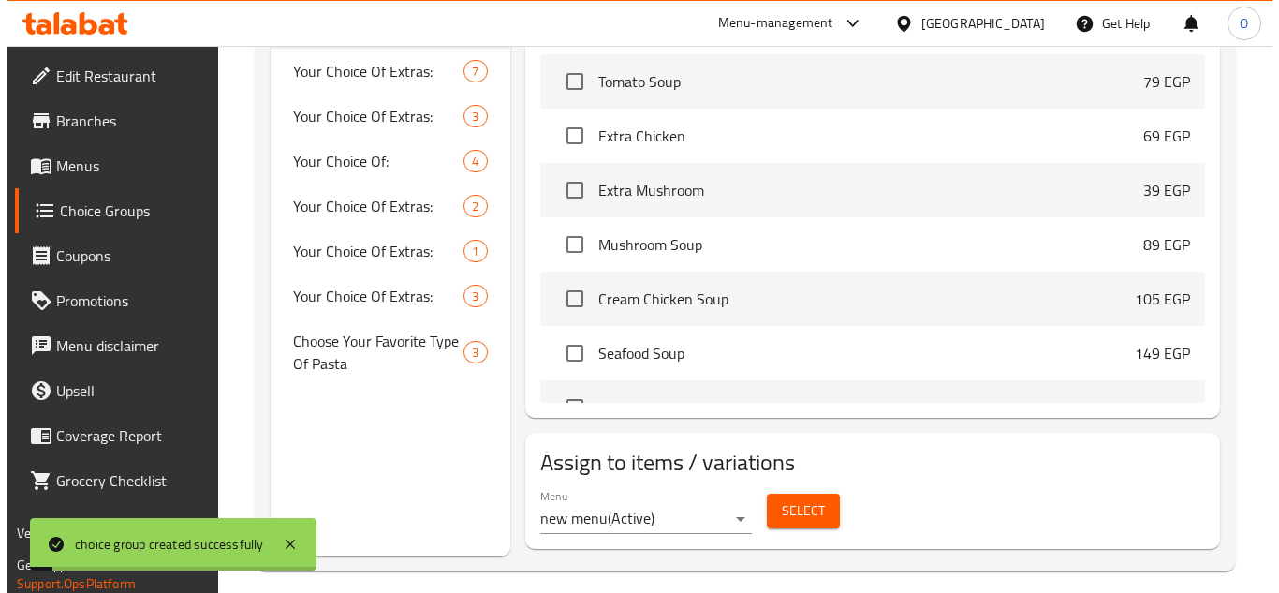
scroll to position [656, 0]
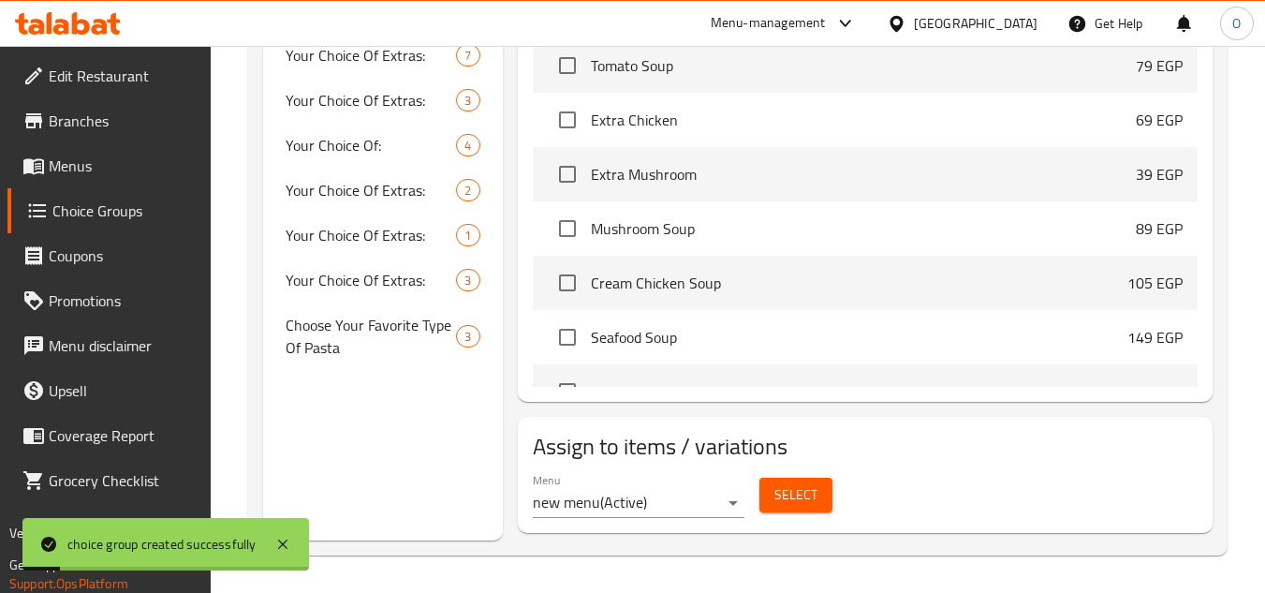
click at [805, 491] on span "Select" at bounding box center [796, 494] width 43 height 23
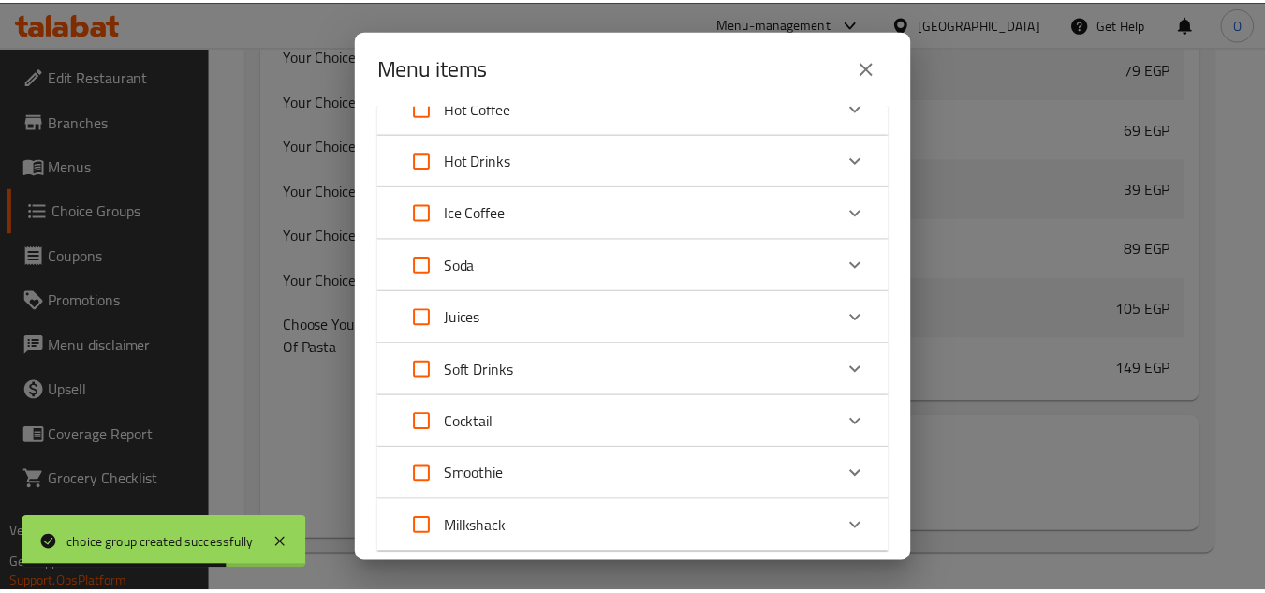
scroll to position [1147, 0]
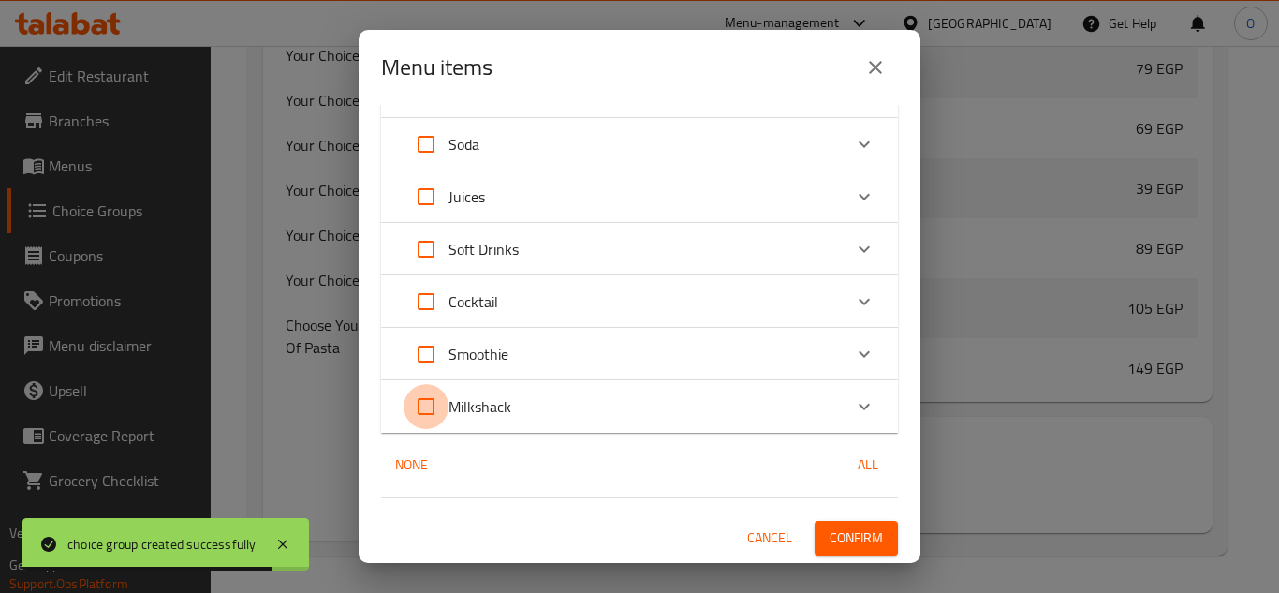
click at [428, 407] on input "Expand" at bounding box center [426, 406] width 45 height 45
checkbox input "true"
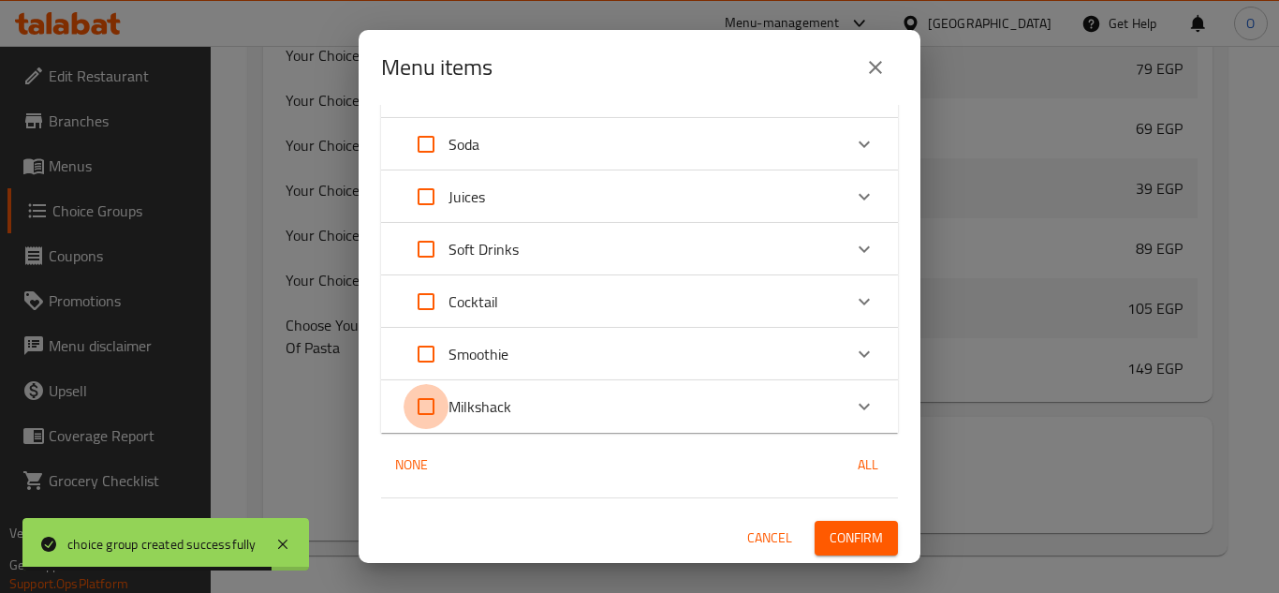
checkbox input "true"
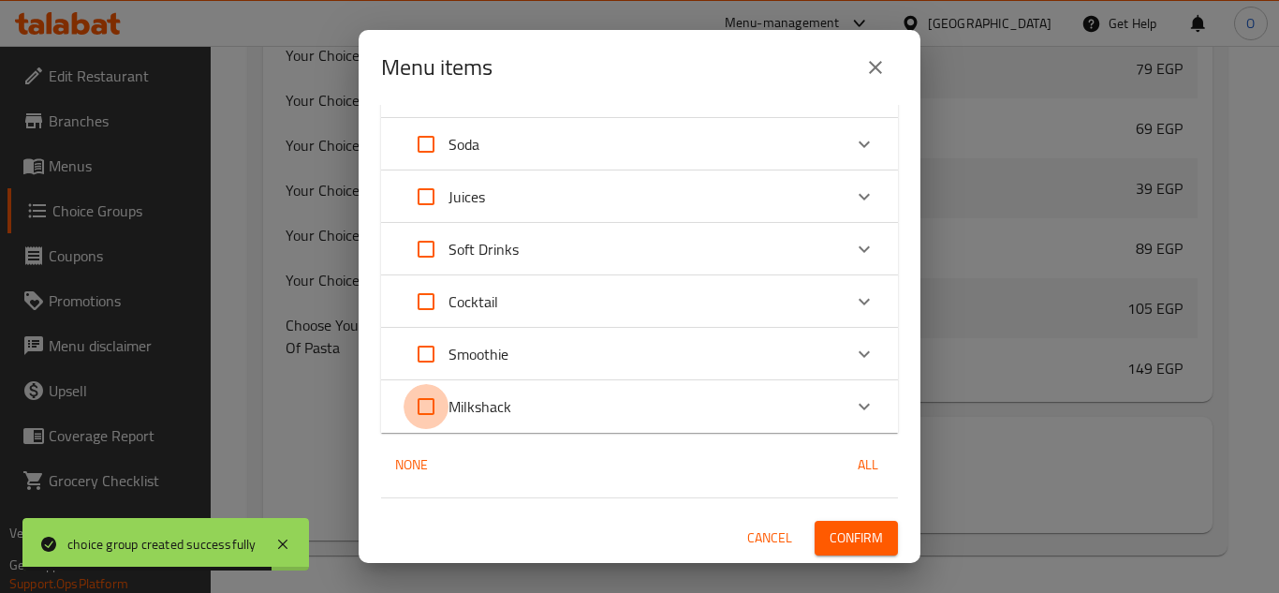
checkbox input "true"
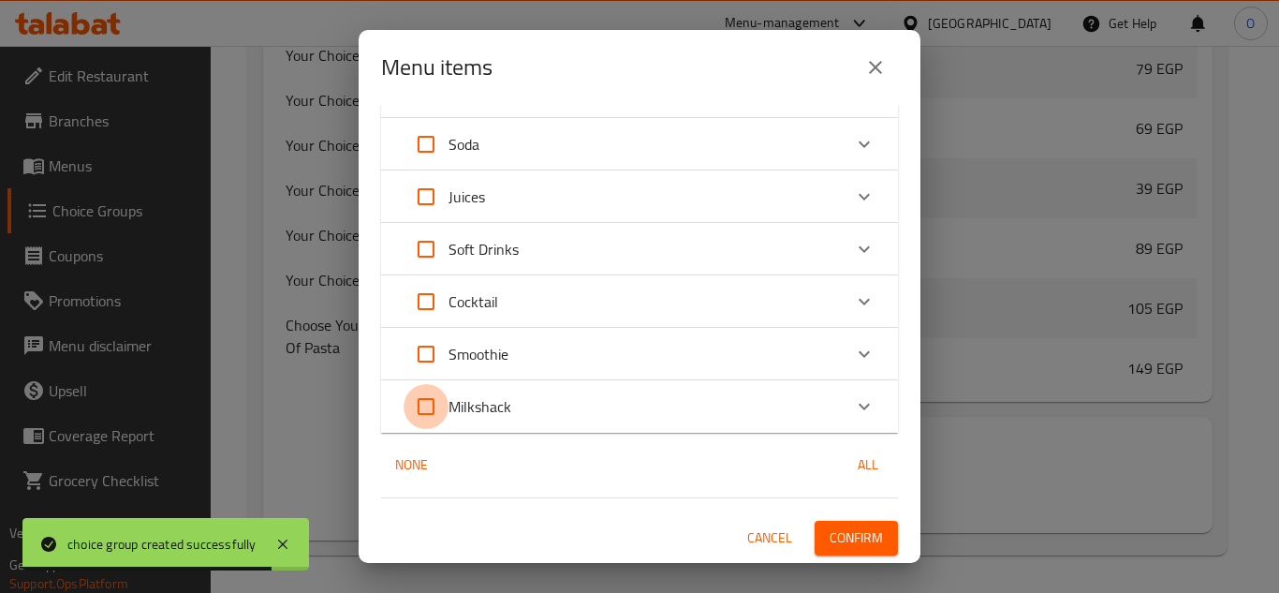
checkbox input "true"
click at [850, 542] on span "Confirm" at bounding box center [856, 537] width 53 height 23
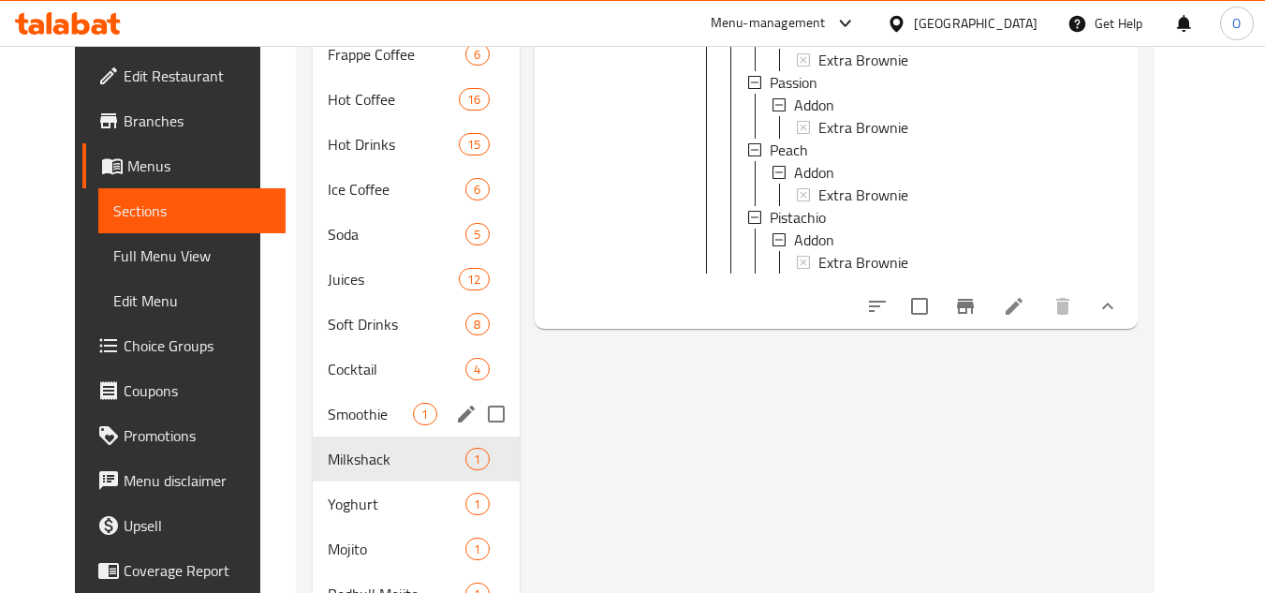
scroll to position [1122, 0]
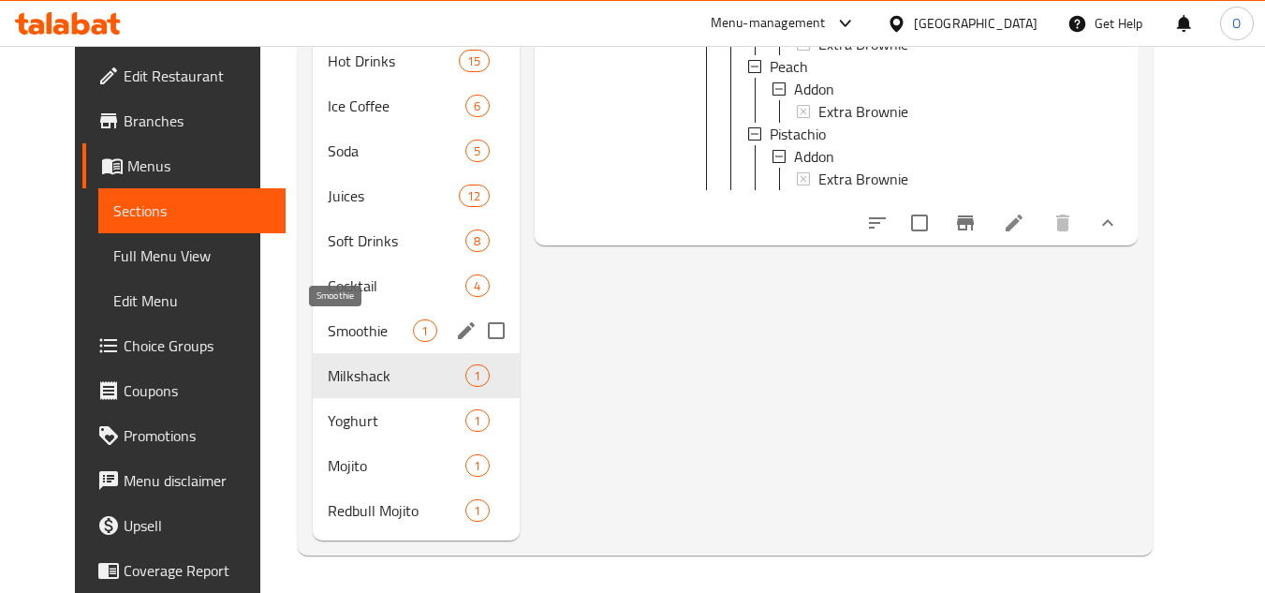
click at [328, 336] on span "Smoothie" at bounding box center [370, 330] width 85 height 22
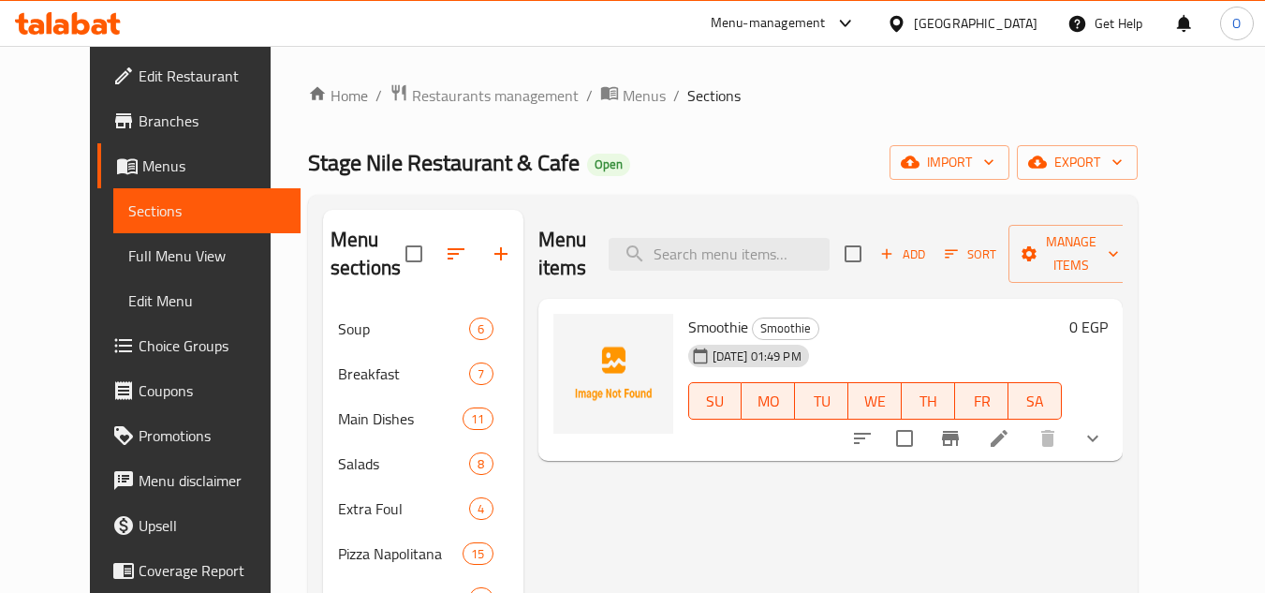
drag, startPoint x: 1187, startPoint y: 414, endPoint x: 1156, endPoint y: 424, distance: 32.6
click at [1104, 427] on icon "show more" at bounding box center [1093, 438] width 22 height 22
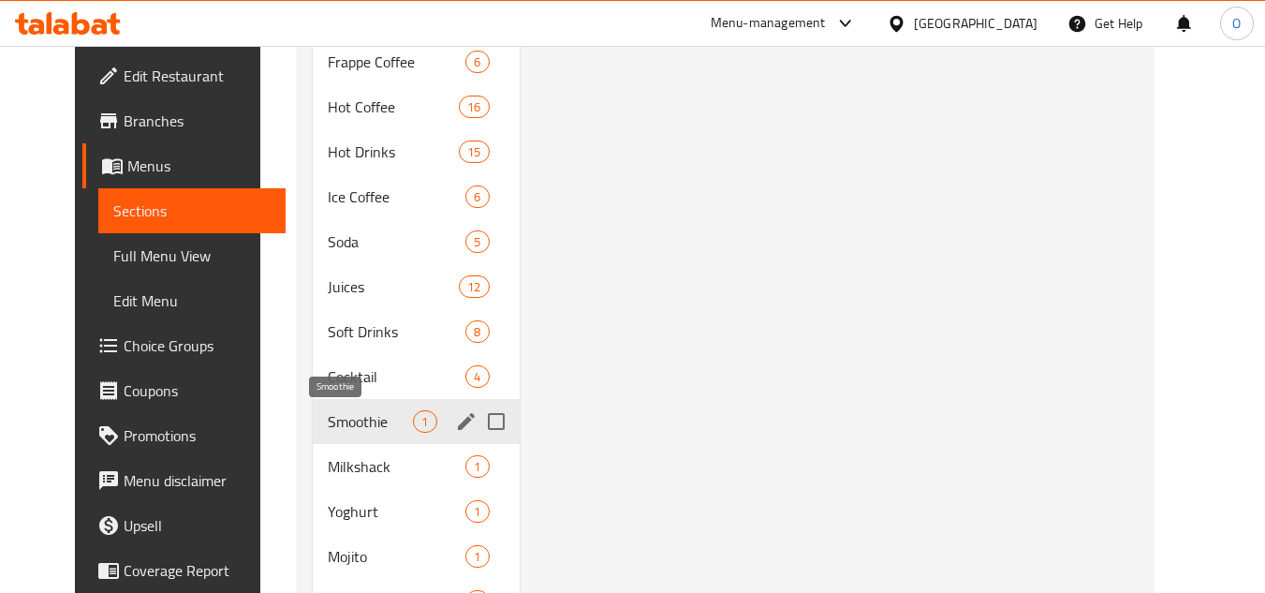
scroll to position [1122, 0]
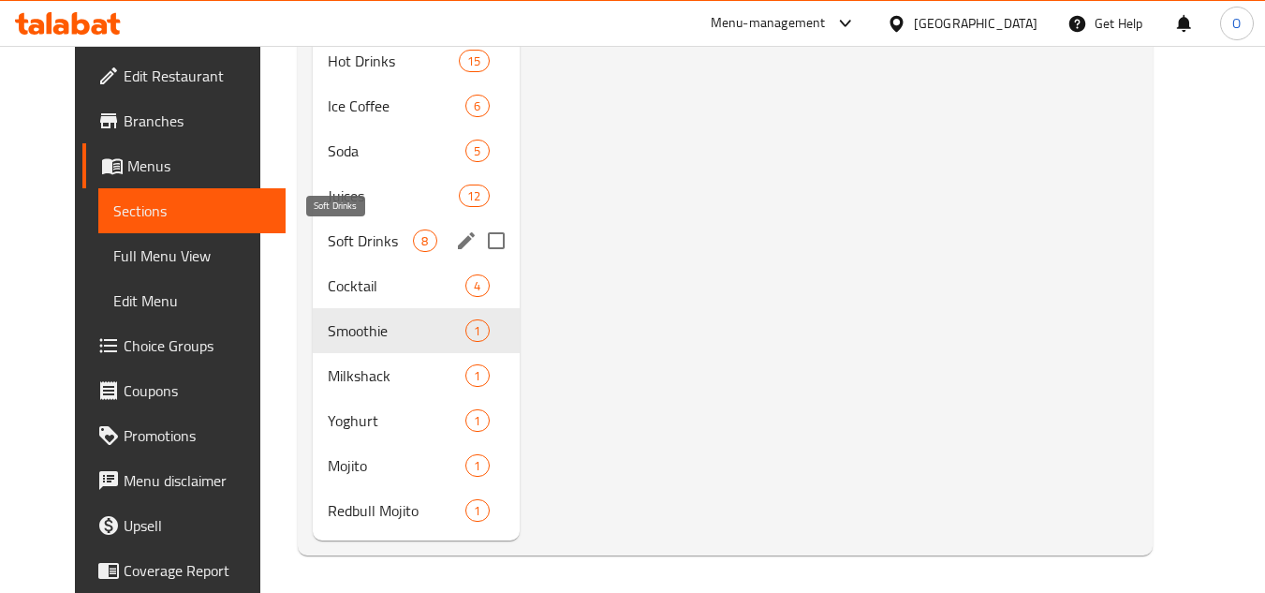
click at [343, 231] on span "Soft Drinks" at bounding box center [370, 240] width 85 height 22
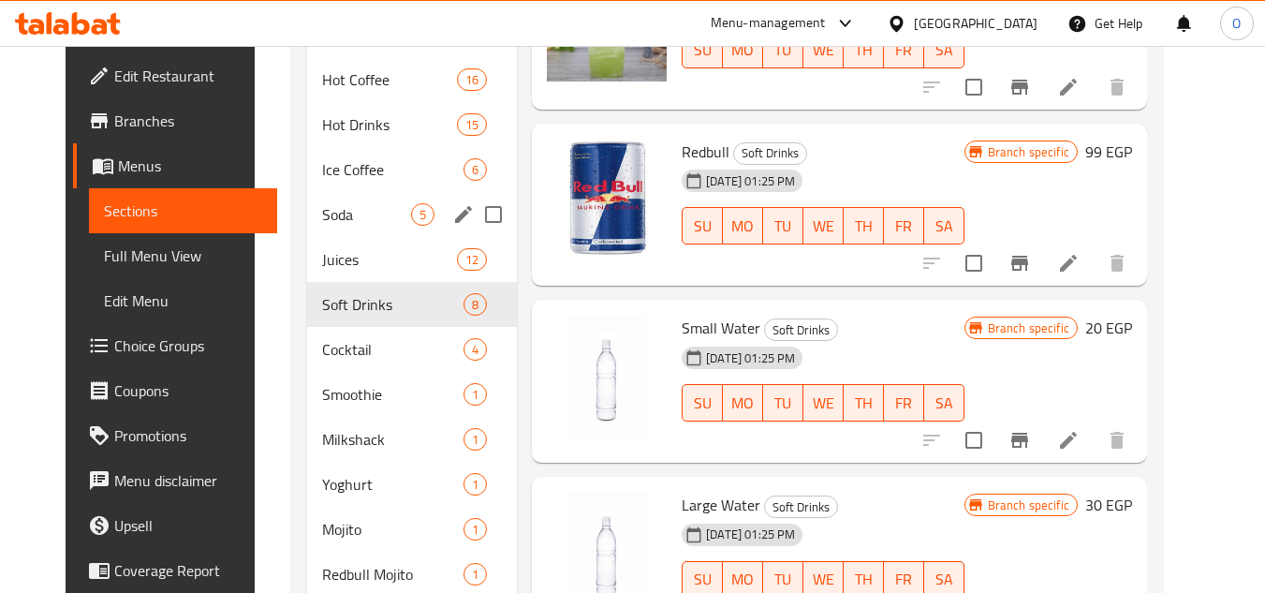
scroll to position [1028, 0]
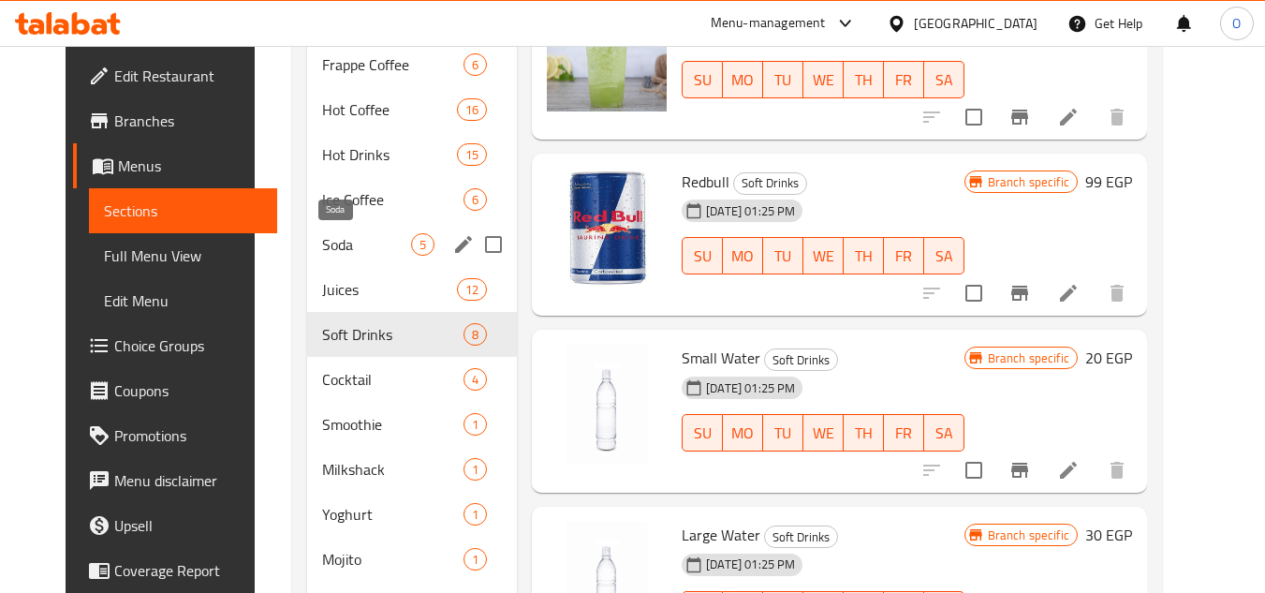
click at [338, 233] on span "Soda" at bounding box center [366, 244] width 89 height 22
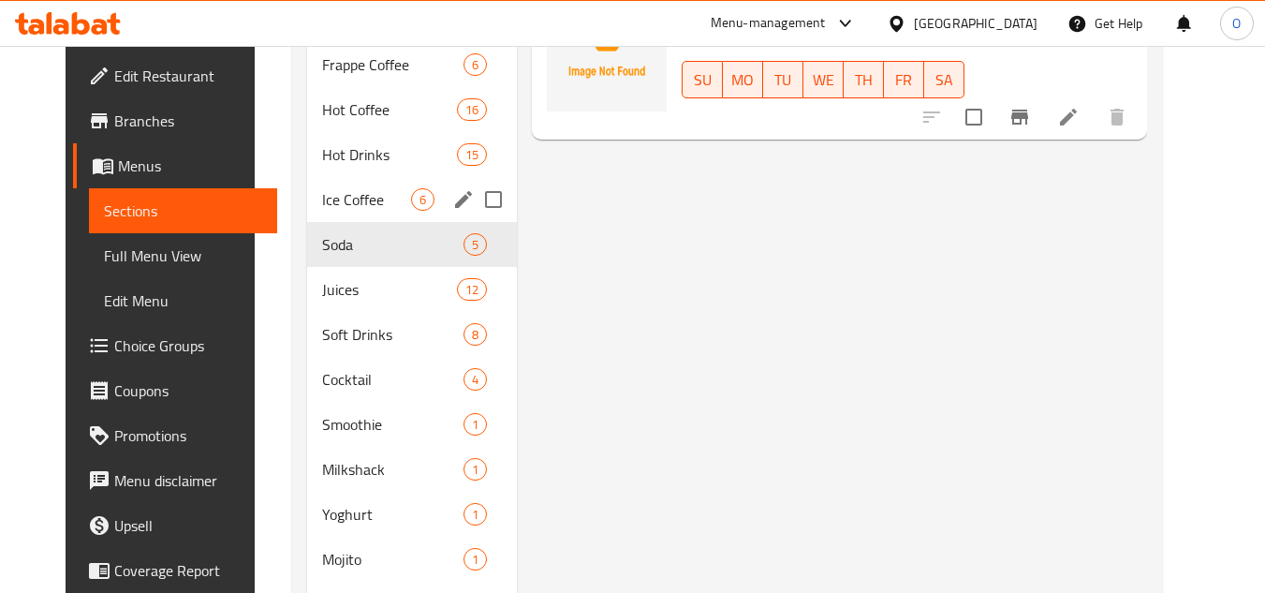
click at [343, 183] on div "Ice Coffee 6" at bounding box center [412, 199] width 210 height 45
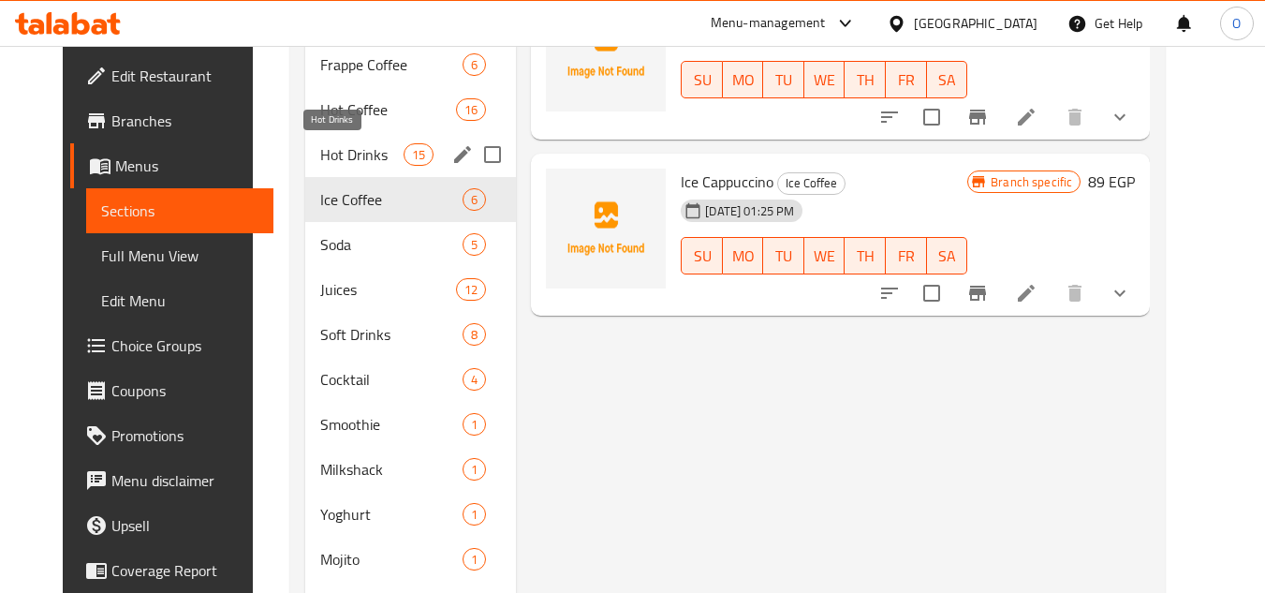
click at [354, 149] on span "Hot Drinks" at bounding box center [361, 154] width 83 height 22
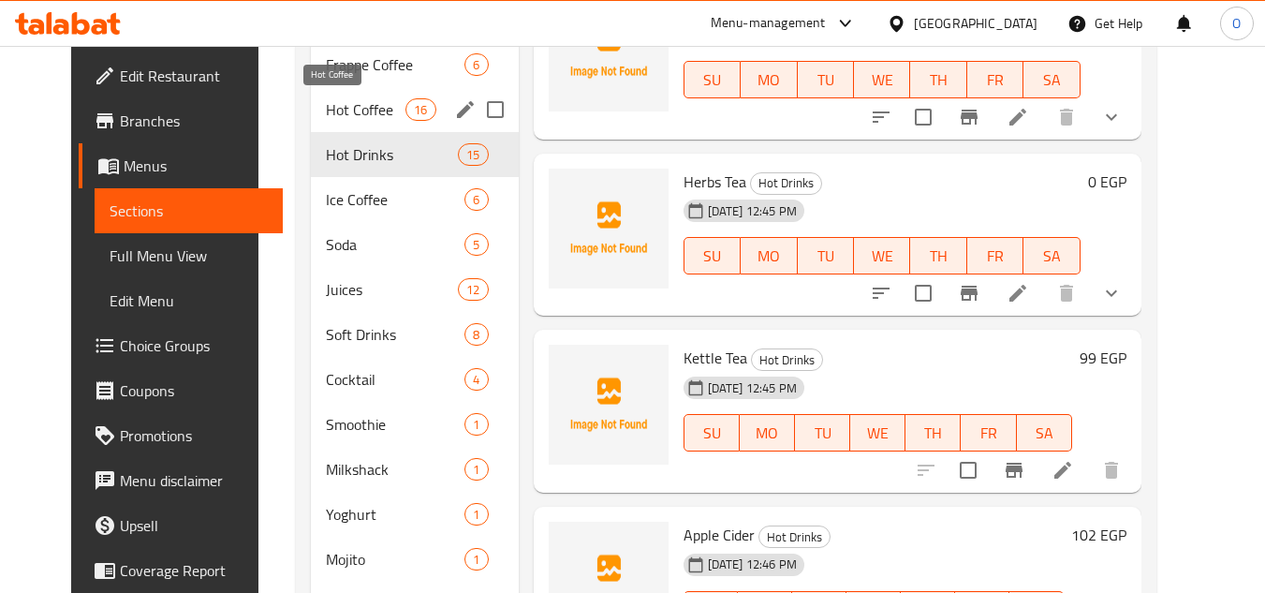
click at [362, 104] on span "Hot Coffee" at bounding box center [366, 109] width 80 height 22
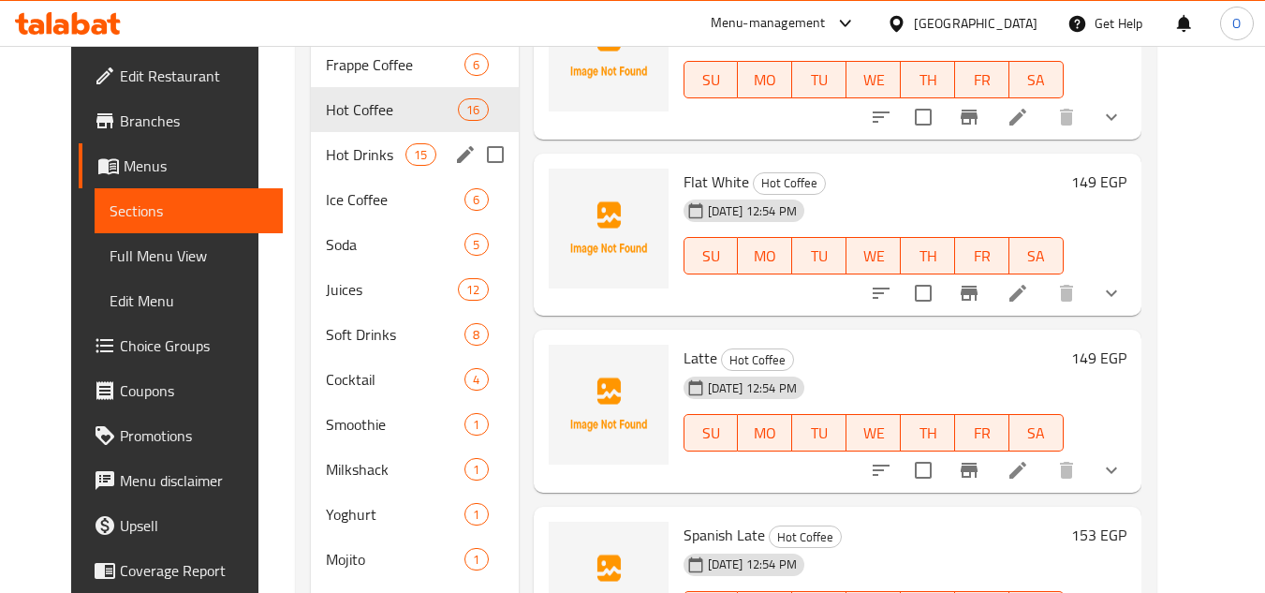
scroll to position [935, 0]
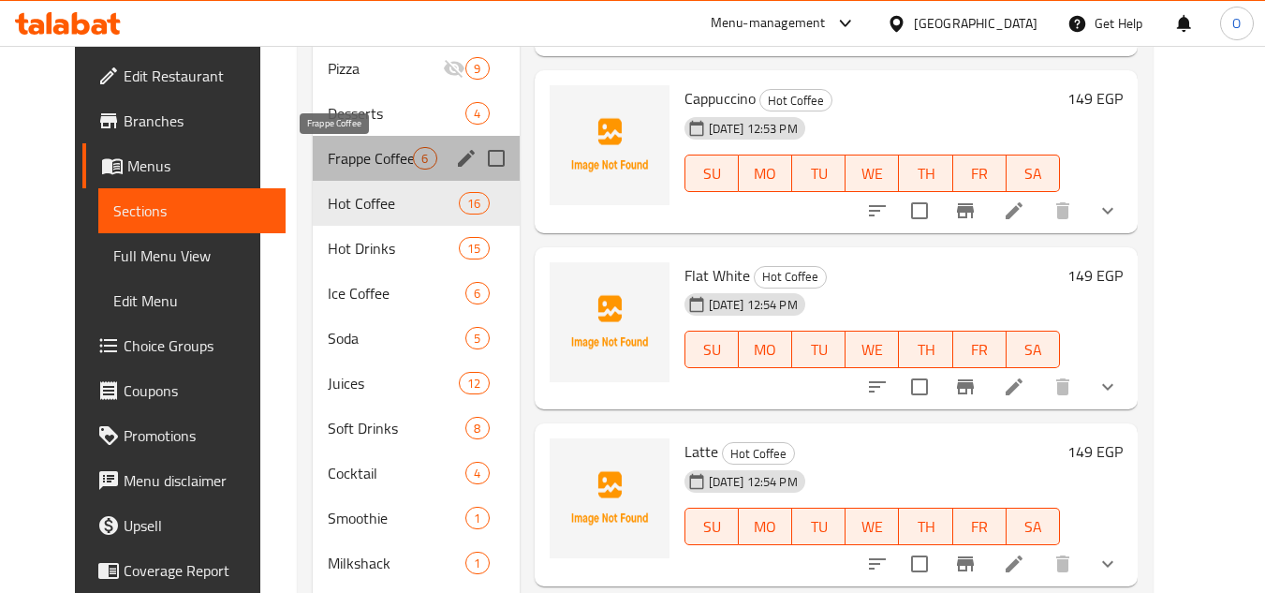
click at [350, 147] on span "Frappe Coffee" at bounding box center [370, 158] width 85 height 22
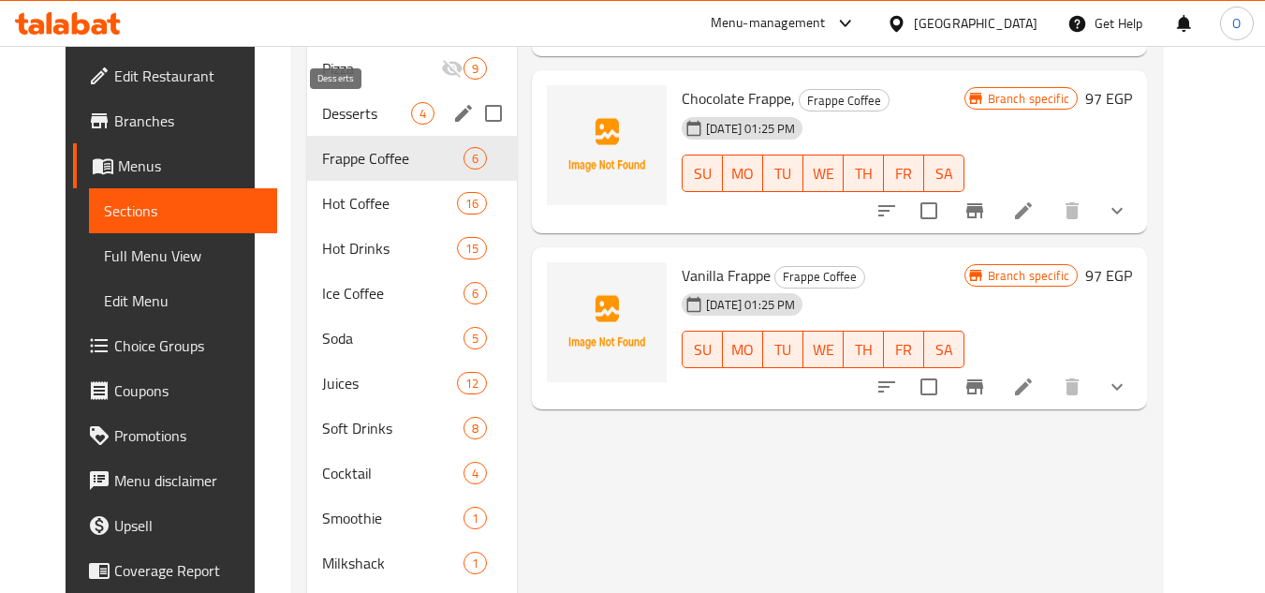
click at [343, 99] on div "Desserts 4" at bounding box center [412, 113] width 210 height 45
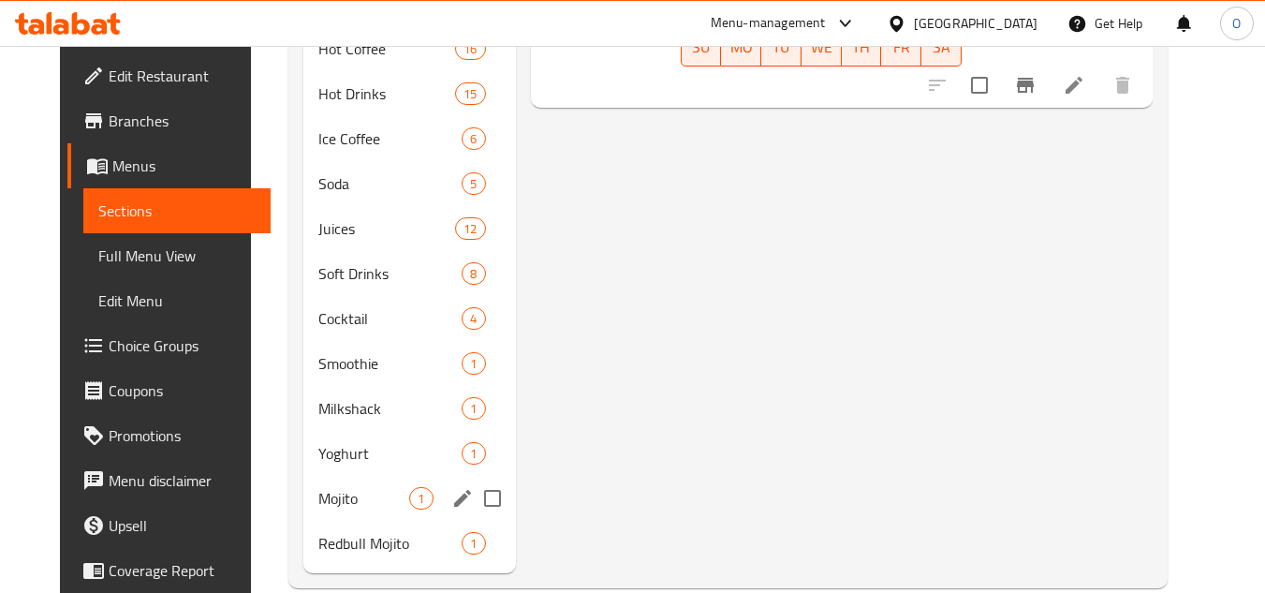
scroll to position [1122, 0]
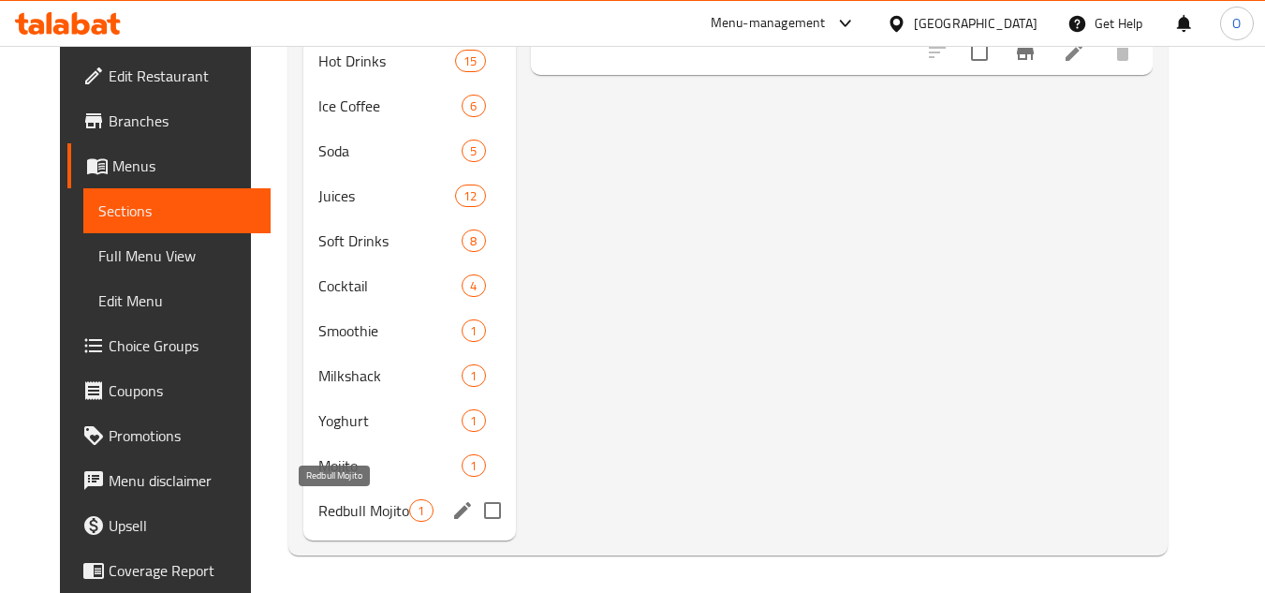
click at [363, 518] on span "Redbull Mojito" at bounding box center [364, 510] width 92 height 22
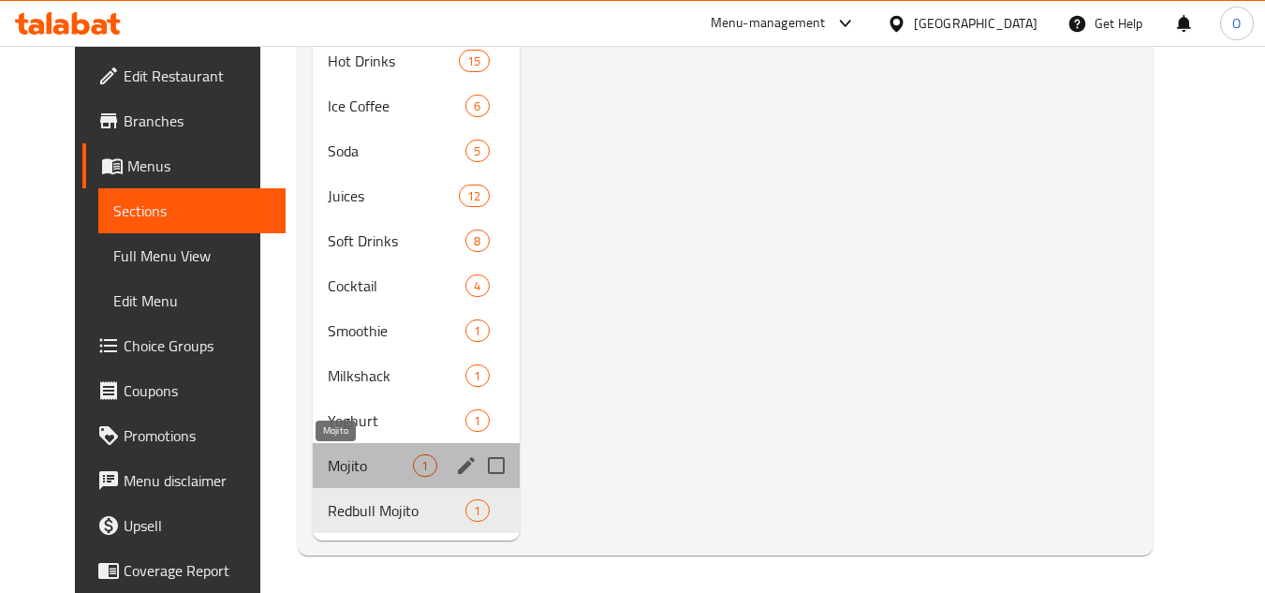
click at [336, 454] on span "Mojito" at bounding box center [370, 465] width 85 height 22
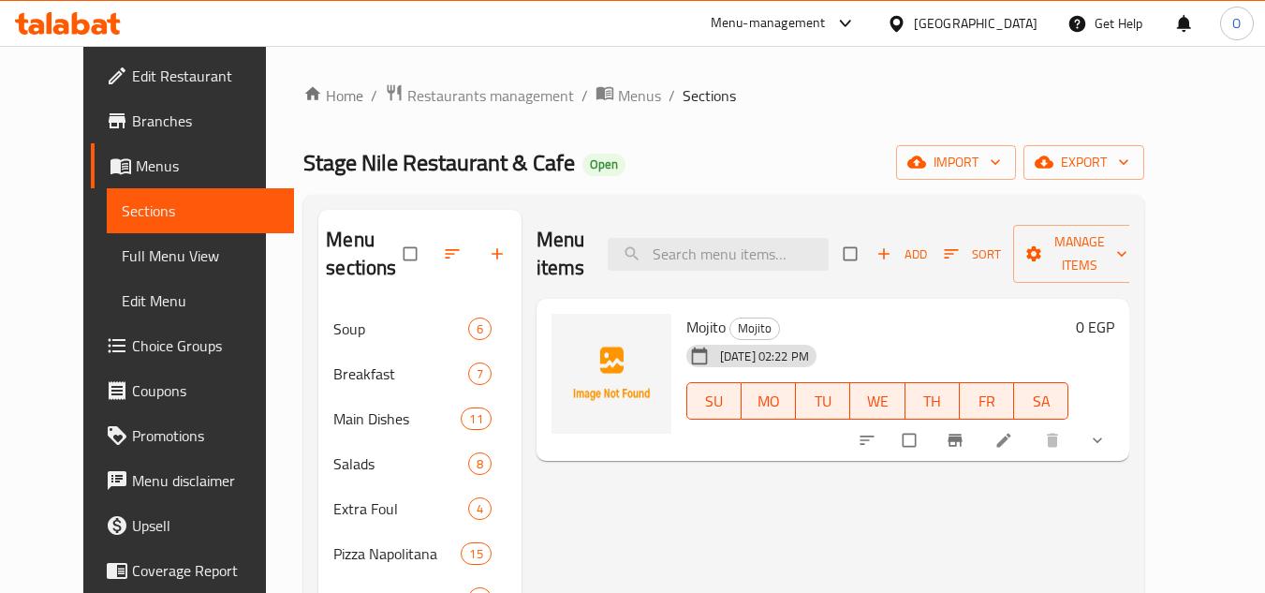
click at [738, 164] on div "Stage Nile Restaurant & Cafe Open import export" at bounding box center [723, 162] width 841 height 35
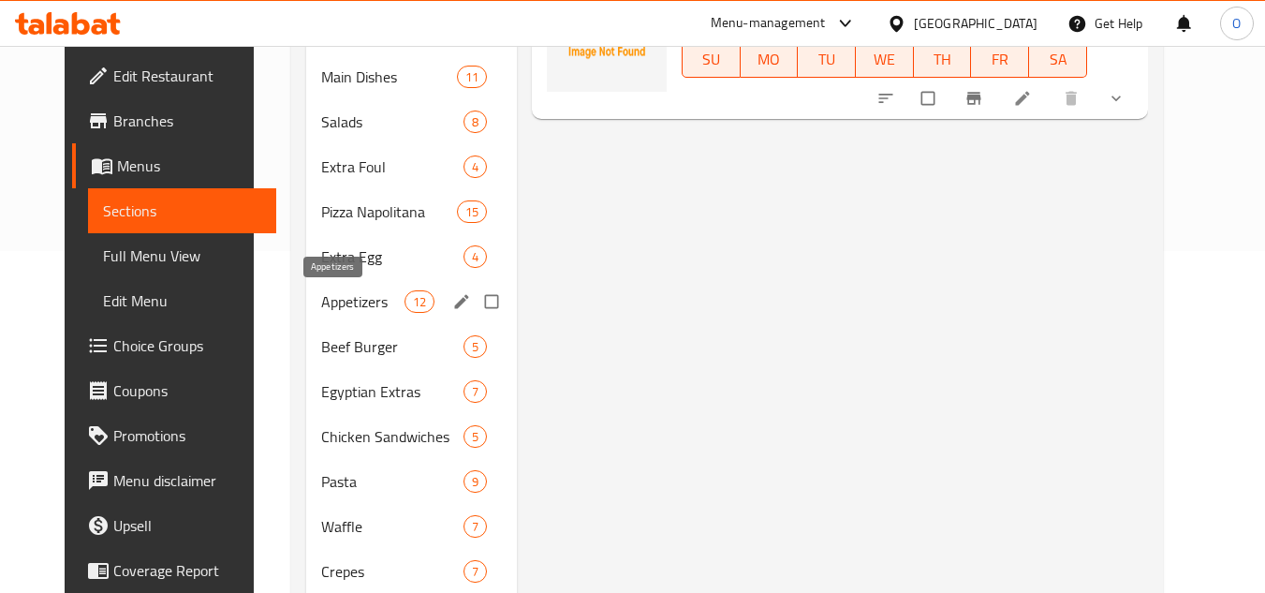
scroll to position [375, 0]
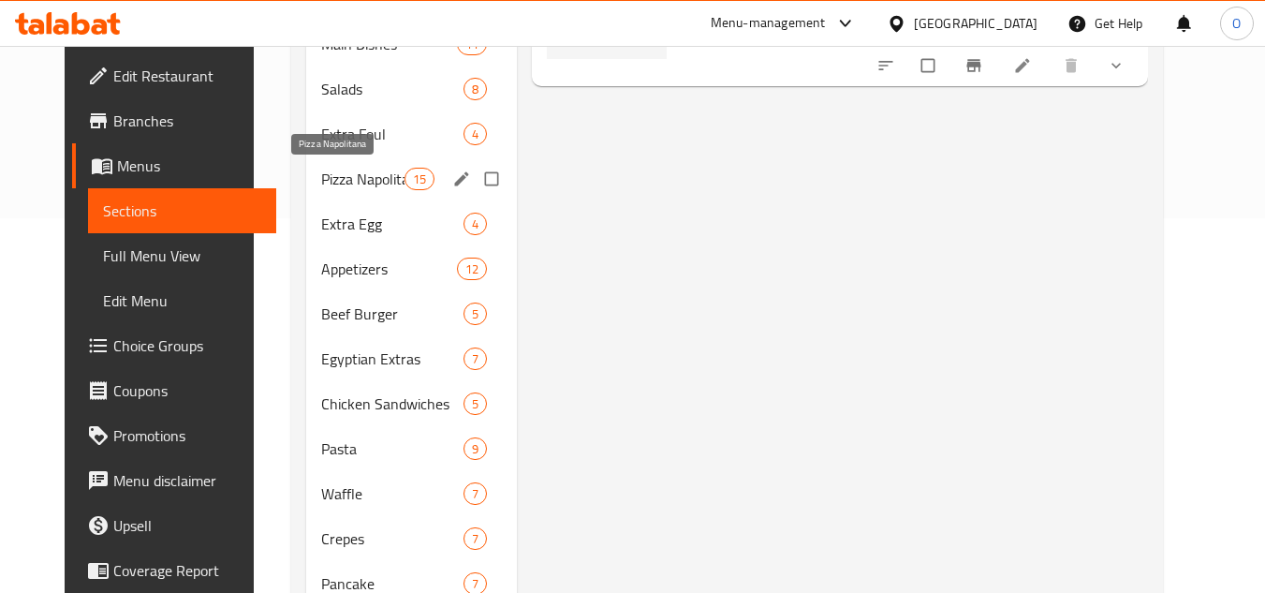
click at [331, 172] on span "Pizza Napolitana" at bounding box center [362, 179] width 82 height 22
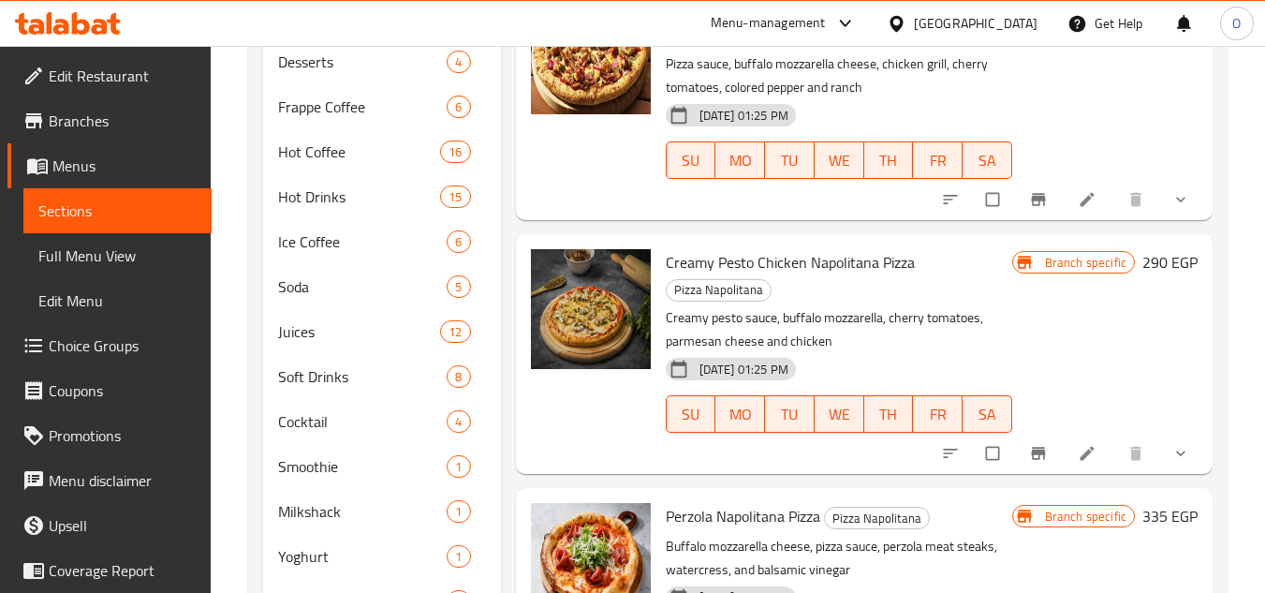
scroll to position [1122, 0]
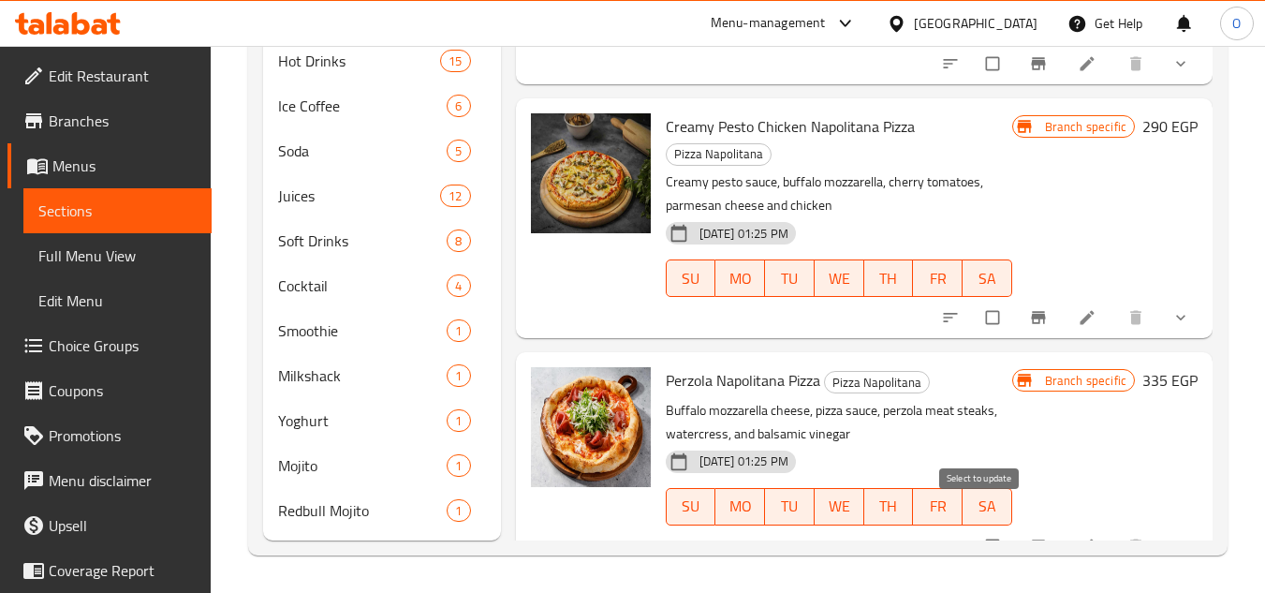
click at [982, 528] on input "checkbox" at bounding box center [994, 546] width 39 height 36
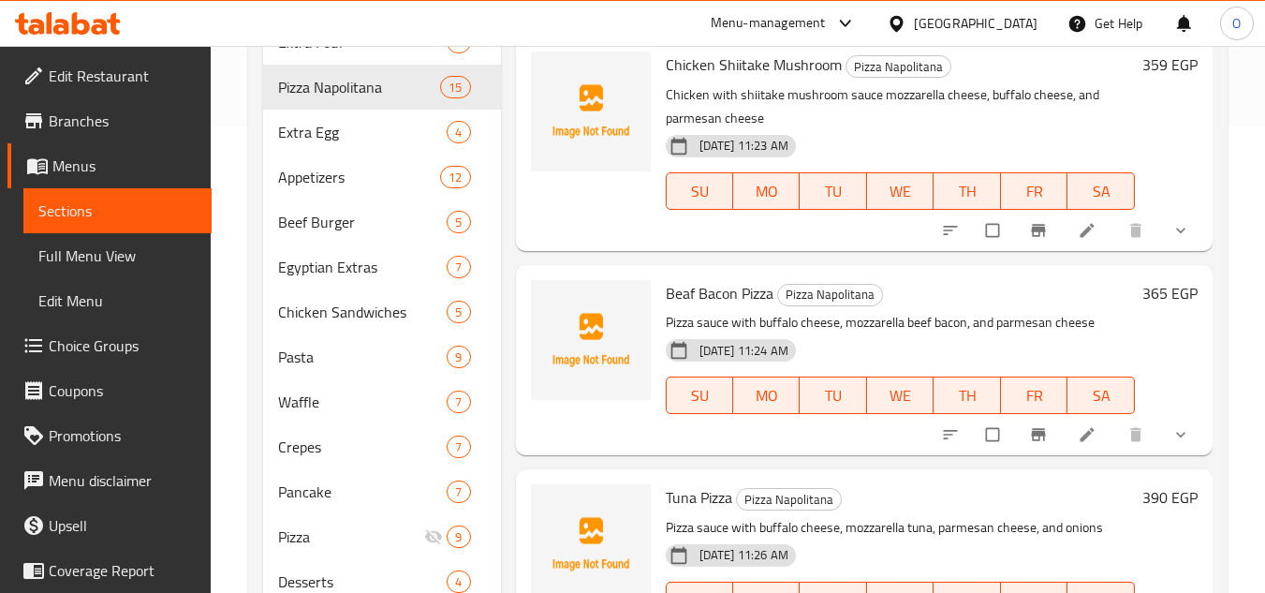
scroll to position [0, 0]
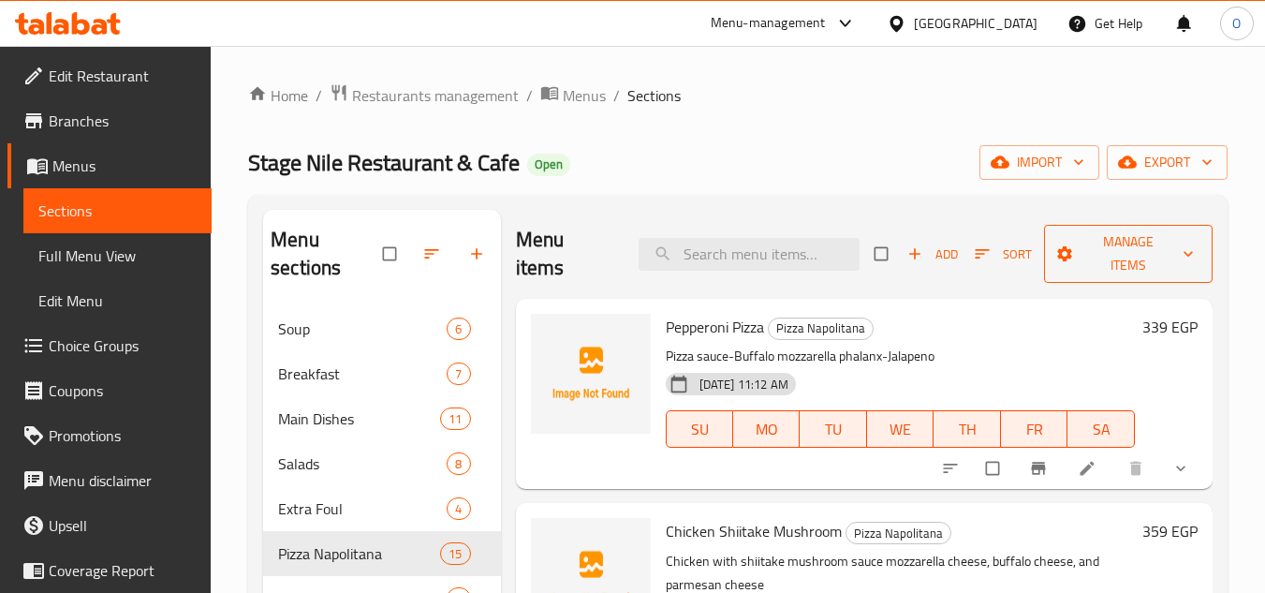
click at [1122, 249] on span "Manage items" at bounding box center [1128, 253] width 139 height 47
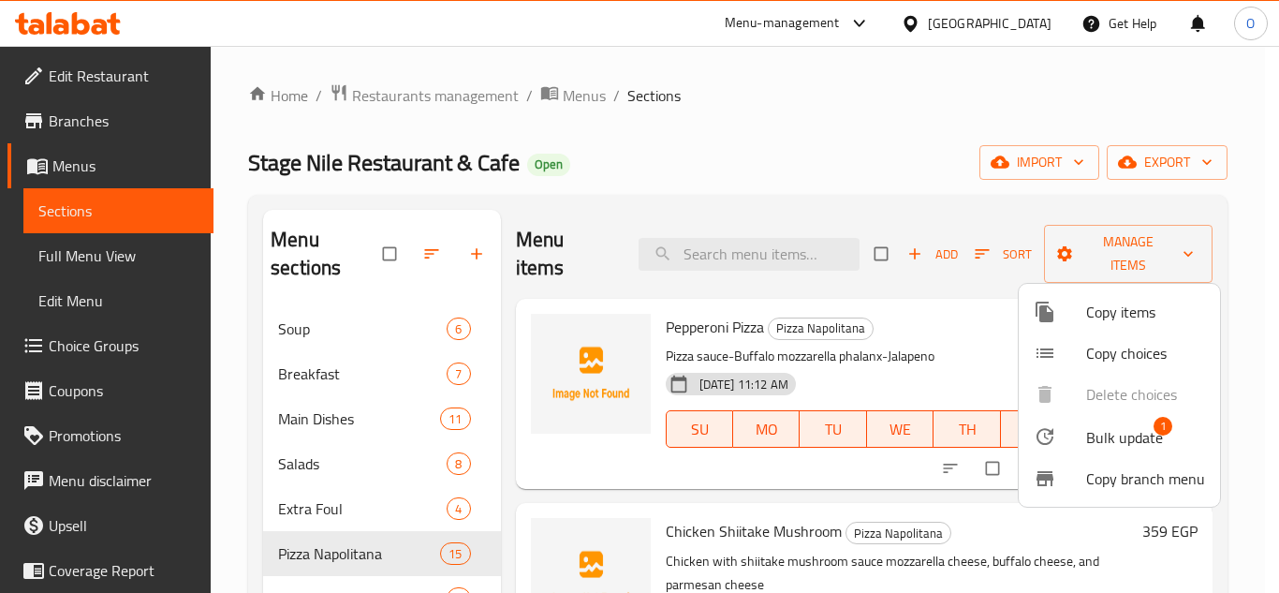
click at [1128, 437] on span "Bulk update" at bounding box center [1125, 437] width 77 height 22
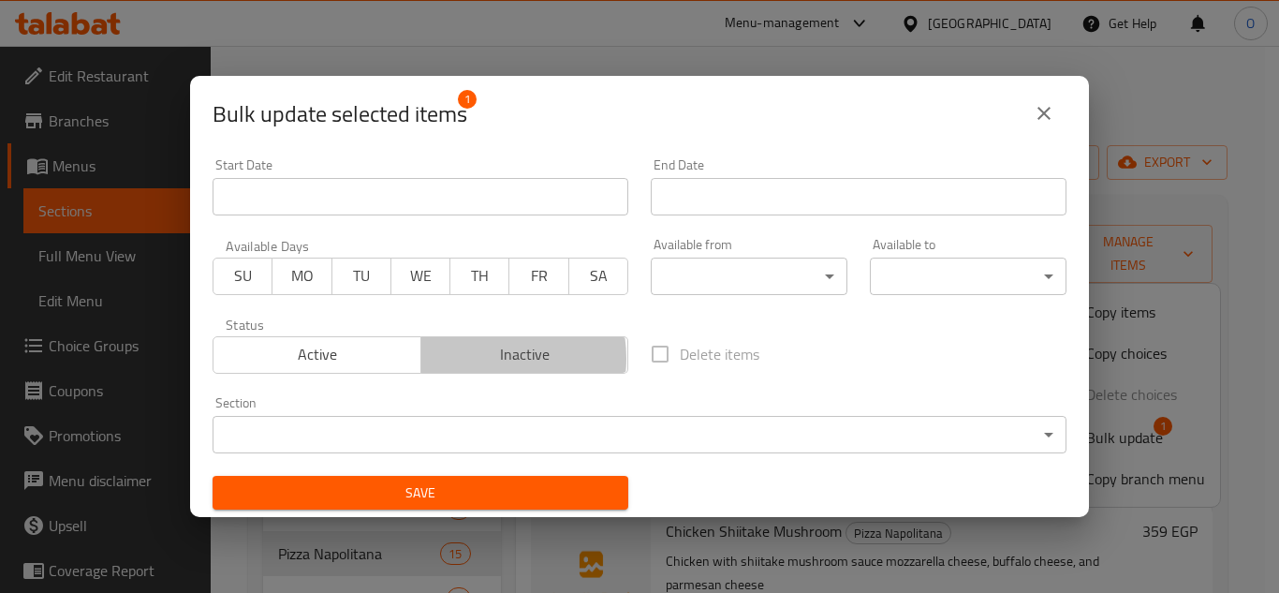
click at [474, 358] on span "Inactive" at bounding box center [525, 354] width 193 height 27
click at [466, 491] on span "Save" at bounding box center [421, 492] width 386 height 23
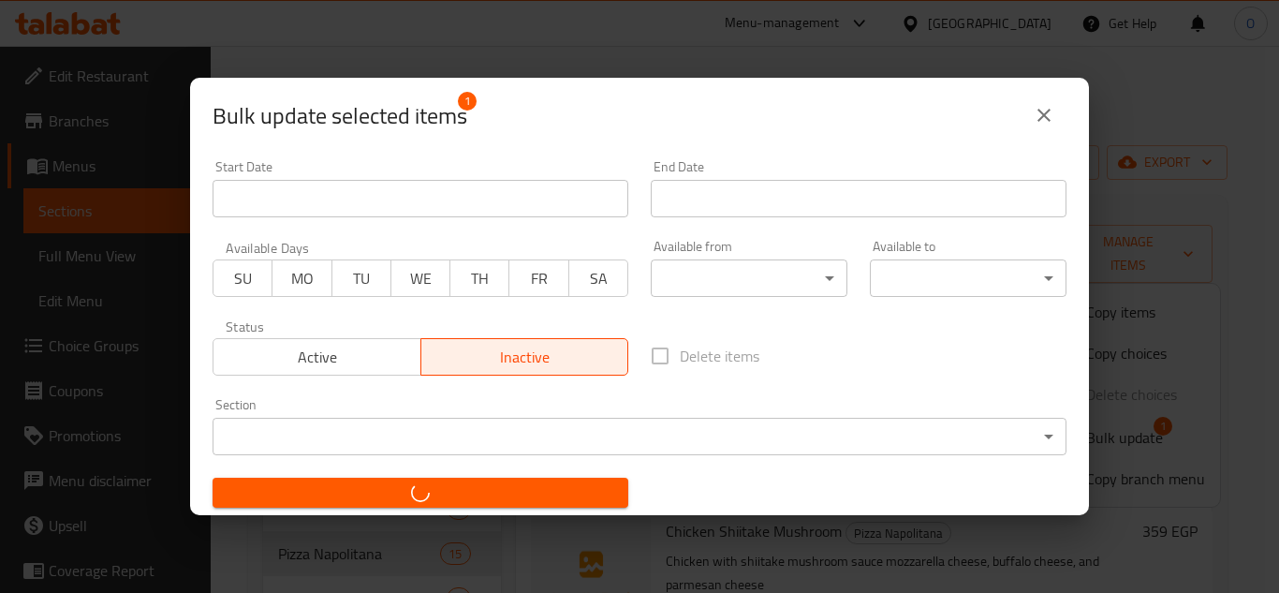
checkbox input "false"
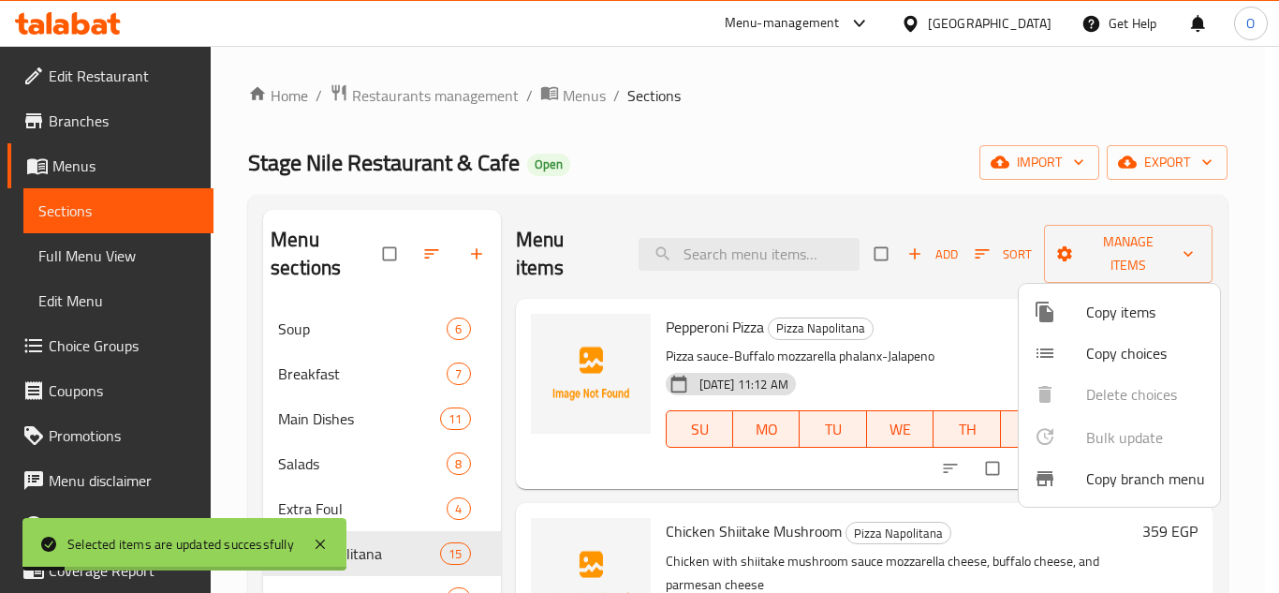
click at [1149, 158] on div at bounding box center [639, 296] width 1279 height 593
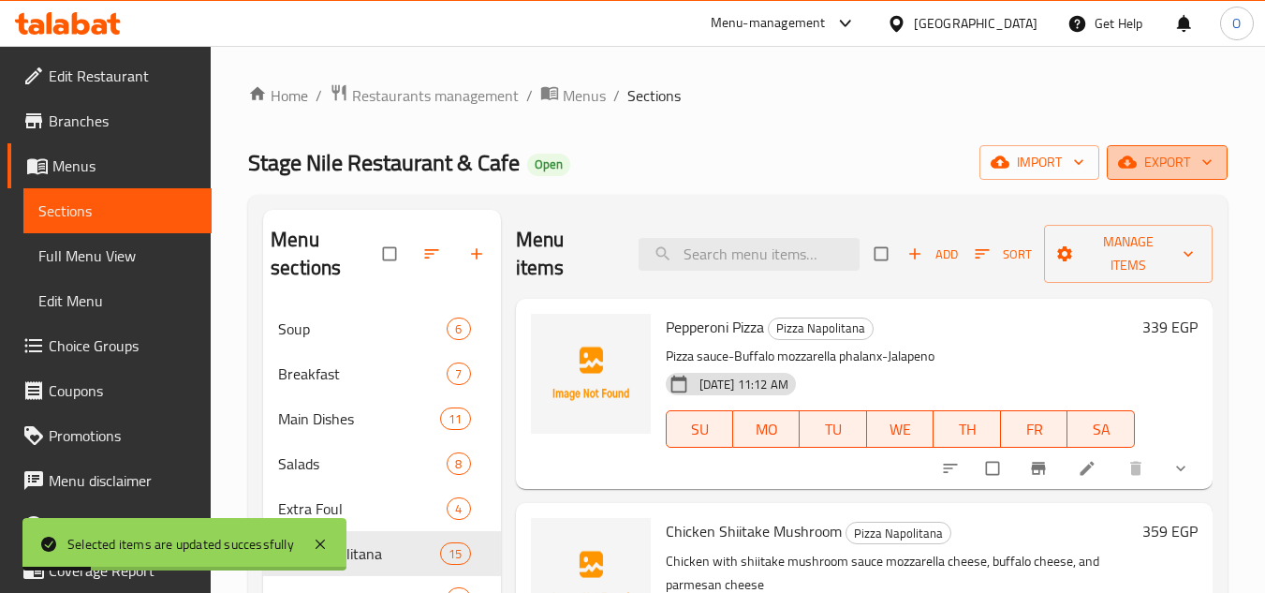
click at [1149, 162] on span "export" at bounding box center [1167, 162] width 91 height 23
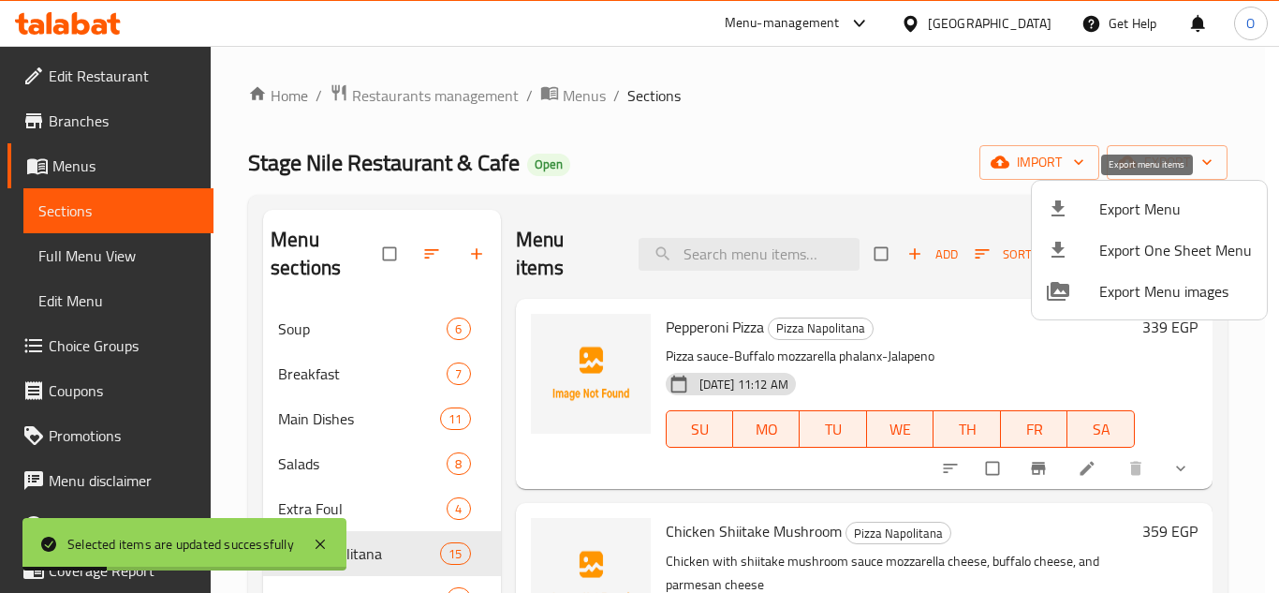
click at [1097, 213] on div at bounding box center [1073, 209] width 52 height 22
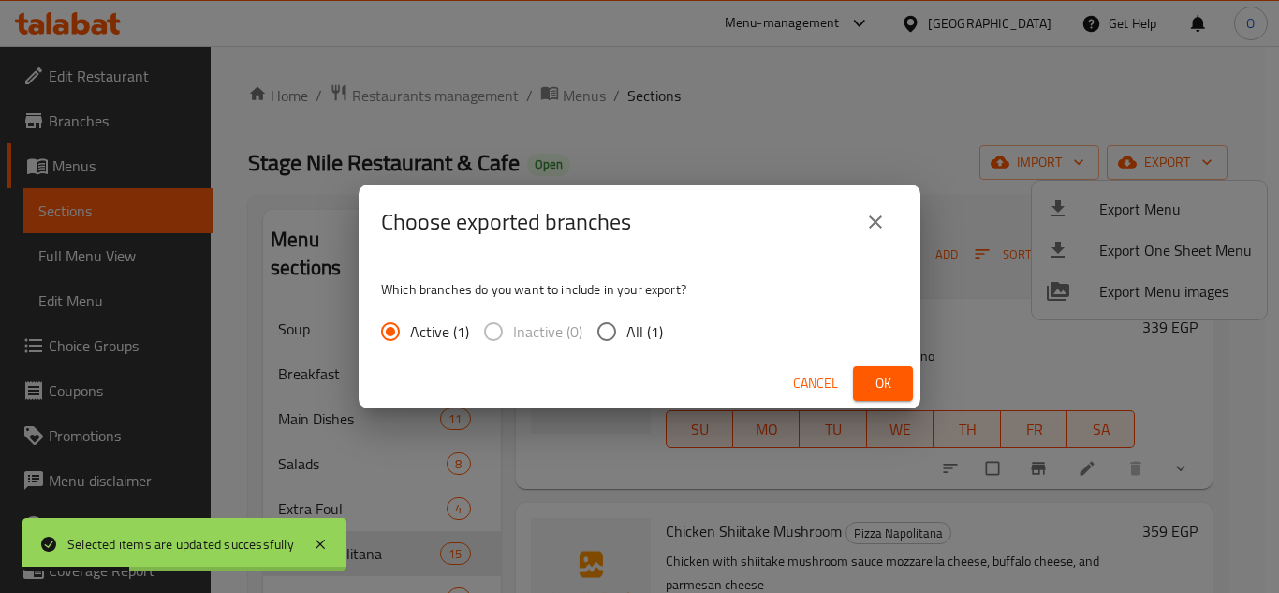
click at [868, 393] on span "Ok" at bounding box center [883, 383] width 30 height 23
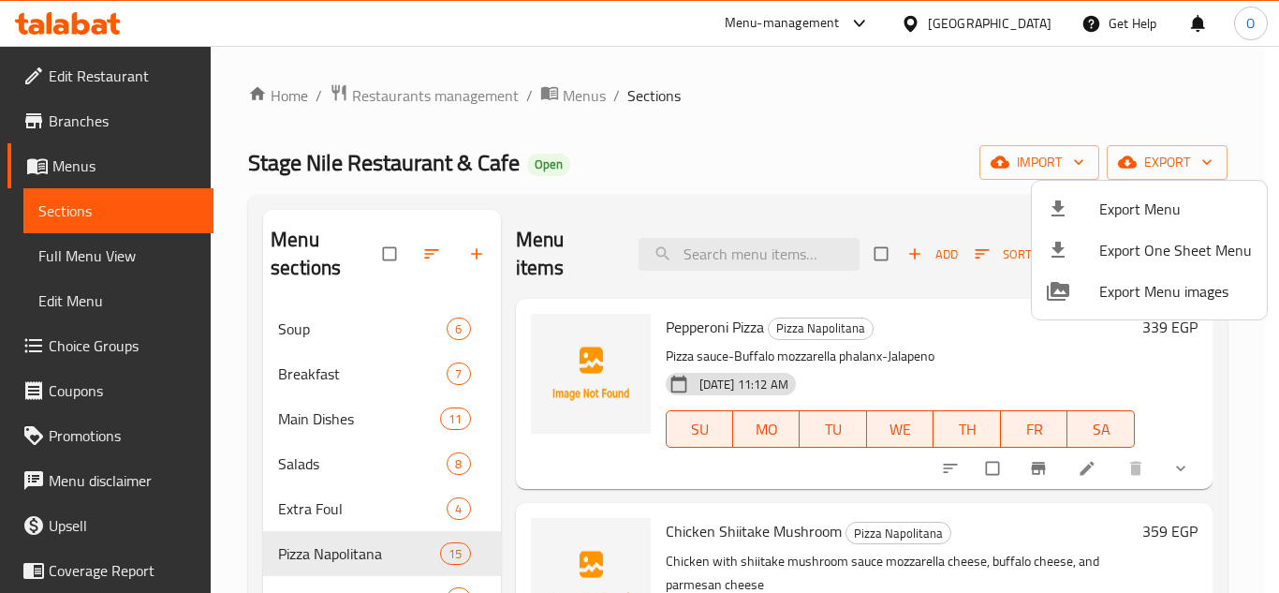
drag, startPoint x: 527, startPoint y: 163, endPoint x: 284, endPoint y: 162, distance: 243.5
click at [300, 161] on div at bounding box center [639, 296] width 1279 height 593
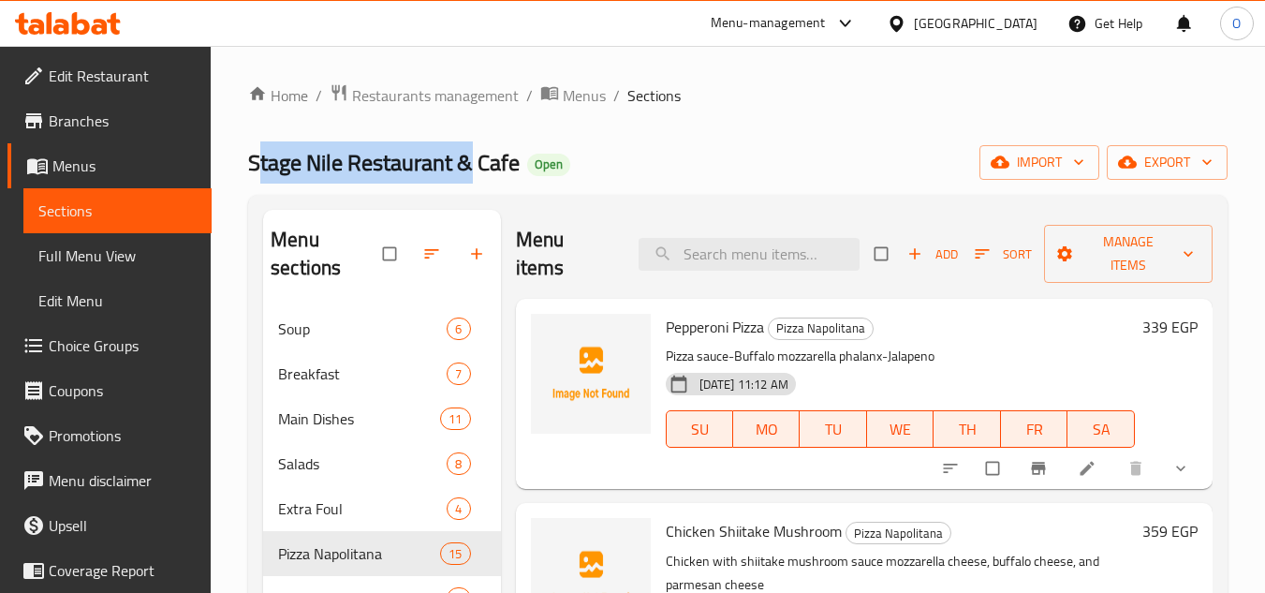
drag, startPoint x: 257, startPoint y: 159, endPoint x: 474, endPoint y: 176, distance: 218.0
click at [474, 176] on span "Stage Nile Restaurant & Cafe" at bounding box center [384, 162] width 272 height 42
click at [408, 177] on span "Stage Nile Restaurant & Cafe" at bounding box center [384, 162] width 272 height 42
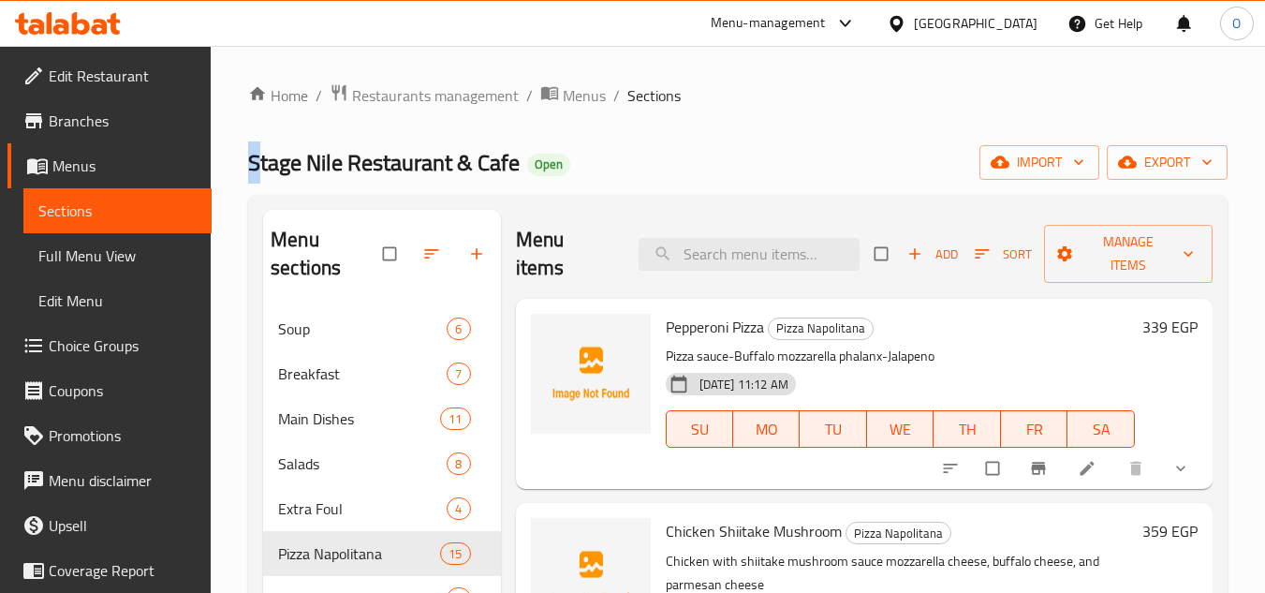
drag, startPoint x: 246, startPoint y: 163, endPoint x: 257, endPoint y: 163, distance: 10.3
click at [271, 163] on span "Stage Nile Restaurant & Cafe" at bounding box center [384, 162] width 272 height 42
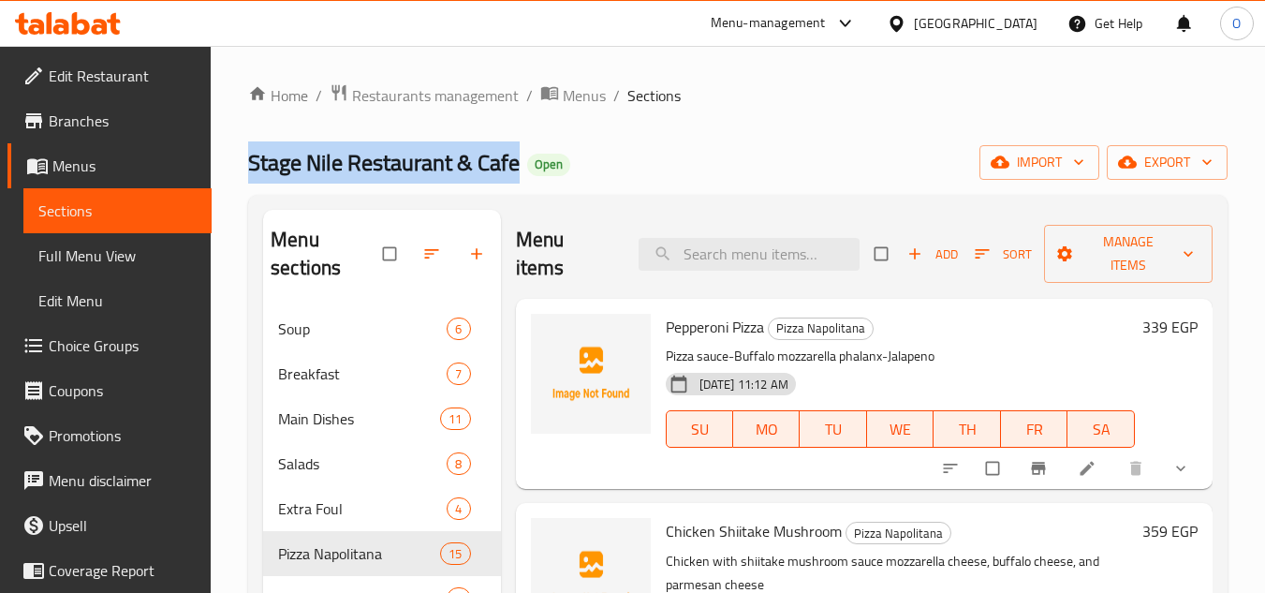
drag, startPoint x: 254, startPoint y: 163, endPoint x: 523, endPoint y: 172, distance: 269.0
click at [523, 172] on h2 "Stage Nile Restaurant & Cafe Open" at bounding box center [409, 163] width 322 height 30
copy span "Stage Nile Restaurant & Cafe"
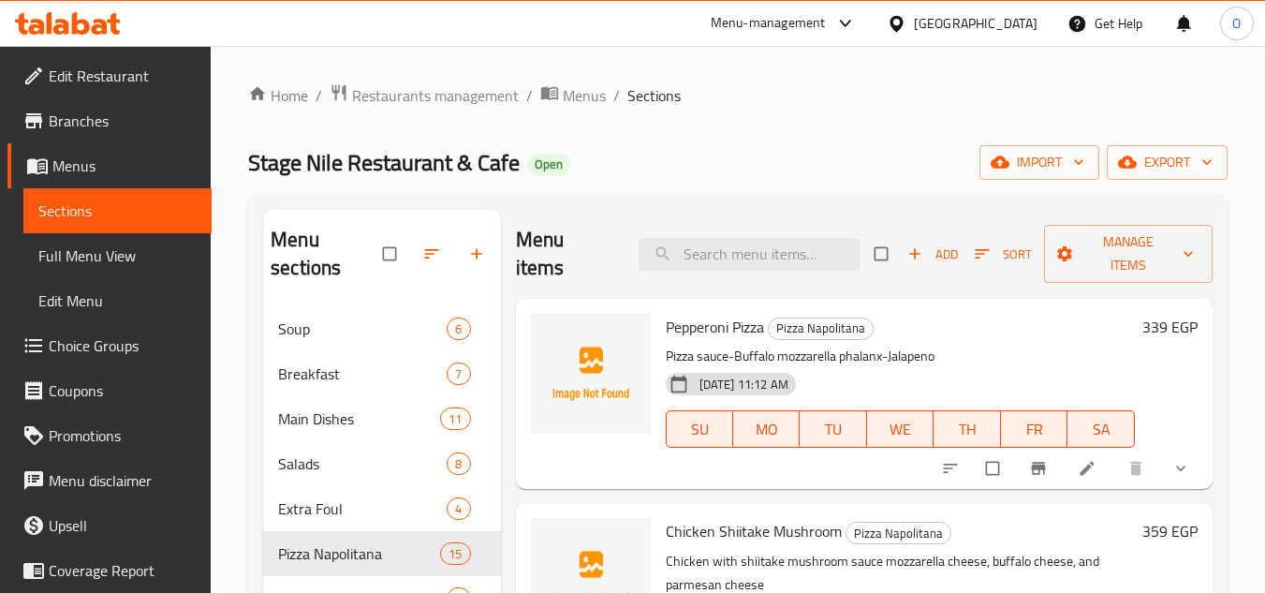
click at [914, 16] on div at bounding box center [900, 23] width 27 height 21
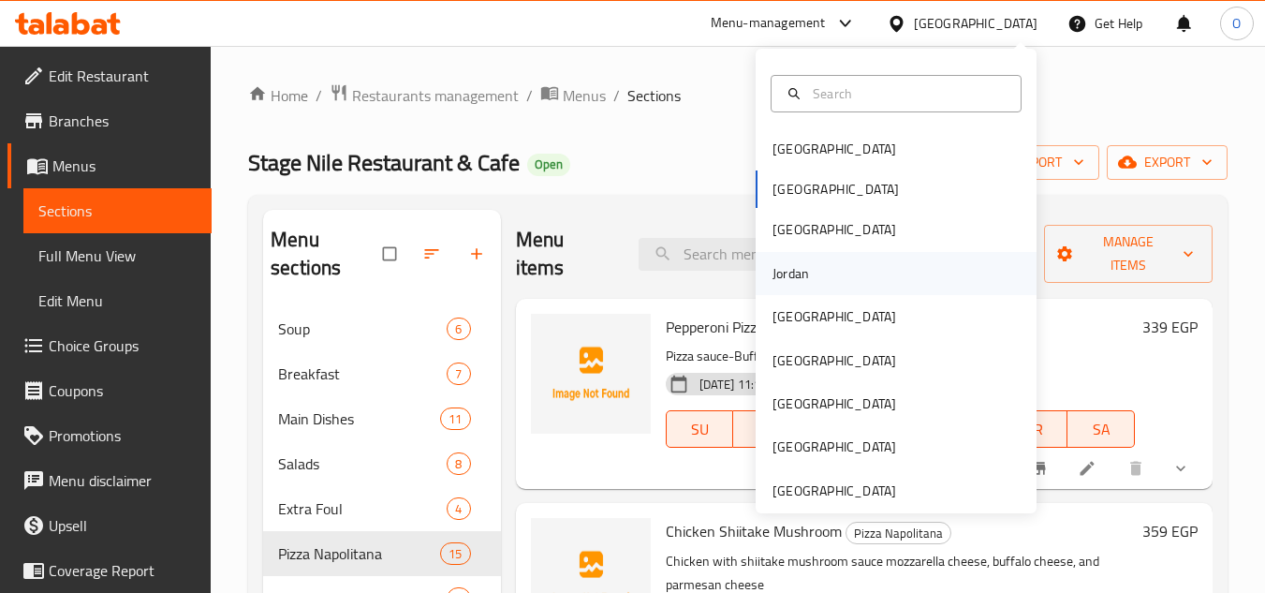
click at [802, 279] on div "Jordan" at bounding box center [791, 273] width 67 height 43
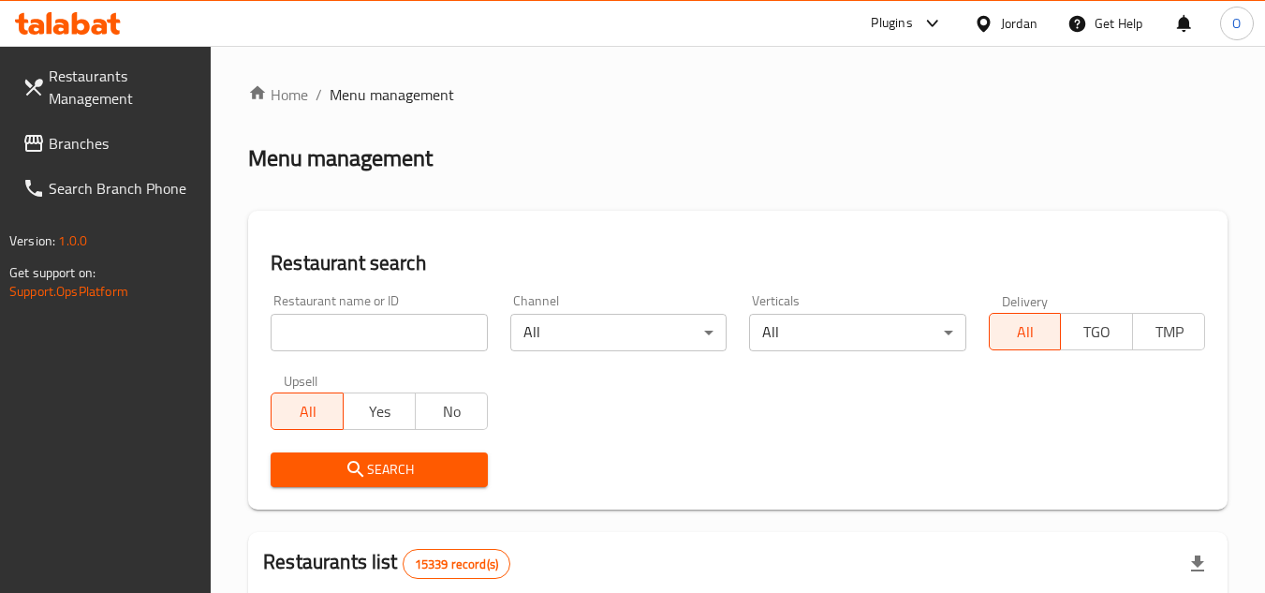
click at [330, 320] on input "search" at bounding box center [379, 332] width 216 height 37
paste input "Juicy Burger"
type input "Juicy Burger"
click at [376, 468] on span "Search" at bounding box center [379, 469] width 186 height 23
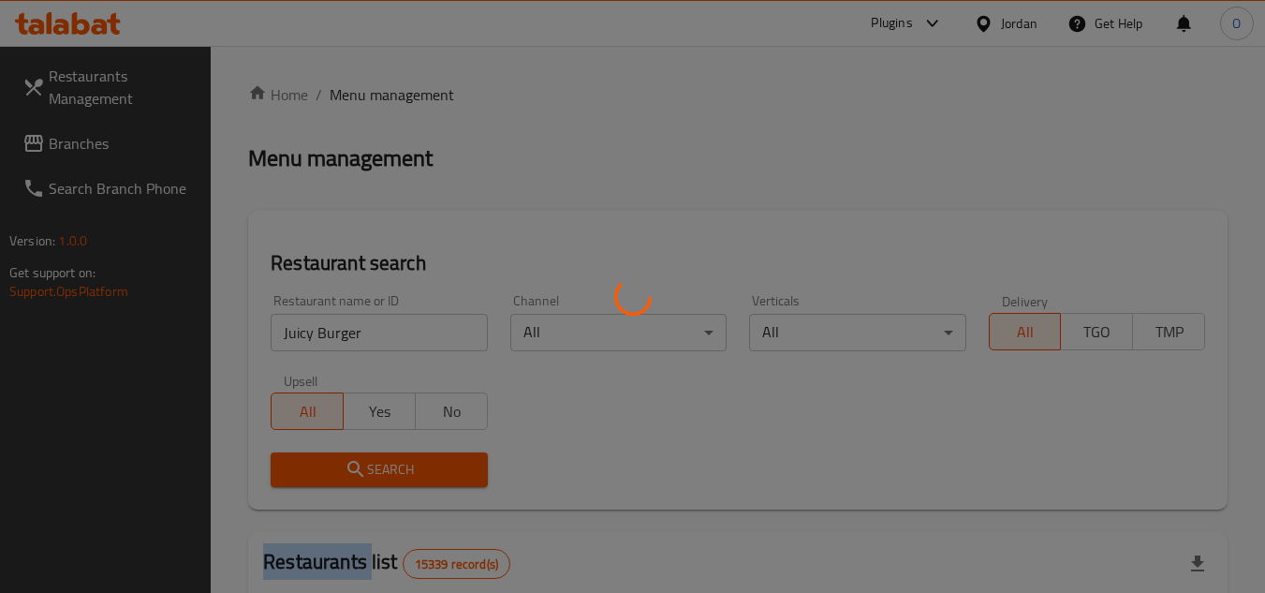
click at [376, 468] on div at bounding box center [632, 296] width 1265 height 593
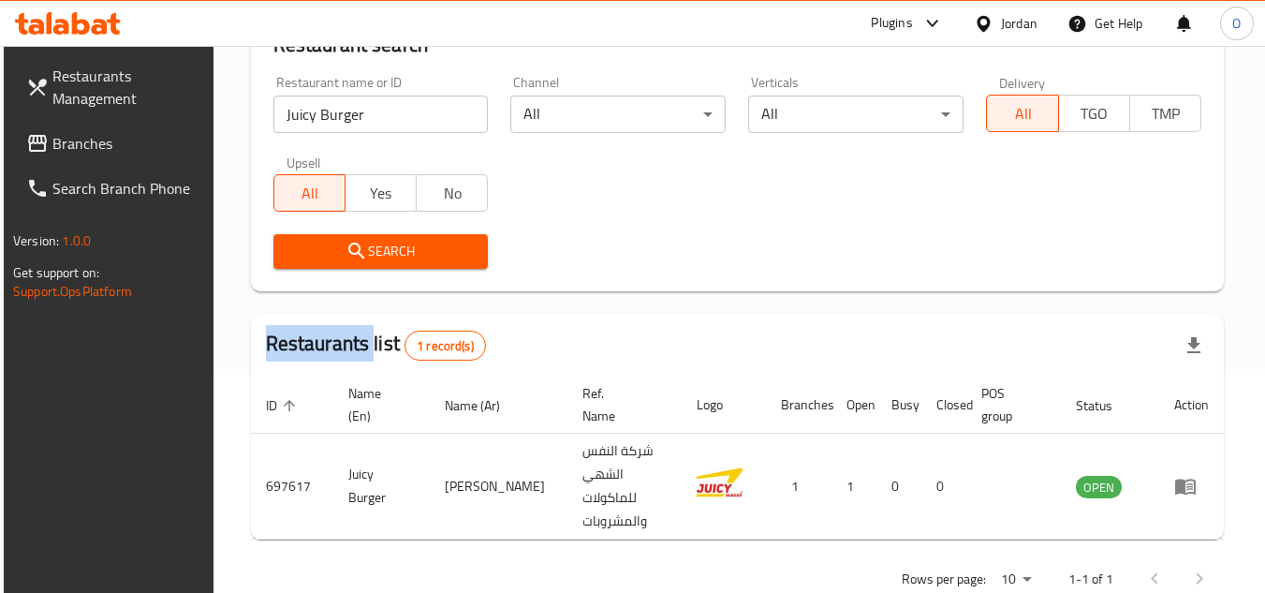
scroll to position [243, 0]
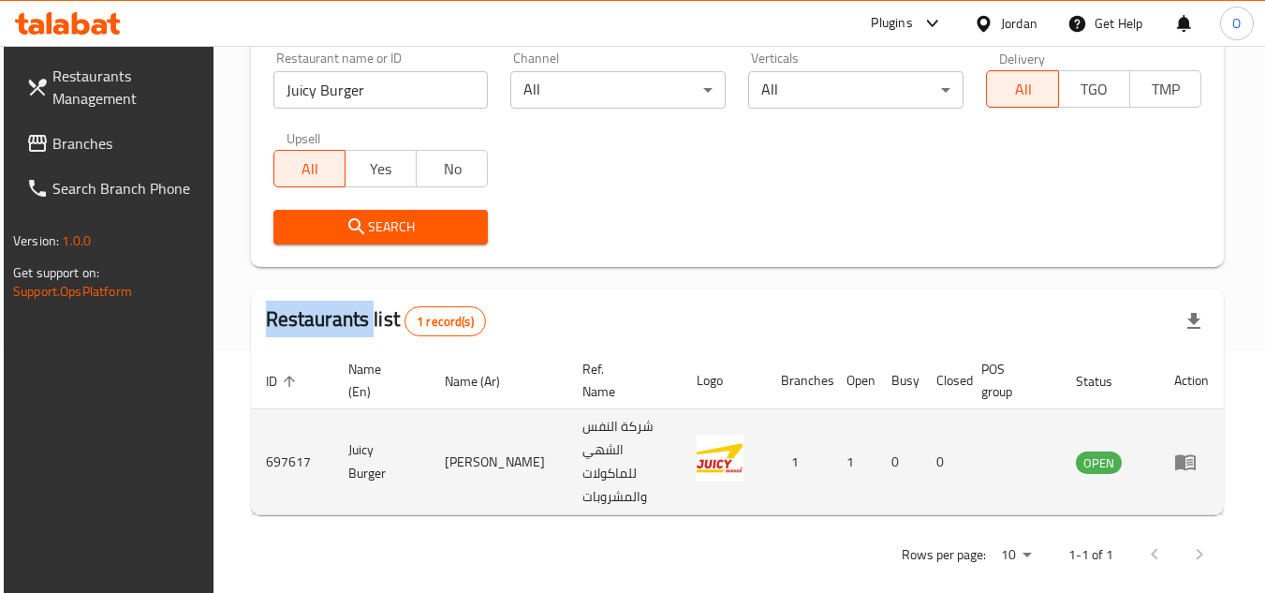
click at [1193, 454] on icon "enhanced table" at bounding box center [1186, 462] width 22 height 22
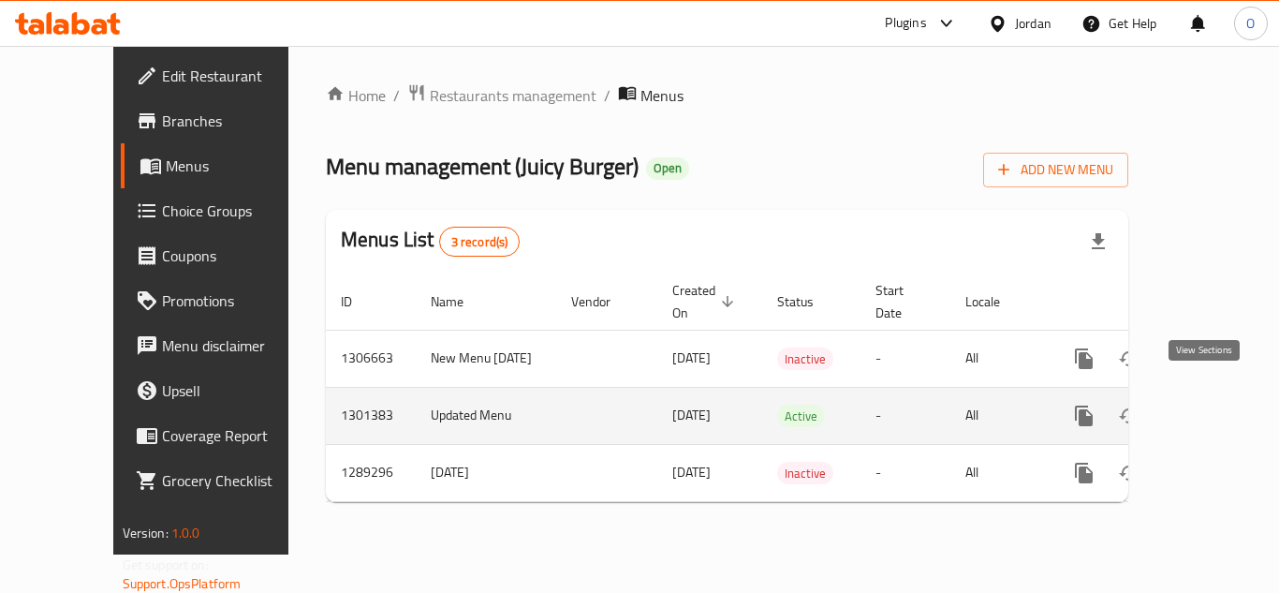
click at [1208, 405] on icon "enhanced table" at bounding box center [1219, 416] width 22 height 22
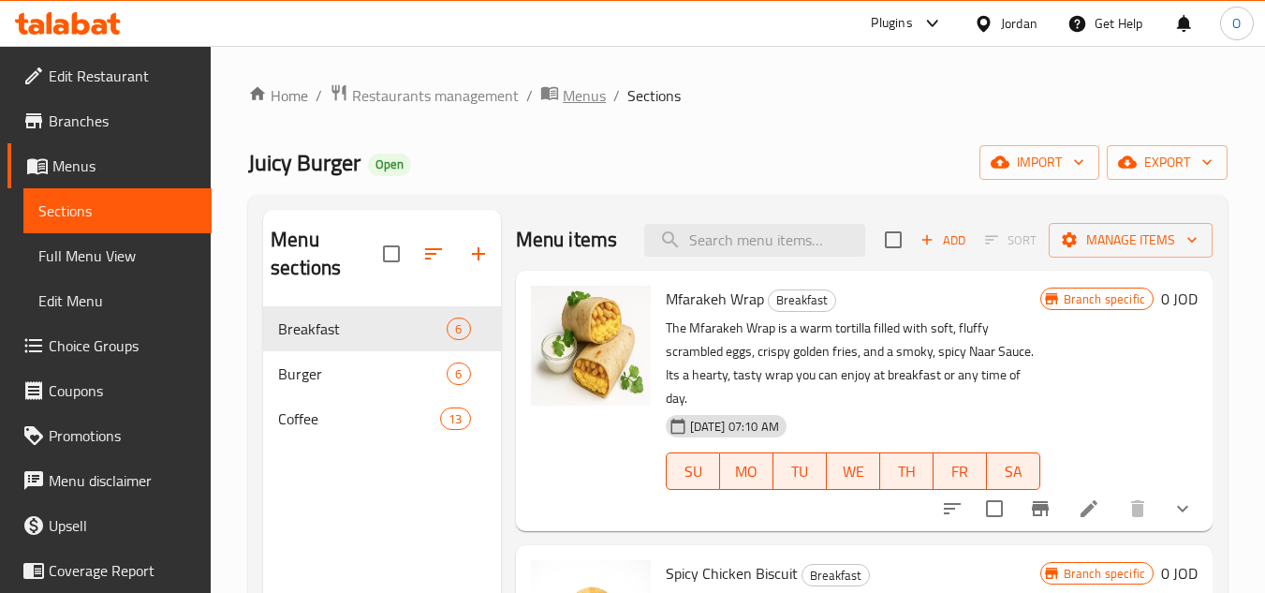
click at [592, 100] on span "Menus" at bounding box center [584, 95] width 43 height 22
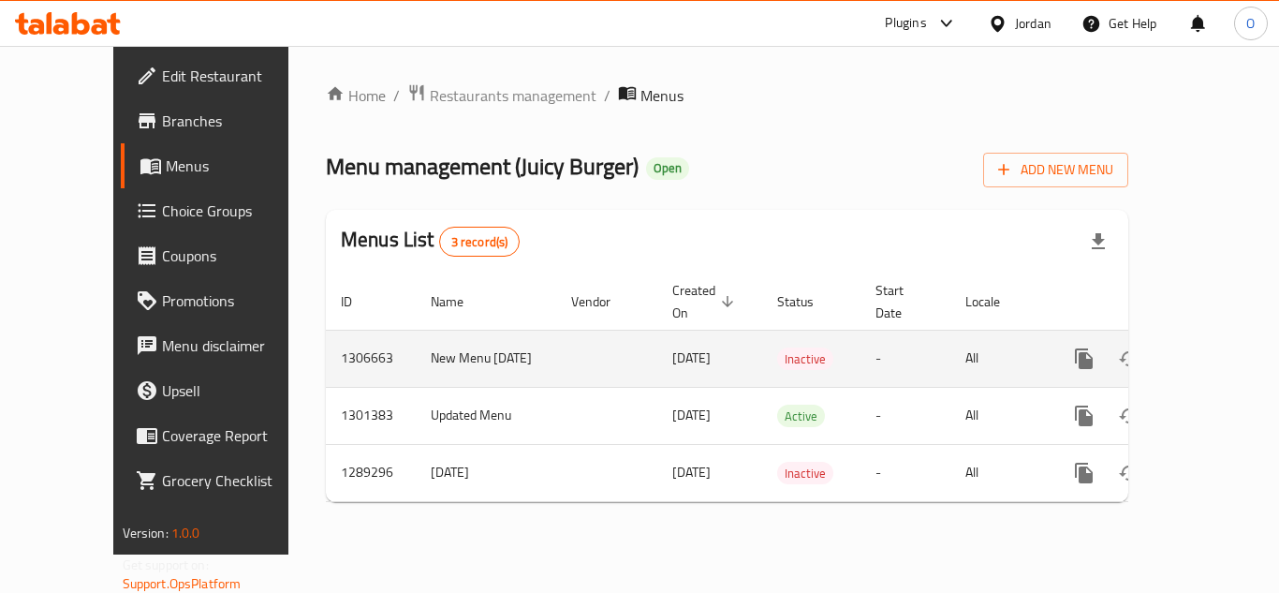
drag, startPoint x: 377, startPoint y: 334, endPoint x: 399, endPoint y: 339, distance: 23.0
click at [416, 339] on td "New Menu 20/8/2025" at bounding box center [486, 358] width 141 height 57
drag, startPoint x: 621, startPoint y: 331, endPoint x: 666, endPoint y: 335, distance: 45.2
click at [666, 335] on td "20/08/2025" at bounding box center [710, 358] width 105 height 57
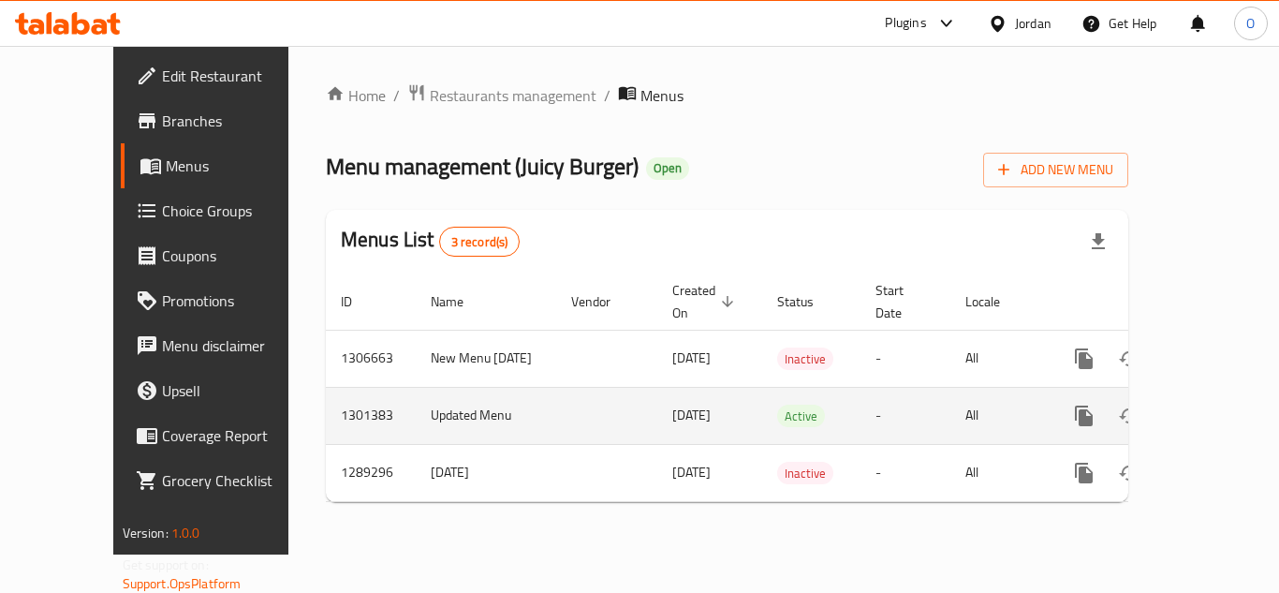
drag, startPoint x: 621, startPoint y: 392, endPoint x: 656, endPoint y: 396, distance: 34.9
click at [673, 403] on span "20/07/2025" at bounding box center [692, 415] width 38 height 24
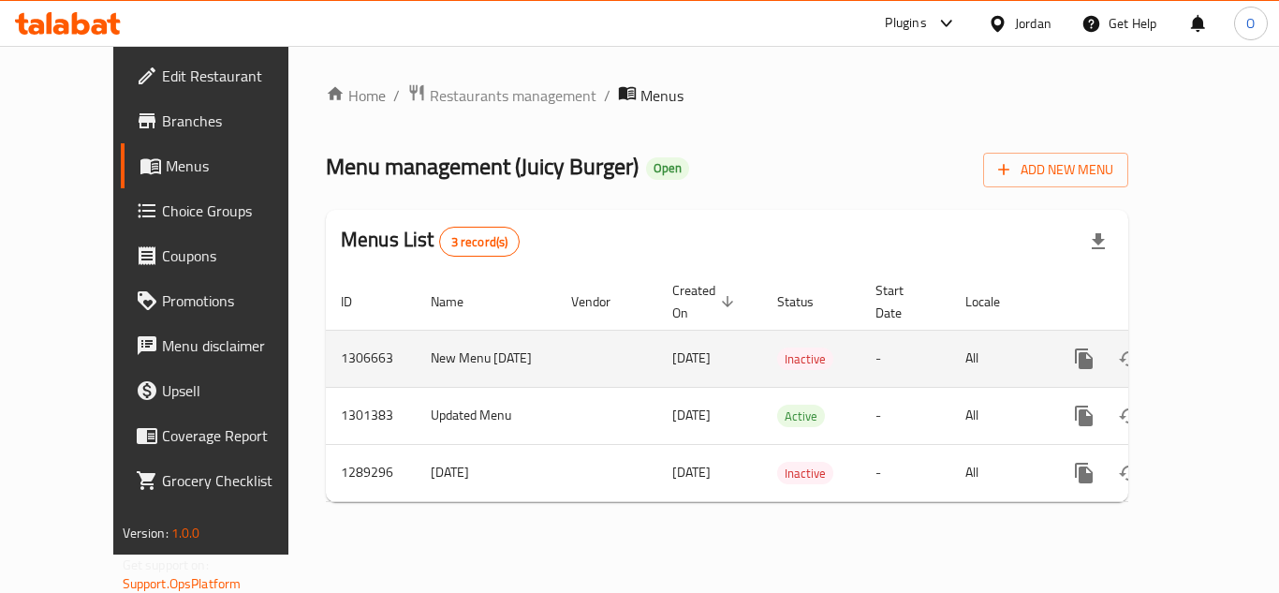
drag, startPoint x: 626, startPoint y: 334, endPoint x: 659, endPoint y: 338, distance: 33.9
click at [673, 346] on span "20/08/2025" at bounding box center [692, 358] width 38 height 24
click at [1208, 348] on icon "enhanced table" at bounding box center [1219, 359] width 22 height 22
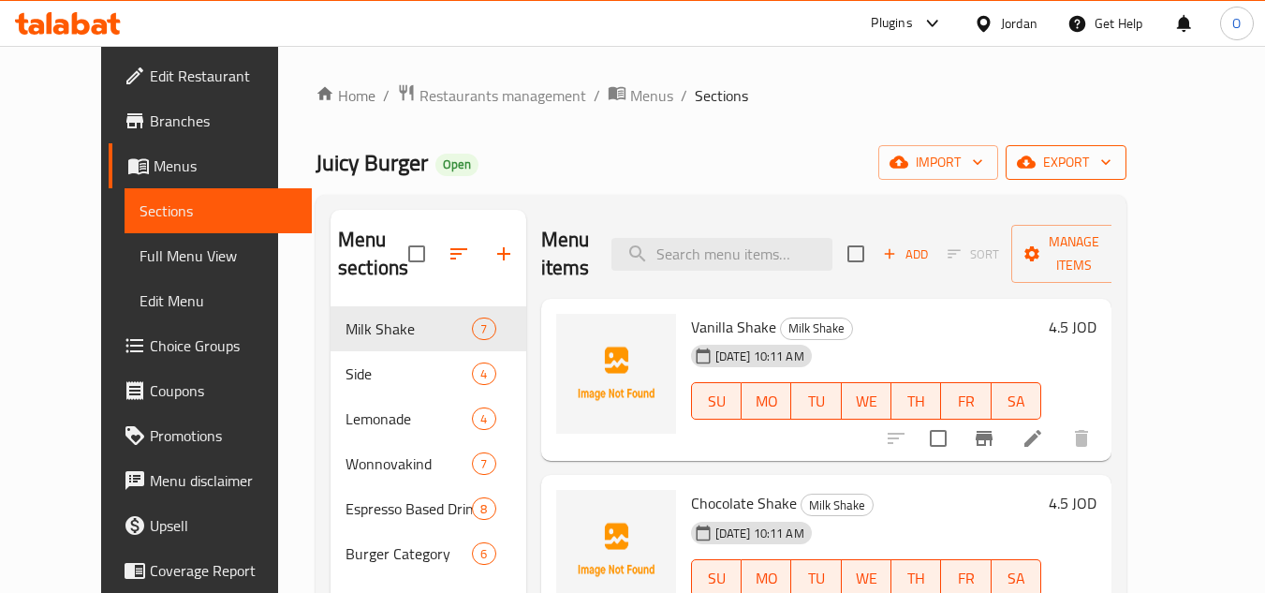
click at [1112, 151] on span "export" at bounding box center [1066, 162] width 91 height 23
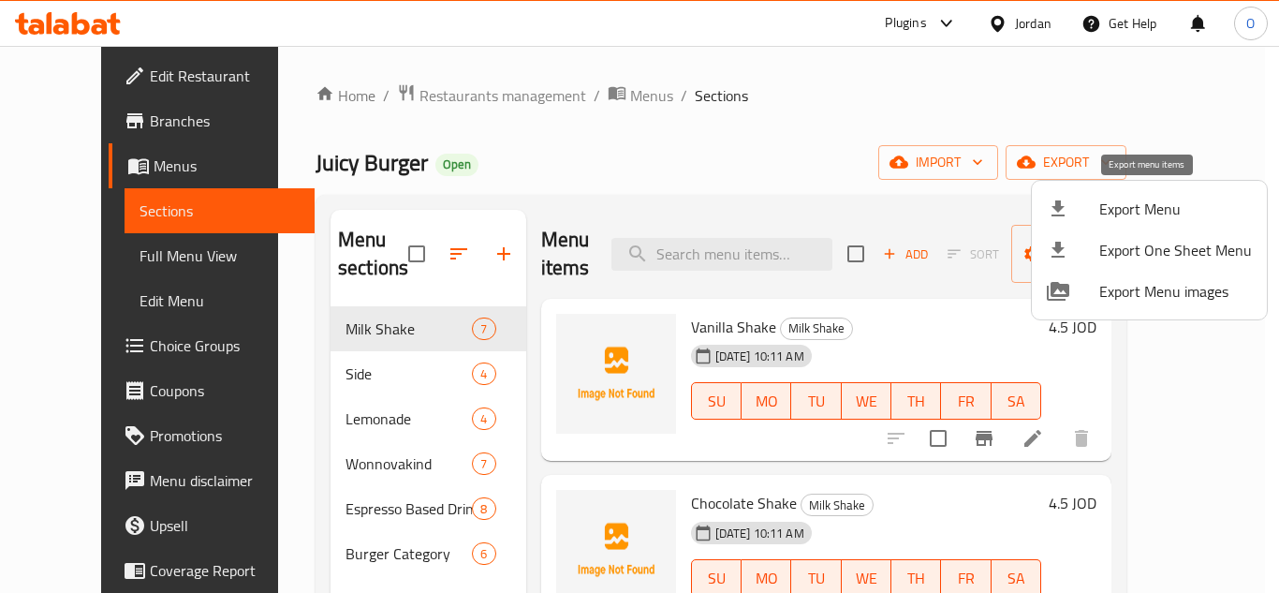
click at [1141, 210] on span "Export Menu" at bounding box center [1176, 209] width 153 height 22
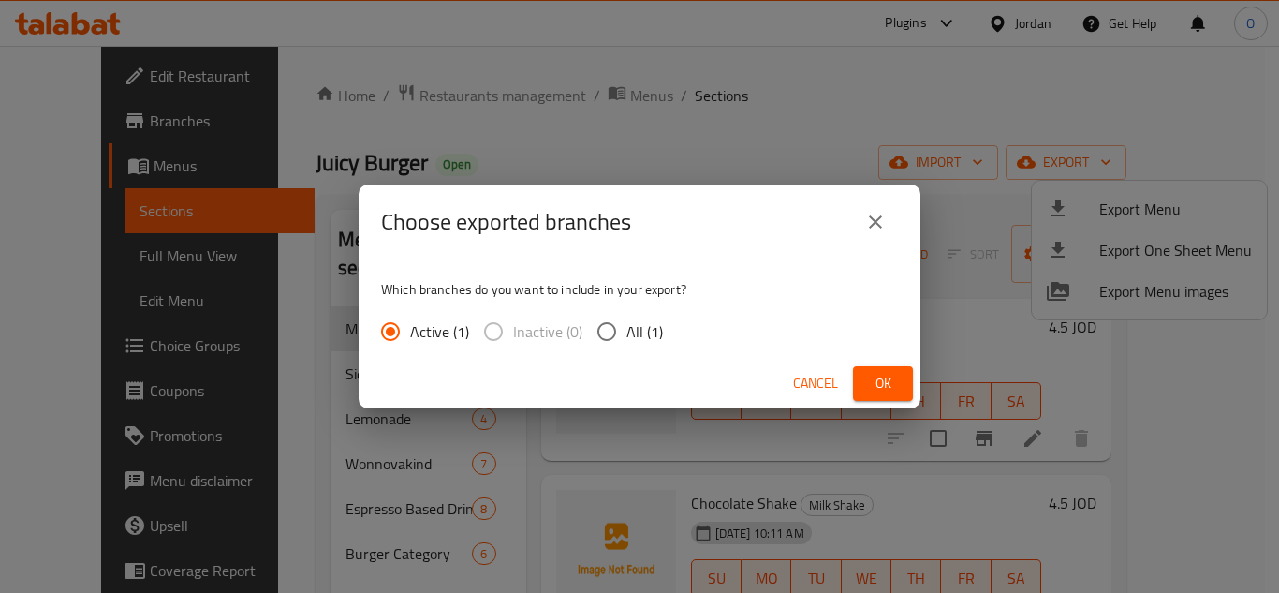
click at [880, 384] on span "Ok" at bounding box center [883, 383] width 30 height 23
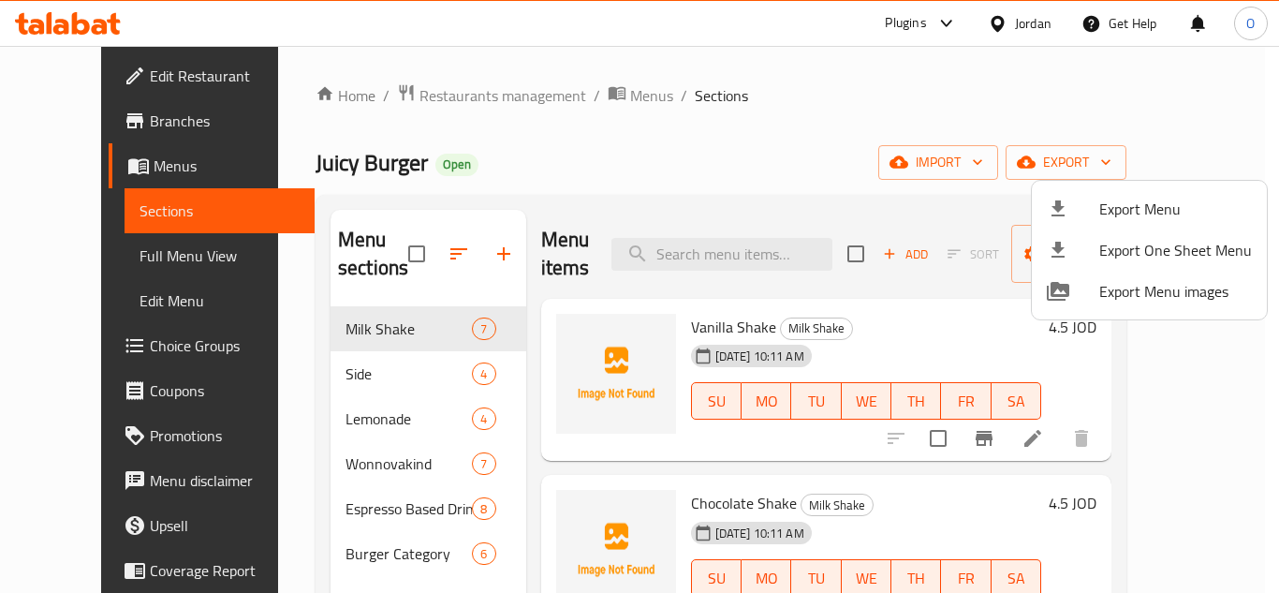
click at [759, 151] on div at bounding box center [639, 296] width 1279 height 593
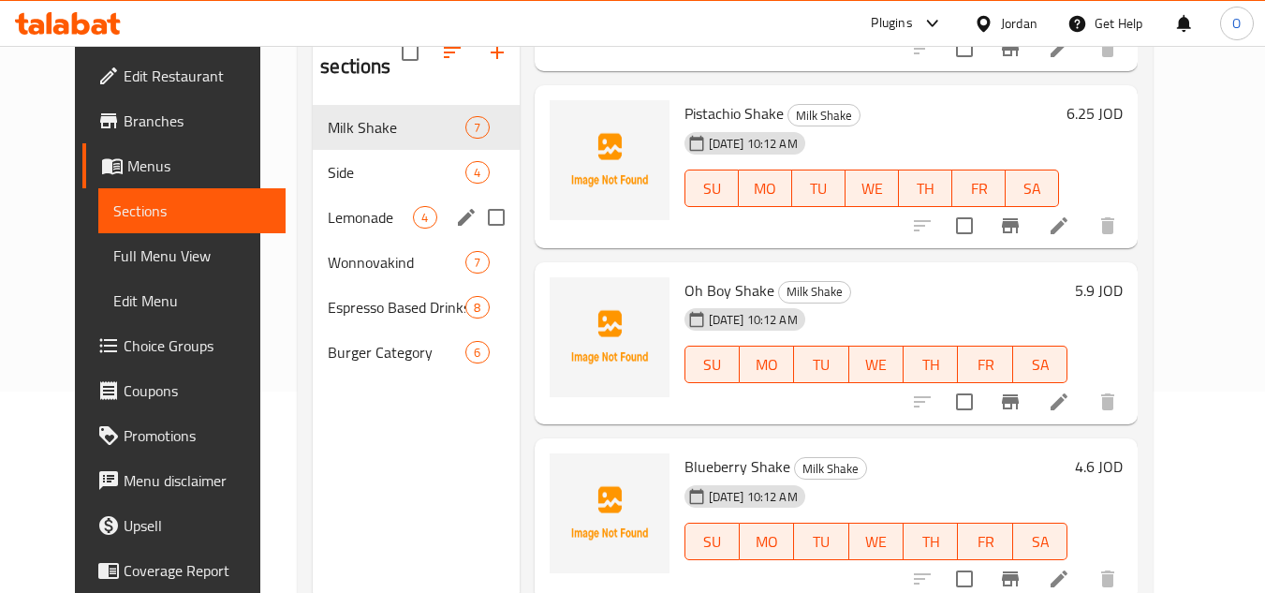
scroll to position [169, 0]
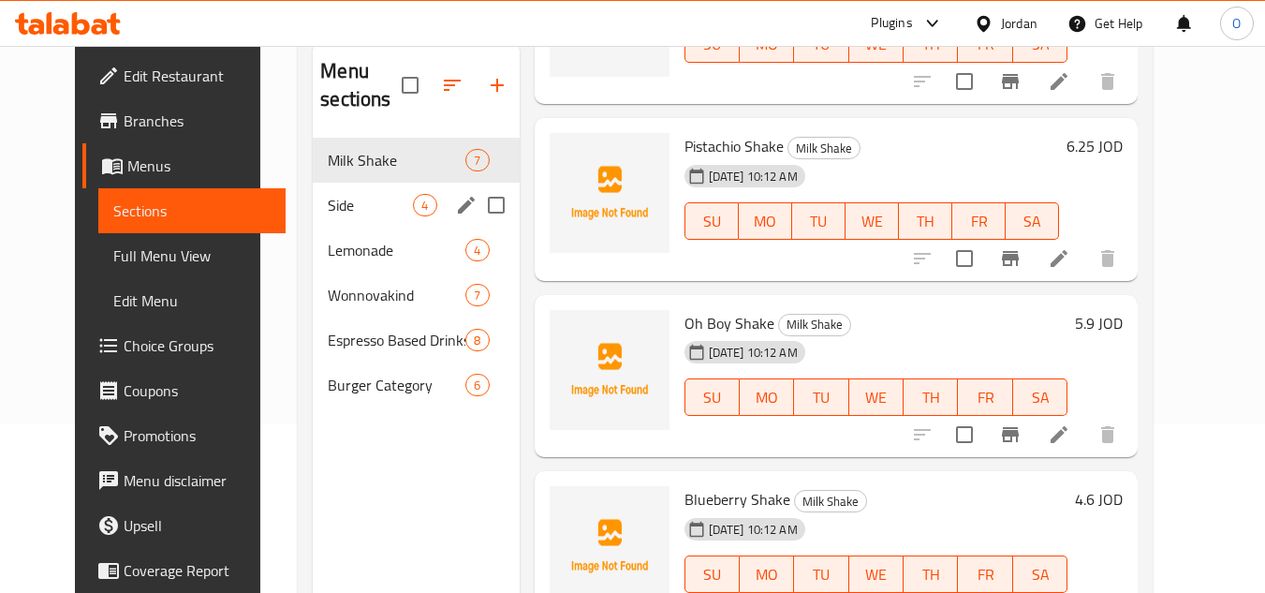
click at [335, 214] on span "Side" at bounding box center [370, 205] width 85 height 22
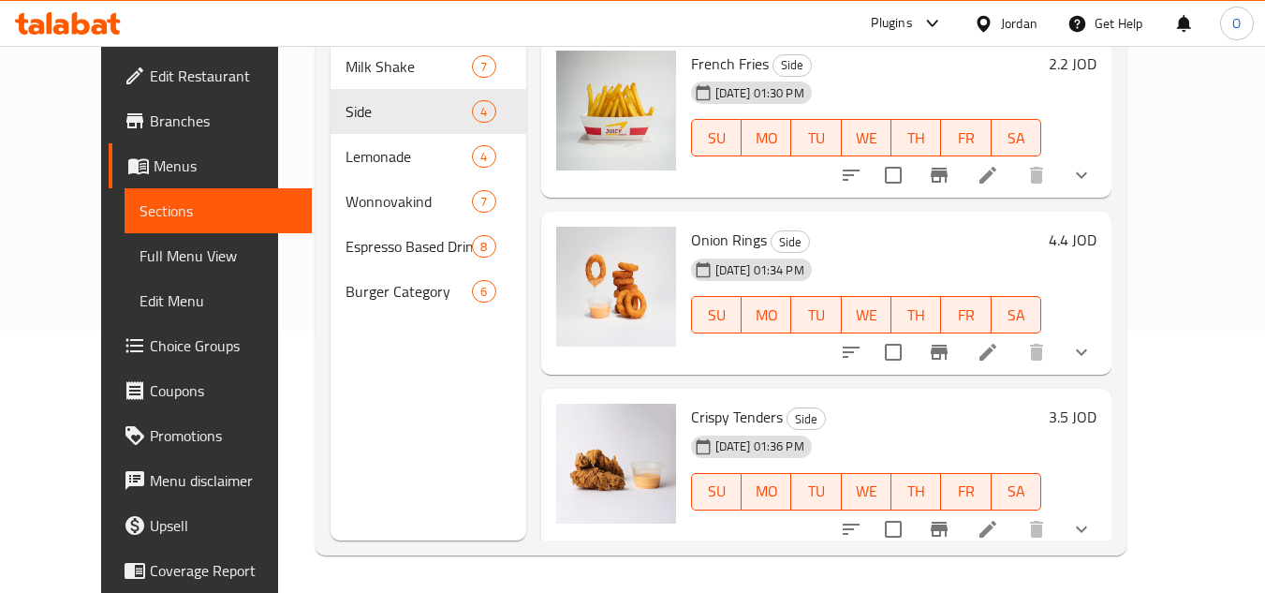
scroll to position [188, 0]
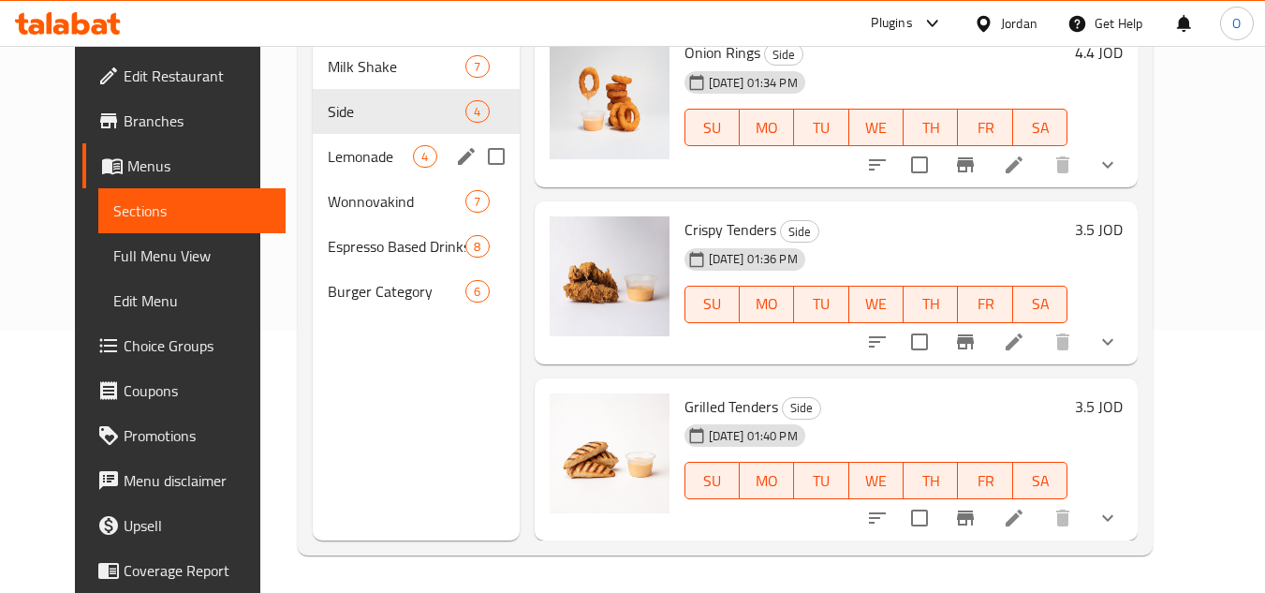
click at [328, 151] on span "Lemonade" at bounding box center [370, 156] width 85 height 22
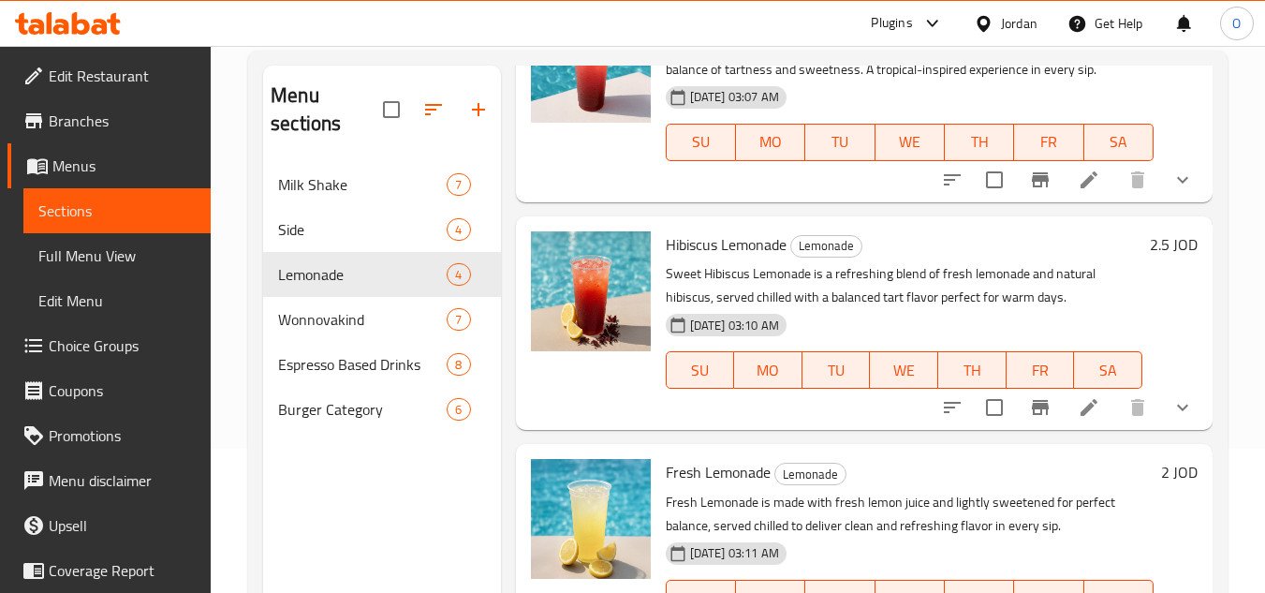
scroll to position [262, 0]
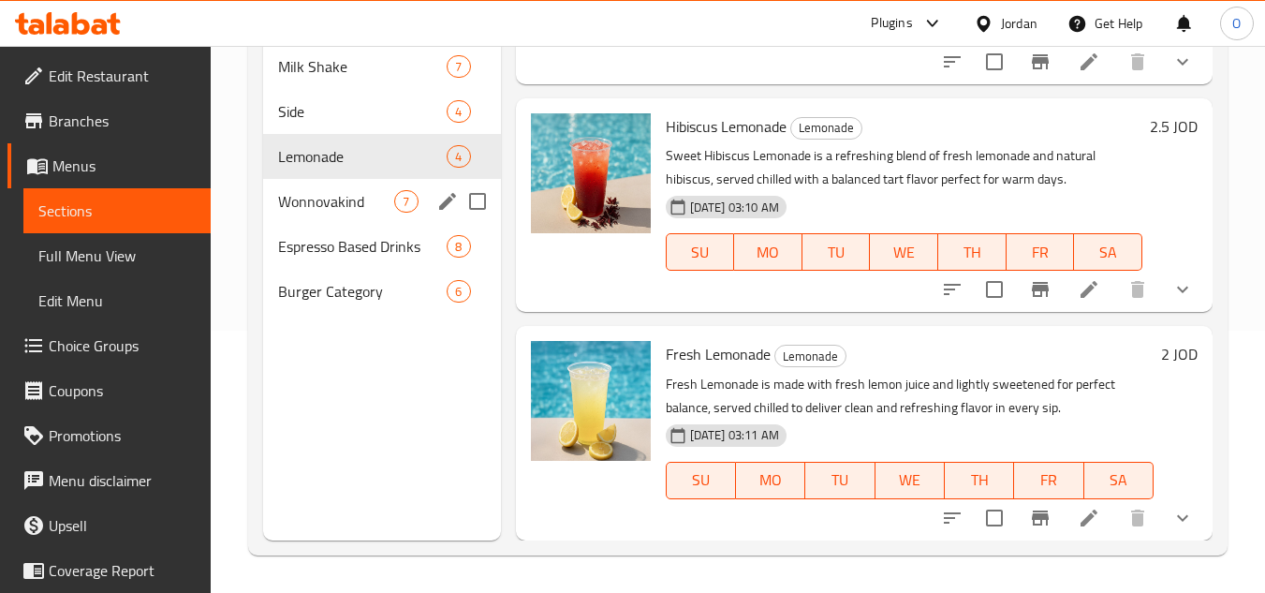
click at [321, 190] on span "Wonnovakind" at bounding box center [336, 201] width 116 height 22
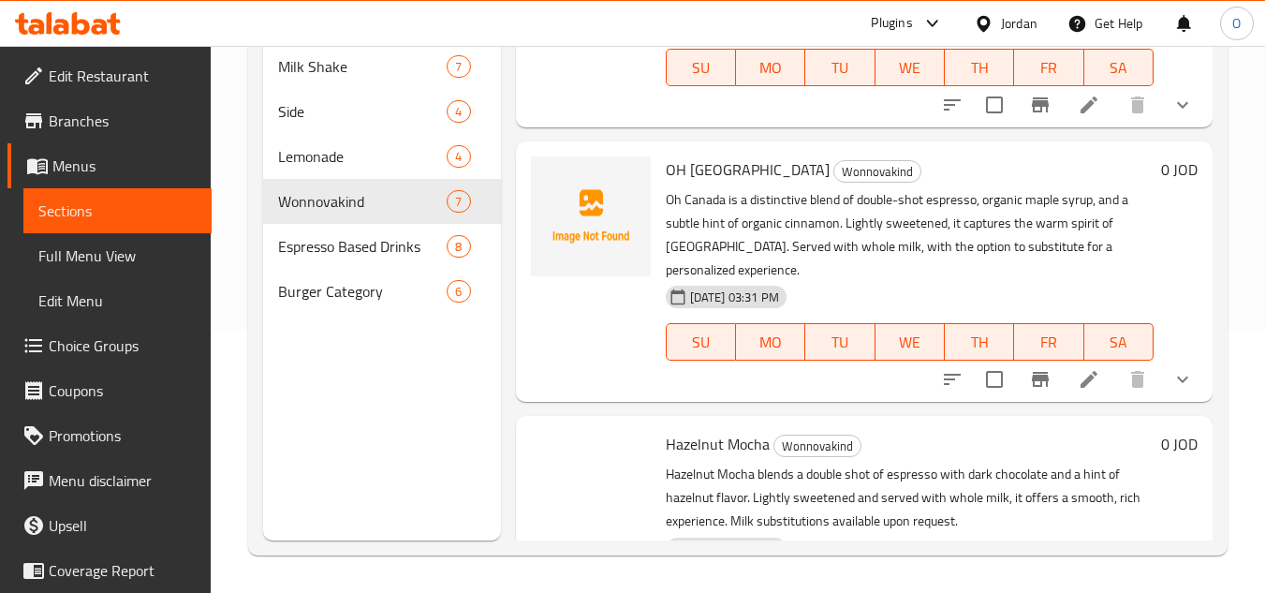
scroll to position [1336, 0]
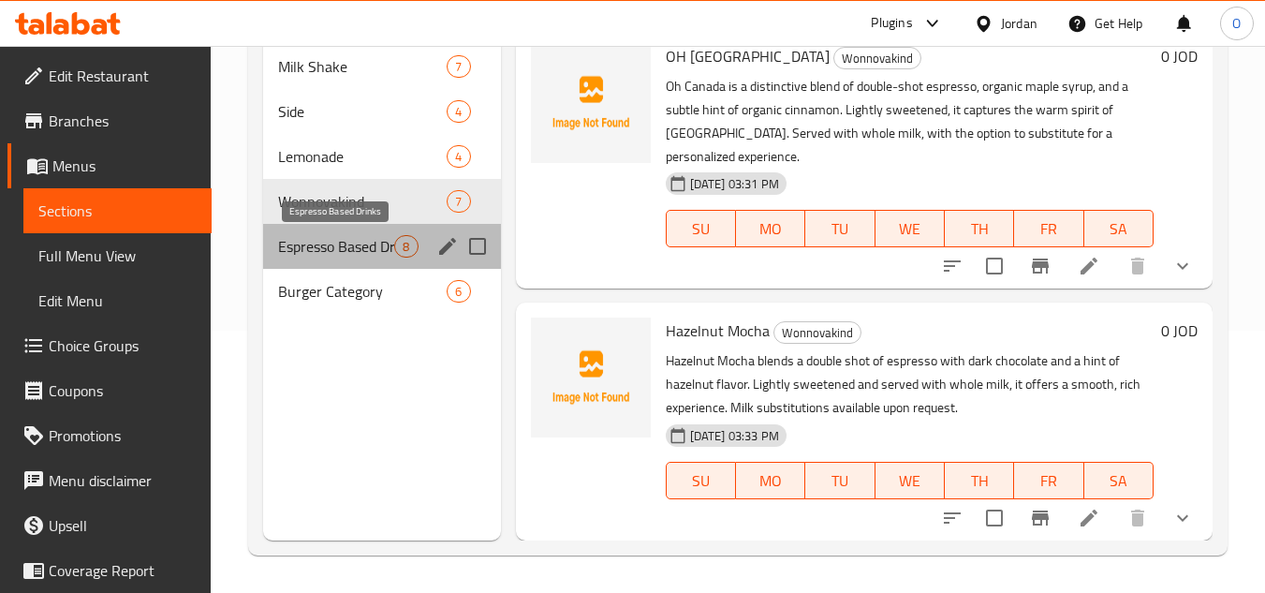
click at [355, 239] on span "Espresso Based Drinks" at bounding box center [336, 246] width 116 height 22
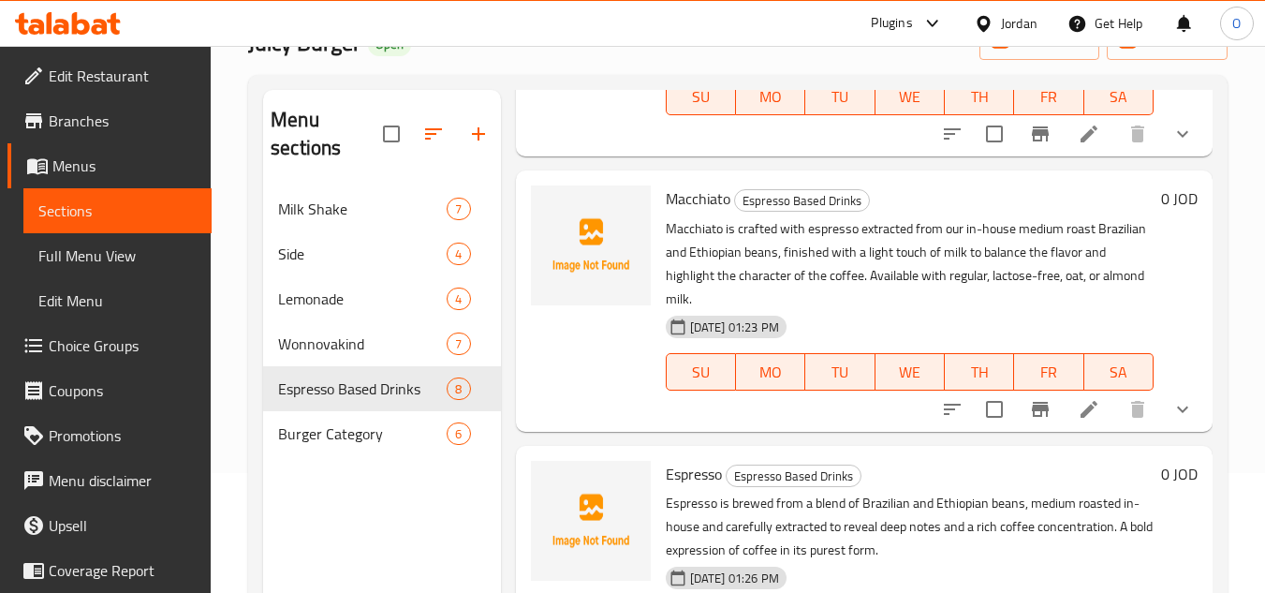
scroll to position [262, 0]
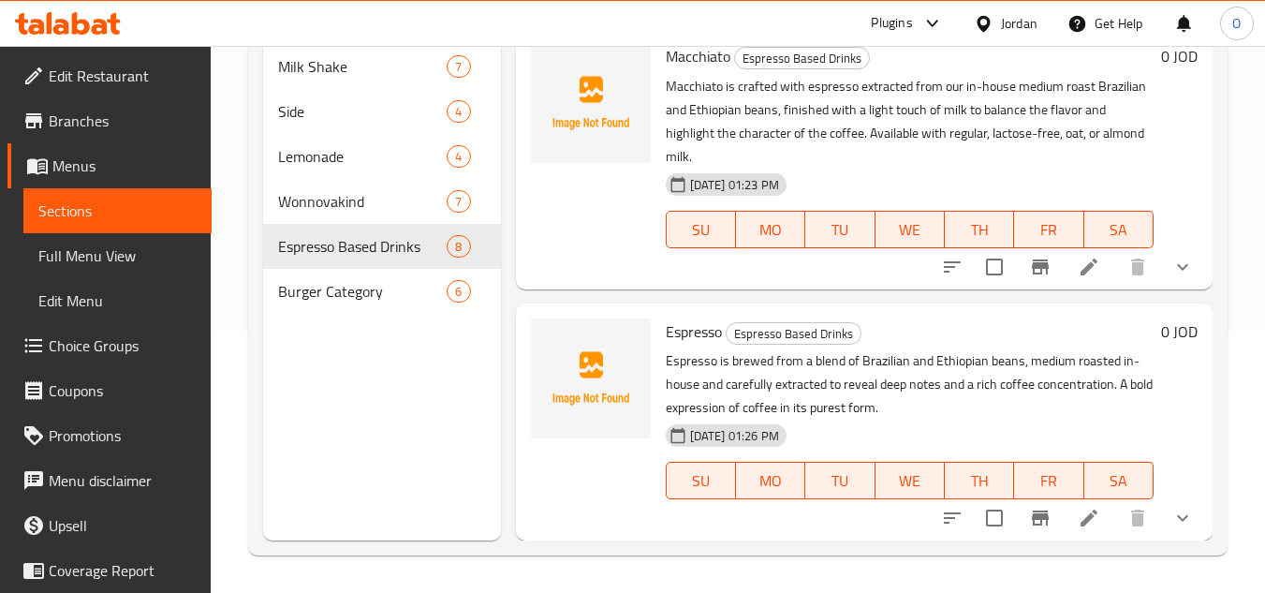
click at [342, 284] on span "Burger Category" at bounding box center [362, 291] width 169 height 22
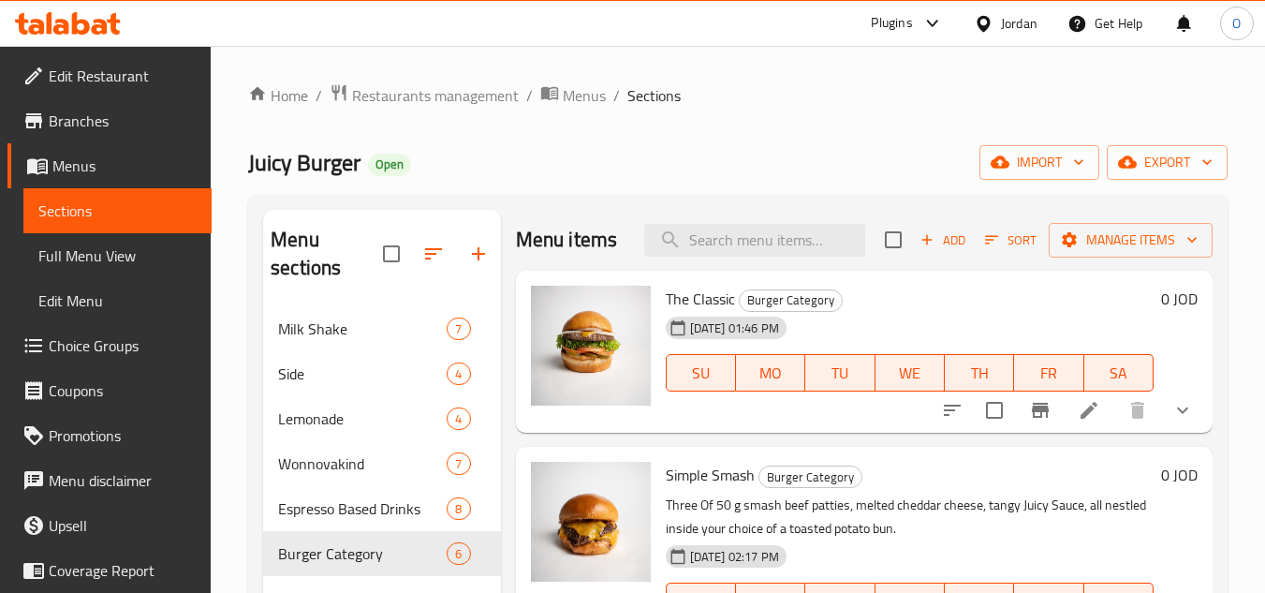
click at [736, 116] on div "Home / Restaurants management / Menus / Sections Juicy Burger Open import expor…" at bounding box center [738, 450] width 980 height 734
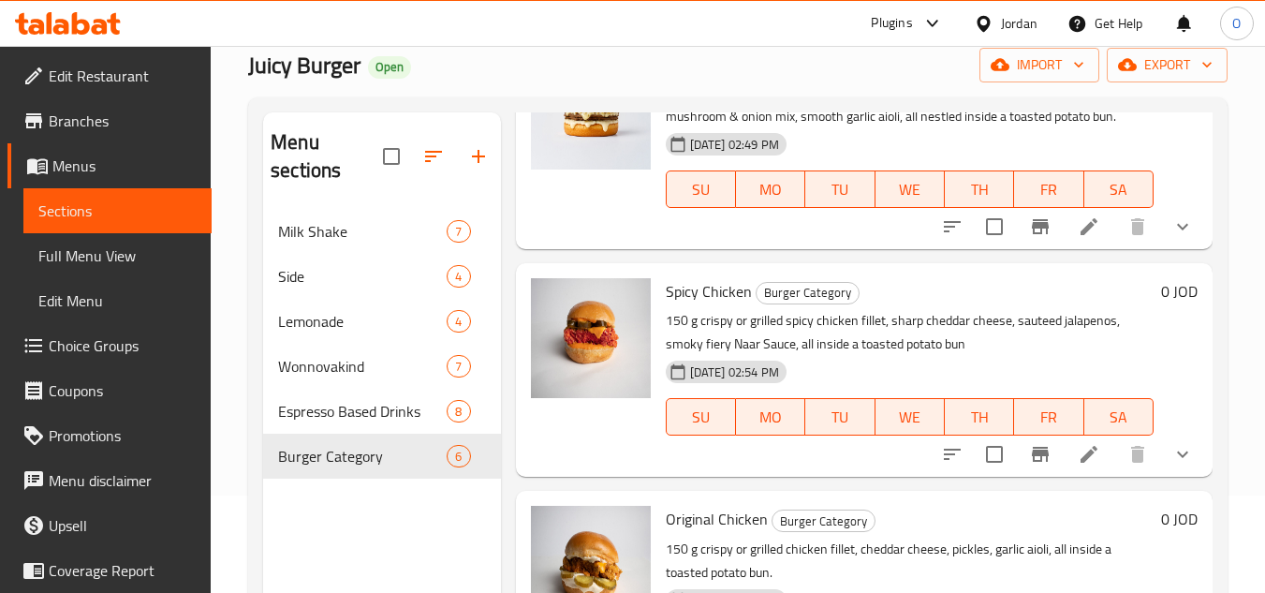
scroll to position [262, 0]
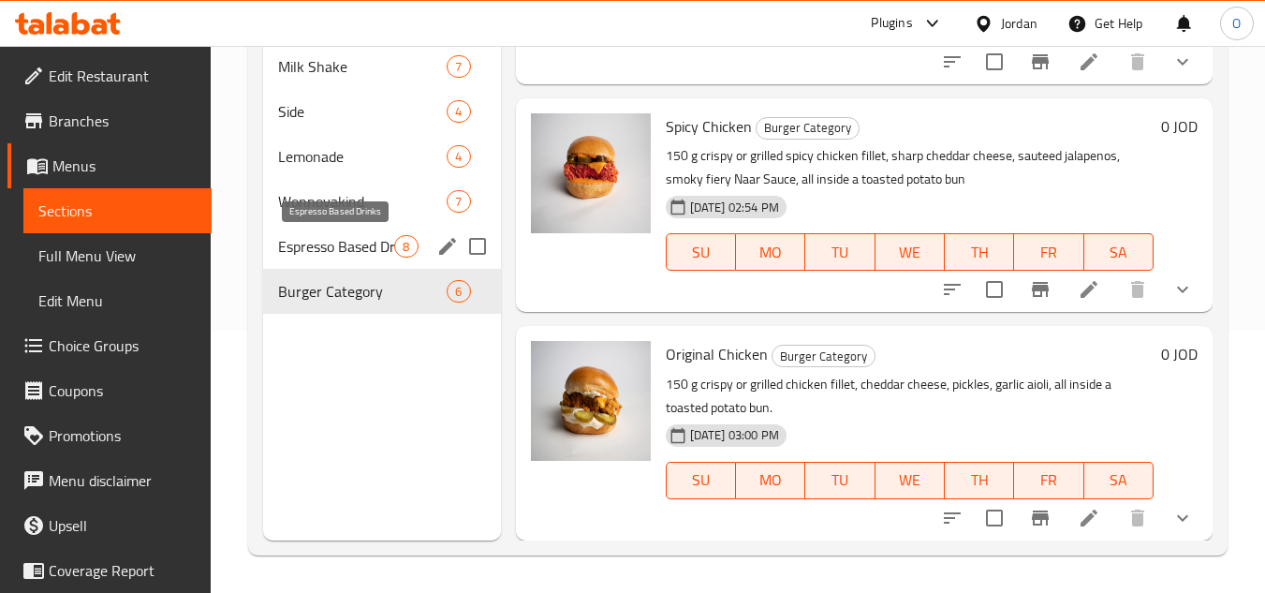
click at [377, 246] on span "Espresso Based Drinks" at bounding box center [336, 246] width 116 height 22
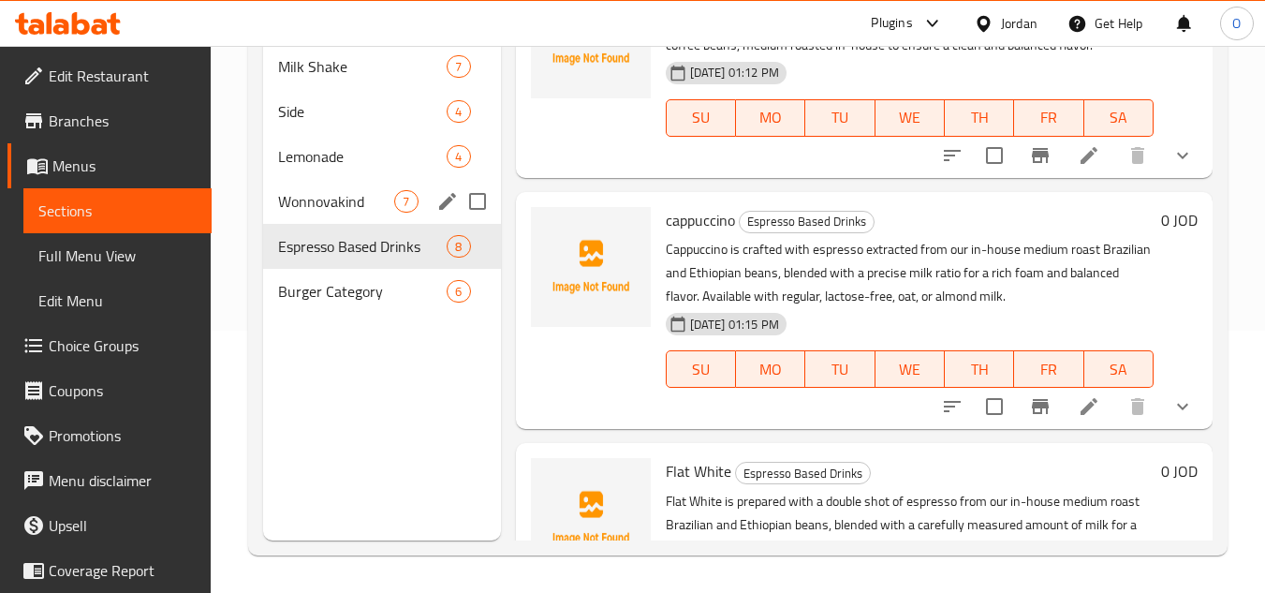
click at [384, 203] on span "Wonnovakind" at bounding box center [336, 201] width 116 height 22
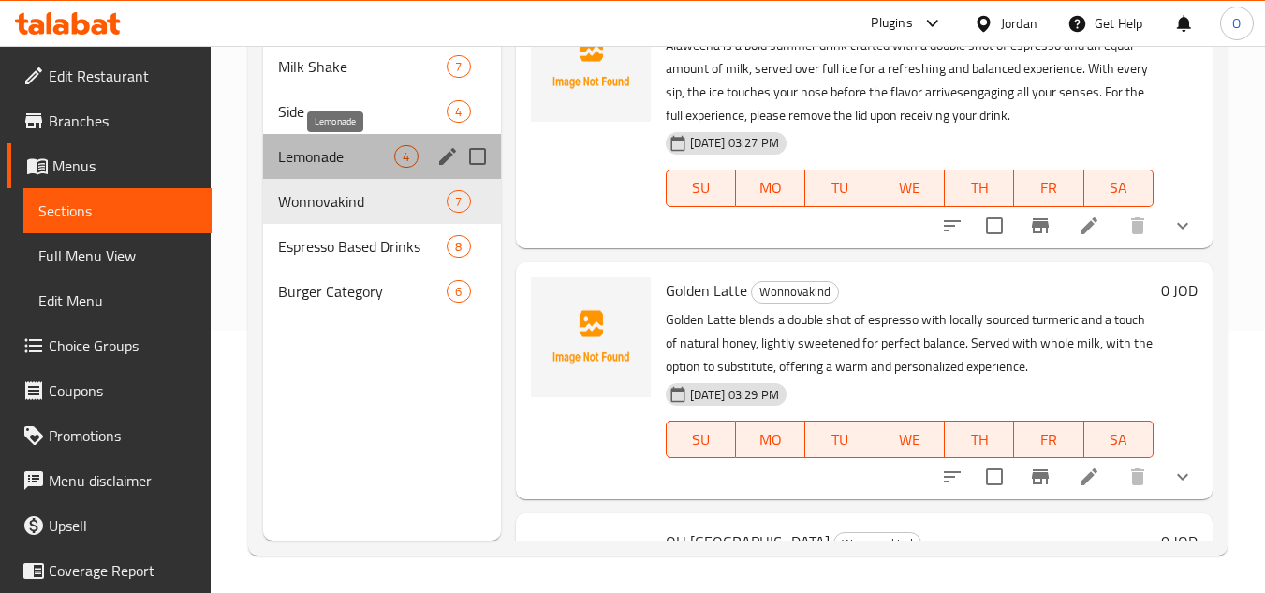
click at [384, 162] on span "Lemonade" at bounding box center [336, 156] width 116 height 22
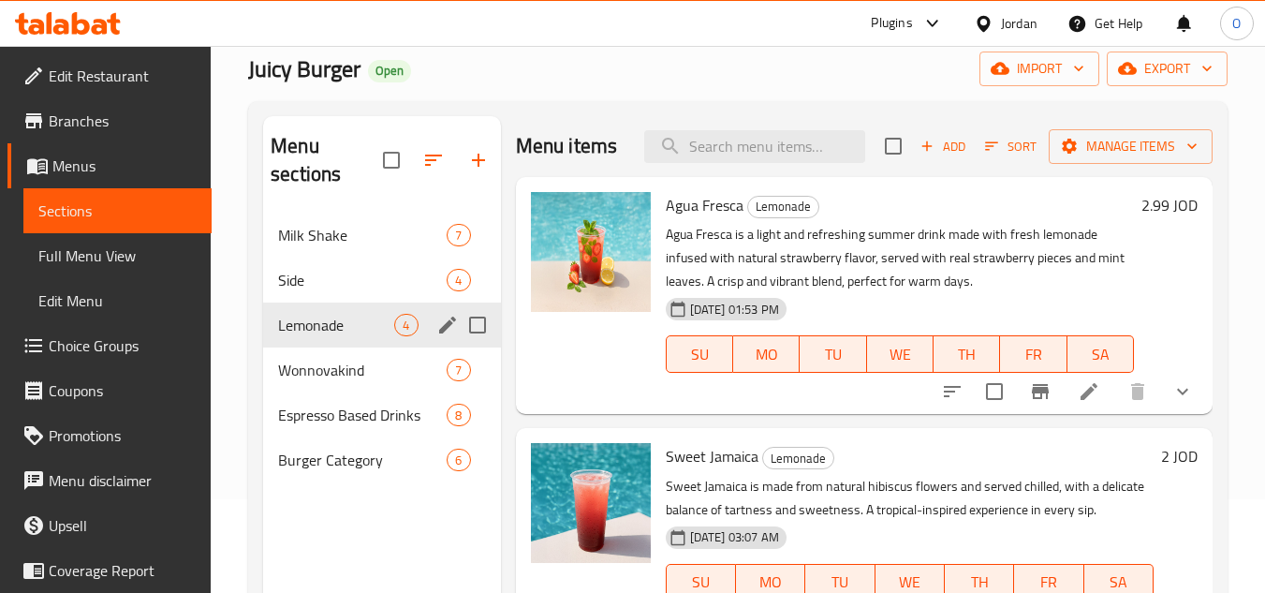
click at [348, 296] on div "Side 4" at bounding box center [381, 280] width 237 height 45
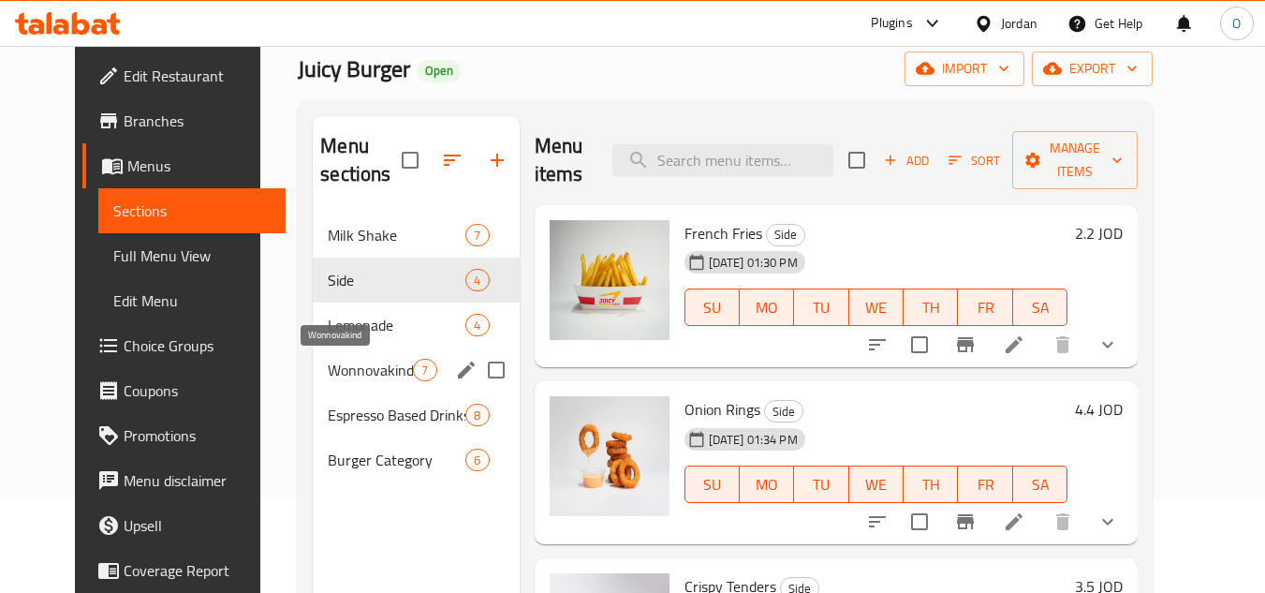
click at [368, 376] on span "Wonnovakind" at bounding box center [370, 370] width 85 height 22
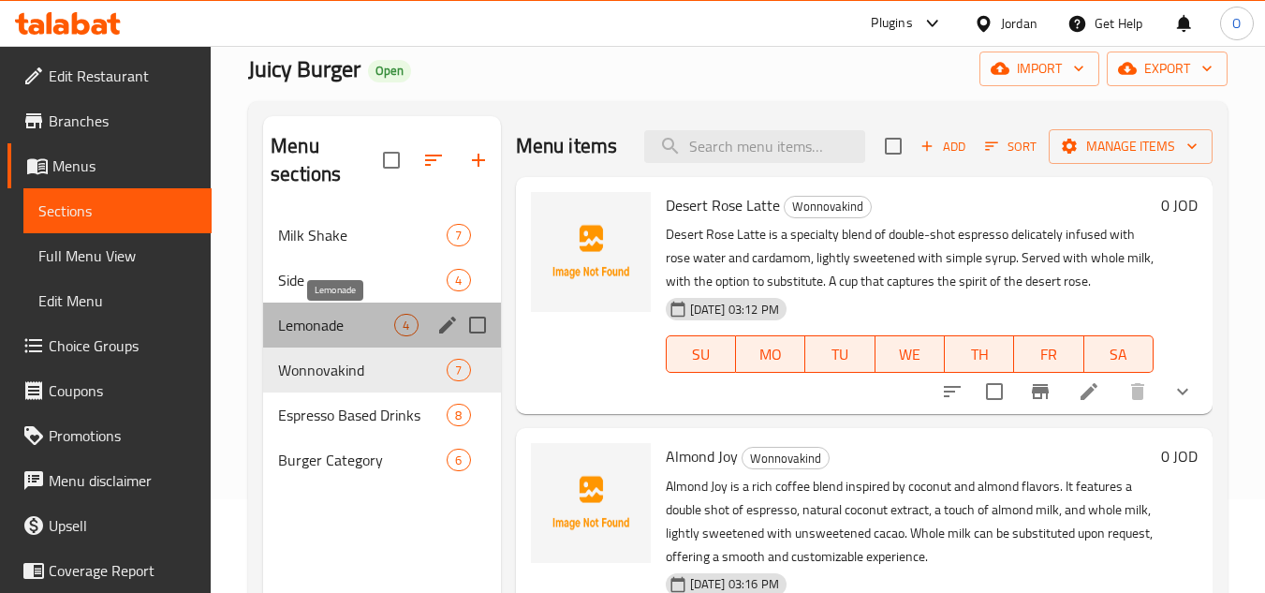
click at [380, 326] on span "Lemonade" at bounding box center [336, 325] width 116 height 22
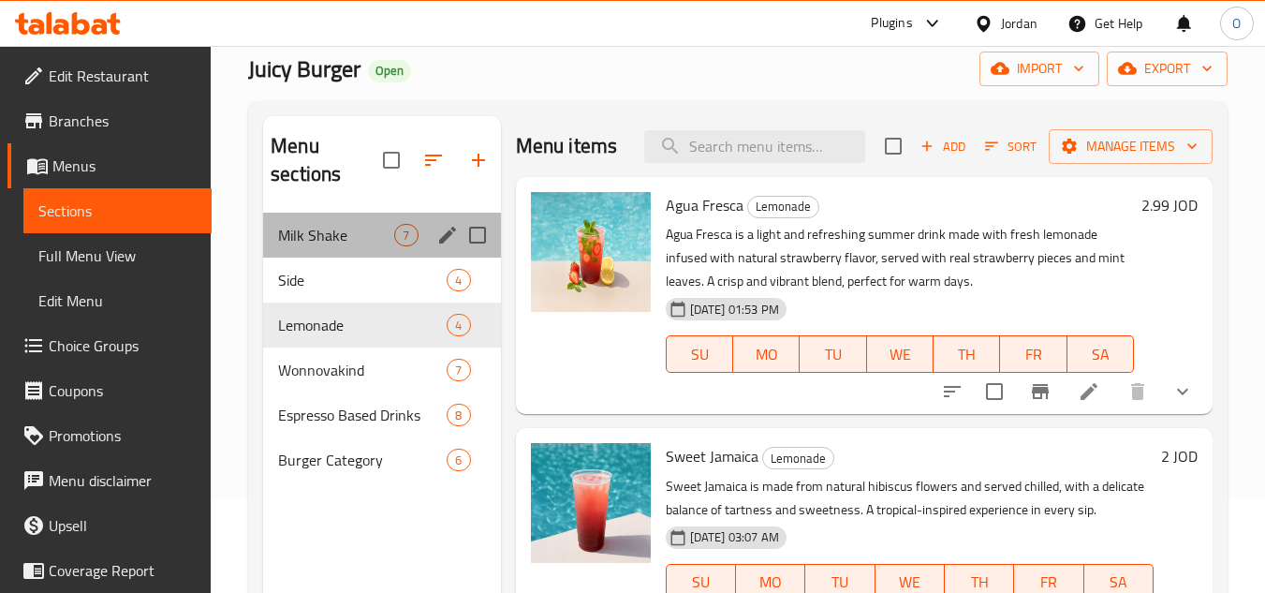
click at [351, 248] on div "Milk Shake 7" at bounding box center [381, 235] width 237 height 45
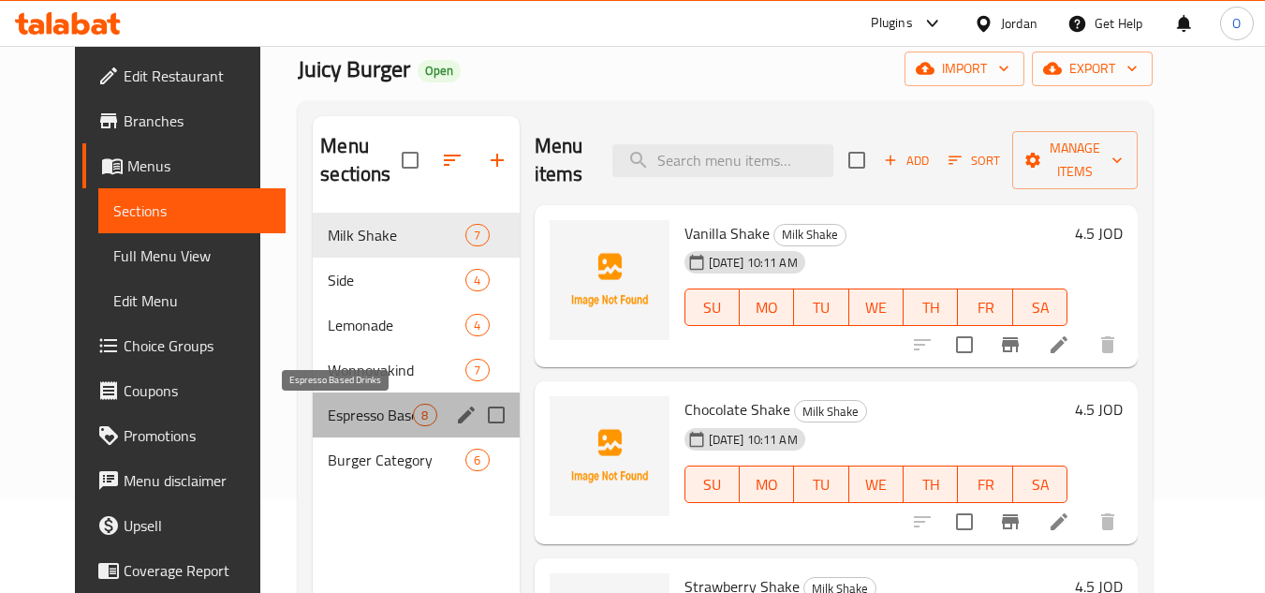
click at [344, 407] on span "Espresso Based Drinks" at bounding box center [370, 415] width 85 height 22
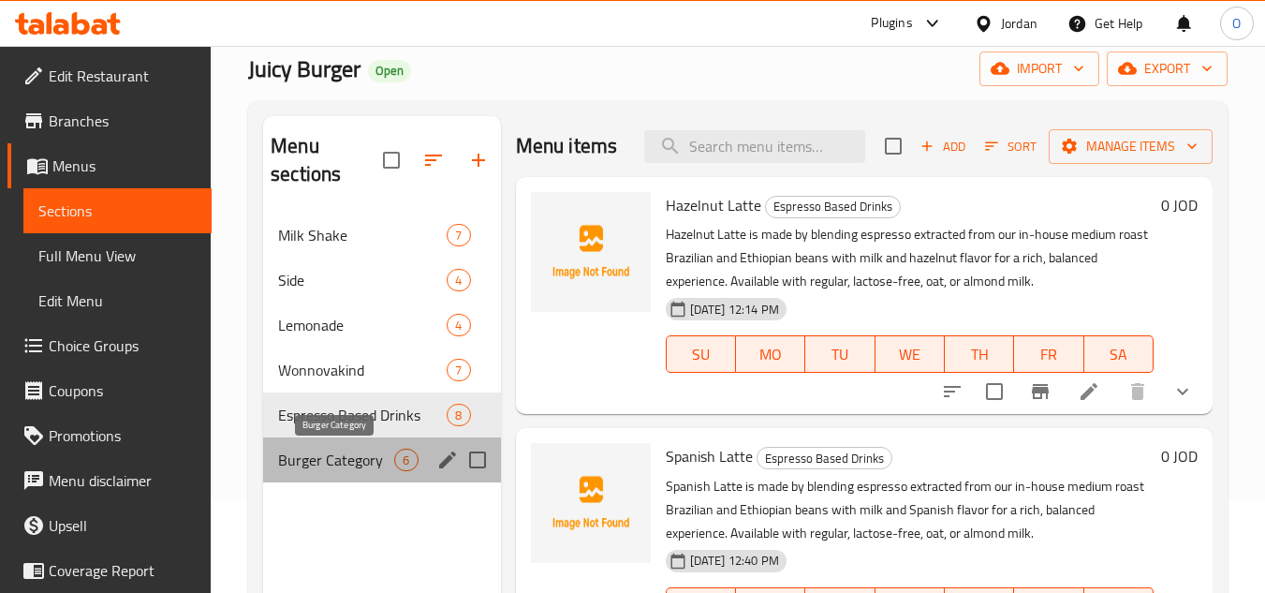
click at [373, 457] on span "Burger Category" at bounding box center [336, 460] width 116 height 22
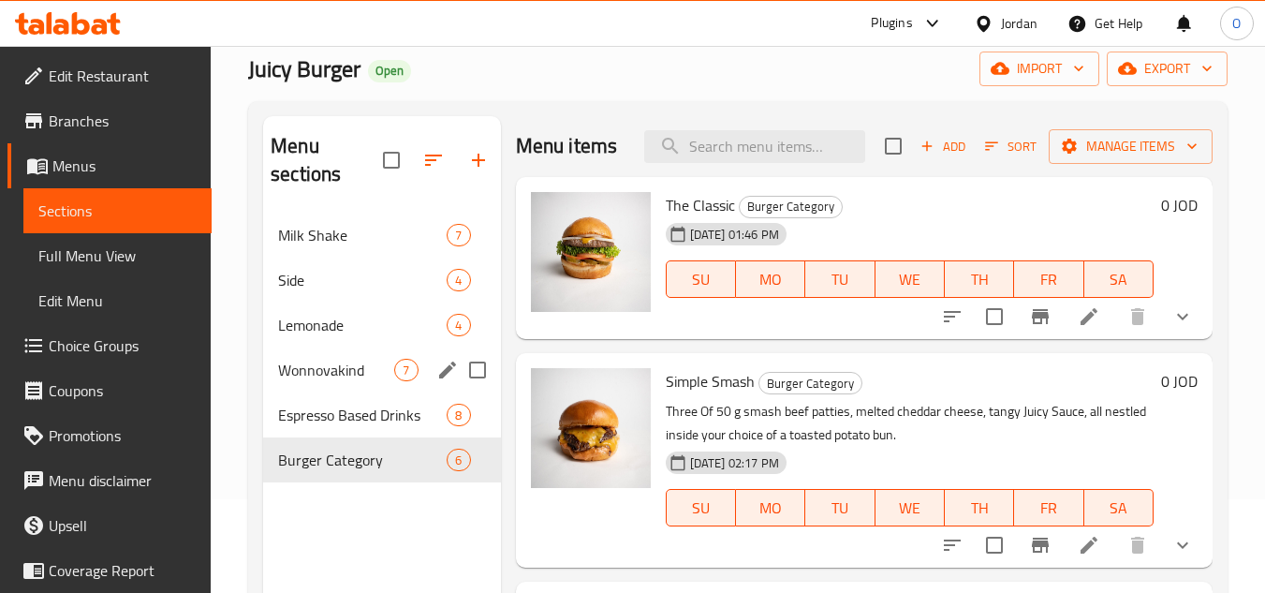
click at [364, 382] on div "Wonnovakind 7" at bounding box center [381, 370] width 237 height 45
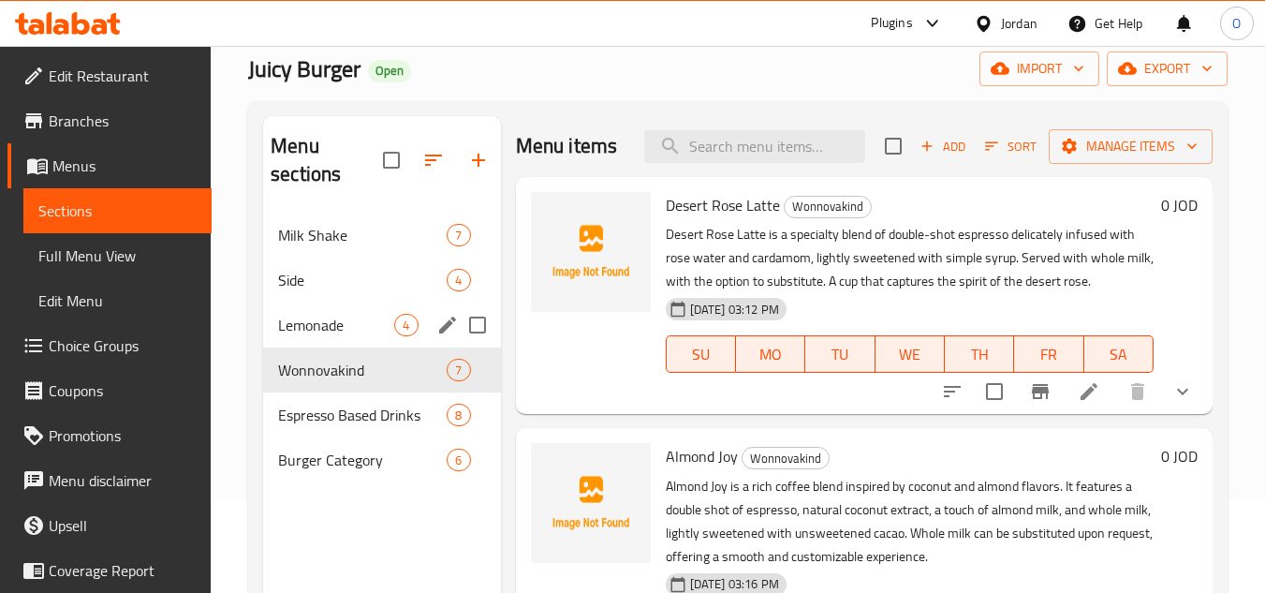
click at [389, 316] on span "Lemonade" at bounding box center [336, 325] width 116 height 22
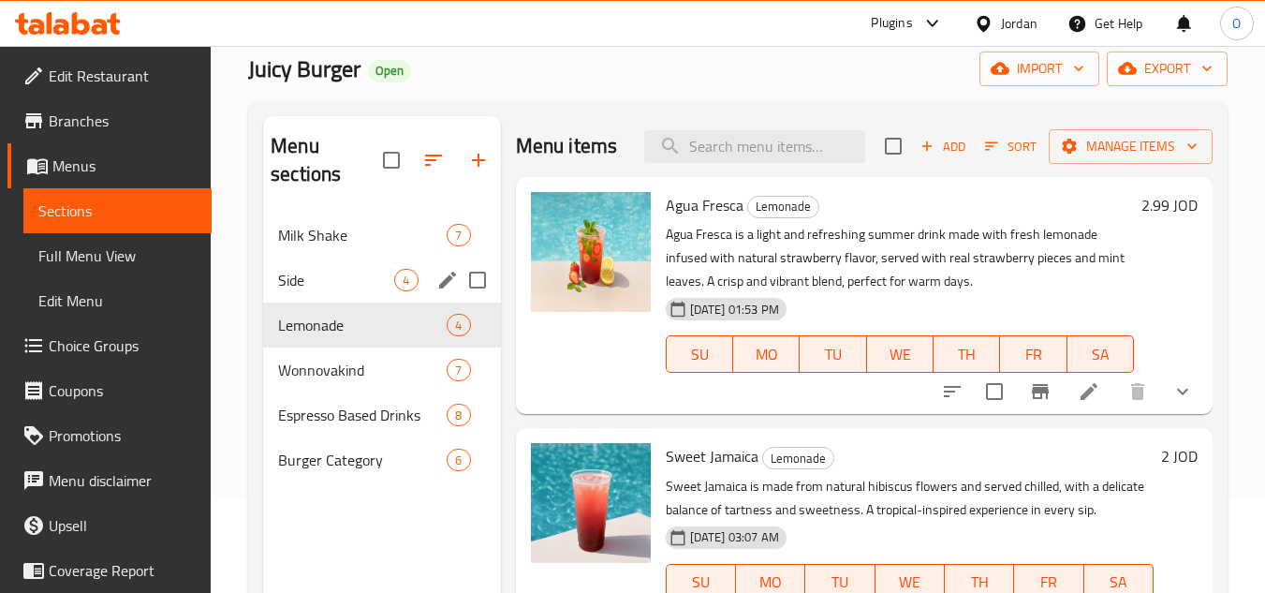
click at [397, 270] on div "Side 4" at bounding box center [381, 280] width 237 height 45
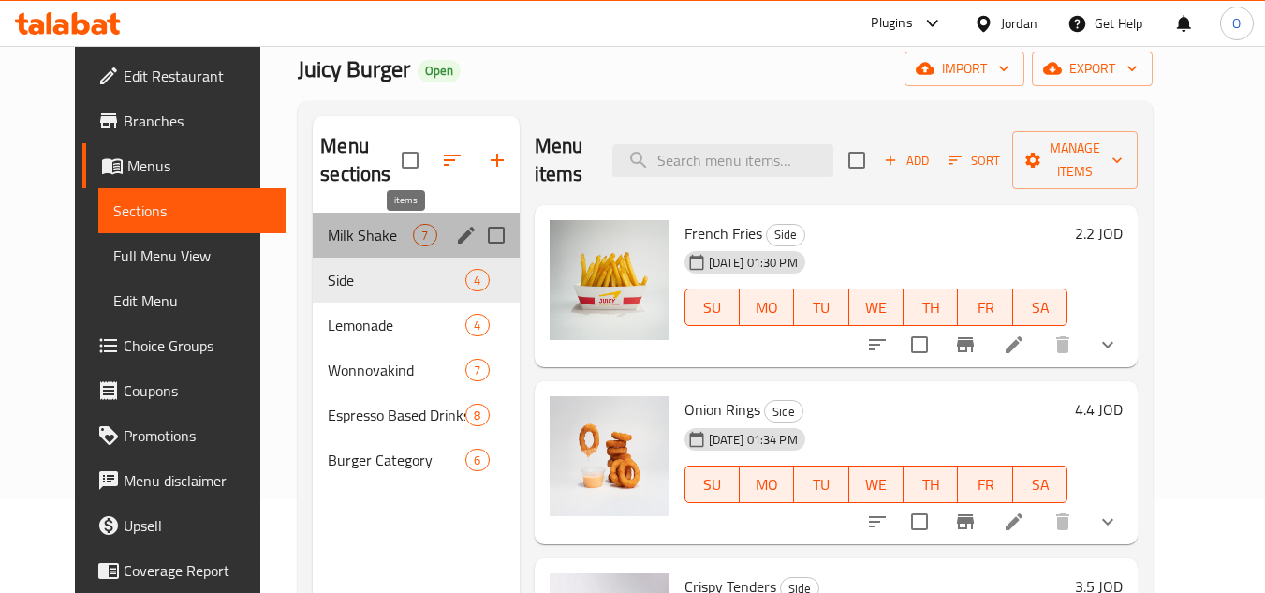
click at [414, 235] on span "7" at bounding box center [425, 236] width 22 height 18
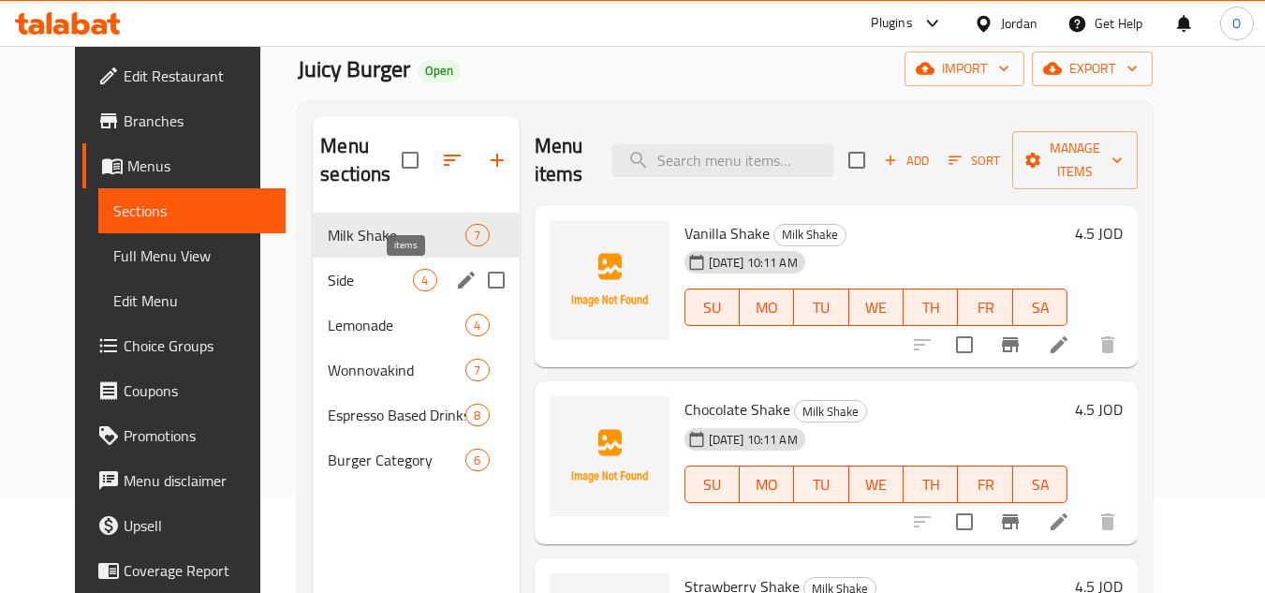
click at [414, 274] on span "4" at bounding box center [425, 281] width 22 height 18
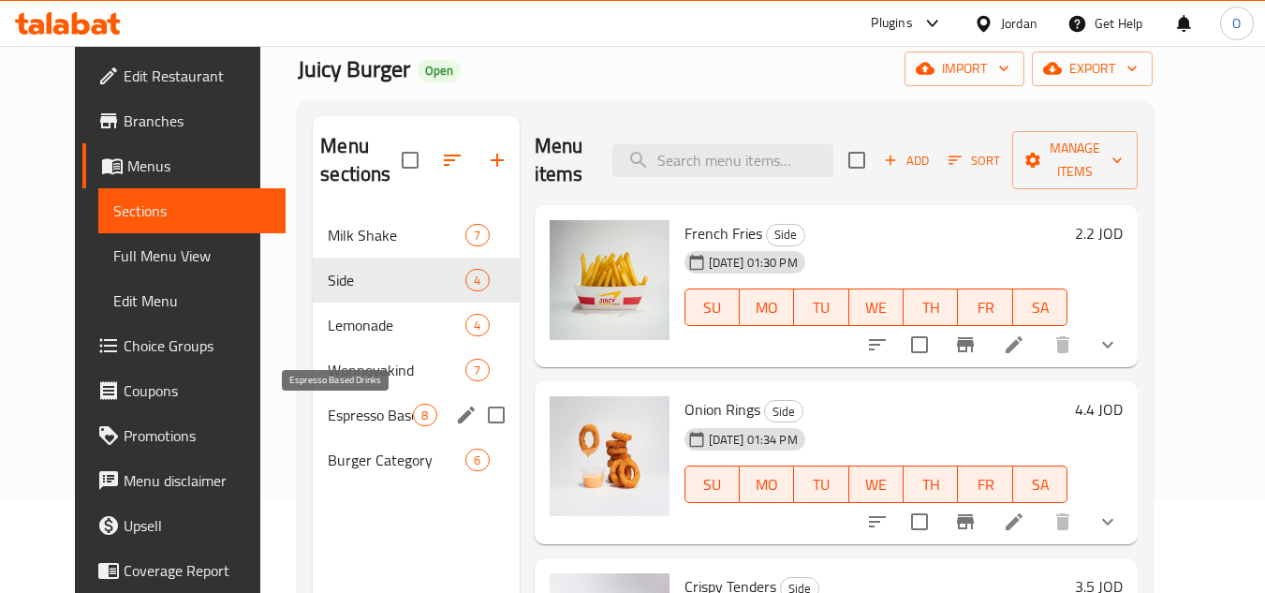
click at [348, 422] on span "Espresso Based Drinks" at bounding box center [370, 415] width 85 height 22
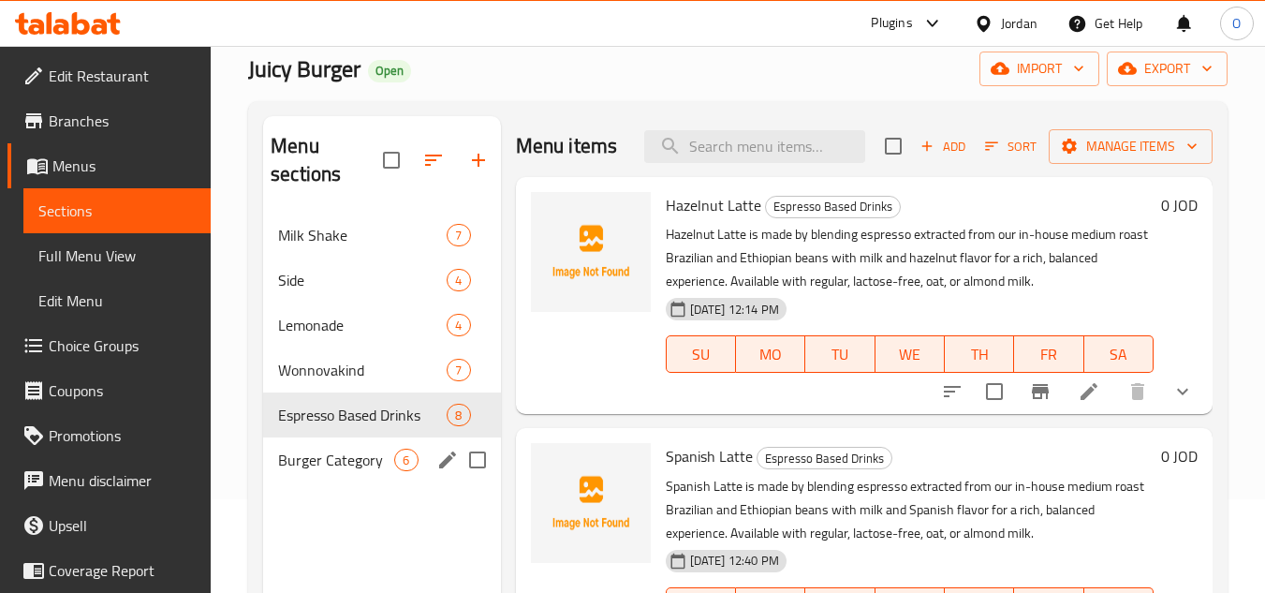
click at [346, 452] on span "Burger Category" at bounding box center [336, 460] width 116 height 22
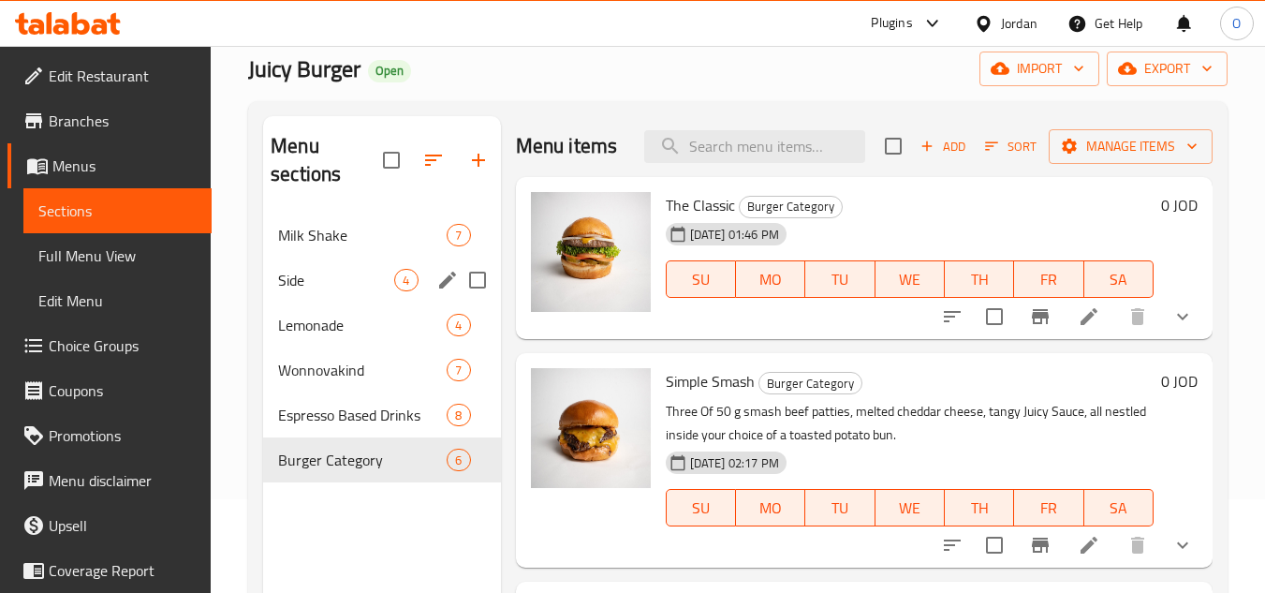
click at [375, 267] on div "Side 4" at bounding box center [381, 280] width 237 height 45
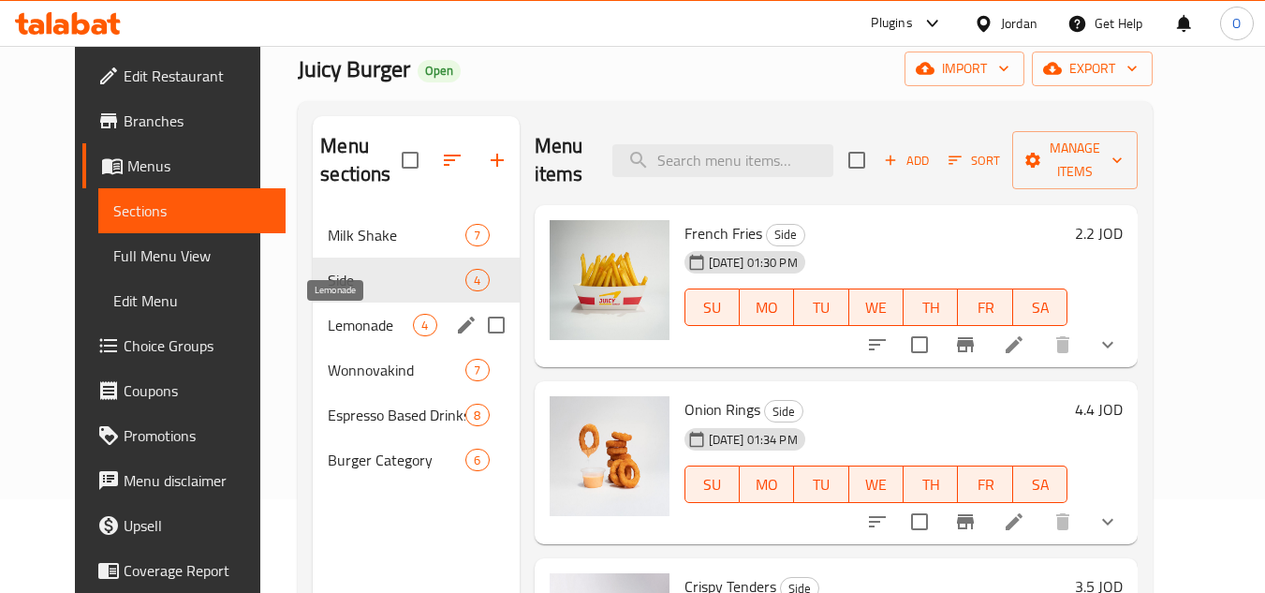
click at [361, 329] on span "Lemonade" at bounding box center [370, 325] width 85 height 22
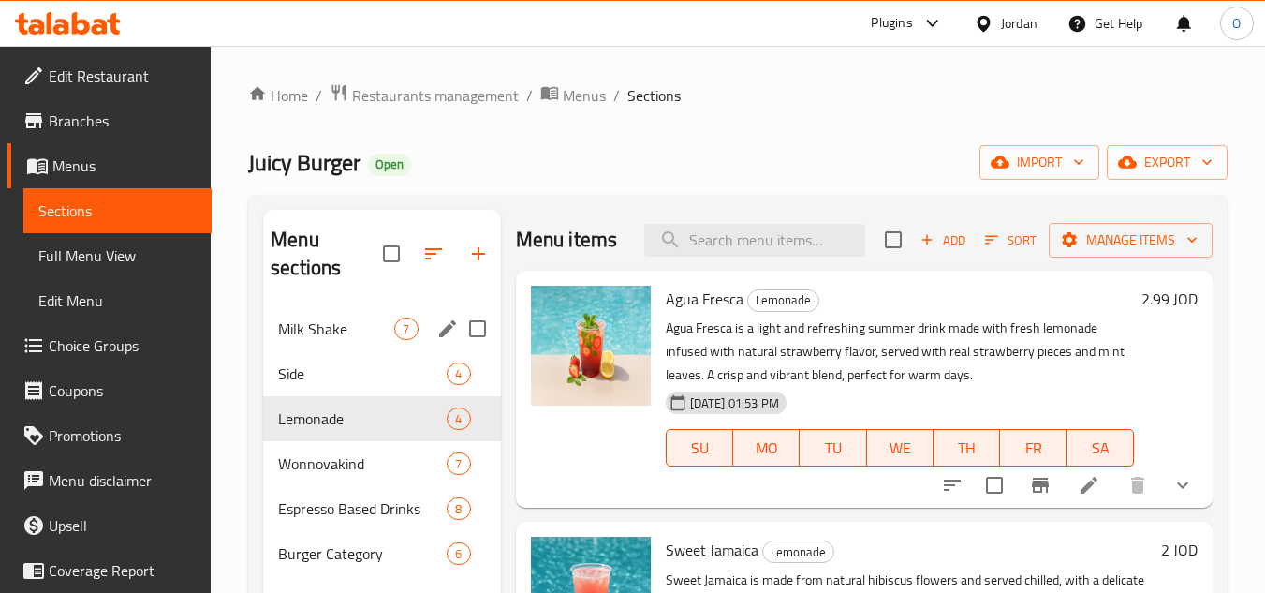
click at [475, 321] on input "Menu sections" at bounding box center [477, 328] width 39 height 39
checkbox input "true"
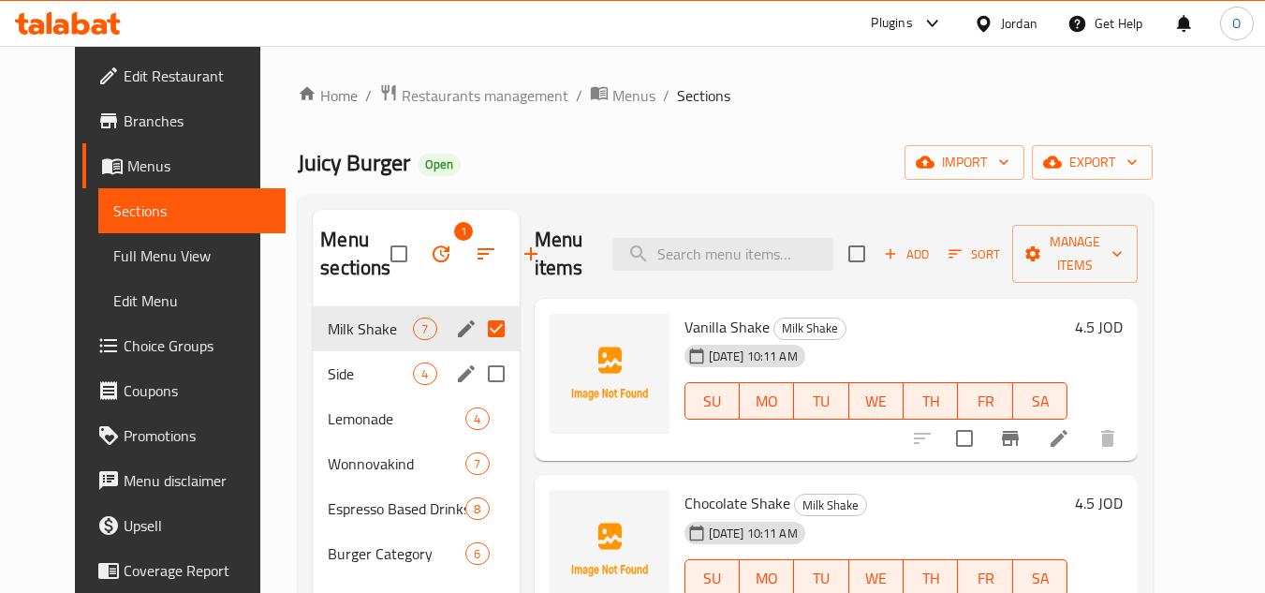
scroll to position [94, 0]
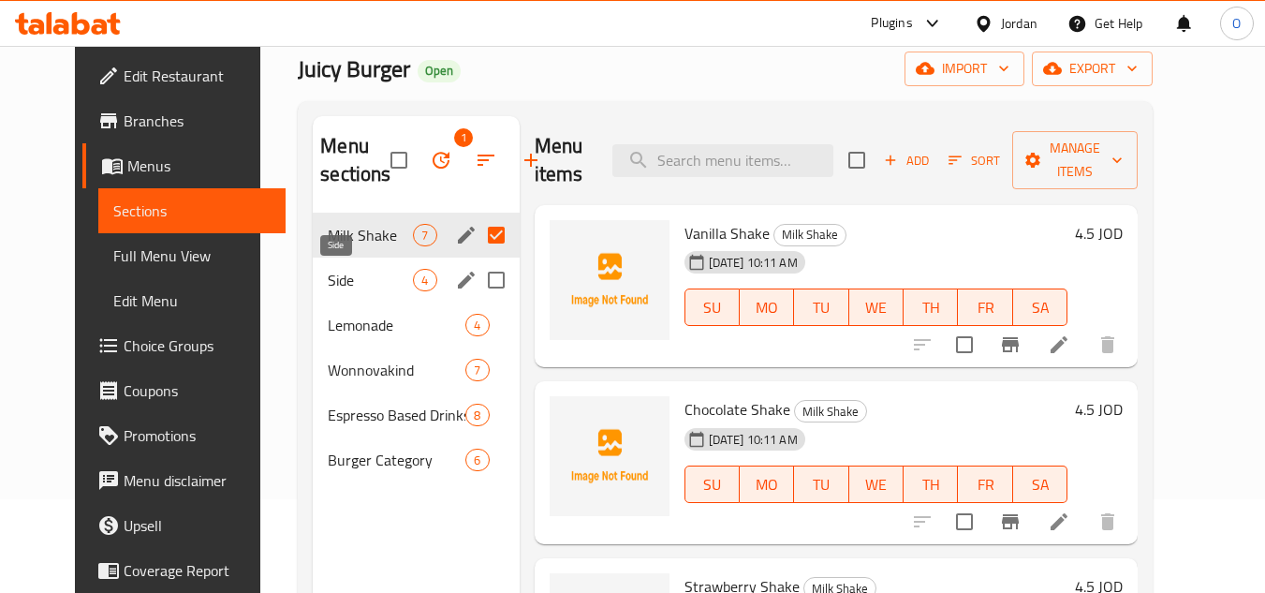
click at [354, 281] on span "Side" at bounding box center [370, 280] width 85 height 22
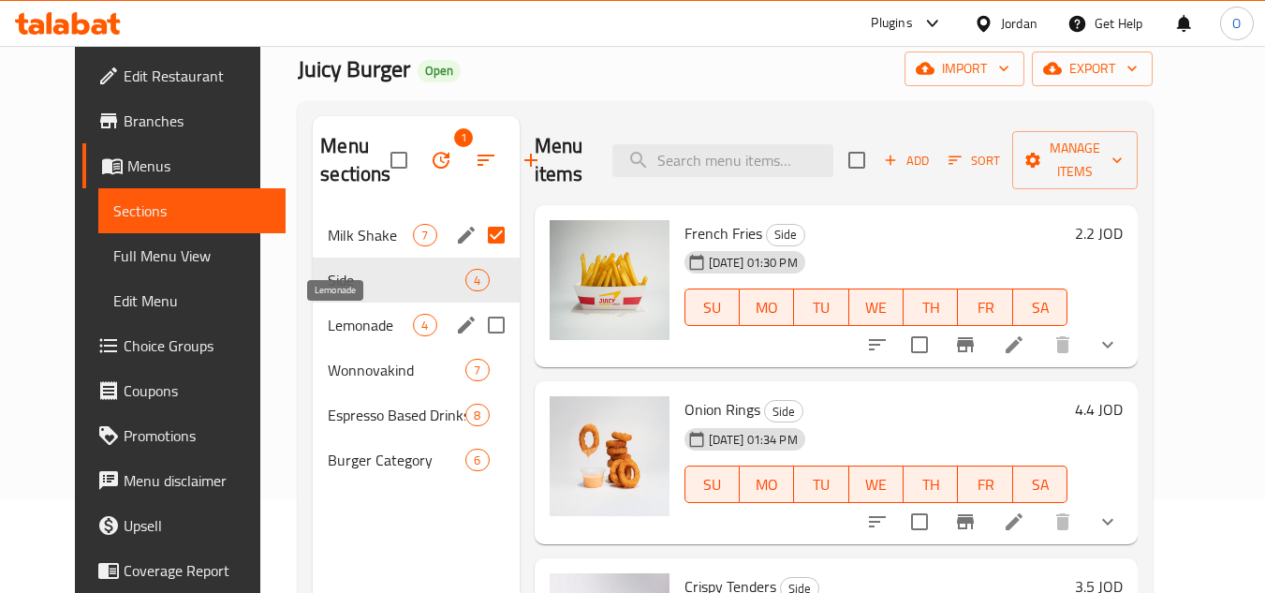
click at [374, 321] on span "Lemonade" at bounding box center [370, 325] width 85 height 22
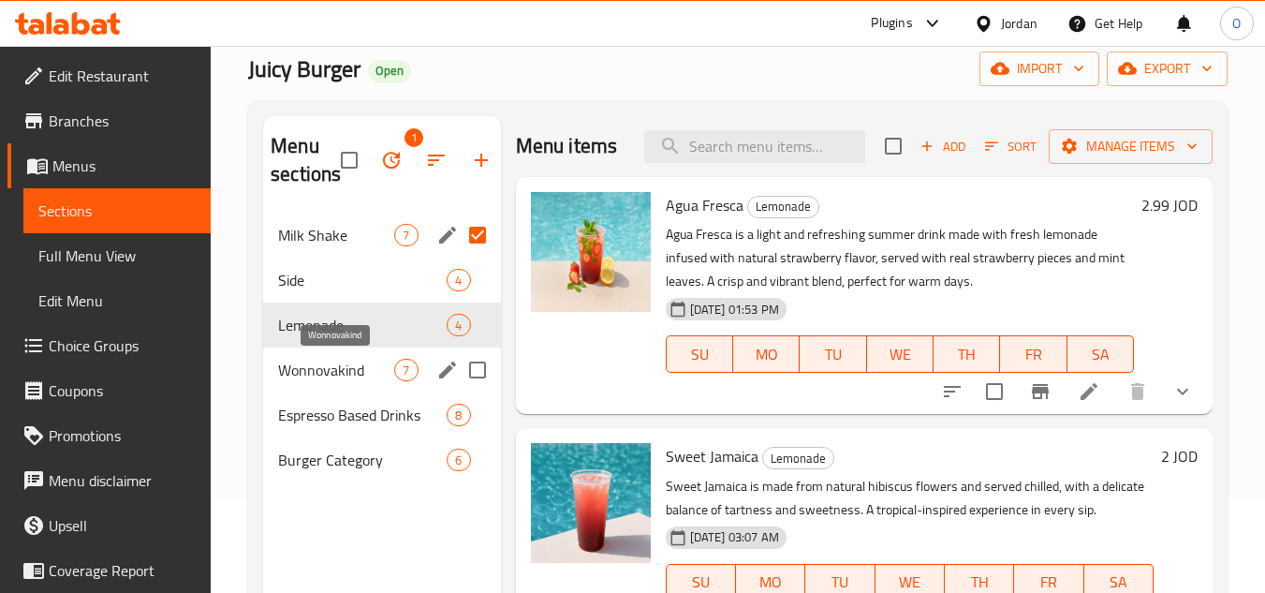
click at [375, 378] on span "Wonnovakind" at bounding box center [336, 370] width 116 height 22
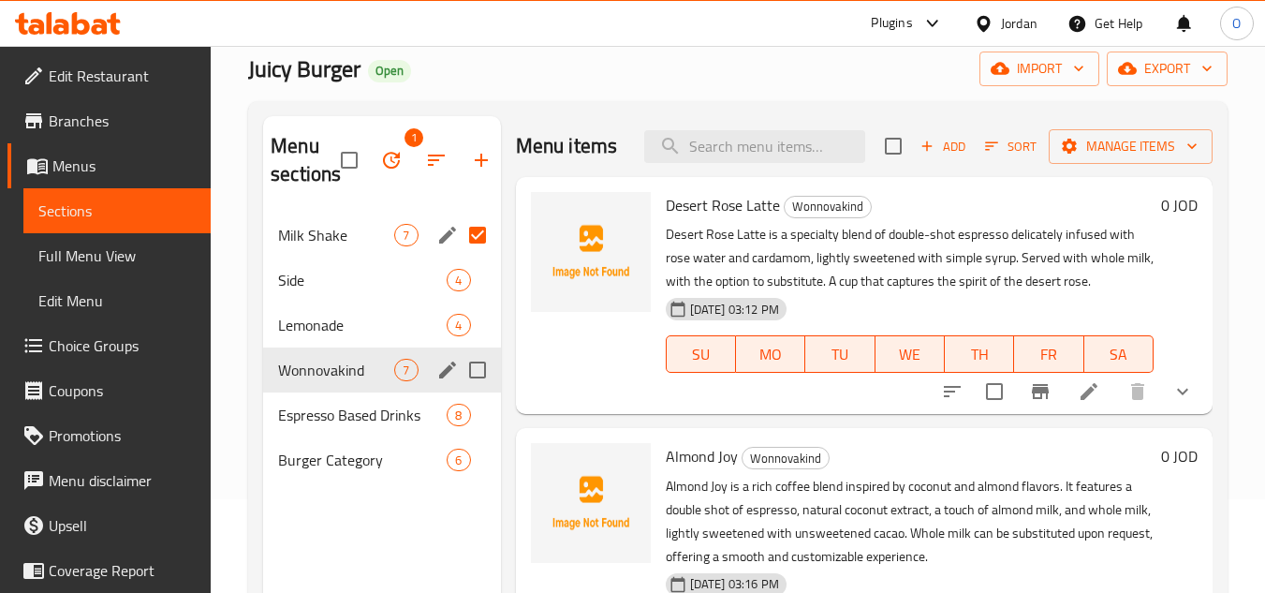
click at [490, 366] on input "Menu sections" at bounding box center [477, 369] width 39 height 39
checkbox input "true"
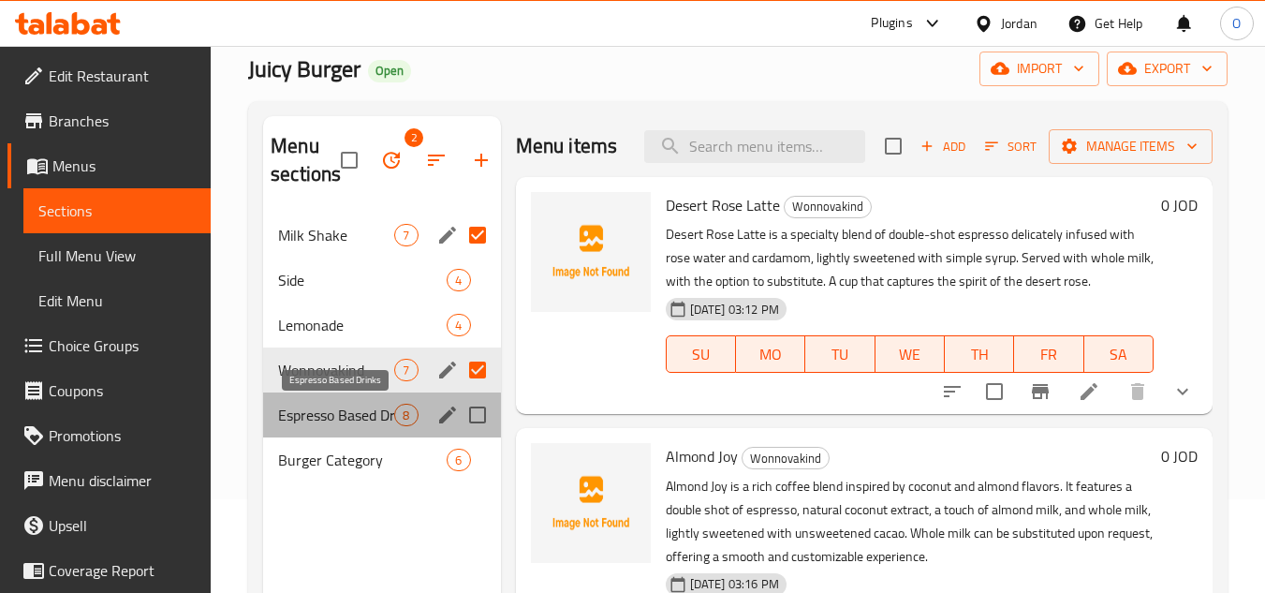
click at [351, 417] on span "Espresso Based Drinks" at bounding box center [336, 415] width 116 height 22
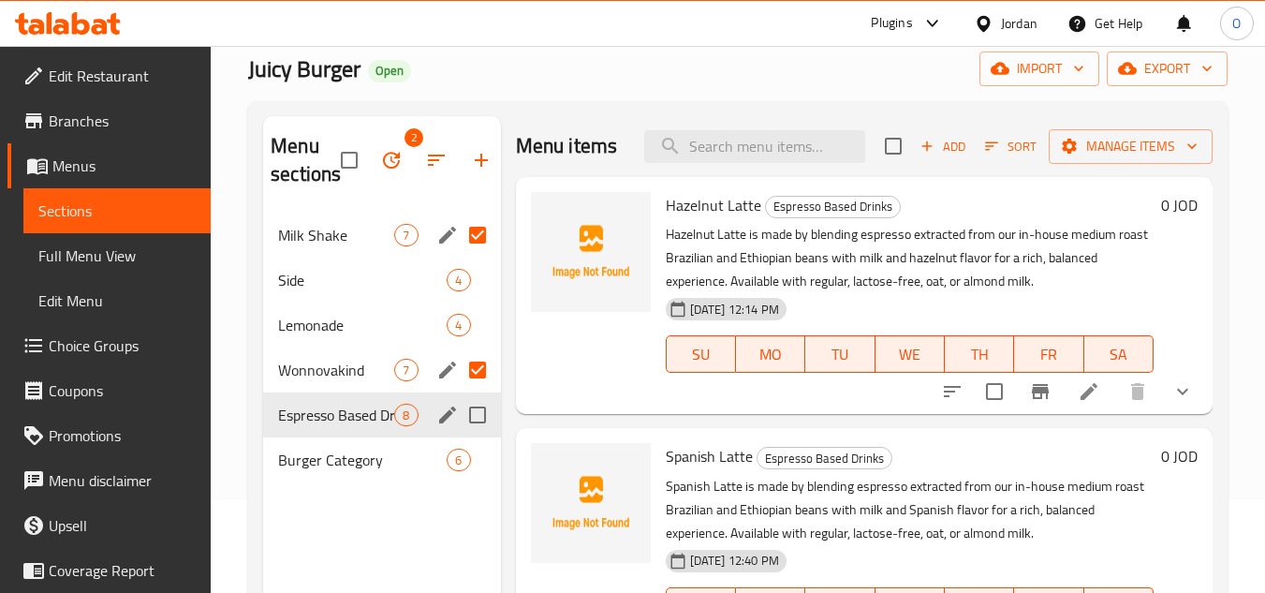
click at [476, 413] on input "Menu sections" at bounding box center [477, 414] width 39 height 39
checkbox input "true"
click at [387, 162] on icon "button" at bounding box center [391, 160] width 22 height 22
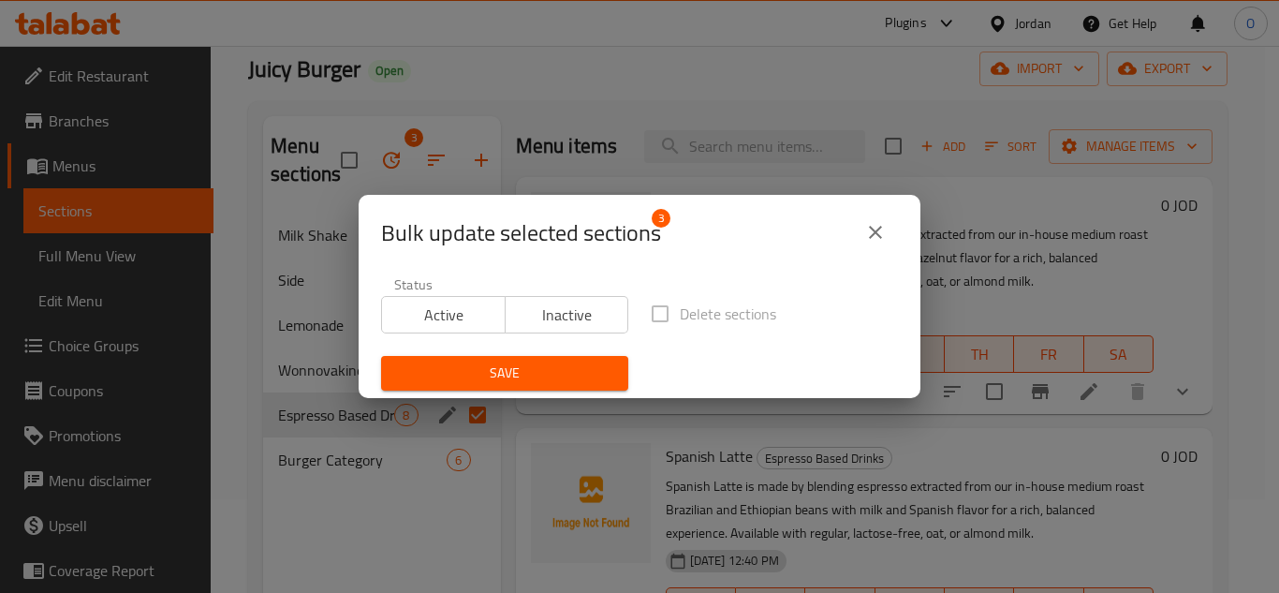
click at [555, 315] on span "Inactive" at bounding box center [567, 315] width 109 height 27
click at [557, 376] on span "Save" at bounding box center [504, 373] width 217 height 23
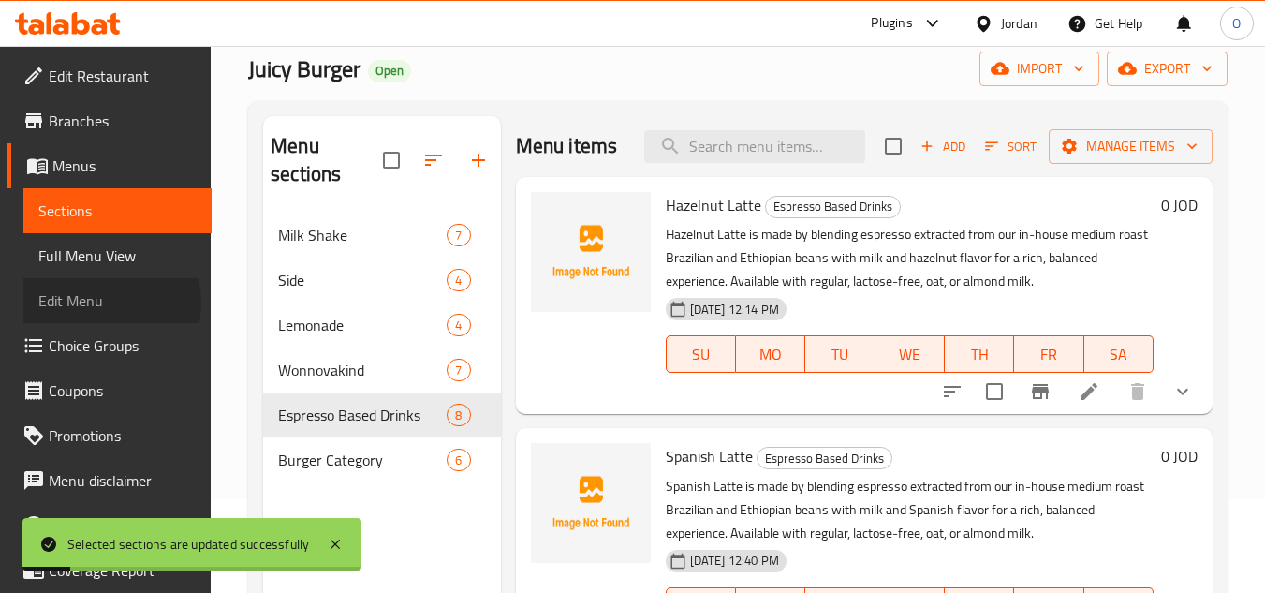
click at [99, 303] on span "Edit Menu" at bounding box center [117, 300] width 158 height 22
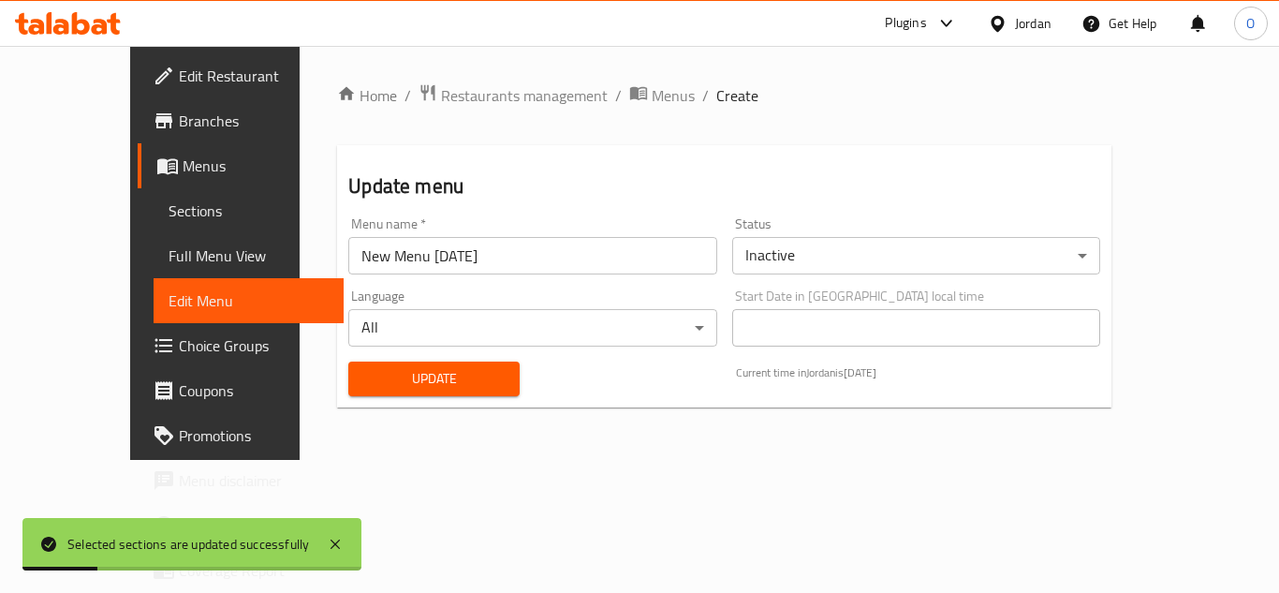
click at [951, 246] on body "Selected sections are updated successfully ​ Plugins Jordan Get Help O Edit Res…" at bounding box center [639, 319] width 1279 height 547
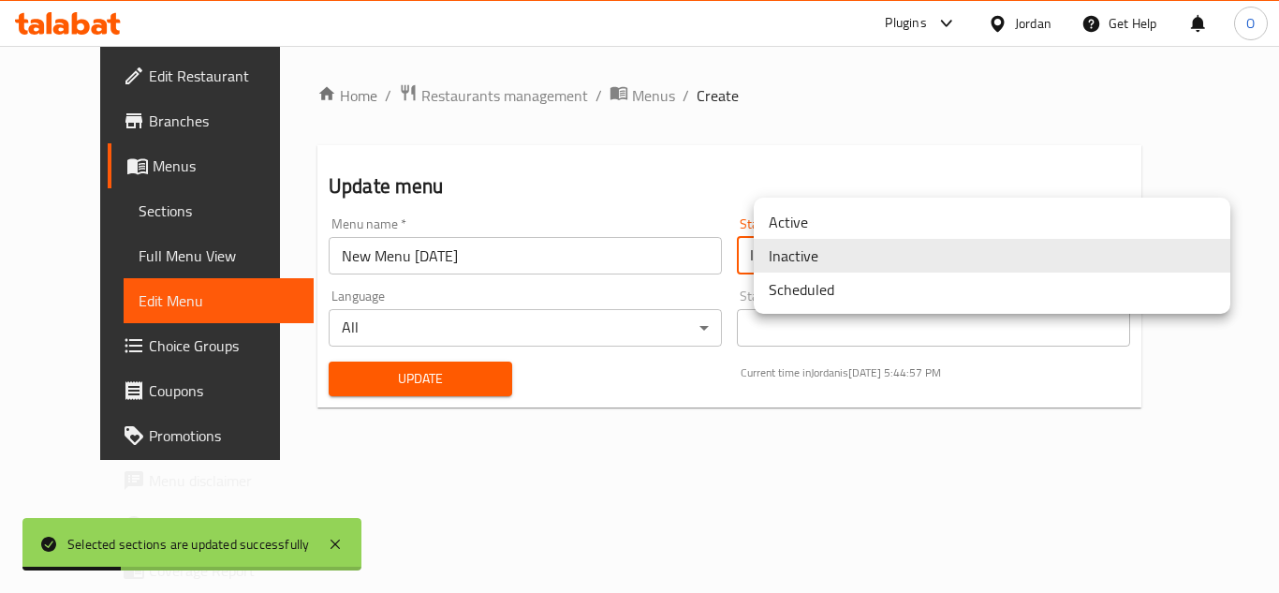
click at [837, 227] on li "Active" at bounding box center [992, 222] width 477 height 34
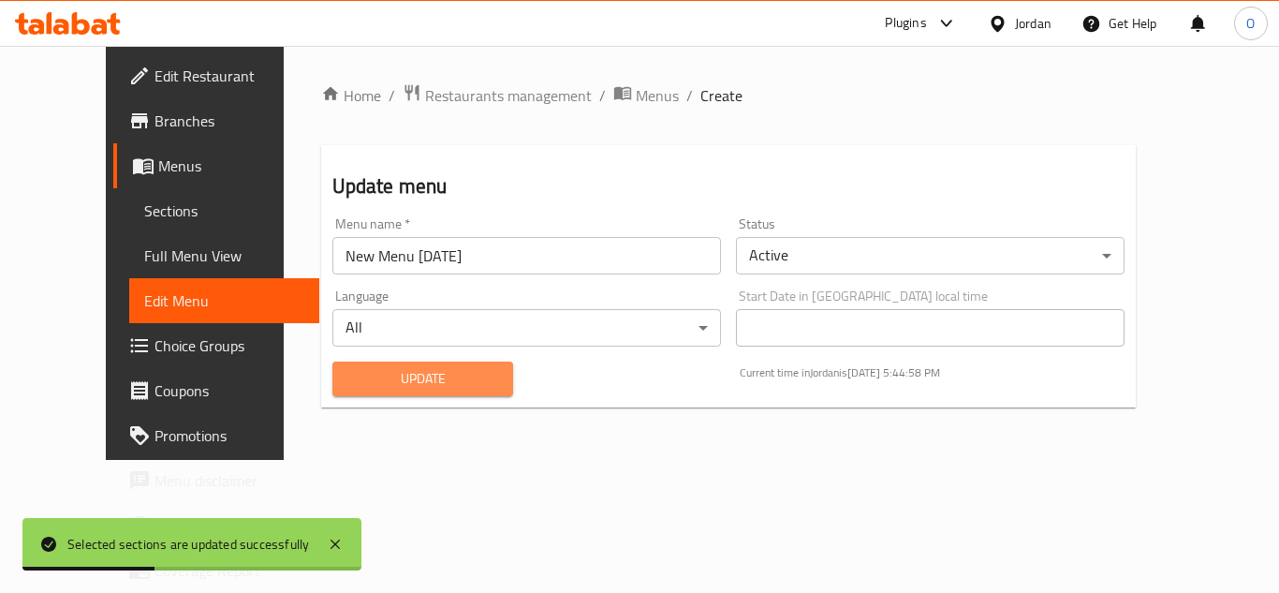
click at [447, 381] on span "Update" at bounding box center [424, 378] width 152 height 23
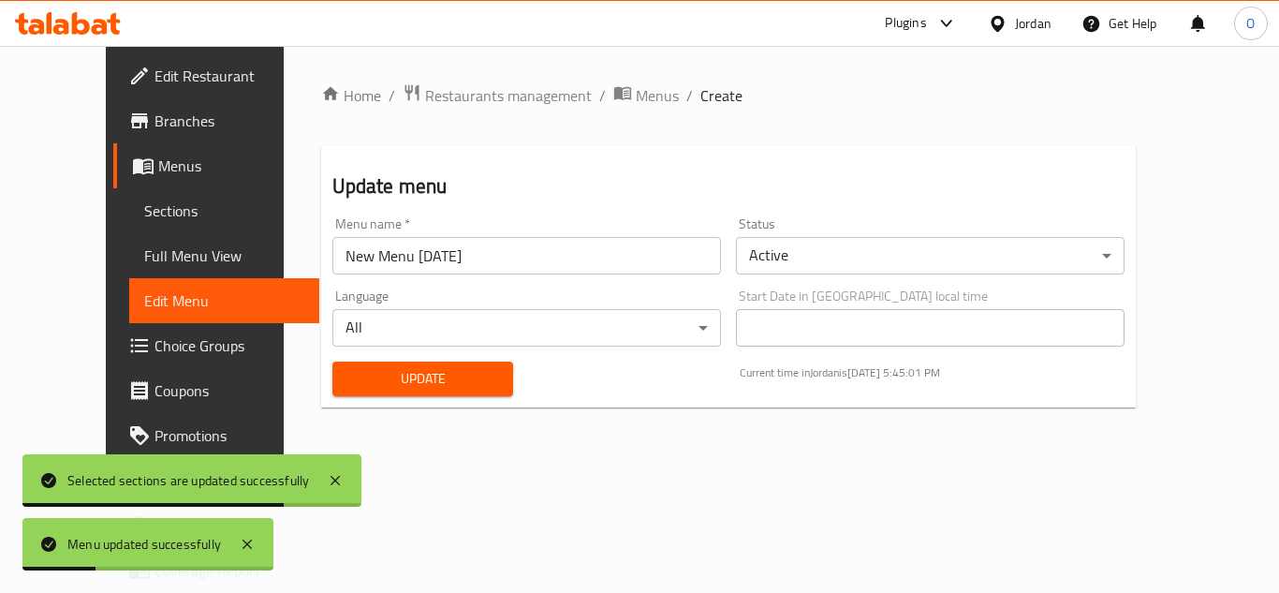
click at [144, 209] on span "Sections" at bounding box center [224, 211] width 160 height 22
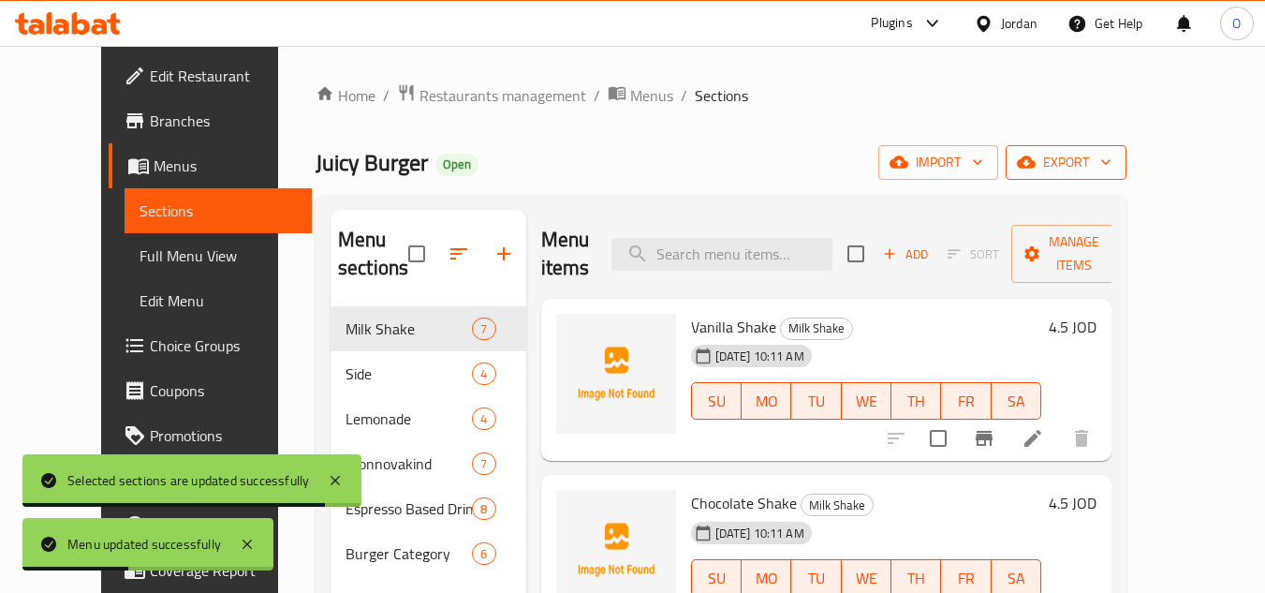
click at [1112, 160] on span "export" at bounding box center [1066, 162] width 91 height 23
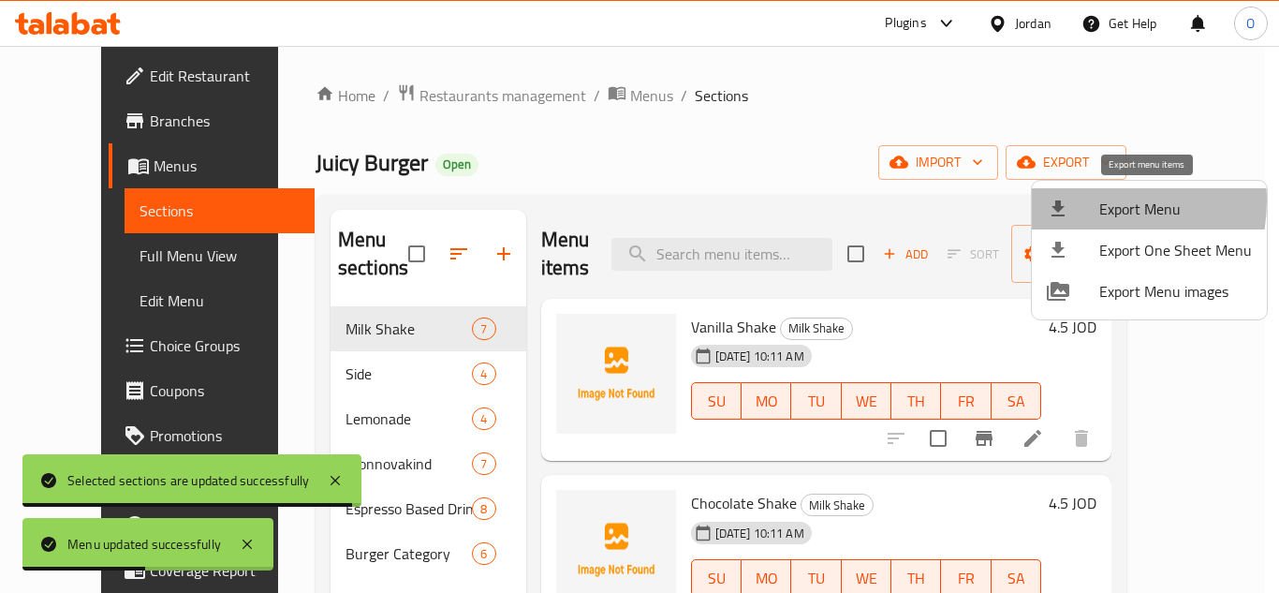
click at [1079, 200] on div at bounding box center [1073, 209] width 52 height 22
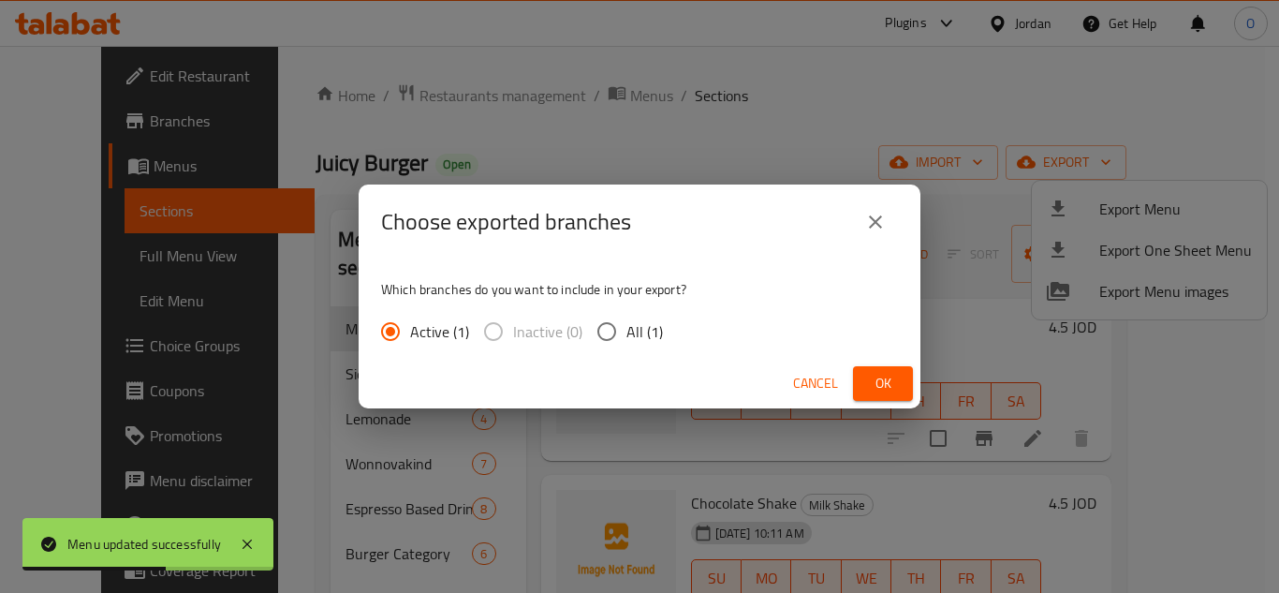
click at [870, 390] on span "Ok" at bounding box center [883, 383] width 30 height 23
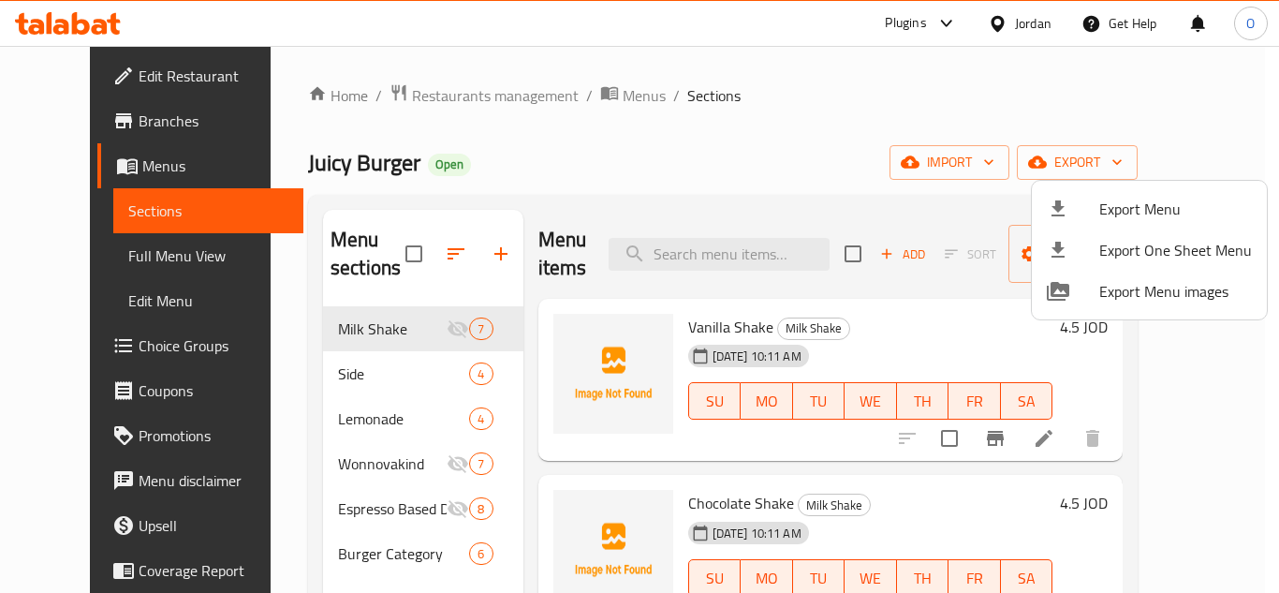
click at [999, 22] on div at bounding box center [639, 296] width 1279 height 593
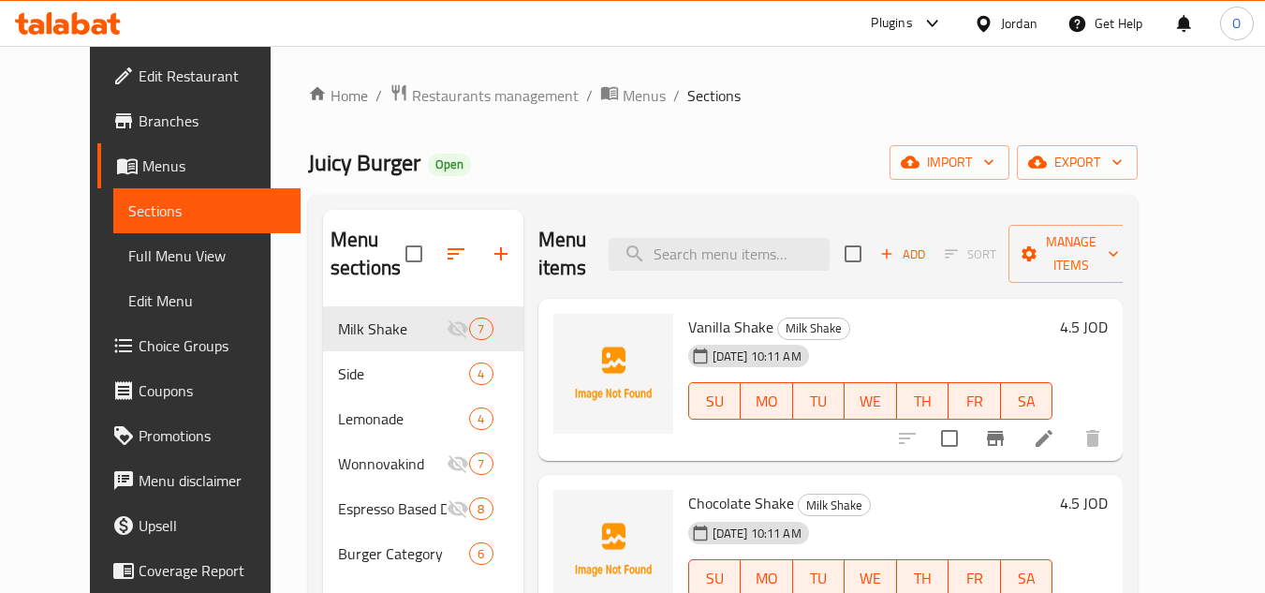
click at [995, 37] on div "Jordan" at bounding box center [1006, 23] width 94 height 45
click at [1018, 26] on div "Jordan" at bounding box center [1019, 23] width 37 height 21
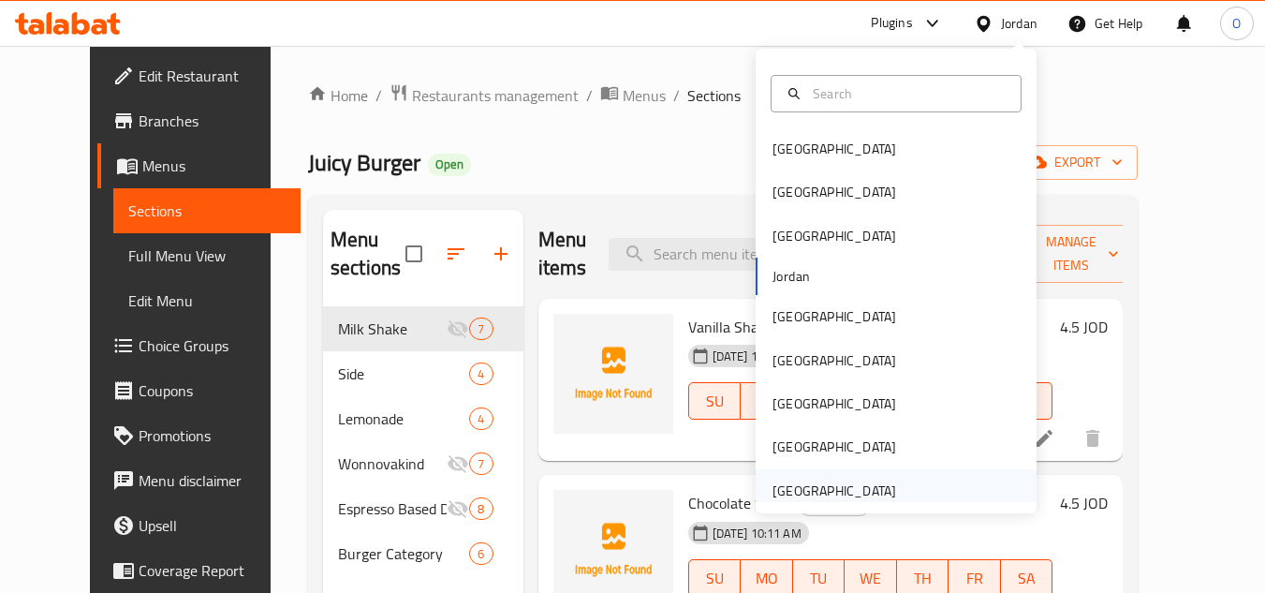
click at [810, 481] on div "United Arab Emirates" at bounding box center [835, 491] width 124 height 21
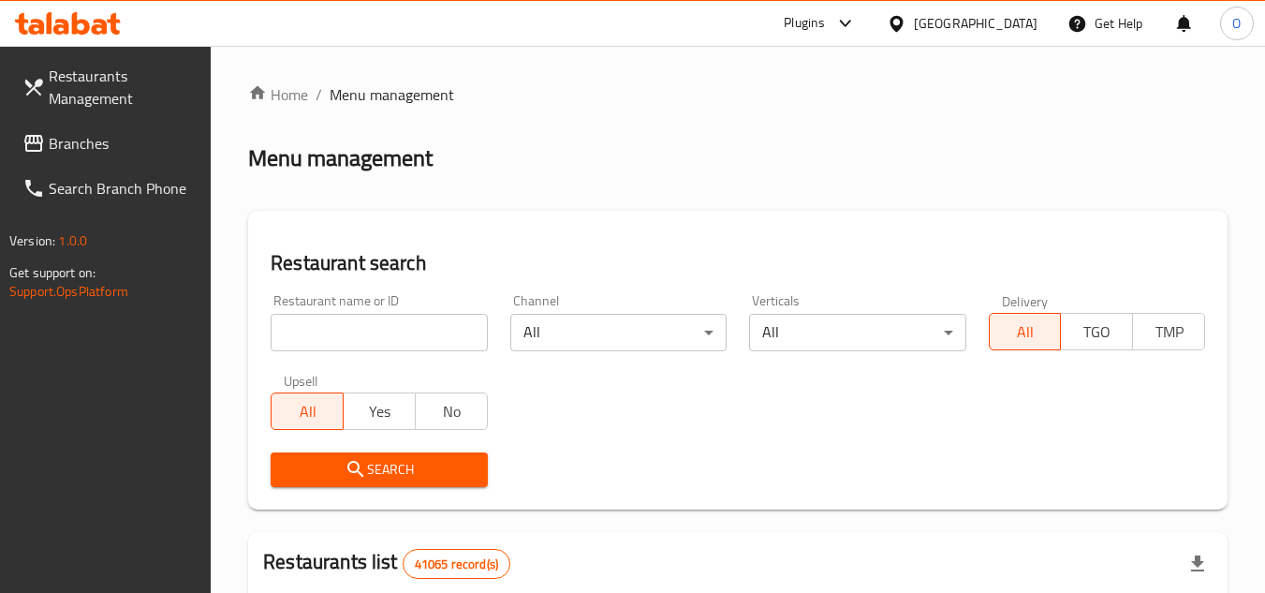
click at [63, 151] on span "Branches" at bounding box center [123, 143] width 148 height 22
